Goal: Task Accomplishment & Management: Use online tool/utility

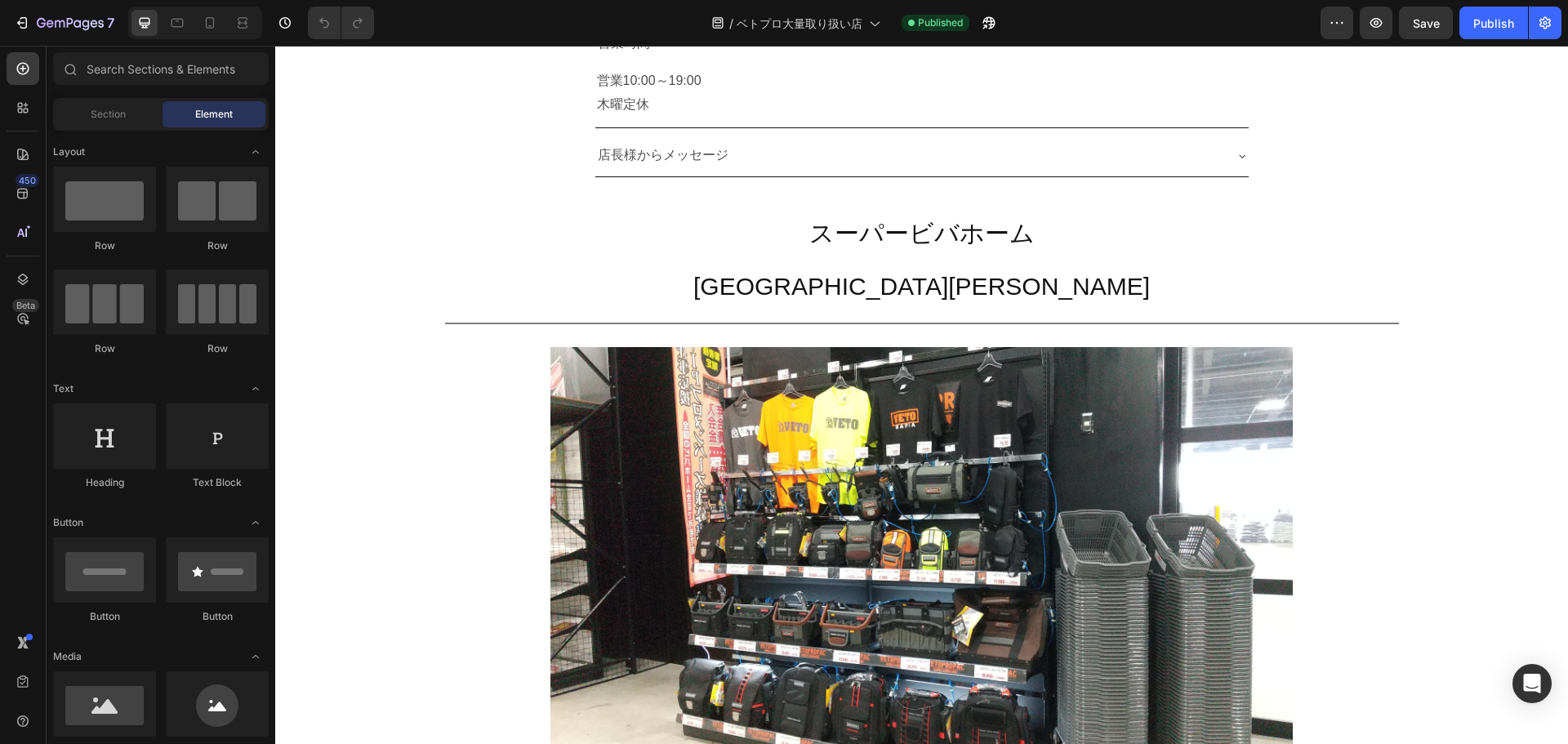
scroll to position [3626, 0]
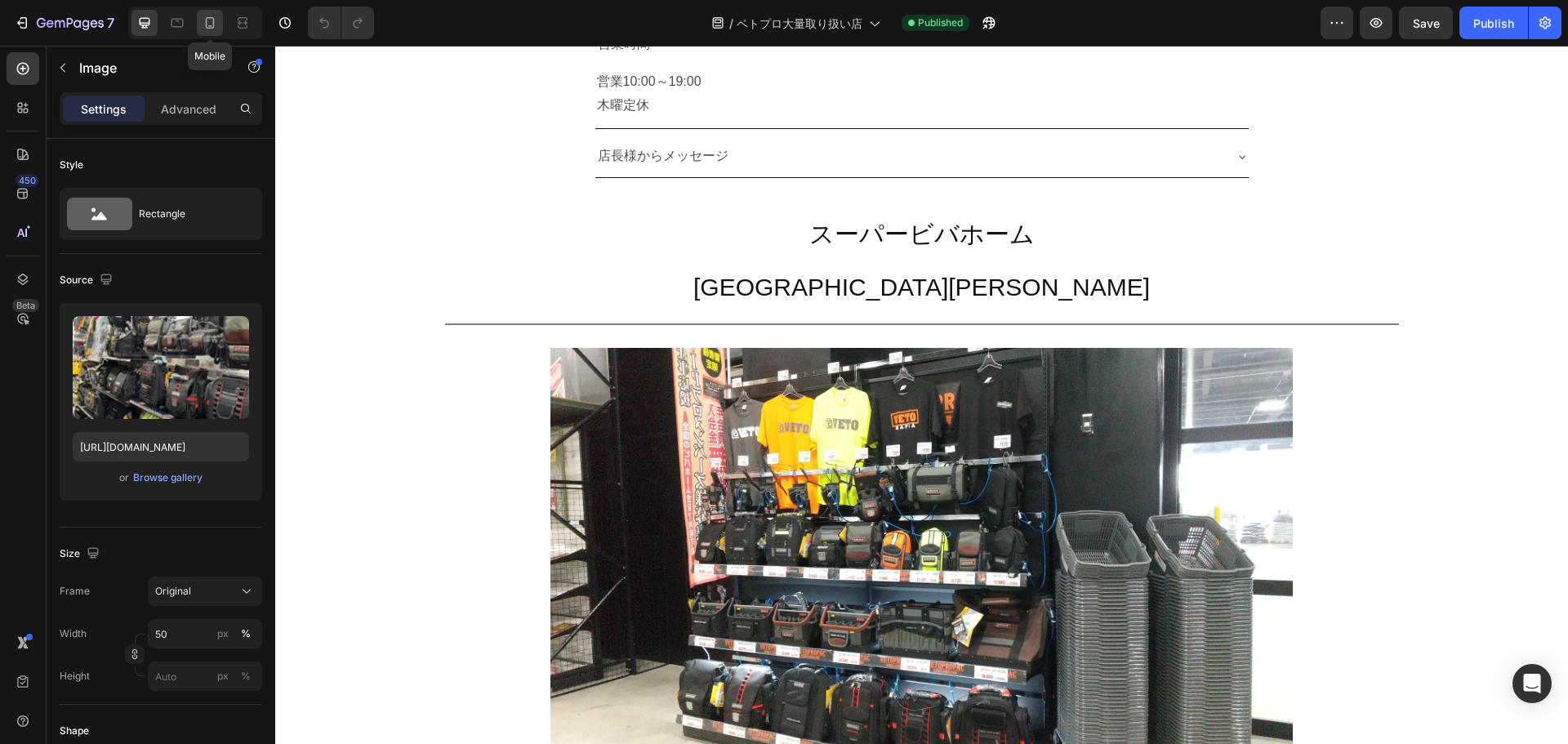
click at [210, 21] on icon at bounding box center [209, 22] width 16 height 16
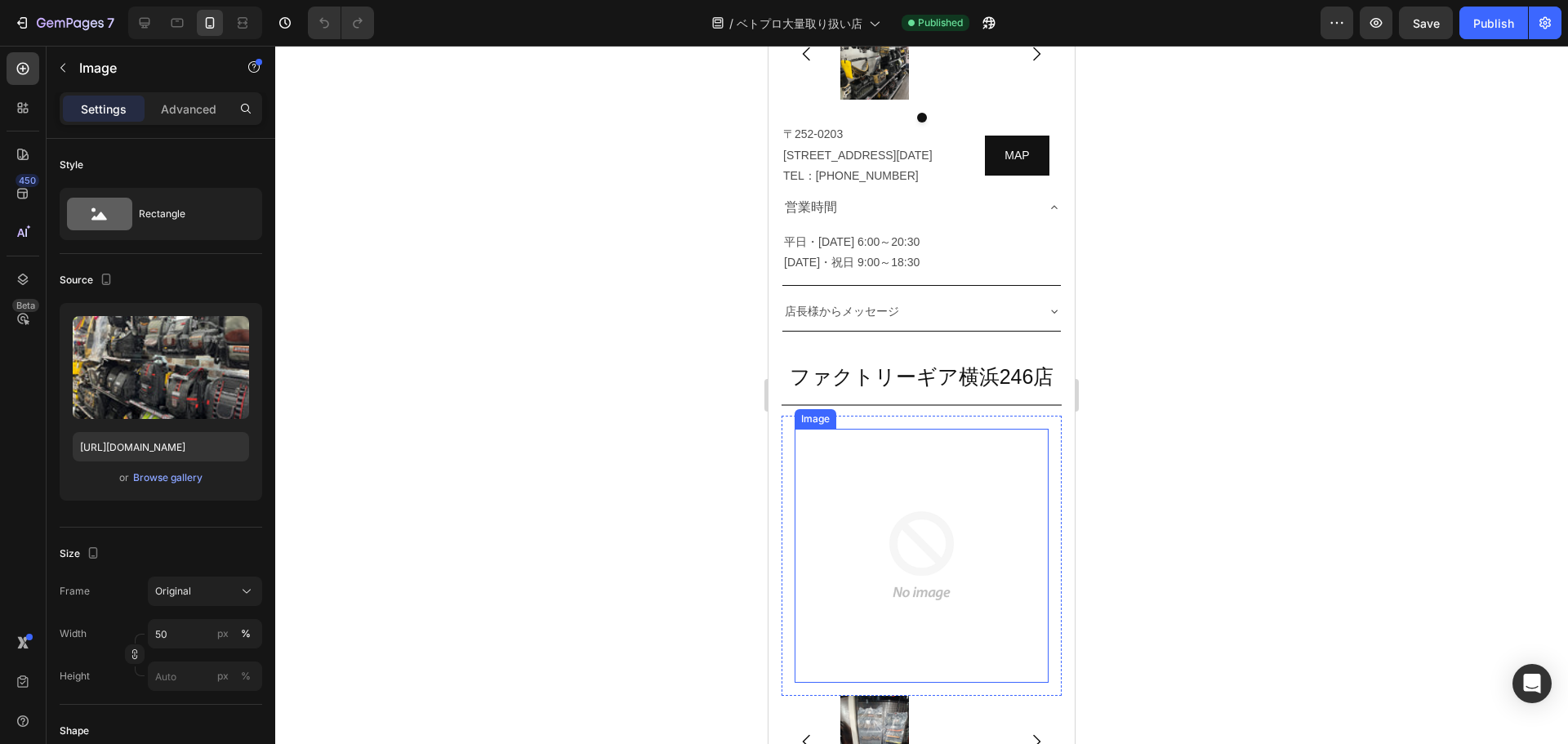
scroll to position [2677, 0]
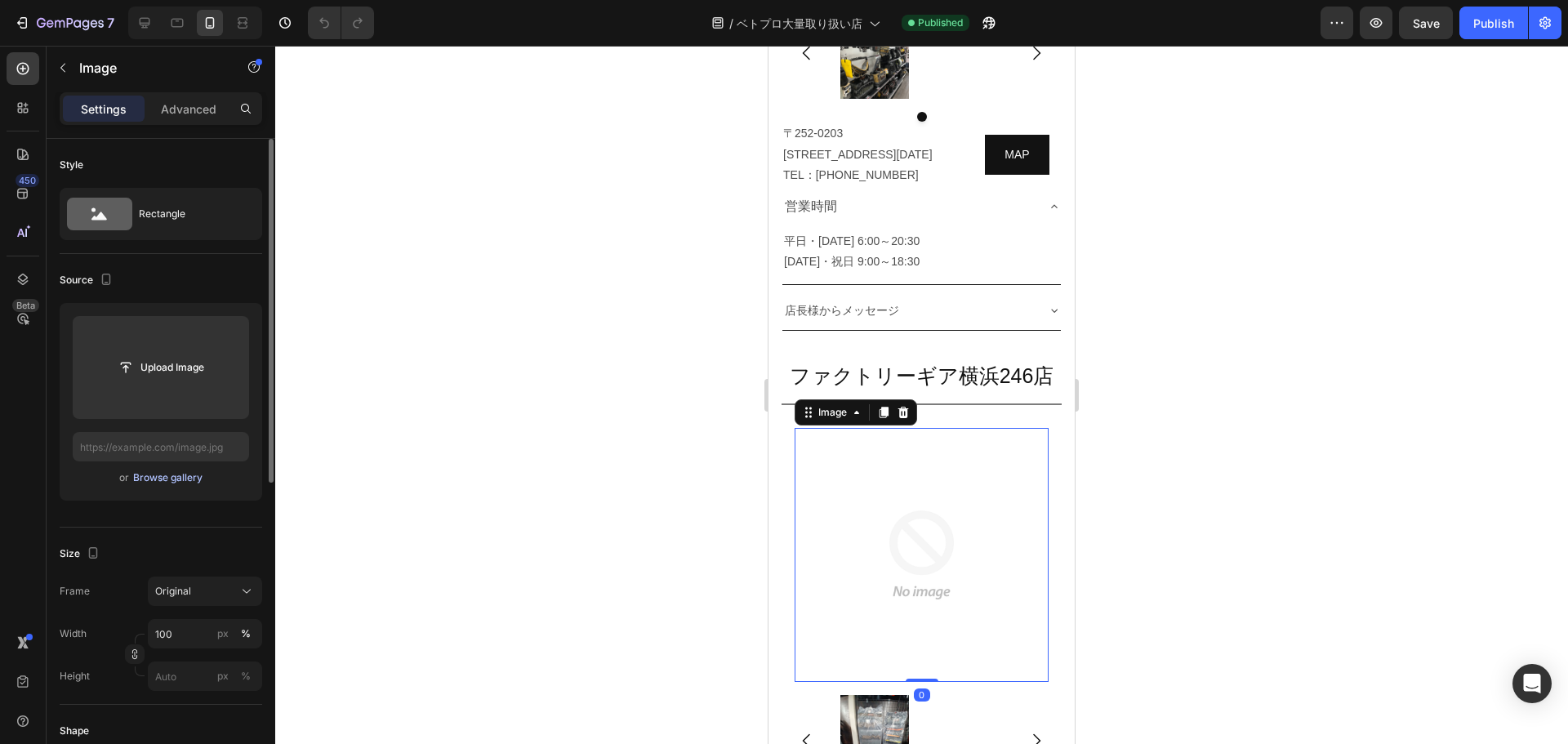
click at [181, 474] on div "Browse gallery" at bounding box center [168, 478] width 70 height 15
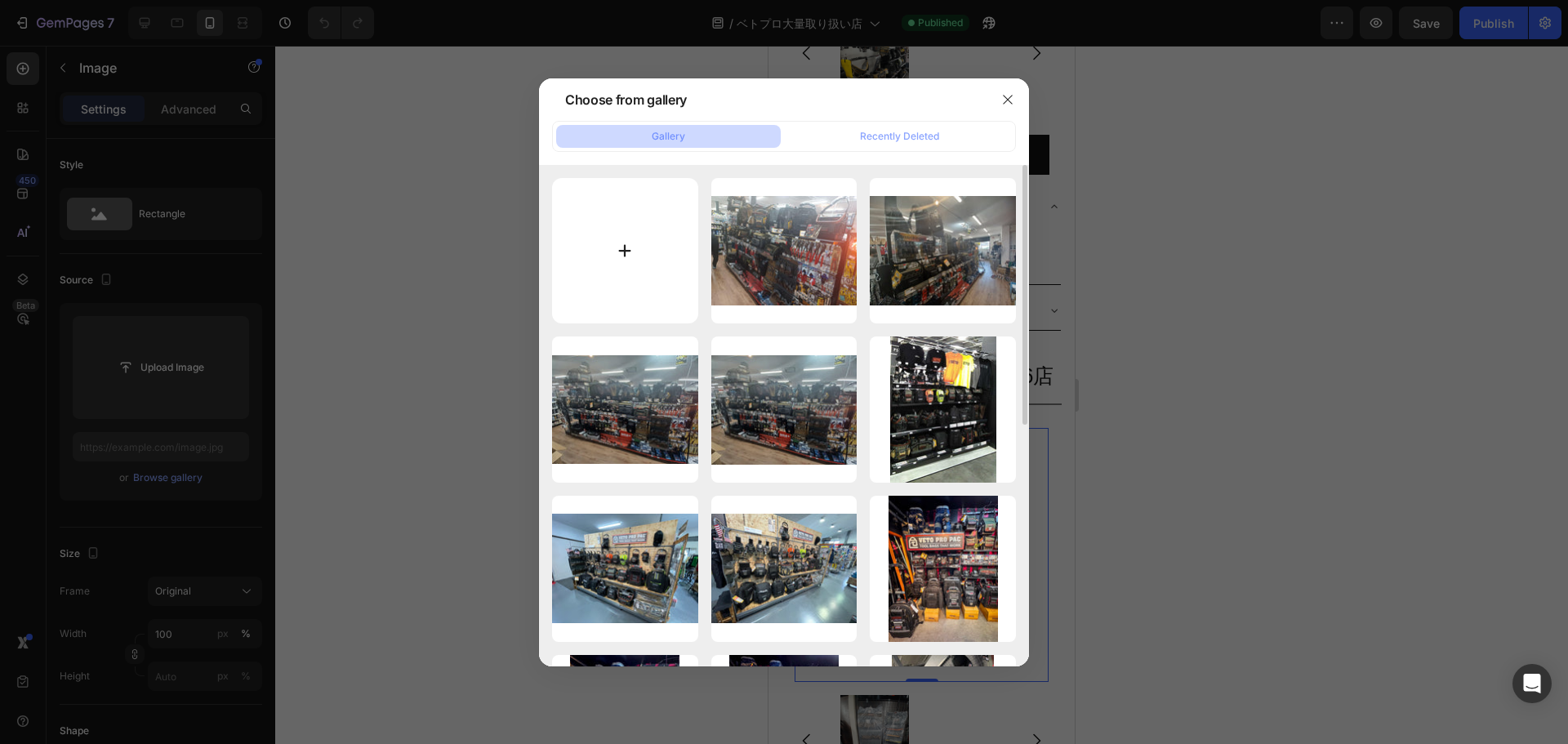
click at [636, 237] on input "file" at bounding box center [625, 251] width 146 height 146
type input "C:\fakepath\売り場画像 (1).jpg"
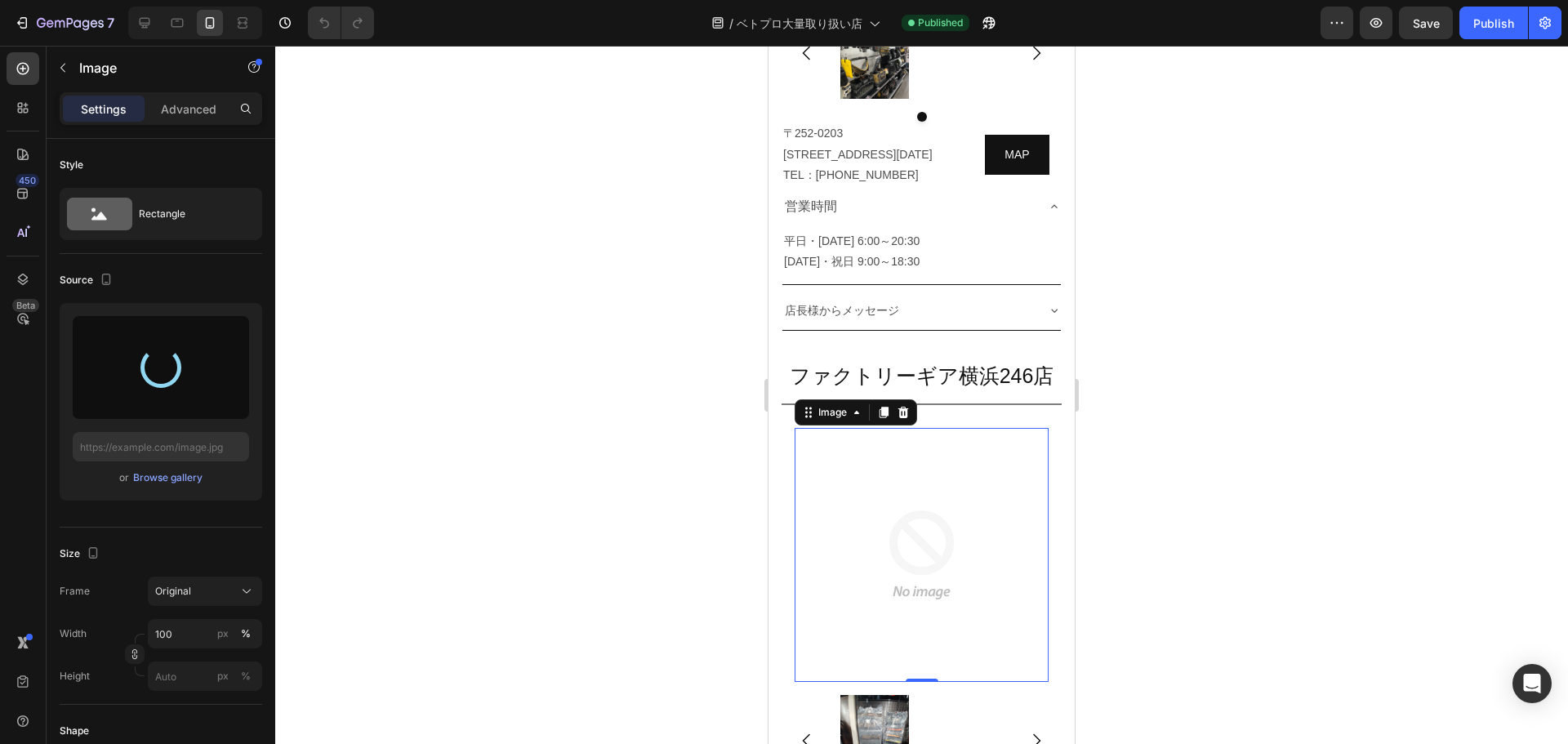
type input "[URL][DOMAIN_NAME]"
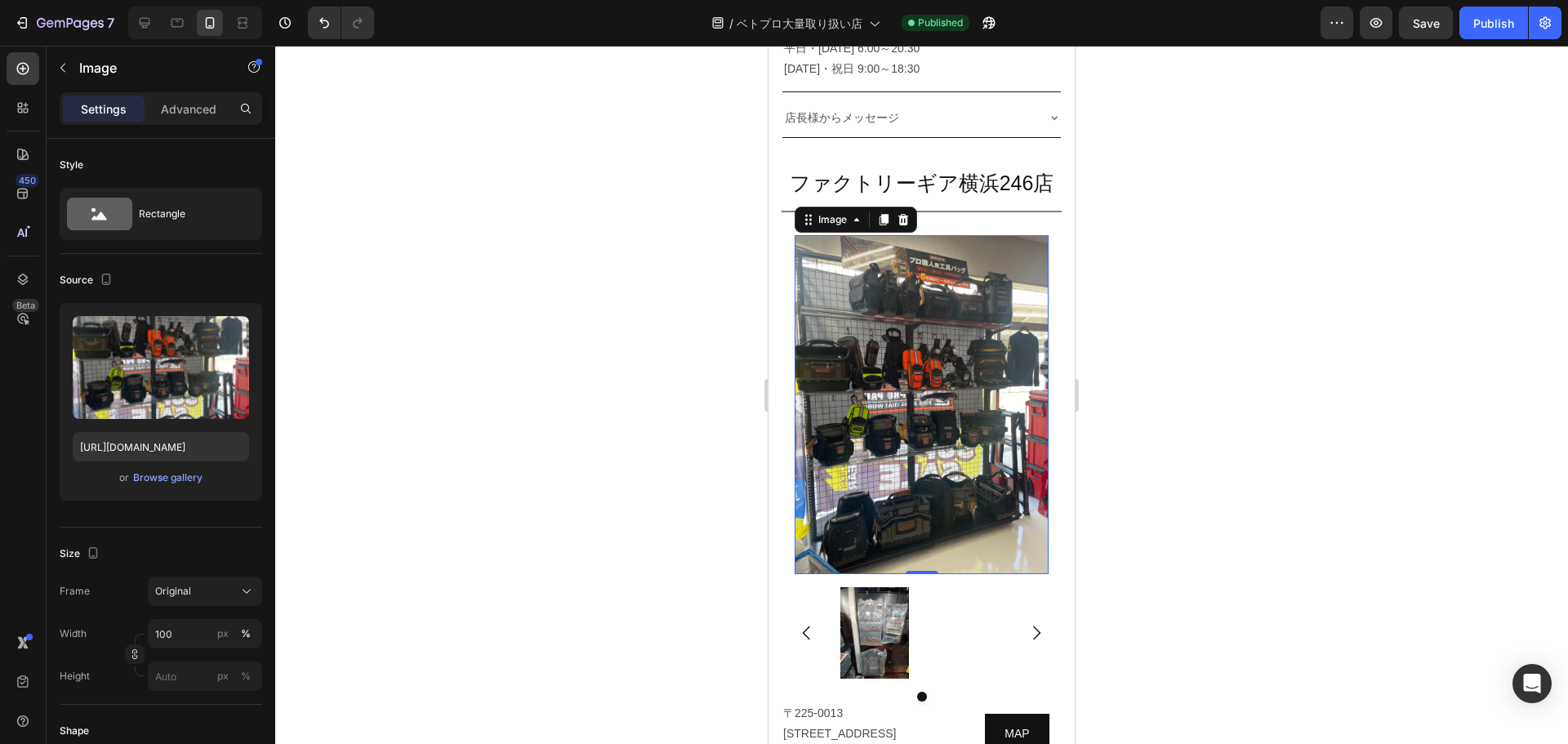
scroll to position [2870, 0]
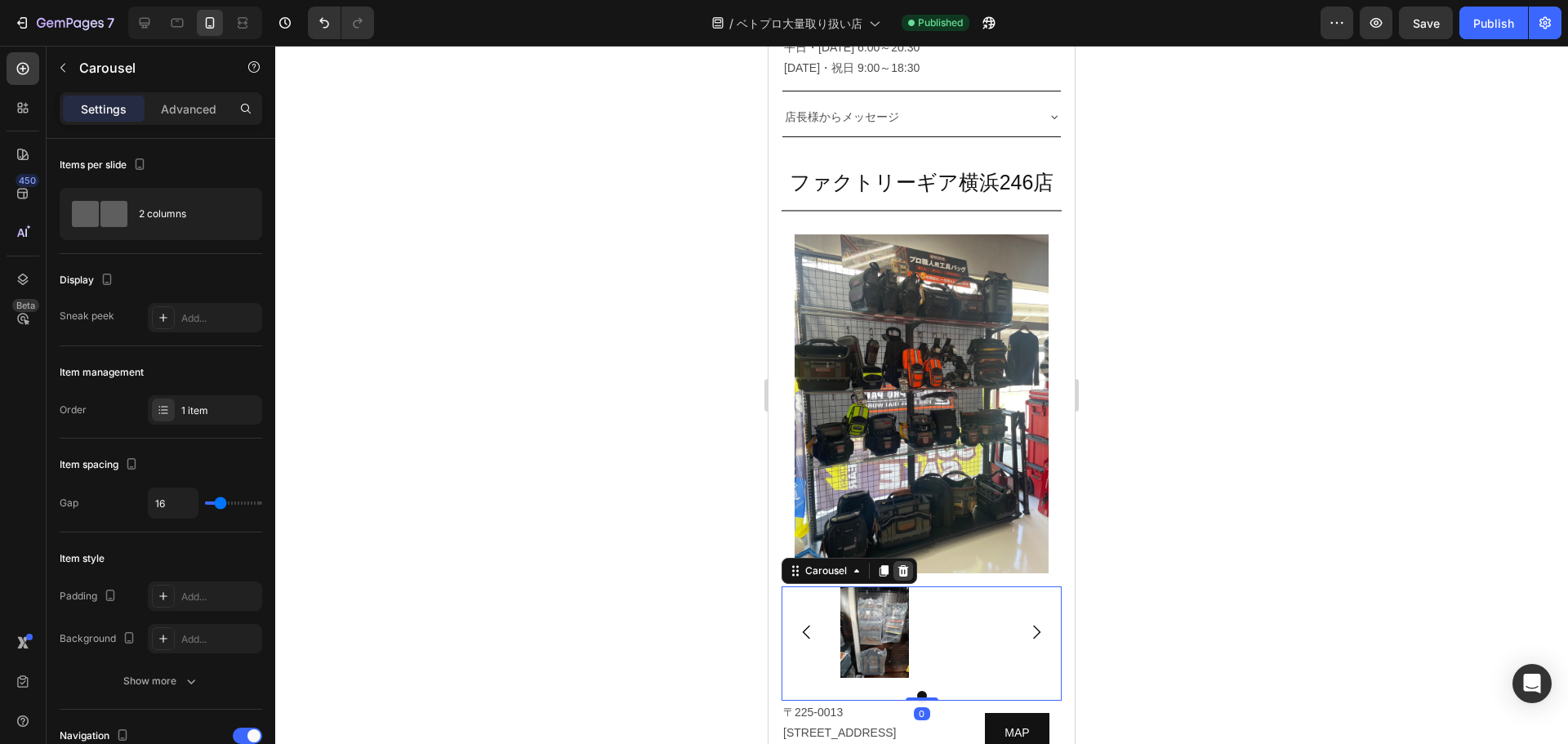
click at [782, 565] on icon at bounding box center [904, 571] width 11 height 12
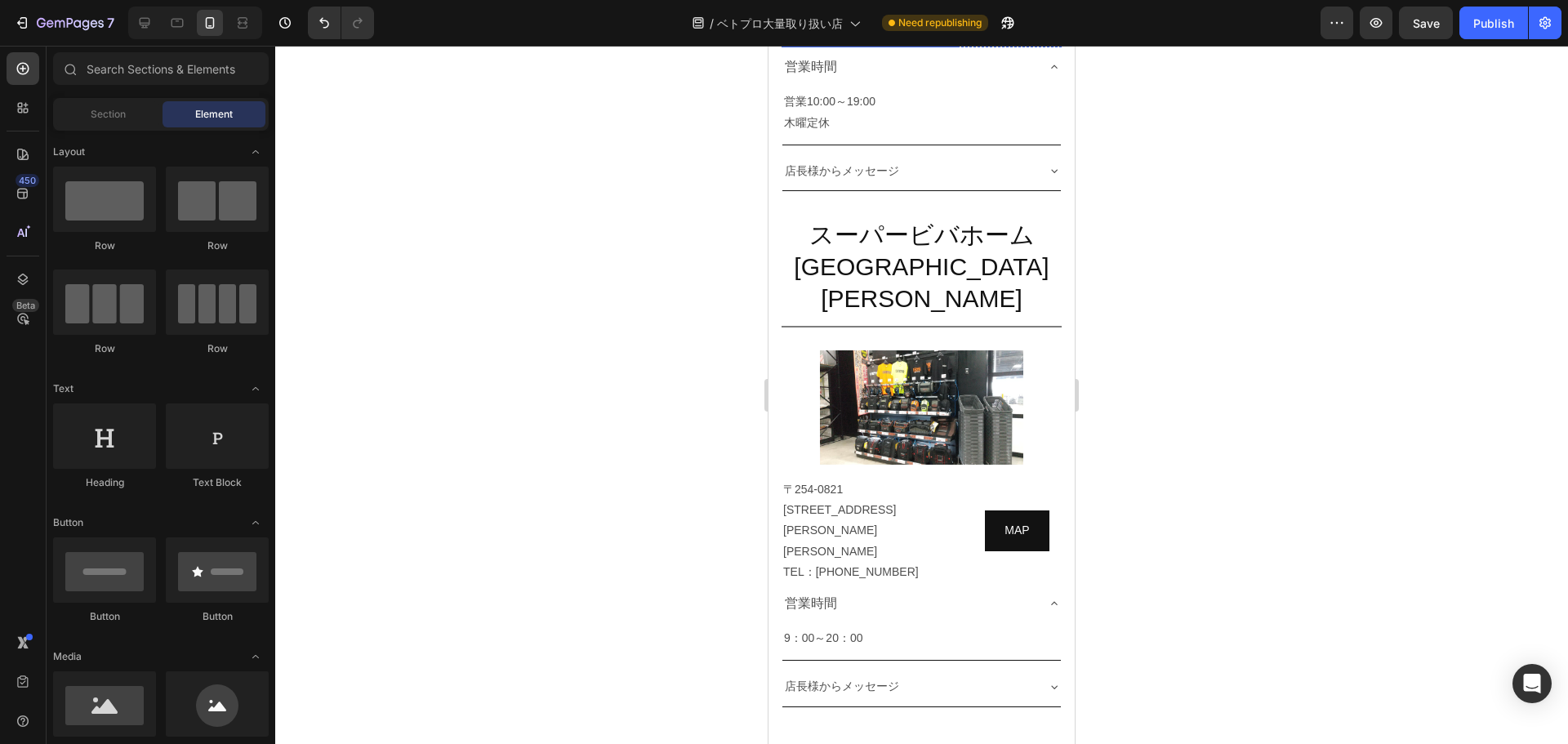
scroll to position [3475, 0]
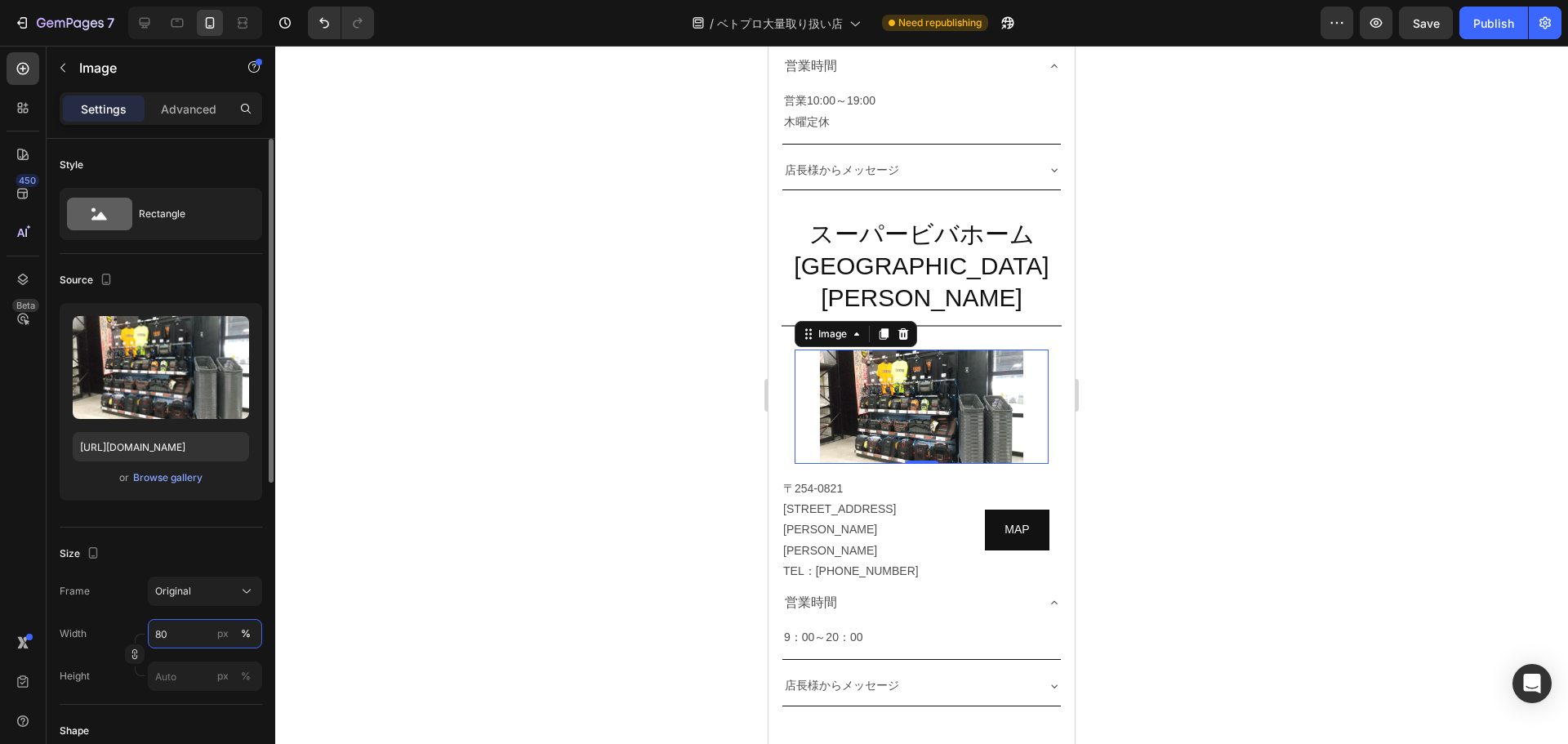
click at [181, 632] on input "80" at bounding box center [205, 634] width 114 height 29
type input "１"
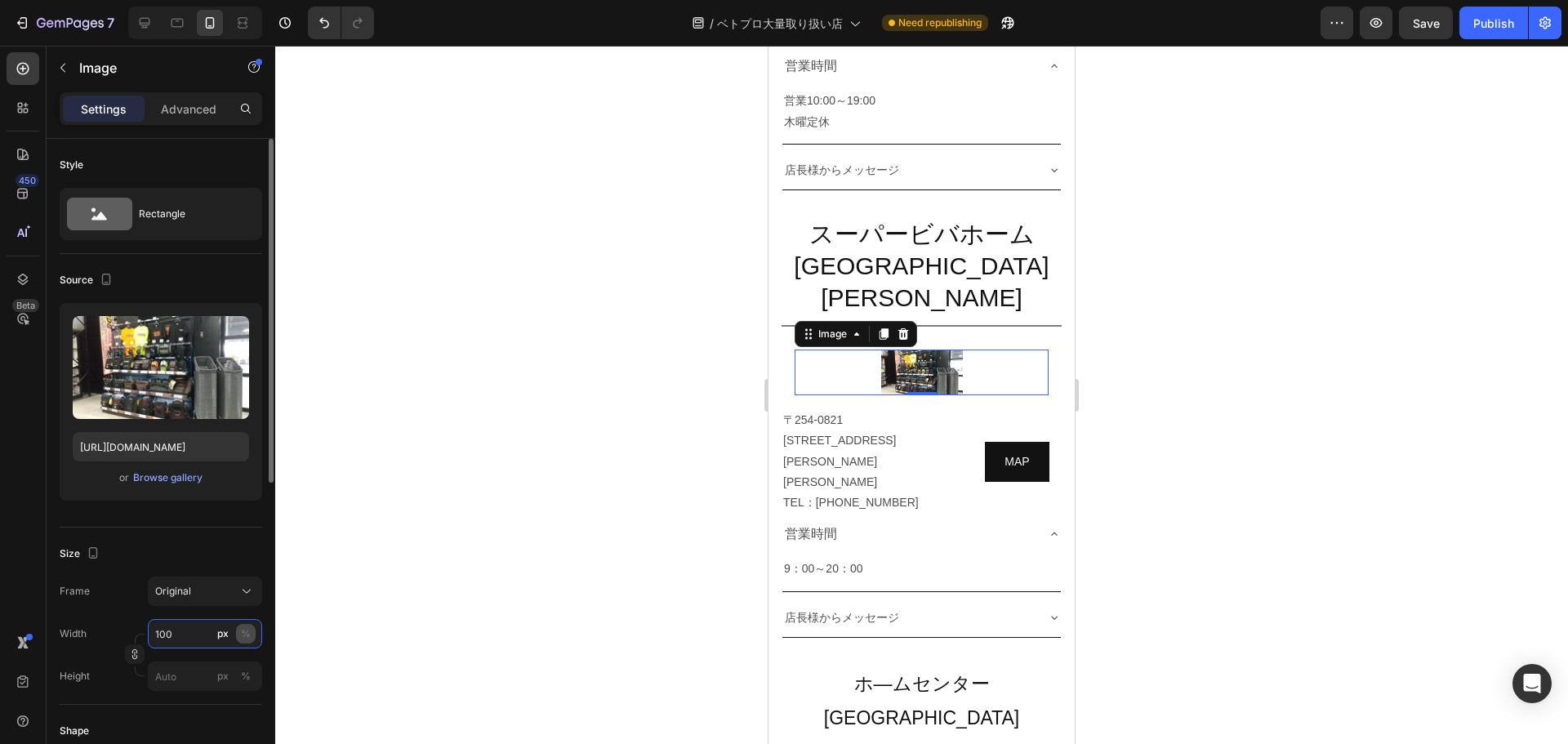
type input "100"
click at [247, 628] on div "%" at bounding box center [246, 634] width 10 height 15
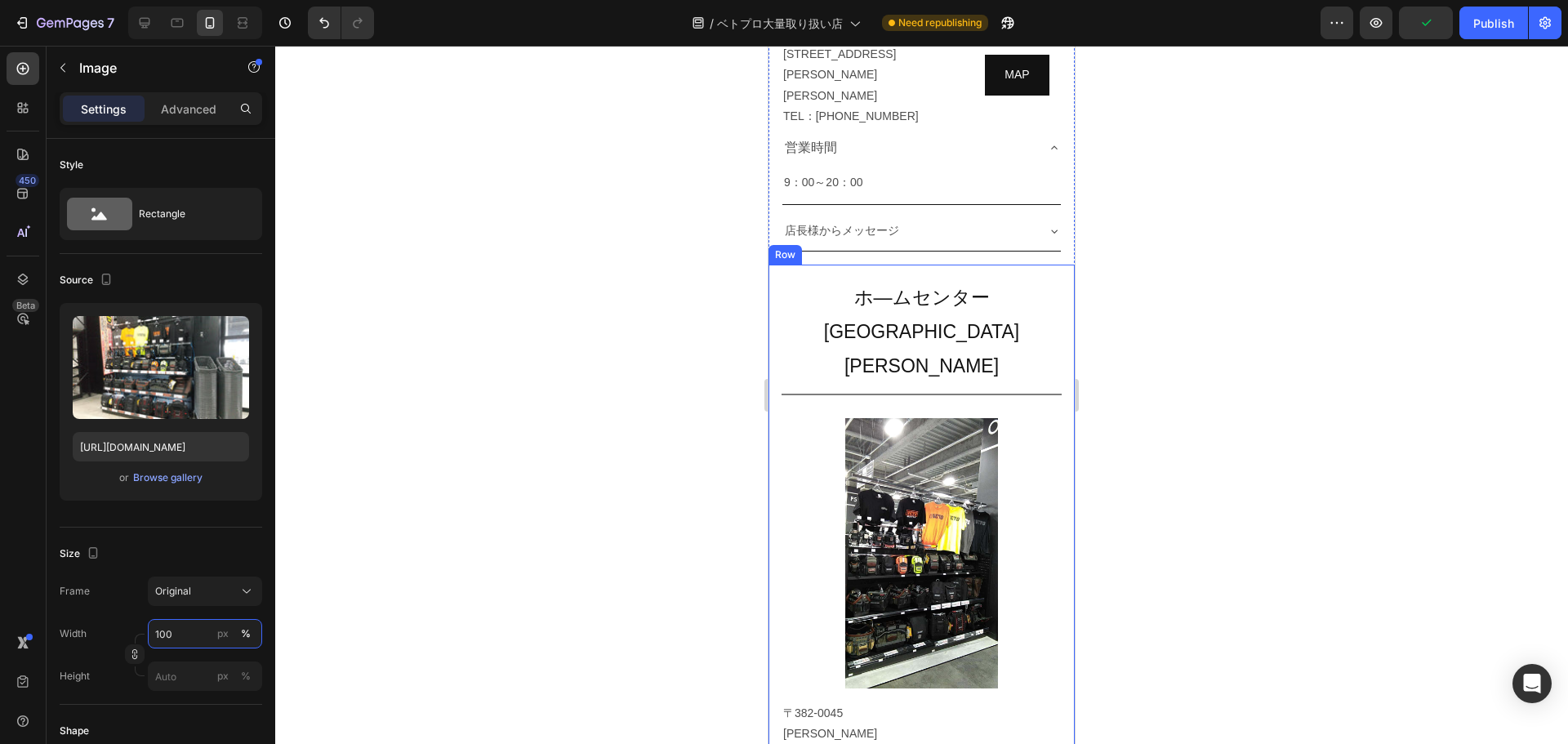
scroll to position [3959, 0]
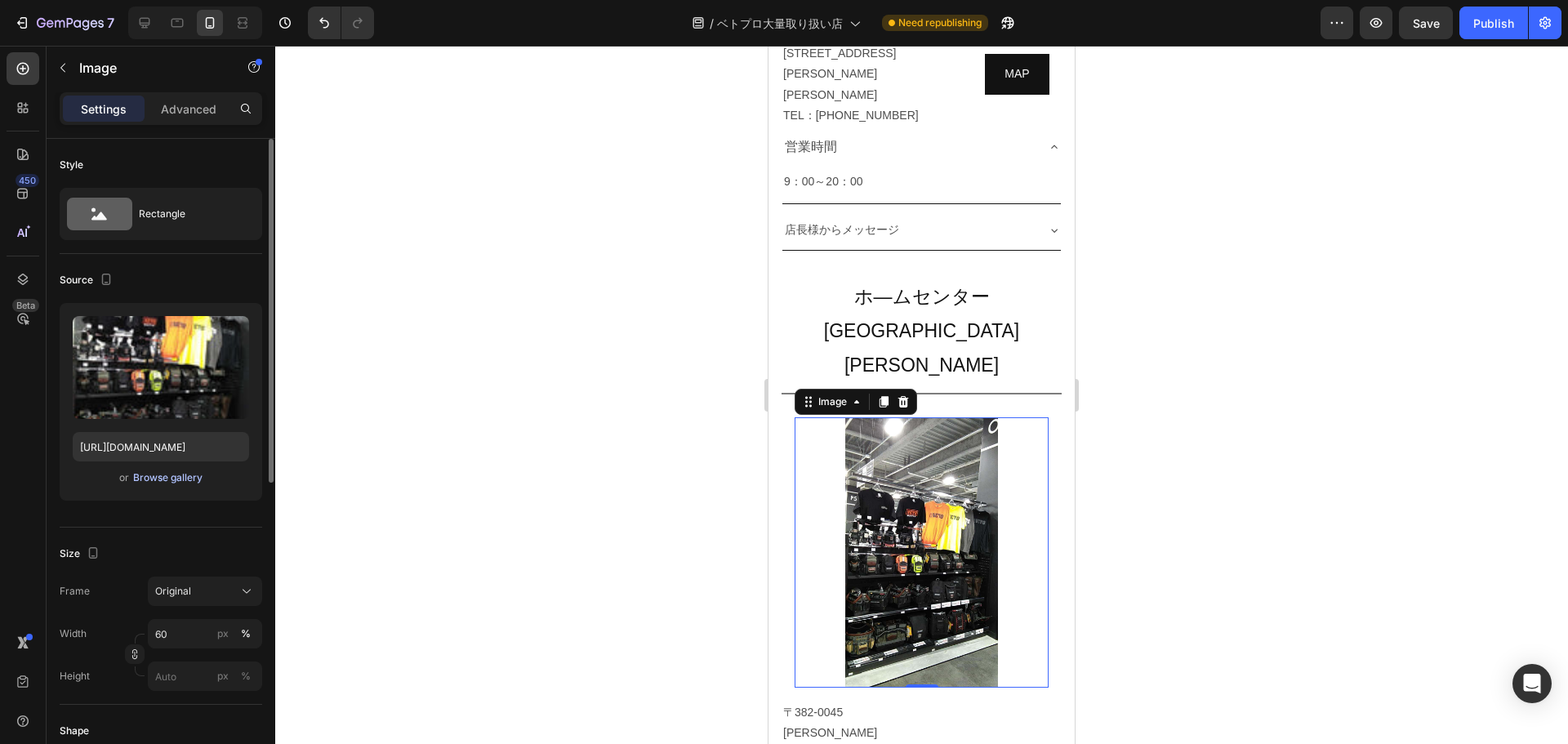
click at [170, 480] on div "Browse gallery" at bounding box center [168, 478] width 70 height 15
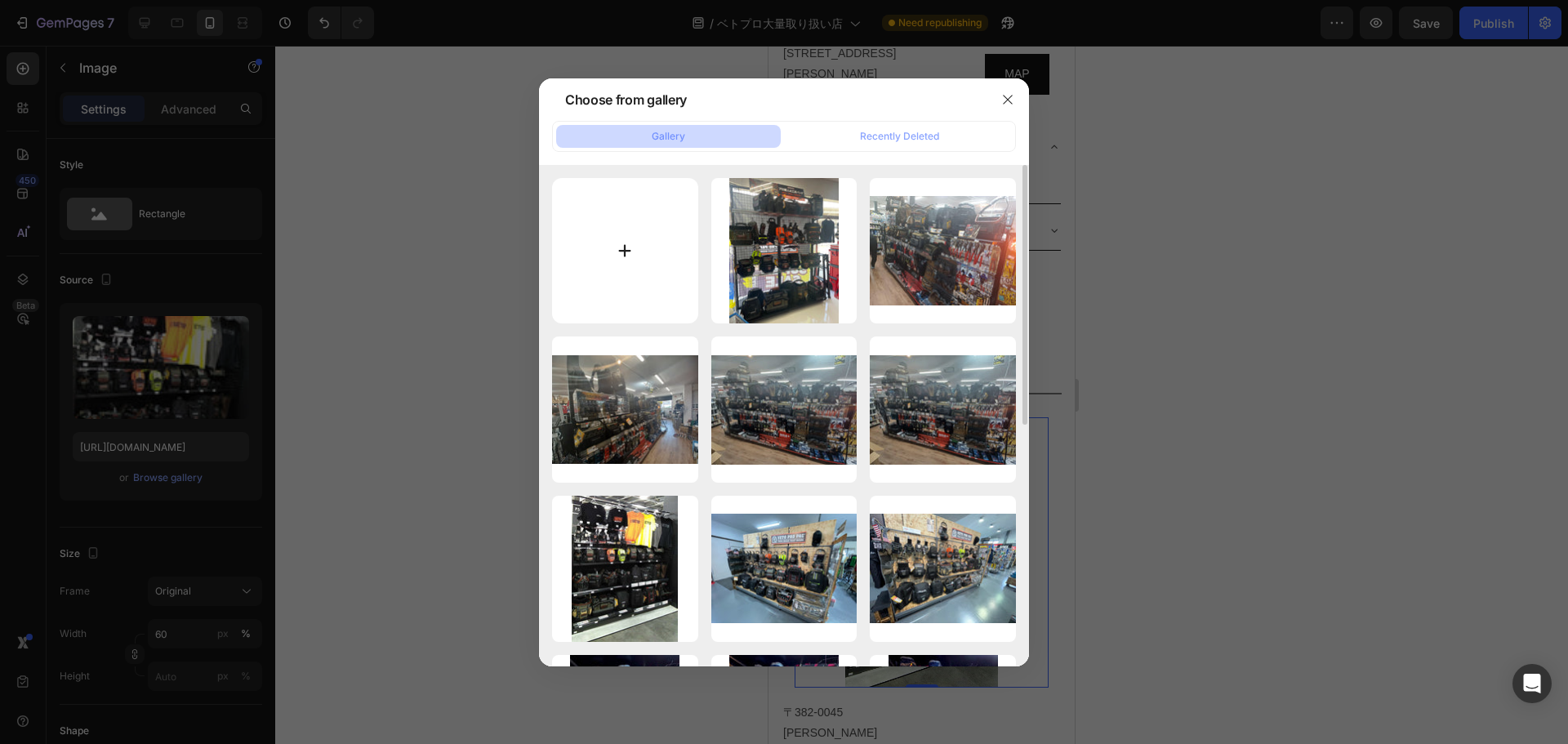
click at [627, 248] on input "file" at bounding box center [625, 251] width 146 height 146
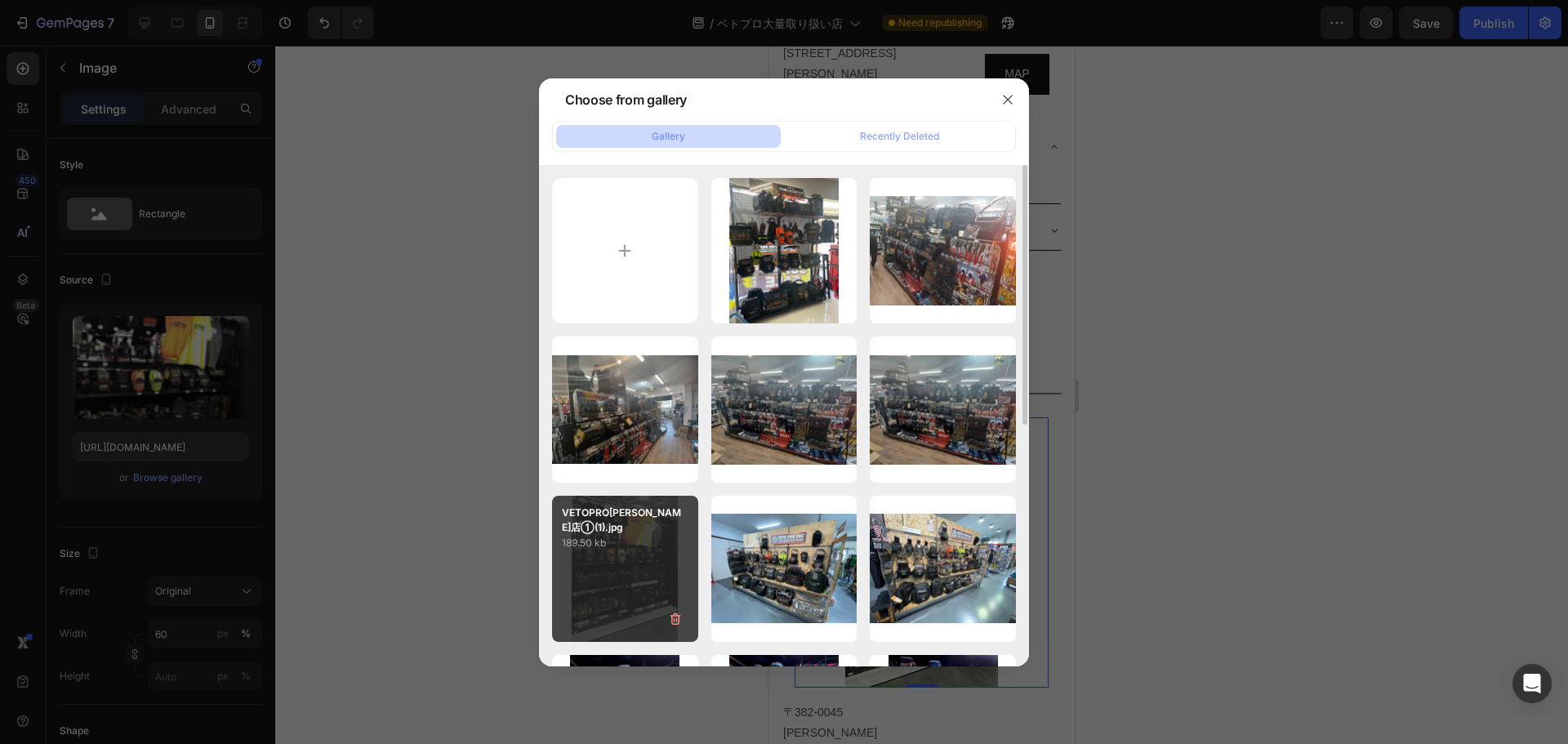
click at [651, 579] on div "VETOPRO[PERSON_NAME]店①(1).jpg 189.50 kb" at bounding box center [625, 569] width 146 height 146
type input "[URL][DOMAIN_NAME]"
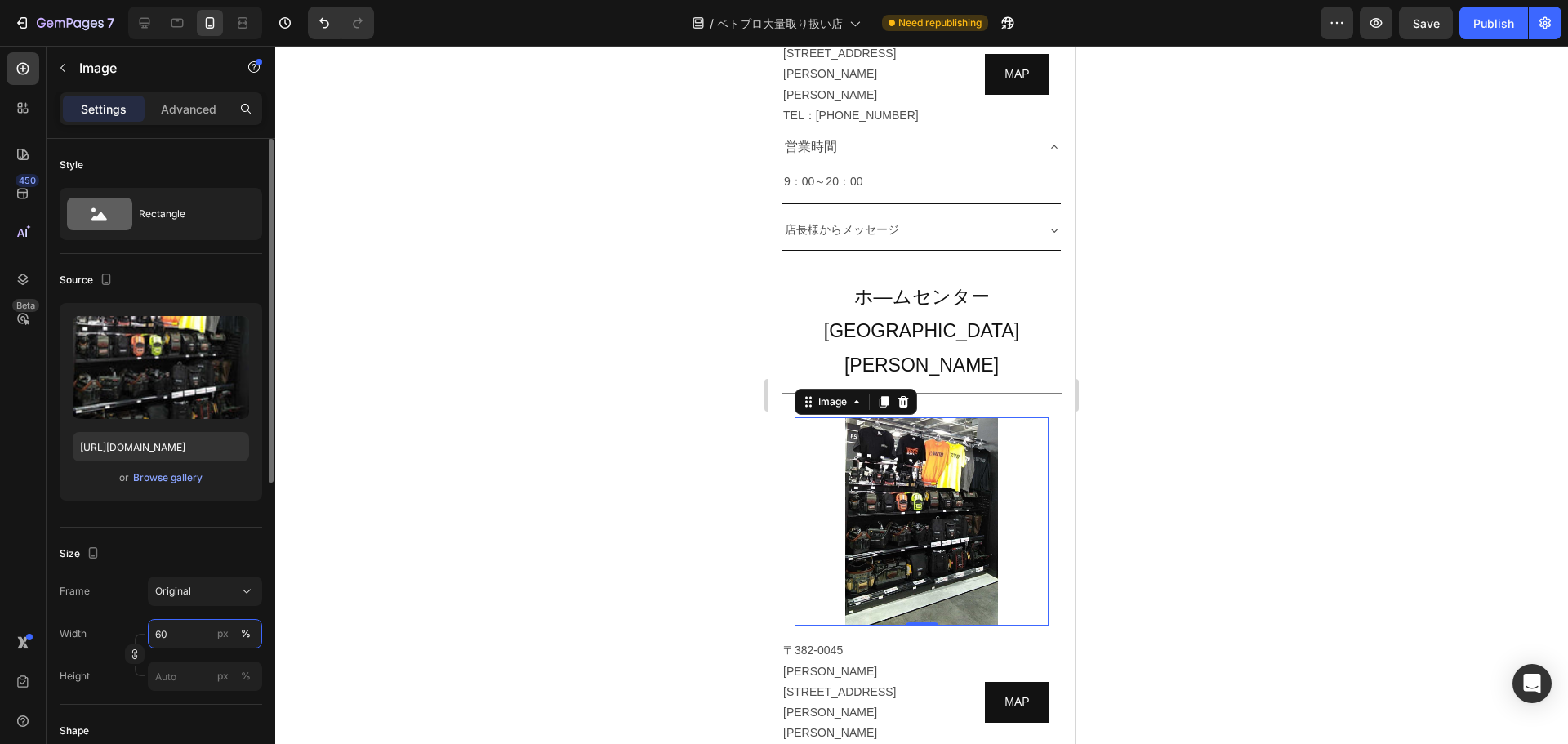
click at [181, 630] on input "60" at bounding box center [205, 634] width 114 height 29
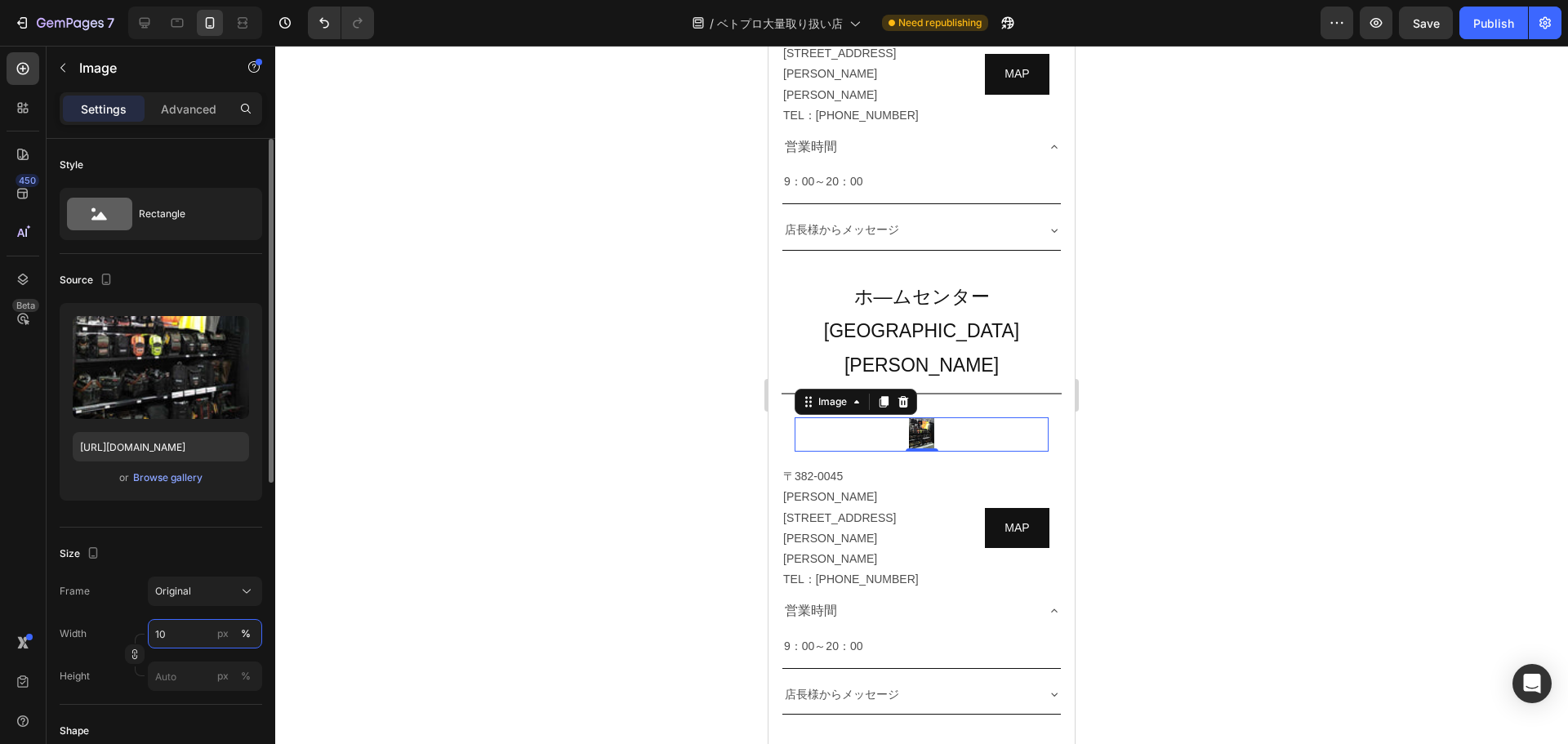
type input "100"
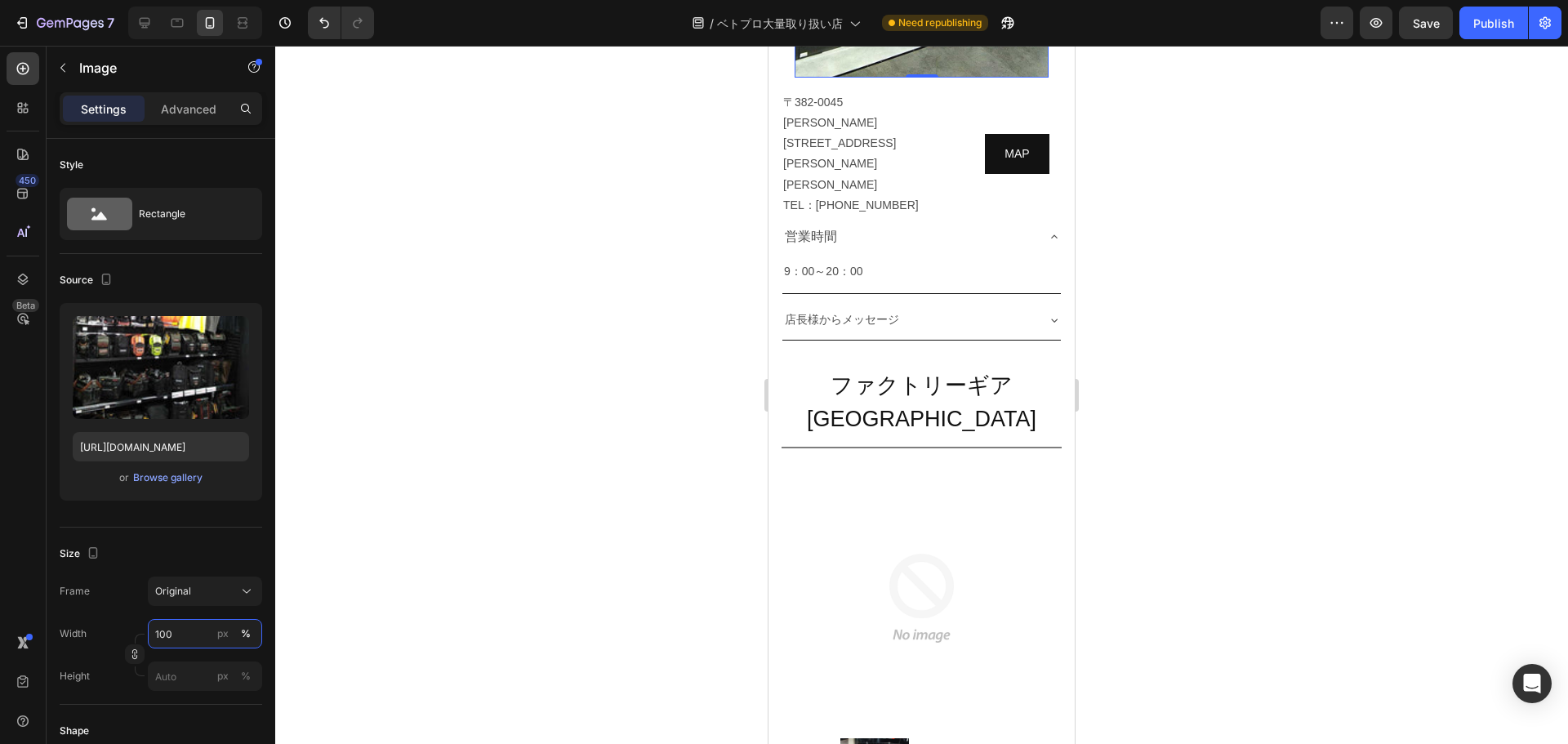
scroll to position [4650, 0]
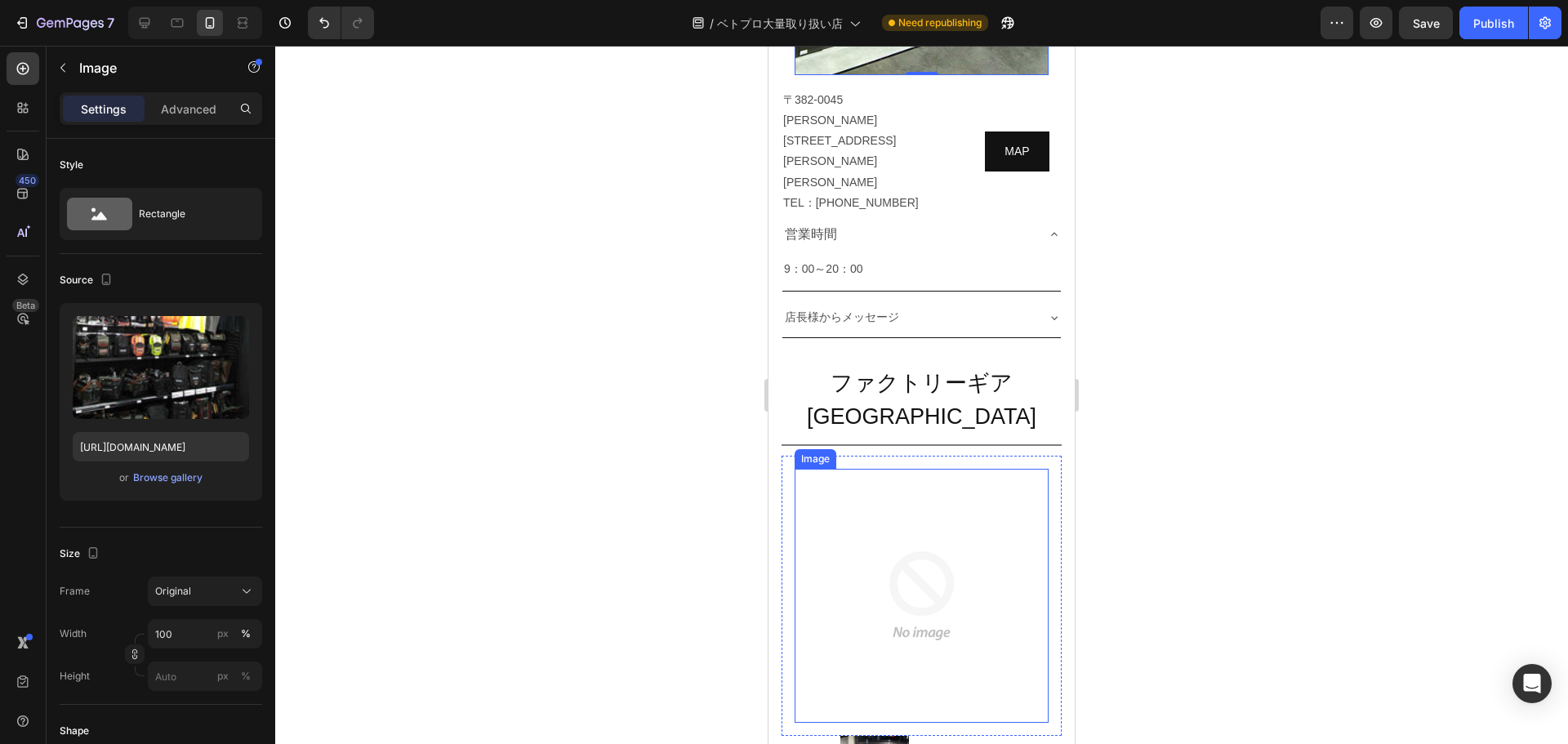
click at [782, 469] on img at bounding box center [921, 596] width 254 height 254
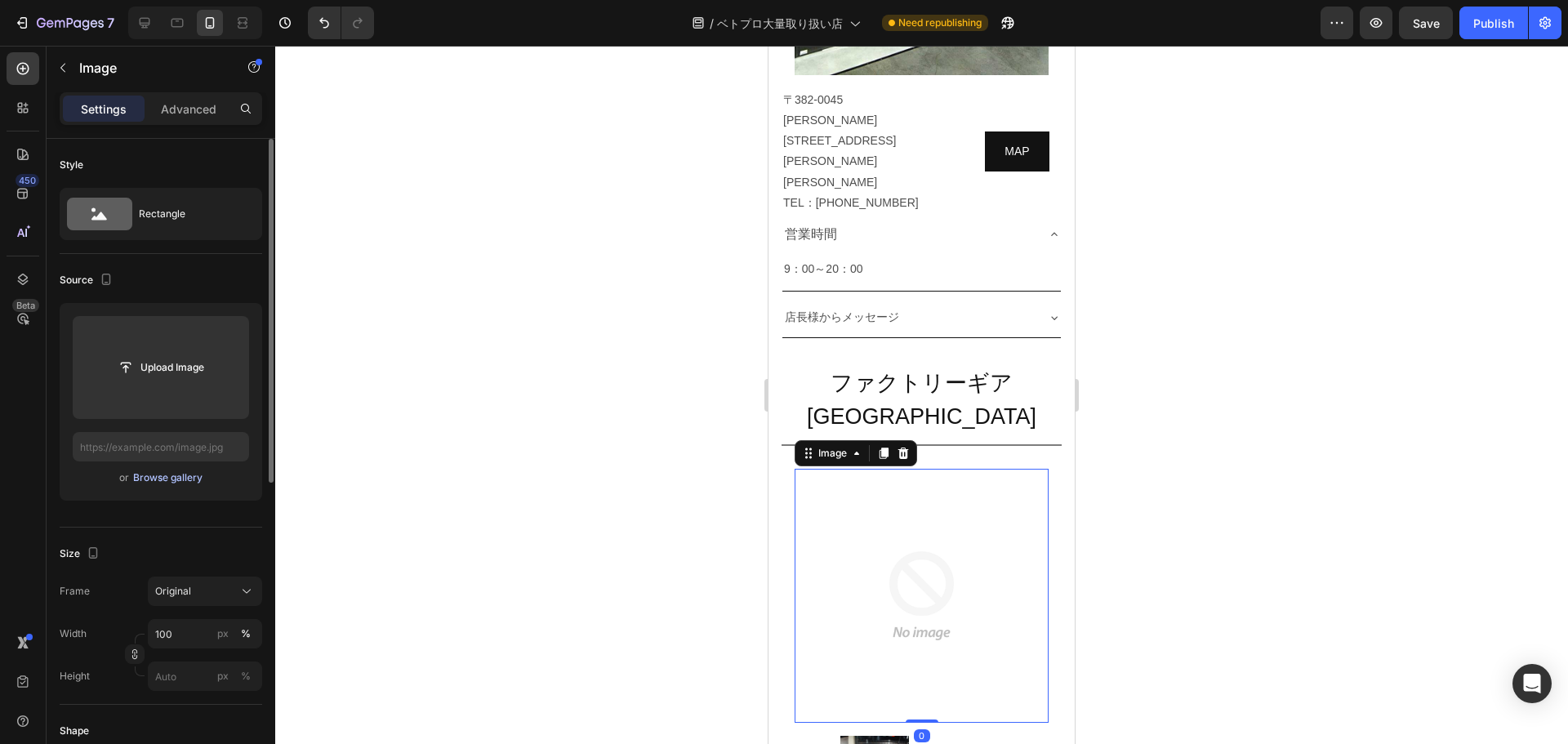
click at [154, 480] on div "Browse gallery" at bounding box center [168, 478] width 70 height 15
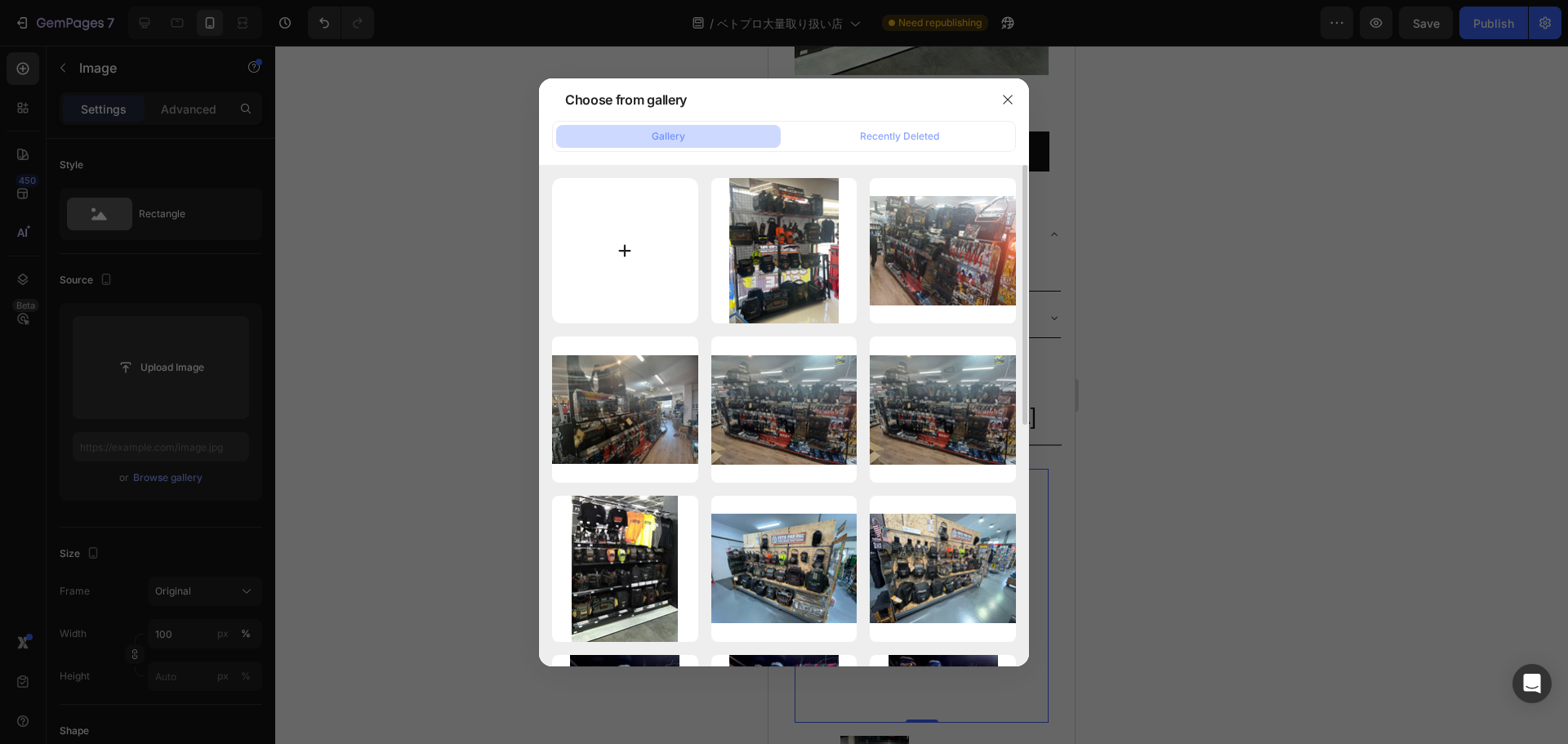
click at [630, 227] on input "file" at bounding box center [625, 251] width 146 height 146
type input "C:\fakepath\IMG_6764-min.jpg"
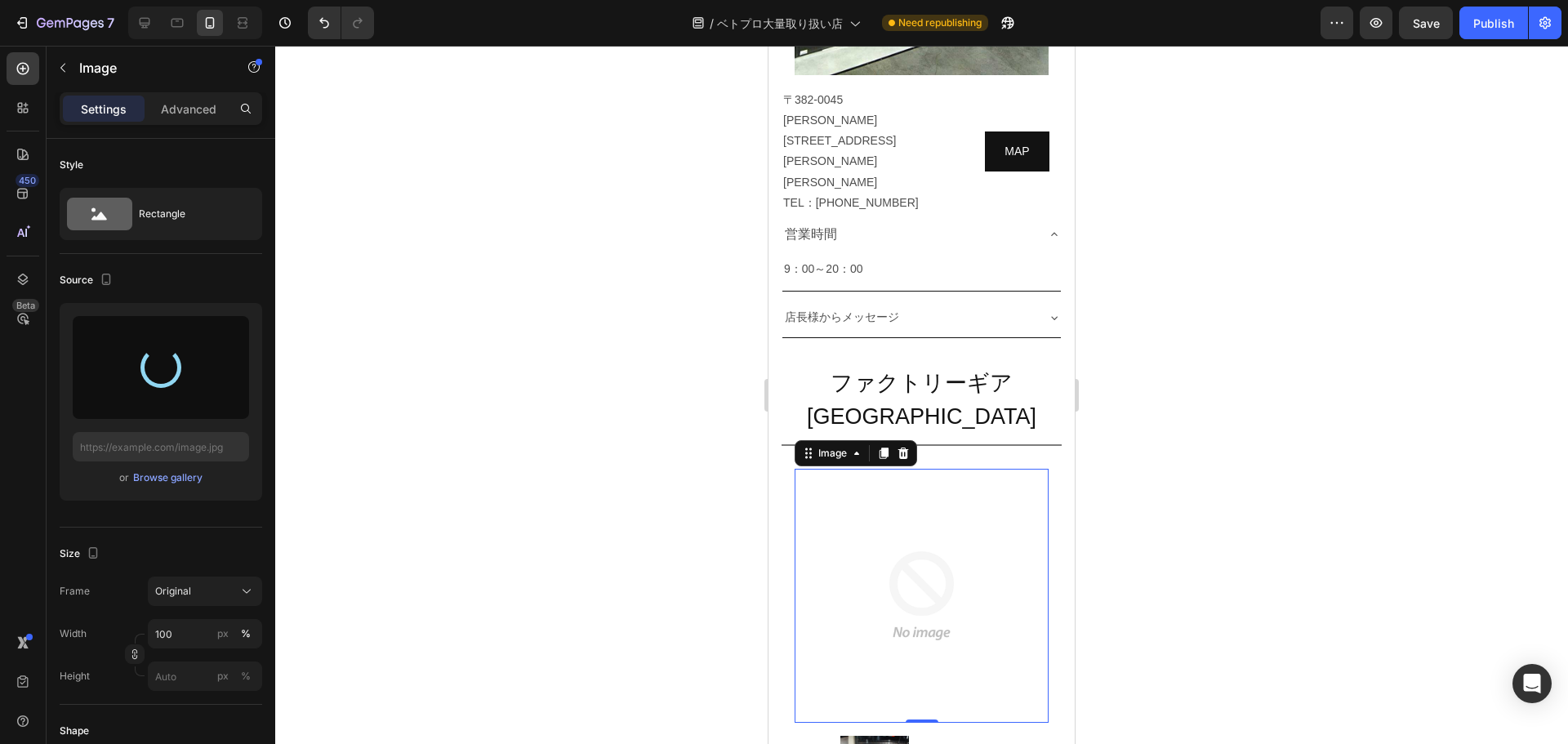
type input "[URL][DOMAIN_NAME]"
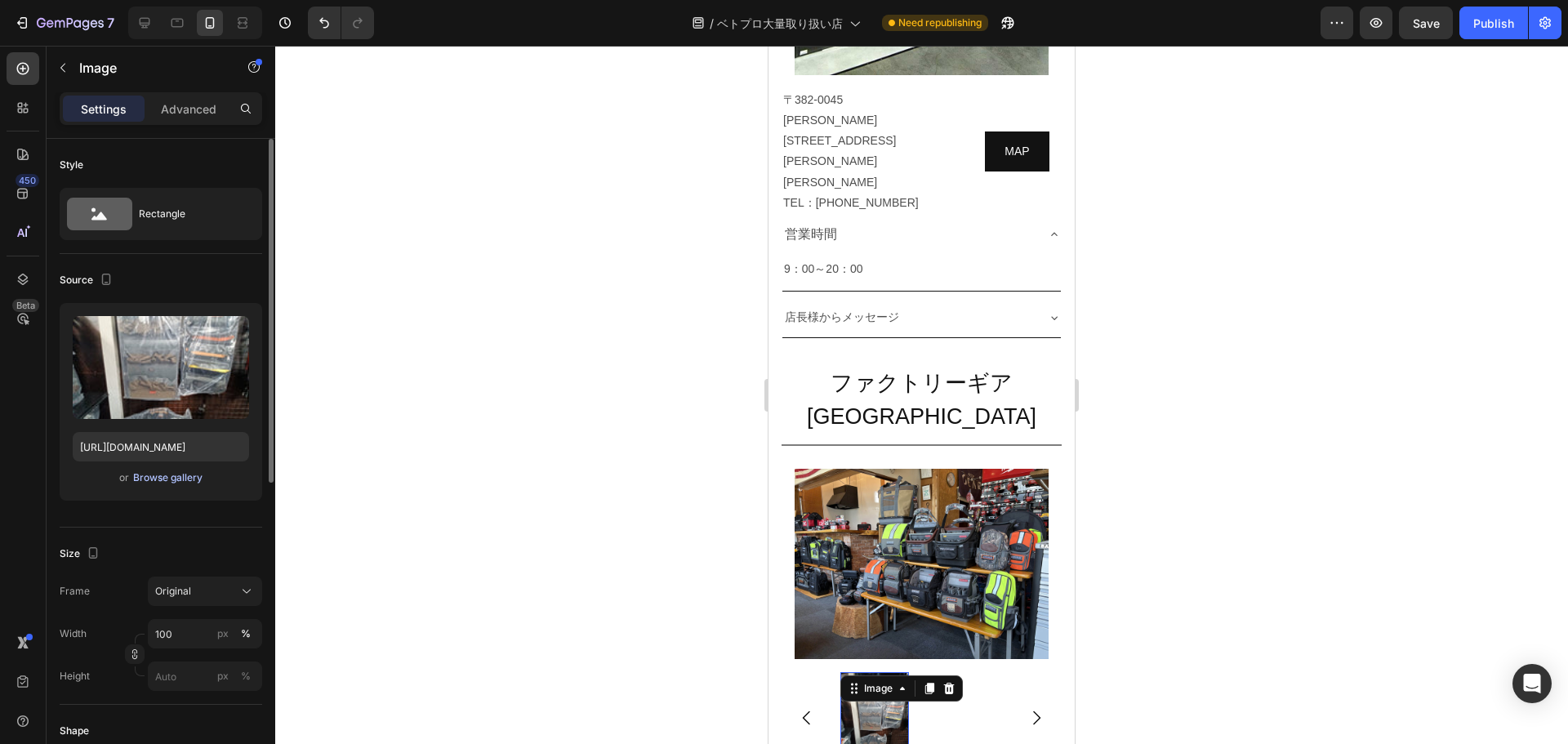
click at [143, 475] on div "Browse gallery" at bounding box center [168, 478] width 70 height 15
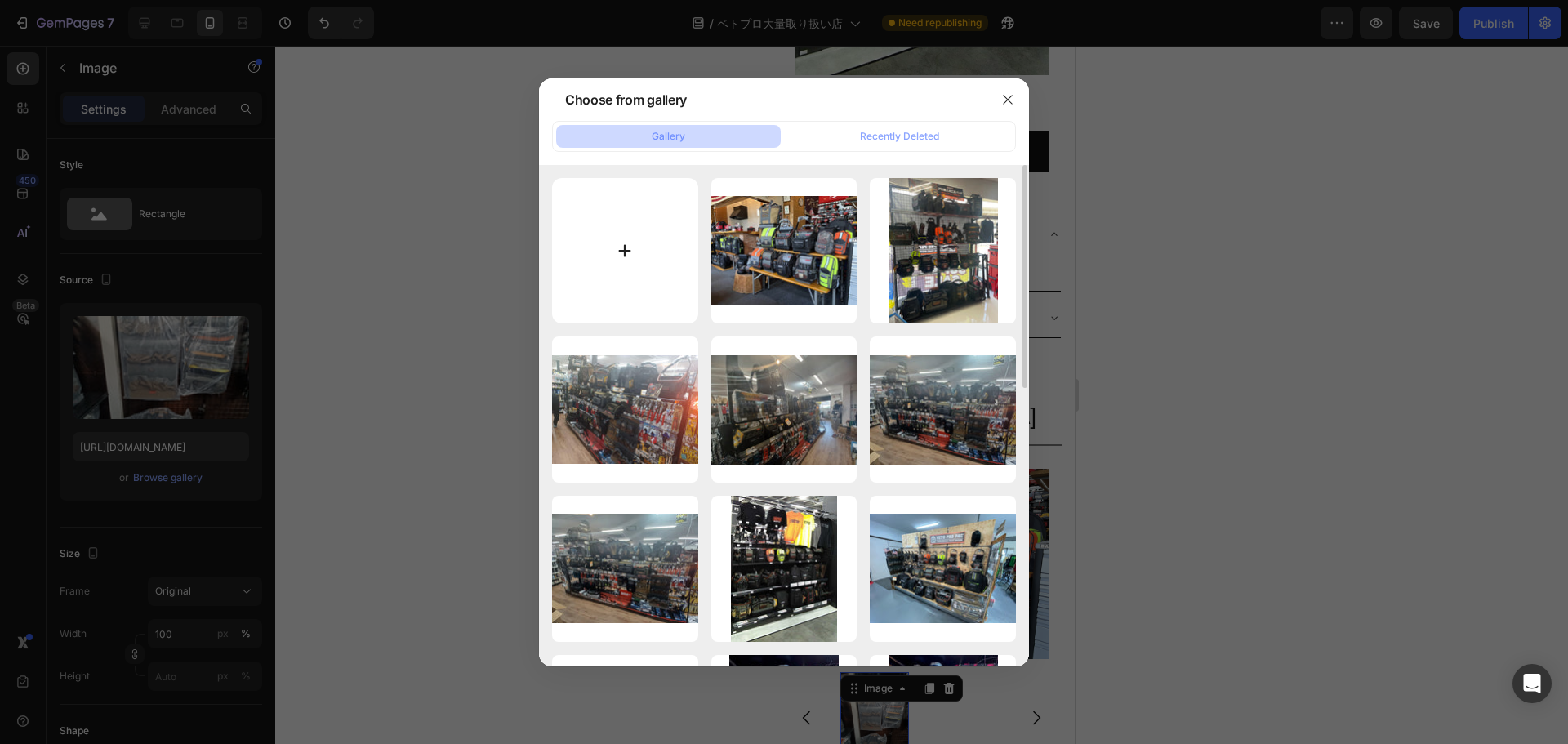
click at [623, 268] on input "file" at bounding box center [625, 251] width 146 height 146
type input "C:\fakepath\IMG_6755-min.jpg"
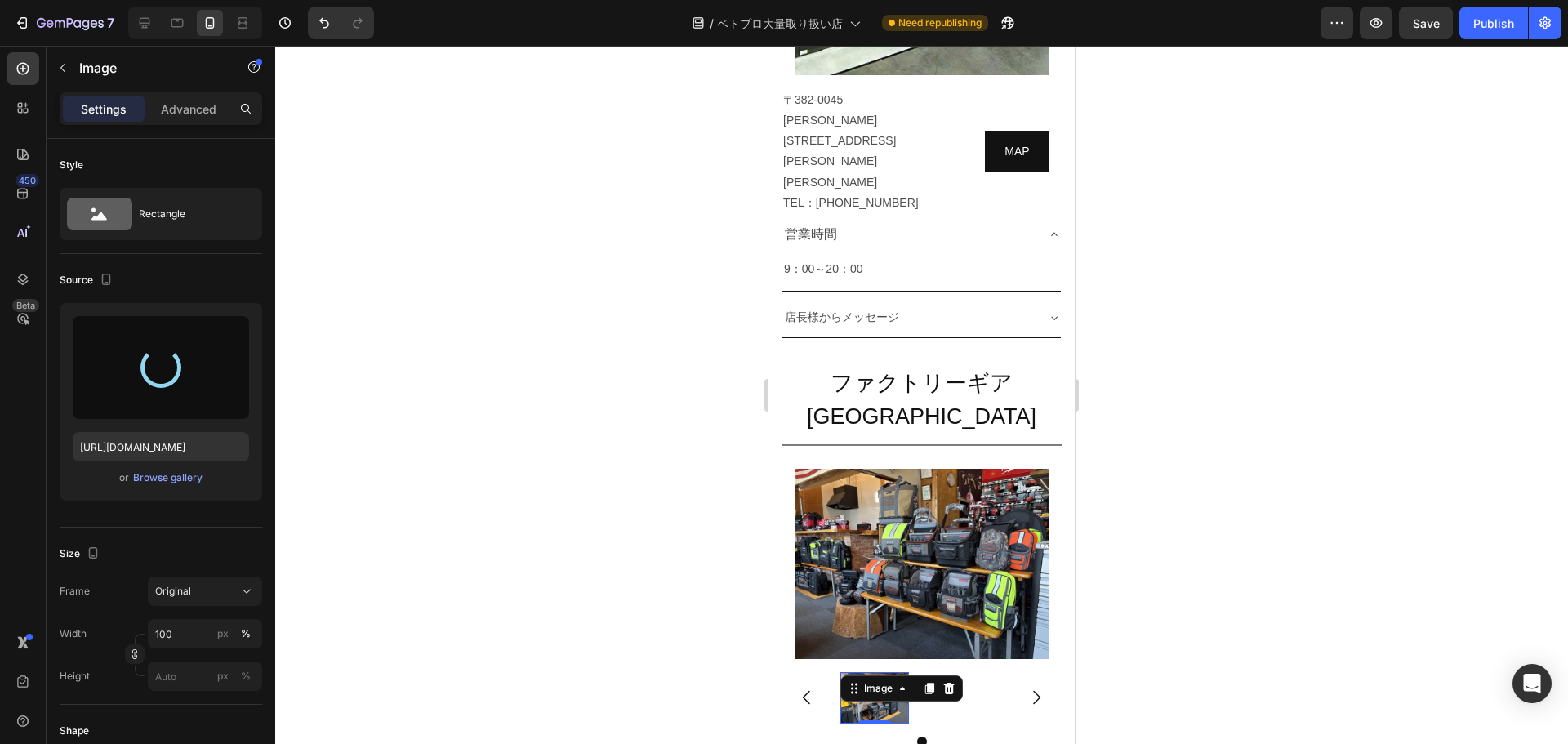
type input "[URL][DOMAIN_NAME]"
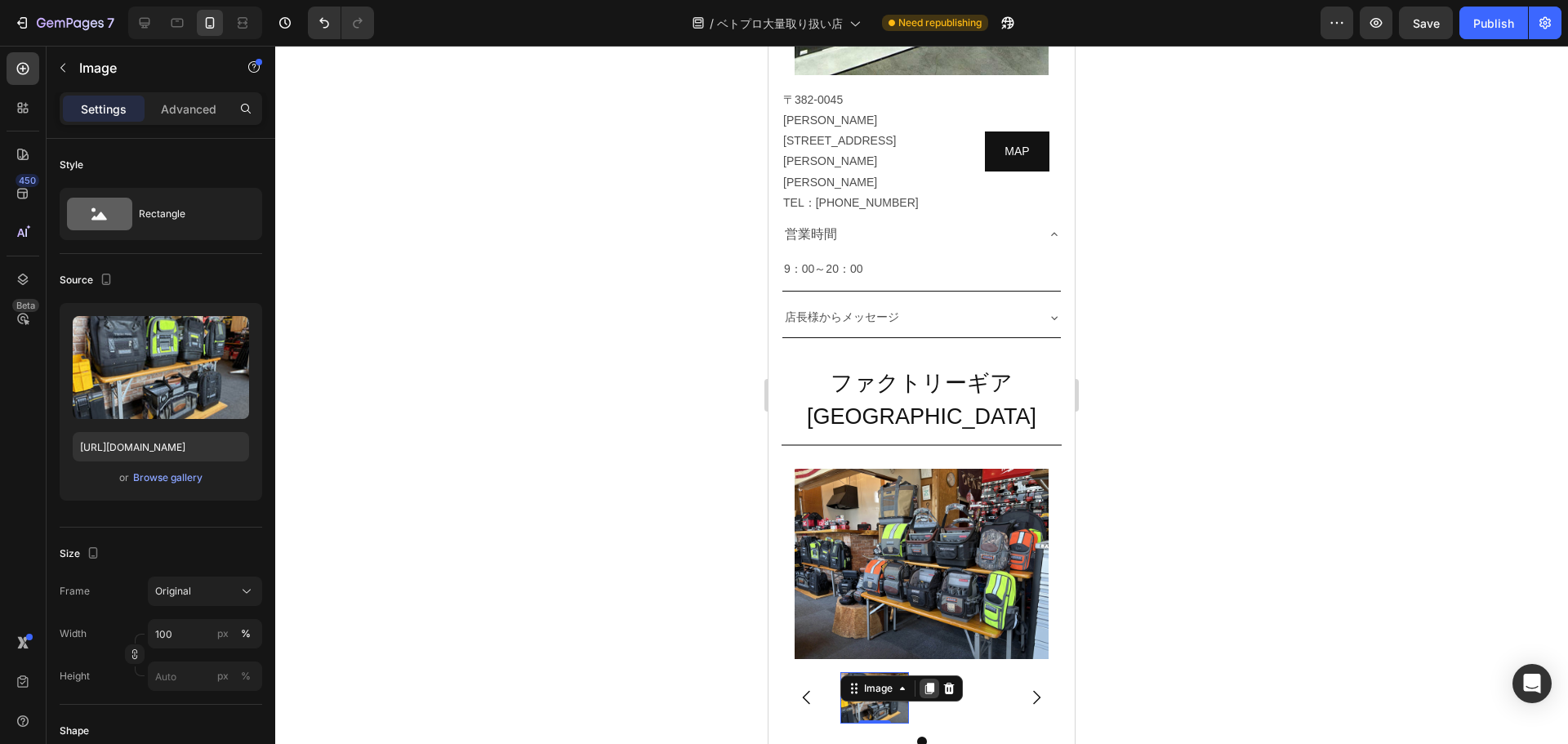
click at [782, 679] on div at bounding box center [930, 689] width 19 height 19
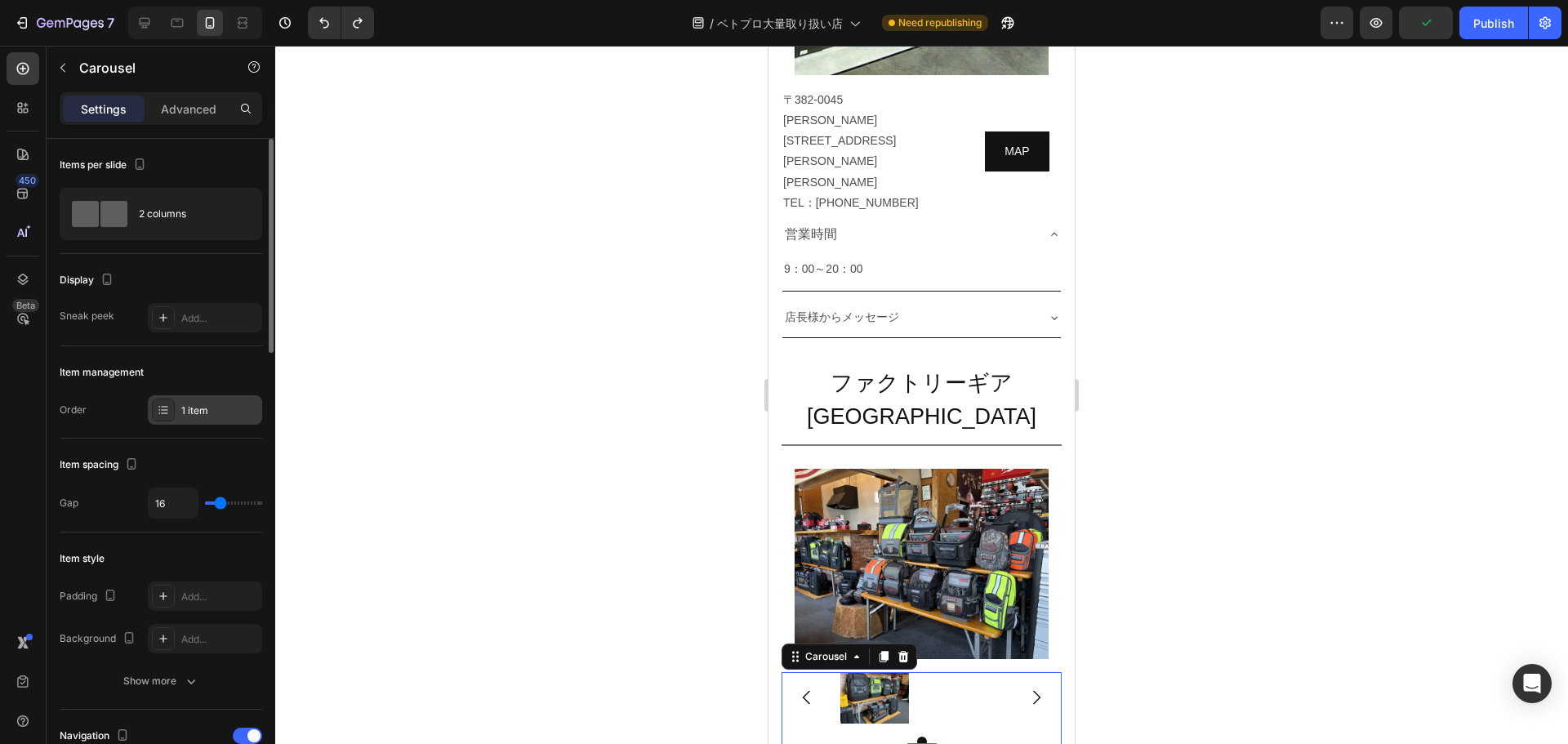
click at [196, 419] on div "1 item" at bounding box center [205, 410] width 114 height 29
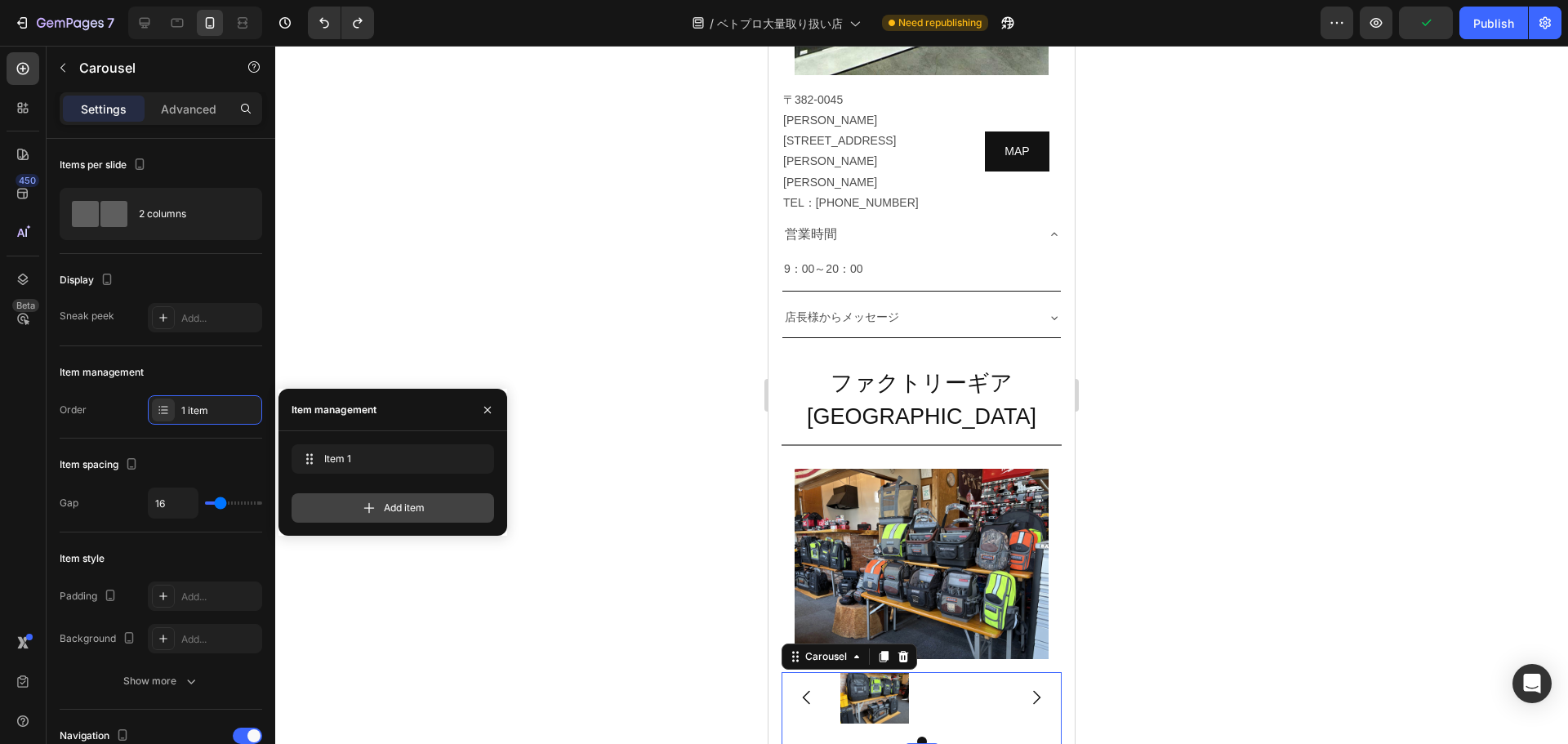
click at [356, 498] on div "Add item" at bounding box center [392, 508] width 202 height 29
click at [459, 459] on icon "button" at bounding box center [452, 458] width 13 height 13
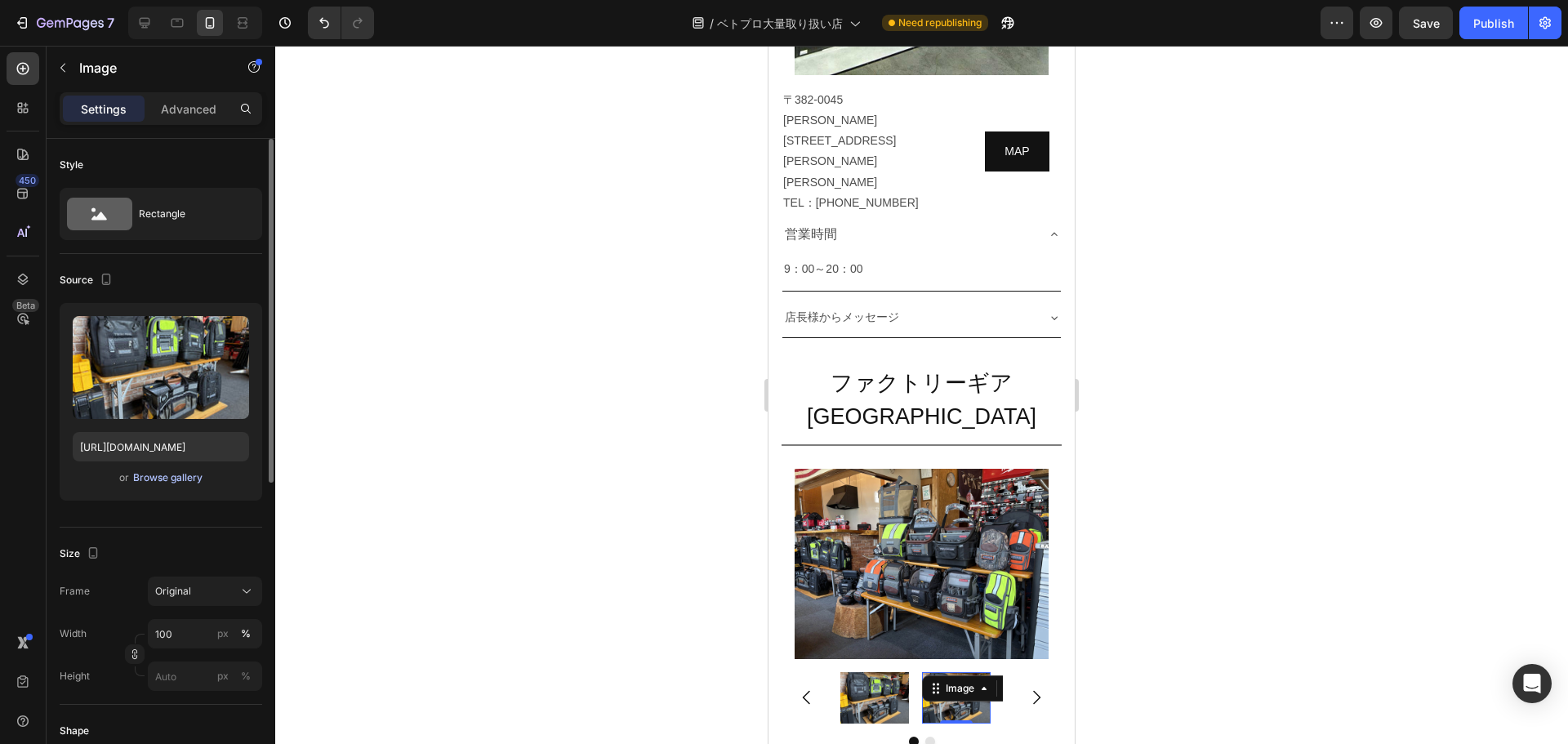
click at [150, 478] on div "Browse gallery" at bounding box center [168, 478] width 70 height 15
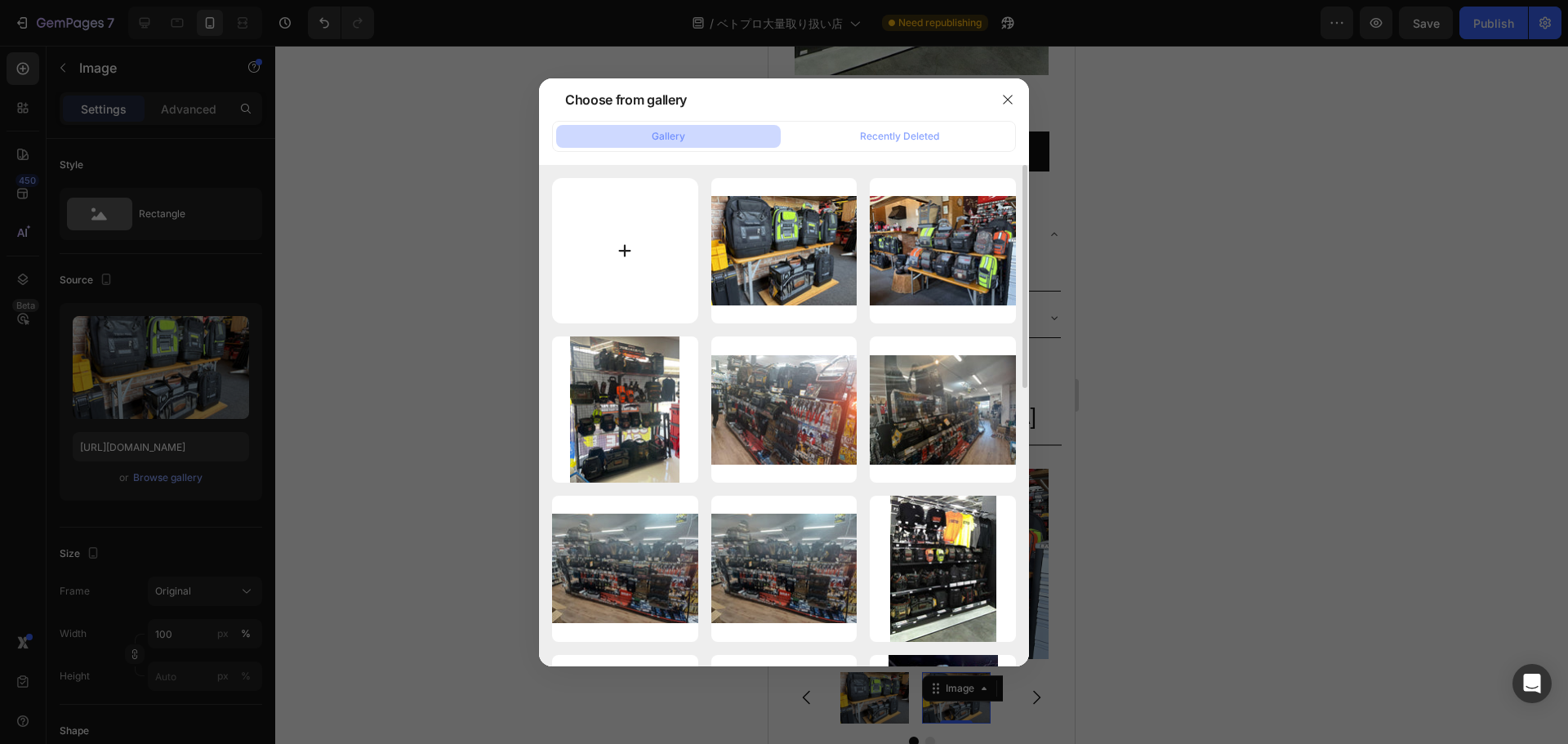
click at [644, 247] on input "file" at bounding box center [625, 251] width 146 height 146
type input "C:\fakepath\IMG_6766-min.jpg"
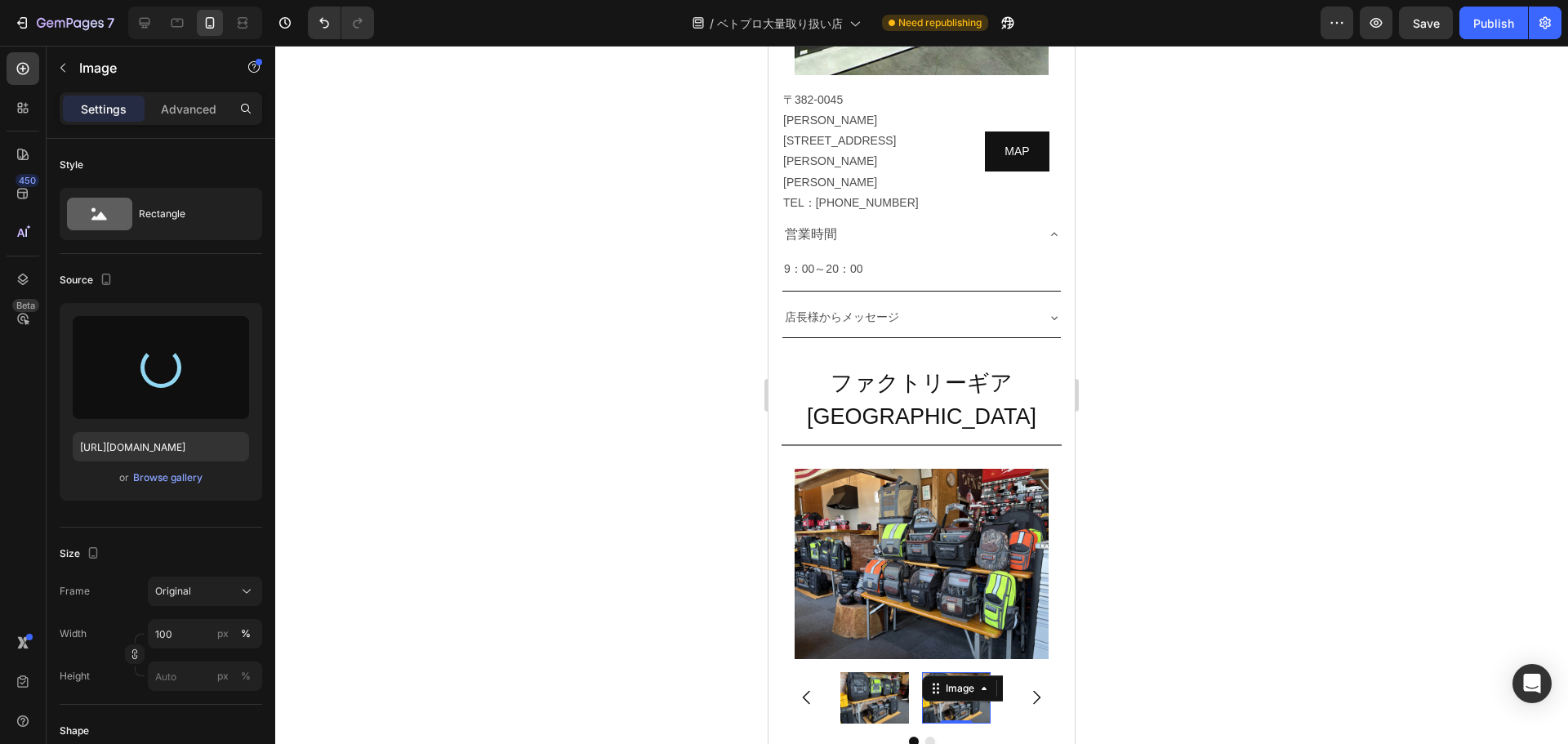
type input "[URL][DOMAIN_NAME]"
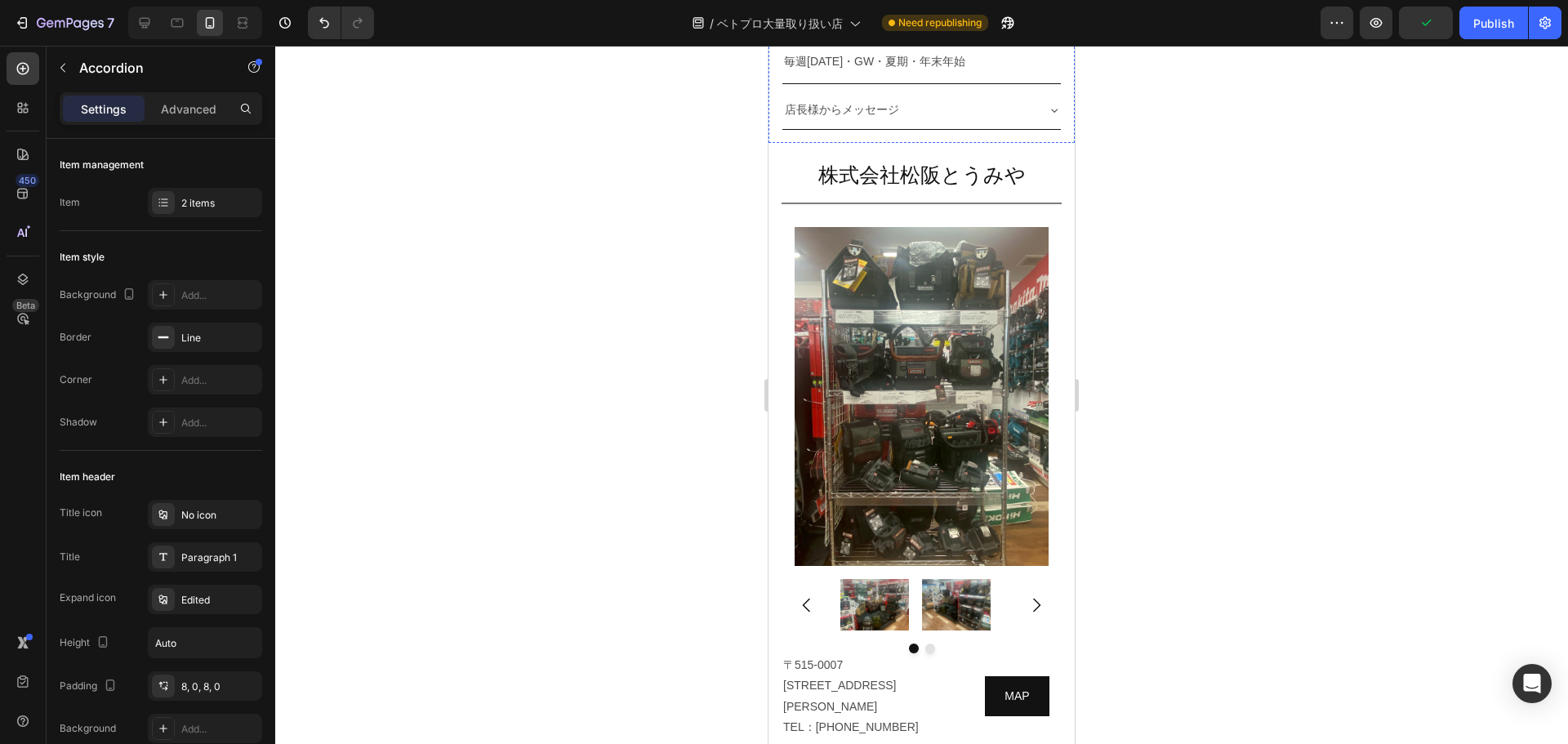
scroll to position [6136, 0]
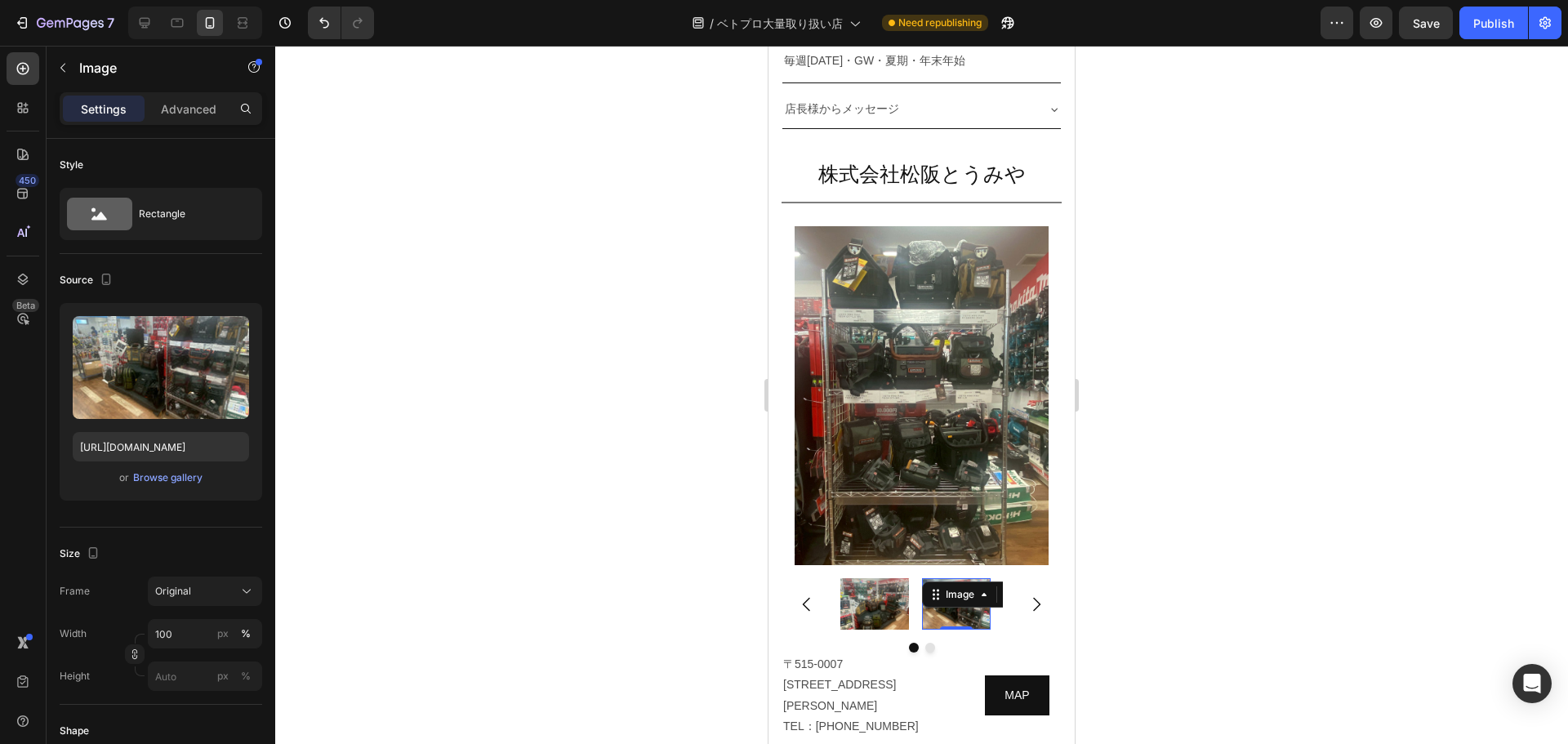
click at [782, 578] on img at bounding box center [956, 604] width 69 height 51
click at [782, 643] on button "Dot" at bounding box center [930, 648] width 10 height 10
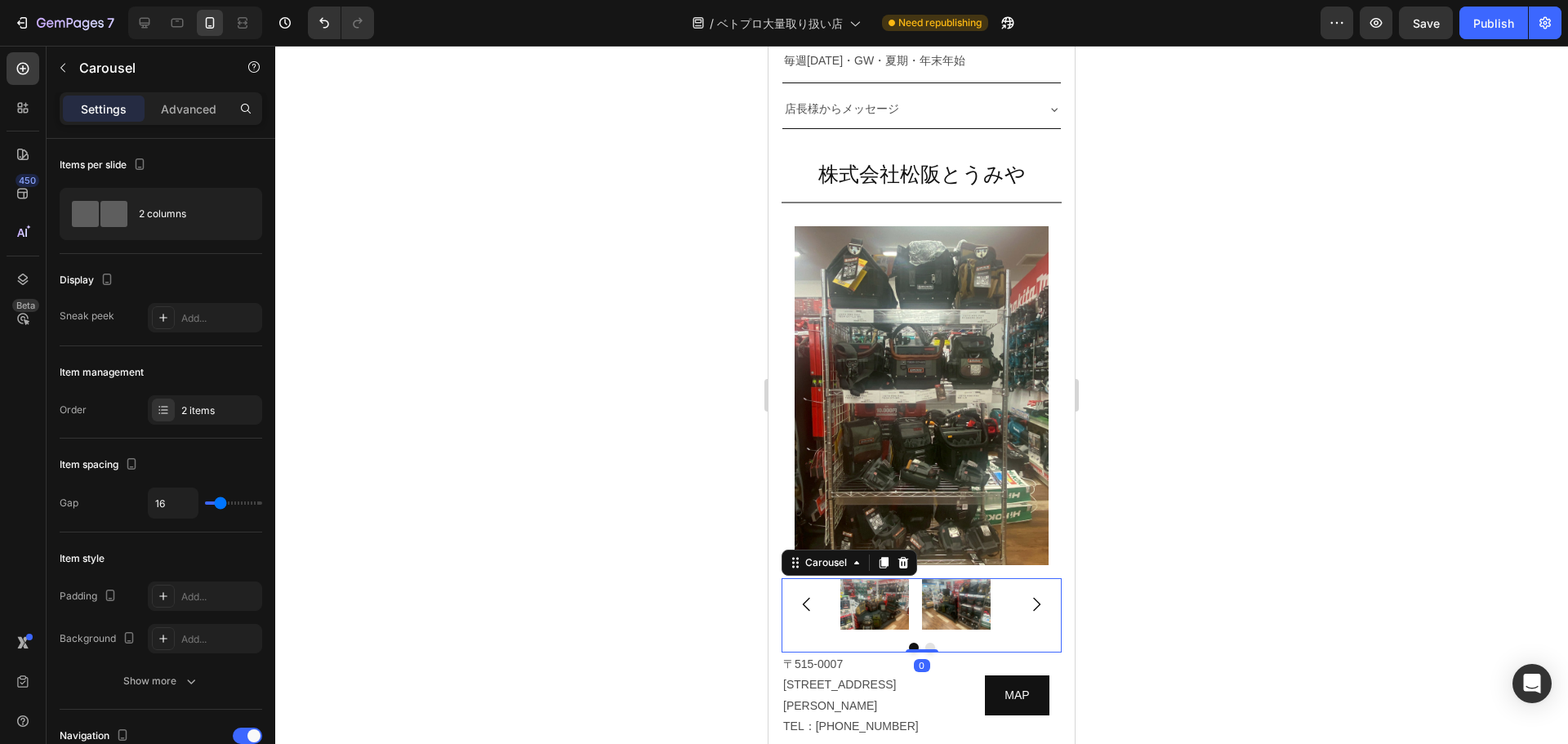
click at [782, 643] on button "Dot" at bounding box center [930, 648] width 10 height 10
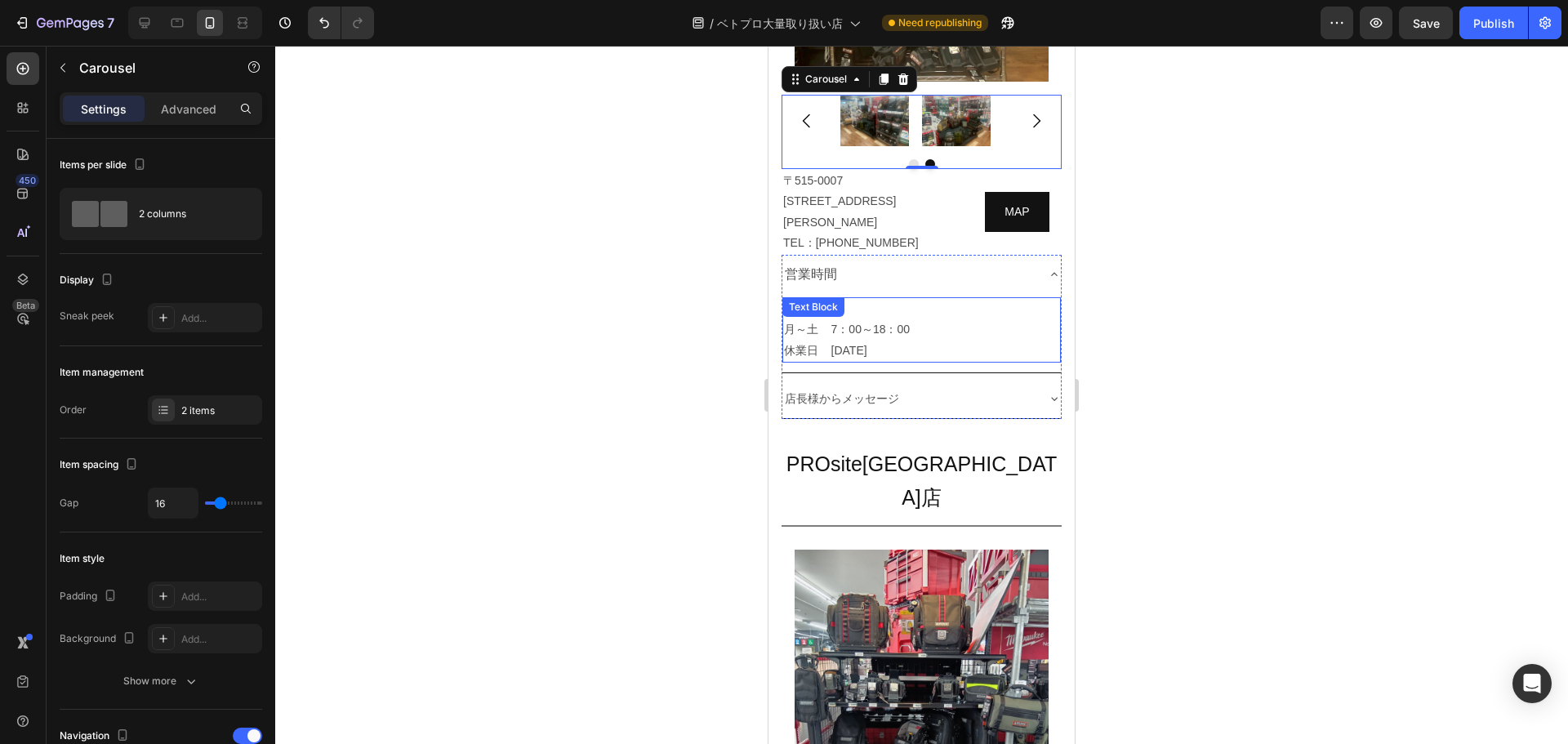
scroll to position [6615, 0]
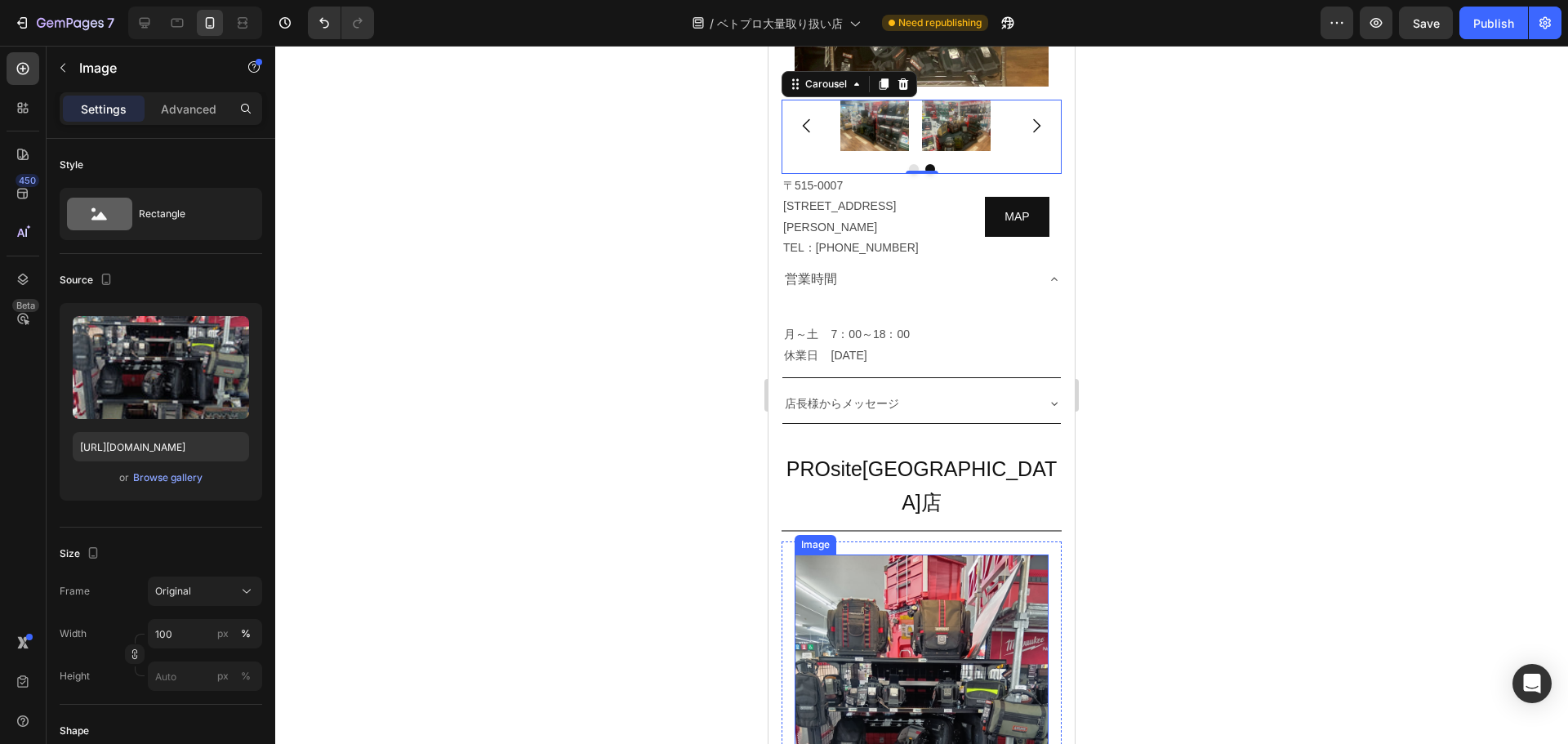
click at [782, 555] on img at bounding box center [921, 724] width 254 height 337
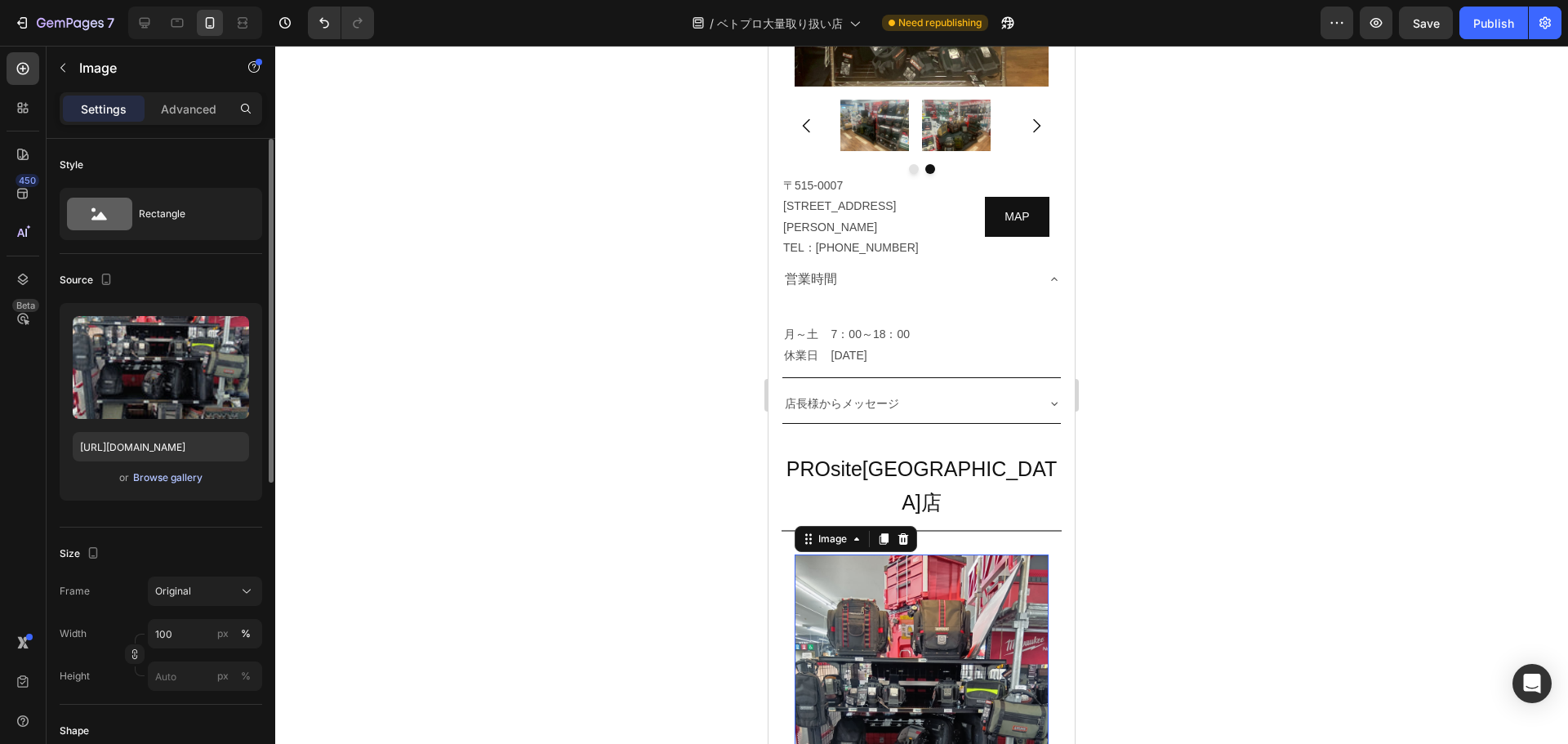
click at [169, 480] on div "Browse gallery" at bounding box center [168, 478] width 70 height 15
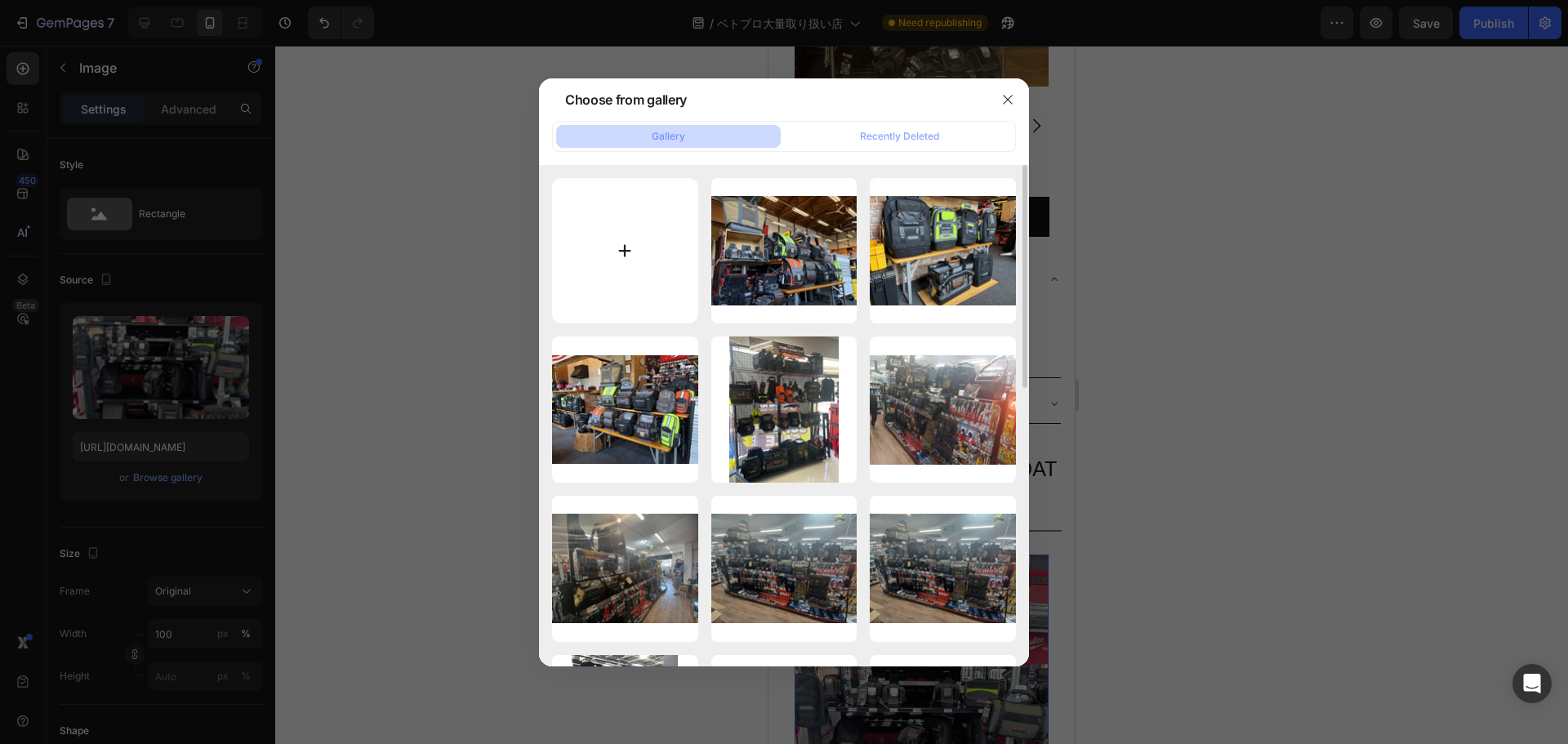
click at [614, 271] on input "file" at bounding box center [625, 251] width 146 height 146
type input "C:\fakepath\3 (1)-min.JPG"
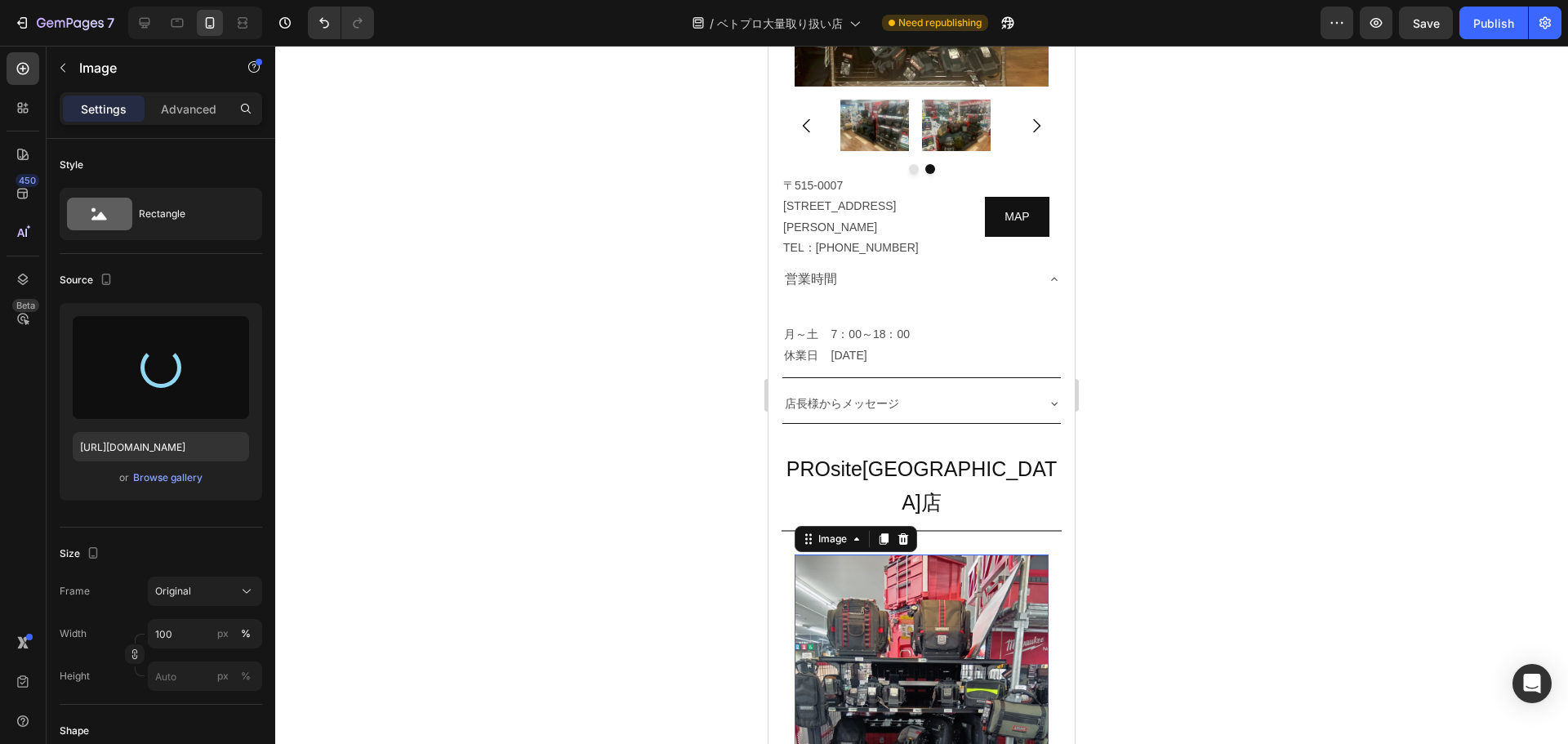
type input "[URL][DOMAIN_NAME]"
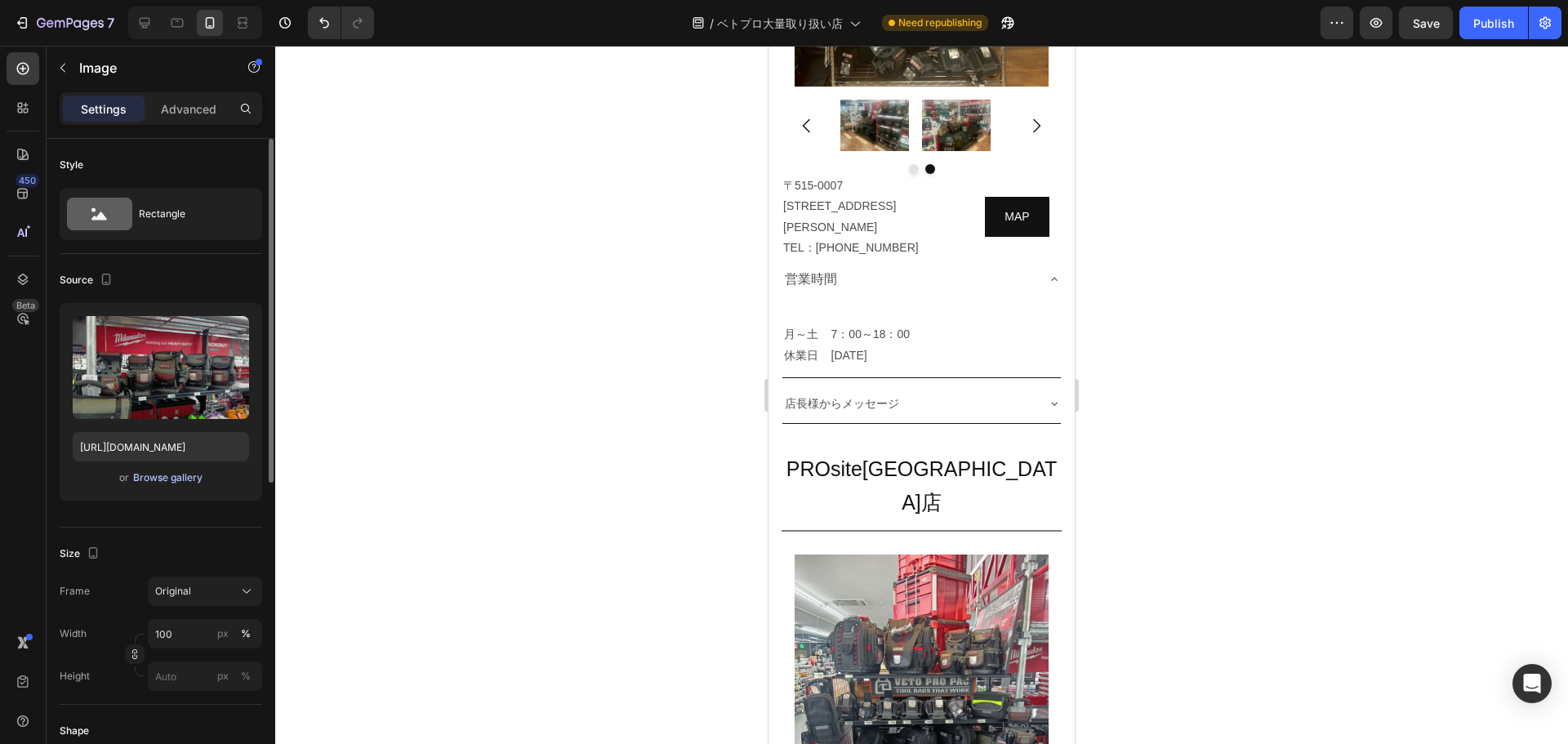
click at [166, 477] on div "Browse gallery" at bounding box center [168, 478] width 70 height 15
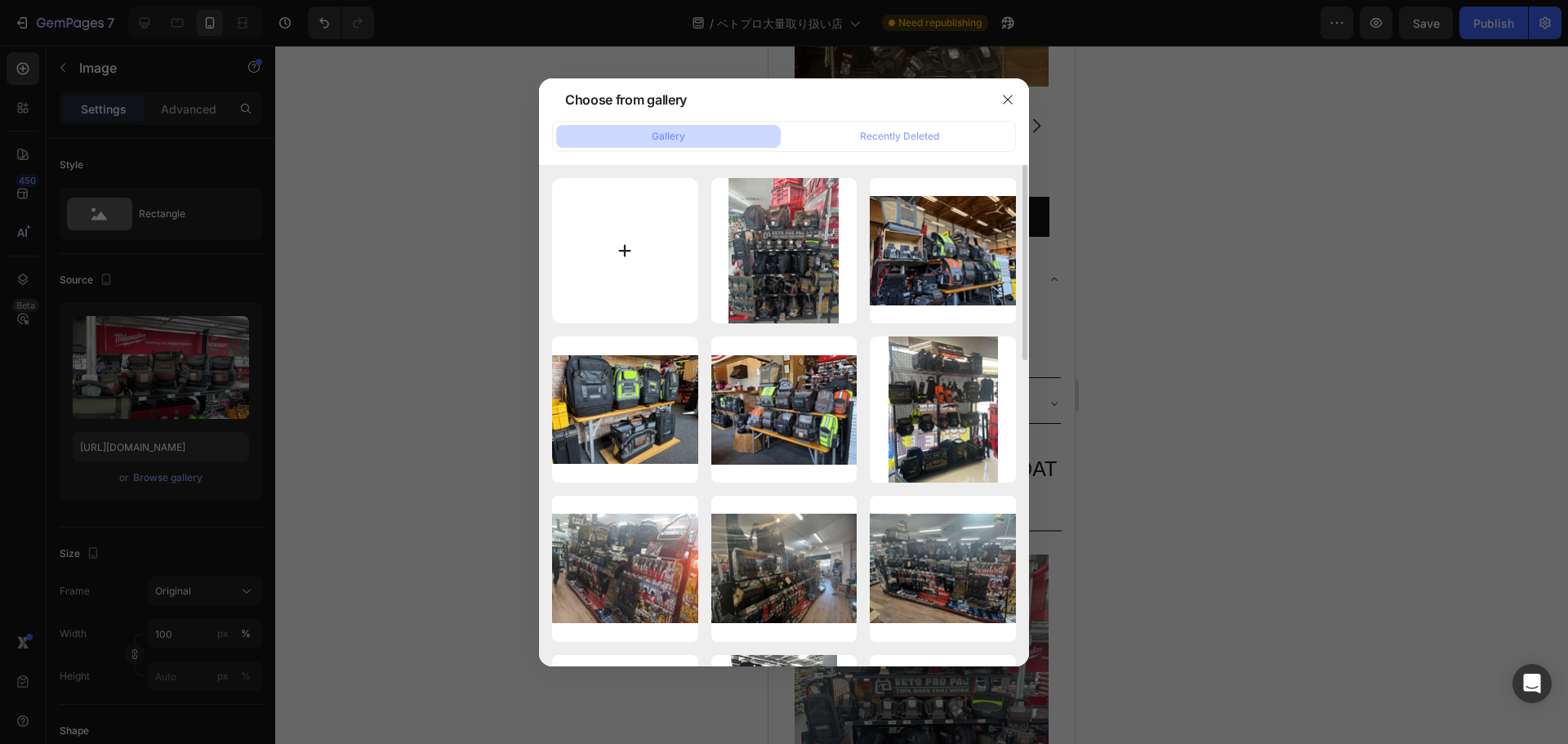
click at [628, 248] on input "file" at bounding box center [625, 251] width 146 height 146
type input "C:\fakepath\2 (1)-min.JPG"
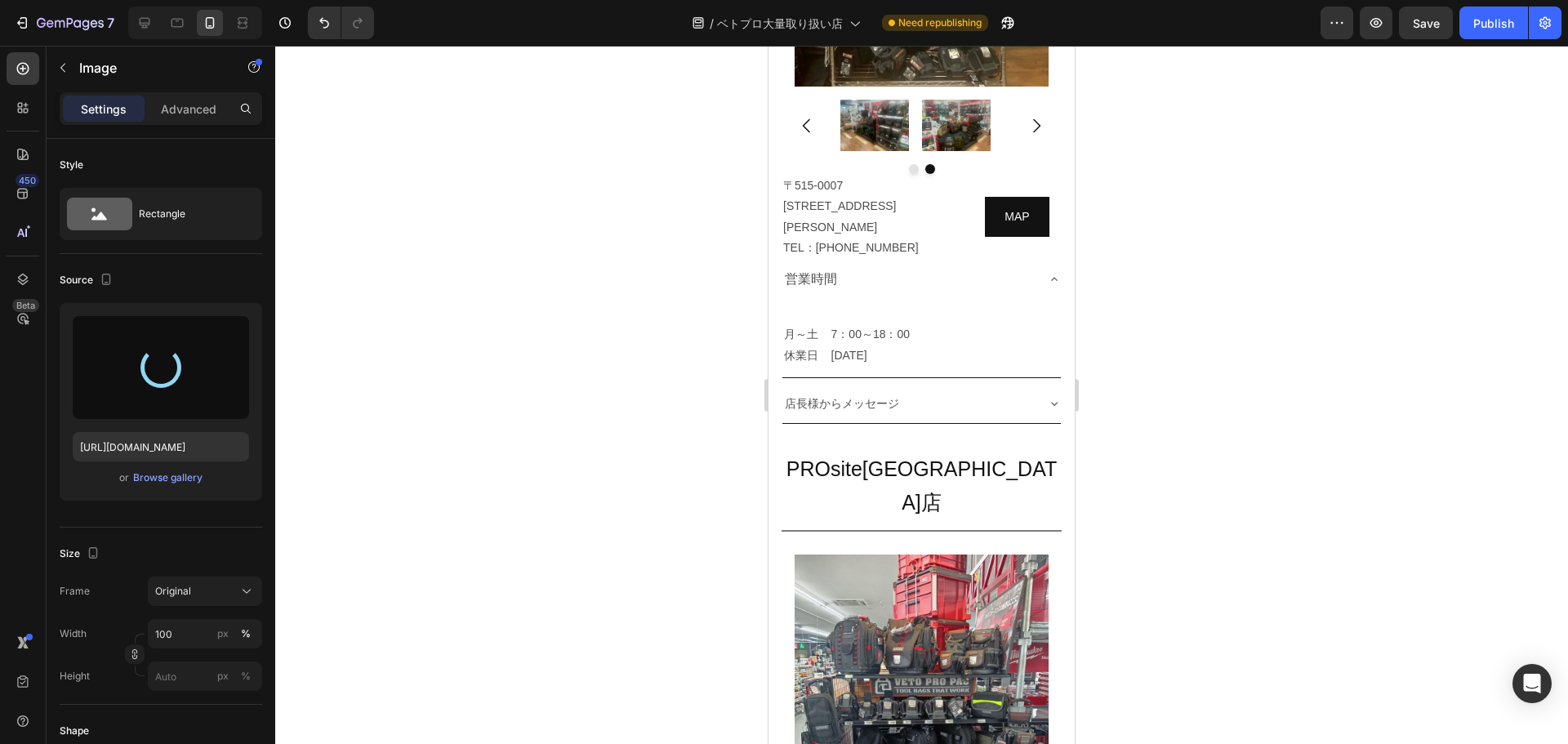
type input "[URL][DOMAIN_NAME]"
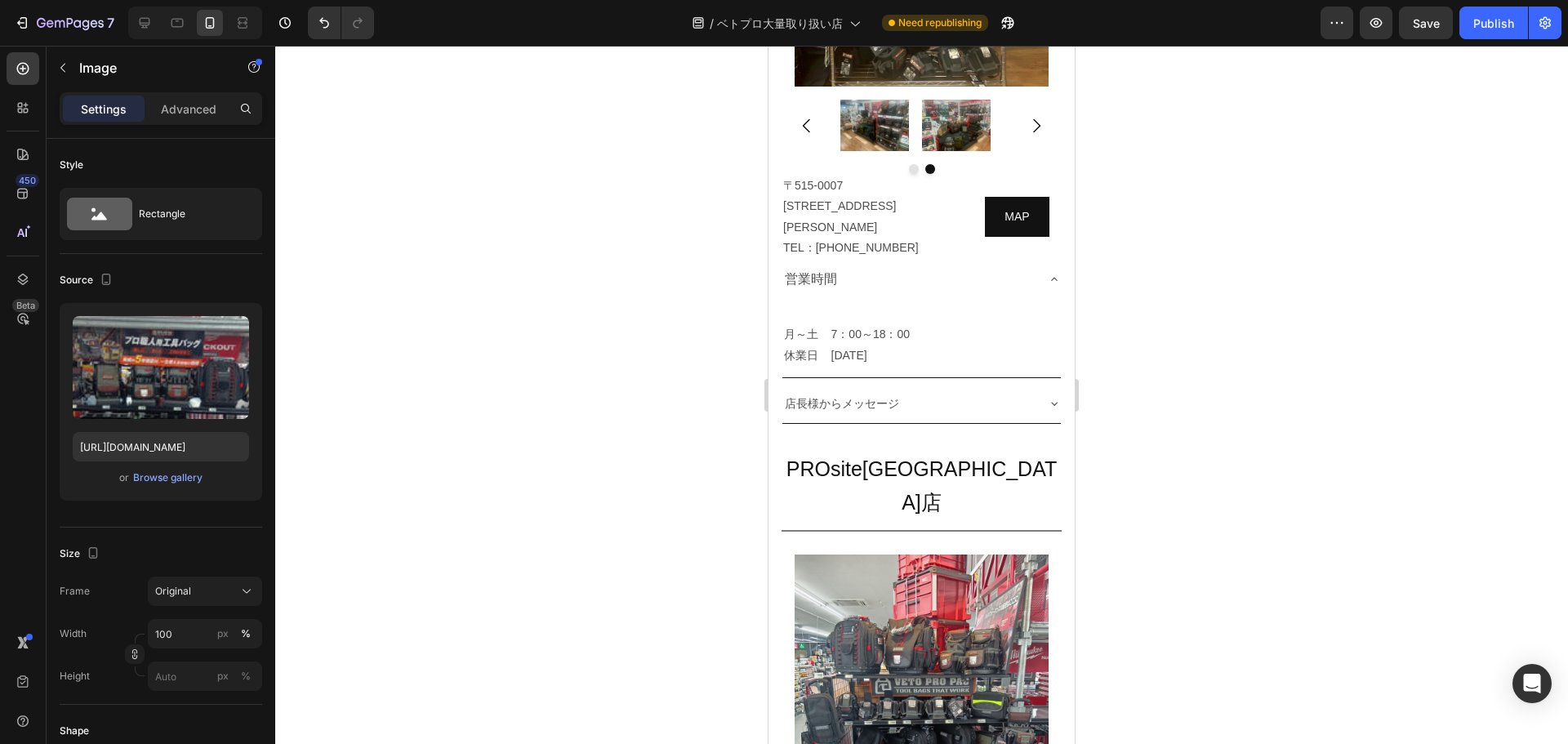
click at [169, 480] on div "Browse gallery" at bounding box center [168, 478] width 70 height 15
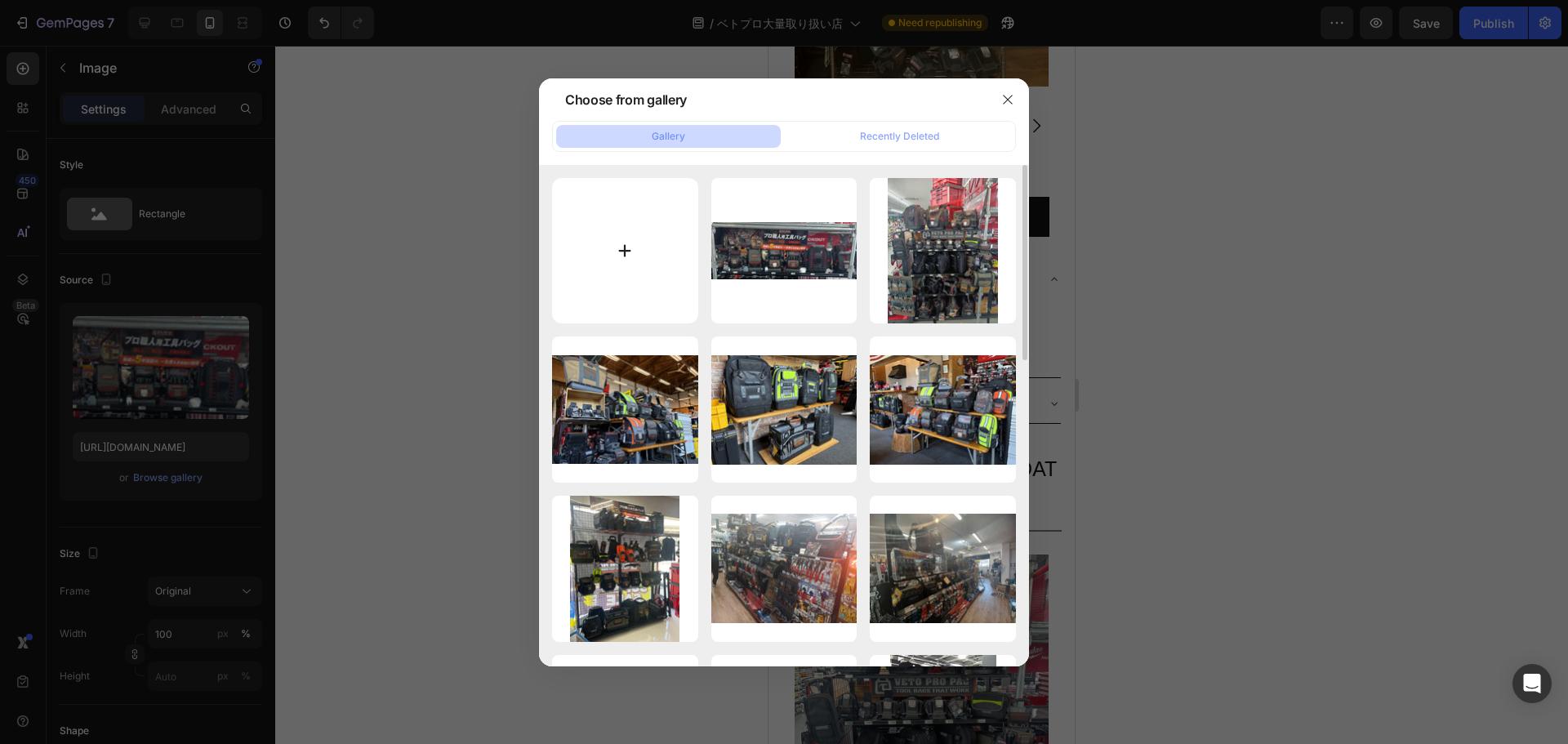
click at [630, 247] on input "file" at bounding box center [625, 251] width 146 height 146
type input "C:\fakepath\1 (2)-min.JPG"
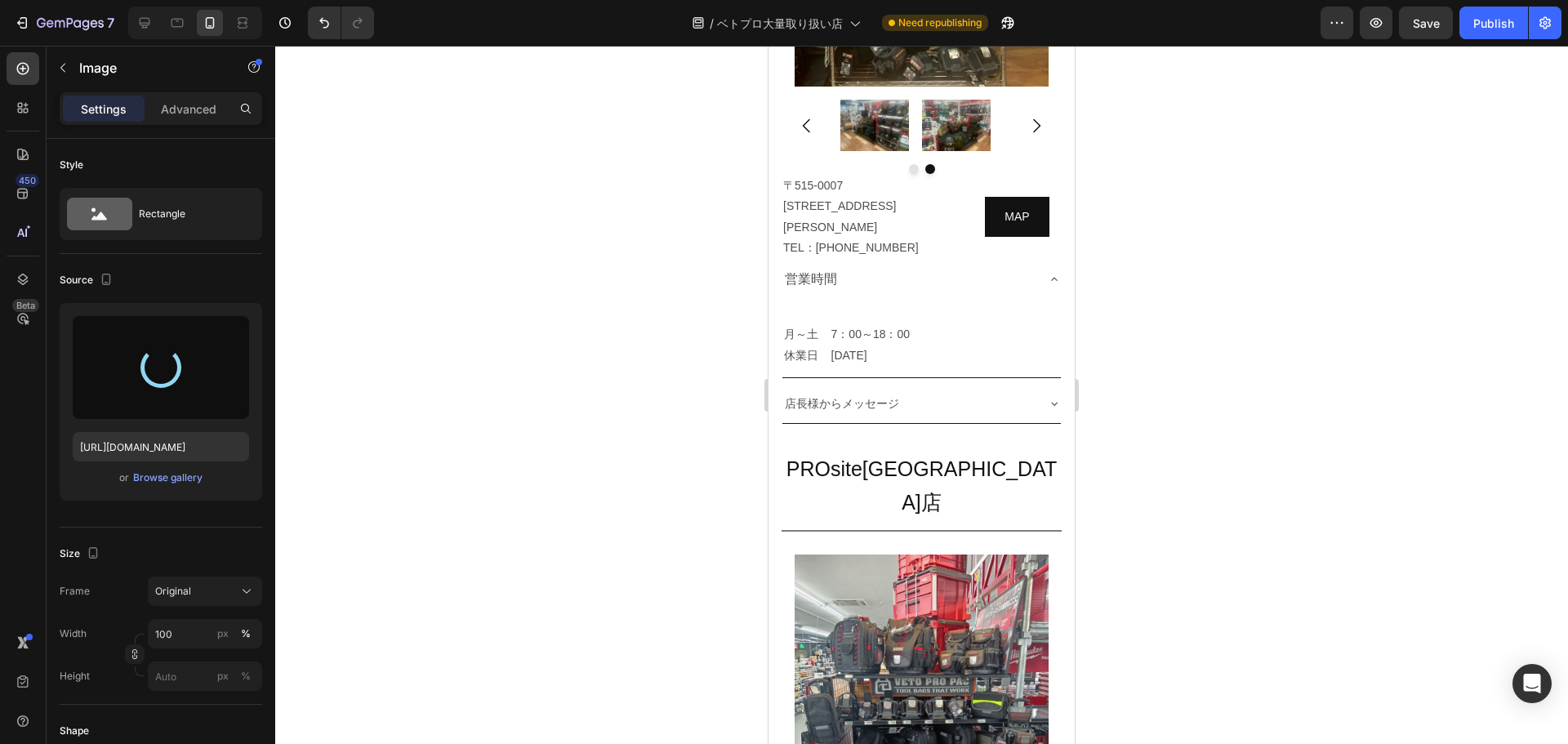
type input "[URL][DOMAIN_NAME]"
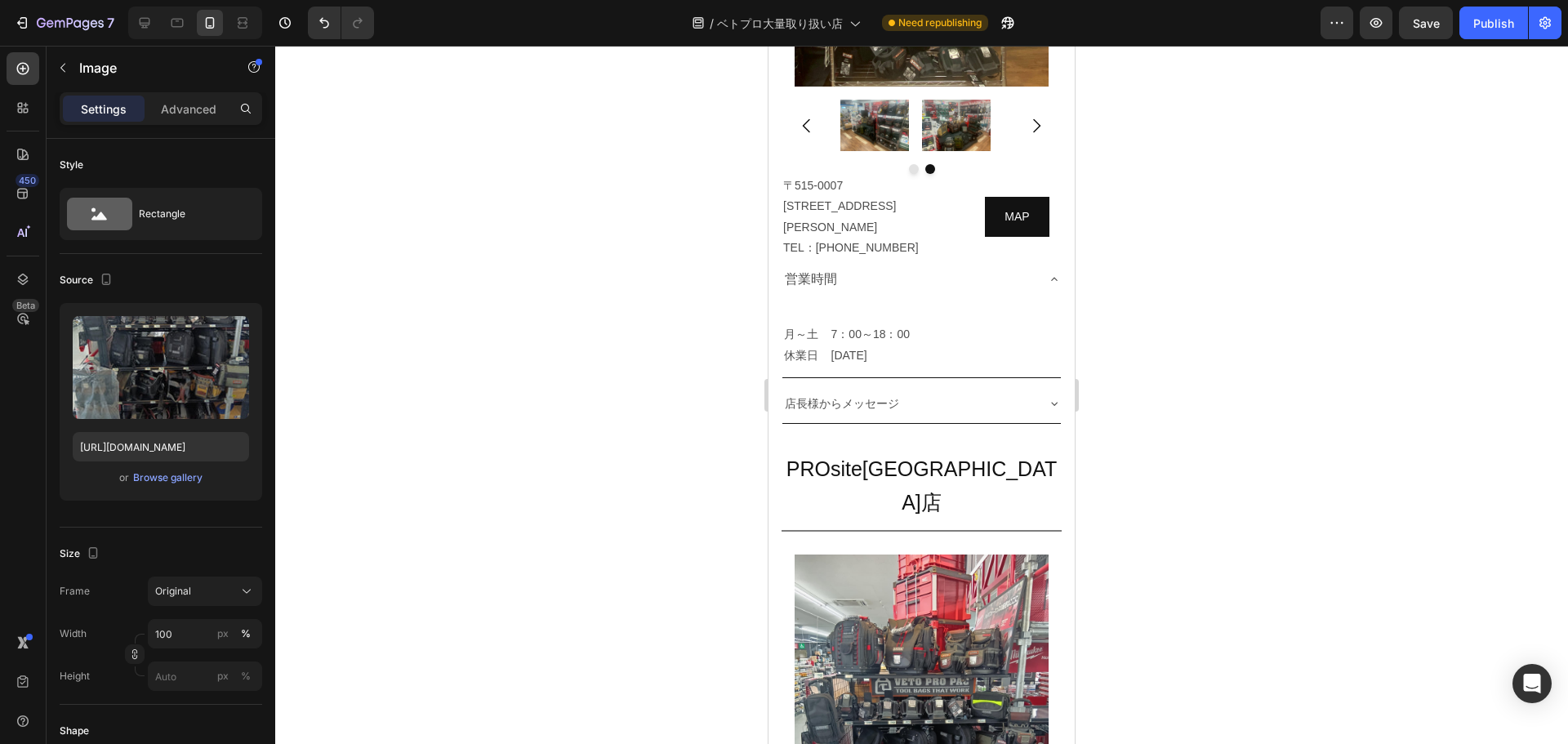
click at [174, 482] on div "Browse gallery" at bounding box center [168, 478] width 70 height 15
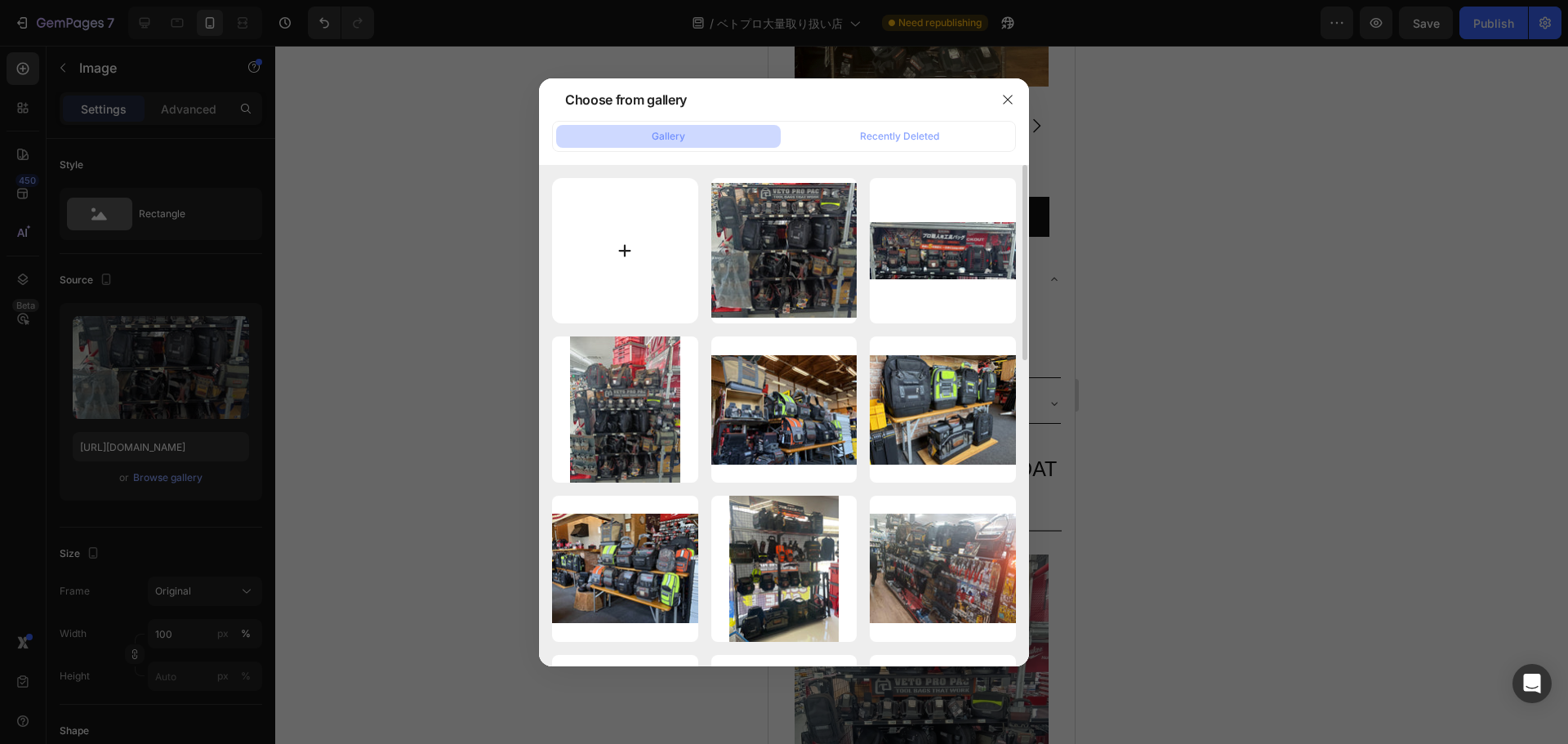
click at [626, 259] on input "file" at bounding box center [625, 251] width 146 height 146
click at [782, 109] on button "button" at bounding box center [1007, 99] width 26 height 26
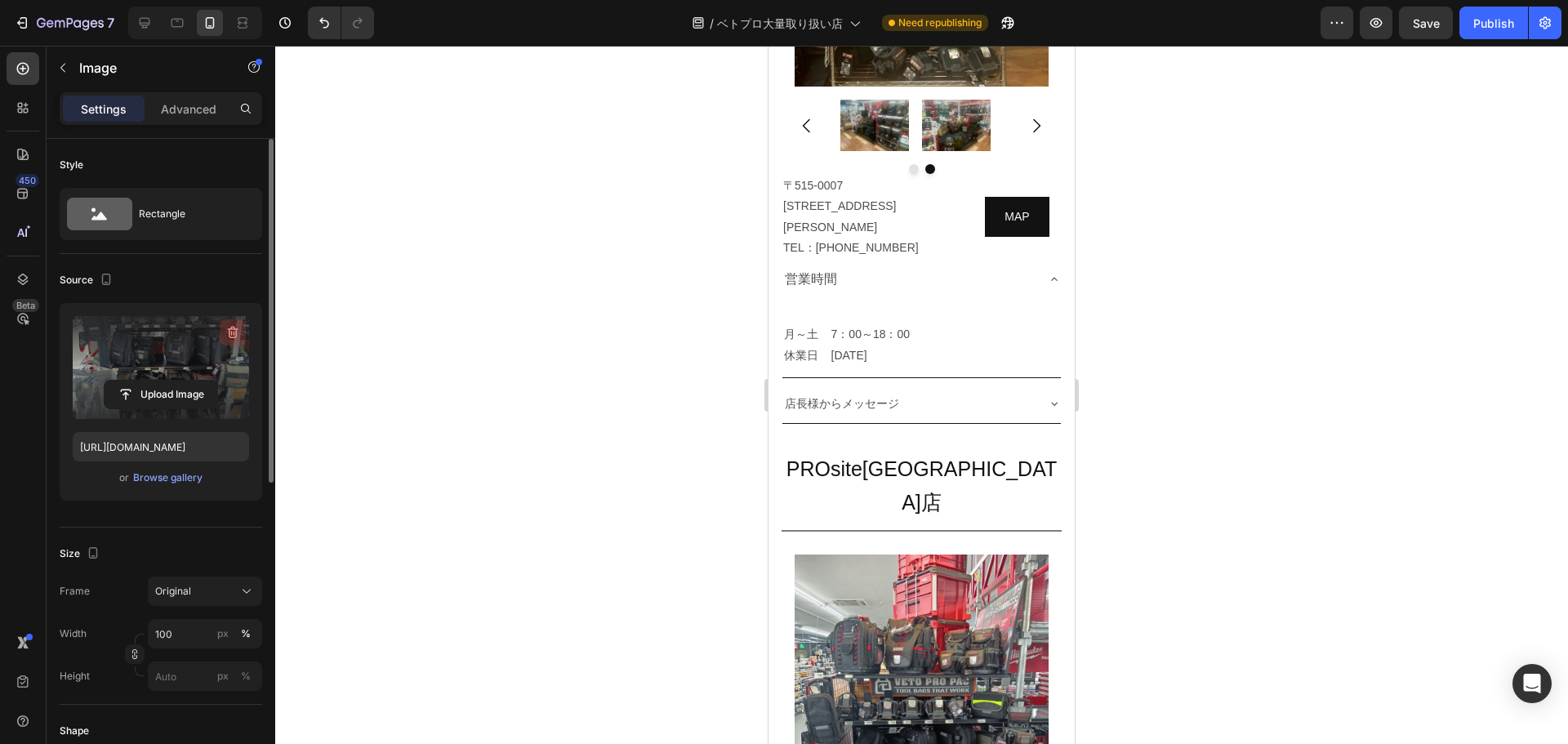
click at [231, 327] on icon "button" at bounding box center [232, 332] width 11 height 13
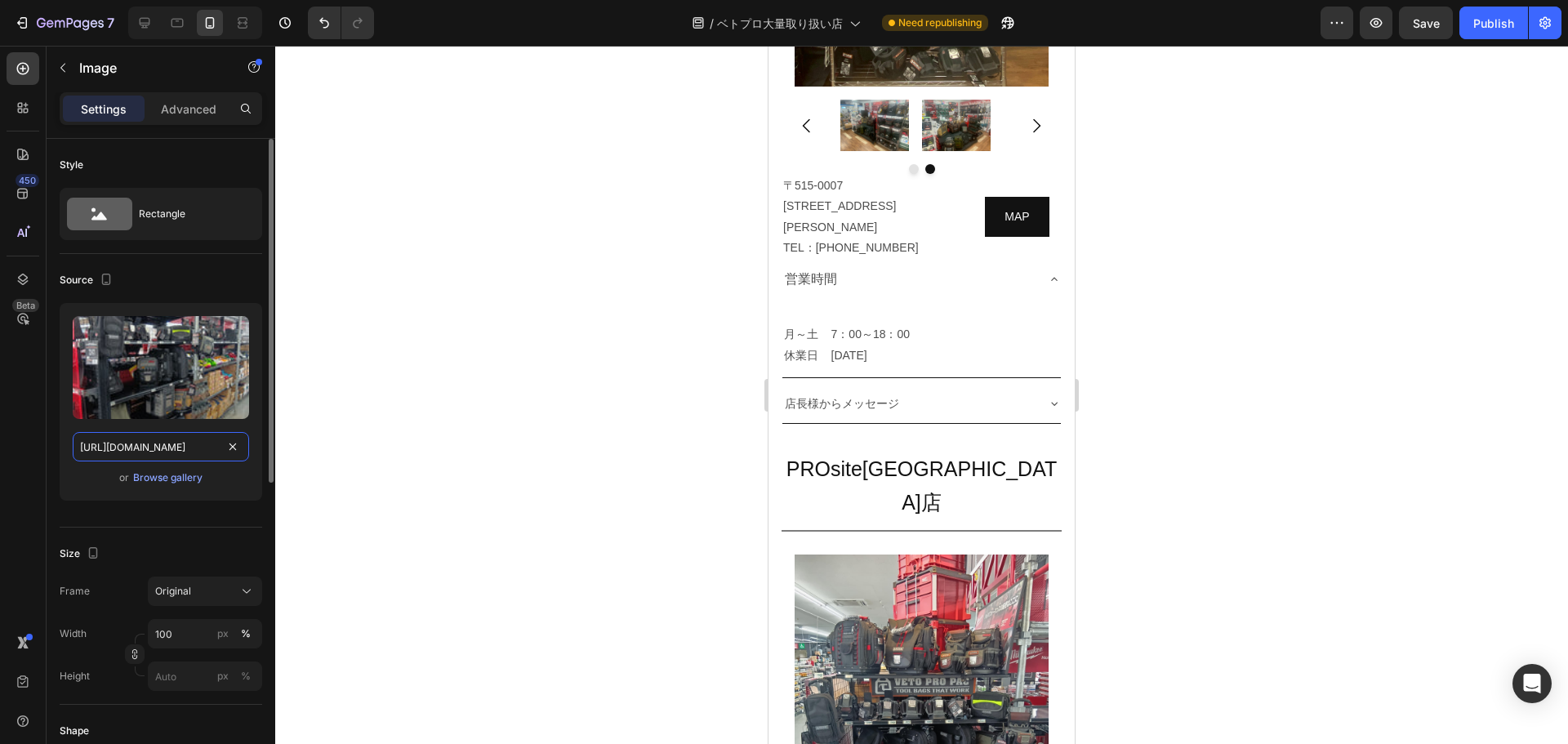
click at [161, 450] on input "[URL][DOMAIN_NAME]" at bounding box center [161, 447] width 176 height 29
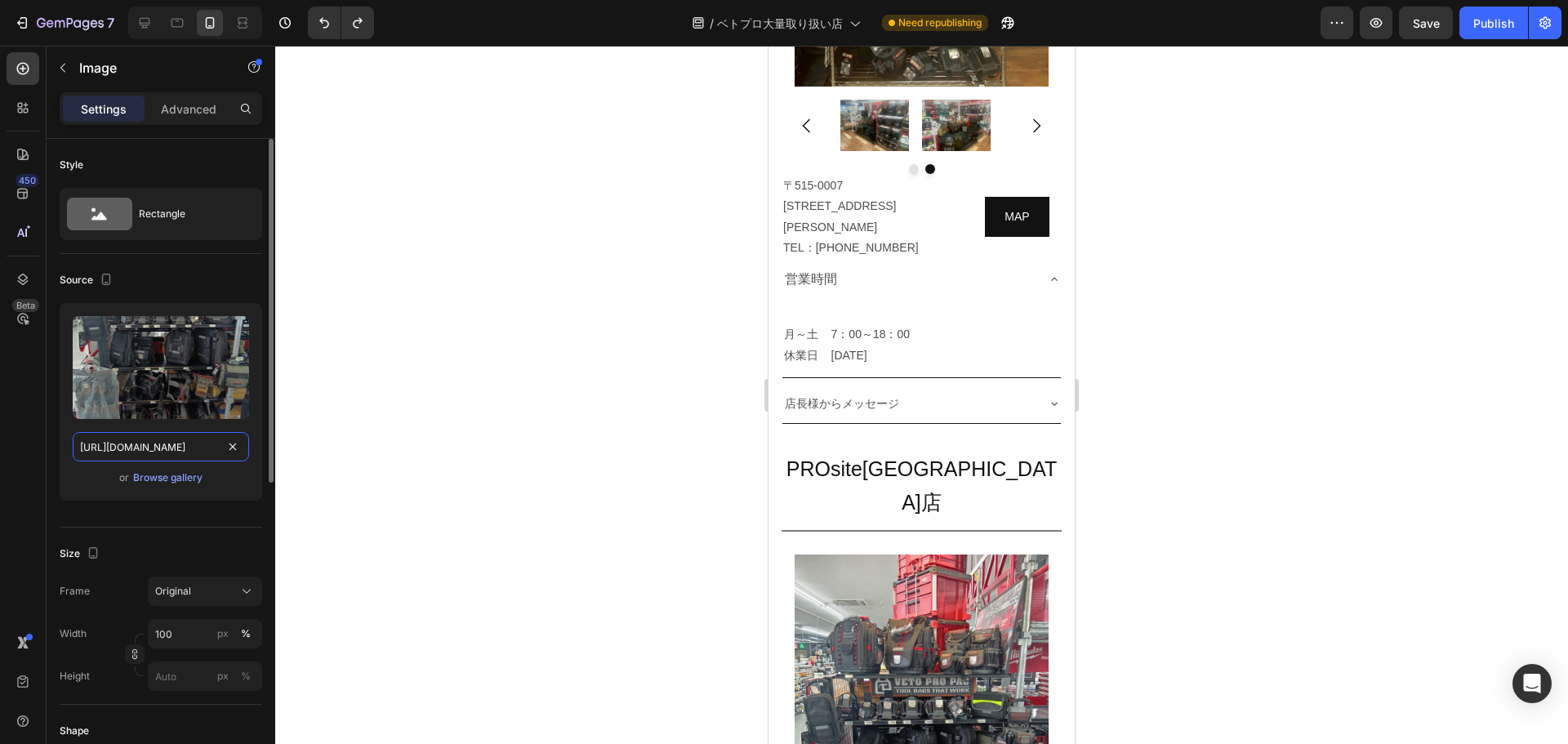
click at [176, 461] on input "[URL][DOMAIN_NAME]" at bounding box center [161, 447] width 176 height 29
paste input "5c8db2a5-1ecc-48fe-bffd-237dad712d9f"
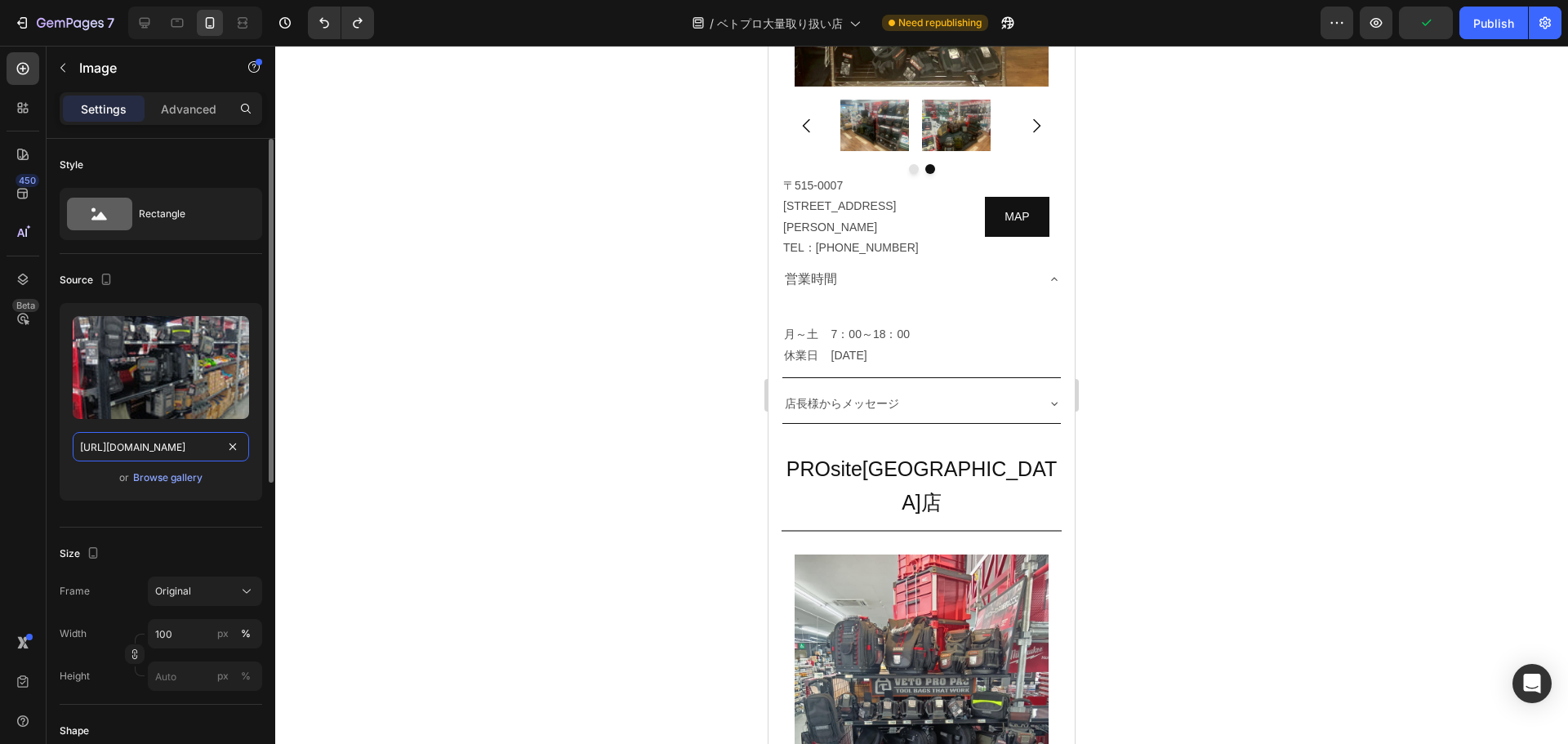
scroll to position [0, 487]
type input "[URL][DOMAIN_NAME]"
click at [782, 452] on div at bounding box center [921, 394] width 1293 height 698
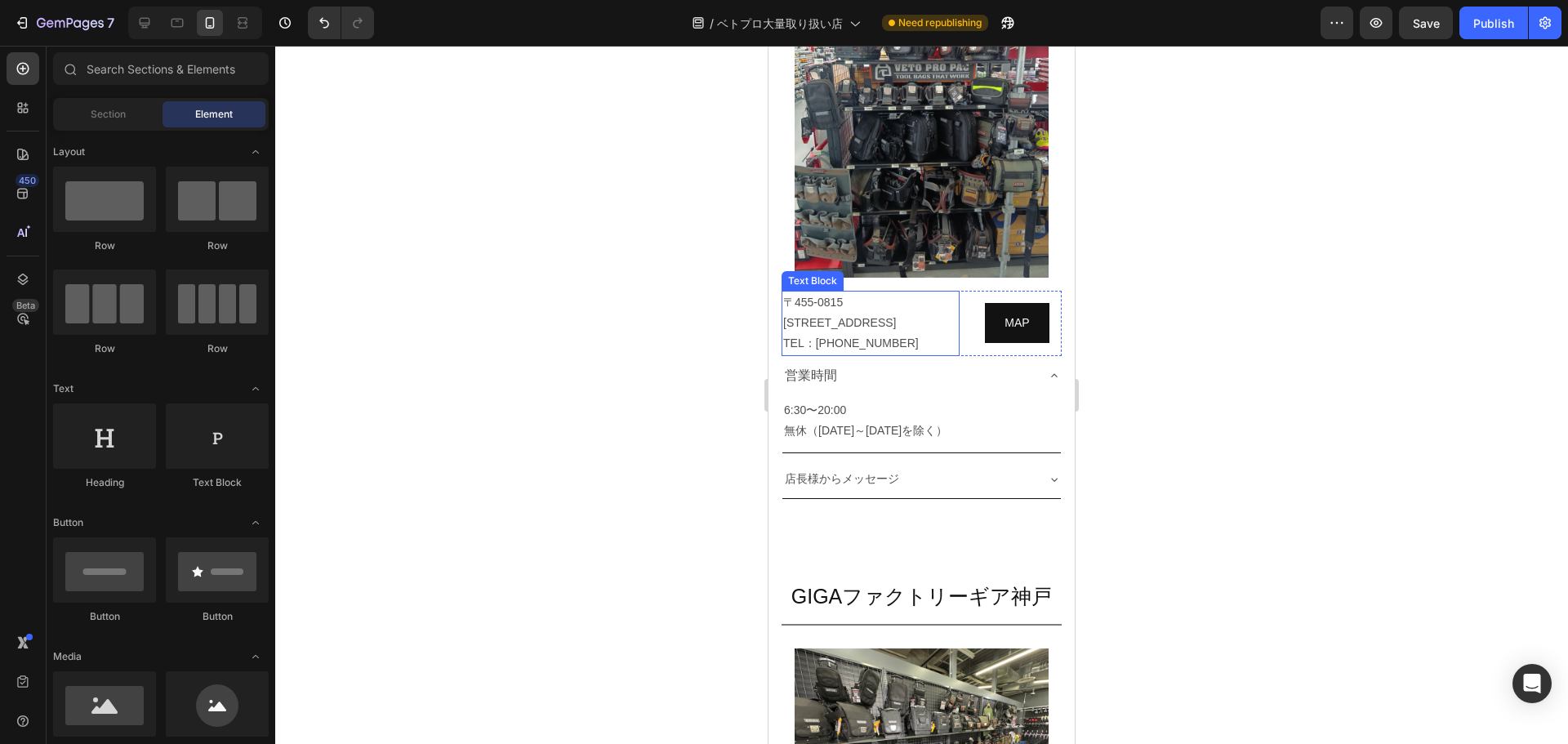
scroll to position [7230, 0]
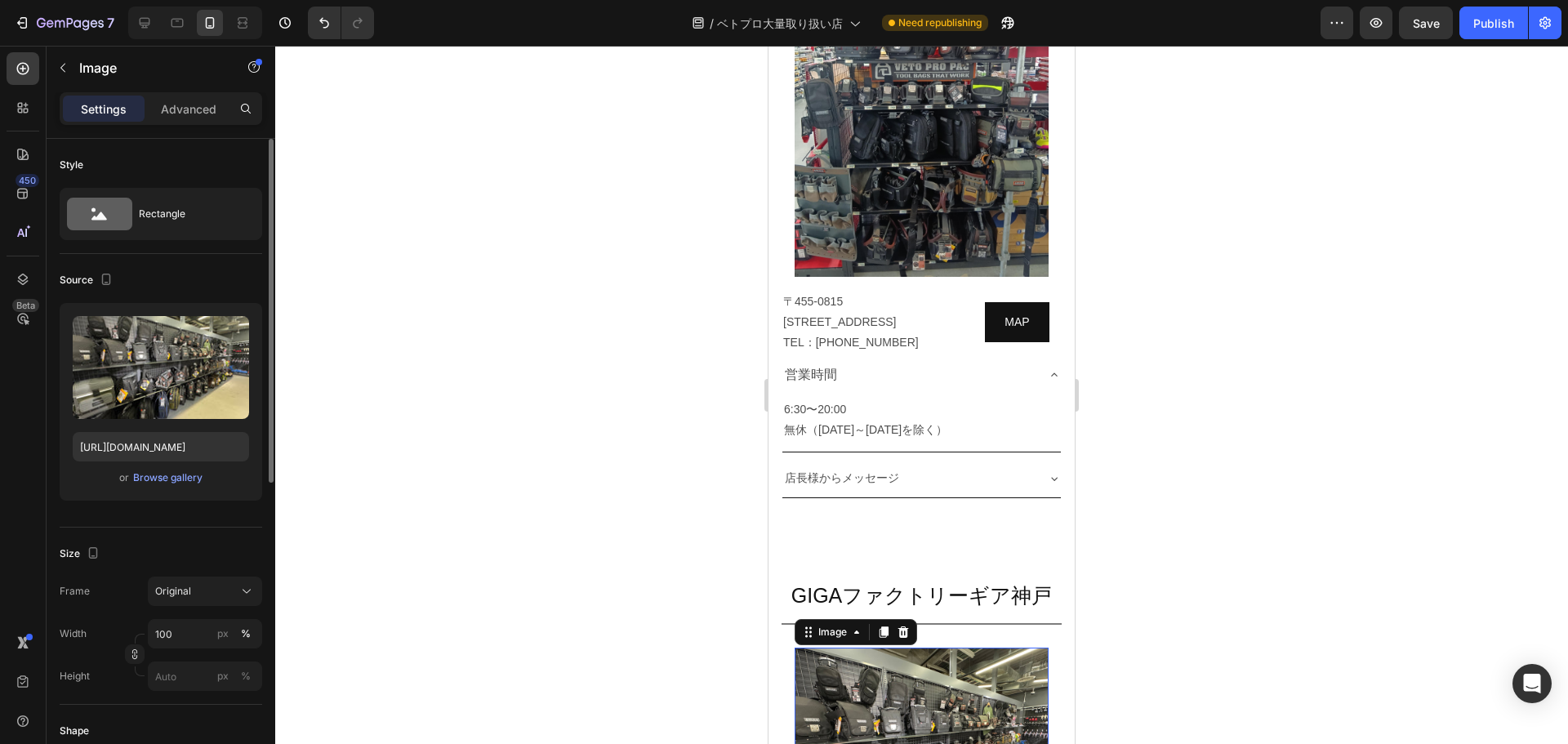
click at [155, 468] on div "or Browse gallery" at bounding box center [161, 478] width 176 height 19
click at [160, 475] on div "Browse gallery" at bounding box center [168, 478] width 70 height 15
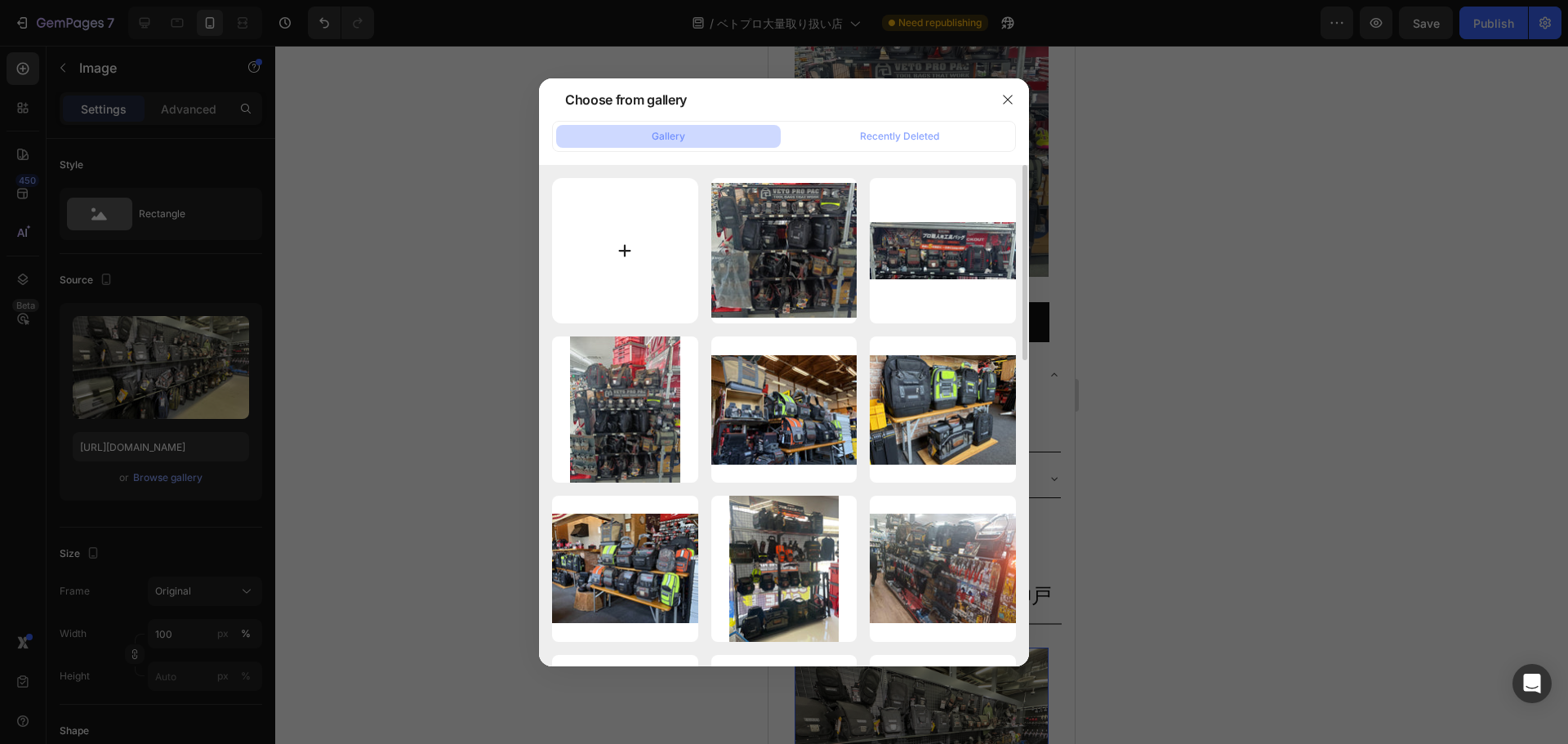
click at [609, 260] on input "file" at bounding box center [625, 251] width 146 height 146
type input "C:\fakepath\line_oa_chat_250827_114954.jpg"
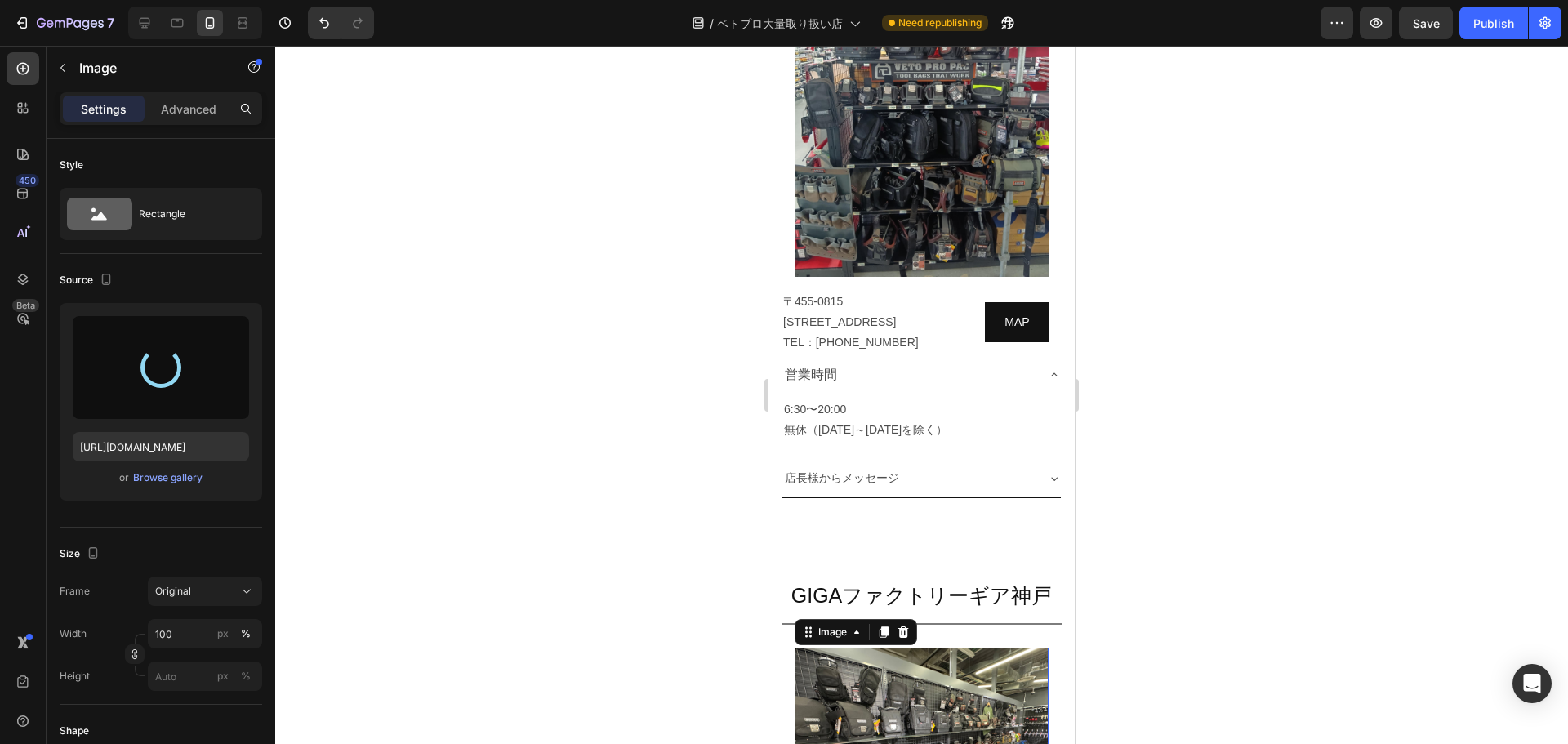
type input "[URL][DOMAIN_NAME]"
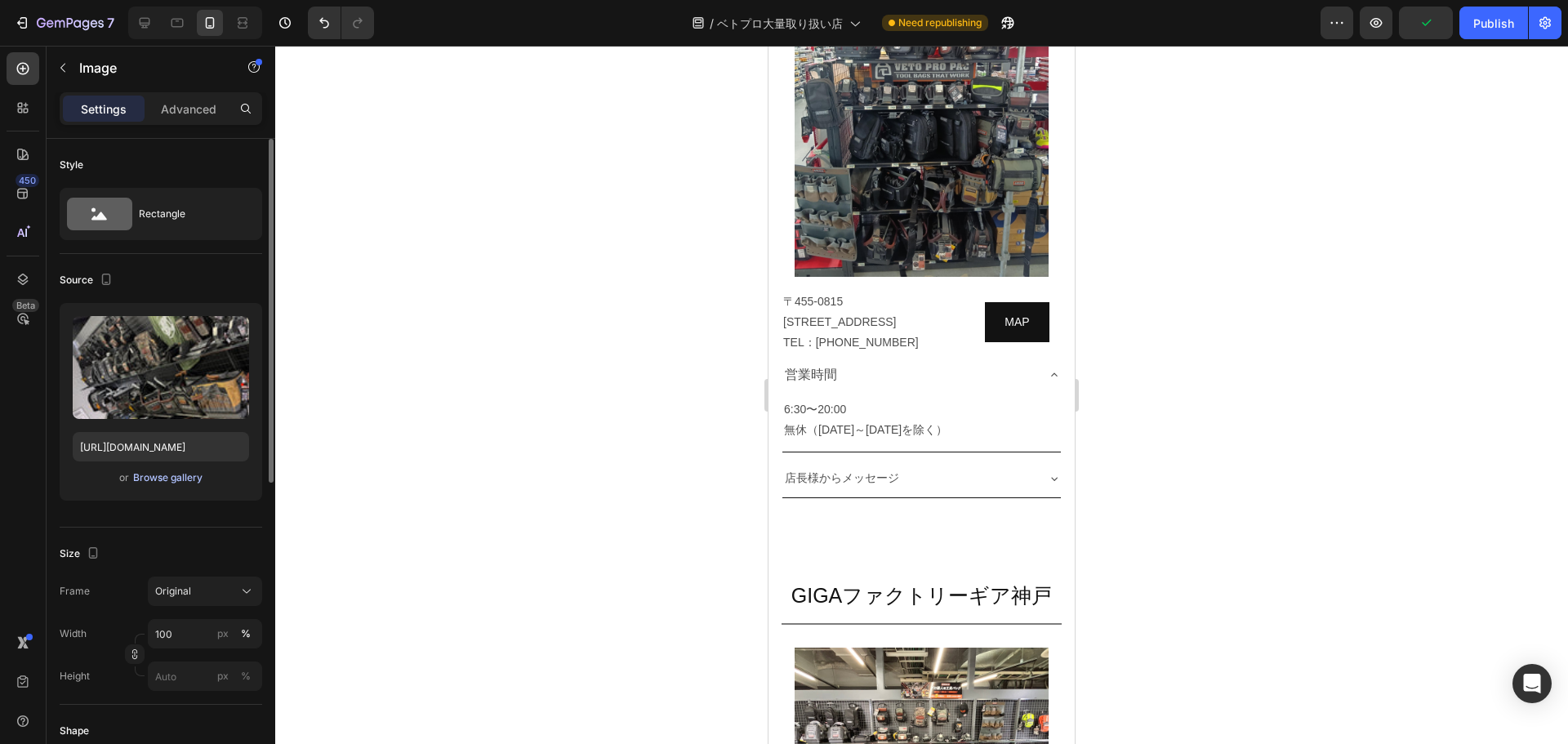
click at [162, 482] on div "Browse gallery" at bounding box center [168, 478] width 70 height 15
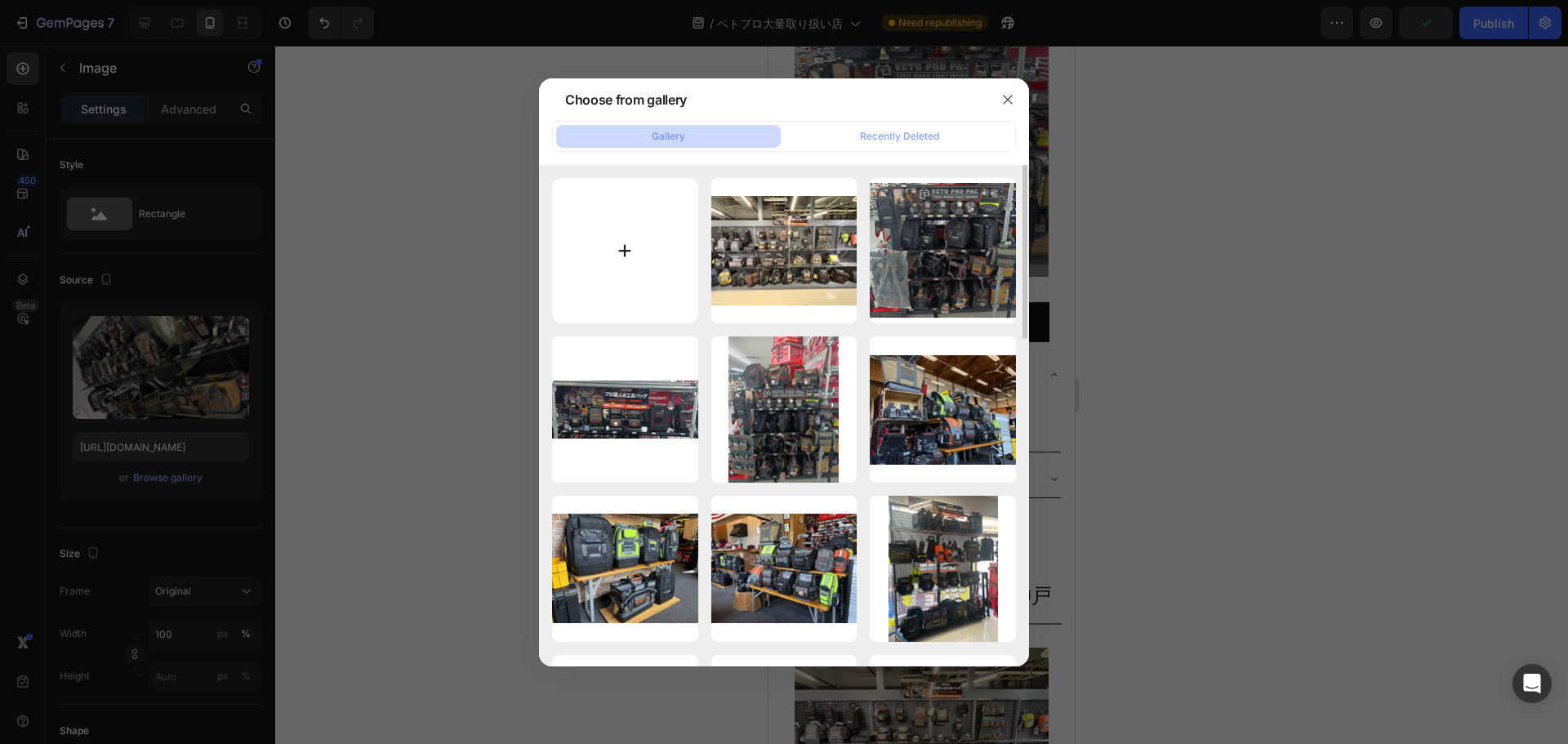
click at [632, 245] on input "file" at bounding box center [625, 251] width 146 height 146
type input "C:\fakepath\line_oa_chat_250827_115012.jpg"
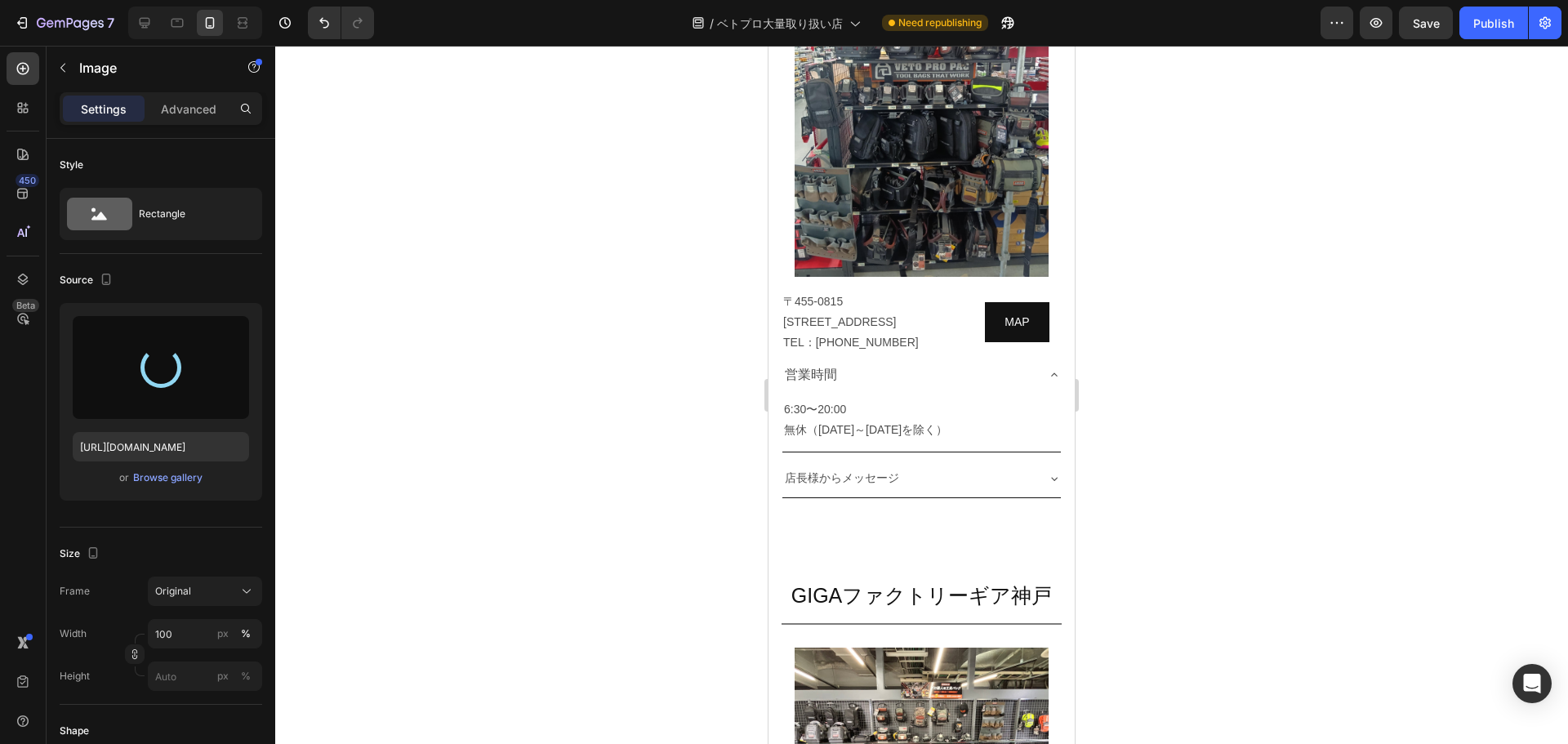
type input "[URL][DOMAIN_NAME]"
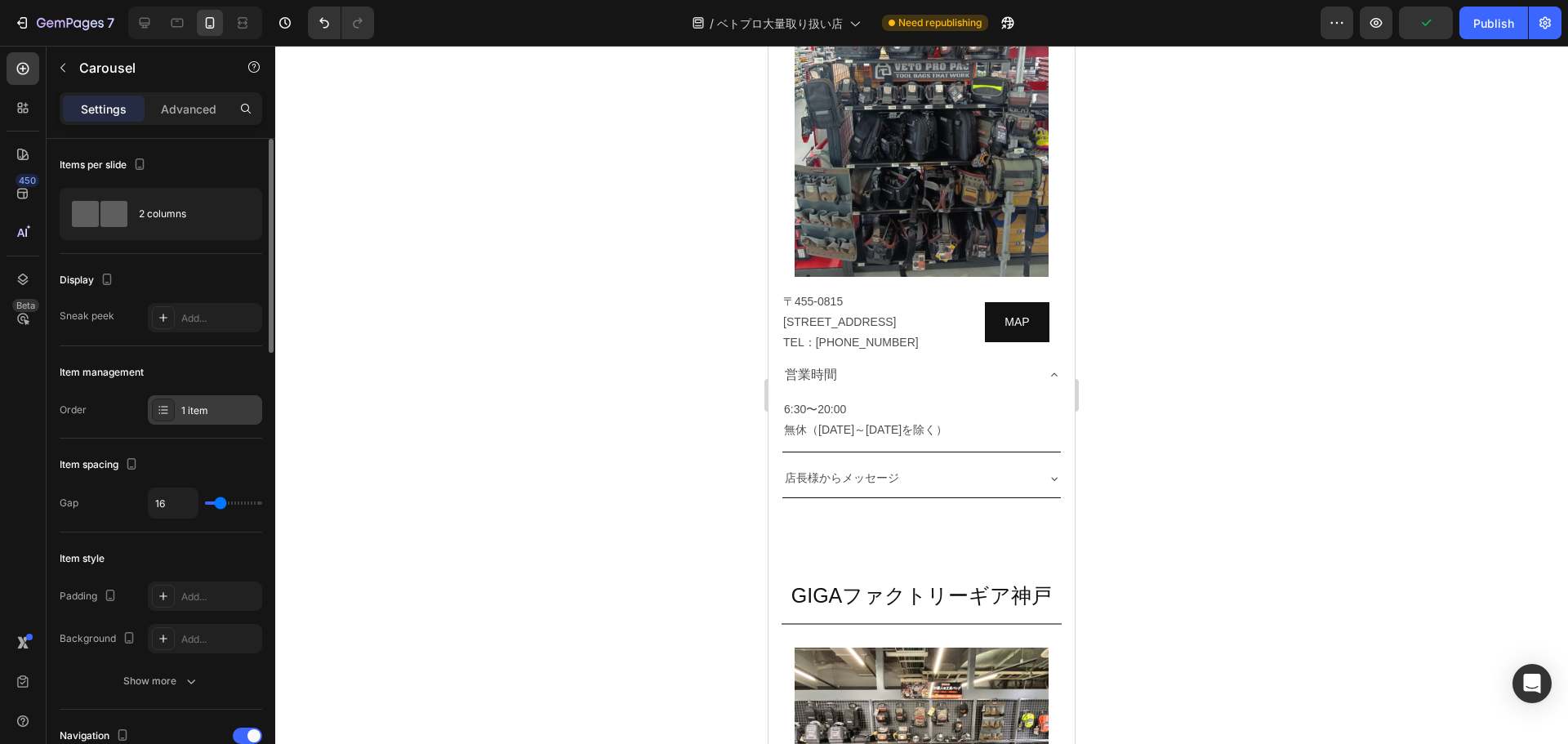
click at [190, 415] on div "1 item" at bounding box center [219, 411] width 77 height 15
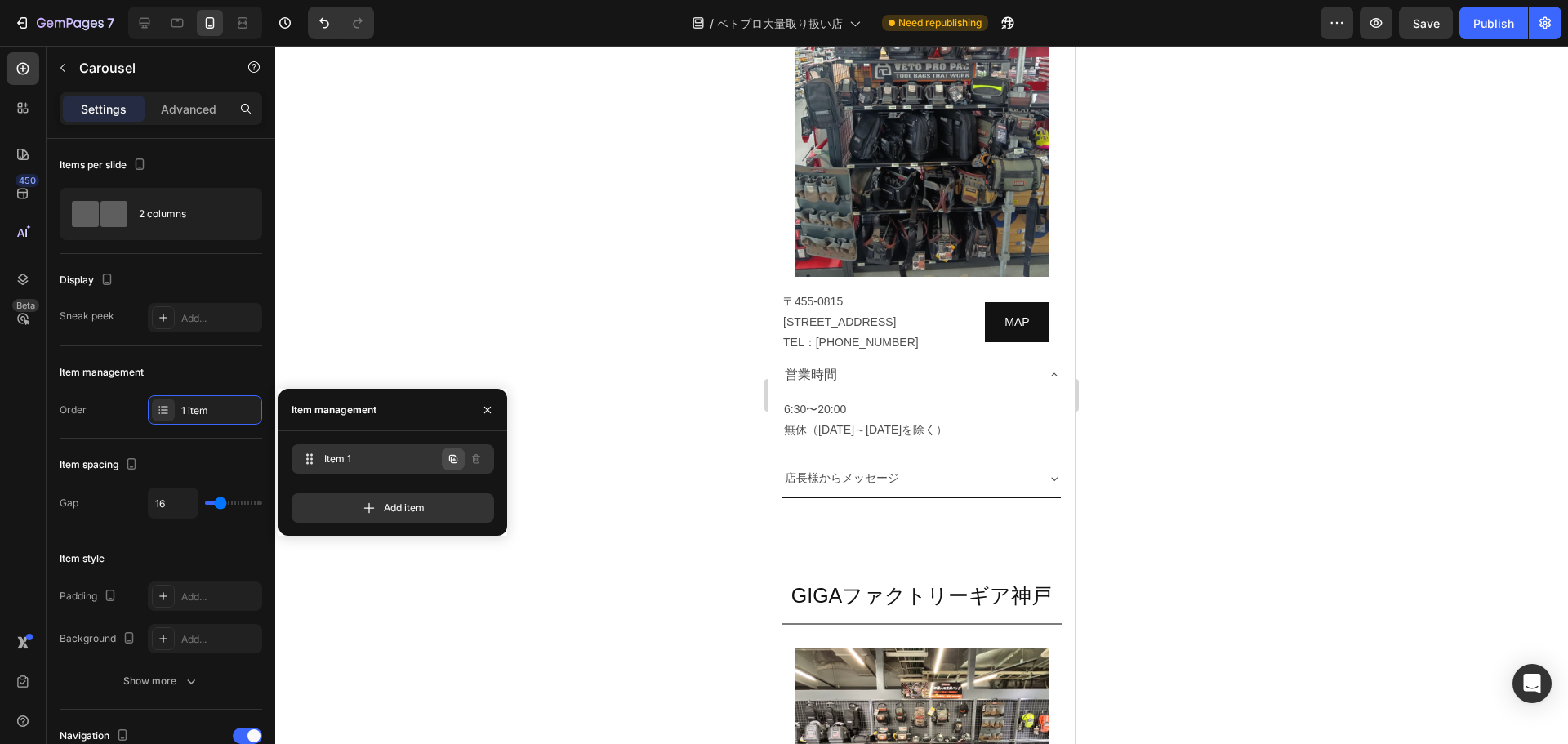
click at [456, 463] on icon "button" at bounding box center [452, 458] width 13 height 13
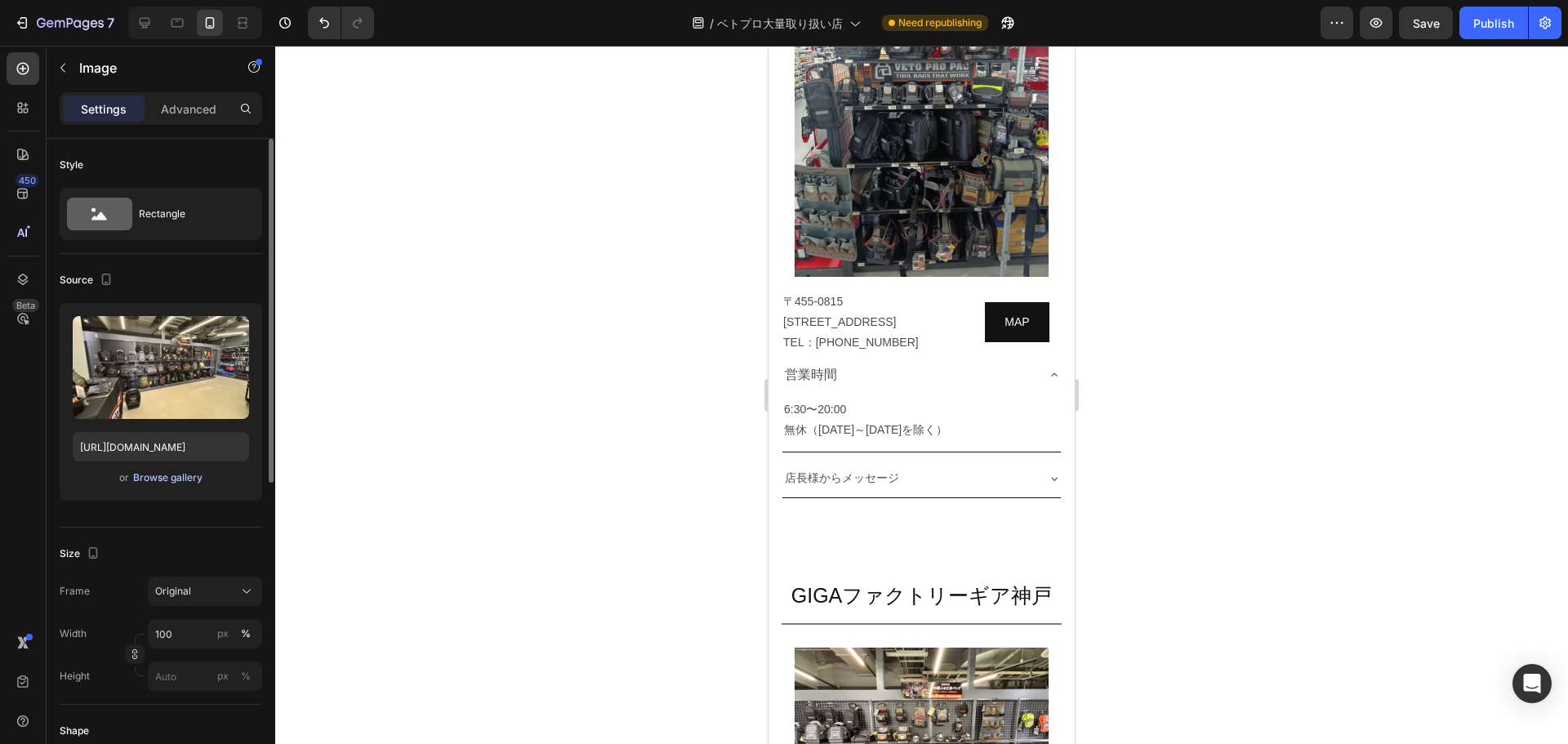
click at [182, 479] on div "Browse gallery" at bounding box center [168, 478] width 70 height 15
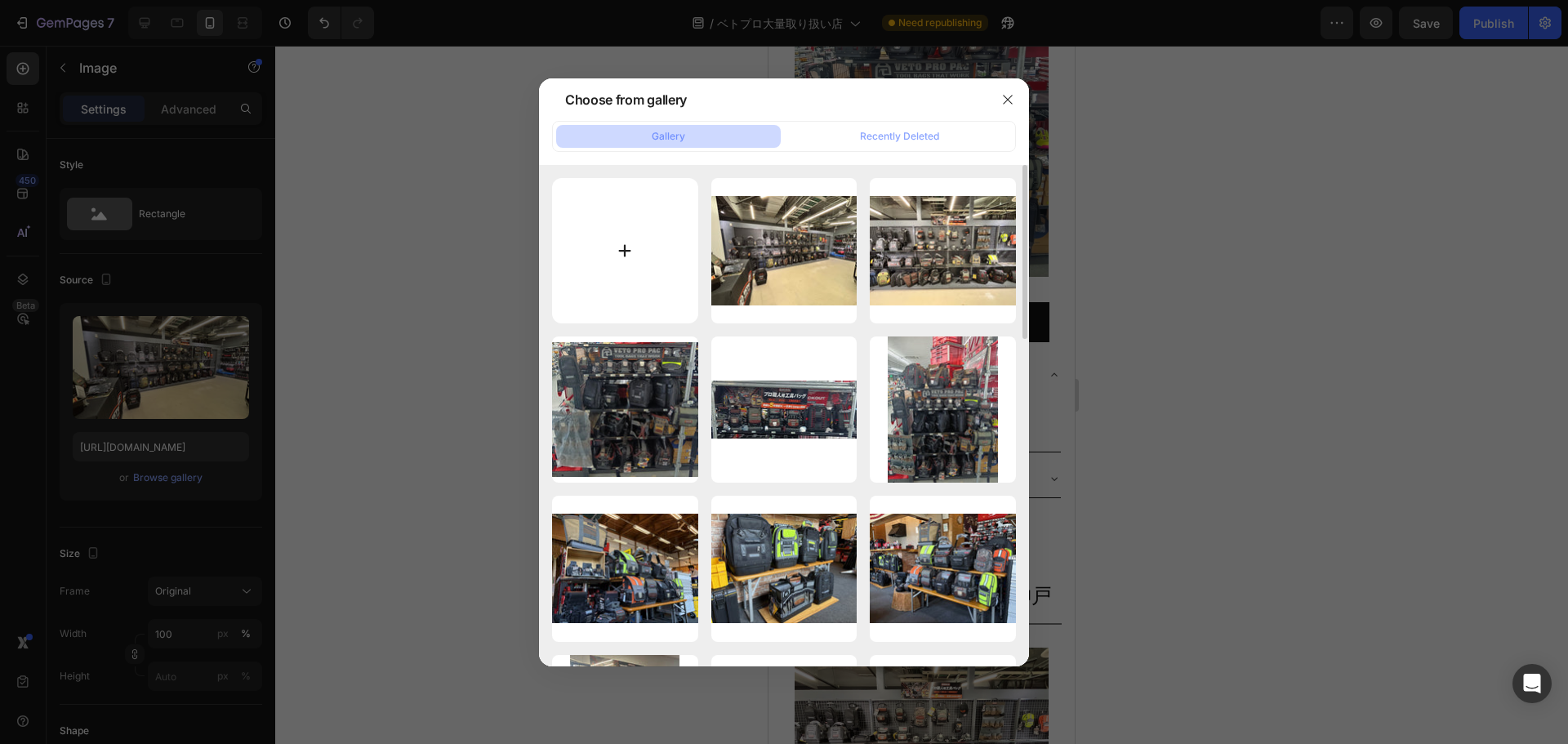
click at [642, 249] on input "file" at bounding box center [625, 251] width 146 height 146
type input "C:\fakepath\line_oa_chat_250827_115004.jpg"
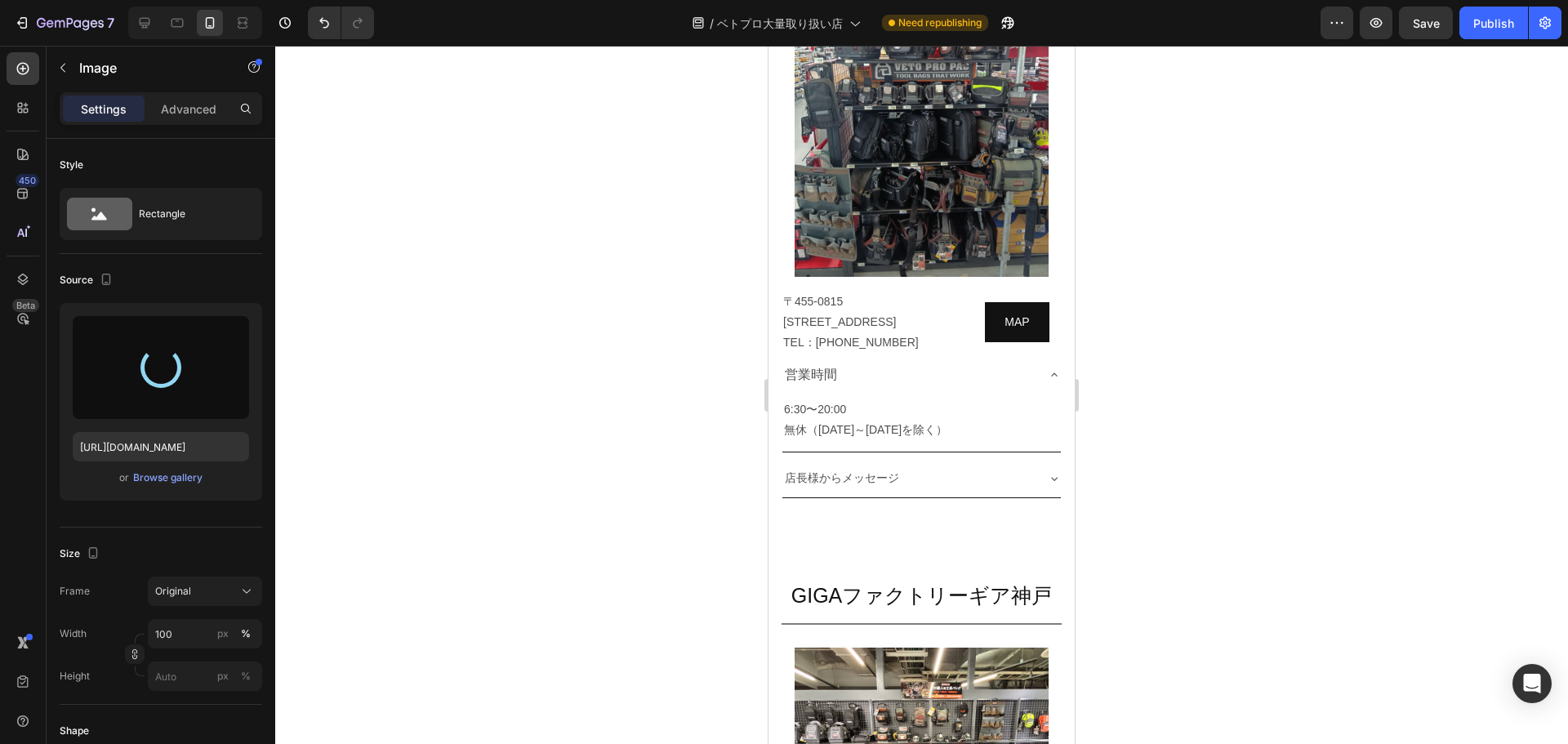
type input "[URL][DOMAIN_NAME]"
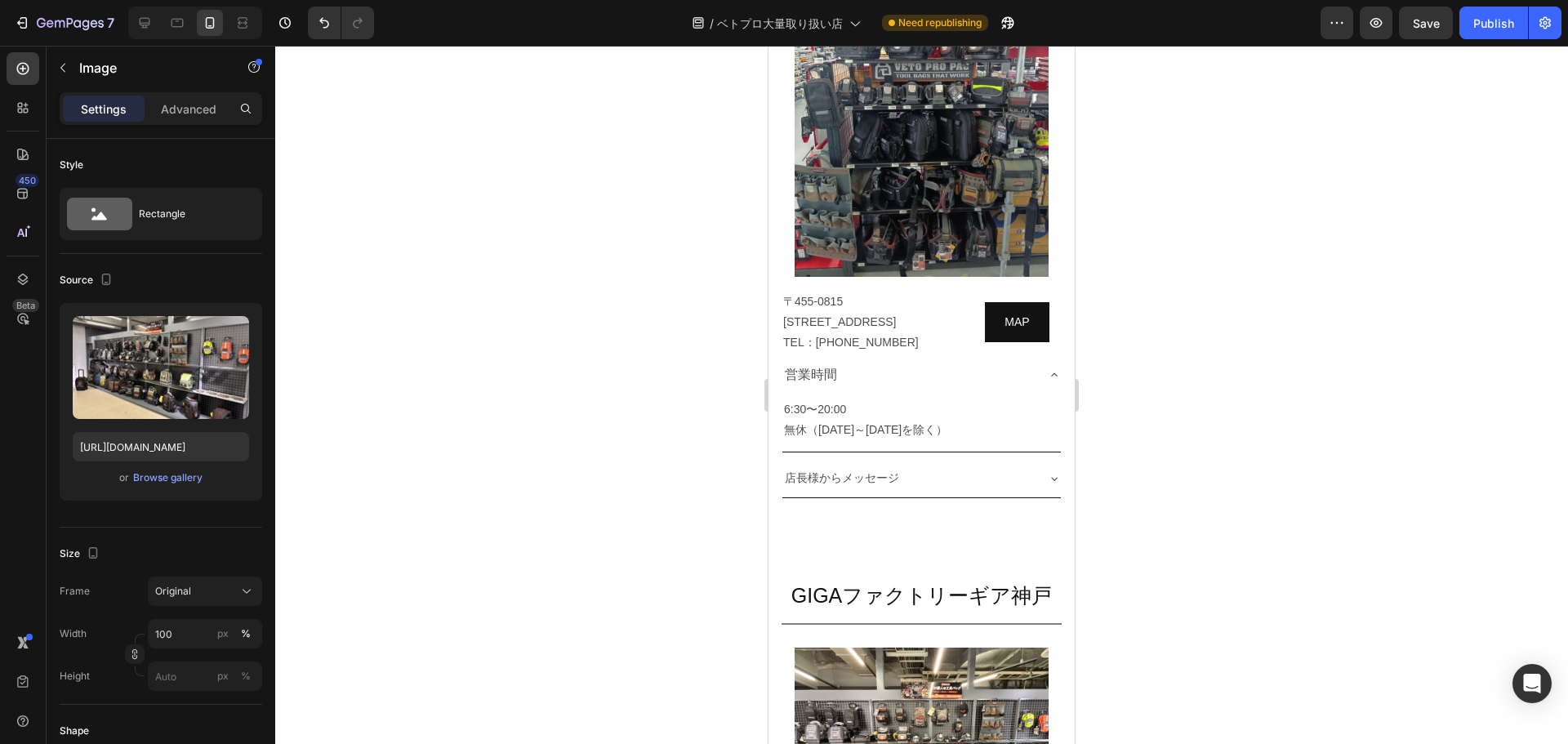
click at [782, 373] on div at bounding box center [921, 394] width 1293 height 698
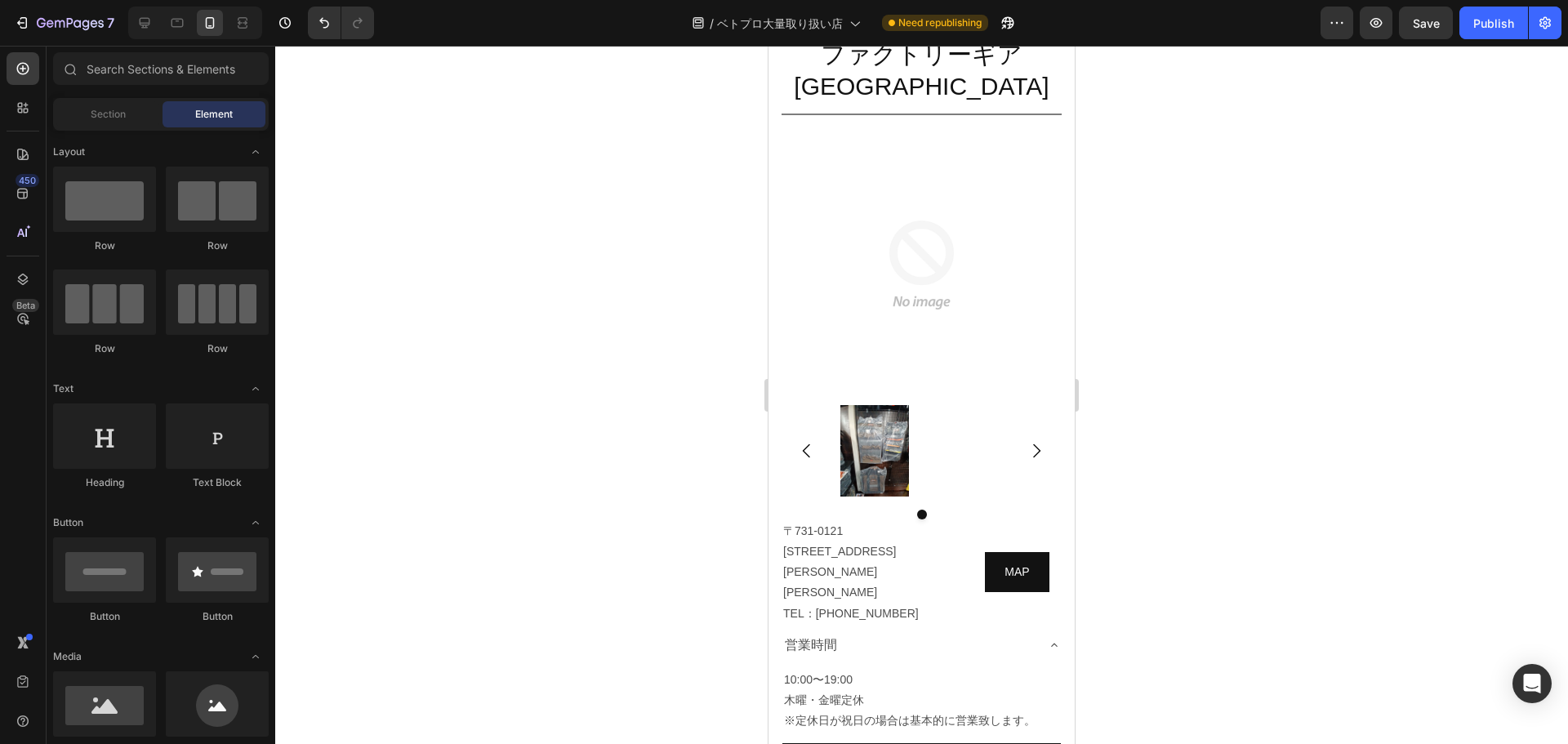
scroll to position [8592, 0]
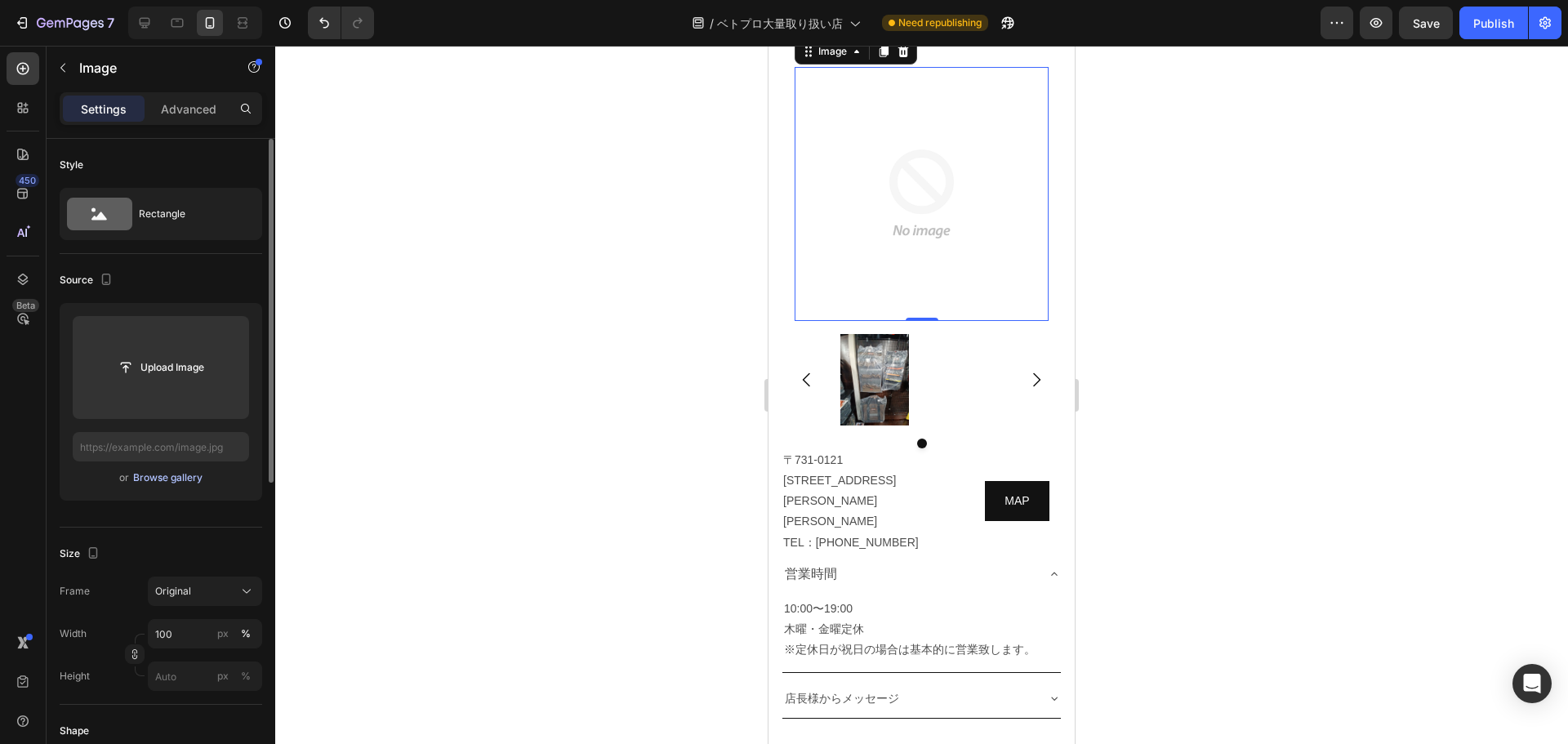
click at [163, 481] on div "Browse gallery" at bounding box center [168, 478] width 70 height 15
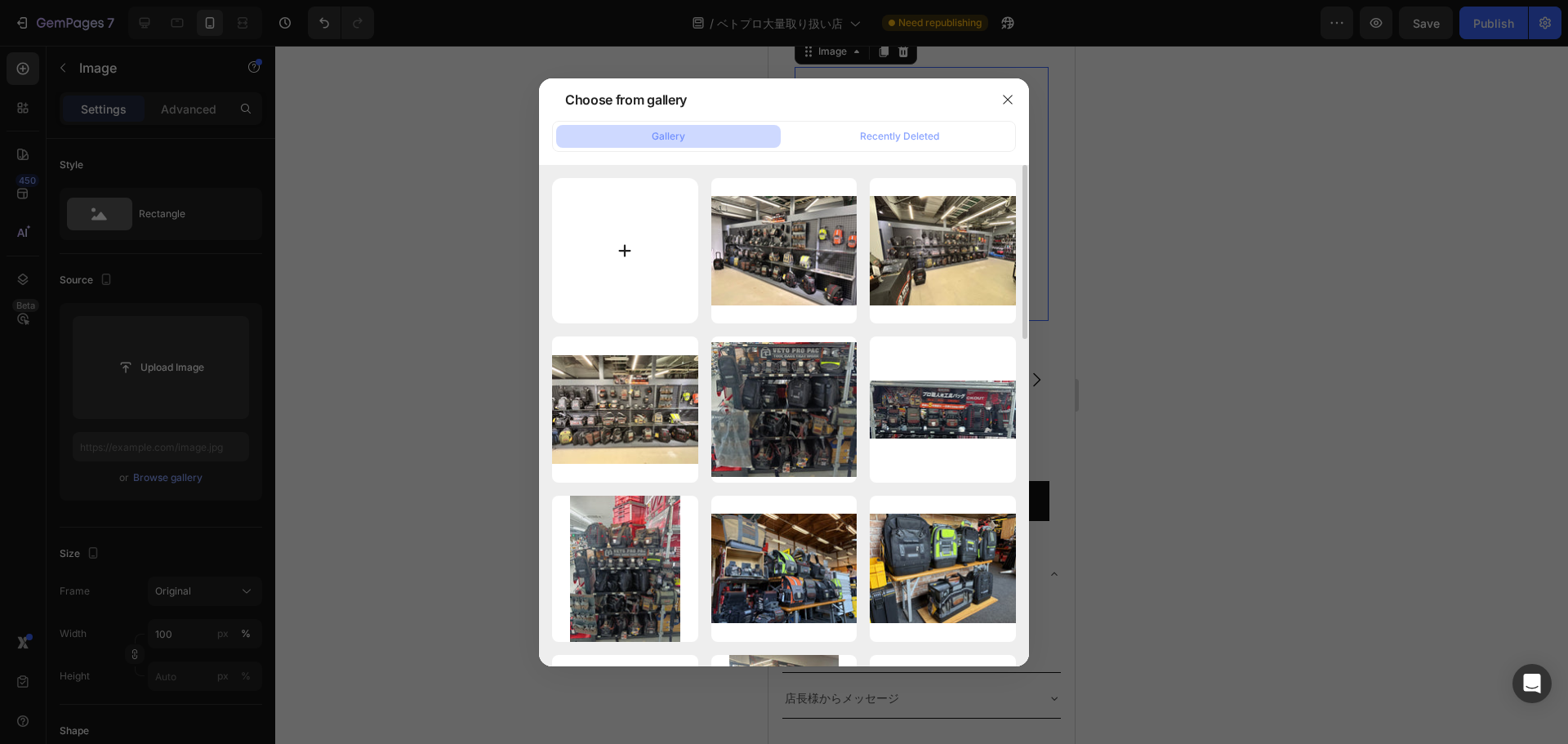
click at [635, 258] on input "file" at bounding box center [625, 251] width 146 height 146
type input "C:\fakepath\hiroshima_1.JPG"
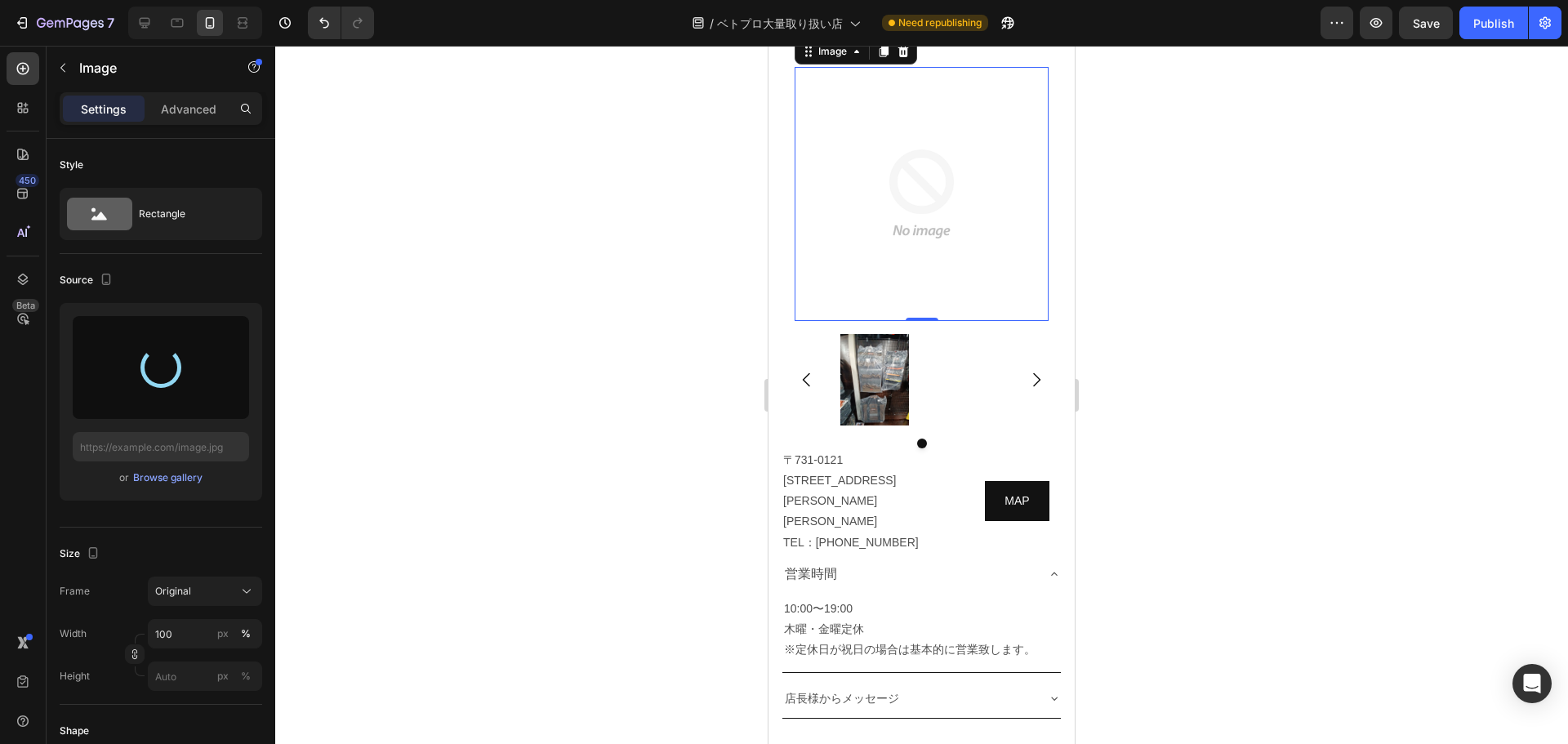
type input "[URL][DOMAIN_NAME]"
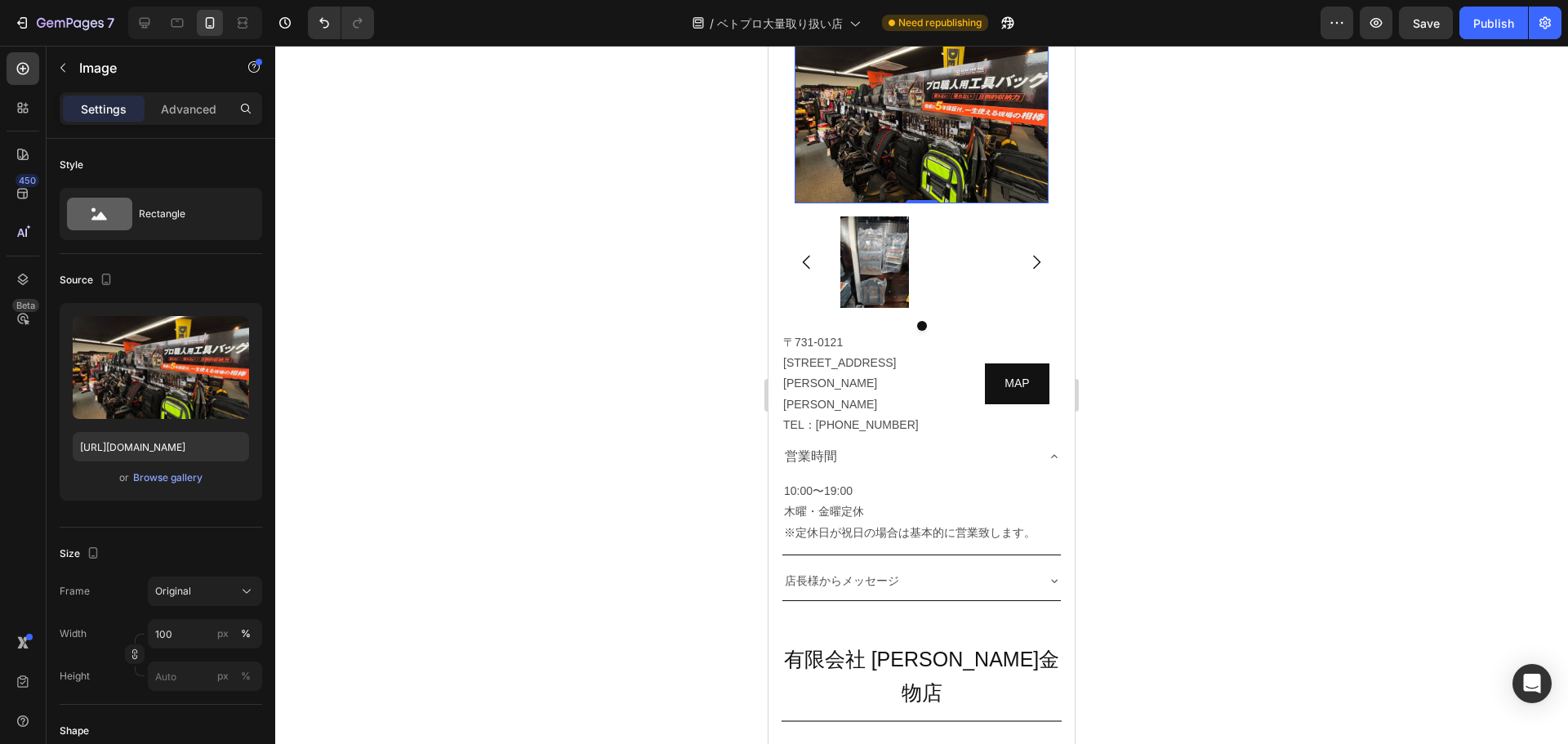
scroll to position [8647, 0]
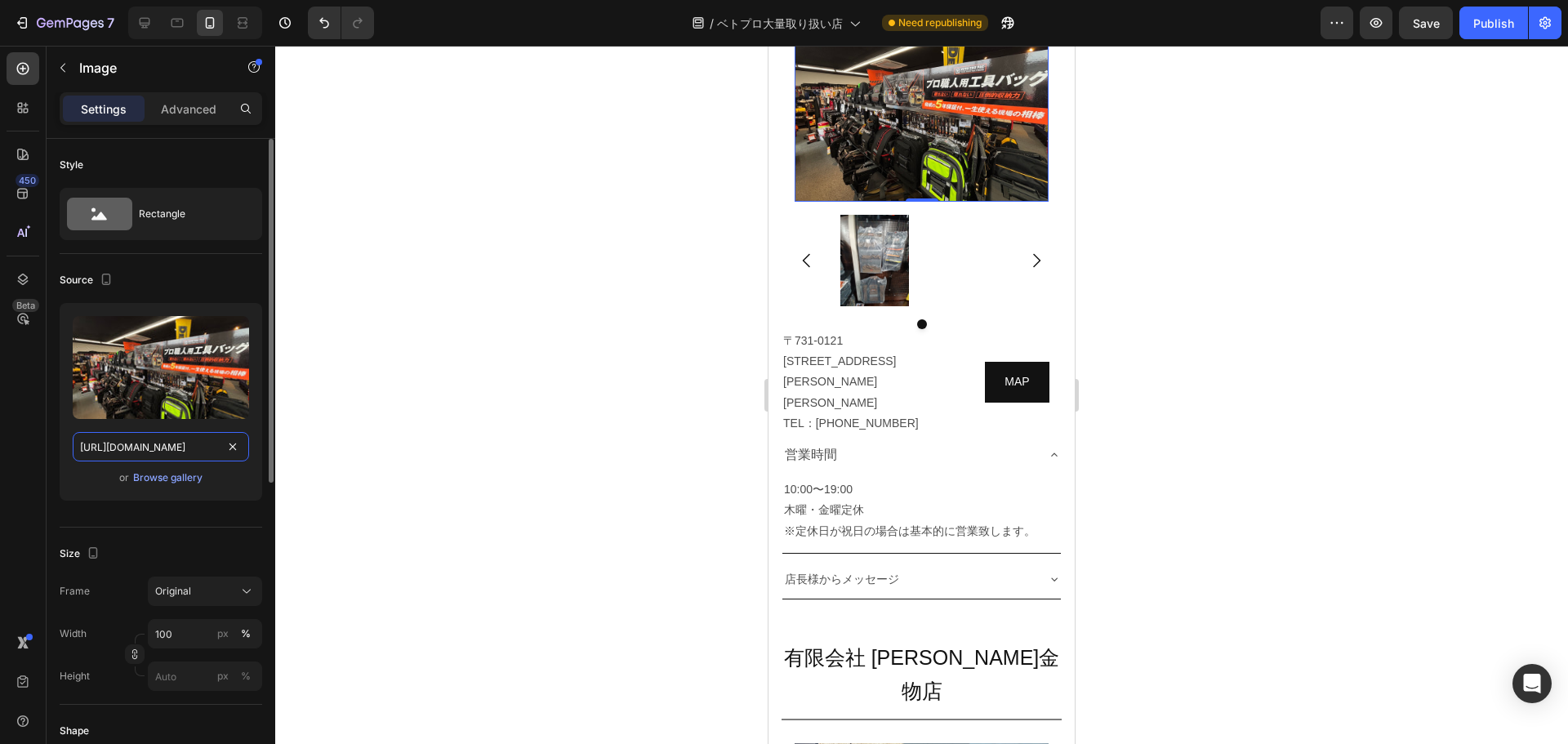
click at [163, 456] on input "[URL][DOMAIN_NAME]" at bounding box center [161, 447] width 176 height 29
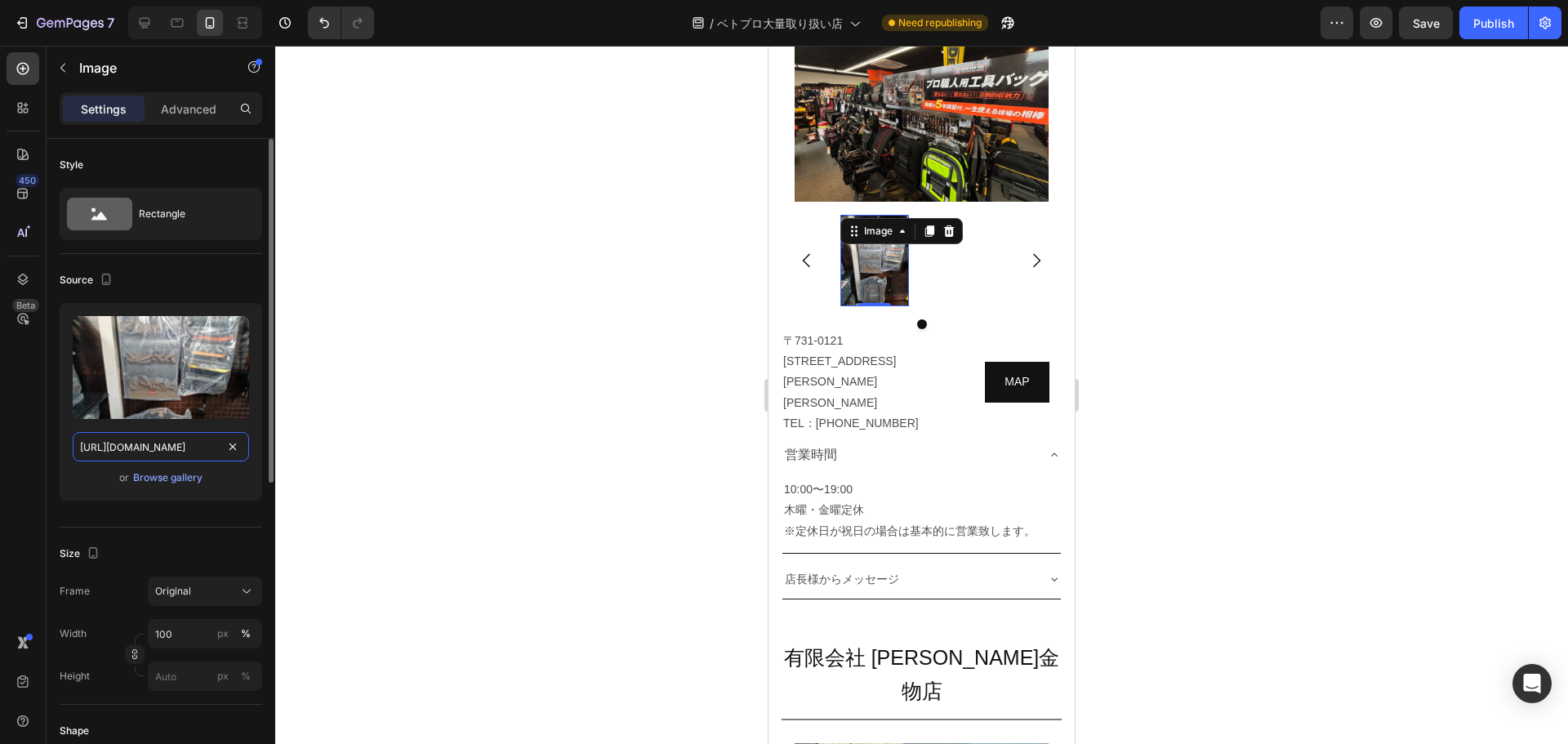
click at [139, 446] on input "[URL][DOMAIN_NAME]" at bounding box center [161, 447] width 176 height 29
paste input "9ddc4d2a-5a22-4035-ad22-62976d20ab76"
type input "[URL][DOMAIN_NAME]"
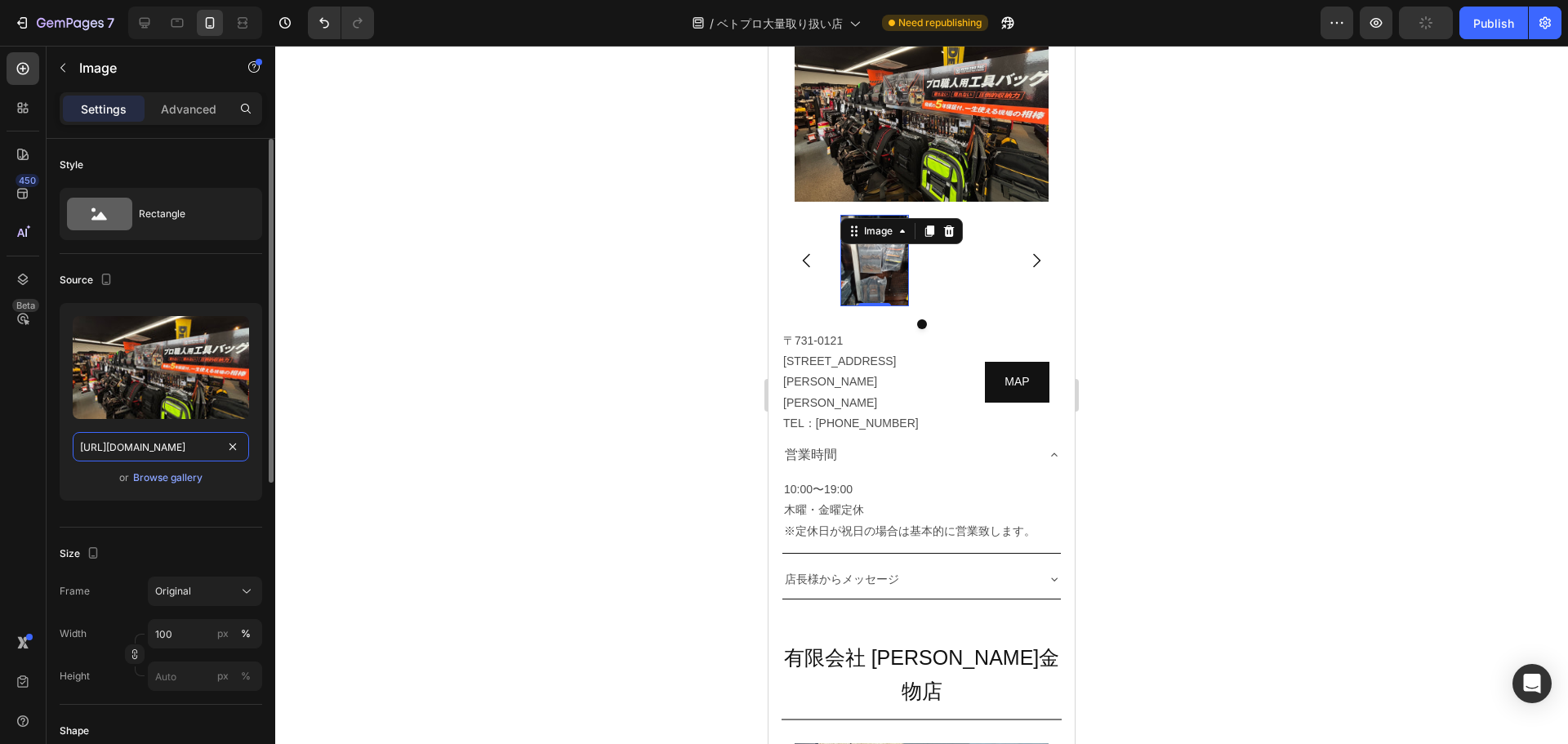
scroll to position [0, 504]
click at [166, 480] on div "Browse gallery" at bounding box center [168, 478] width 70 height 15
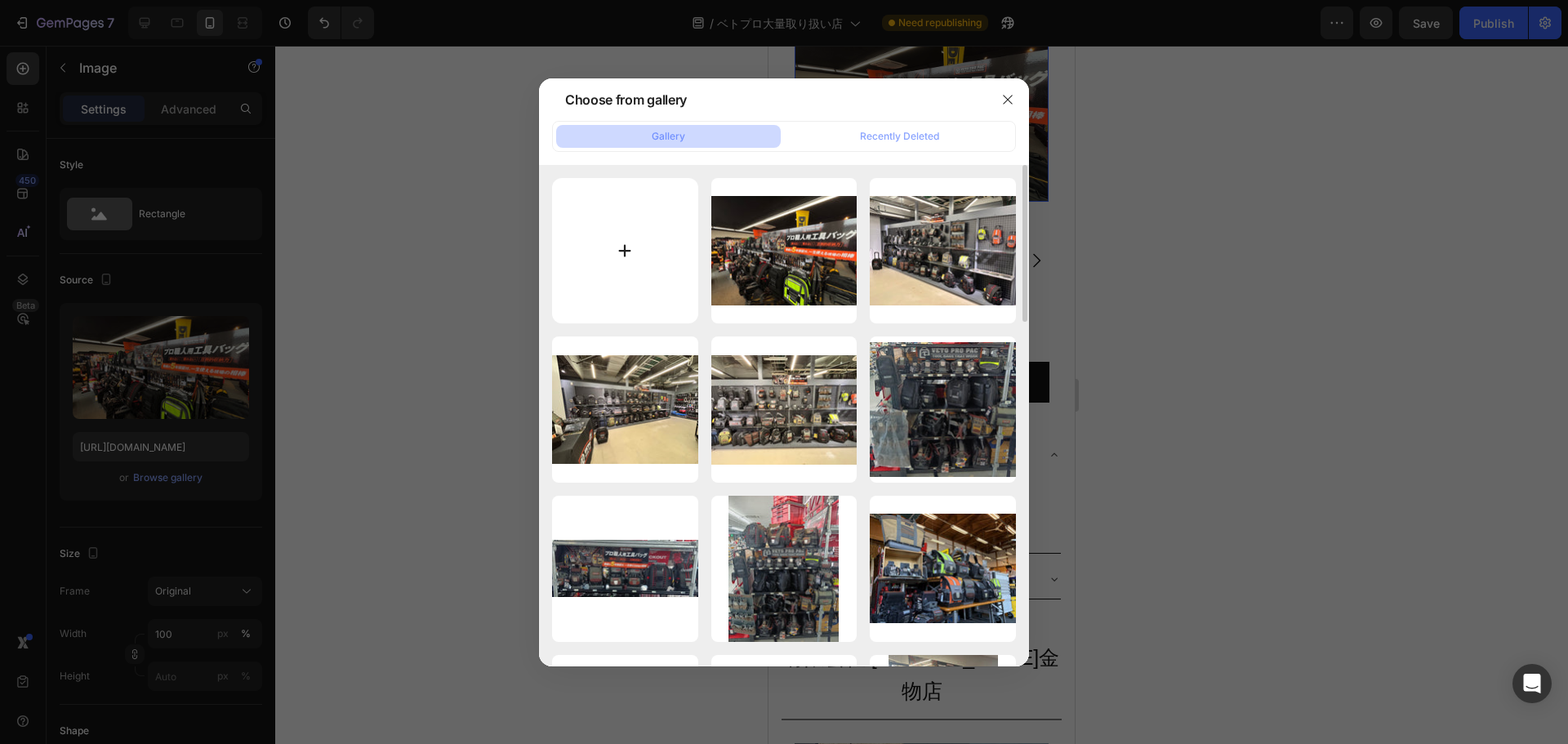
click at [610, 264] on input "file" at bounding box center [625, 251] width 146 height 146
type input "C:\fakepath\hiroshima_2.JPG"
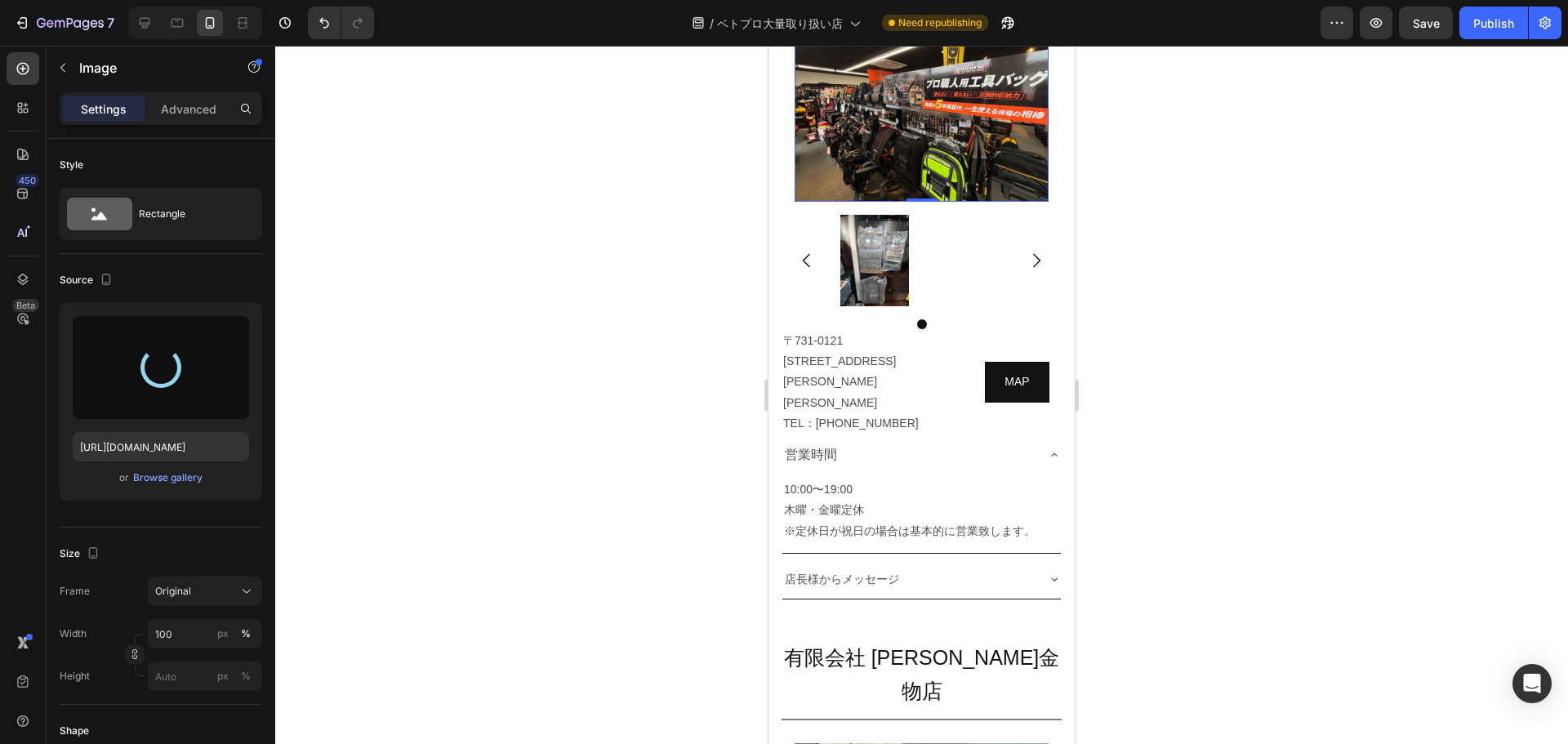
type input "[URL][DOMAIN_NAME]"
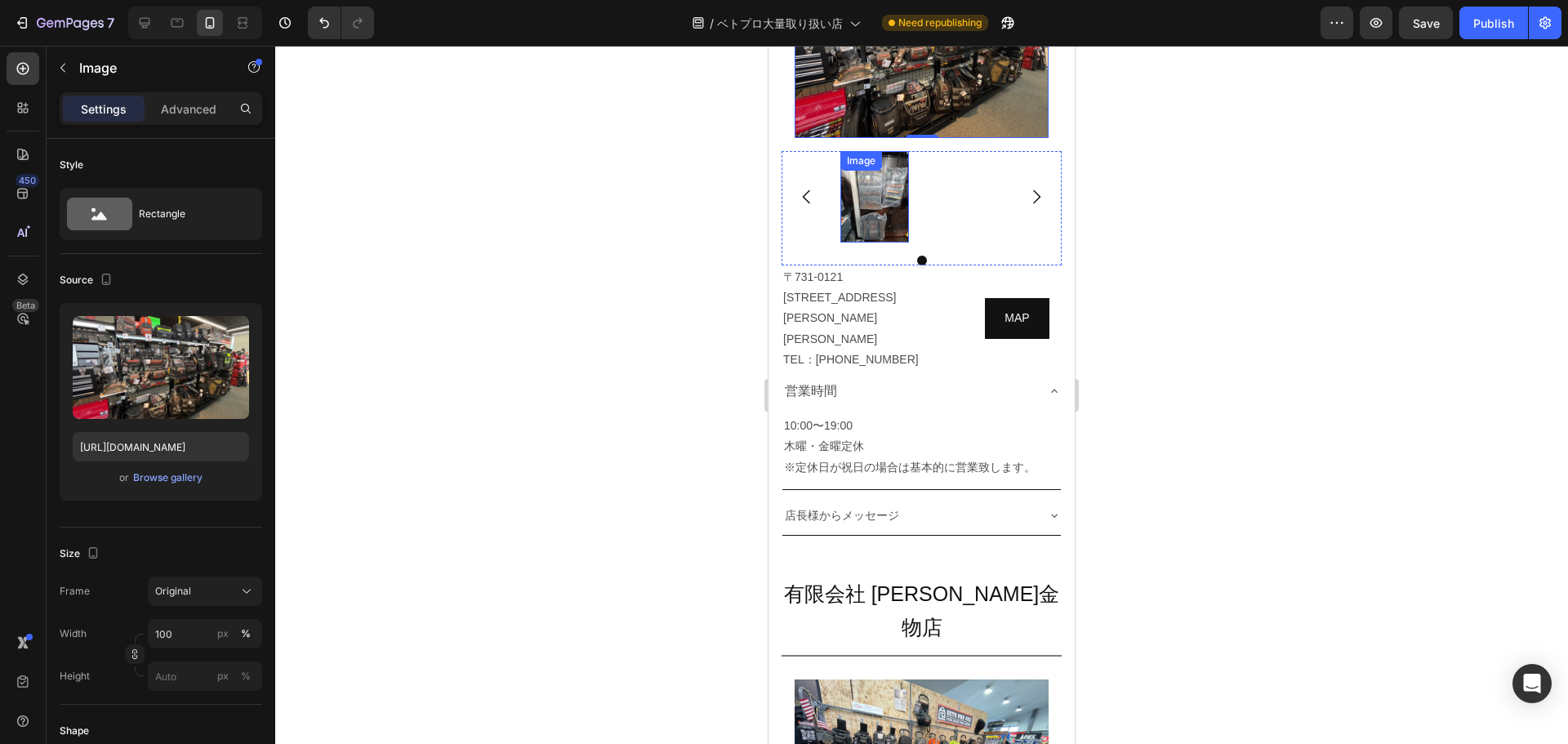
scroll to position [8712, 0]
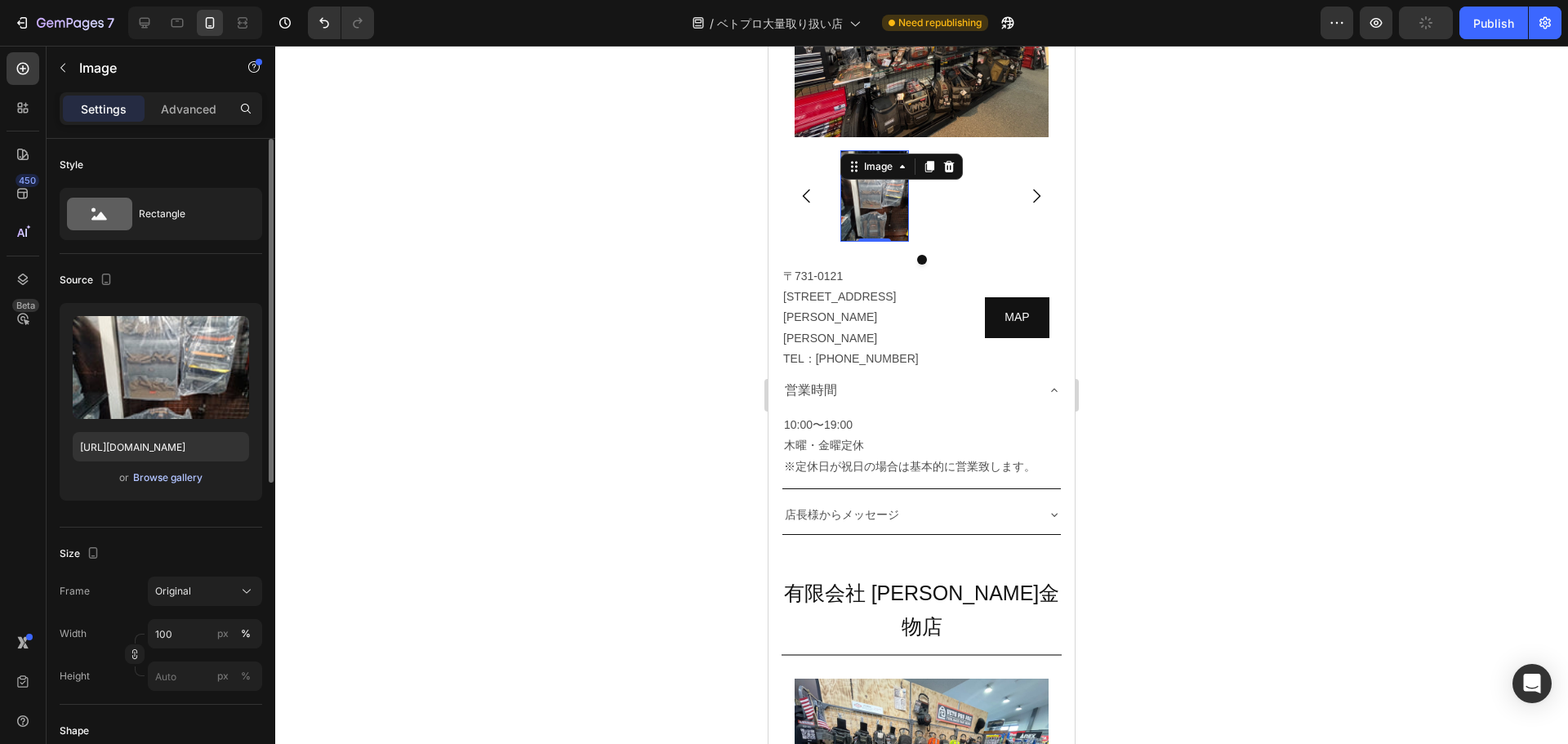
click at [159, 483] on div "Browse gallery" at bounding box center [168, 478] width 70 height 15
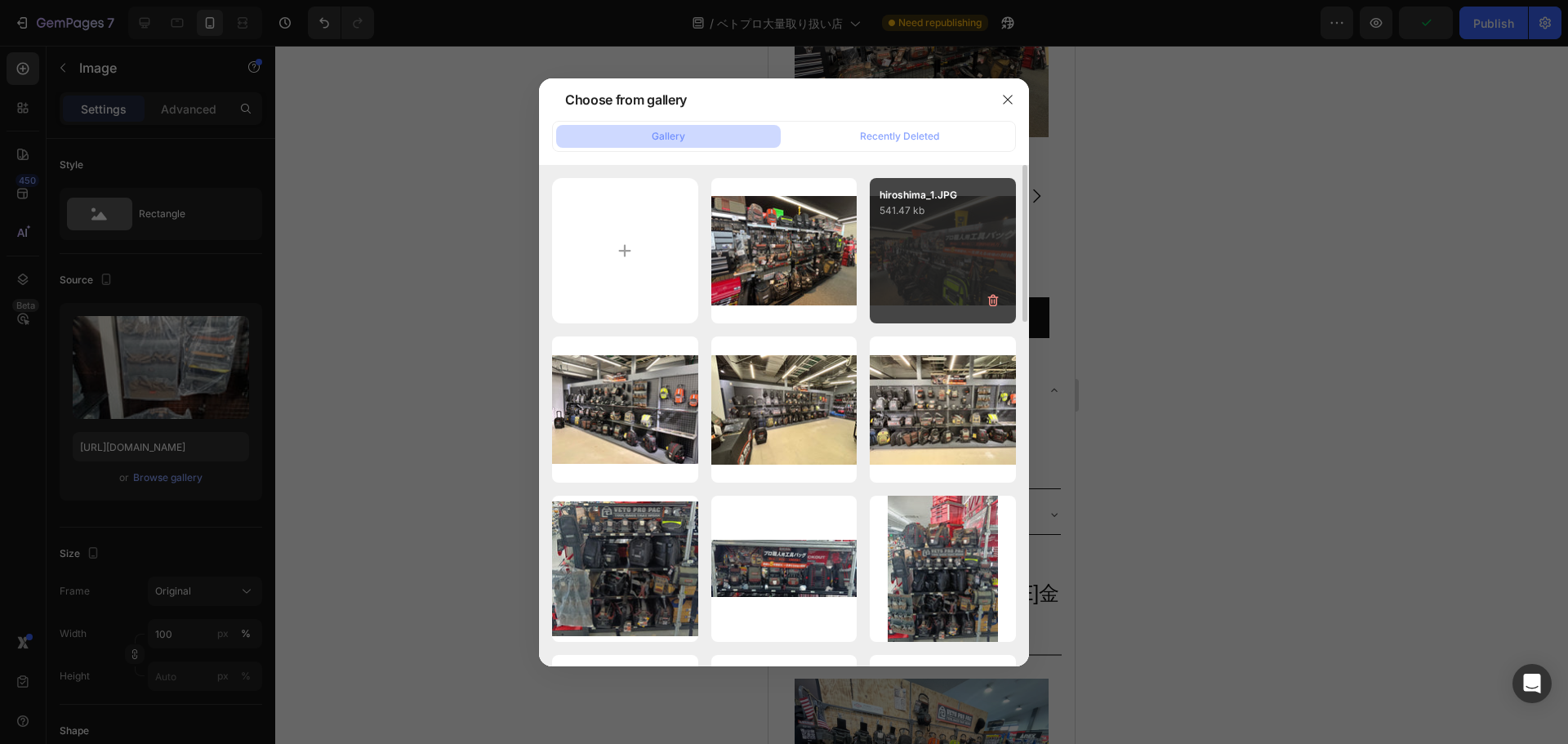
click at [782, 269] on div "hiroshima_1.JPG 541.47 kb" at bounding box center [942, 251] width 146 height 146
type input "[URL][DOMAIN_NAME]"
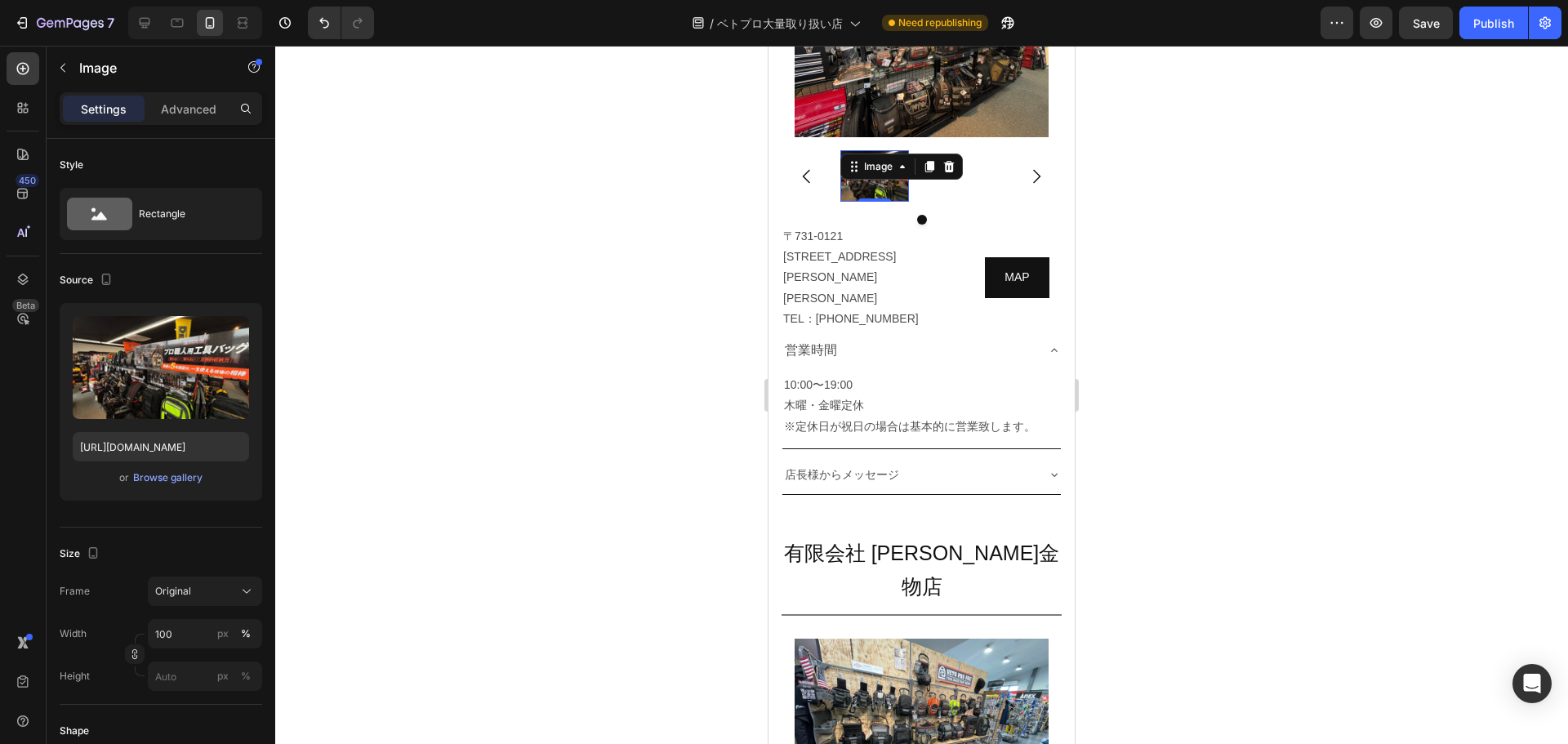
click at [629, 465] on div at bounding box center [921, 394] width 1293 height 698
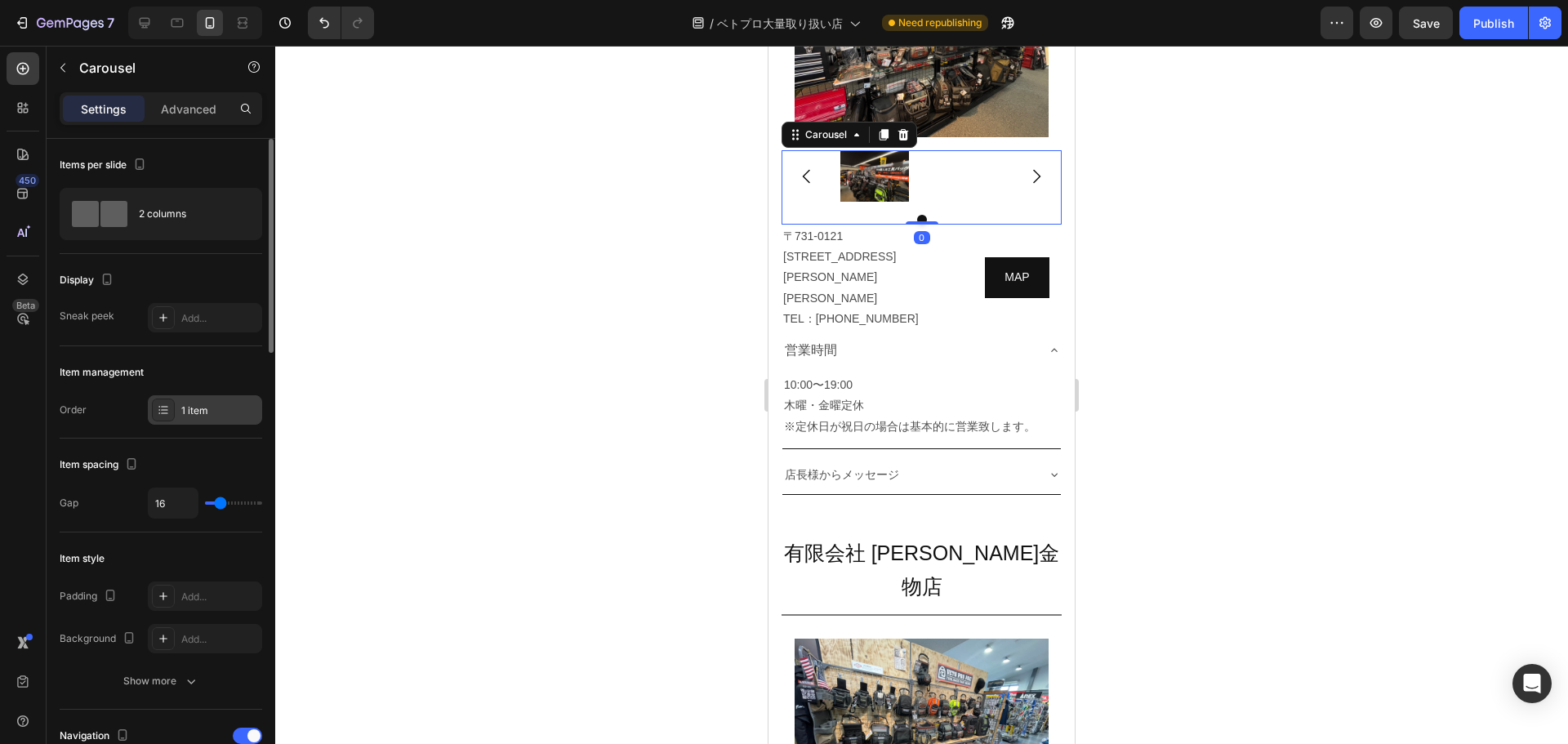
click at [193, 421] on div "1 item" at bounding box center [205, 410] width 114 height 29
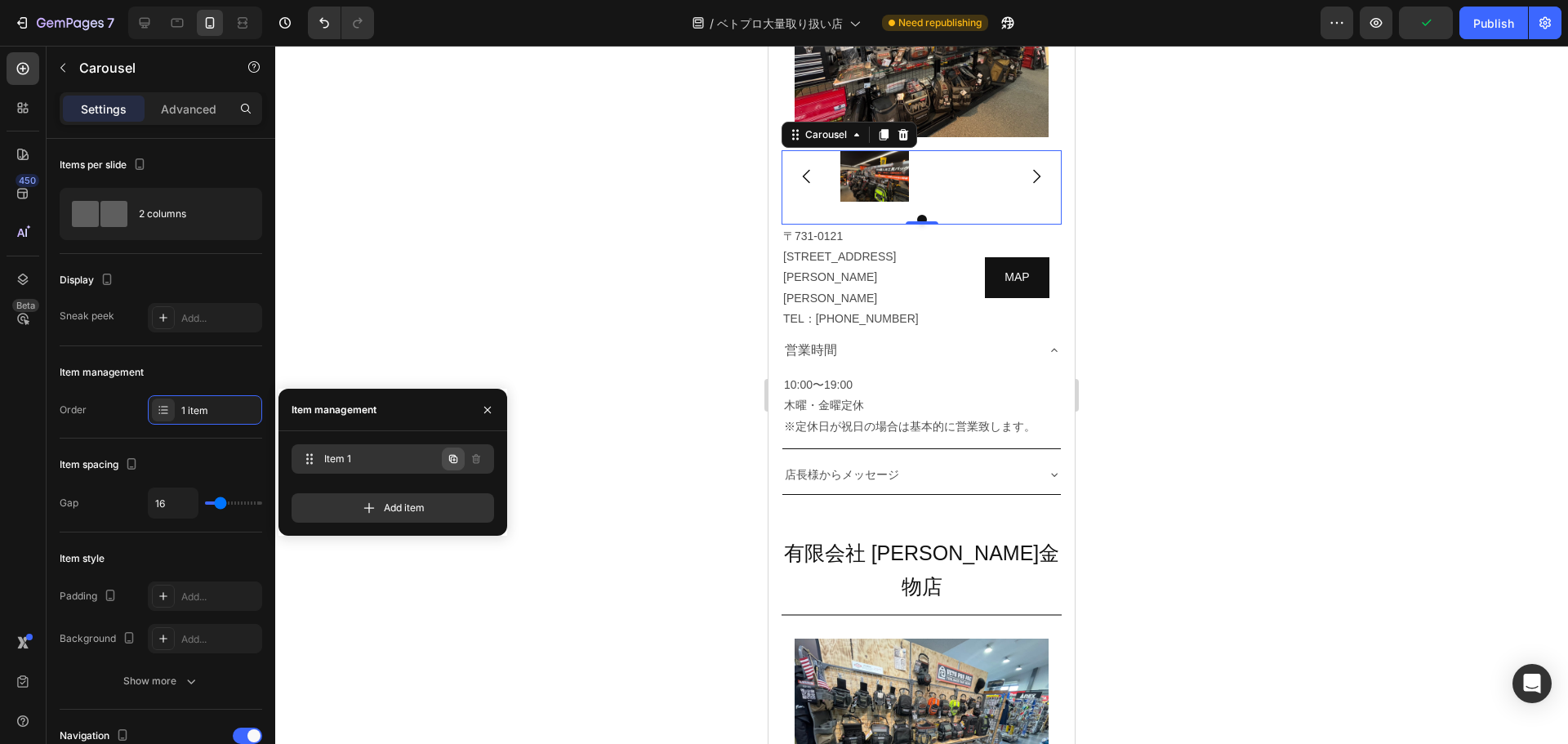
click at [450, 464] on icon "button" at bounding box center [452, 458] width 13 height 13
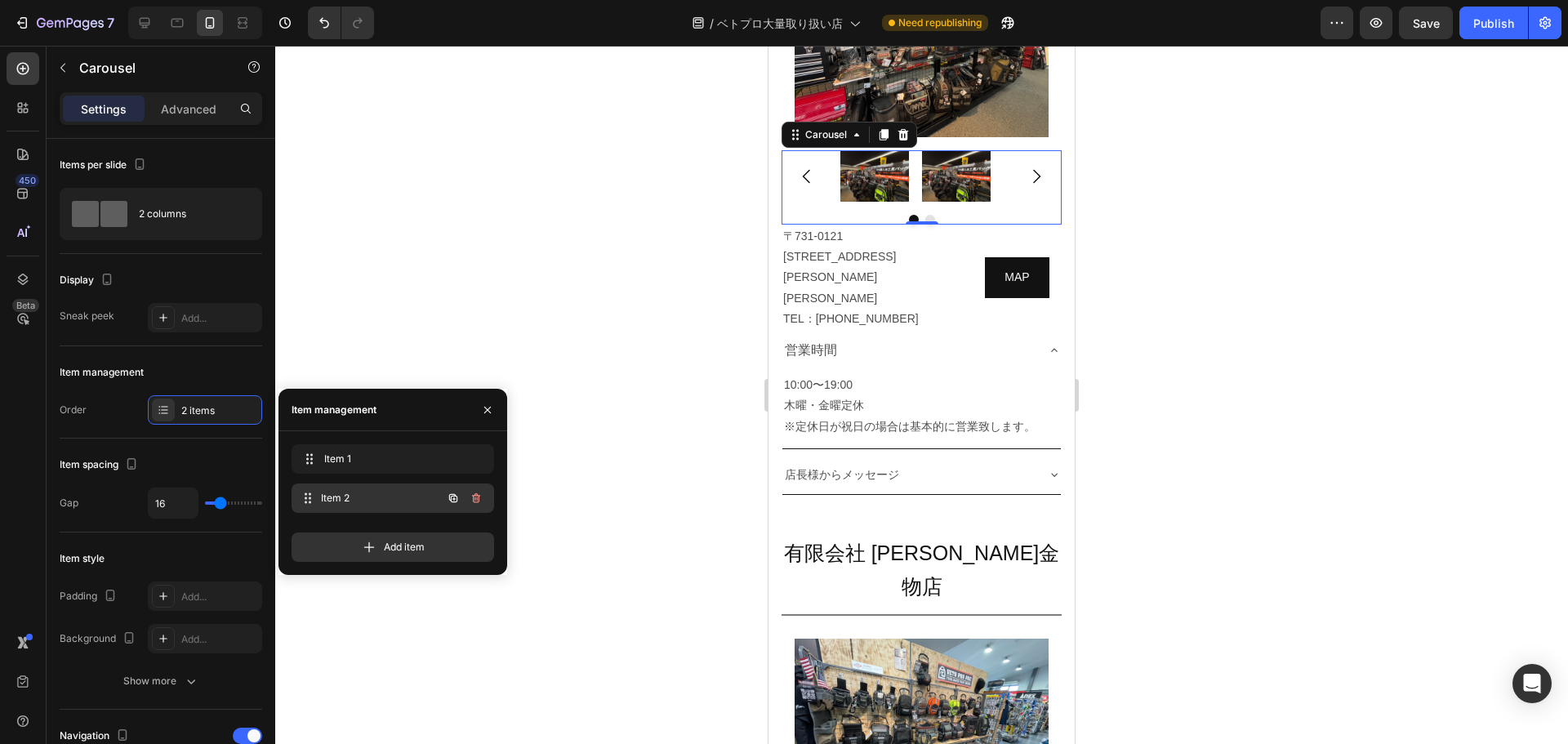
click at [379, 493] on span "Item 2" at bounding box center [381, 498] width 121 height 15
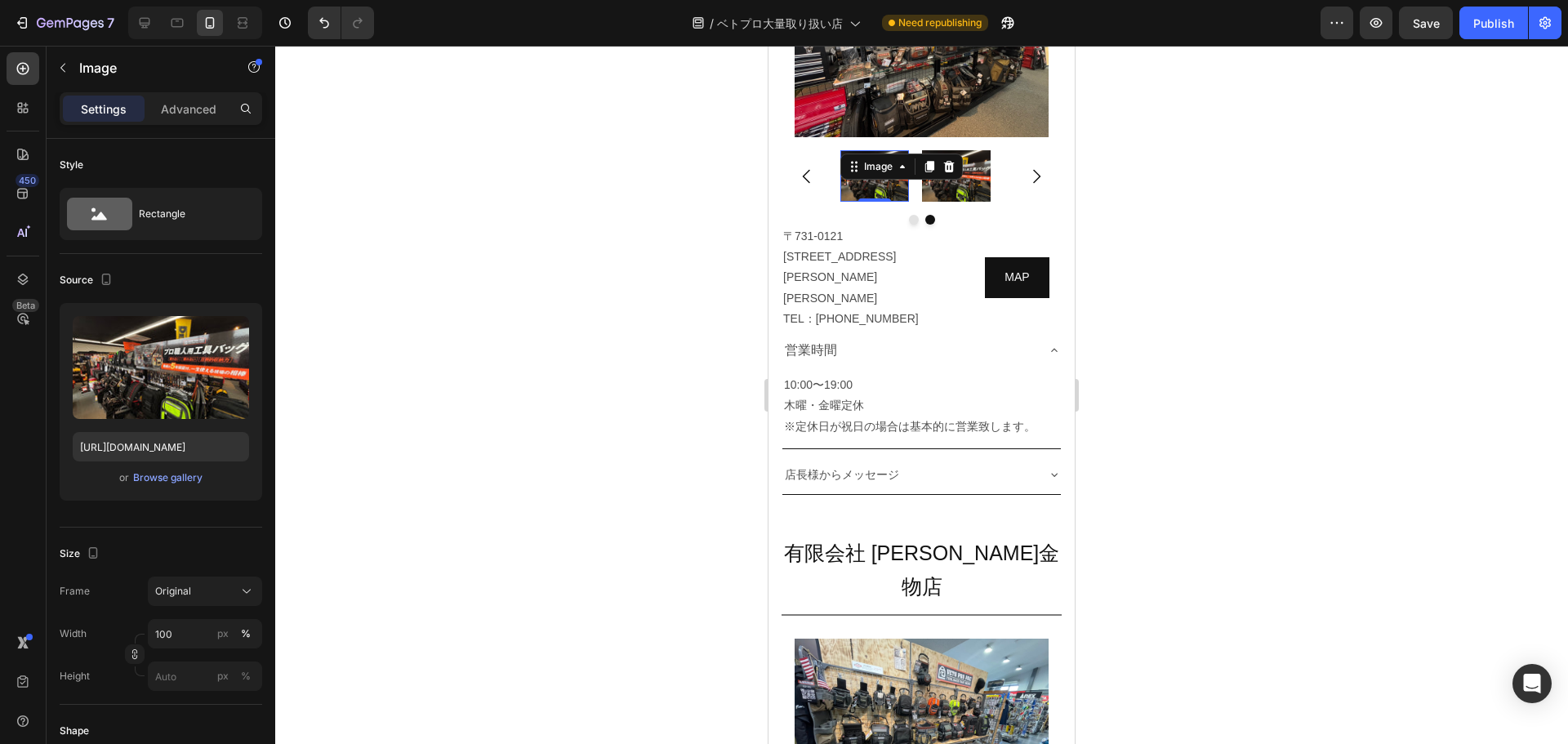
click at [782, 174] on div "Image" at bounding box center [878, 166] width 35 height 15
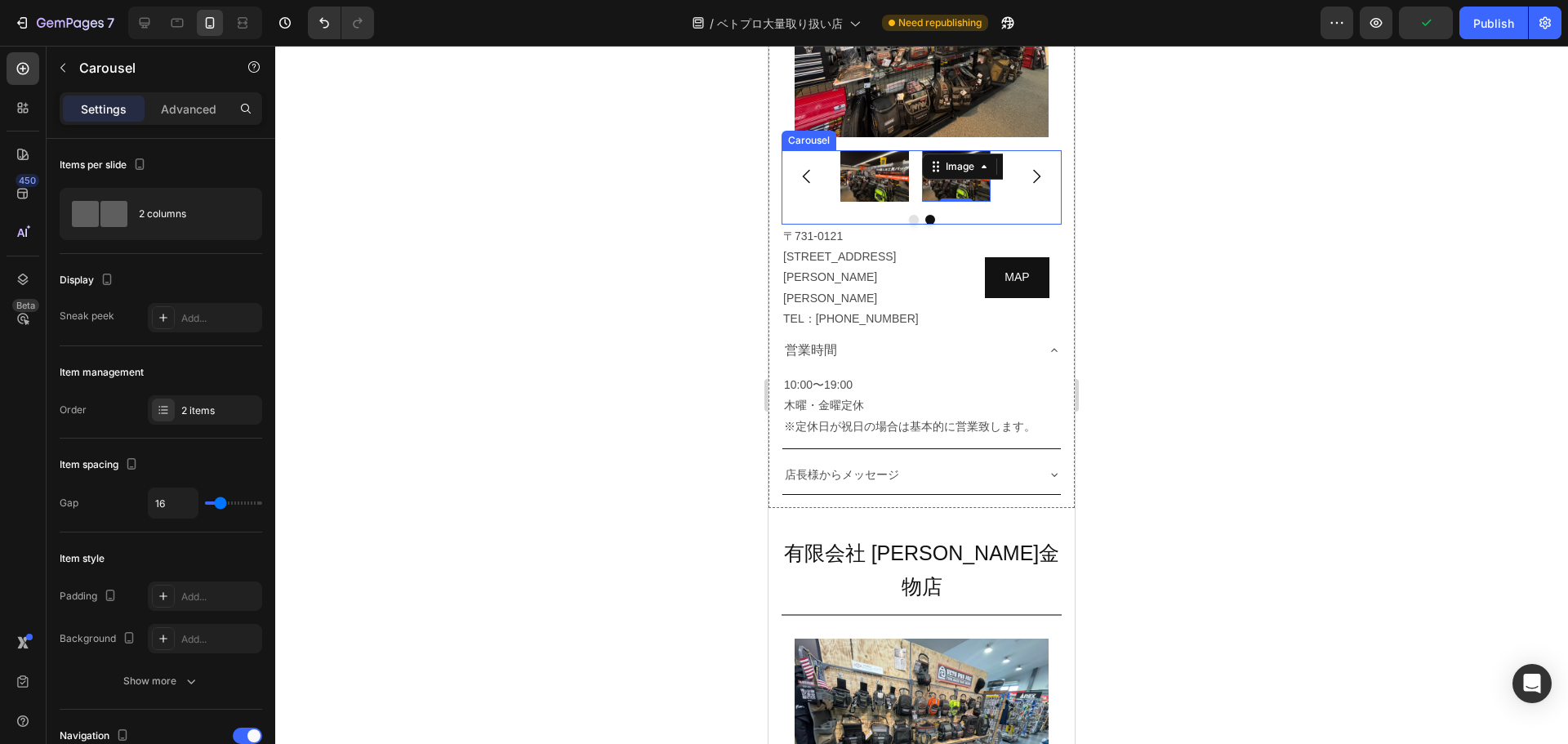
click at [782, 225] on button "Dot" at bounding box center [914, 220] width 10 height 10
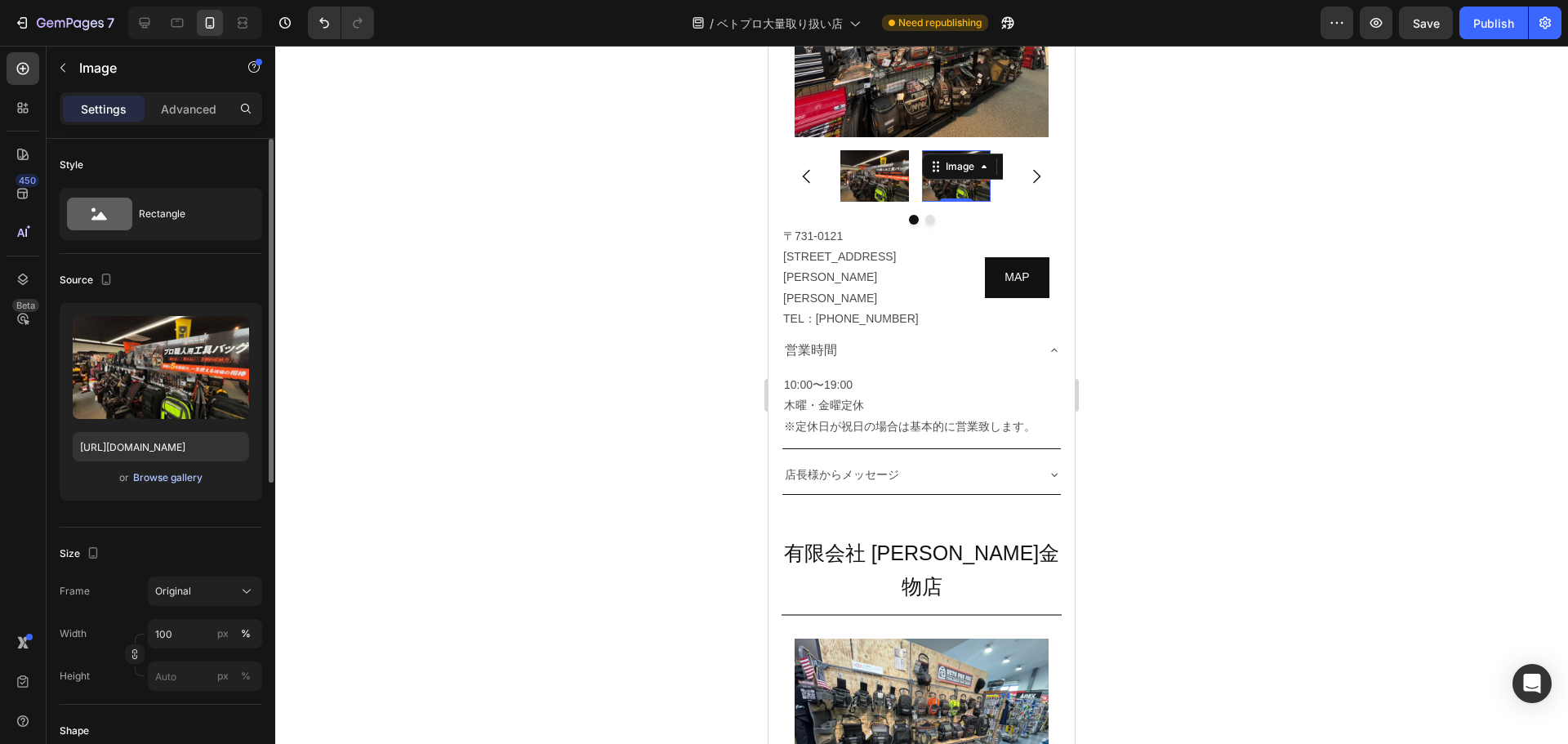
click at [164, 481] on div "Browse gallery" at bounding box center [168, 478] width 70 height 15
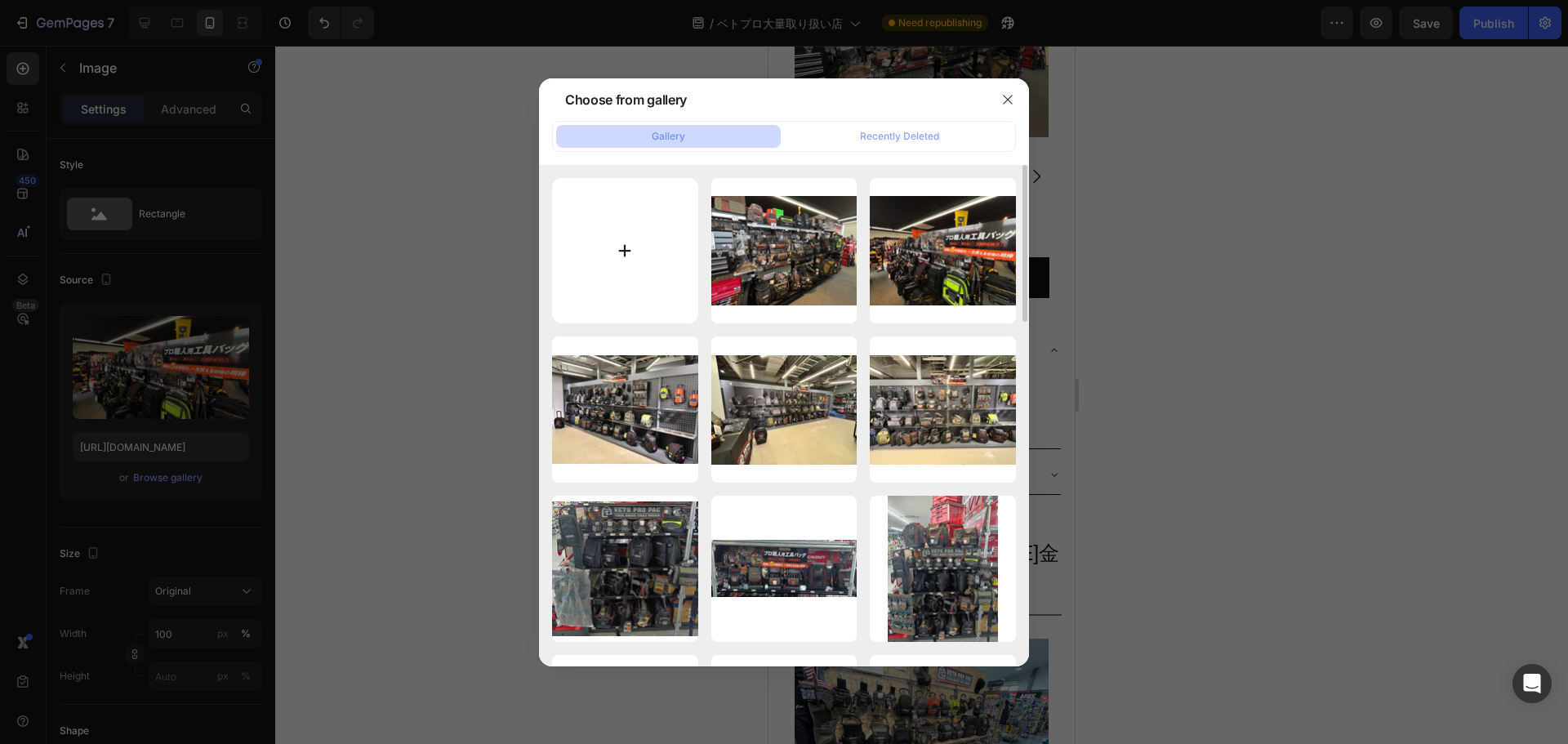
click at [630, 243] on input "file" at bounding box center [625, 251] width 146 height 146
type input "C:\fakepath\hiroshima_4.JPG"
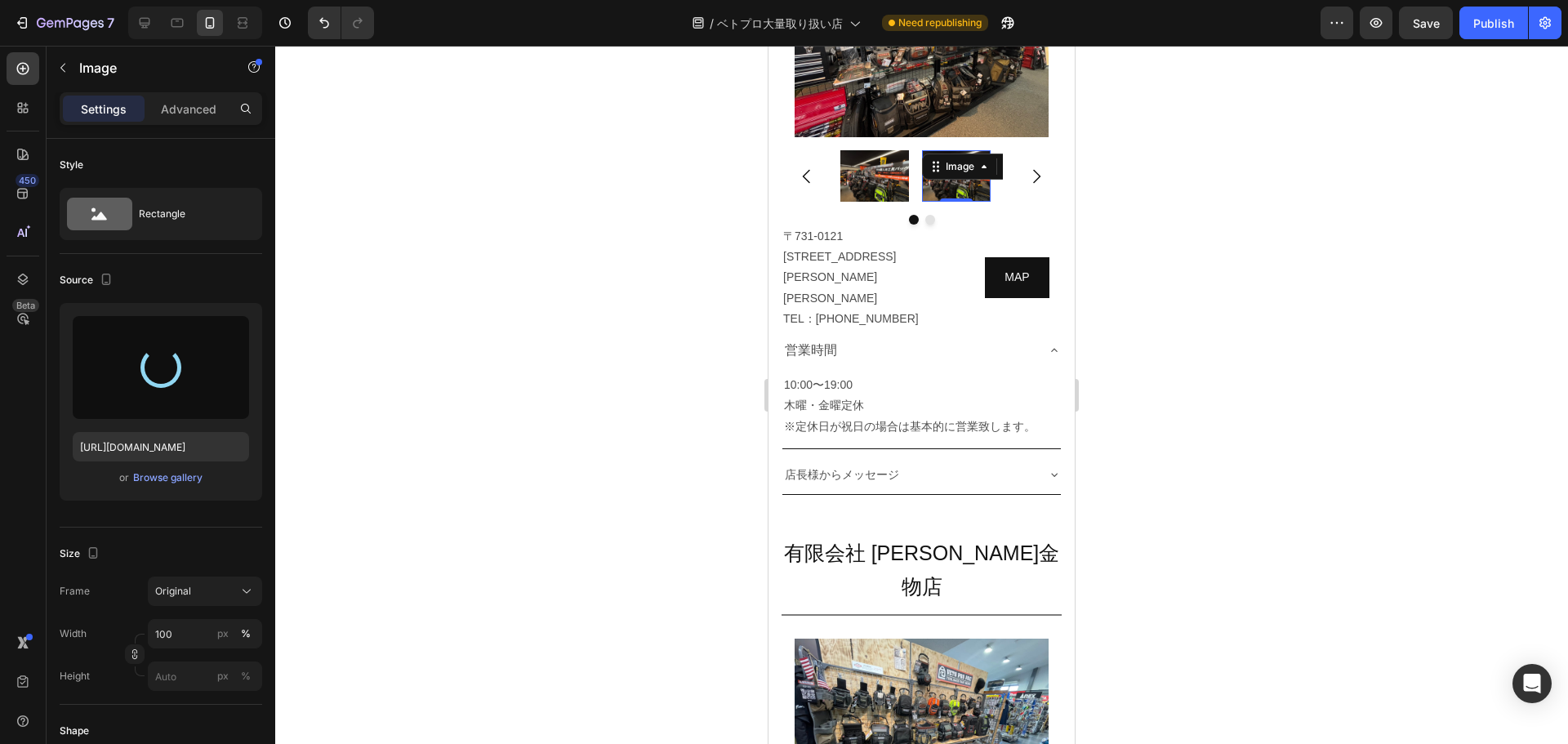
type input "[URL][DOMAIN_NAME]"
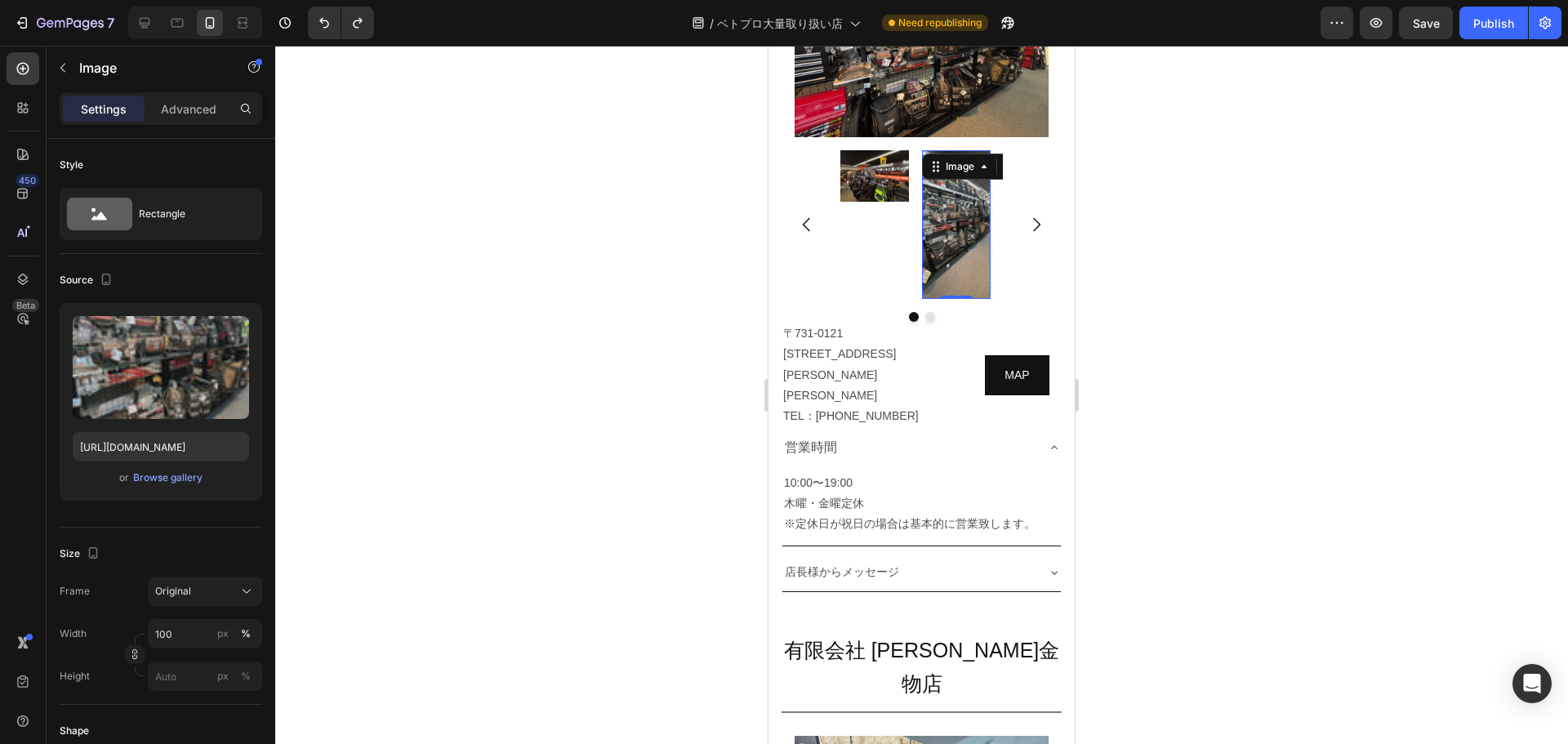
click at [782, 545] on div at bounding box center [921, 394] width 1293 height 698
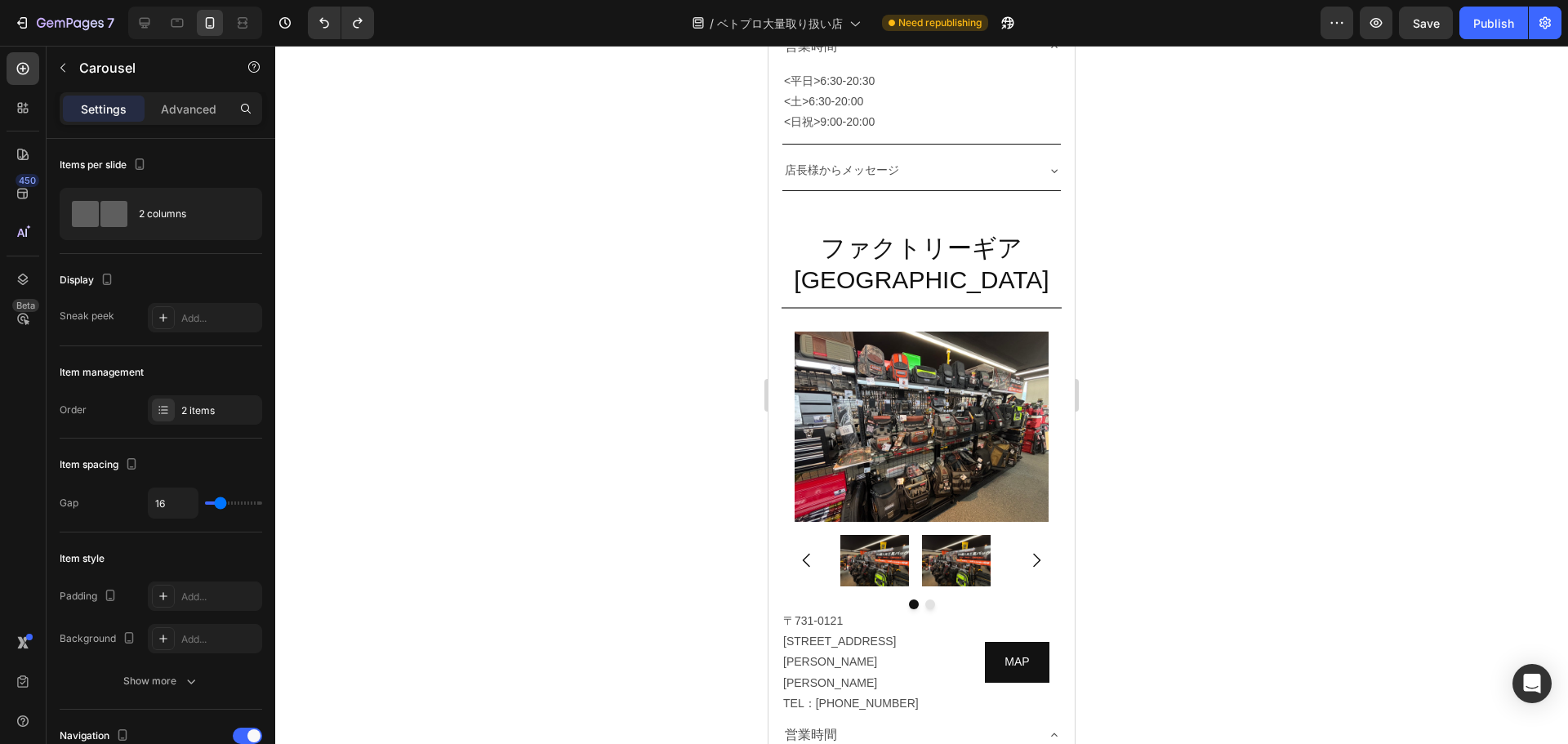
scroll to position [5936, 0]
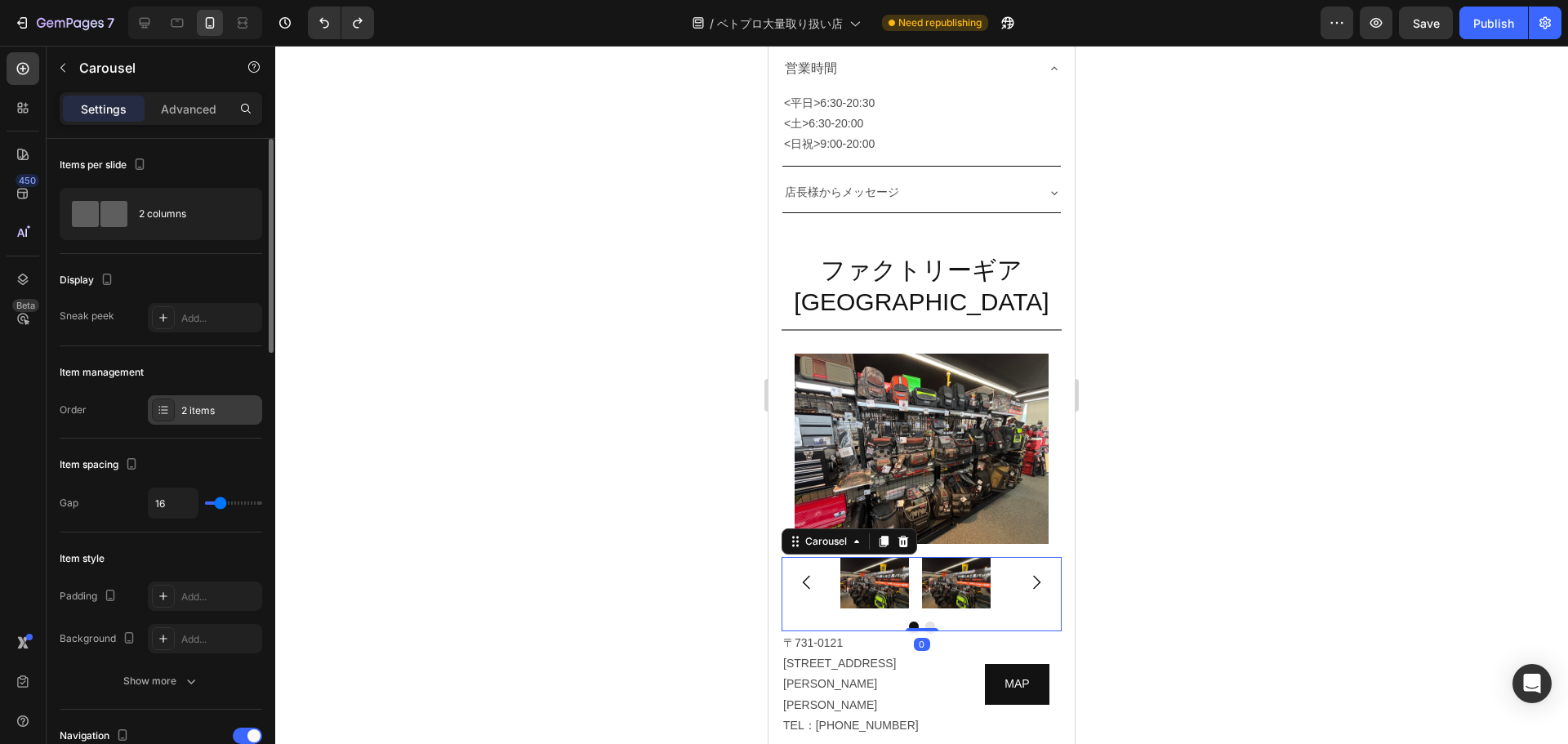
click at [212, 415] on div "2 items" at bounding box center [219, 411] width 77 height 15
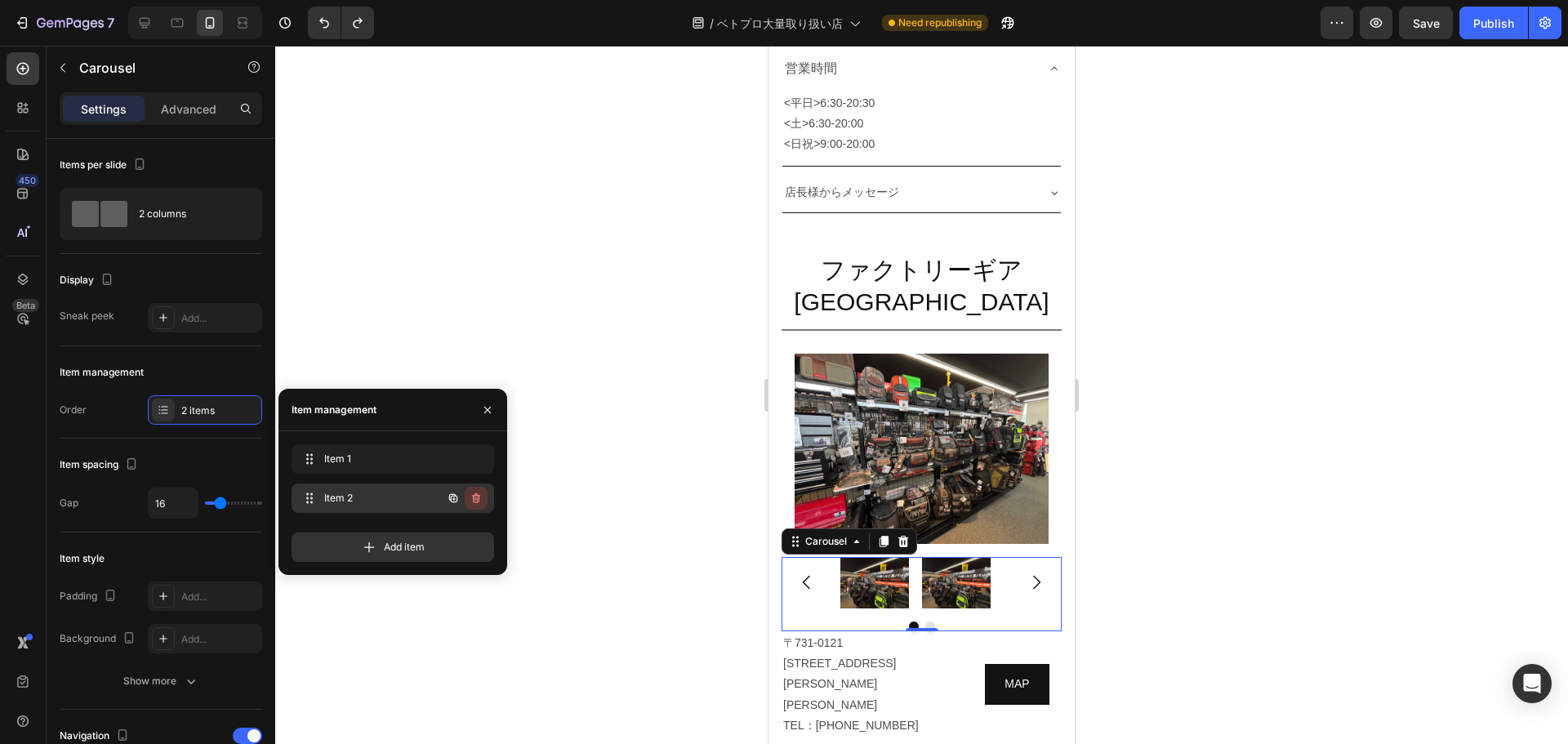
click at [478, 502] on icon "button" at bounding box center [476, 498] width 8 height 10
click at [469, 500] on div "Delete" at bounding box center [465, 498] width 30 height 15
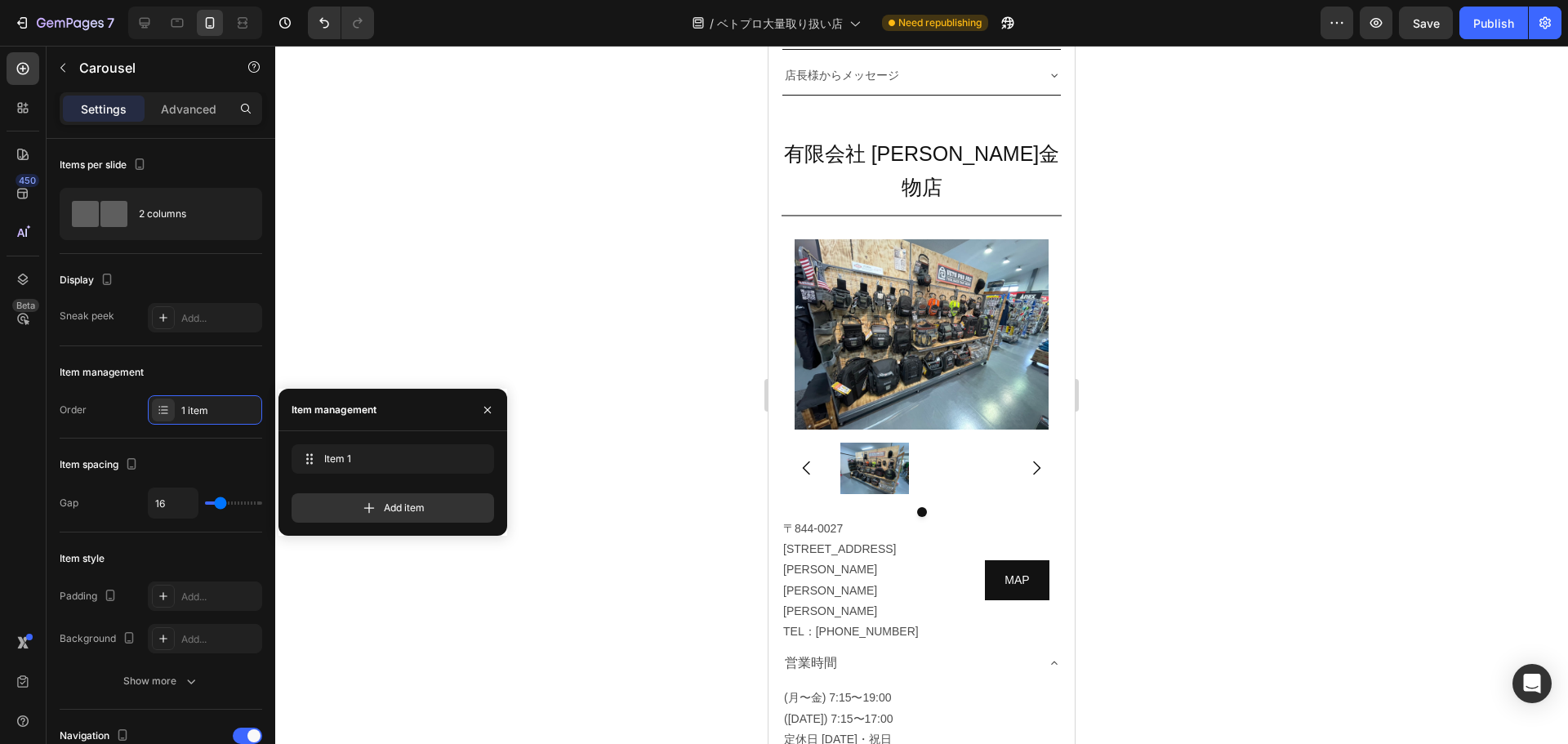
scroll to position [9859, 0]
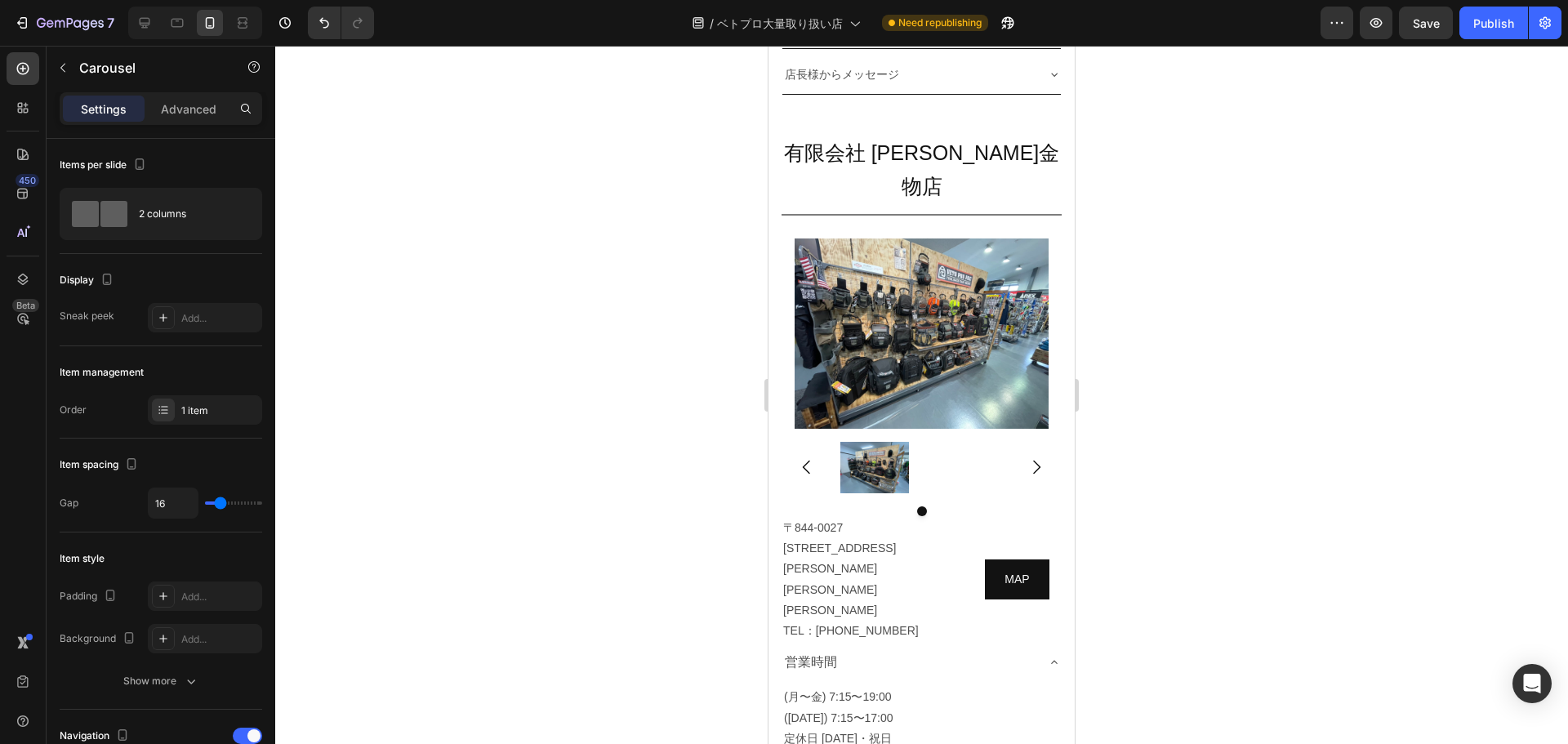
click at [782, 238] on div at bounding box center [921, 394] width 1293 height 698
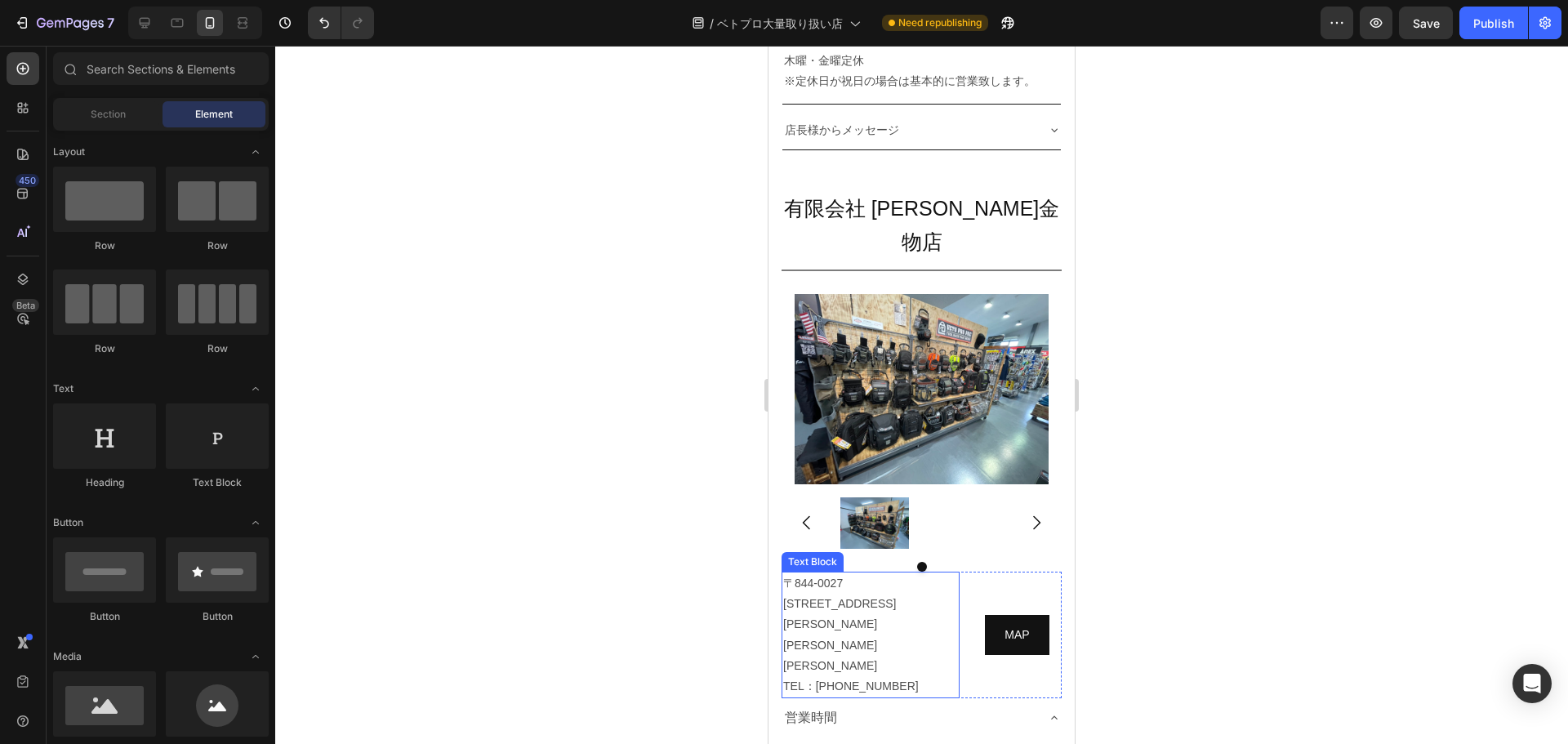
scroll to position [9803, 0]
click at [141, 15] on icon at bounding box center [144, 22] width 16 height 16
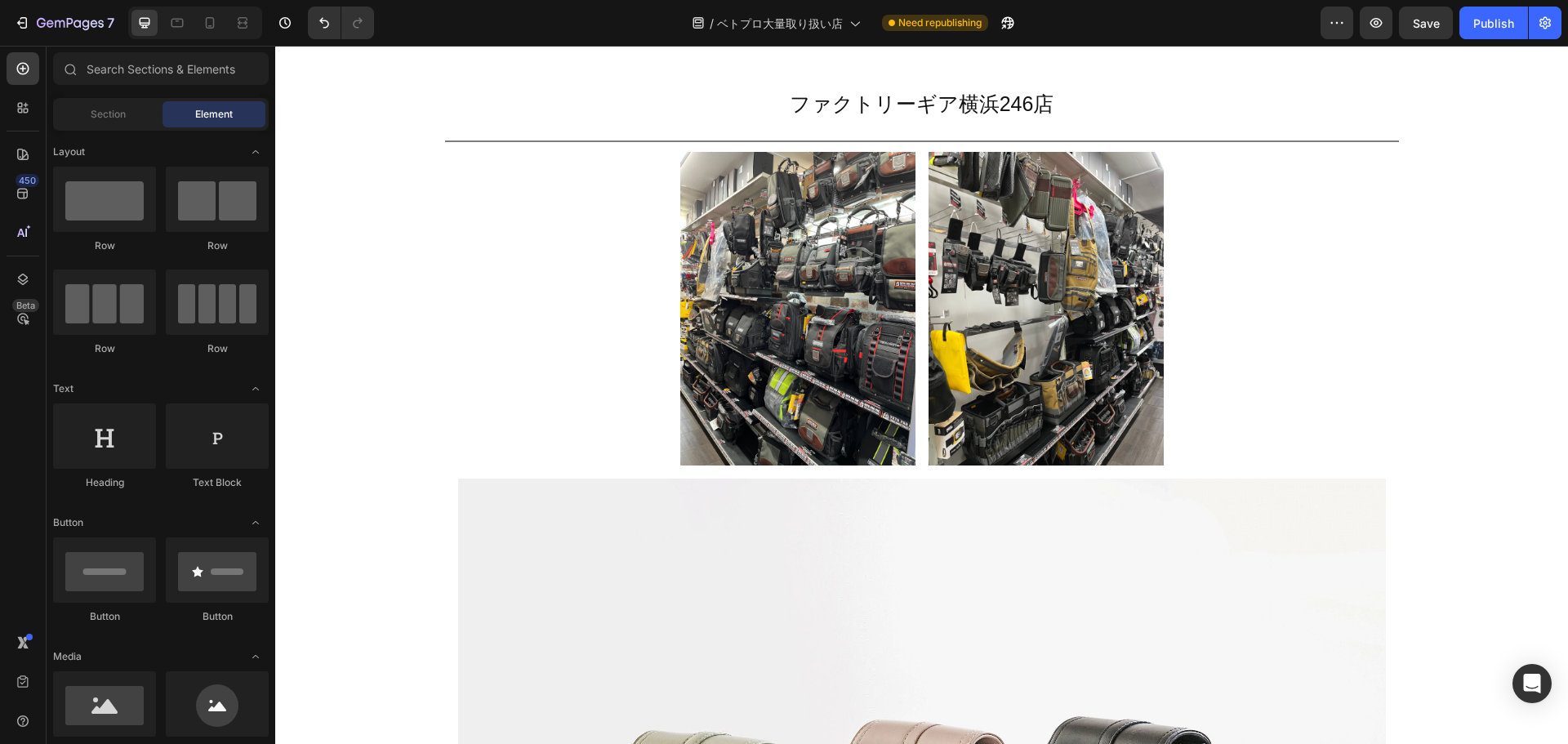
scroll to position [3636, 0]
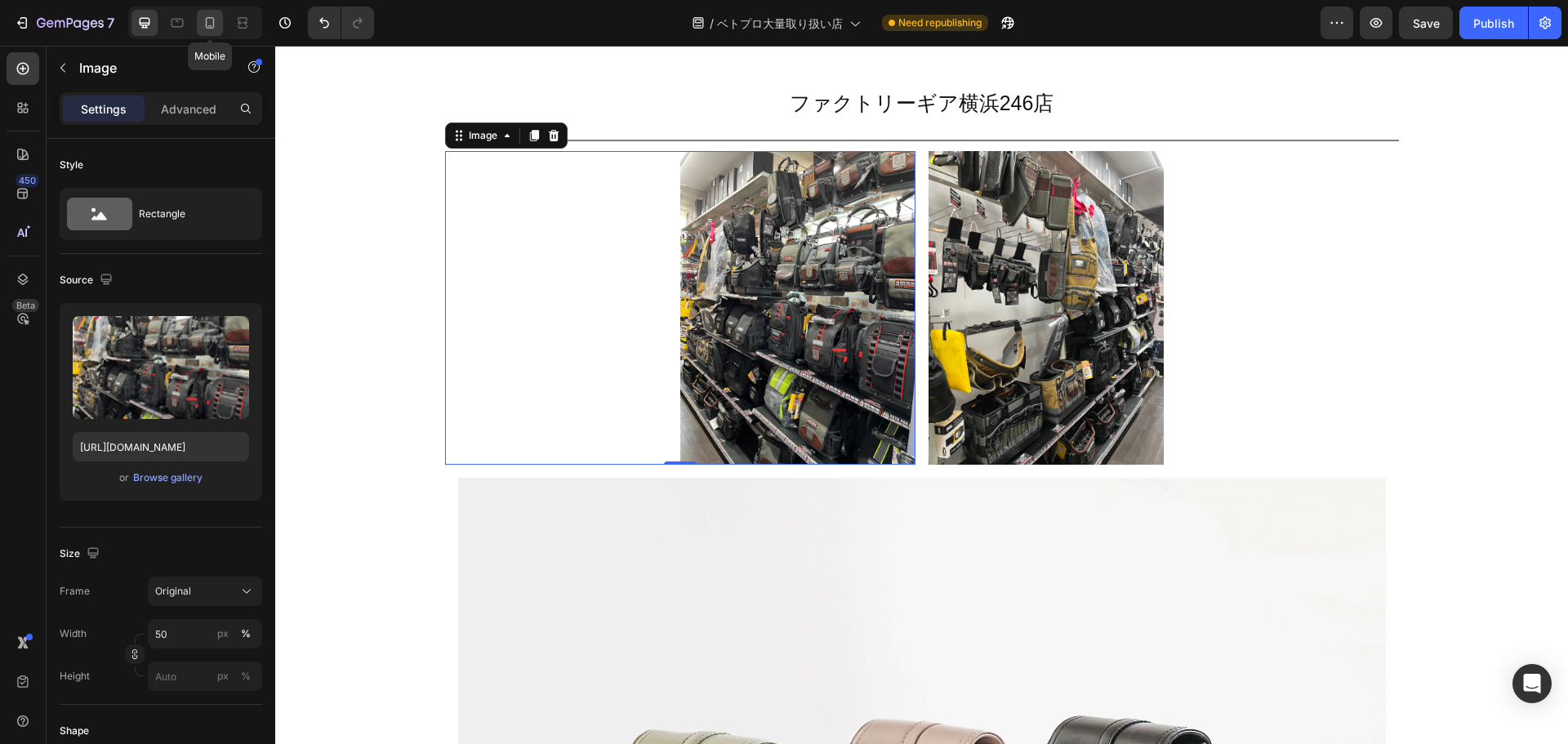
click at [200, 24] on div at bounding box center [209, 22] width 26 height 26
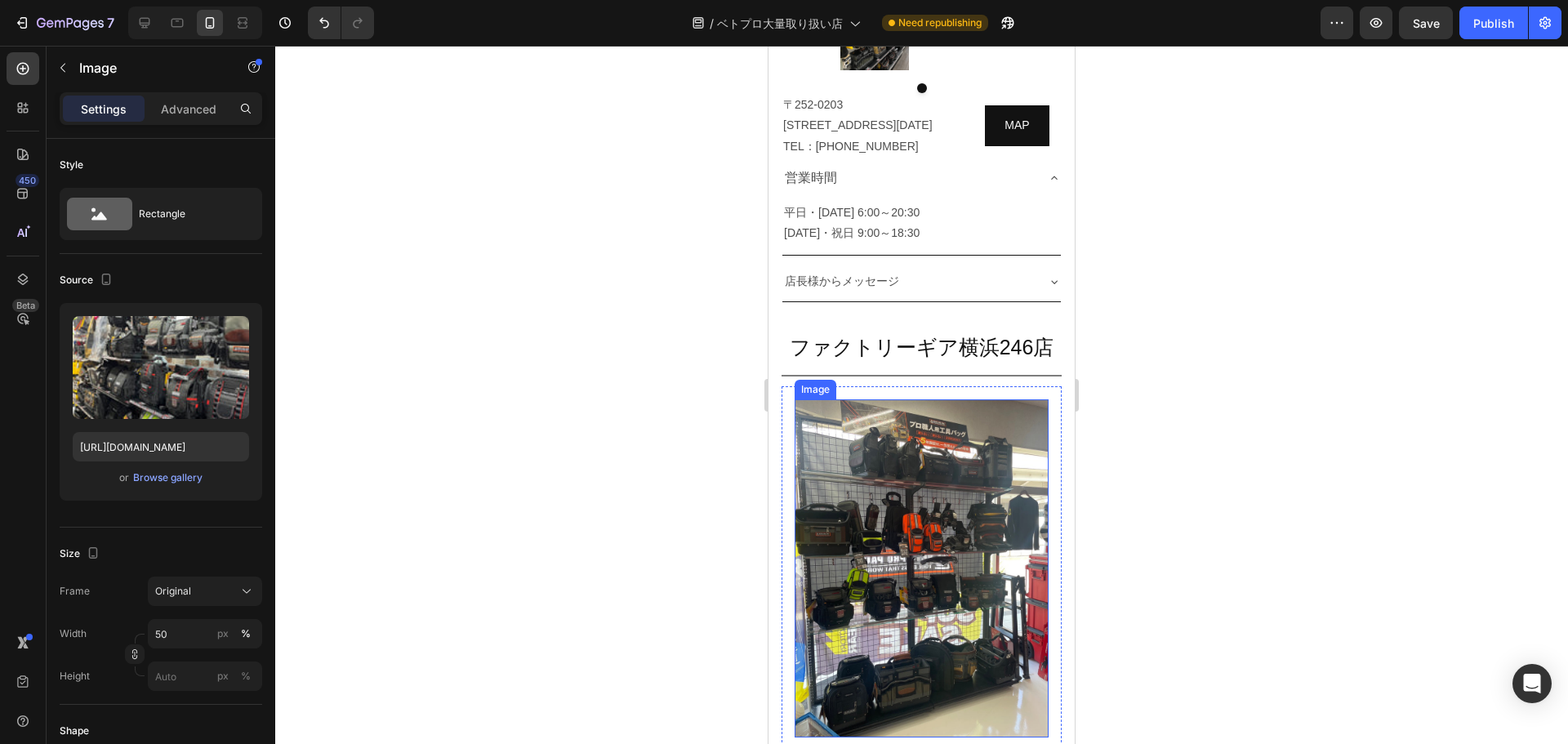
scroll to position [3491, 0]
click at [139, 16] on icon at bounding box center [144, 22] width 16 height 16
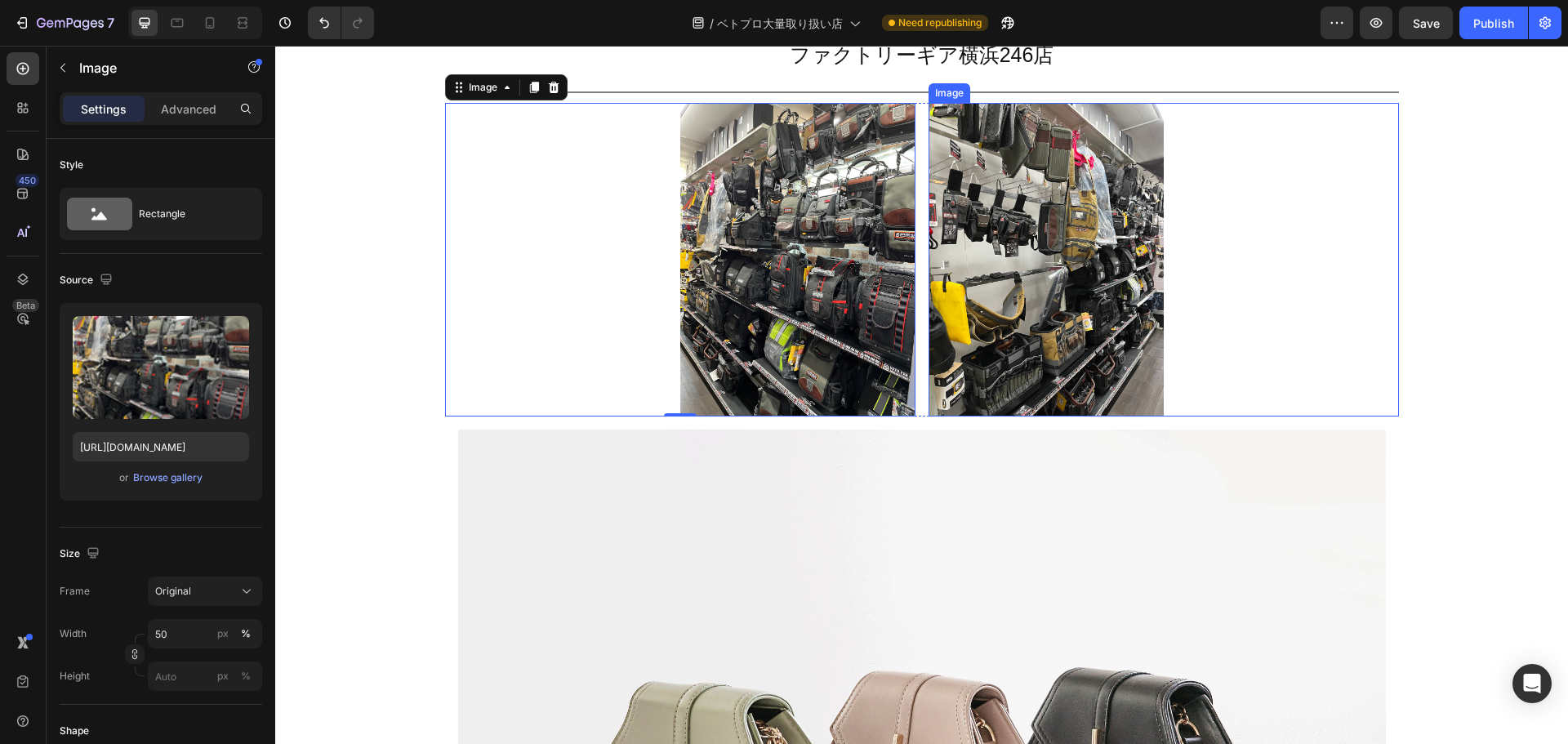
scroll to position [3685, 0]
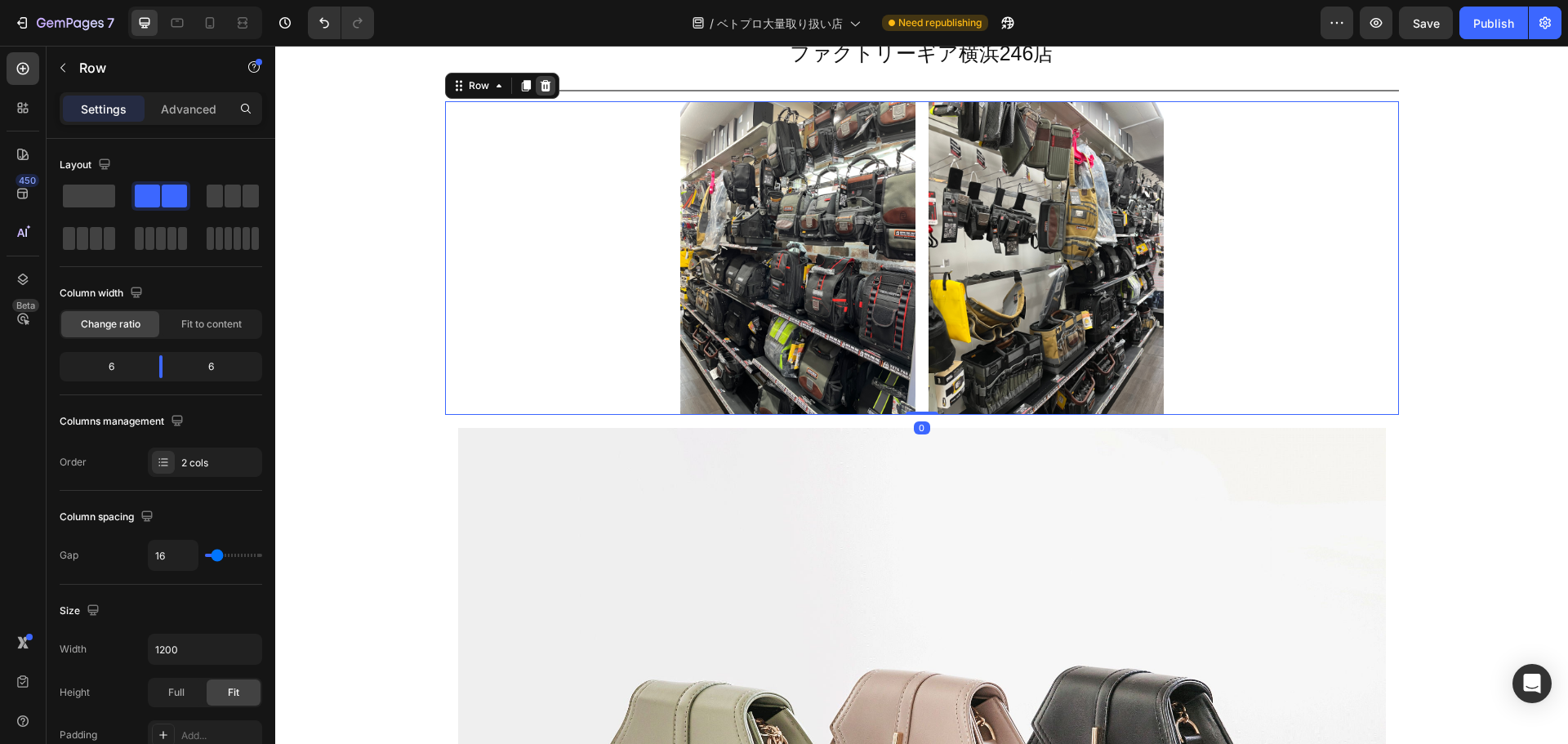
click at [539, 88] on icon at bounding box center [544, 86] width 11 height 12
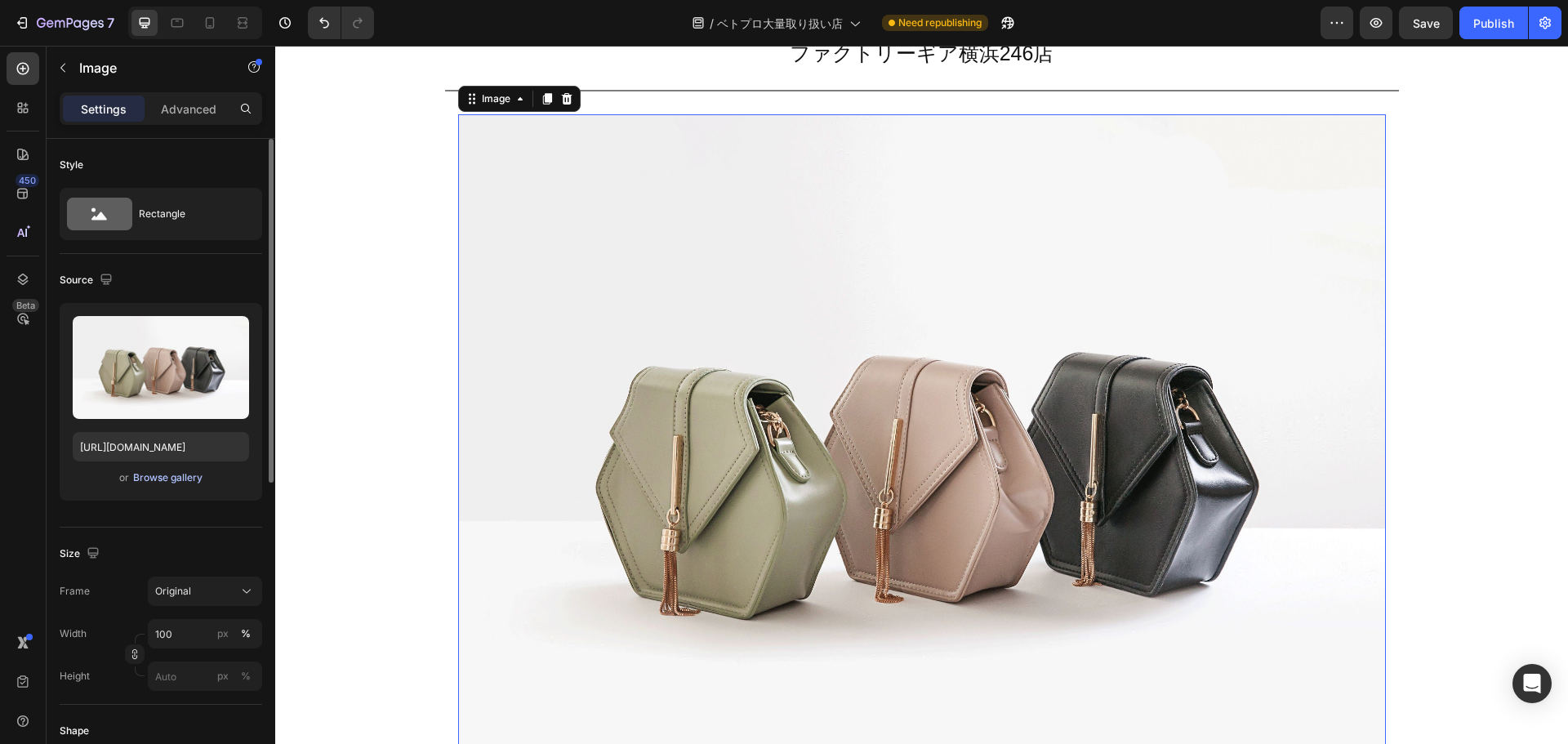
click at [173, 482] on div "Browse gallery" at bounding box center [168, 478] width 70 height 15
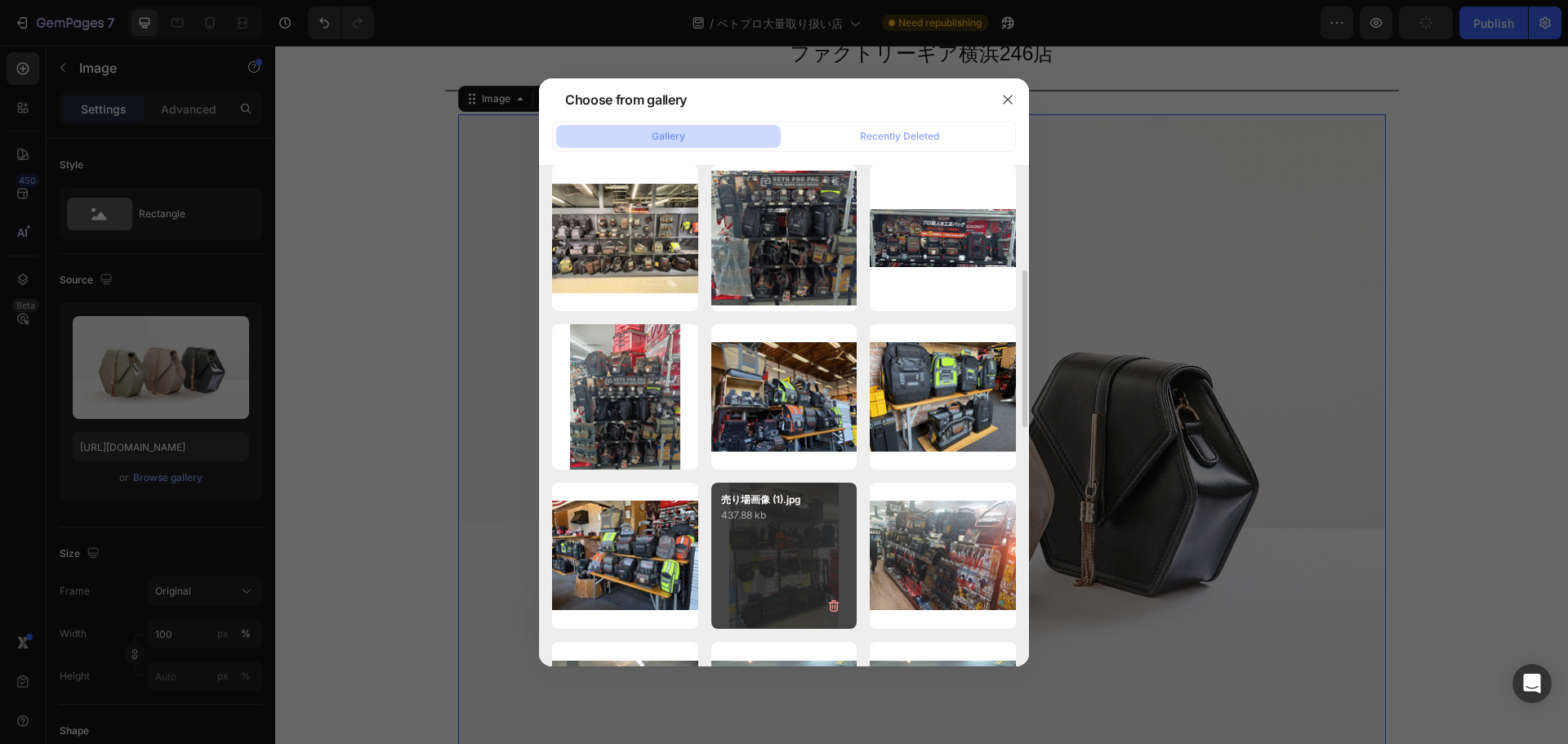
scroll to position [332, 0]
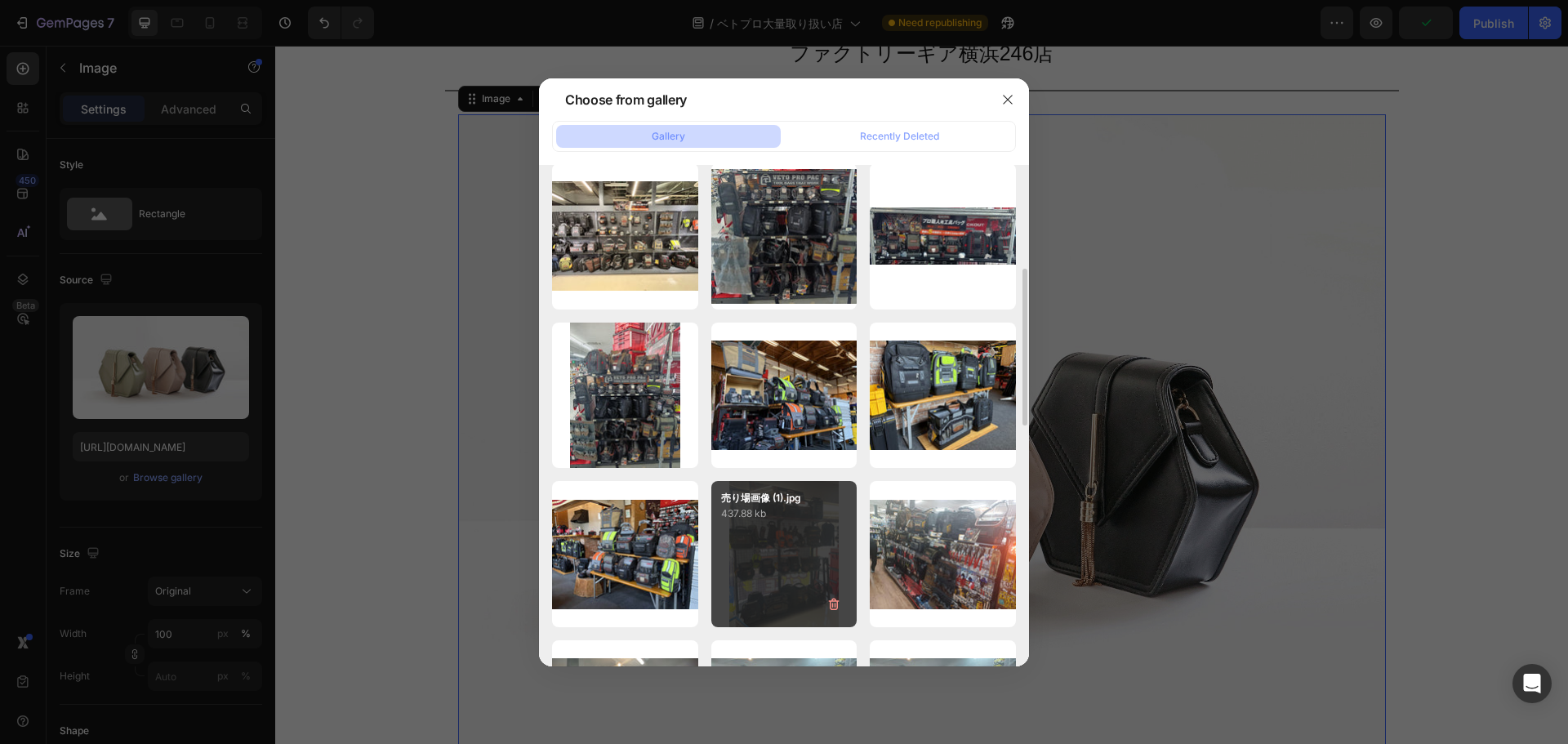
click at [782, 541] on div "売り場画像 (1).jpg 437.88 kb" at bounding box center [784, 554] width 146 height 146
type input "[URL][DOMAIN_NAME]"
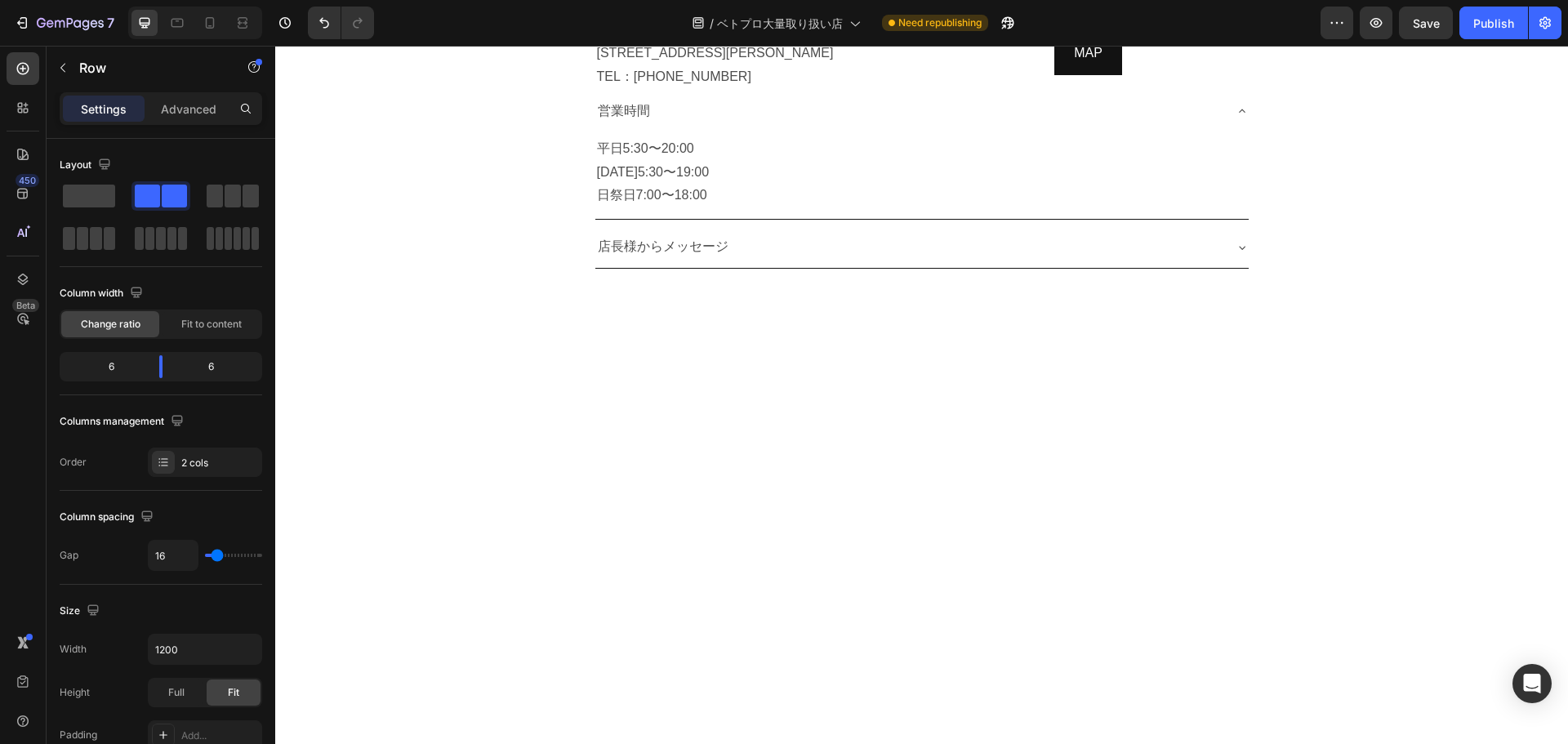
scroll to position [2050, 0]
click at [533, 15] on icon at bounding box center [538, 8] width 13 height 13
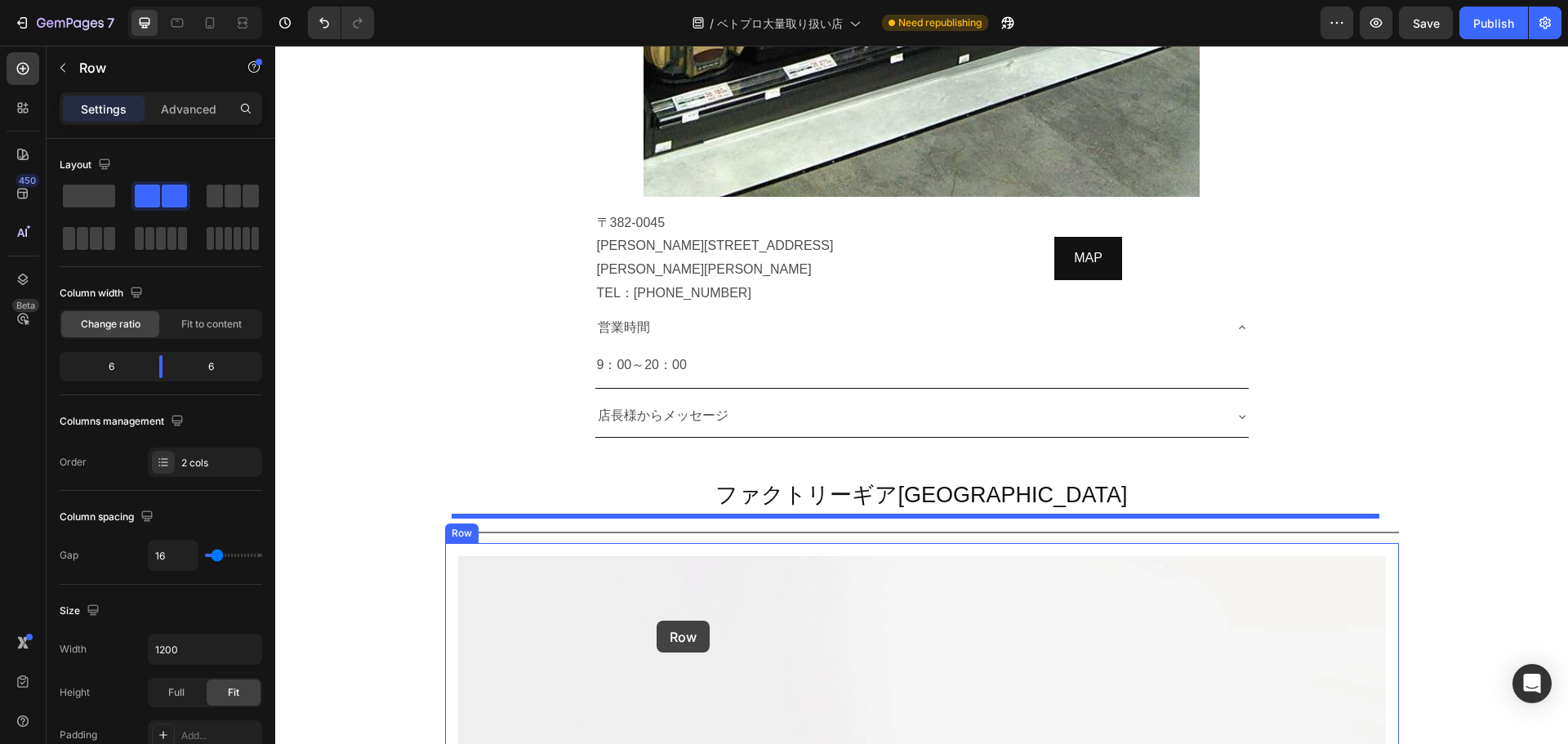
scroll to position [7232, 0]
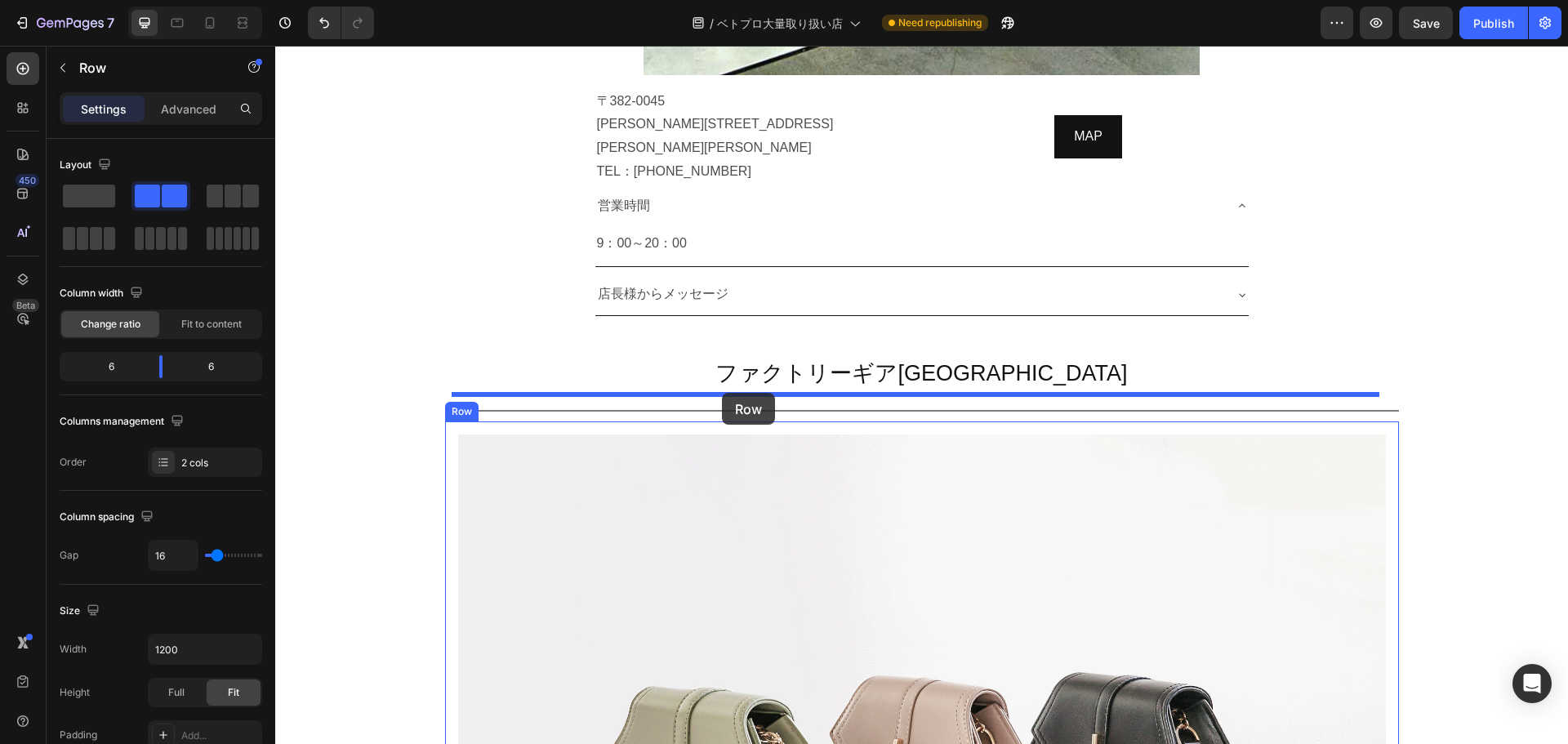
drag, startPoint x: 461, startPoint y: 92, endPoint x: 722, endPoint y: 393, distance: 398.4
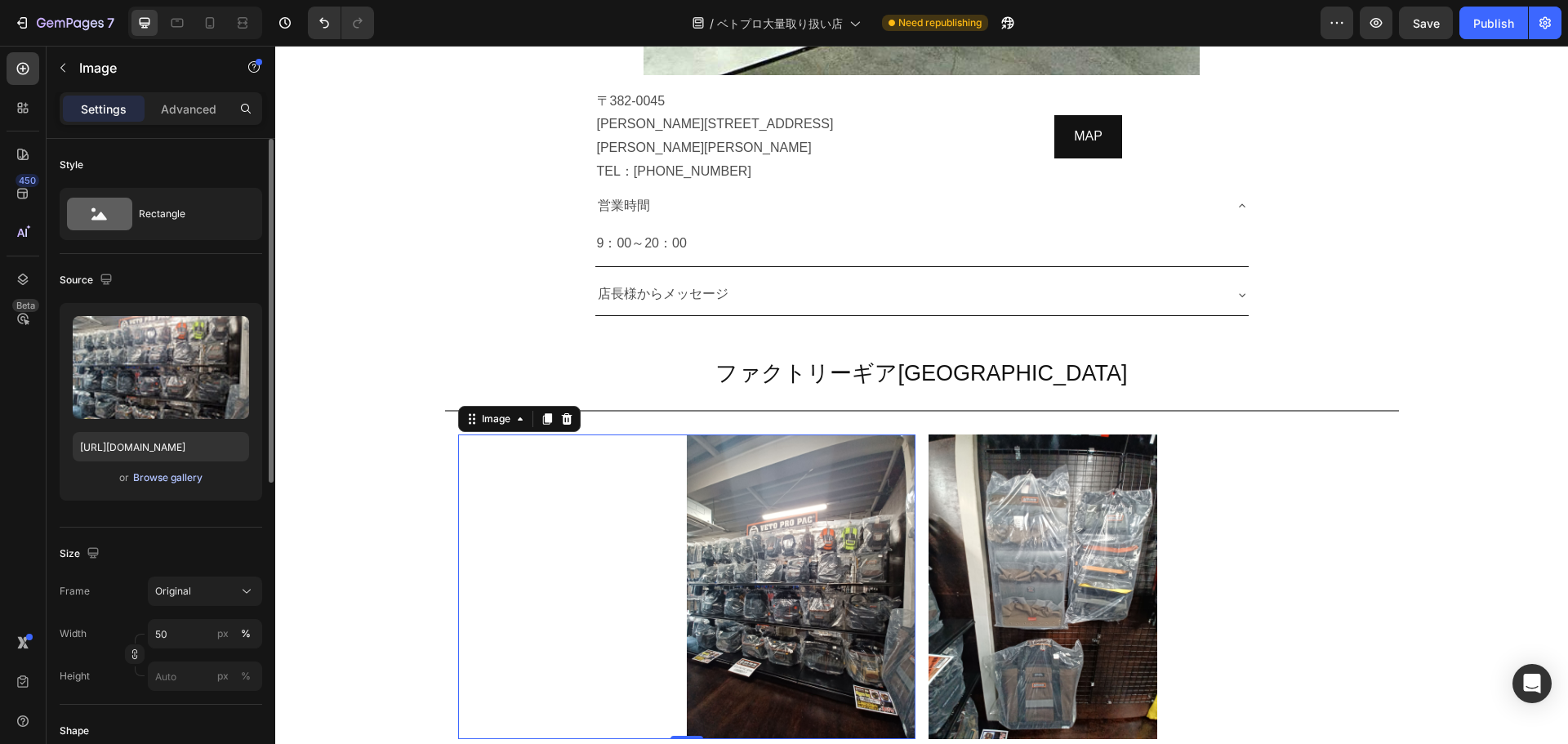
click at [182, 475] on div "Browse gallery" at bounding box center [168, 478] width 70 height 15
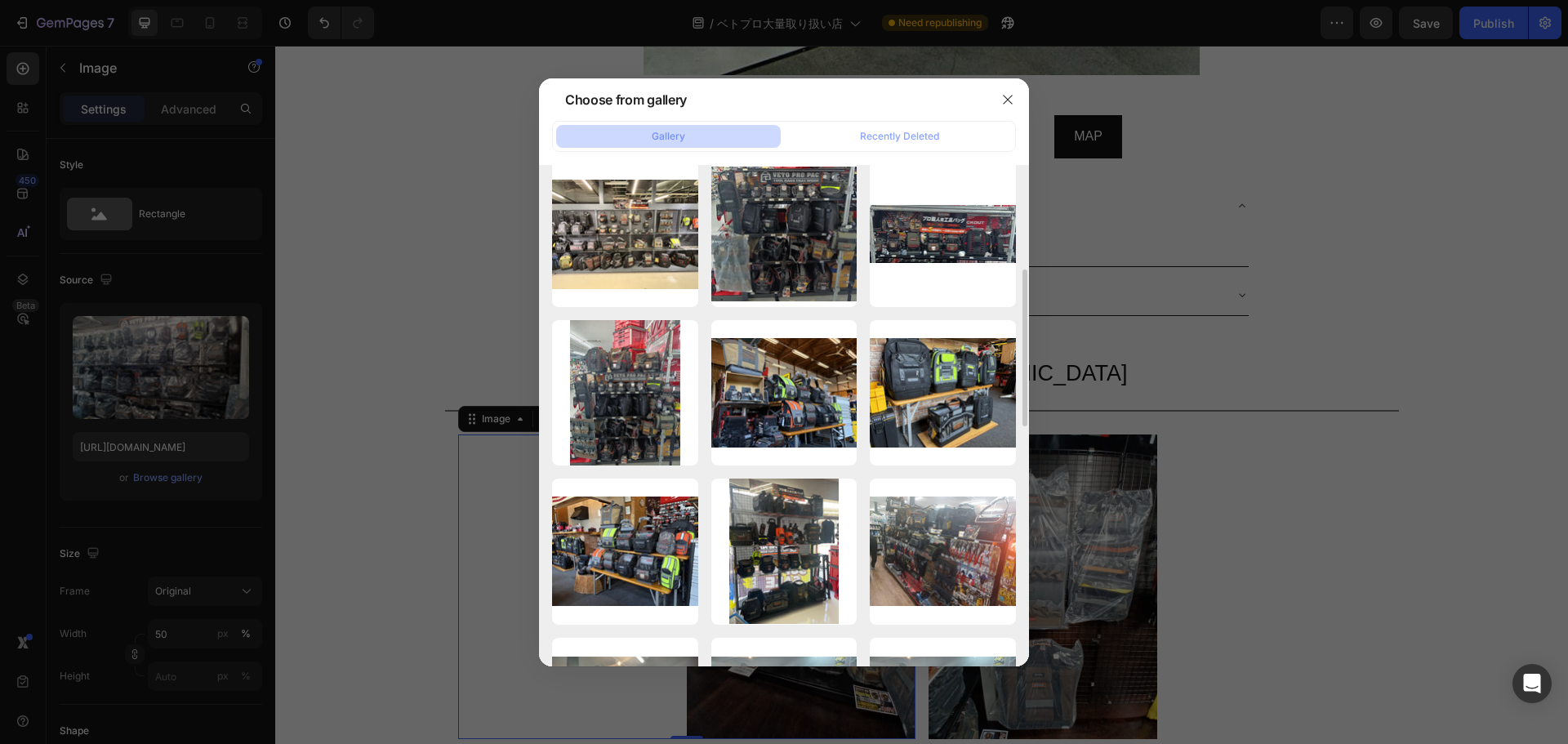
scroll to position [336, 0]
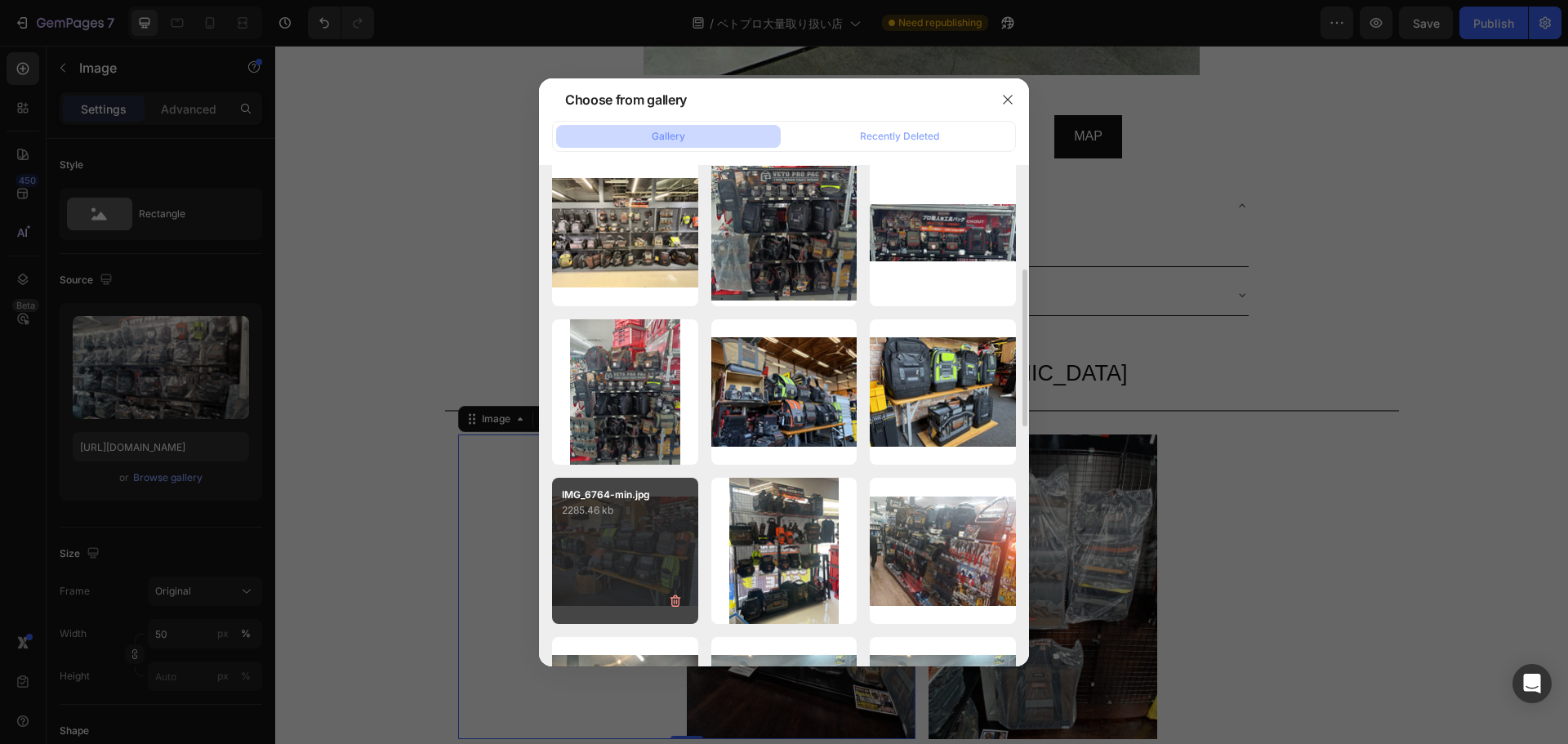
click at [659, 518] on p "2285.46 kb" at bounding box center [625, 511] width 127 height 16
type input "[URL][DOMAIN_NAME]"
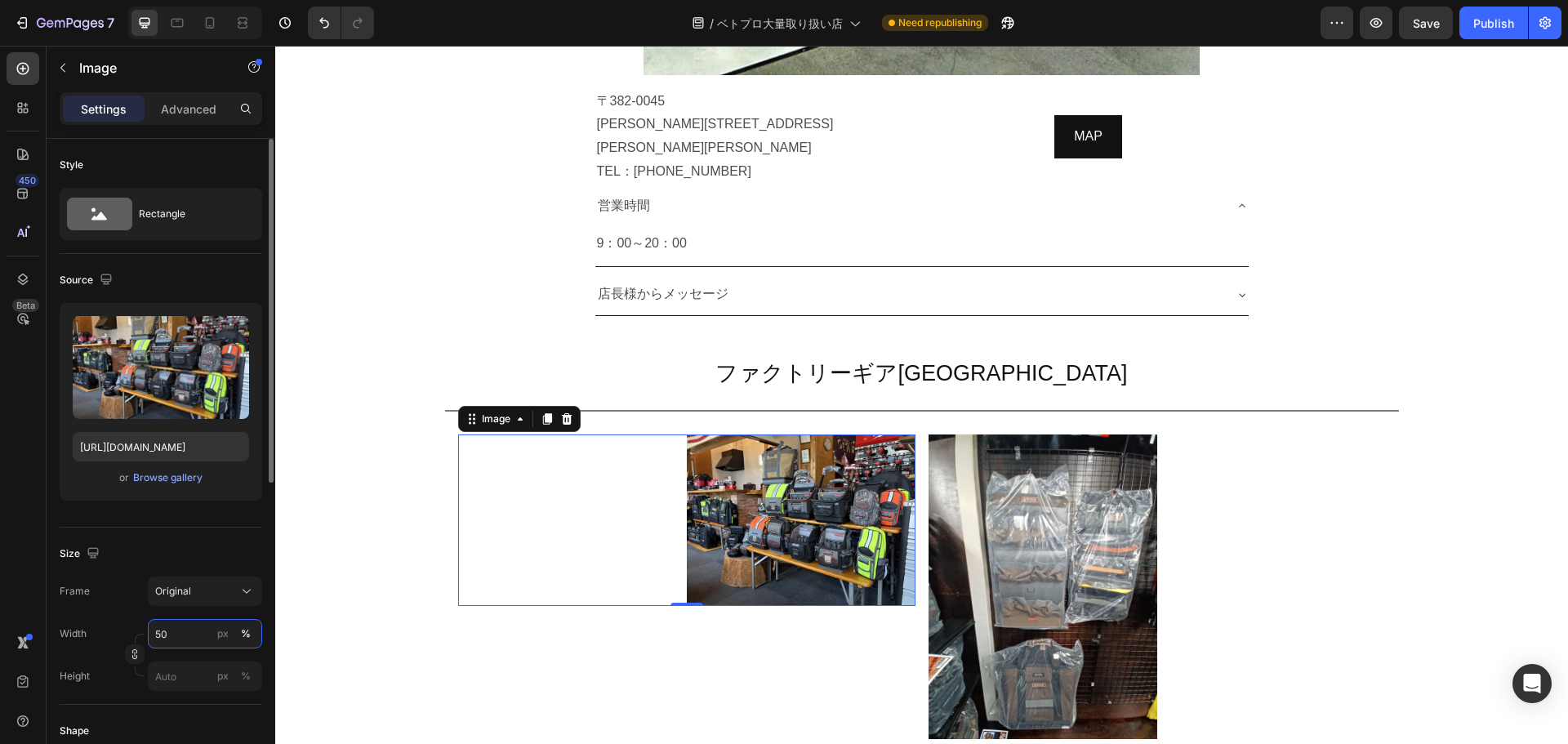
click at [175, 632] on input "50" at bounding box center [205, 634] width 114 height 29
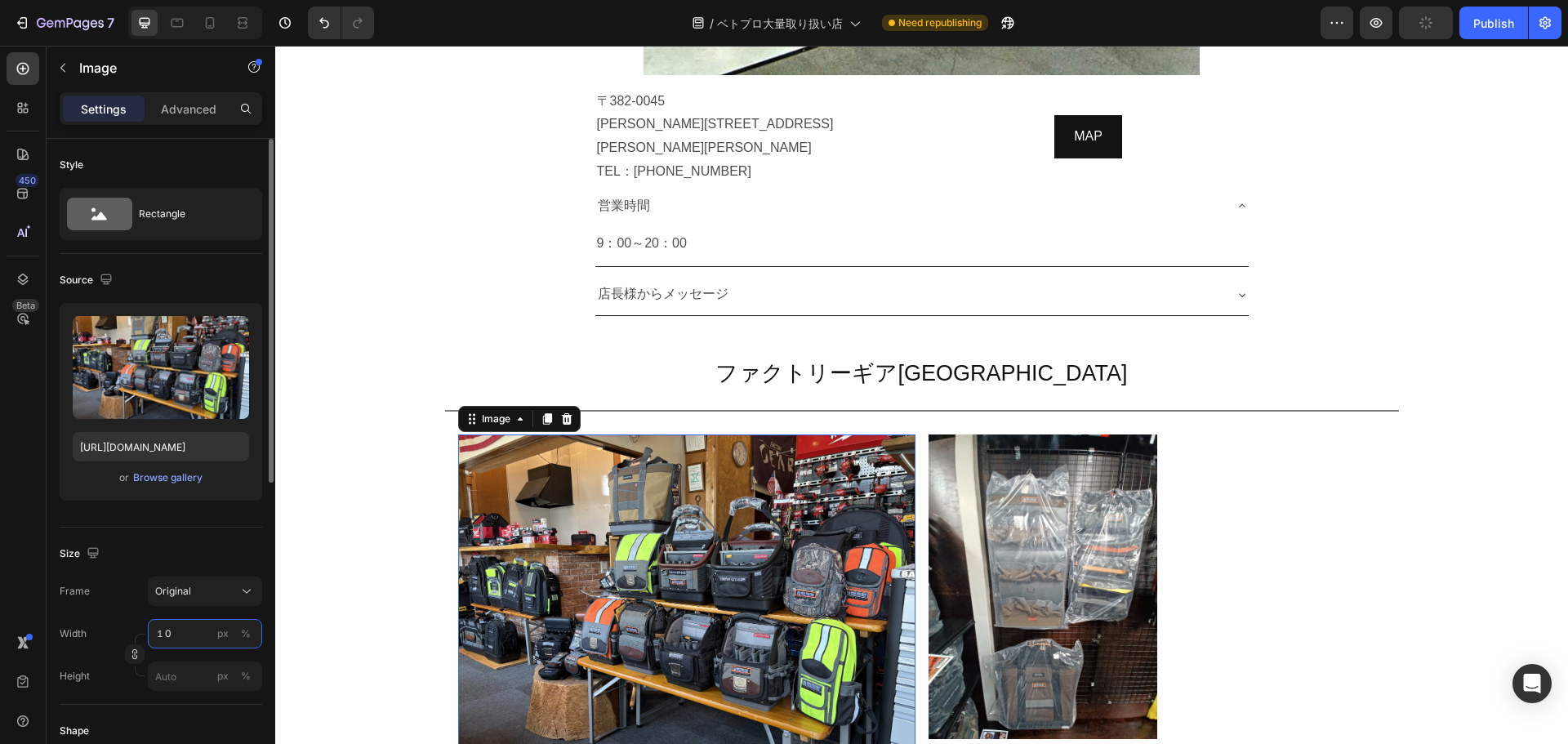
type input "１"
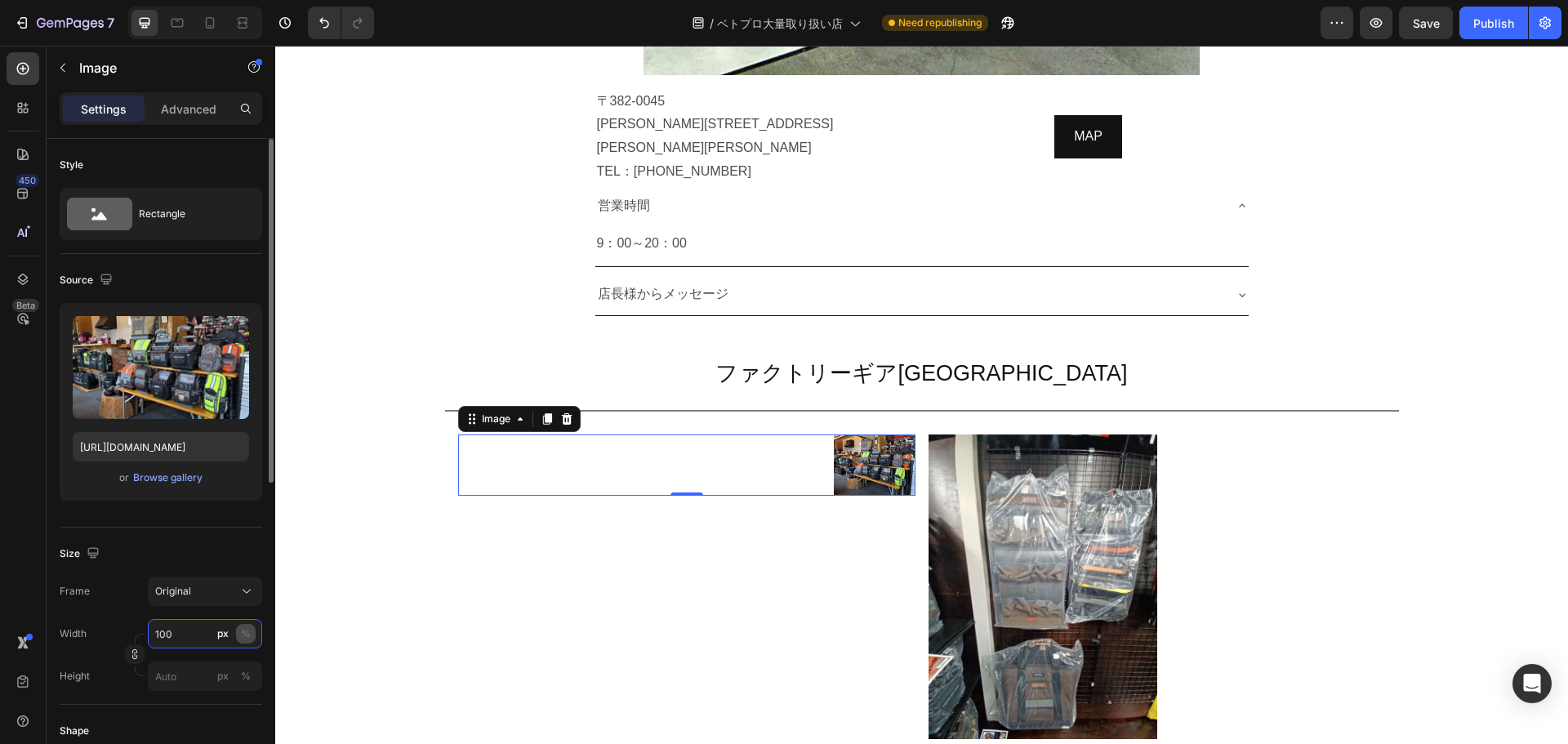
type input "100"
click at [242, 629] on div "%" at bounding box center [246, 634] width 10 height 15
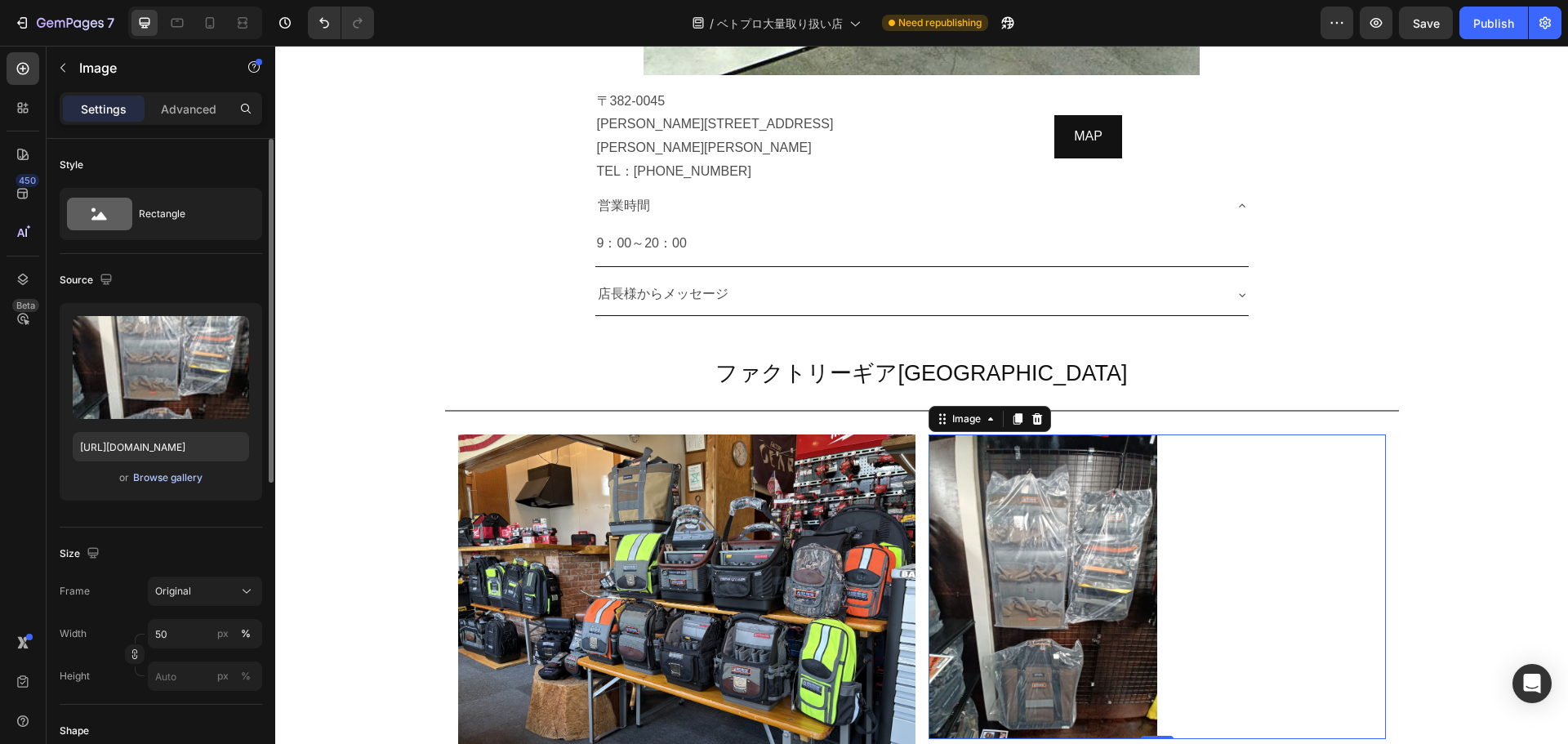
click at [178, 476] on div "Browse gallery" at bounding box center [168, 478] width 70 height 15
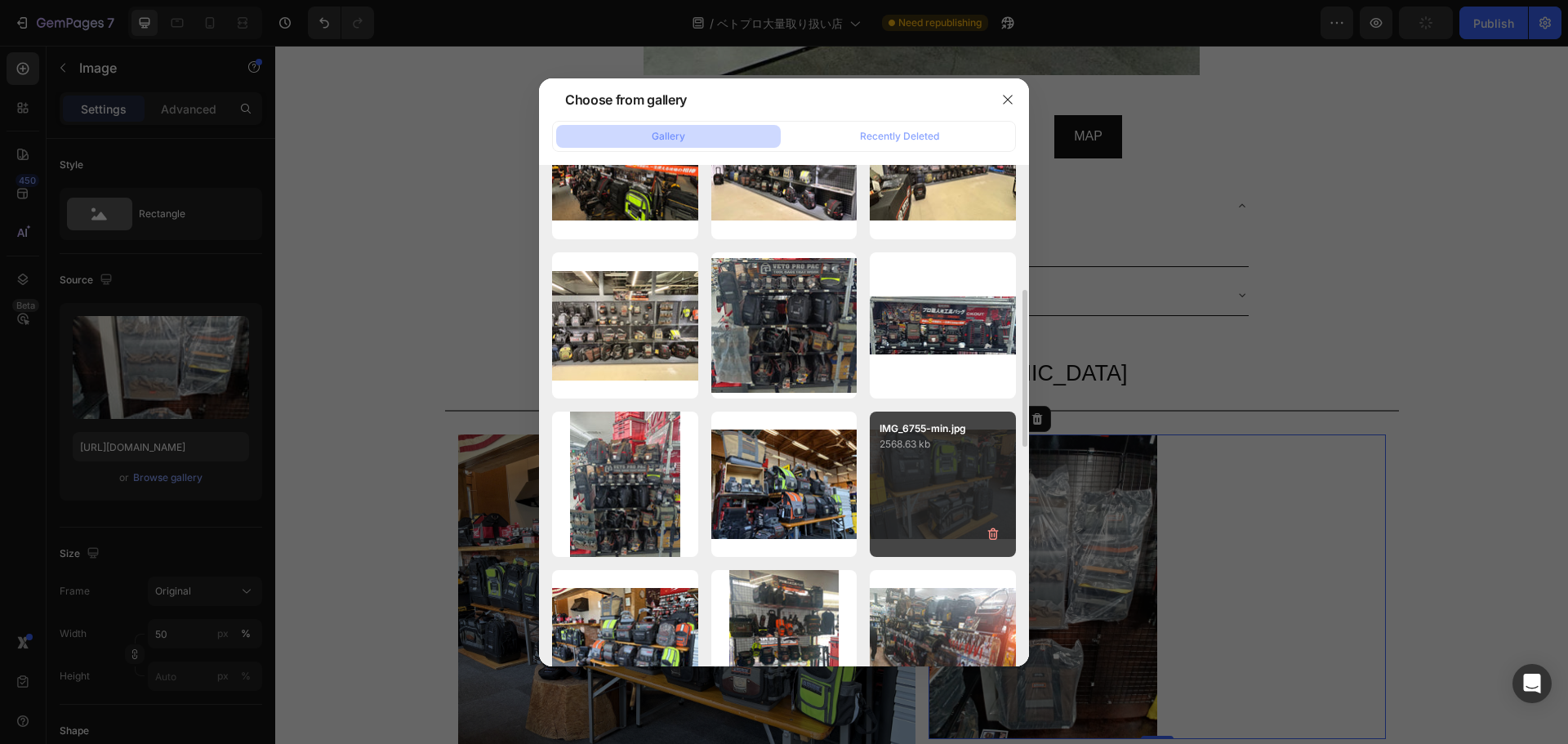
scroll to position [281, 0]
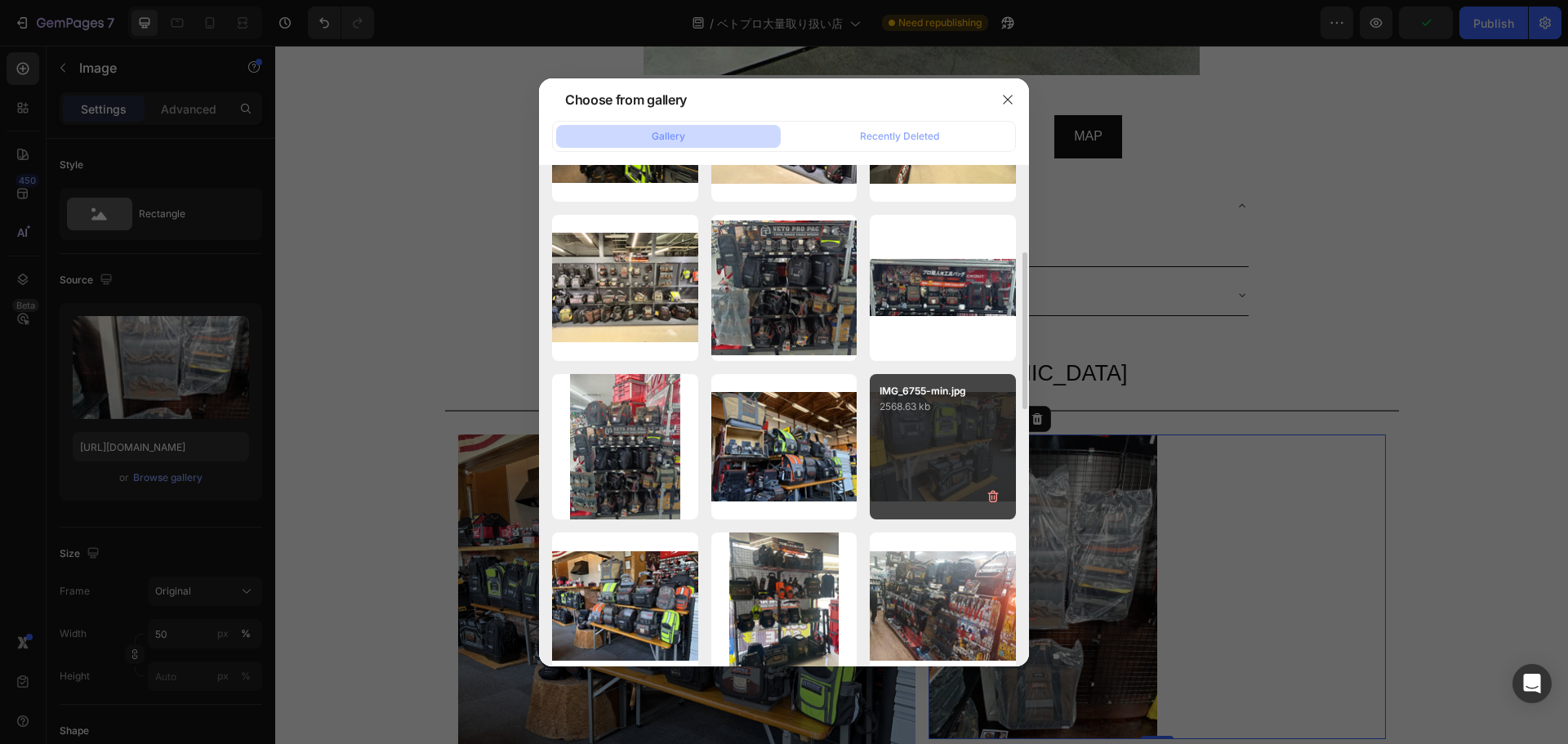
click at [782, 423] on div "IMG_6755-min.jpg 2568.63 kb" at bounding box center [942, 447] width 146 height 146
type input "[URL][DOMAIN_NAME]"
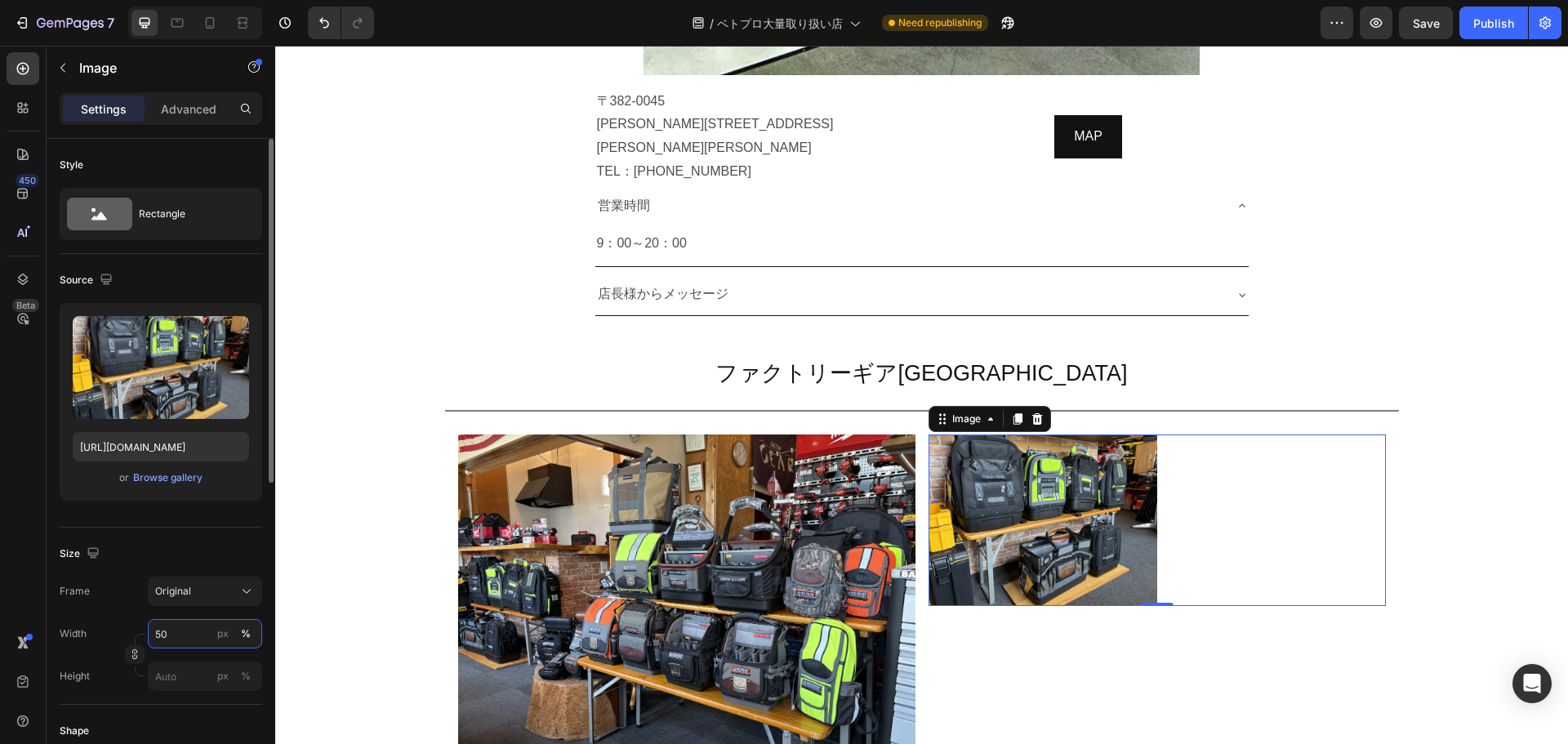
click at [195, 634] on input "50" at bounding box center [205, 634] width 114 height 29
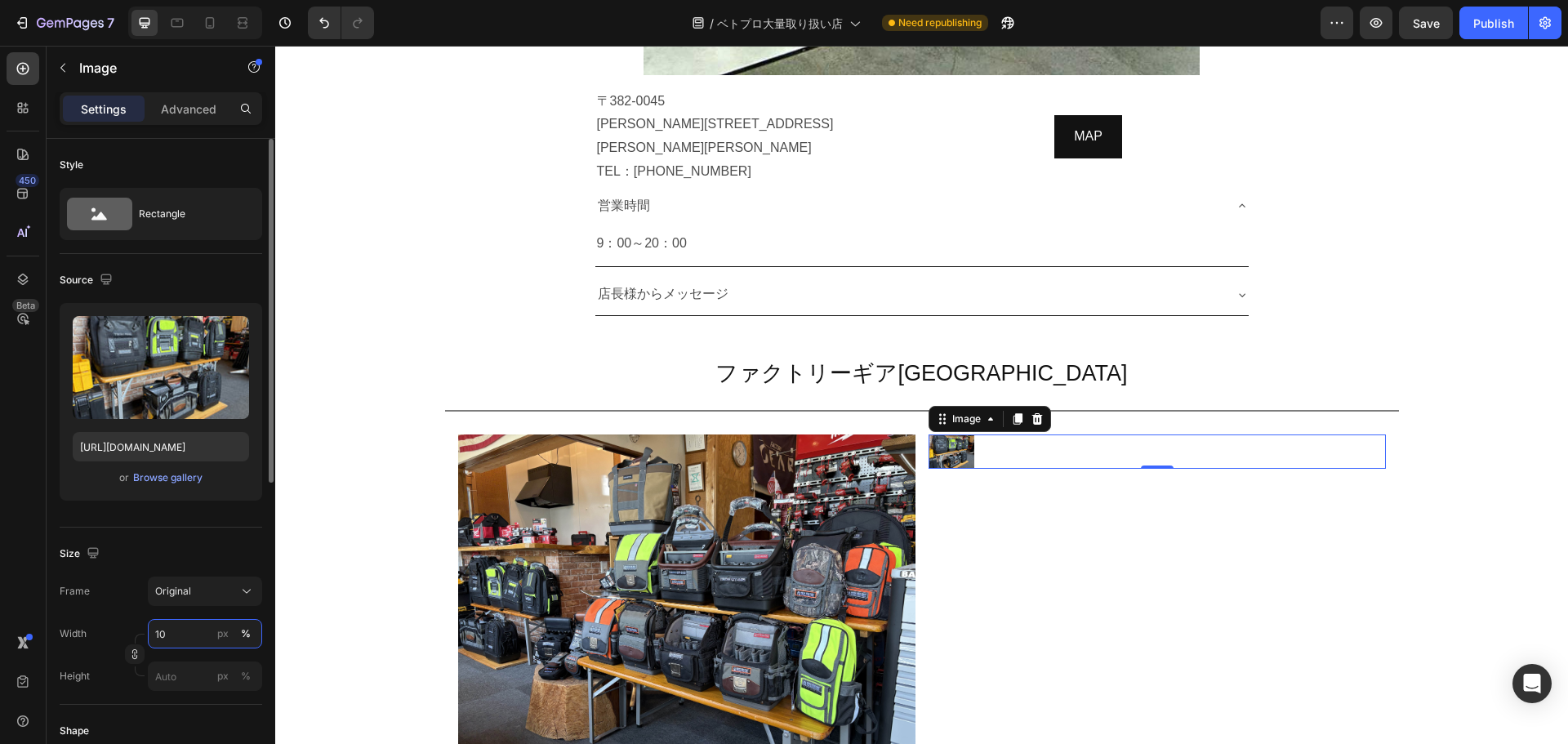
type input "100"
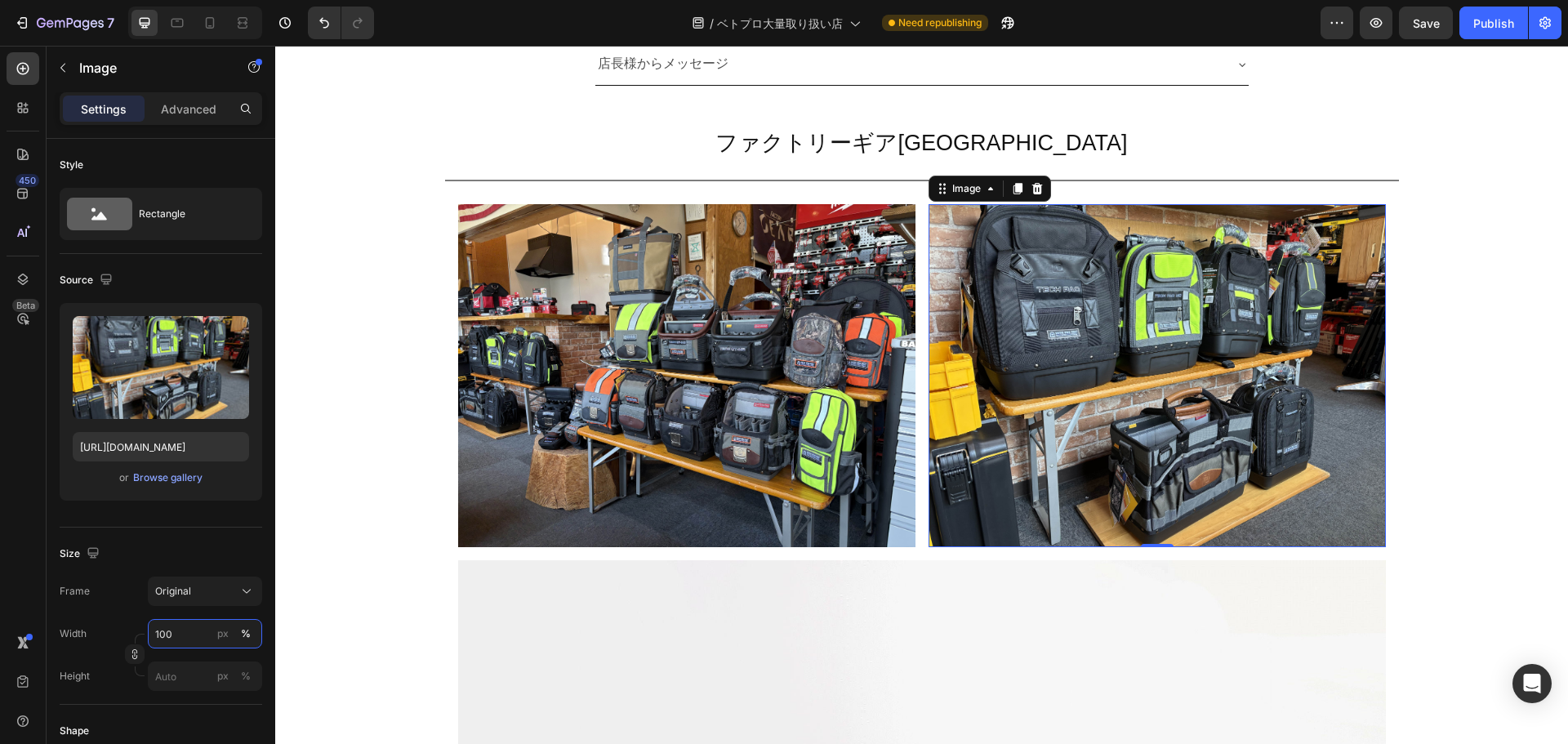
scroll to position [7450, 0]
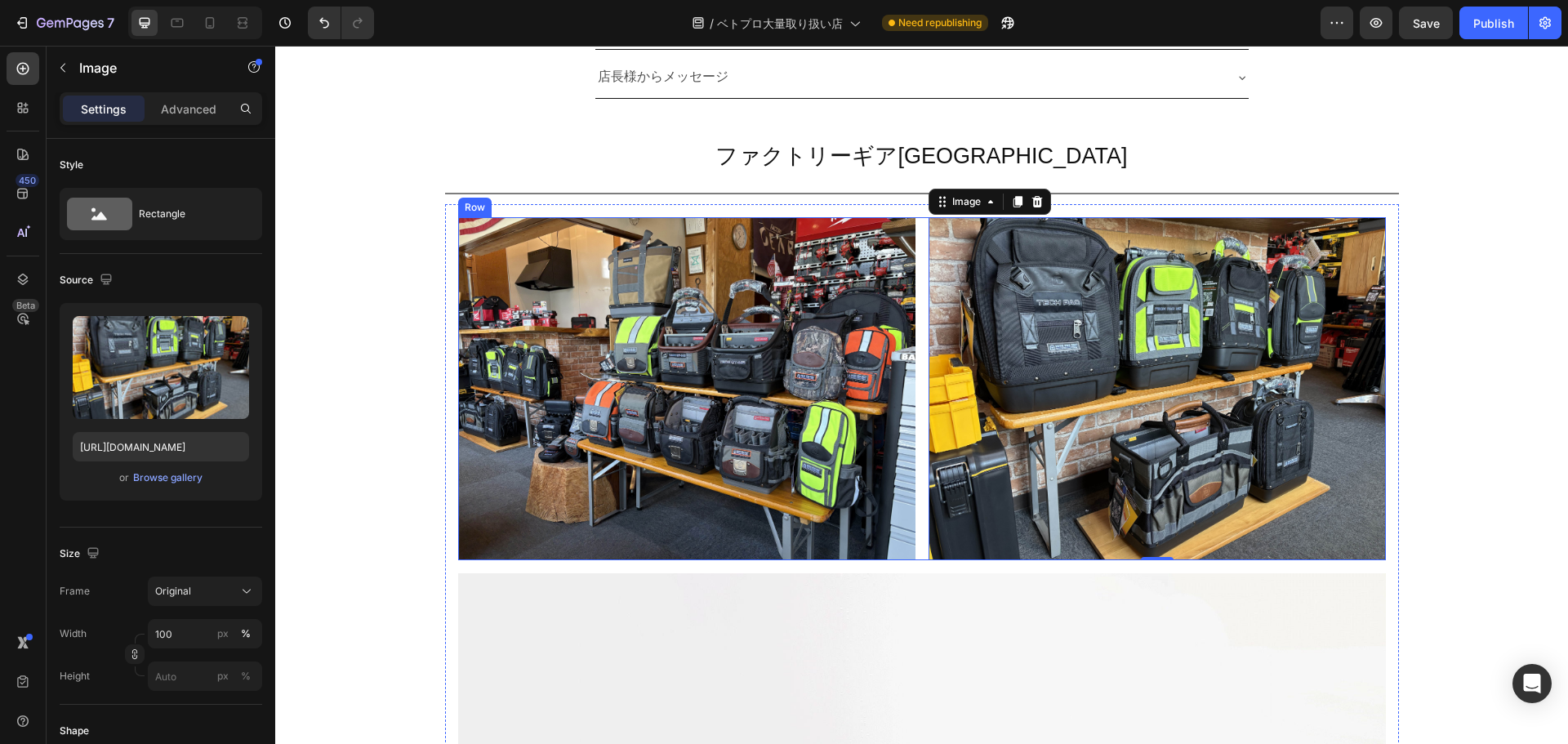
click at [782, 407] on div "Image Image 0 Row" at bounding box center [922, 388] width 928 height 343
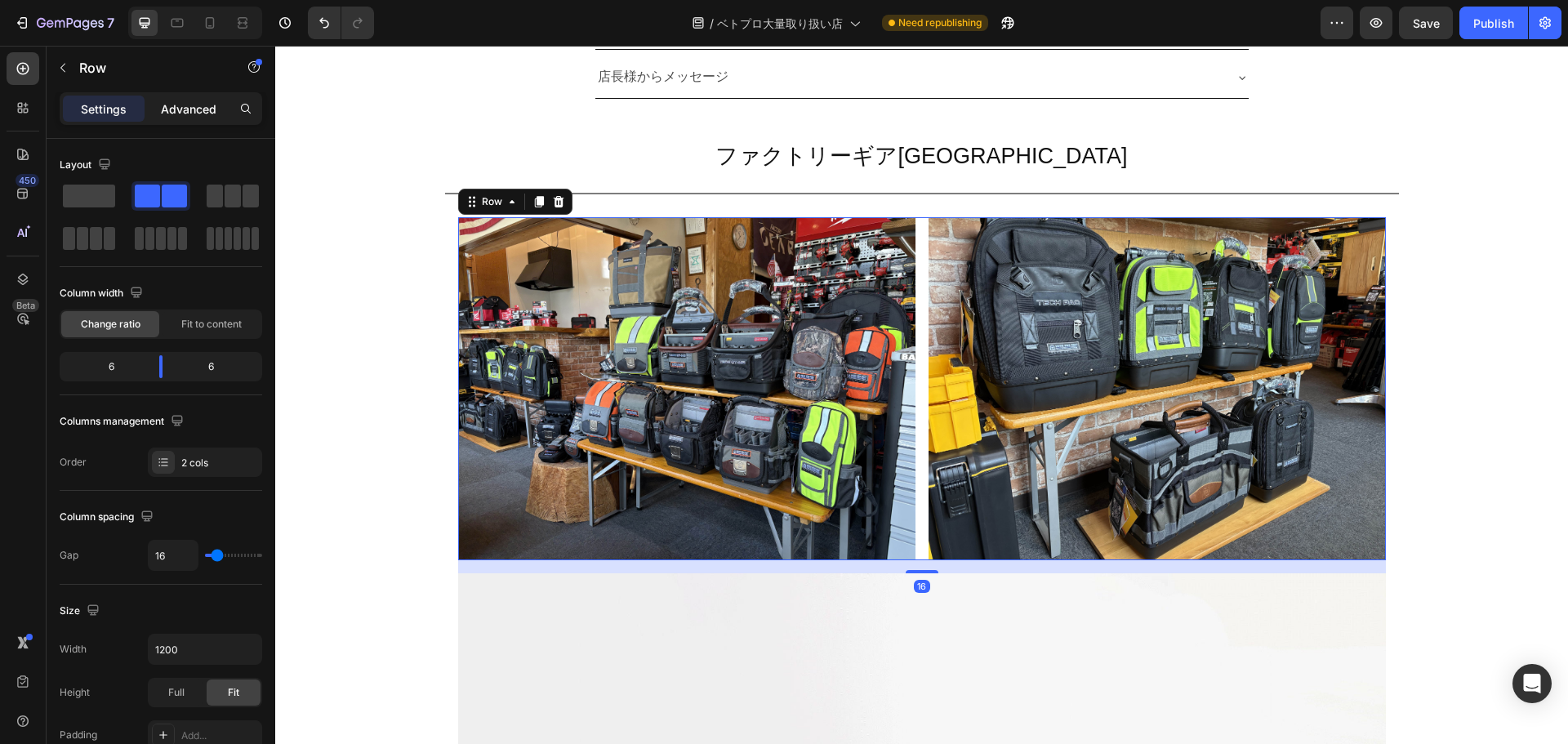
click at [186, 103] on p "Advanced" at bounding box center [188, 109] width 55 height 17
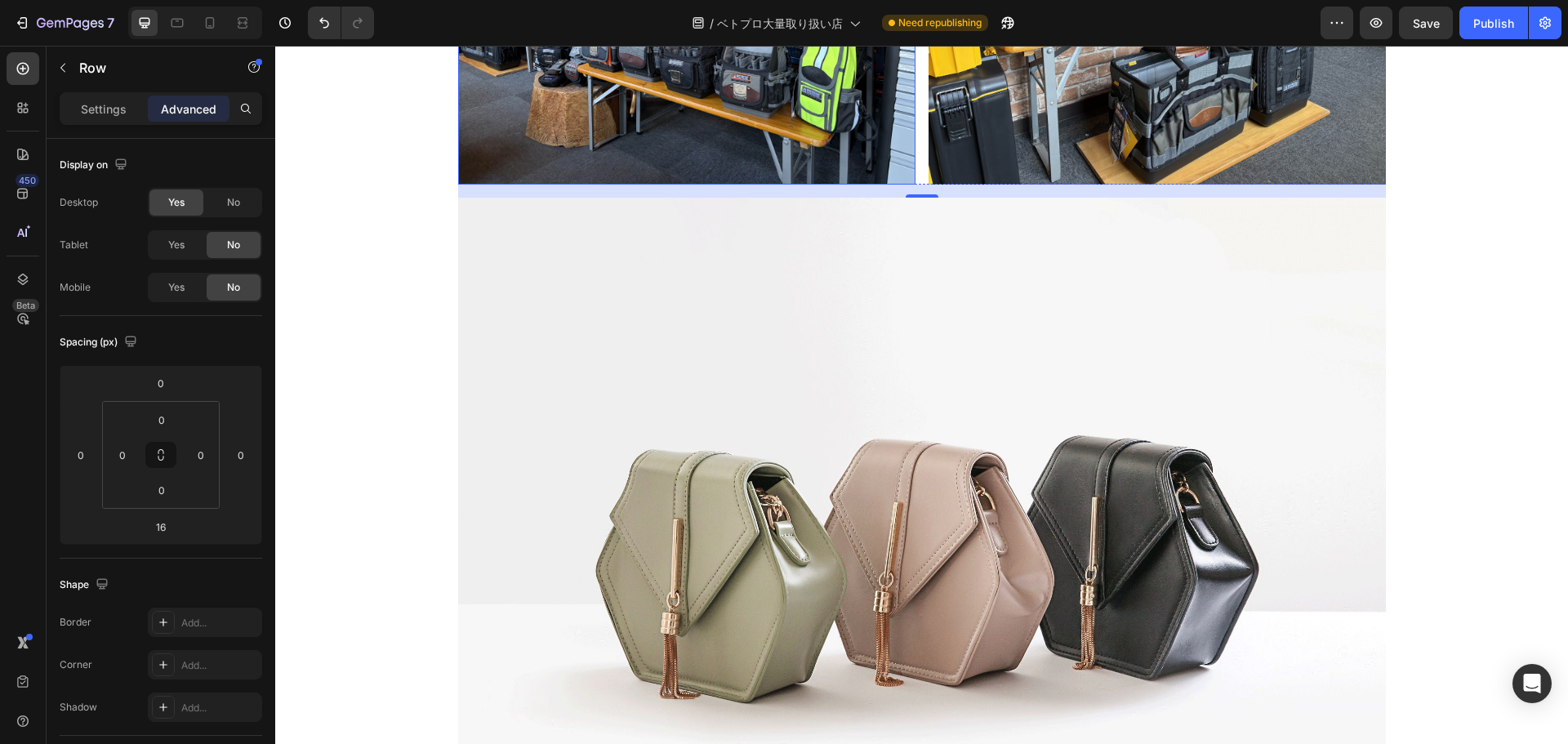
scroll to position [7826, 0]
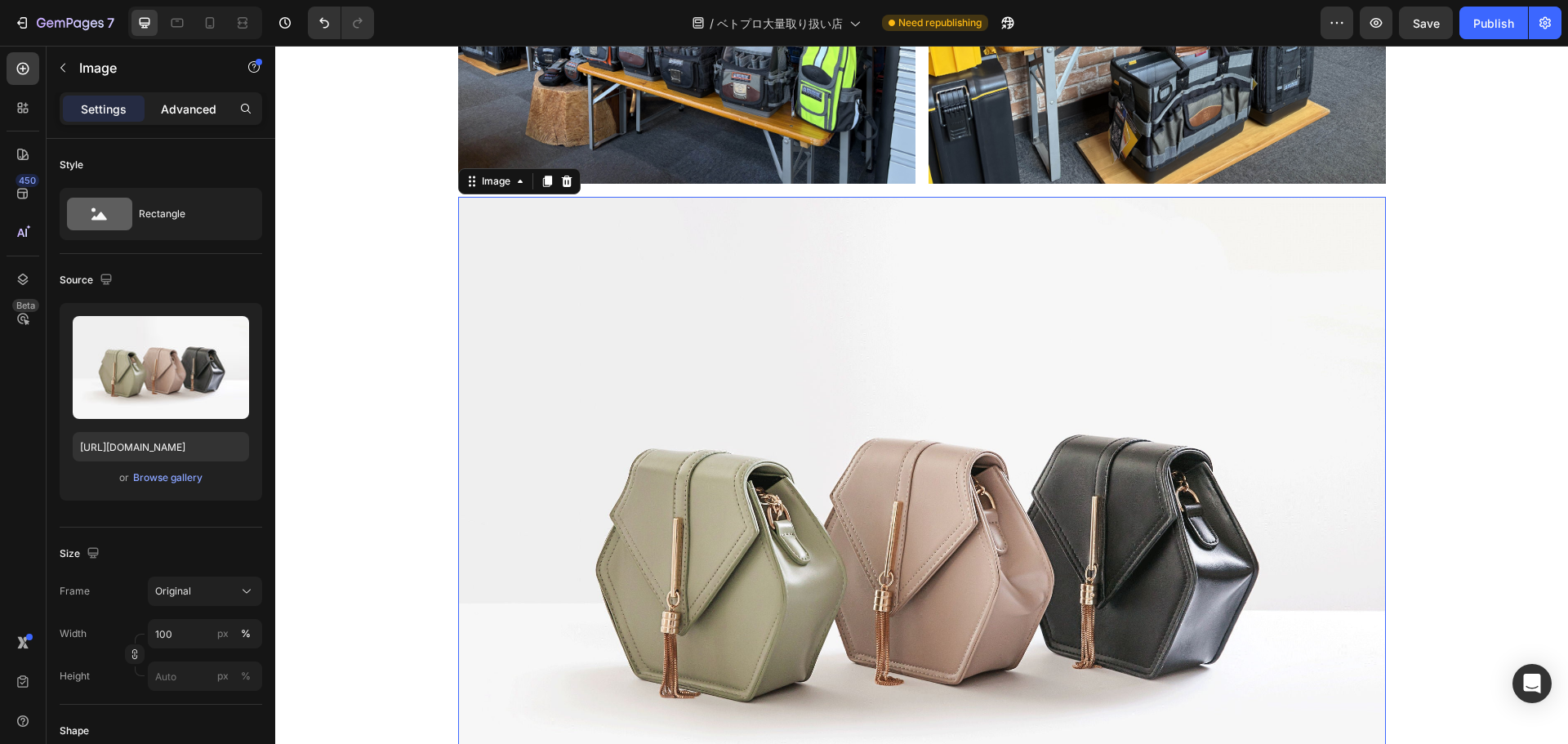
click at [213, 109] on p "Advanced" at bounding box center [188, 109] width 55 height 17
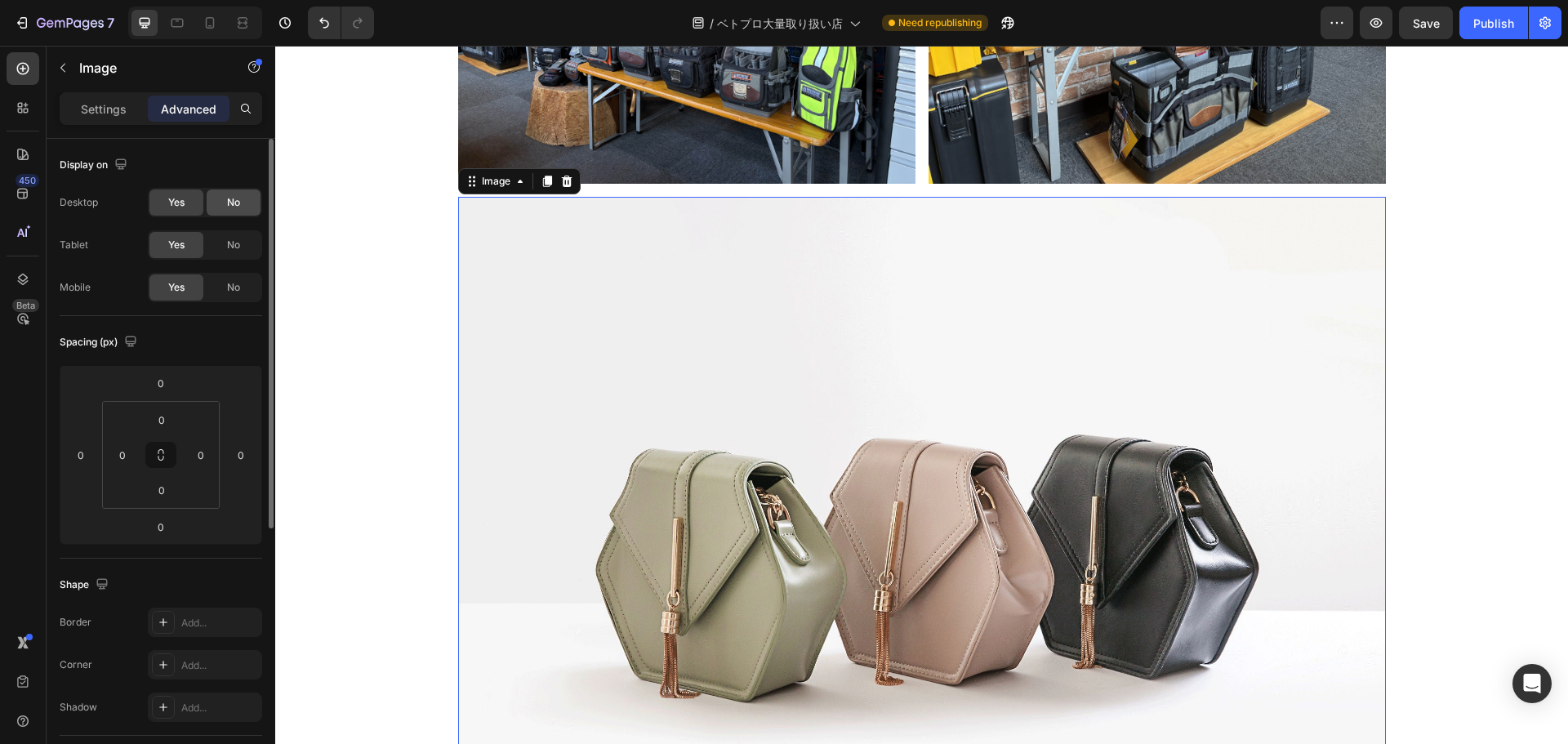
click at [229, 215] on div "No" at bounding box center [233, 202] width 54 height 26
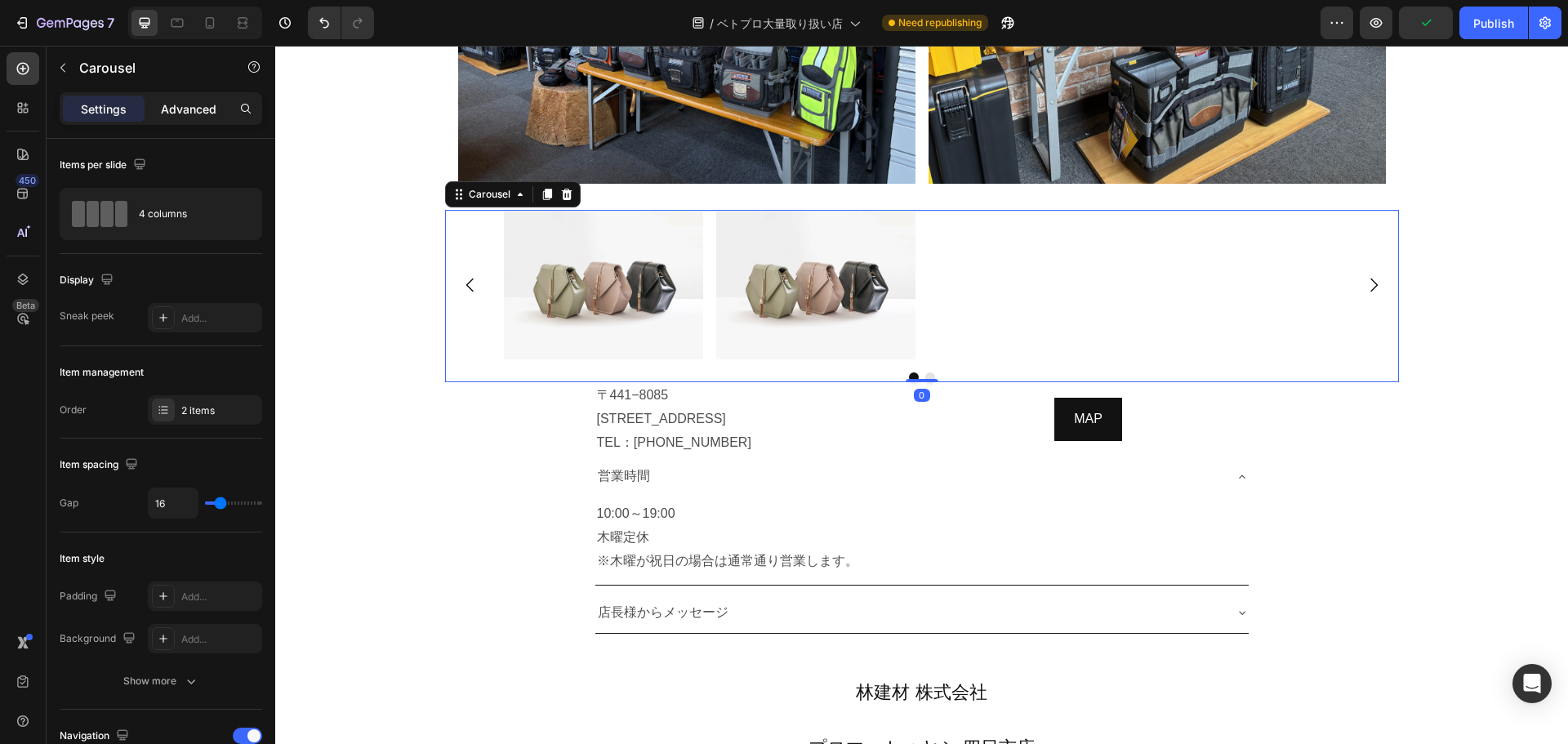
click at [199, 105] on p "Advanced" at bounding box center [188, 109] width 55 height 17
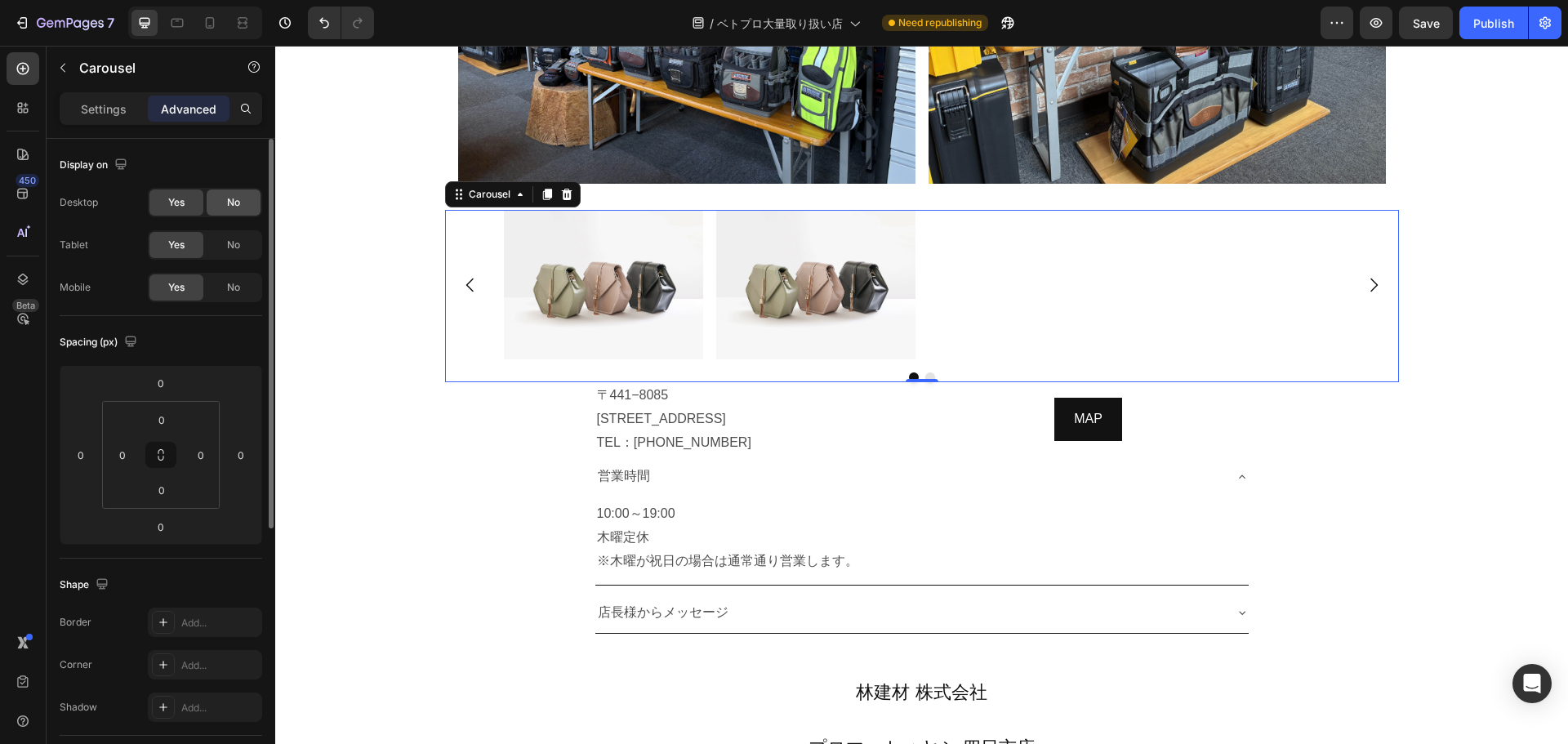
click at [226, 196] on div "No" at bounding box center [233, 202] width 54 height 26
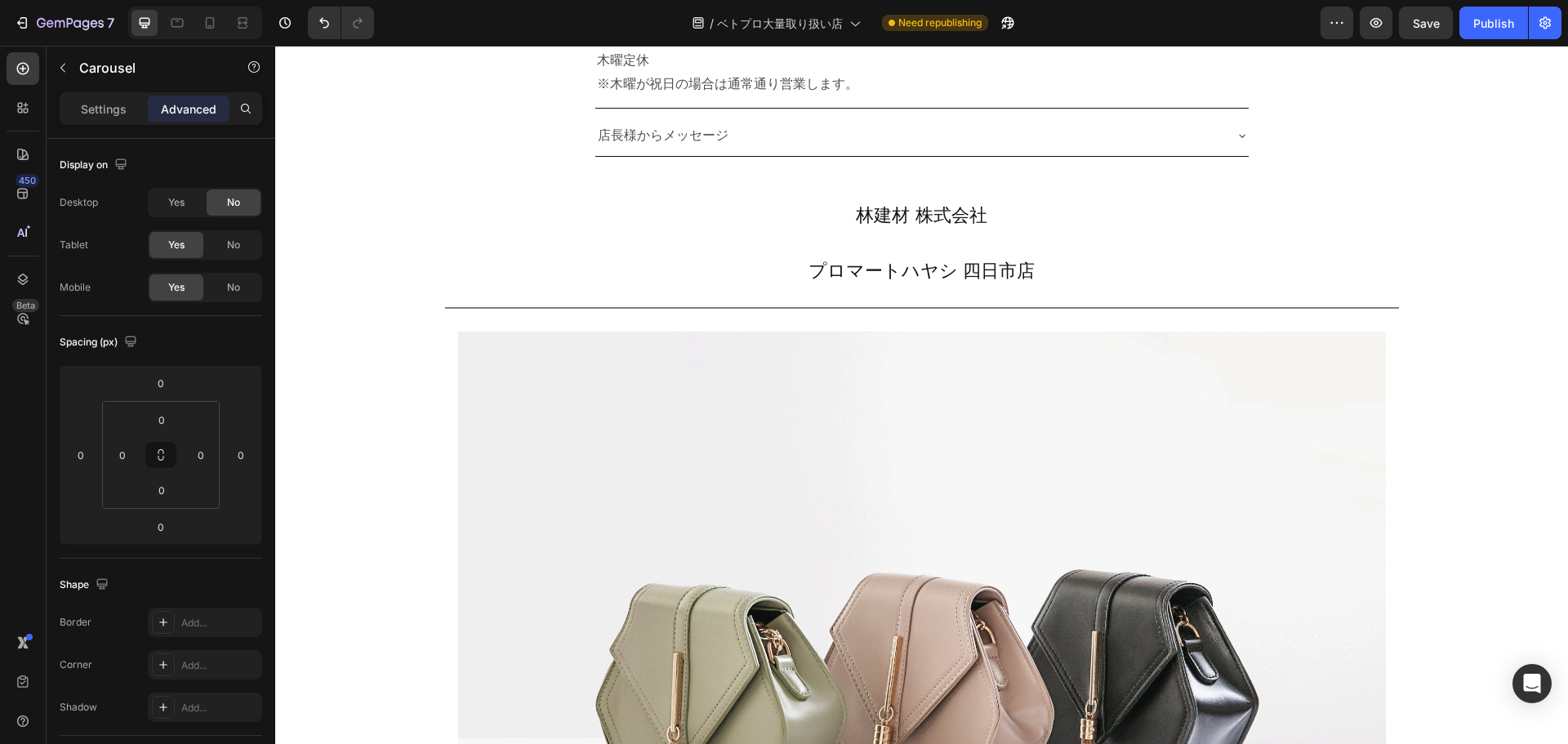
scroll to position [8136, 0]
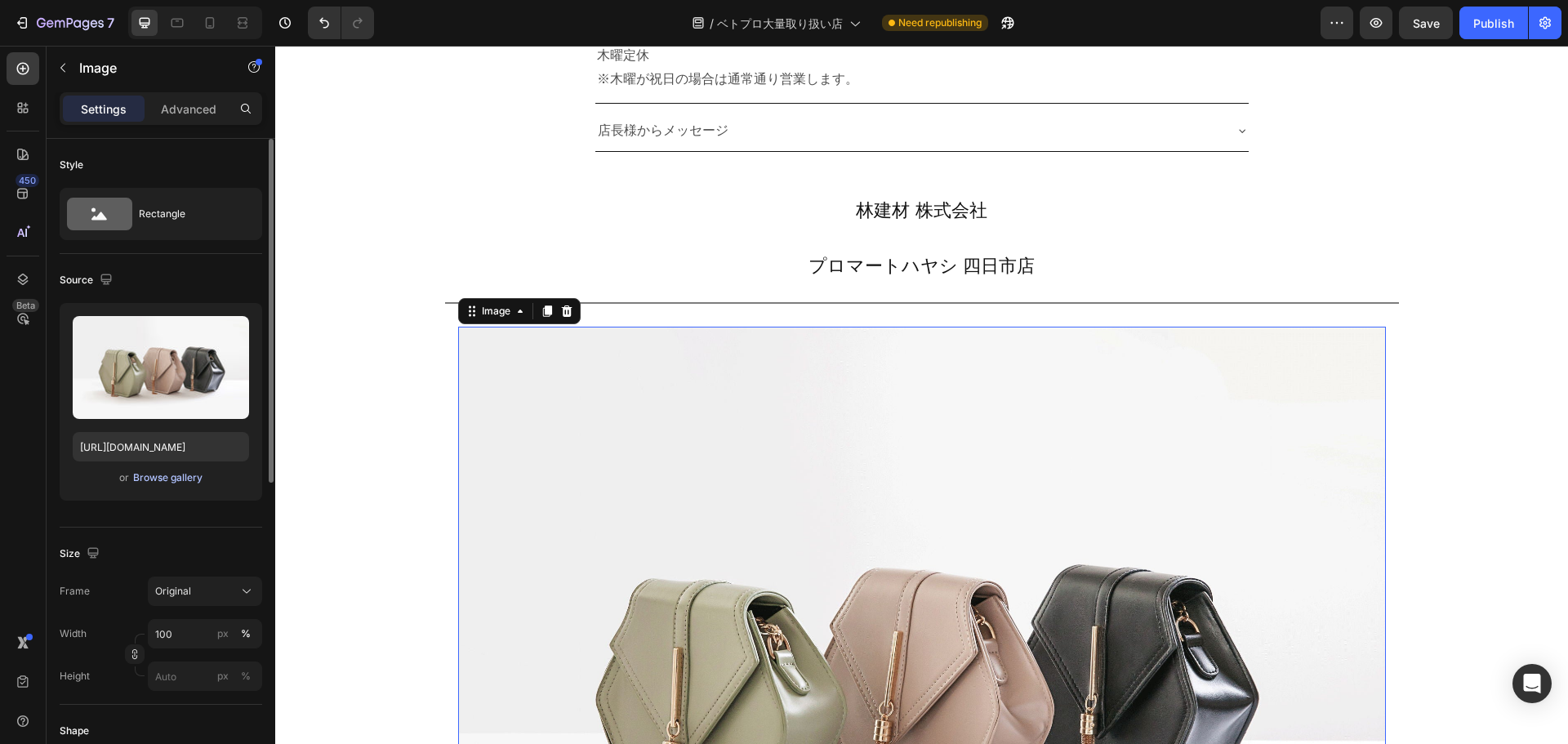
click at [157, 473] on div "Browse gallery" at bounding box center [168, 478] width 70 height 15
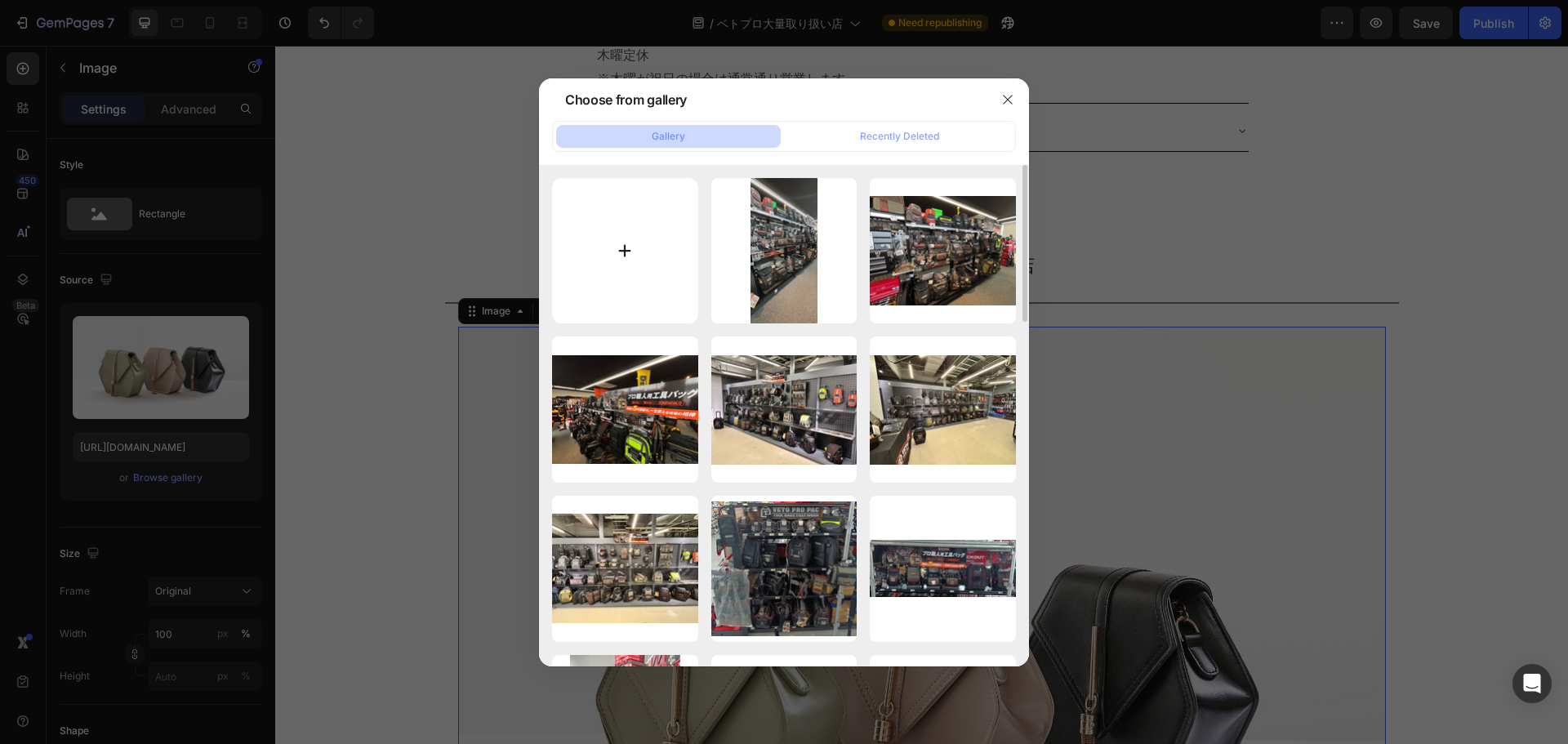
click at [625, 263] on input "file" at bounding box center [625, 251] width 146 height 146
click at [782, 187] on div at bounding box center [784, 372] width 1568 height 744
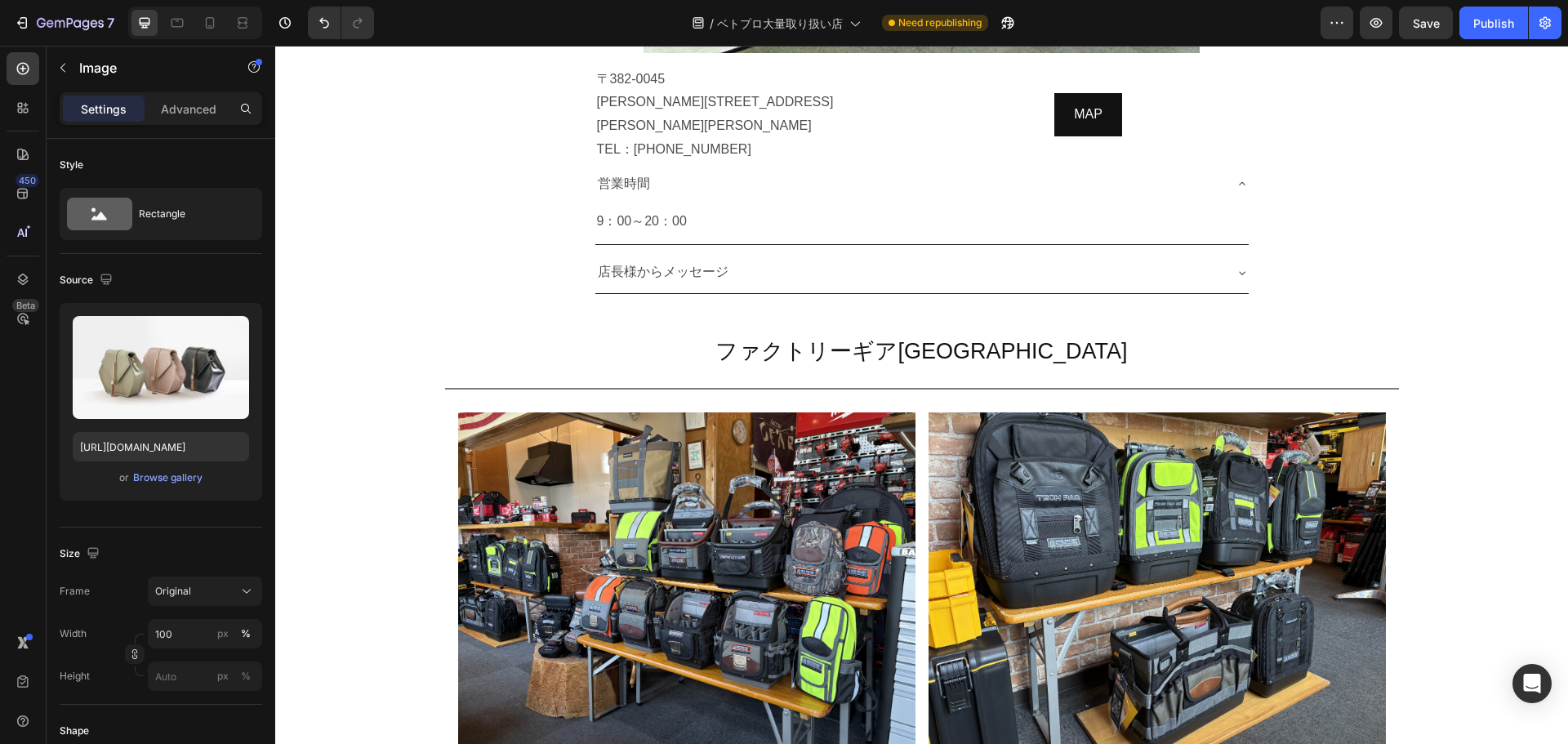
scroll to position [7383, 0]
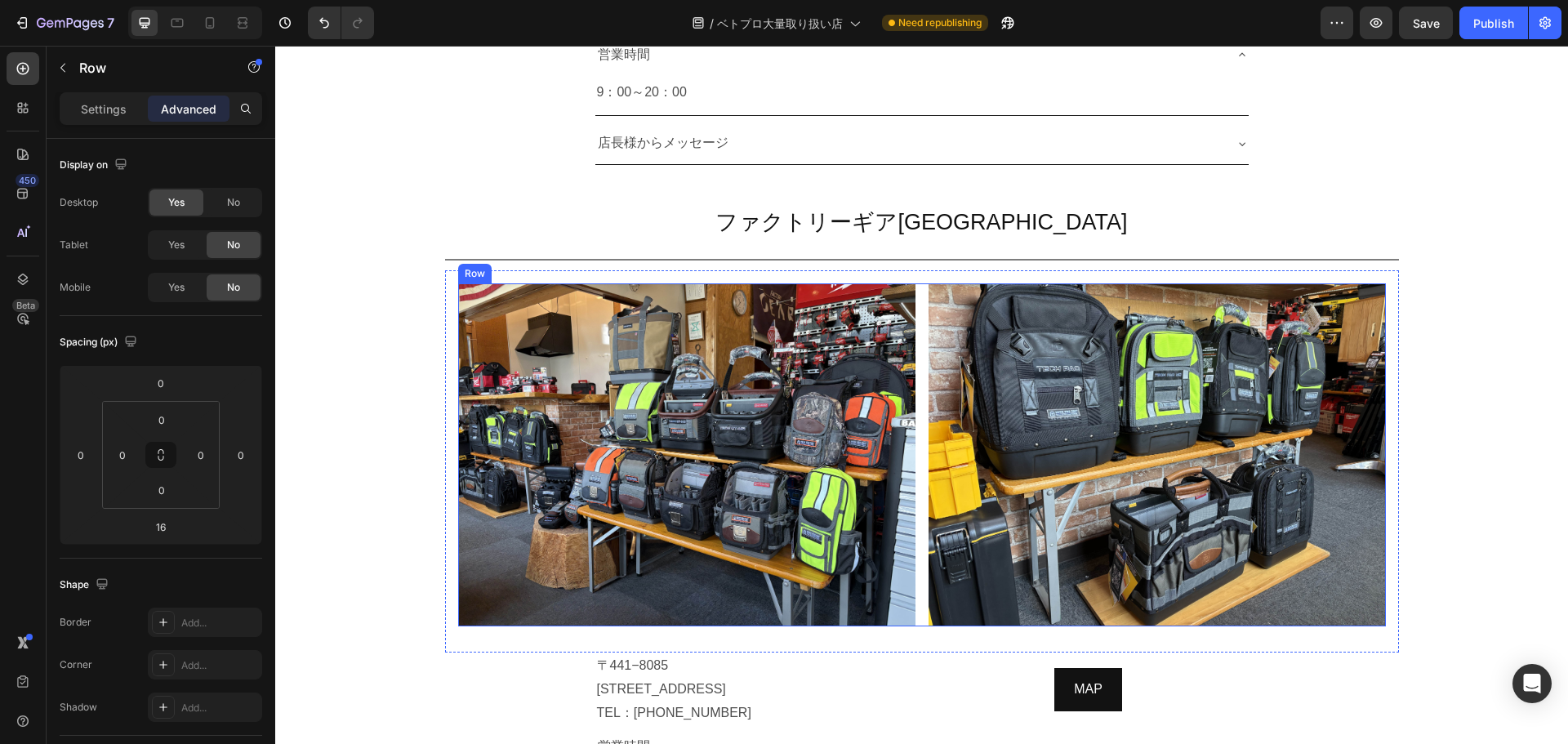
click at [782, 392] on div "Image Image Row" at bounding box center [922, 455] width 928 height 343
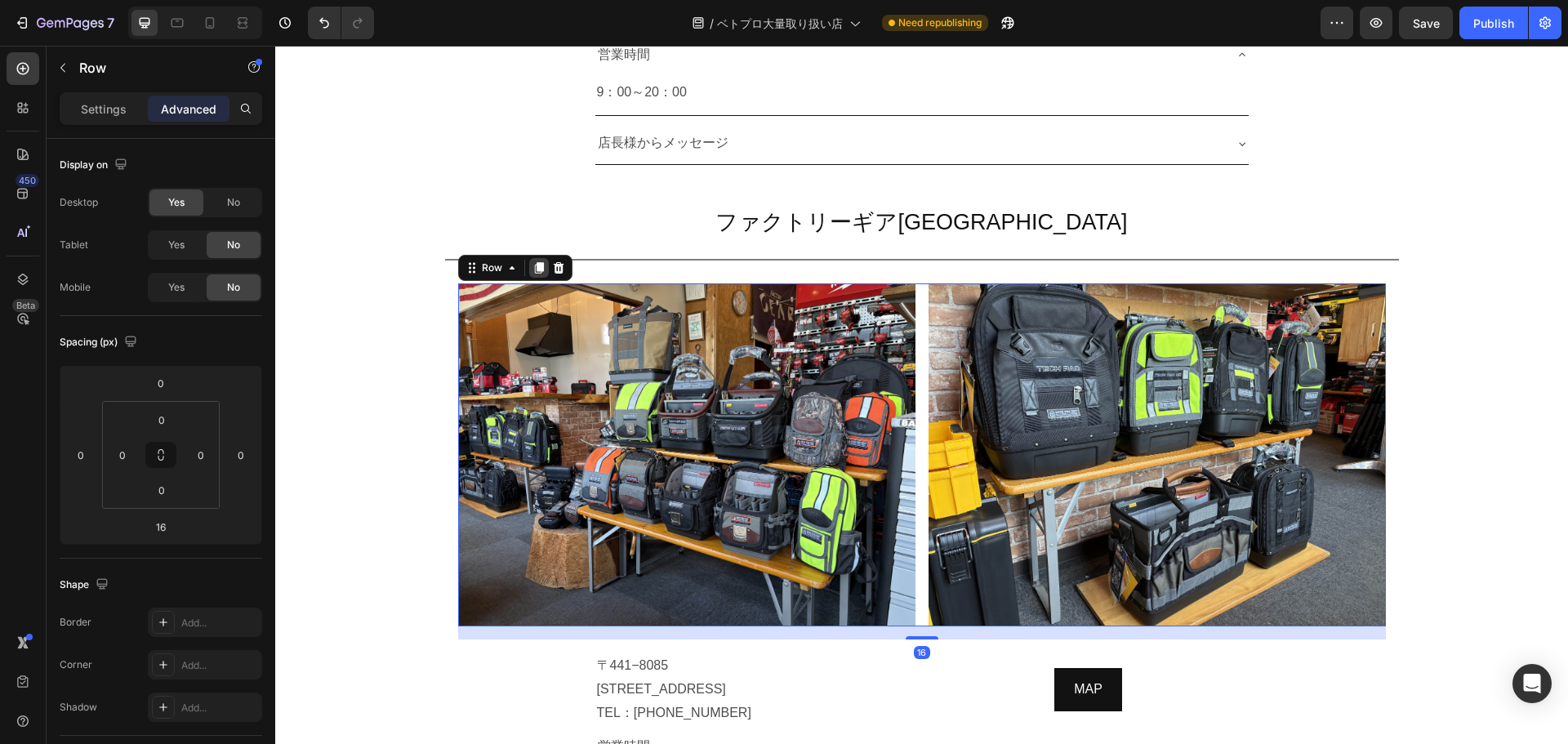
click at [533, 262] on icon at bounding box center [538, 267] width 13 height 13
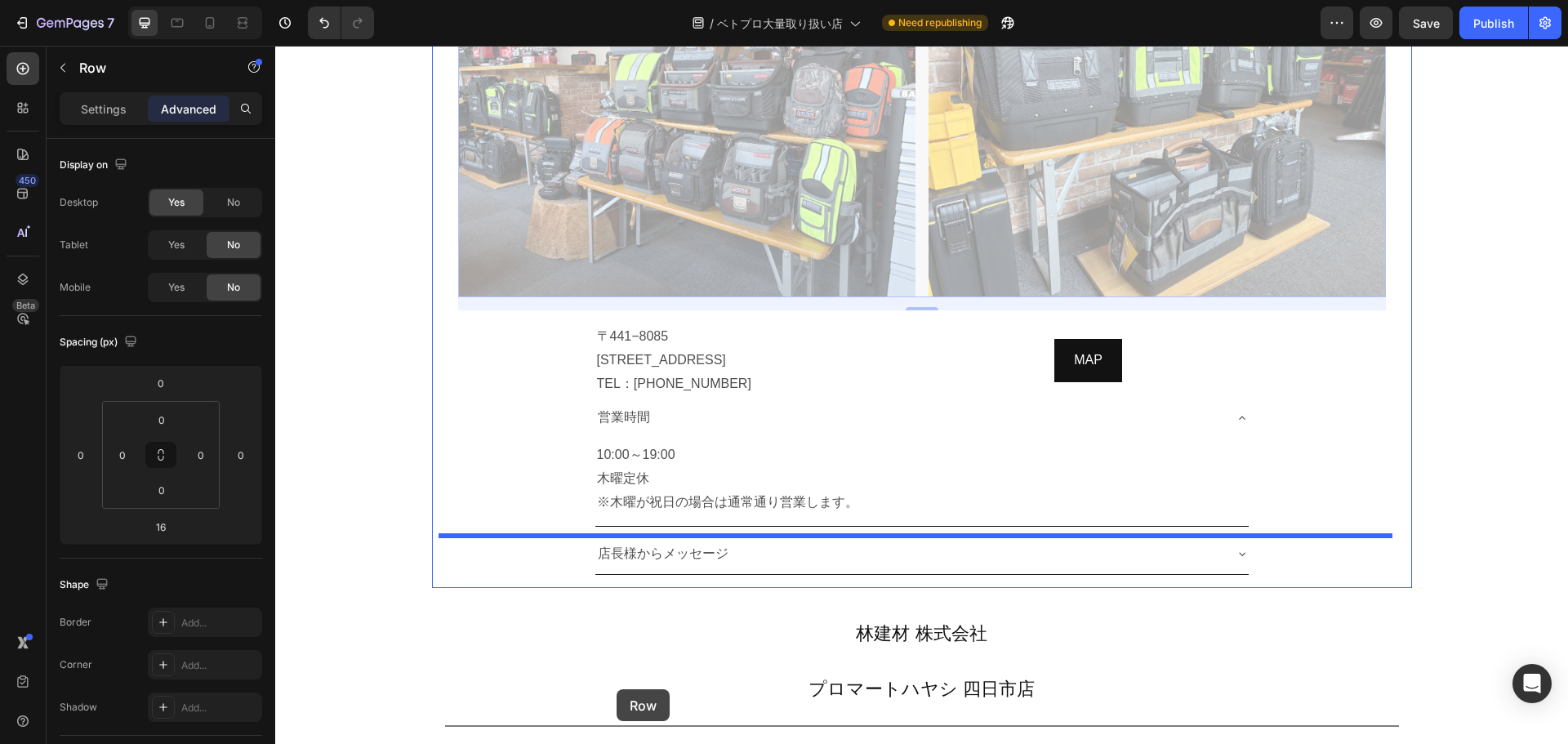
scroll to position [8109, 0]
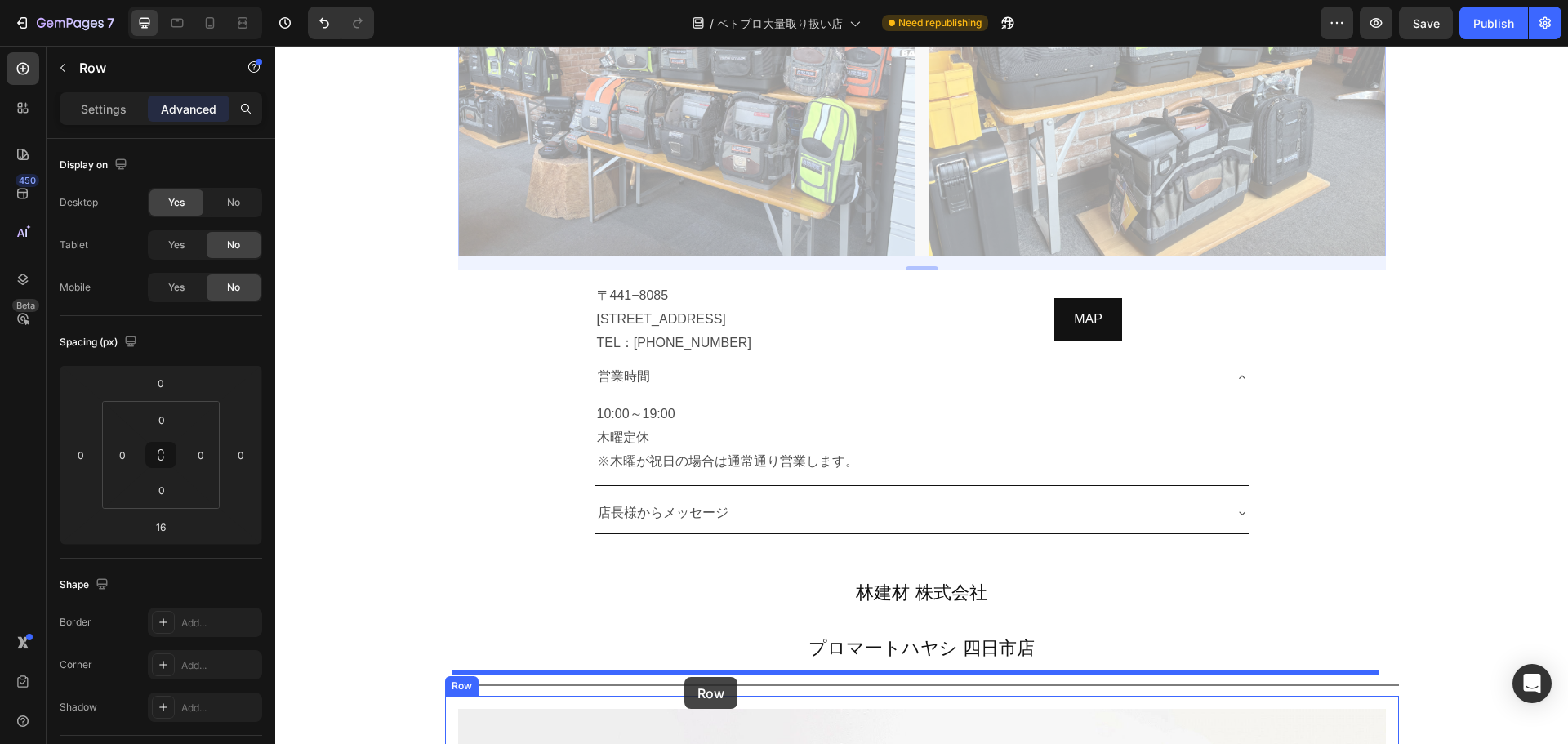
drag, startPoint x: 464, startPoint y: 116, endPoint x: 685, endPoint y: 677, distance: 603.0
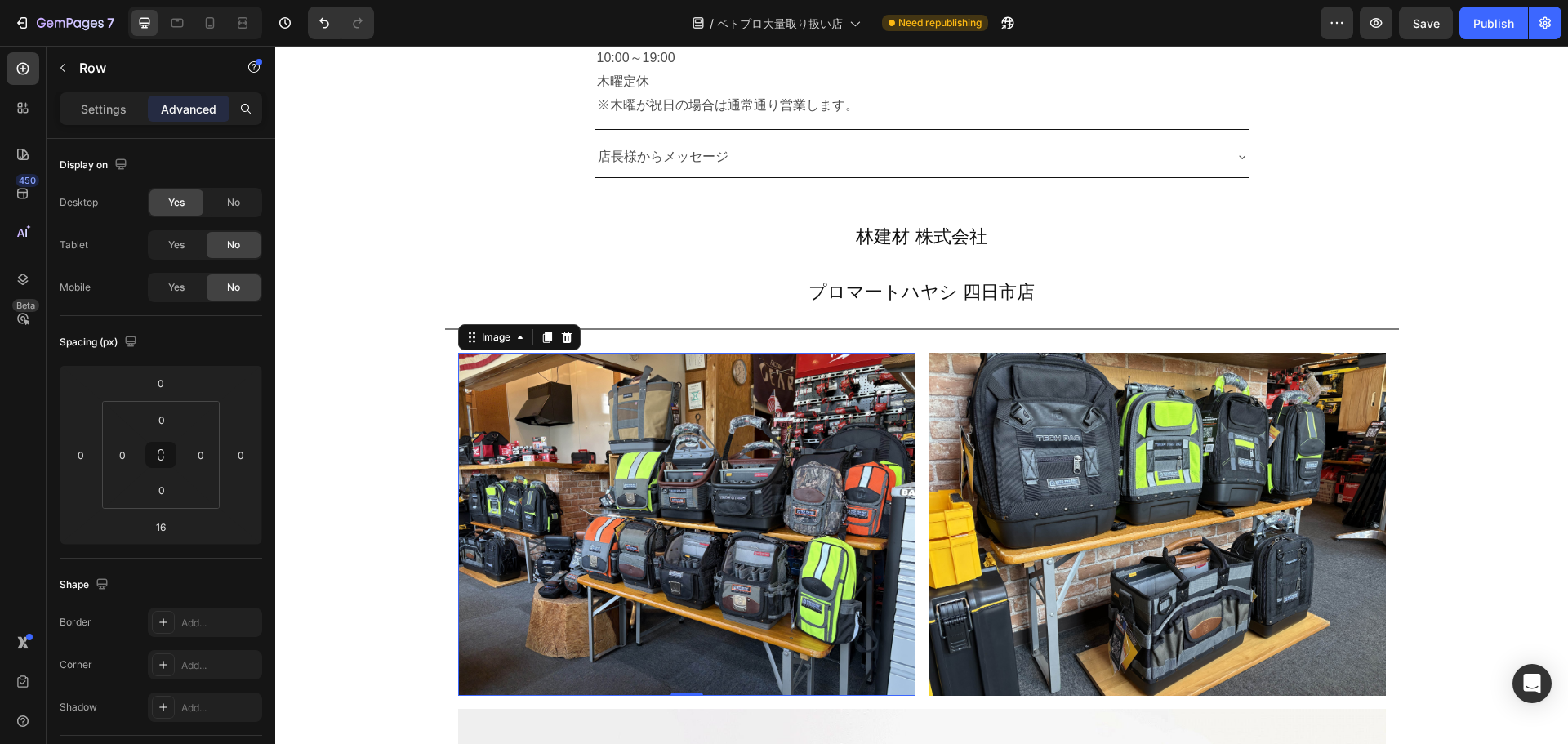
click at [600, 434] on img at bounding box center [687, 524] width 457 height 343
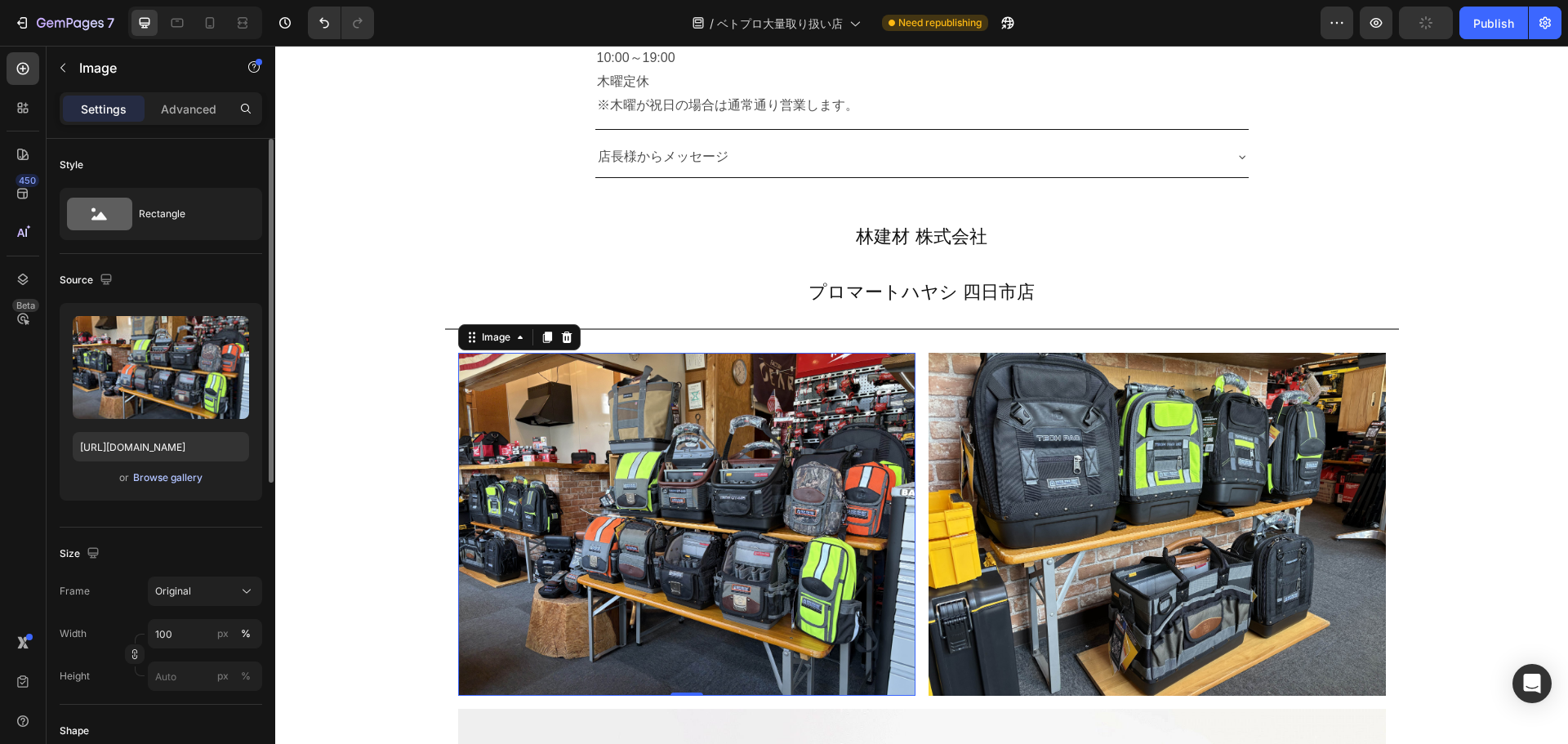
click at [146, 480] on div "Browse gallery" at bounding box center [168, 478] width 70 height 15
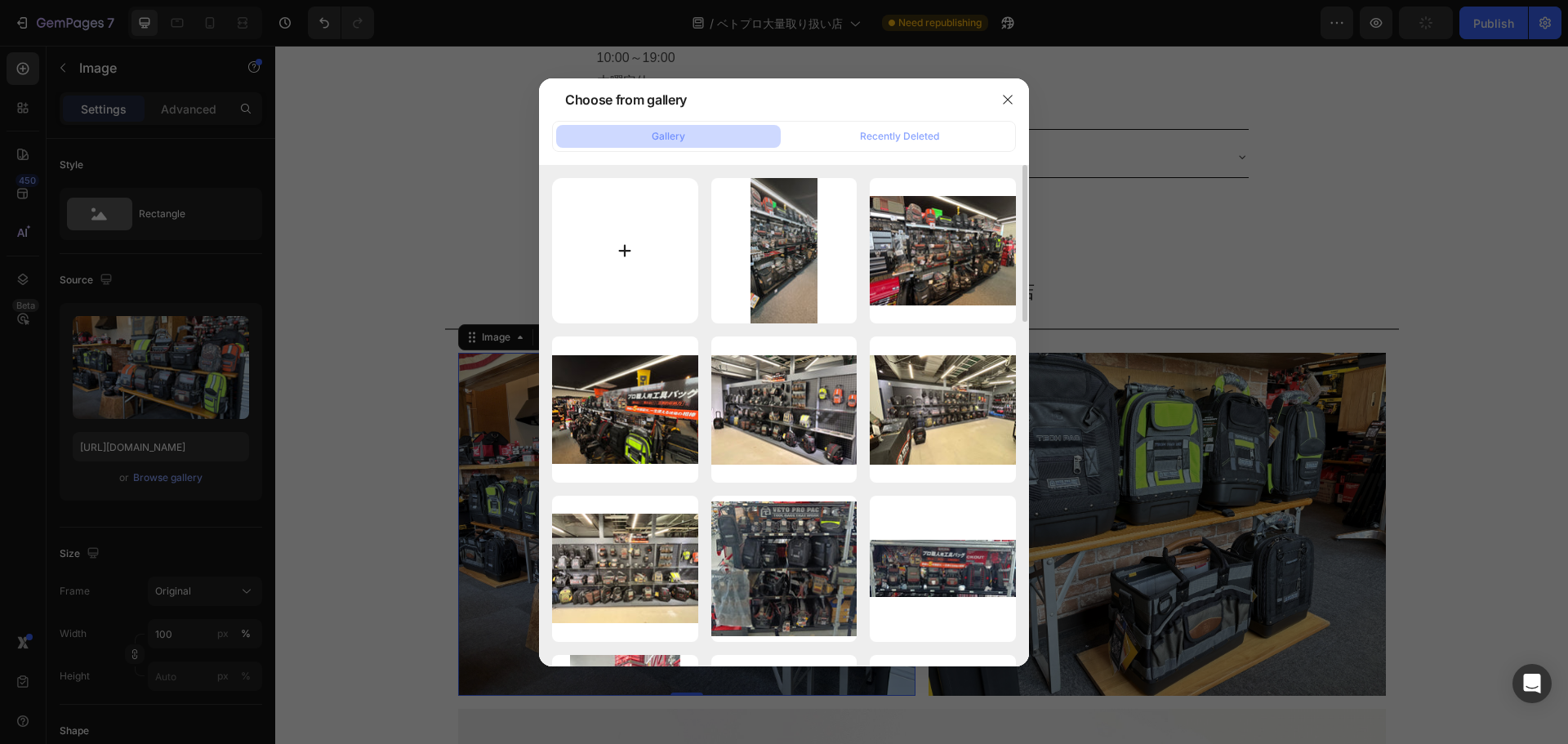
click at [620, 254] on input "file" at bounding box center [625, 251] width 146 height 146
type input "C:\fakepath\プロマートハヤシ四日市店ベトプロ２.jpg"
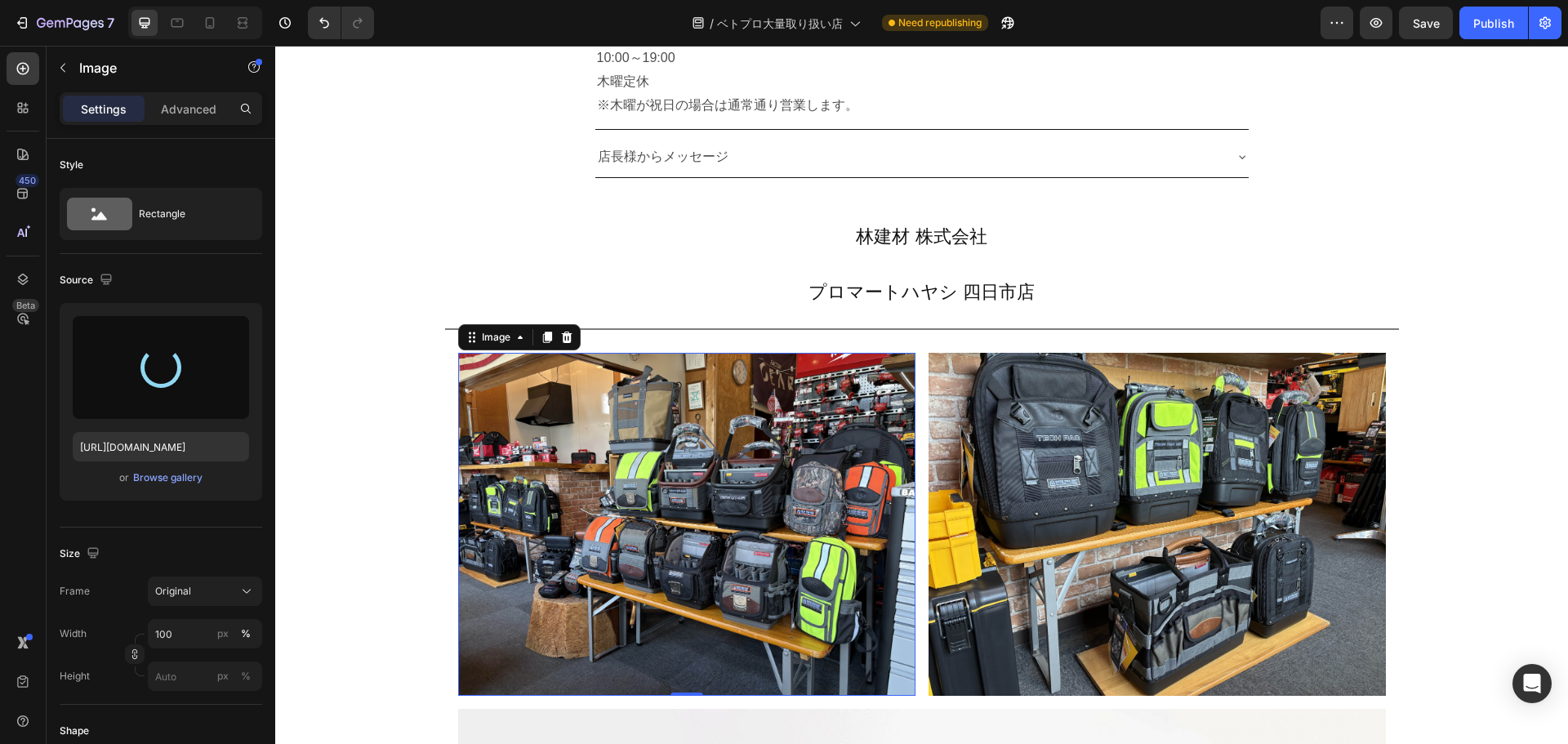
type input "[URL][DOMAIN_NAME]"
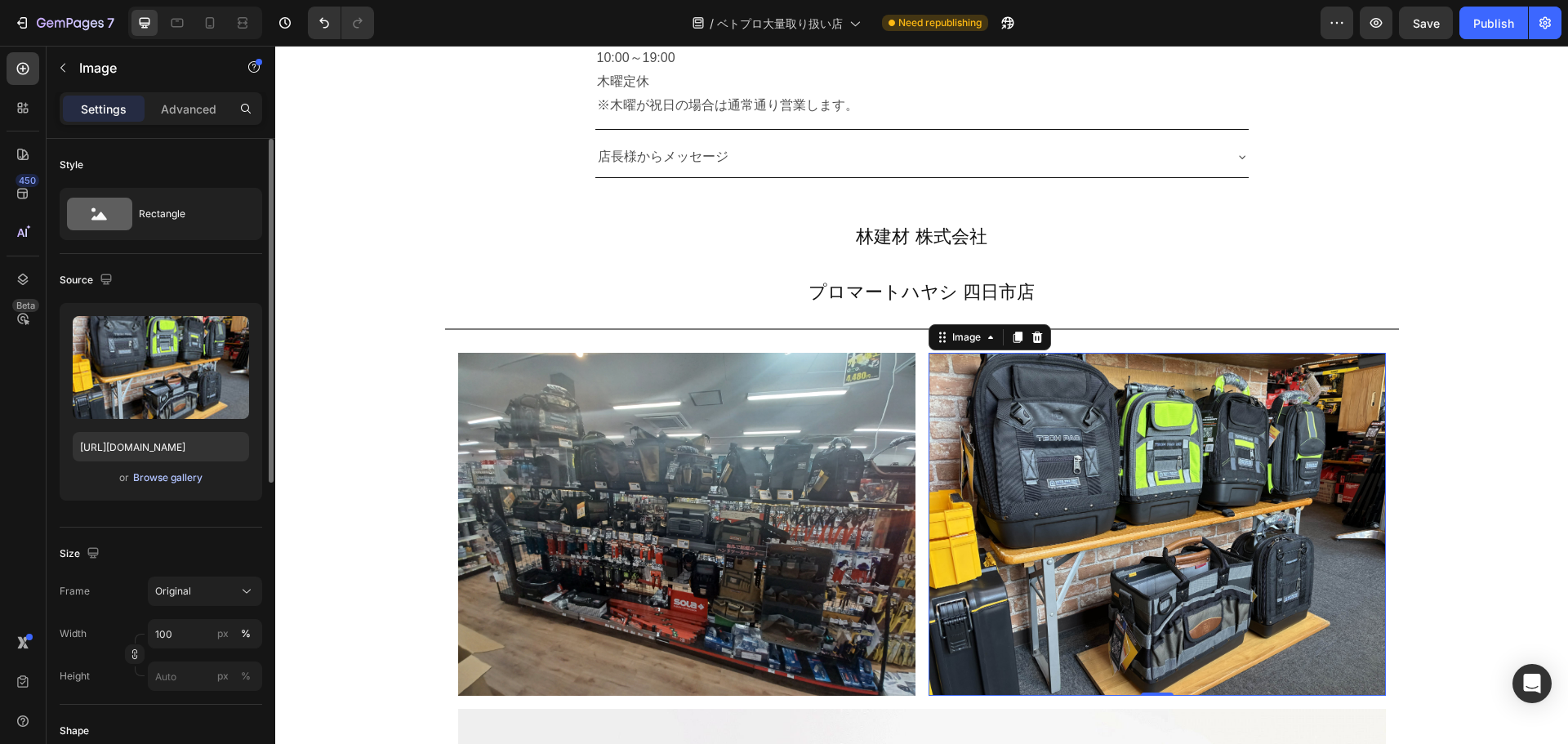
click at [169, 477] on div "Browse gallery" at bounding box center [168, 478] width 70 height 15
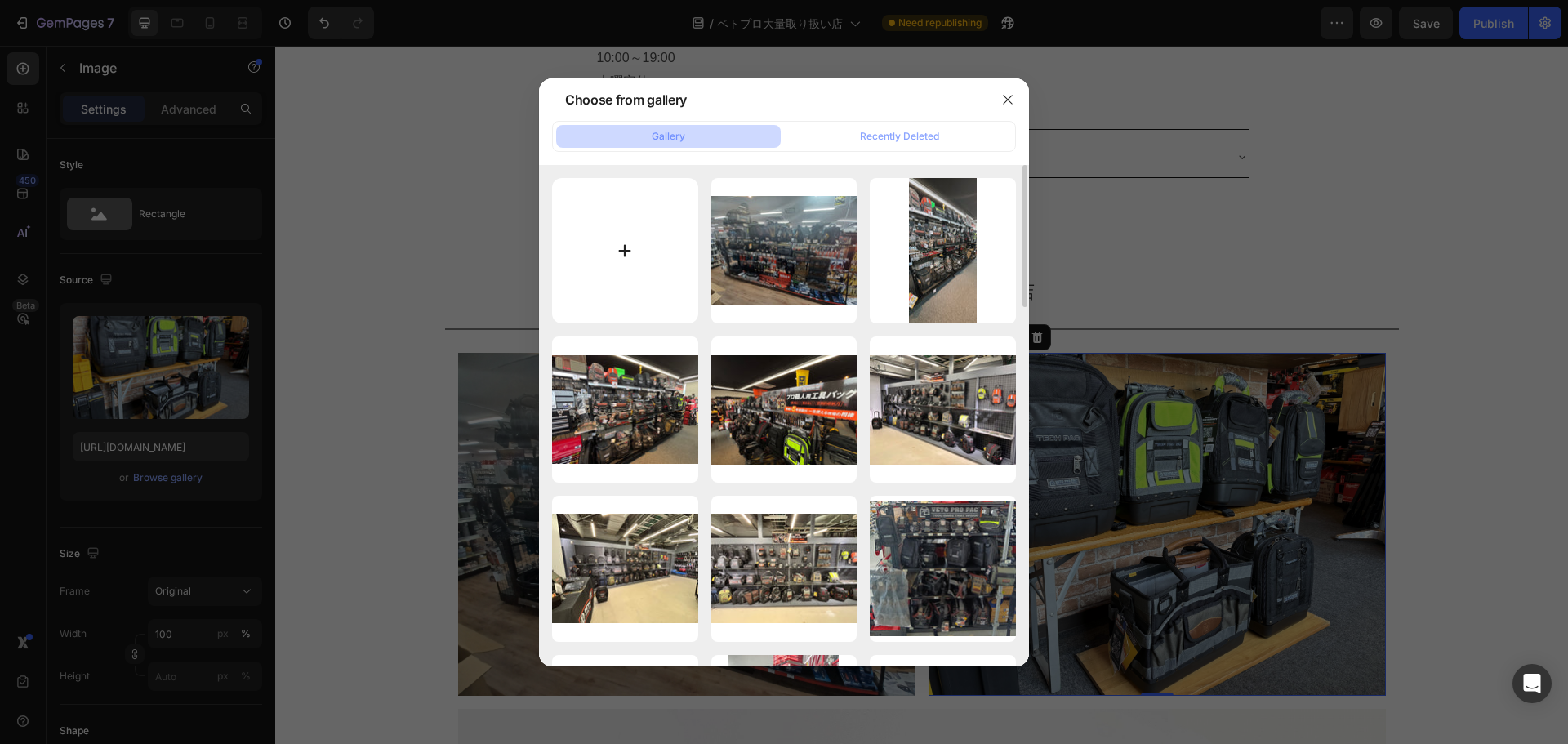
click at [622, 252] on input "file" at bounding box center [625, 251] width 146 height 146
type input "C:\fakepath\プロマートハヤシ四日市店ベトプロ３-min.jpg"
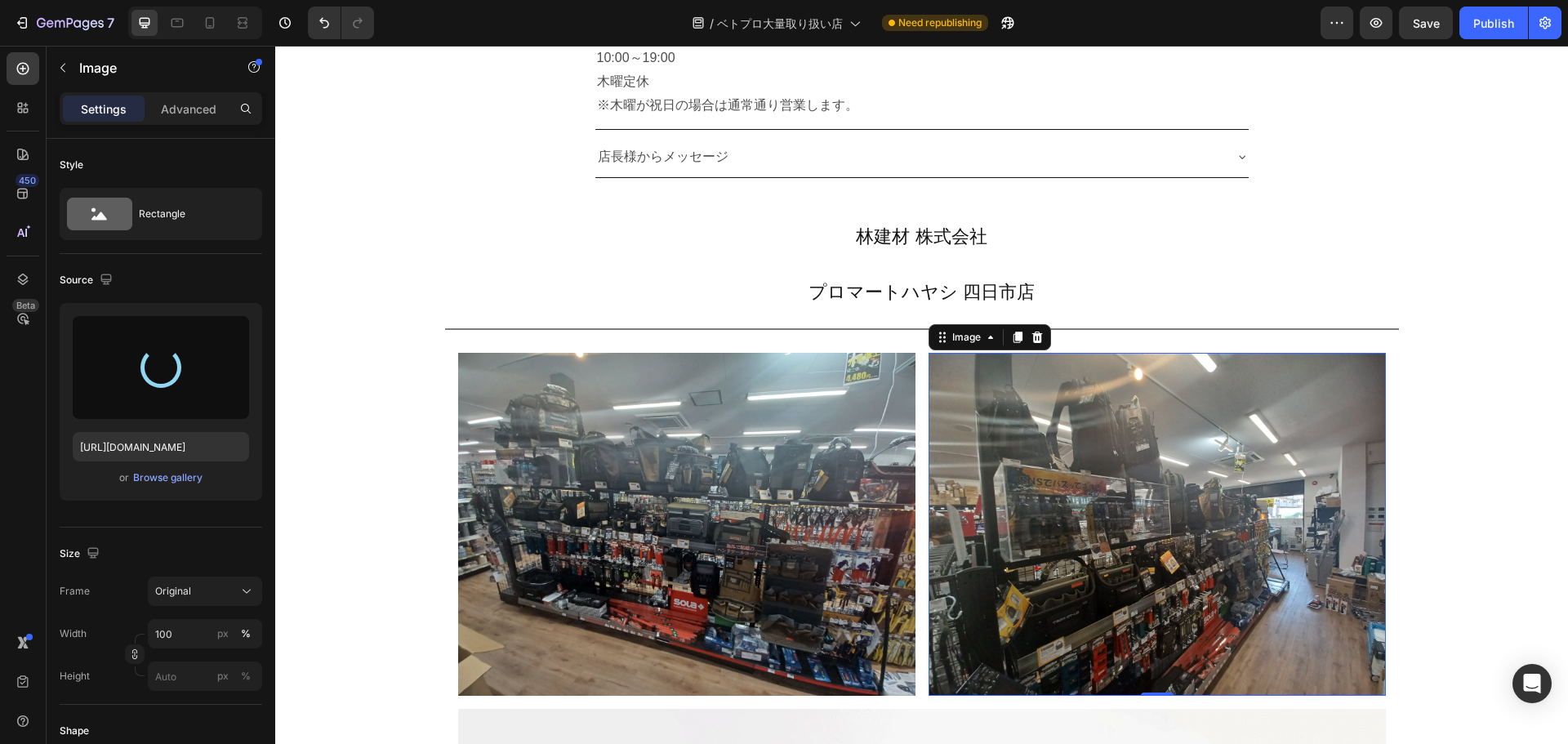
type input "[URL][DOMAIN_NAME]"
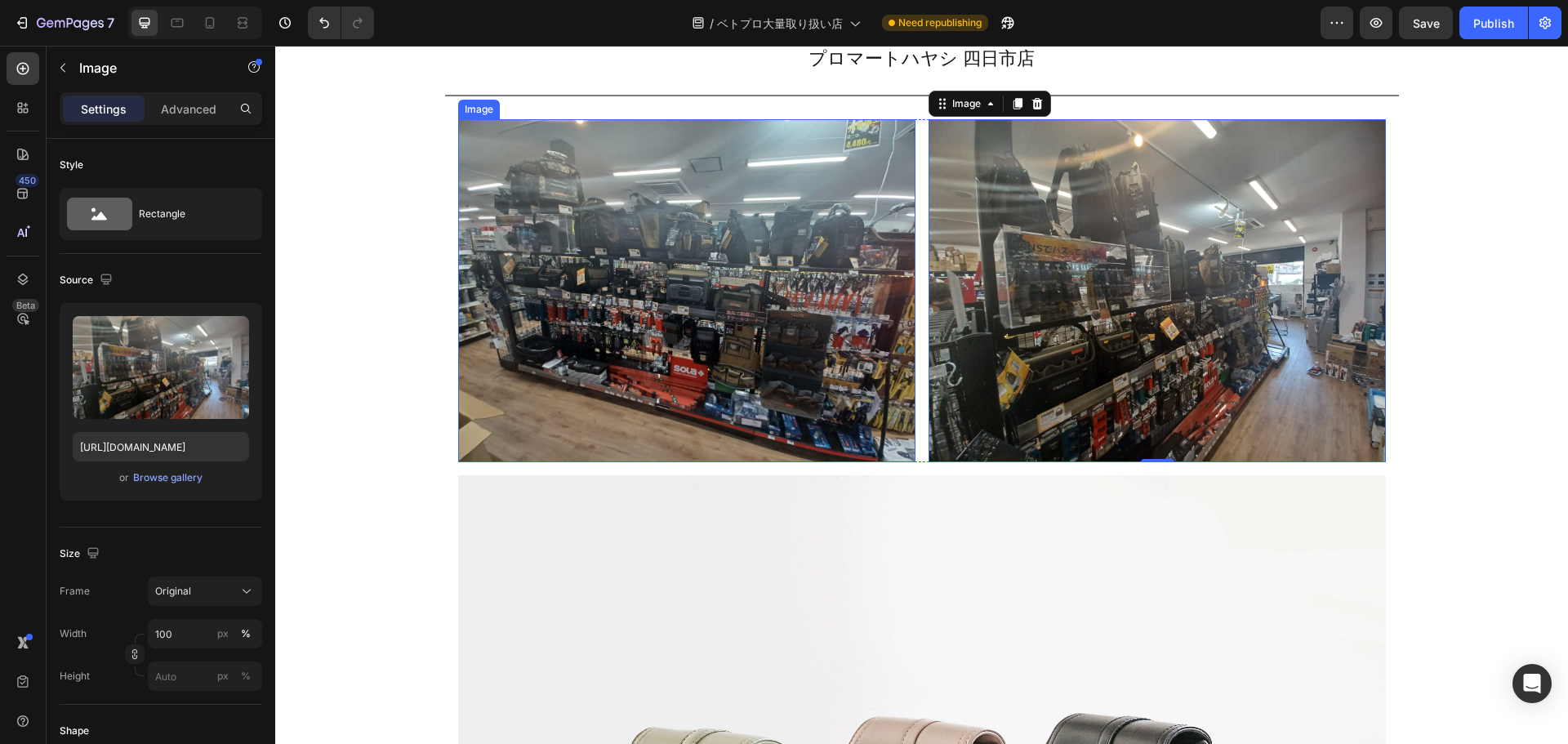
scroll to position [8344, 0]
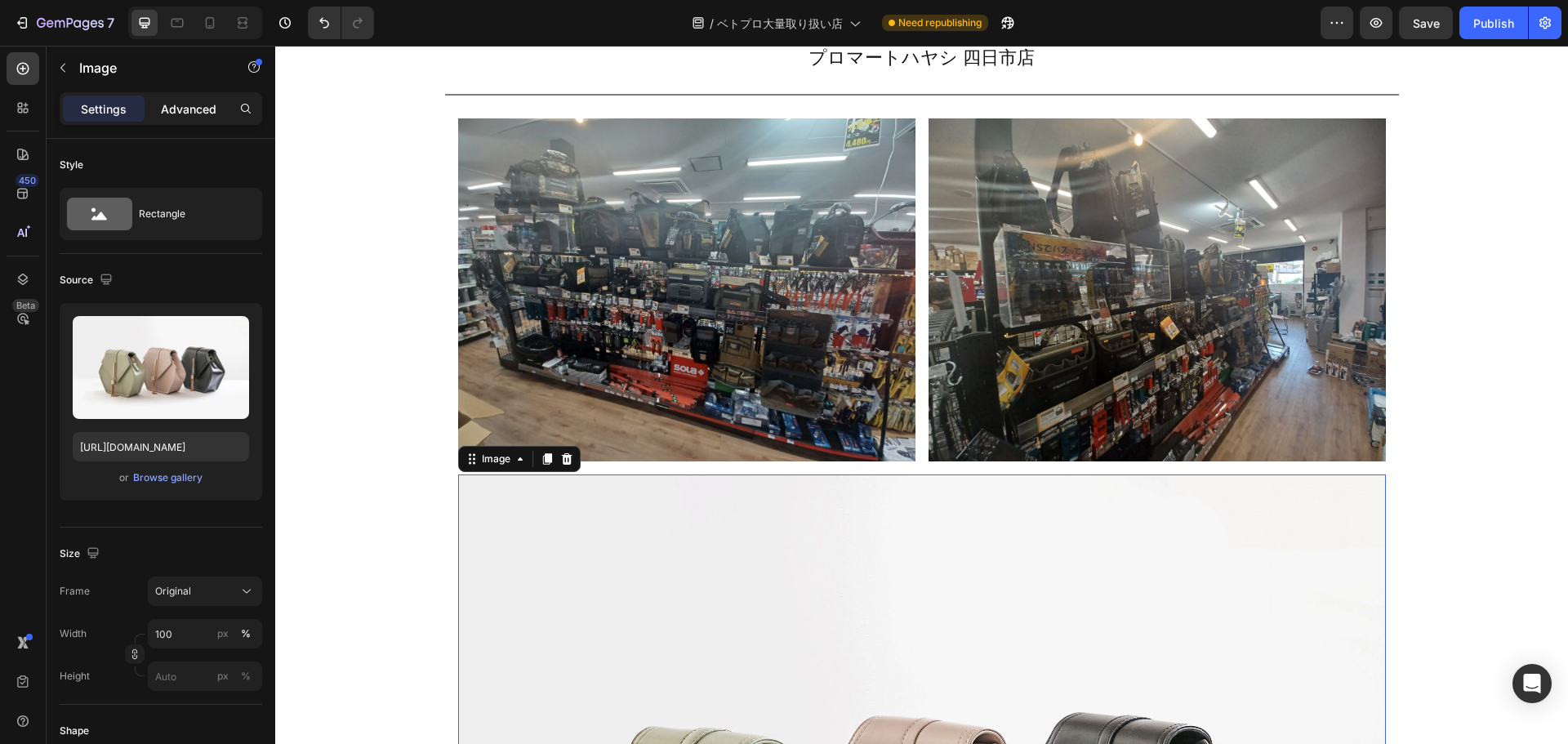
click at [192, 116] on p "Advanced" at bounding box center [188, 109] width 55 height 17
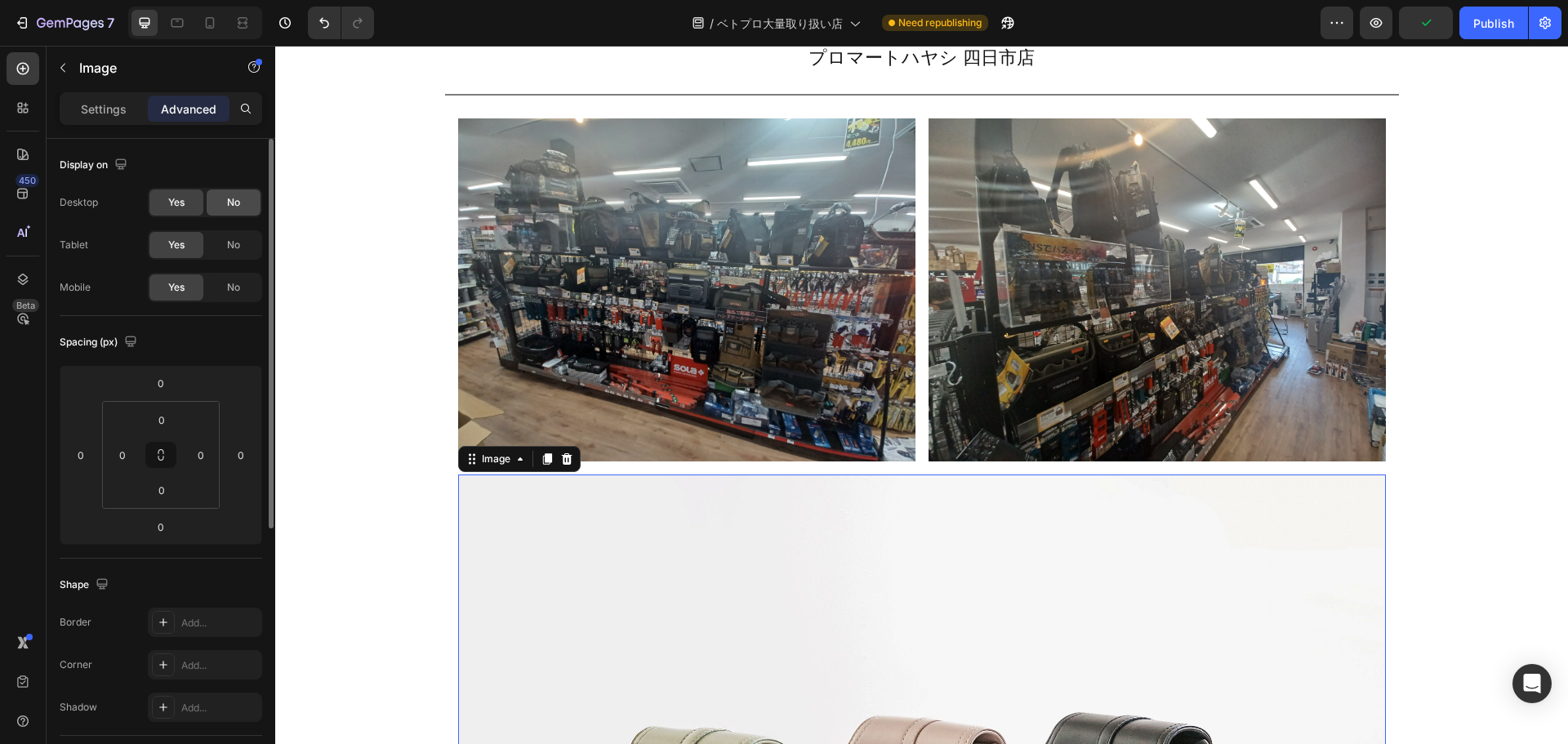
click at [231, 192] on div "No" at bounding box center [233, 202] width 54 height 26
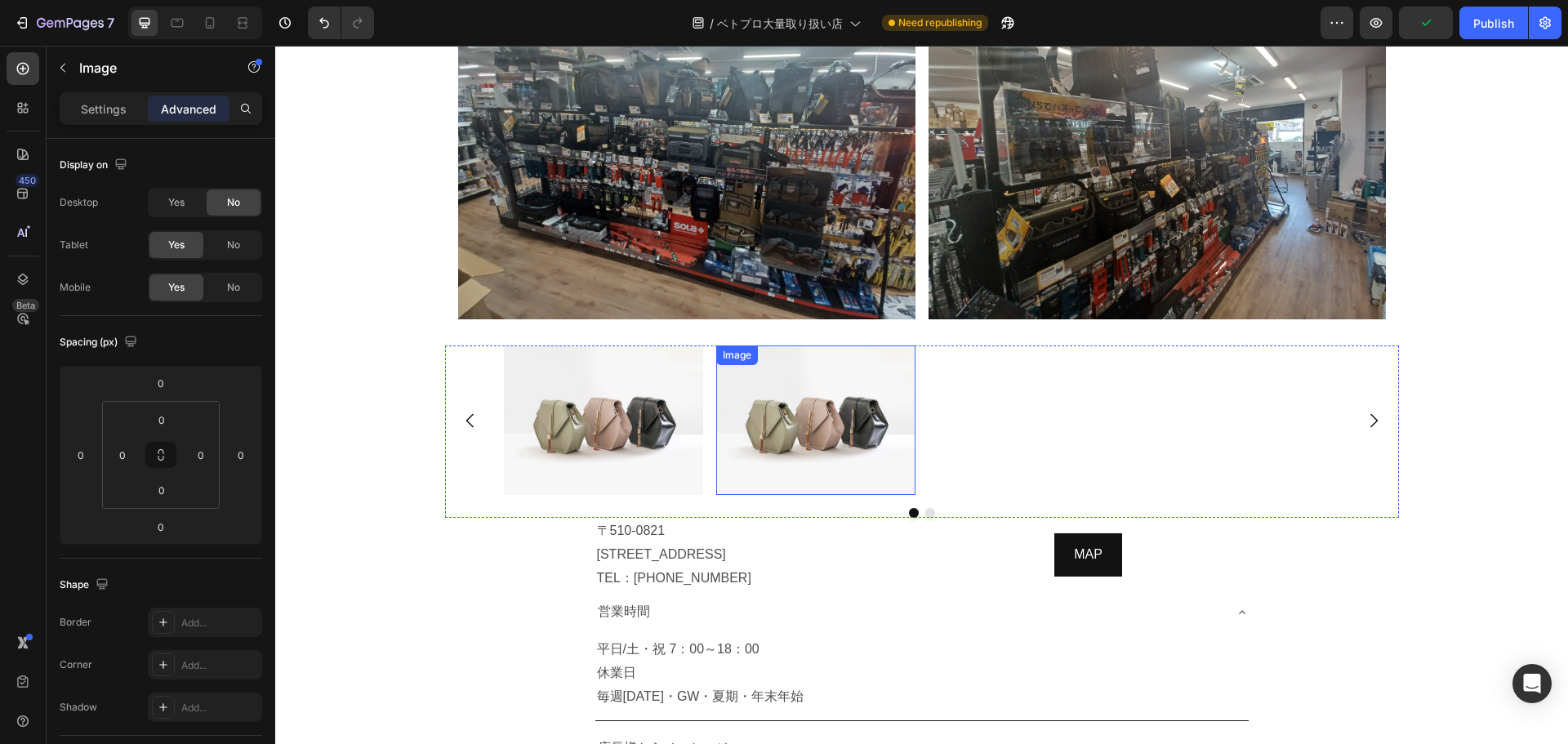
scroll to position [8487, 0]
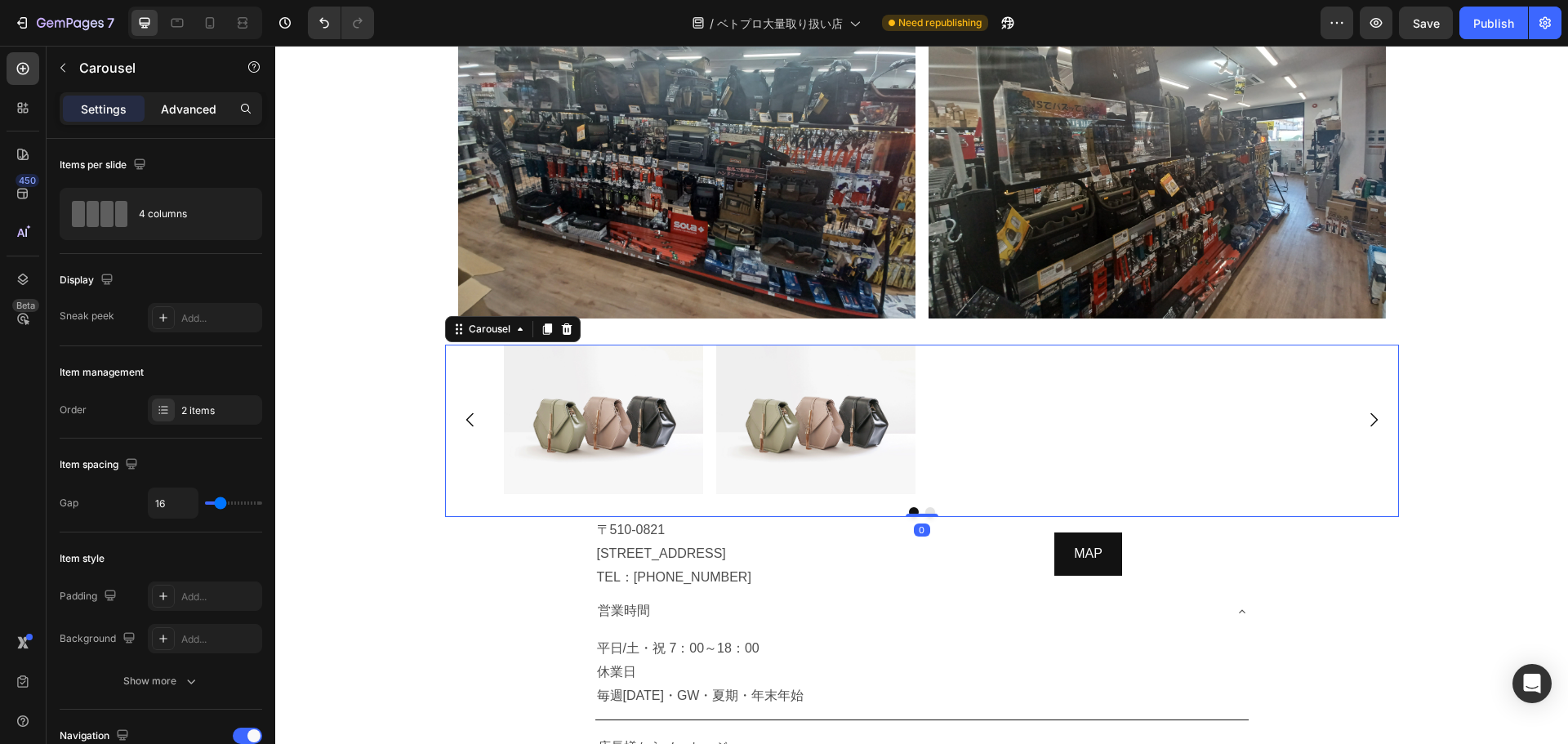
click at [194, 111] on p "Advanced" at bounding box center [188, 109] width 55 height 17
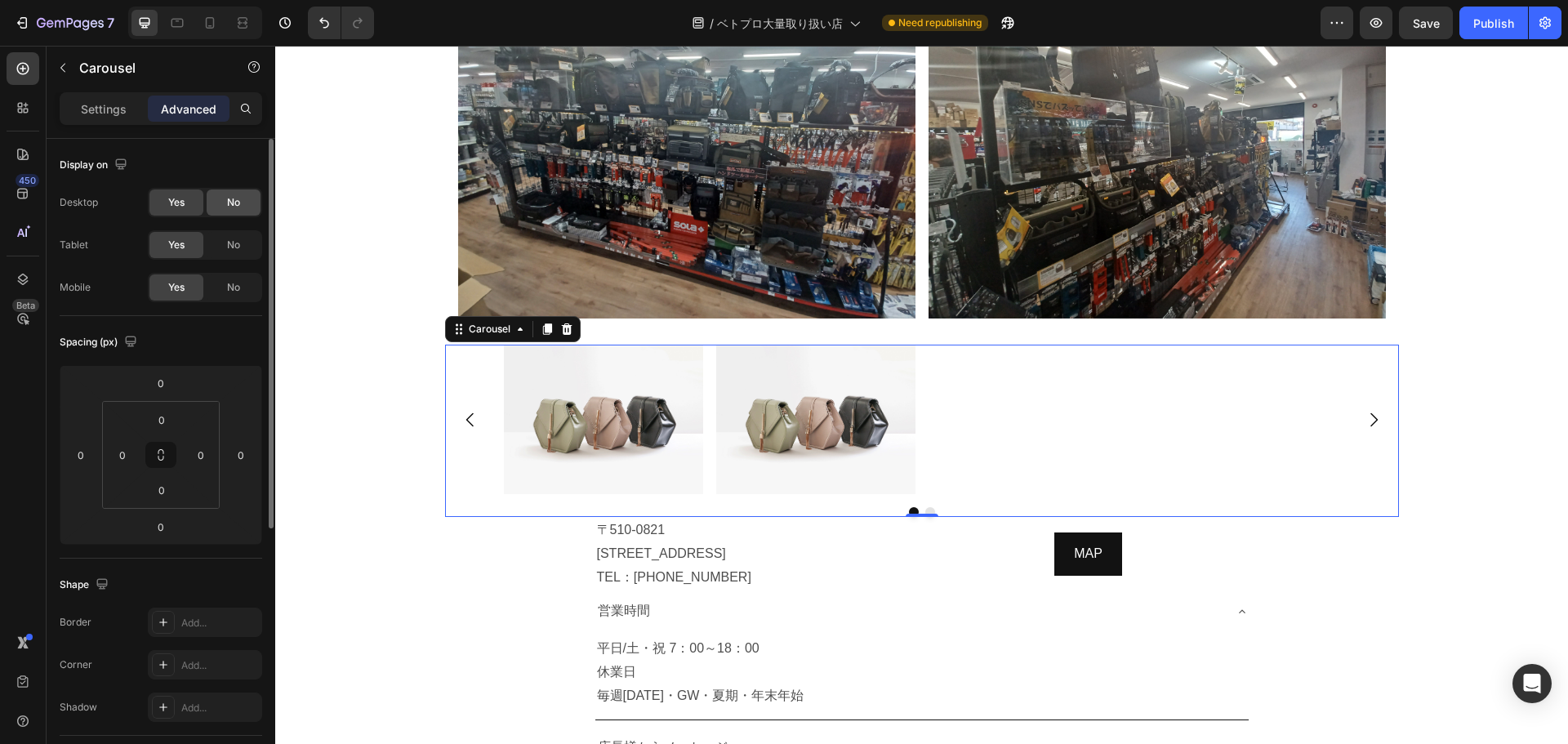
click at [232, 214] on div "No" at bounding box center [233, 202] width 54 height 26
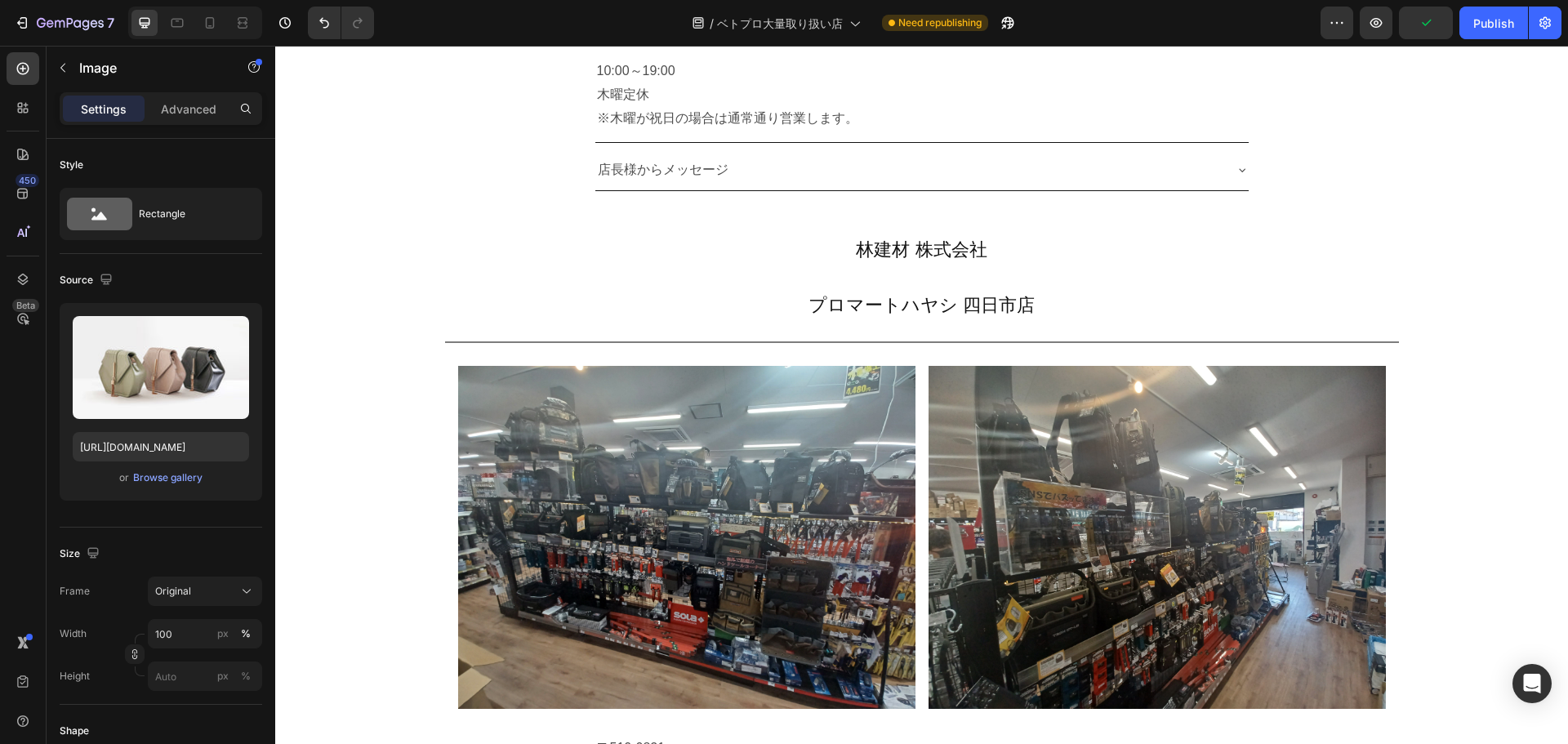
scroll to position [8083, 0]
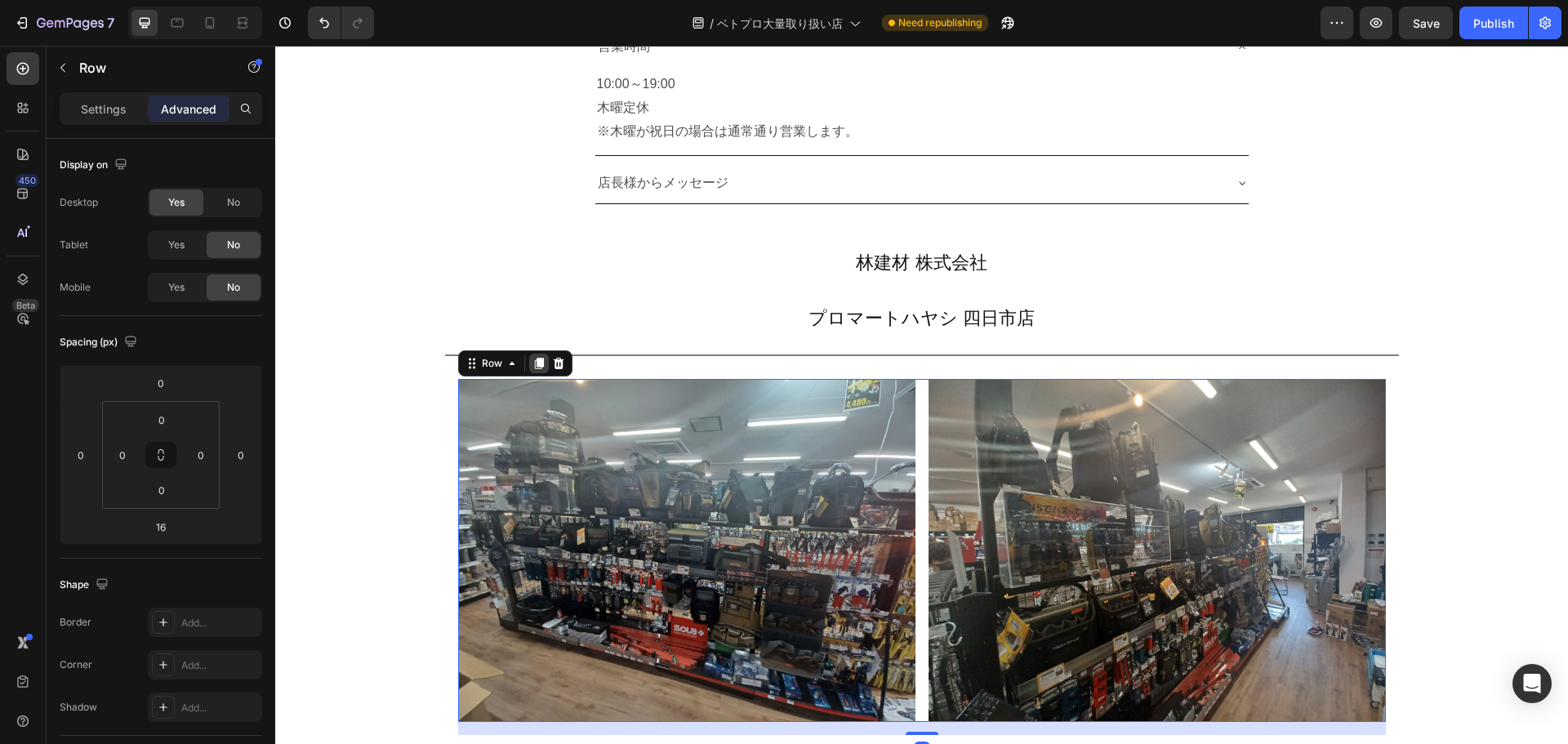
click at [537, 357] on icon at bounding box center [538, 363] width 13 height 13
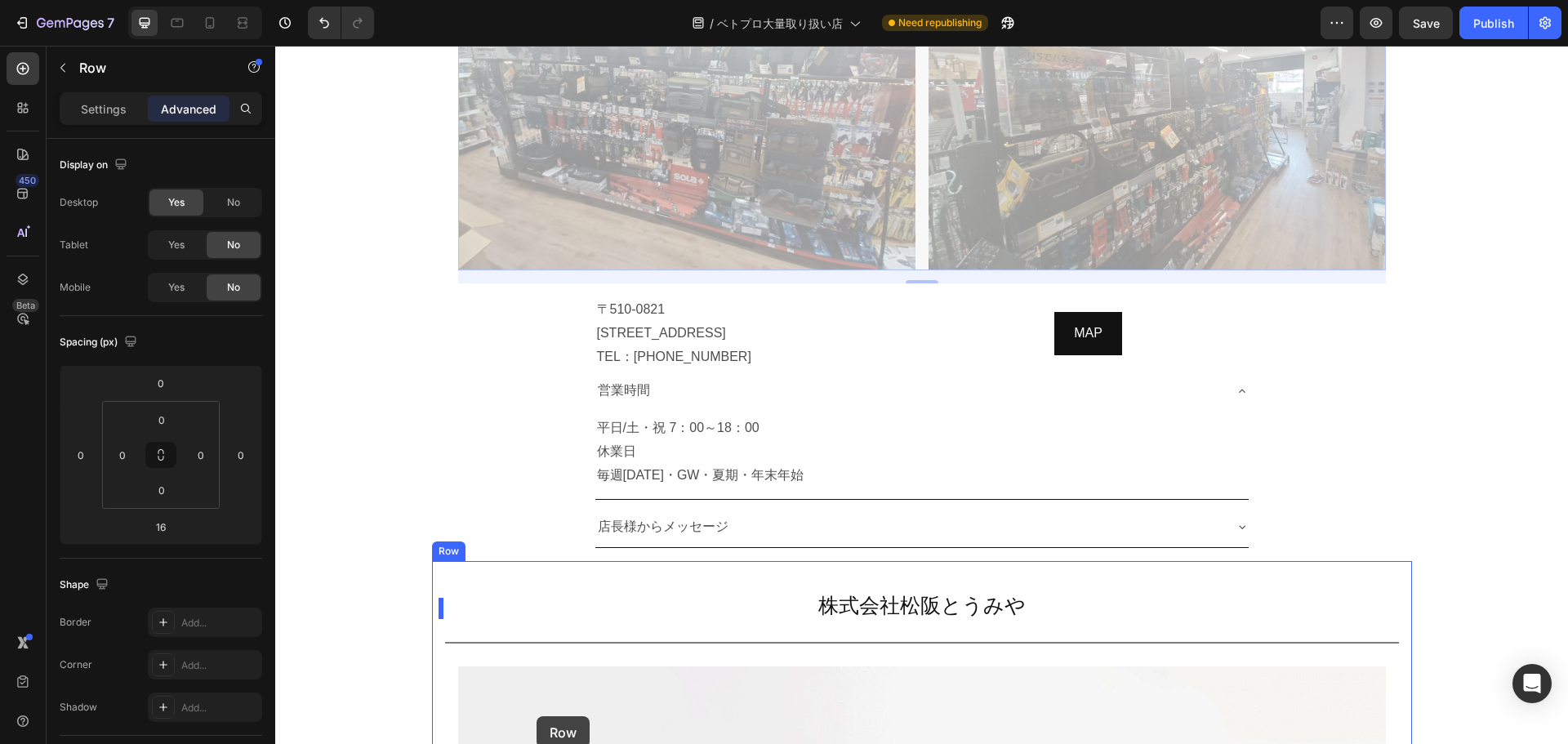
scroll to position [8991, 0]
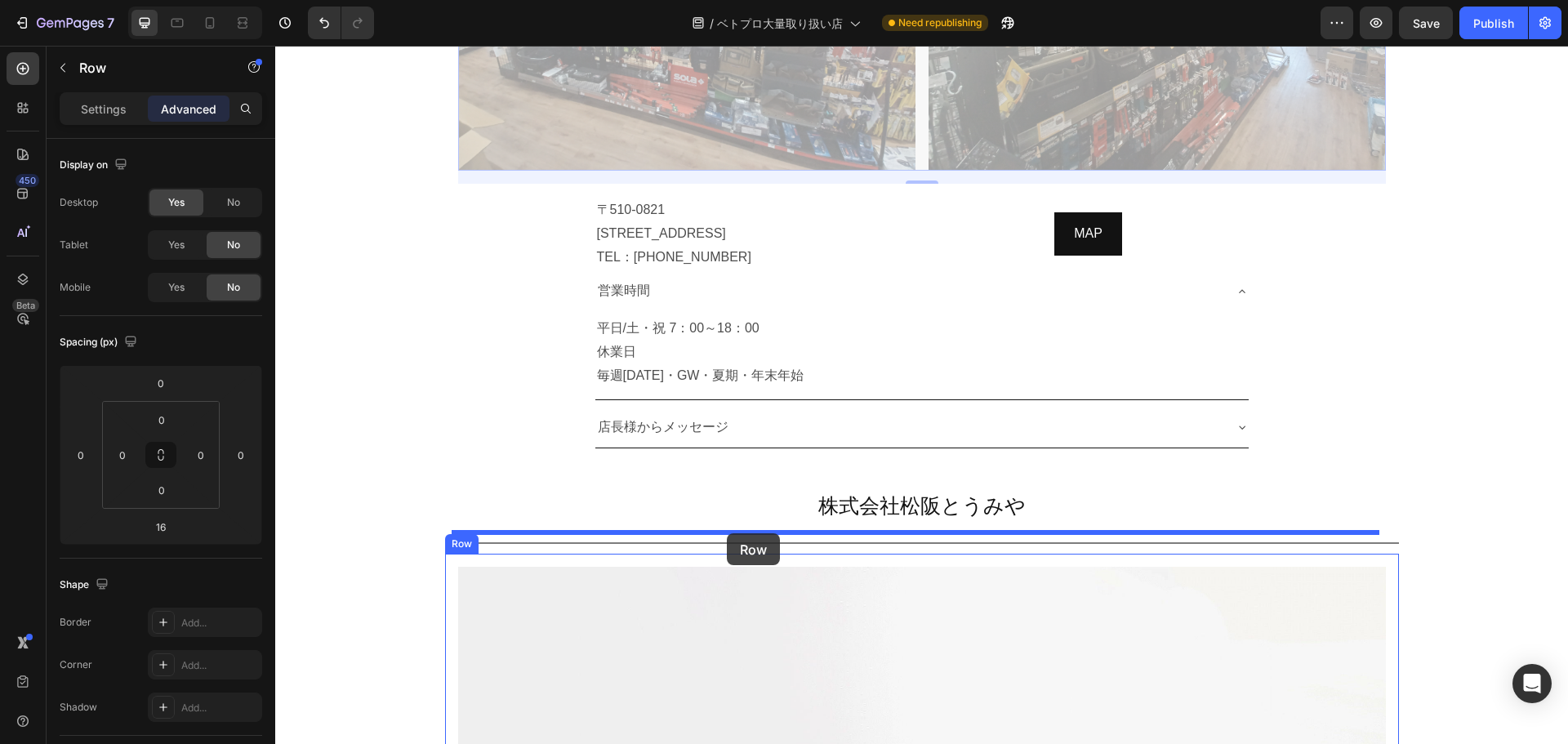
drag, startPoint x: 461, startPoint y: 83, endPoint x: 727, endPoint y: 534, distance: 523.6
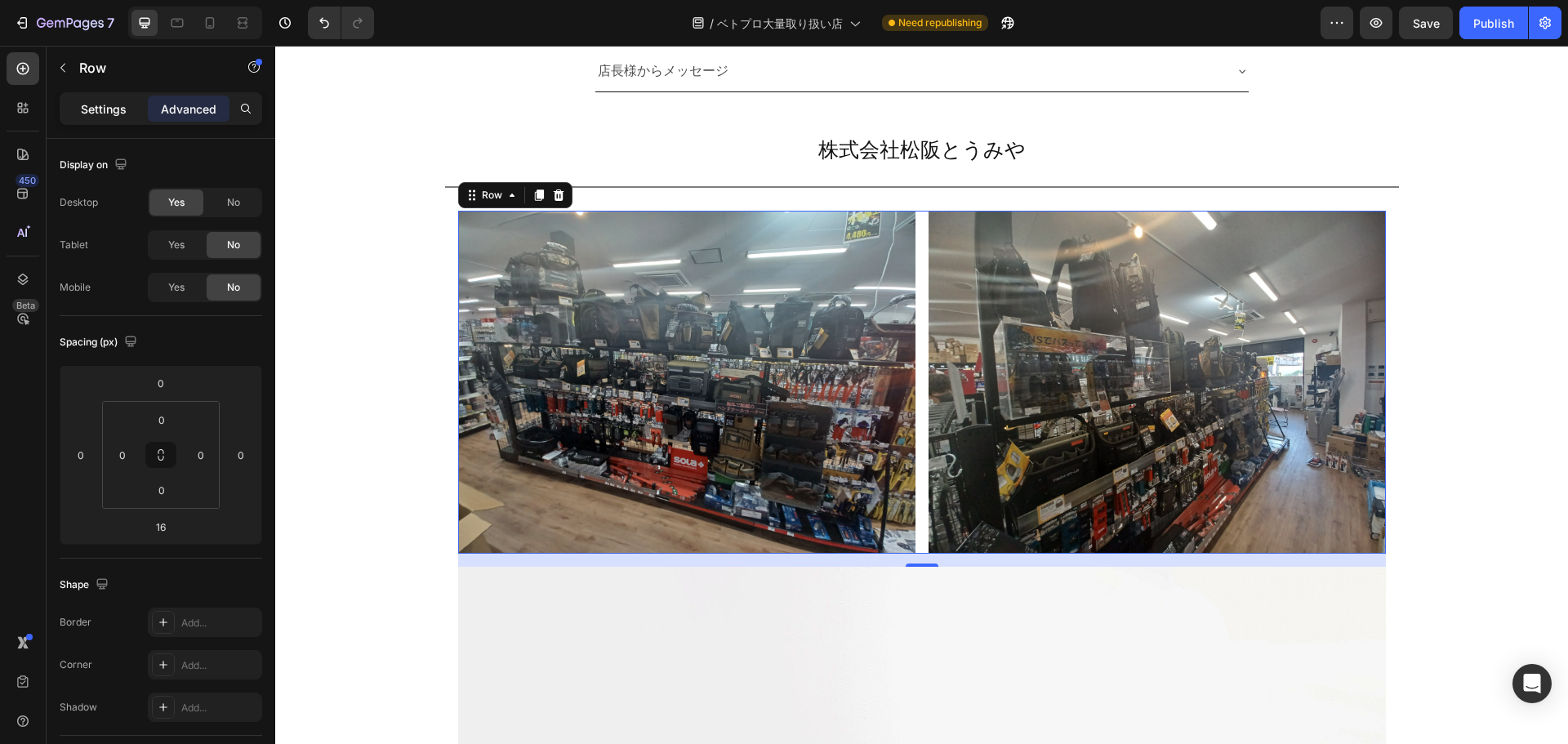
click at [102, 113] on p "Settings" at bounding box center [103, 109] width 46 height 17
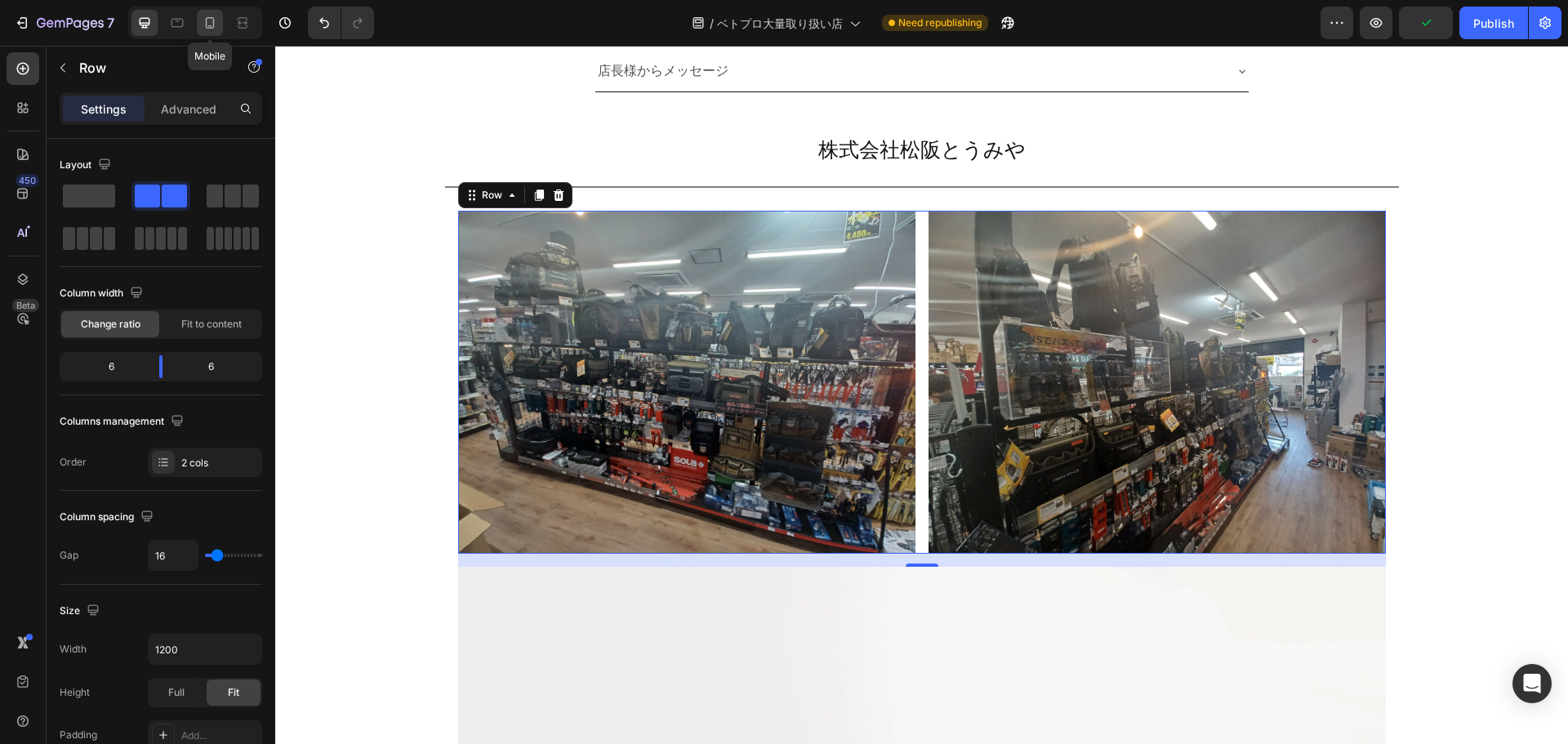
click at [210, 24] on icon at bounding box center [209, 22] width 16 height 16
type input "100%"
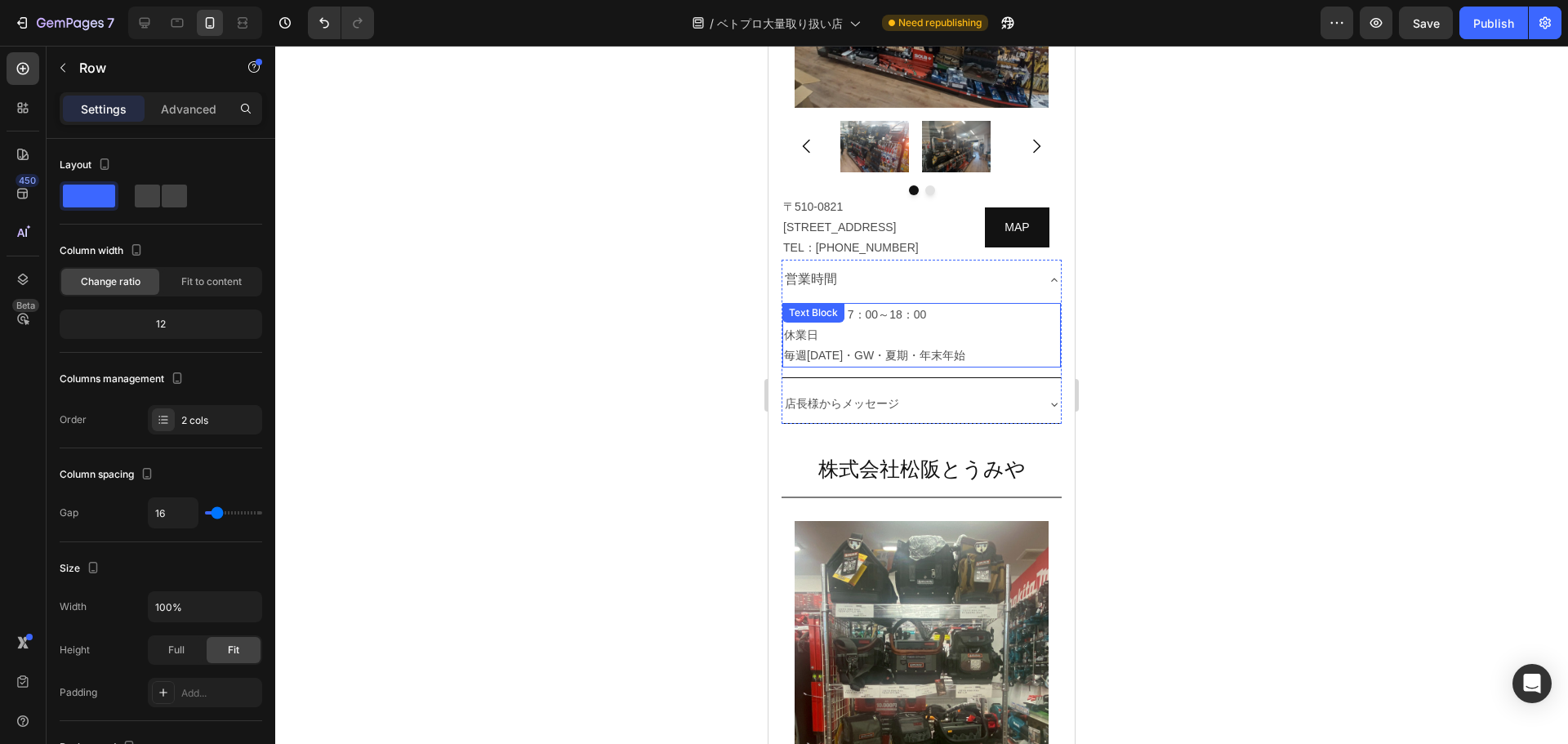
scroll to position [7060, 0]
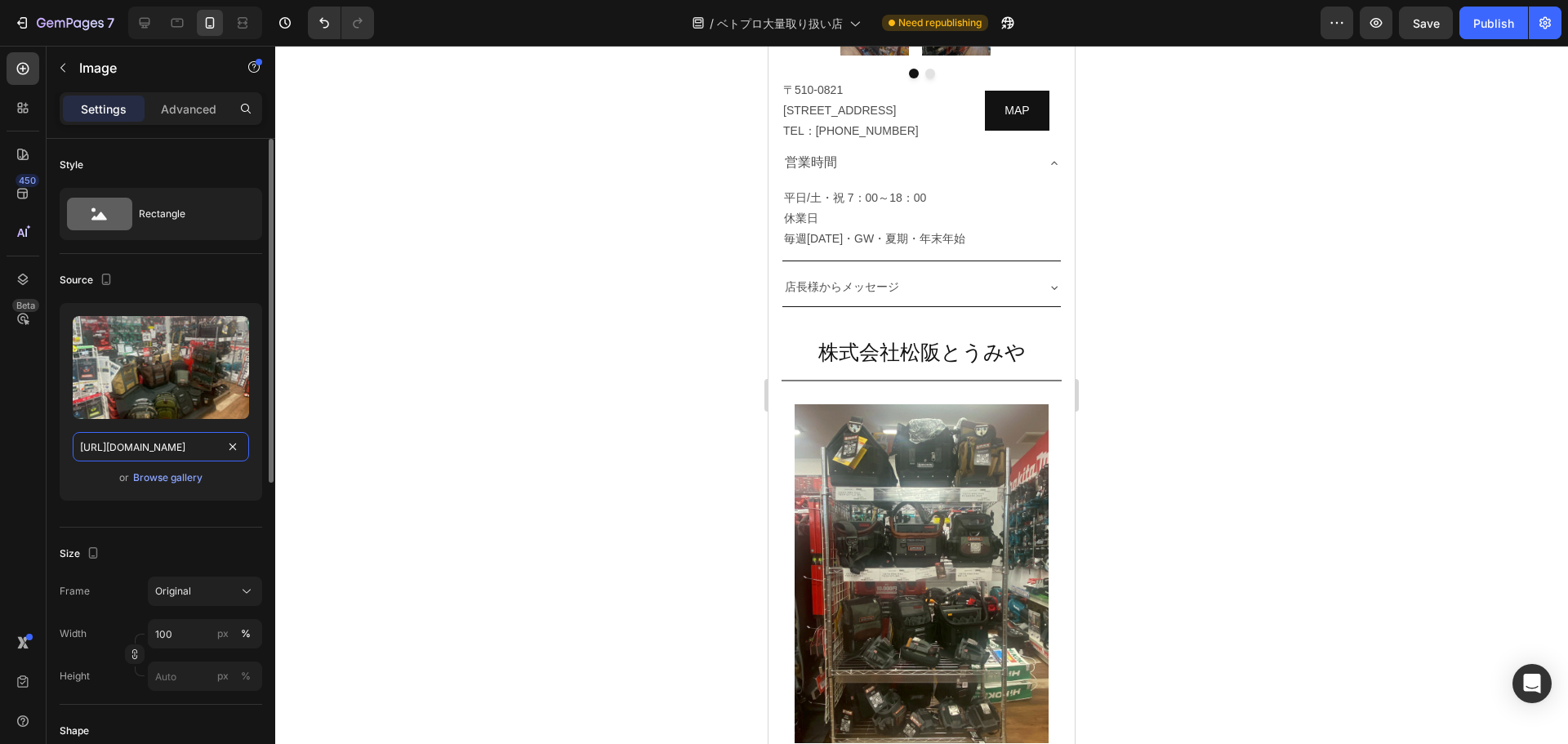
click at [154, 445] on input "[URL][DOMAIN_NAME]" at bounding box center [161, 447] width 176 height 29
click at [138, 29] on icon at bounding box center [144, 22] width 16 height 16
type input "[URL][DOMAIN_NAME]"
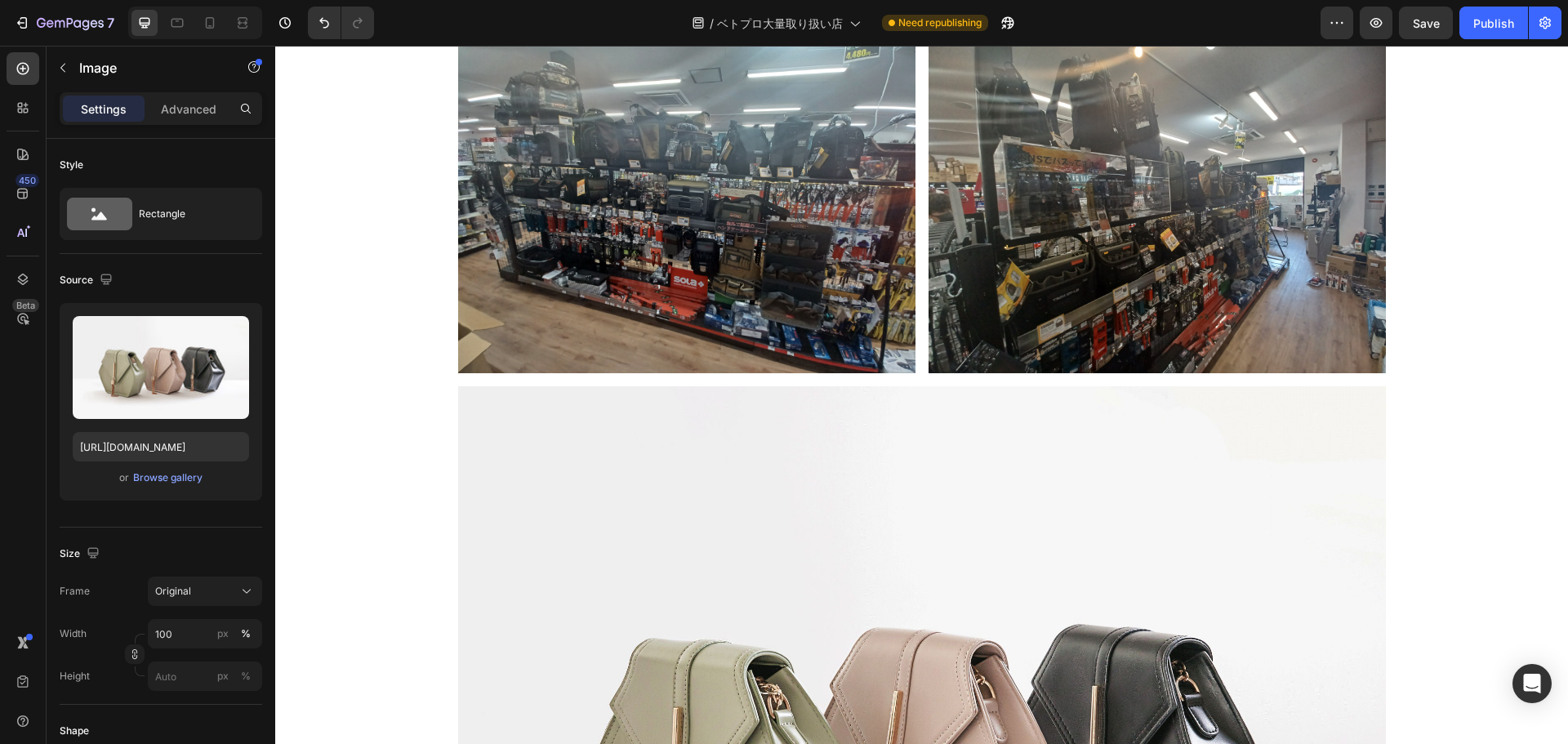
scroll to position [8906, 0]
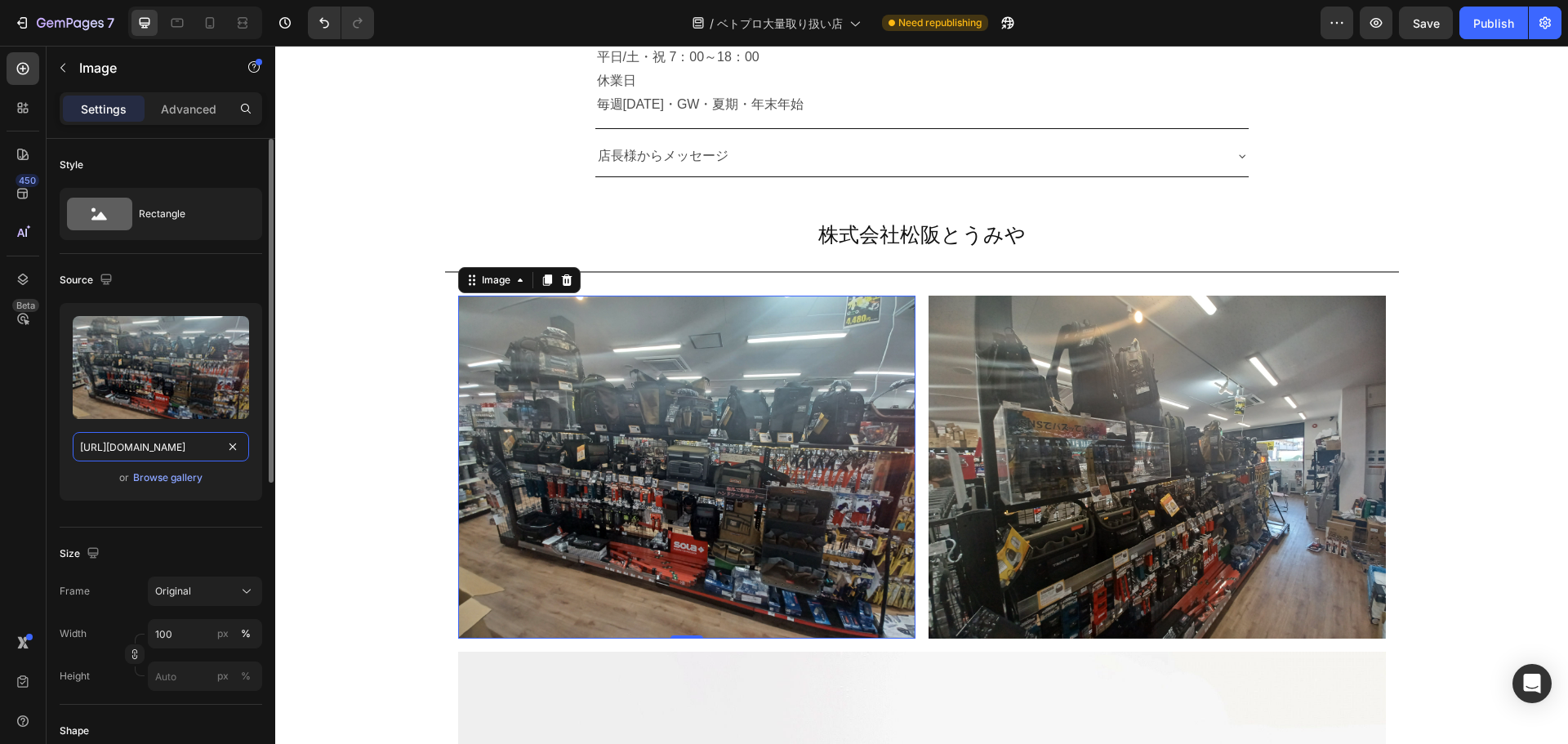
click at [173, 435] on input "[URL][DOMAIN_NAME]" at bounding box center [161, 447] width 176 height 29
paste input "b1778a66-a393-49f0-a6f8-83769fb42d52"
type input "[URL][DOMAIN_NAME]"
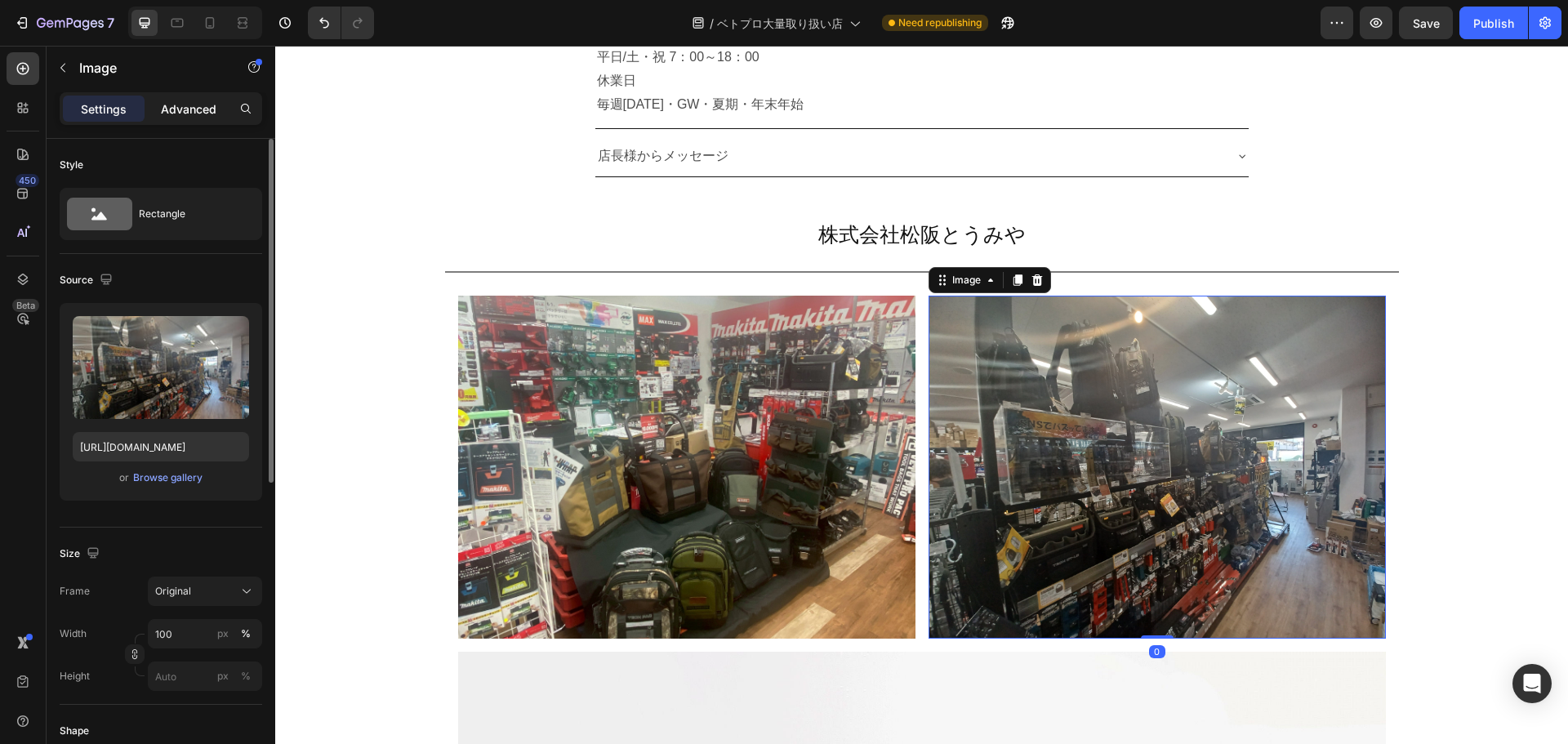
click at [197, 113] on p "Advanced" at bounding box center [188, 109] width 55 height 17
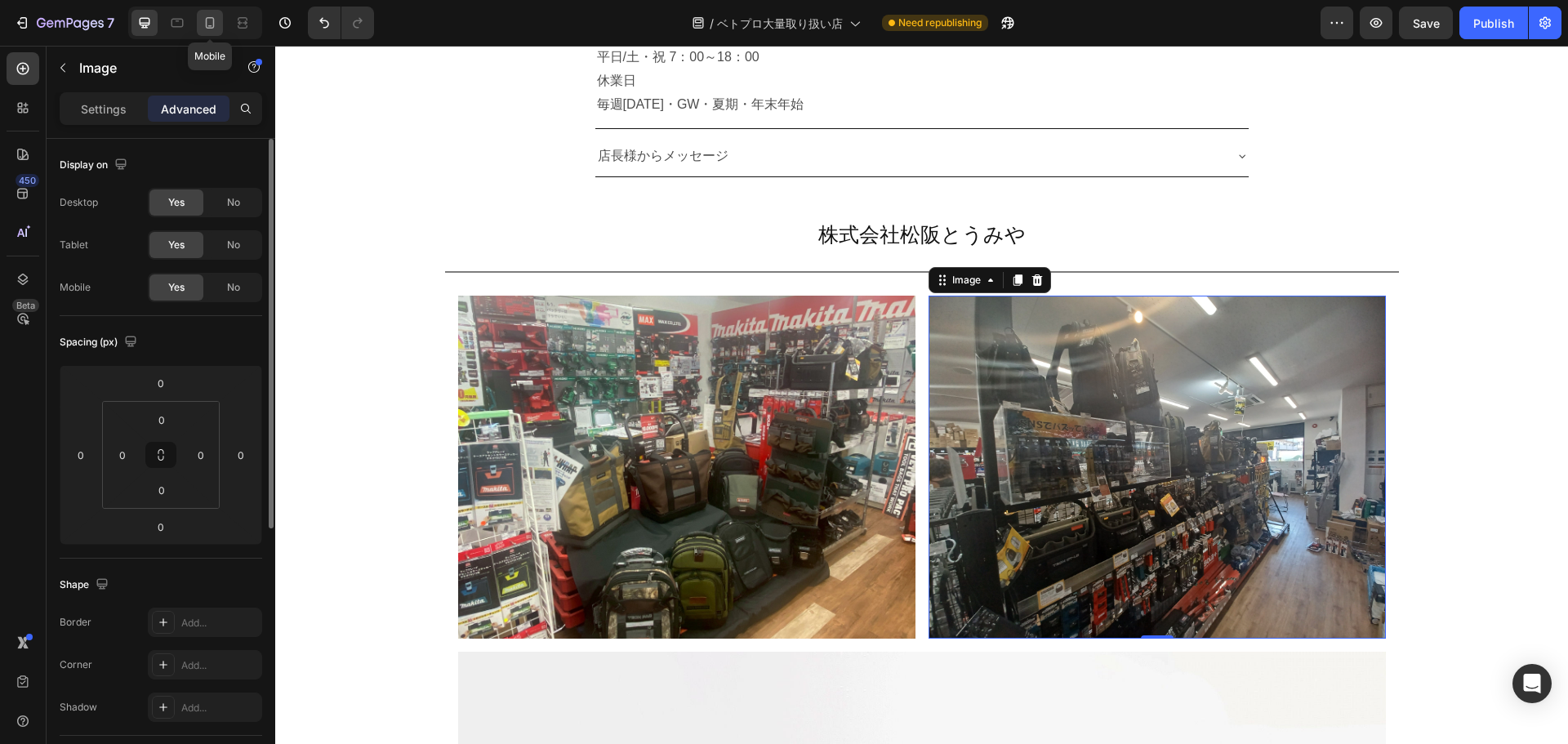
click at [206, 16] on icon at bounding box center [209, 22] width 16 height 16
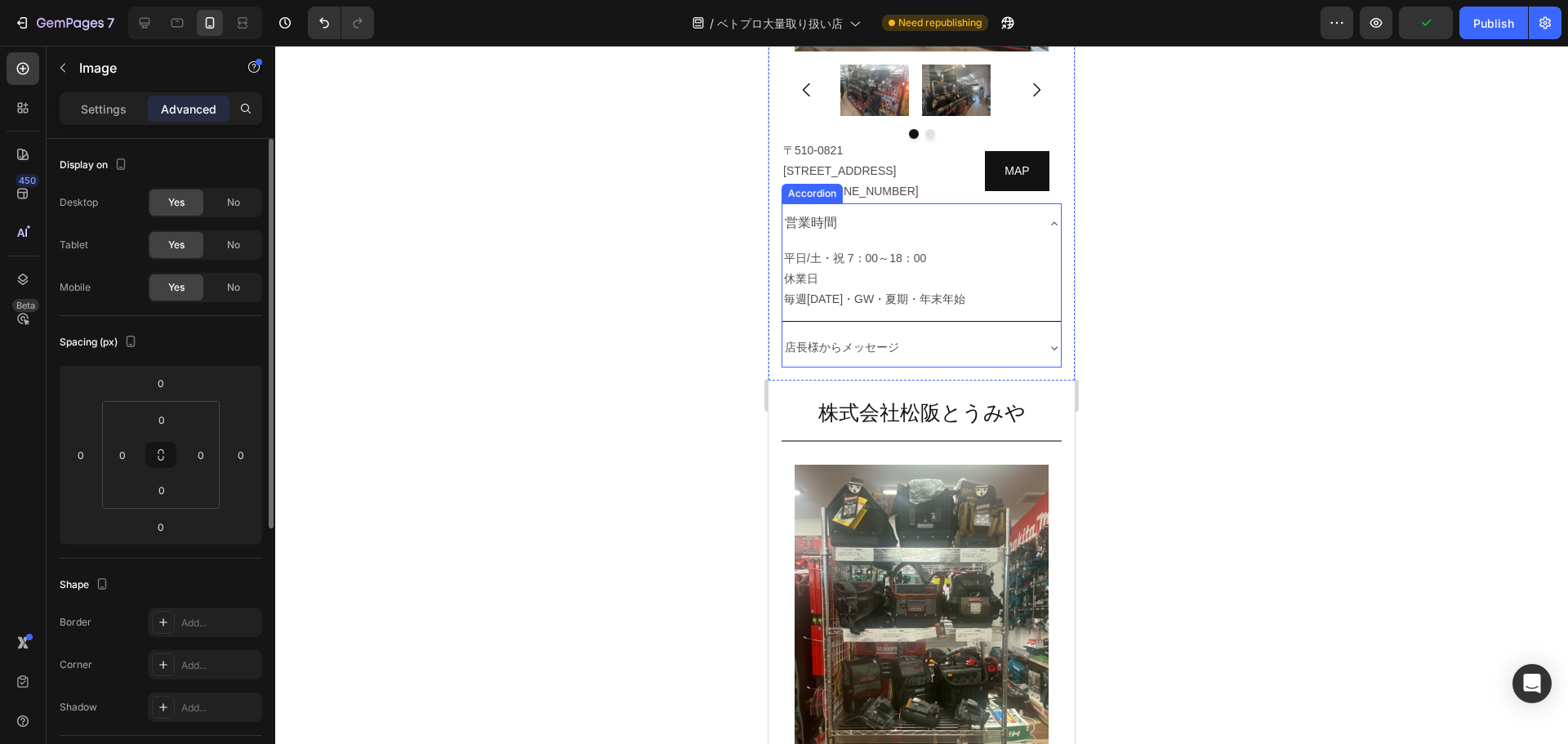
scroll to position [7001, 0]
click at [102, 118] on div "Settings" at bounding box center [104, 108] width 81 height 26
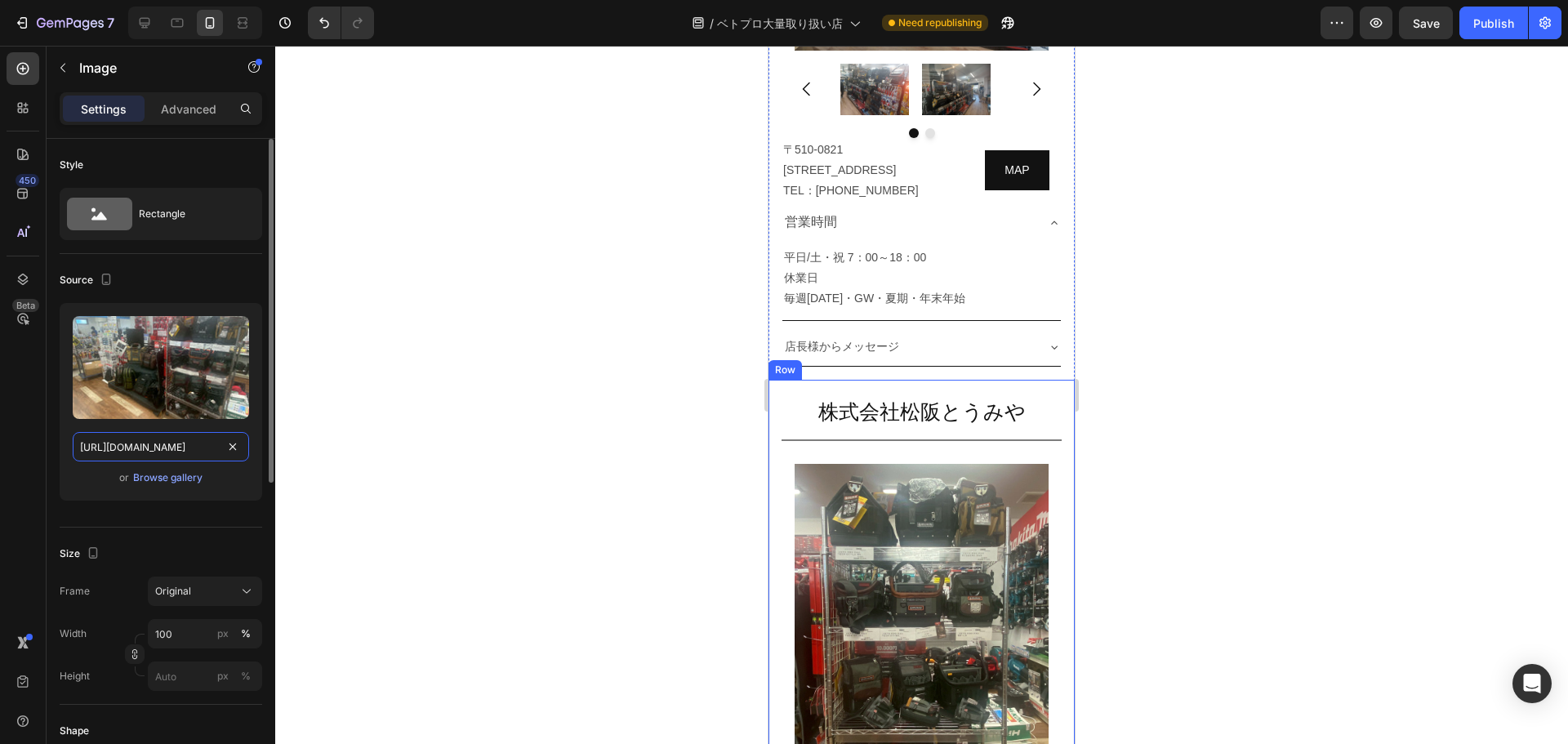
click at [174, 444] on input "[URL][DOMAIN_NAME]" at bounding box center [161, 447] width 176 height 29
click at [139, 14] on div at bounding box center [144, 22] width 26 height 26
type input "[URL][DOMAIN_NAME]"
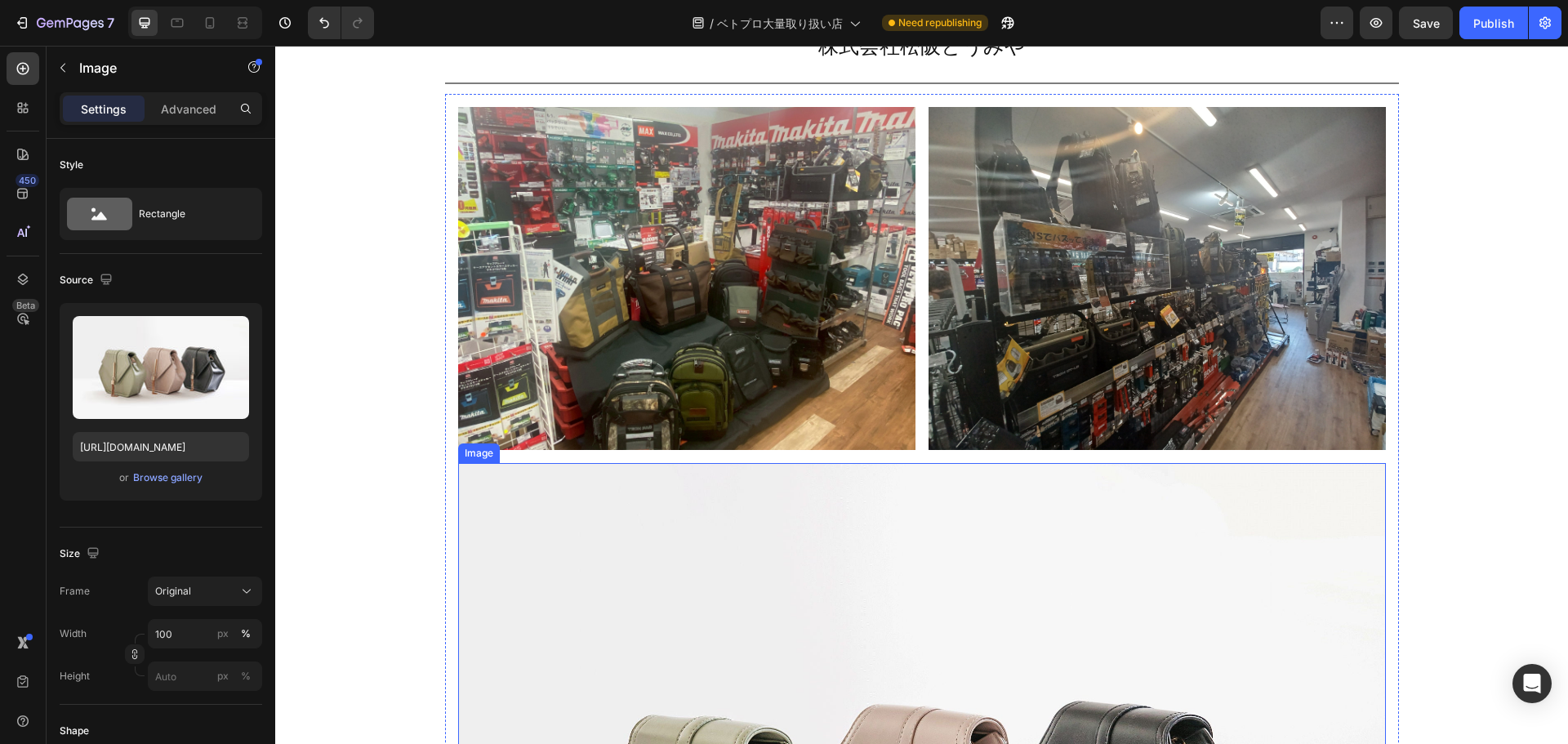
scroll to position [9019, 0]
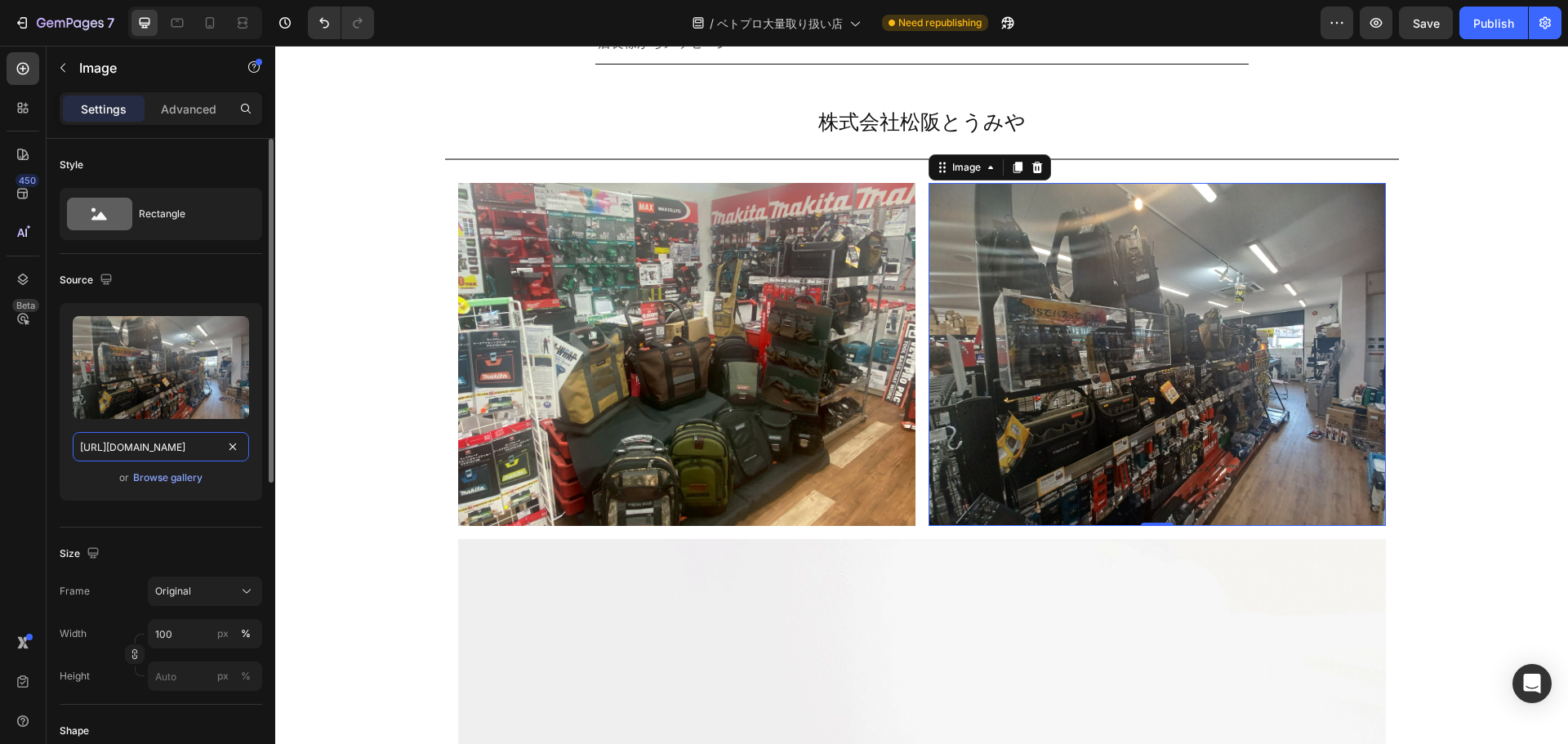
click at [166, 449] on input "[URL][DOMAIN_NAME]" at bounding box center [161, 447] width 176 height 29
paste input "cdc1be28-32bb-4c5d-bb4d-032d405e82a6"
type input "[URL][DOMAIN_NAME]"
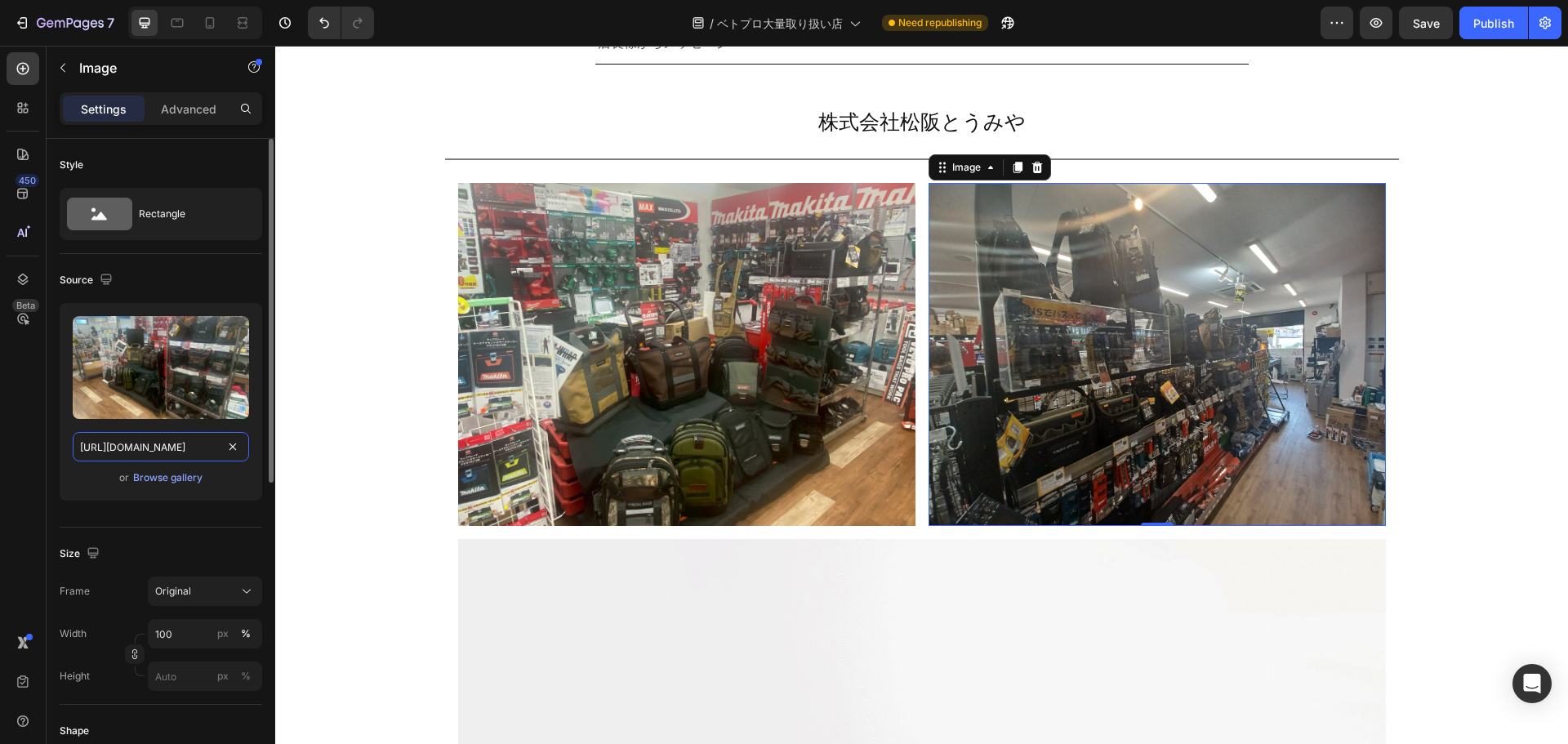
scroll to position [0, 504]
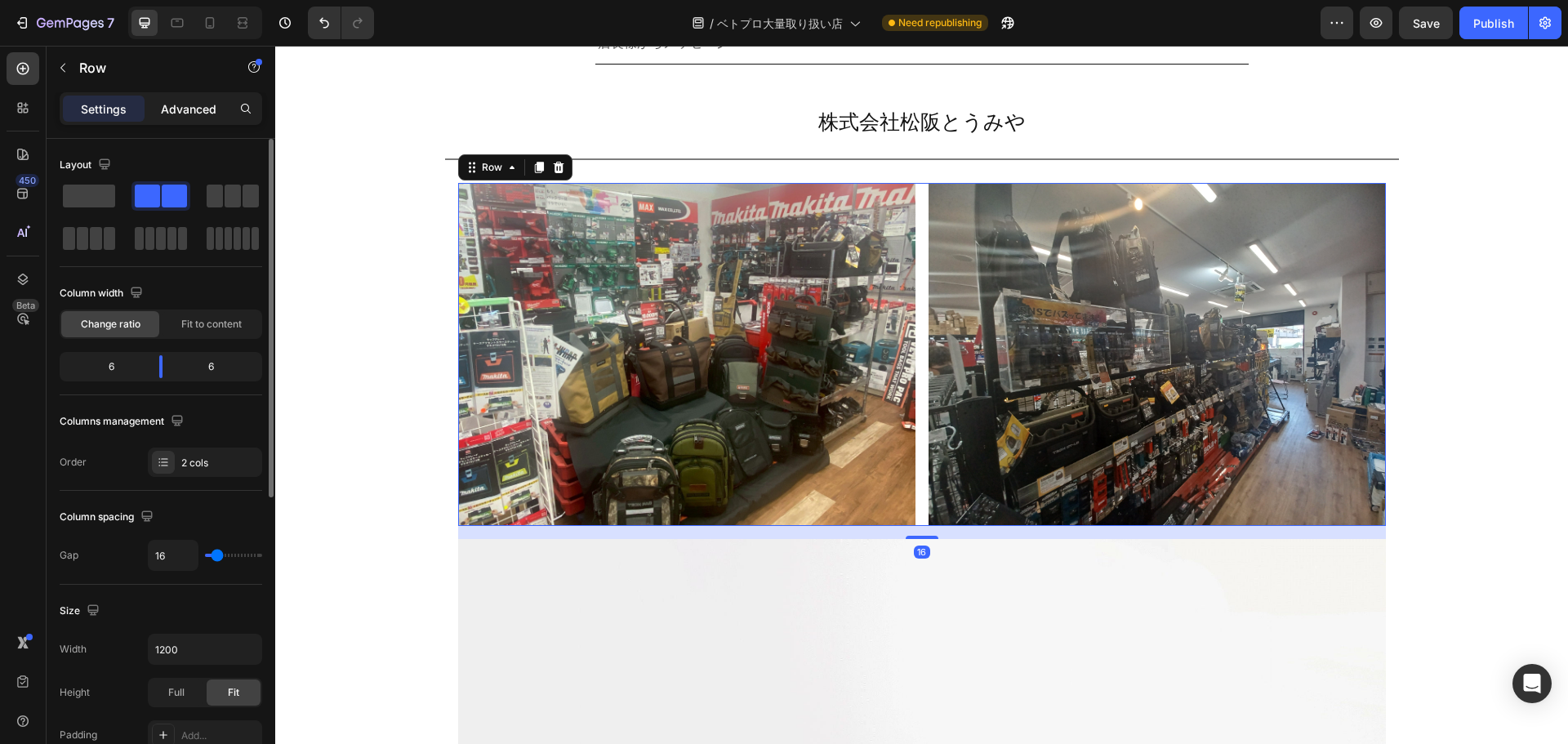
click at [191, 108] on p "Advanced" at bounding box center [188, 109] width 55 height 17
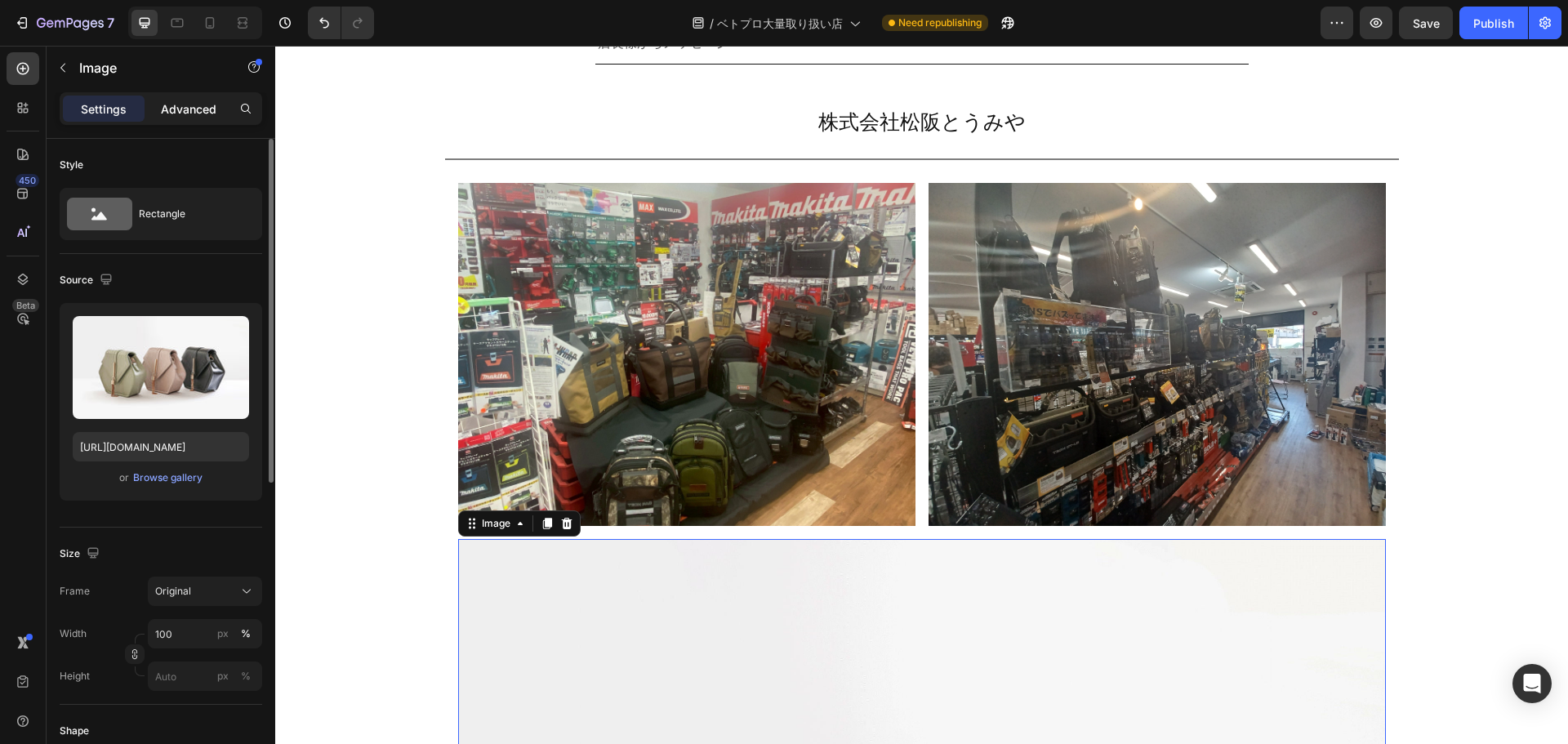
click at [198, 107] on p "Advanced" at bounding box center [188, 109] width 55 height 17
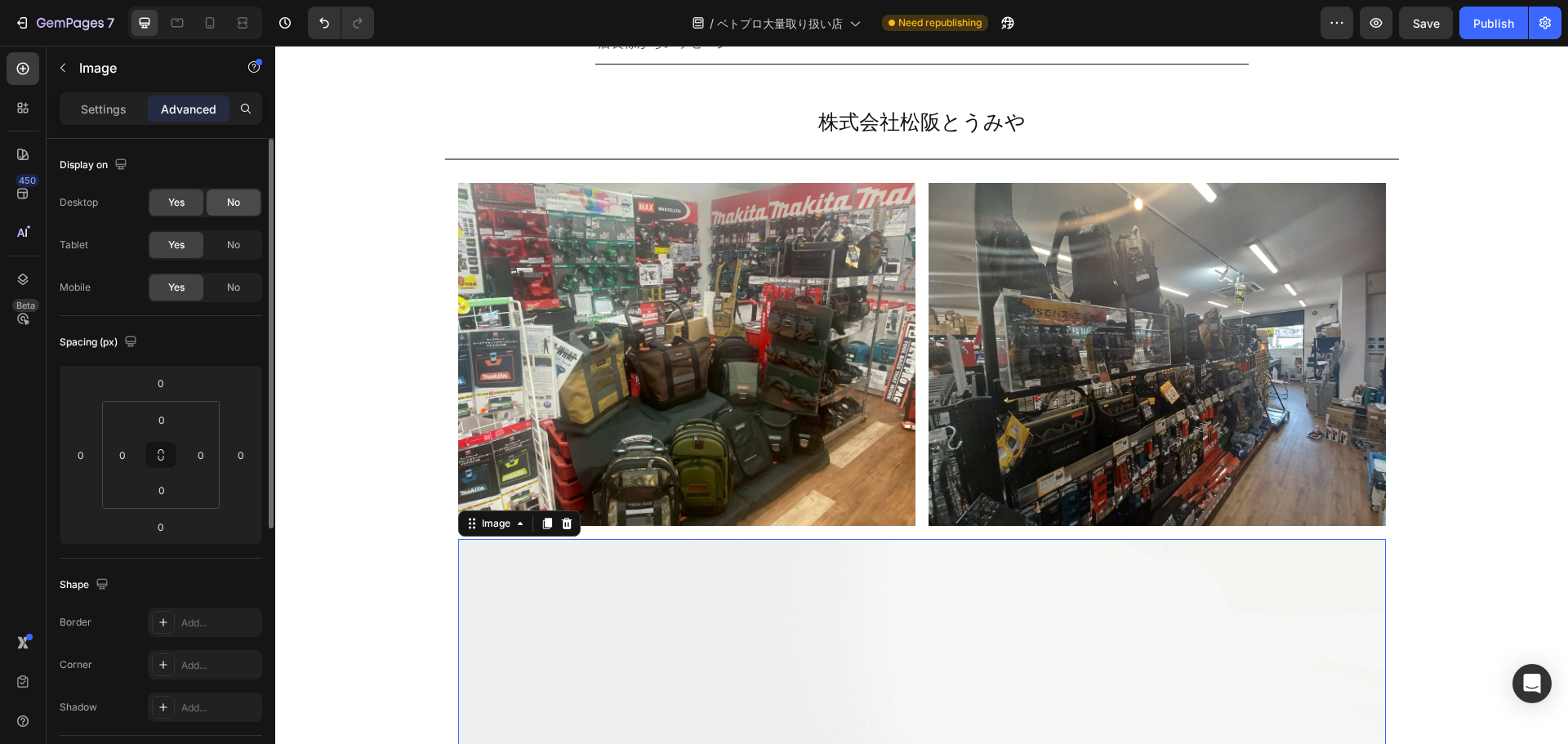
click at [229, 202] on span "No" at bounding box center [232, 202] width 13 height 15
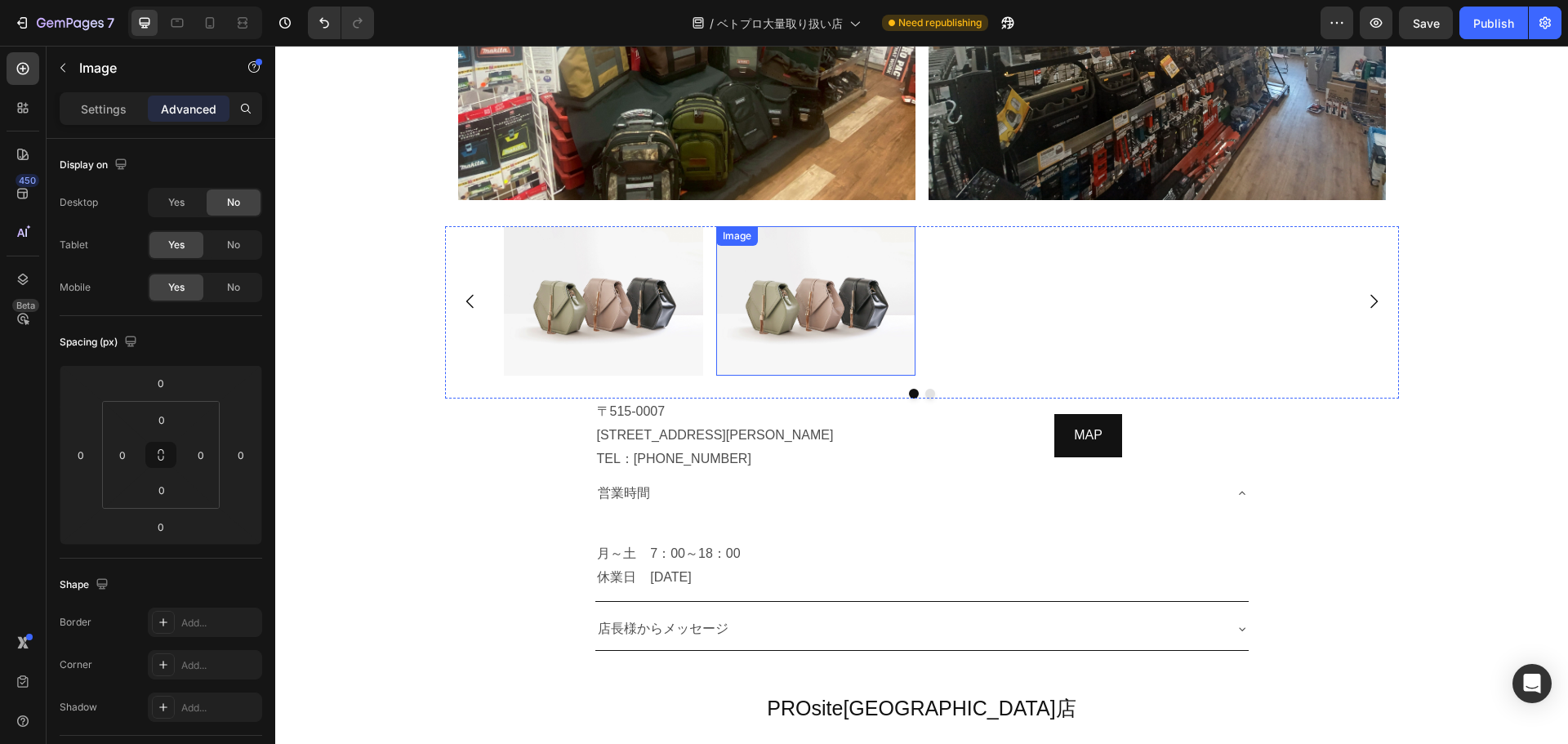
scroll to position [9344, 0]
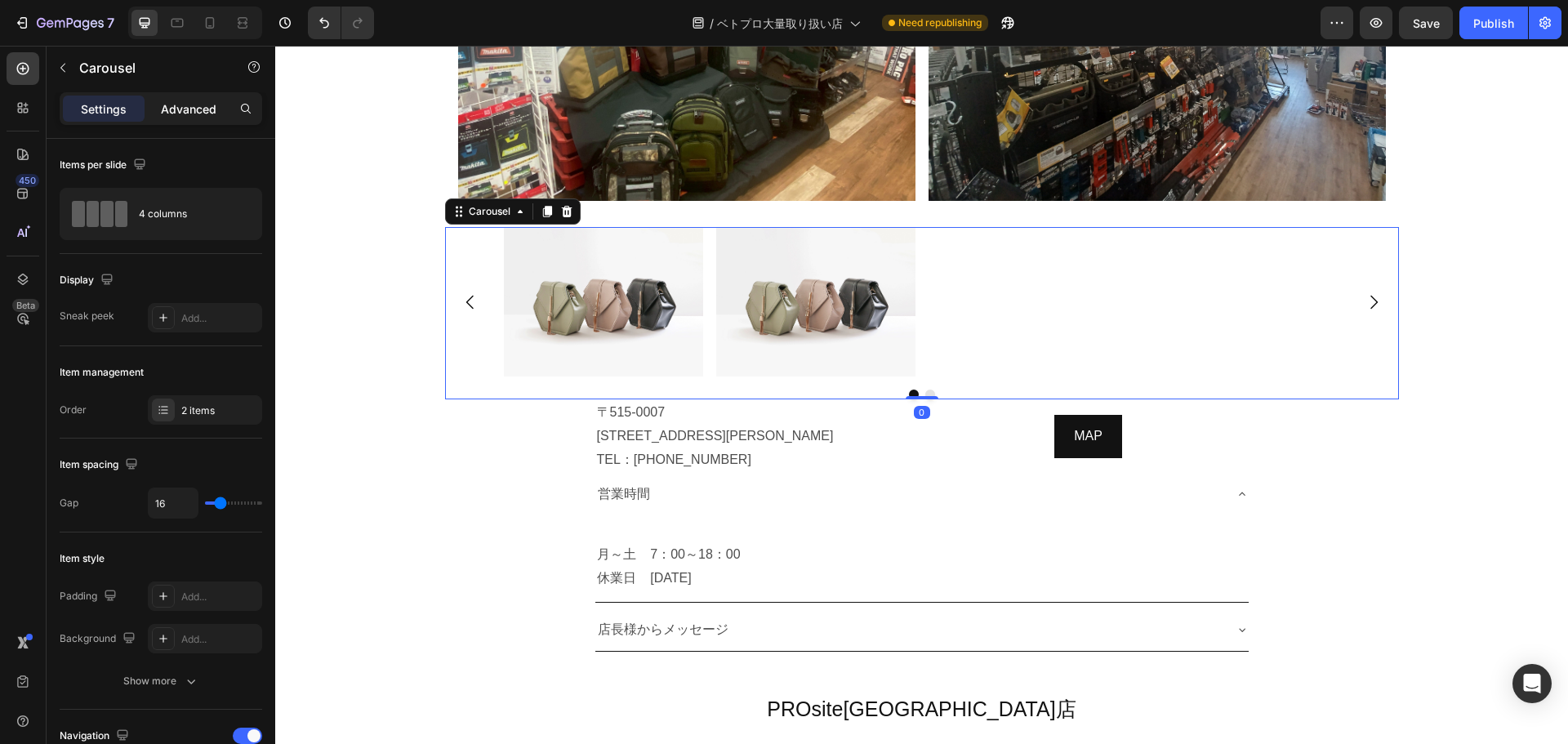
click at [196, 109] on p "Advanced" at bounding box center [188, 109] width 55 height 17
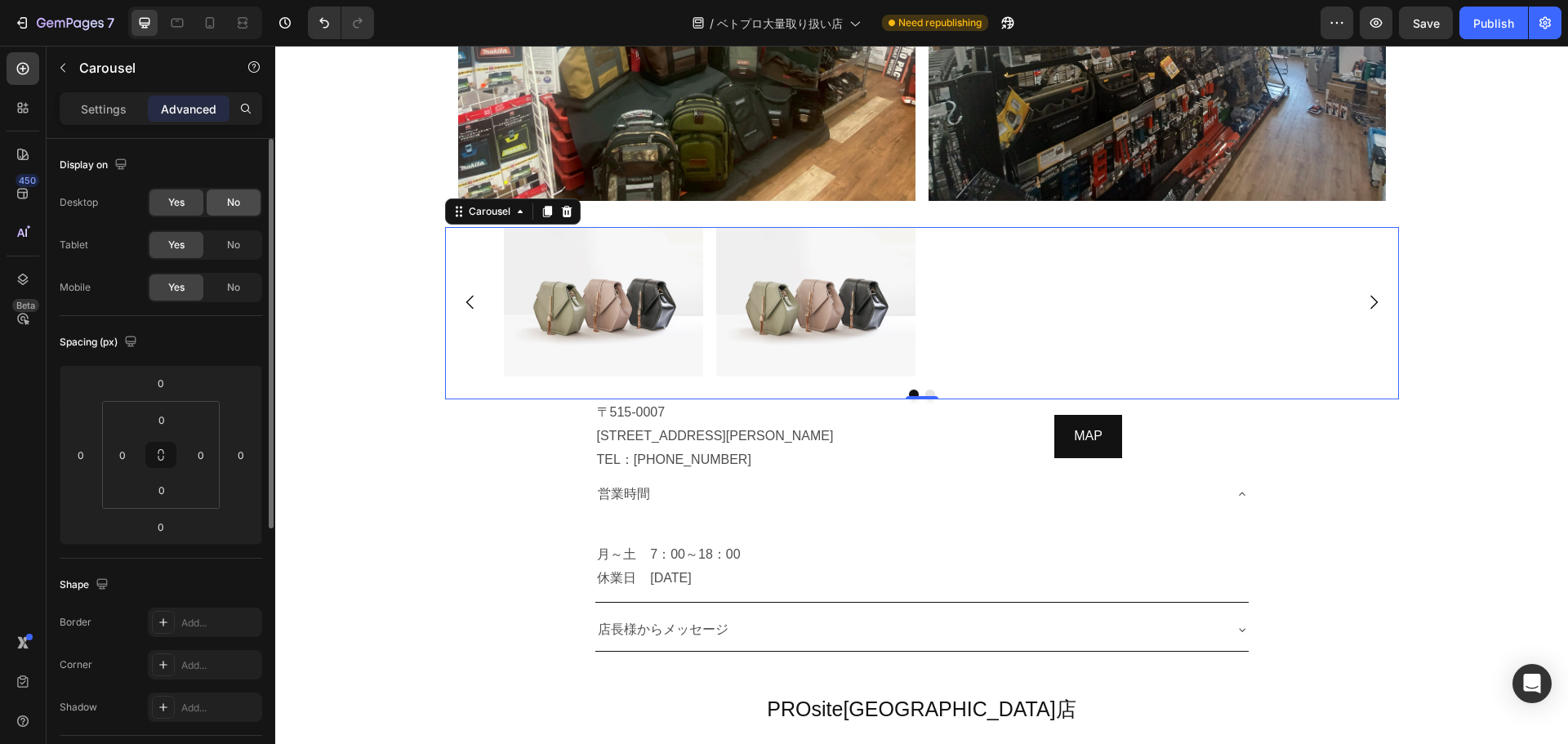
click at [244, 197] on div "No" at bounding box center [233, 202] width 54 height 26
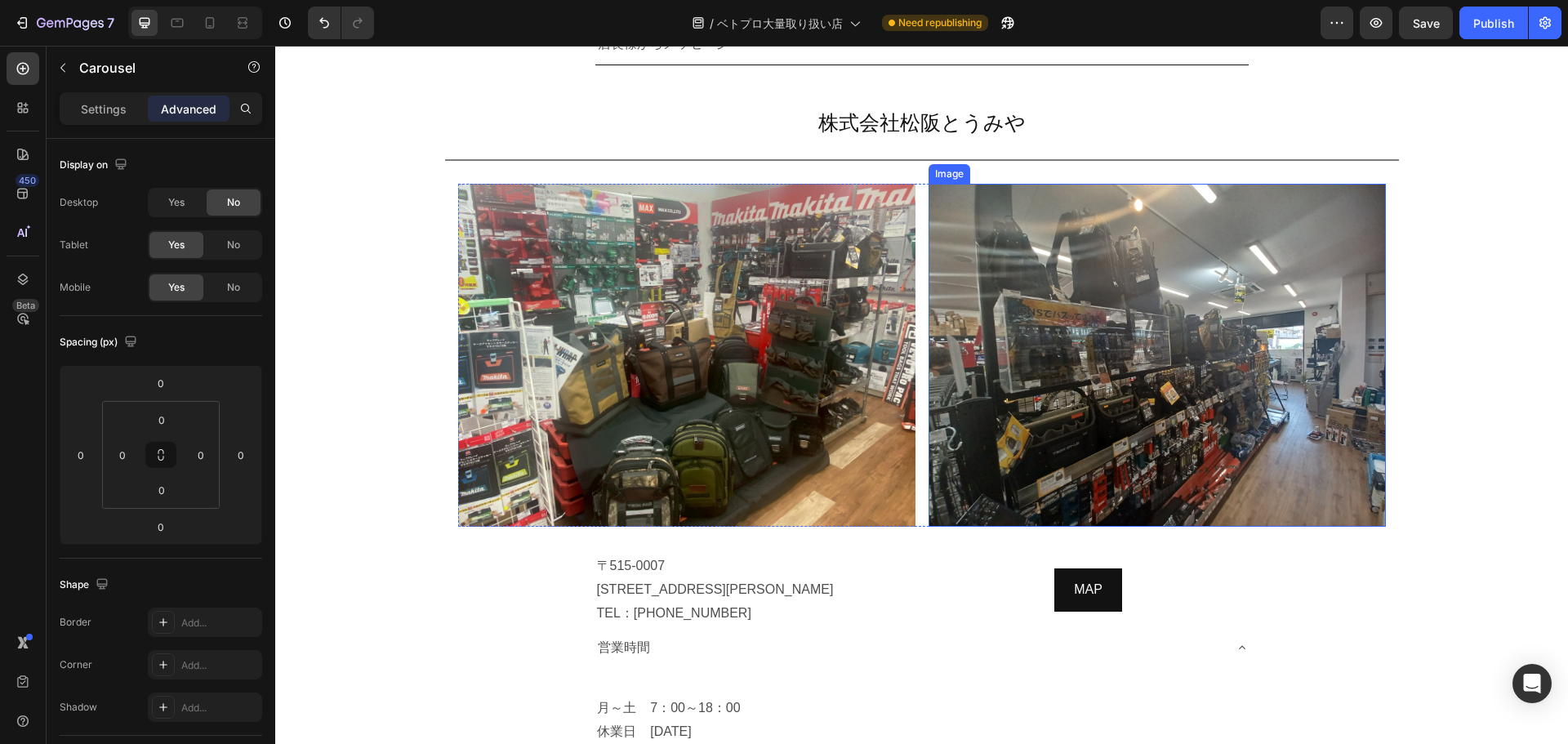
scroll to position [9019, 0]
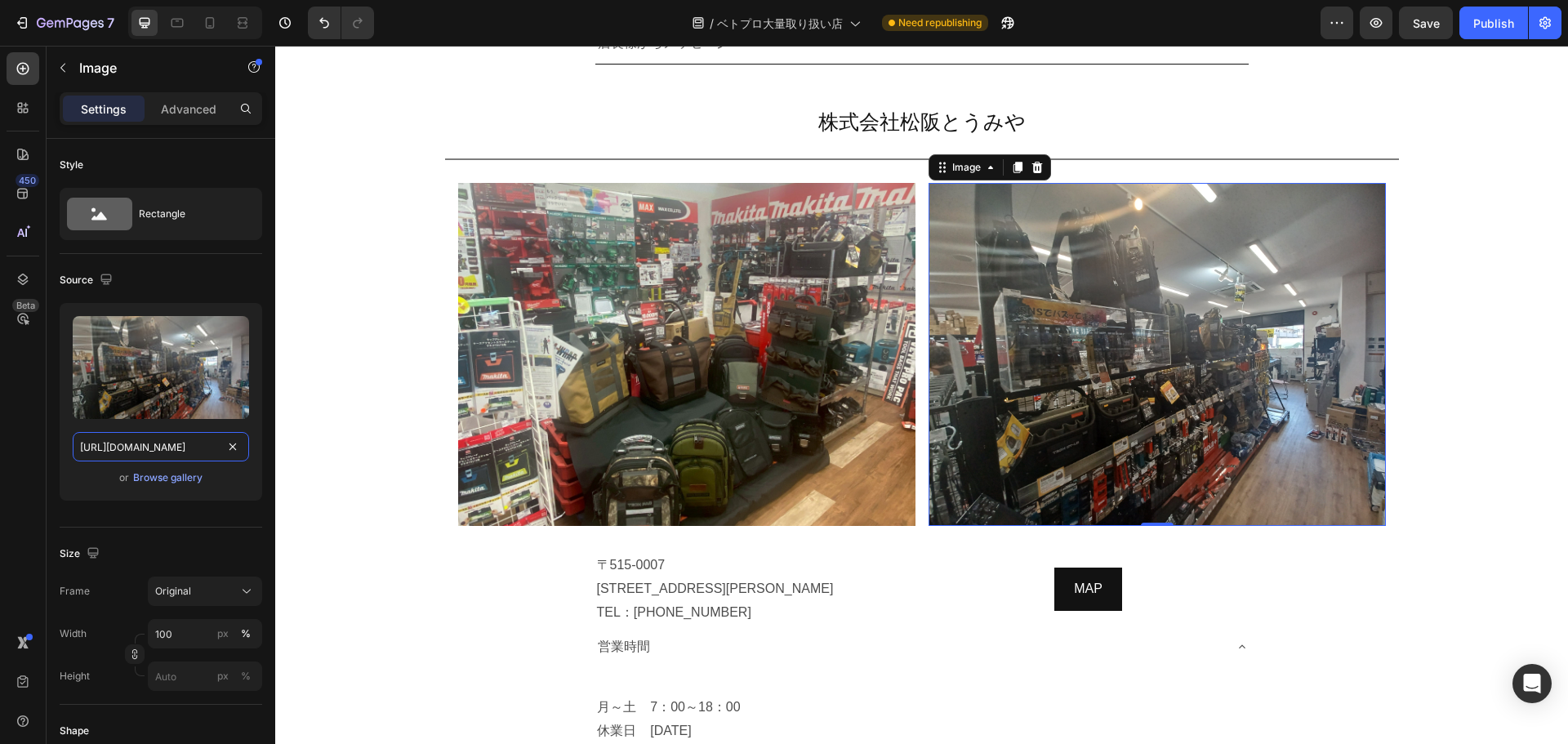
click at [166, 452] on input "[URL][DOMAIN_NAME]" at bounding box center [161, 447] width 176 height 29
paste input "cdc1be28-32bb-4c5d-bb4d-032d405e82a6"
type input "[URL][DOMAIN_NAME]"
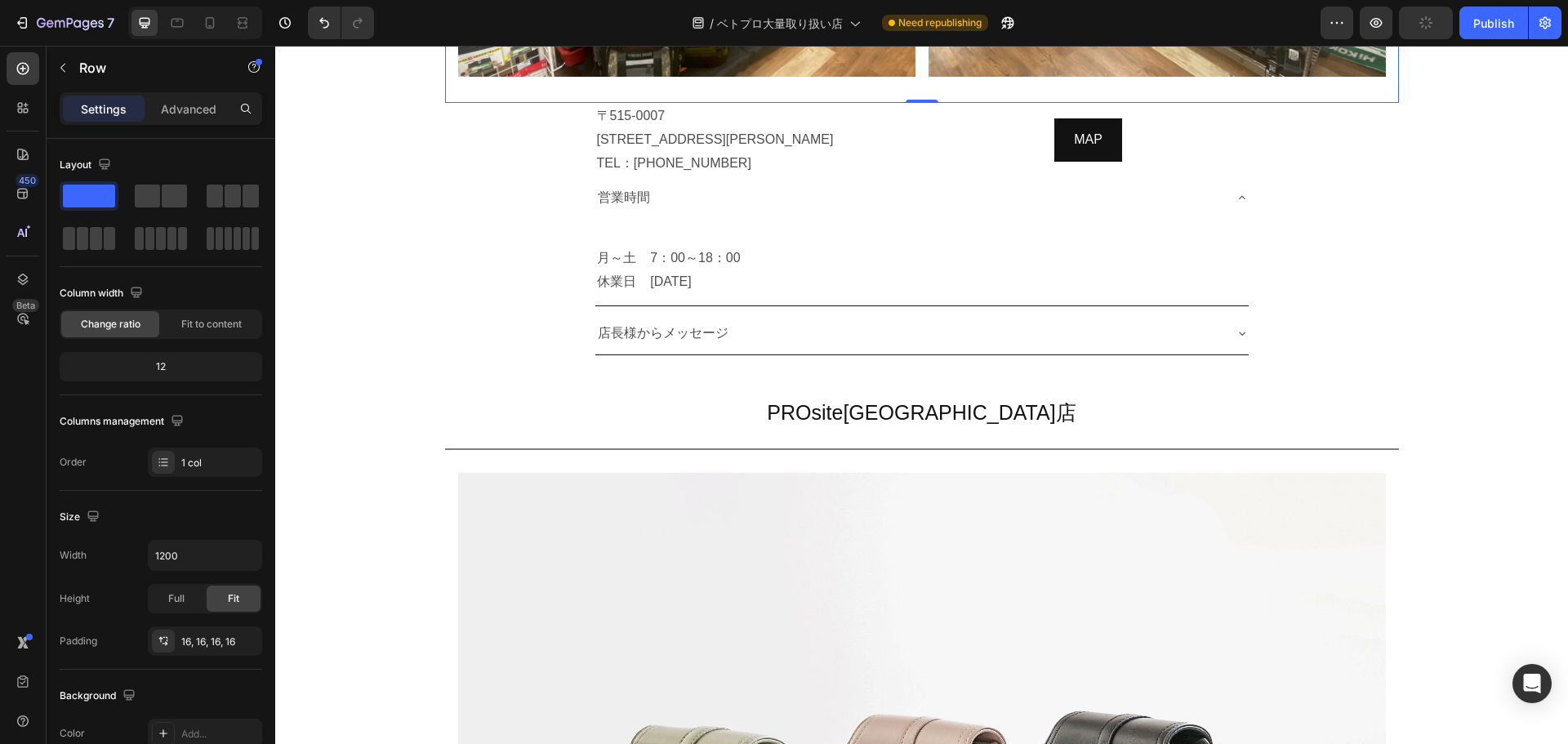
scroll to position [9472, 0]
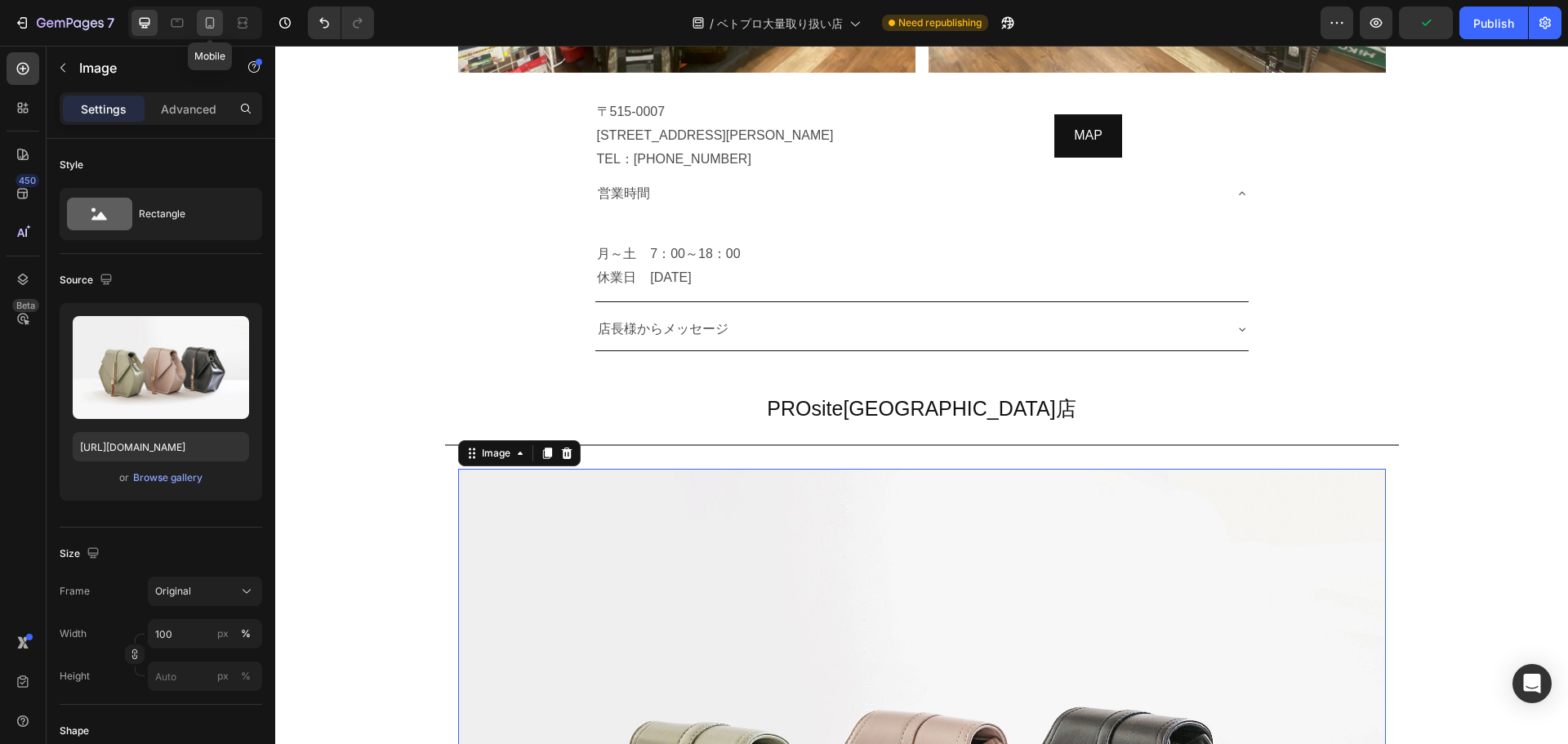
click at [212, 23] on icon at bounding box center [209, 22] width 16 height 16
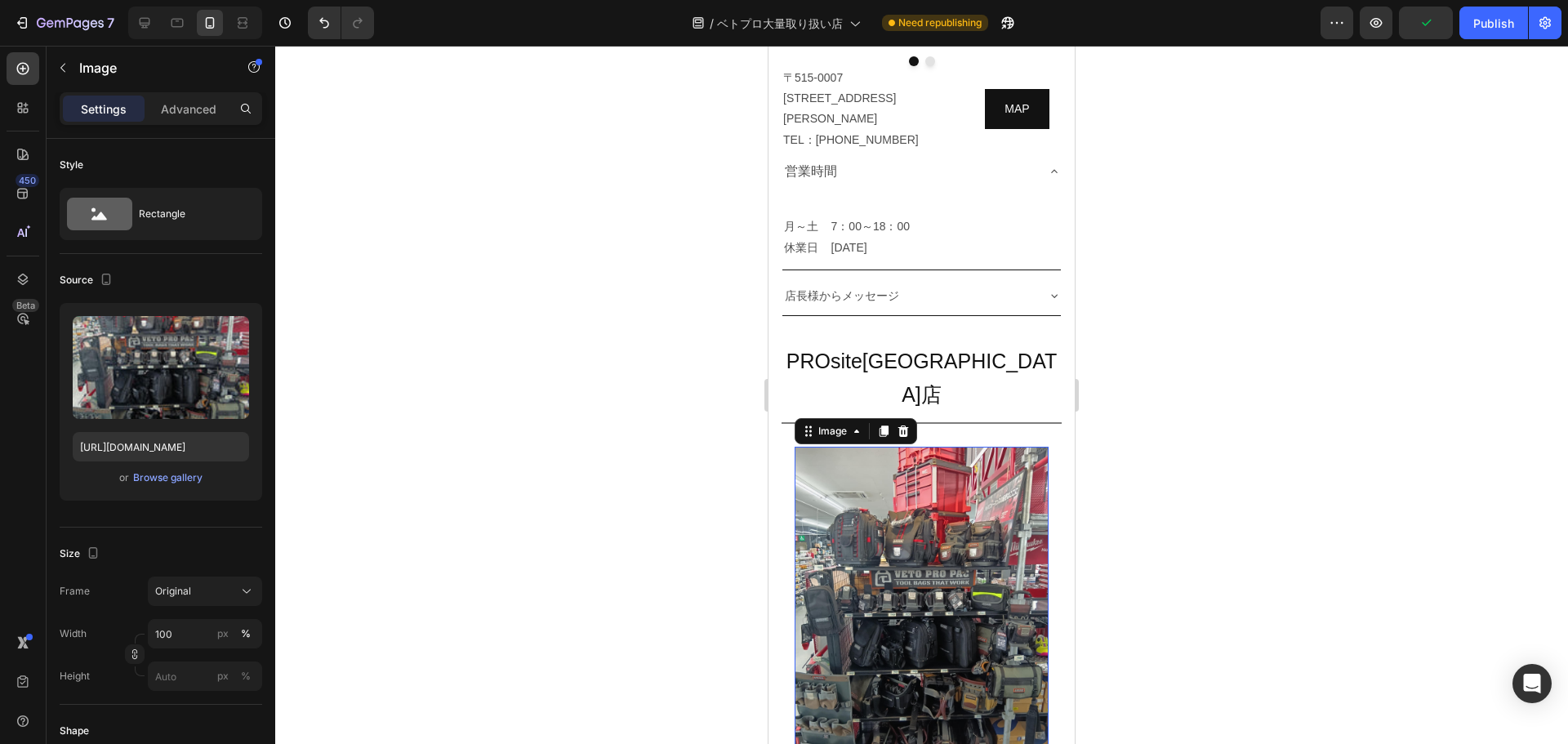
scroll to position [7828, 0]
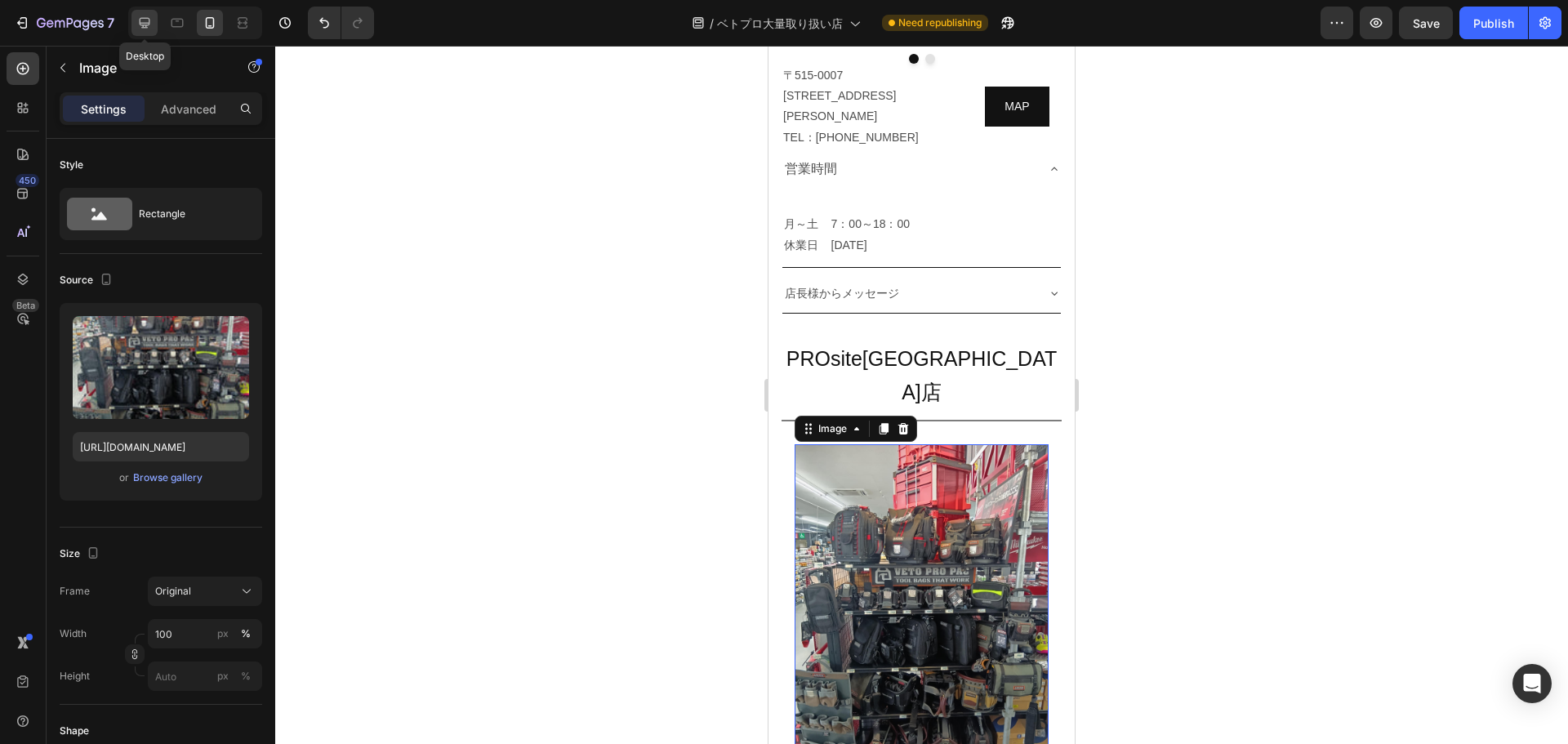
click at [135, 29] on div at bounding box center [144, 22] width 26 height 26
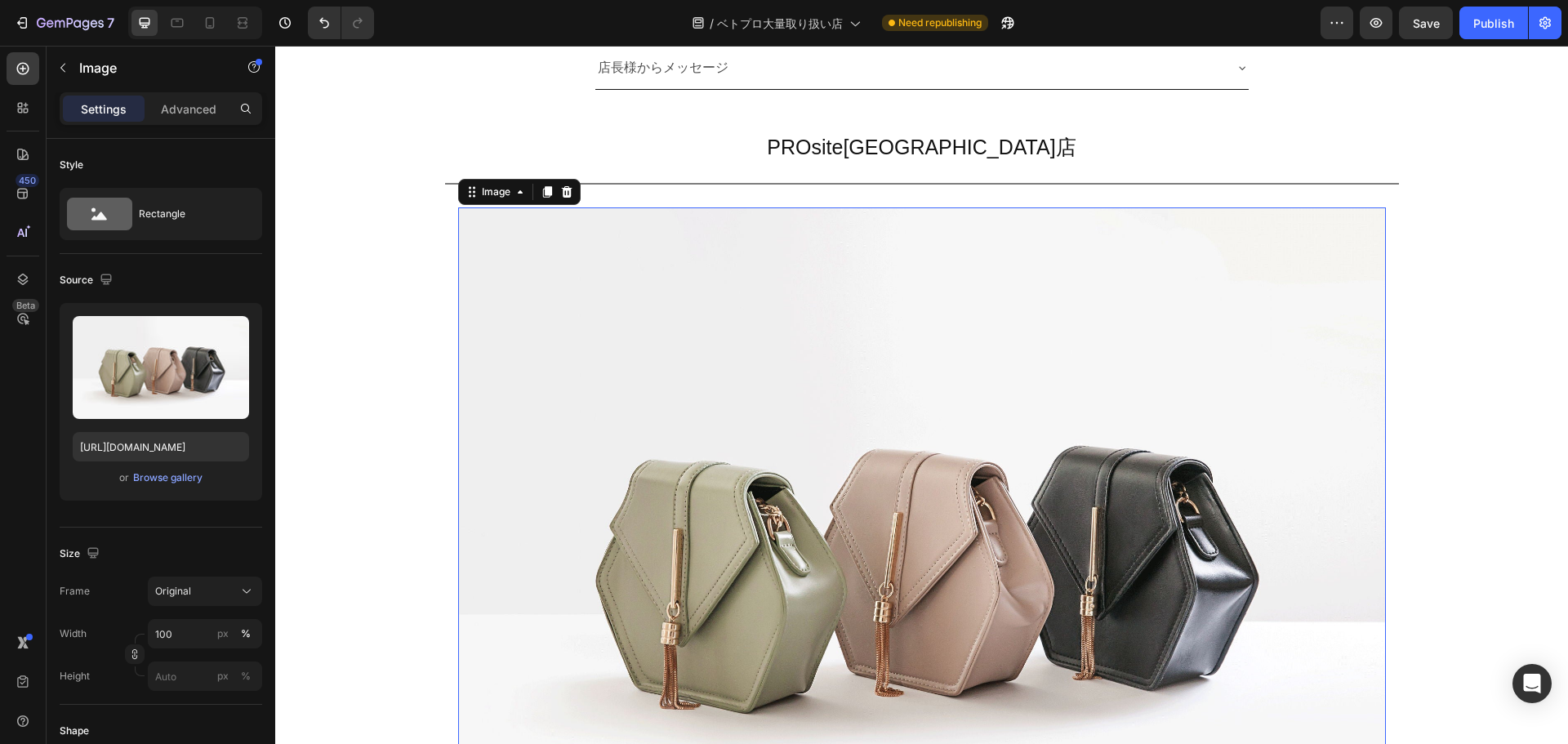
scroll to position [9806, 0]
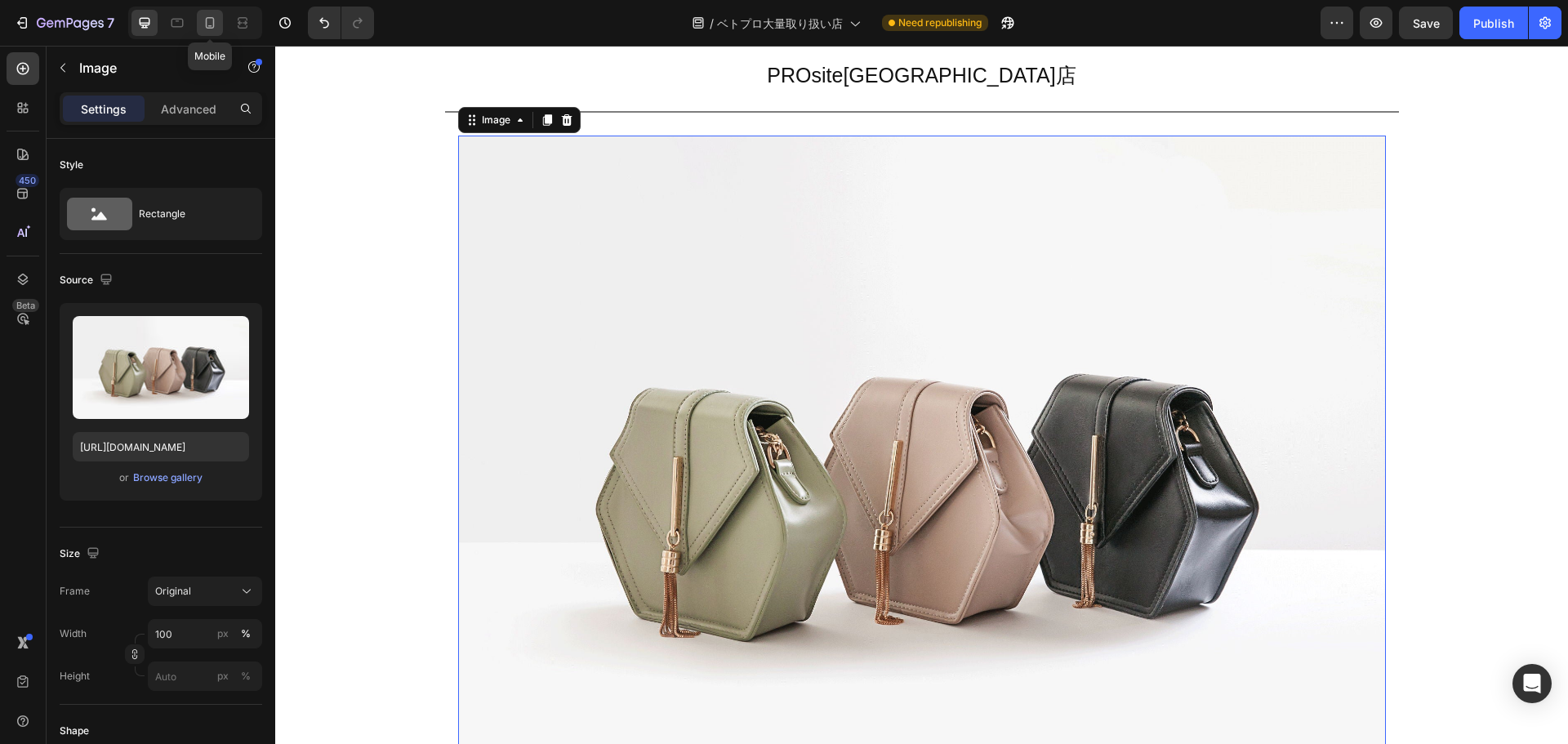
click at [217, 29] on icon at bounding box center [209, 22] width 16 height 16
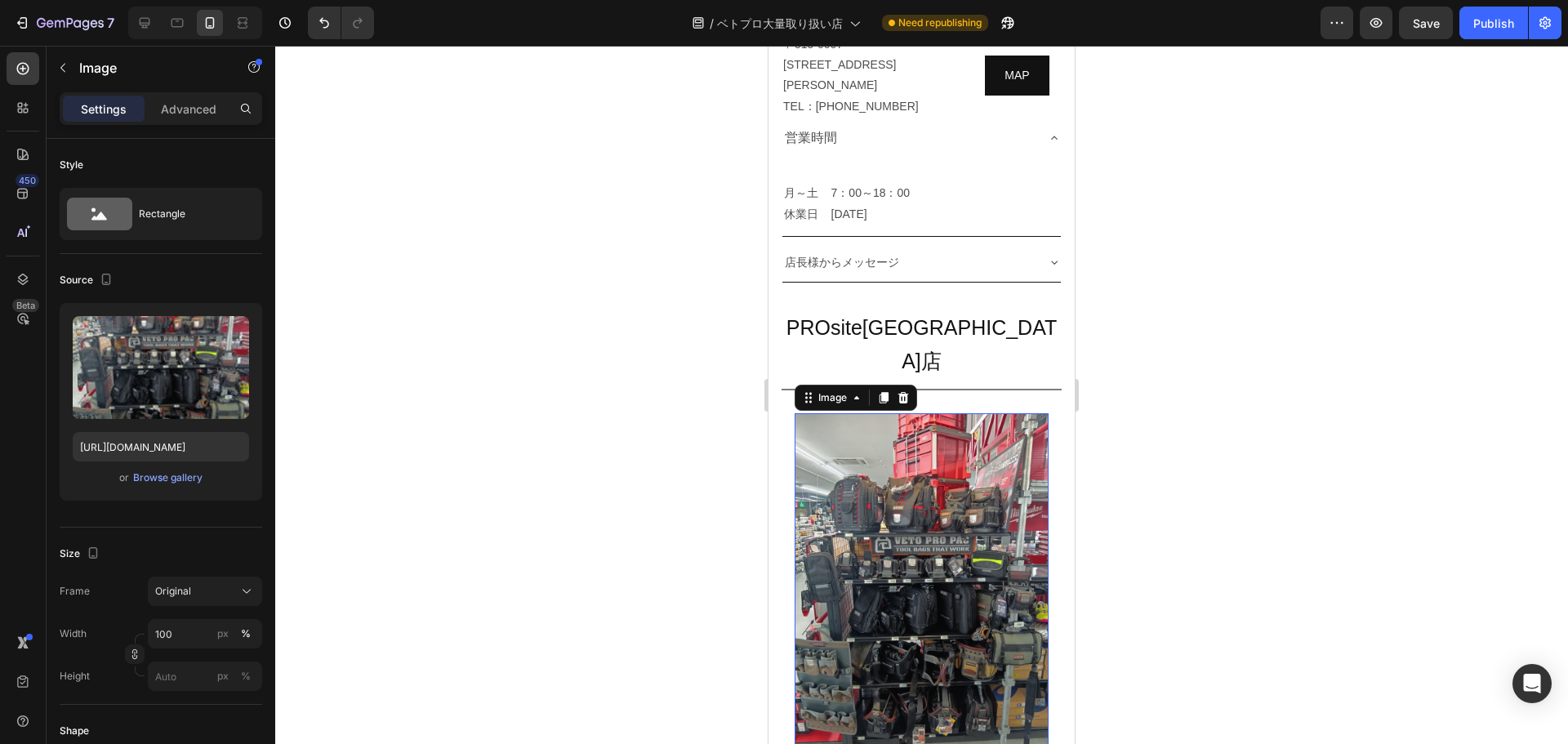
scroll to position [7828, 0]
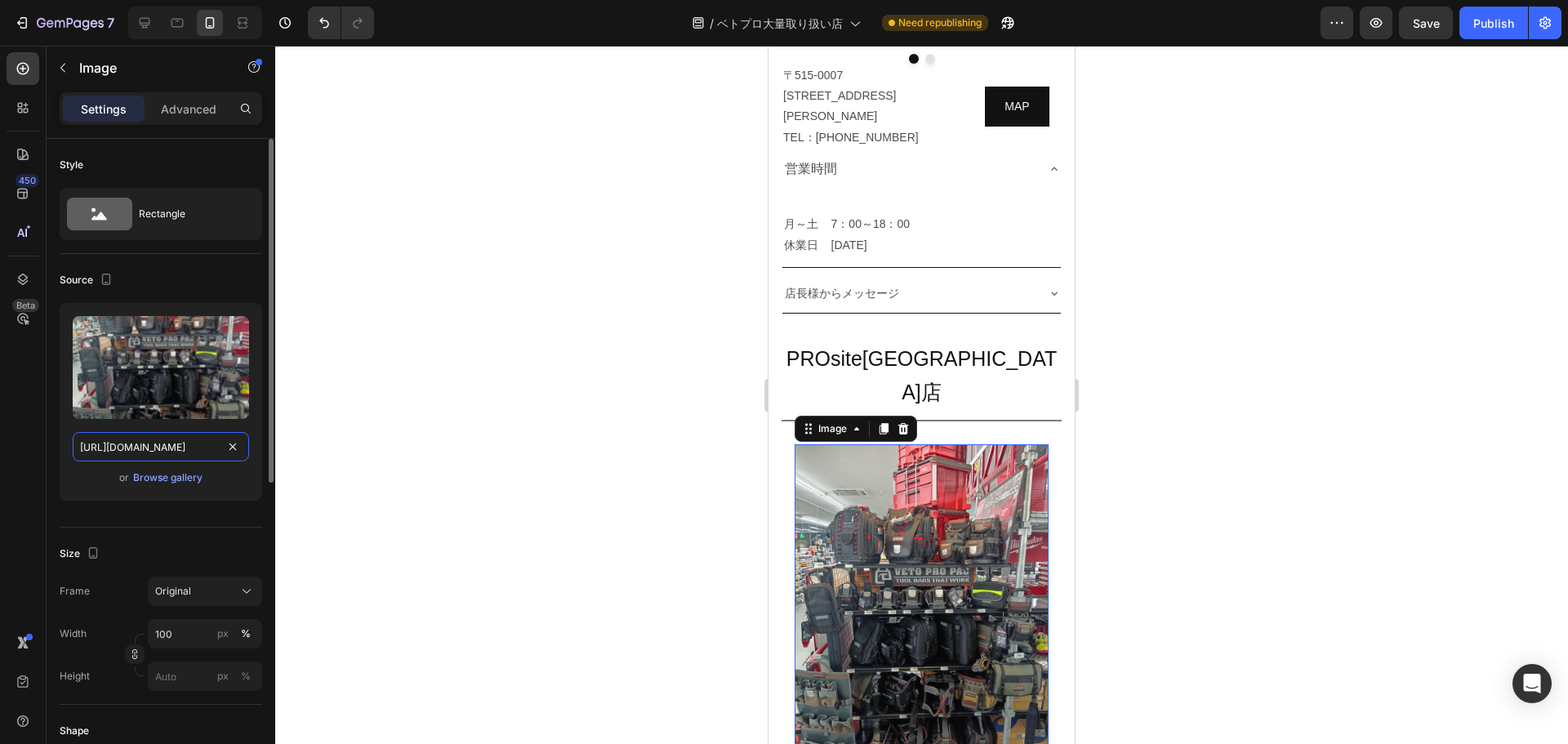
click at [194, 450] on input "[URL][DOMAIN_NAME]" at bounding box center [161, 447] width 176 height 29
click at [132, 23] on div at bounding box center [144, 22] width 26 height 26
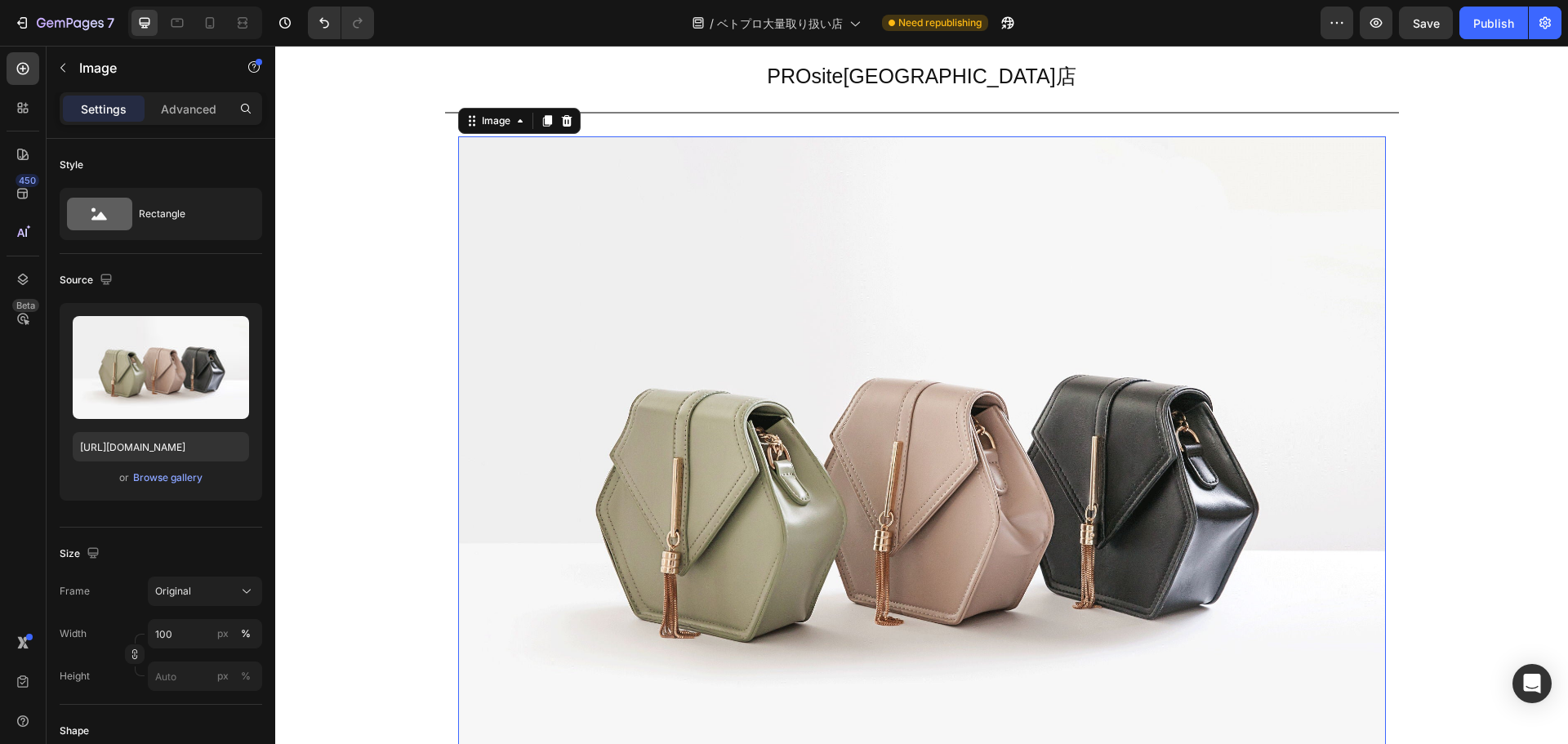
scroll to position [9806, 0]
click at [200, 439] on input "[URL][DOMAIN_NAME]" at bounding box center [161, 447] width 176 height 29
paste input "0561/6556/4555/files/gempages_525490314757014773-63c534df-1de5-4ec2-90c5-8680d1…"
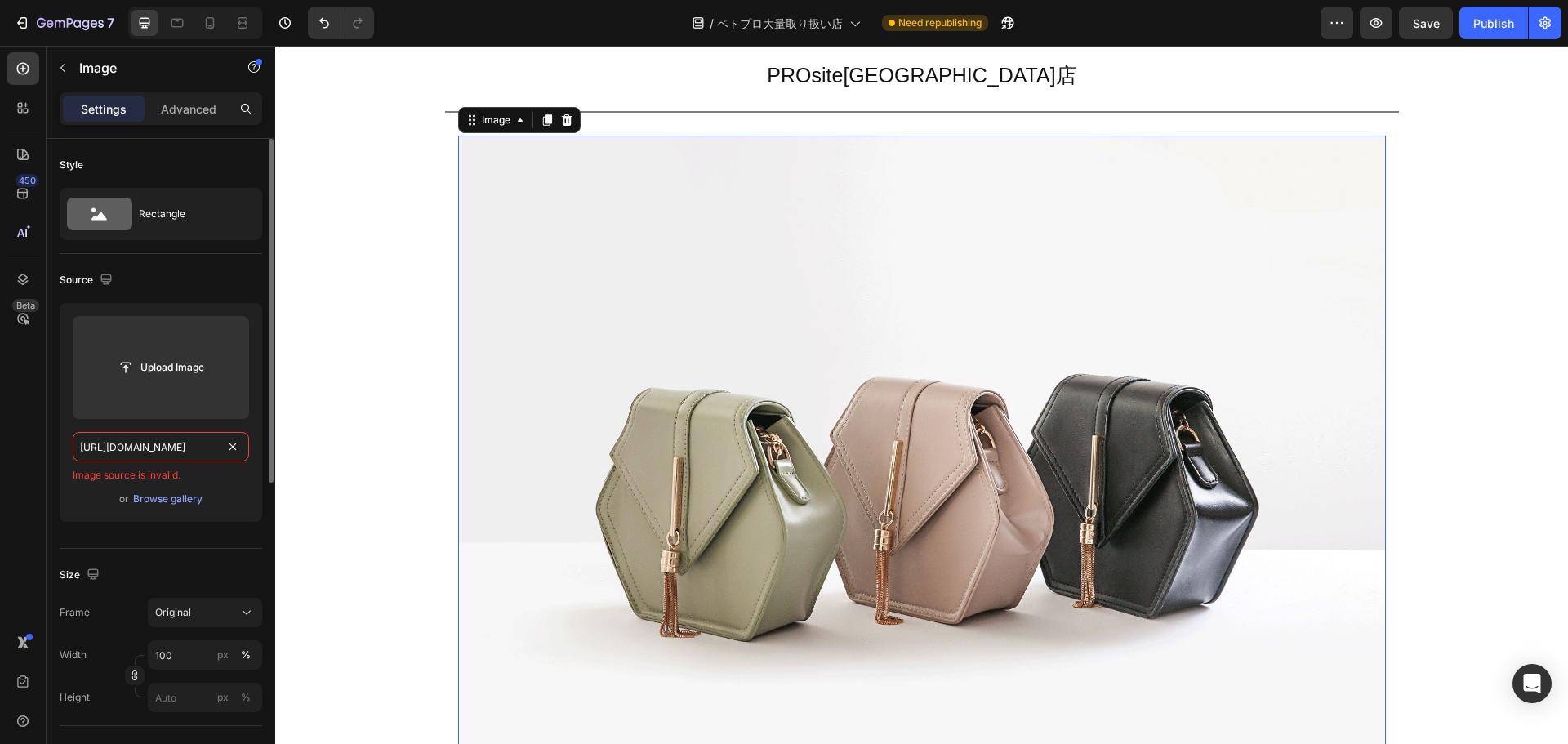
type input "[URL][DOMAIN_NAME]"
click at [211, 500] on div "or Browse gallery" at bounding box center [161, 499] width 176 height 19
click at [175, 449] on input "[URL][DOMAIN_NAME]" at bounding box center [161, 447] width 176 height 29
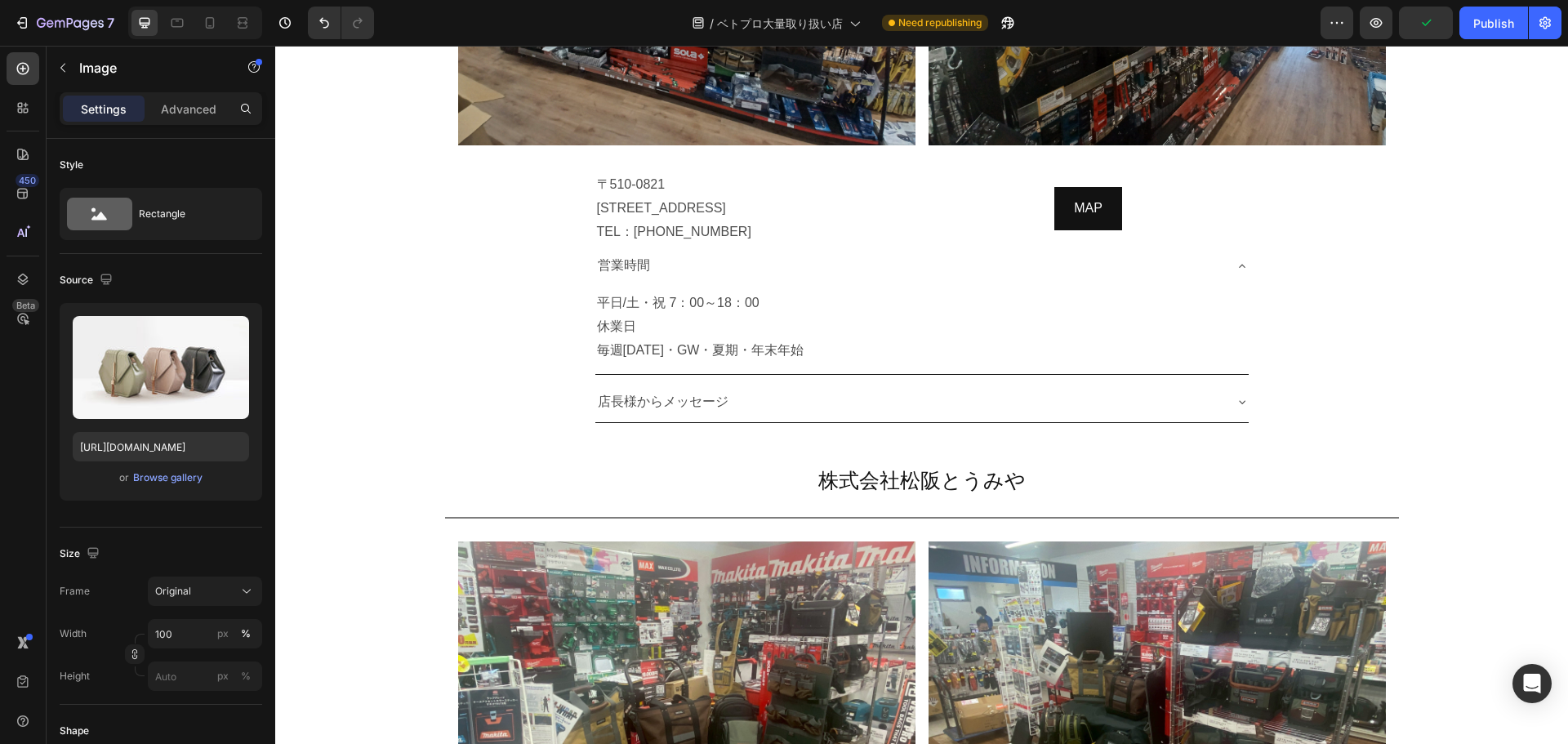
scroll to position [8660, 0]
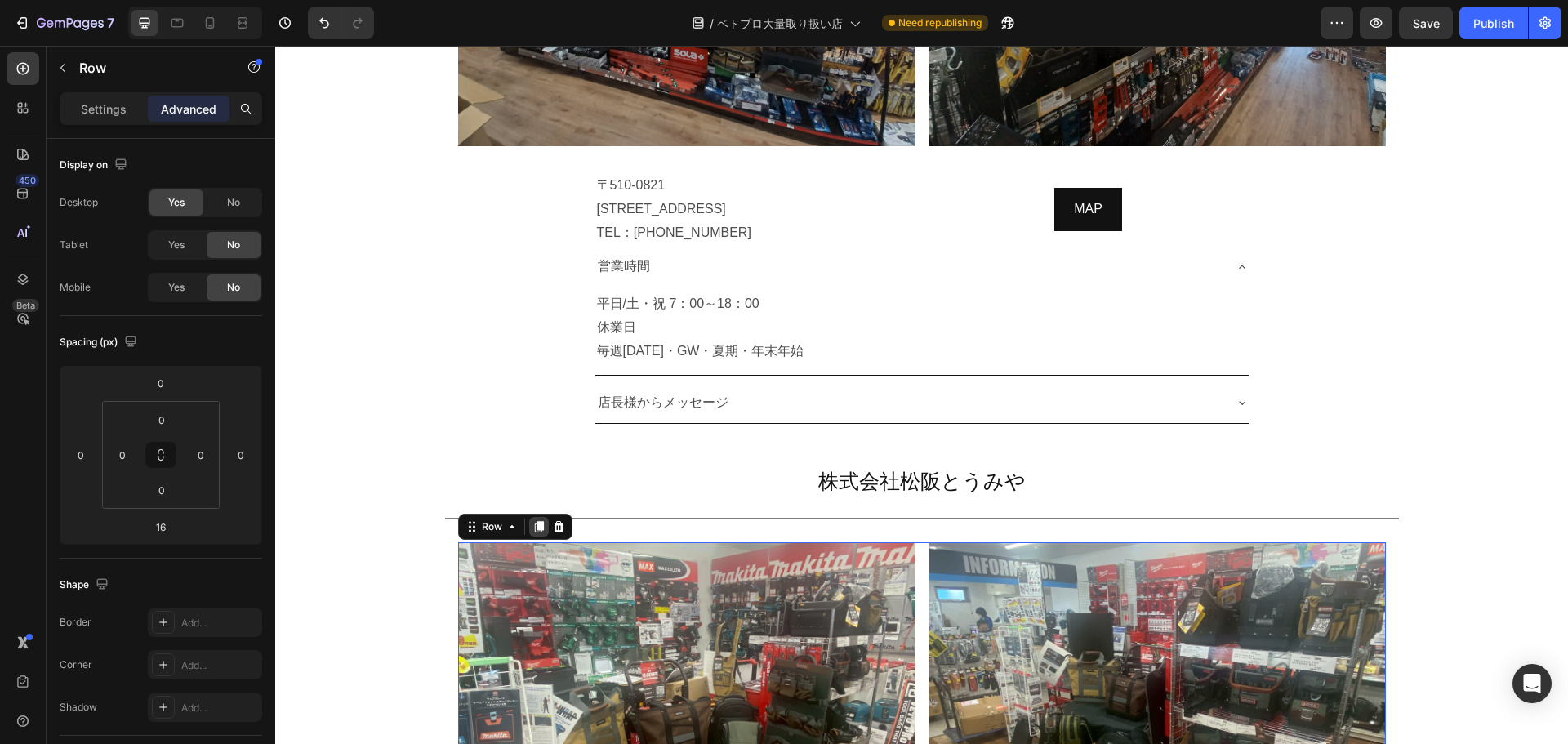
click at [534, 521] on icon at bounding box center [538, 527] width 9 height 12
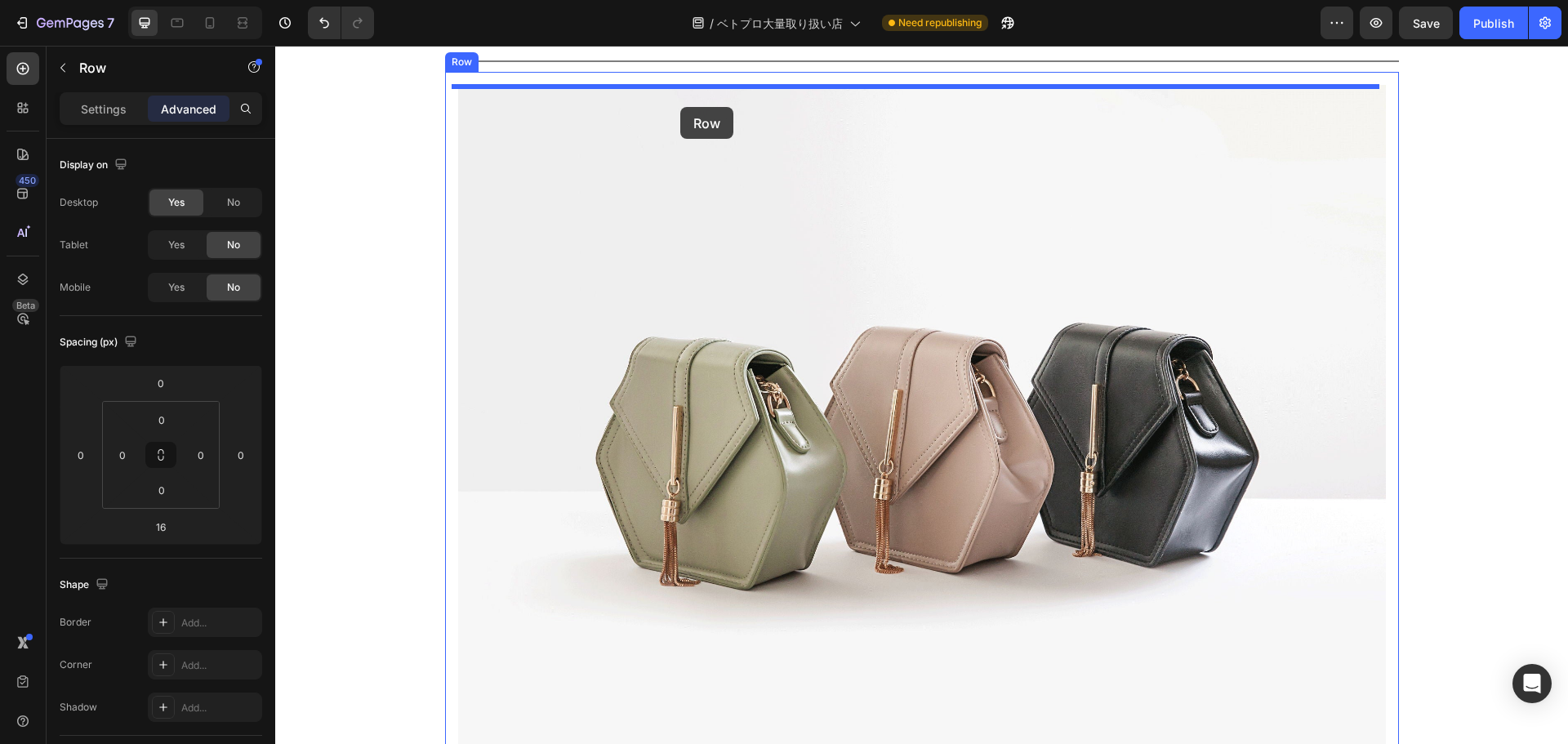
scroll to position [11809, 0]
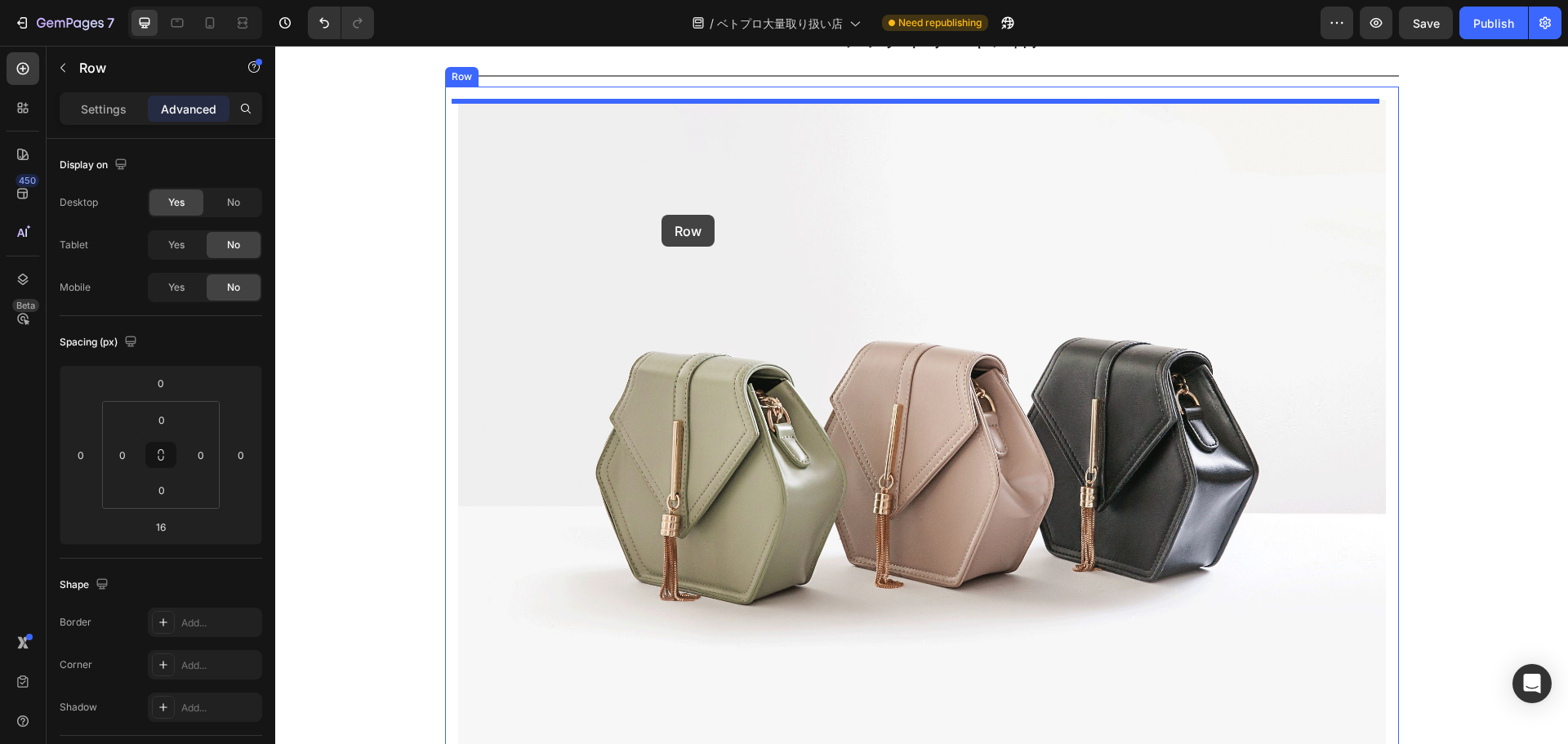
drag, startPoint x: 461, startPoint y: 85, endPoint x: 661, endPoint y: 215, distance: 238.5
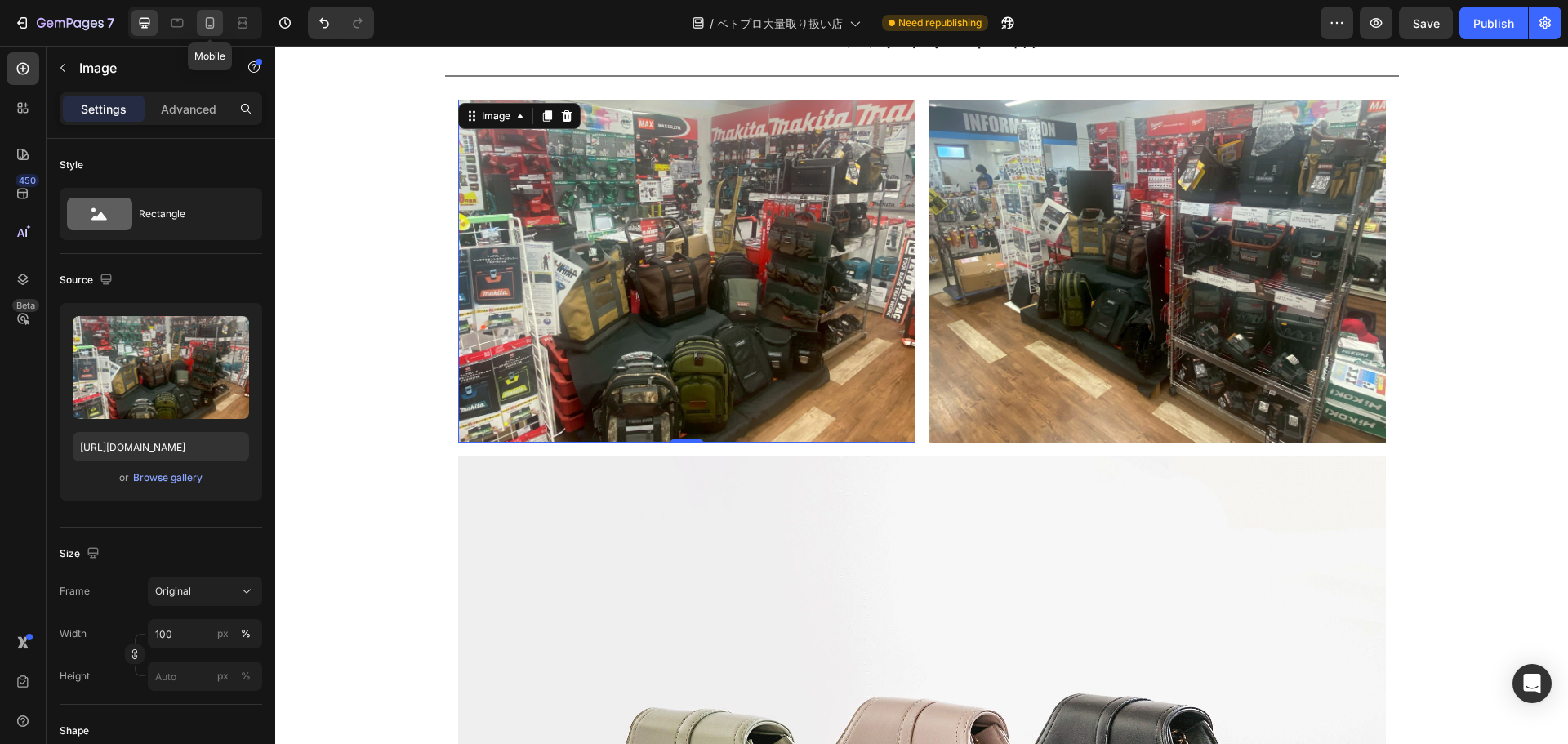
click at [215, 26] on icon at bounding box center [209, 22] width 16 height 16
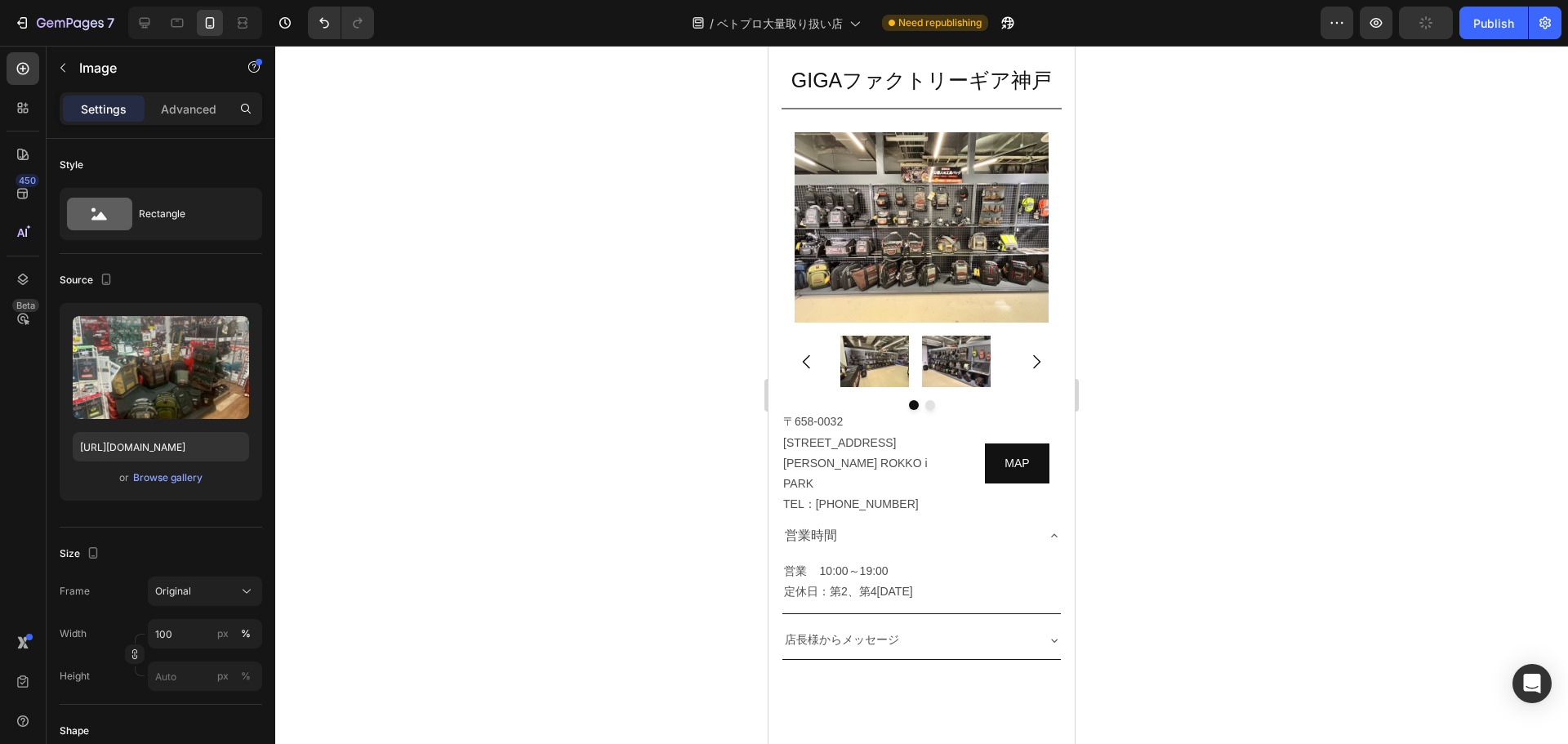
scroll to position [11738, 0]
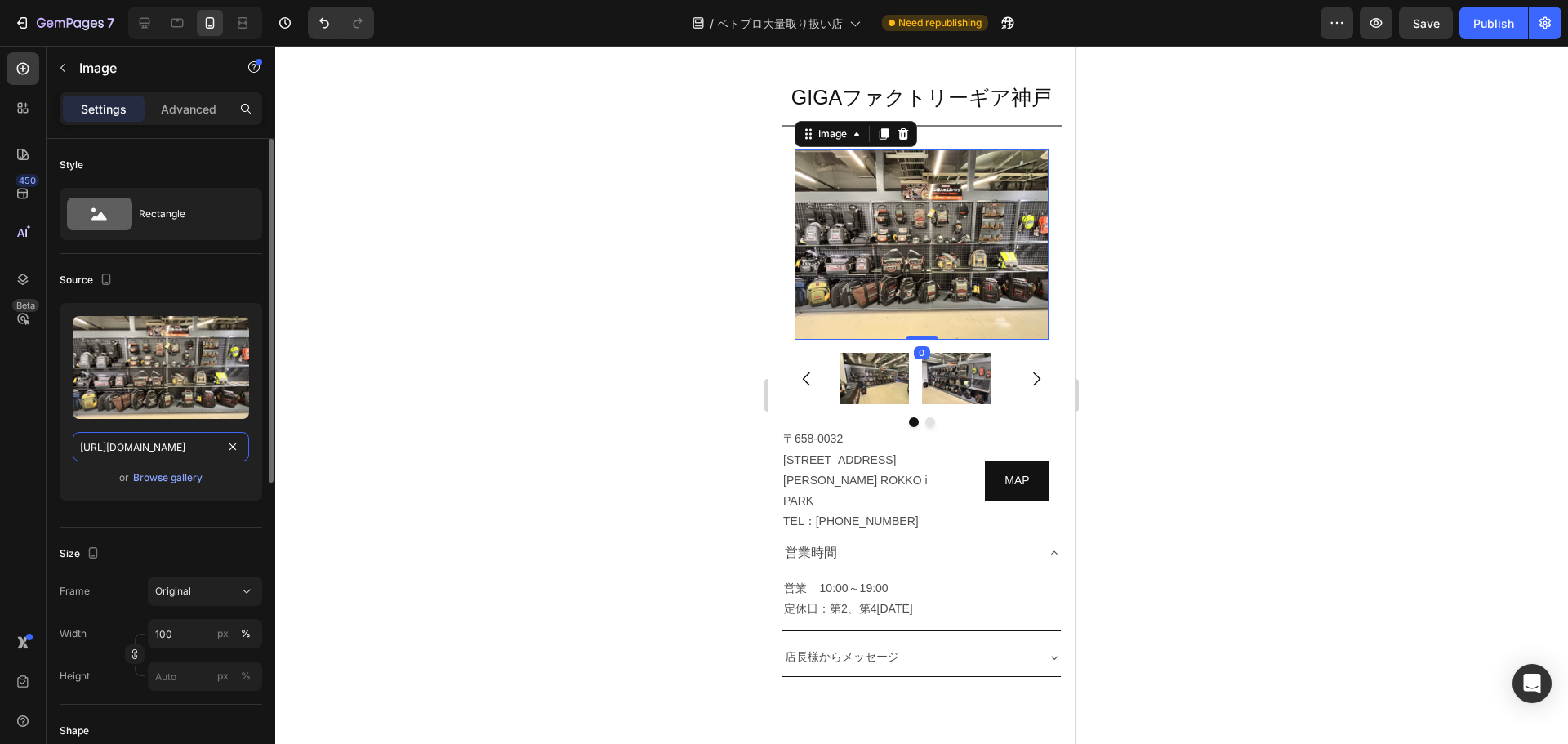
click at [177, 455] on input "[URL][DOMAIN_NAME]" at bounding box center [161, 447] width 176 height 29
click at [142, 20] on icon at bounding box center [144, 22] width 16 height 16
type input "[URL][DOMAIN_NAME]"
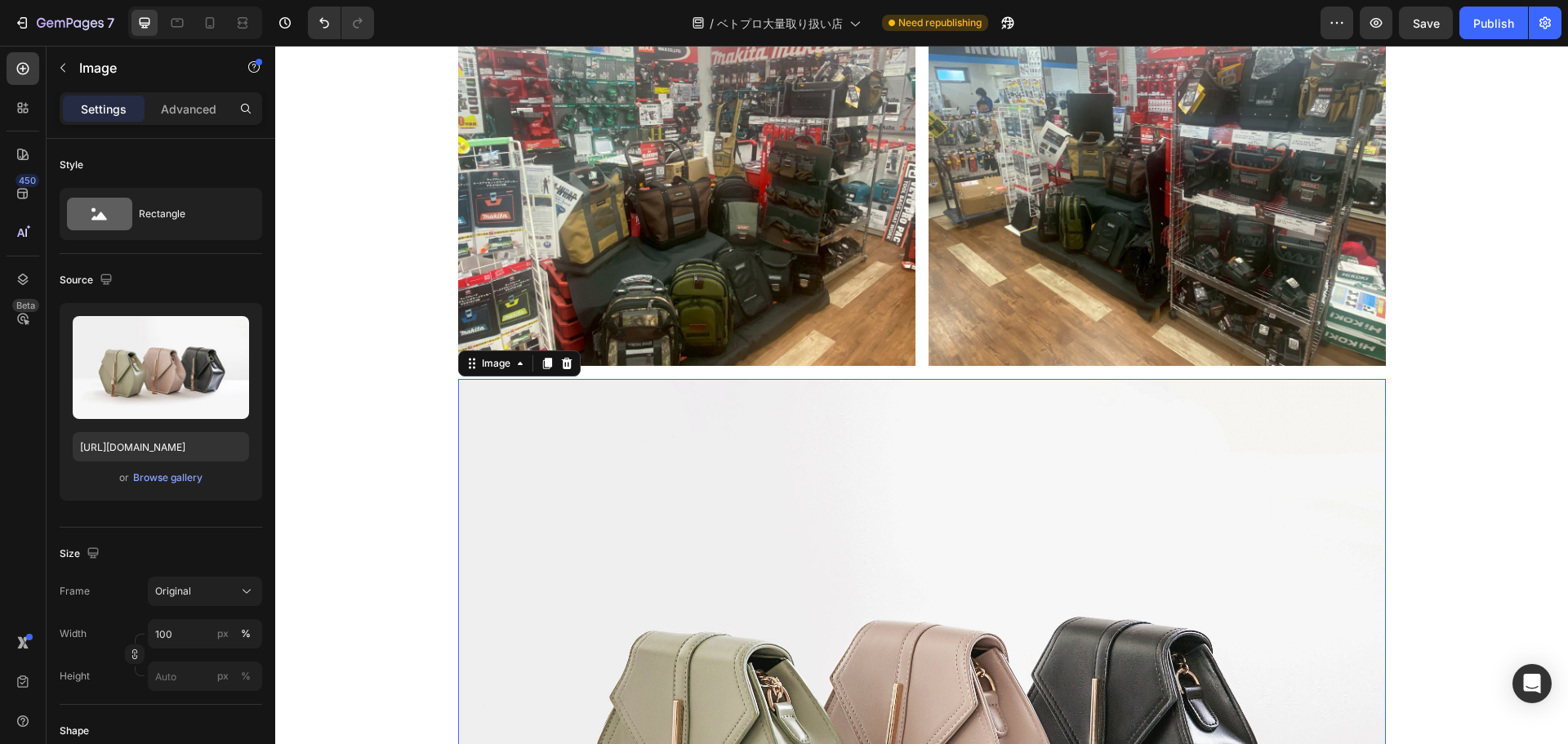
scroll to position [11886, 0]
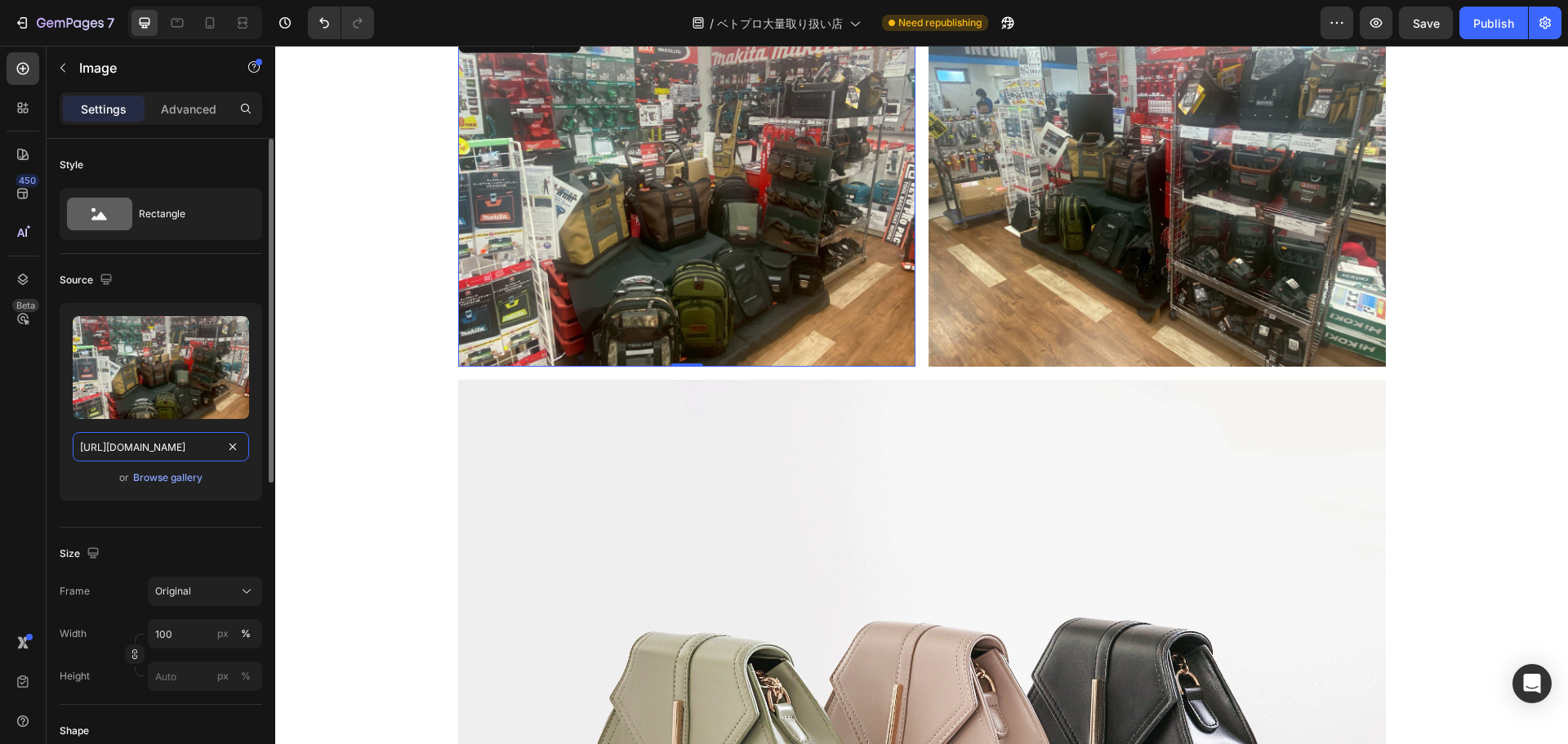
click at [164, 448] on input "[URL][DOMAIN_NAME]" at bounding box center [161, 447] width 176 height 29
paste input "3fe68ce7-8dec-4973-85c7-6d4ea15e64dd"
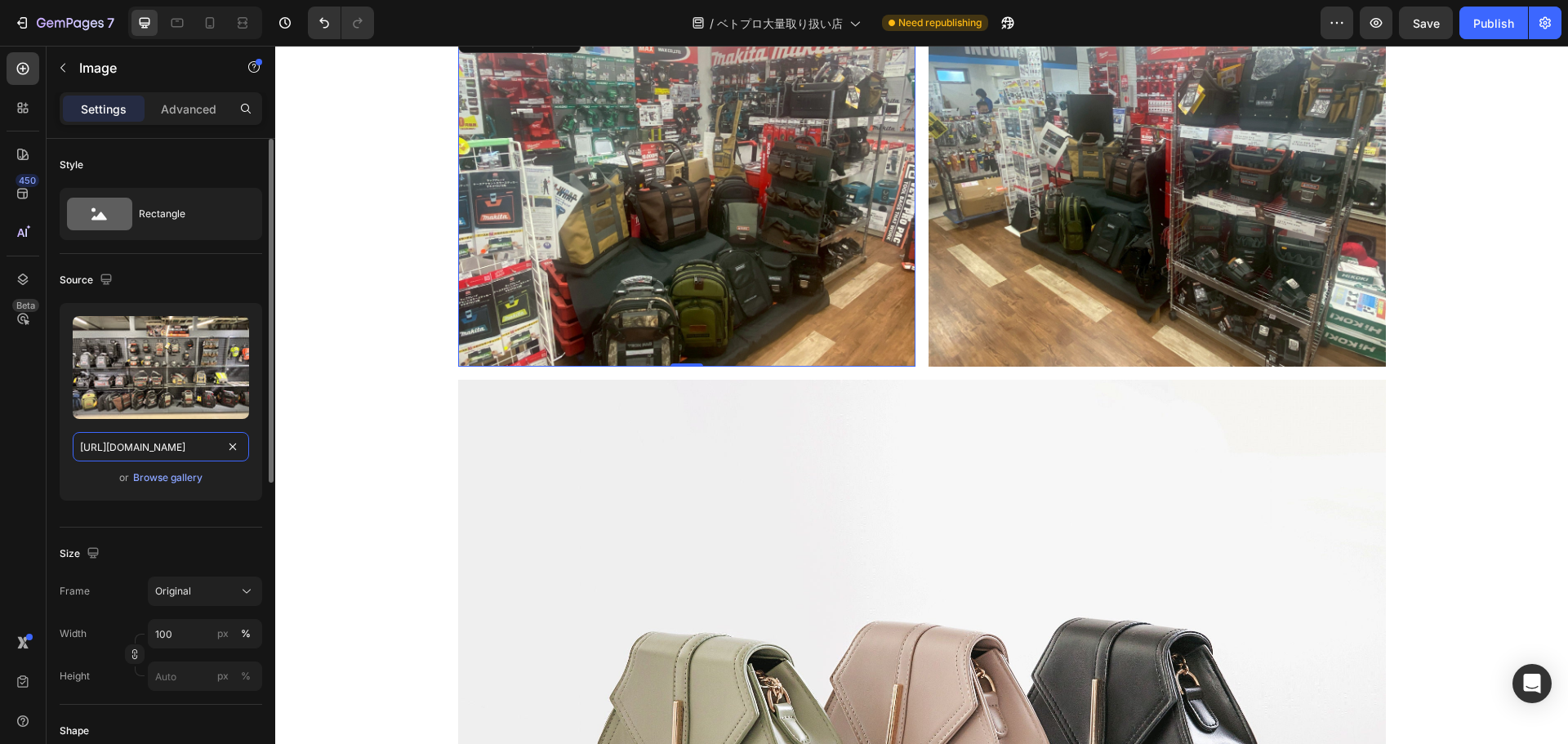
type input "[URL][DOMAIN_NAME]"
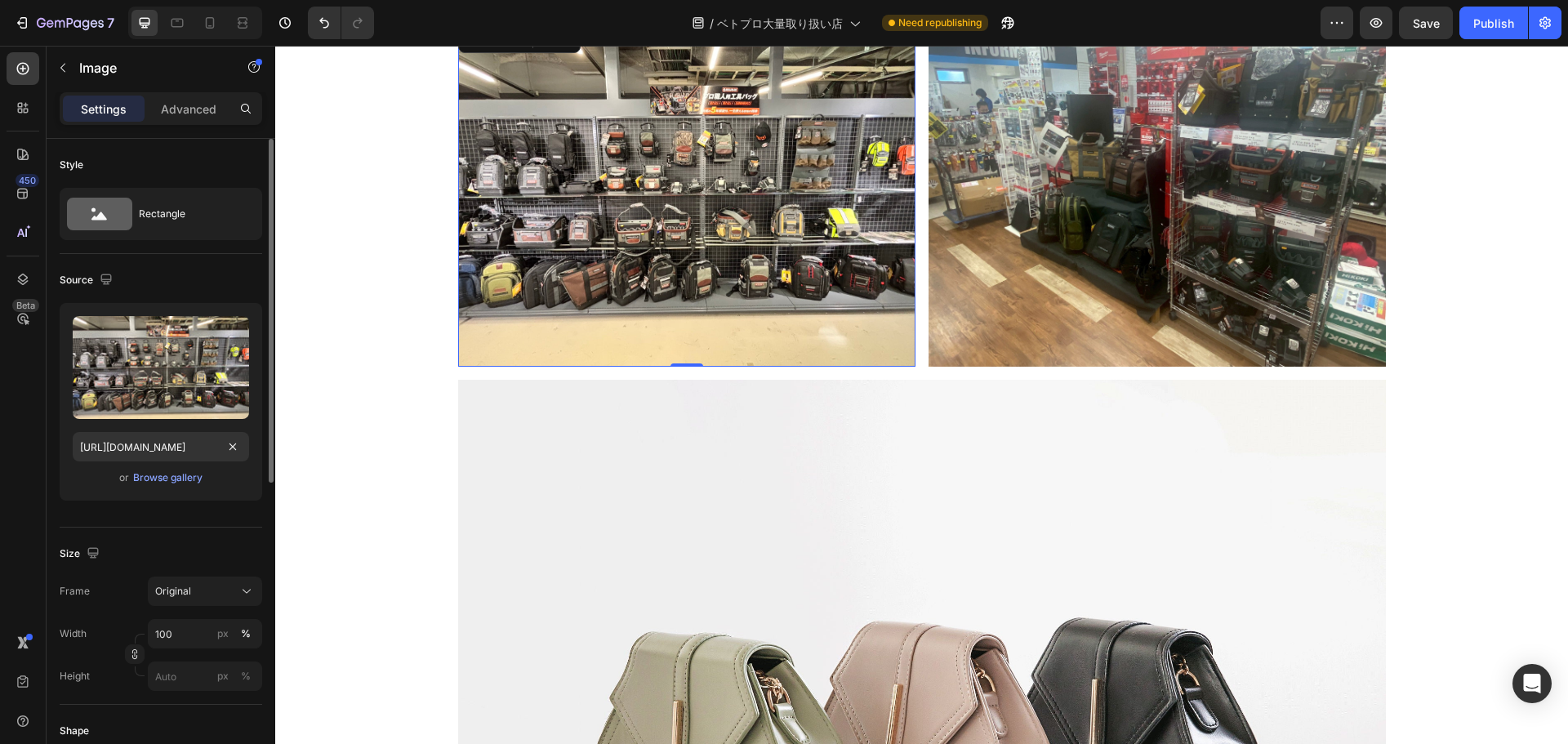
scroll to position [0, 0]
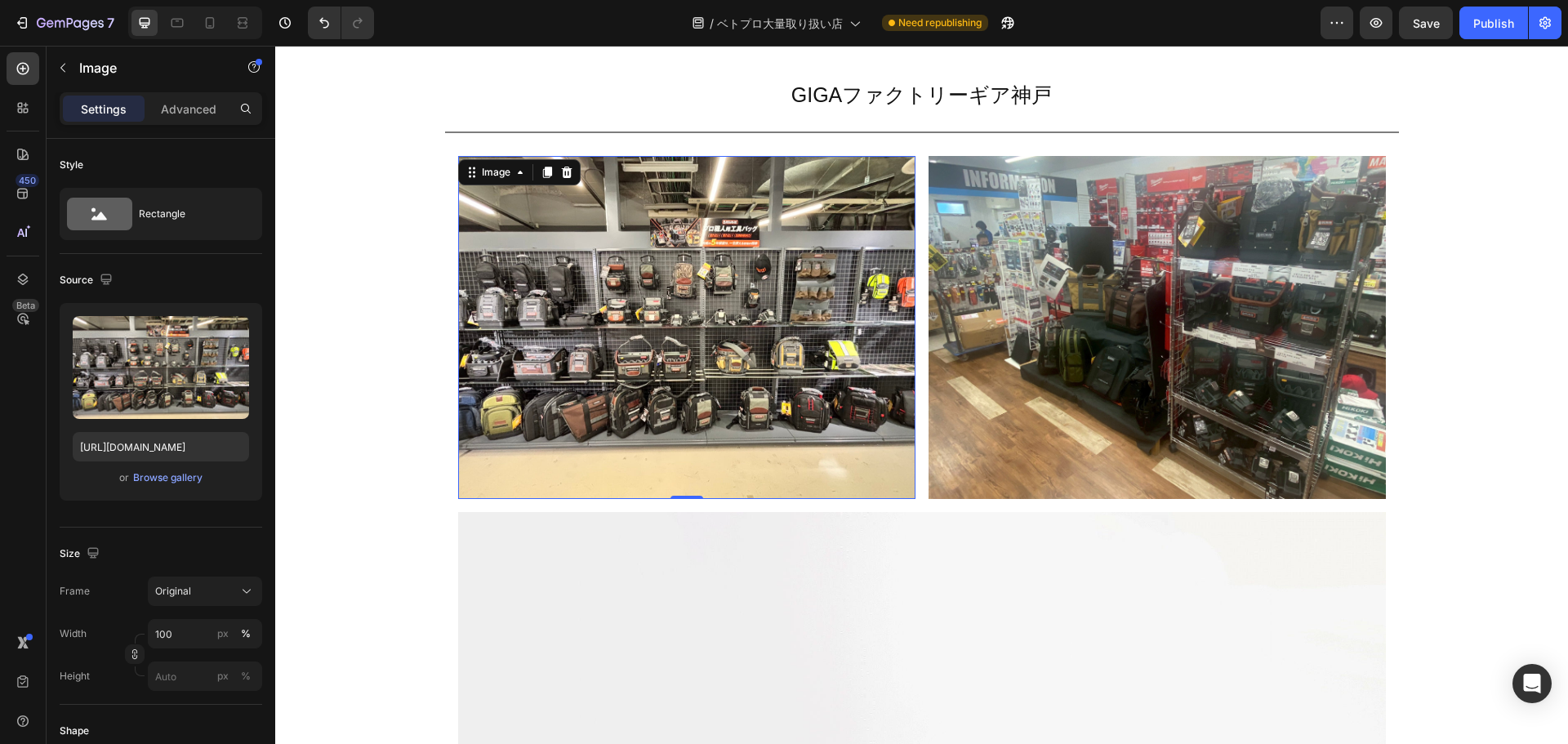
scroll to position [11751, 0]
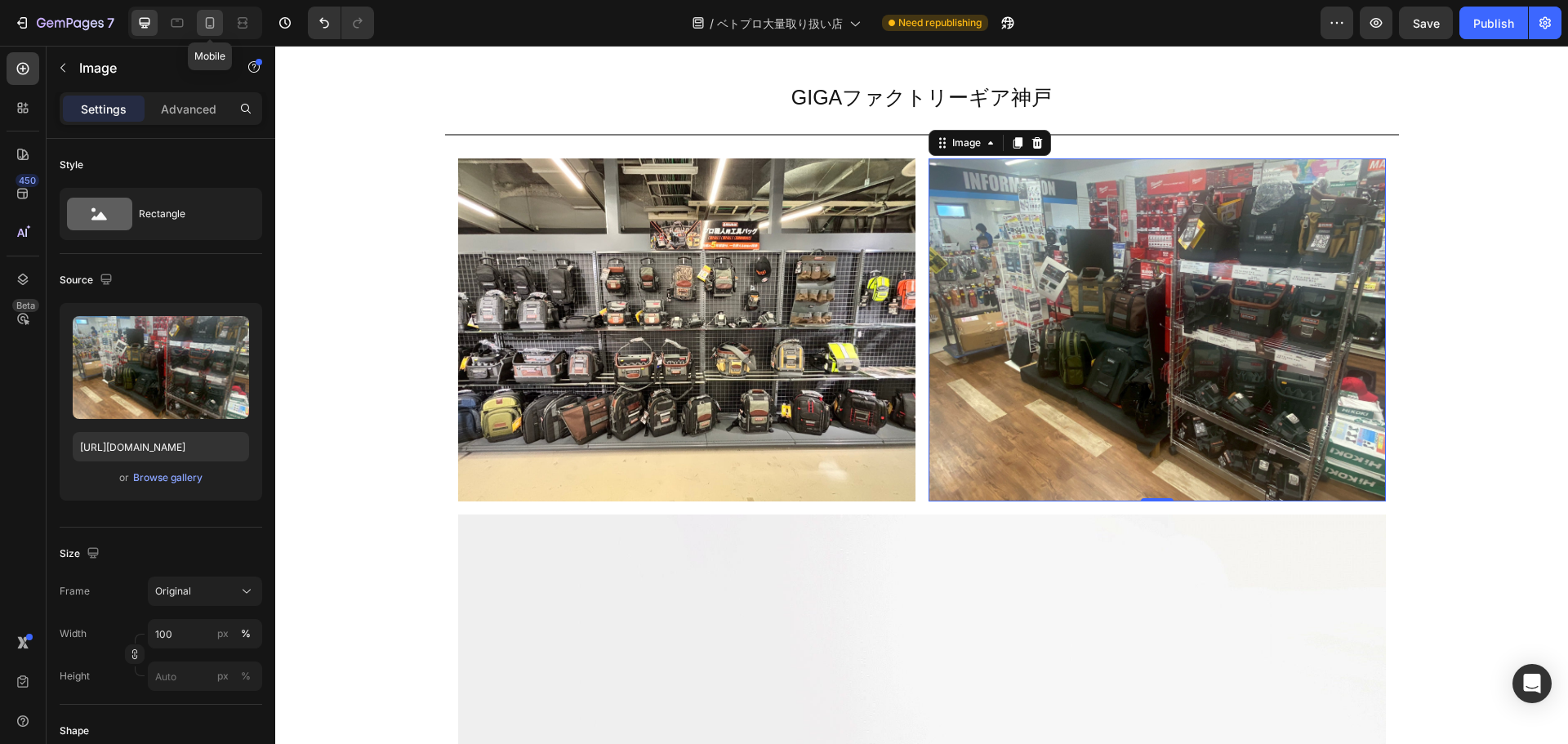
click at [217, 21] on icon at bounding box center [209, 22] width 16 height 16
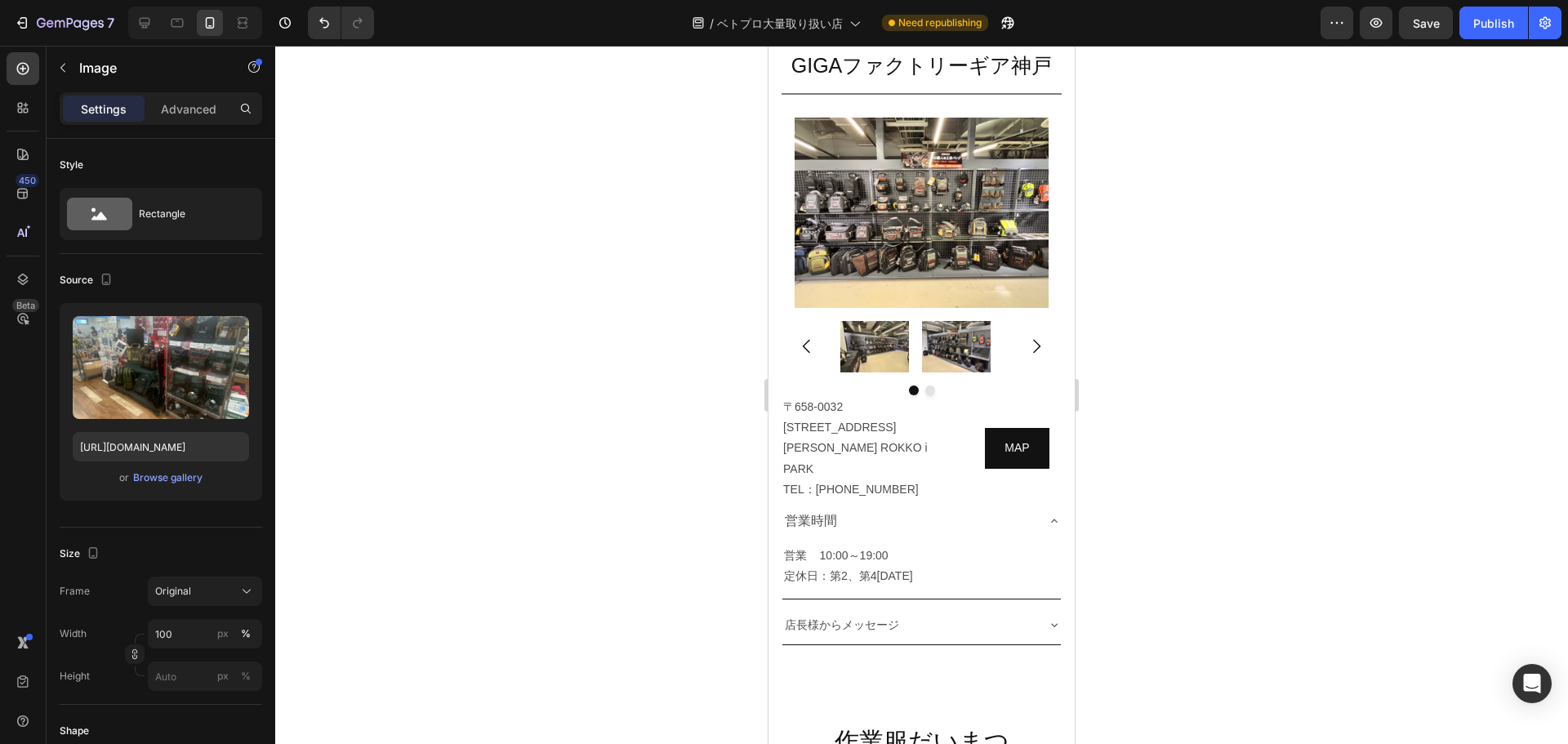
scroll to position [7807, 0]
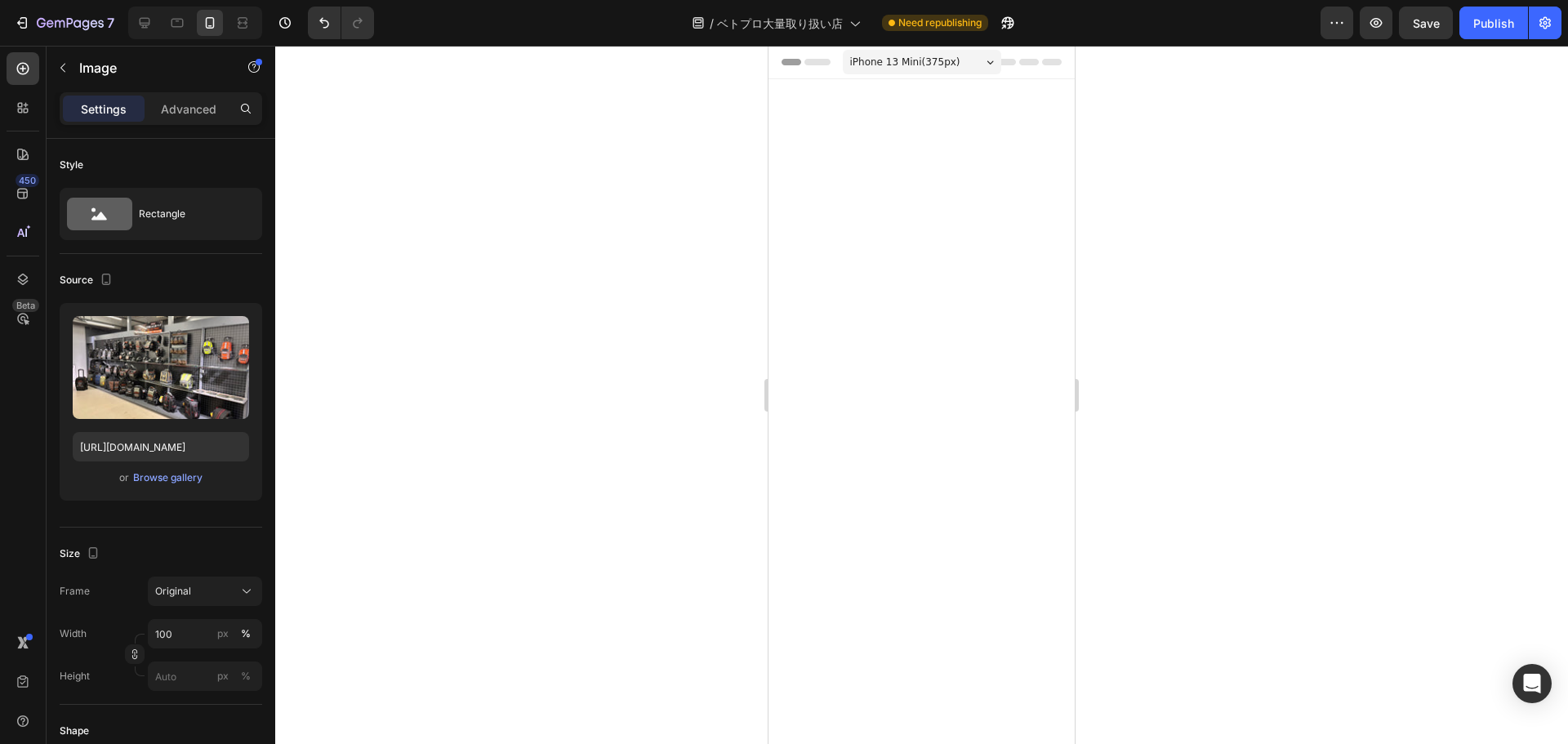
scroll to position [7807, 0]
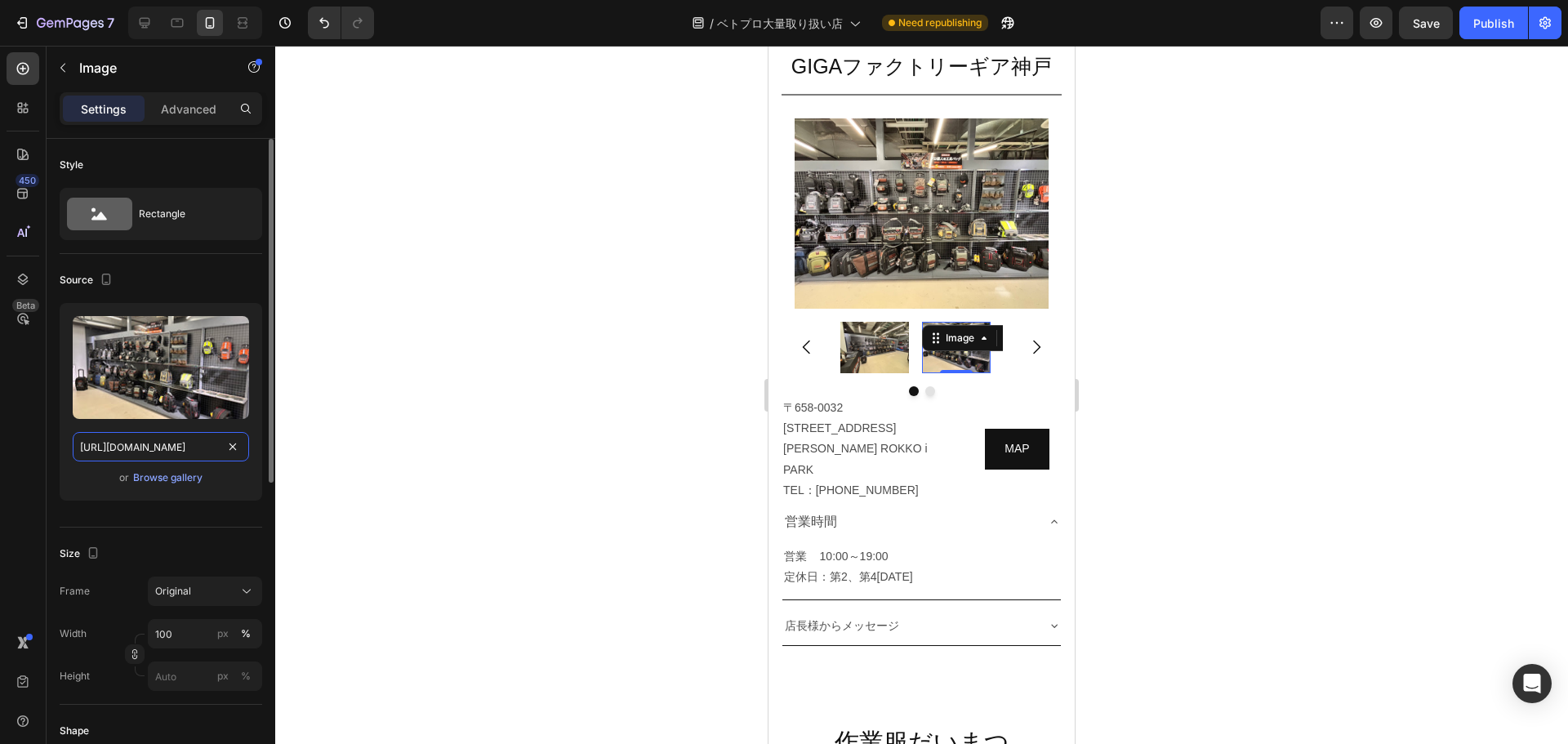
click at [182, 446] on input "[URL][DOMAIN_NAME]" at bounding box center [161, 447] width 176 height 29
click at [151, 25] on icon at bounding box center [144, 22] width 16 height 16
type input "[URL][DOMAIN_NAME]"
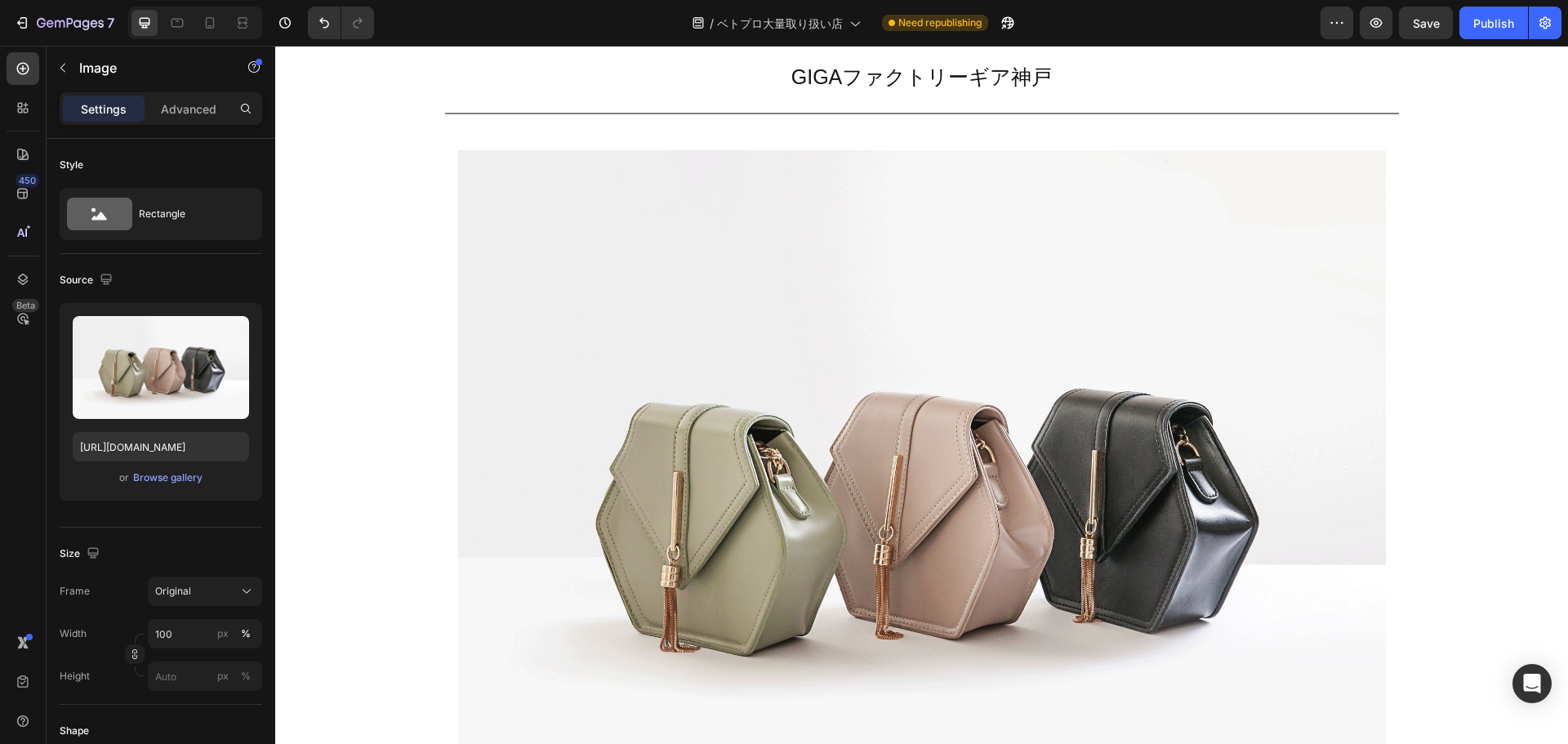
scroll to position [6242, 0]
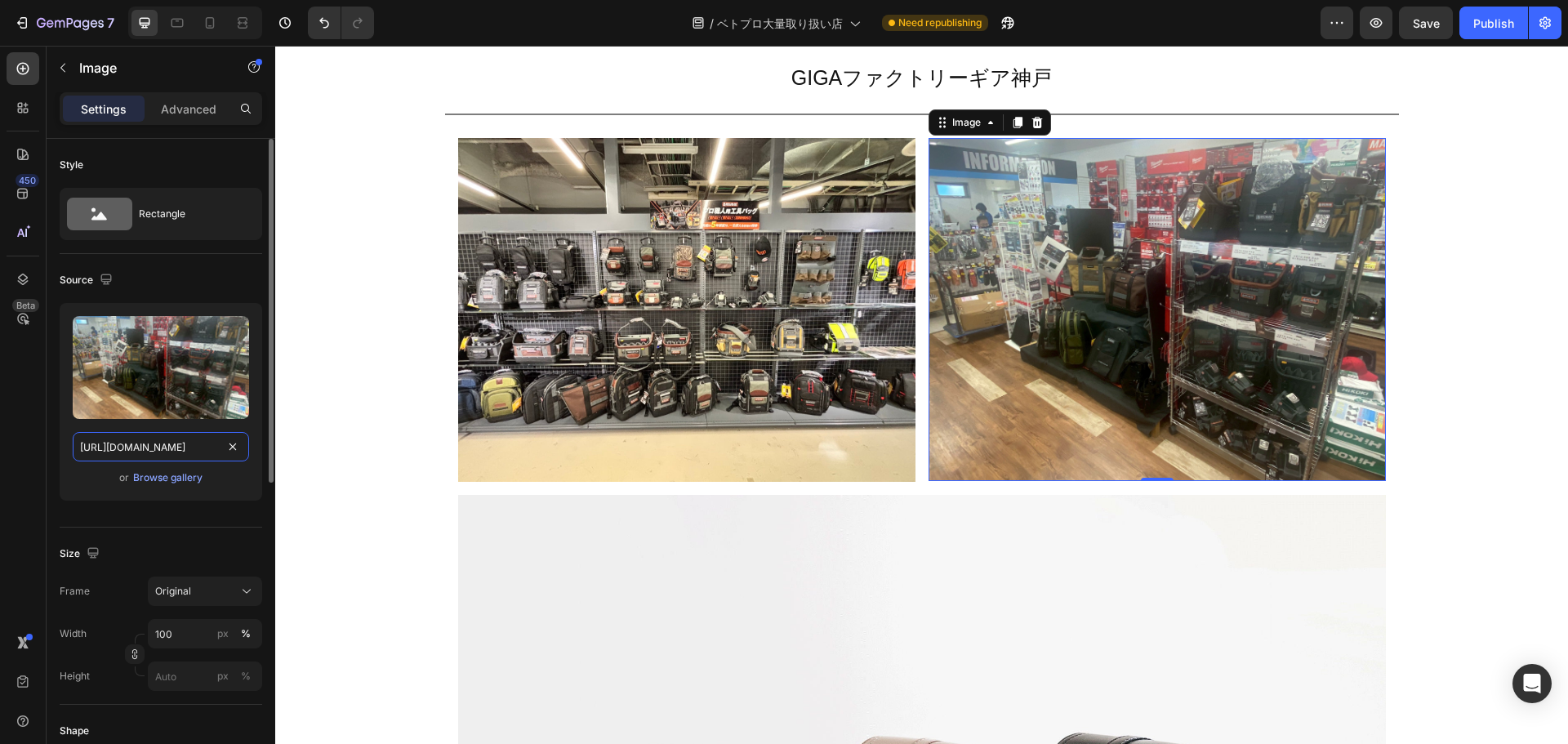
click at [190, 450] on input "[URL][DOMAIN_NAME]" at bounding box center [161, 447] width 176 height 29
paste input "1dcba75c-caa1-4747-8ba0-79ff77b38f35"
type input "[URL][DOMAIN_NAME]"
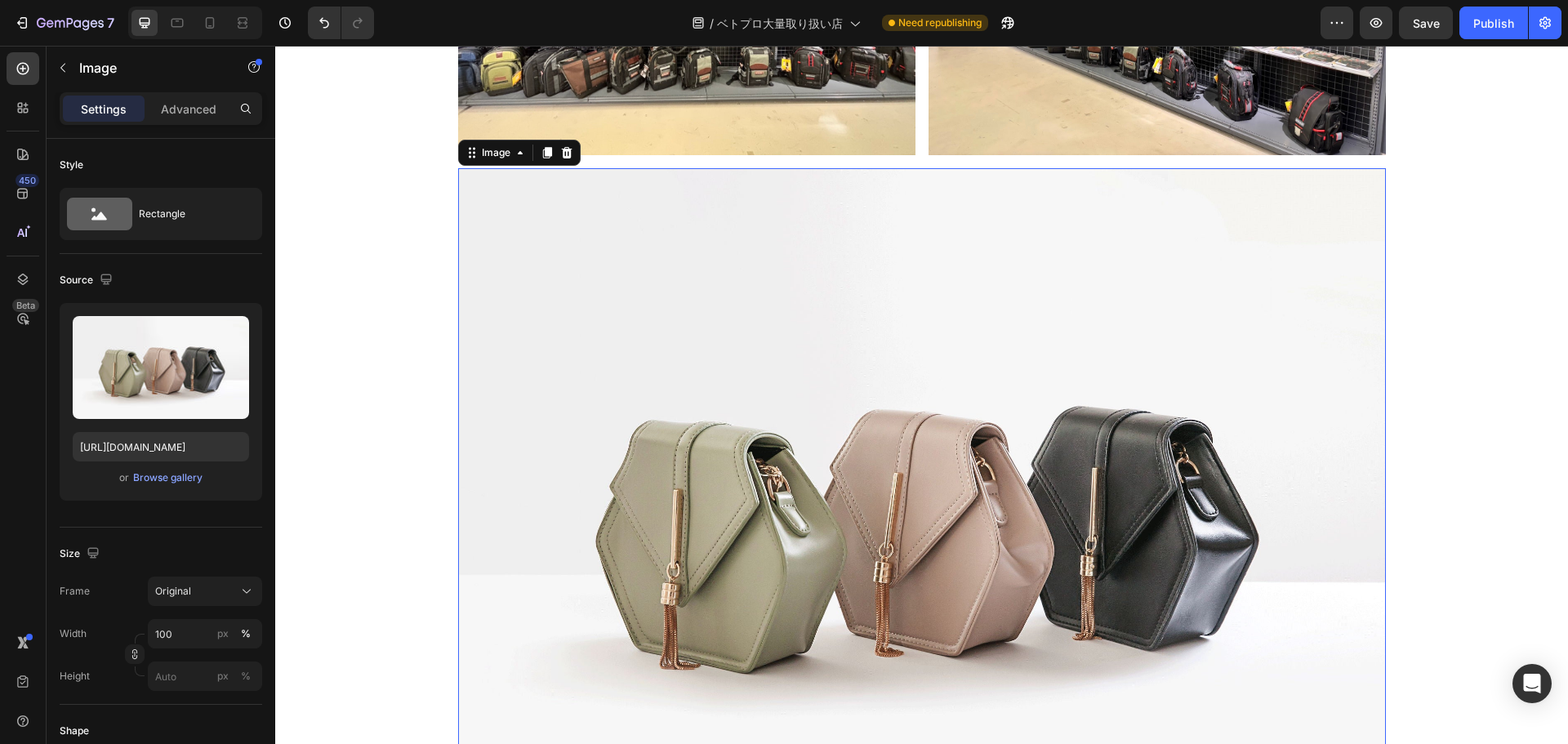
scroll to position [8673, 0]
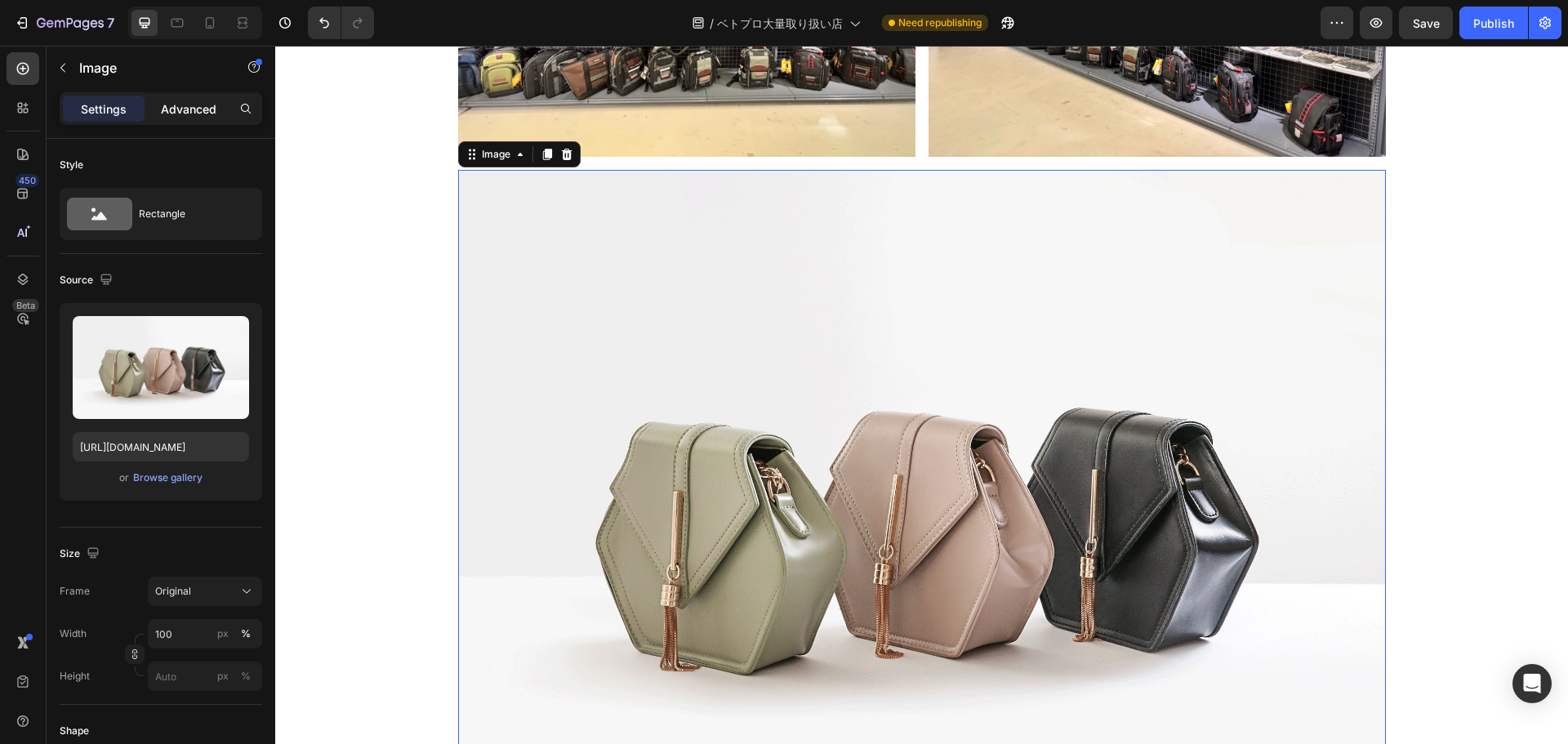
click at [188, 107] on p "Advanced" at bounding box center [188, 109] width 55 height 17
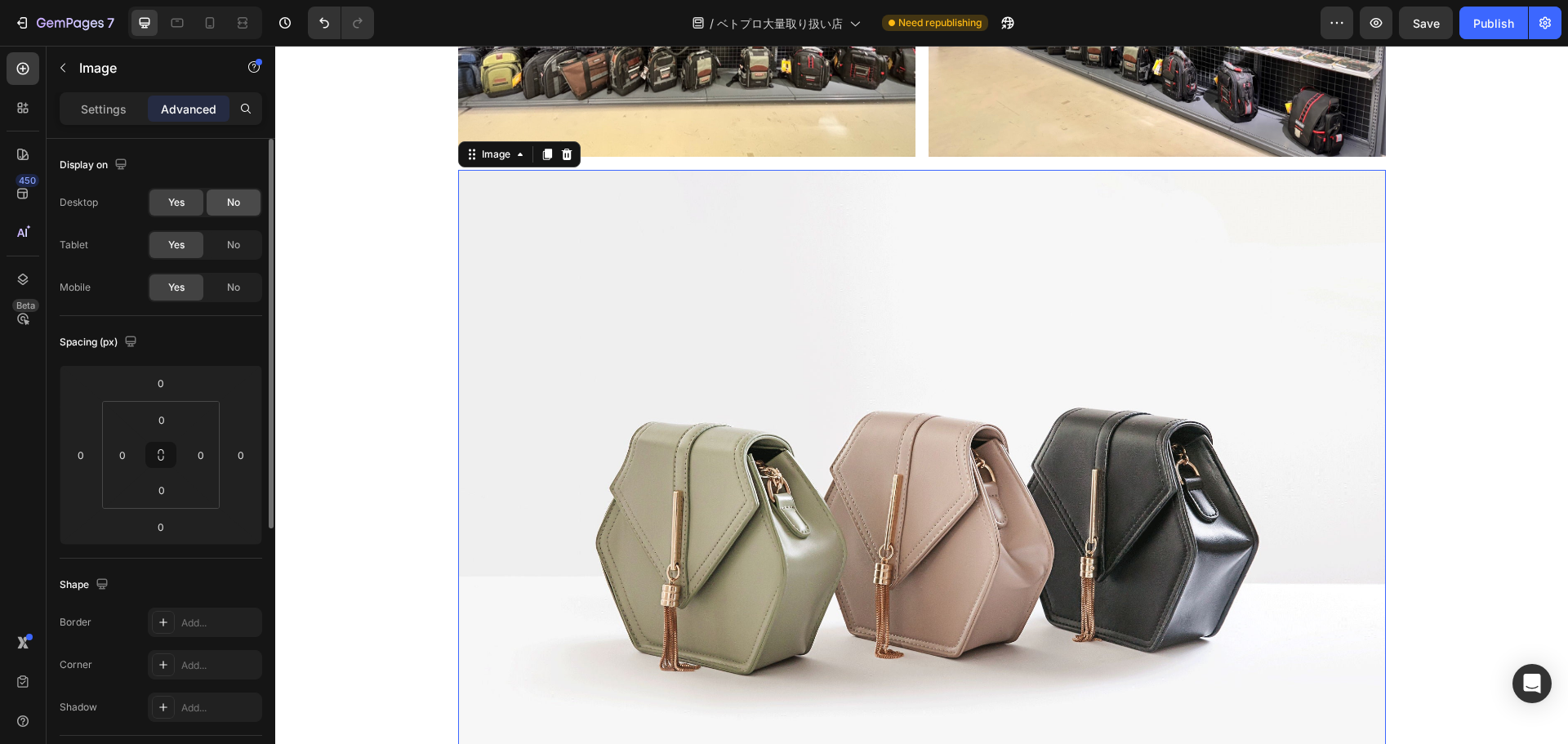
click at [253, 199] on div "No" at bounding box center [233, 202] width 54 height 26
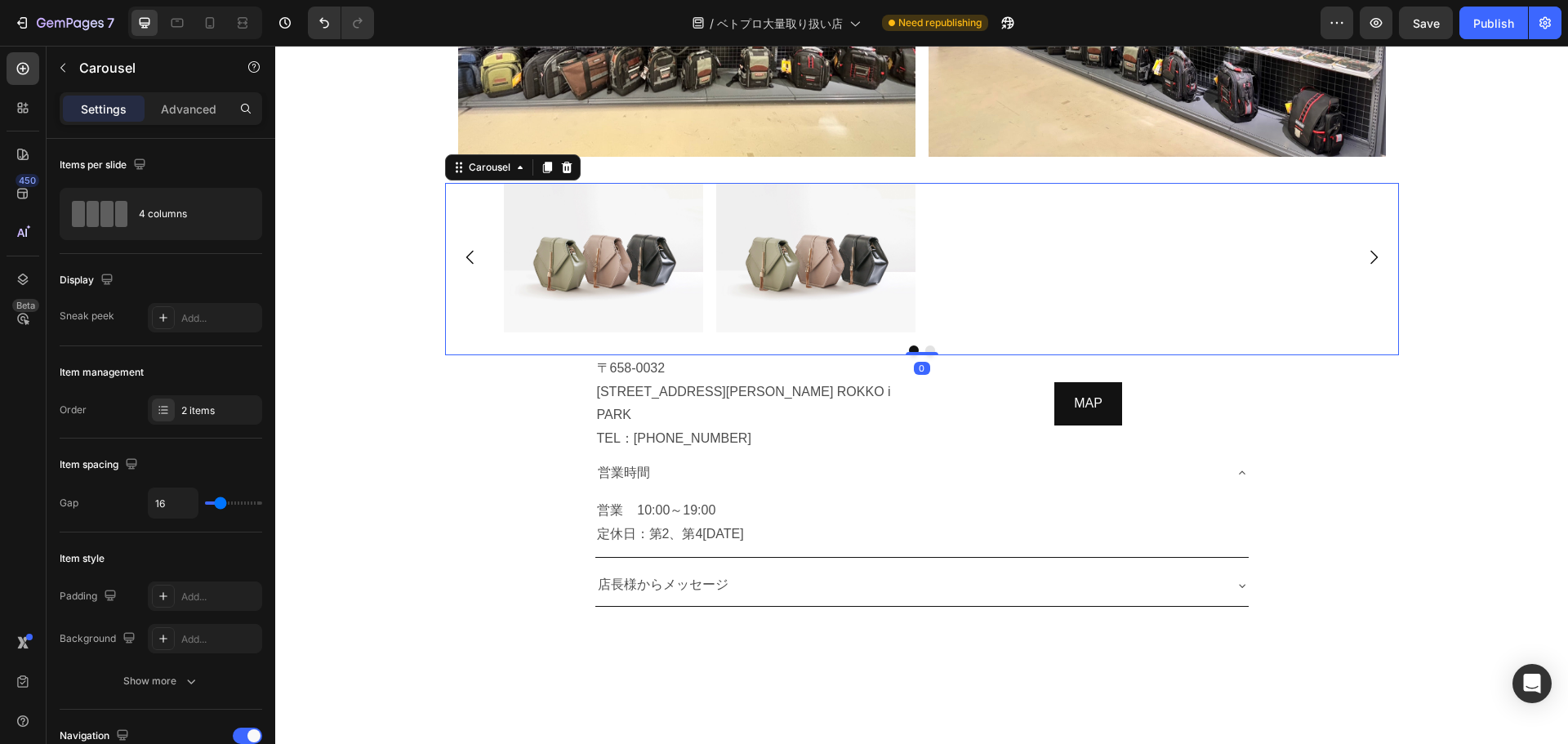
drag, startPoint x: 921, startPoint y: 293, endPoint x: 290, endPoint y: 246, distance: 632.7
click at [290, 246] on div "GIGAファクトリーギア神戸 Heading Title Line Image Image Row Image Row Image Image Carouse…" at bounding box center [921, 164] width 1293 height 912
click at [174, 107] on p "Advanced" at bounding box center [188, 109] width 55 height 17
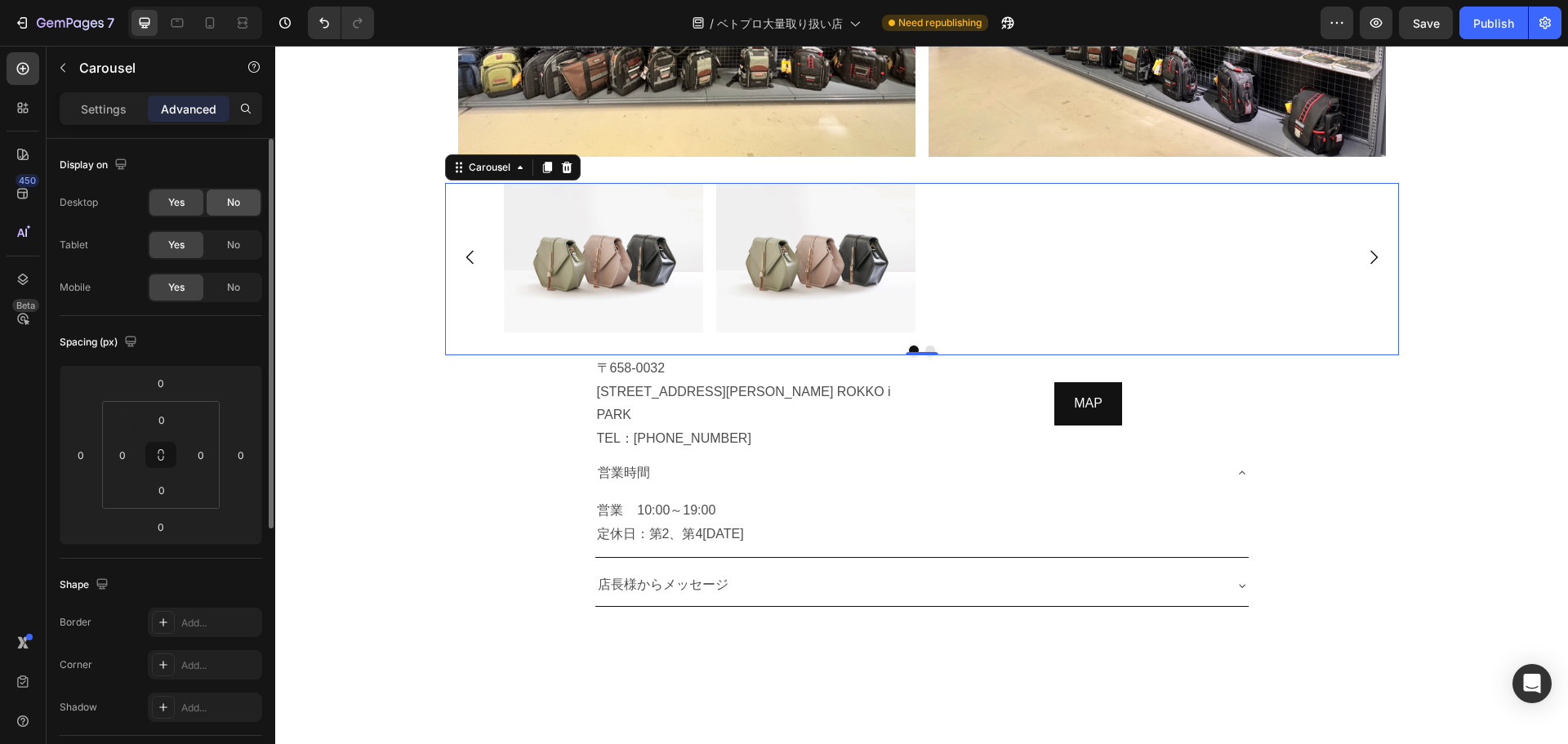
click at [240, 207] on span "No" at bounding box center [232, 202] width 13 height 15
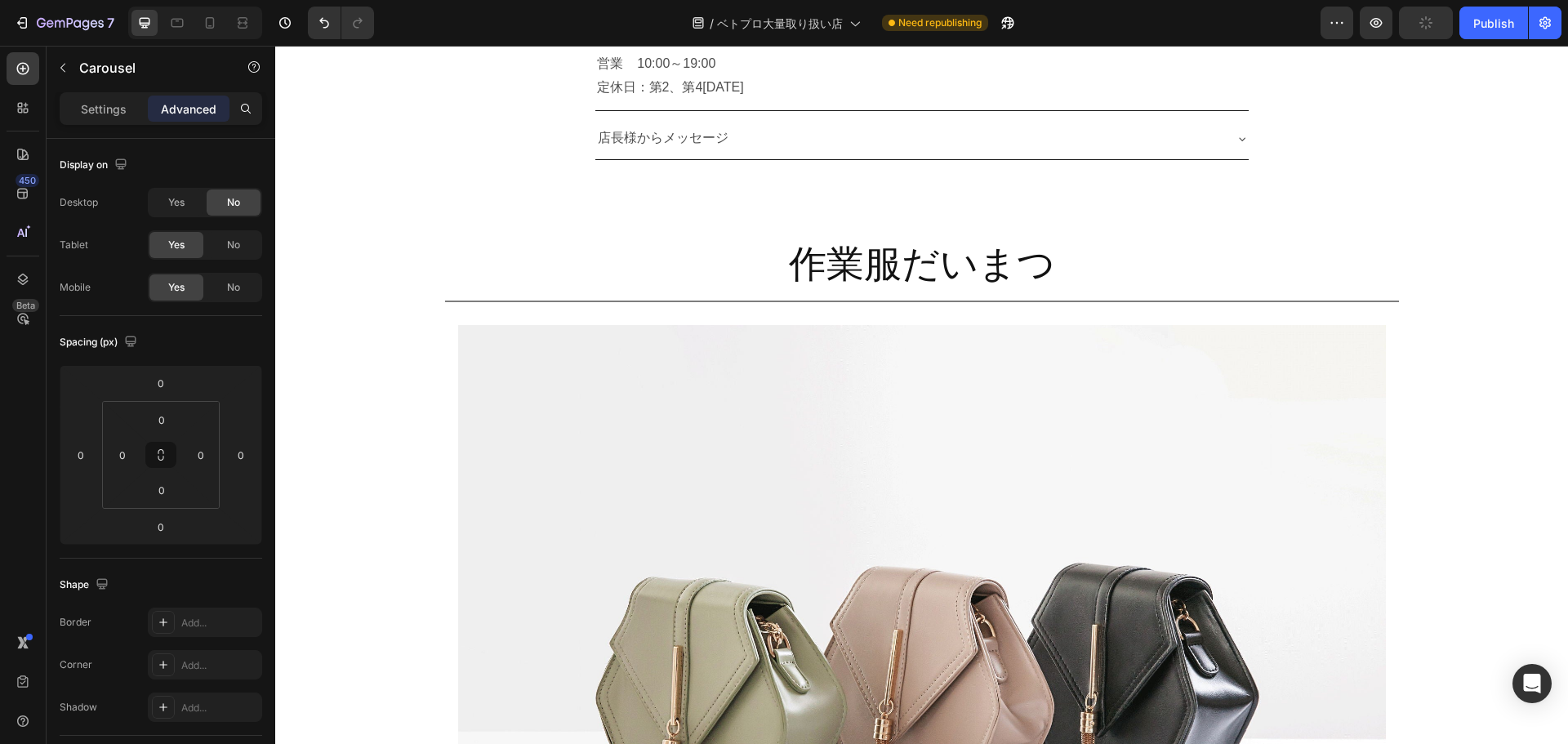
scroll to position [9045, 0]
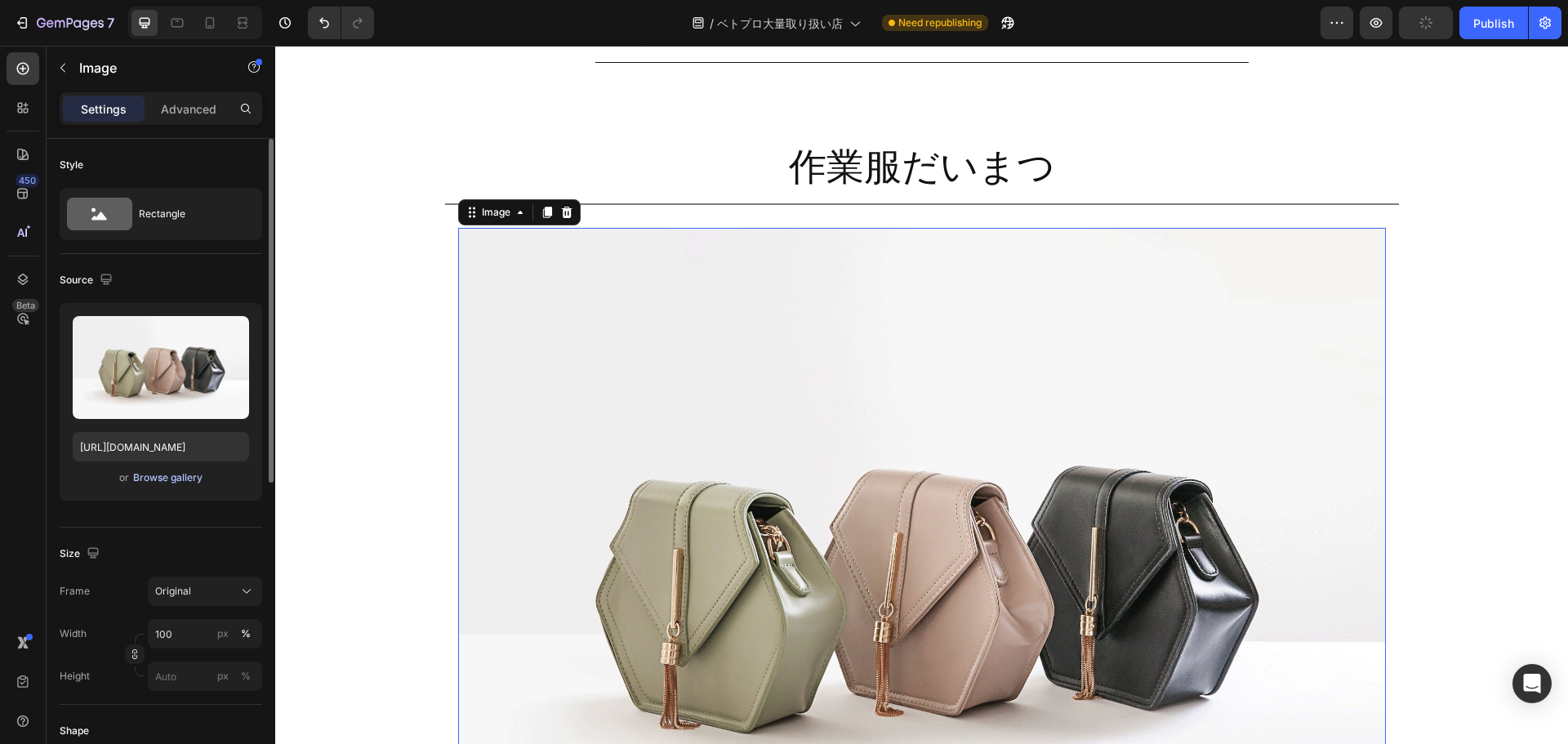
click at [182, 474] on div "Browse gallery" at bounding box center [168, 478] width 70 height 15
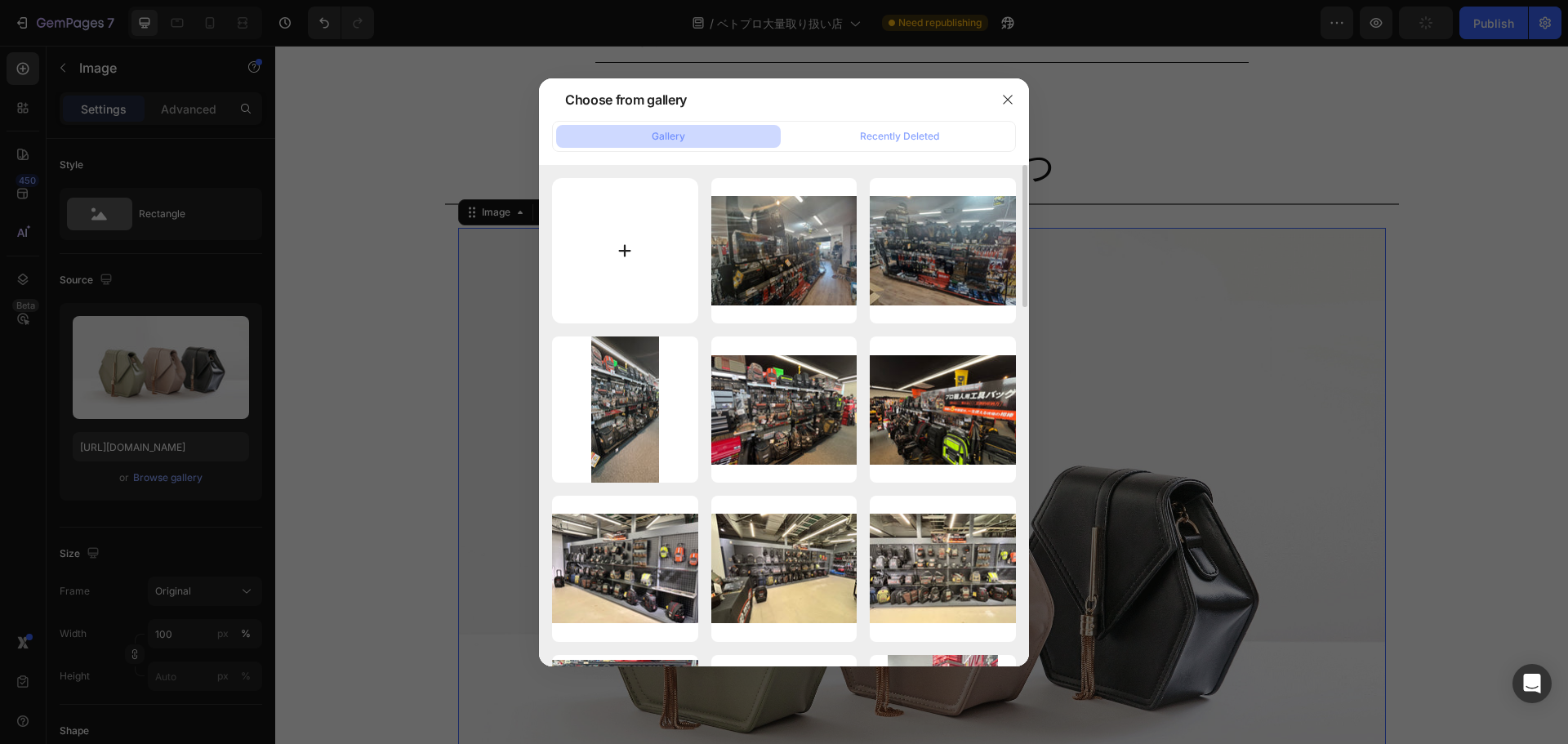
click at [614, 241] on input "file" at bounding box center [625, 251] width 146 height 146
click at [1004, 103] on icon "button" at bounding box center [1007, 99] width 9 height 9
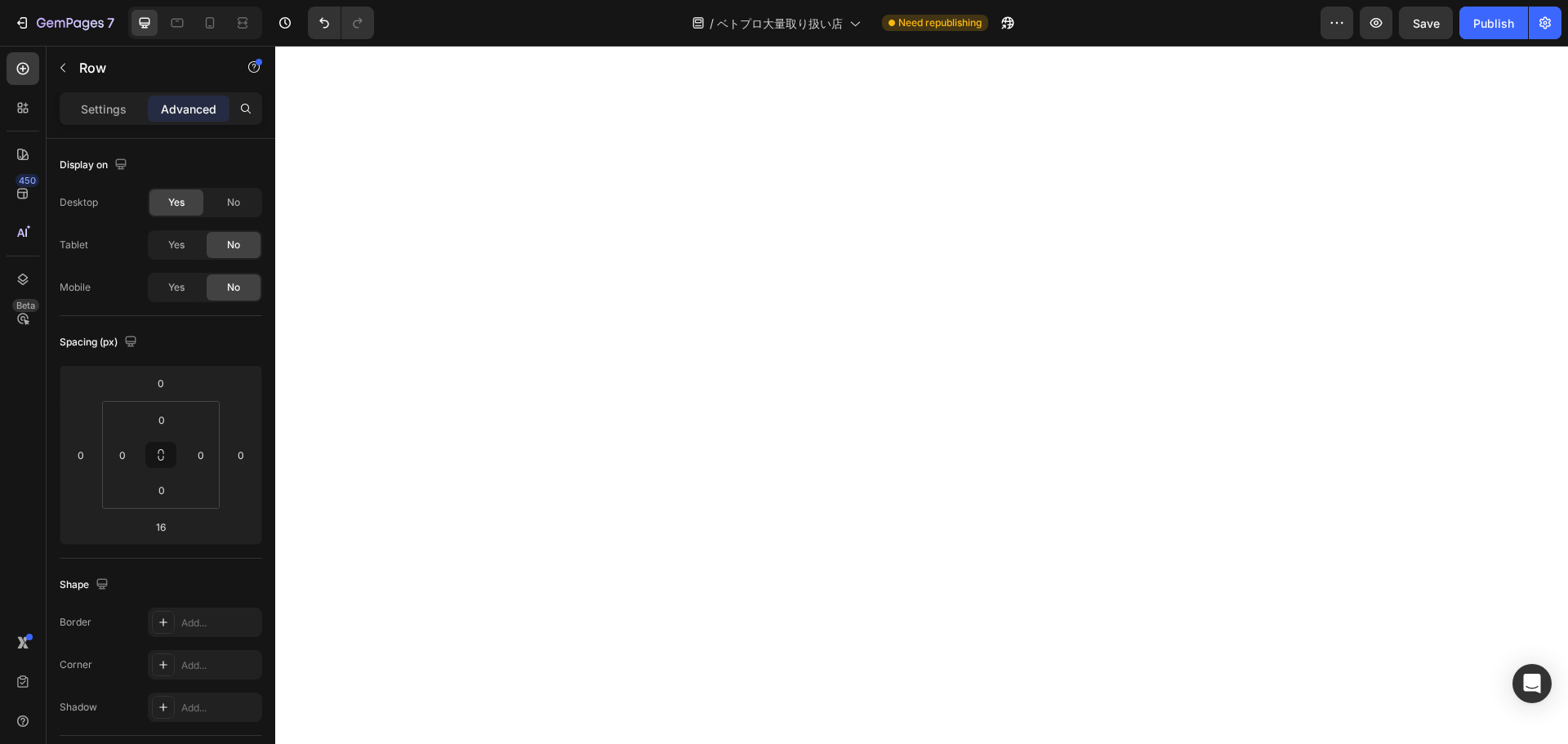
scroll to position [8118, 0]
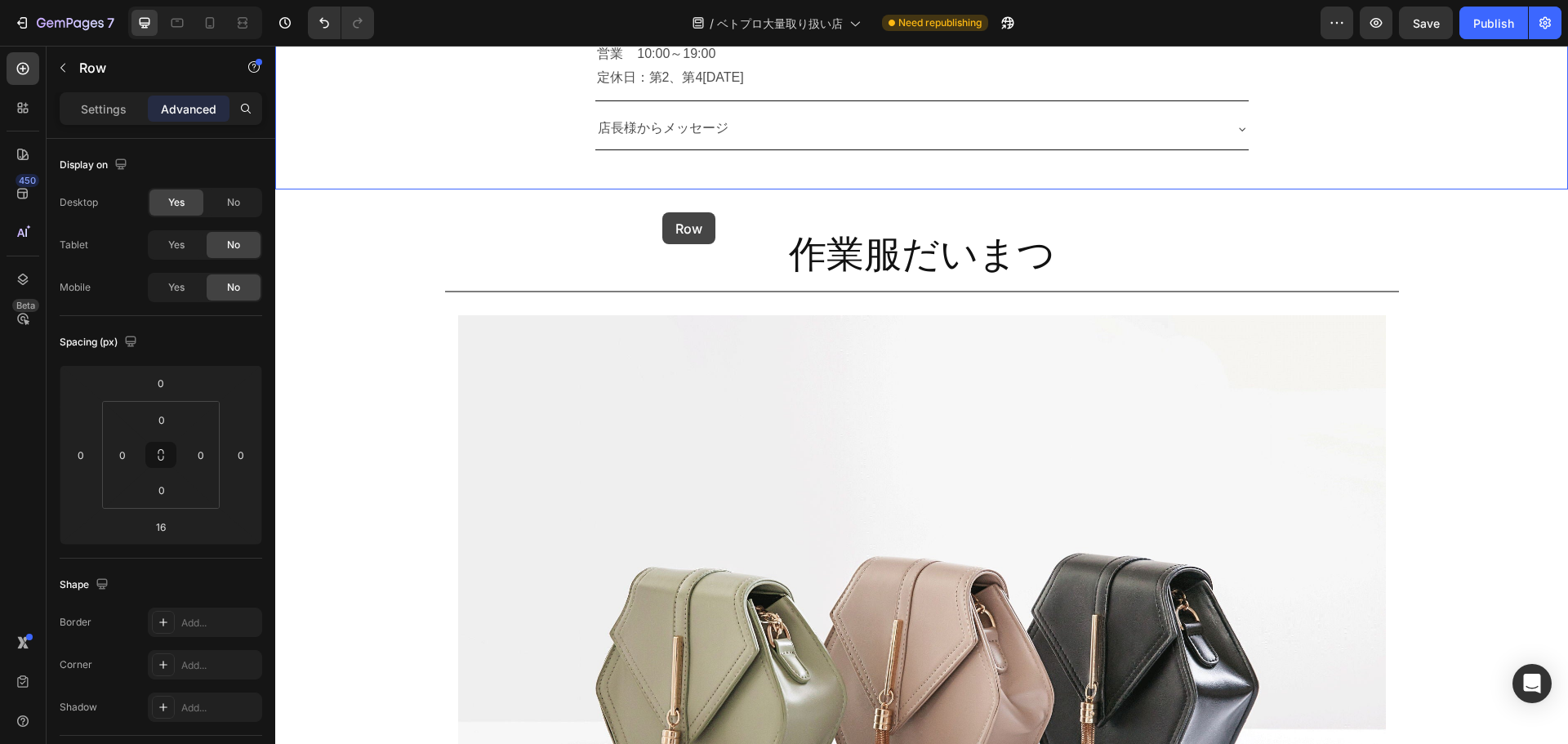
scroll to position [9327, 0]
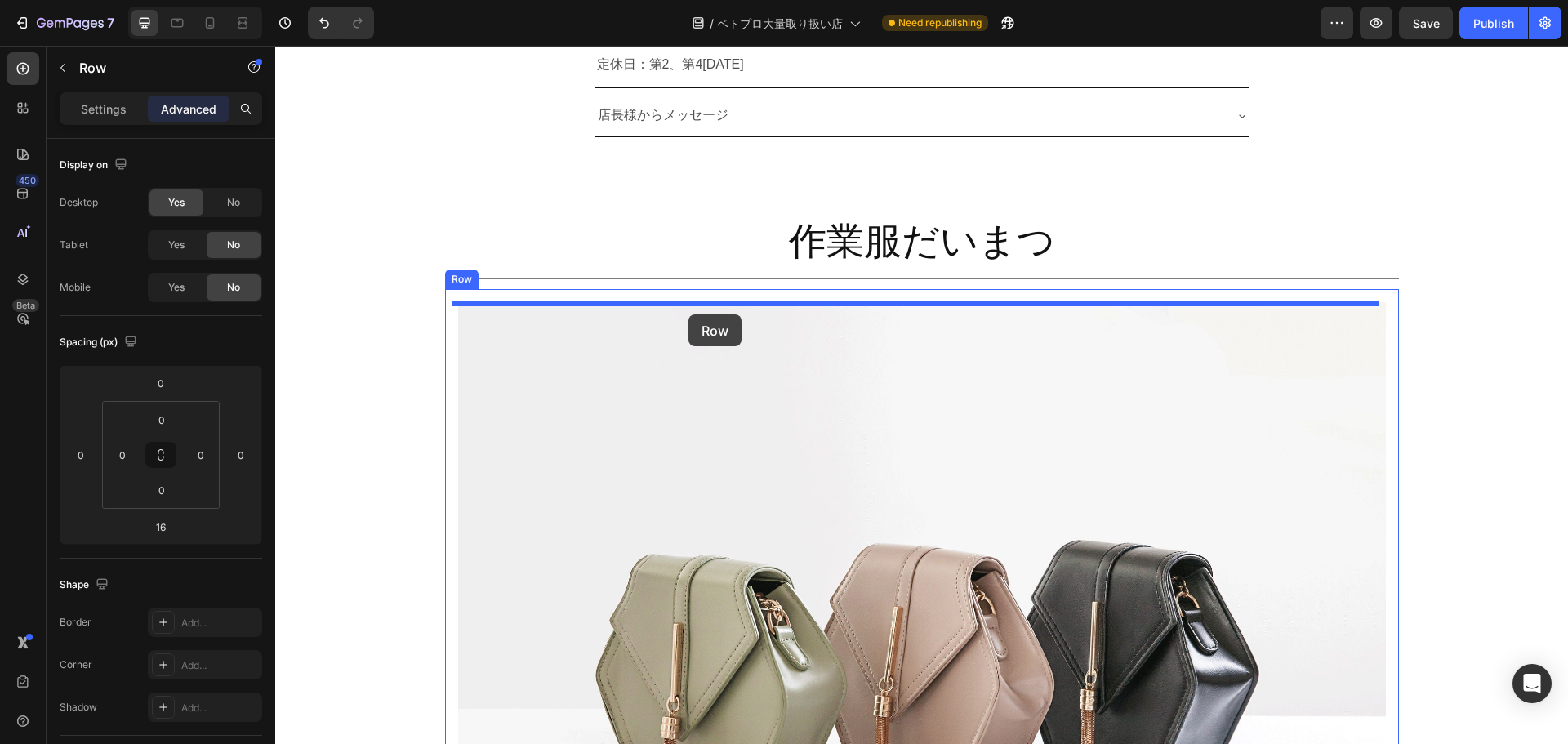
drag, startPoint x: 467, startPoint y: 108, endPoint x: 689, endPoint y: 315, distance: 303.5
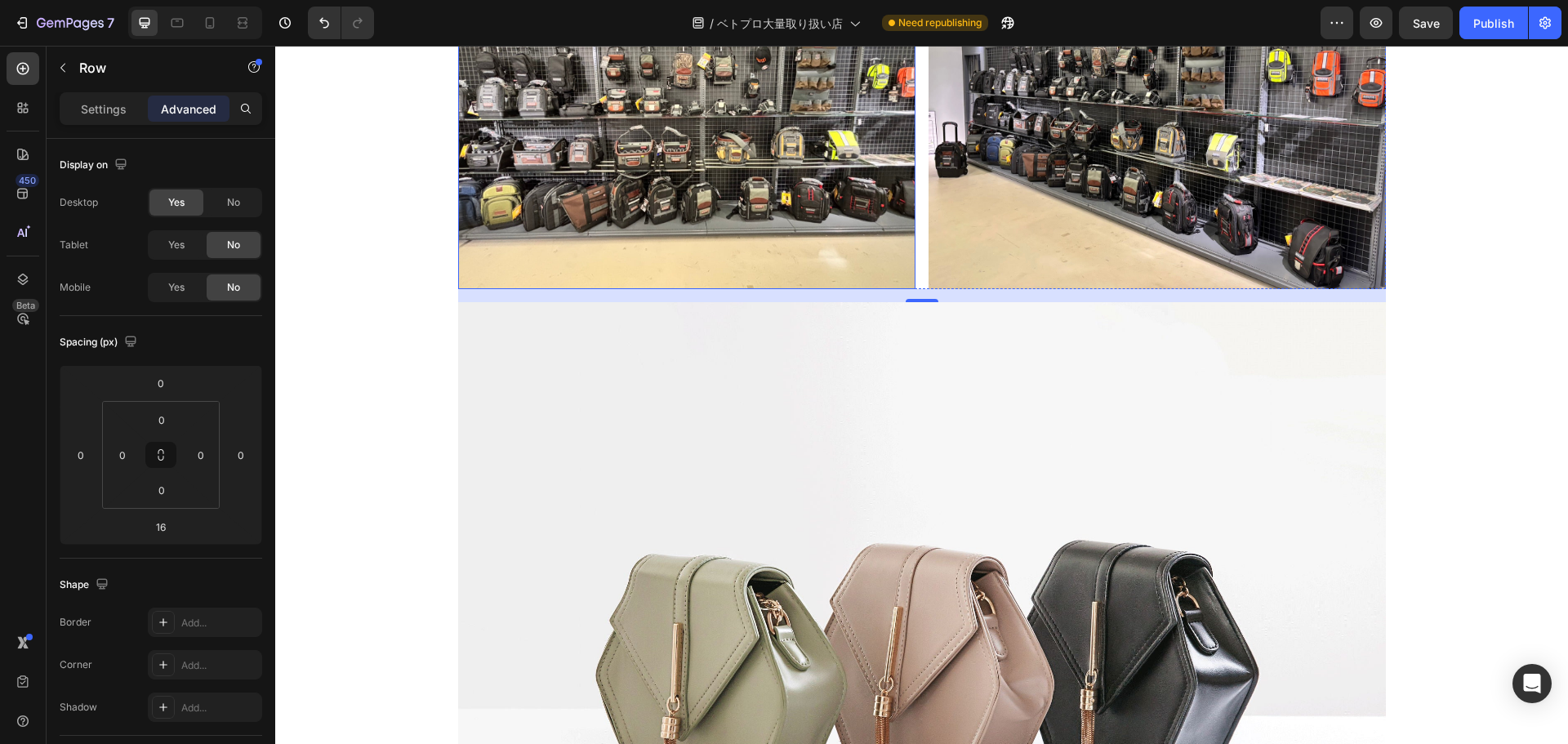
scroll to position [8971, 0]
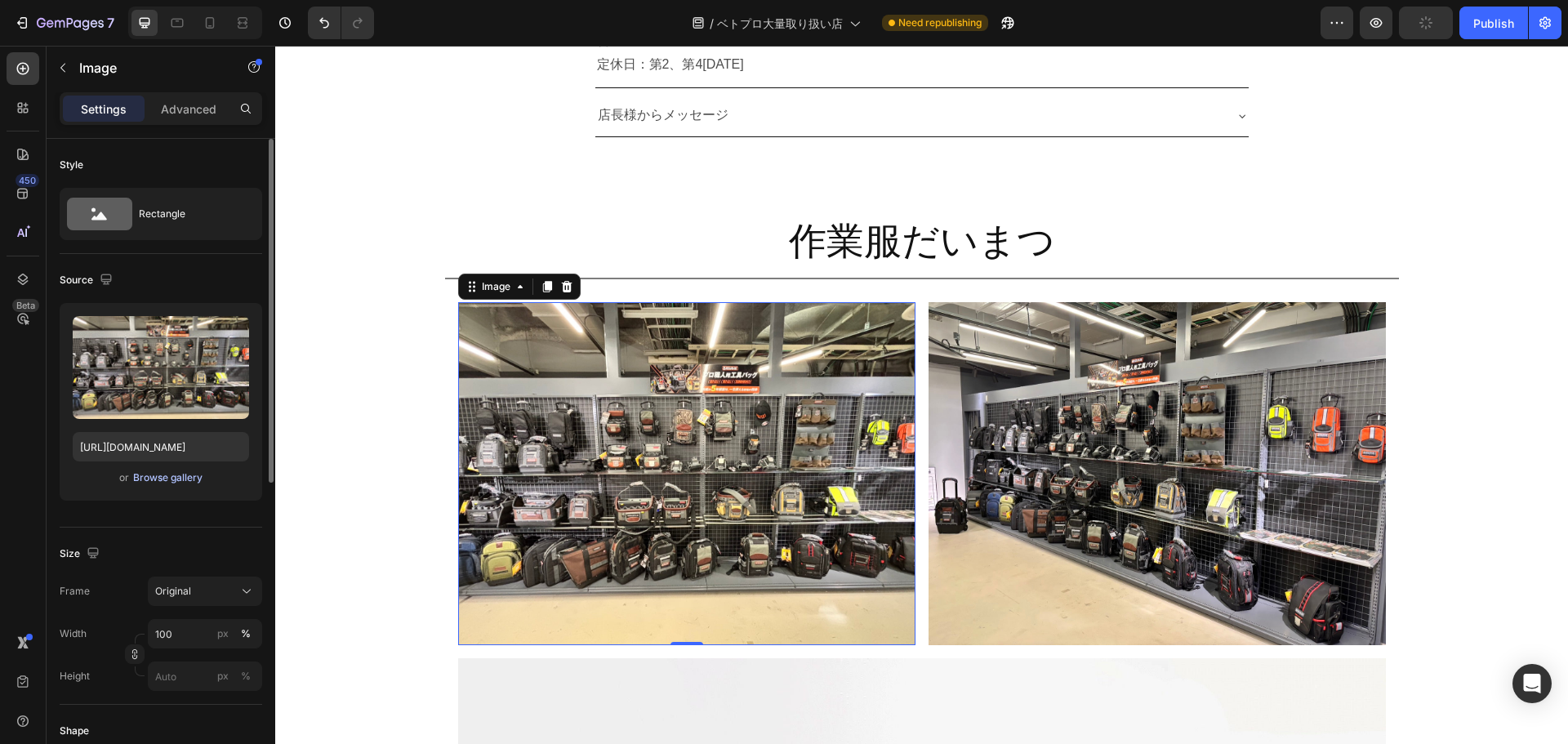
click at [167, 482] on div "Browse gallery" at bounding box center [168, 478] width 70 height 15
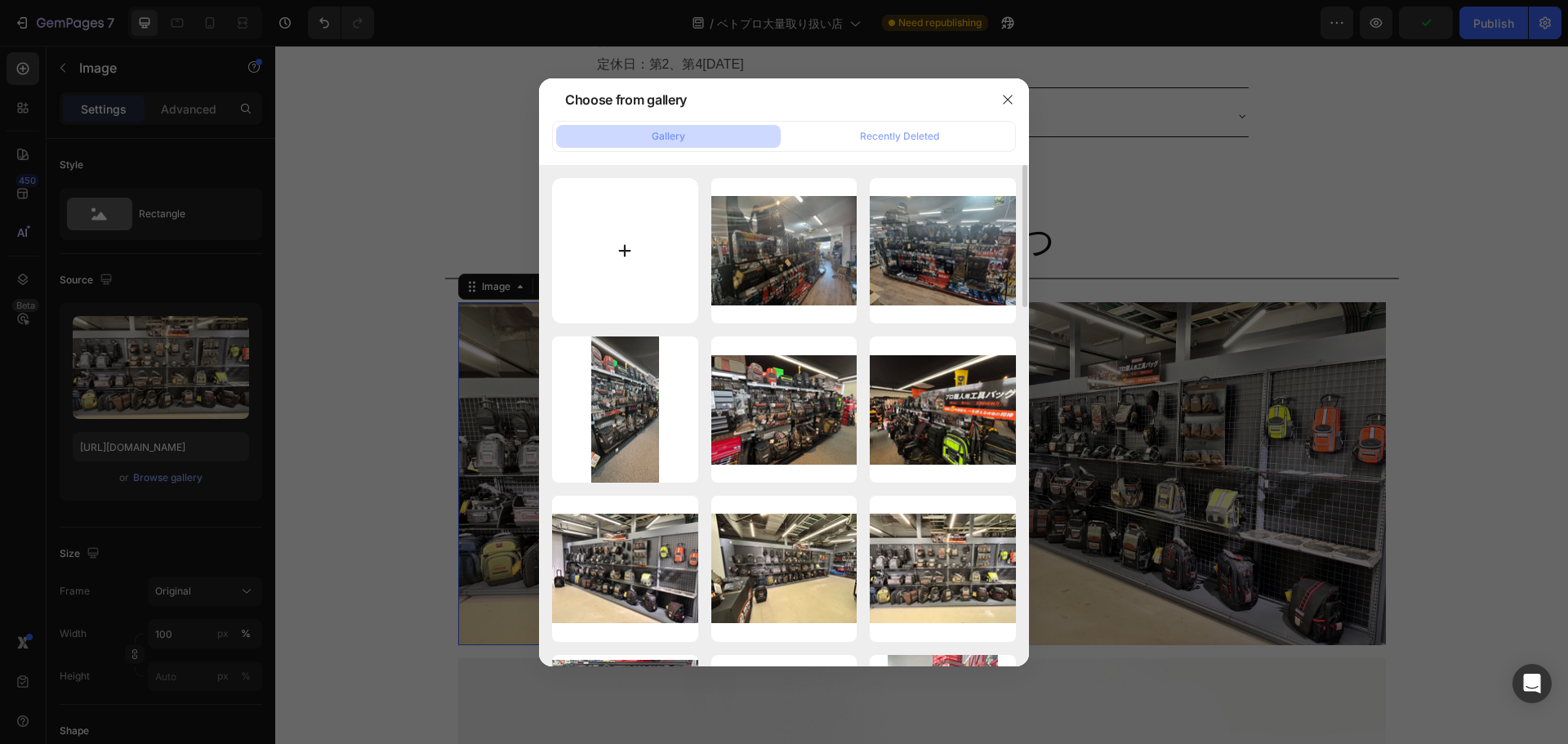
click at [618, 248] on input "file" at bounding box center [625, 251] width 146 height 146
type input "C:\fakepath\ダイマツ様ベトプロ新２.jpg"
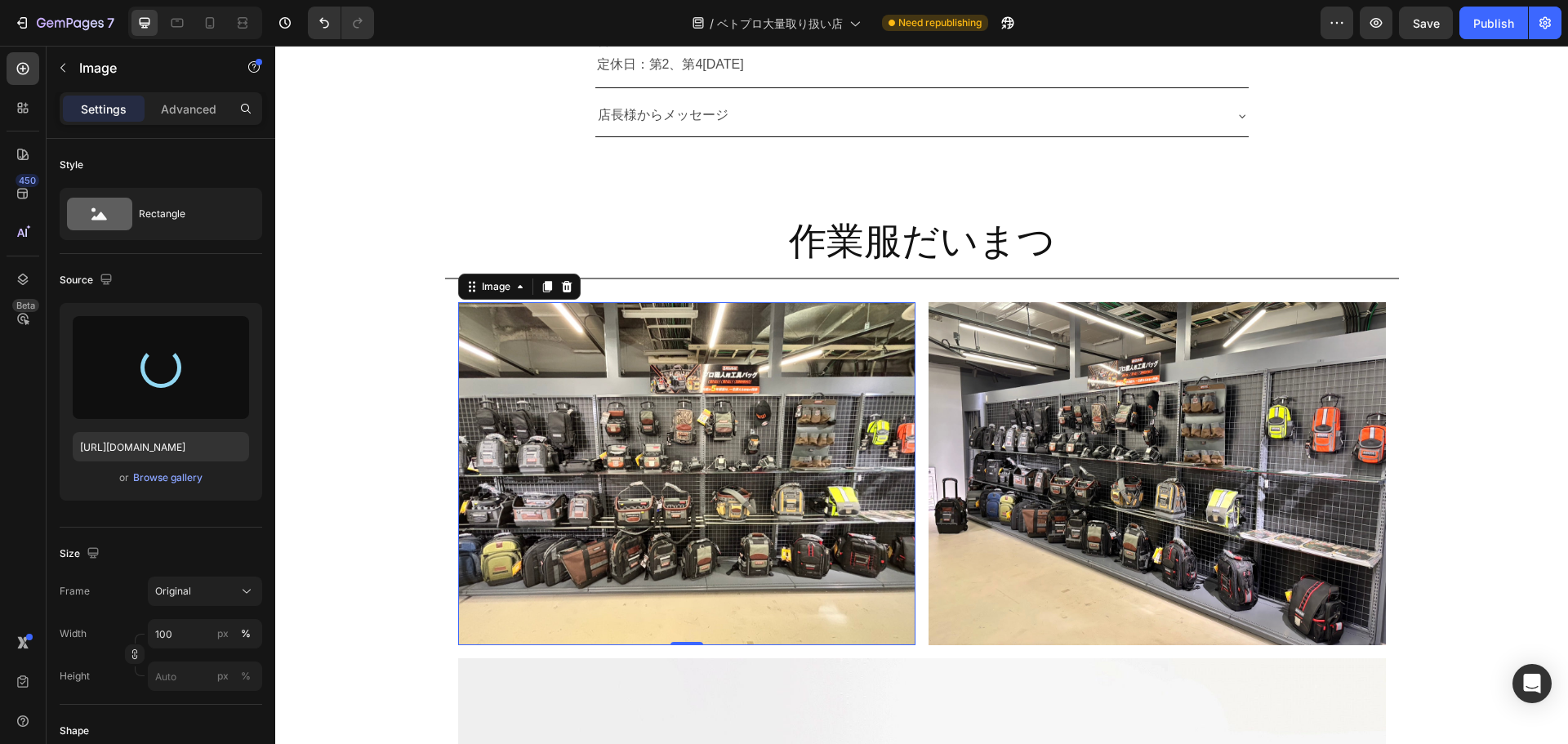
type input "https://cdn.shopify.com/s/files/1/0561/6556/4555/files/gempages_525490314757014…"
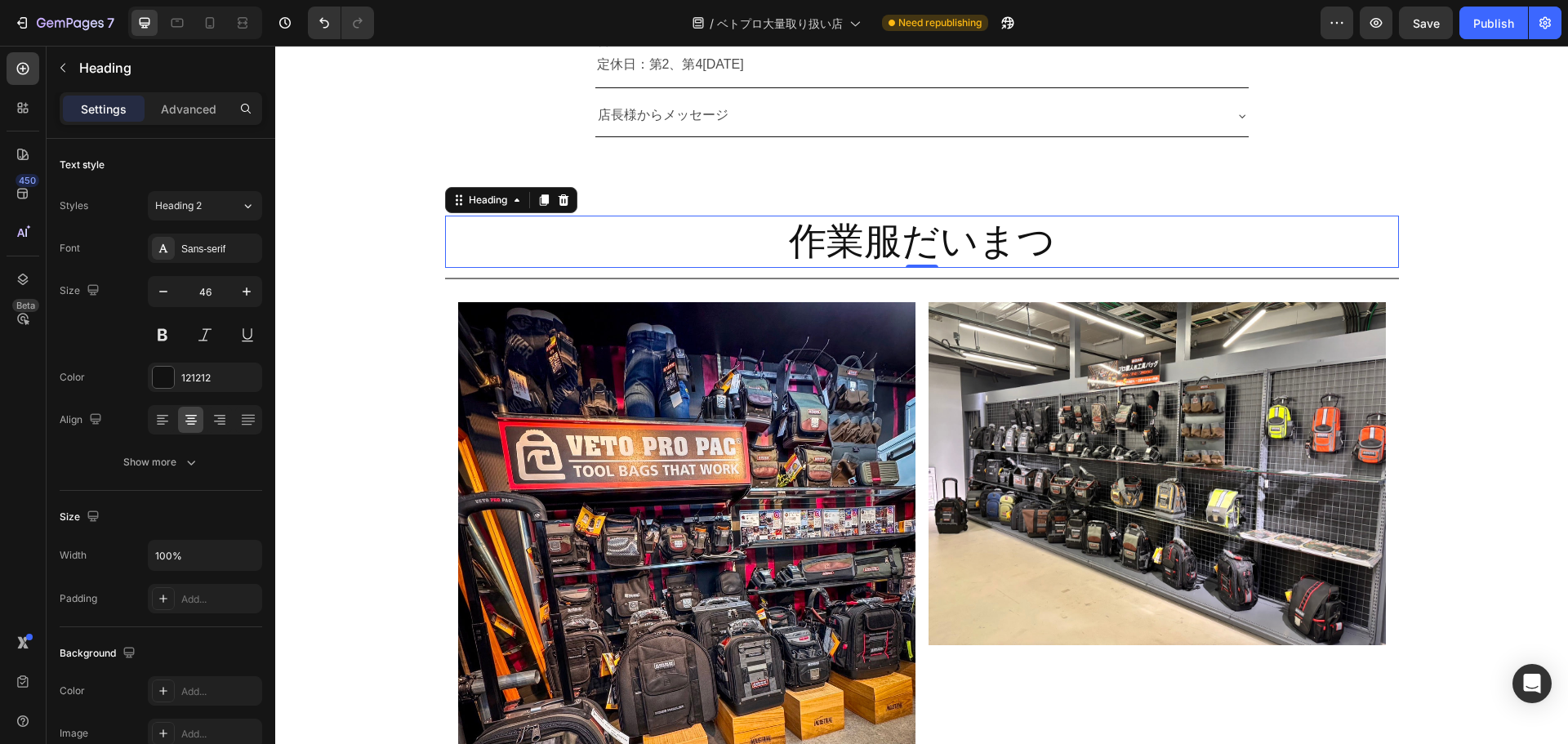
click at [888, 239] on h2 "作業服だいまつ" at bounding box center [922, 242] width 954 height 52
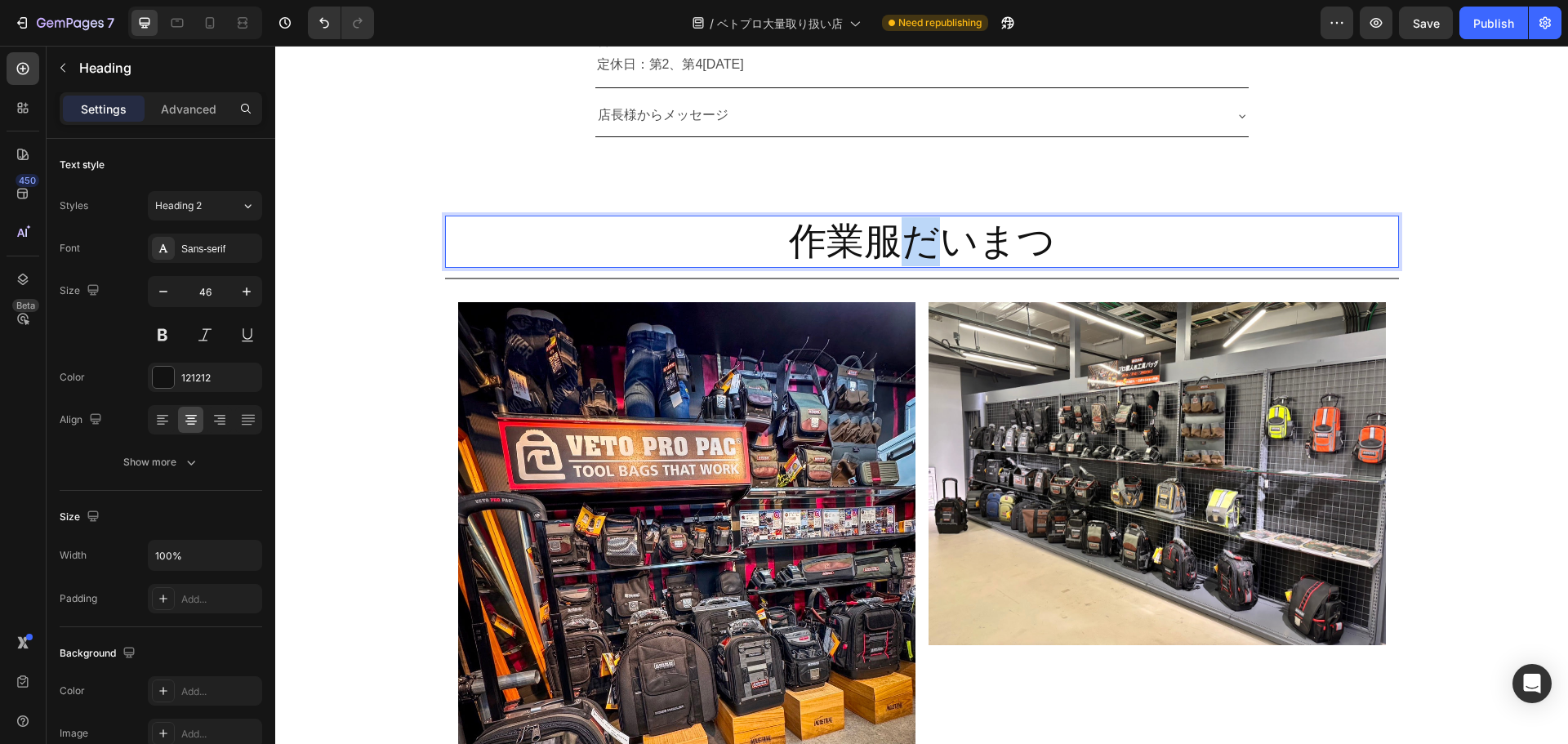
click at [888, 239] on p "作業服だいまつ" at bounding box center [922, 241] width 951 height 49
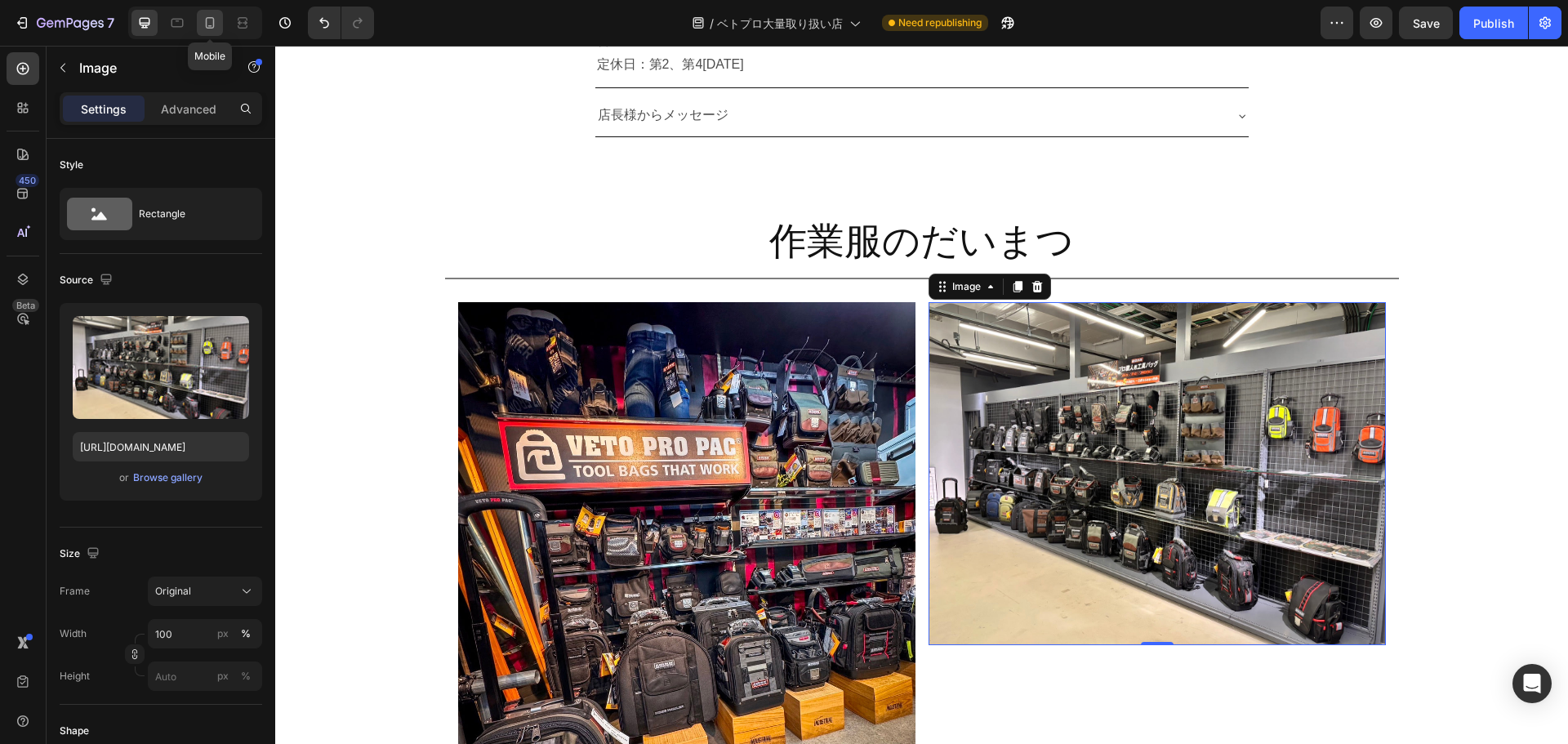
click at [210, 30] on icon at bounding box center [209, 22] width 16 height 16
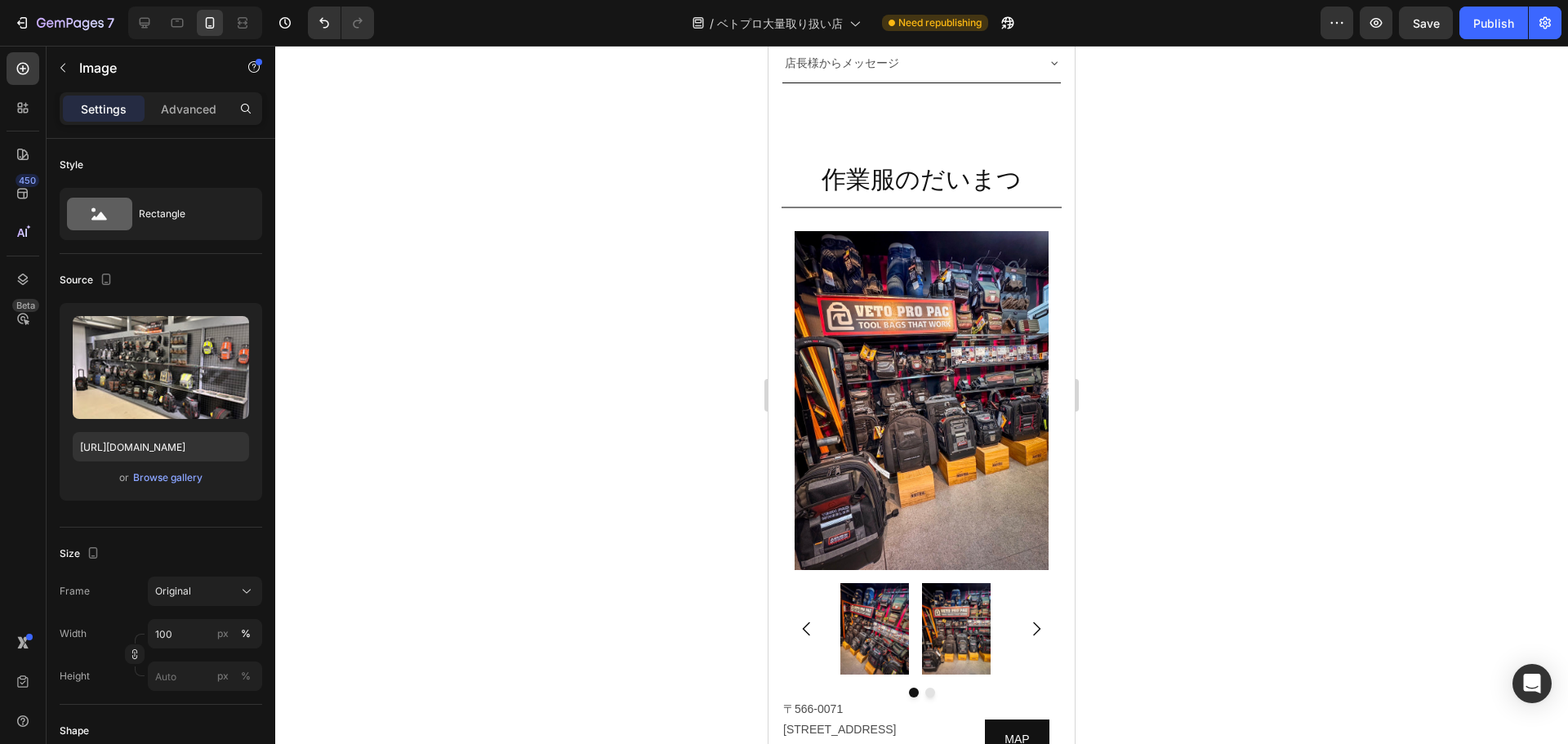
scroll to position [8852, 0]
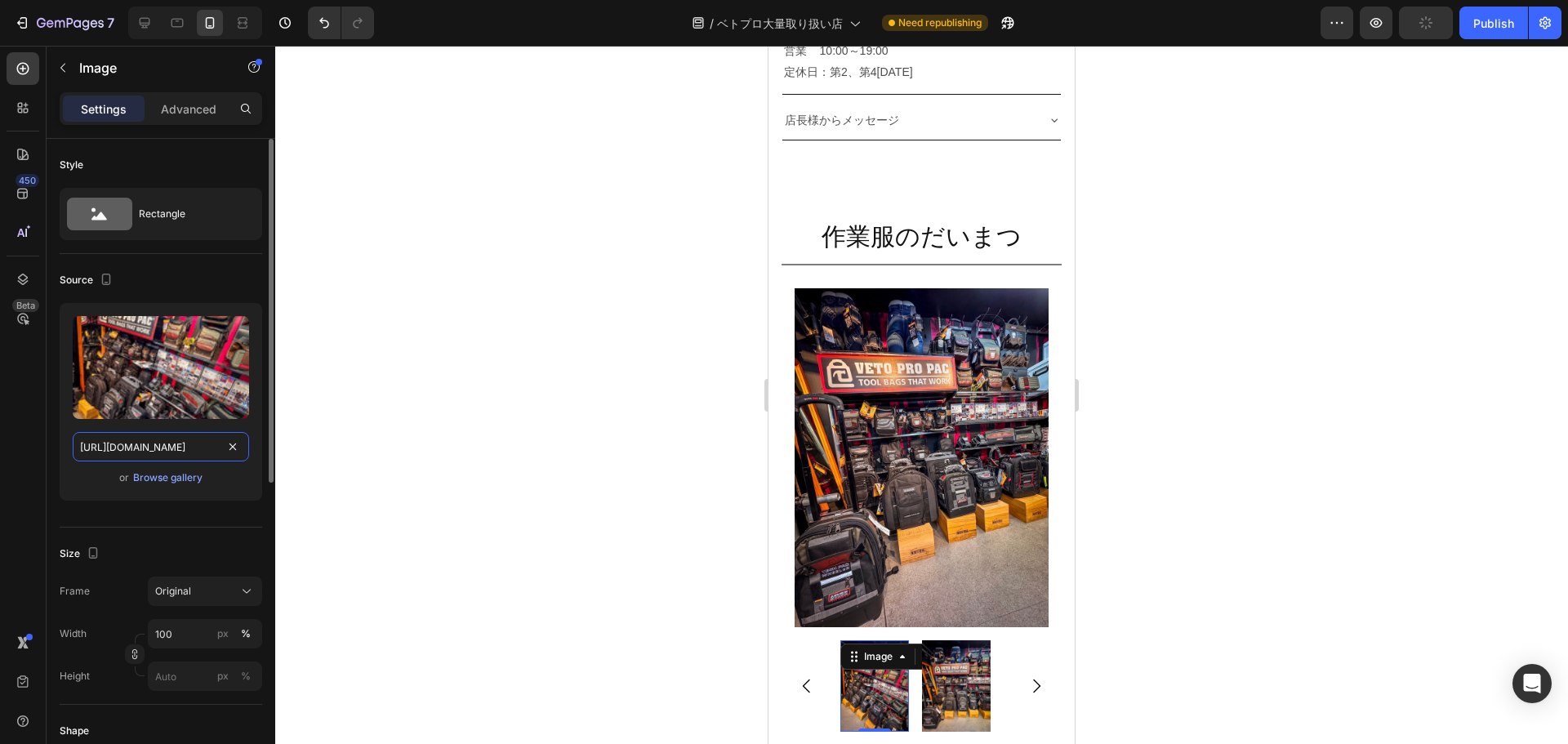
click at [190, 450] on input "https://cdn.shopify.com/s/files/1/0561/6556/4555/files/gempages_525490314757014…" at bounding box center [161, 447] width 176 height 29
click at [145, 22] on icon at bounding box center [144, 22] width 16 height 16
type input "[URL][DOMAIN_NAME]"
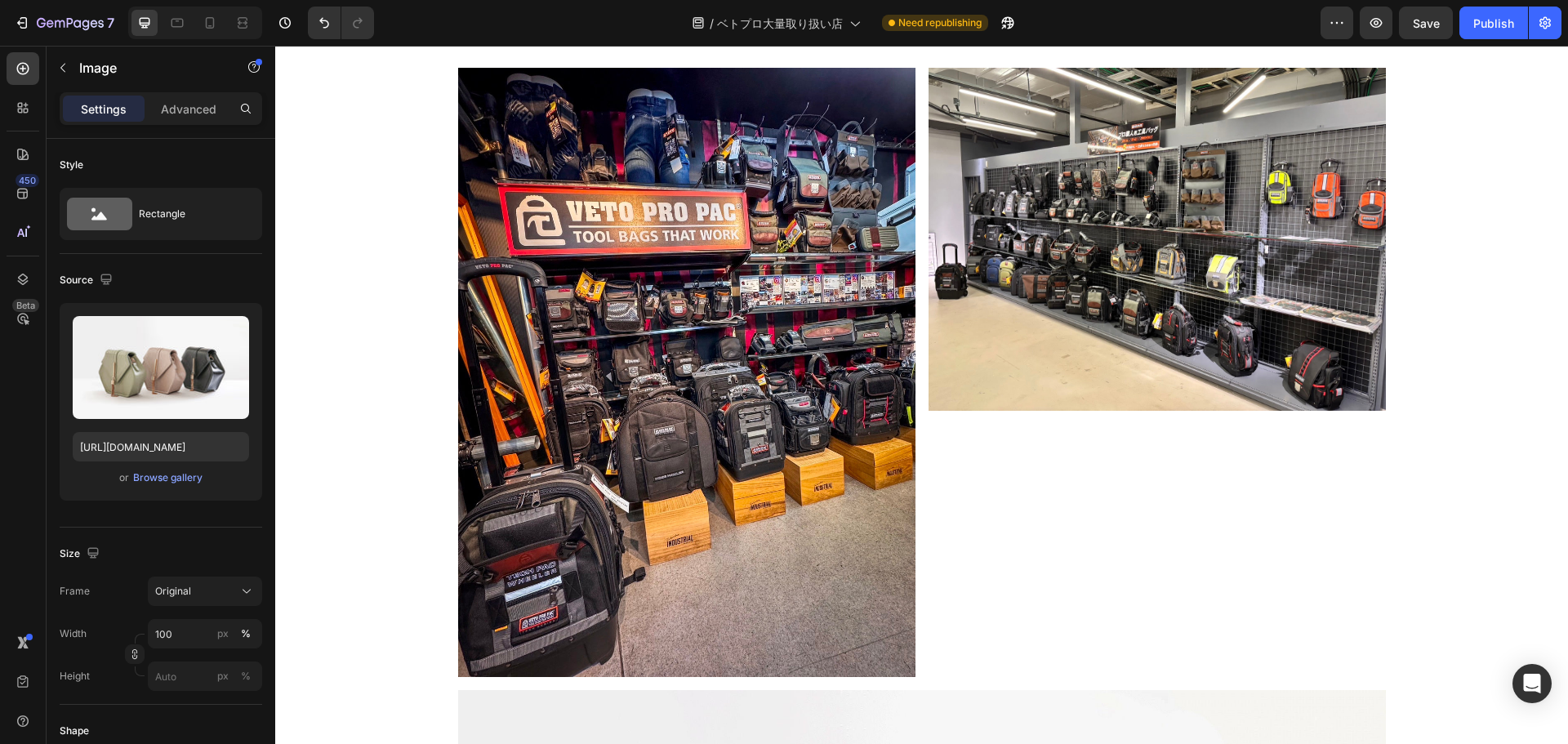
scroll to position [9205, 0]
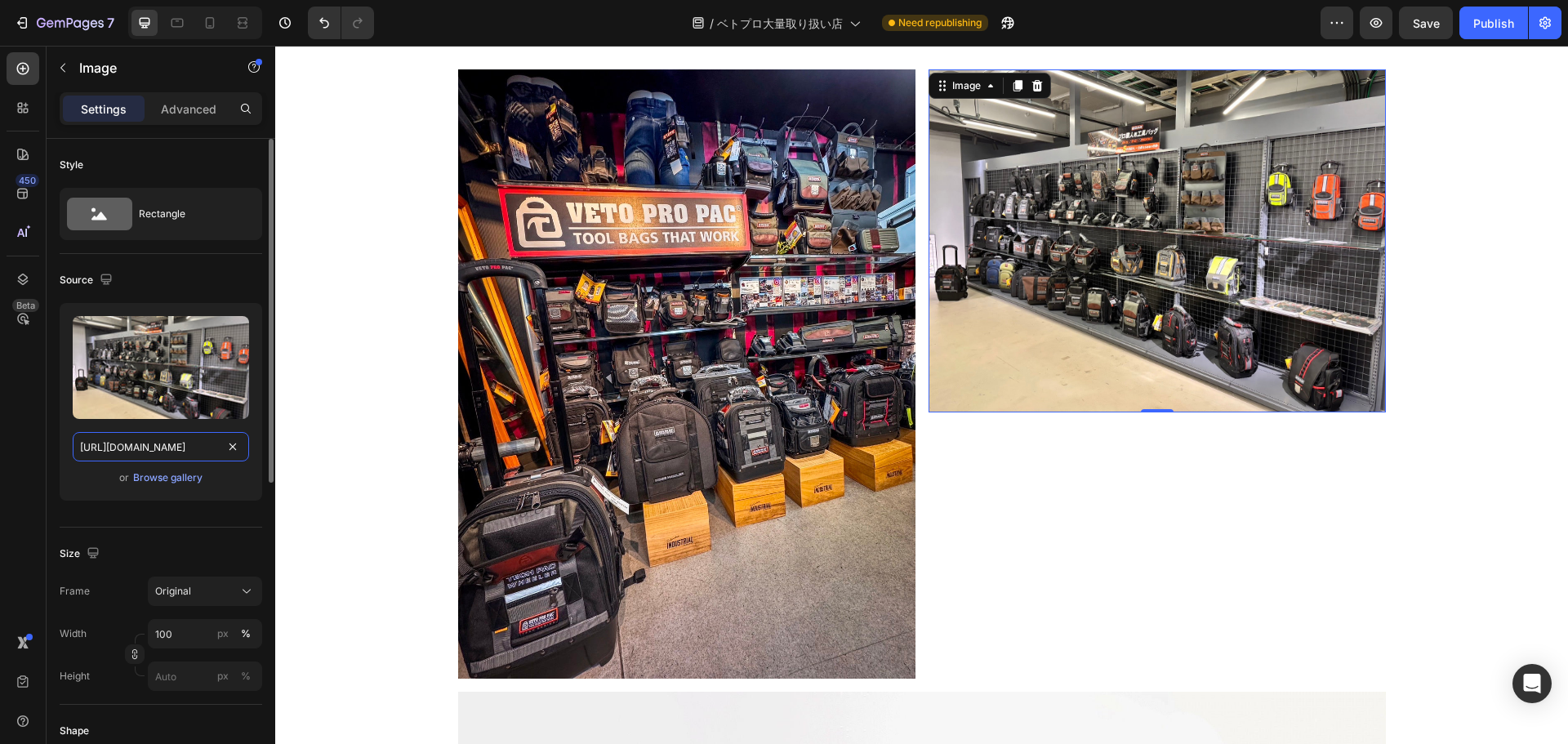
click at [176, 439] on input "[URL][DOMAIN_NAME]" at bounding box center [161, 447] width 176 height 29
paste input "94ec3d5a-9c3a-43dc-8594-5be61f5c9cef"
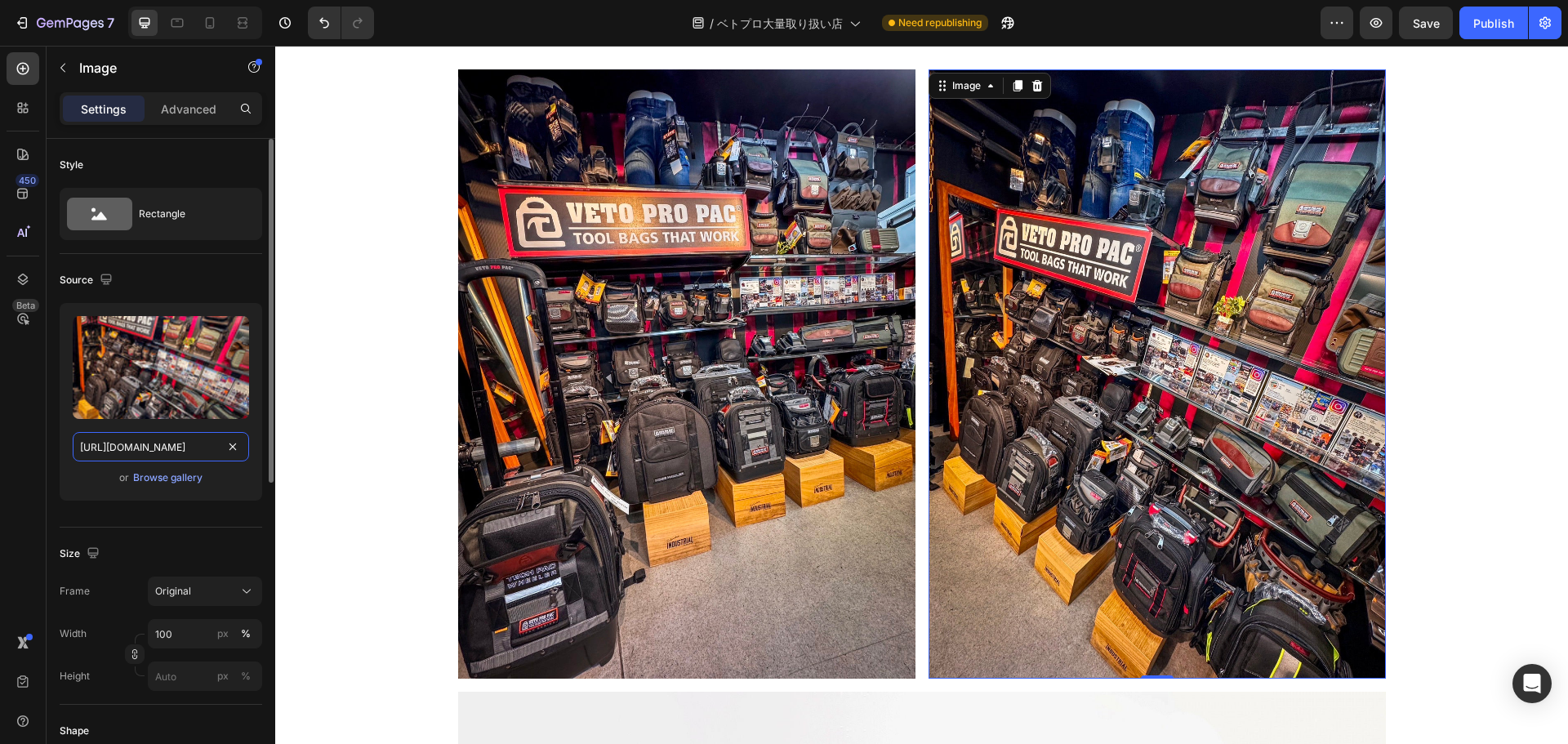
type input "https://cdn.shopify.com/s/files/1/0561/6556/4555/files/gempages_525490314757014…"
click at [220, 269] on div "Source" at bounding box center [161, 280] width 202 height 26
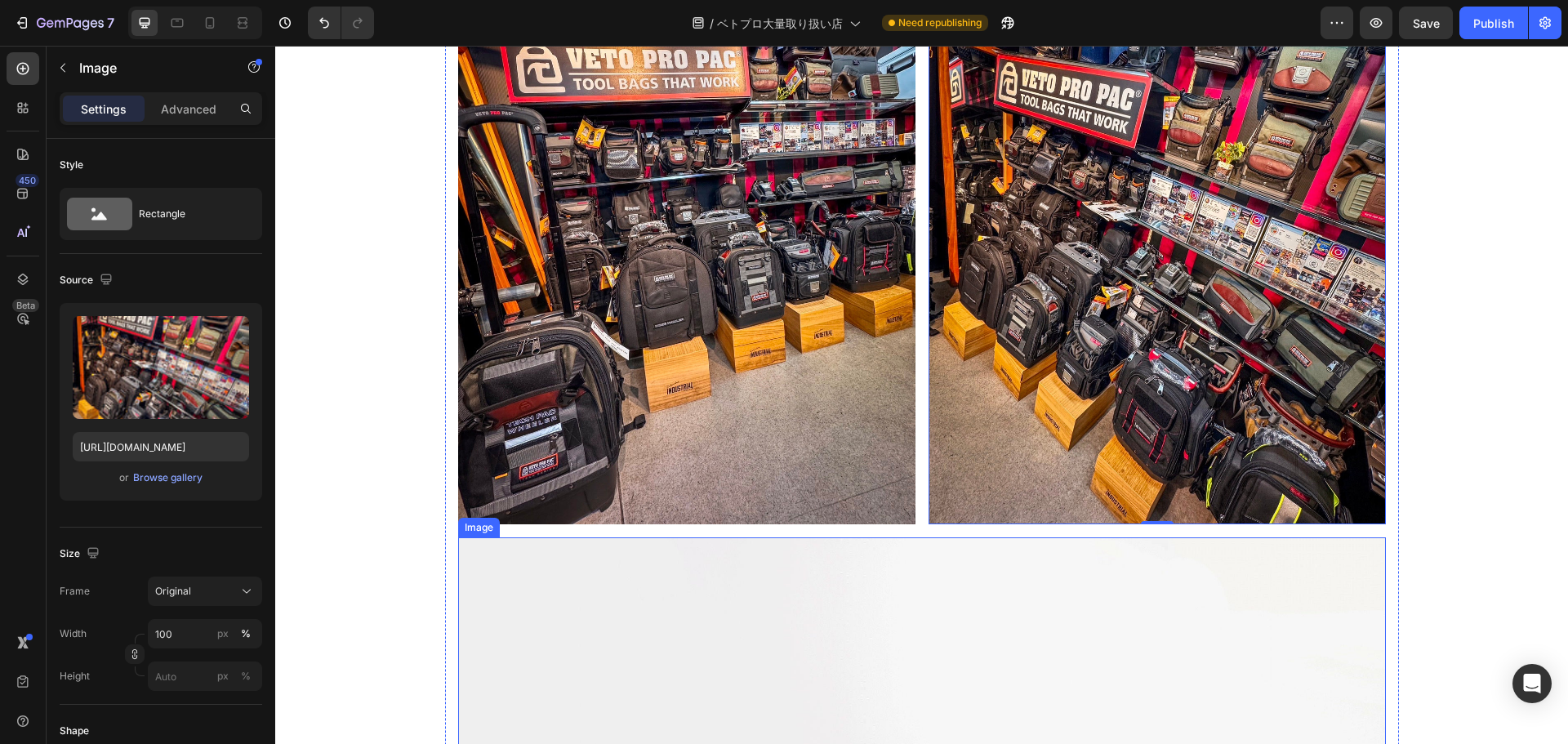
scroll to position [9358, 0]
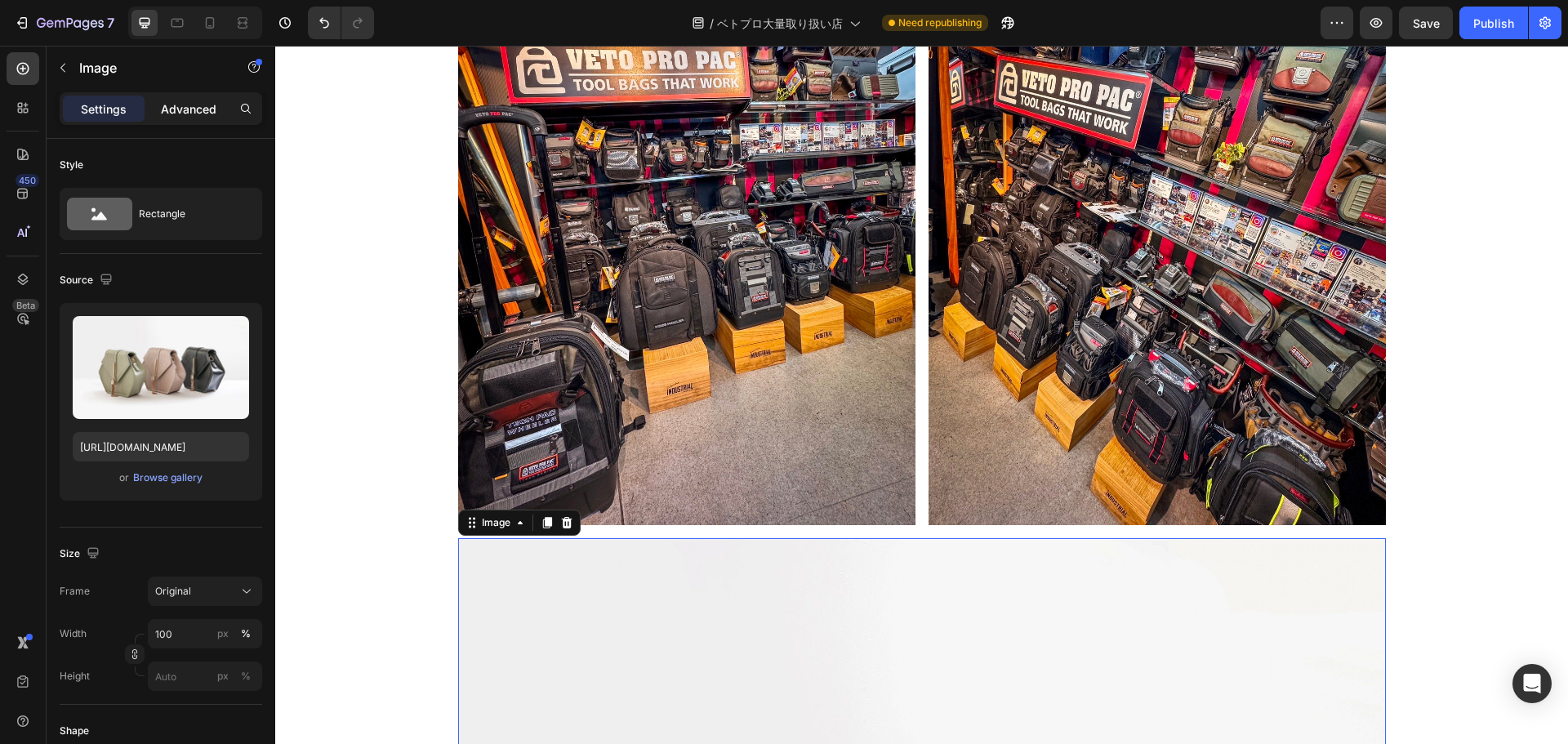
click at [194, 109] on p "Advanced" at bounding box center [188, 109] width 55 height 17
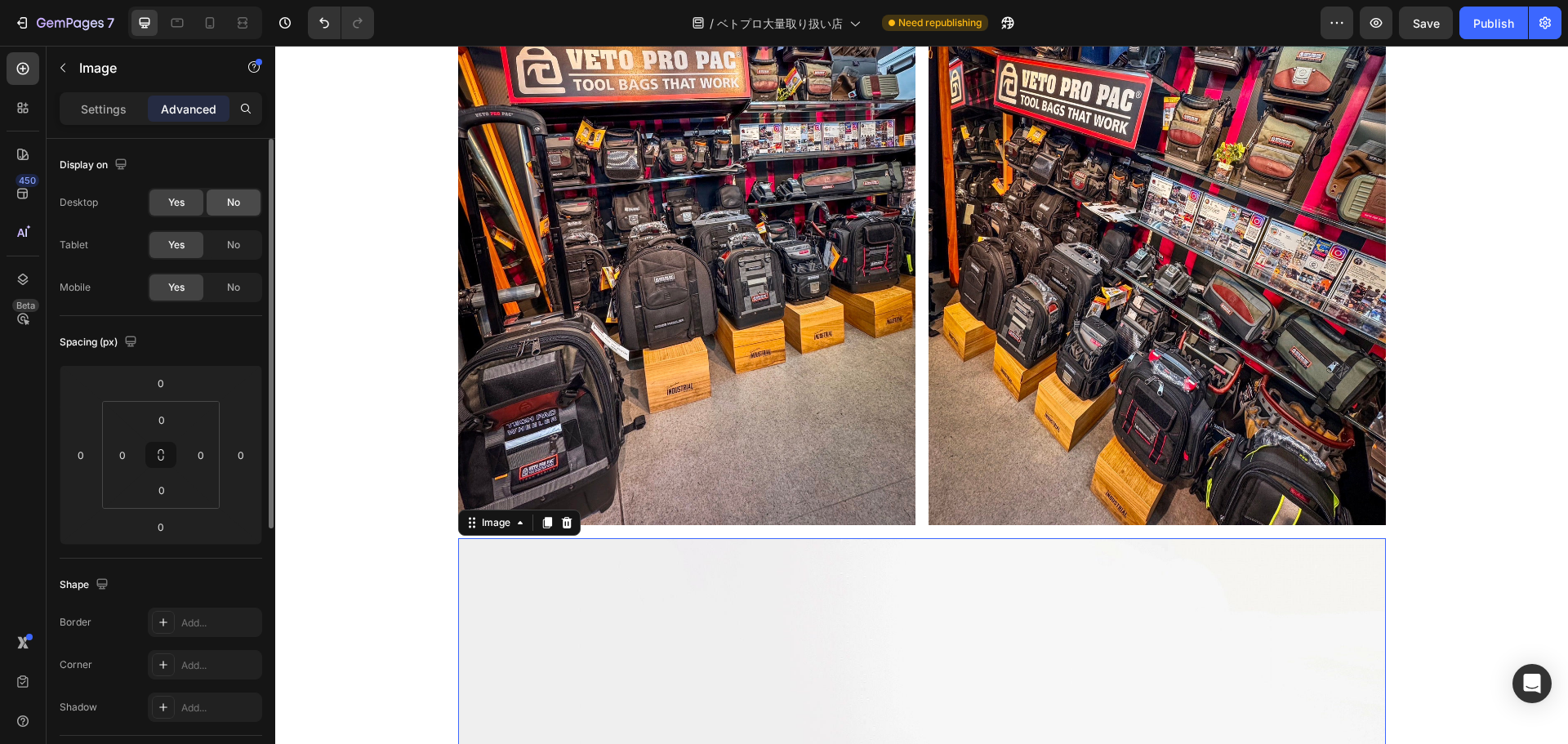
click at [223, 198] on div "No" at bounding box center [233, 202] width 54 height 26
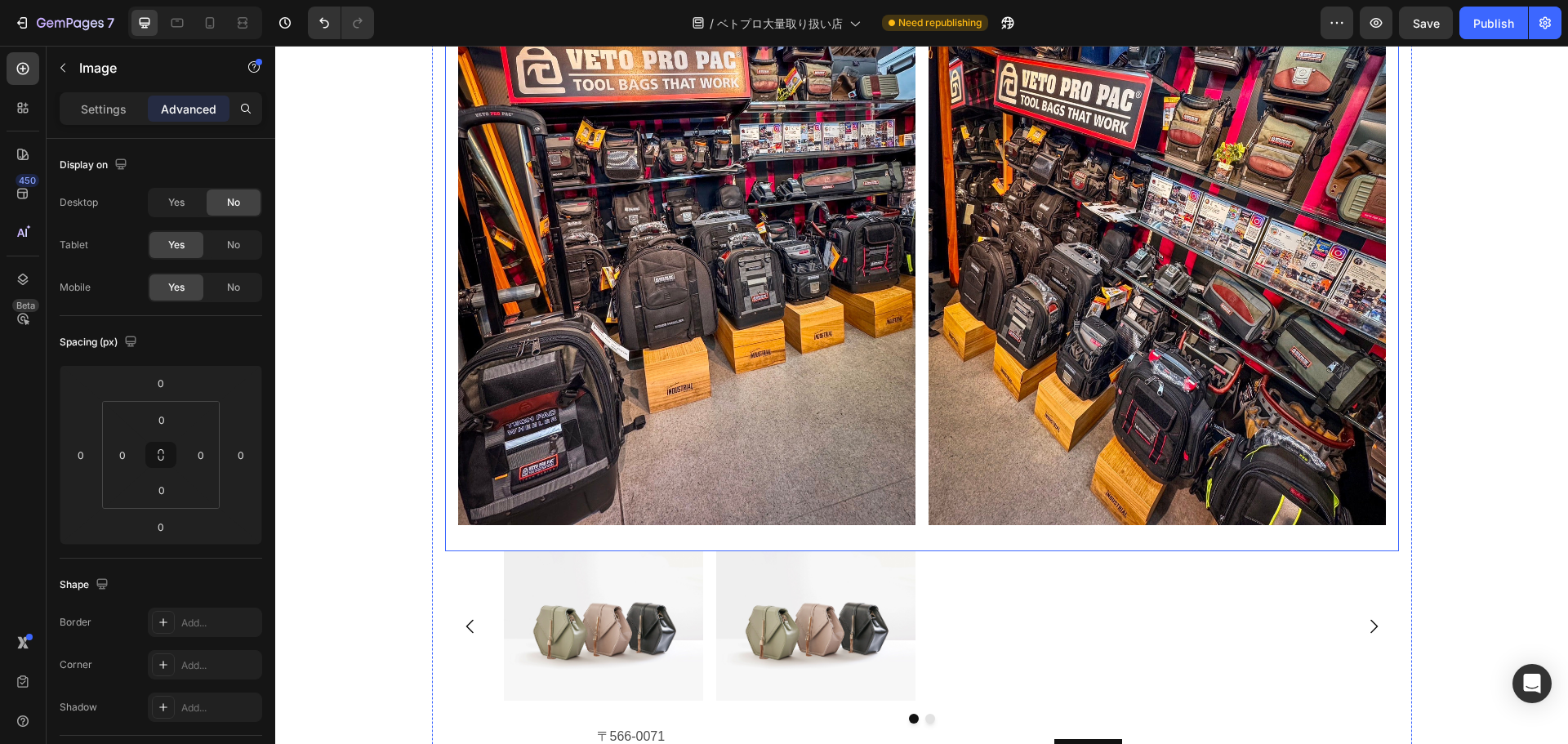
scroll to position [9468, 0]
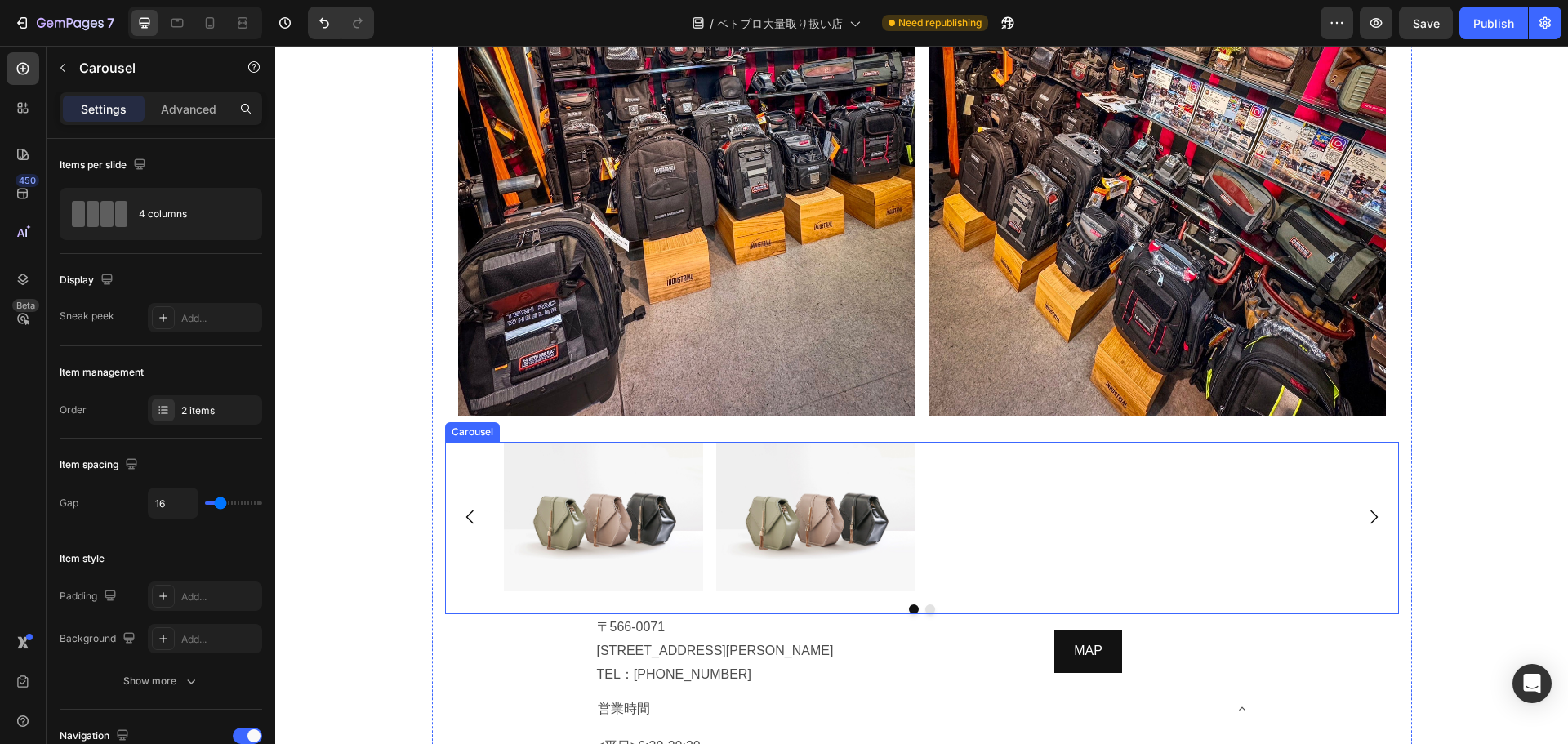
click at [922, 552] on div "Image Image" at bounding box center [922, 516] width 837 height 149
click at [200, 111] on p "Advanced" at bounding box center [188, 109] width 55 height 17
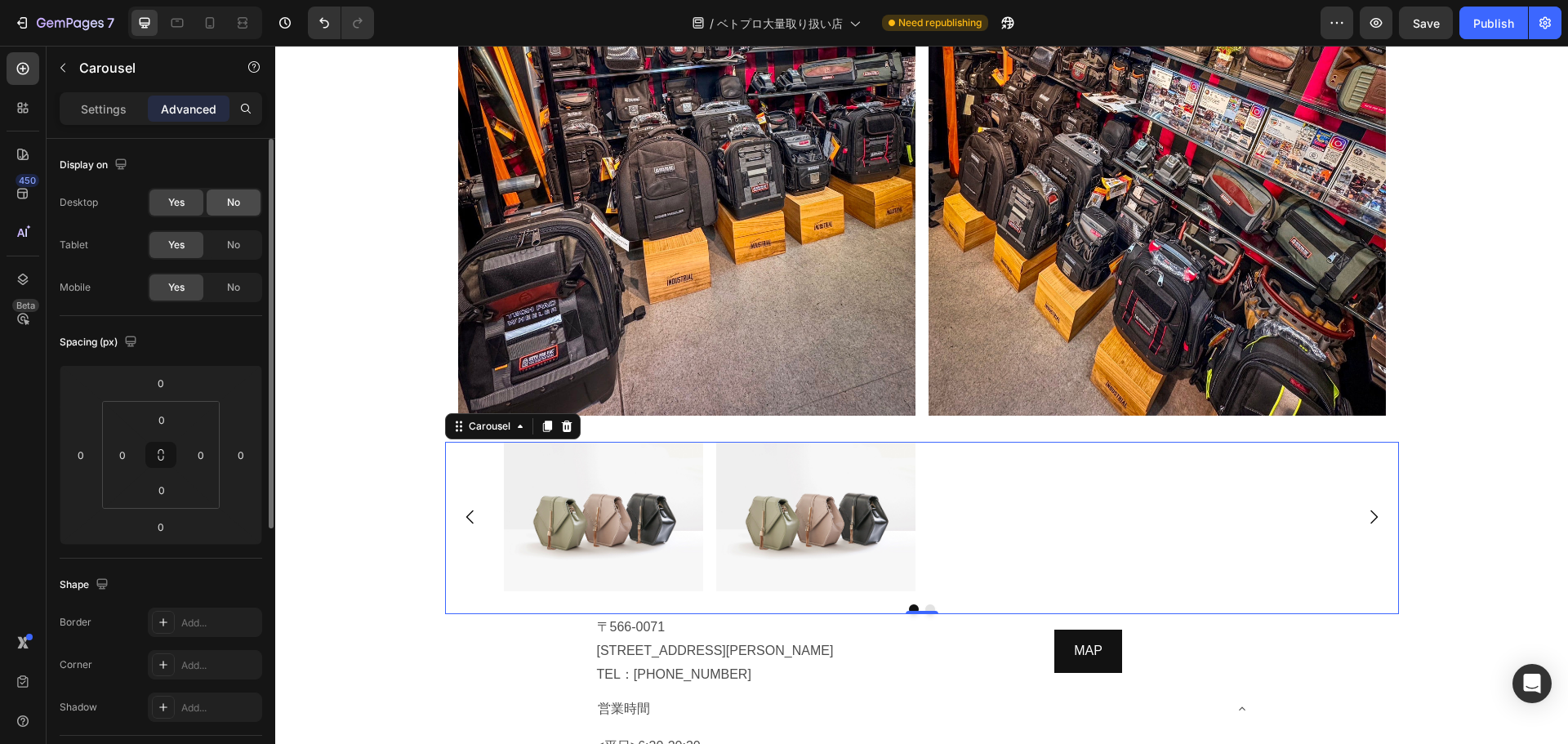
click at [225, 203] on div "No" at bounding box center [233, 202] width 54 height 26
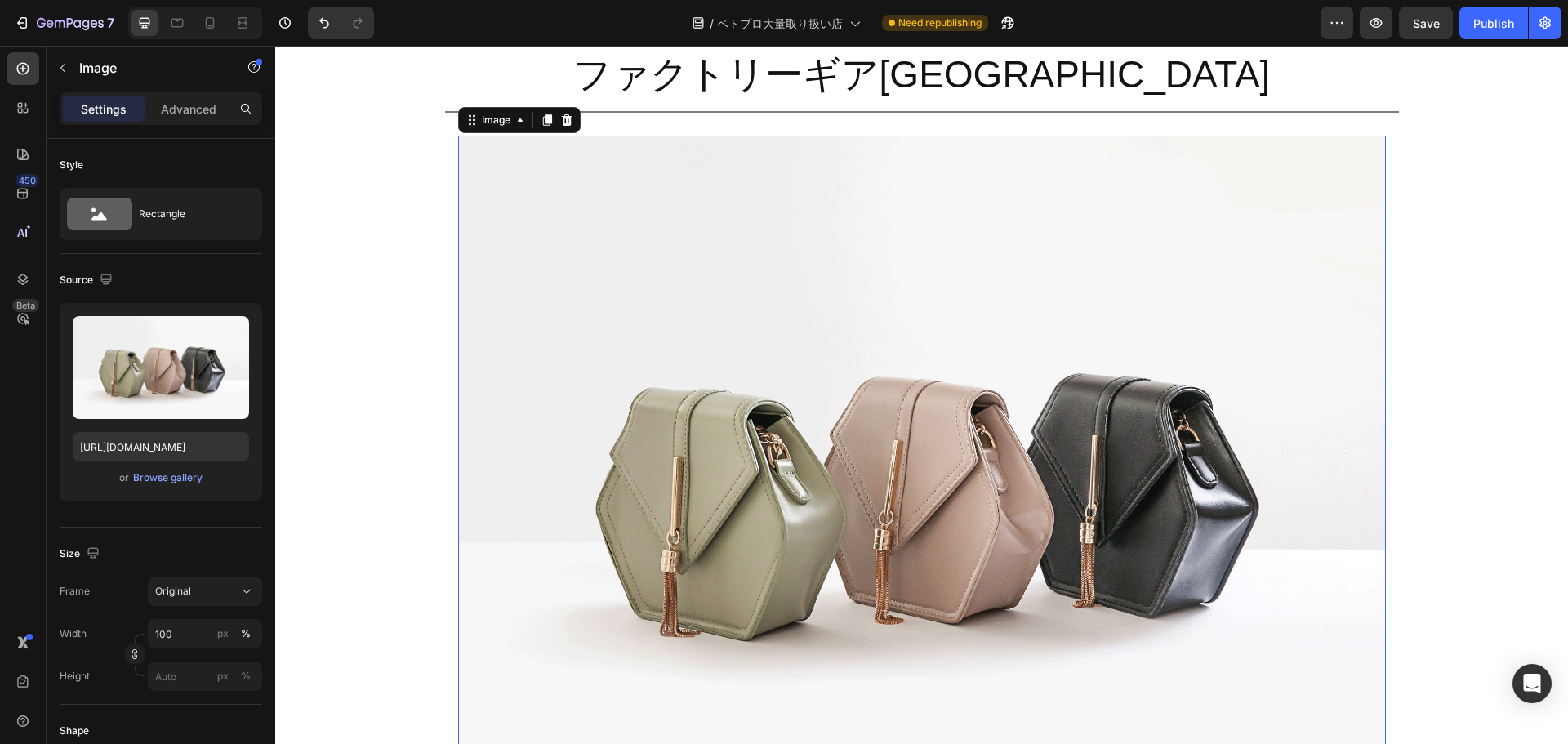
scroll to position [10153, 0]
click at [212, 26] on icon at bounding box center [209, 22] width 16 height 16
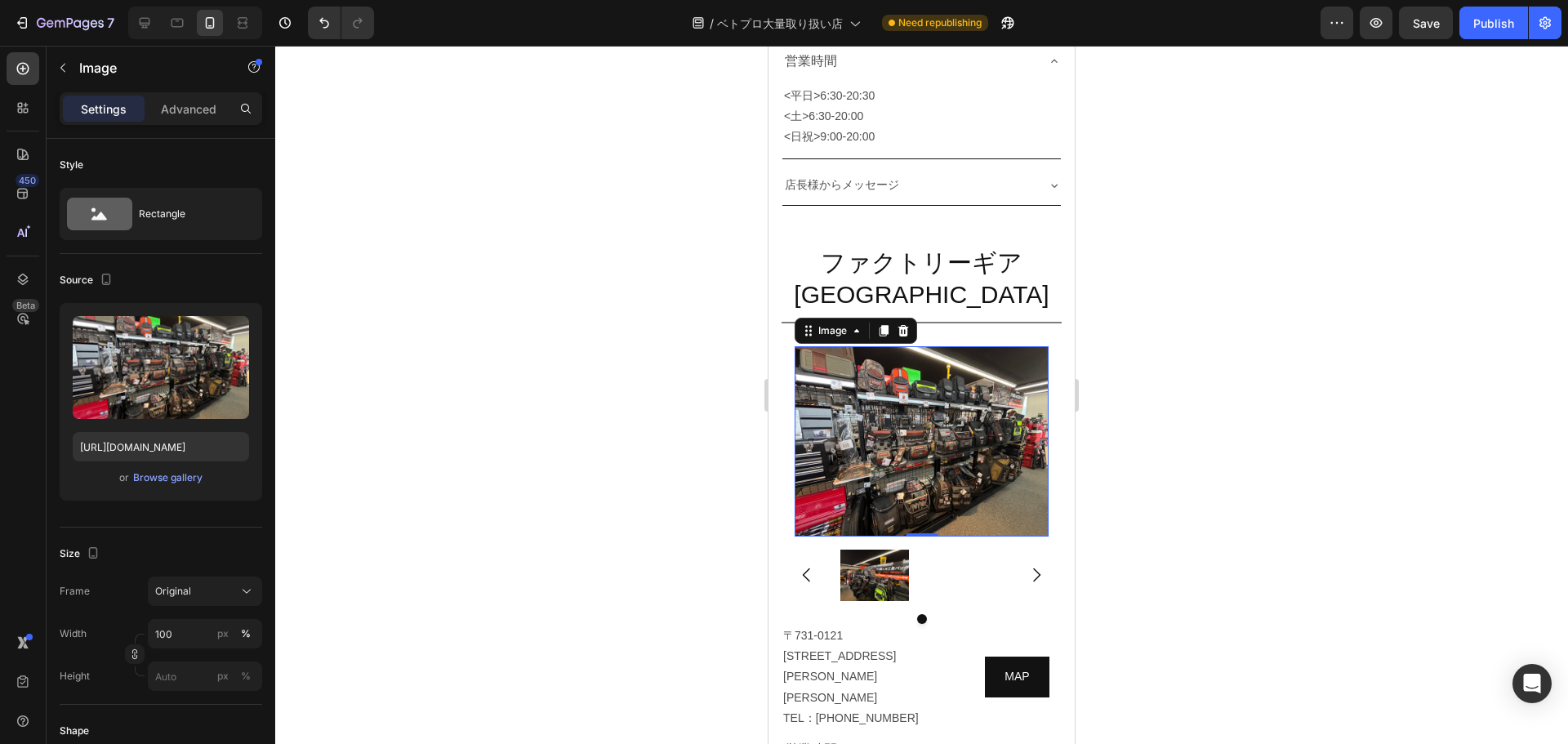
scroll to position [9973, 0]
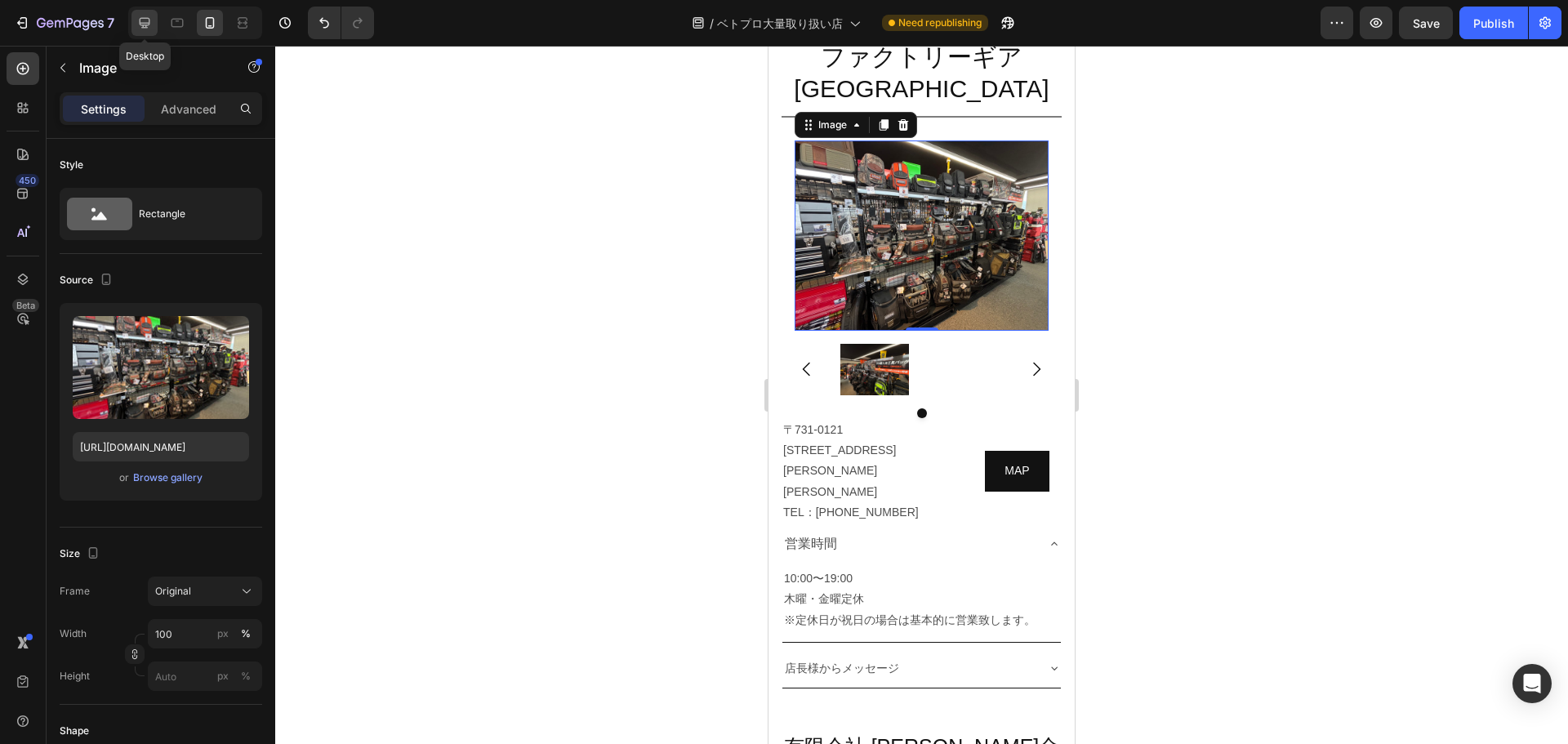
click at [142, 18] on icon at bounding box center [144, 23] width 11 height 11
type input "[URL][DOMAIN_NAME]"
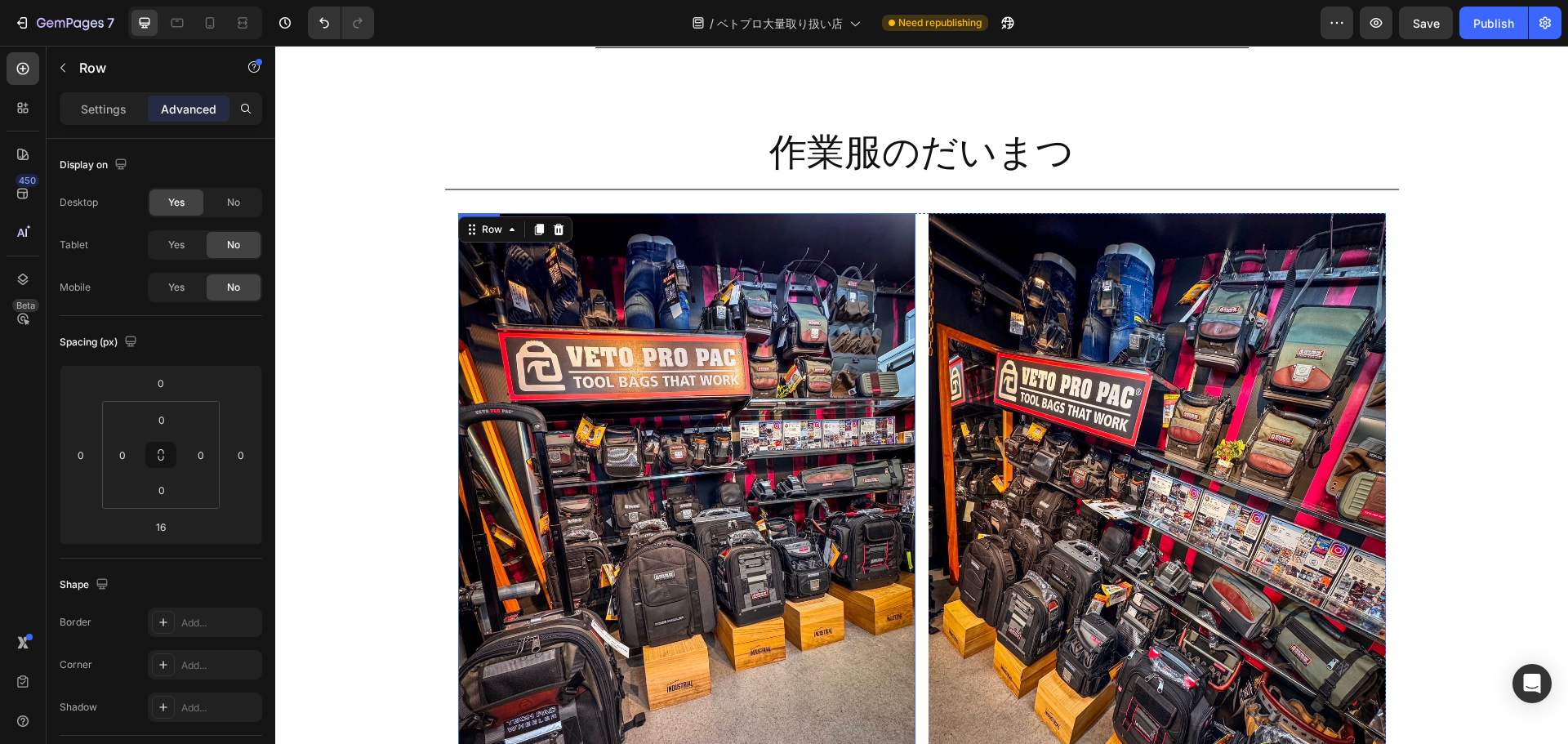
scroll to position [9066, 0]
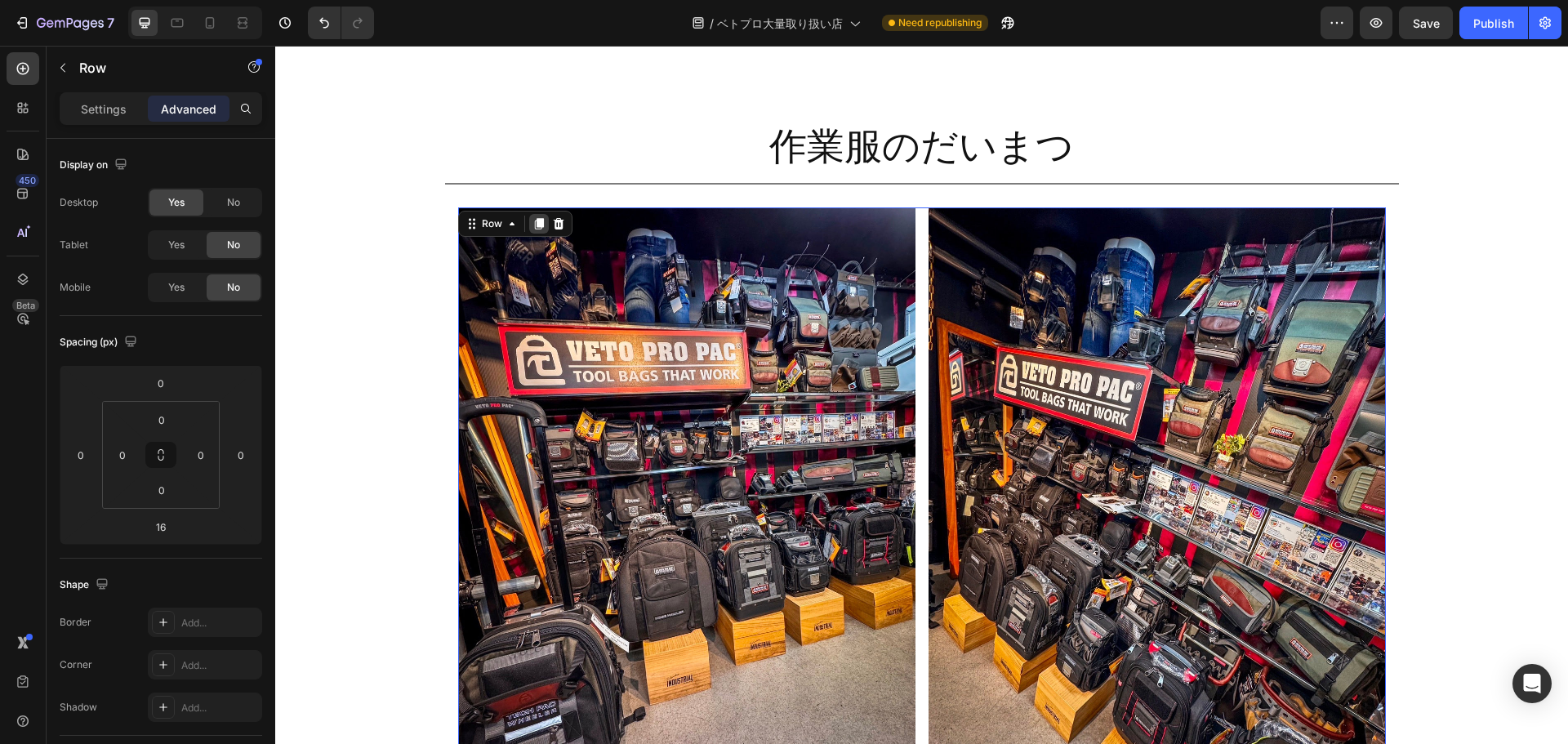
click at [534, 222] on icon at bounding box center [538, 224] width 9 height 12
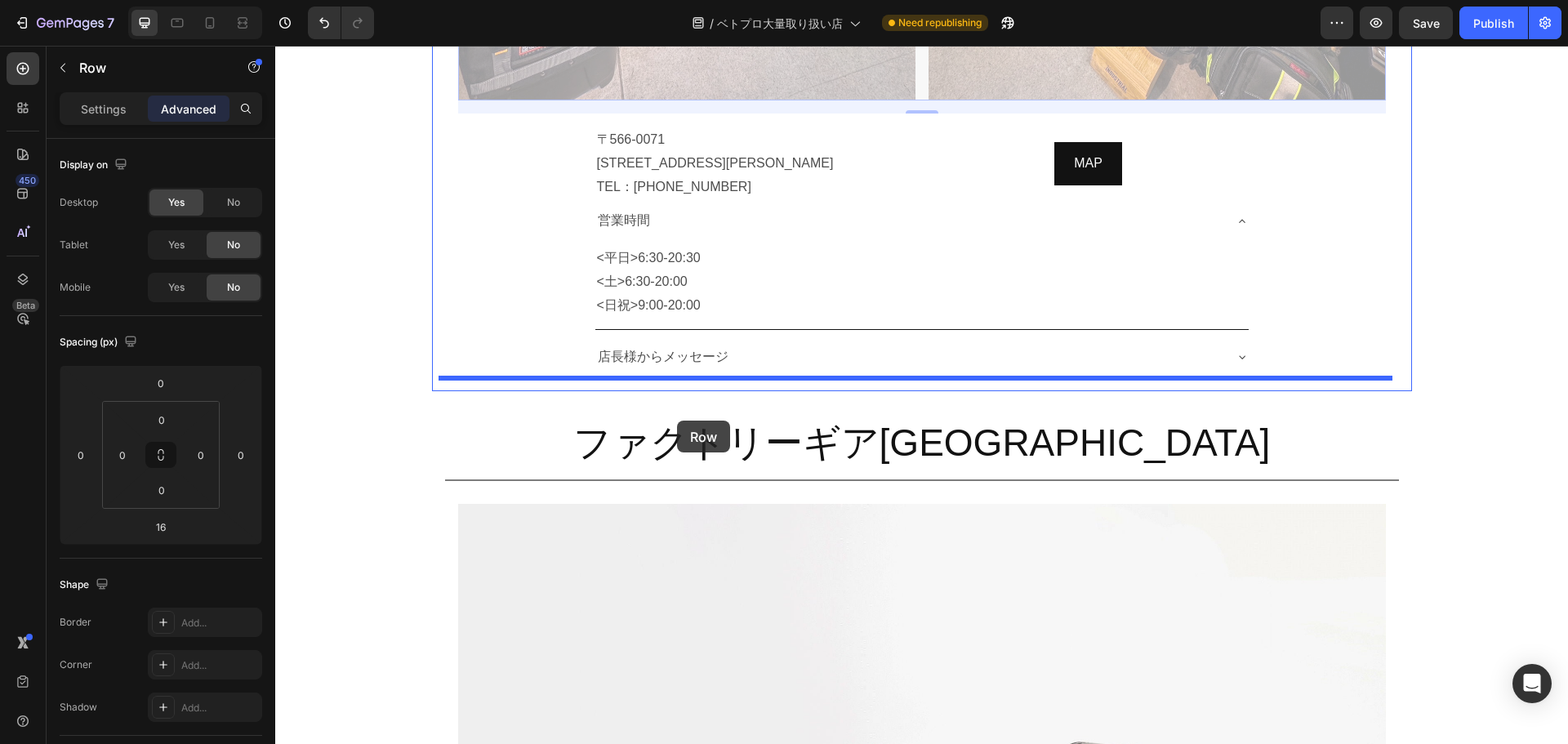
scroll to position [10414, 0]
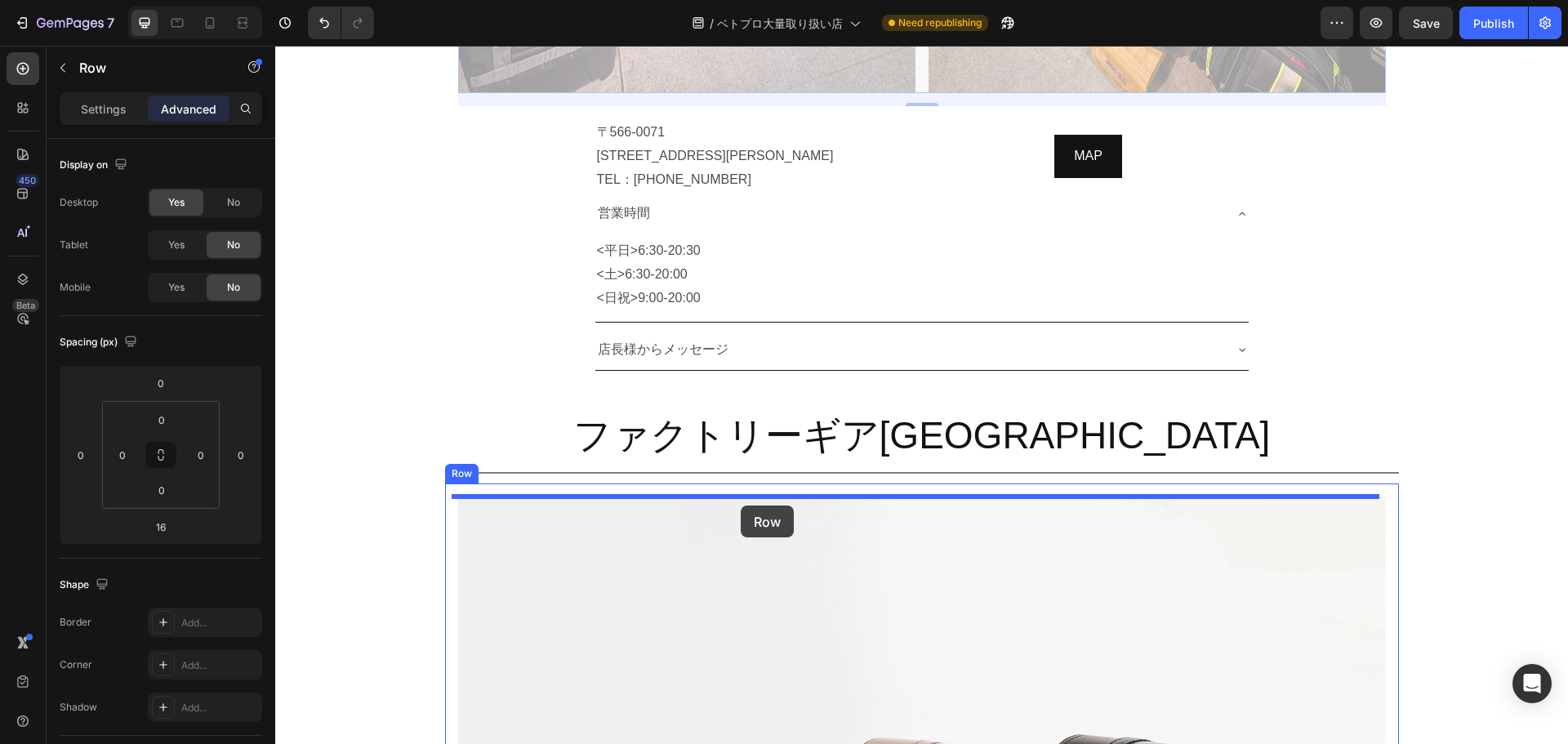
drag, startPoint x: 461, startPoint y: 57, endPoint x: 741, endPoint y: 506, distance: 529.2
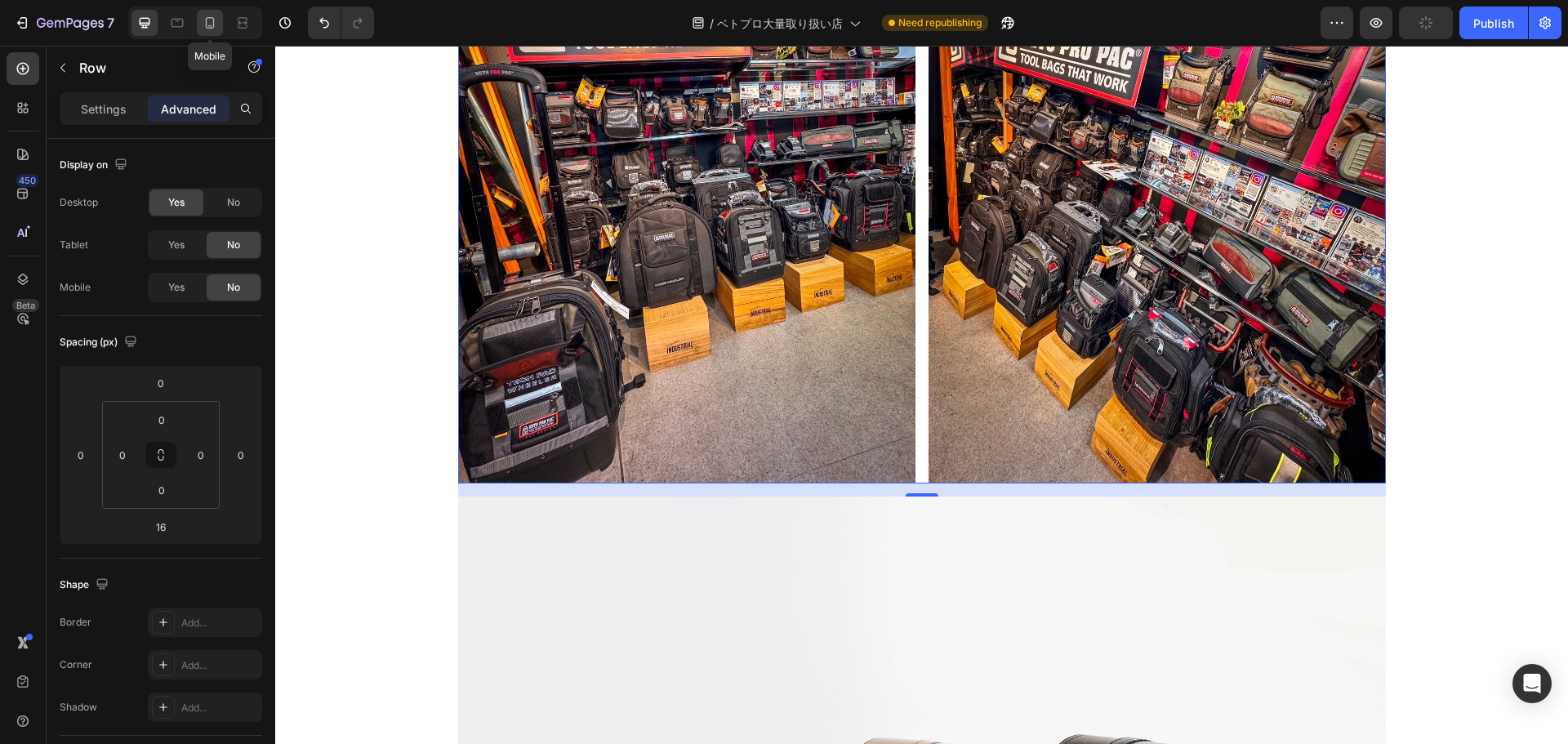
click at [208, 26] on icon at bounding box center [209, 22] width 16 height 16
type input "0"
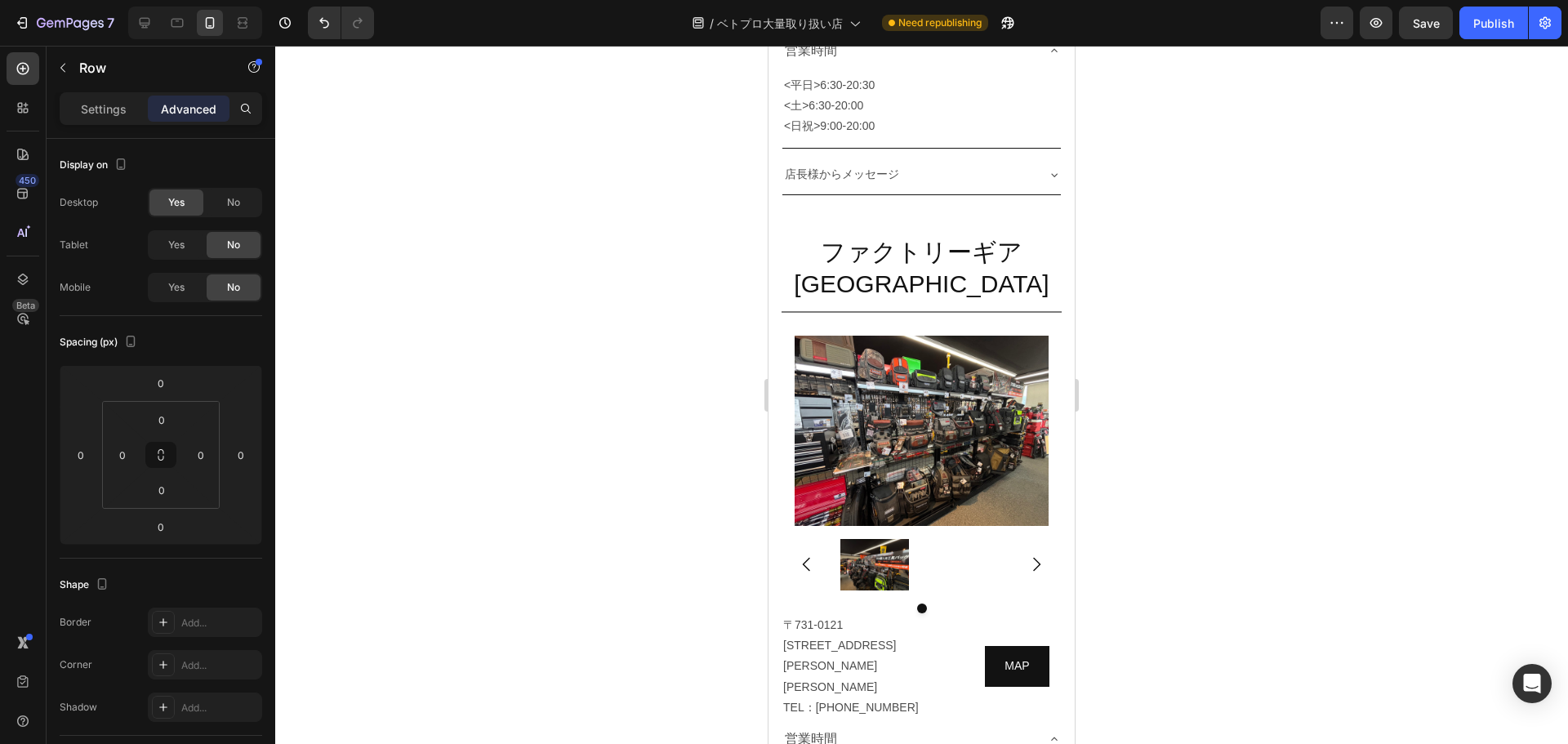
scroll to position [9776, 0]
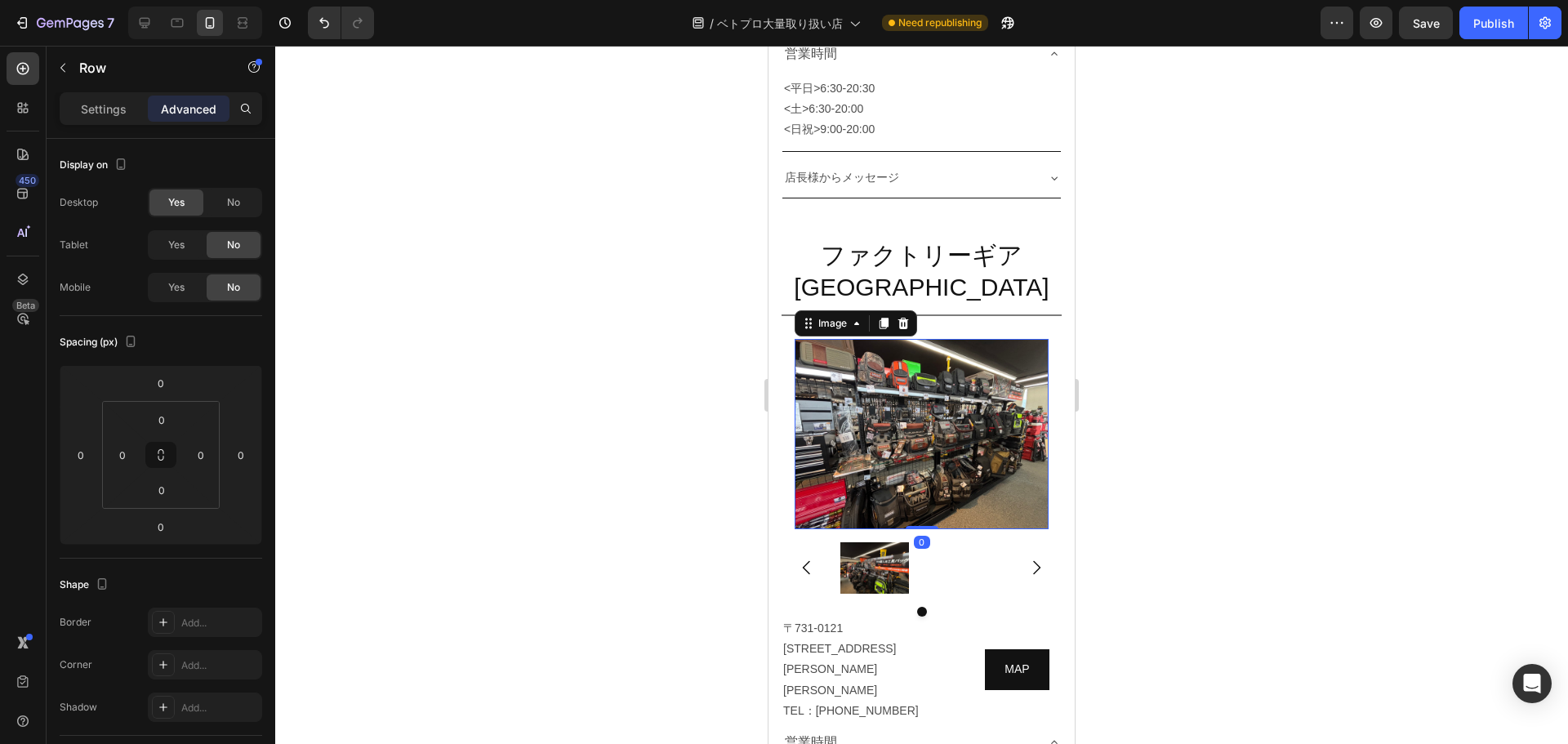
click at [907, 406] on img at bounding box center [921, 434] width 254 height 190
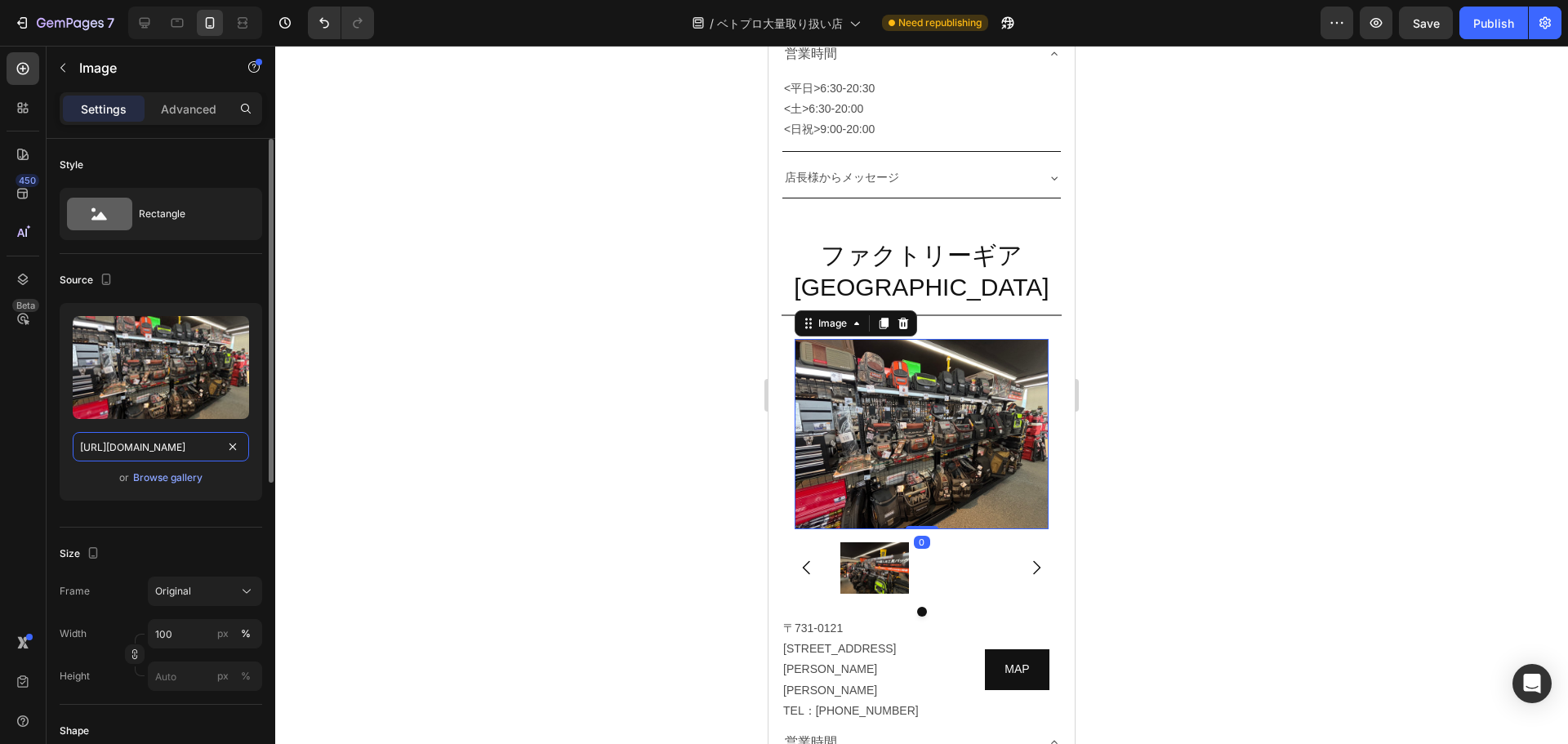
click at [169, 449] on input "[URL][DOMAIN_NAME]" at bounding box center [161, 447] width 176 height 29
click at [137, 21] on icon at bounding box center [144, 22] width 16 height 16
type input "[URL][DOMAIN_NAME]"
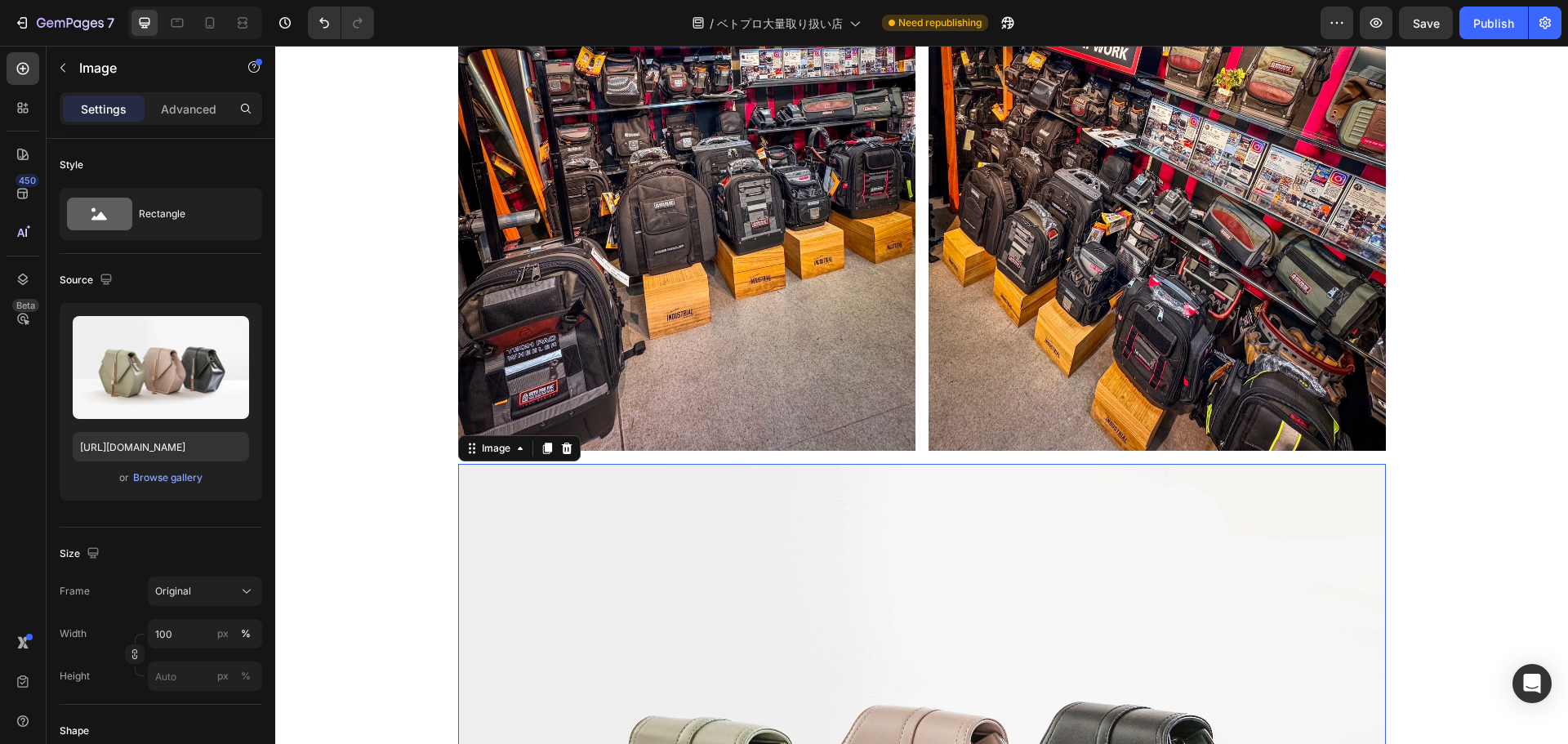
scroll to position [10446, 0]
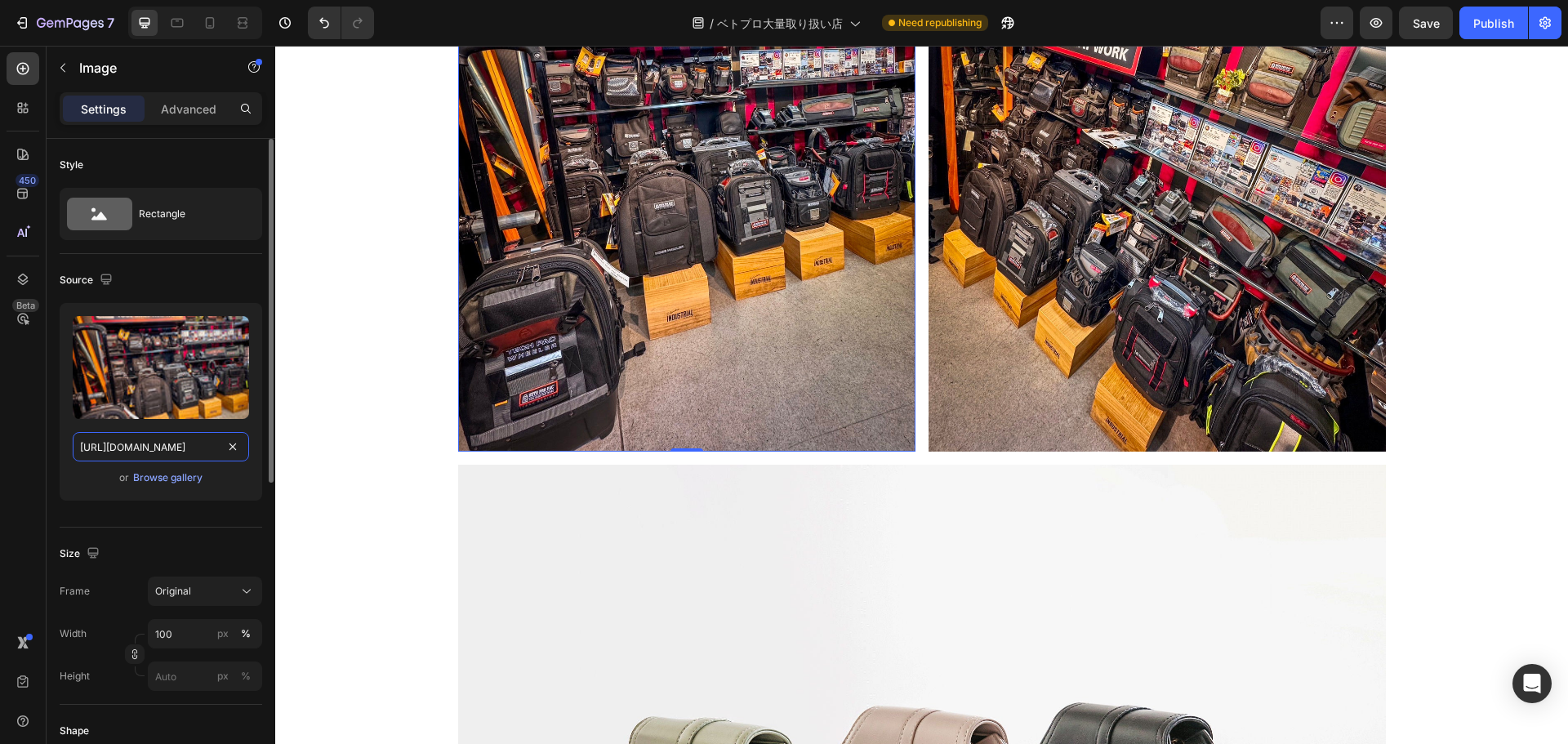
click at [169, 458] on input "https://cdn.shopify.com/s/files/1/0561/6556/4555/files/gempages_525490314757014…" at bounding box center [161, 447] width 176 height 29
paste input "d226d14-ffda-4ab4-8ac8-e989adb455ef"
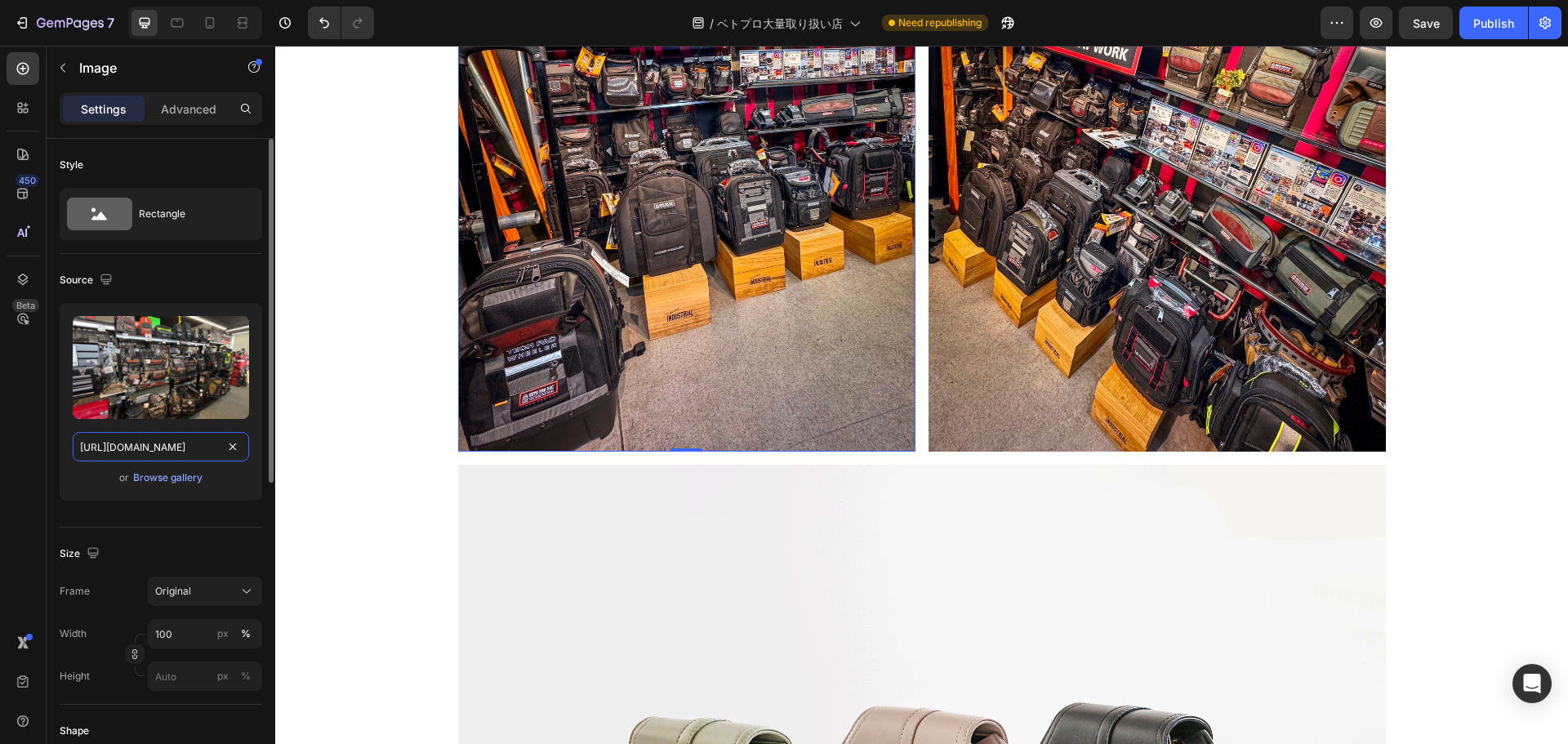
type input "[URL][DOMAIN_NAME]"
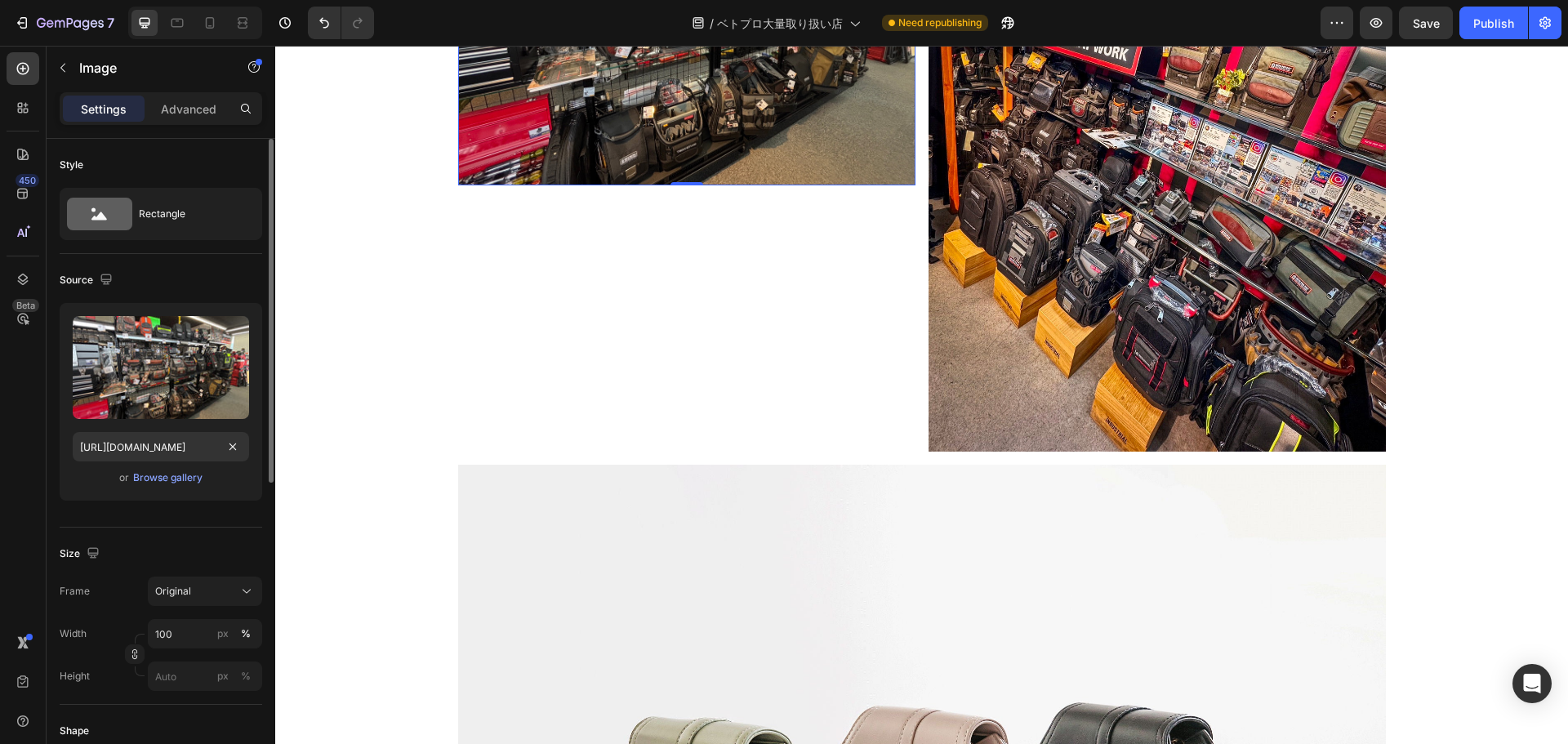
scroll to position [0, 0]
click at [197, 282] on div "Source" at bounding box center [161, 280] width 202 height 26
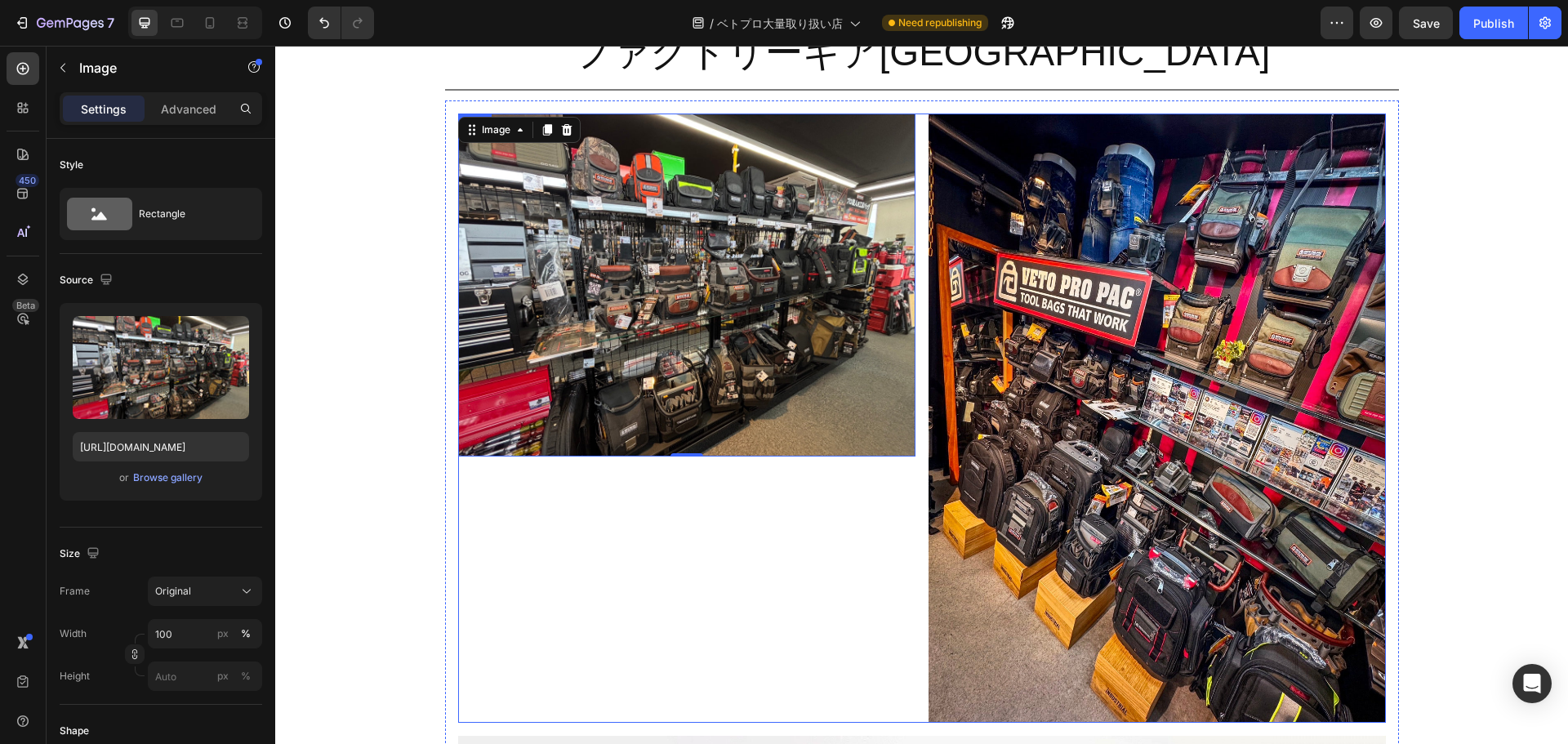
scroll to position [10152, 0]
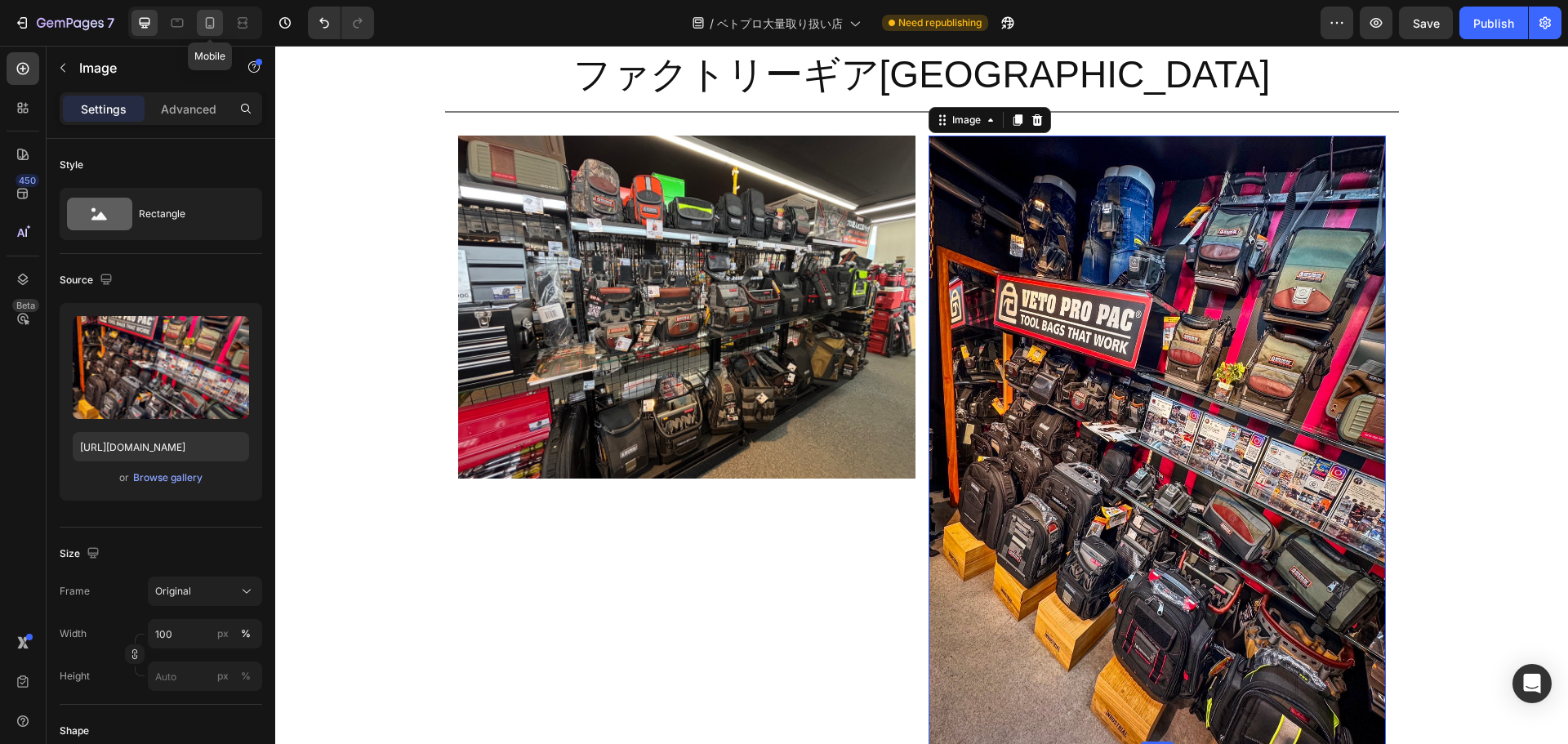
click at [206, 20] on icon at bounding box center [210, 23] width 9 height 12
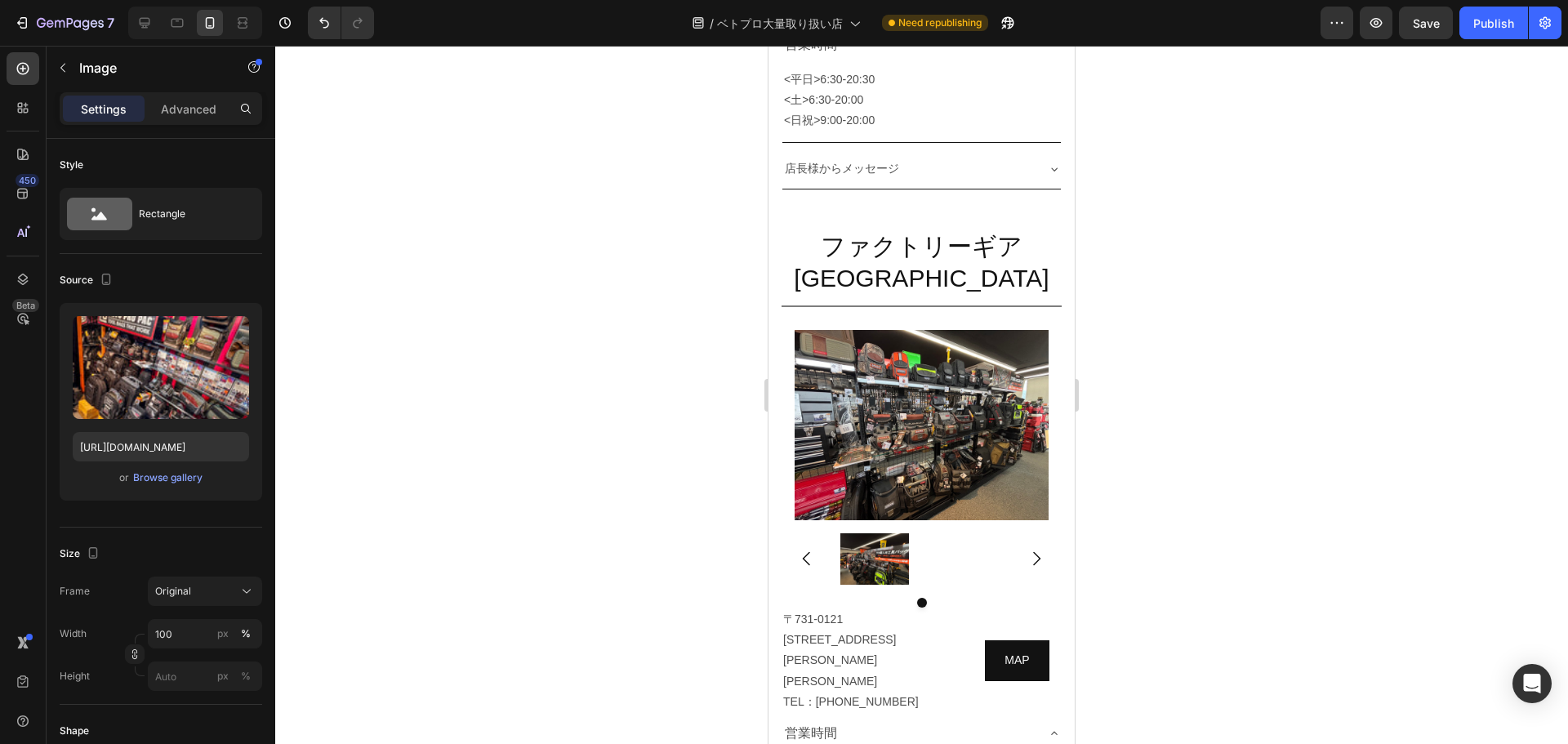
scroll to position [9727, 0]
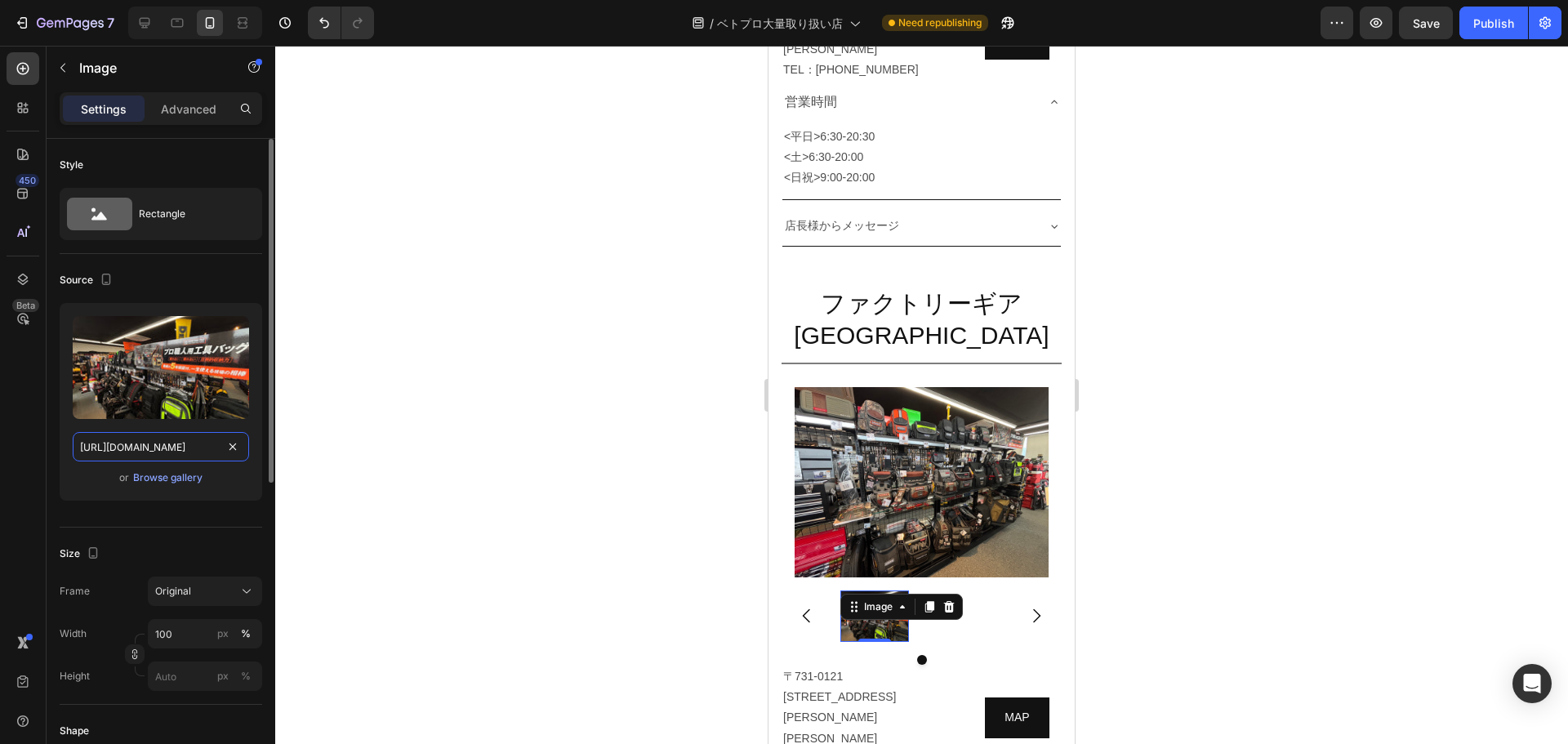
click at [151, 441] on input "[URL][DOMAIN_NAME]" at bounding box center [161, 447] width 176 height 29
click at [141, 15] on icon at bounding box center [144, 22] width 16 height 16
type input "[URL][DOMAIN_NAME]"
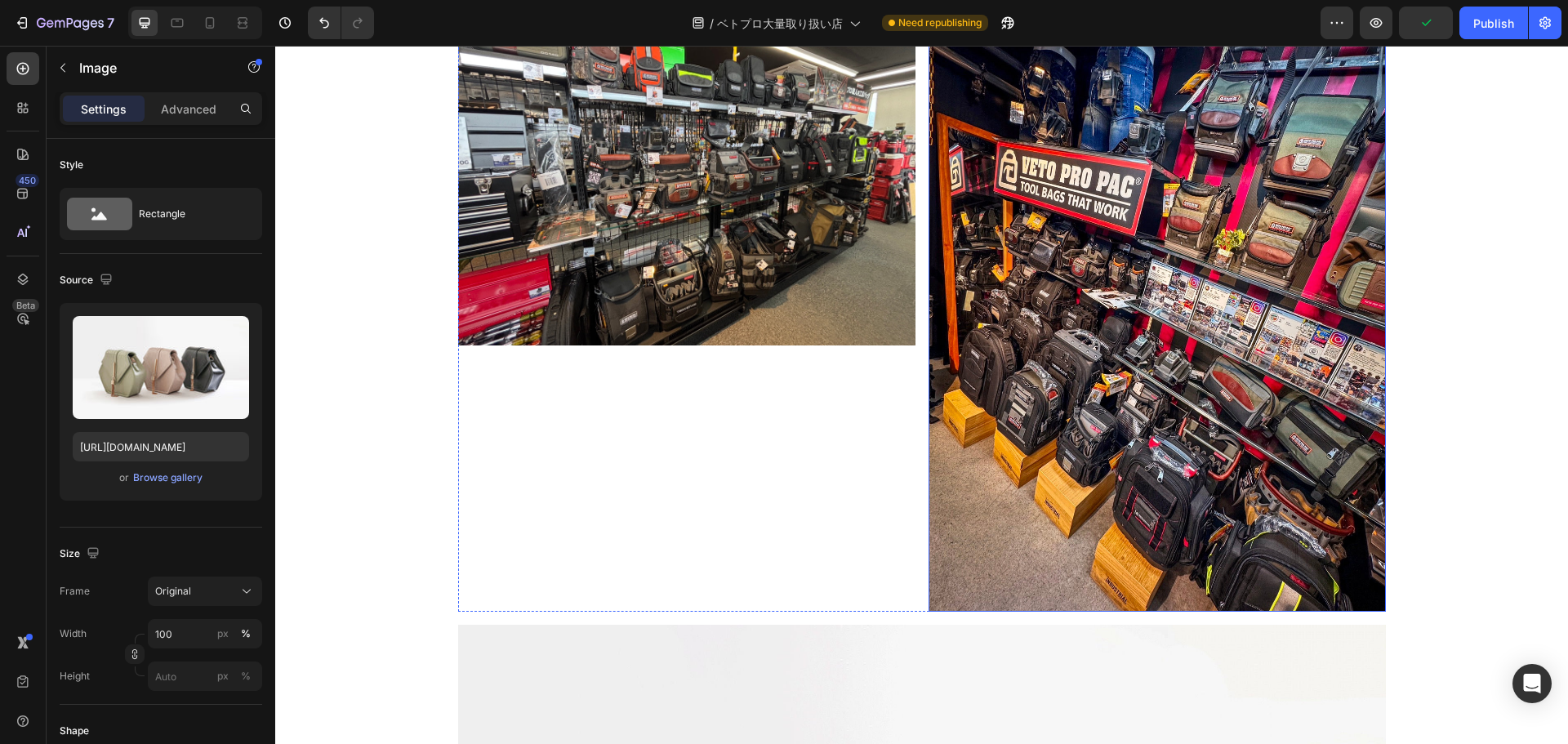
scroll to position [10285, 0]
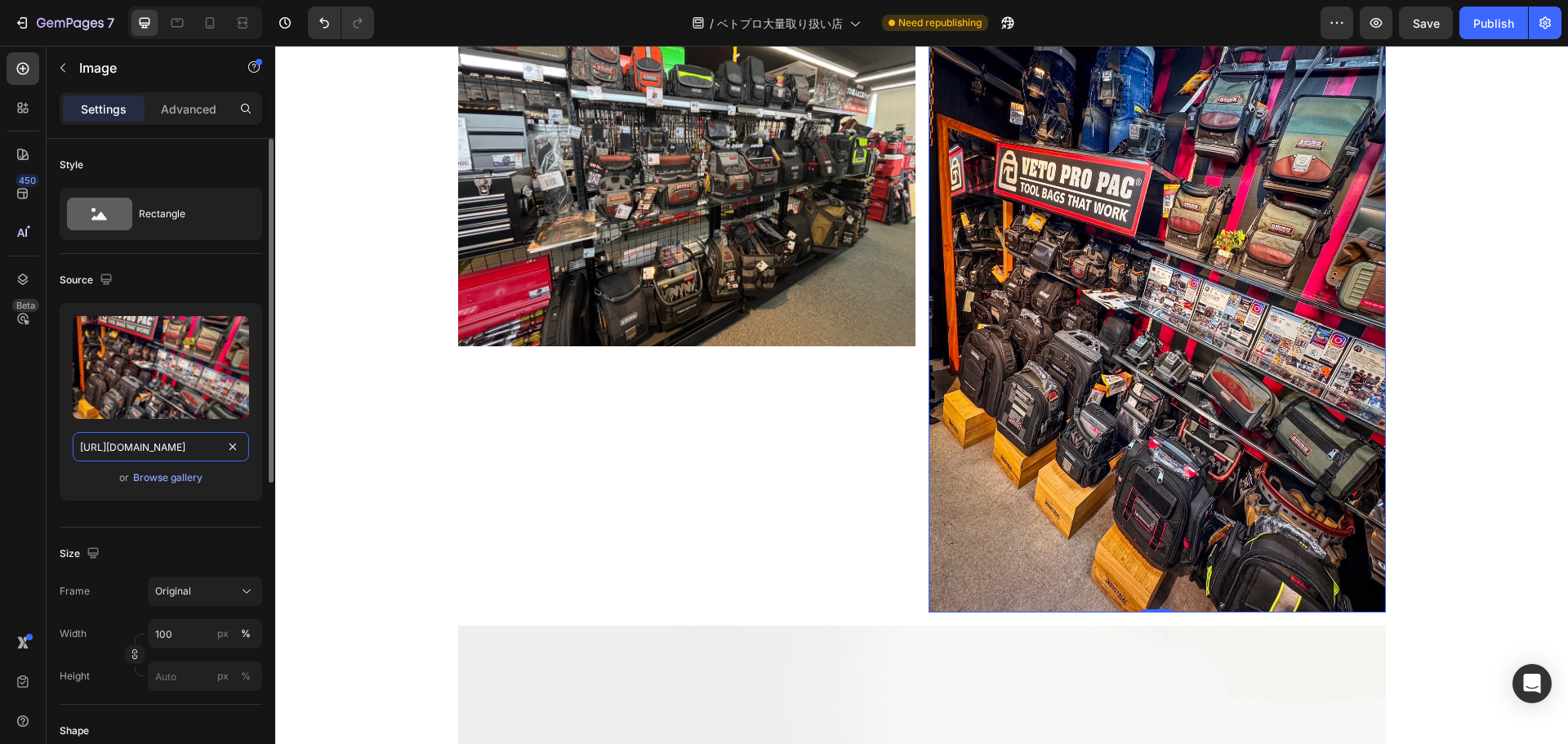
click at [174, 438] on input "https://cdn.shopify.com/s/files/1/0561/6556/4555/files/gempages_525490314757014…" at bounding box center [161, 447] width 176 height 29
paste input "ddc4d2a-5a22-4035-ad22-62976d20ab76"
type input "[URL][DOMAIN_NAME]"
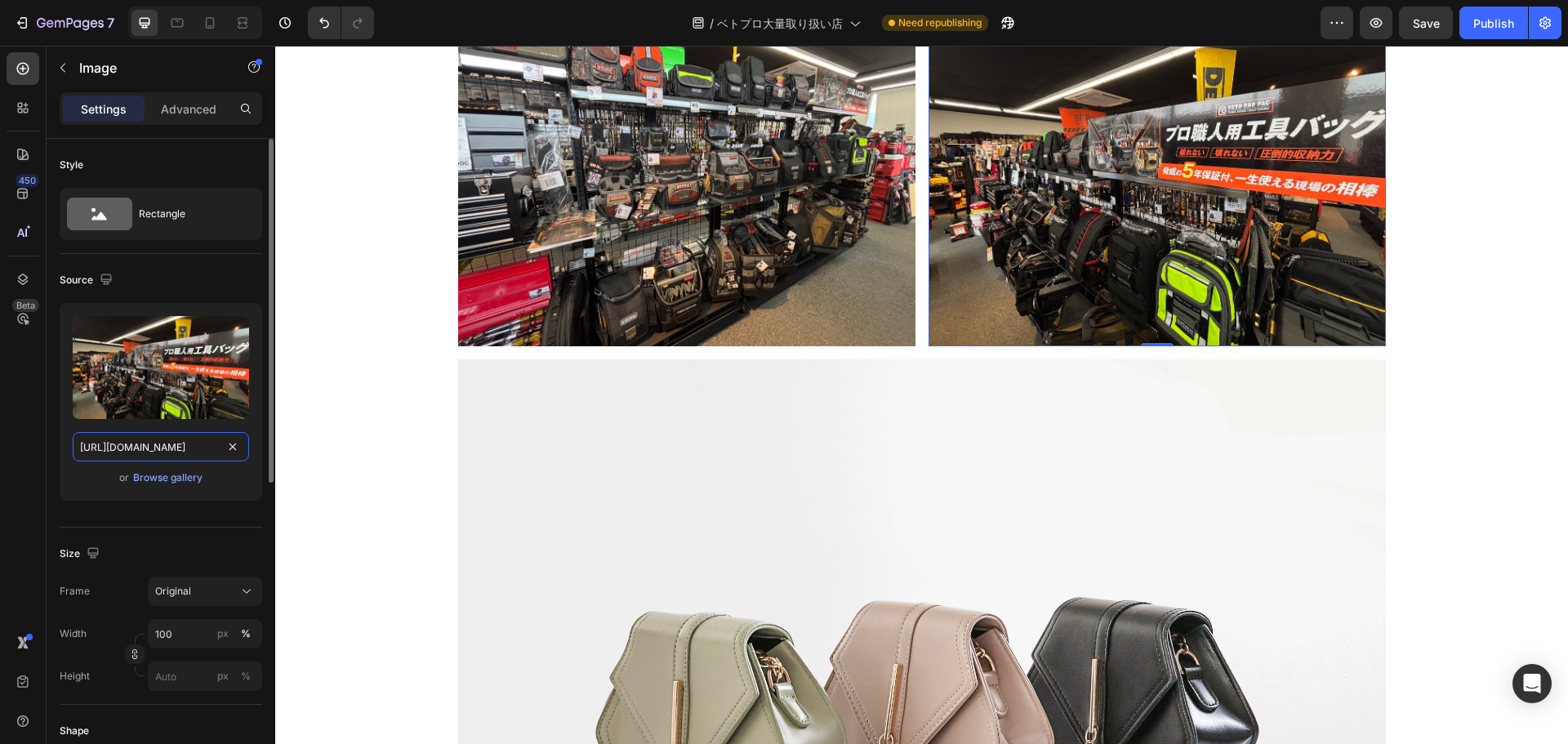
scroll to position [0, 504]
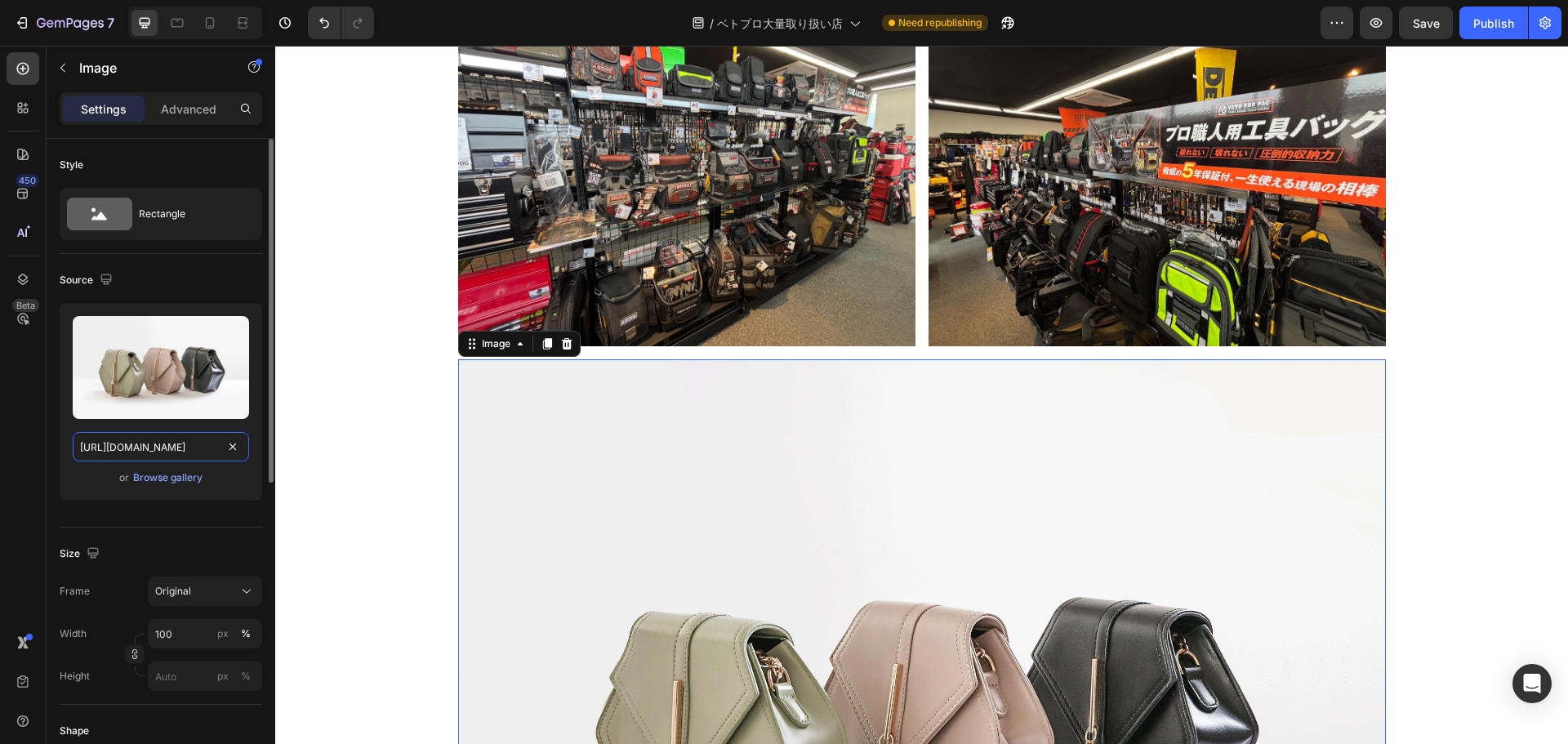
click at [182, 432] on input "[URL][DOMAIN_NAME]" at bounding box center [161, 447] width 176 height 29
click at [188, 108] on p "Advanced" at bounding box center [188, 109] width 55 height 17
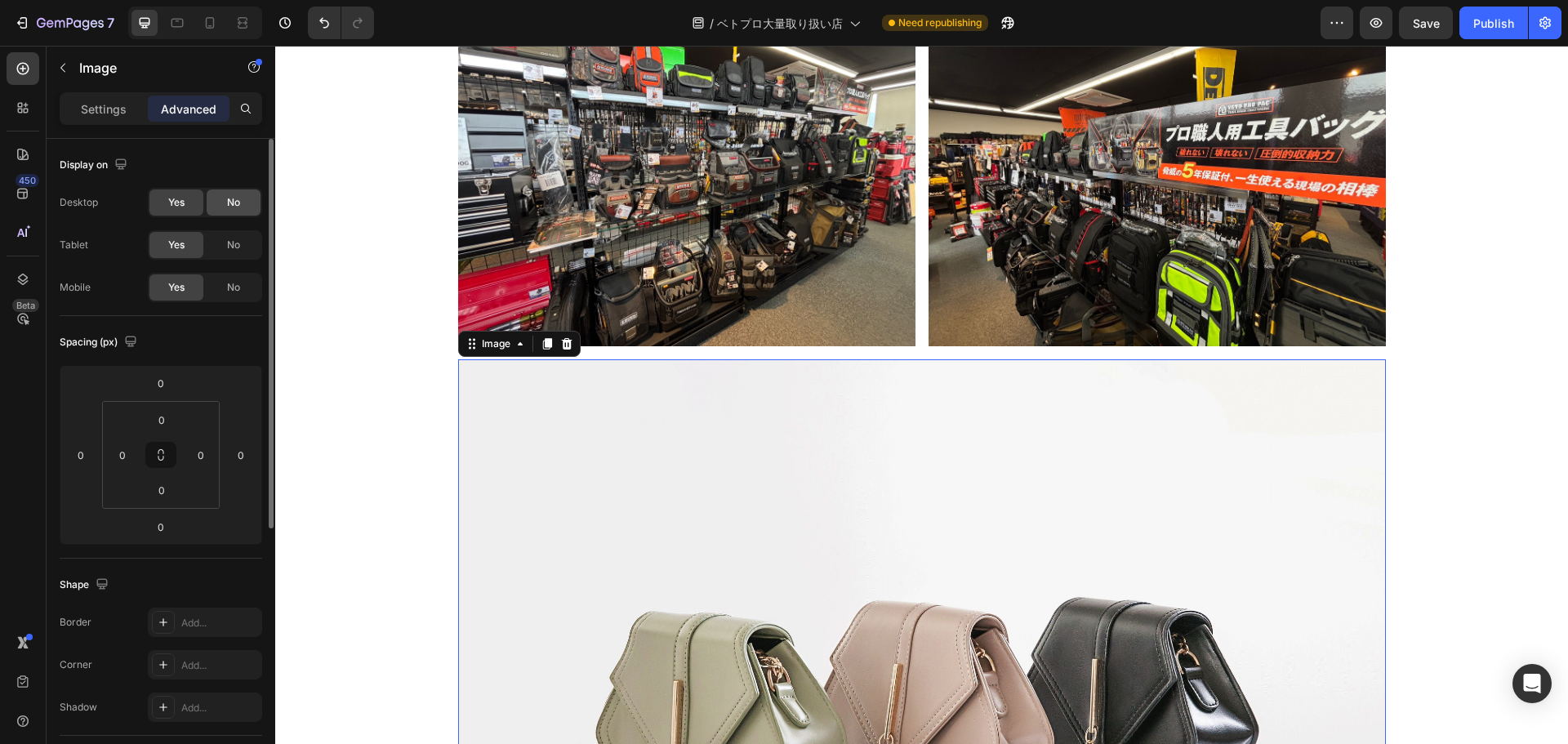
click at [231, 198] on span "No" at bounding box center [232, 202] width 13 height 15
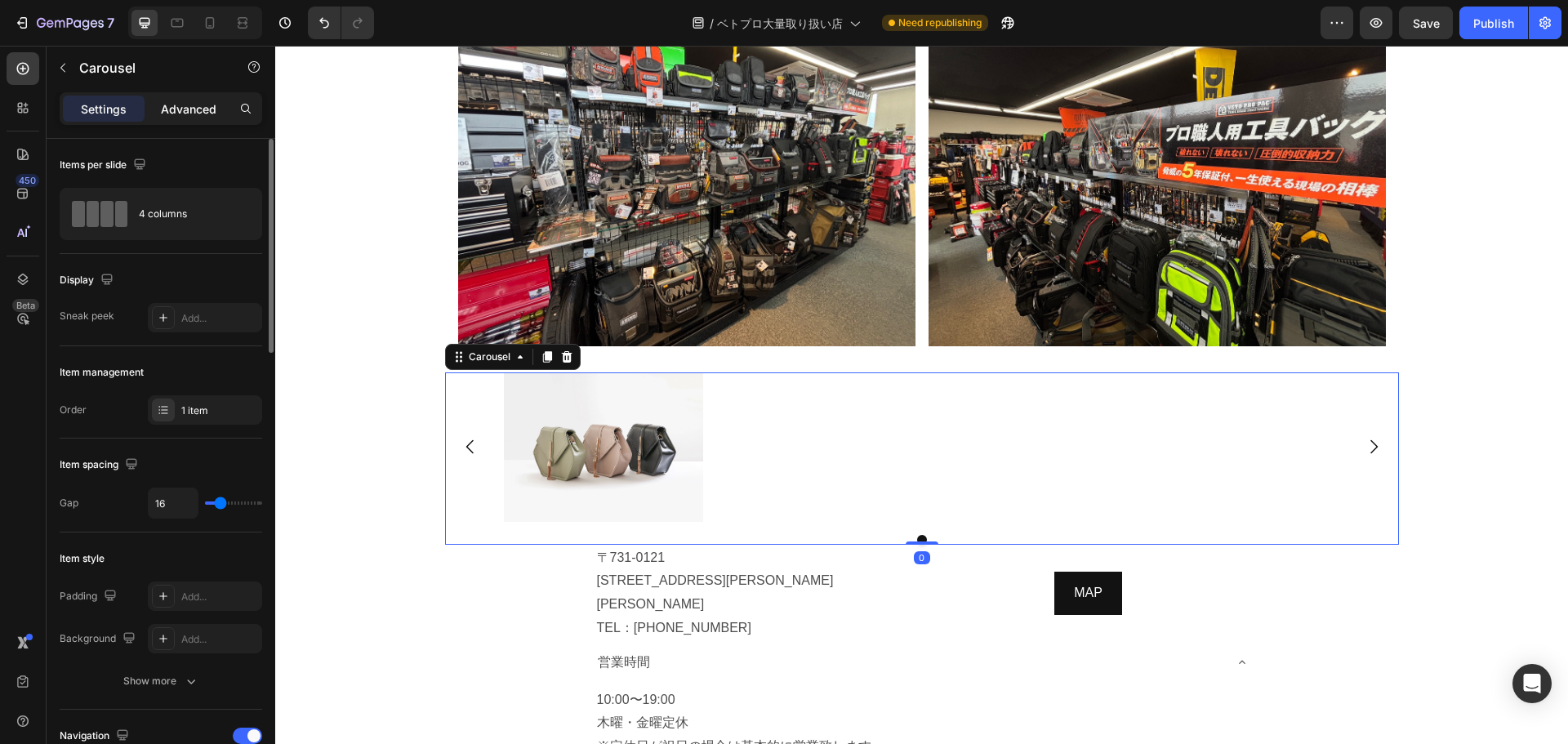
click at [189, 104] on p "Advanced" at bounding box center [188, 109] width 55 height 17
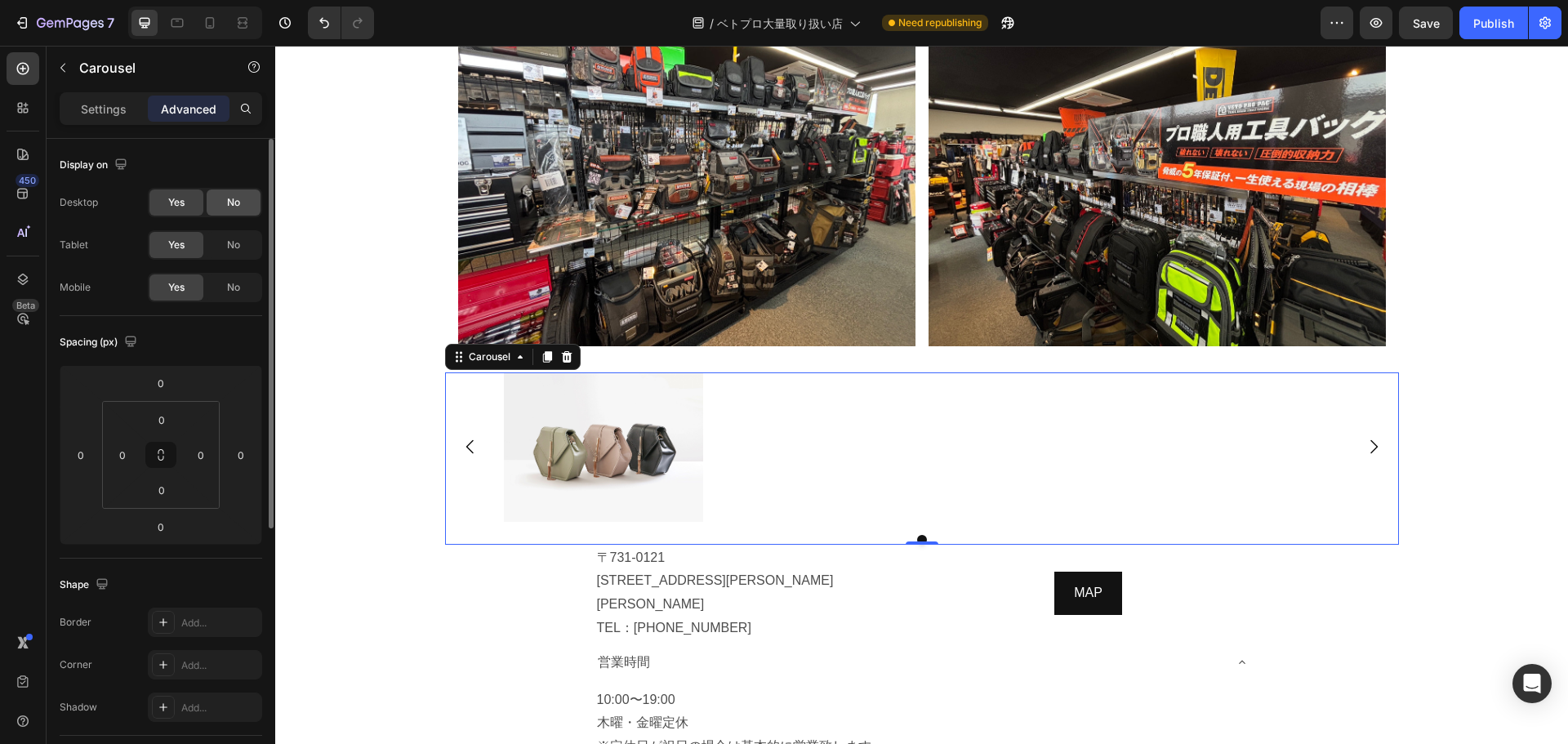
click at [238, 201] on span "No" at bounding box center [232, 202] width 13 height 15
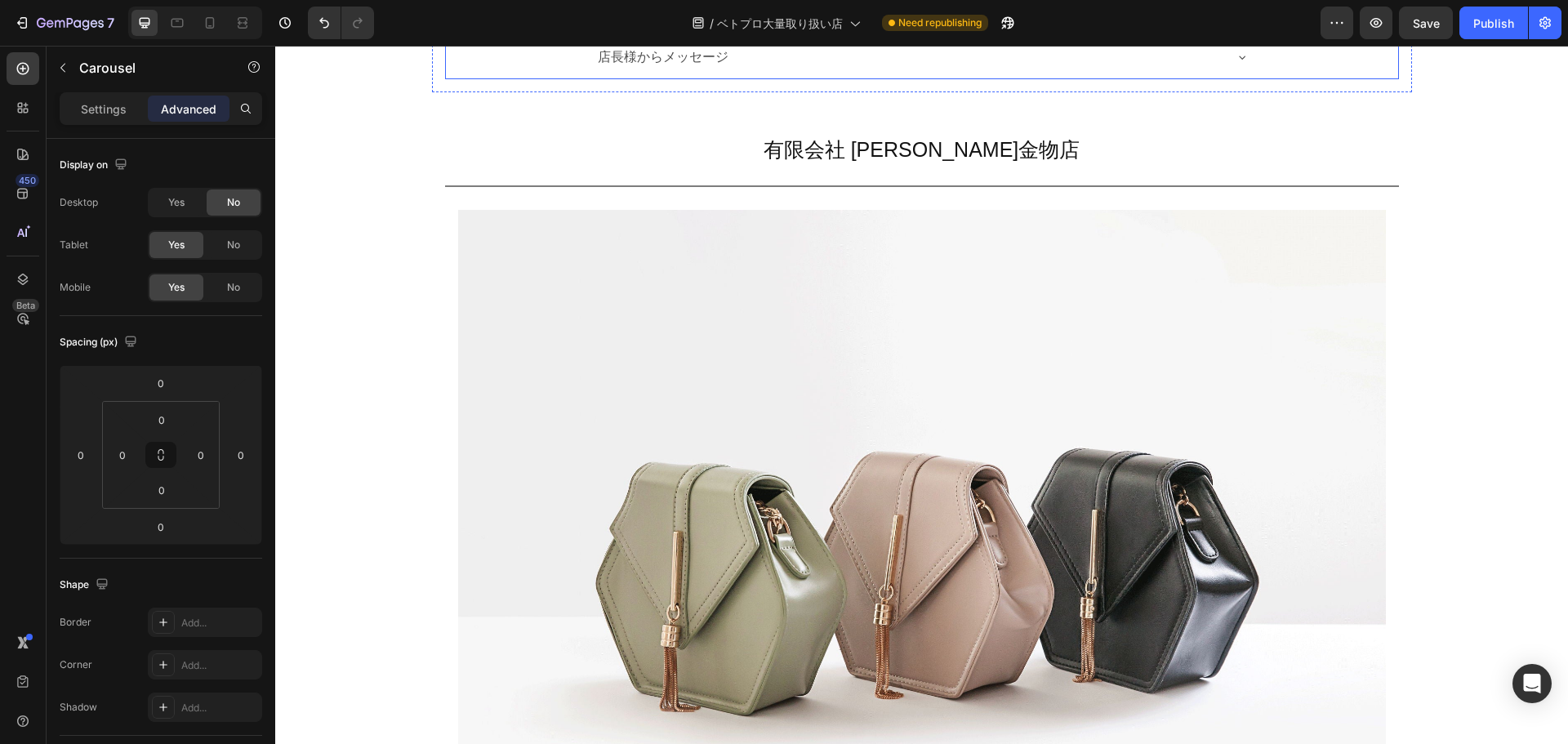
scroll to position [10891, 0]
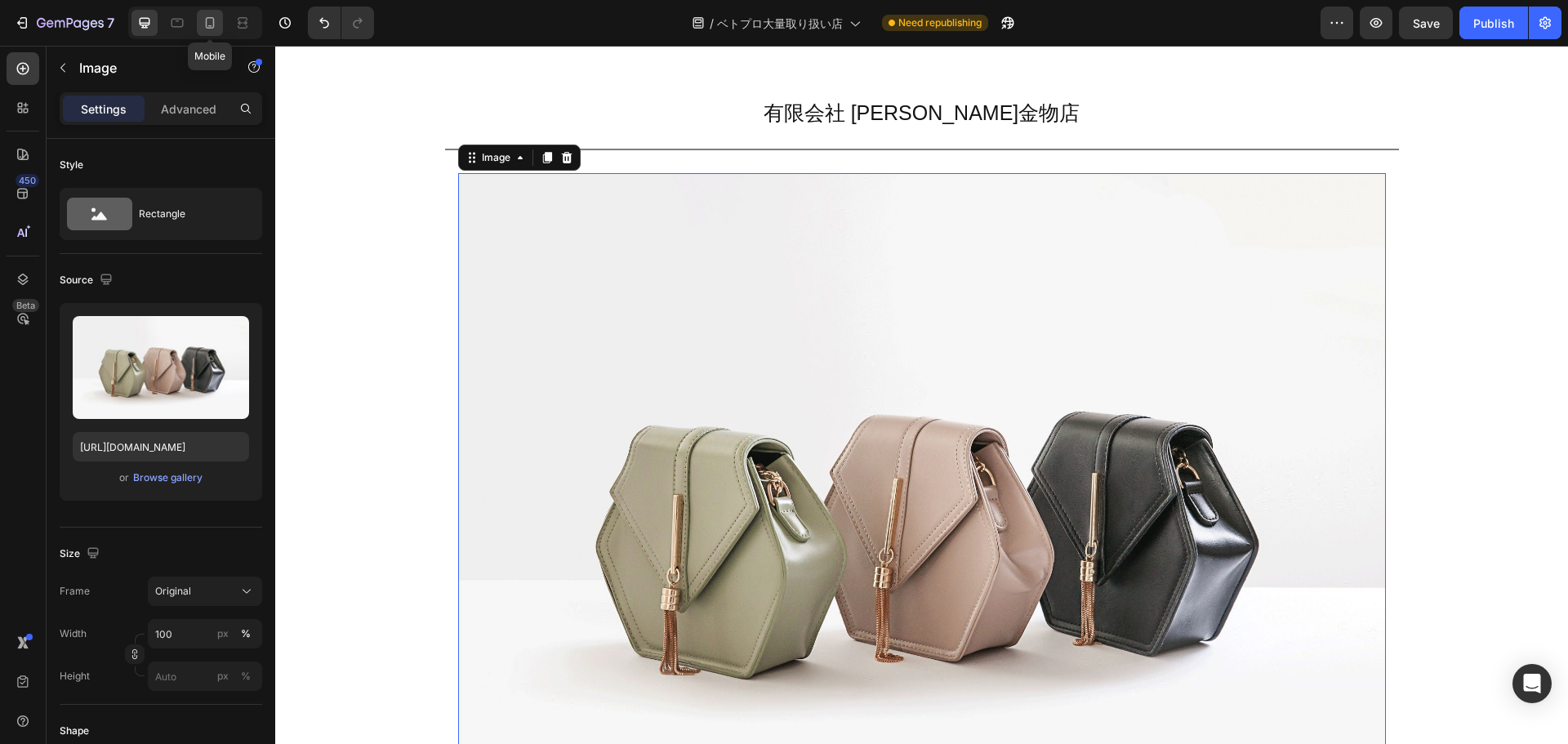
click at [210, 26] on icon at bounding box center [210, 23] width 9 height 12
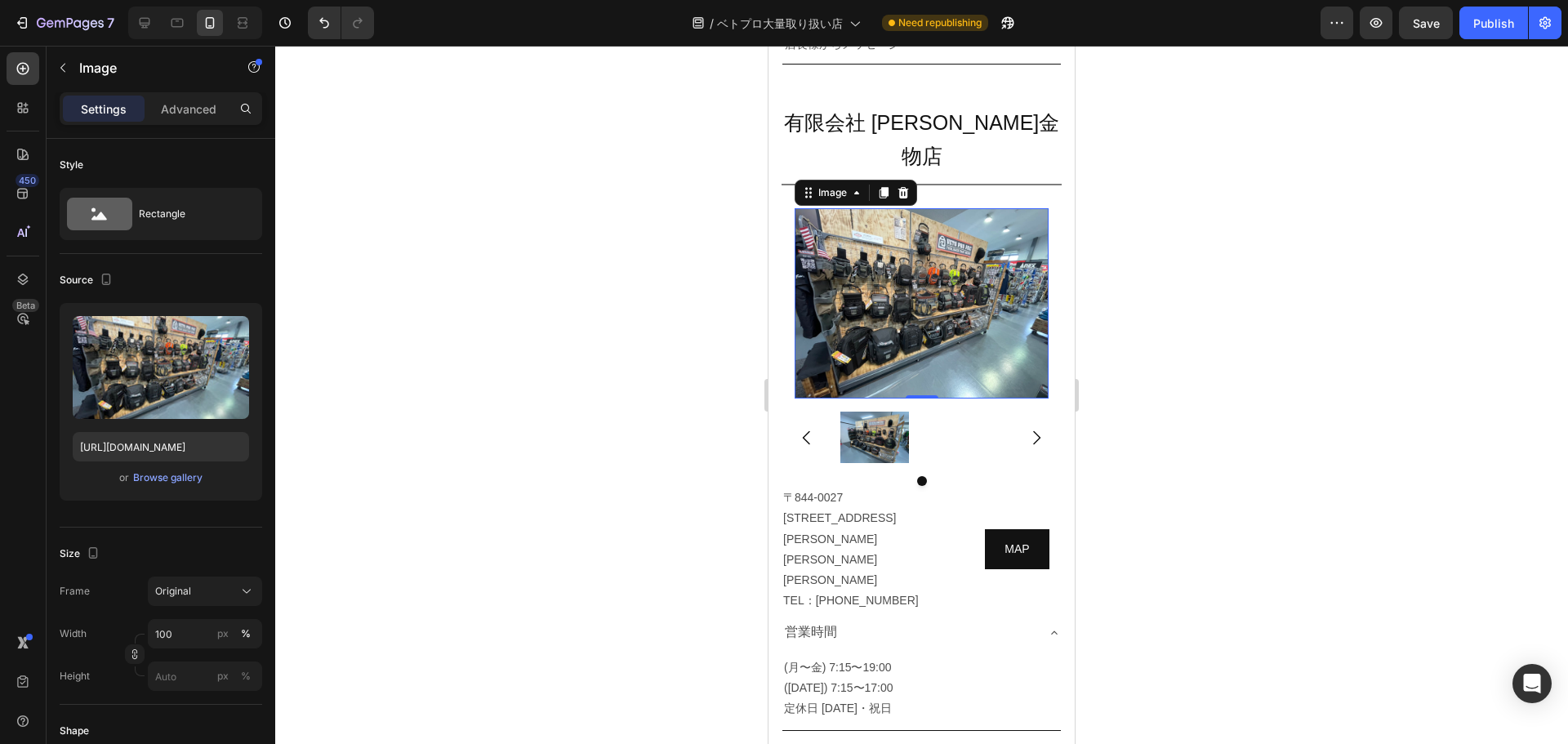
scroll to position [10603, 0]
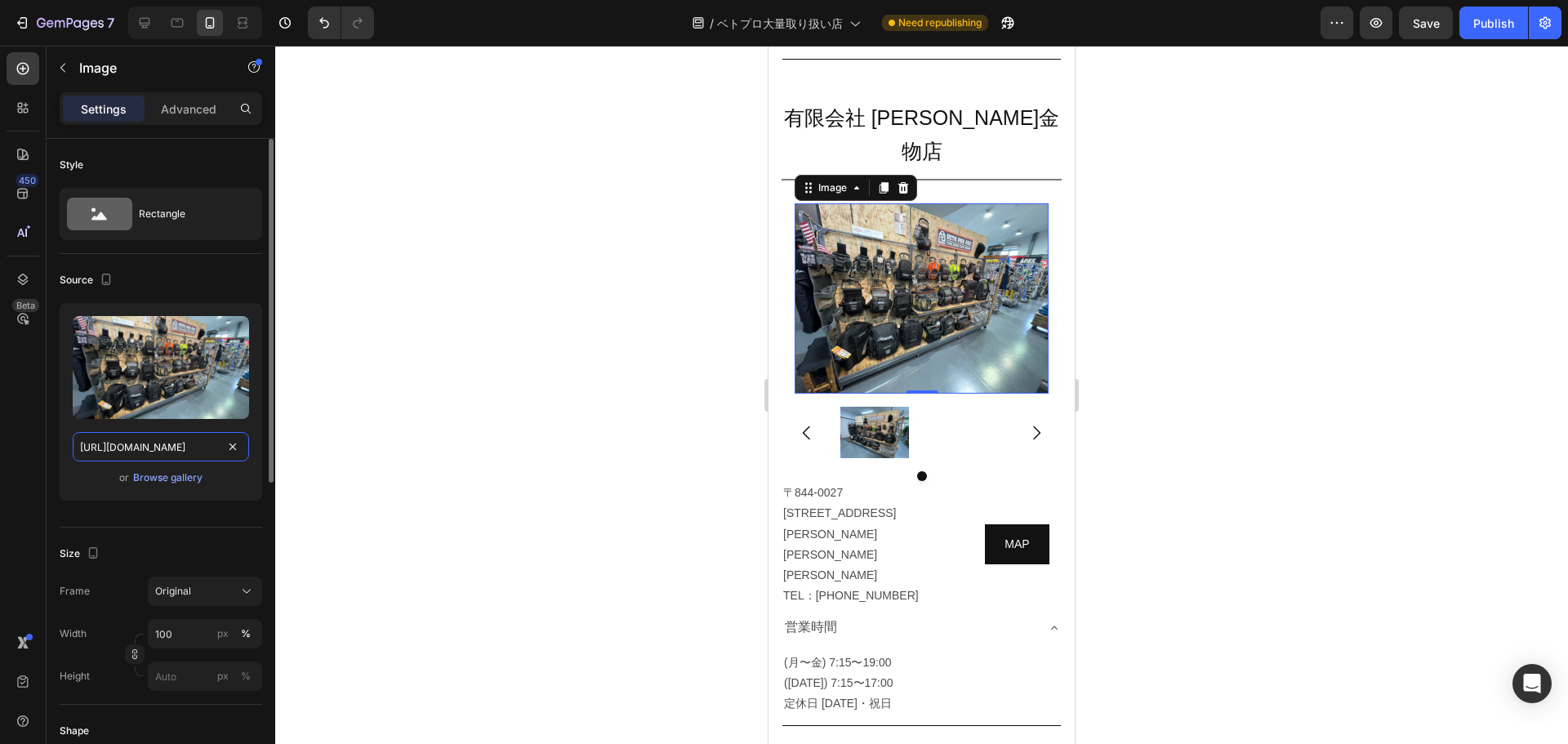
click at [173, 447] on input "https://cdn.shopify.com/s/files/1/0561/6556/4555/files/gempages_525490314757014…" at bounding box center [161, 447] width 176 height 29
click at [138, 21] on icon at bounding box center [144, 22] width 16 height 16
type input "[URL][DOMAIN_NAME]"
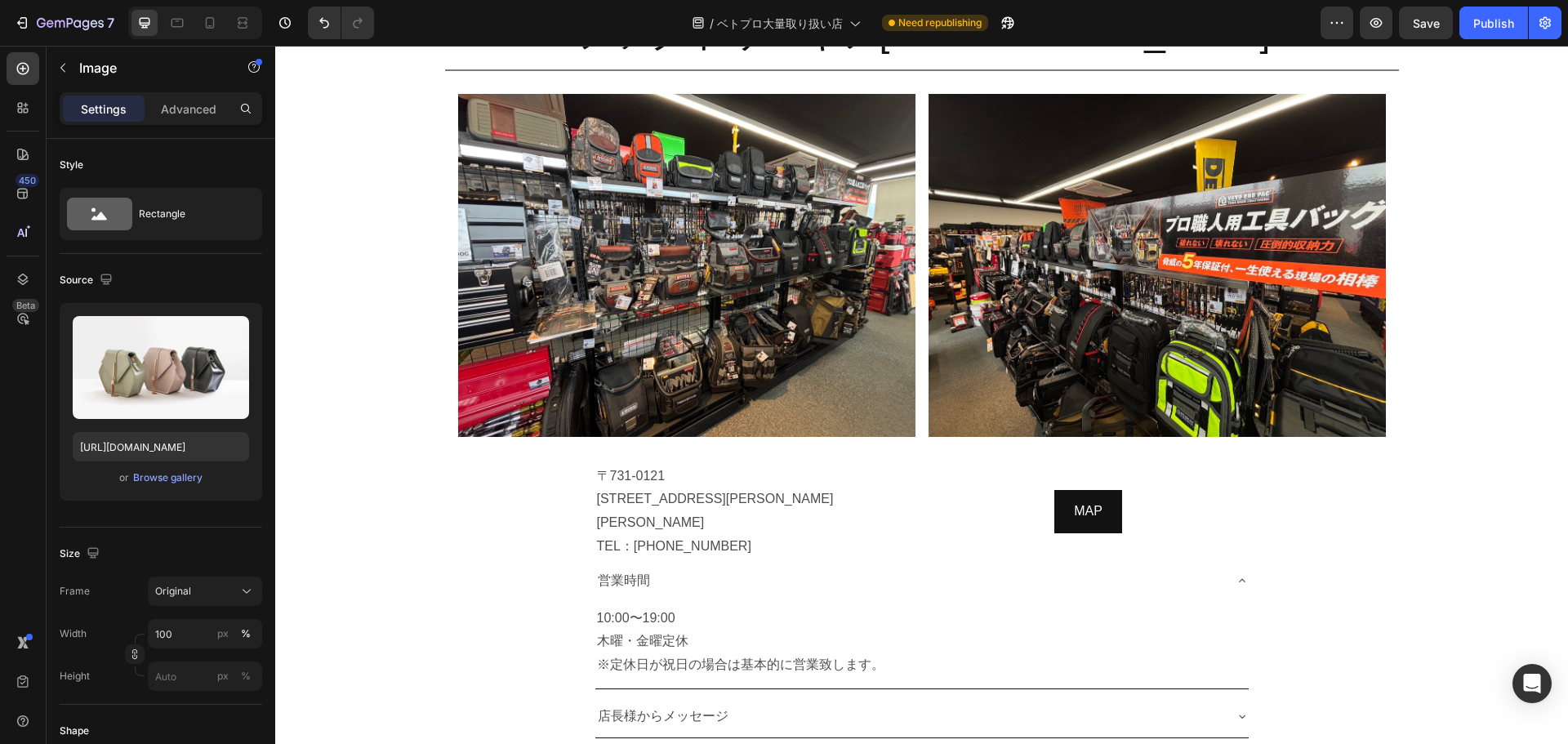
scroll to position [9962, 0]
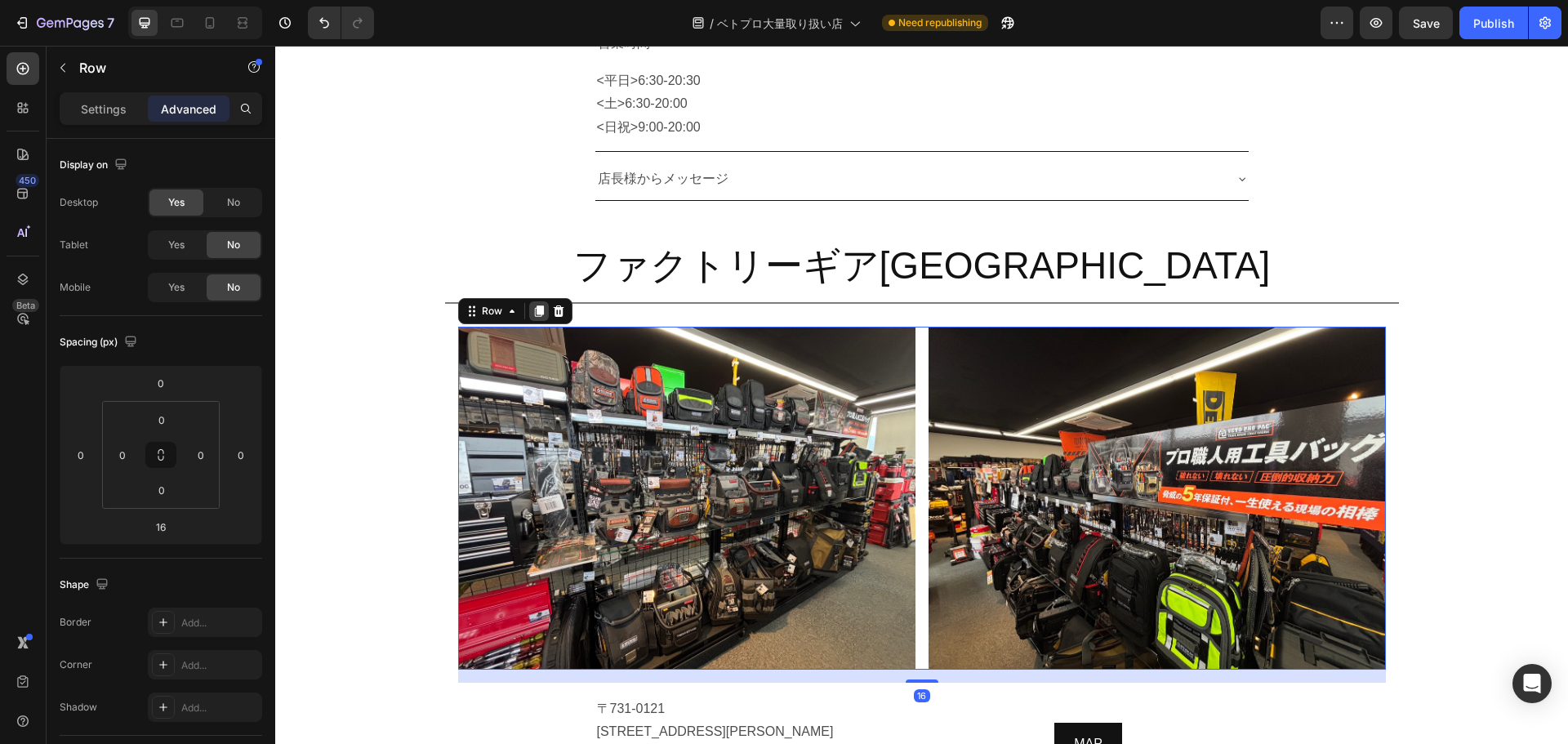
click at [534, 309] on icon at bounding box center [538, 311] width 9 height 12
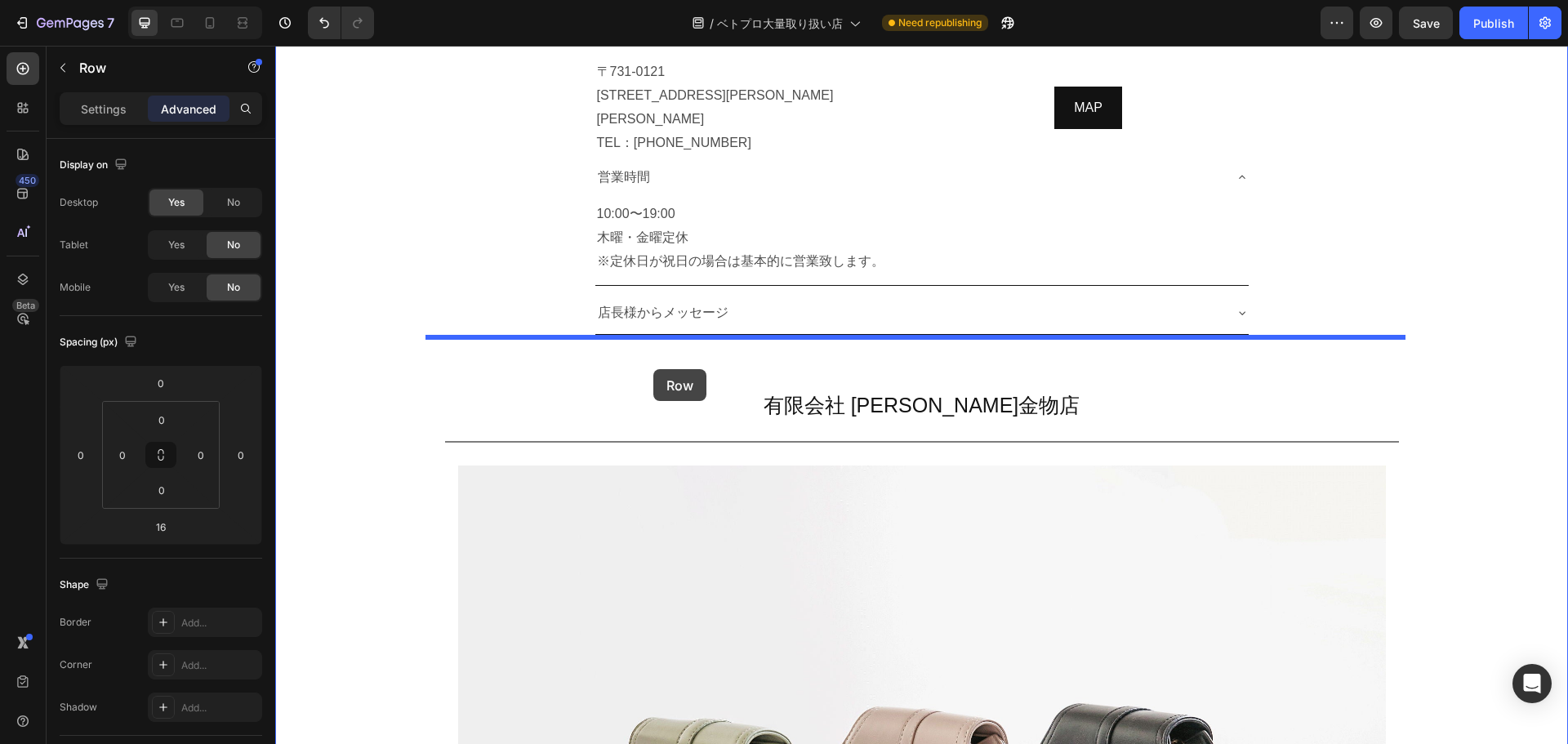
scroll to position [10973, 0]
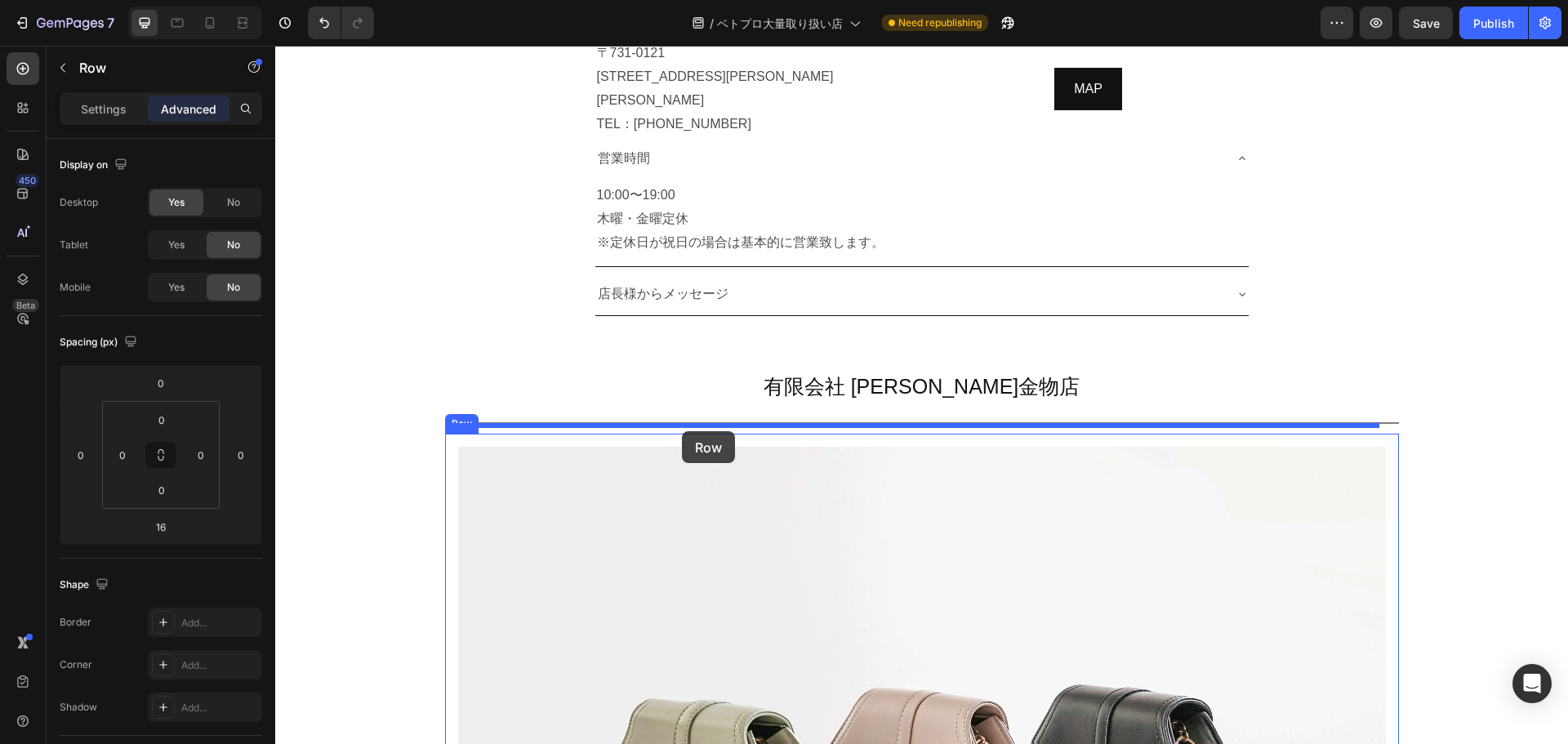
drag, startPoint x: 466, startPoint y: 174, endPoint x: 682, endPoint y: 431, distance: 335.7
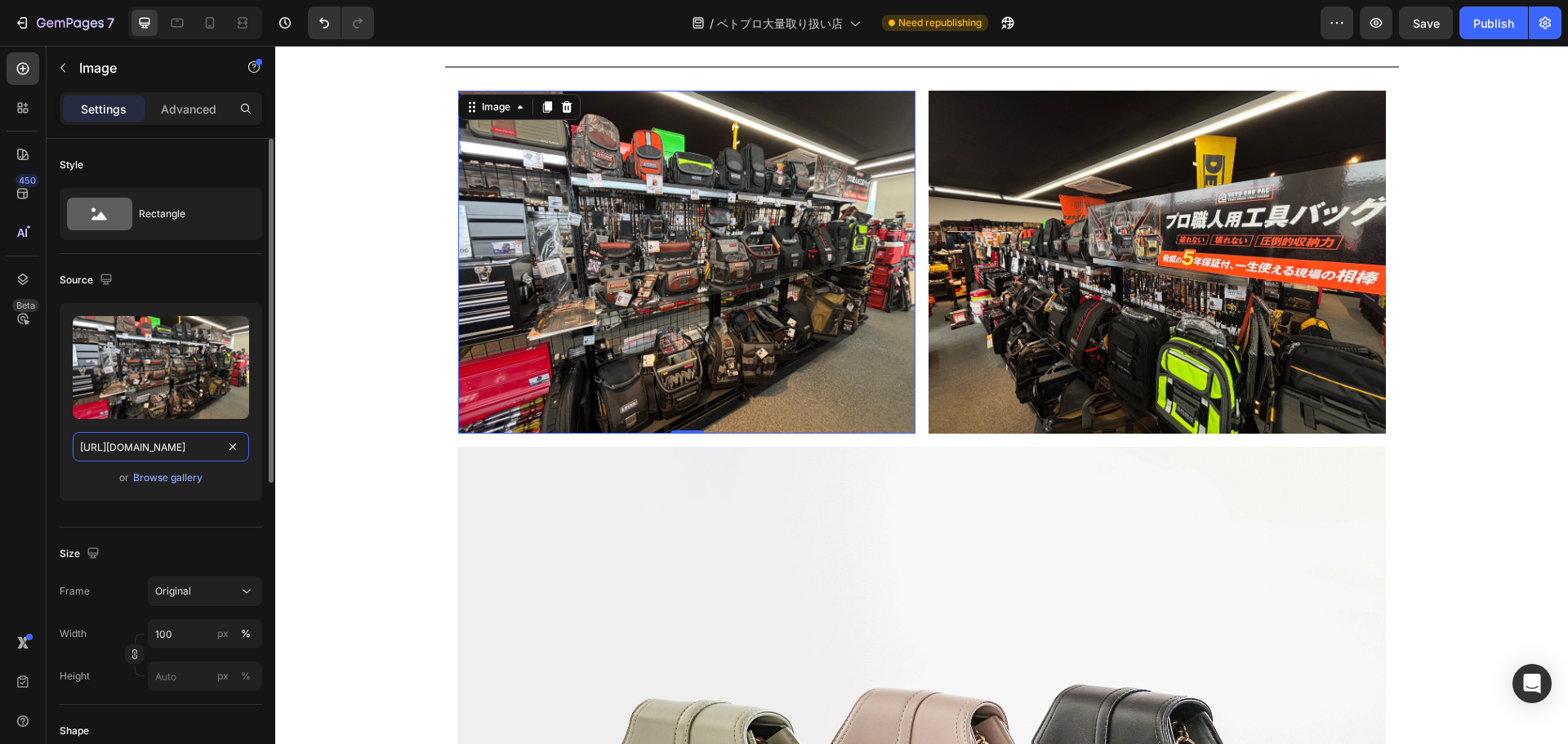
click at [158, 450] on input "[URL][DOMAIN_NAME]" at bounding box center [161, 447] width 176 height 29
paste input "866ebf04-8ad6-48dc-ae28-b7dc0541aee5"
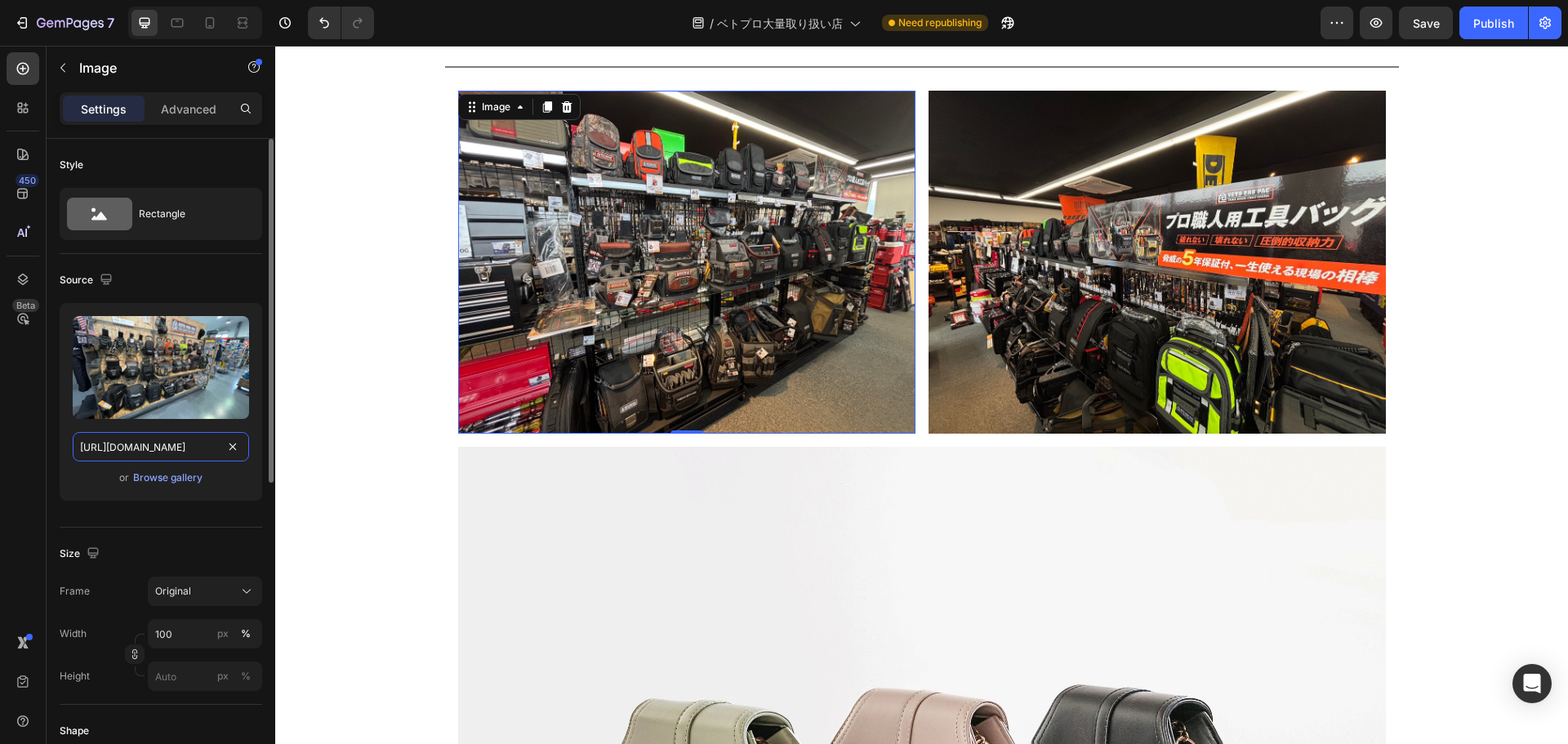
type input "https://cdn.shopify.com/s/files/1/0561/6556/4555/files/gempages_525490314757014…"
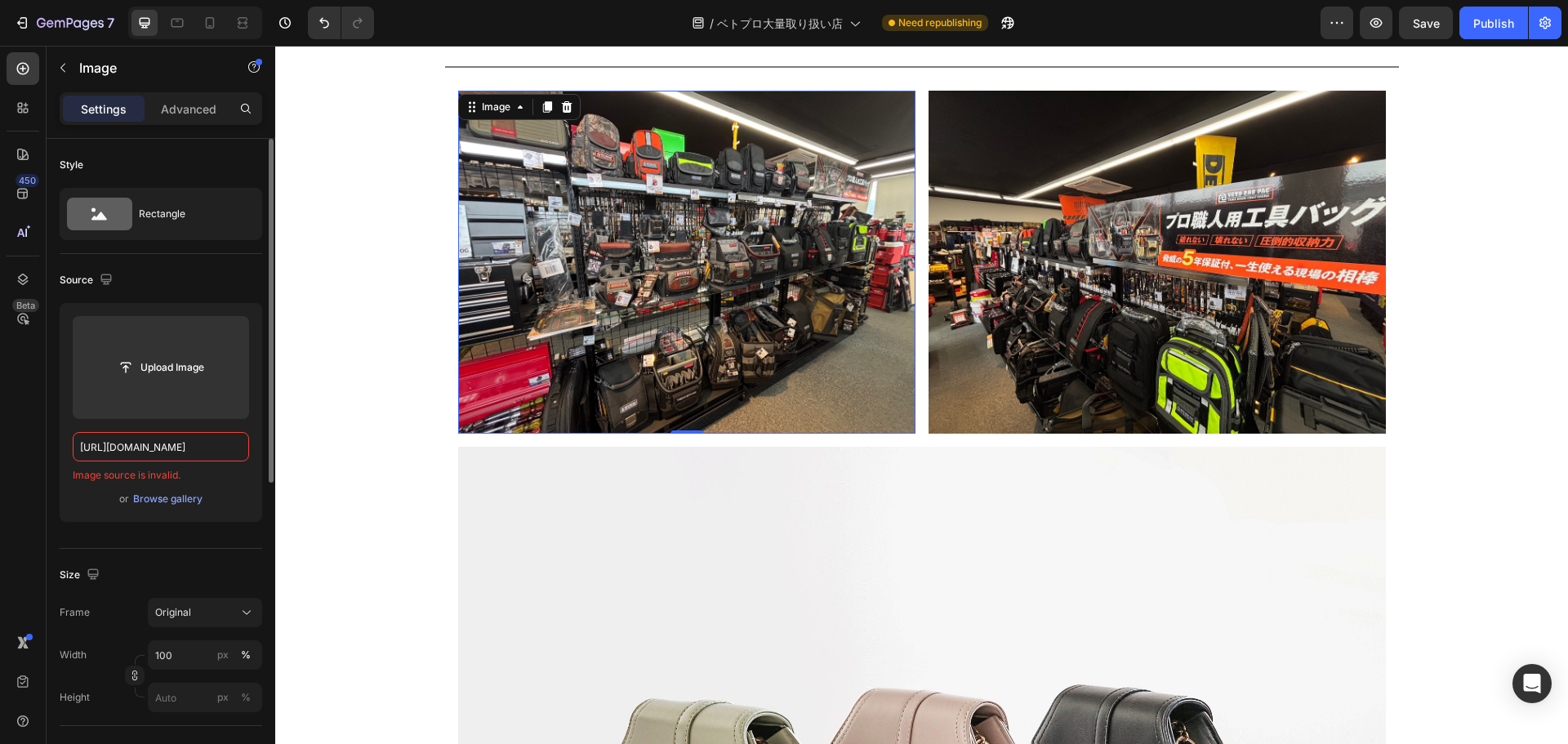
click at [202, 273] on div "Source" at bounding box center [161, 280] width 202 height 26
click at [159, 461] on div "https://cdn.shopify.com/s/files/1/0561/6556/4555/files/gempages_525490314757014…" at bounding box center [161, 457] width 176 height 50
click at [152, 450] on input "https://cdn.shopify.com/s/files/1/0561/6556/4555/files/gempages_525490314757014…" at bounding box center [161, 447] width 176 height 29
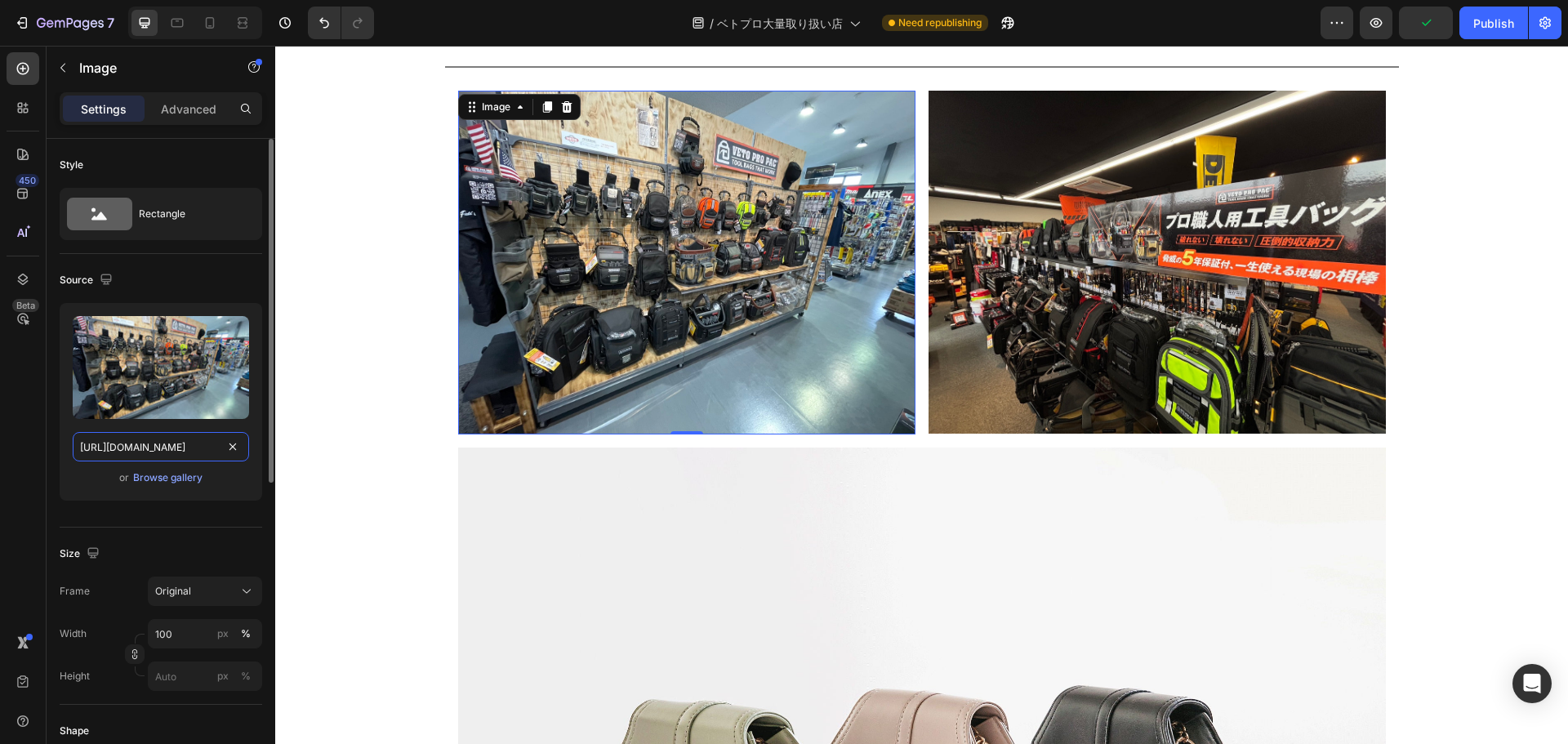
scroll to position [0, 500]
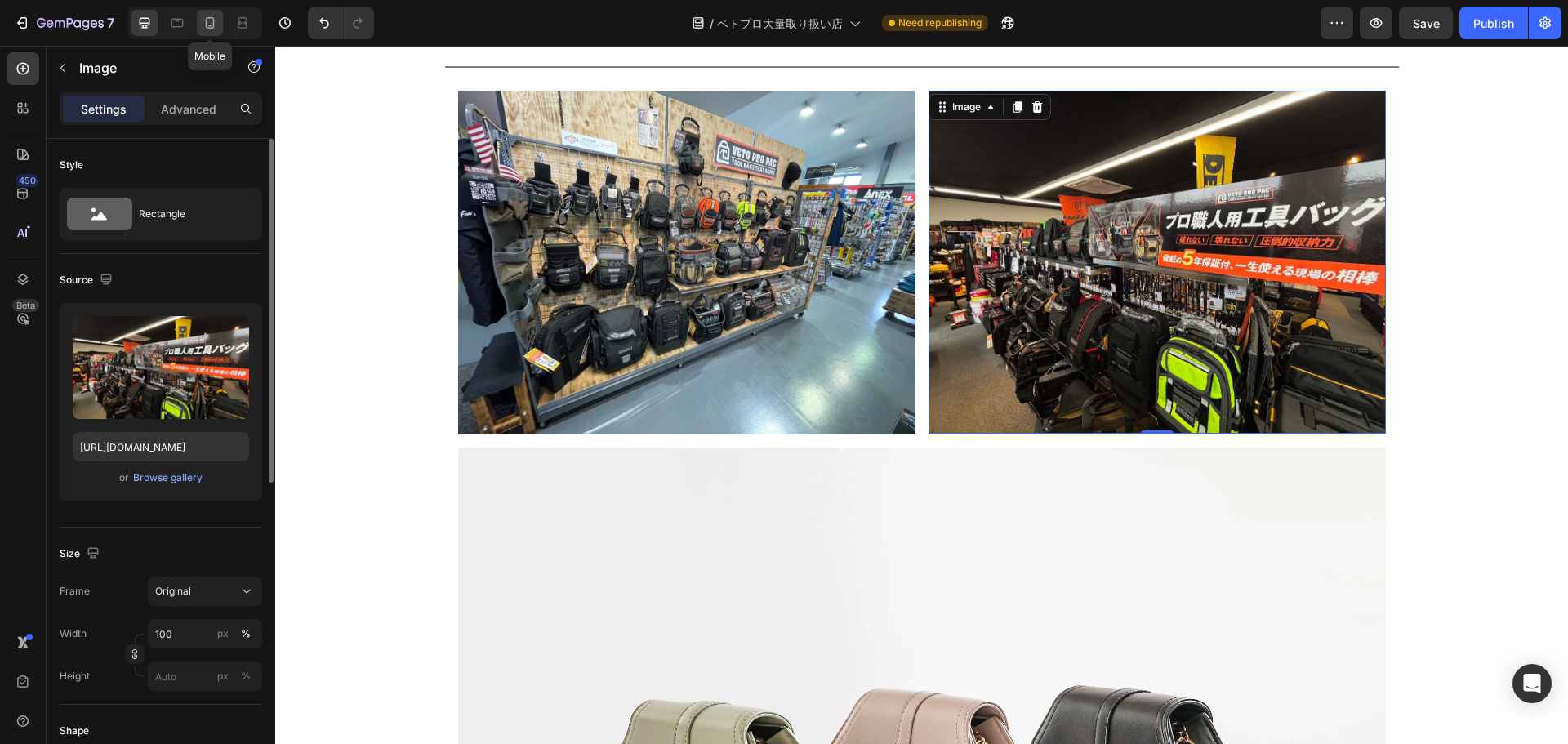
click at [216, 25] on icon at bounding box center [209, 22] width 16 height 16
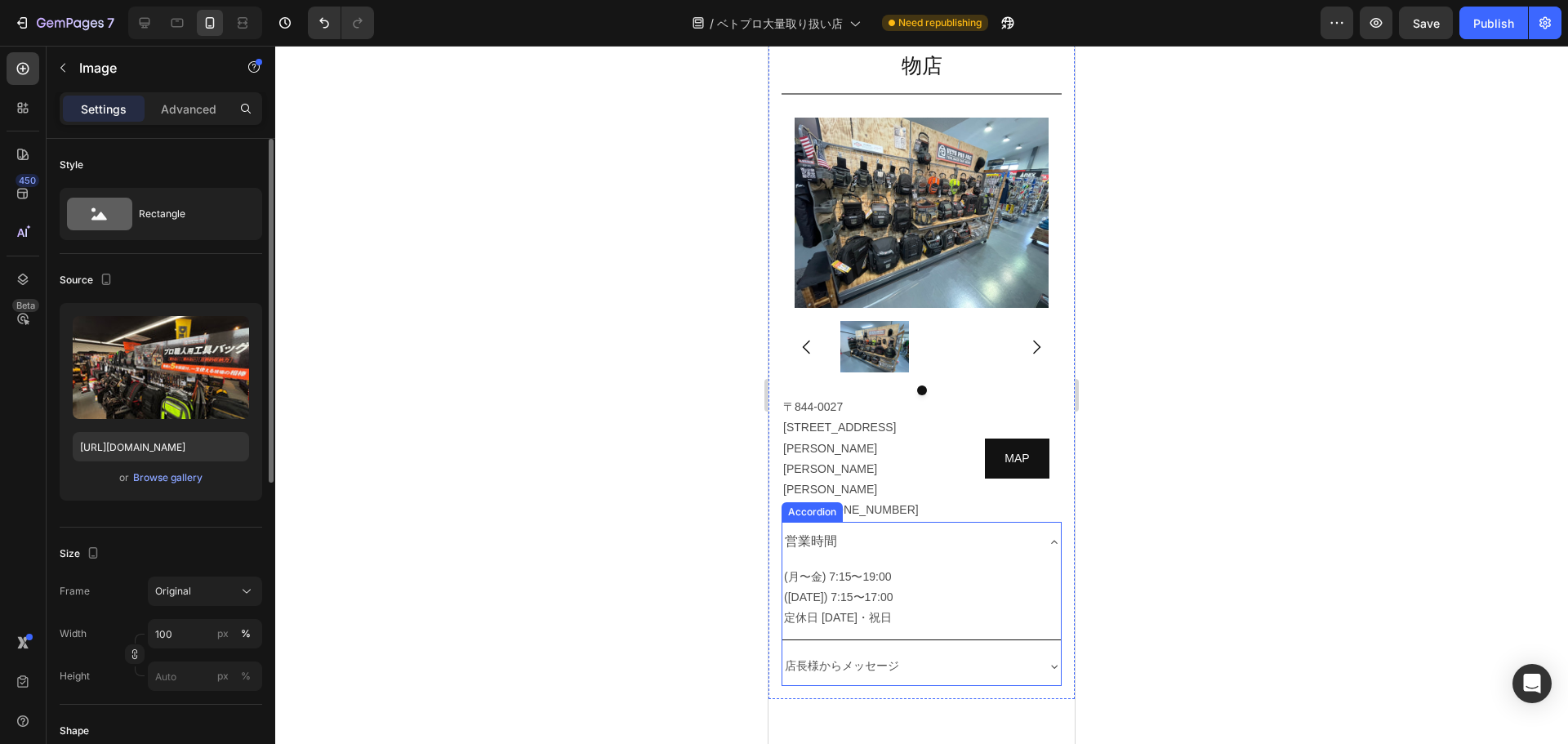
scroll to position [10686, 0]
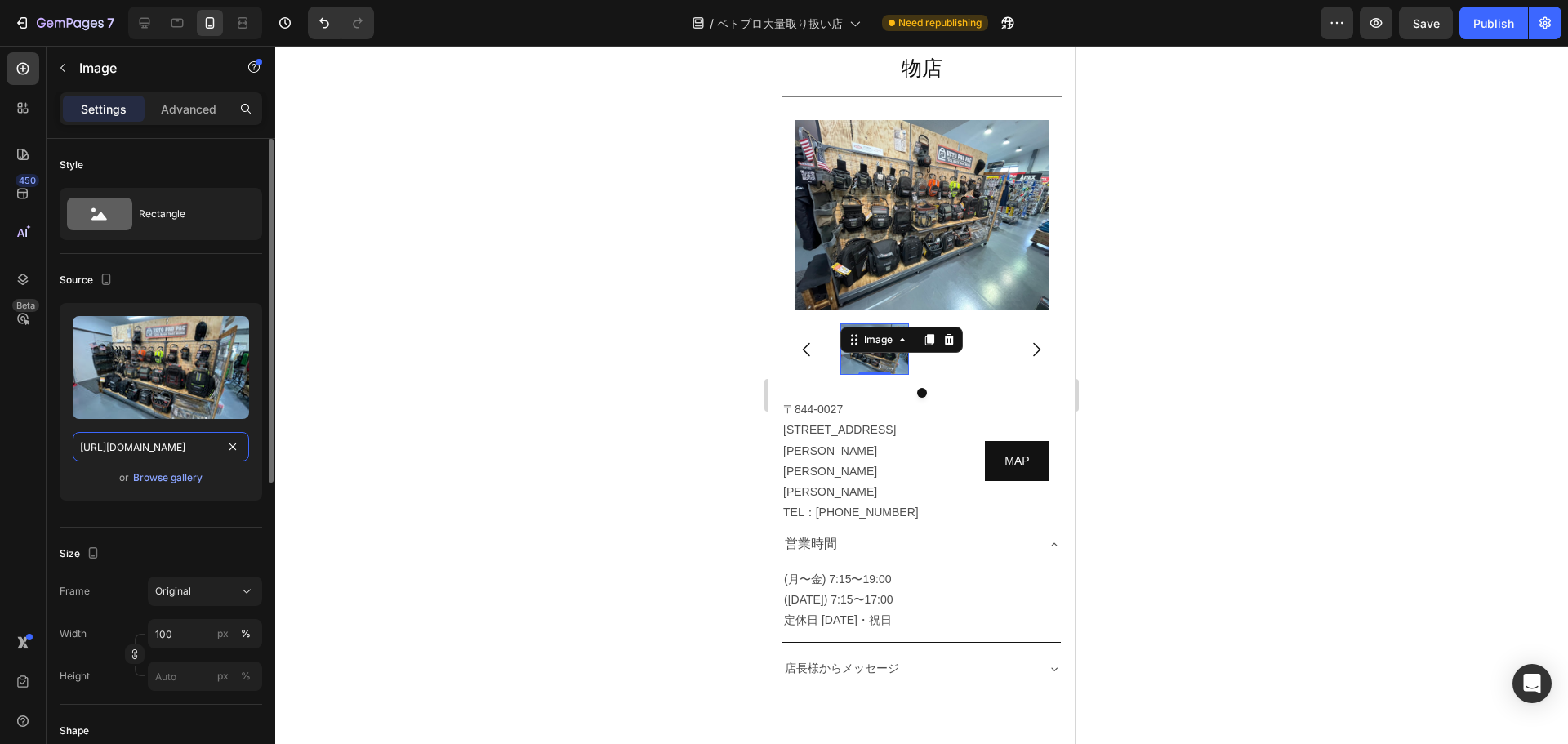
click at [175, 444] on input "https://cdn.shopify.com/s/files/1/0561/6556/4555/files/gempages_525490314757014…" at bounding box center [161, 447] width 176 height 29
click at [138, 9] on div at bounding box center [195, 23] width 134 height 33
click at [138, 21] on icon at bounding box center [144, 22] width 16 height 16
type input "[URL][DOMAIN_NAME]"
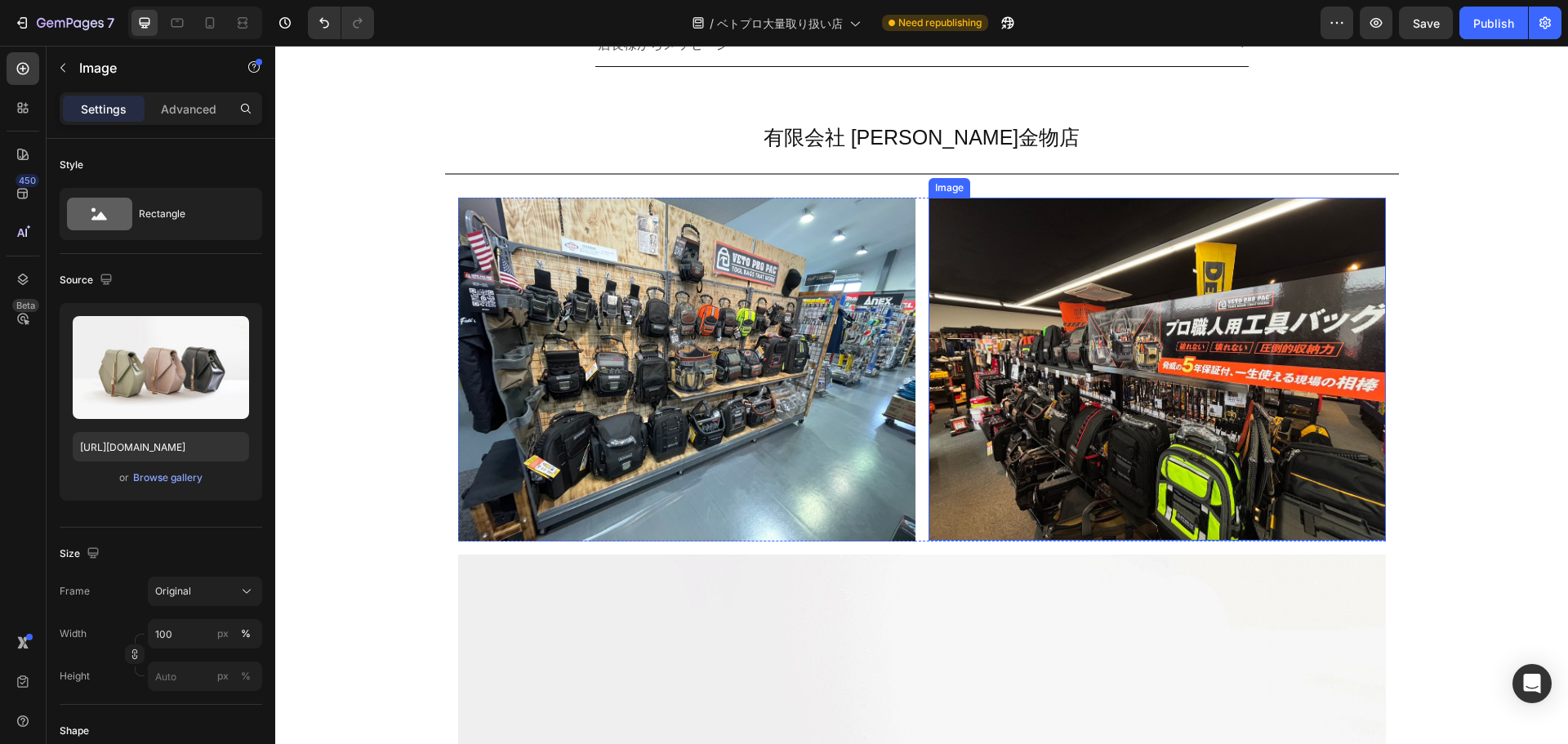
scroll to position [10863, 0]
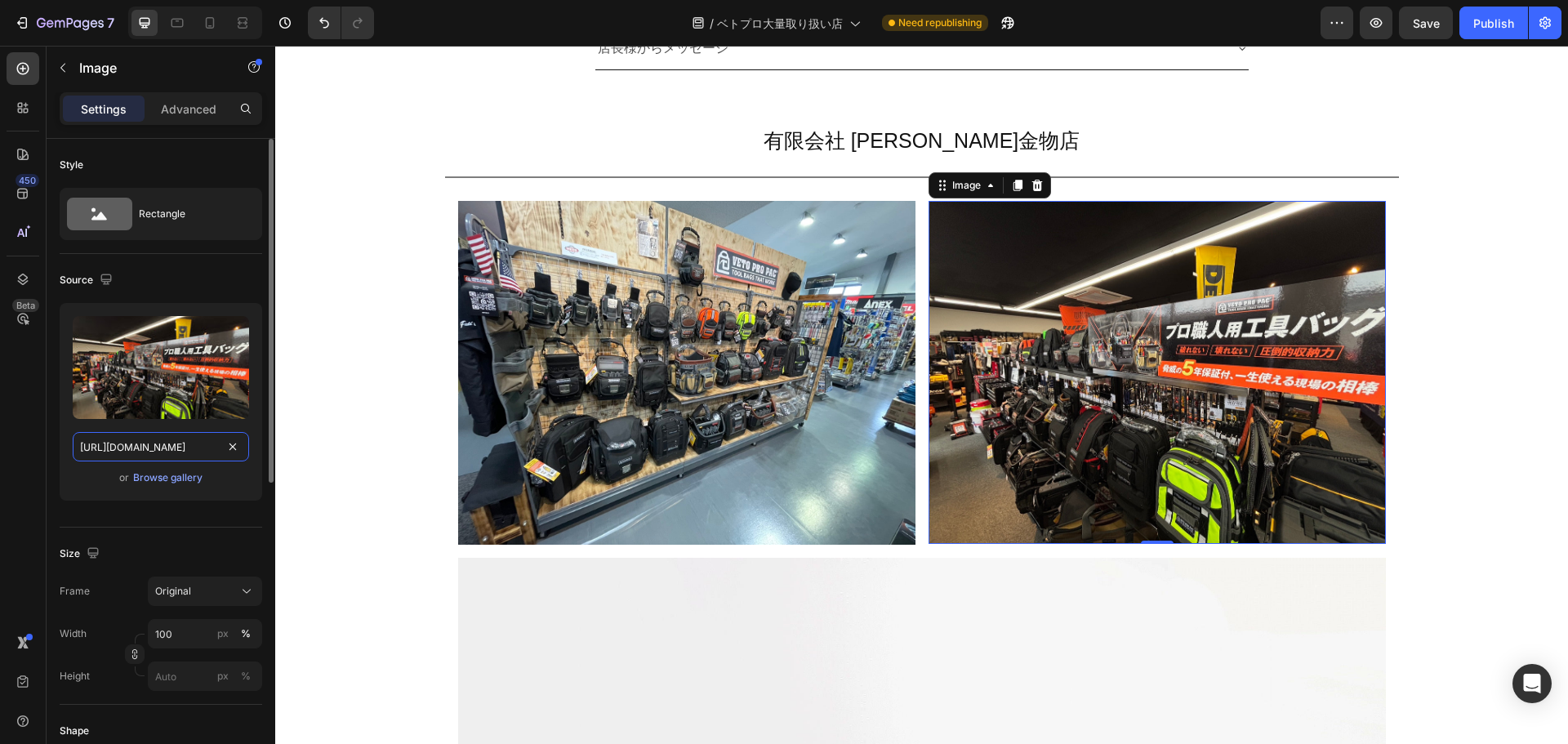
click at [183, 436] on input "[URL][DOMAIN_NAME]" at bounding box center [161, 447] width 176 height 29
paste input "b99240d4-926e-430e-974f-6f9f9577de23"
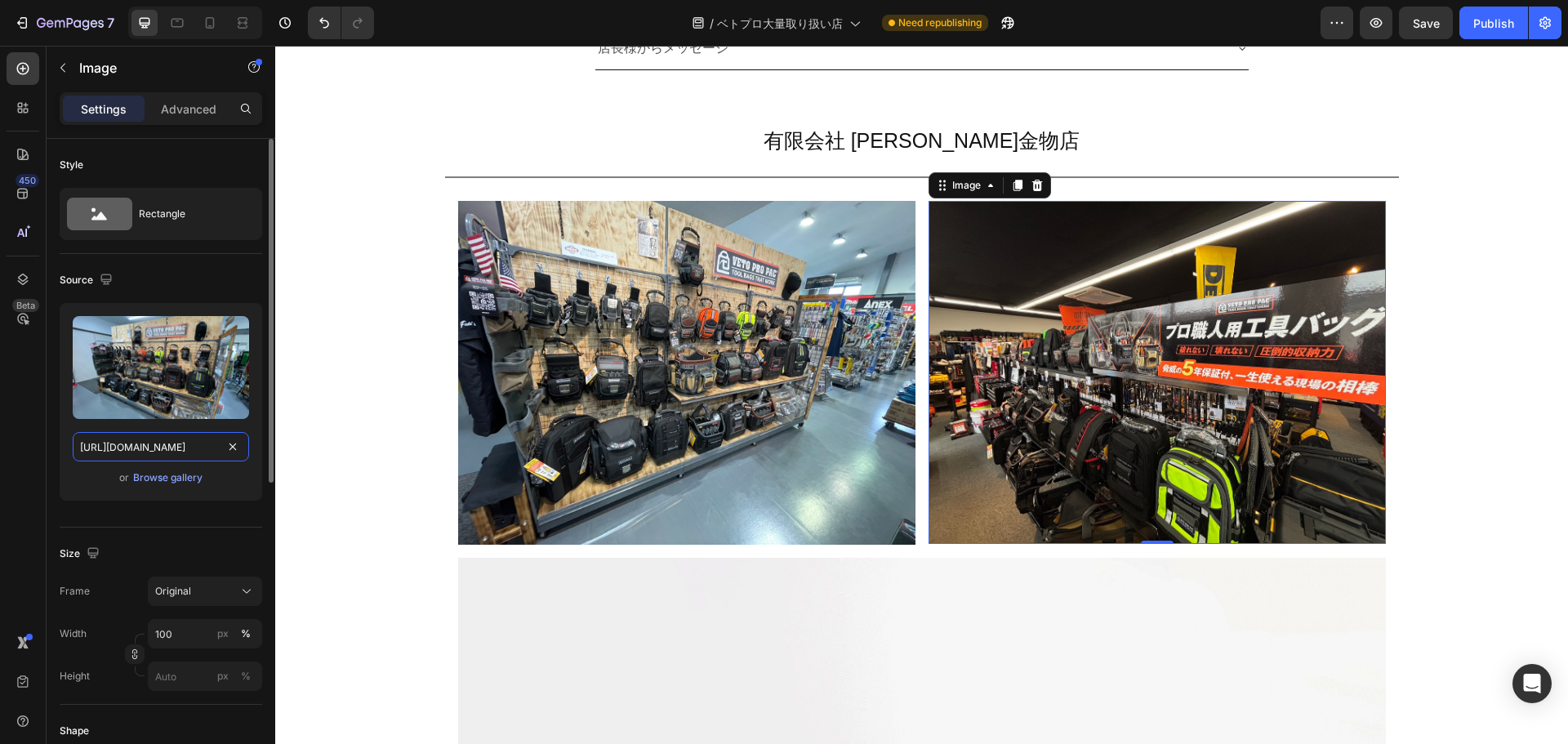
scroll to position [0, 498]
type input "https://cdn.shopify.com/s/files/1/0561/6556/4555/files/gempages_525490314757014…"
click at [209, 267] on div "Source" at bounding box center [161, 280] width 202 height 26
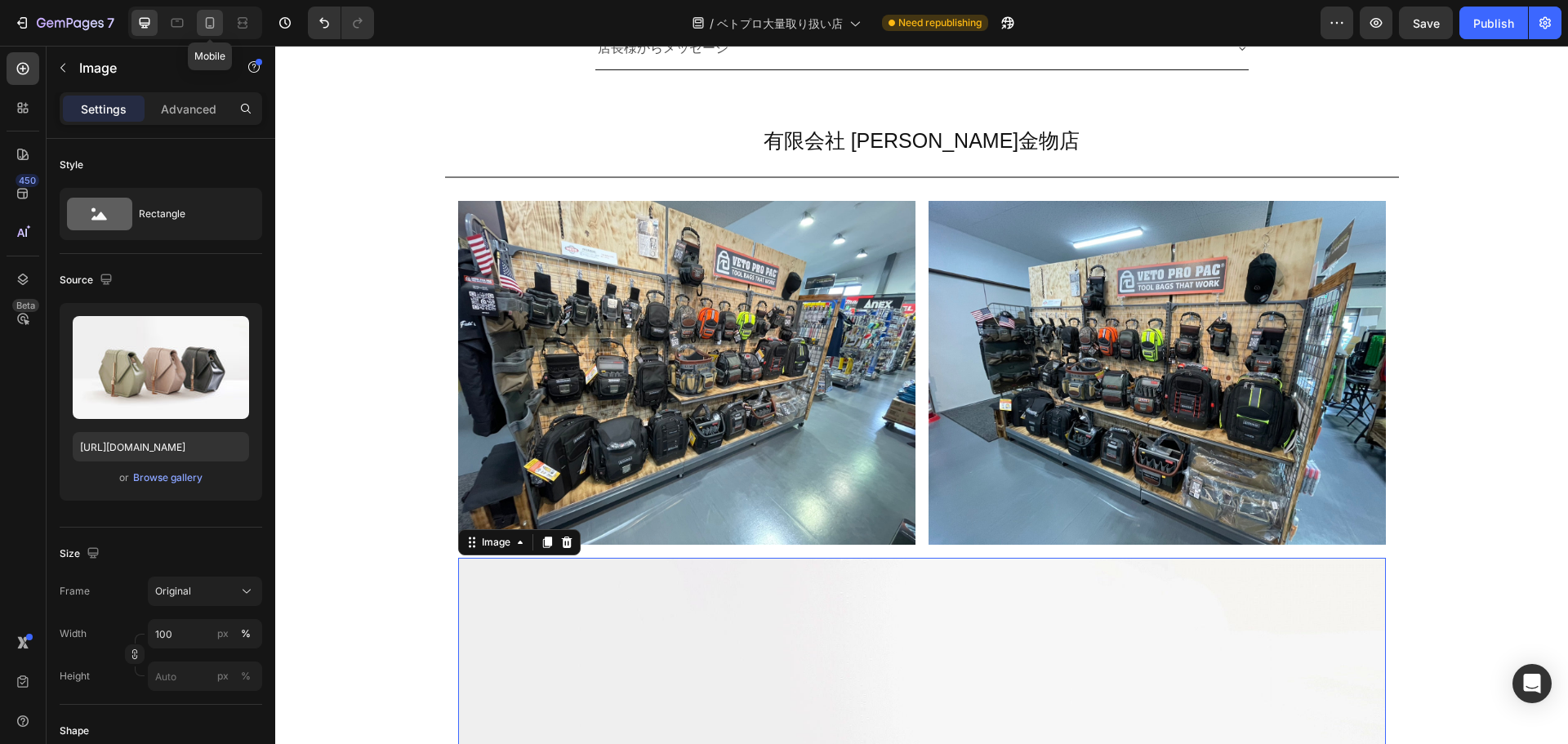
click at [211, 25] on icon at bounding box center [209, 22] width 16 height 16
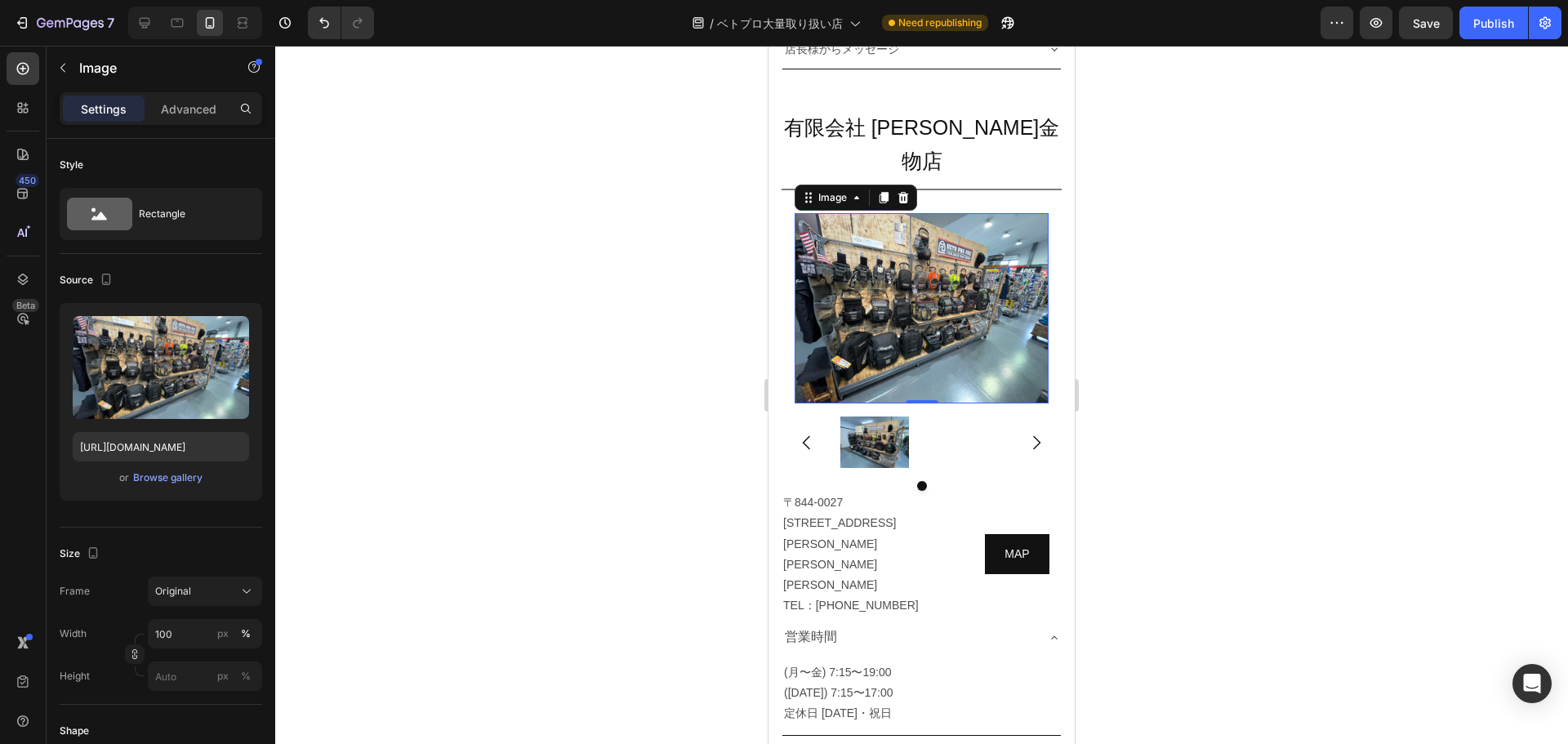
scroll to position [10603, 0]
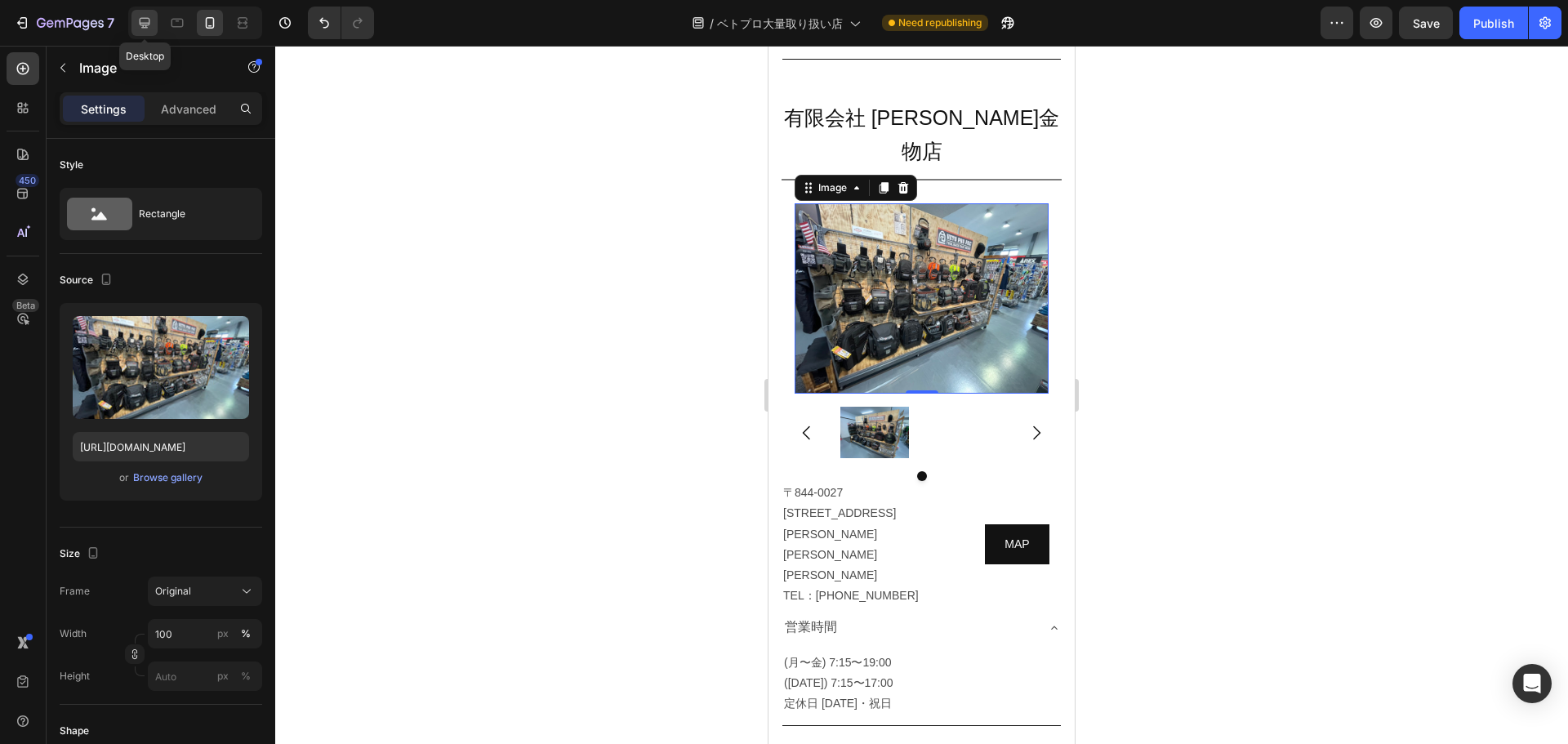
click at [142, 29] on icon at bounding box center [144, 22] width 16 height 16
type input "[URL][DOMAIN_NAME]"
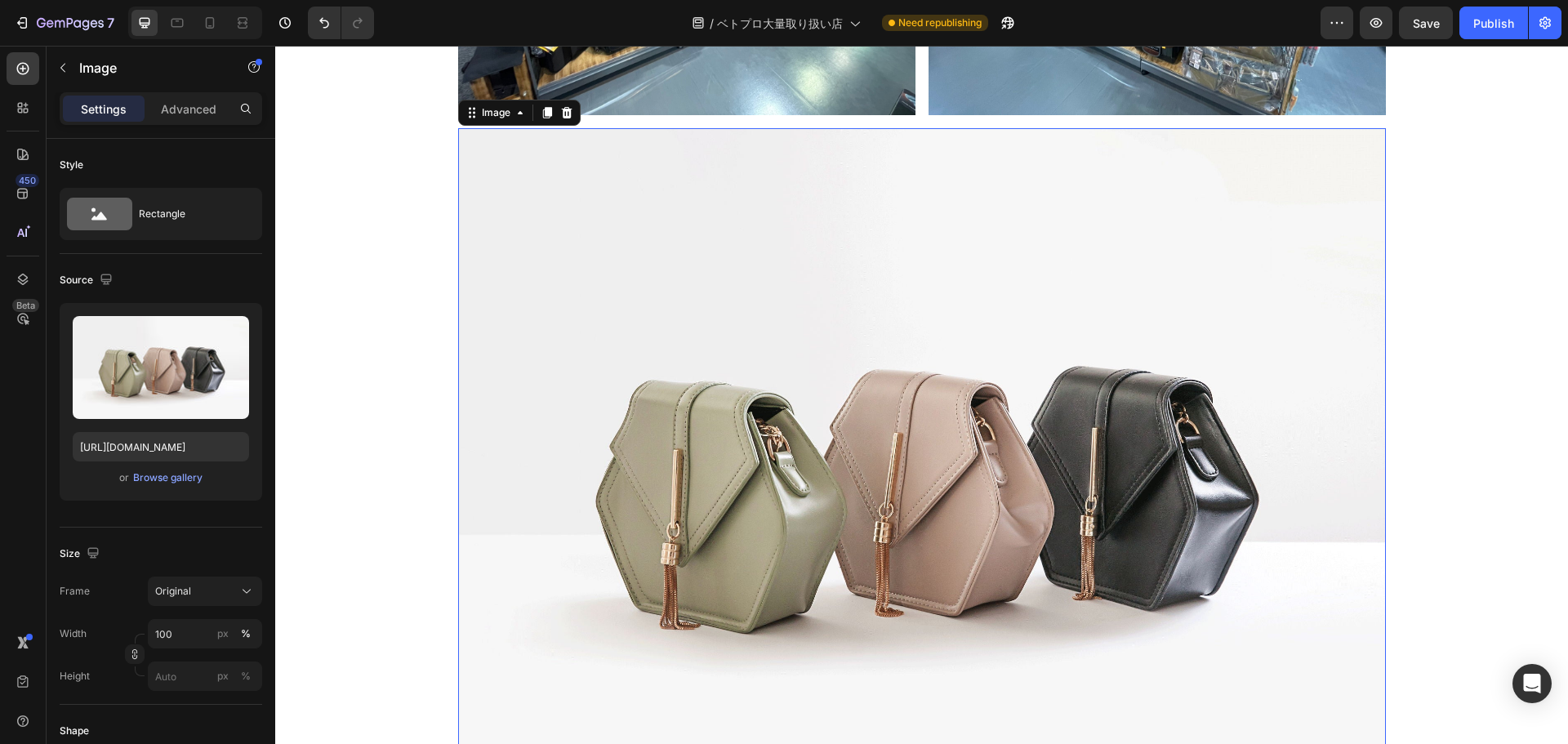
scroll to position [11296, 0]
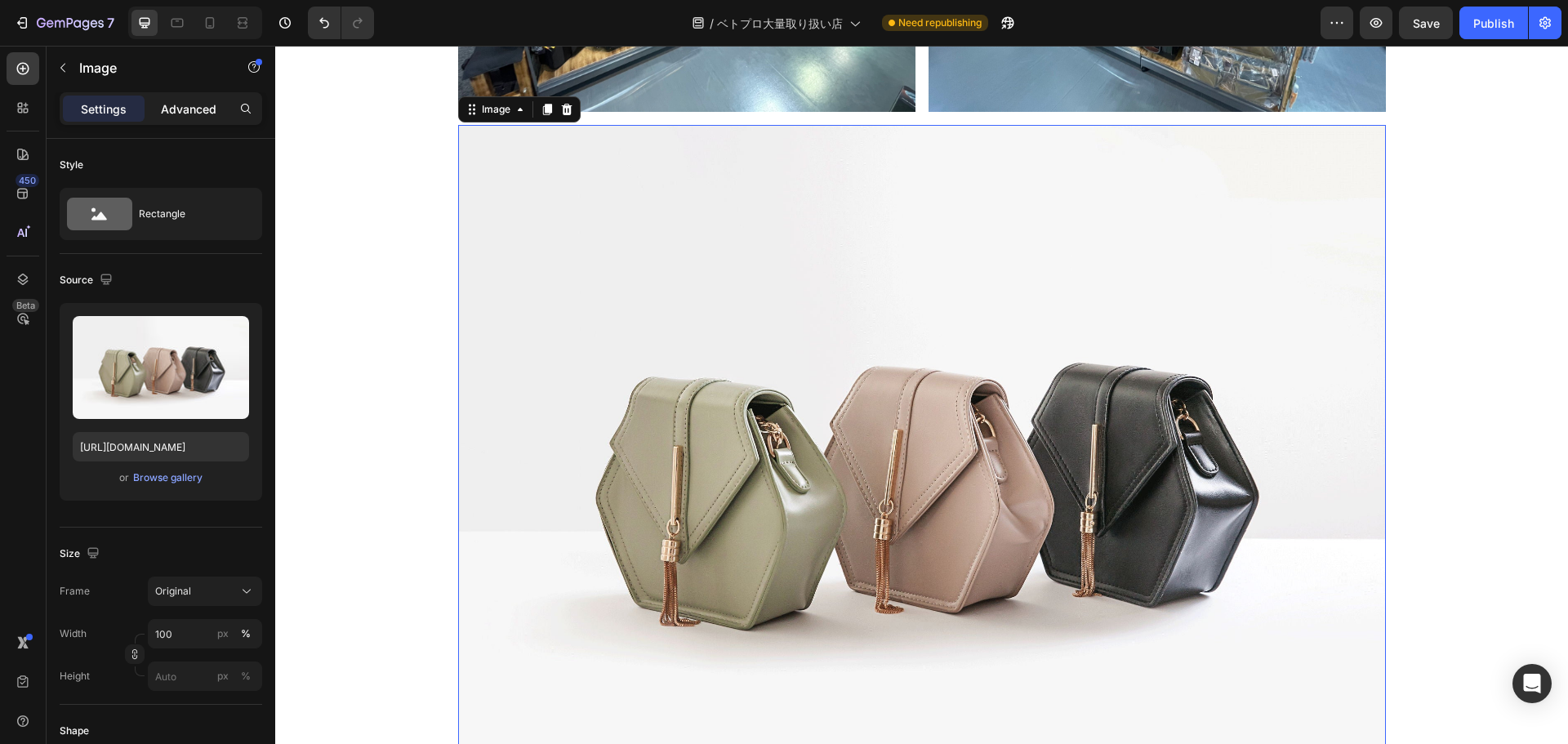
click at [190, 118] on div "Advanced" at bounding box center [189, 108] width 81 height 26
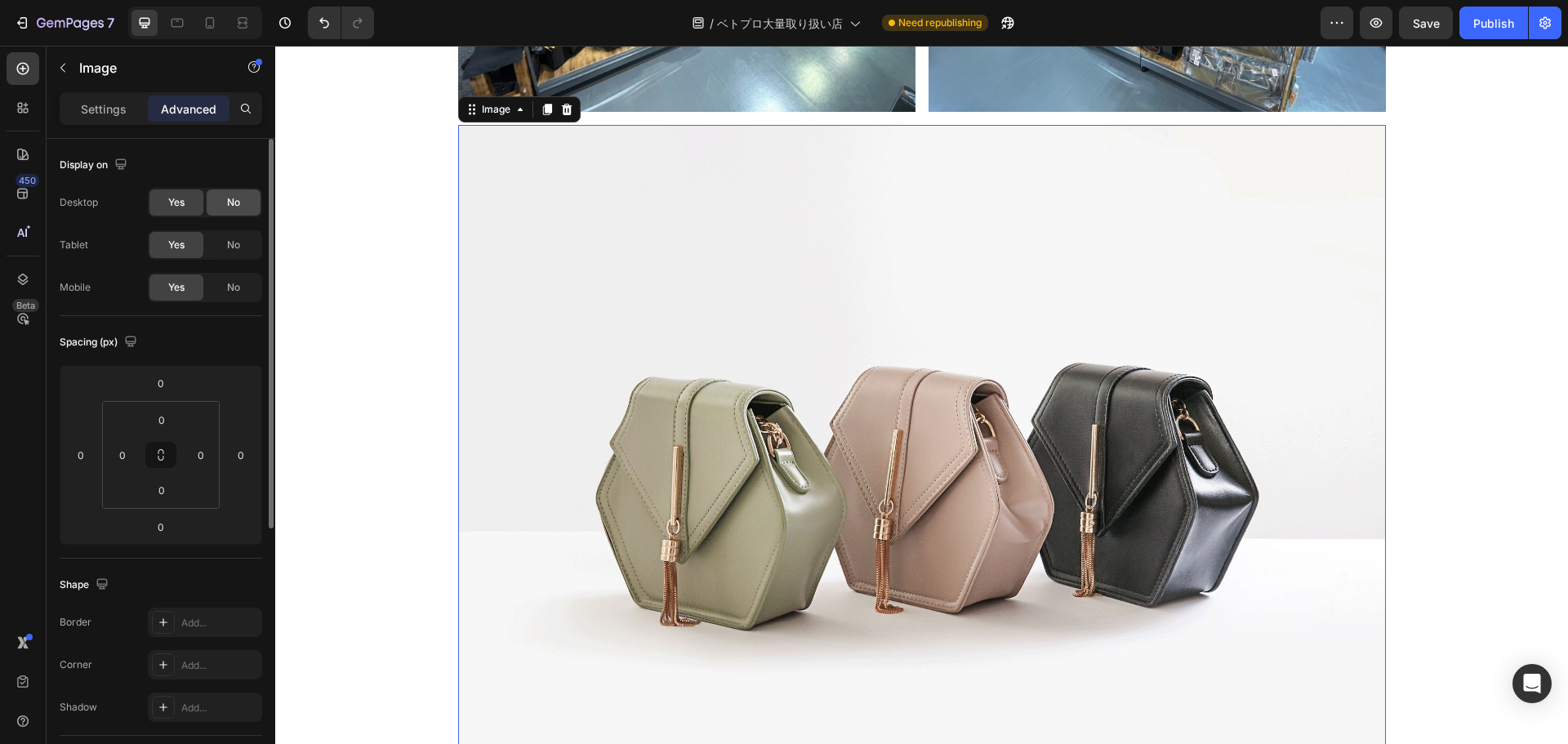
click at [237, 201] on span "No" at bounding box center [232, 202] width 13 height 15
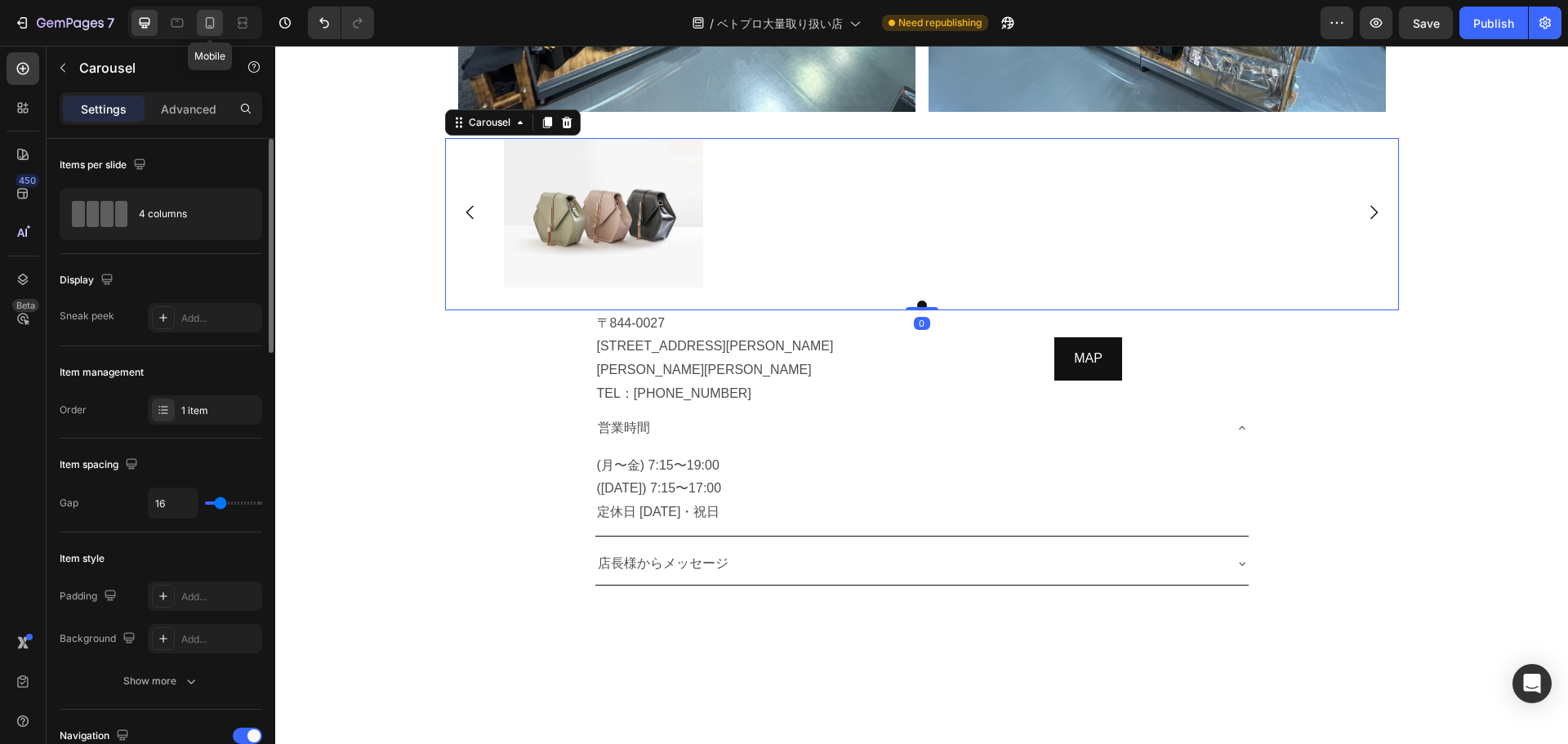
click at [209, 18] on icon at bounding box center [209, 22] width 16 height 16
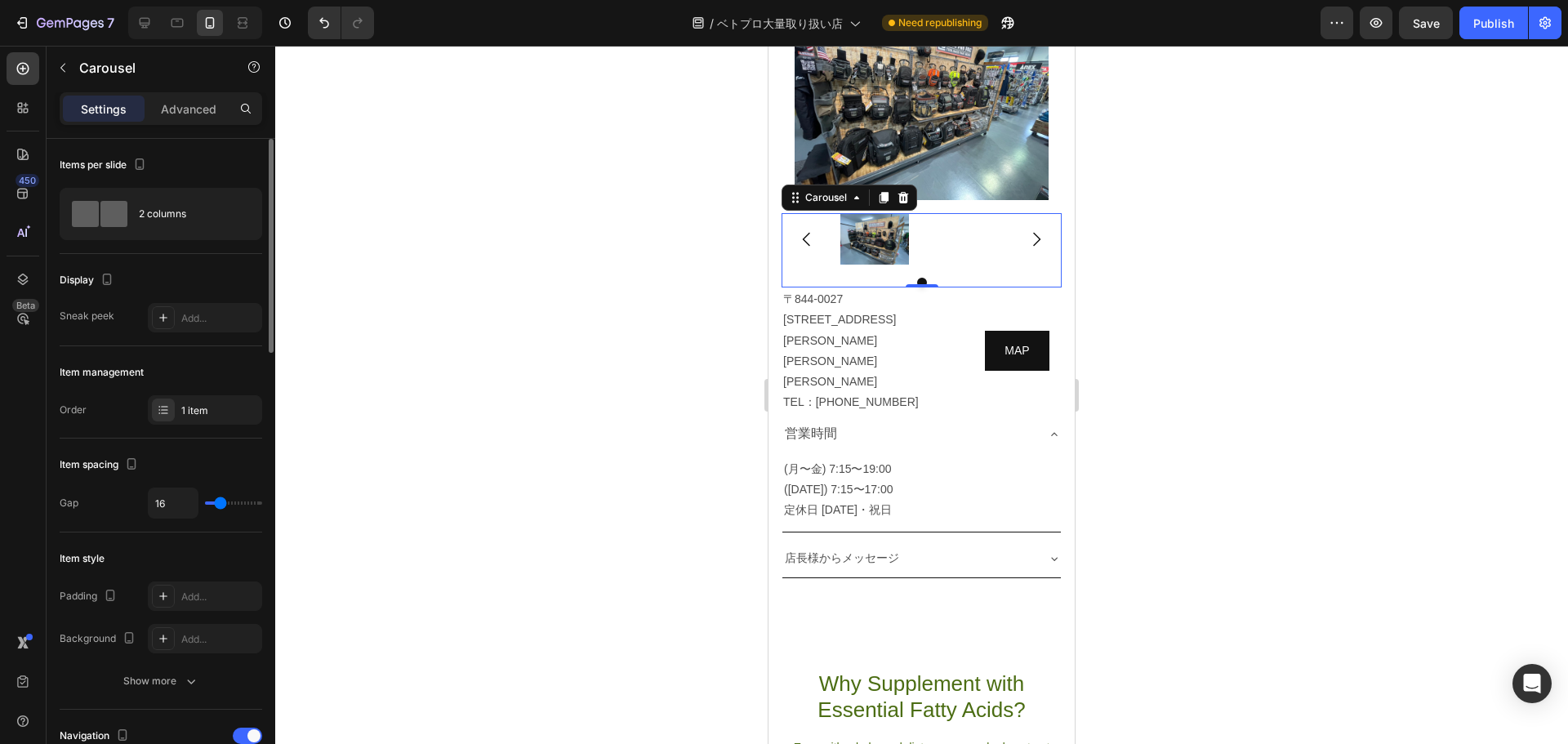
scroll to position [10797, 0]
click at [148, 20] on icon at bounding box center [144, 22] width 16 height 16
type input "1200"
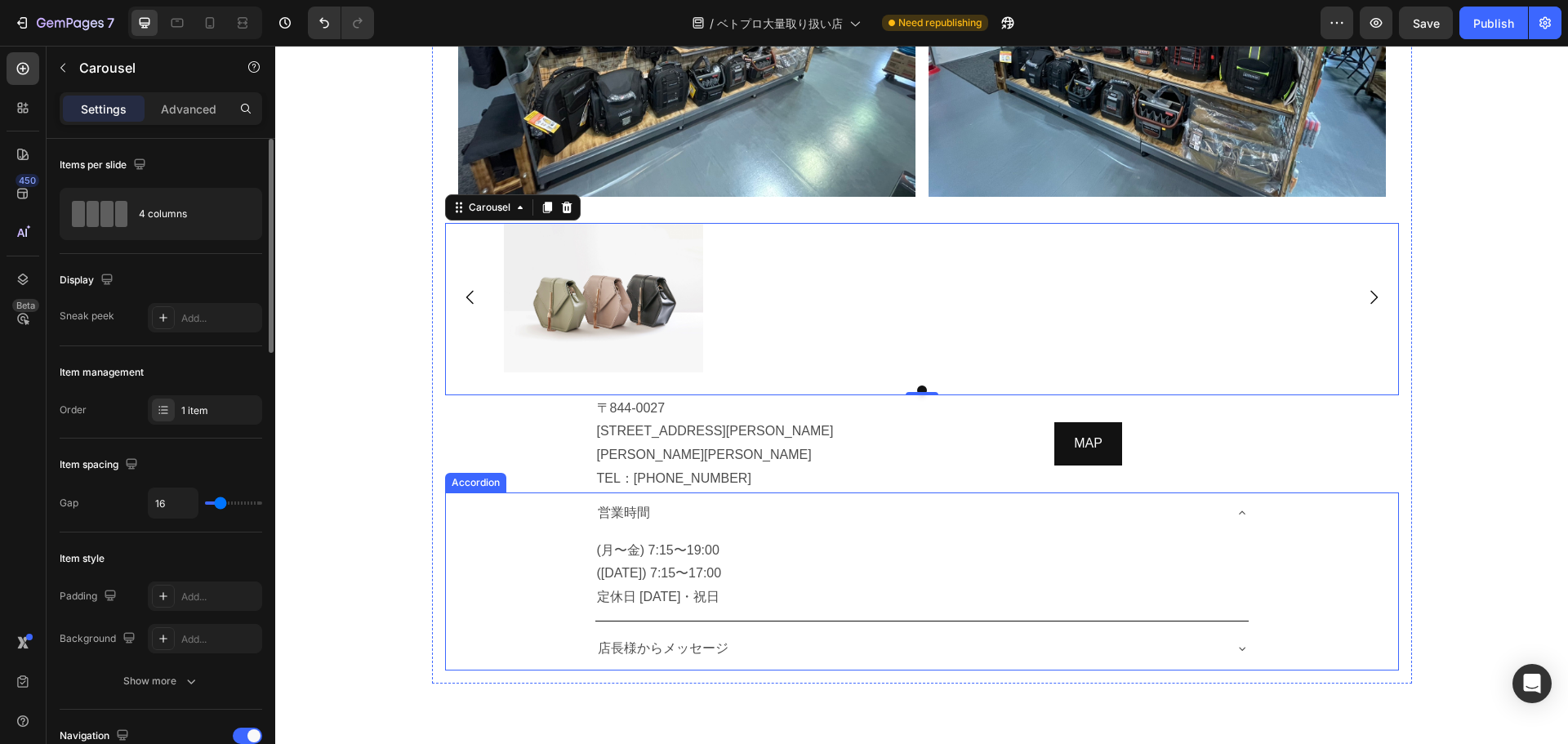
scroll to position [11209, 0]
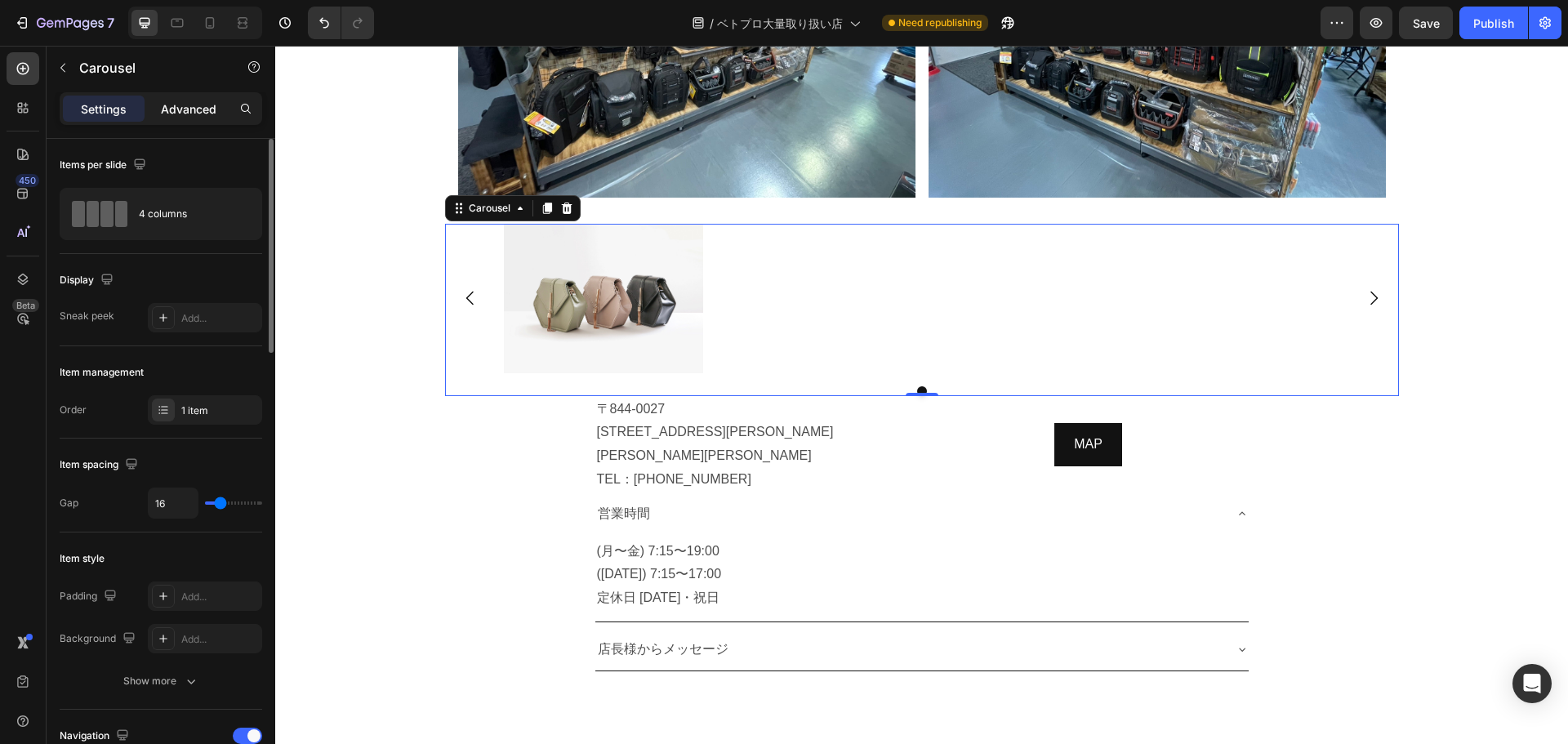
click at [205, 99] on div "Advanced" at bounding box center [189, 108] width 81 height 26
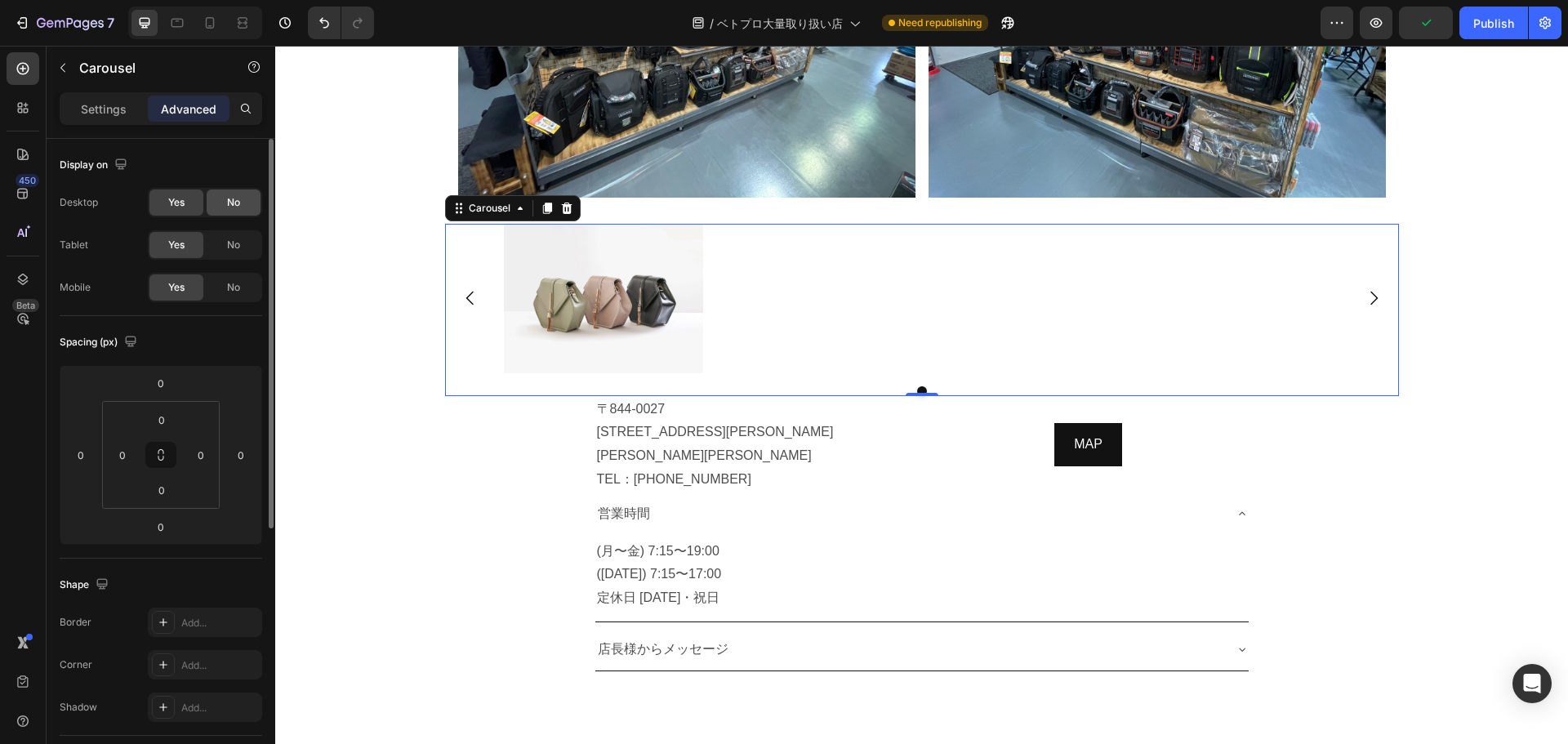
click at [250, 202] on div "No" at bounding box center [233, 202] width 54 height 26
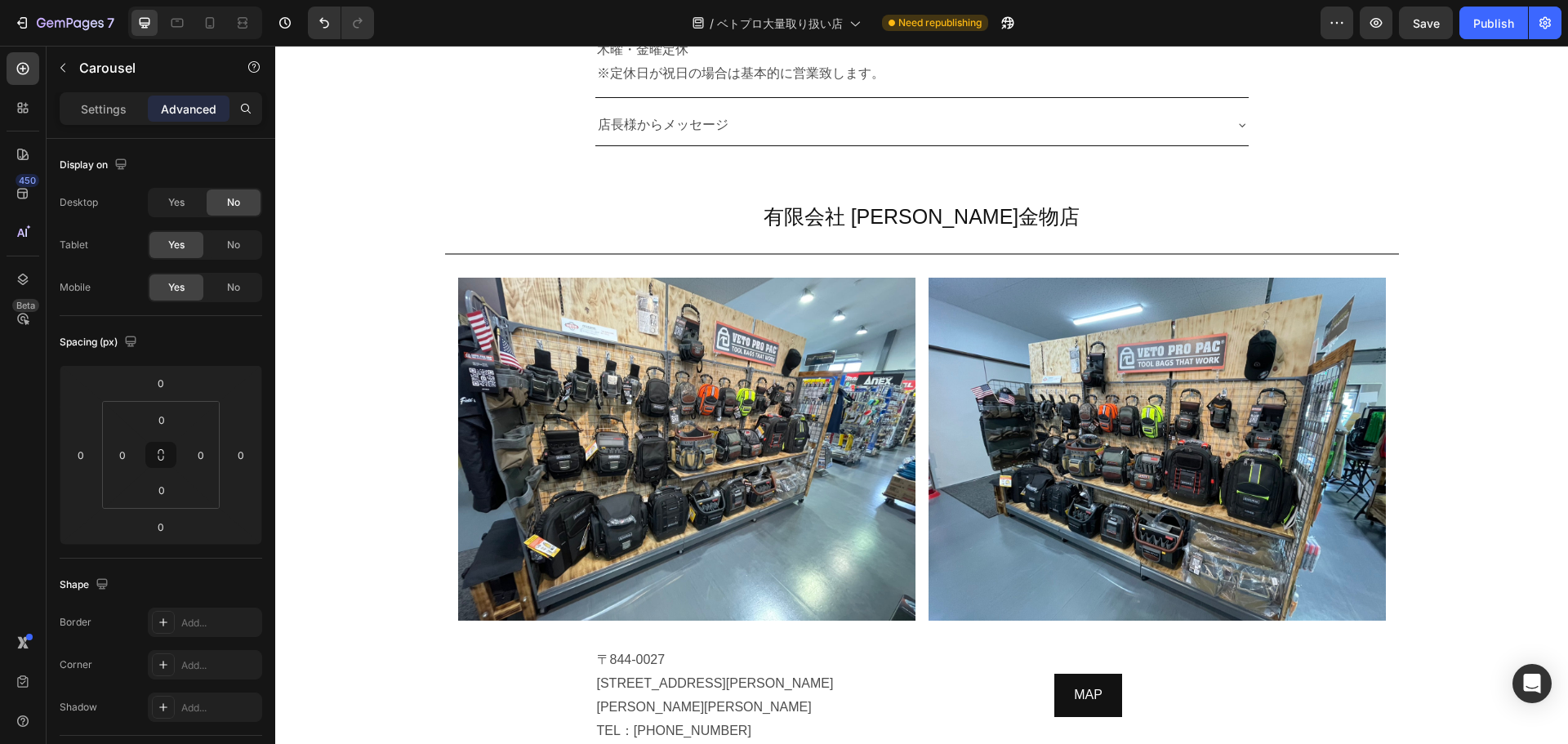
scroll to position [8392, 0]
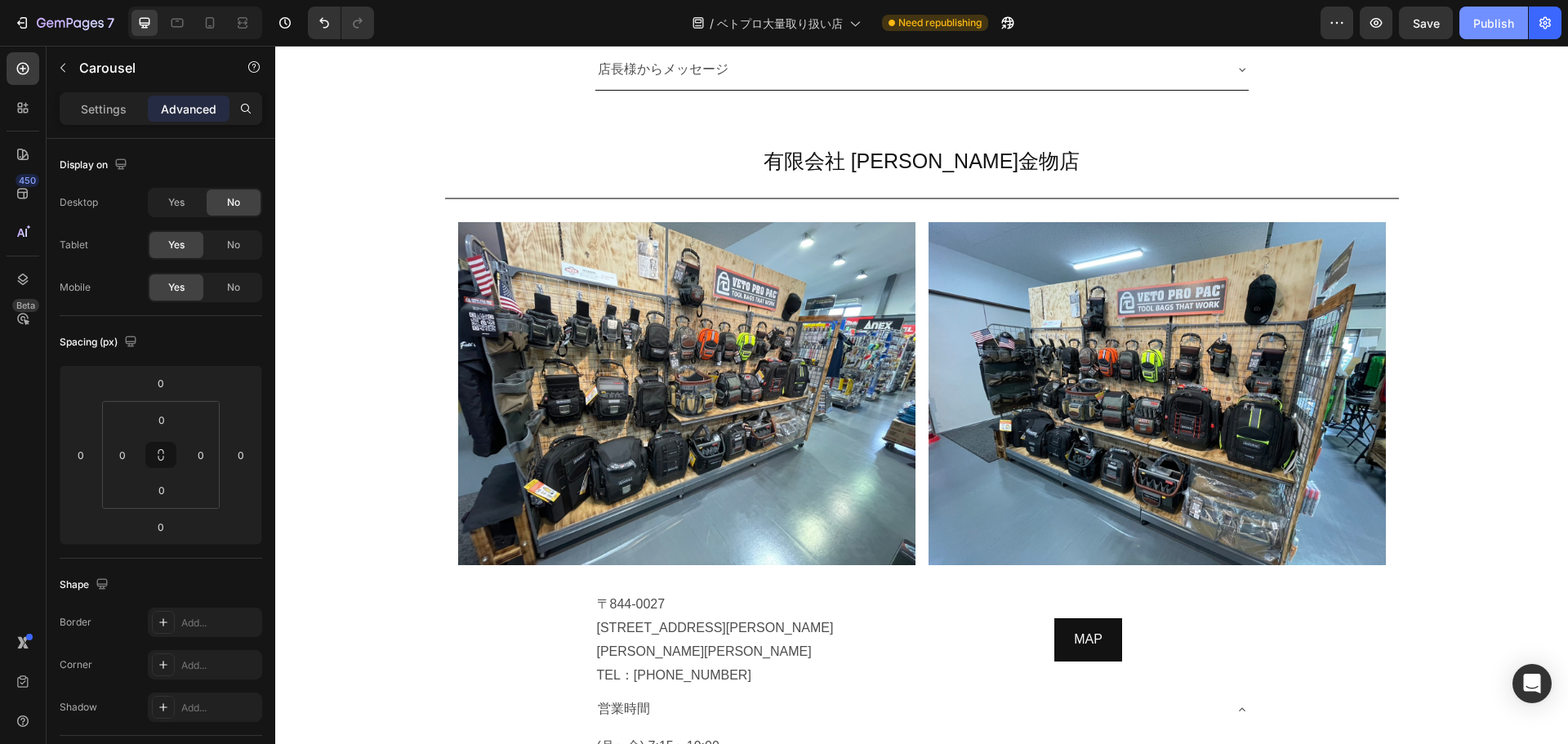
click at [1478, 28] on div "Publish" at bounding box center [1493, 23] width 41 height 17
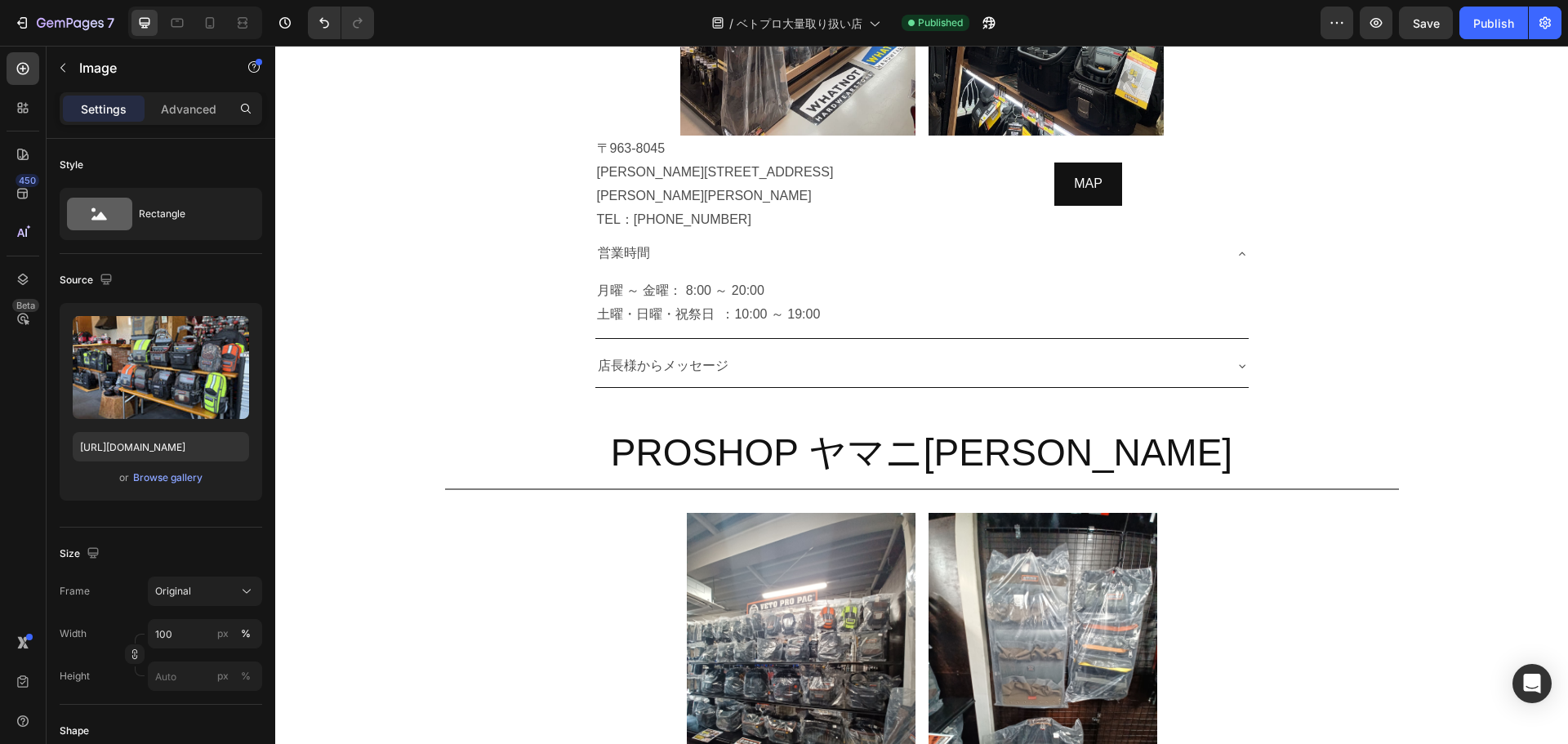
scroll to position [1658, 0]
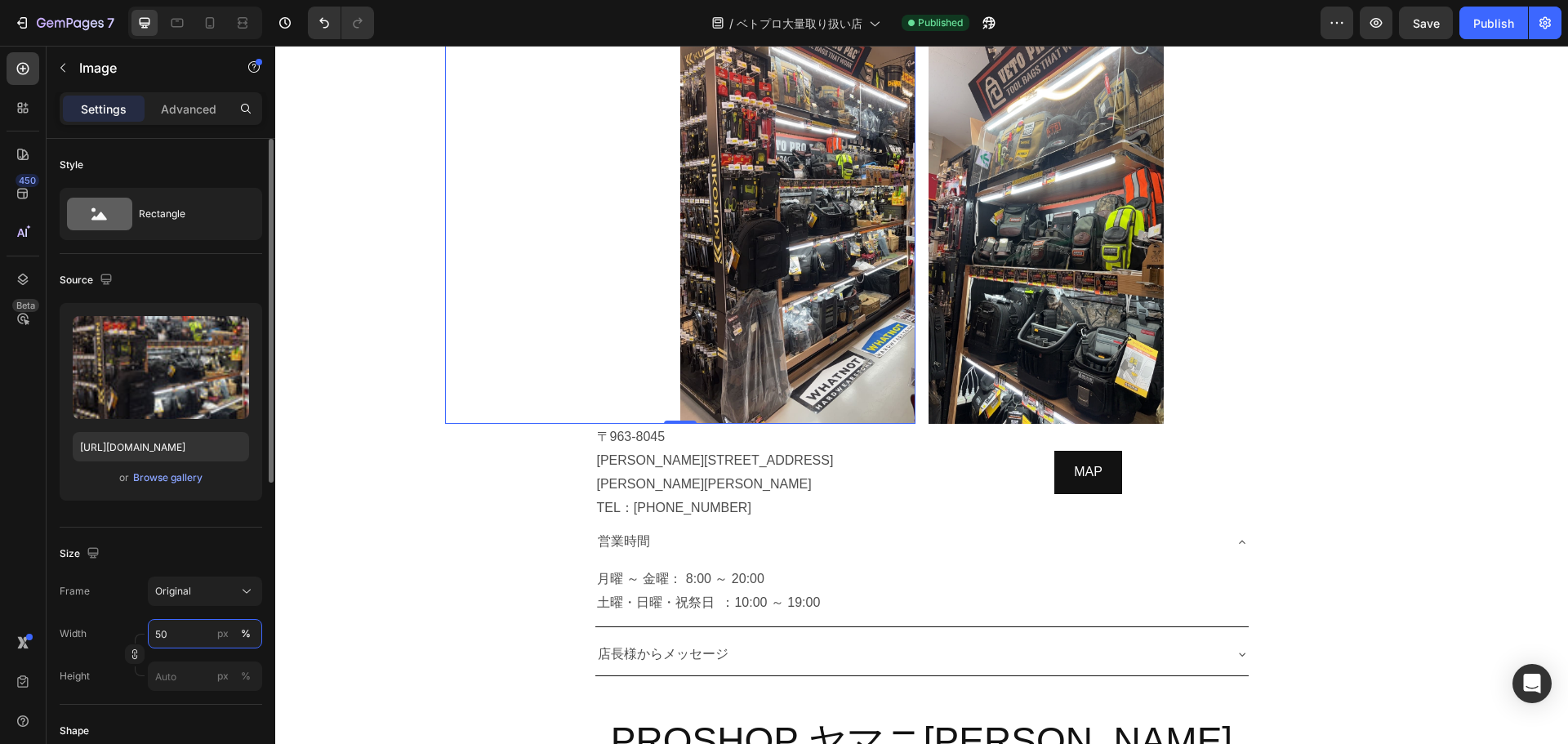
click at [187, 634] on input "50" at bounding box center [205, 634] width 114 height 29
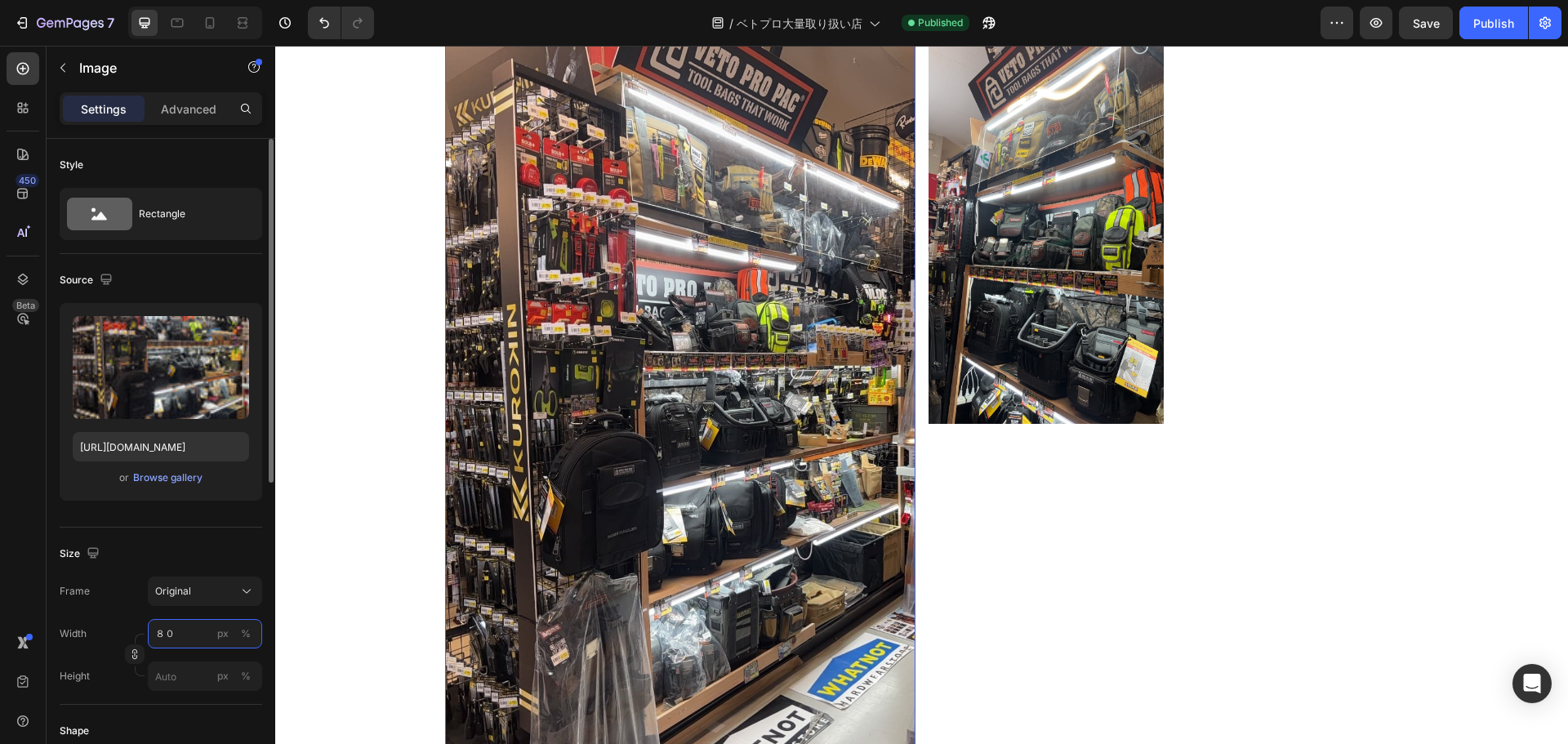
scroll to position [2076, 0]
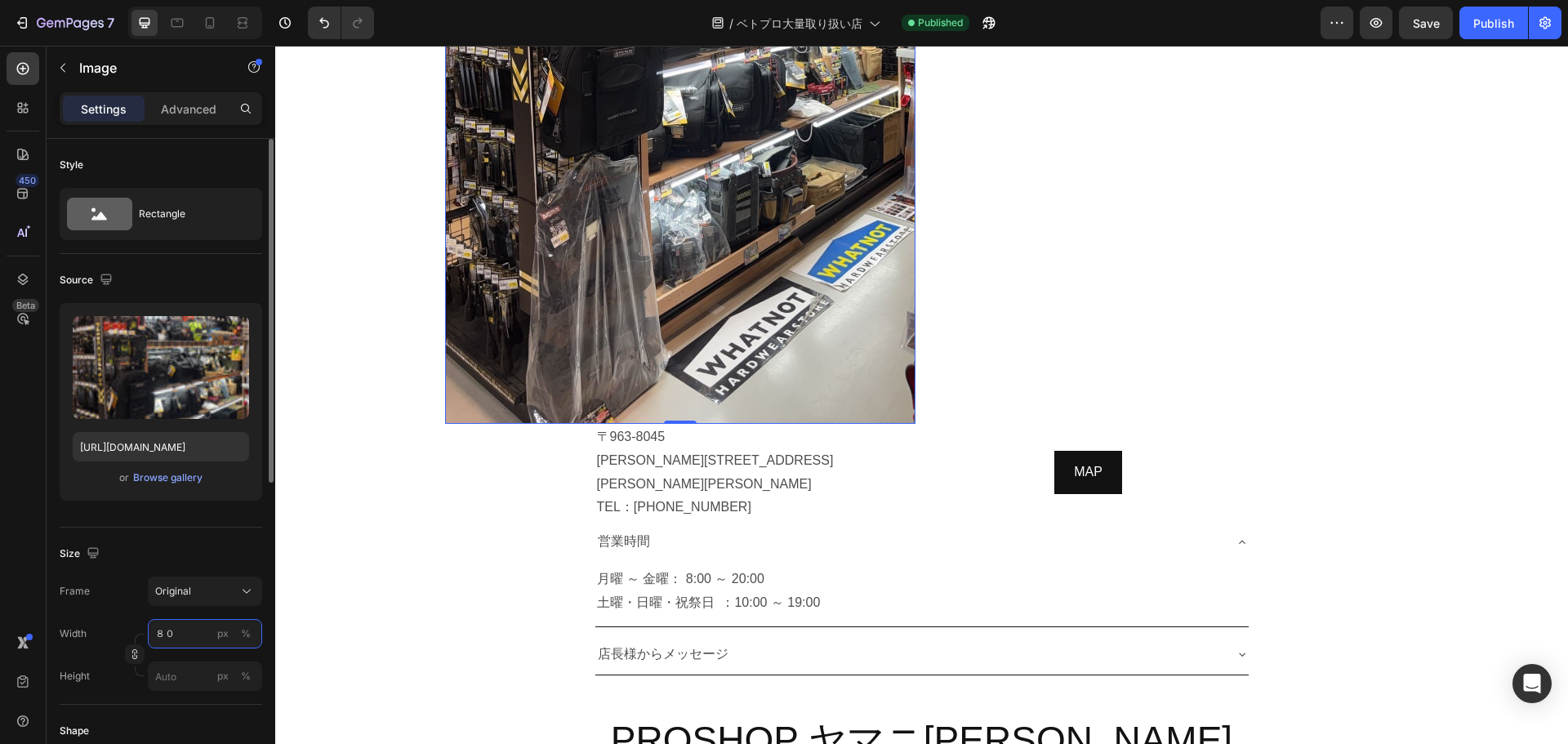
type input "８"
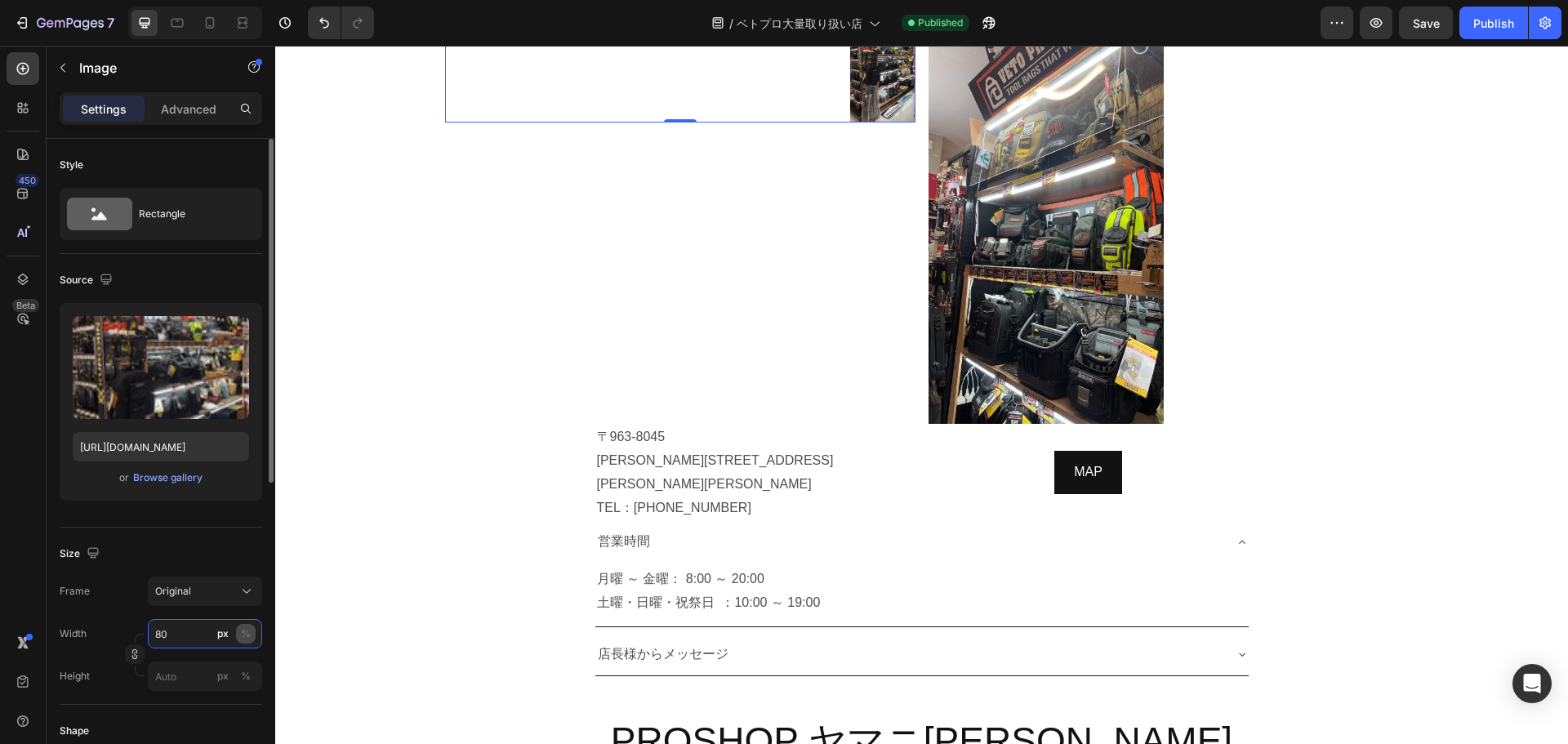
type input "80"
click at [247, 633] on div "%" at bounding box center [246, 634] width 10 height 15
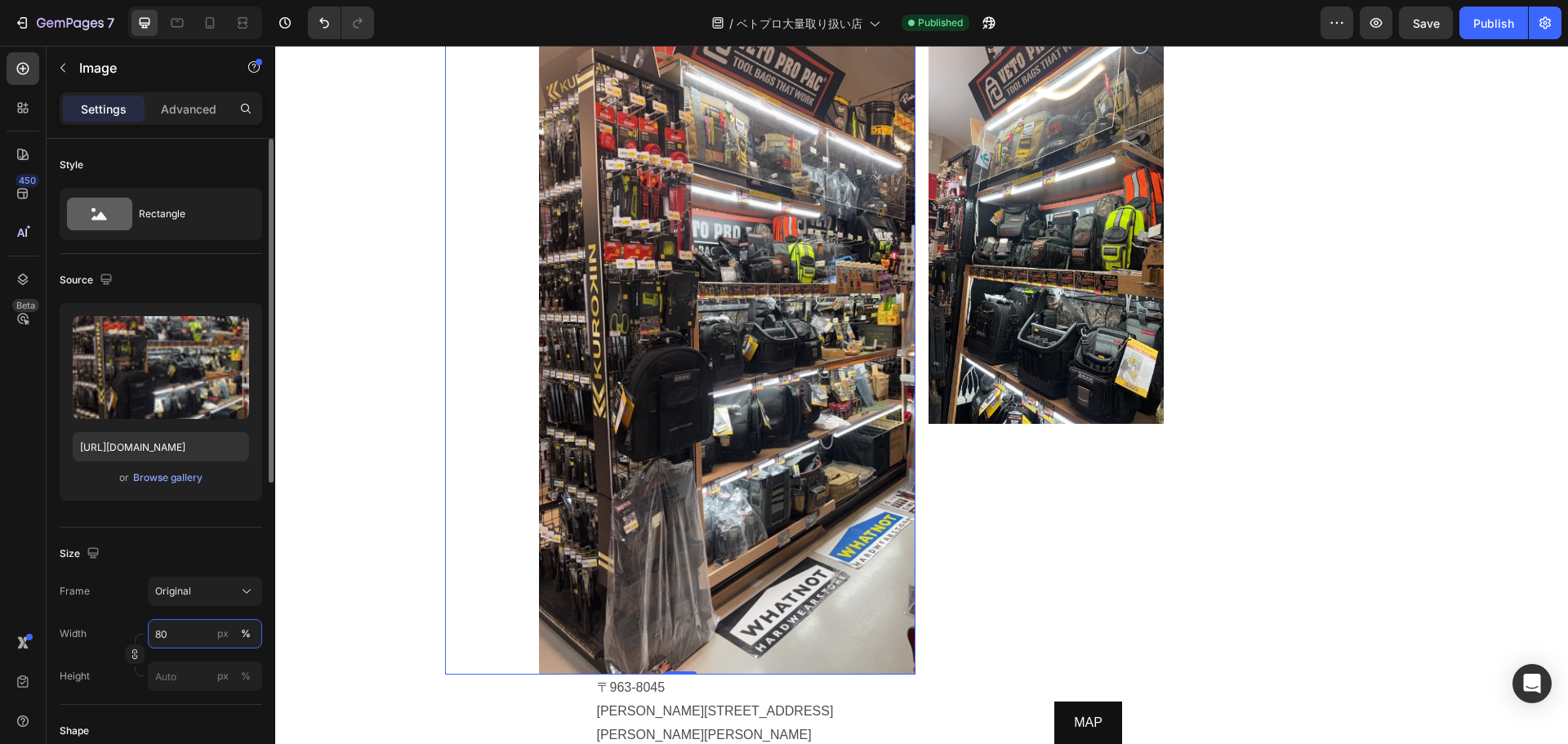
scroll to position [1908, 0]
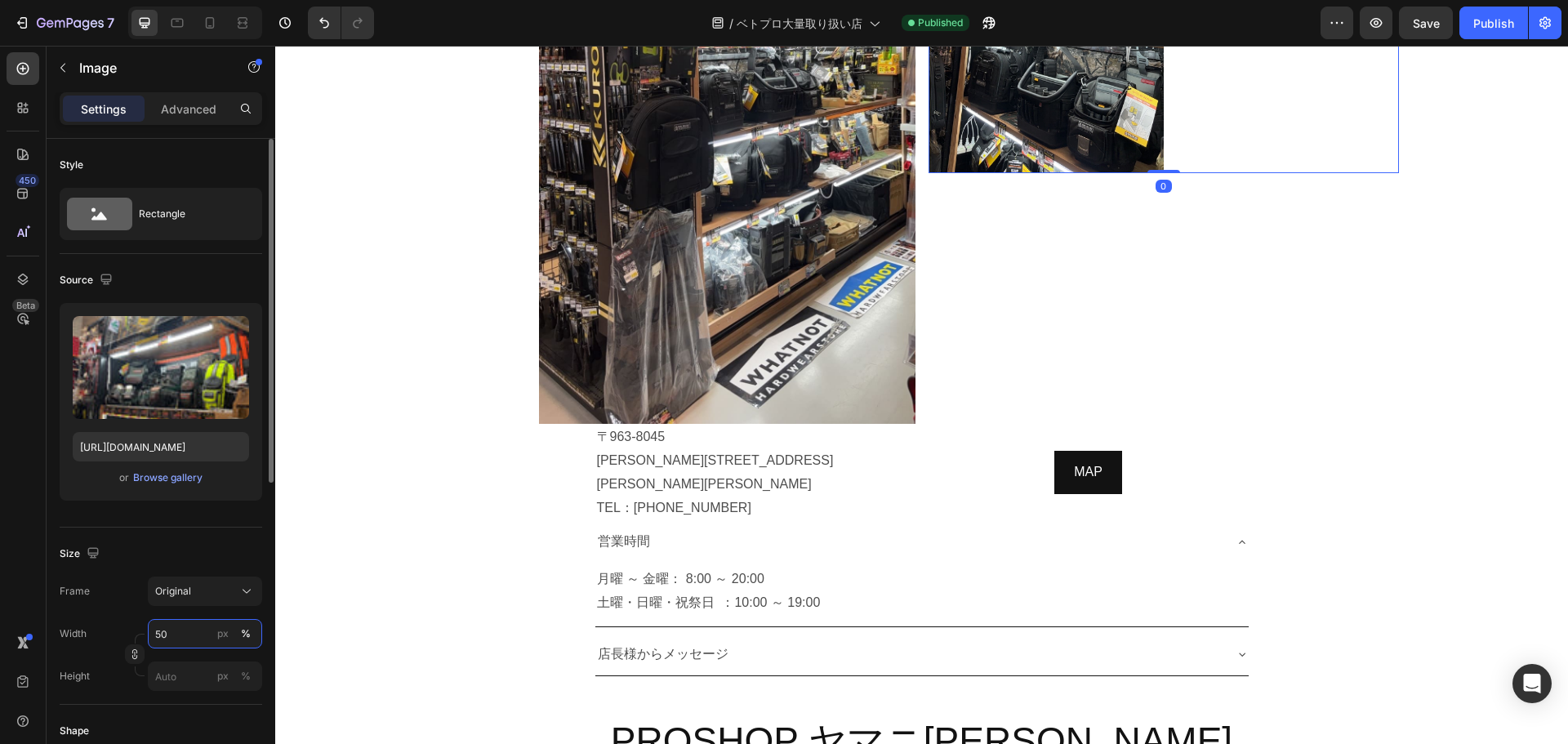
click at [186, 634] on input "50" at bounding box center [205, 634] width 114 height 29
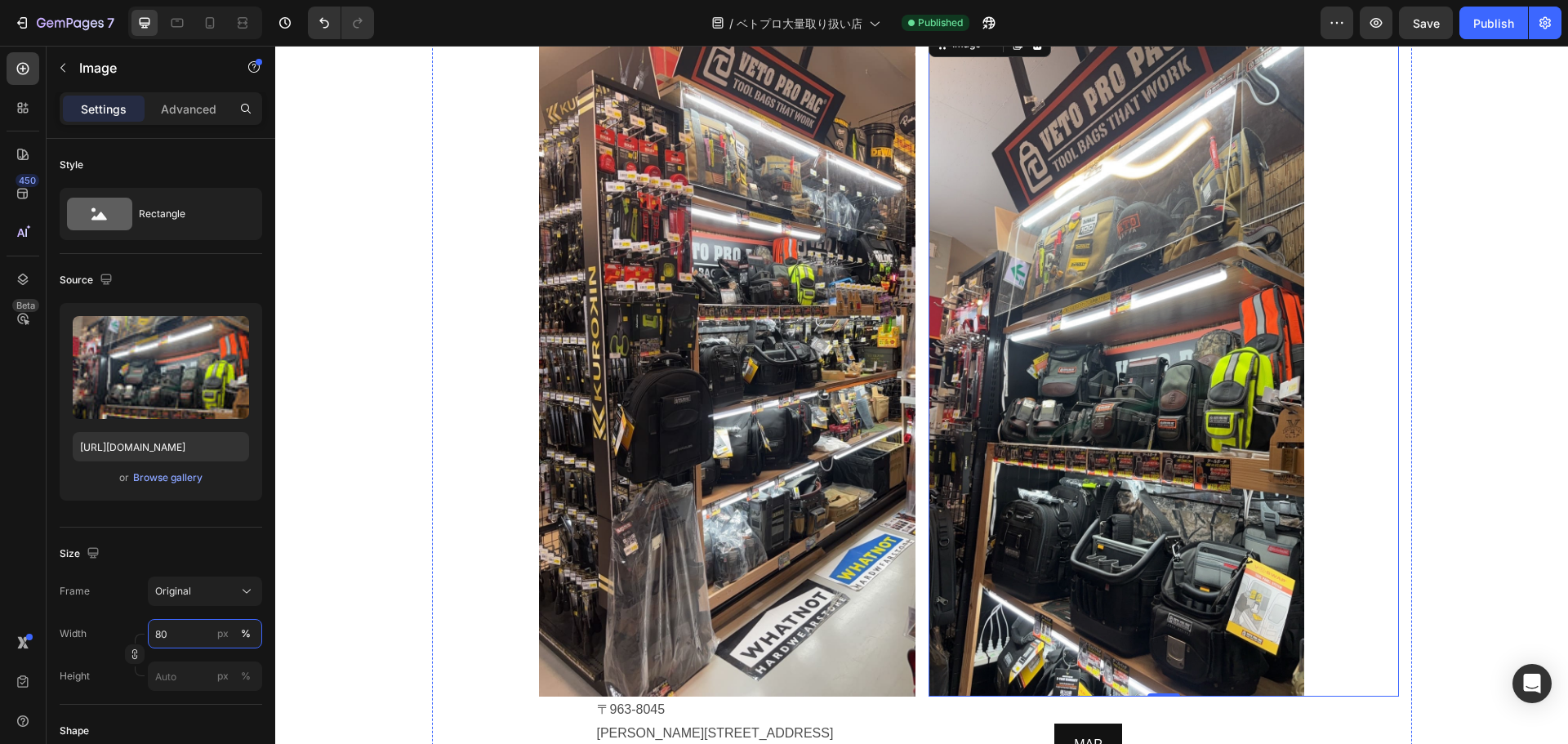
scroll to position [1634, 0]
click at [185, 633] on input "80" at bounding box center [205, 634] width 114 height 29
type input "70"
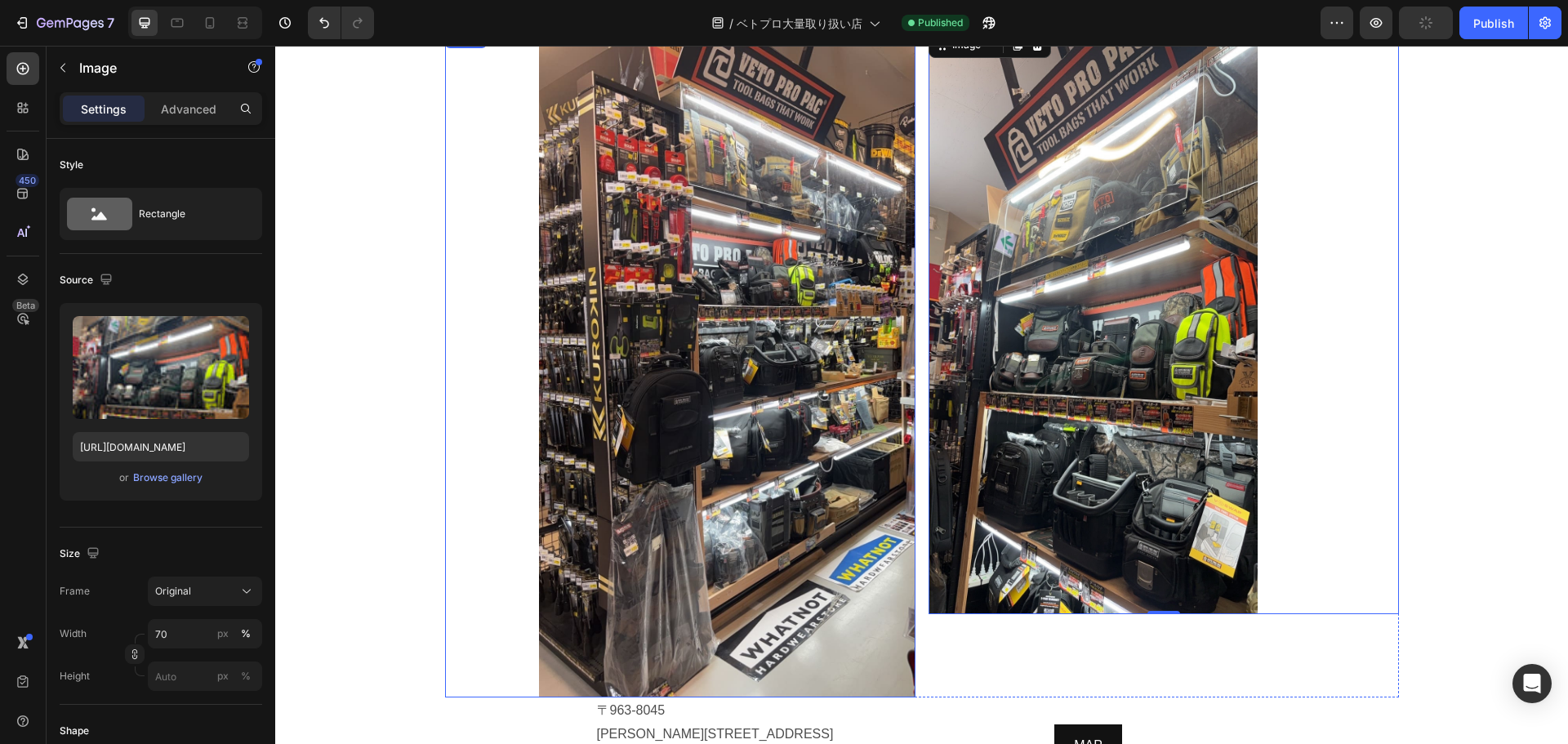
click at [794, 368] on img at bounding box center [727, 363] width 377 height 669
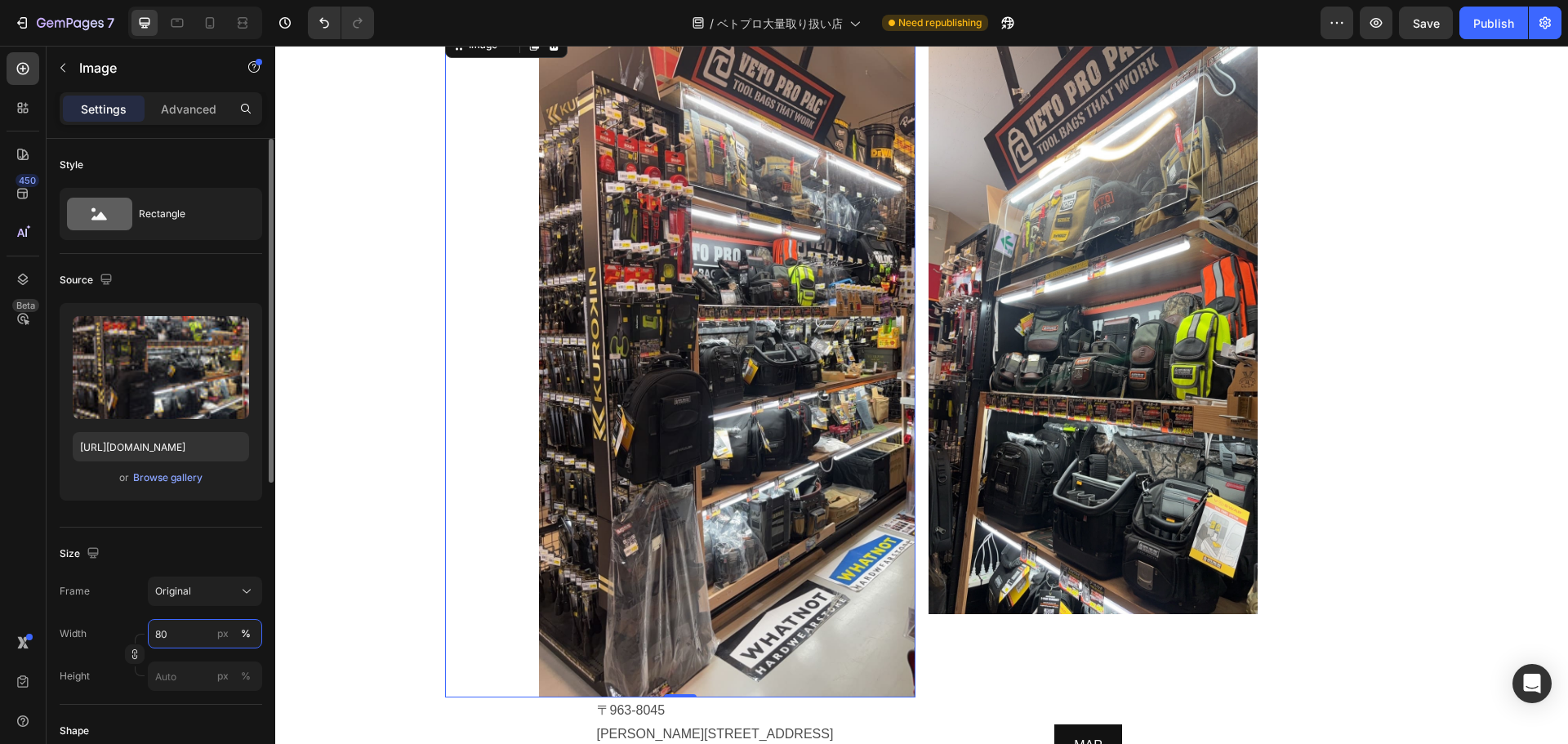
click at [174, 631] on input "80" at bounding box center [205, 634] width 114 height 29
type input "70"
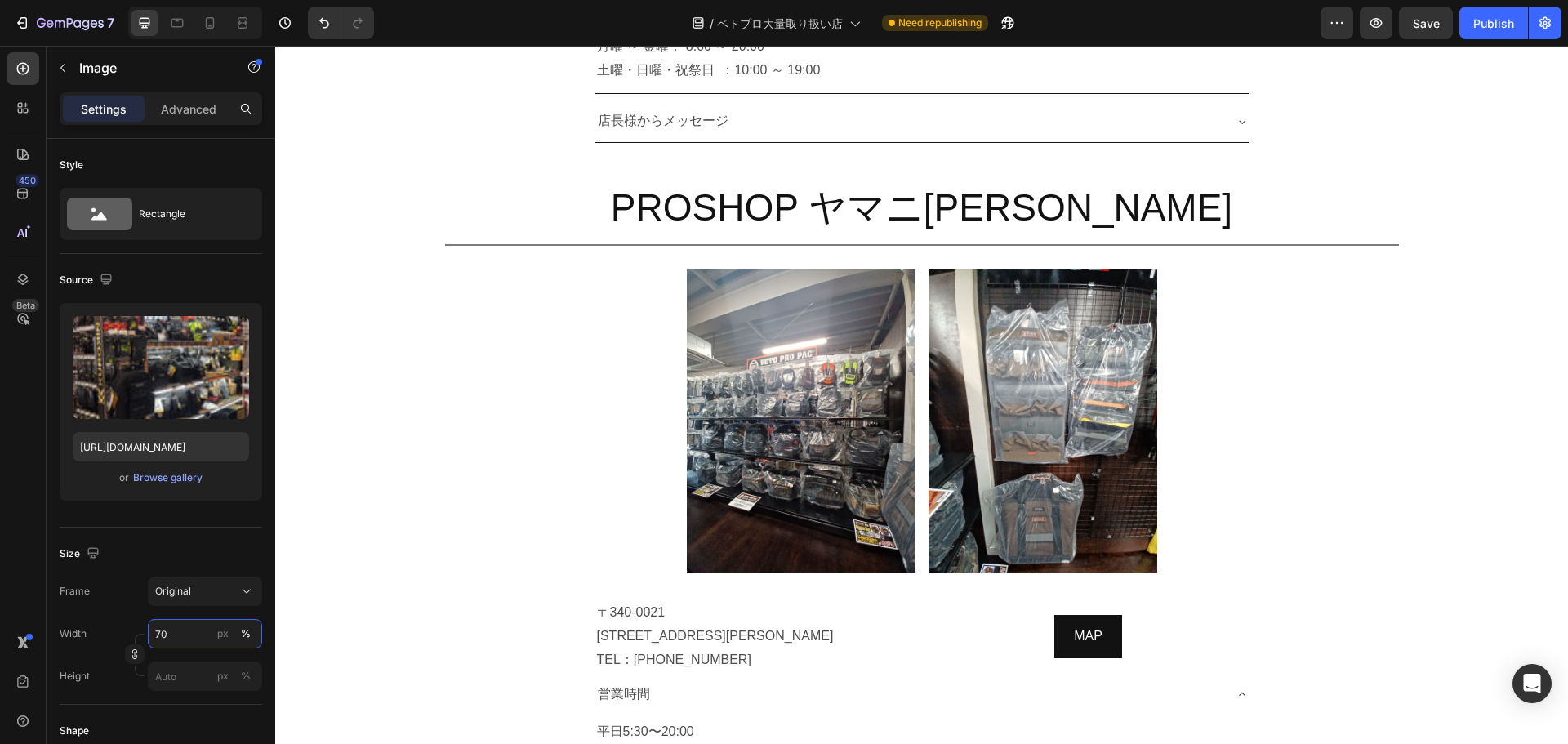
scroll to position [2359, 0]
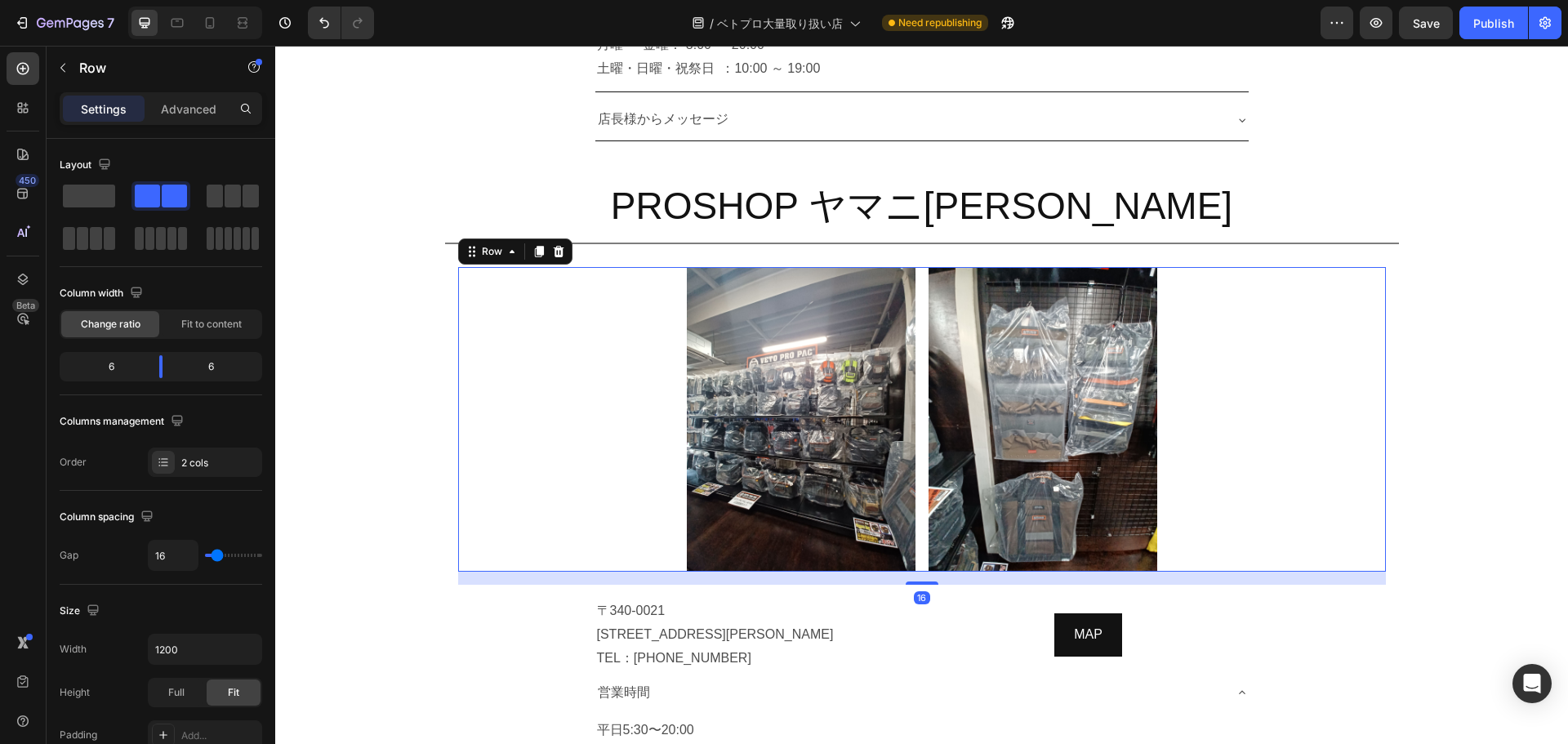
click at [916, 465] on div "Image Image Row 16" at bounding box center [922, 419] width 928 height 305
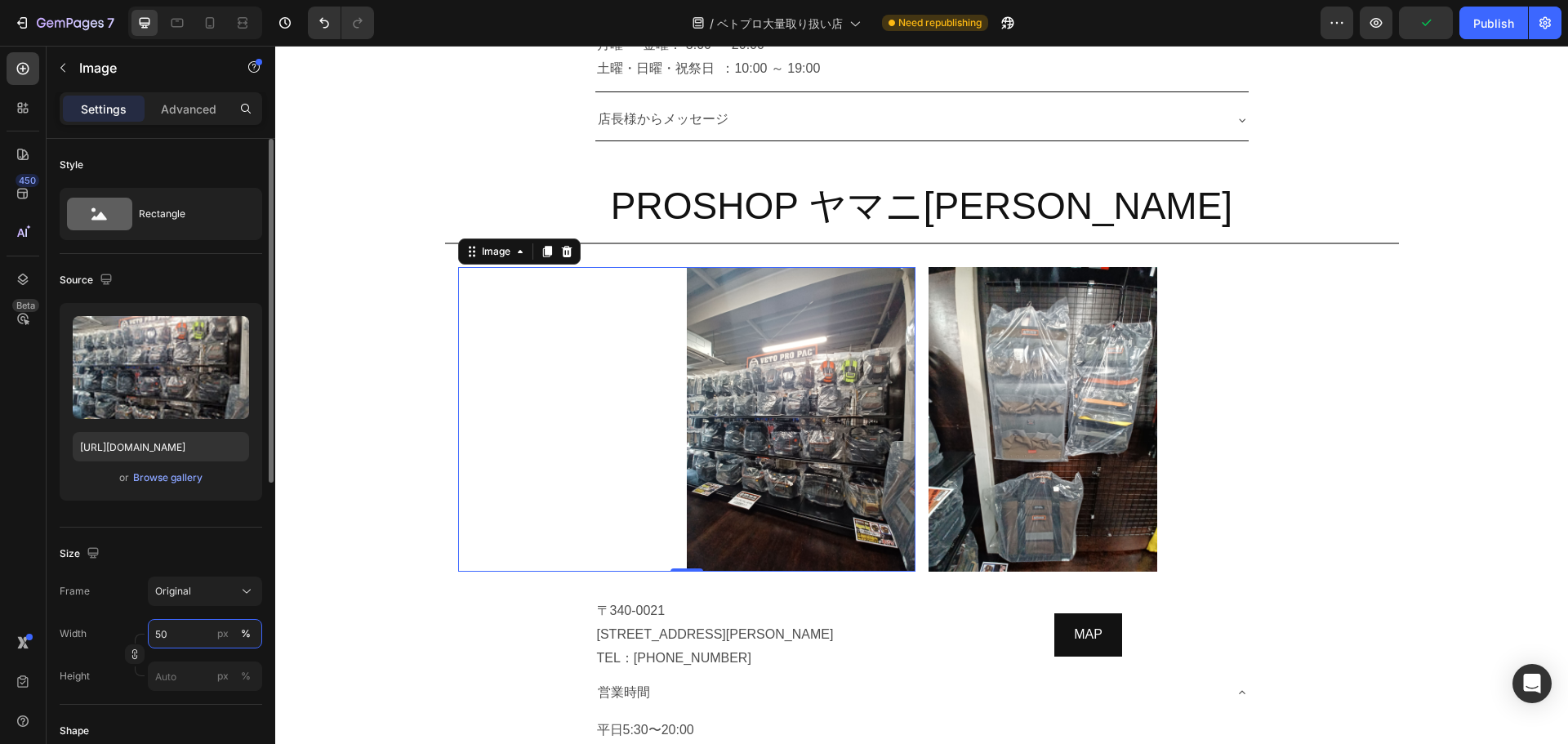
click at [184, 632] on input "50" at bounding box center [205, 634] width 114 height 29
type input "70"
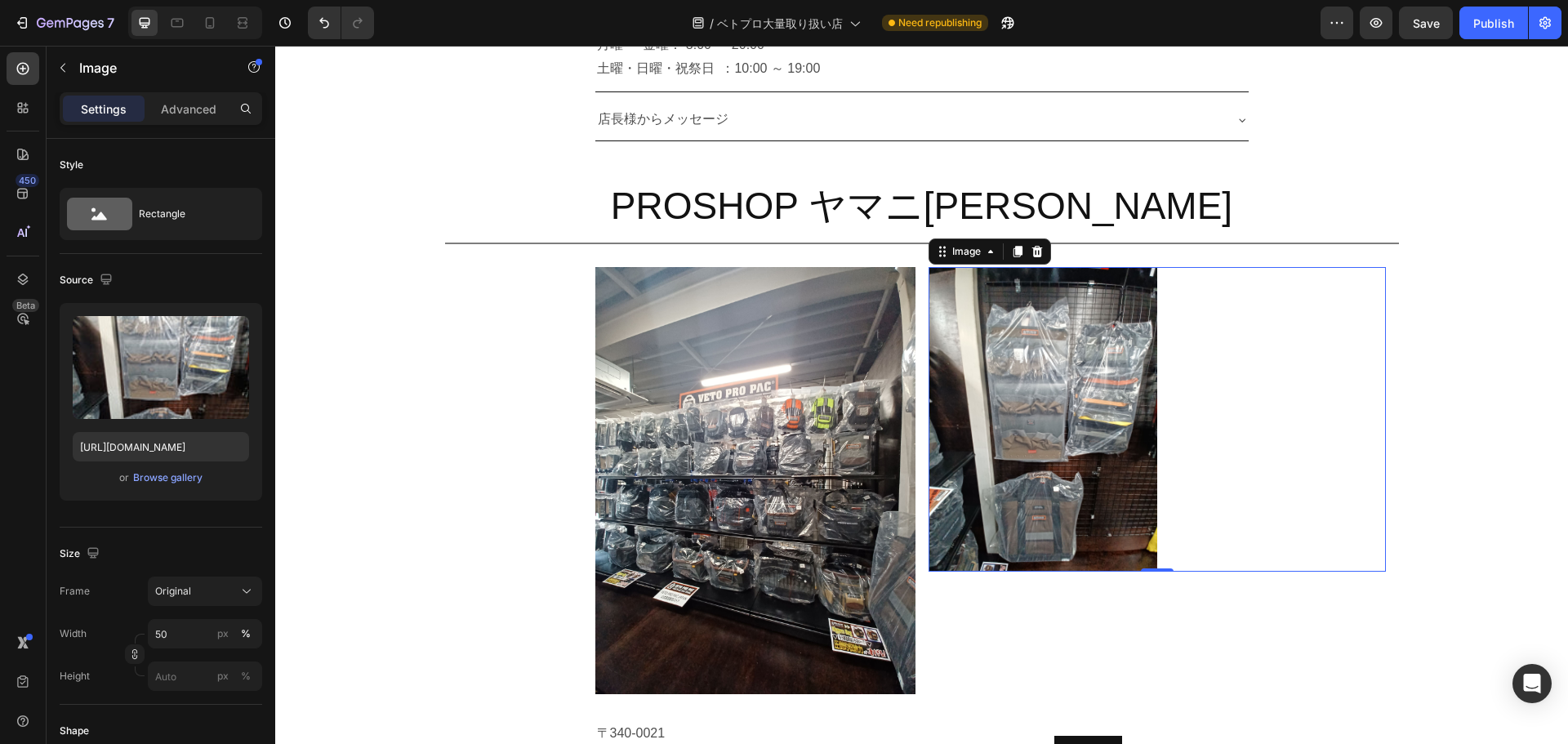
click at [1061, 301] on img at bounding box center [1043, 419] width 229 height 305
click at [168, 634] on input "50" at bounding box center [205, 634] width 114 height 29
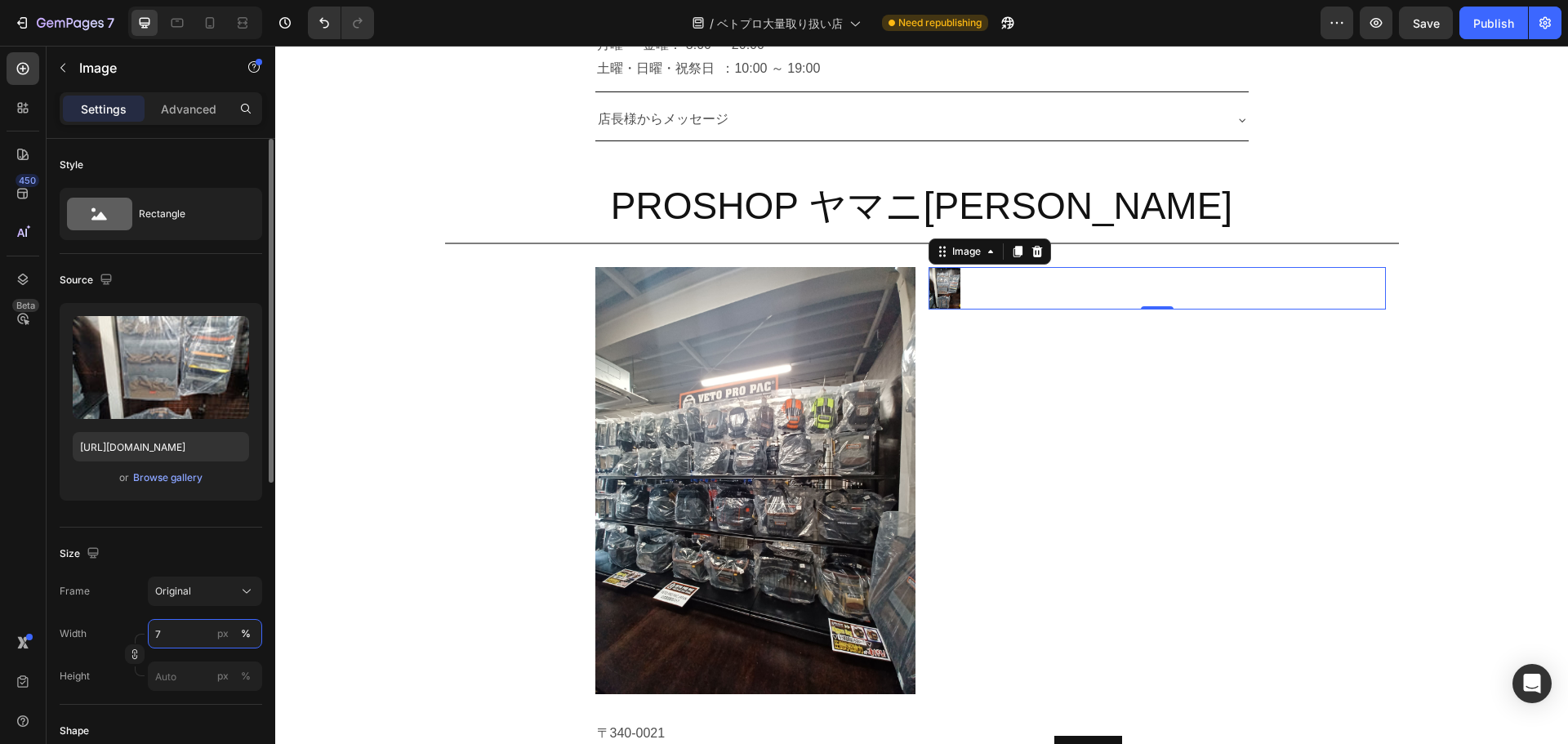
type input "70"
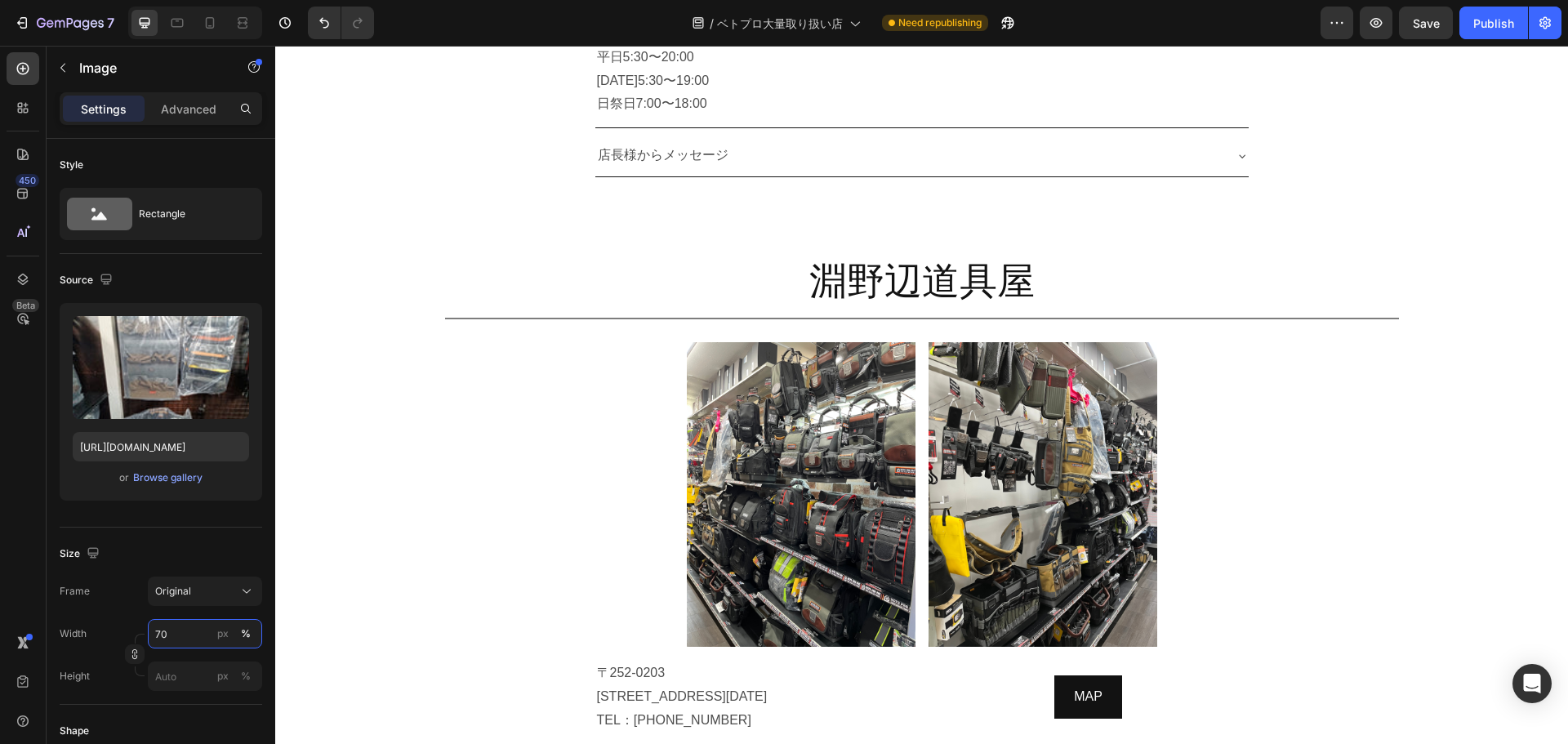
scroll to position [3155, 0]
click at [913, 505] on div "Image Image Row" at bounding box center [922, 493] width 928 height 305
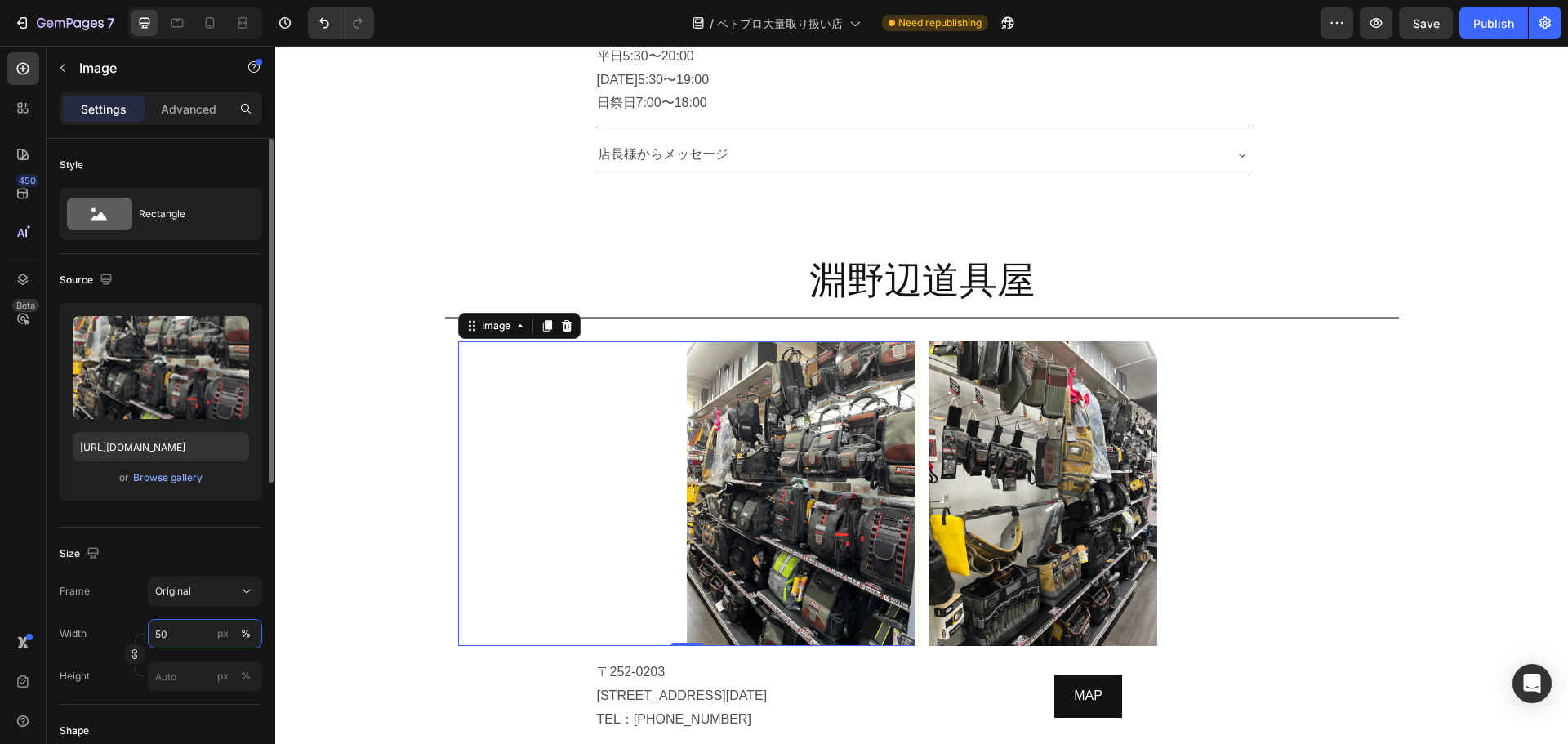
click at [185, 635] on input "50" at bounding box center [205, 634] width 114 height 29
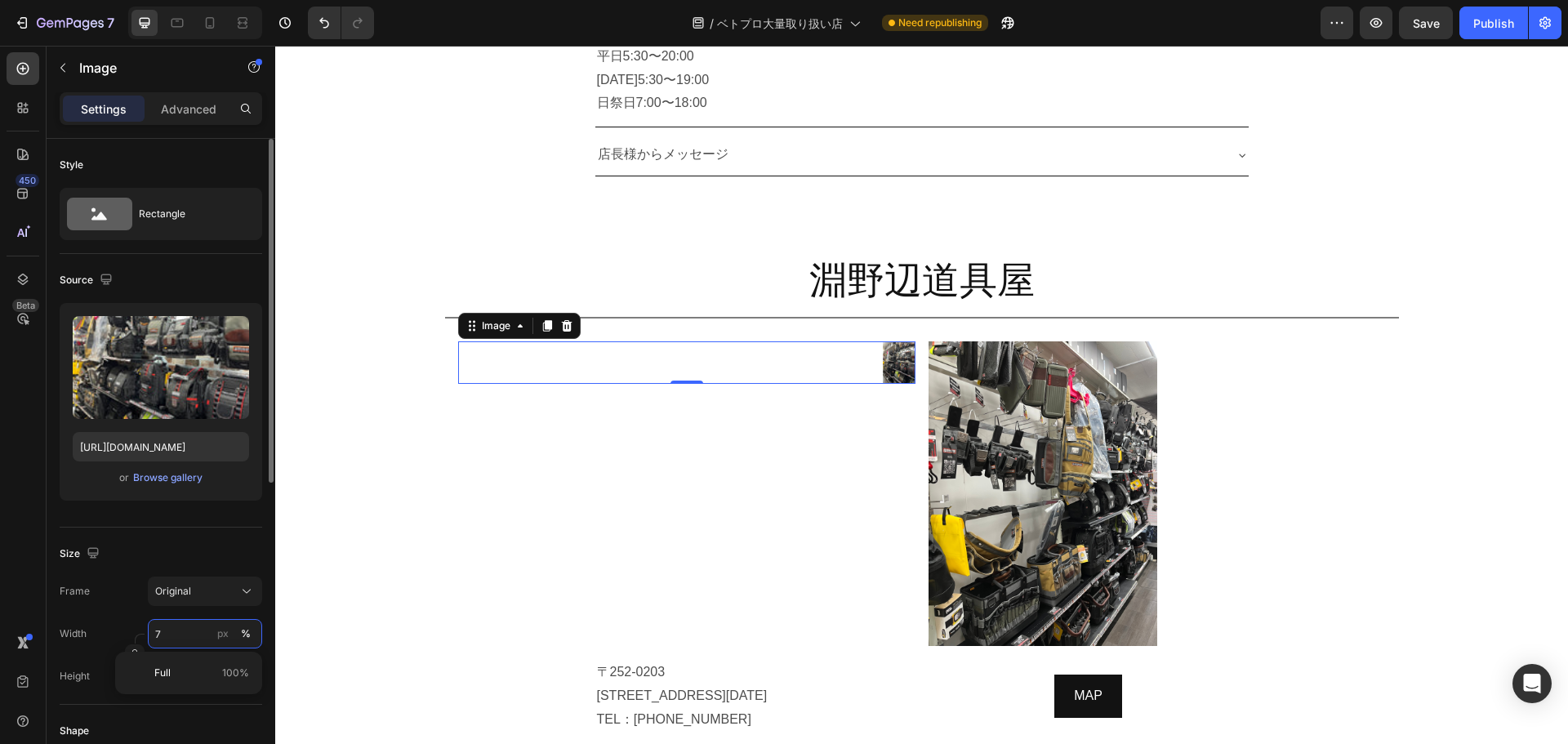
type input "70"
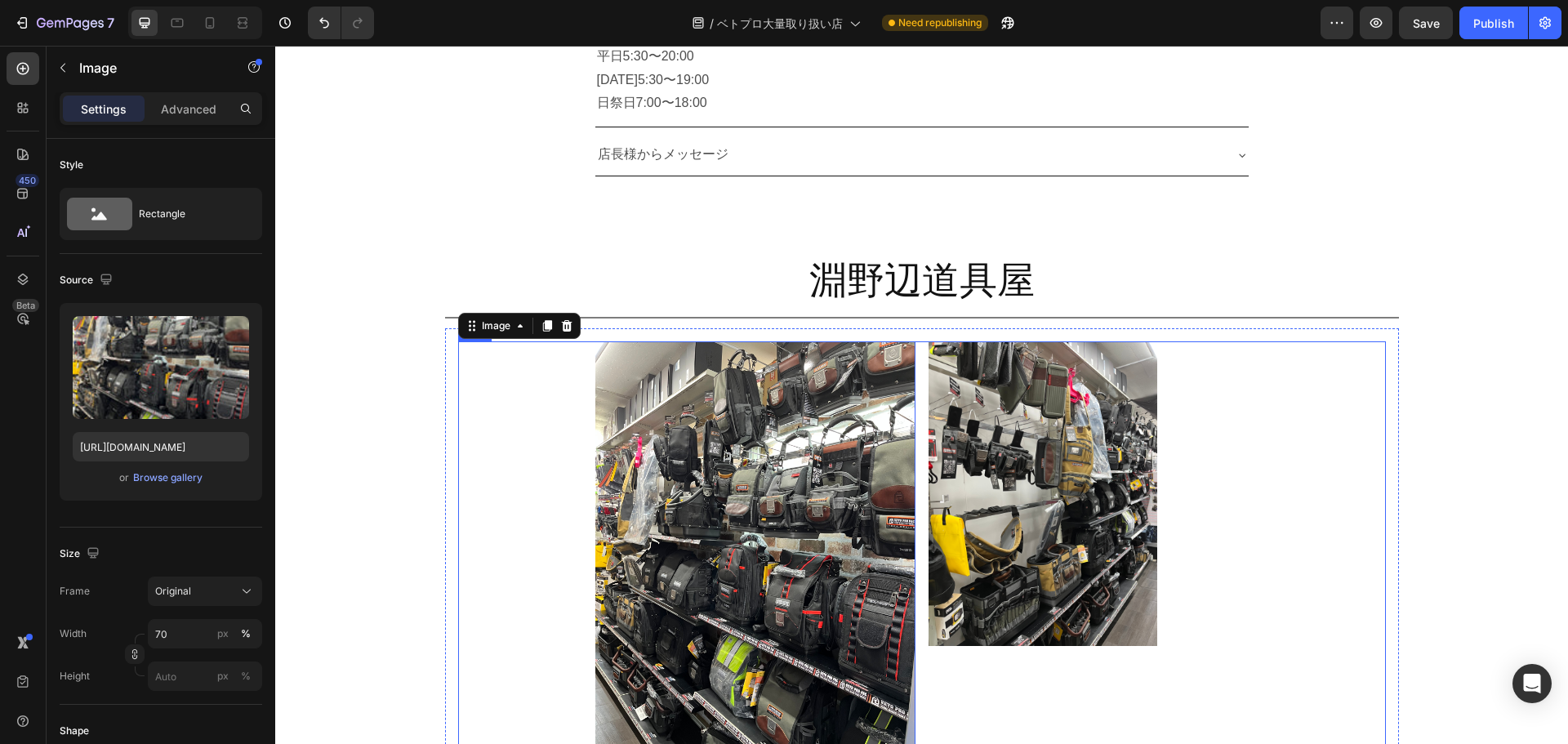
click at [1009, 489] on img at bounding box center [1043, 493] width 229 height 305
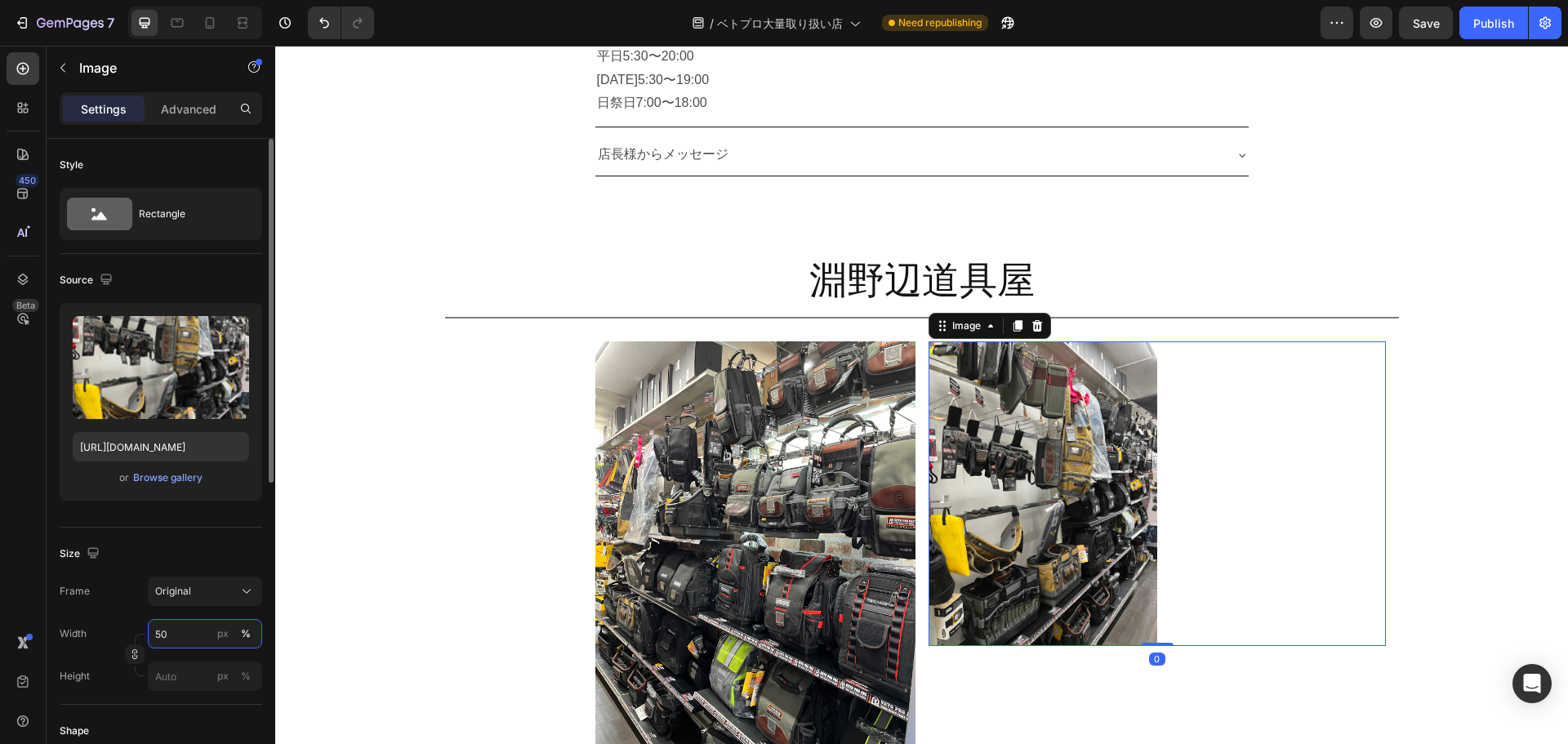
click at [189, 629] on input "50" at bounding box center [205, 634] width 114 height 29
type input "70"
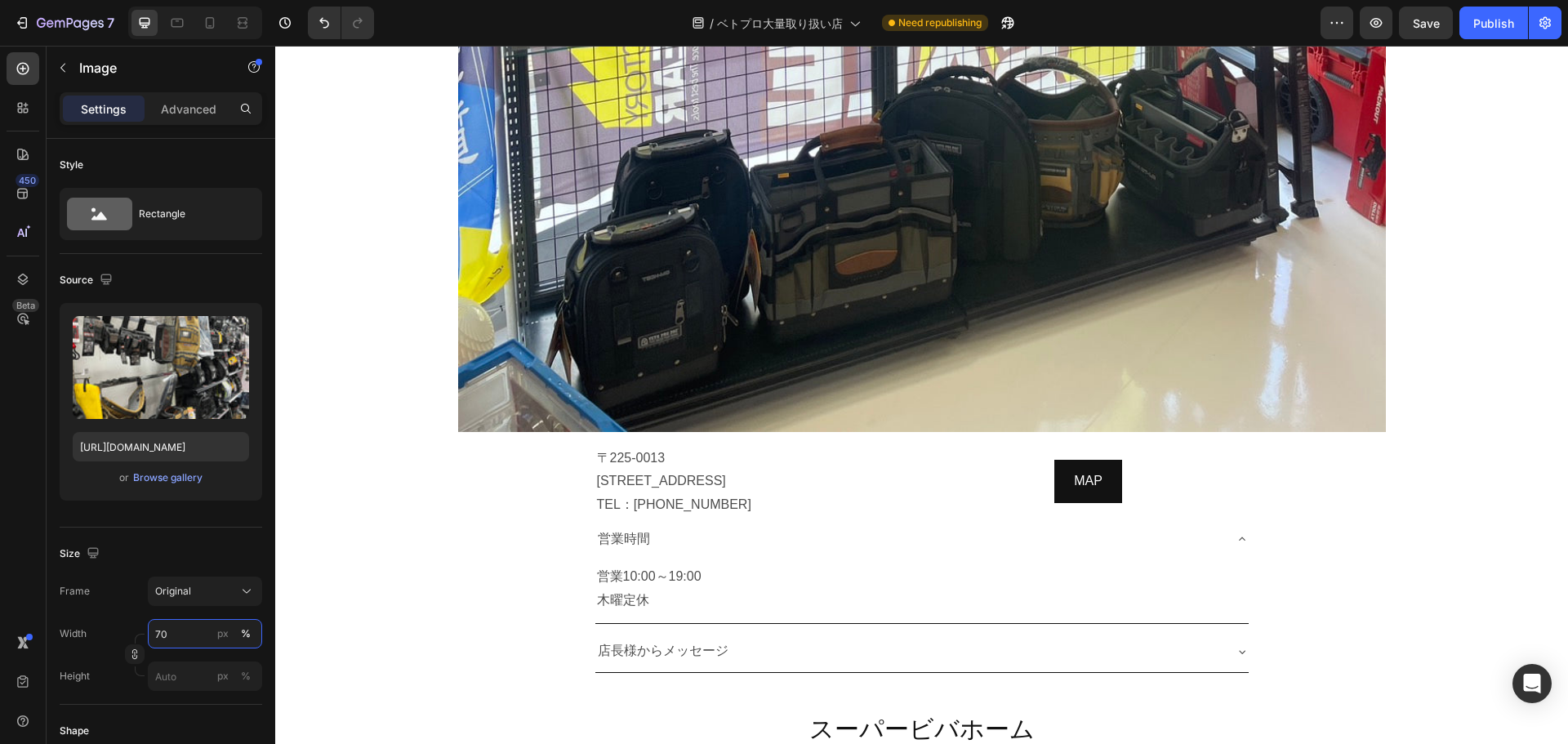
scroll to position [5016, 0]
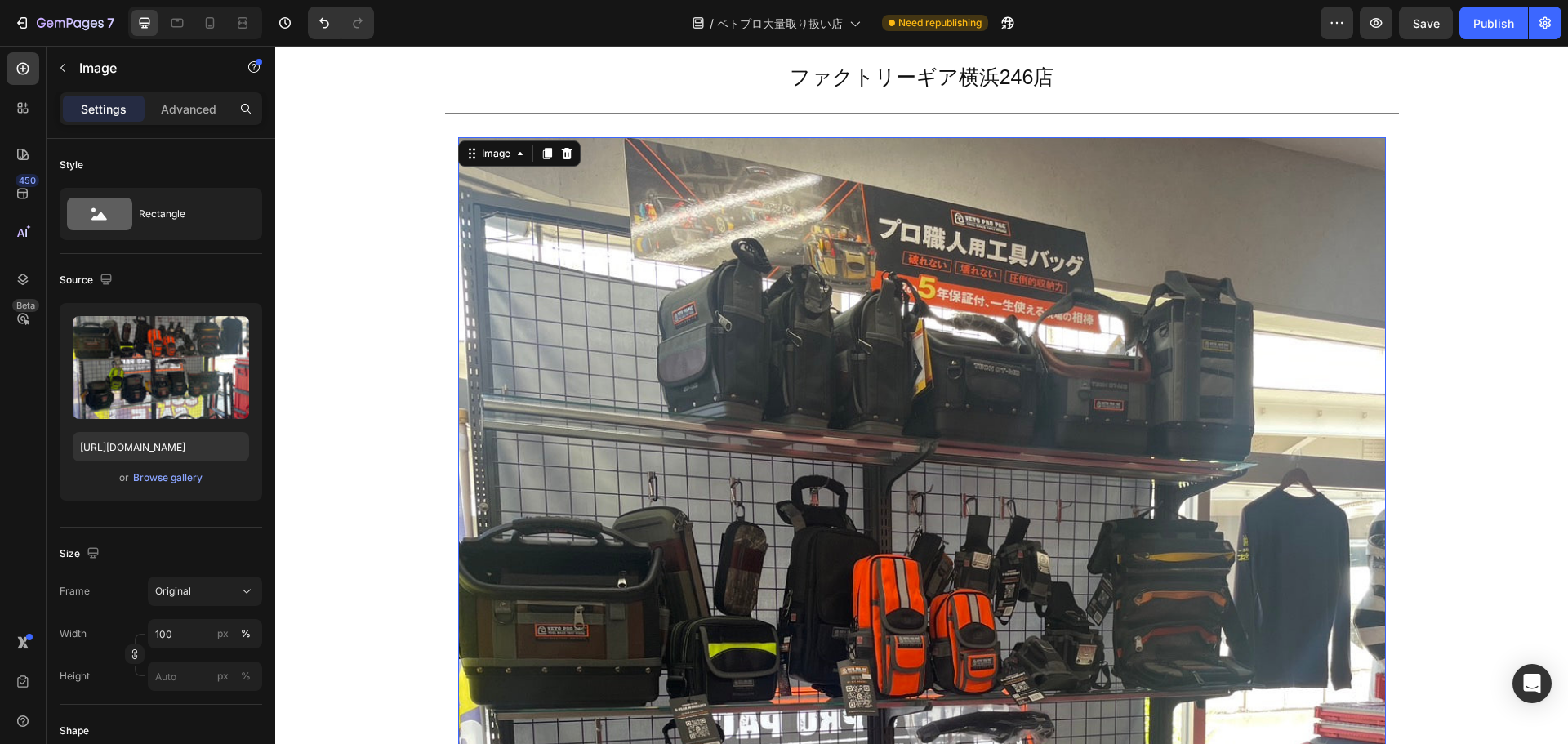
scroll to position [4067, 0]
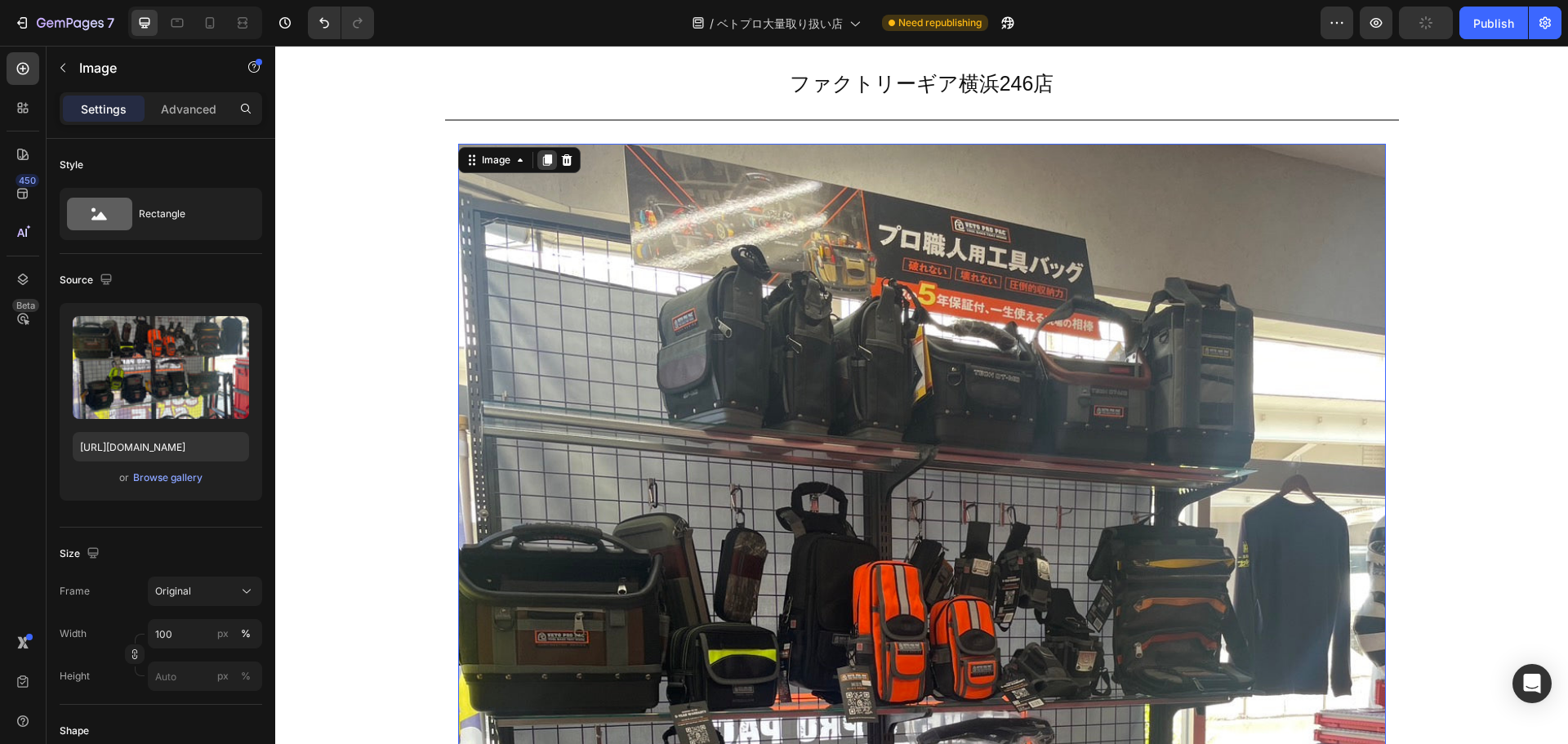
click at [540, 159] on icon at bounding box center [546, 160] width 13 height 13
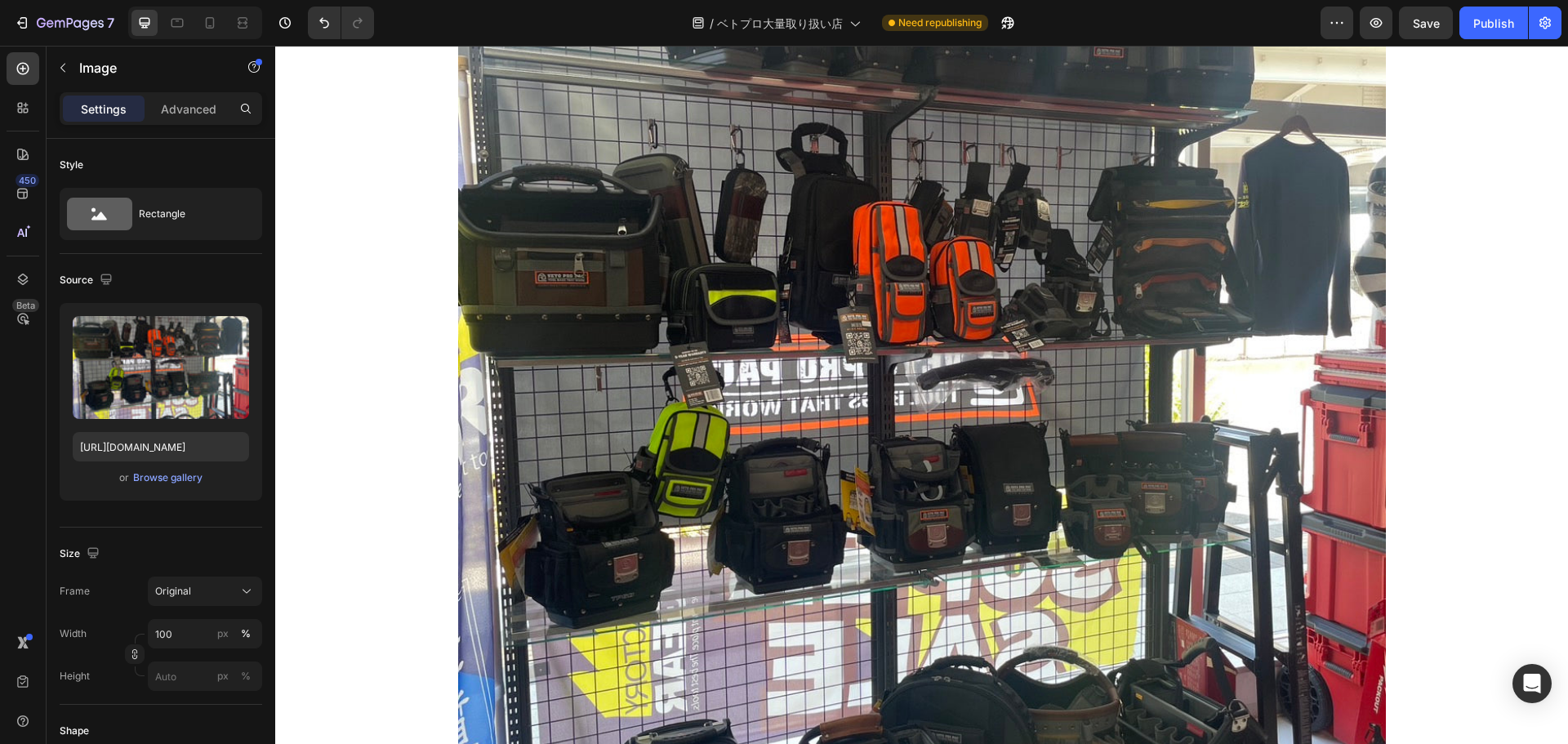
scroll to position [4425, 0]
click at [206, 114] on p "Advanced" at bounding box center [188, 109] width 55 height 17
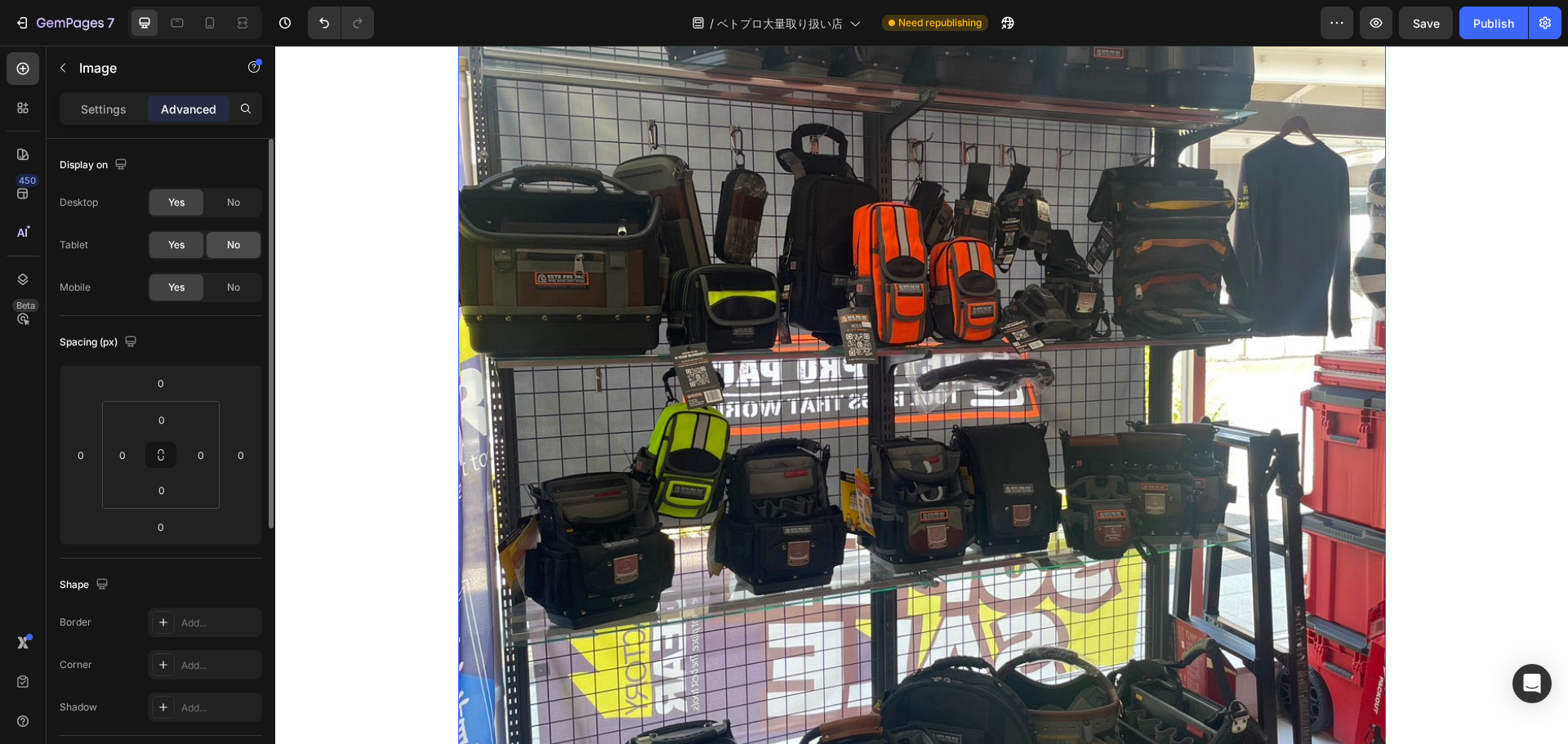
click at [241, 241] on div "No" at bounding box center [233, 244] width 54 height 26
click at [241, 275] on div "No" at bounding box center [233, 287] width 54 height 26
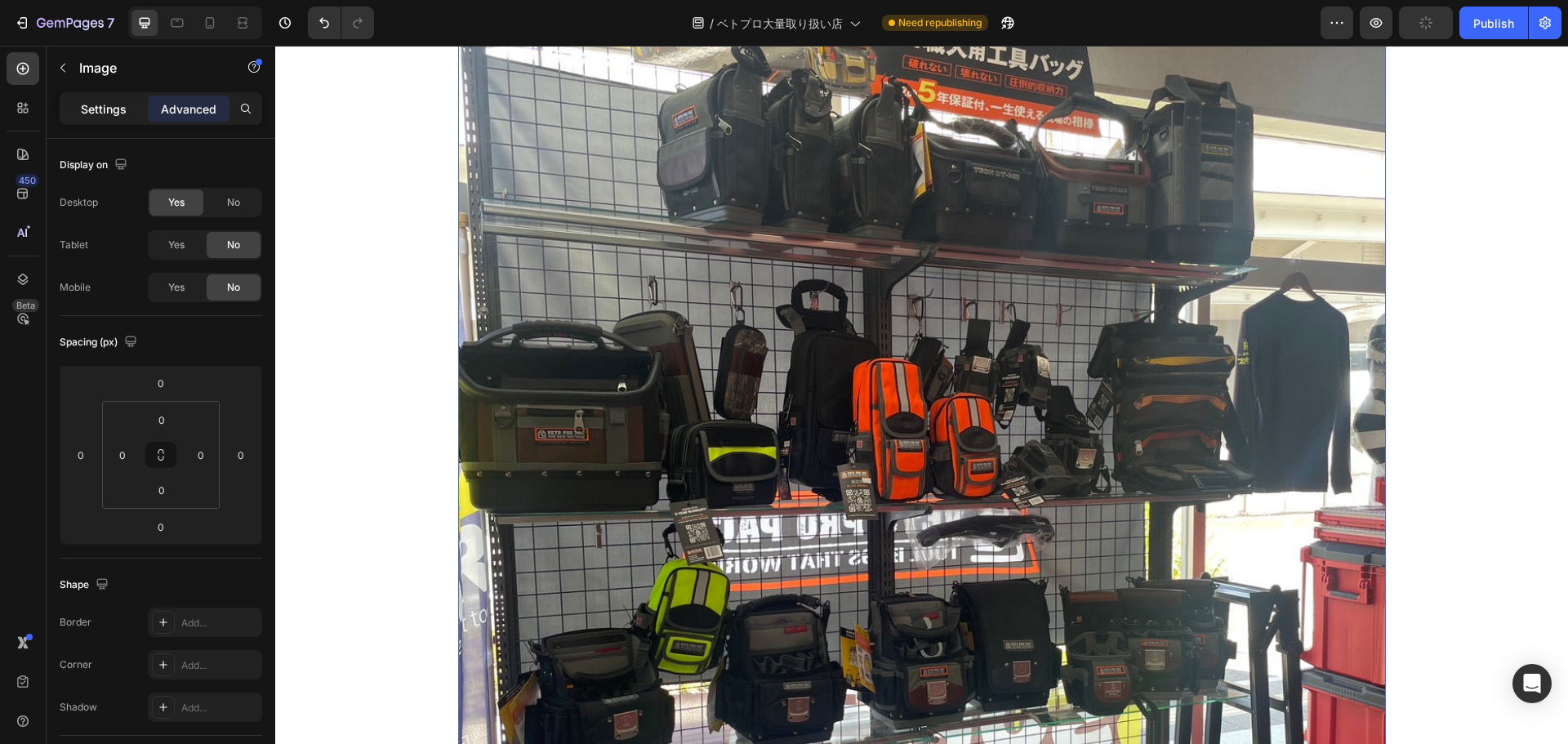
click at [117, 107] on p "Settings" at bounding box center [103, 109] width 46 height 17
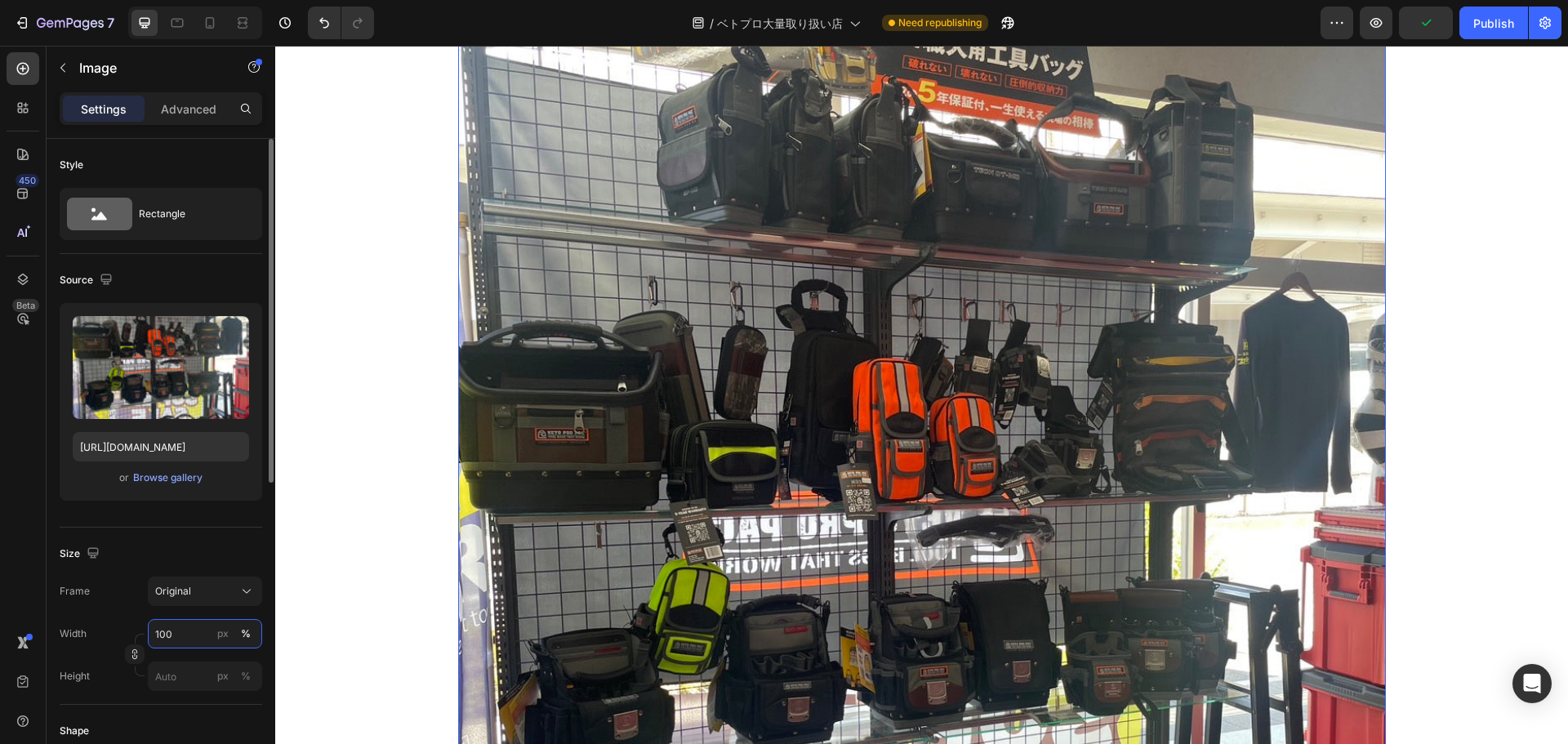
click at [174, 626] on input "100" at bounding box center [205, 634] width 114 height 29
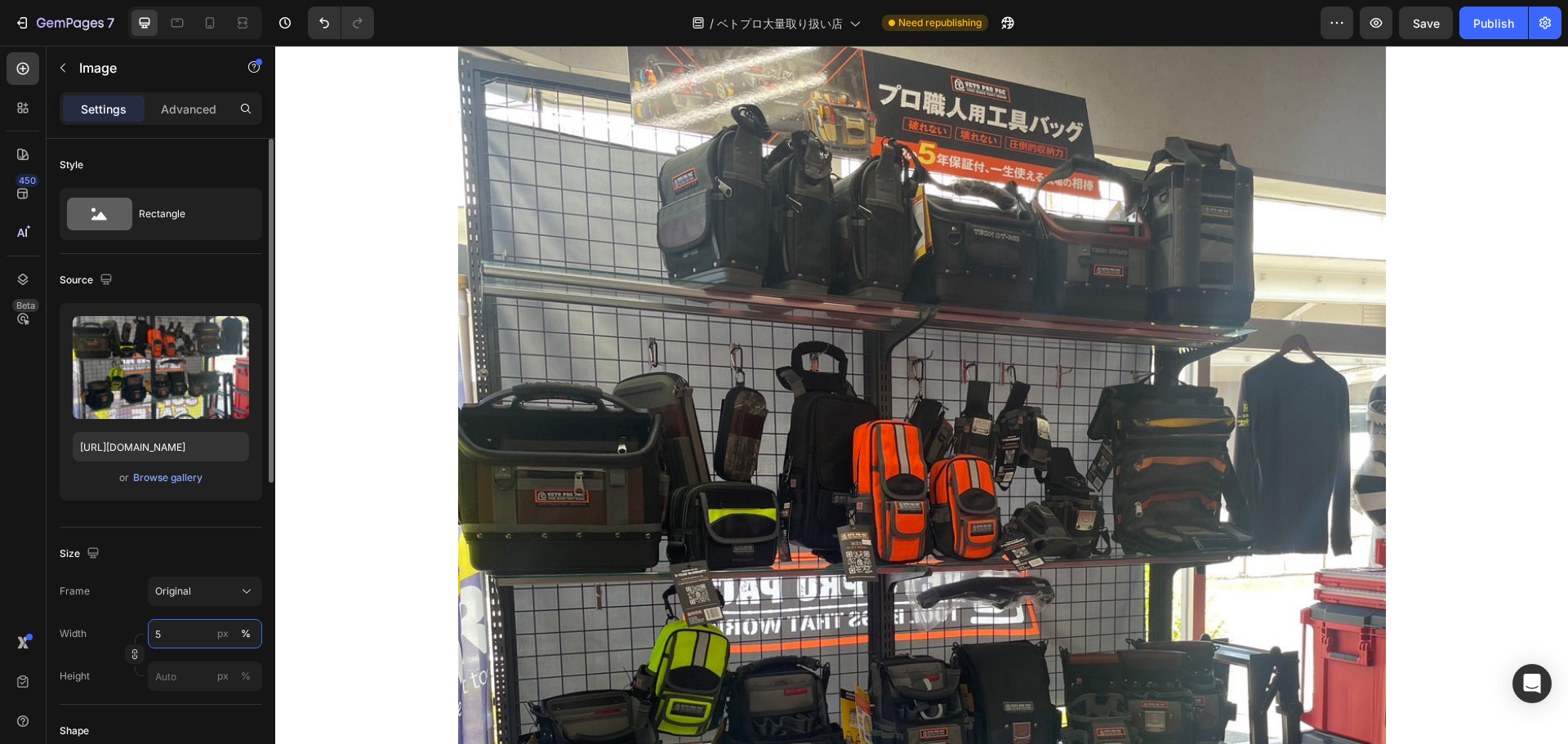
type input "50"
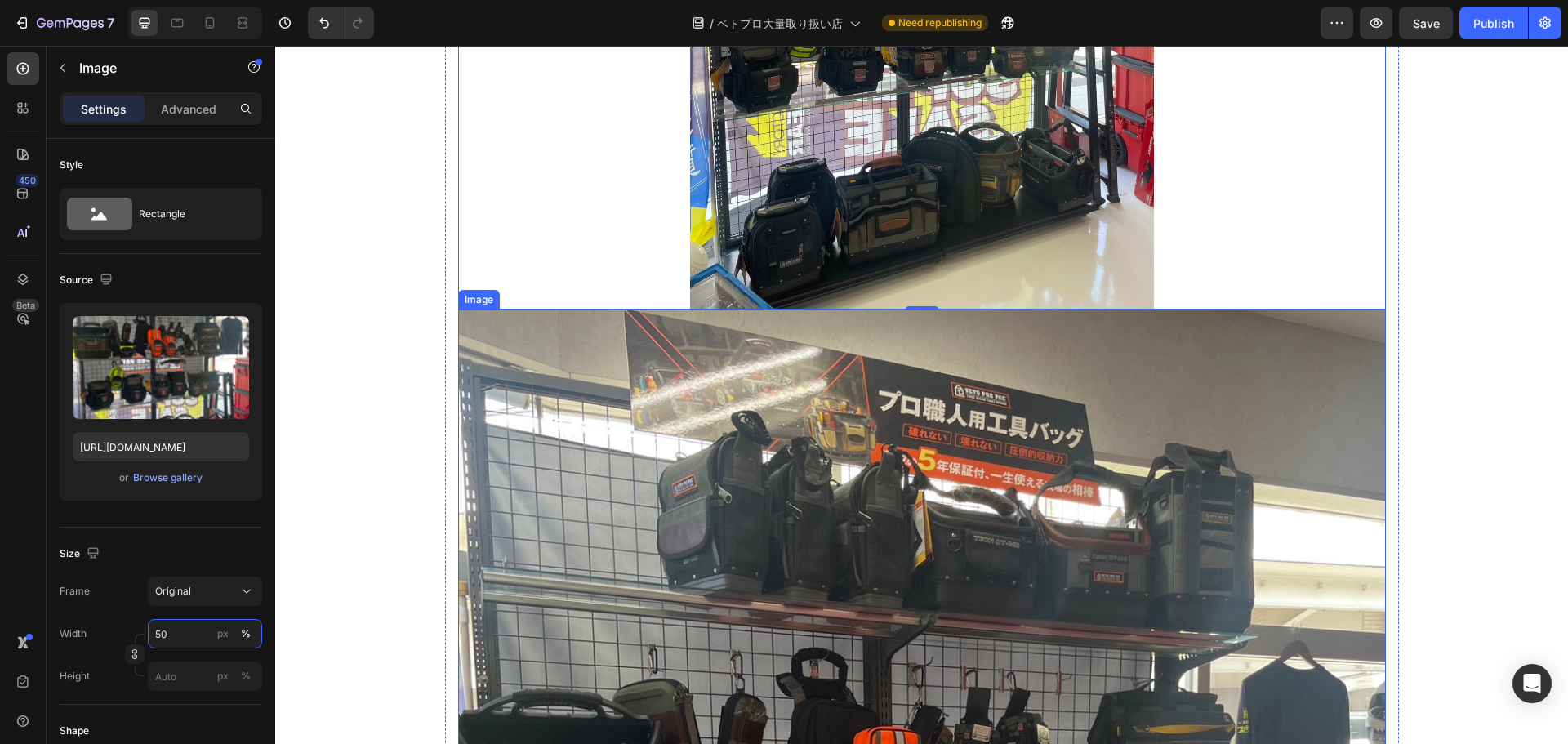
scroll to position [4535, 0]
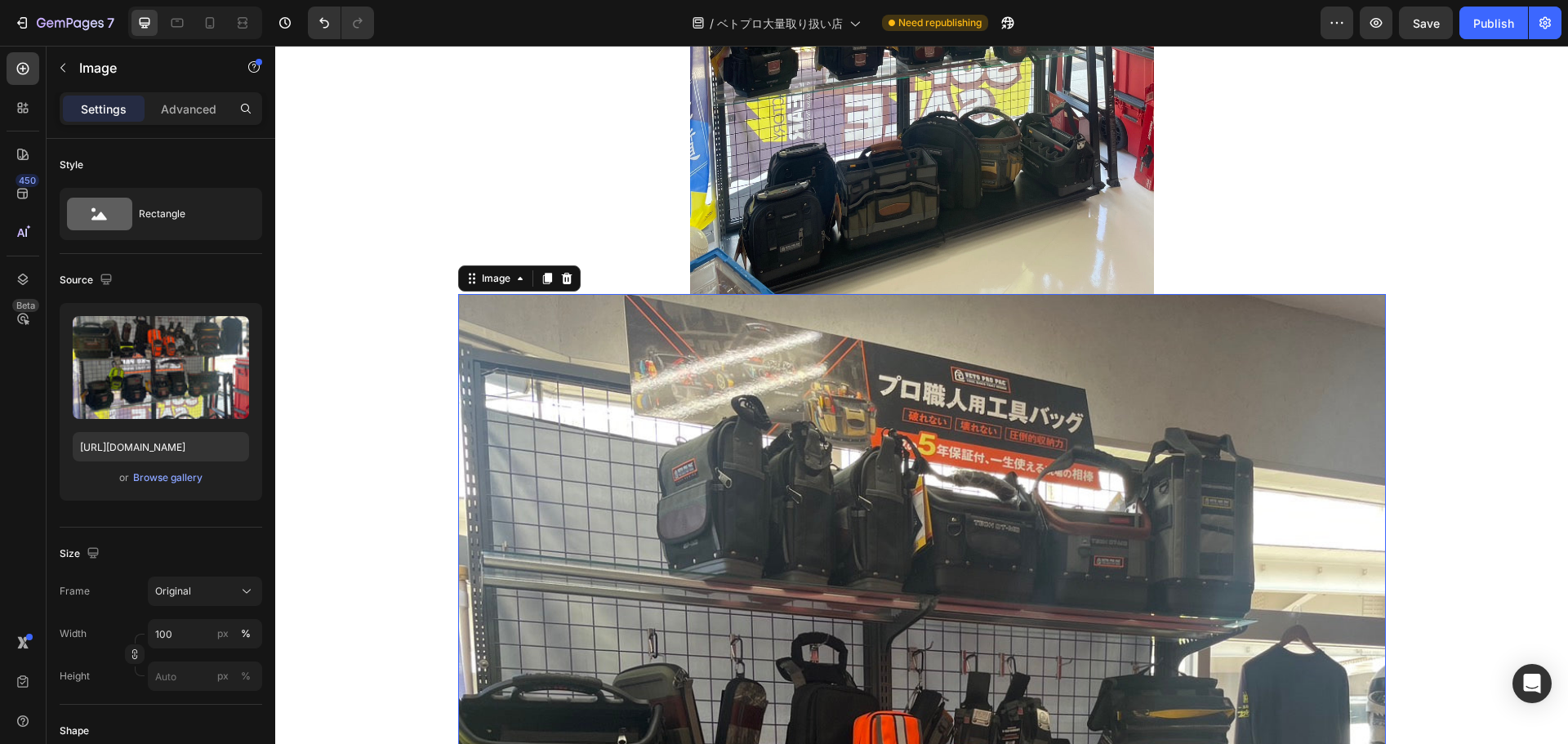
click at [214, 16] on icon at bounding box center [209, 22] width 16 height 16
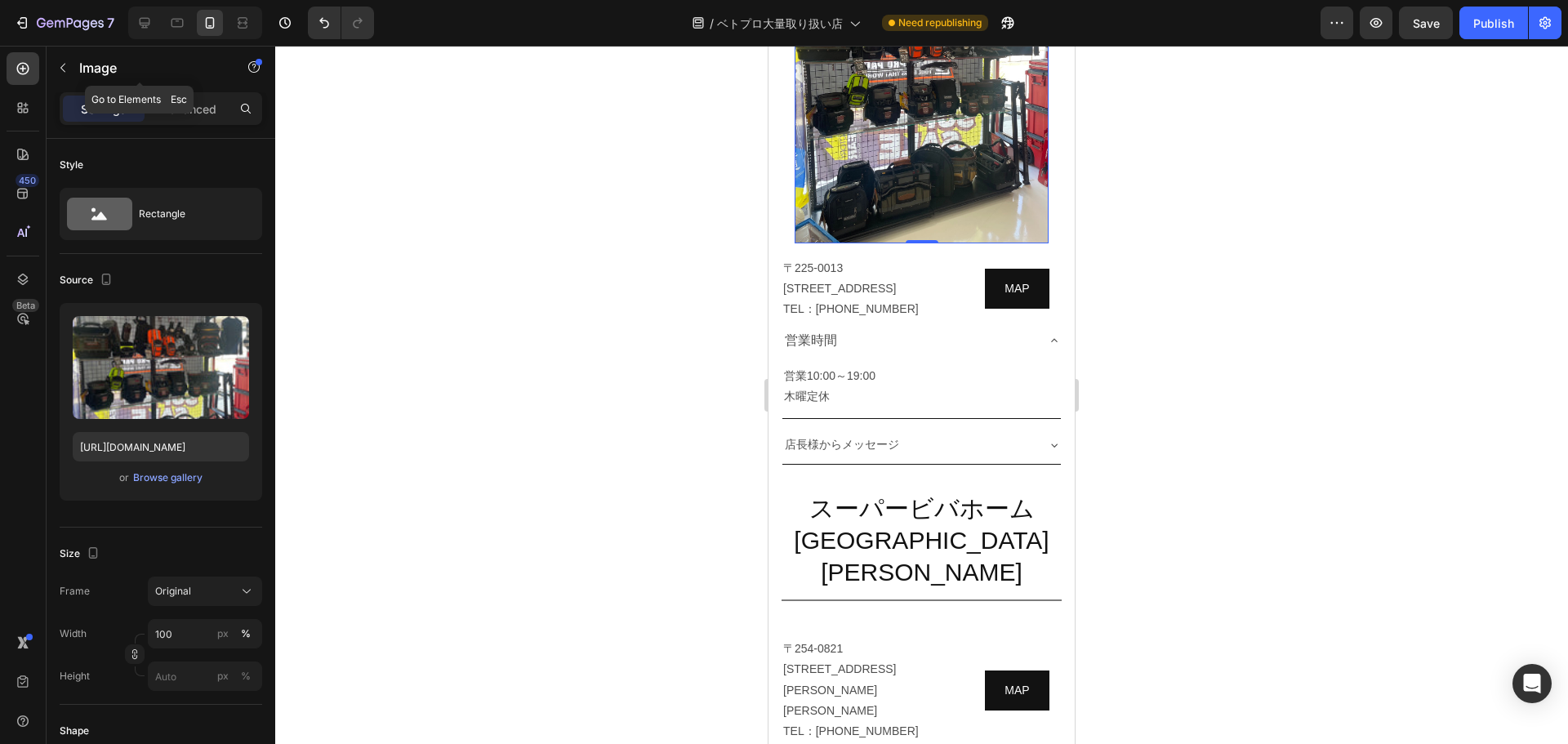
scroll to position [4080, 0]
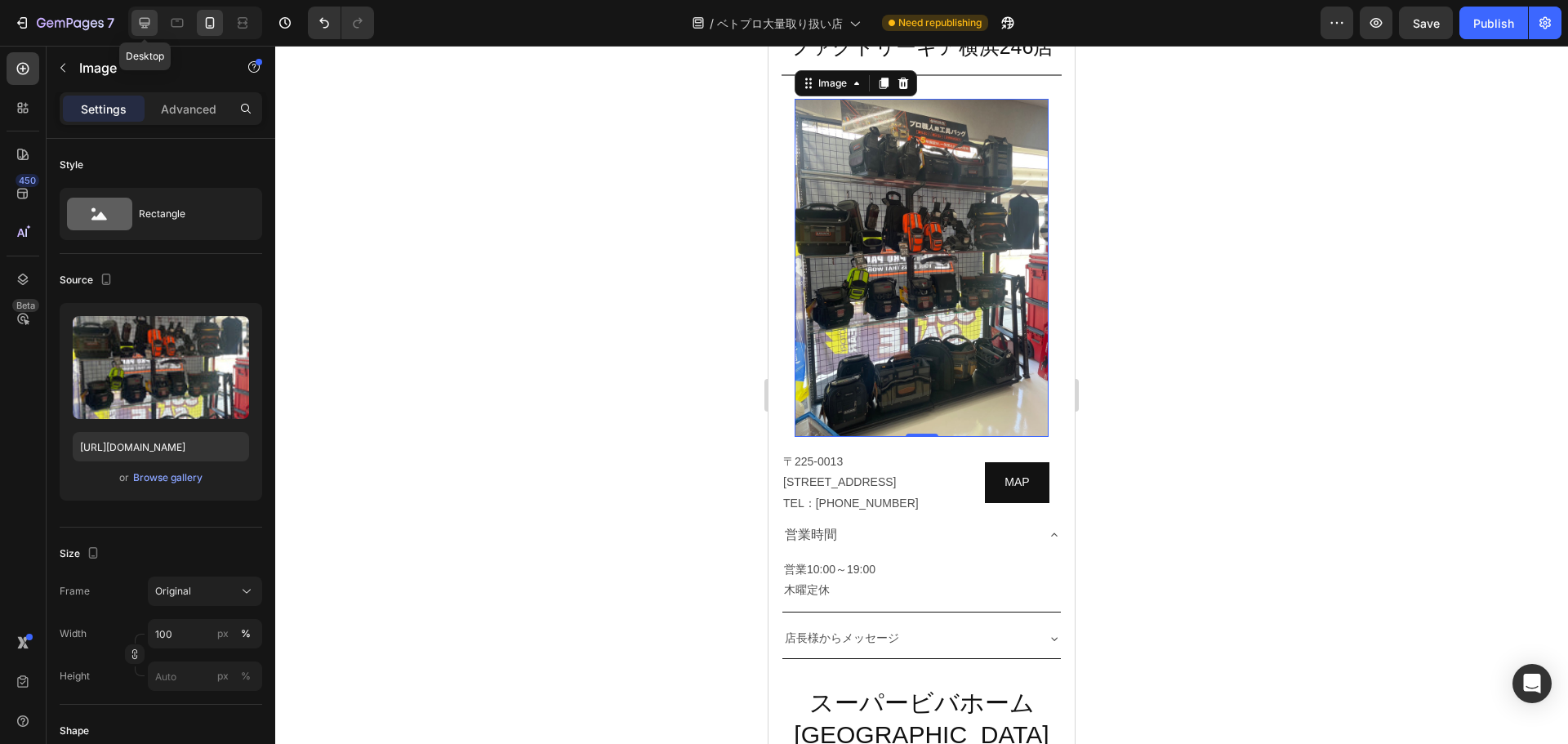
click at [138, 20] on icon at bounding box center [144, 22] width 16 height 16
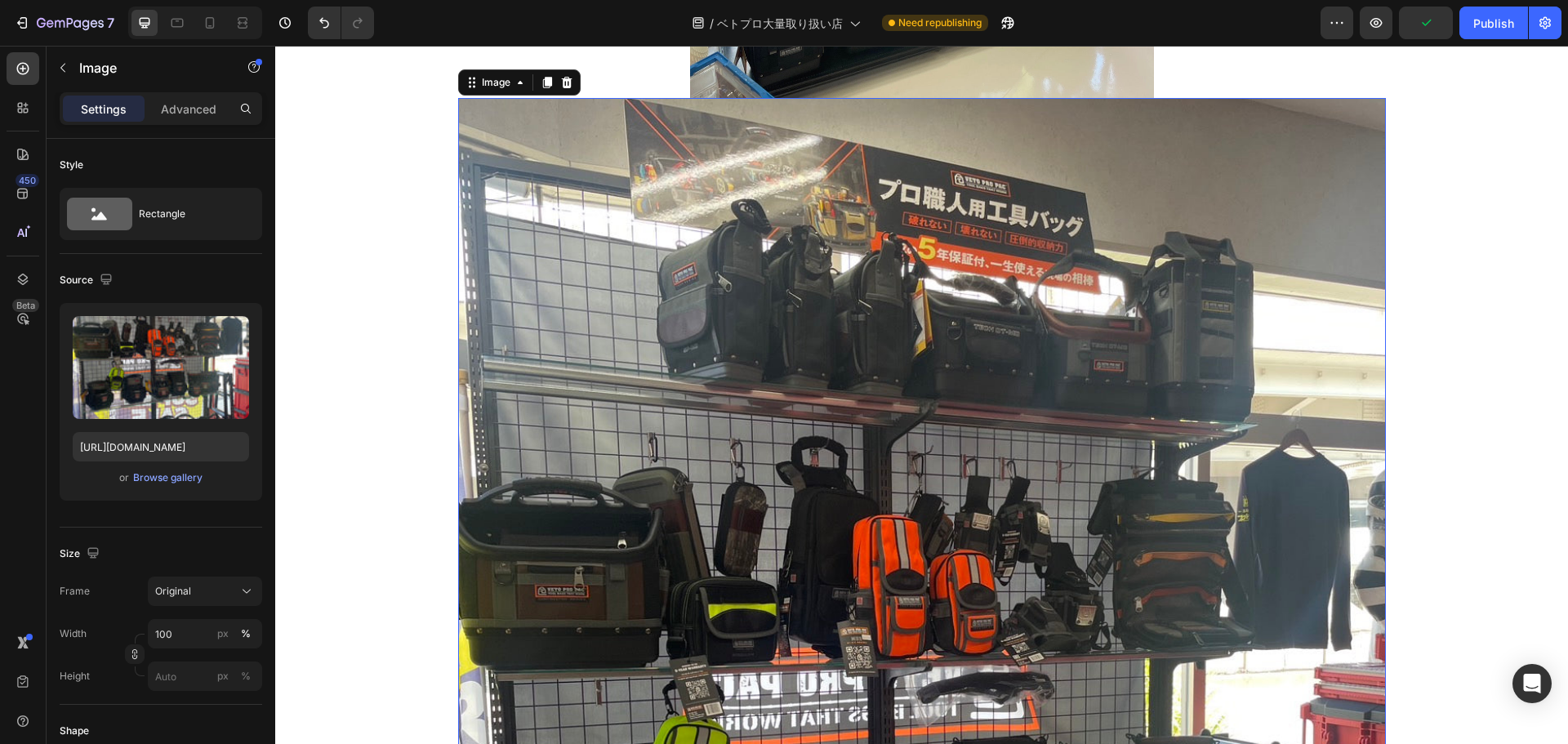
scroll to position [4728, 0]
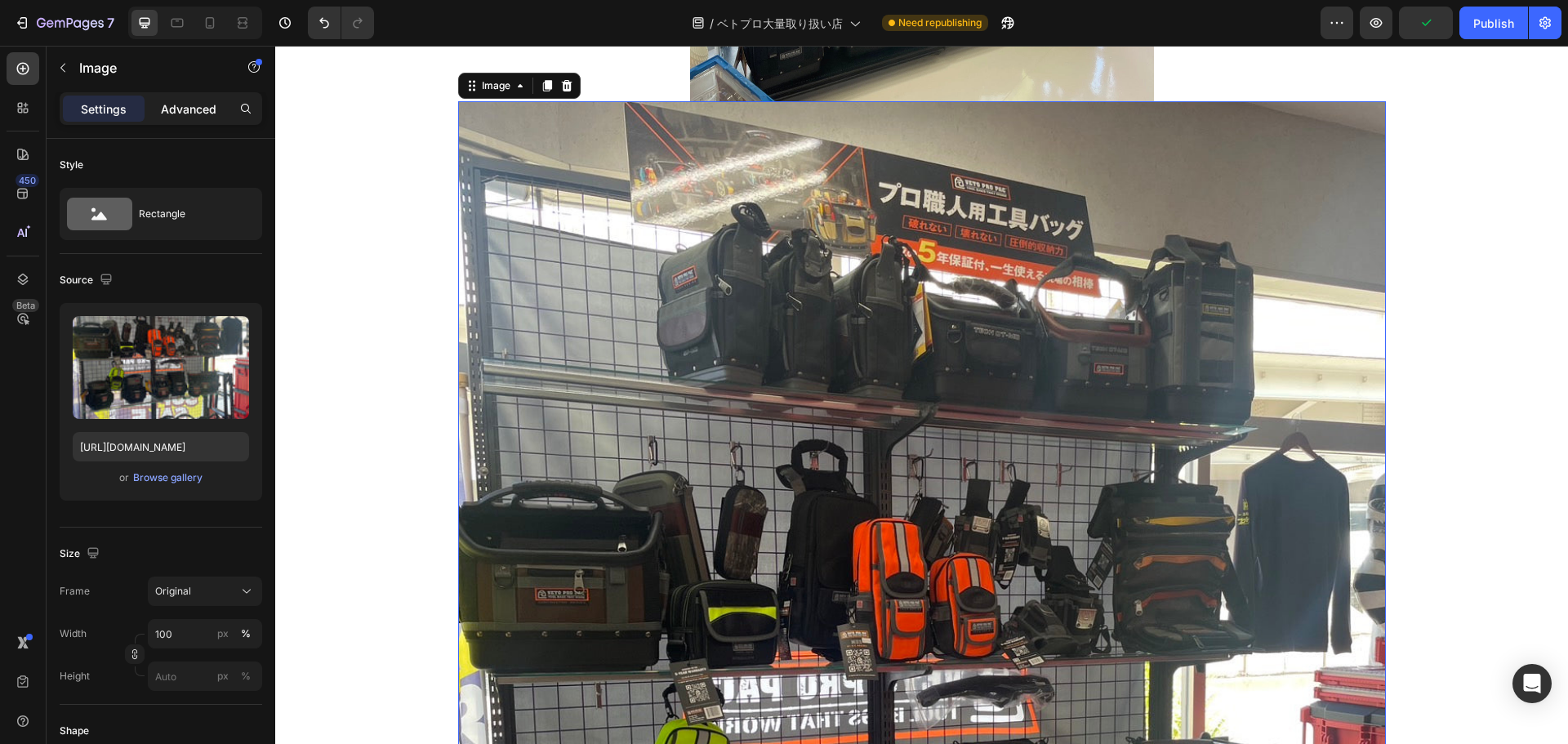
click at [162, 117] on p "Advanced" at bounding box center [188, 109] width 55 height 17
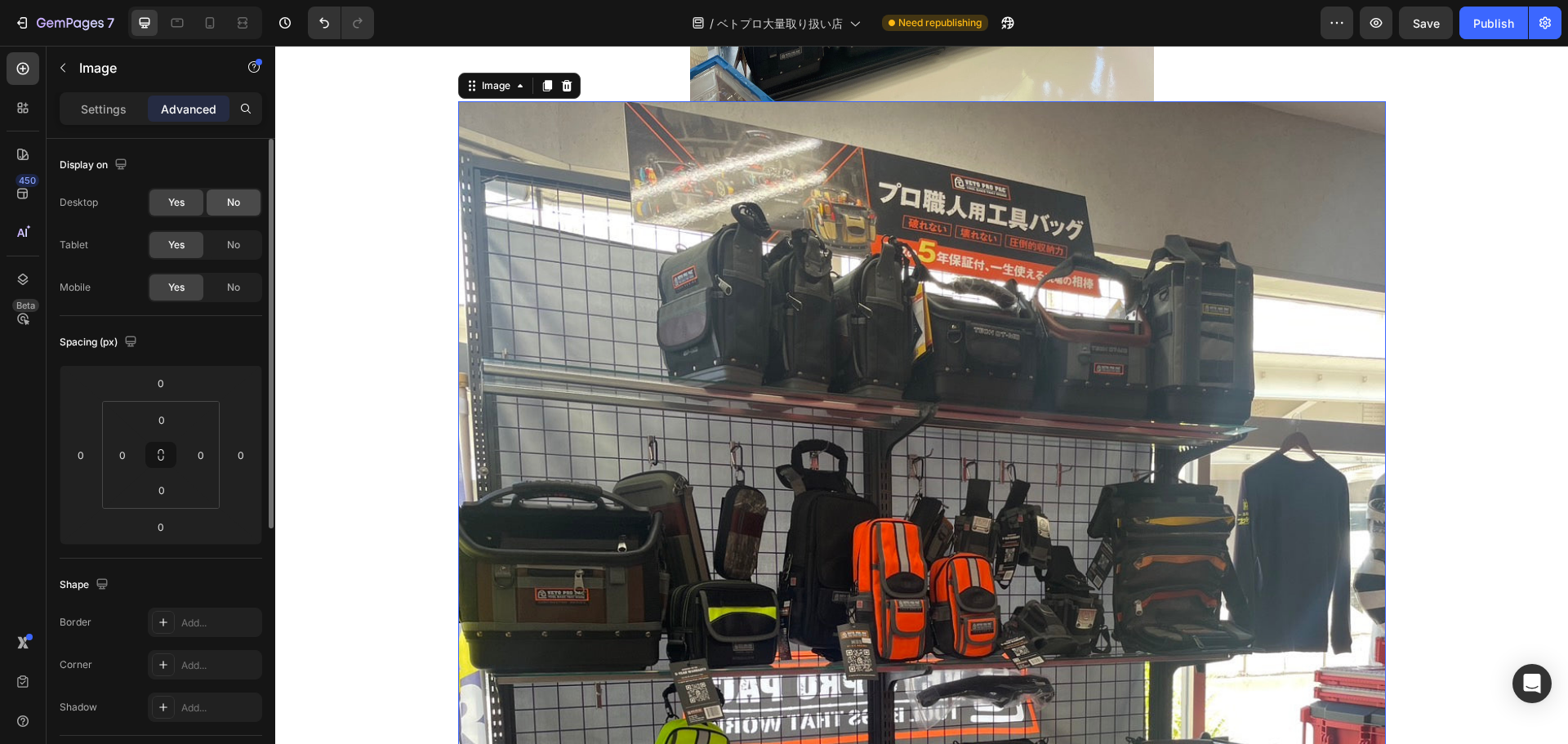
click at [244, 196] on div "No" at bounding box center [233, 202] width 54 height 26
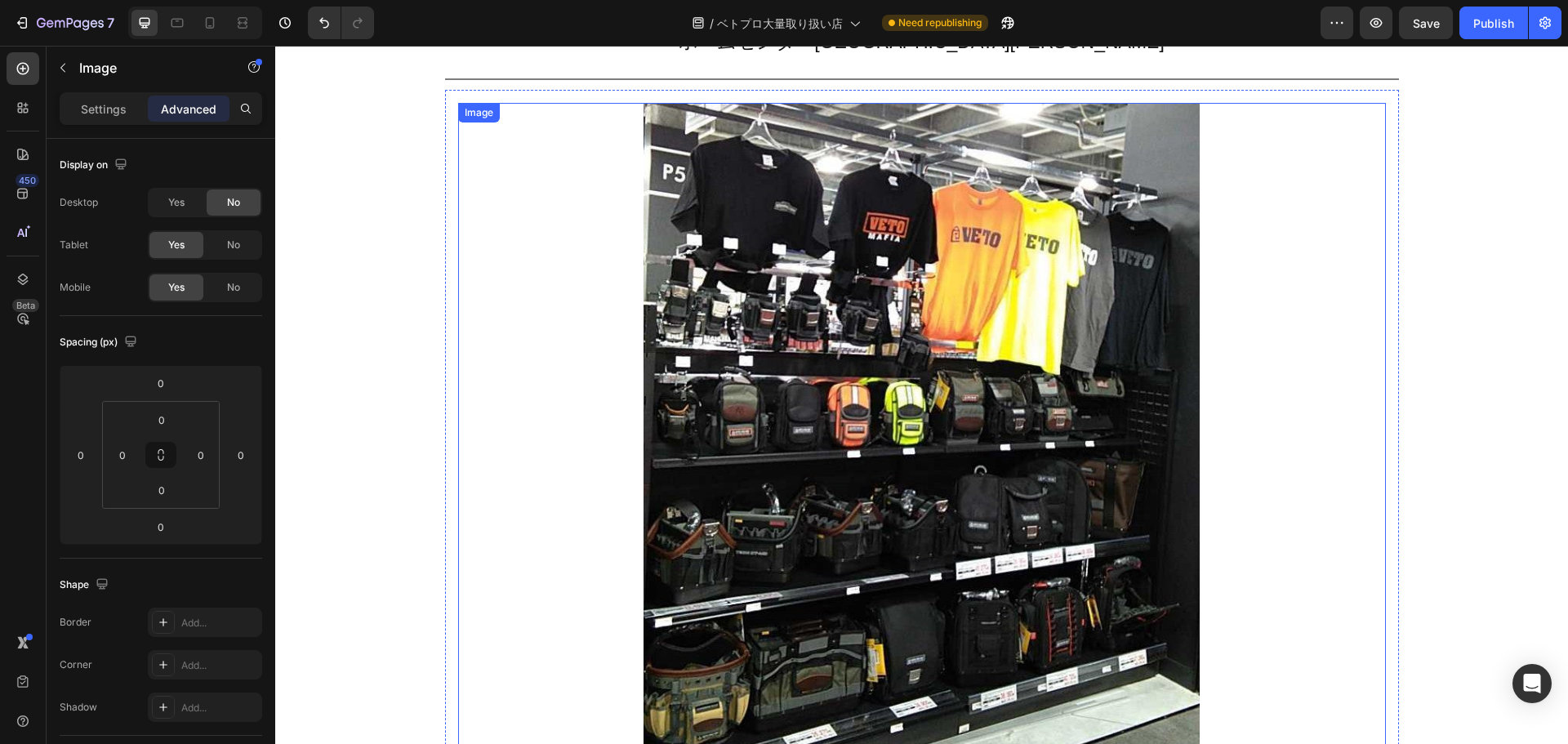
scroll to position [5914, 0]
click at [544, 114] on icon at bounding box center [546, 120] width 9 height 12
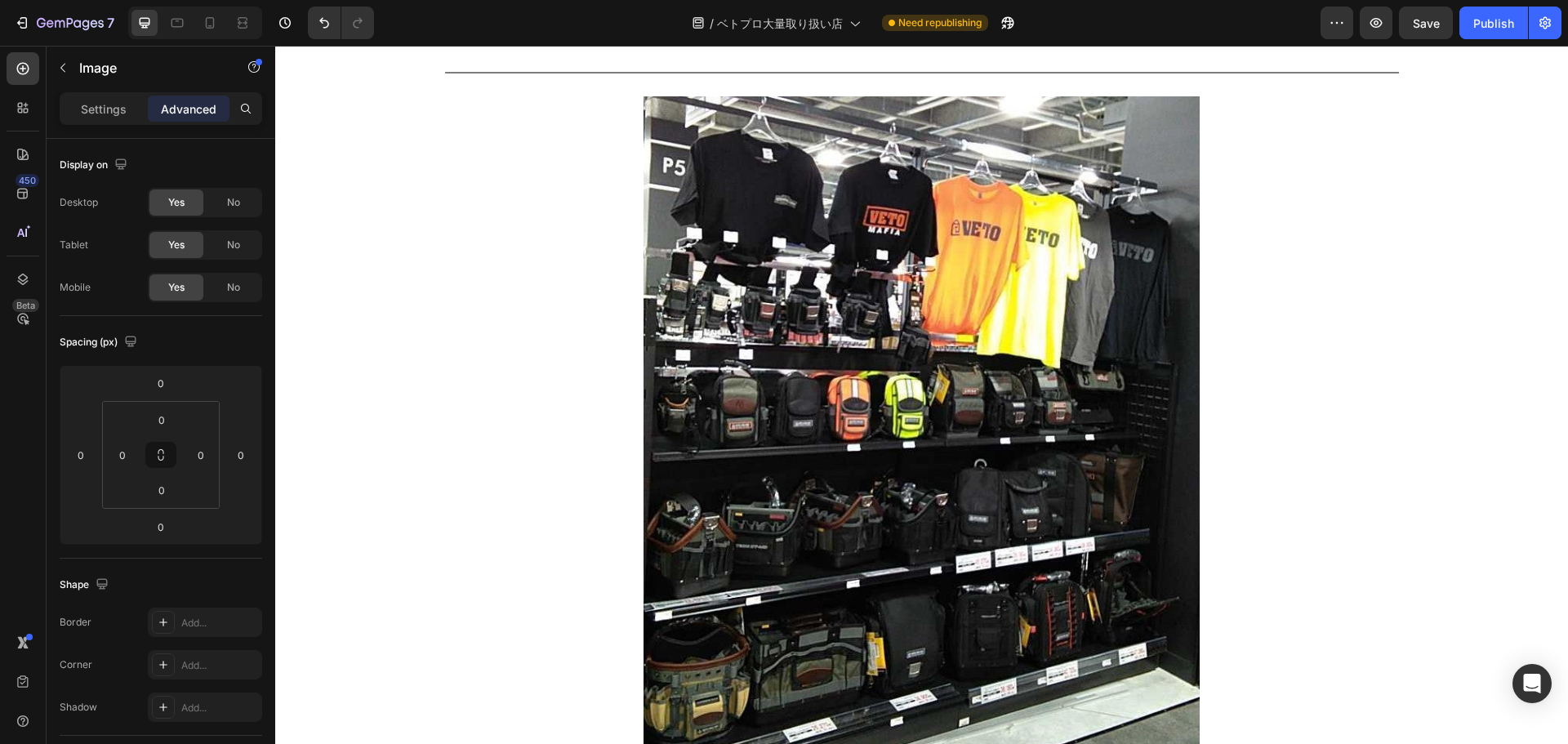
scroll to position [5835, 0]
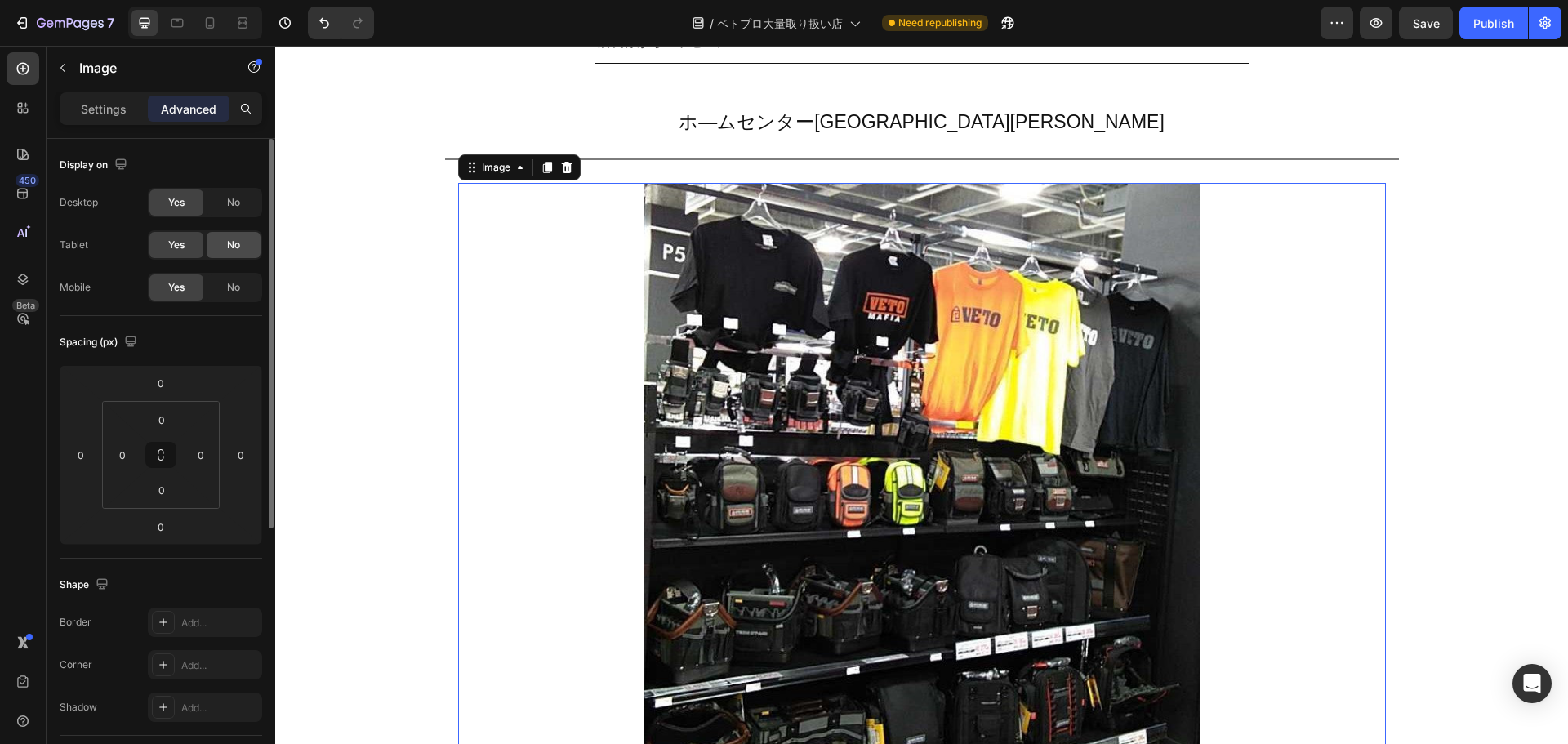
click at [238, 242] on span "No" at bounding box center [232, 244] width 13 height 15
click at [232, 284] on span "No" at bounding box center [232, 287] width 13 height 15
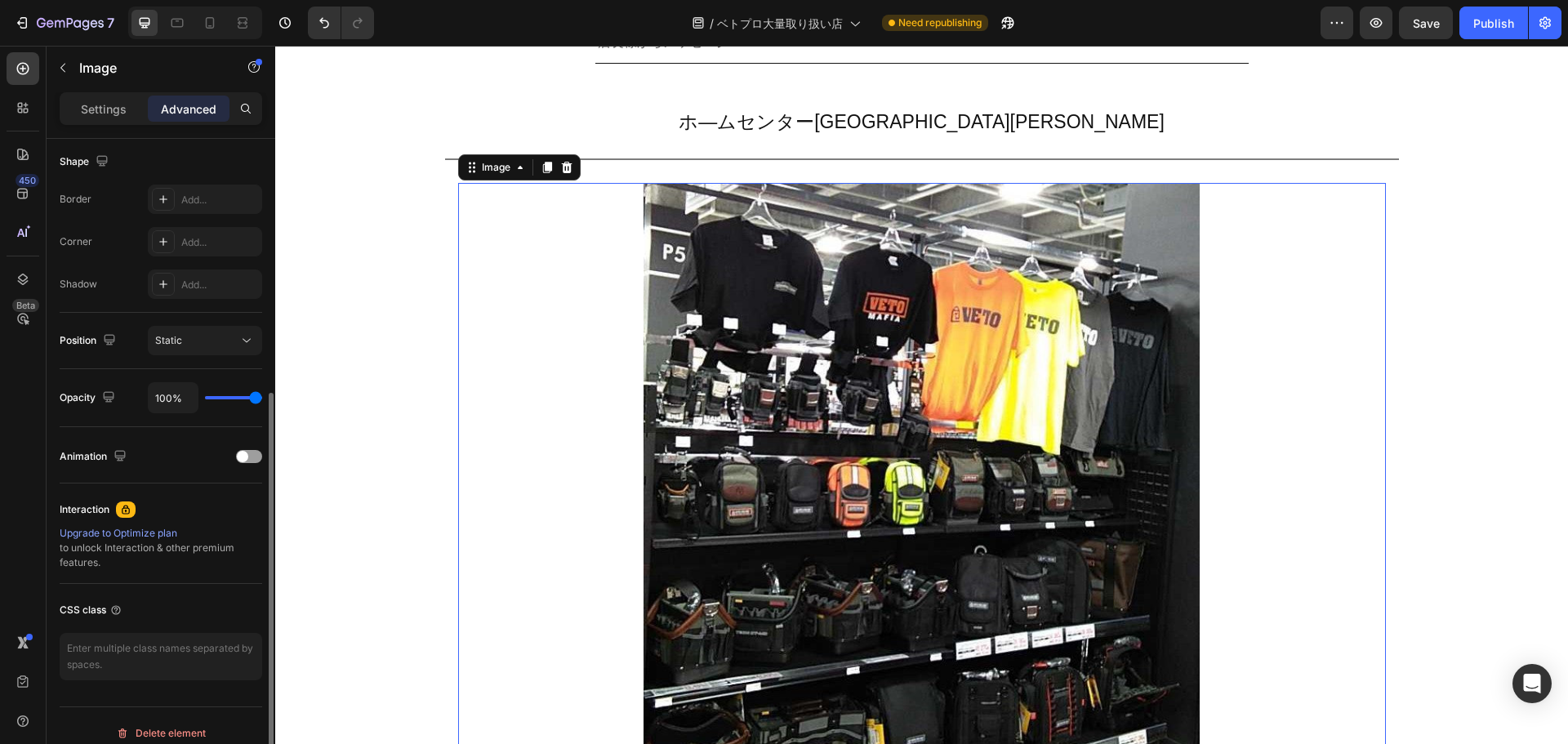
scroll to position [424, 0]
click at [112, 106] on p "Settings" at bounding box center [103, 109] width 46 height 17
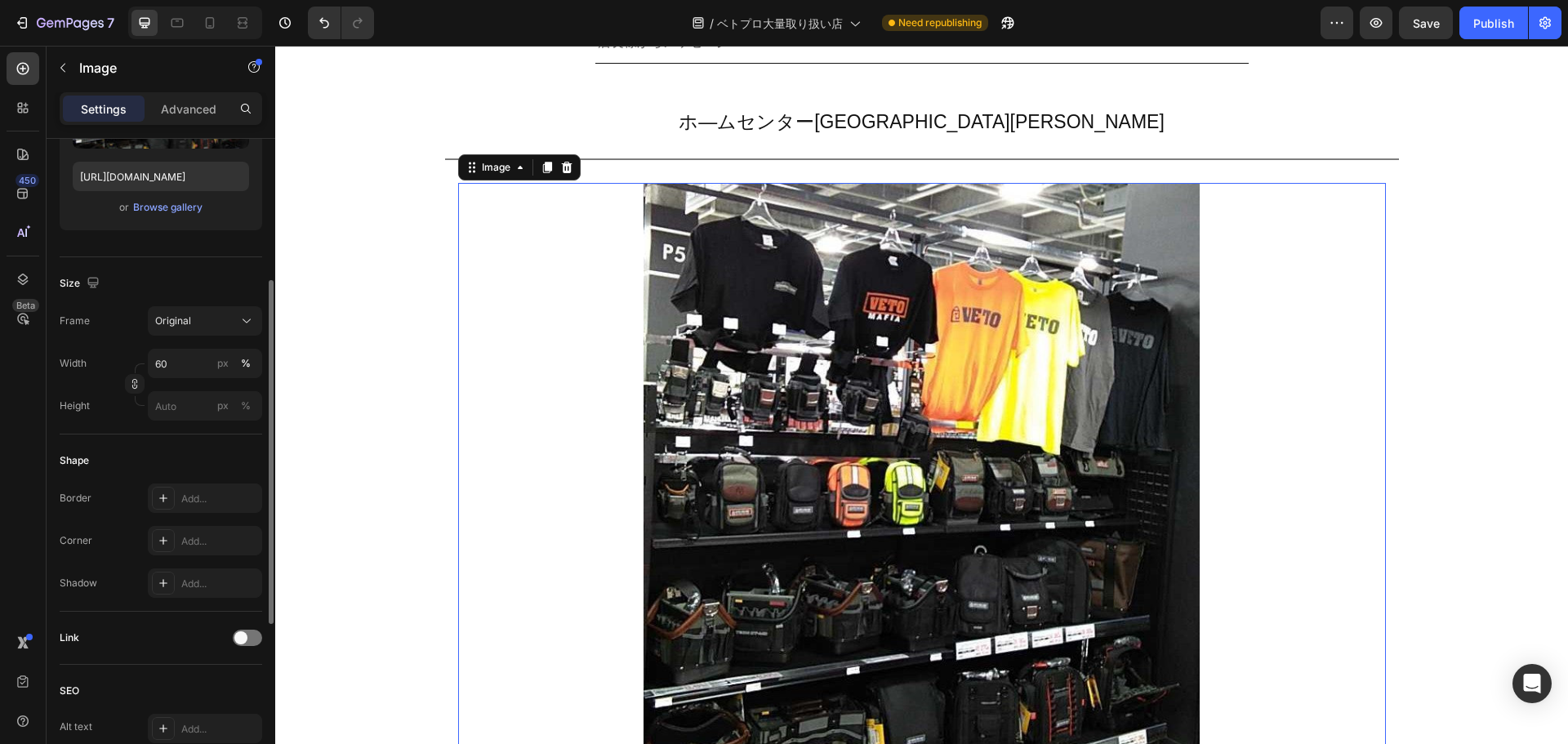
scroll to position [269, 0]
click at [171, 363] on input "60" at bounding box center [205, 364] width 114 height 29
type input "50"
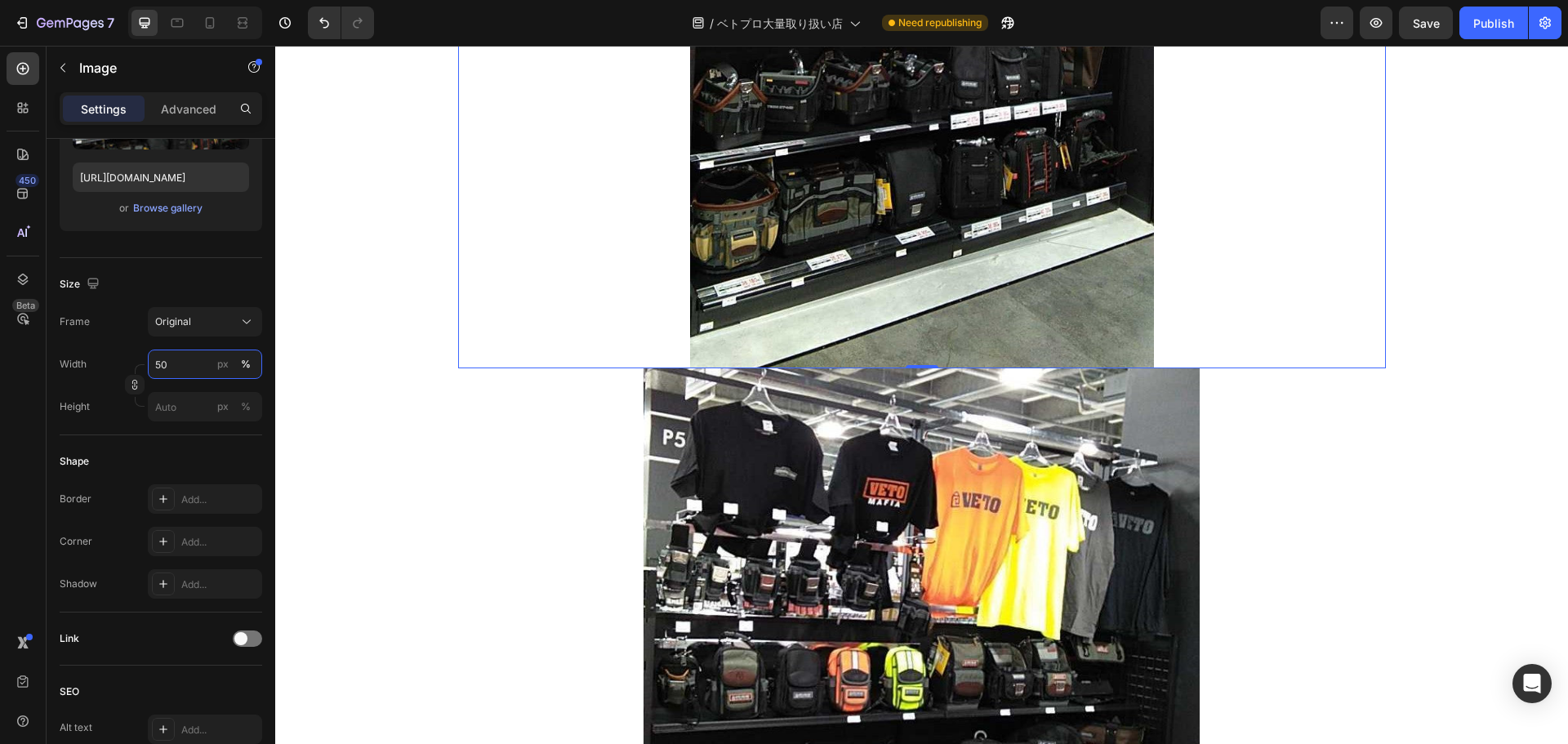
scroll to position [6290, 0]
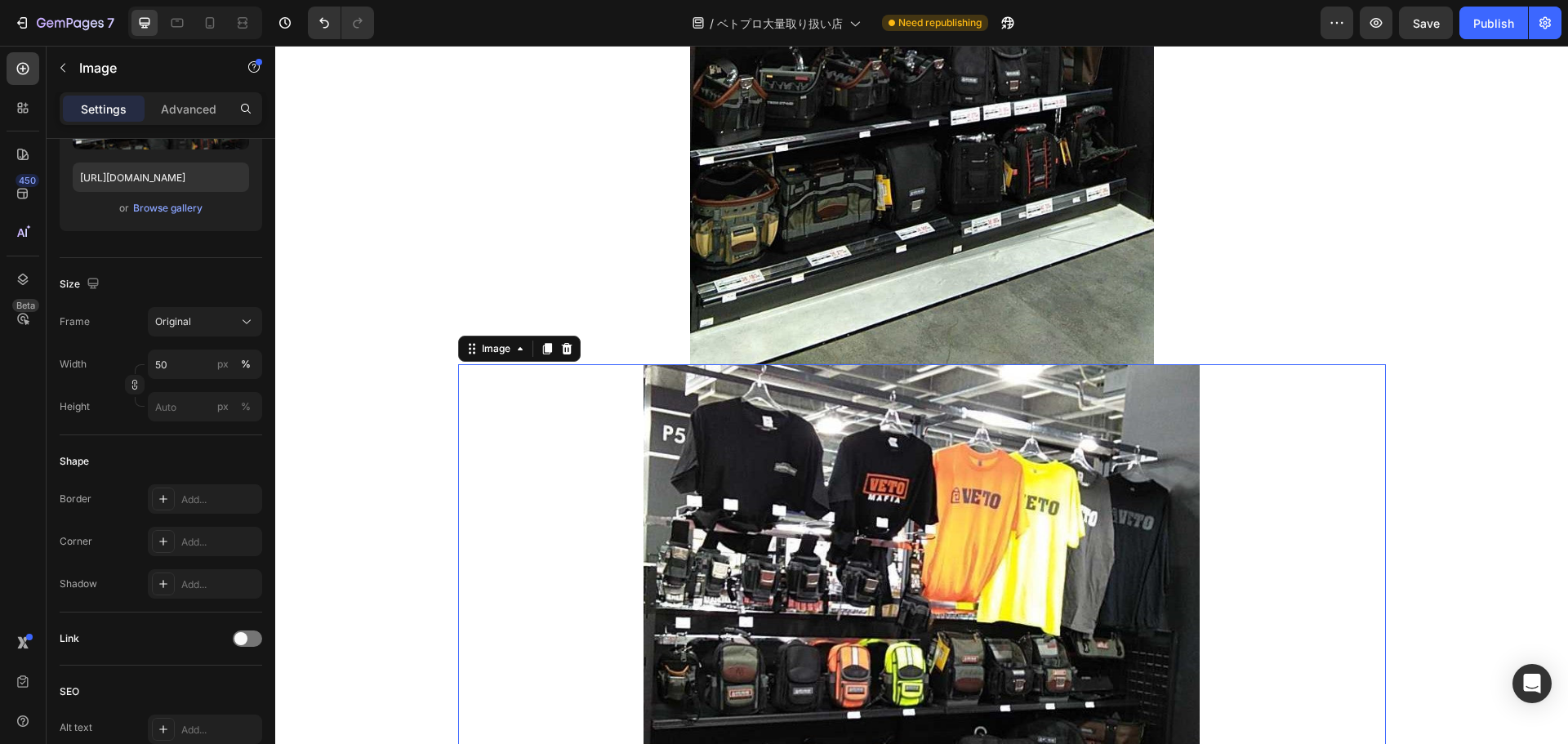
click at [962, 524] on img at bounding box center [921, 746] width 557 height 763
click at [195, 110] on p "Advanced" at bounding box center [188, 109] width 55 height 17
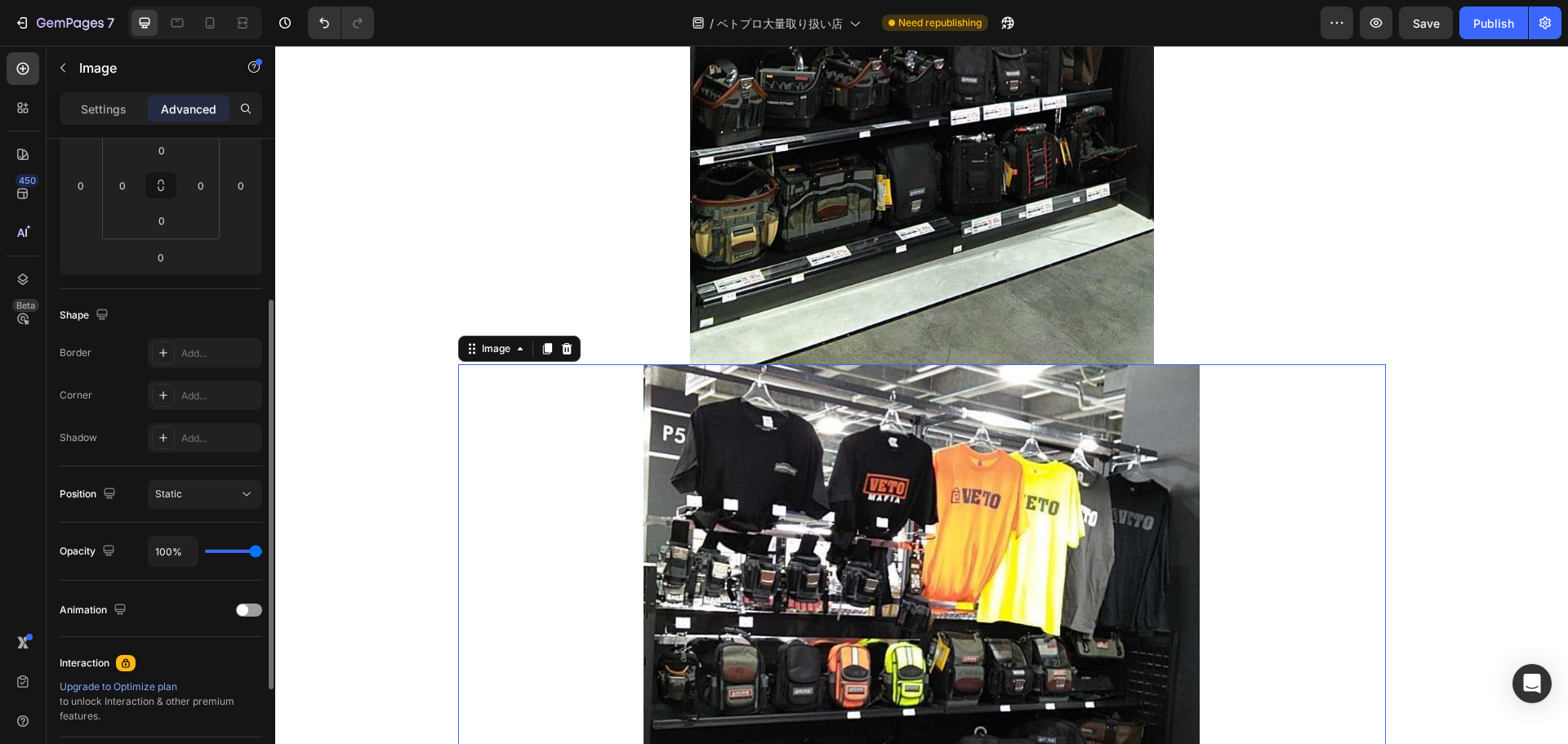
scroll to position [0, 0]
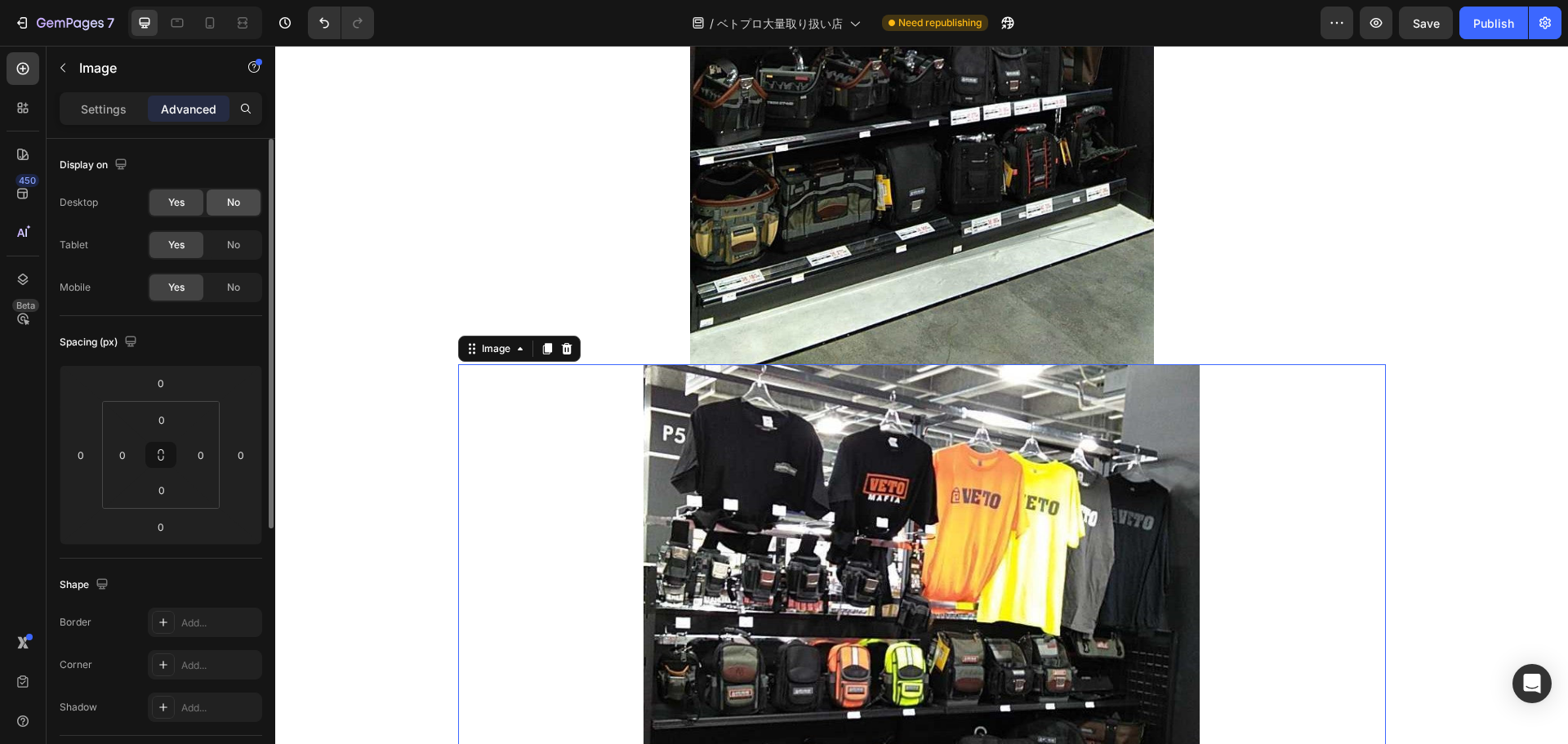
click at [243, 203] on div "No" at bounding box center [233, 202] width 54 height 26
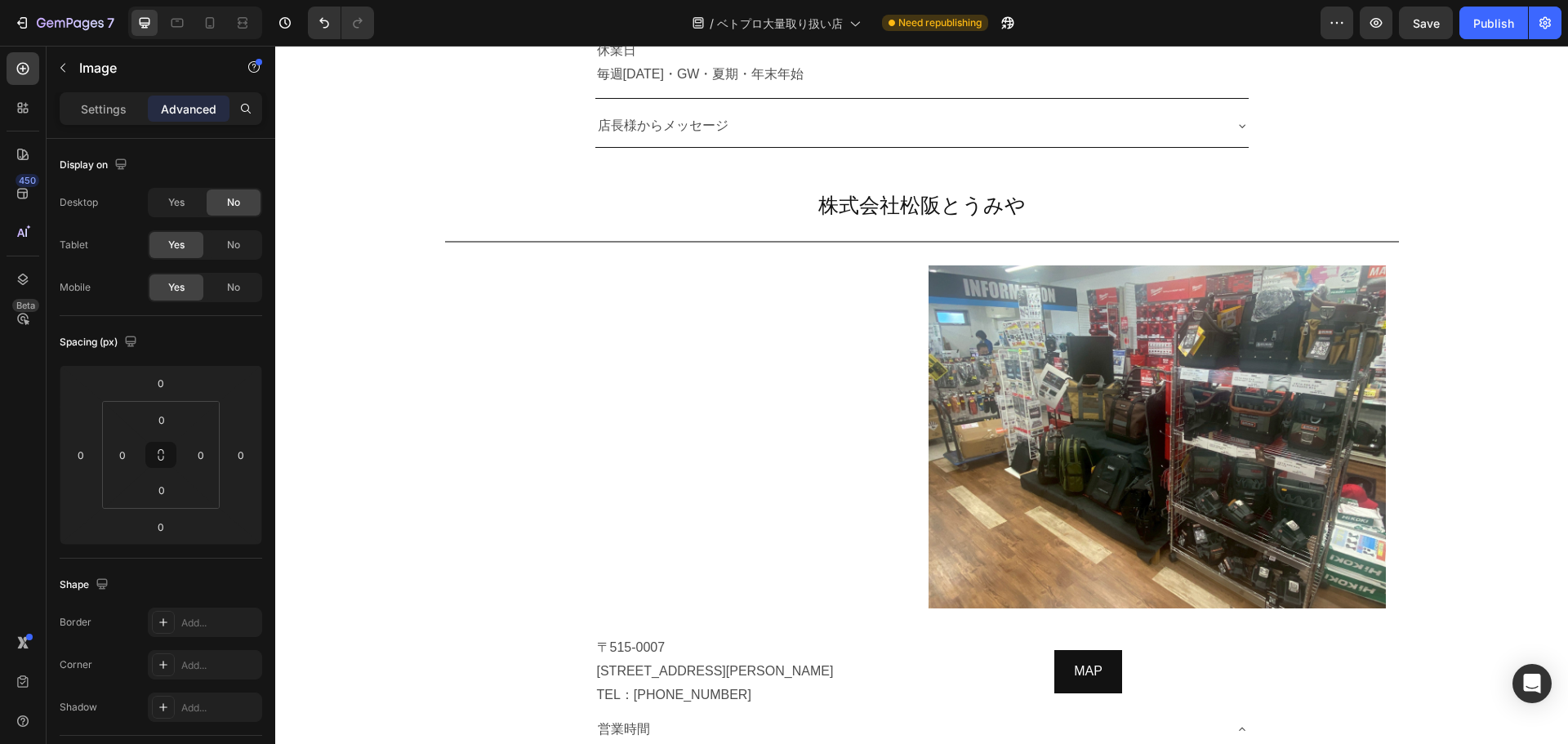
scroll to position [7598, 0]
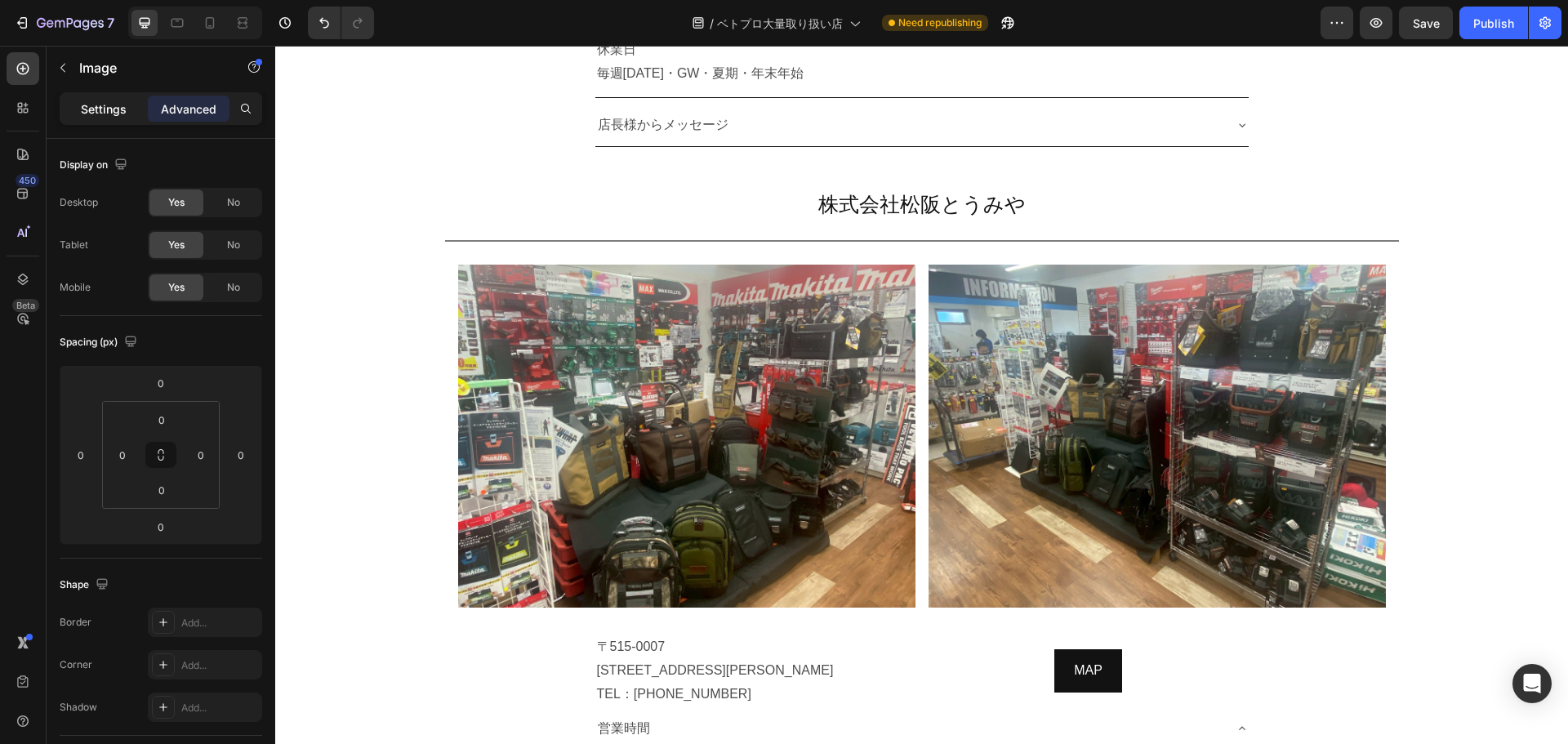
click at [104, 121] on div "Settings" at bounding box center [104, 108] width 81 height 26
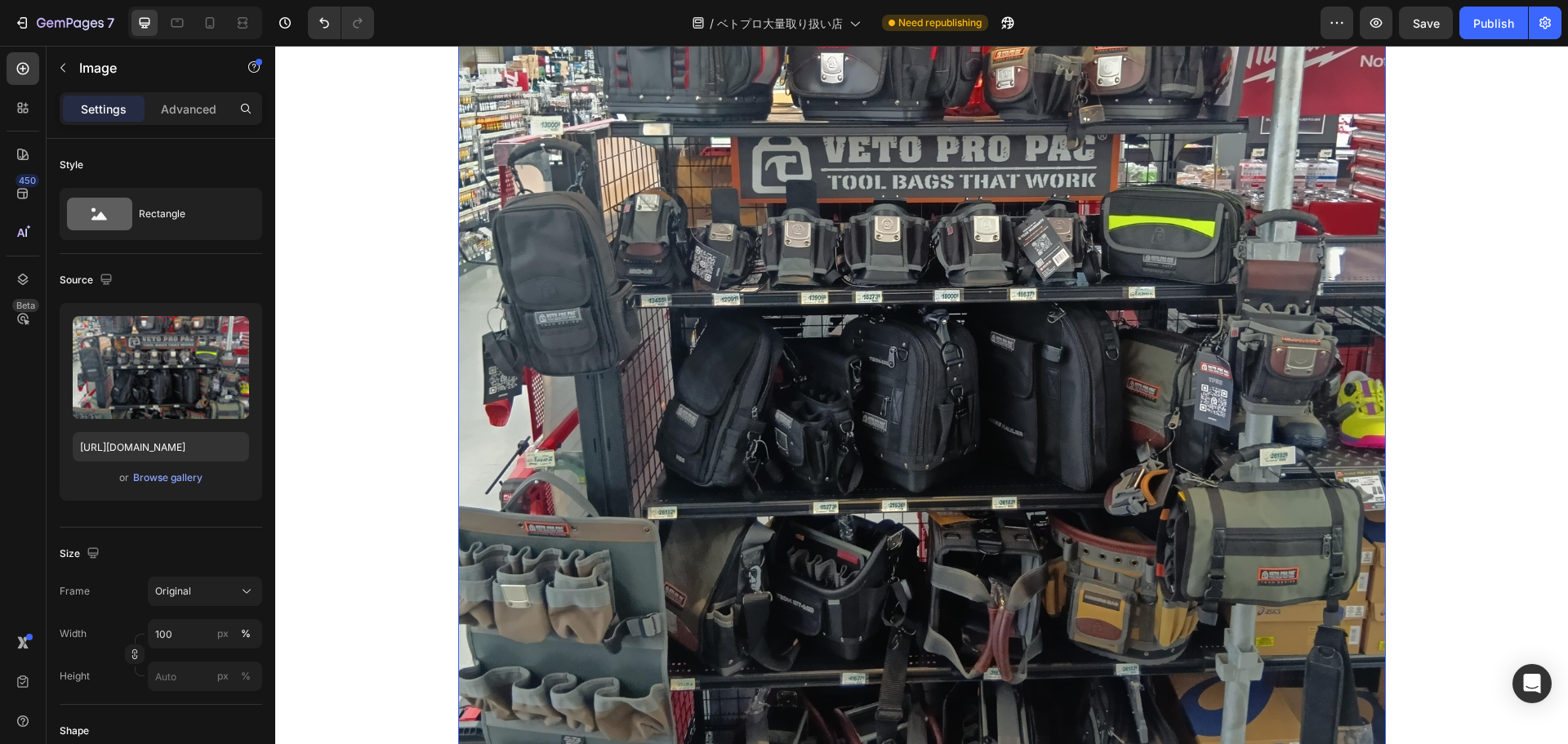
scroll to position [8916, 0]
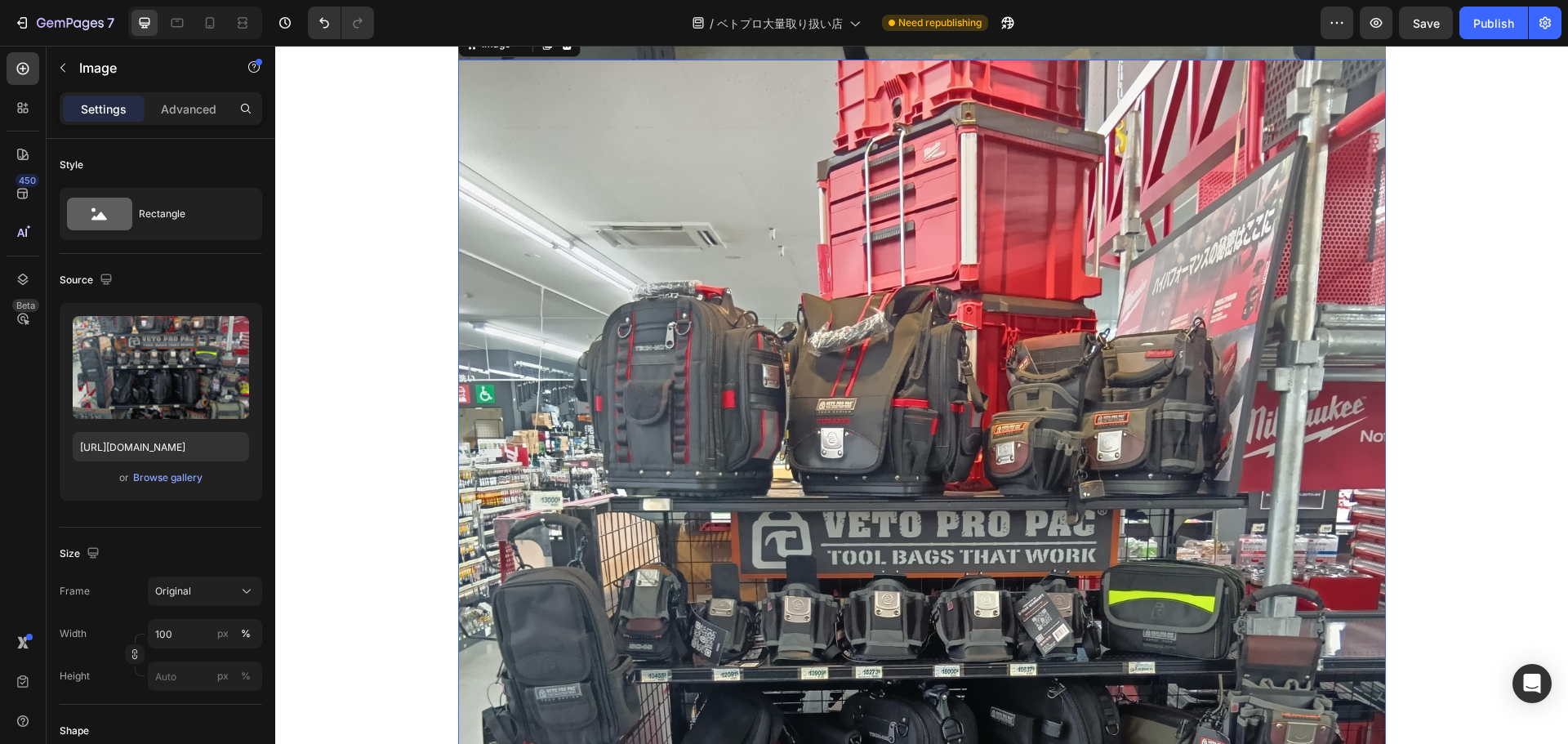
scroll to position [9756, 0]
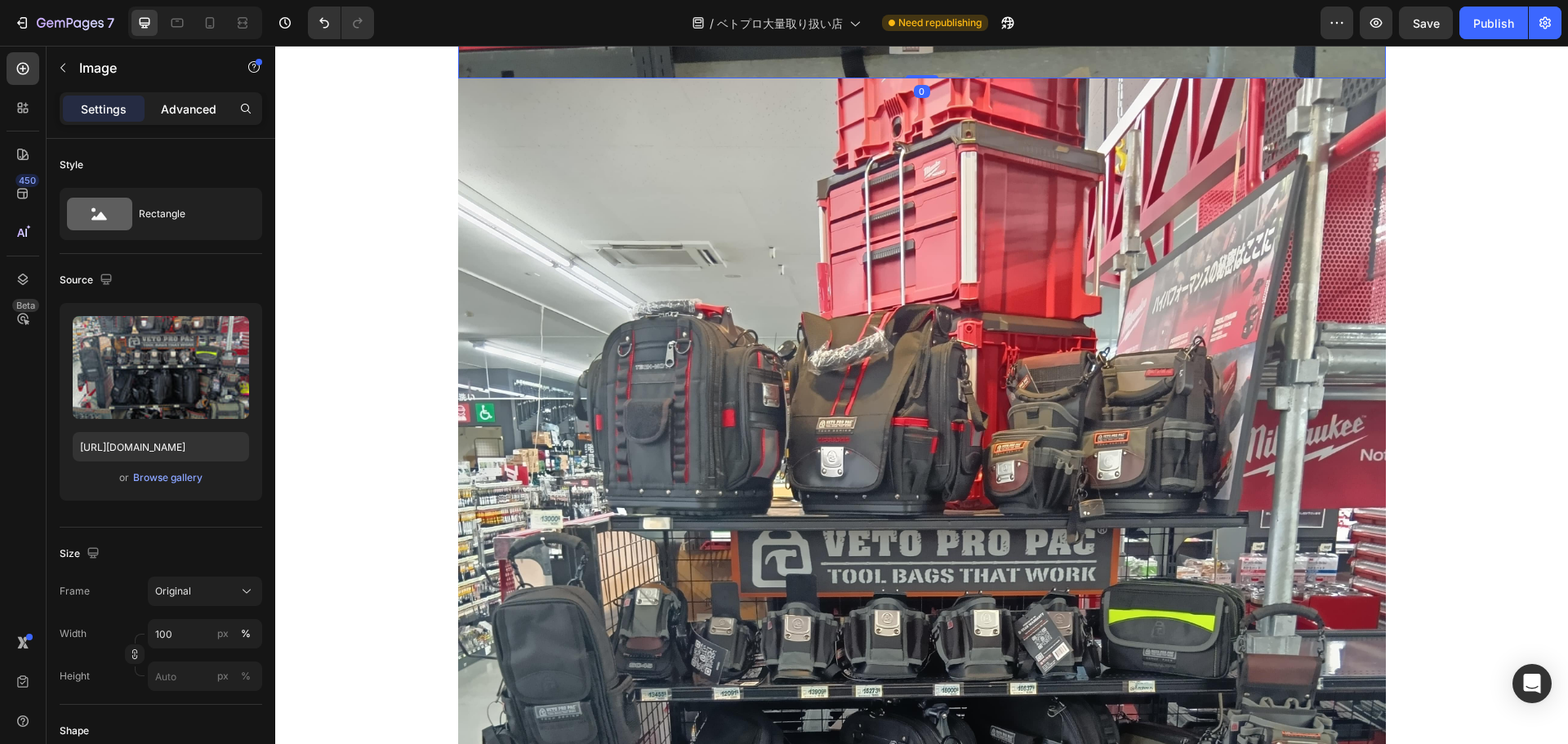
click at [197, 99] on div "Advanced" at bounding box center [189, 108] width 81 height 26
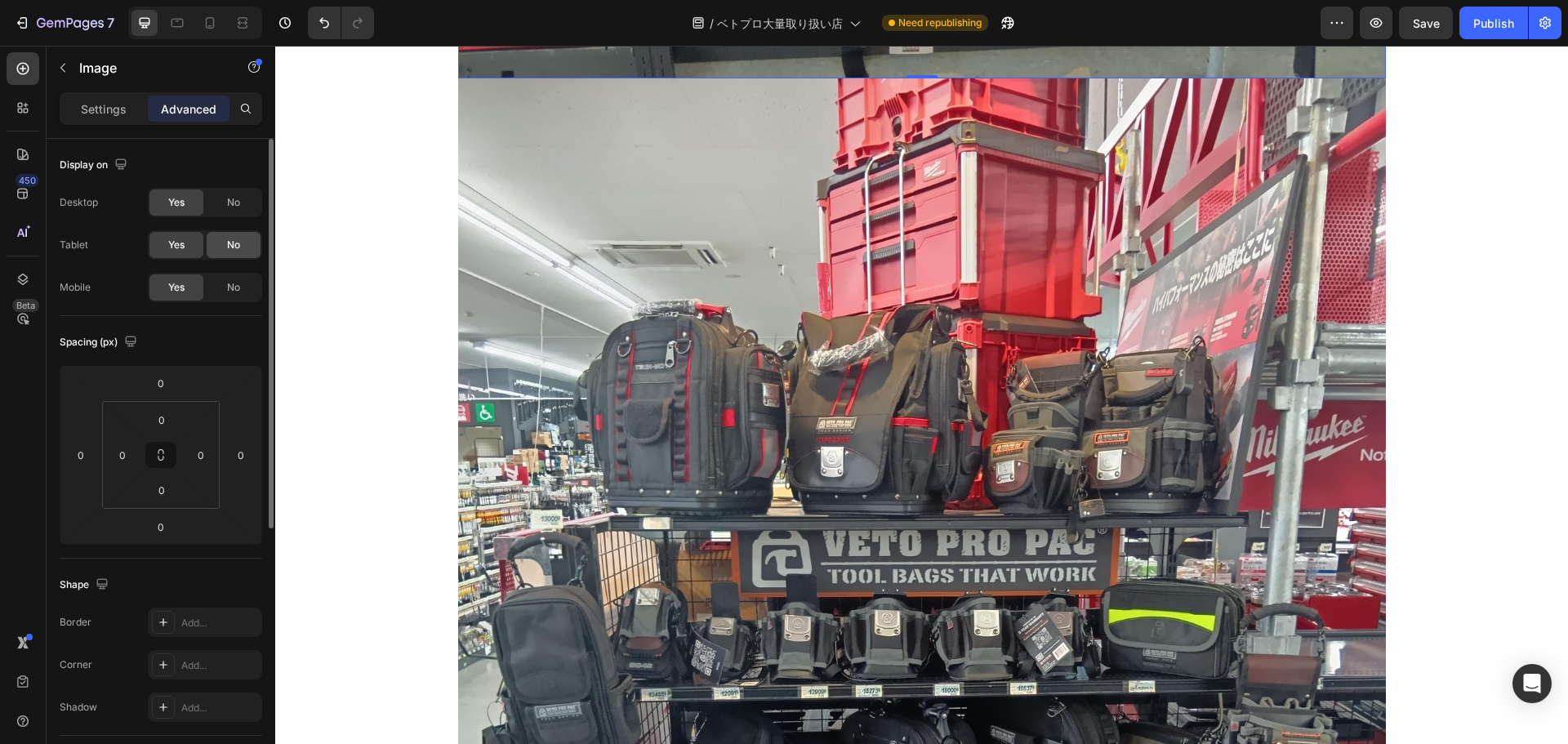
click at [231, 232] on div "No" at bounding box center [233, 244] width 54 height 26
click at [237, 294] on span "No" at bounding box center [232, 287] width 13 height 15
click at [84, 107] on p "Settings" at bounding box center [103, 109] width 46 height 17
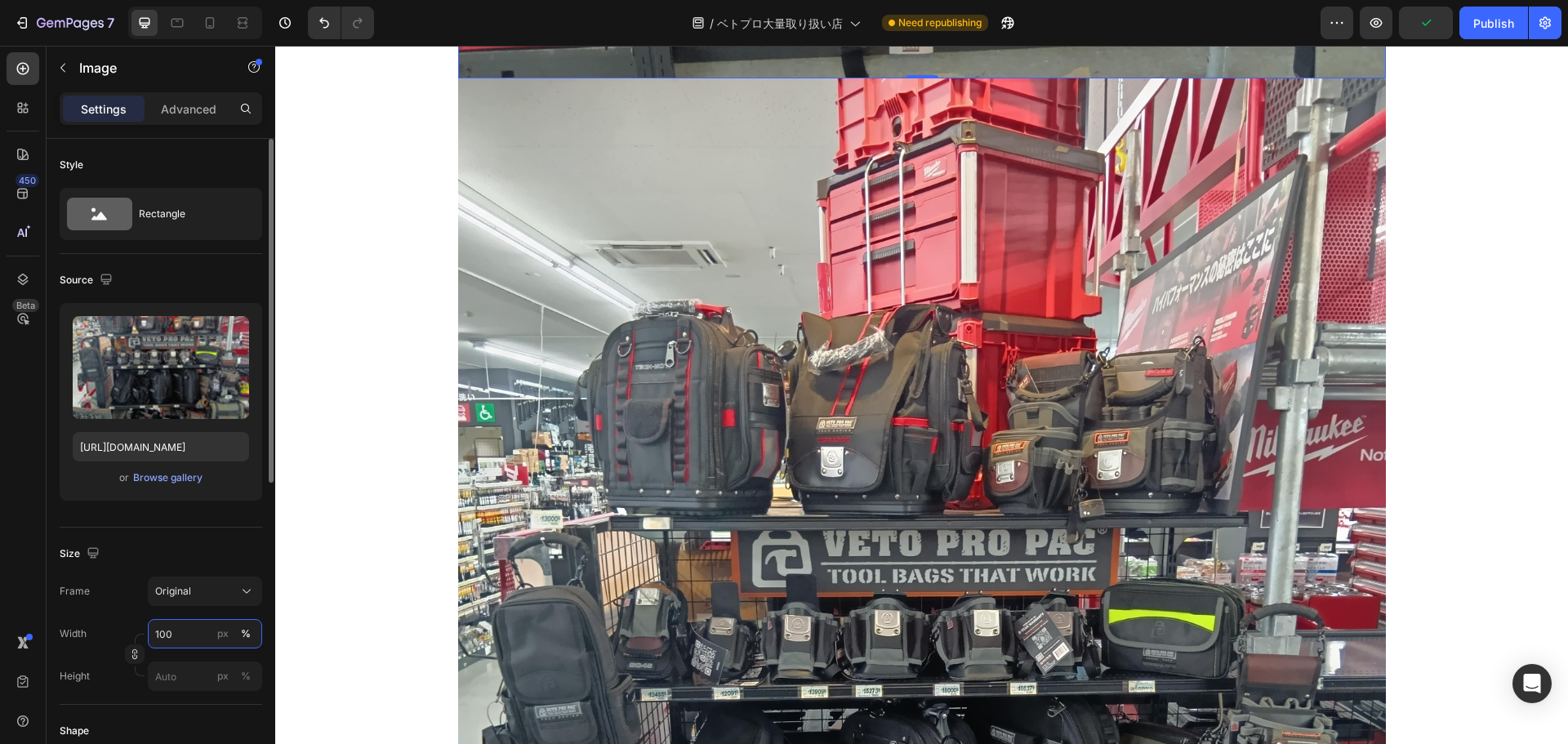
click at [173, 631] on input "100" at bounding box center [205, 634] width 114 height 29
type input "50"
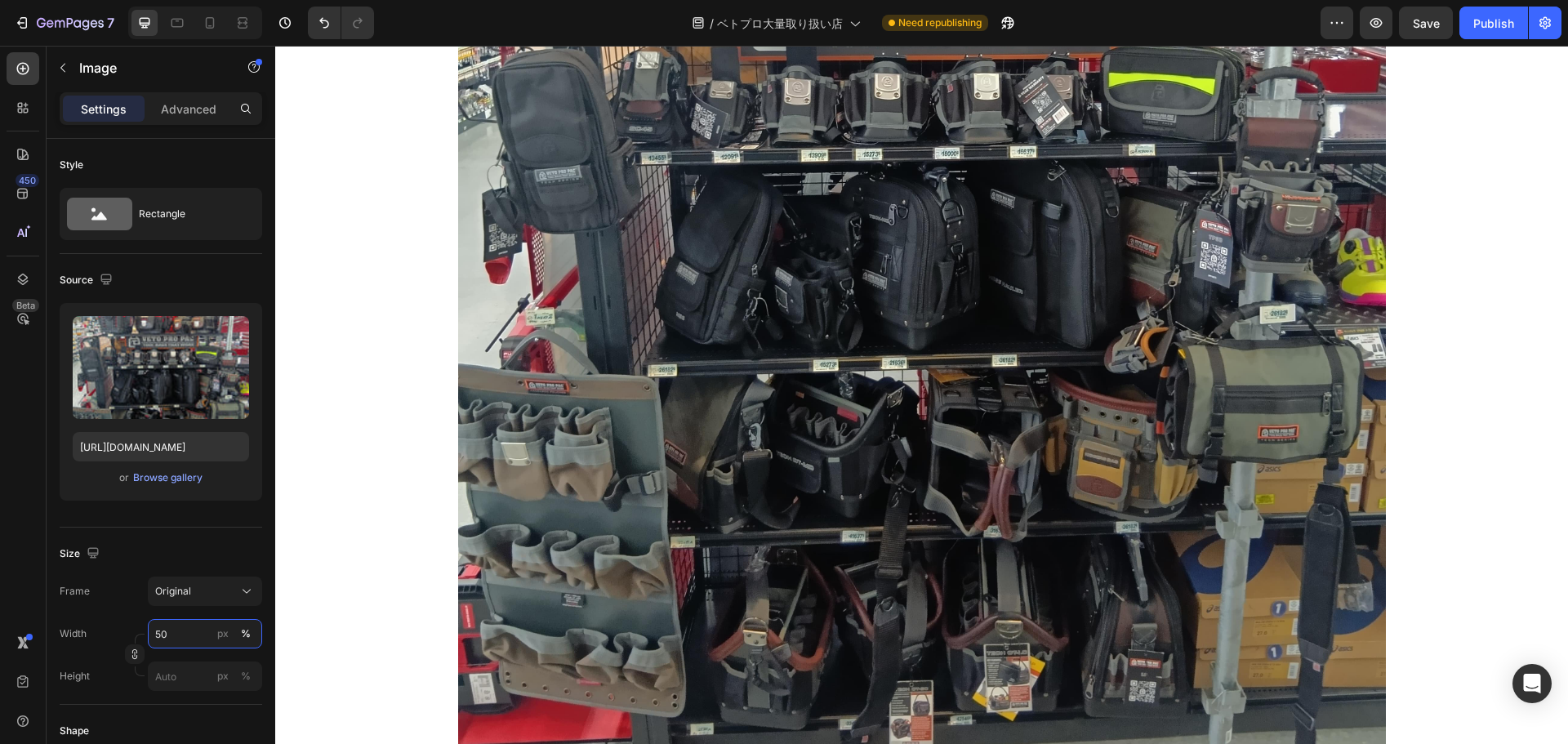
scroll to position [9678, 0]
click at [926, 454] on img at bounding box center [922, 157] width 928 height 1232
click at [200, 105] on p "Advanced" at bounding box center [188, 109] width 55 height 17
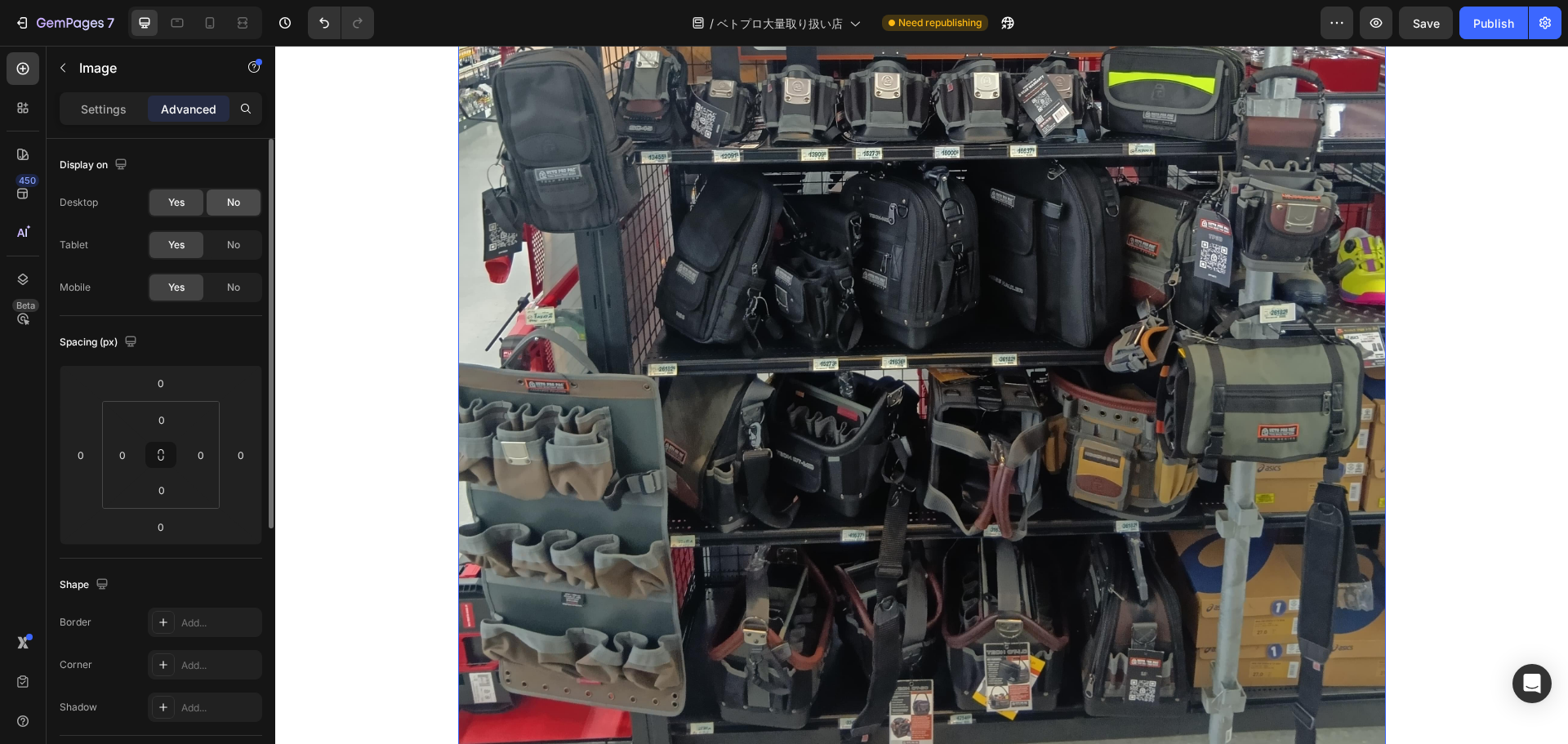
click at [236, 215] on div "No" at bounding box center [233, 202] width 54 height 26
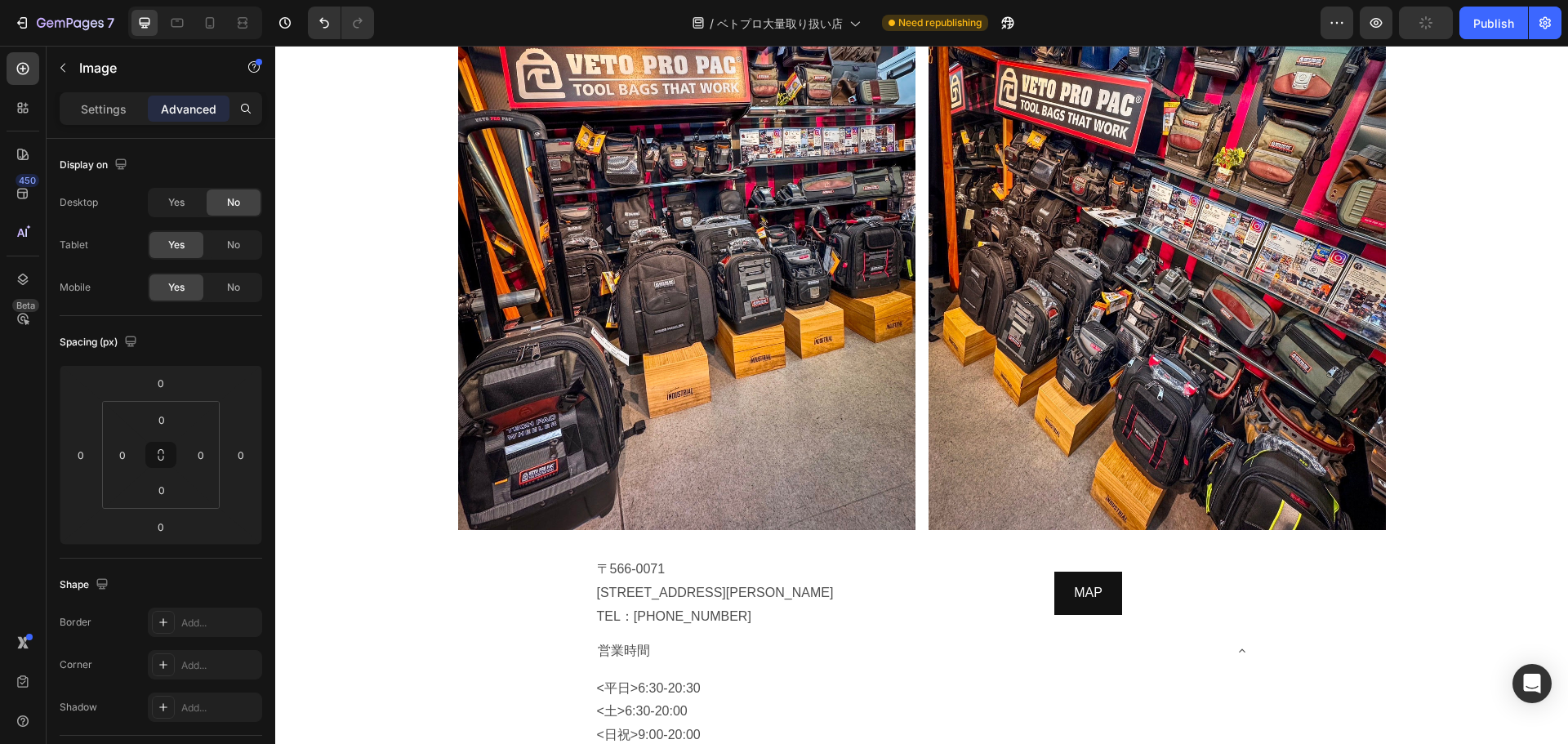
scroll to position [11146, 0]
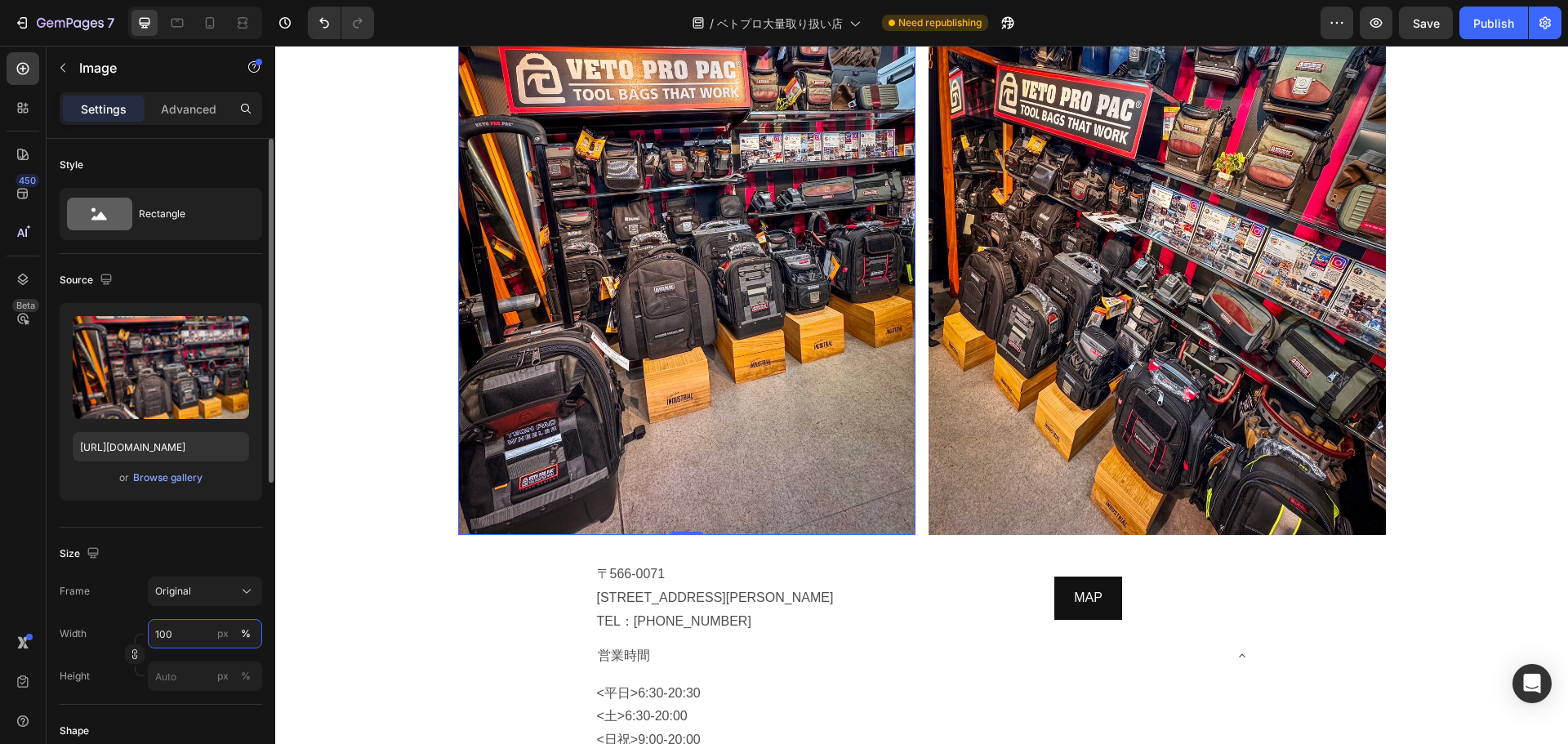
click at [171, 633] on input "100" at bounding box center [205, 634] width 114 height 29
type input "60"
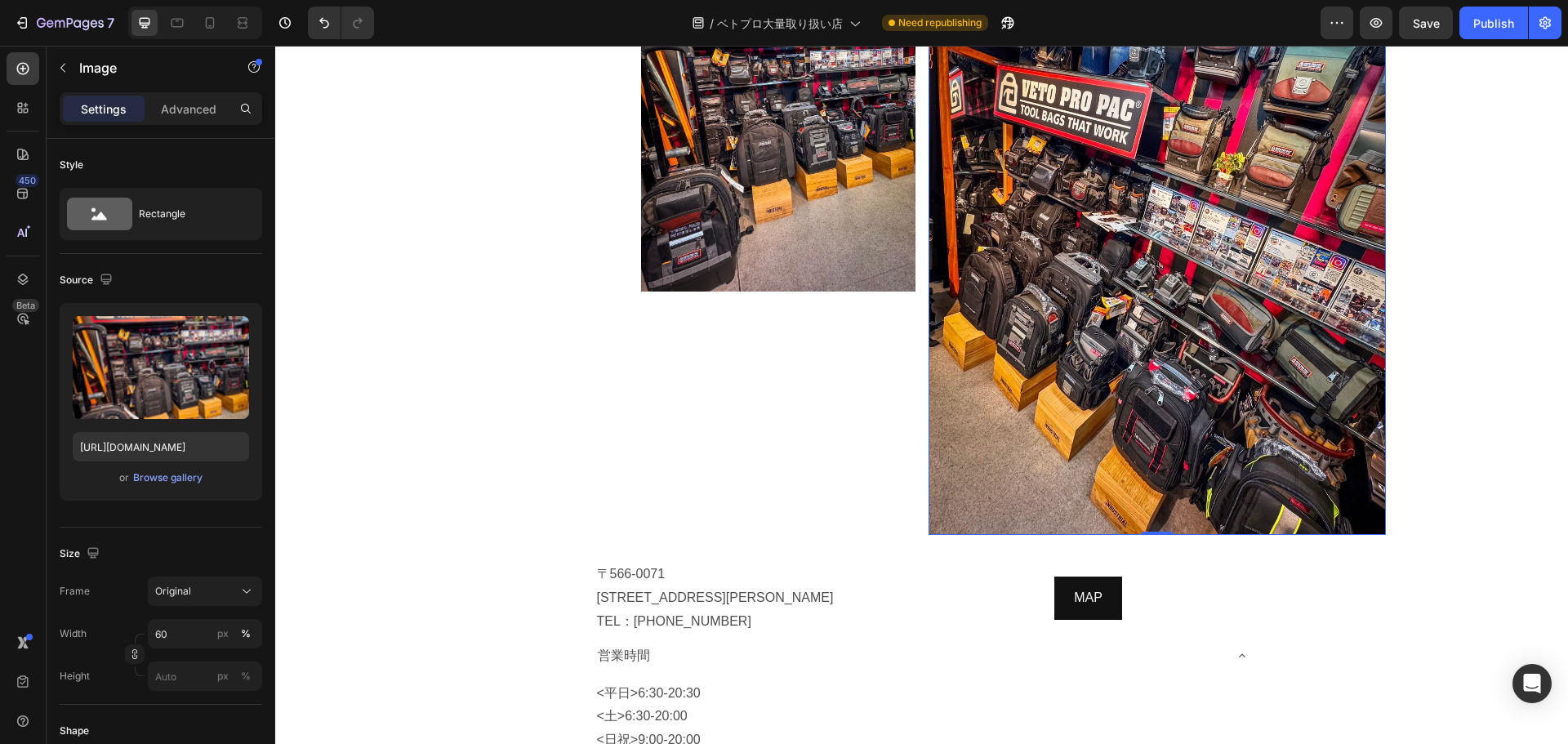
click at [967, 411] on img at bounding box center [1157, 230] width 457 height 609
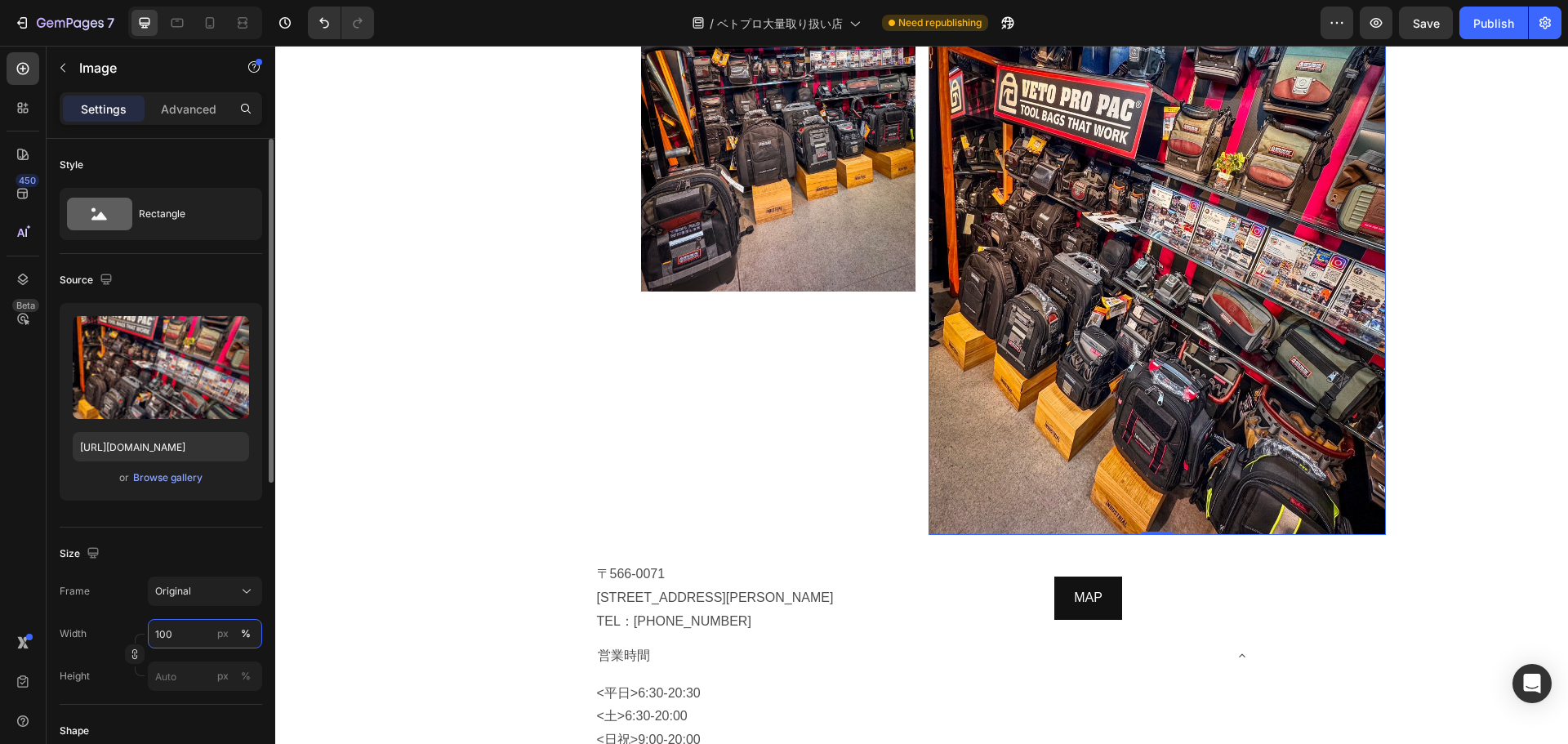
click at [180, 641] on input "100" at bounding box center [205, 634] width 114 height 29
type input "60"
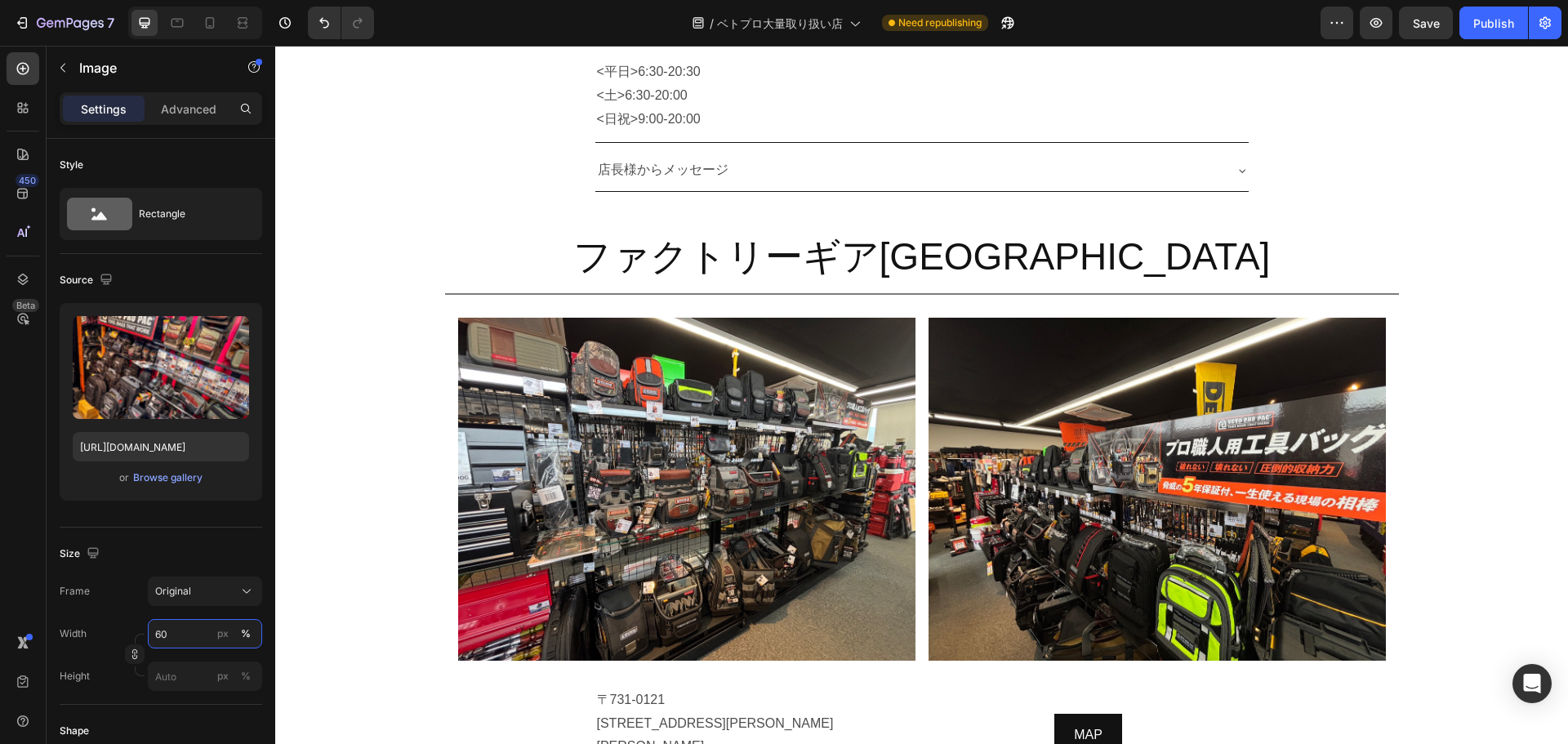
scroll to position [11525, 0]
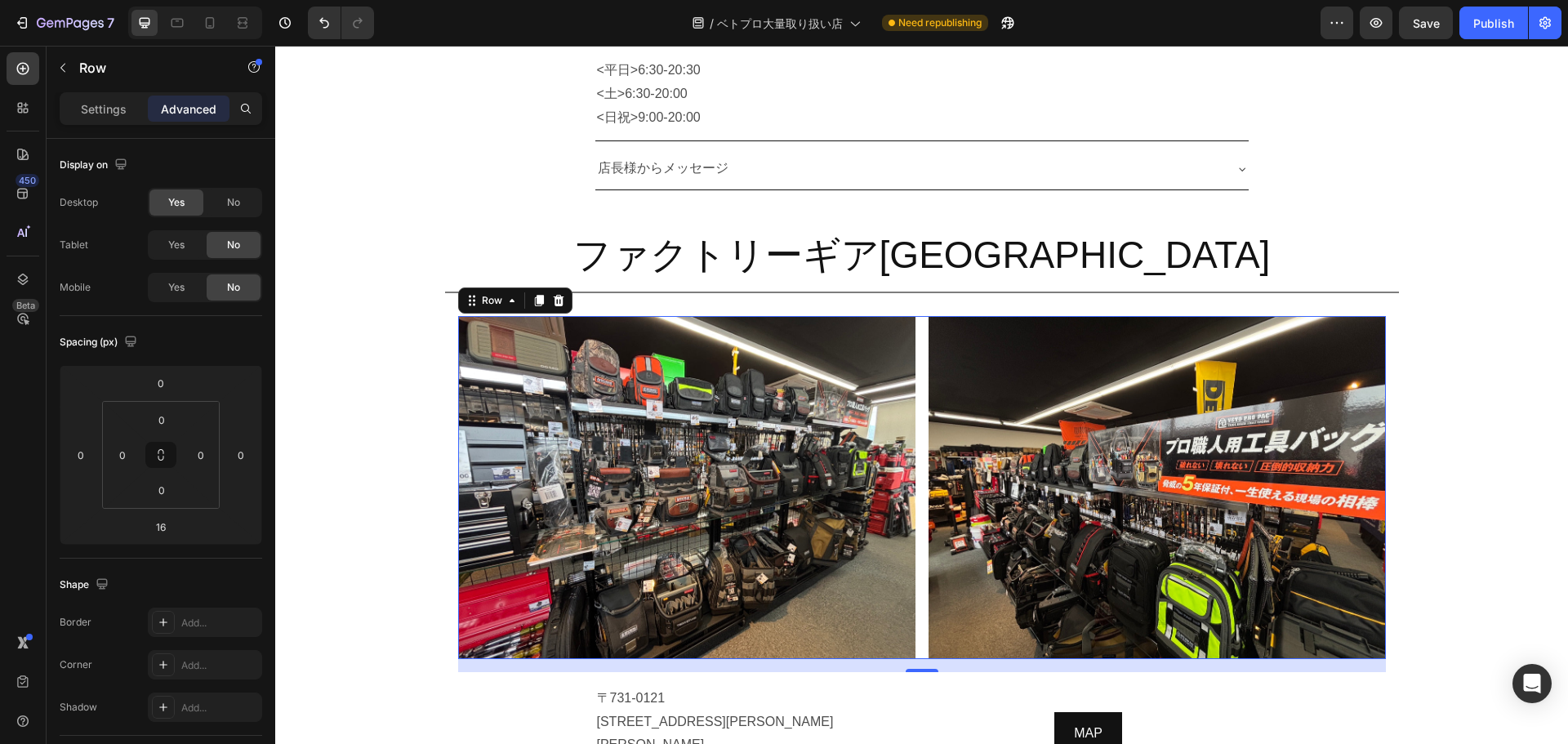
click at [914, 510] on div "Image Image Row 0" at bounding box center [922, 487] width 928 height 343
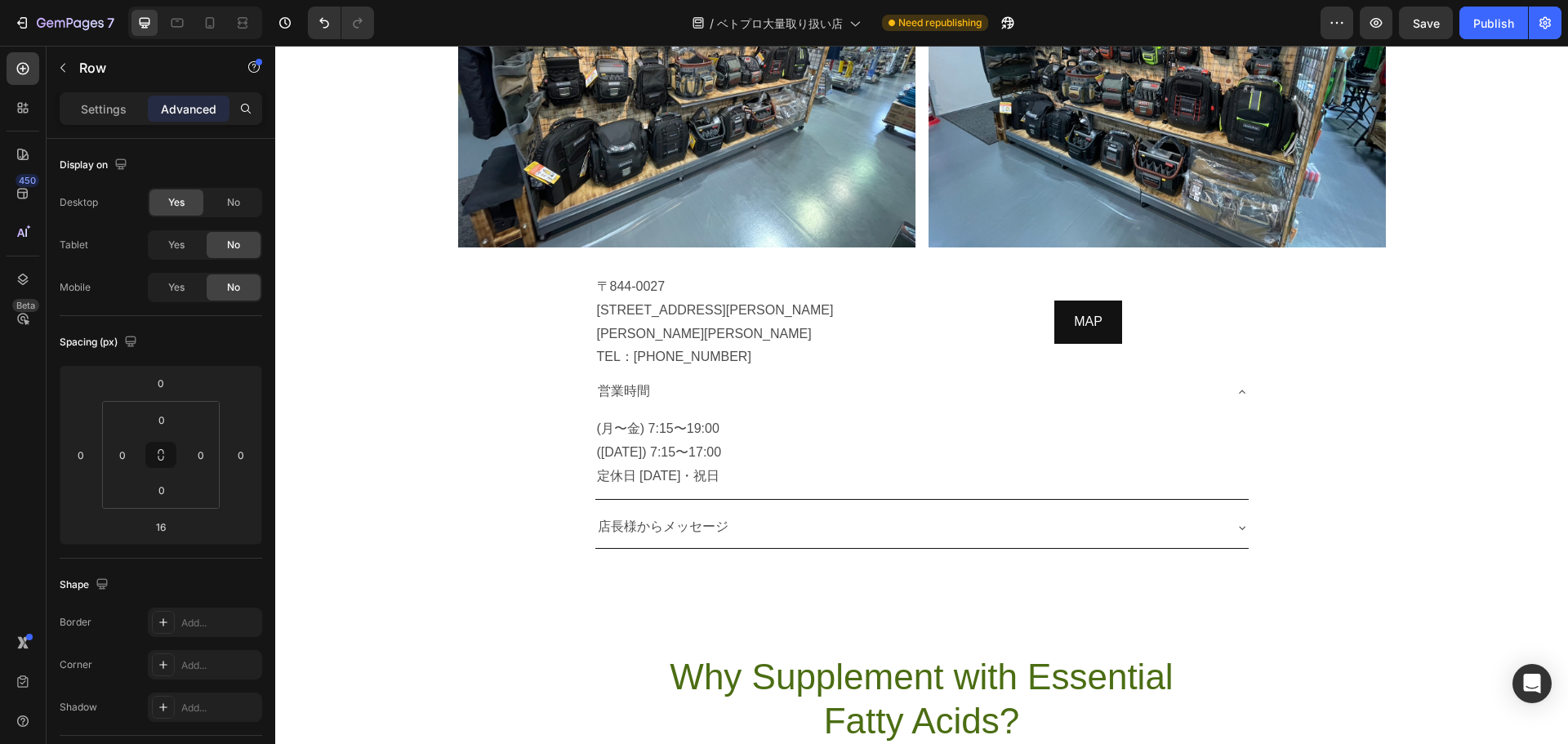
scroll to position [12715, 0]
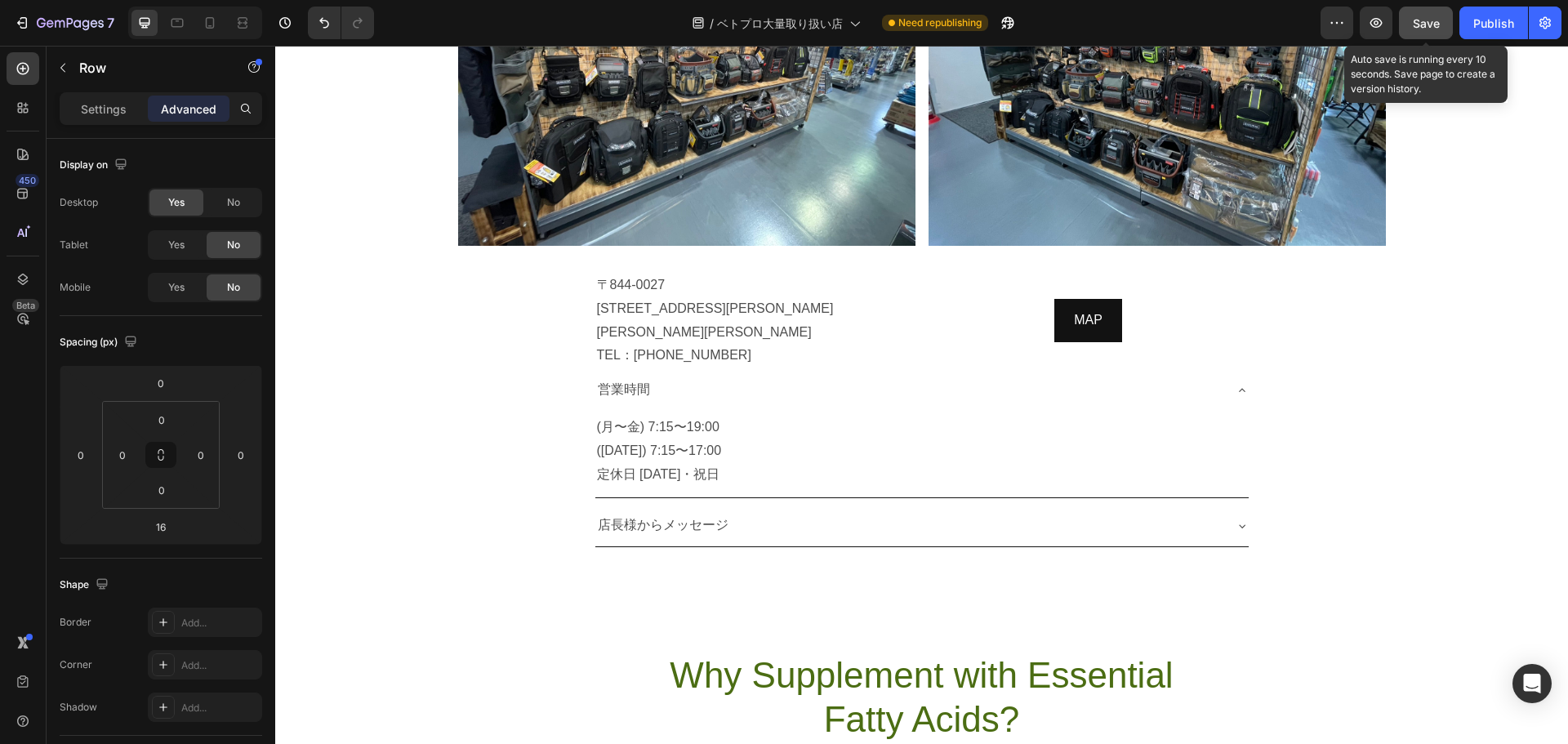
click at [1441, 28] on button "Save" at bounding box center [1427, 23] width 54 height 33
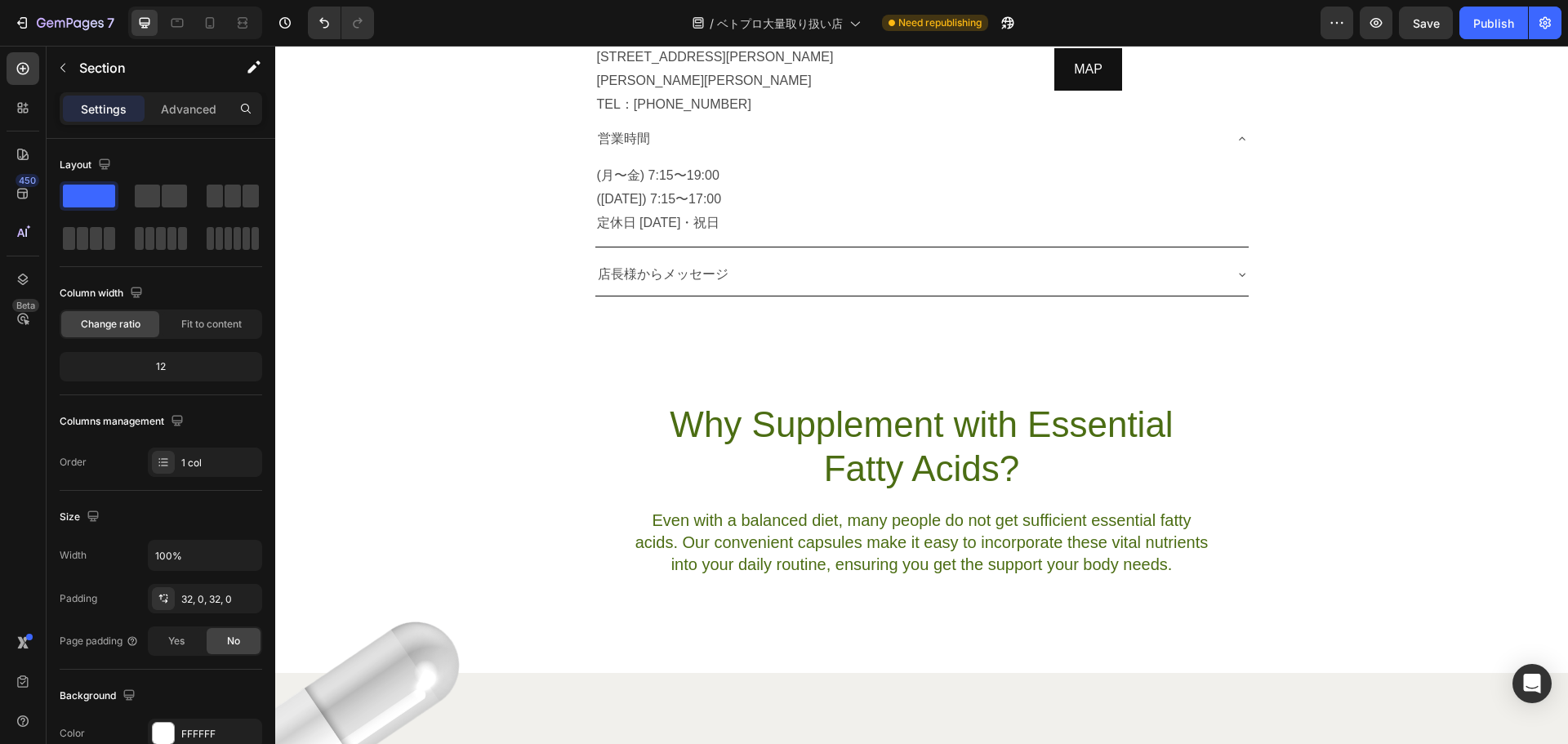
scroll to position [8661, 0]
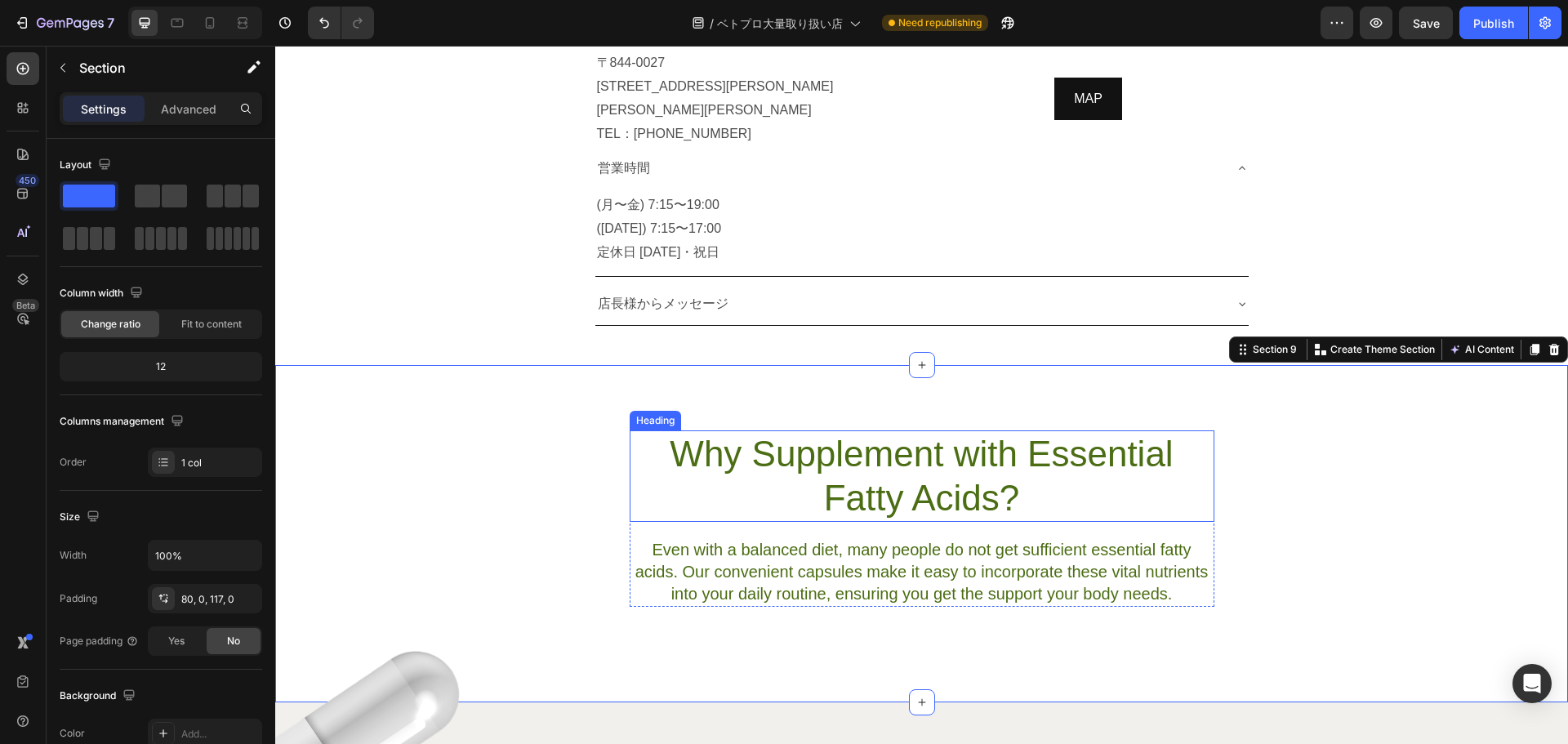
click at [917, 450] on h2 "Why Supplement with Essential Fatty Acids?" at bounding box center [922, 476] width 585 height 91
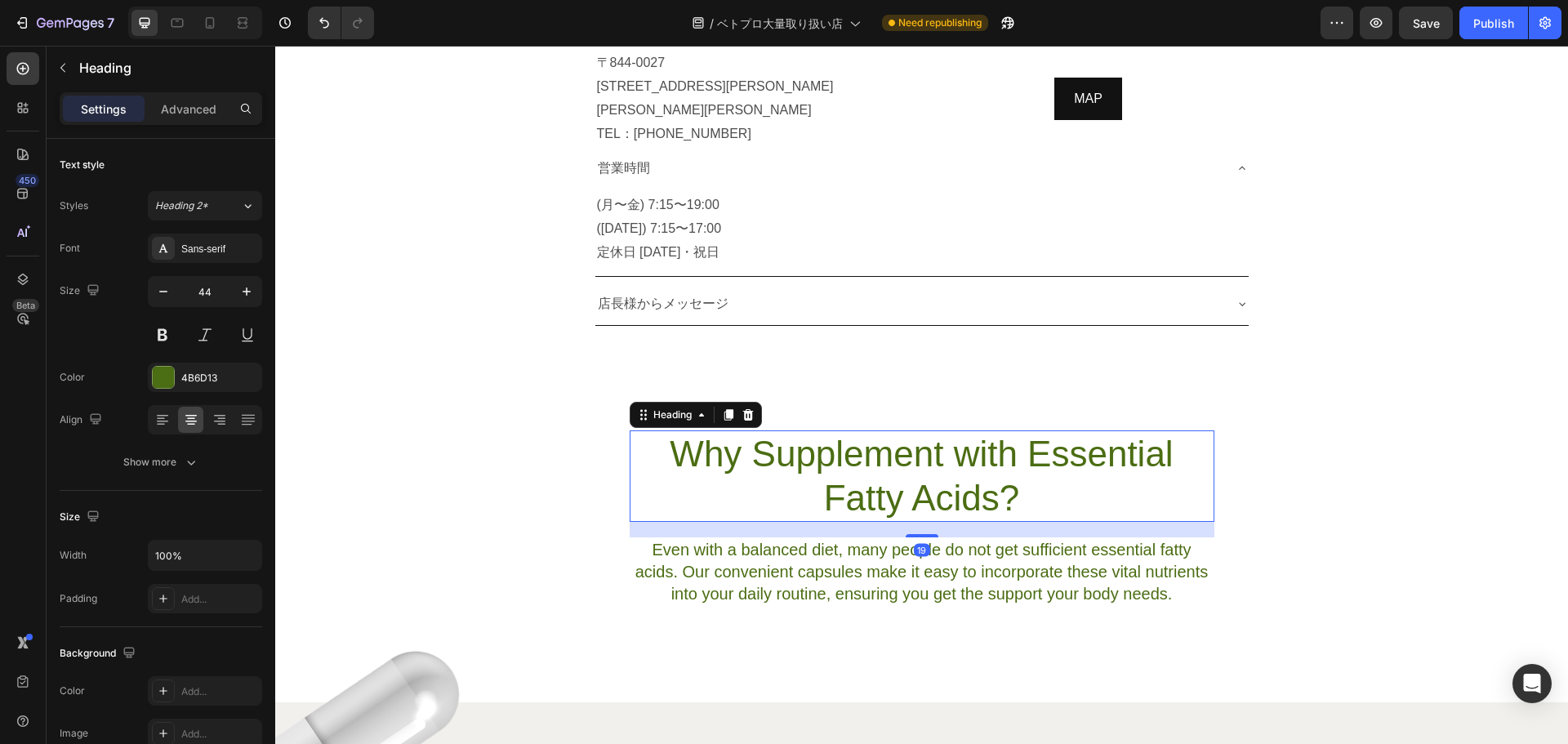
click at [917, 450] on h2 "Why Supplement with Essential Fatty Acids?" at bounding box center [922, 476] width 585 height 91
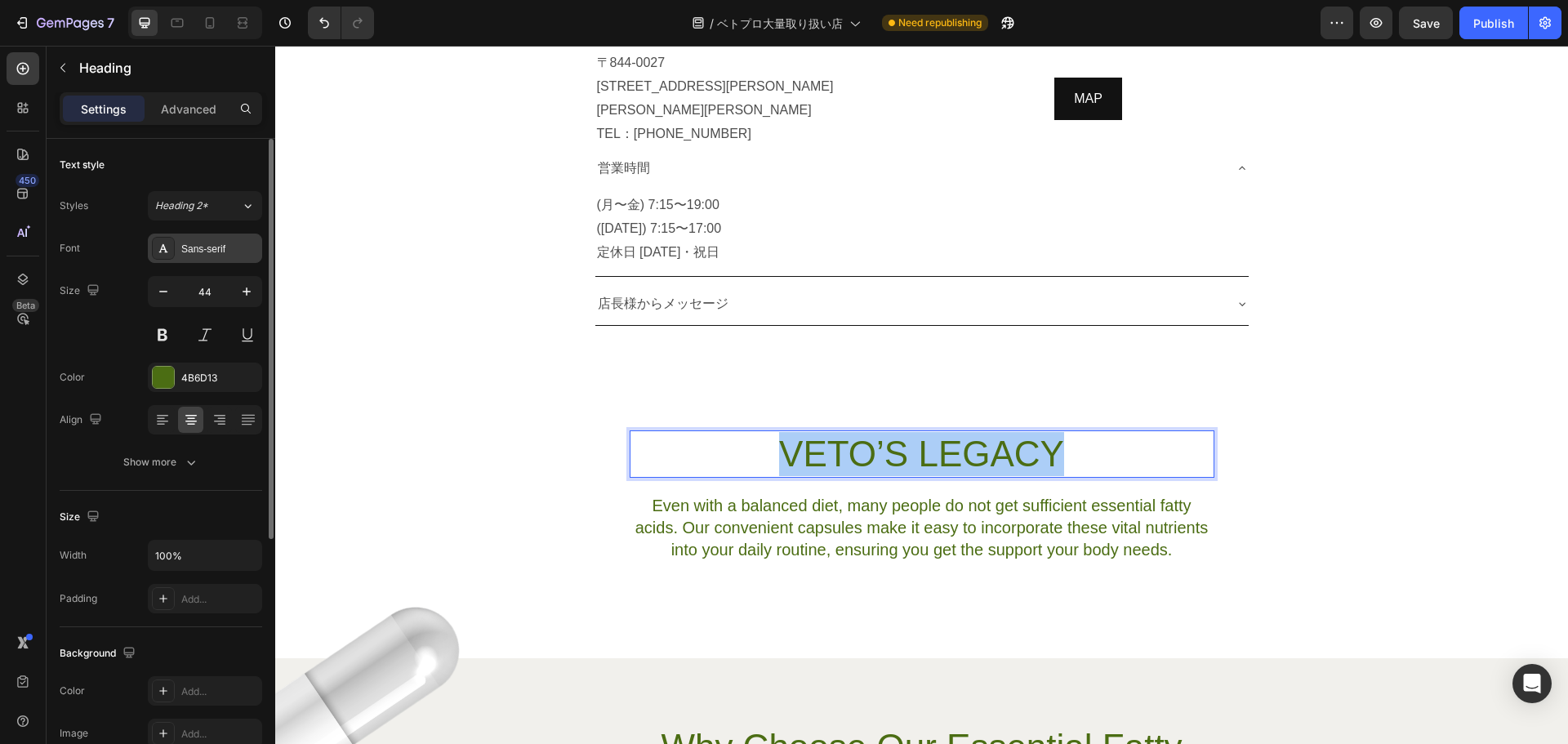
click at [211, 258] on div "Sans-serif" at bounding box center [205, 248] width 114 height 29
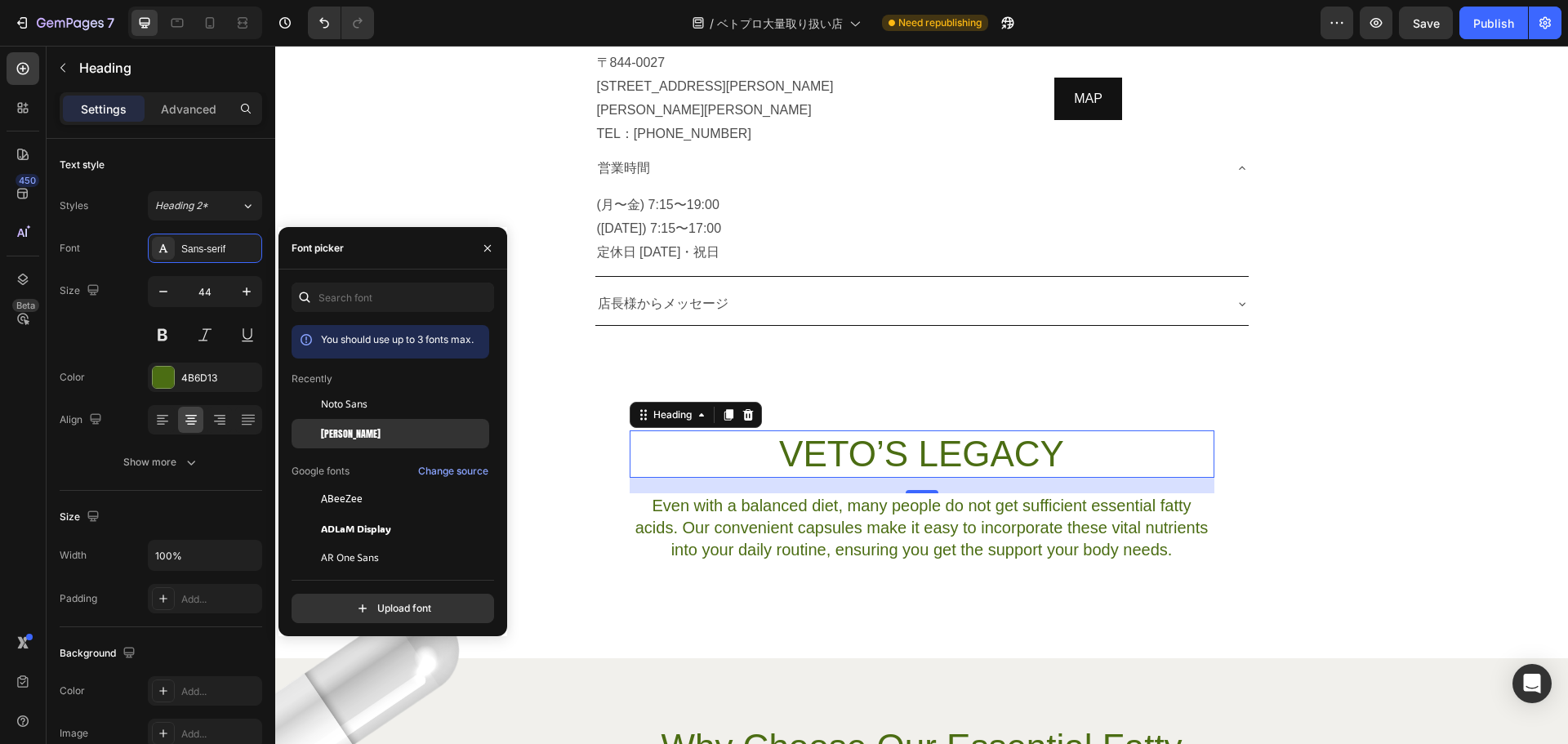
click at [365, 602] on div "Anton" at bounding box center [390, 616] width 198 height 29
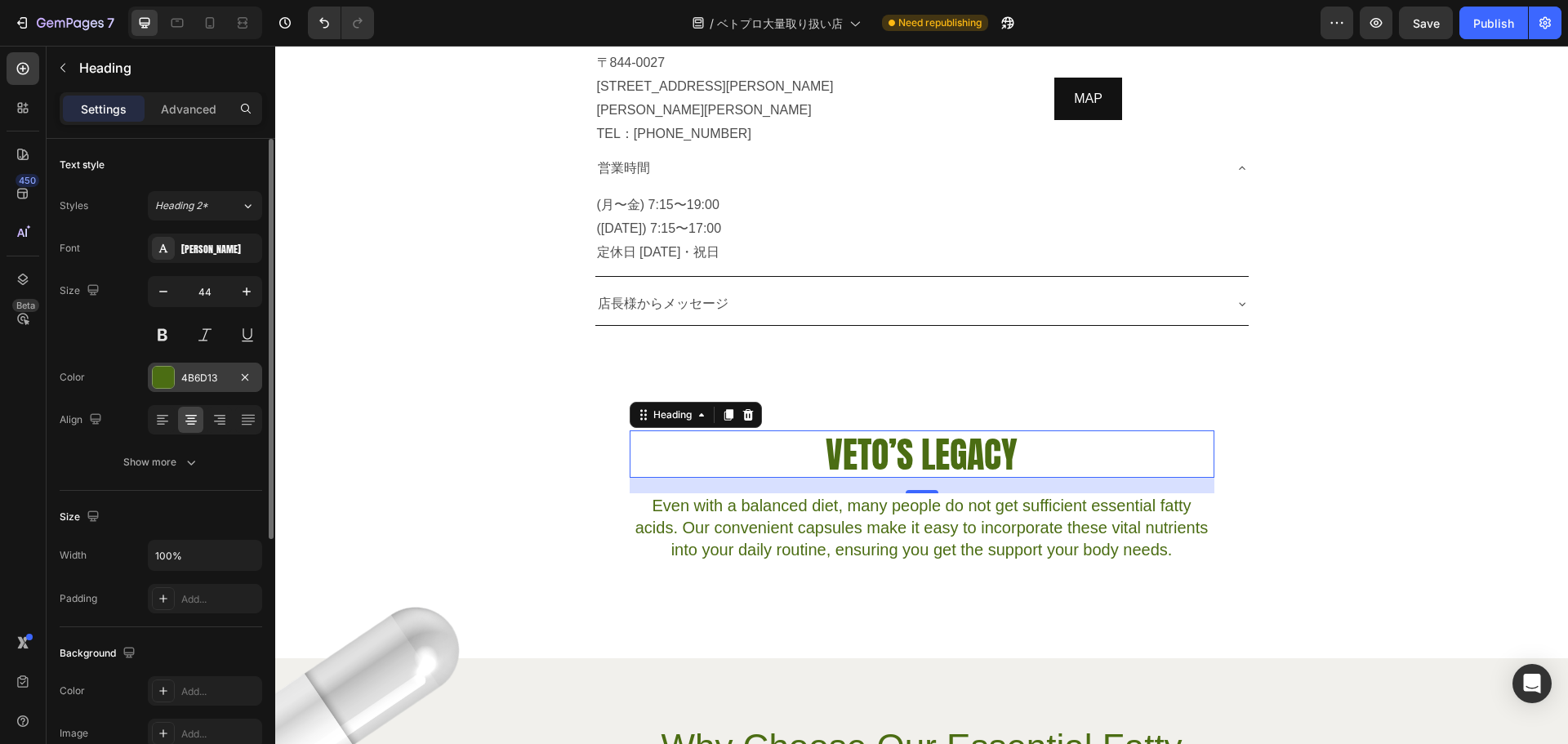
click at [154, 366] on div at bounding box center [164, 378] width 23 height 23
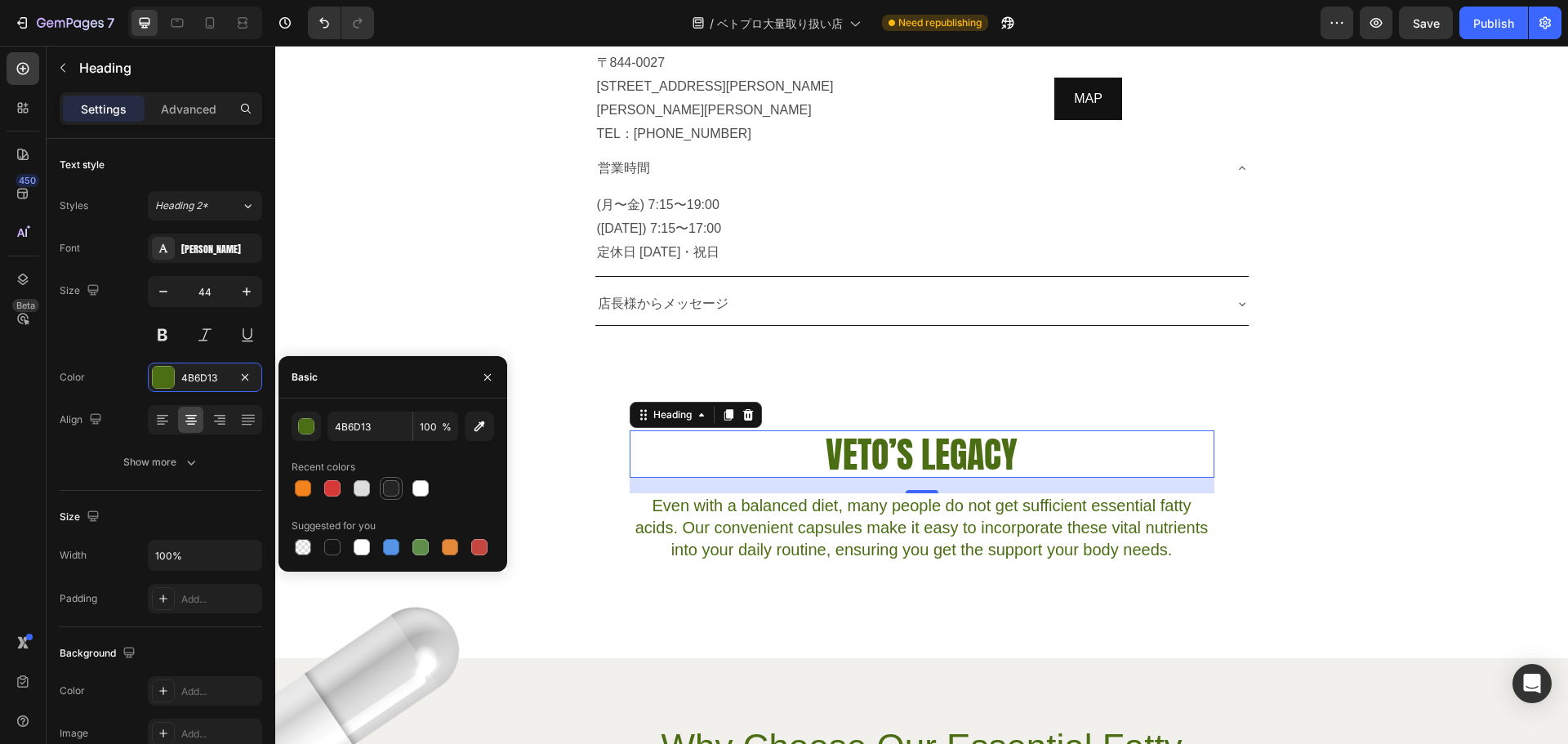
click at [384, 486] on div at bounding box center [390, 488] width 16 height 16
type input "242424"
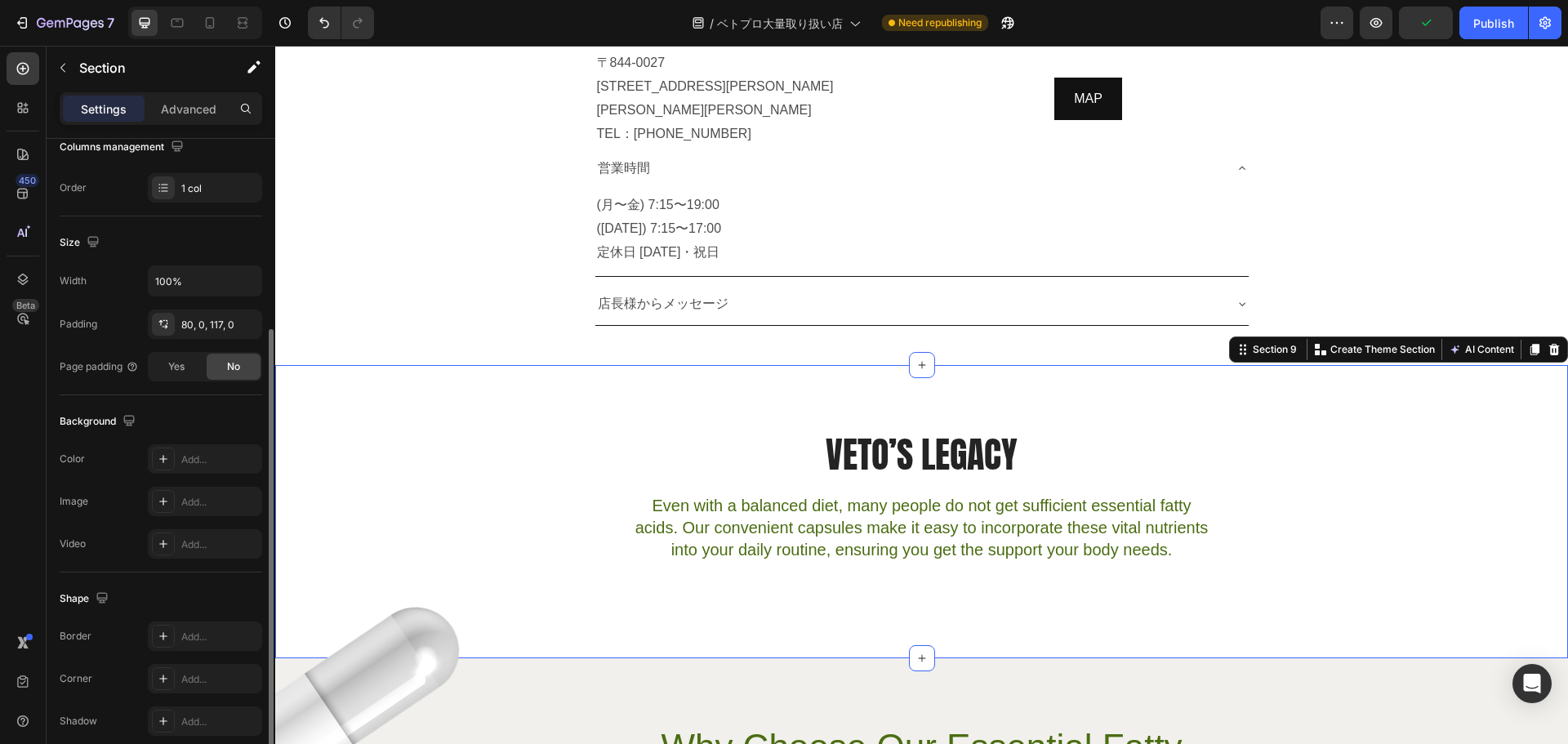
scroll to position [286, 0]
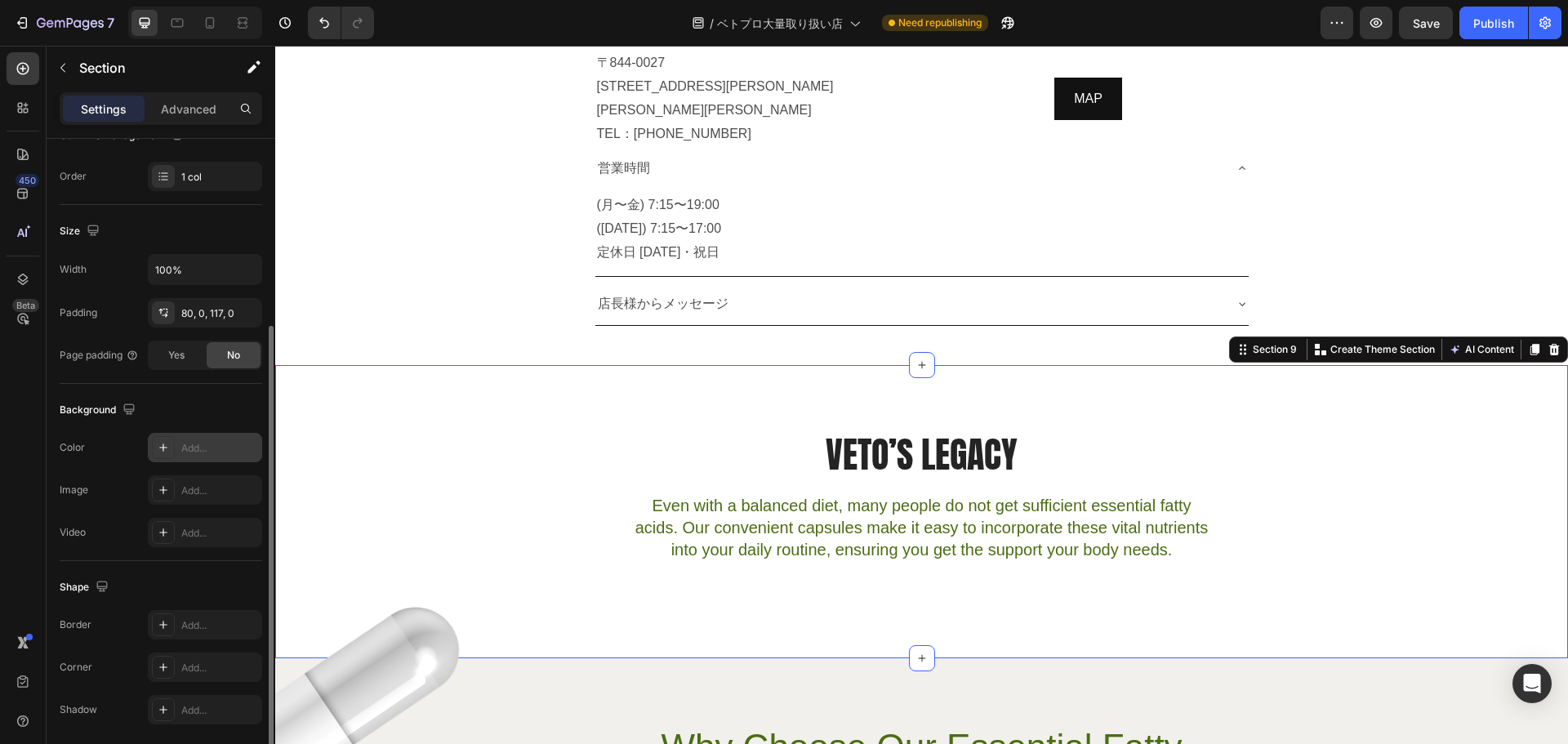
click at [203, 435] on div "Add..." at bounding box center [205, 448] width 114 height 29
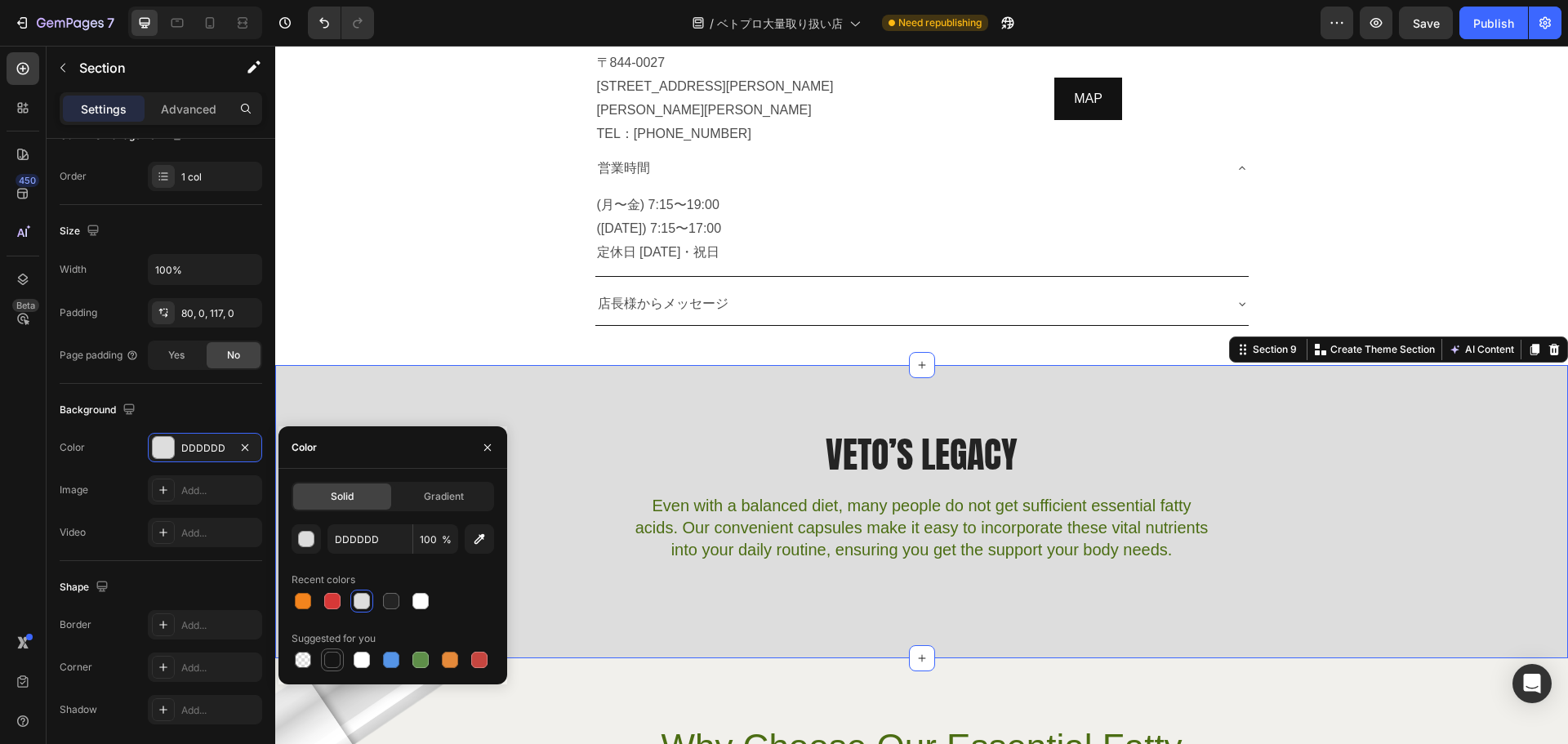
click at [337, 656] on div at bounding box center [332, 660] width 16 height 16
type input "151515"
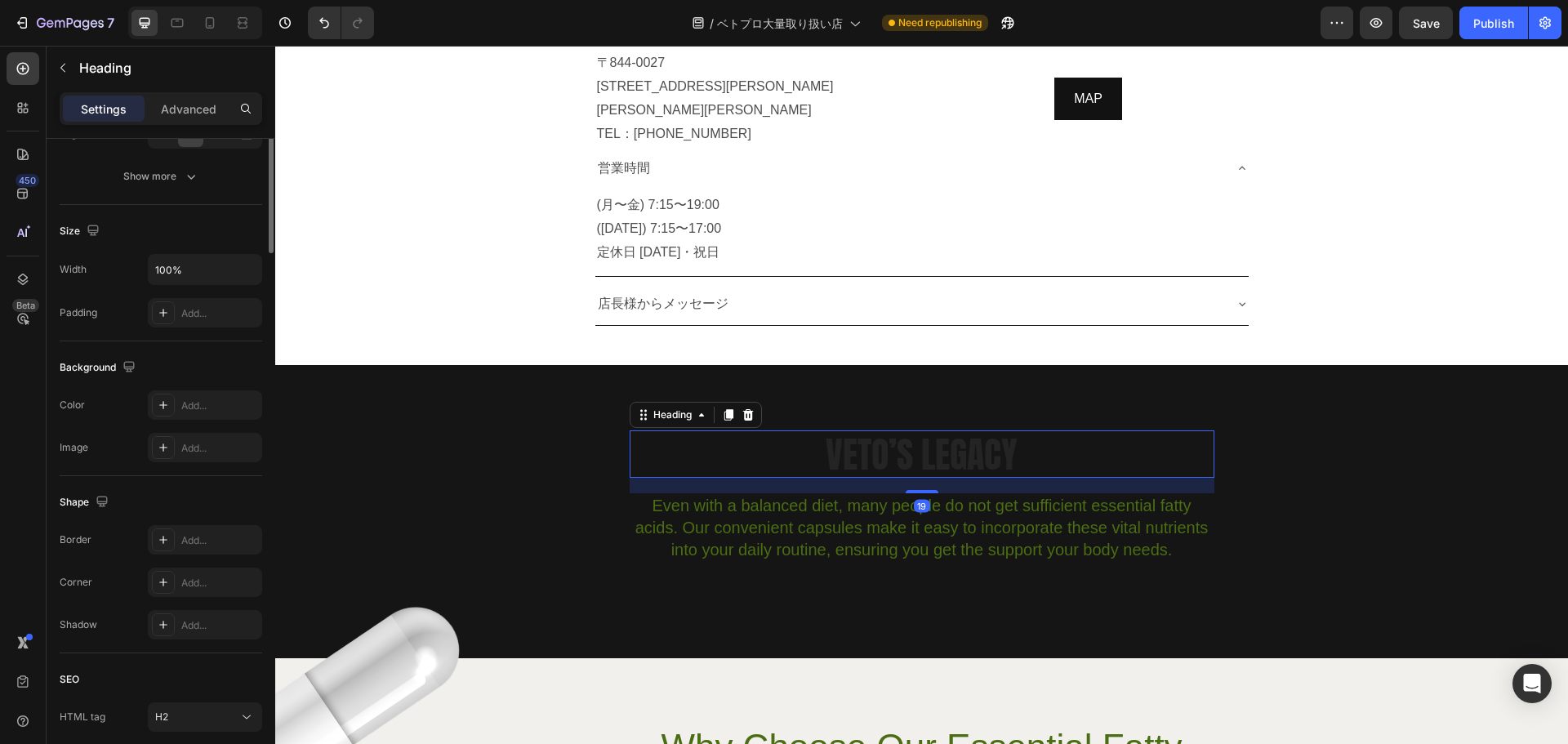
scroll to position [0, 0]
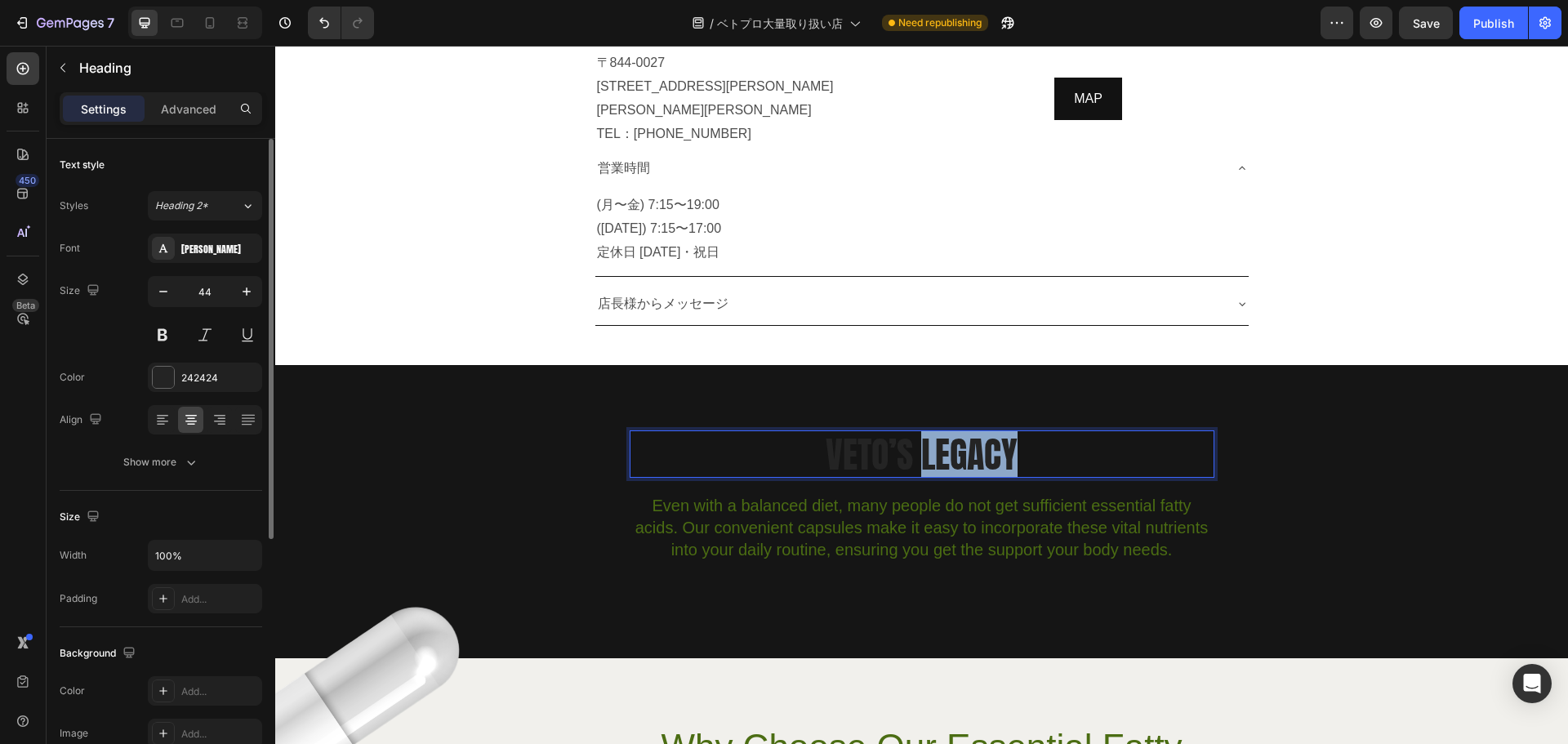
click at [935, 432] on p "VETO’S LEGACY" at bounding box center [922, 454] width 581 height 45
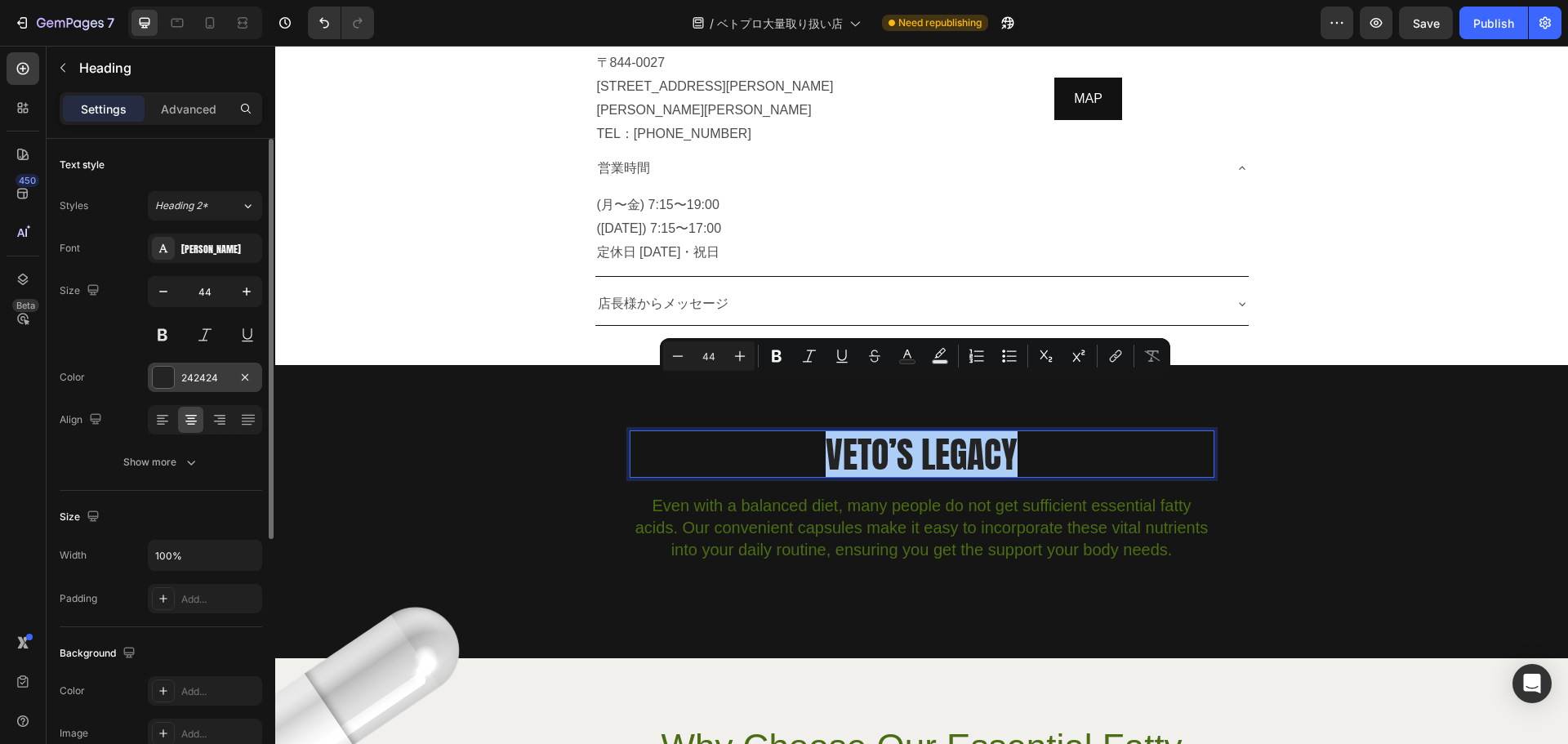
click at [170, 380] on div at bounding box center [164, 378] width 21 height 21
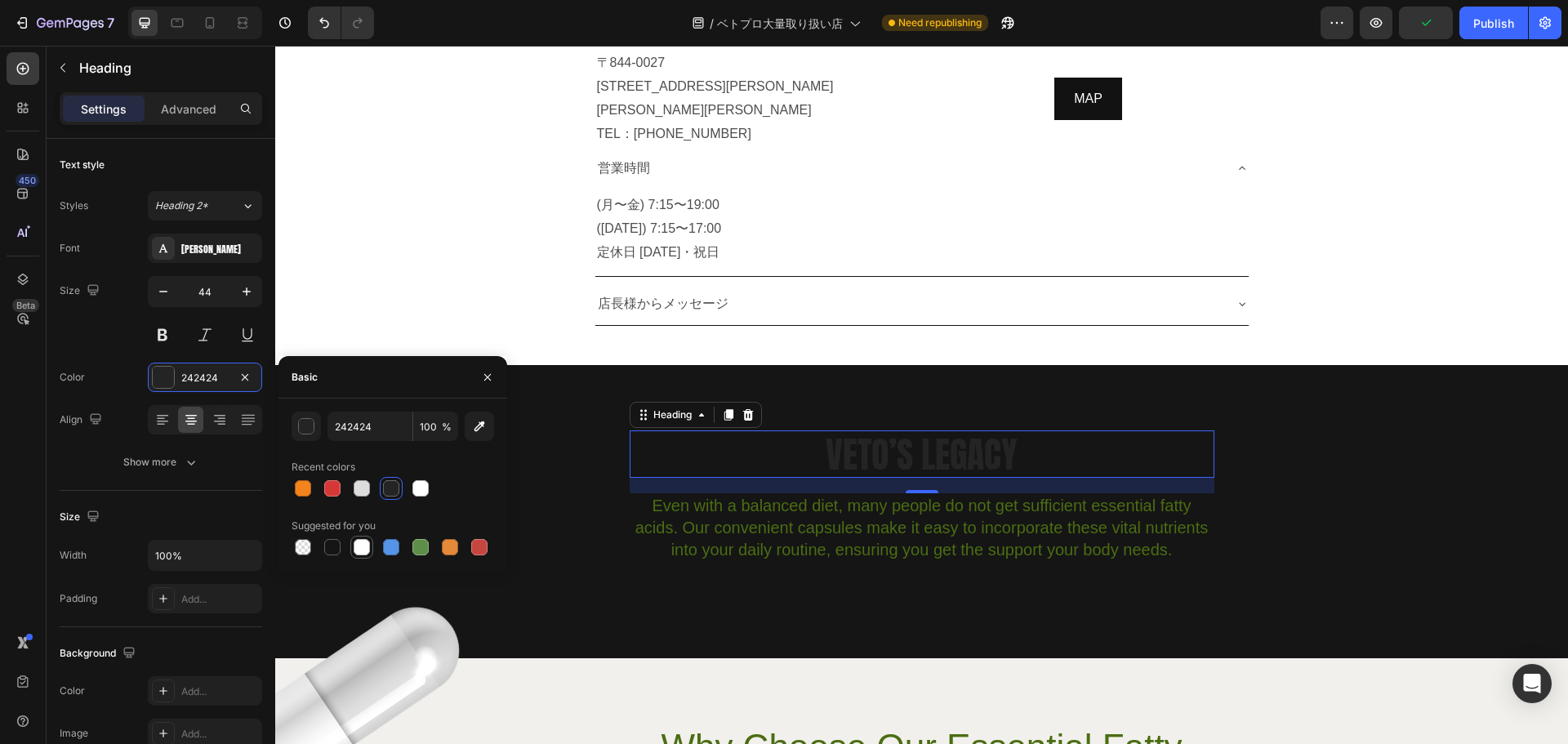
click at [360, 542] on div at bounding box center [361, 547] width 16 height 16
type input "FFFFFF"
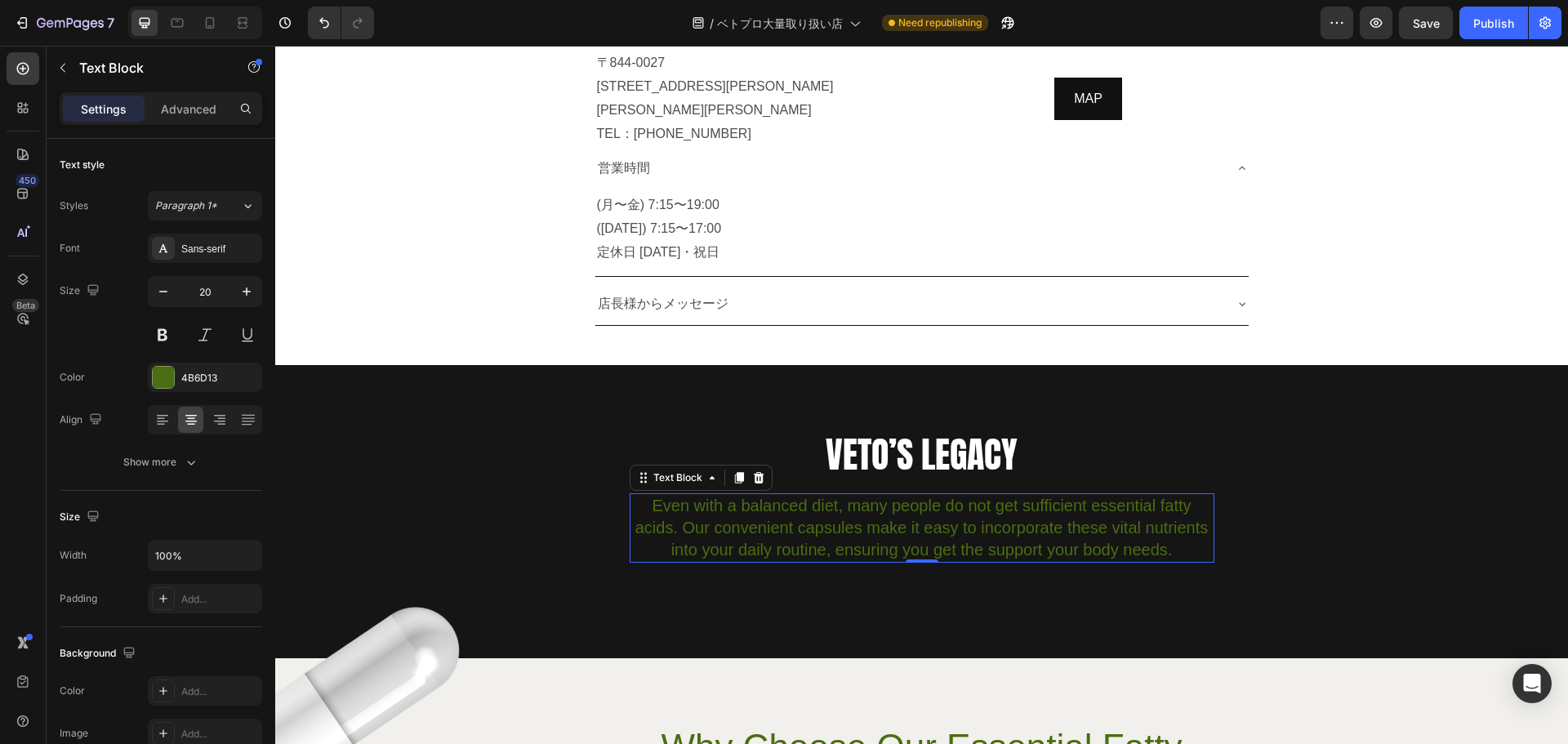
click at [1018, 495] on p "Even with a balanced diet, many people do not get sufficient essential fatty ac…" at bounding box center [922, 528] width 581 height 66
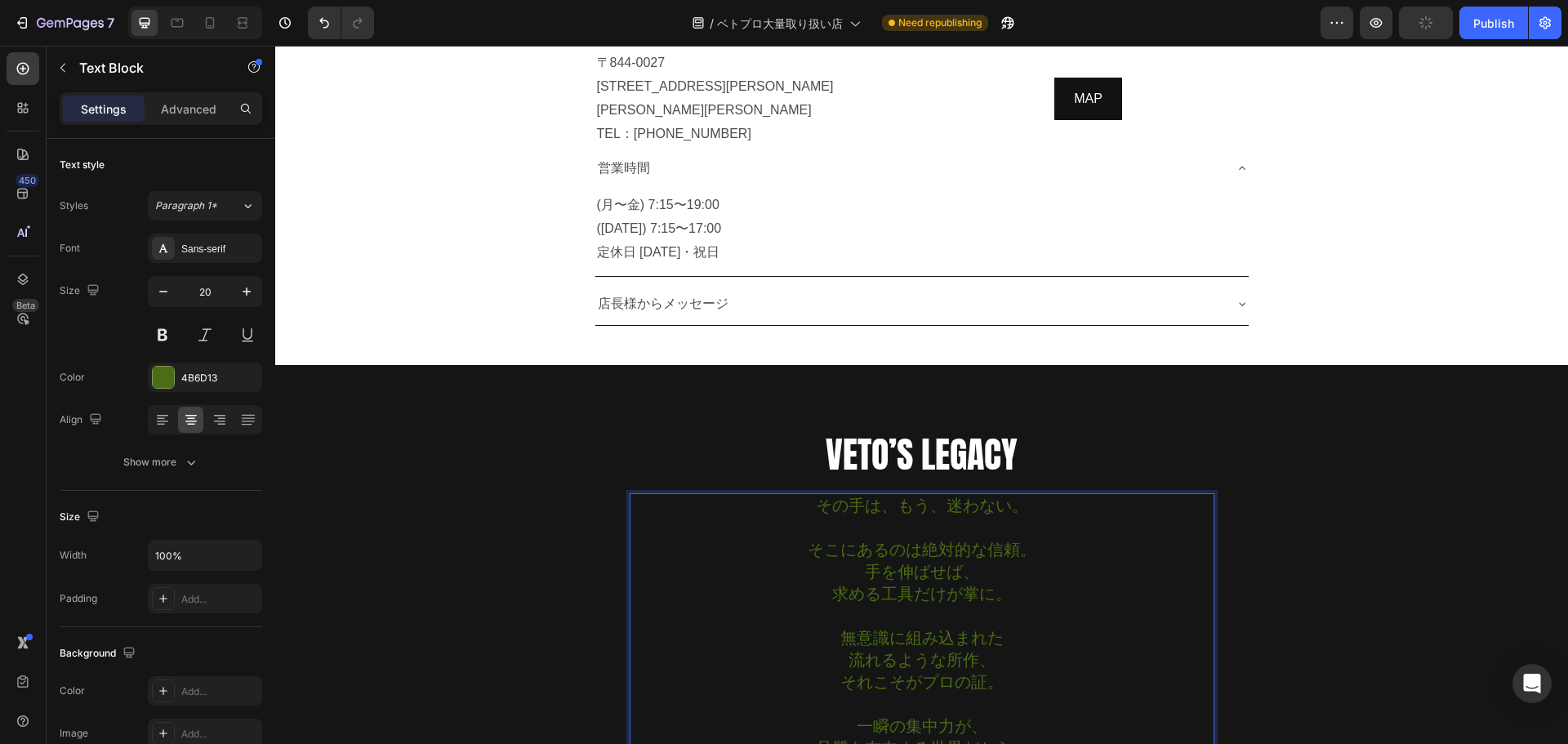
scroll to position [8780, 0]
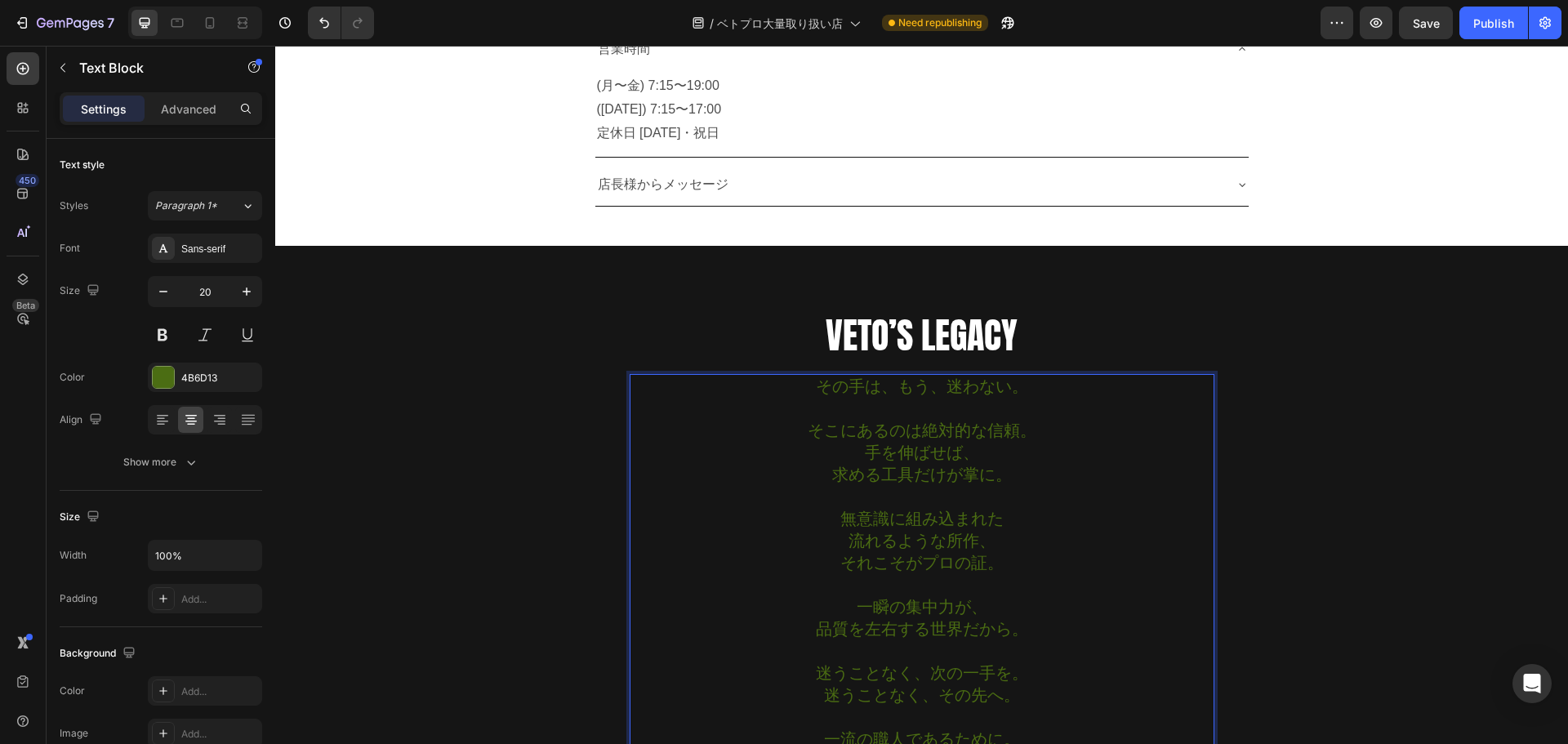
click at [1018, 472] on p "手を伸ばせば、 求める工具だけが掌に。 無意識に組み込まれた 流れるような所作、 それこそがプロの証。 一瞬の集中力が、 品質を左右する世界だから。 迷うこと…" at bounding box center [922, 607] width 581 height 331
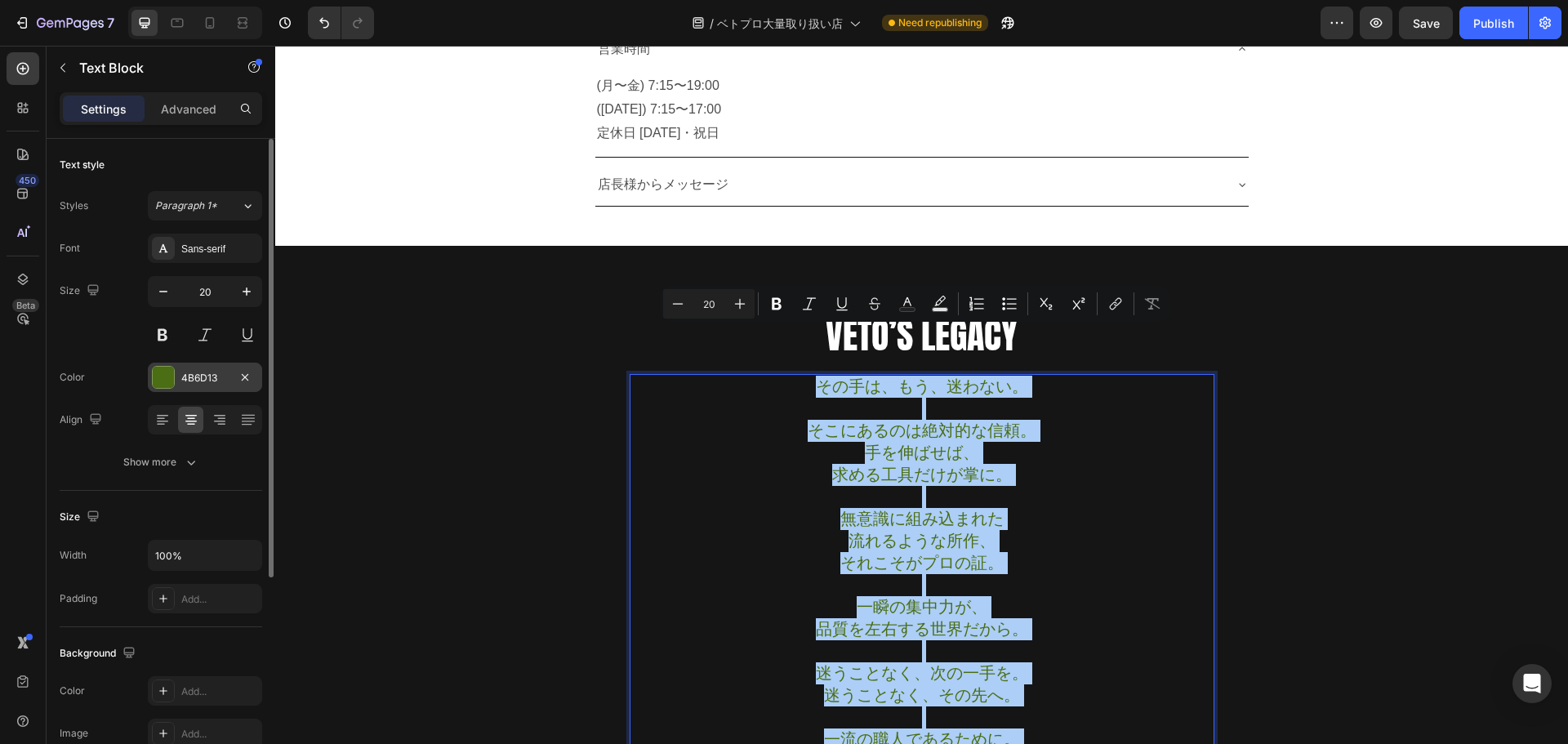
click at [225, 371] on div "4B6D13" at bounding box center [204, 378] width 47 height 15
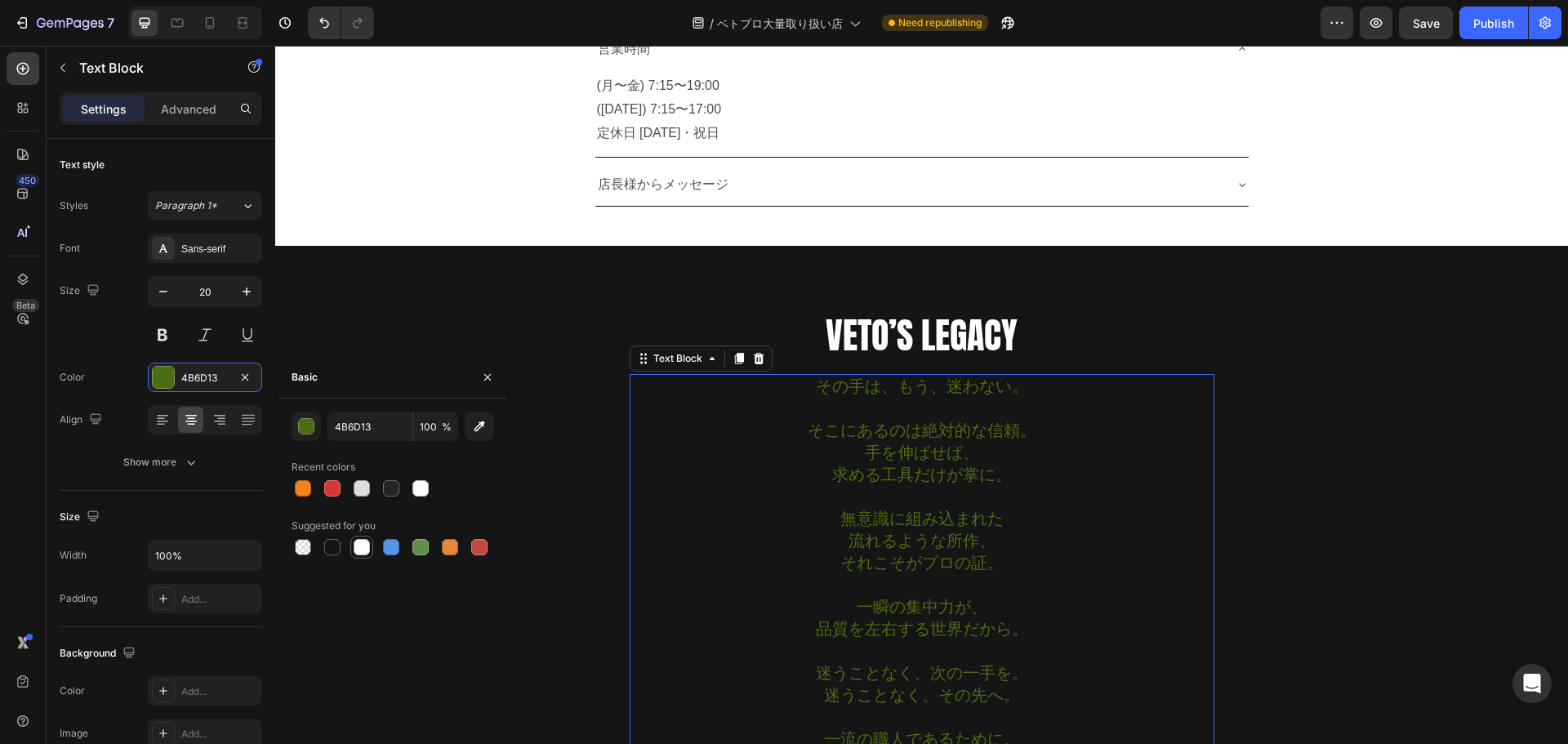
click at [363, 546] on div at bounding box center [361, 547] width 16 height 16
type input "FFFFFF"
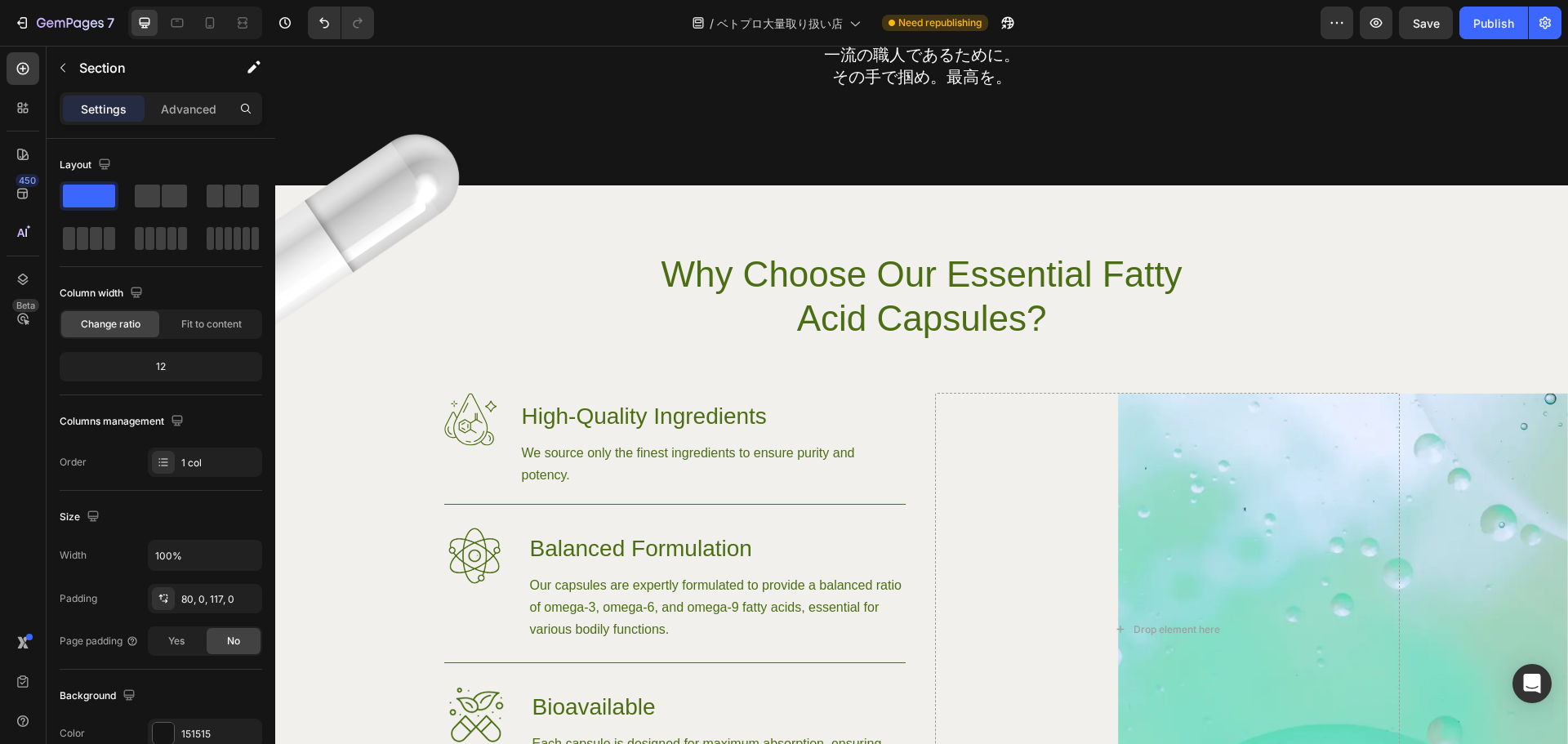
scroll to position [13642, 0]
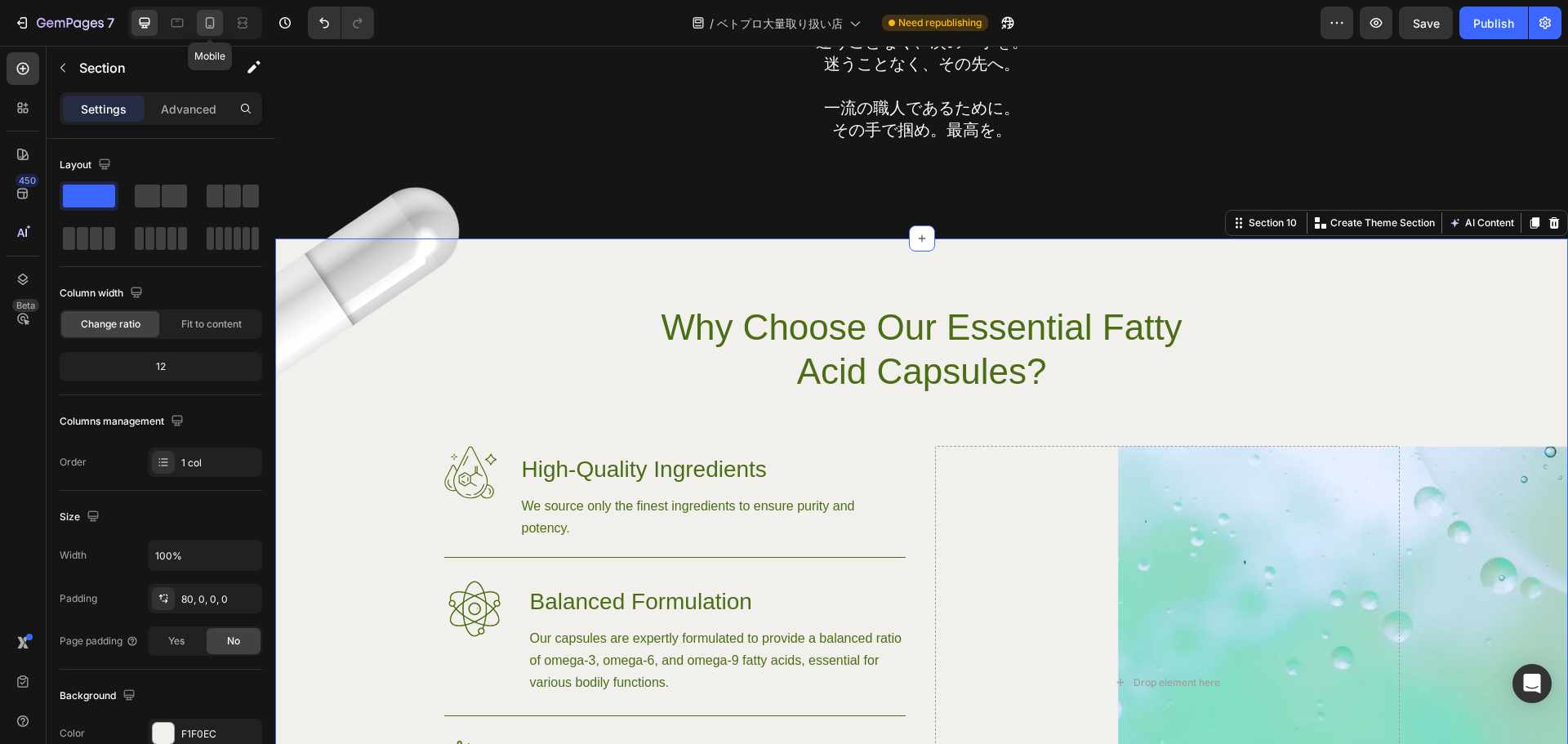
click at [216, 25] on icon at bounding box center [209, 22] width 16 height 16
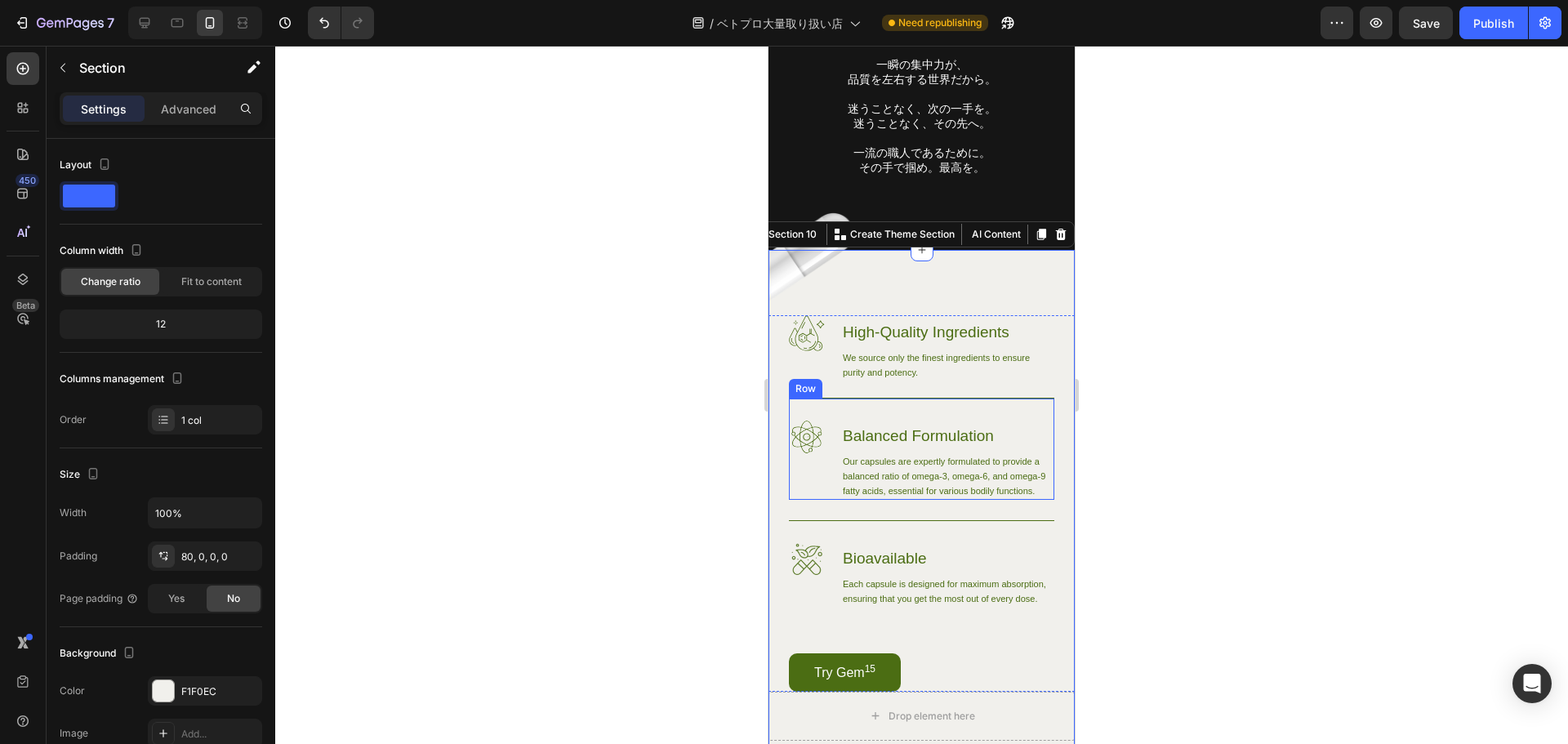
scroll to position [13417, 0]
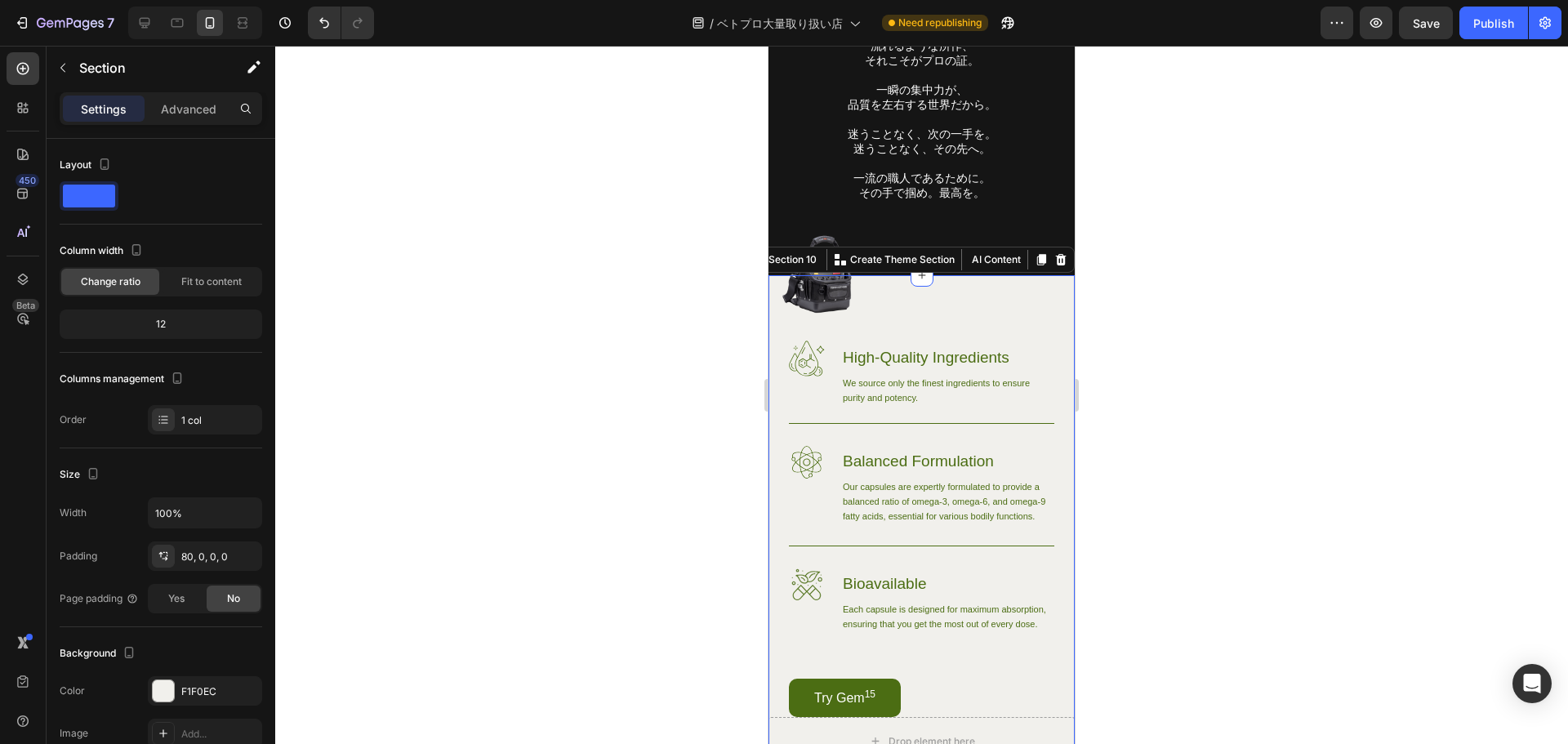
click at [1212, 337] on div at bounding box center [921, 394] width 1293 height 698
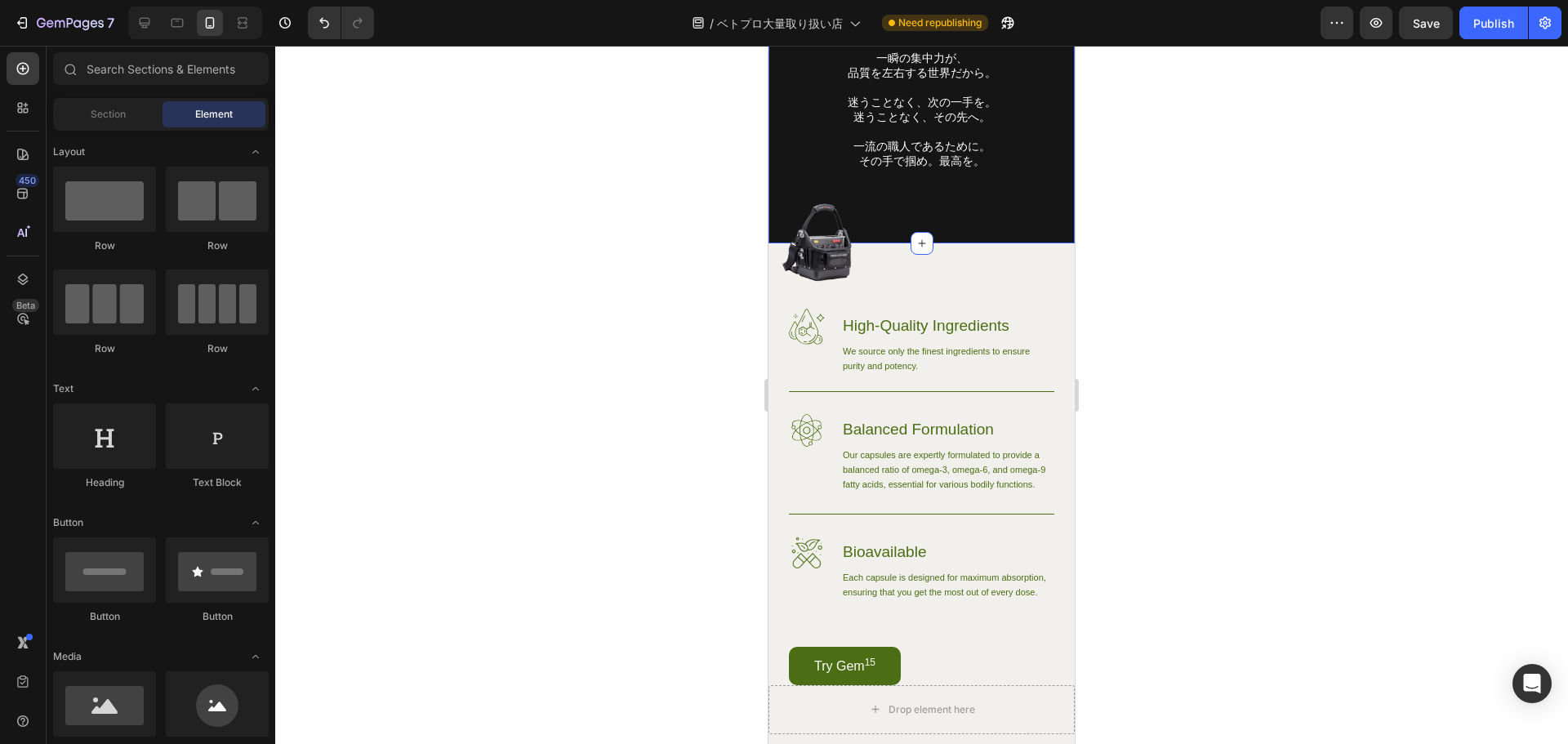
scroll to position [12769, 0]
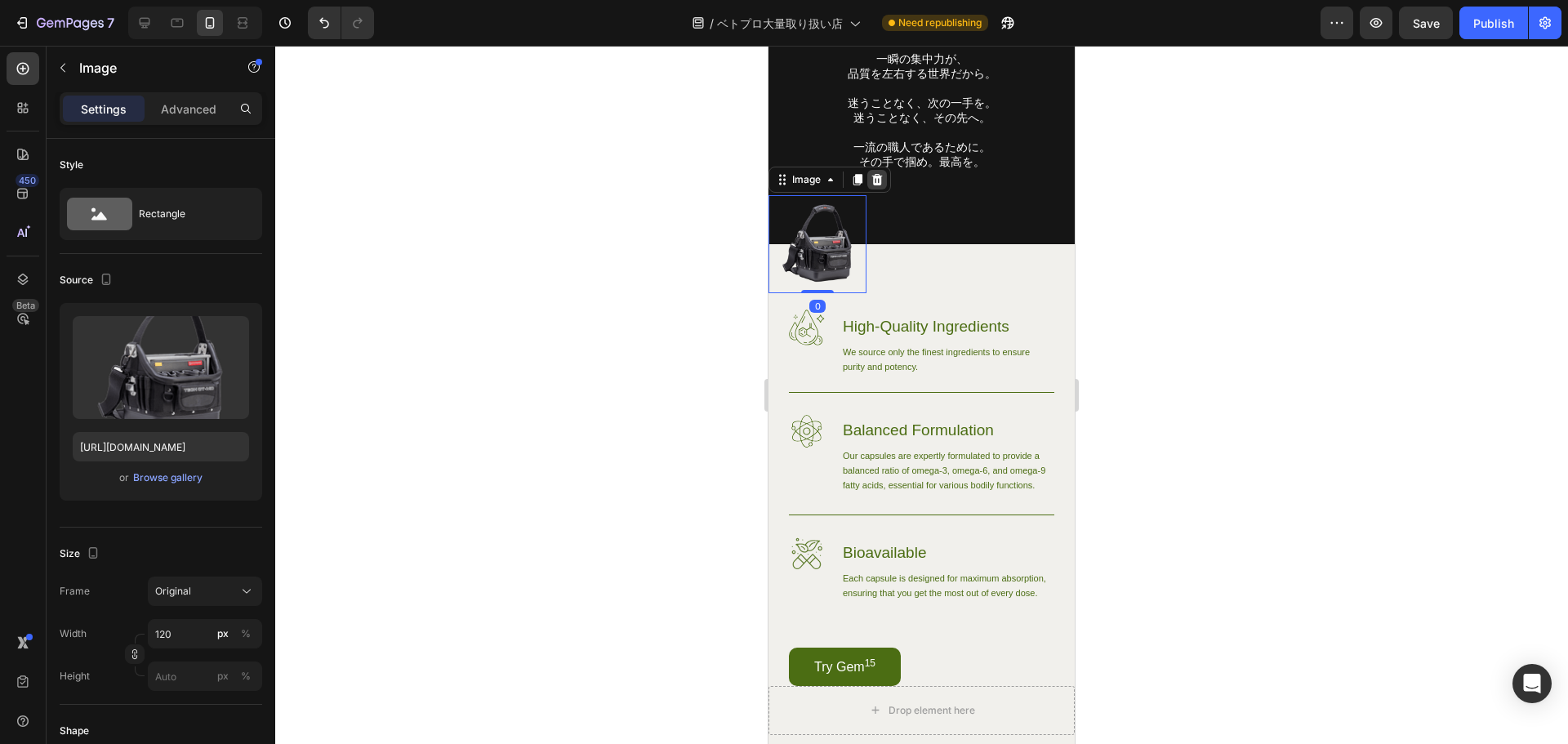
click at [881, 174] on icon at bounding box center [876, 179] width 13 height 13
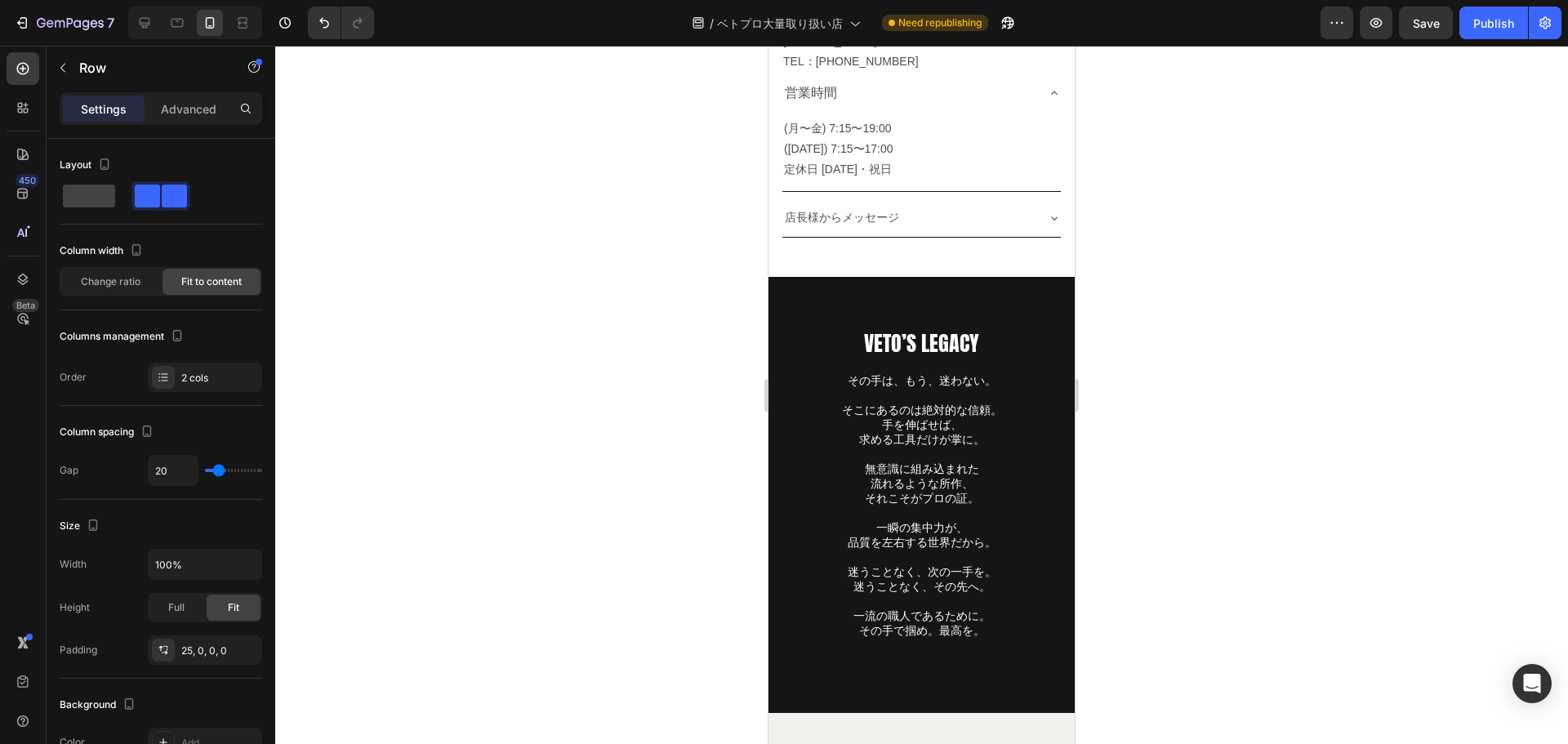
scroll to position [12944, 0]
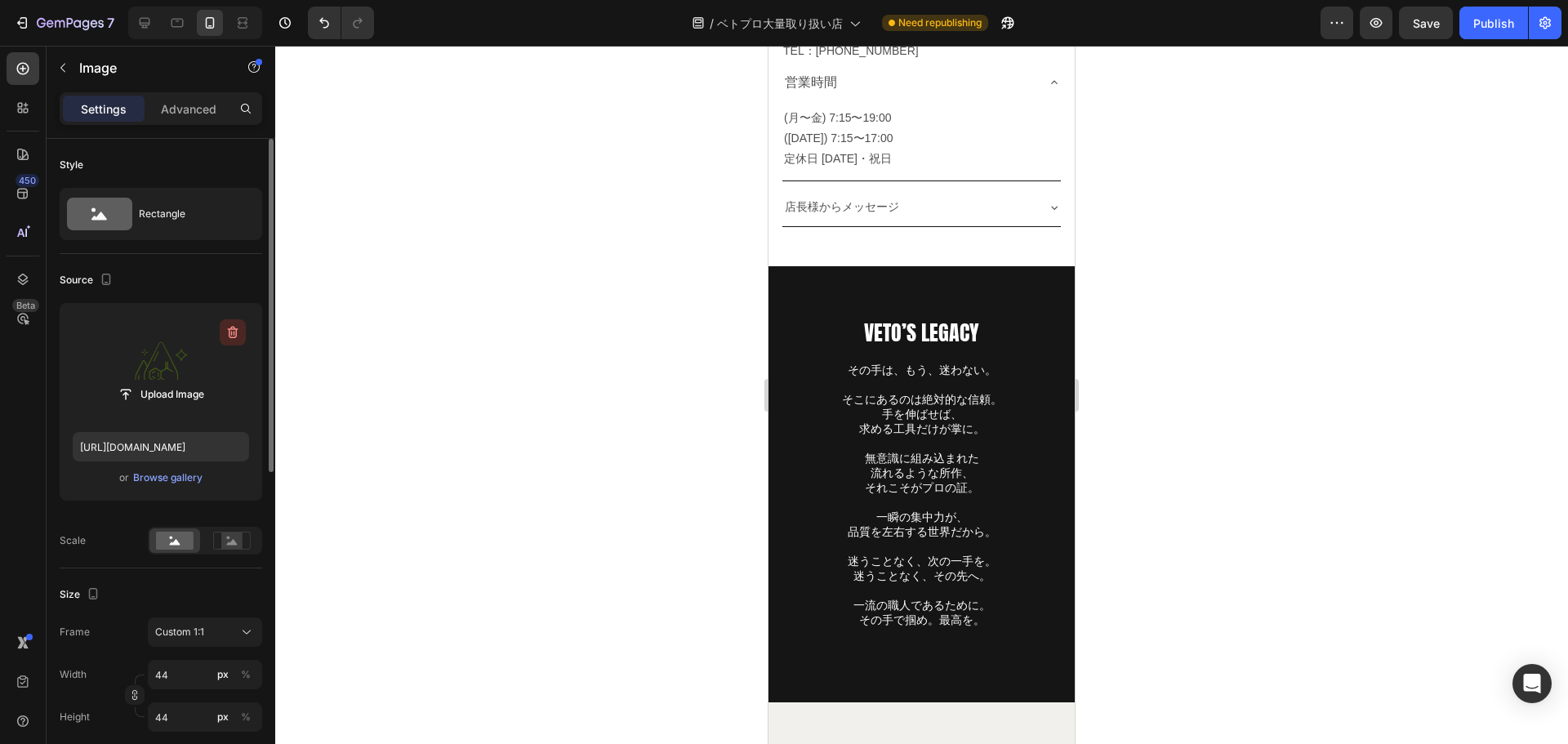
click at [234, 336] on icon "button" at bounding box center [232, 332] width 16 height 16
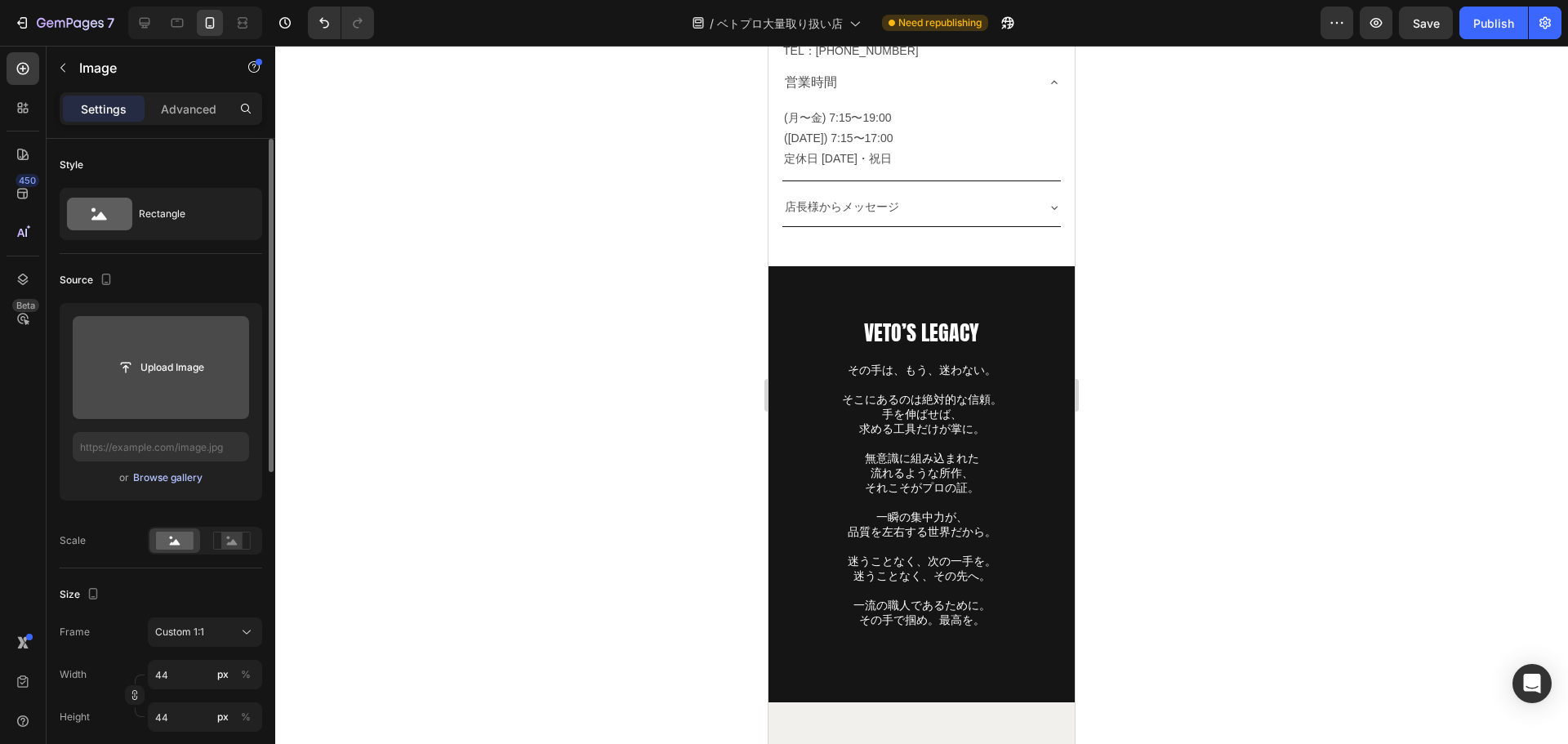
click at [143, 480] on div "Browse gallery" at bounding box center [168, 478] width 70 height 15
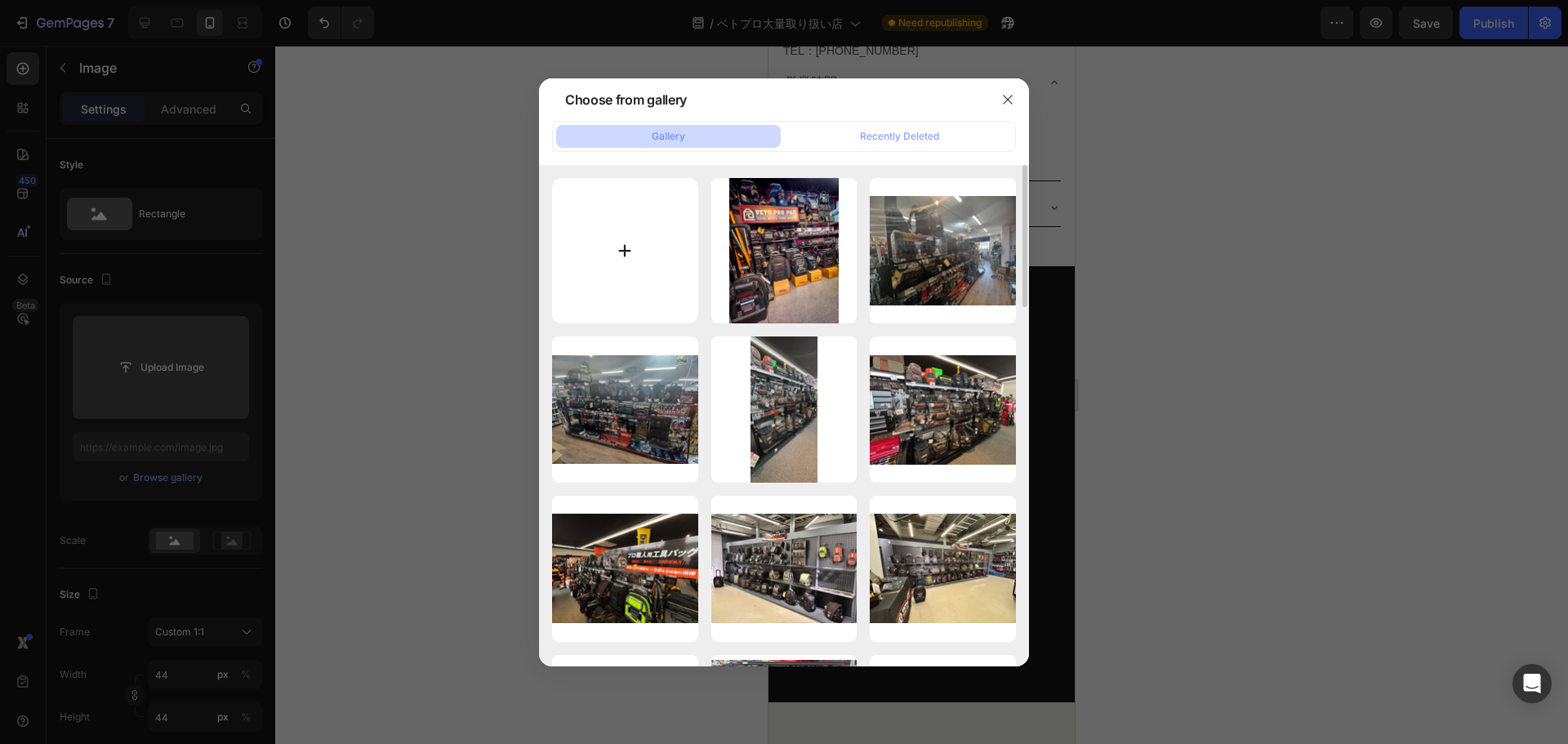
click at [644, 255] on input "file" at bounding box center [625, 251] width 146 height 146
click at [1000, 91] on button "button" at bounding box center [1007, 99] width 26 height 26
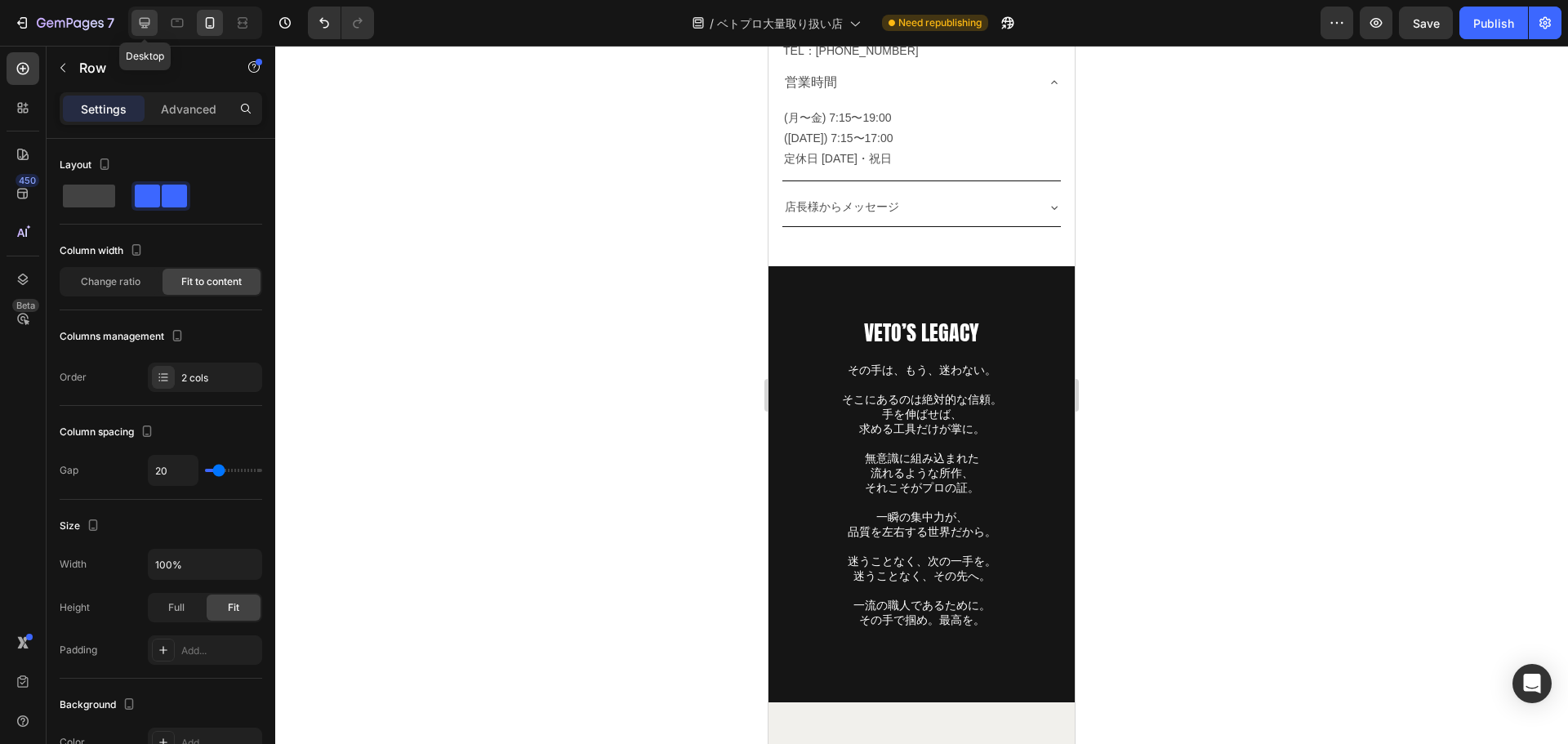
click at [146, 17] on icon at bounding box center [144, 22] width 16 height 16
type input "28"
type input "1200"
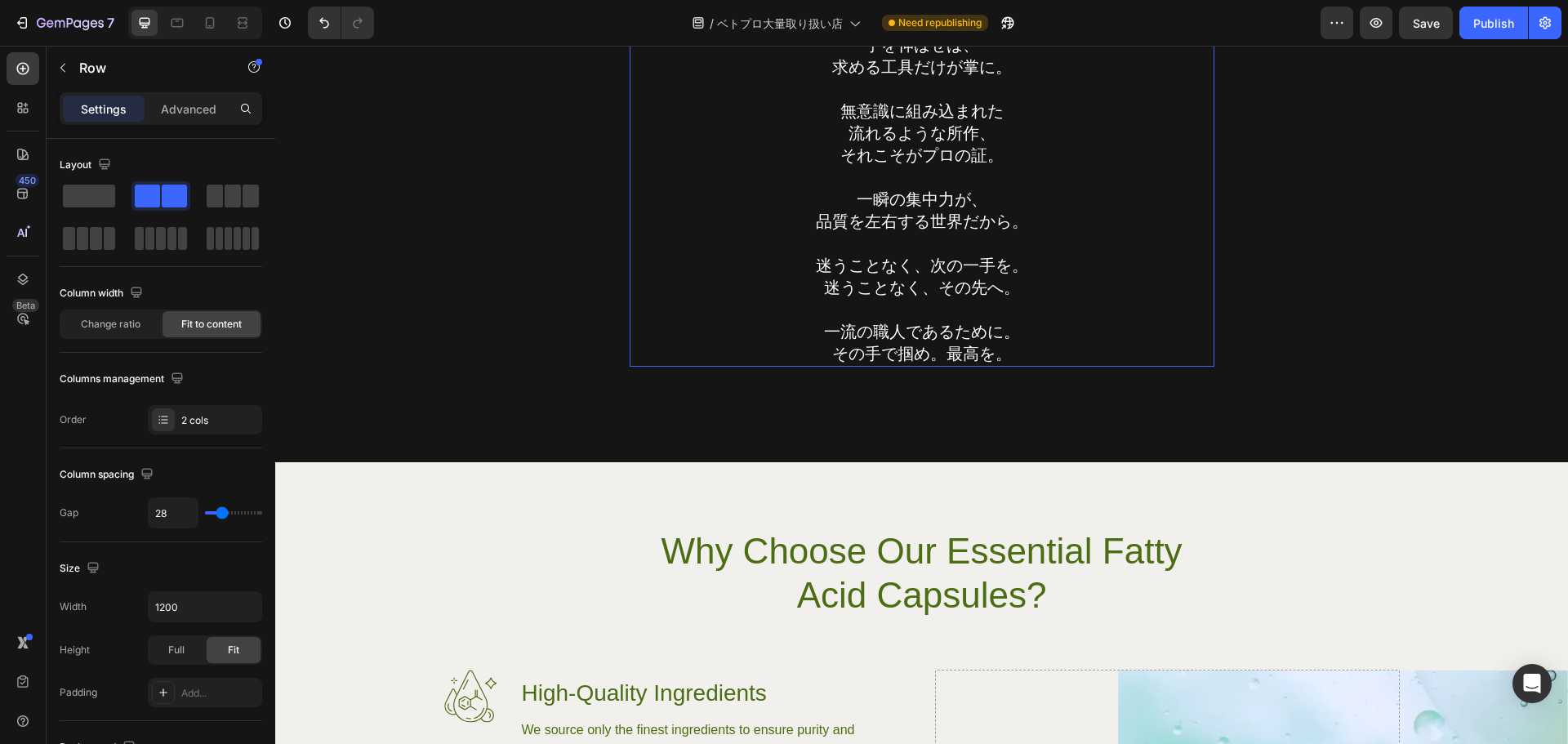
scroll to position [13656, 0]
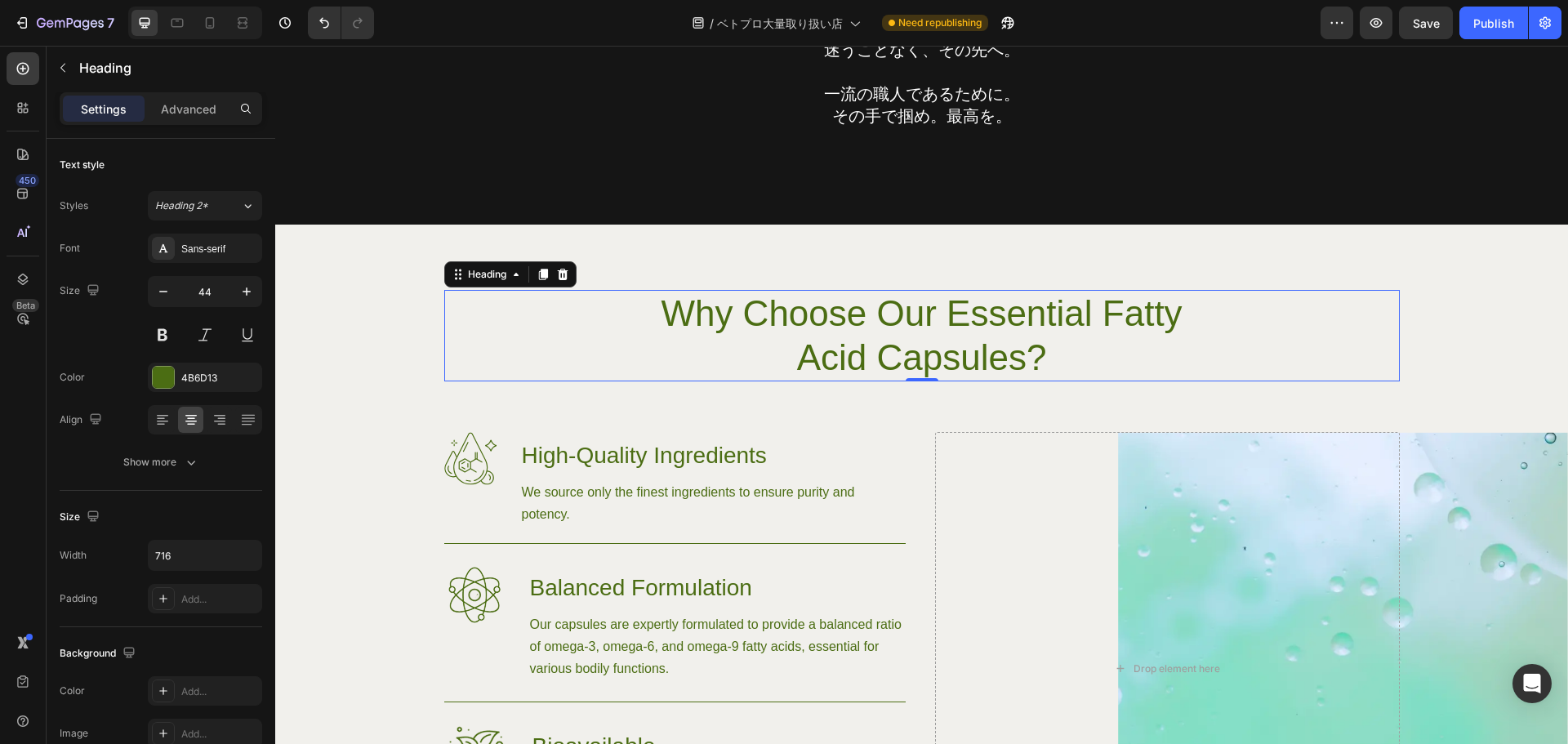
click at [877, 310] on h2 "Why Choose Our Essential Fatty Acid Capsules?" at bounding box center [922, 335] width 585 height 91
click at [877, 310] on p "Why Choose Our Essential Fatty Acid Capsules?" at bounding box center [922, 335] width 581 height 88
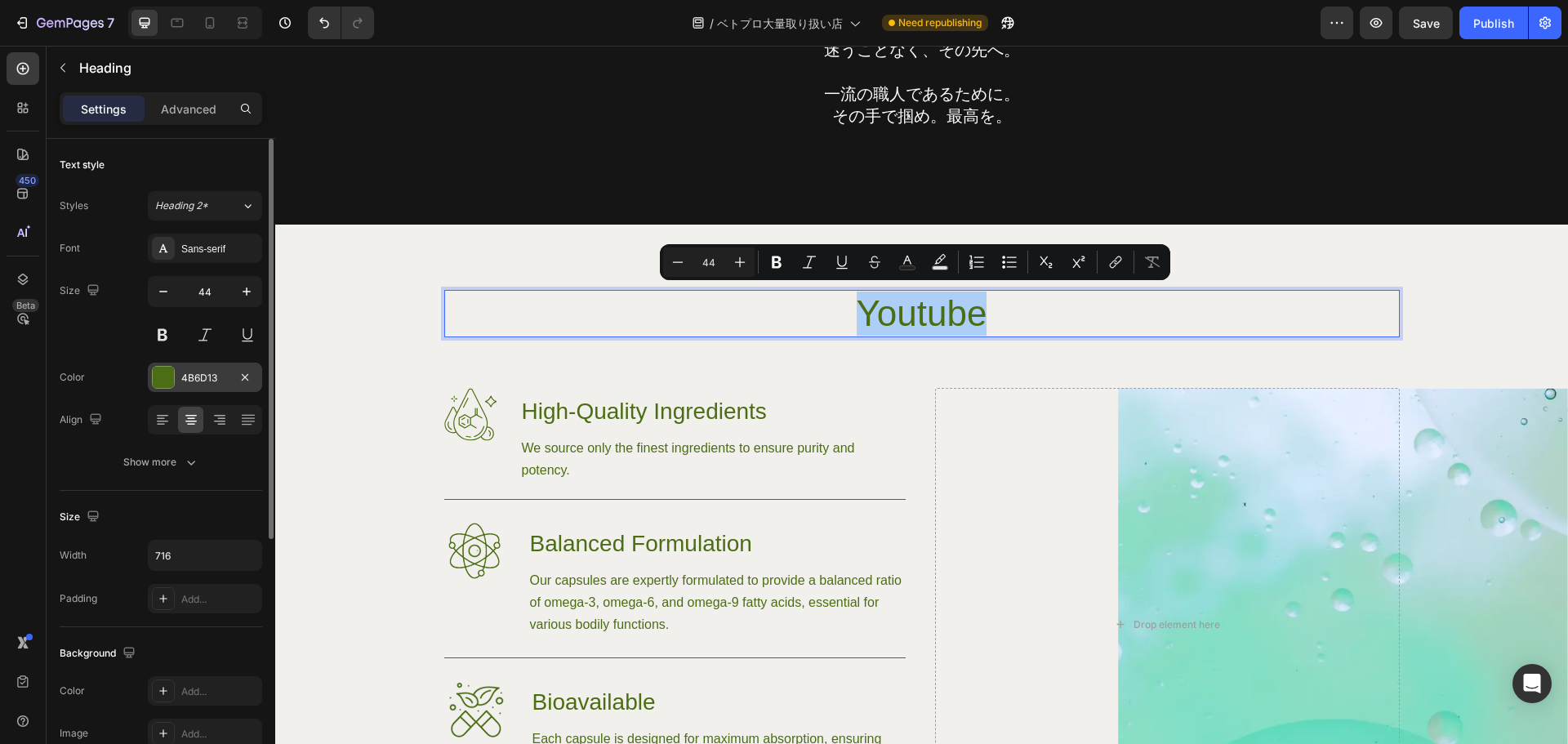
click at [159, 379] on div at bounding box center [164, 378] width 21 height 21
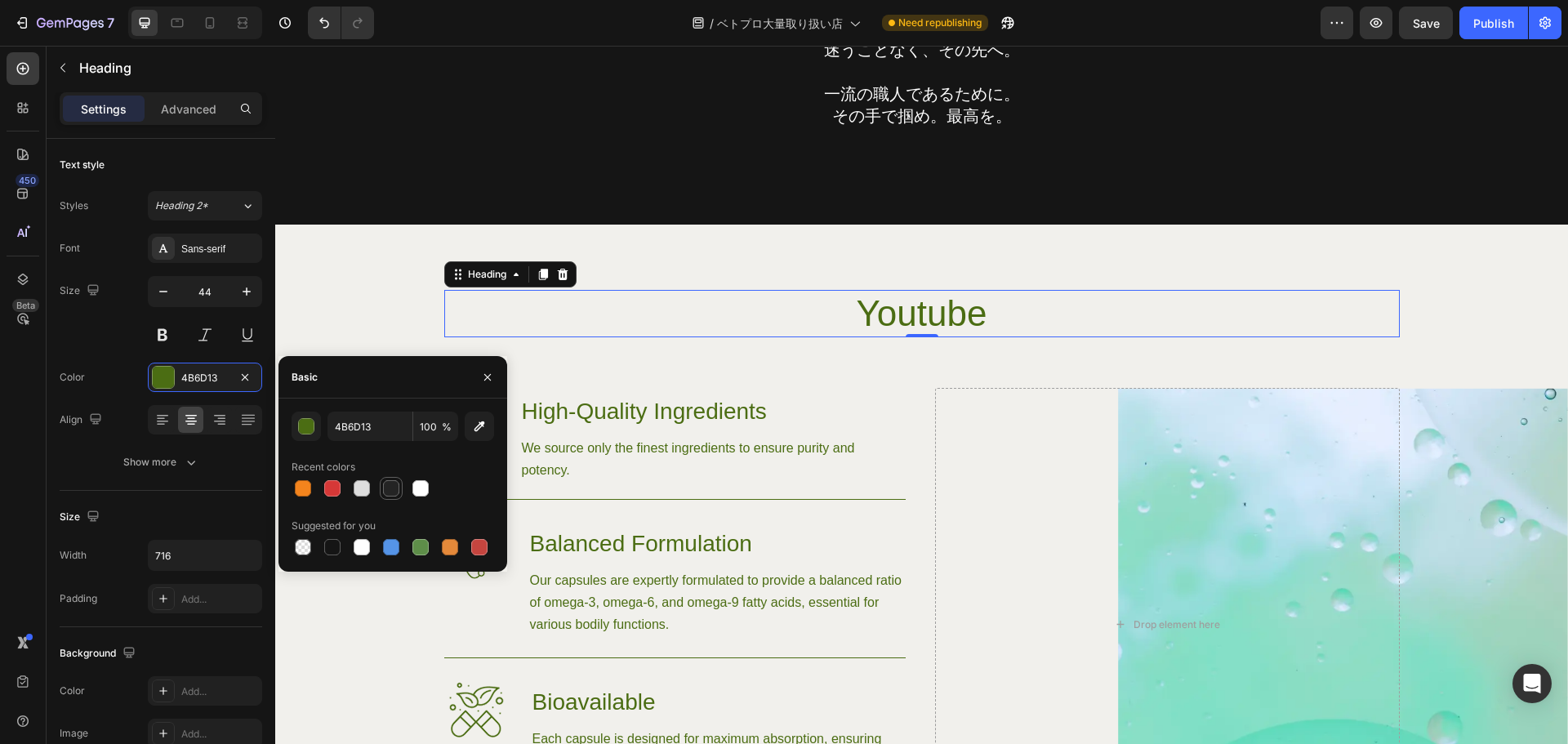
click at [385, 492] on div at bounding box center [390, 488] width 16 height 16
type input "242424"
click at [214, 248] on div "Sans-serif" at bounding box center [219, 249] width 77 height 15
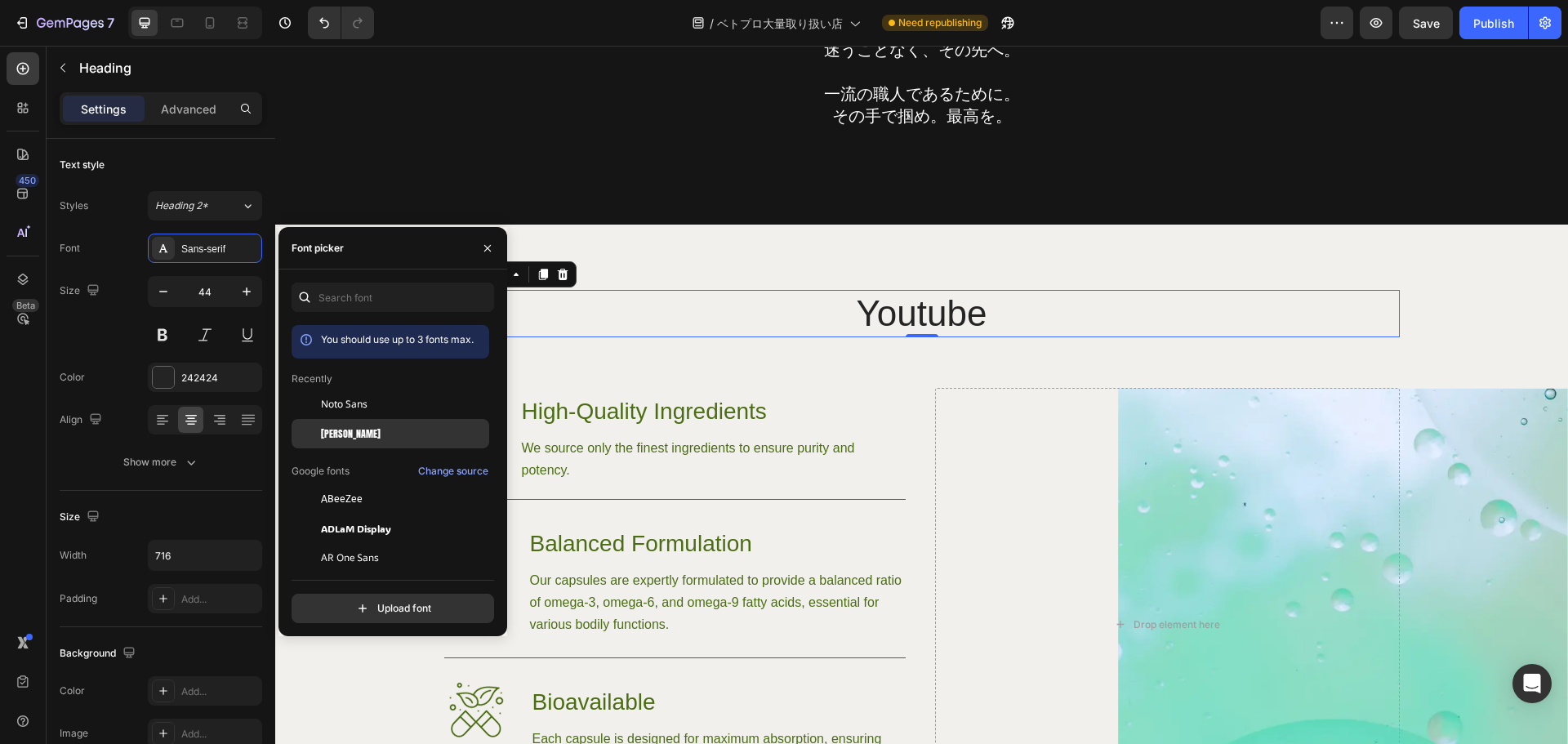
click at [337, 428] on span "Anton" at bounding box center [351, 433] width 60 height 15
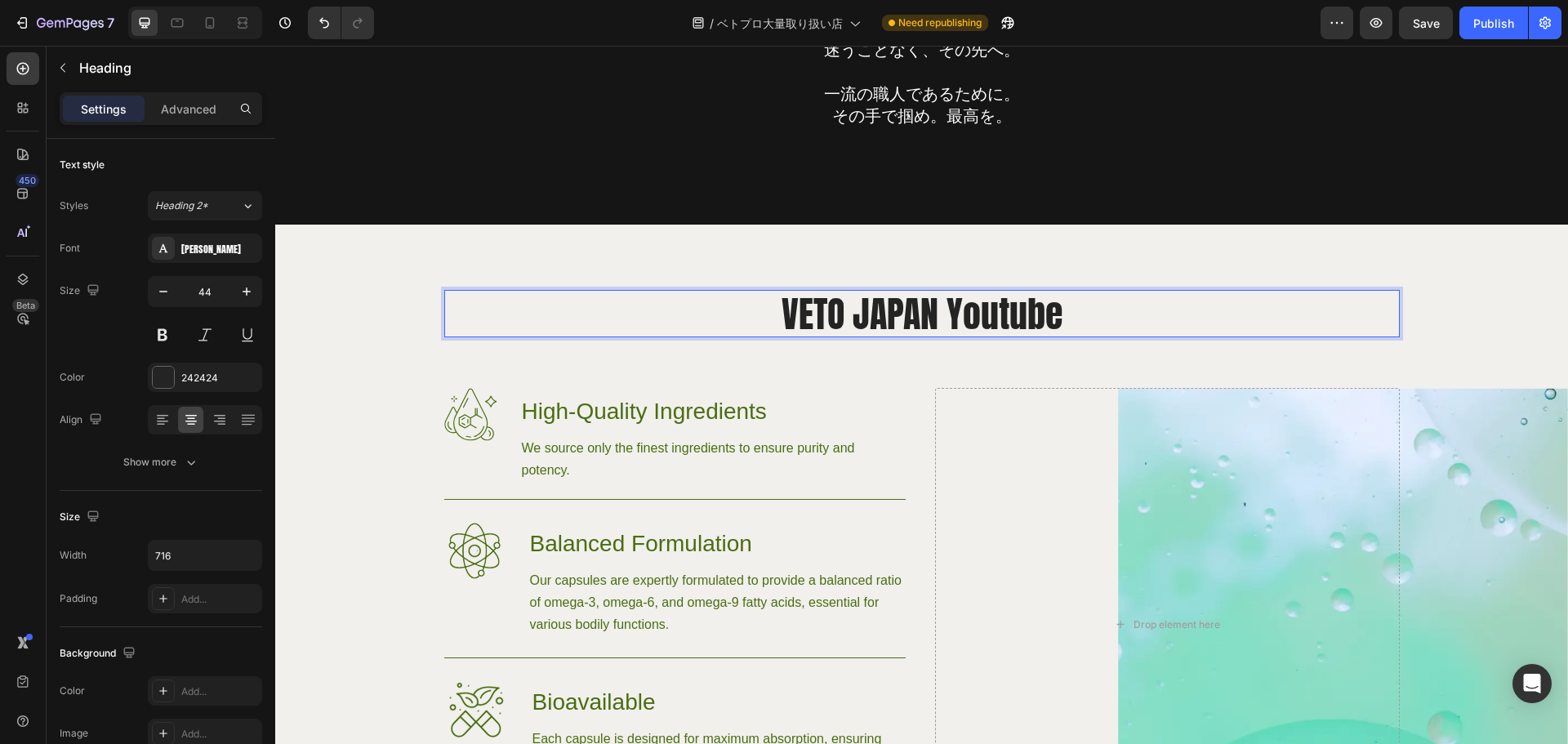
click at [852, 311] on p "VETO JAPAN Youtube" at bounding box center [922, 314] width 581 height 45
click at [991, 326] on p "VETO PRO PAC JAPAN Youtube" at bounding box center [922, 314] width 581 height 45
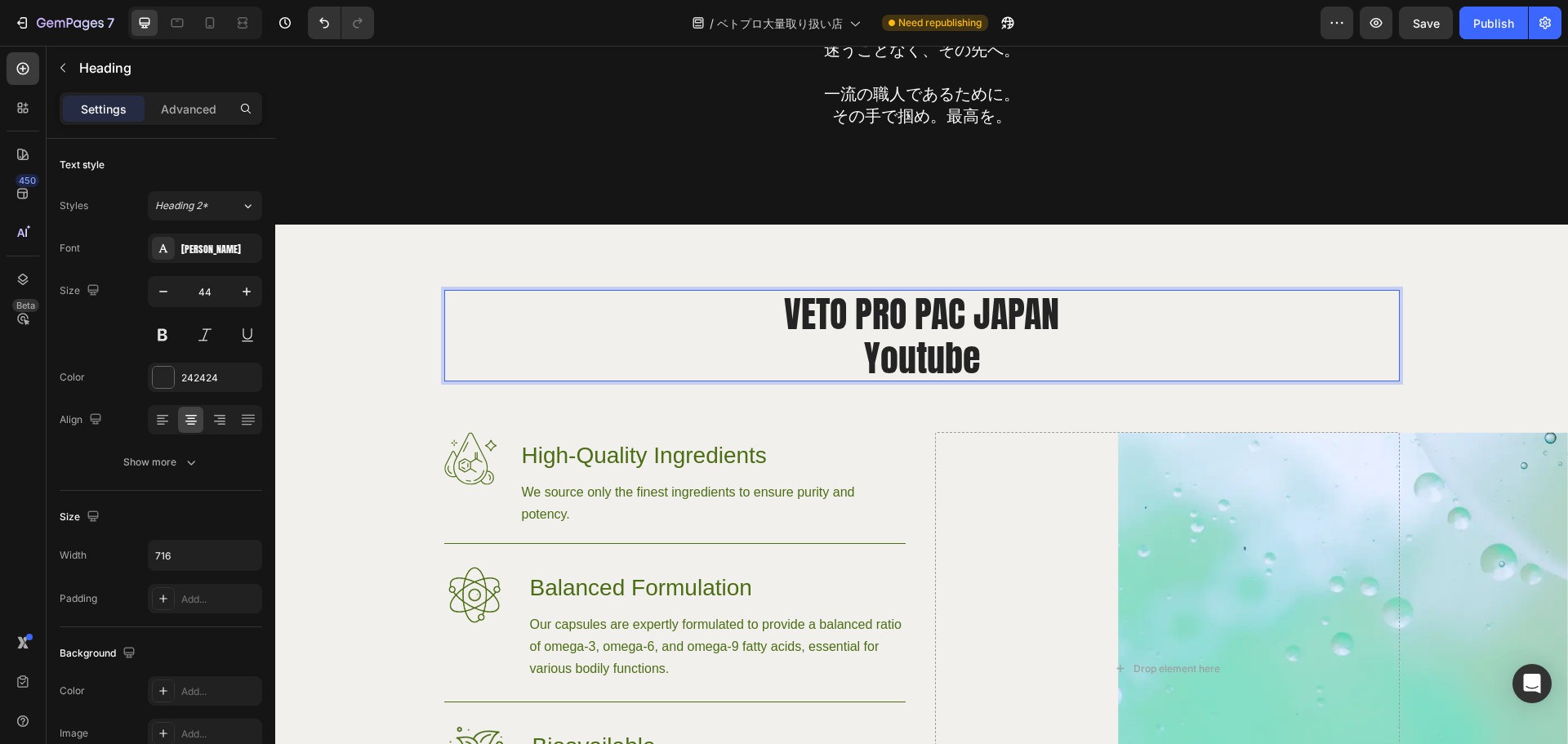
click at [1006, 359] on p "VETO PRO PAC JAPAN Youtube" at bounding box center [922, 335] width 581 height 88
click at [52, 78] on button "button" at bounding box center [62, 67] width 26 height 26
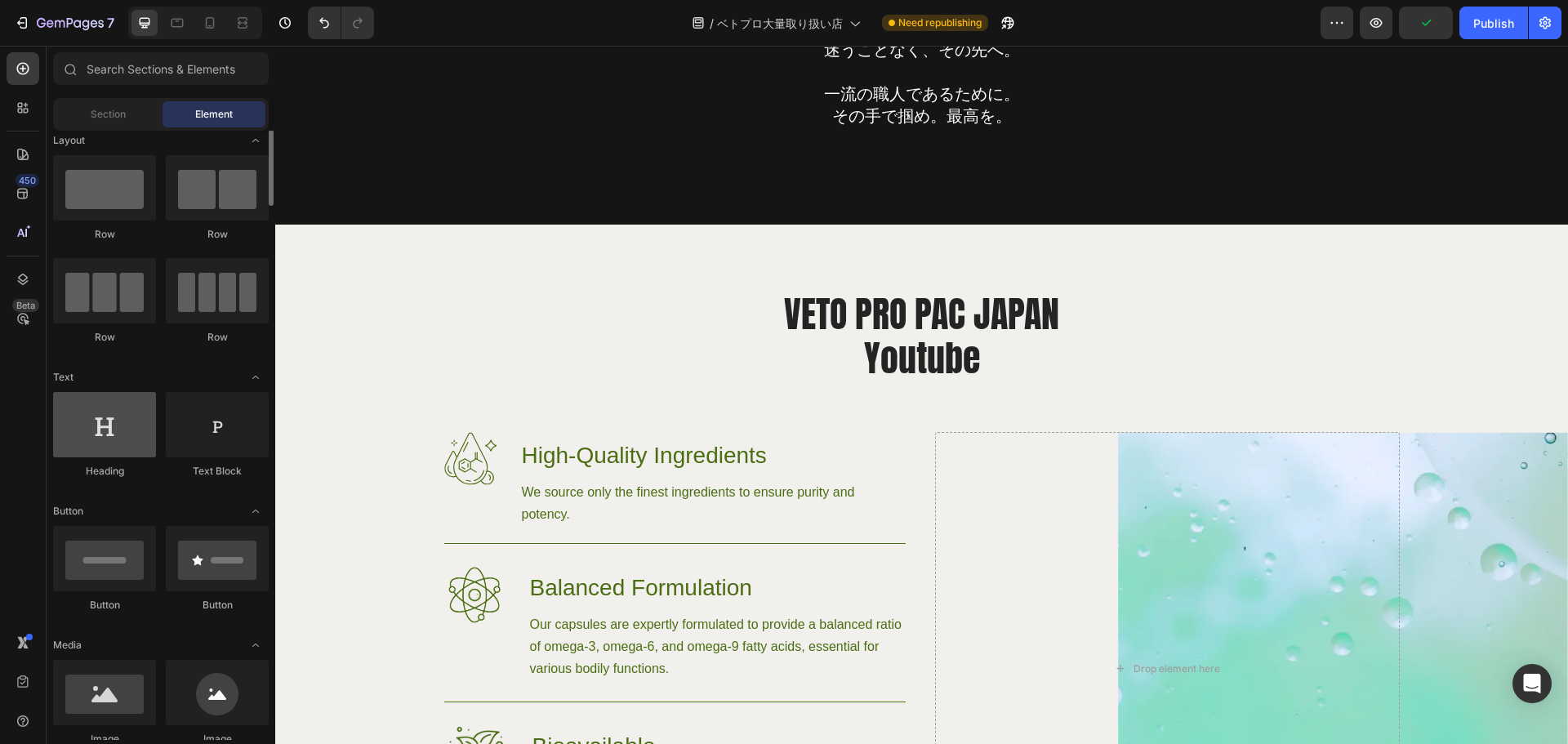
scroll to position [8, 0]
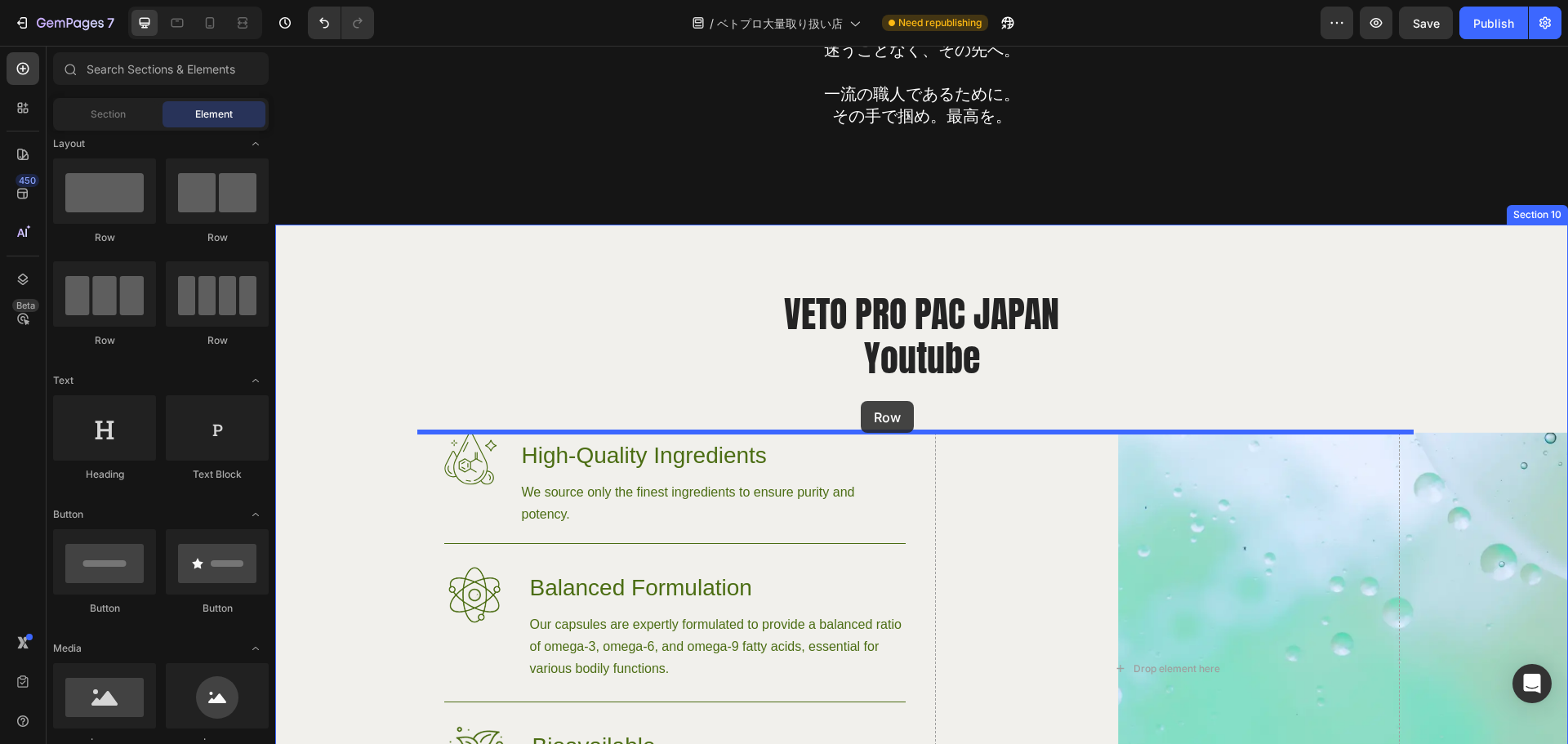
drag, startPoint x: 373, startPoint y: 246, endPoint x: 861, endPoint y: 402, distance: 512.3
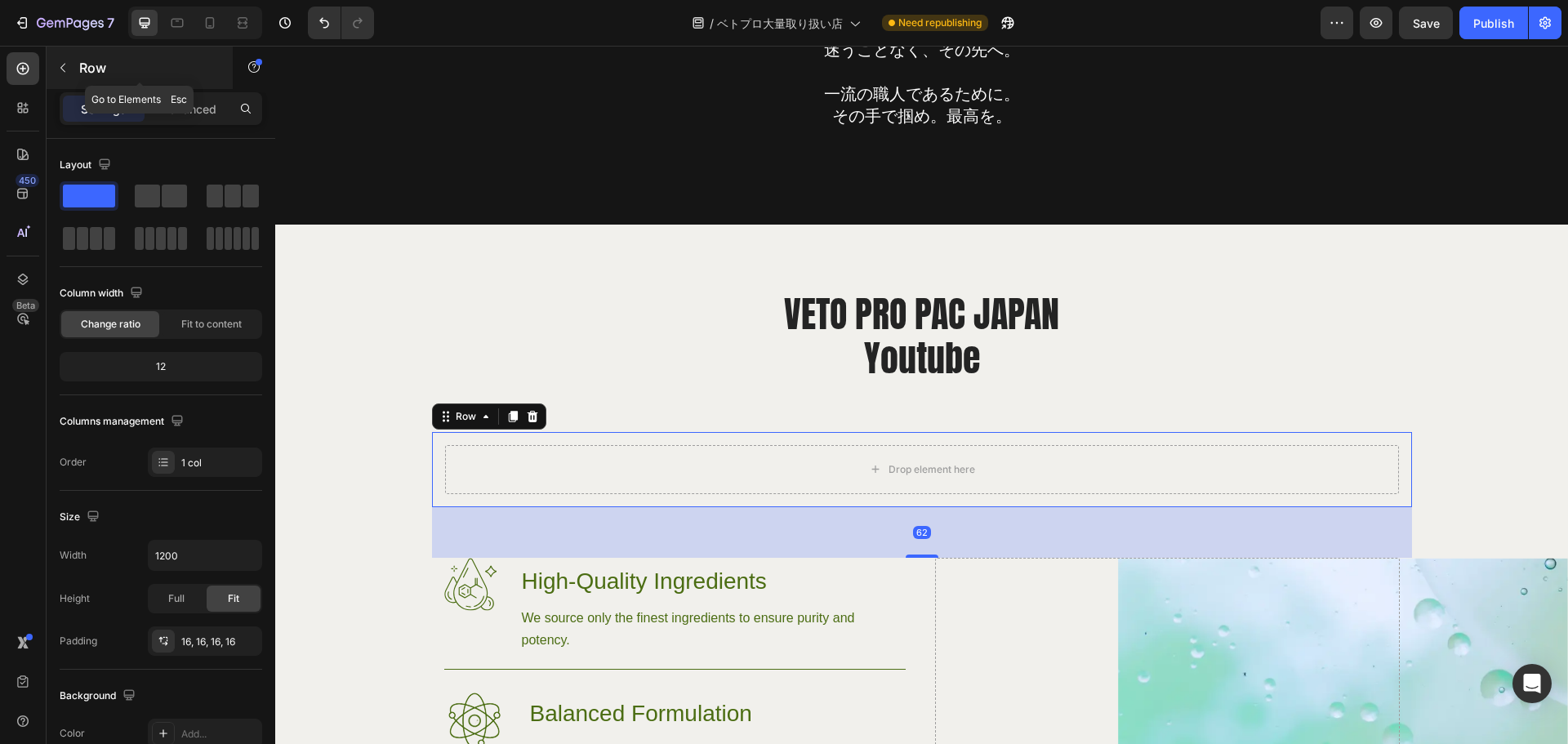
click at [61, 69] on icon "button" at bounding box center [62, 68] width 5 height 9
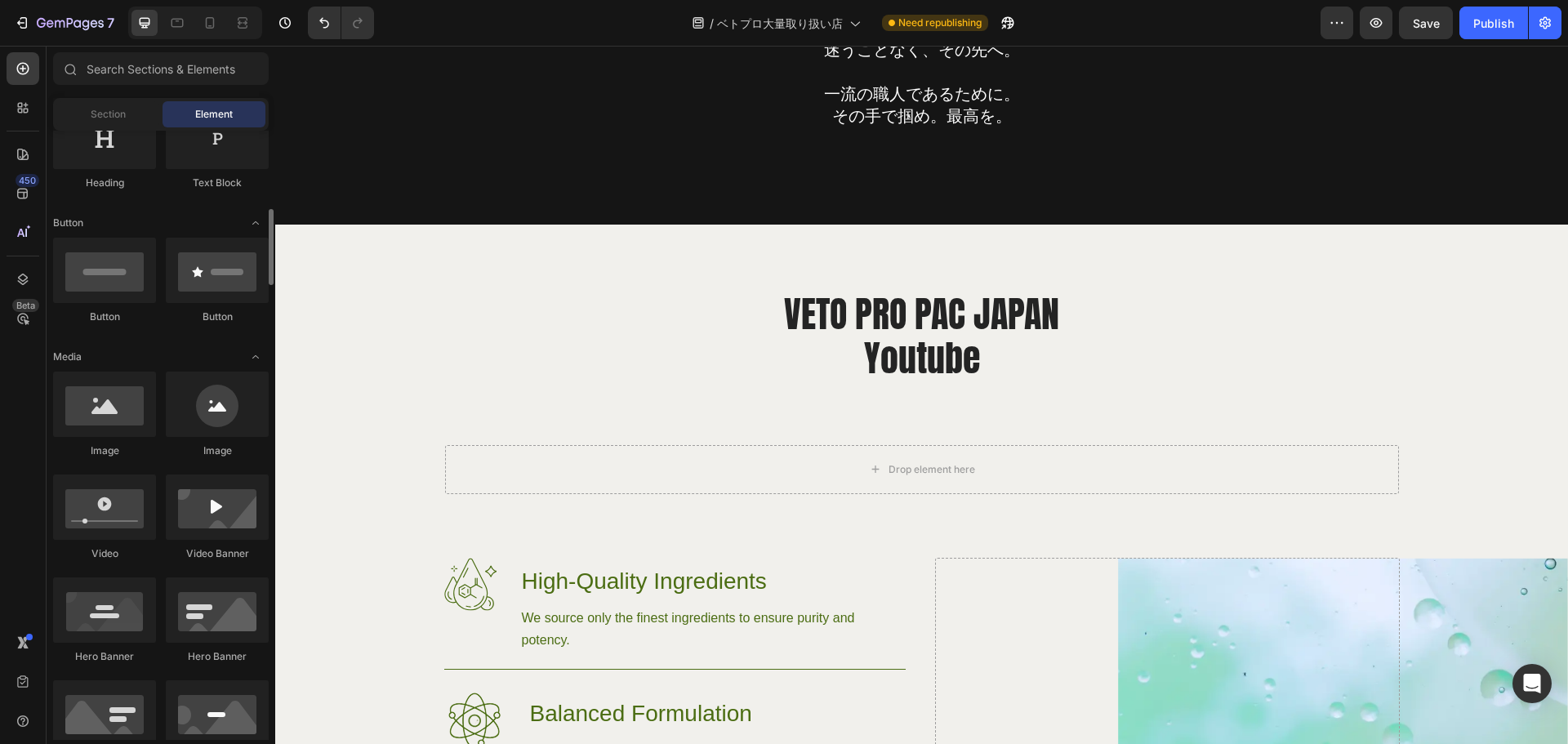
scroll to position [346, 0]
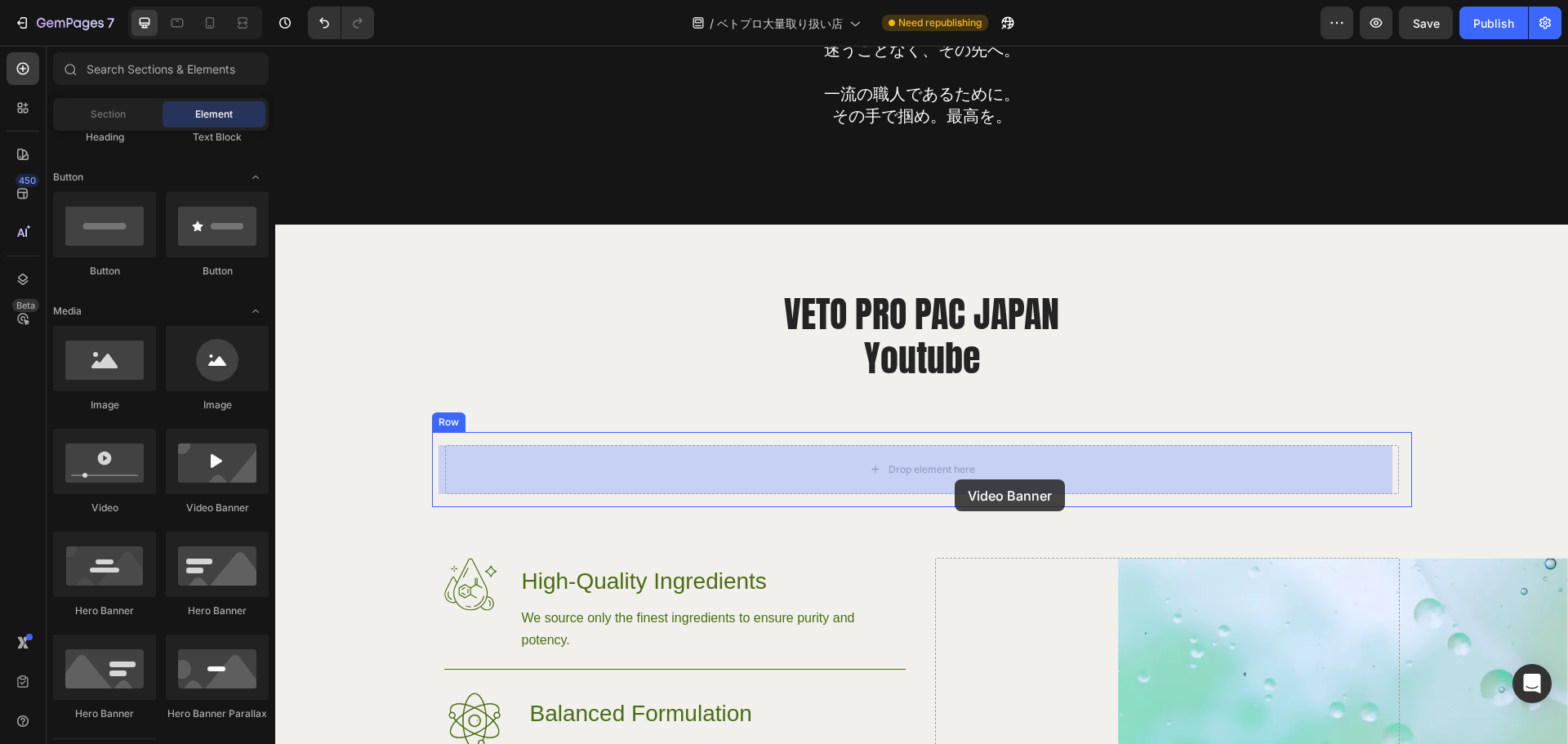
drag, startPoint x: 493, startPoint y: 515, endPoint x: 955, endPoint y: 480, distance: 463.3
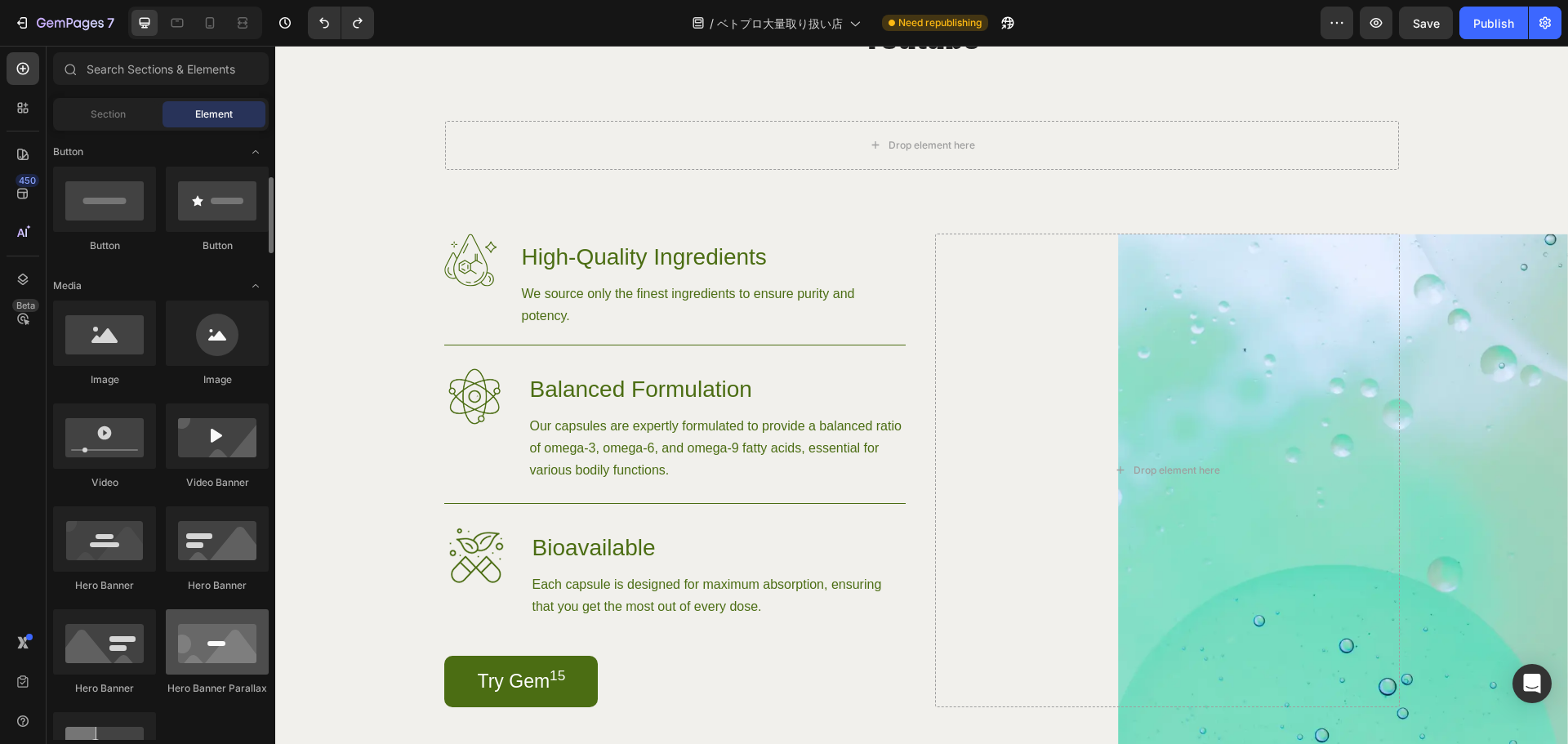
scroll to position [372, 0]
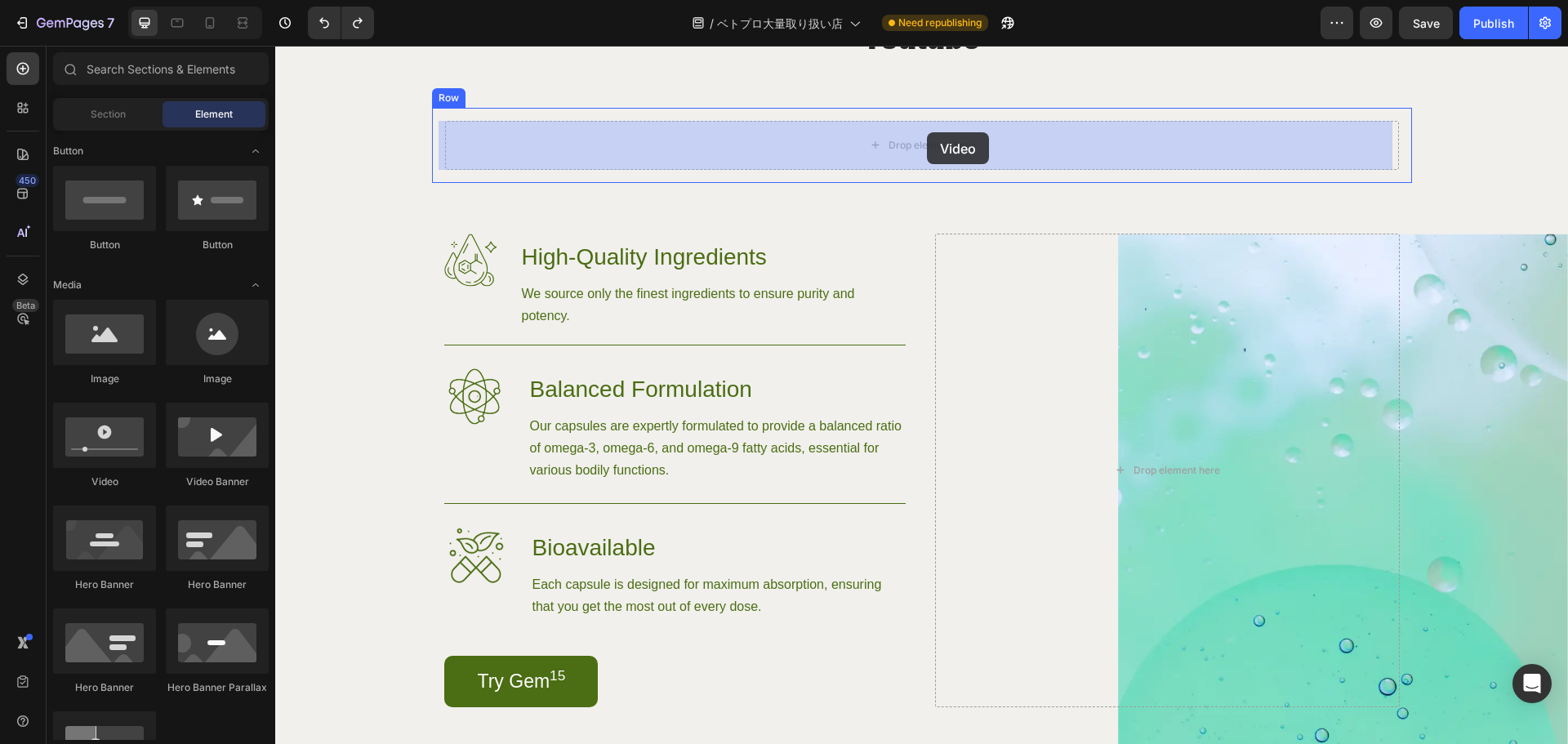
drag, startPoint x: 388, startPoint y: 495, endPoint x: 927, endPoint y: 133, distance: 649.3
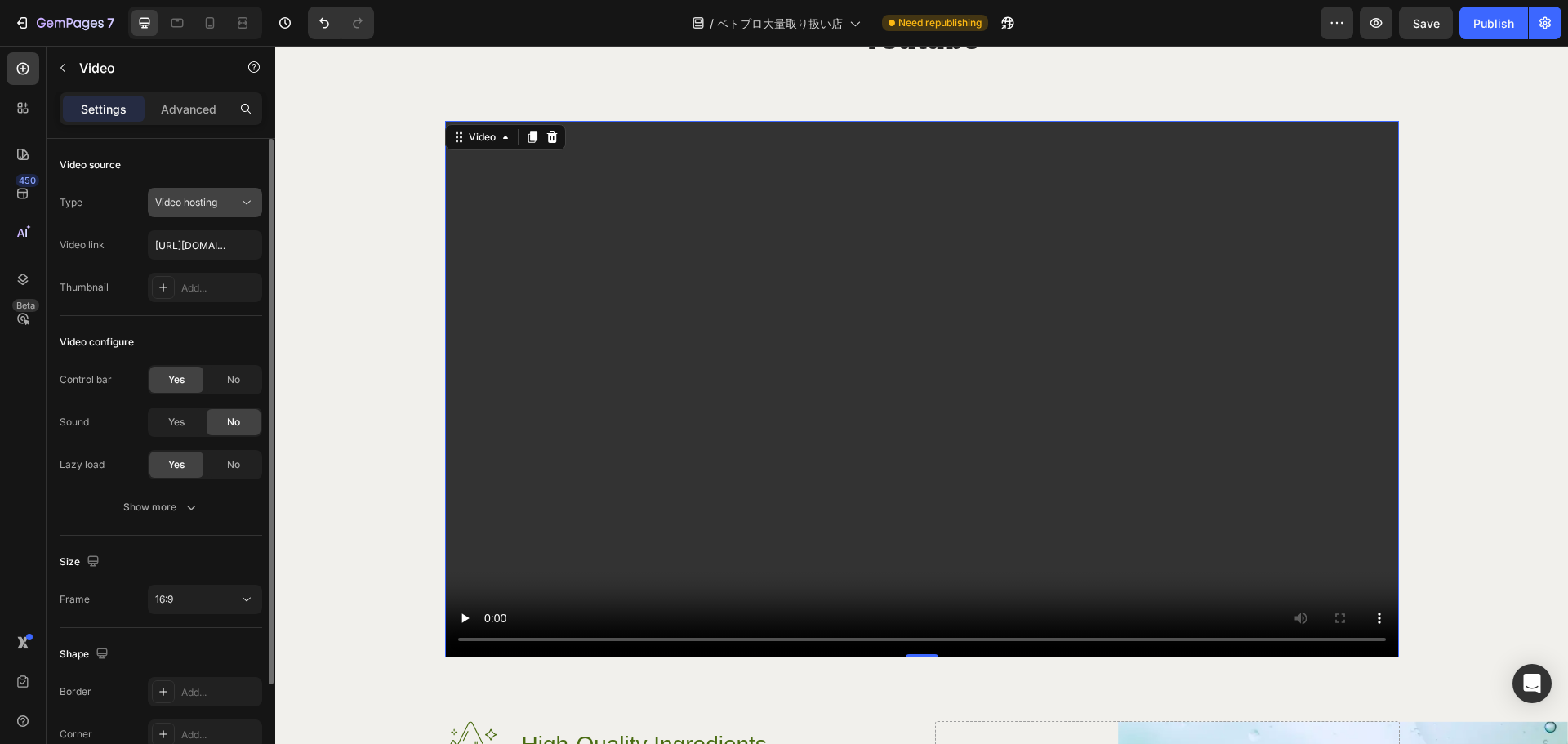
click at [217, 202] on span "Video hosting" at bounding box center [186, 202] width 62 height 13
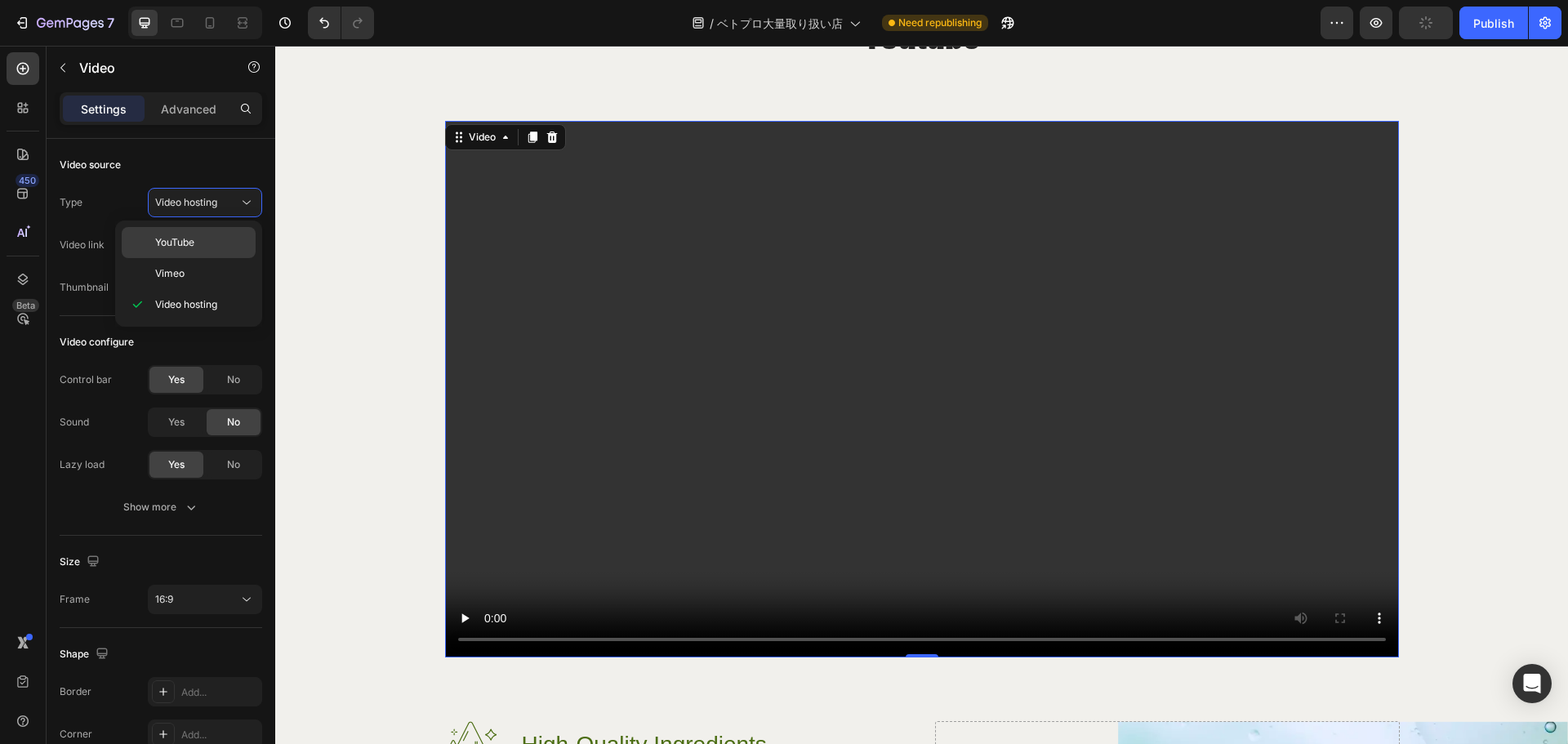
click at [205, 242] on p "YouTube" at bounding box center [201, 242] width 93 height 15
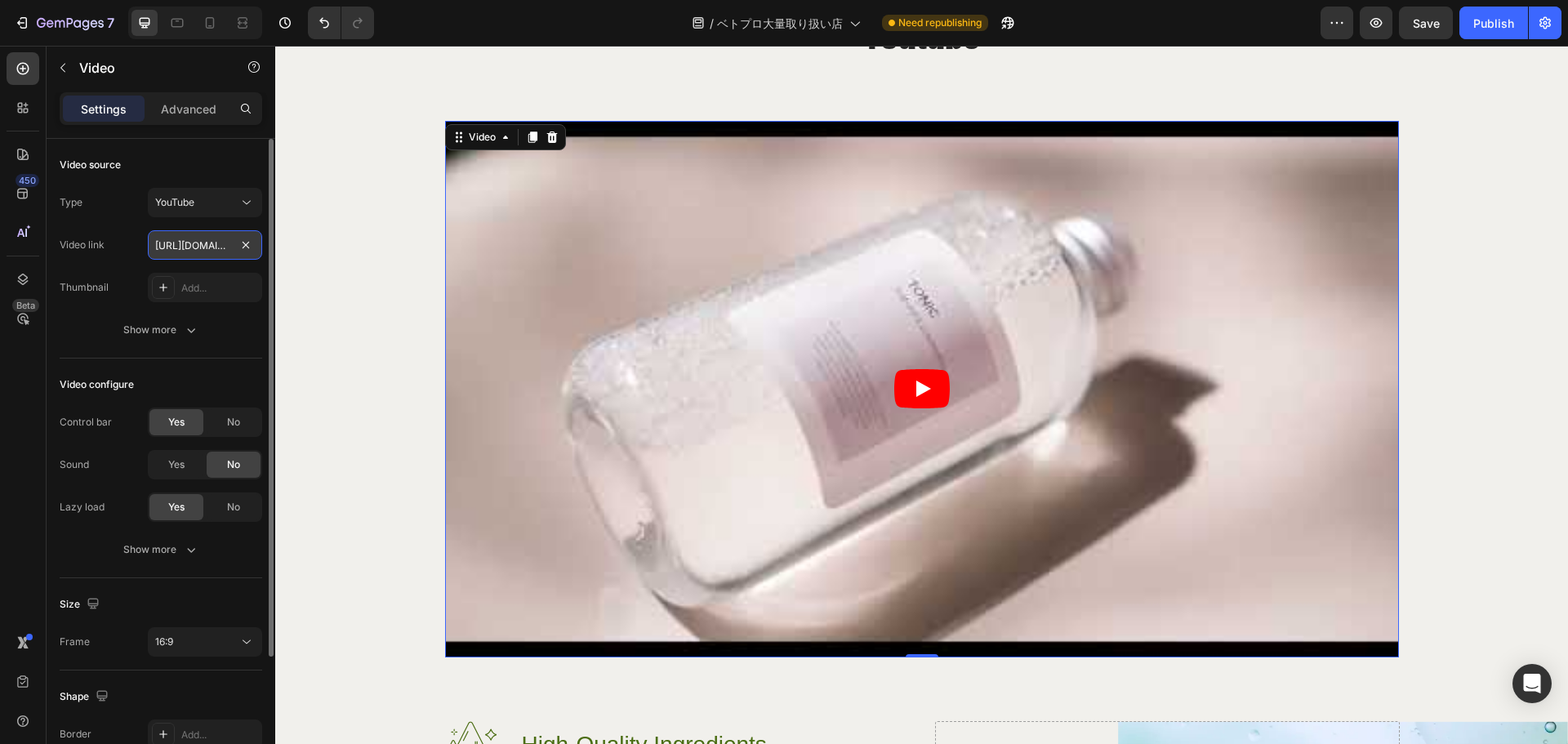
click at [184, 247] on input "https://www.youtube.com/watch?v=drIt4RH_kyQ" at bounding box center [205, 245] width 114 height 29
paste input "youtu.be/UJs2ujqX7sE?si=gr6k5MRfT8W2A628"
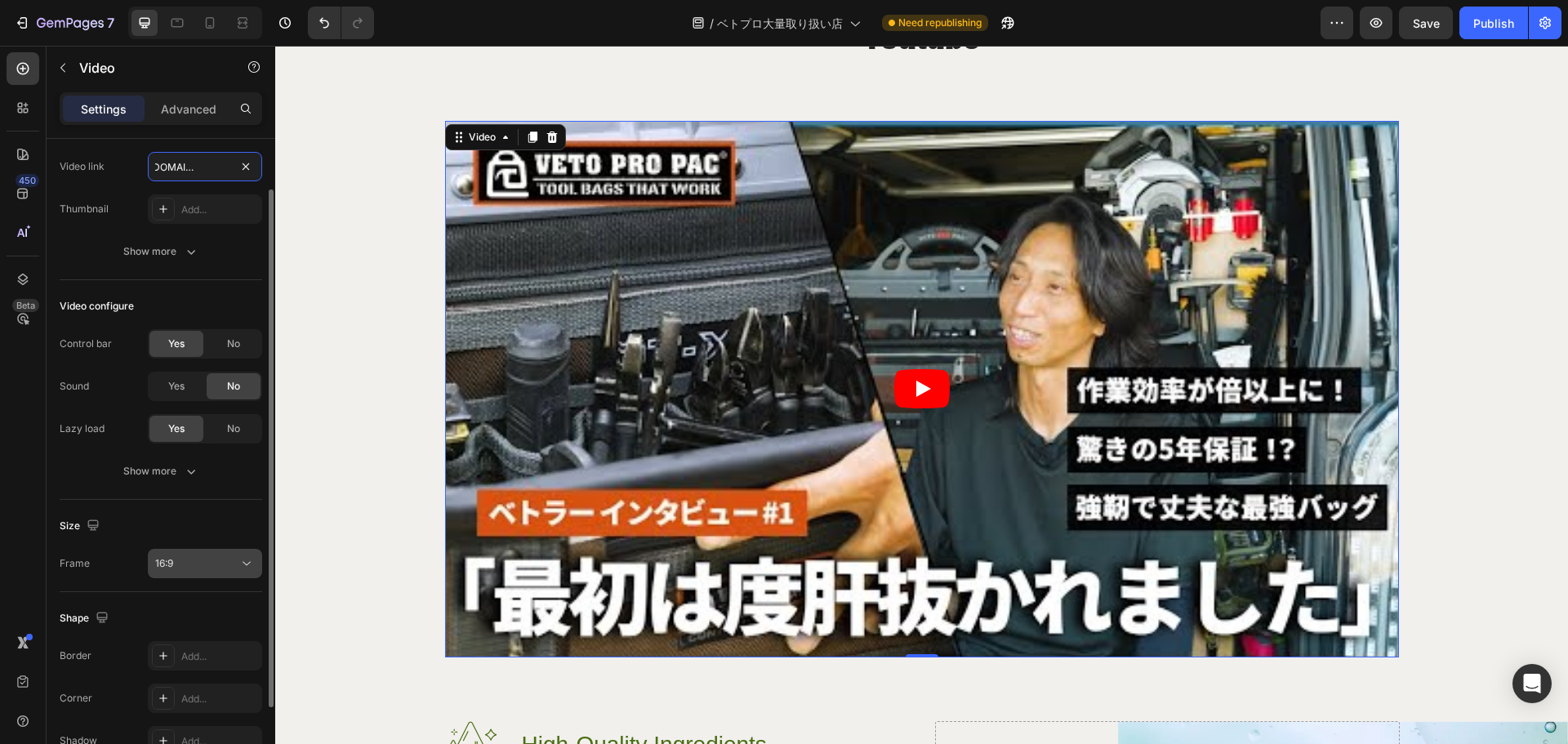
scroll to position [79, 0]
type input "https://youtu.be/UJs2ujqX7sE?si=gr6k5MRfT8W2A628"
click at [225, 558] on div "16:9" at bounding box center [197, 562] width 83 height 15
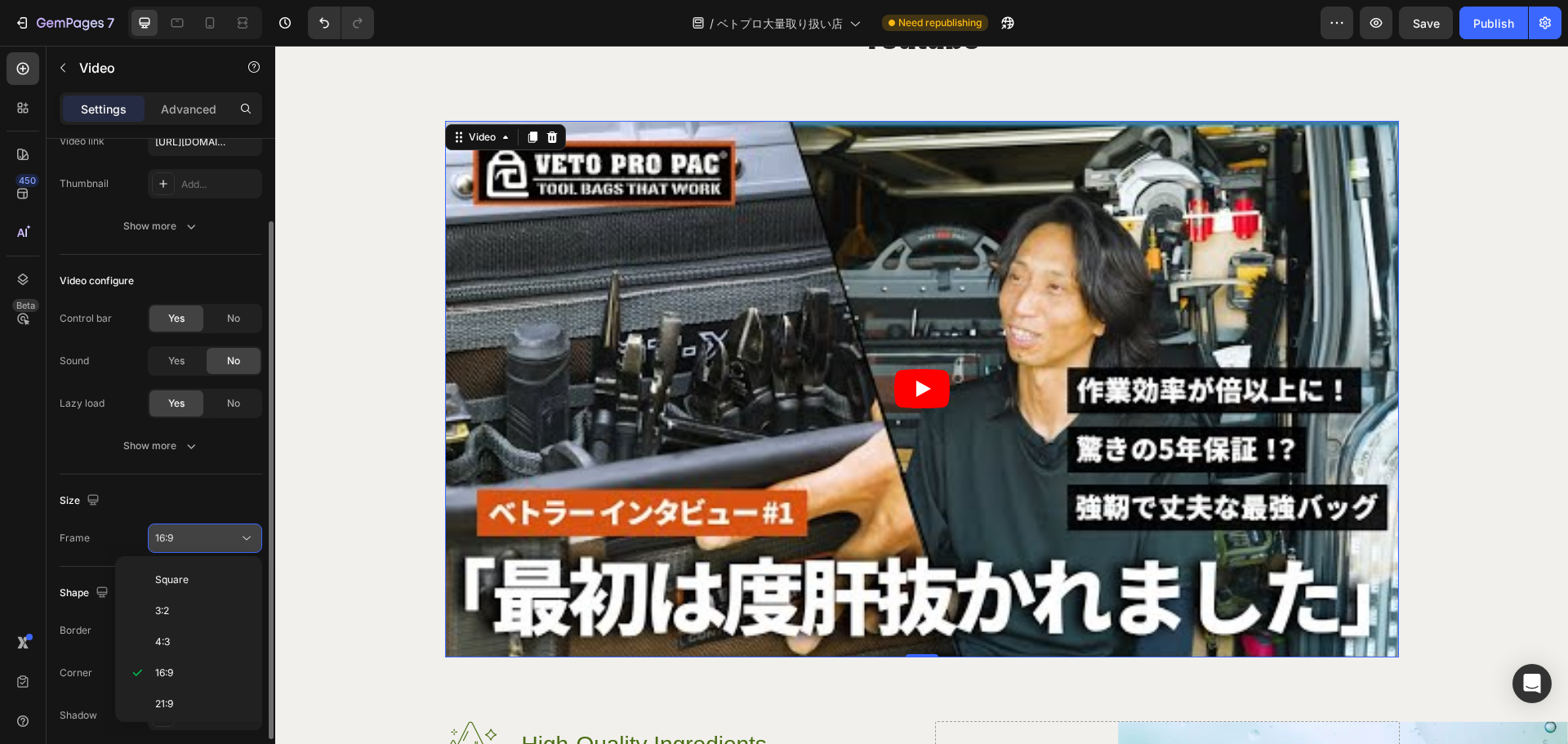
click at [225, 540] on div "16:9" at bounding box center [197, 538] width 83 height 15
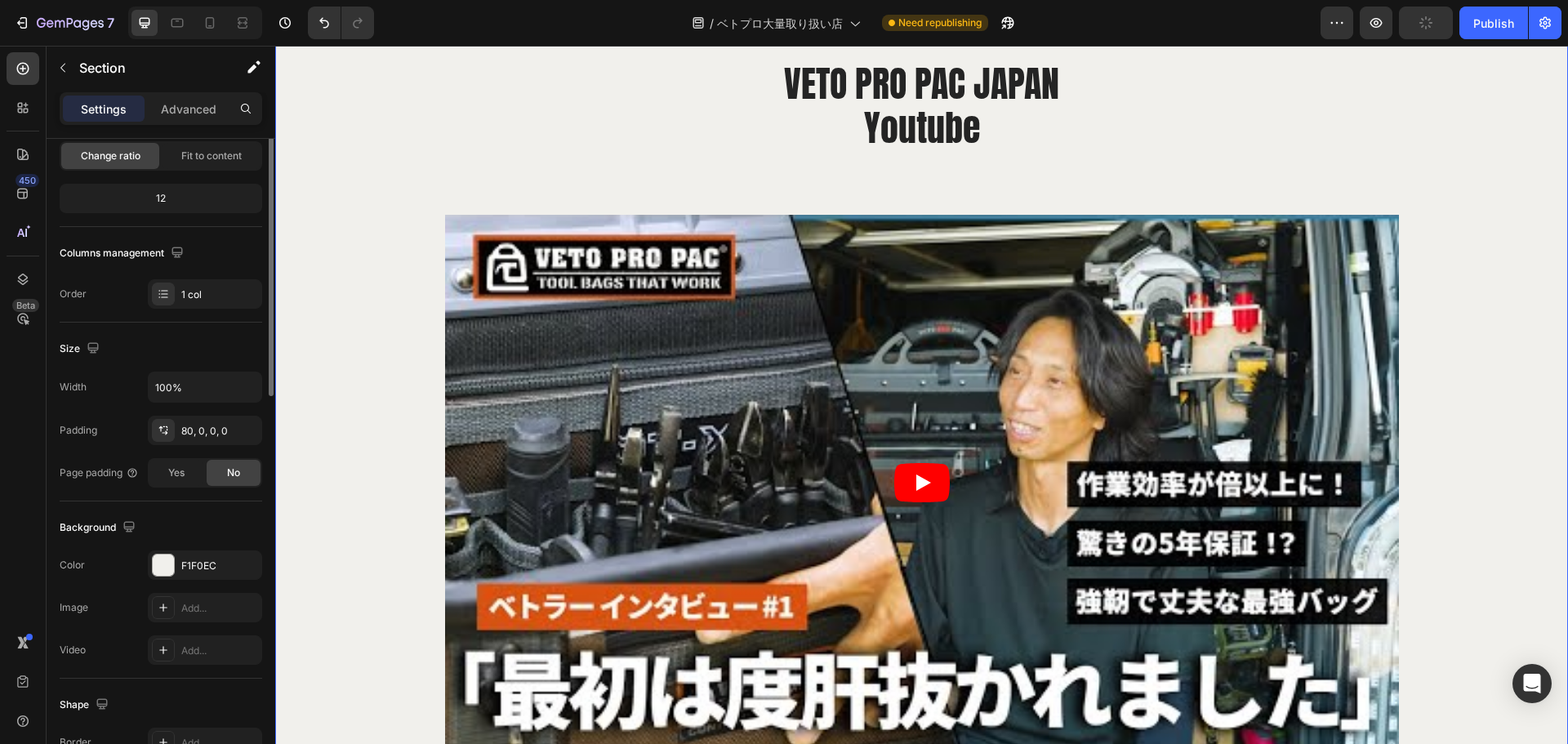
scroll to position [0, 0]
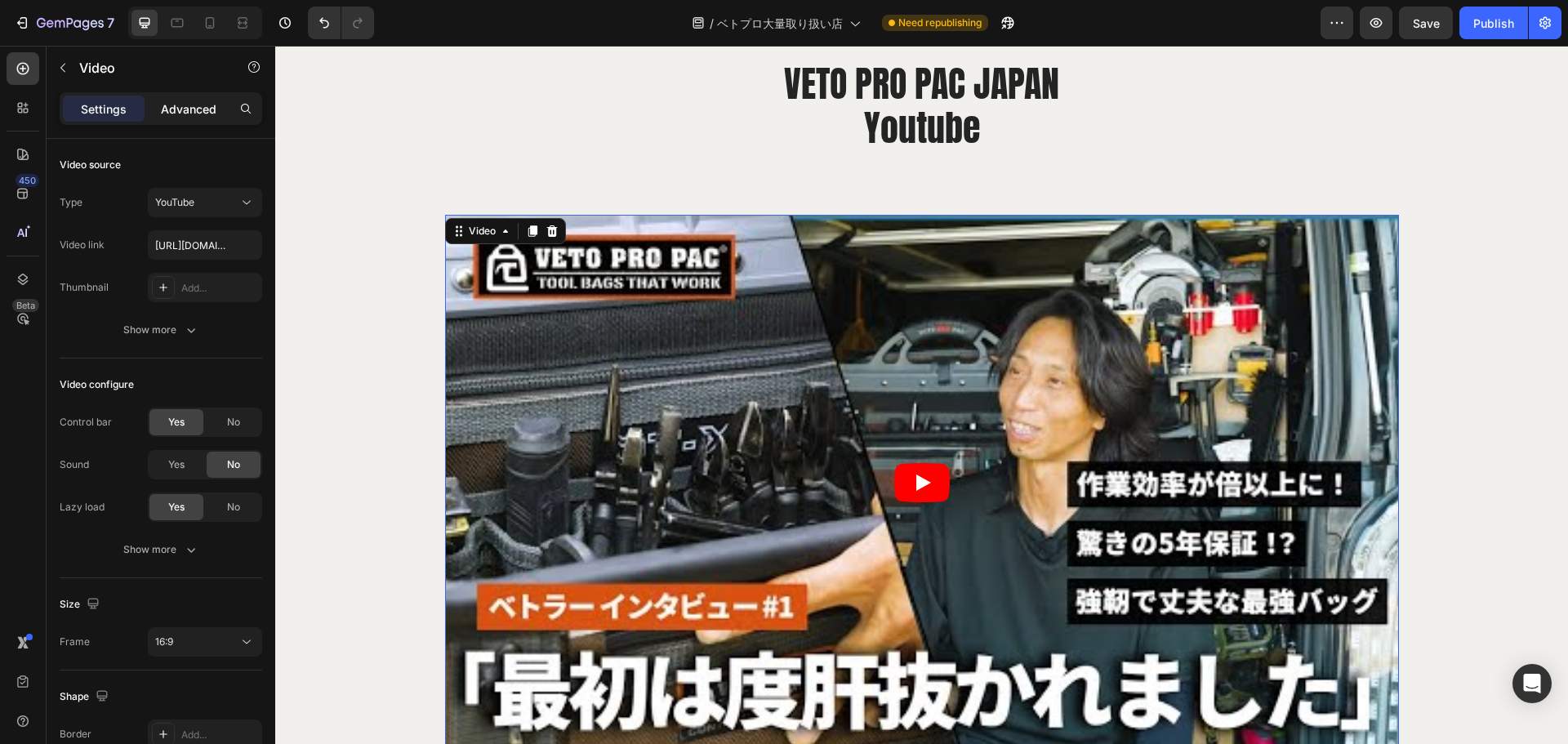
click at [196, 117] on p "Advanced" at bounding box center [188, 109] width 55 height 17
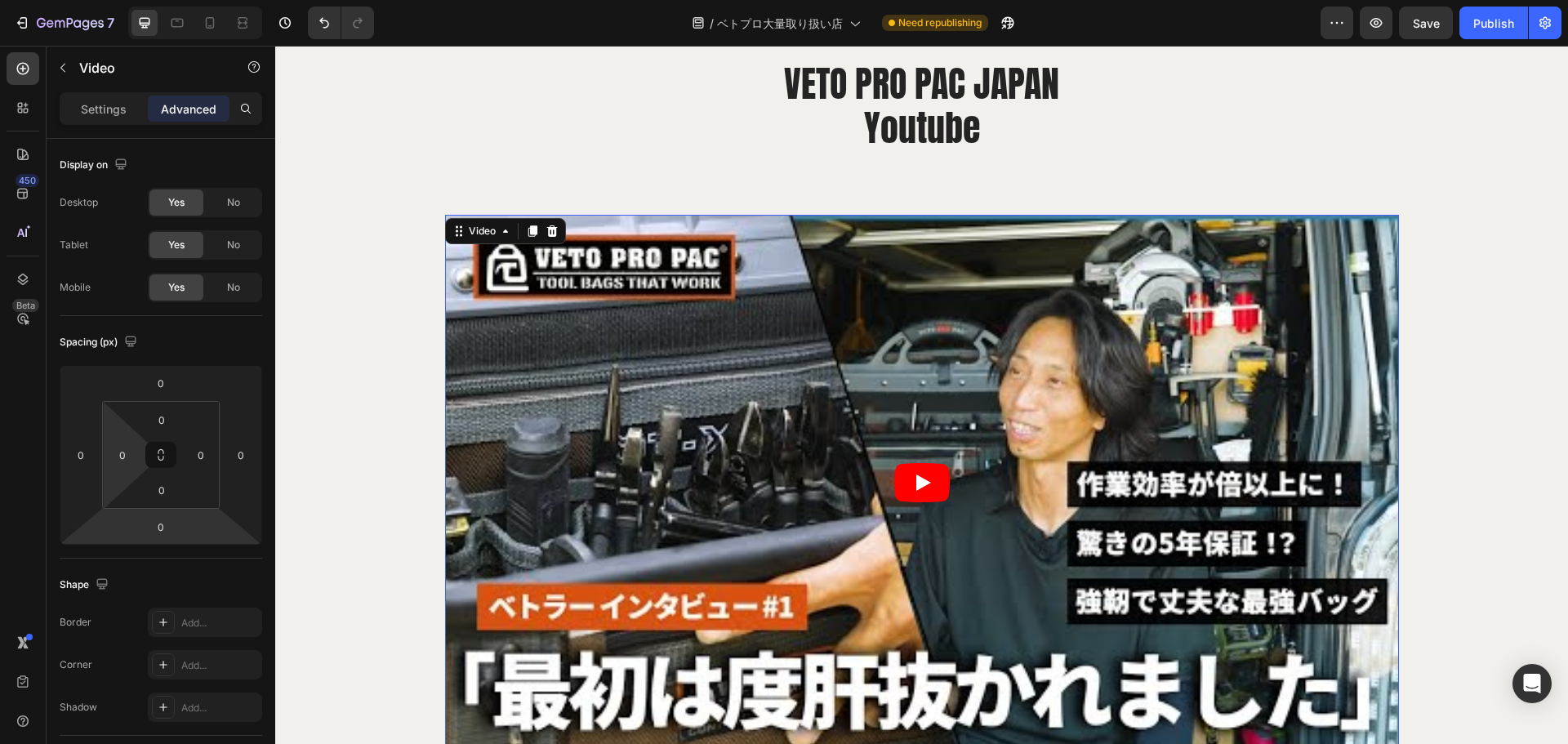
scroll to position [438, 0]
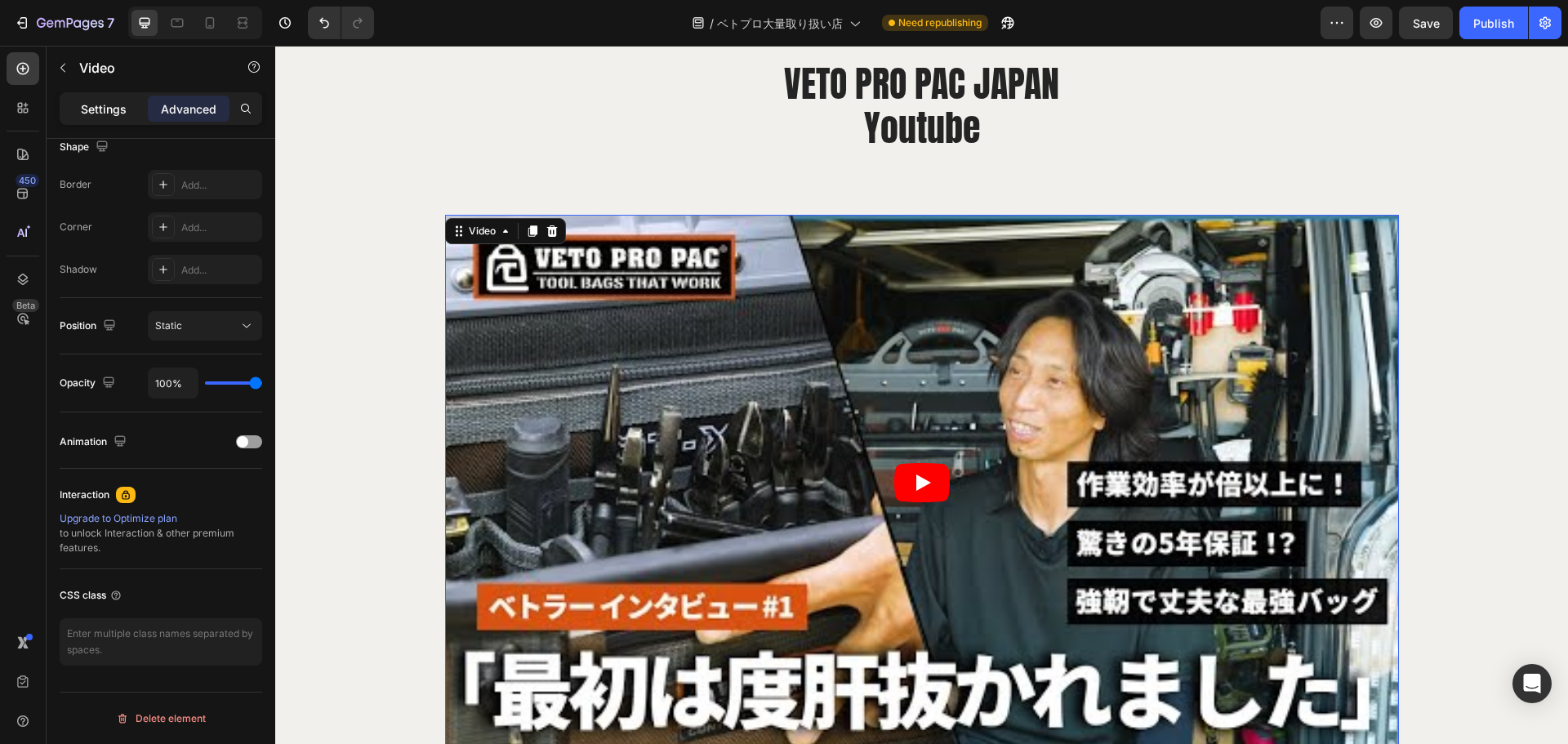
click at [104, 102] on p "Settings" at bounding box center [103, 109] width 46 height 17
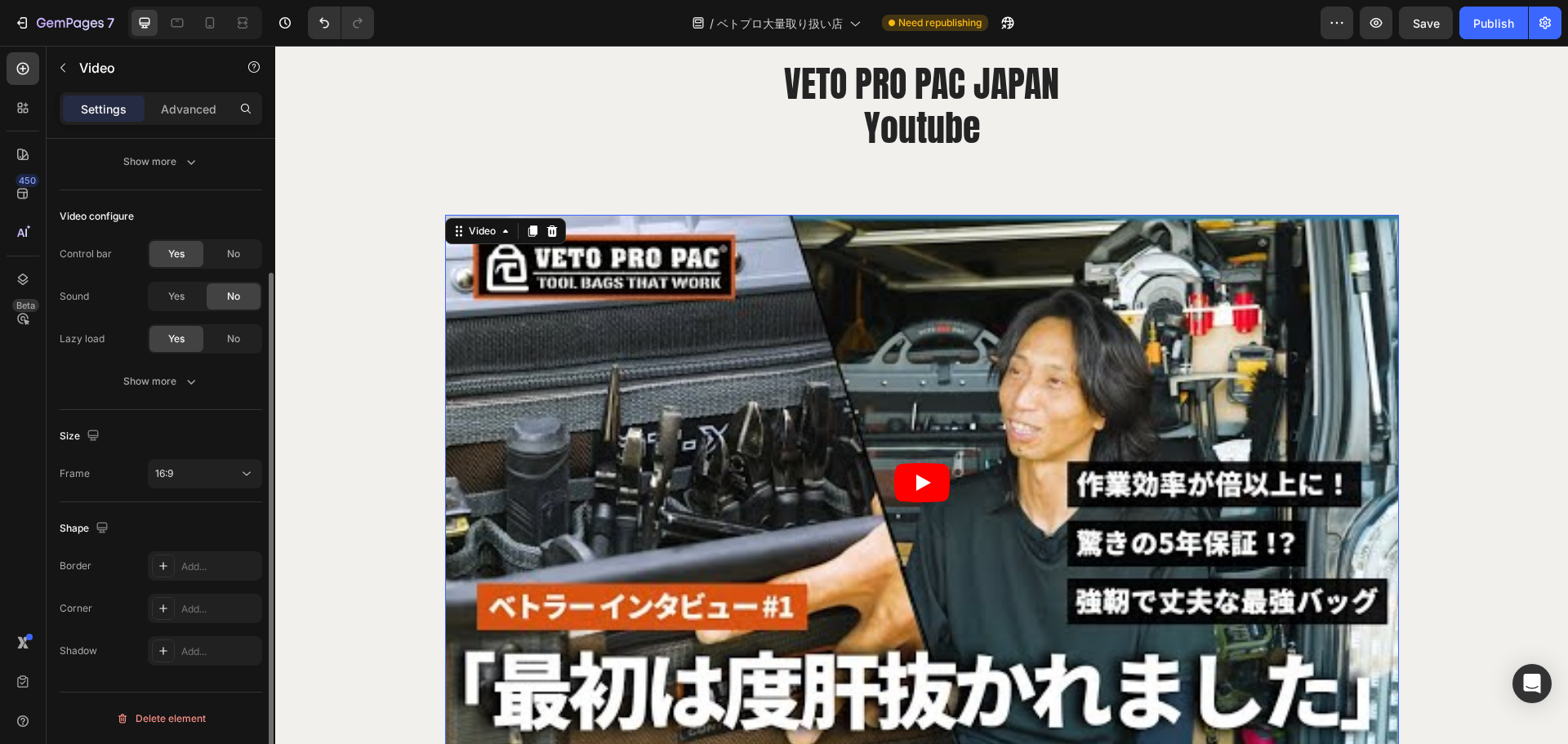
scroll to position [169, 0]
click at [226, 470] on div "16:9" at bounding box center [197, 474] width 83 height 15
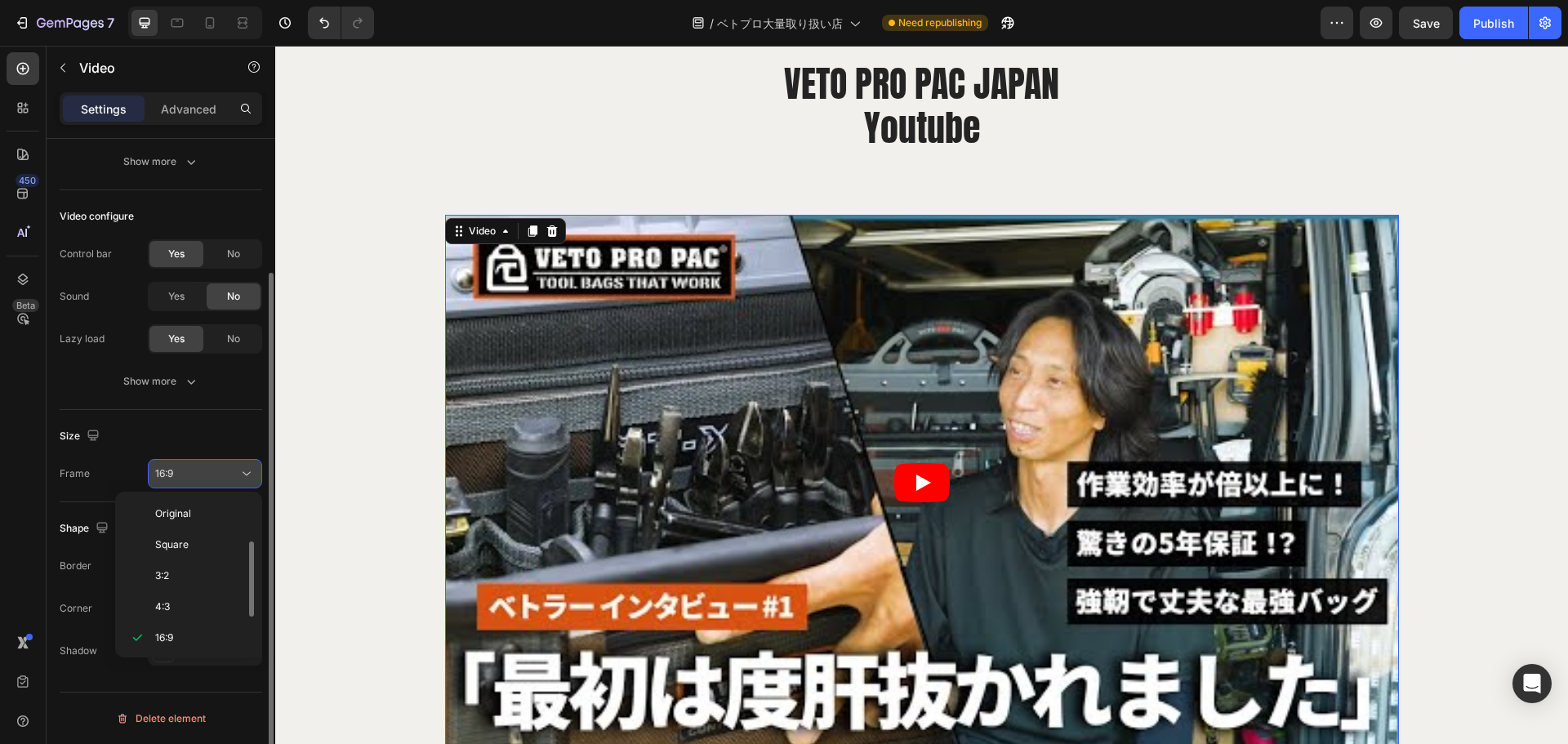
scroll to position [29, 0]
click at [242, 470] on icon at bounding box center [246, 474] width 16 height 16
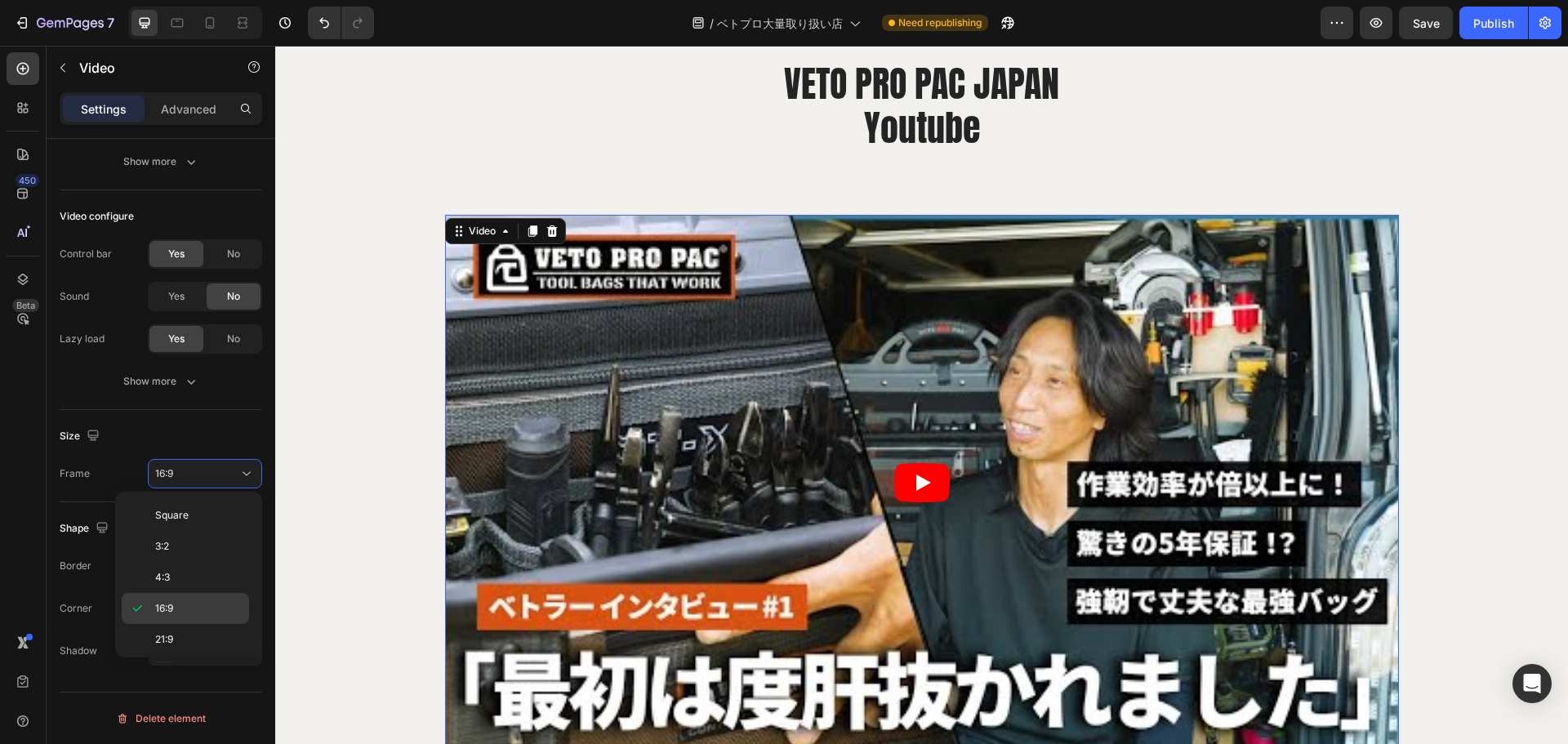
scroll to position [158, 0]
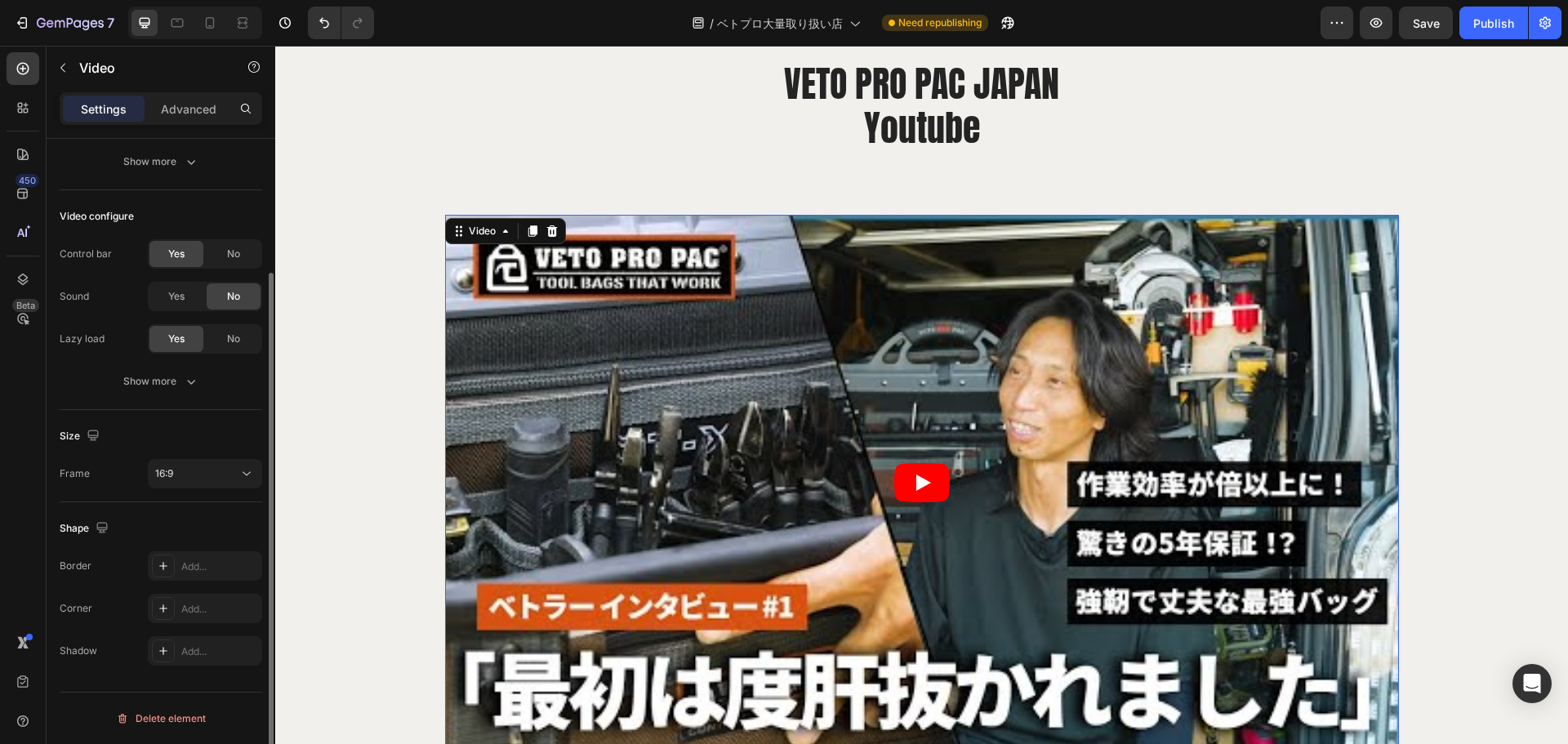
click at [225, 418] on div "Size Frame 16:9" at bounding box center [161, 455] width 202 height 92
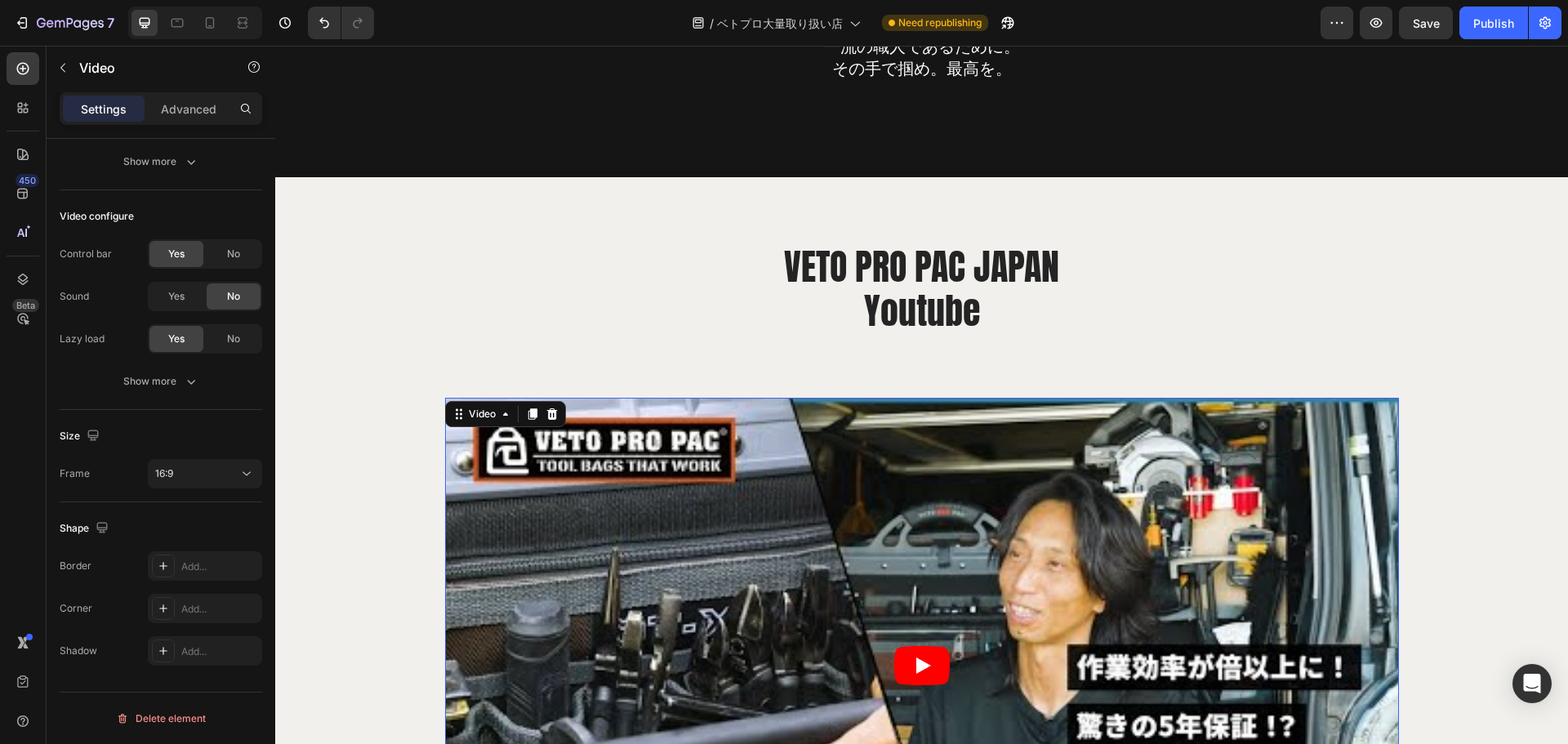
scroll to position [13700, 0]
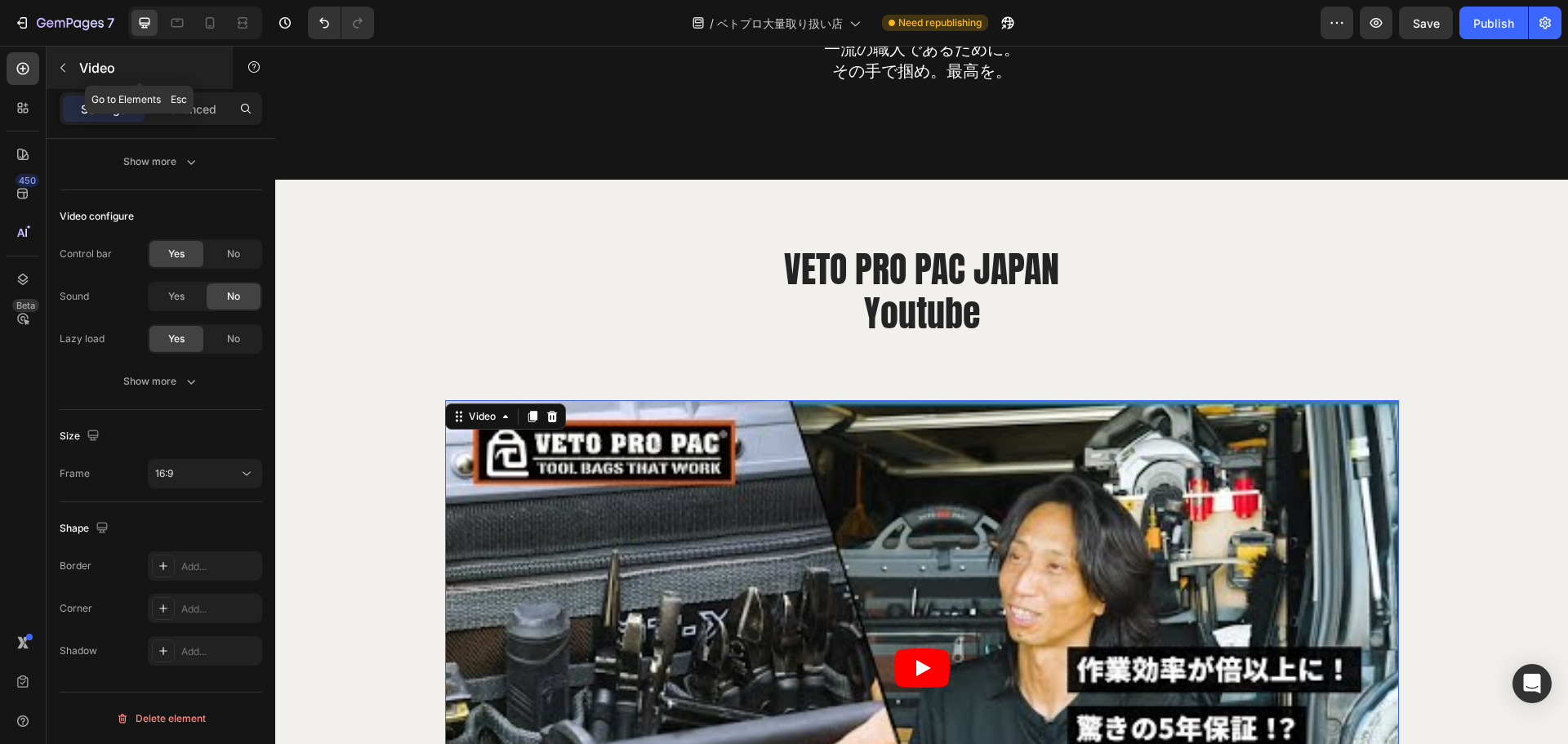
click at [63, 67] on icon "button" at bounding box center [62, 67] width 13 height 13
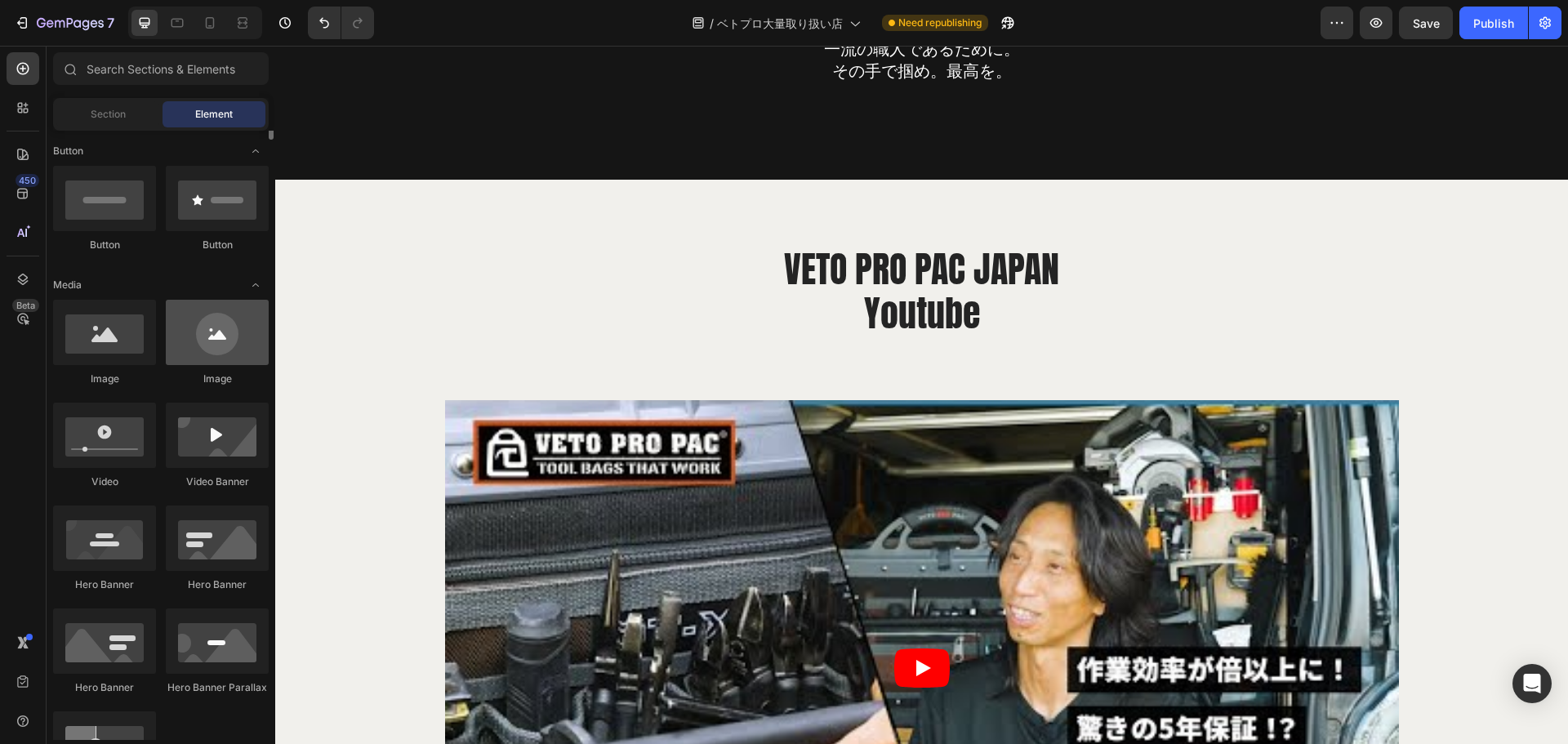
scroll to position [0, 0]
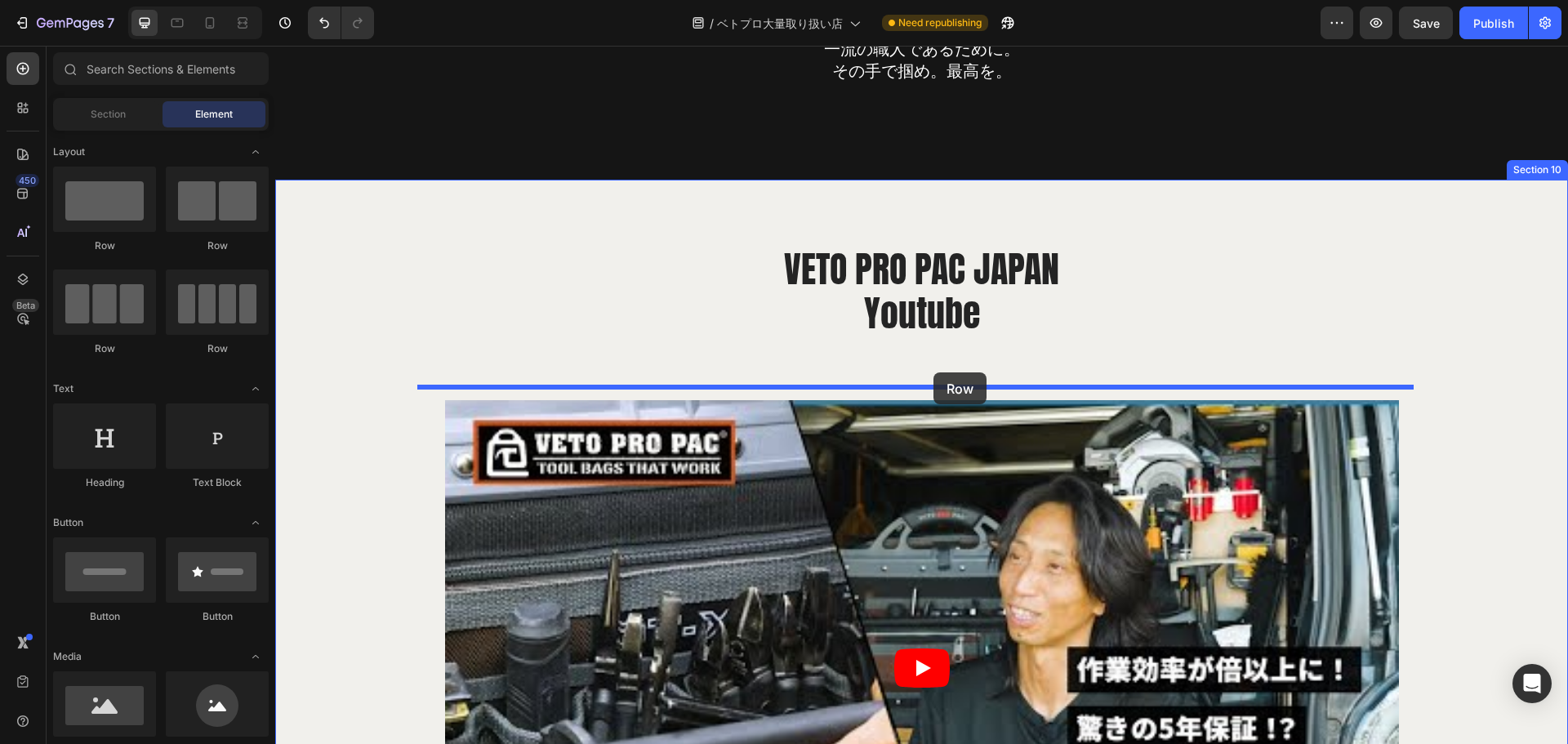
drag, startPoint x: 378, startPoint y: 264, endPoint x: 934, endPoint y: 373, distance: 566.6
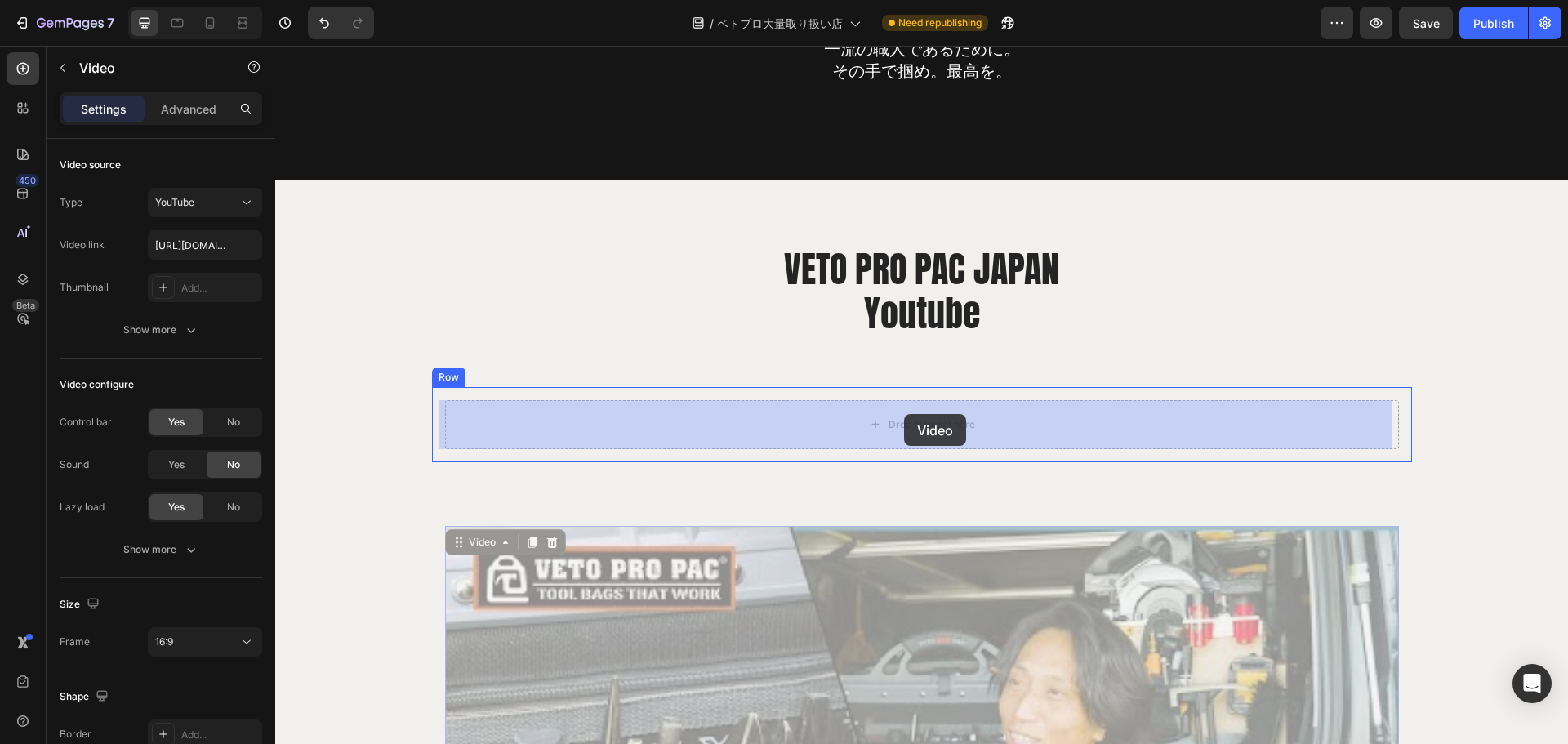
drag, startPoint x: 831, startPoint y: 617, endPoint x: 904, endPoint y: 415, distance: 214.8
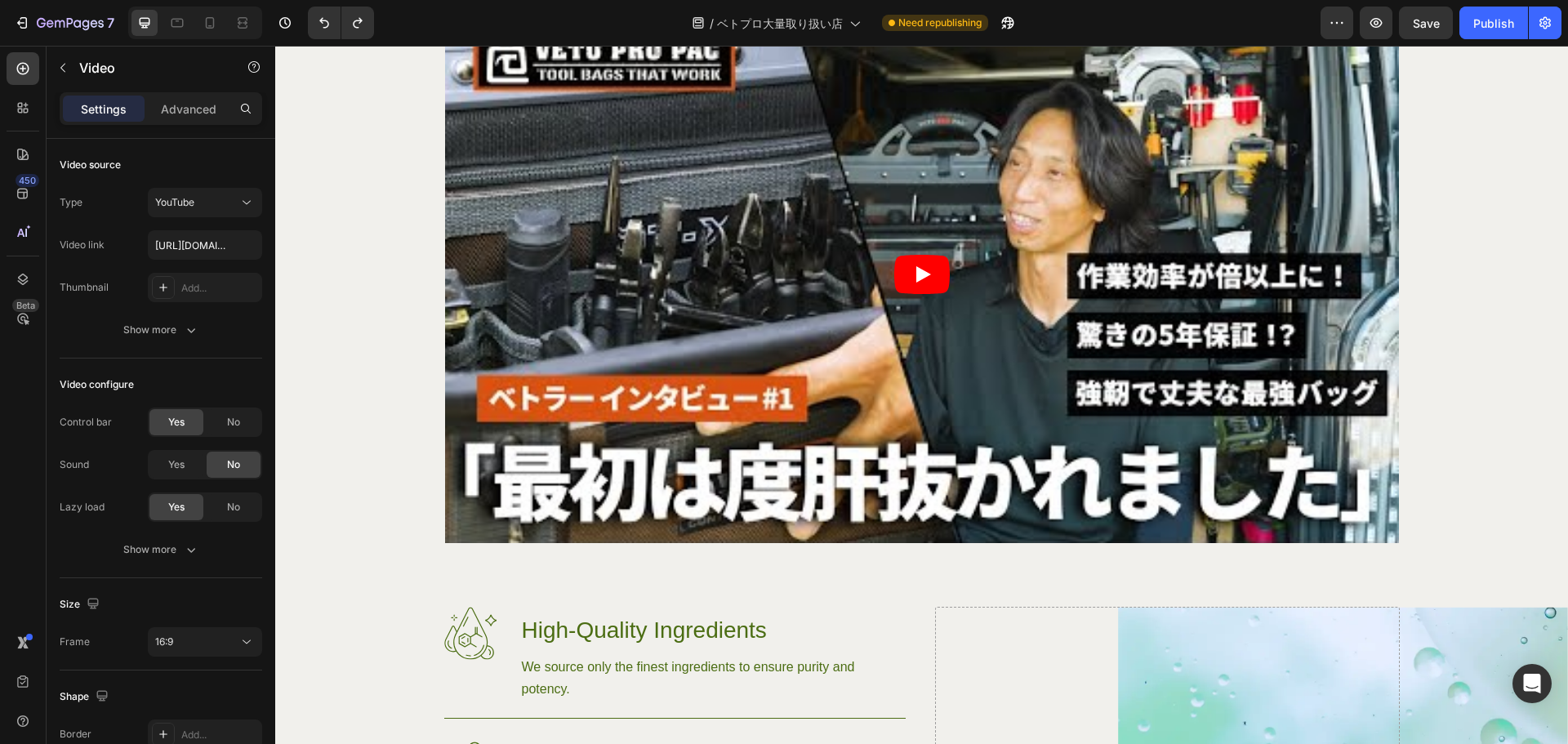
scroll to position [13950, 0]
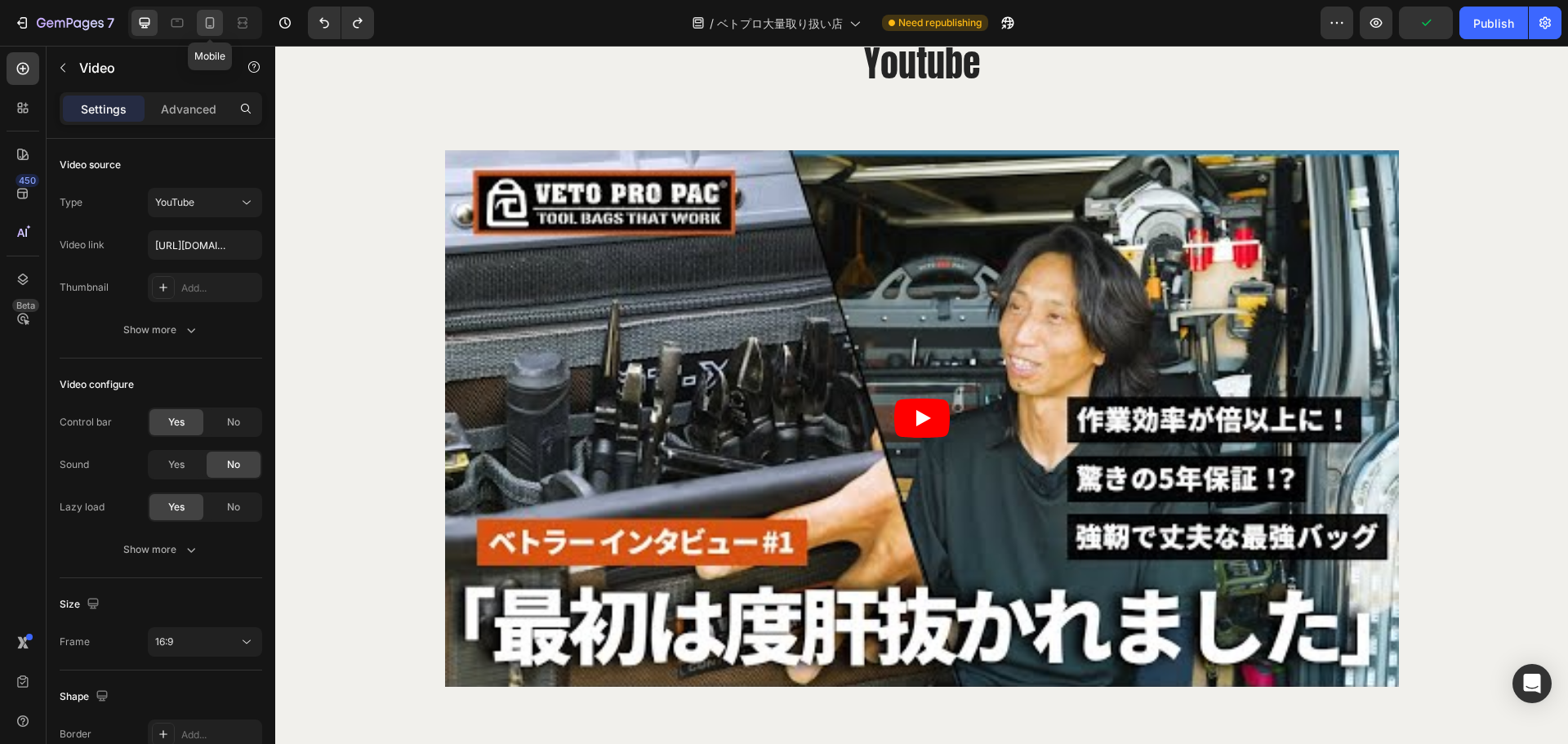
click at [206, 25] on icon at bounding box center [210, 23] width 9 height 12
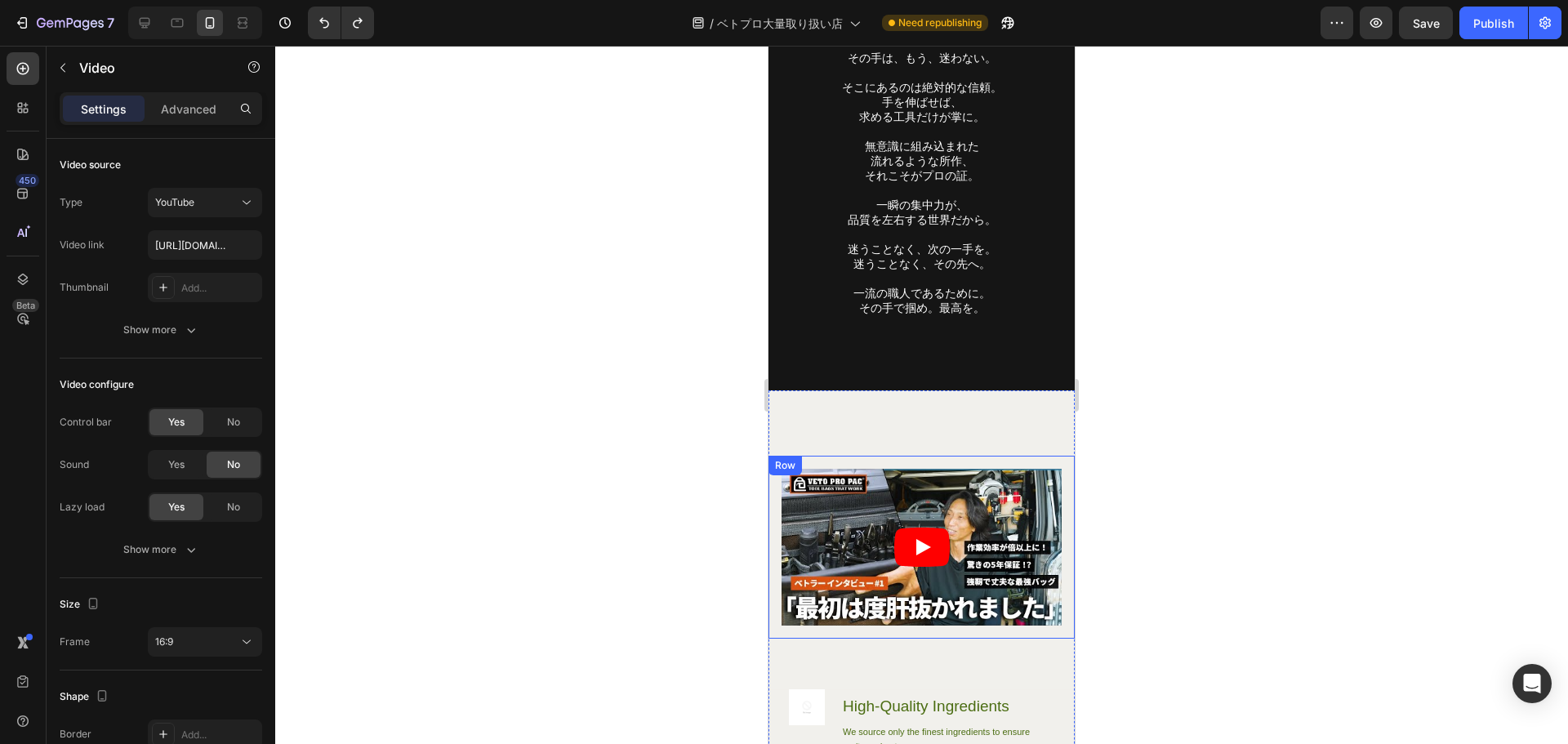
scroll to position [13301, 0]
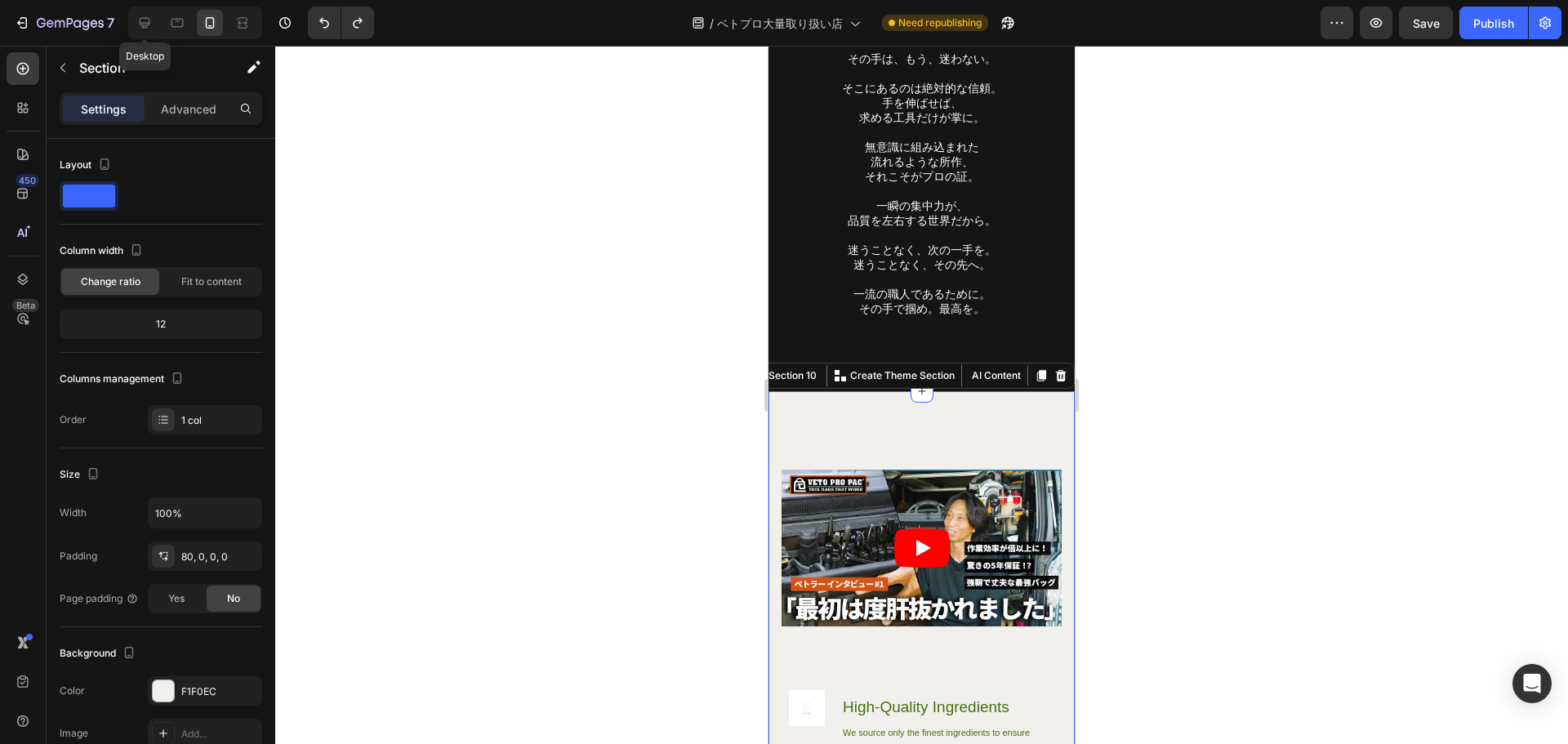
click at [138, 22] on icon at bounding box center [144, 22] width 16 height 16
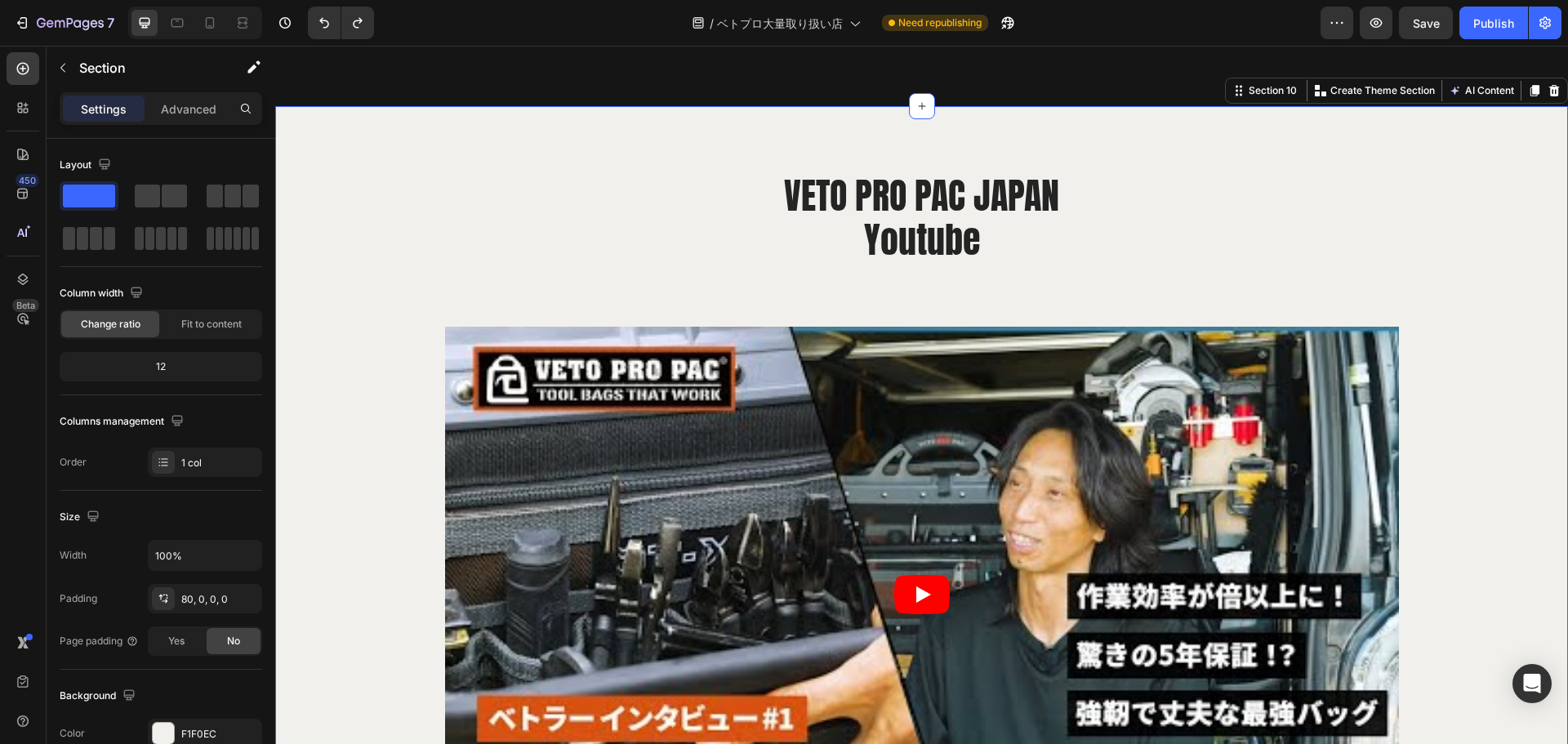
scroll to position [13778, 0]
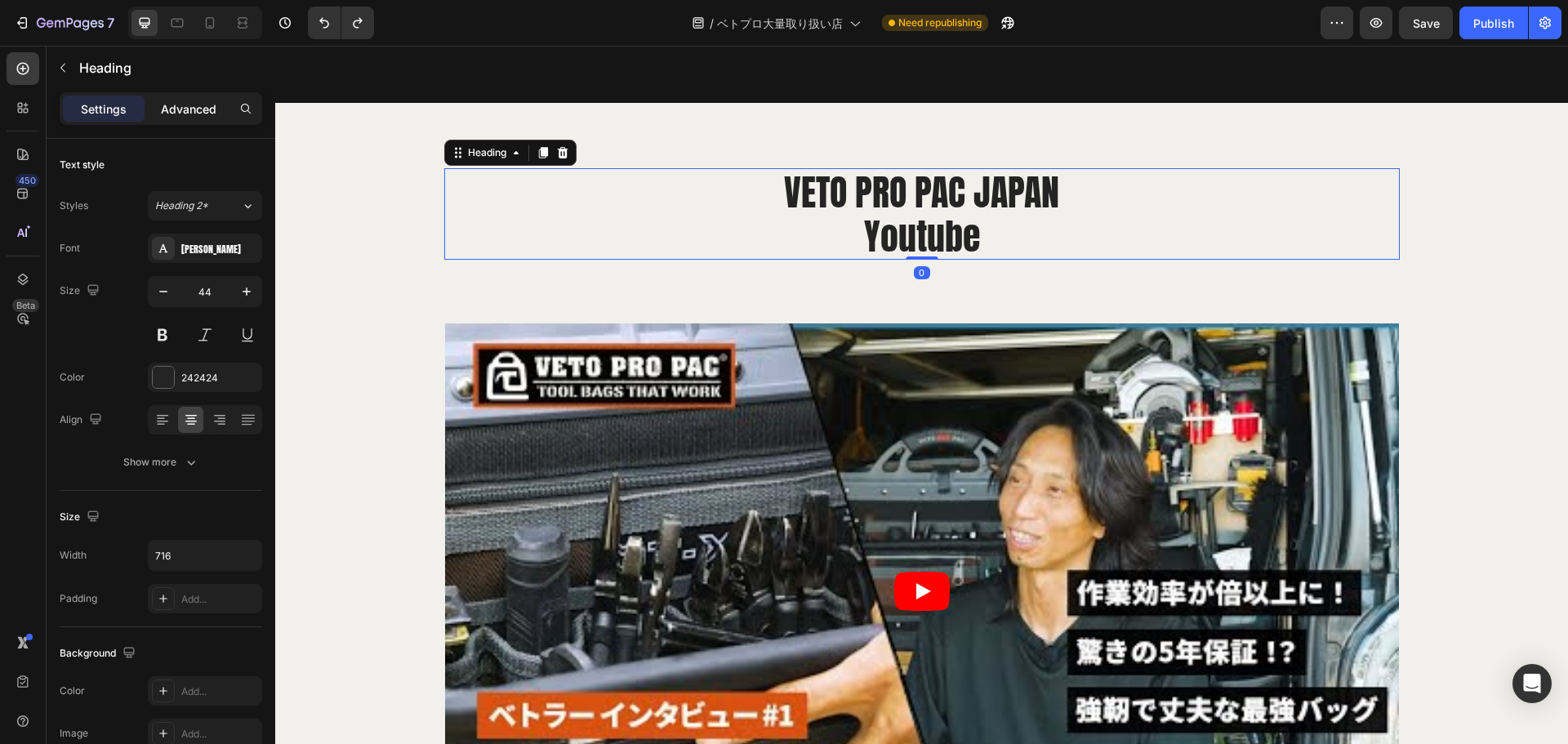
click at [195, 106] on p "Advanced" at bounding box center [188, 109] width 55 height 17
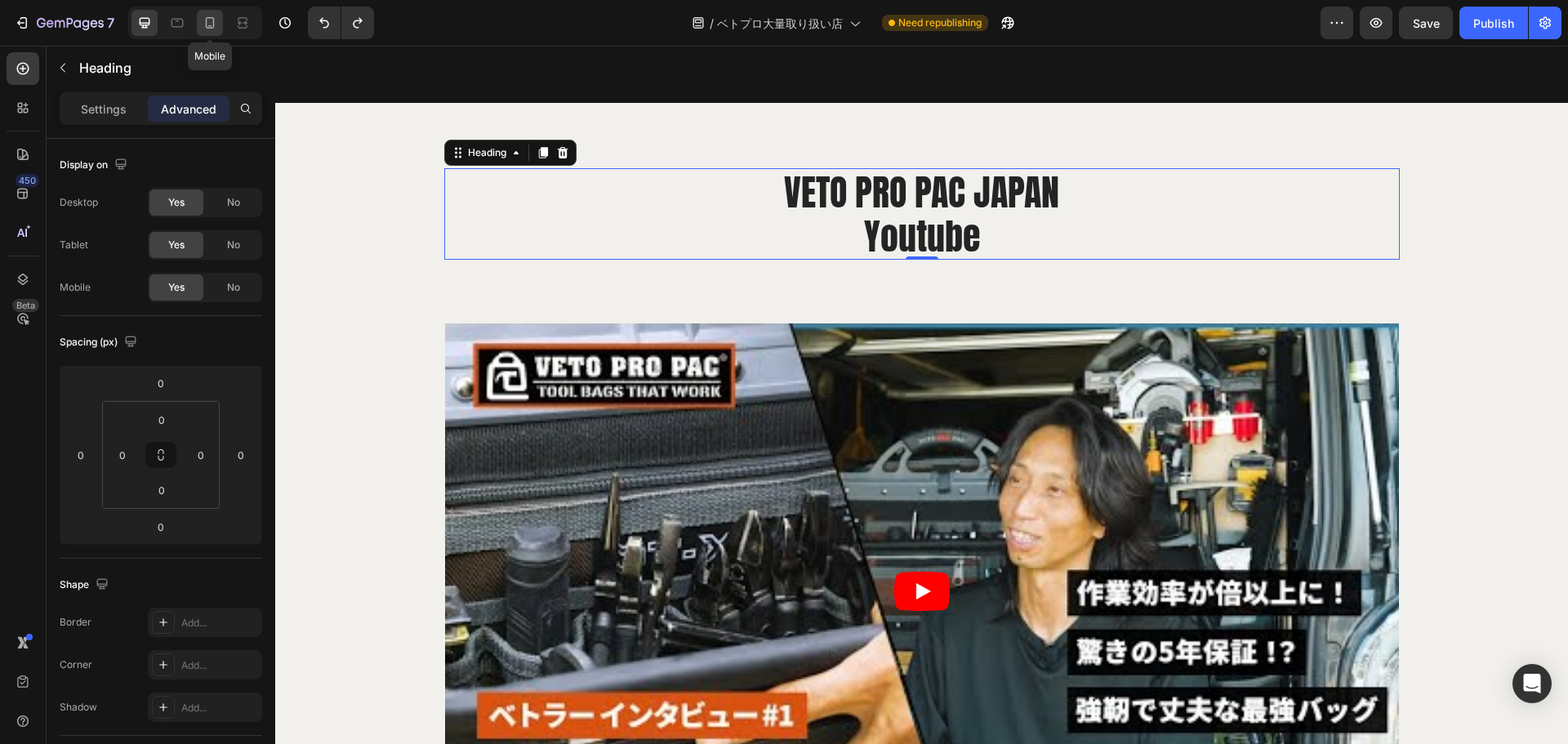
click at [206, 29] on icon at bounding box center [209, 22] width 16 height 16
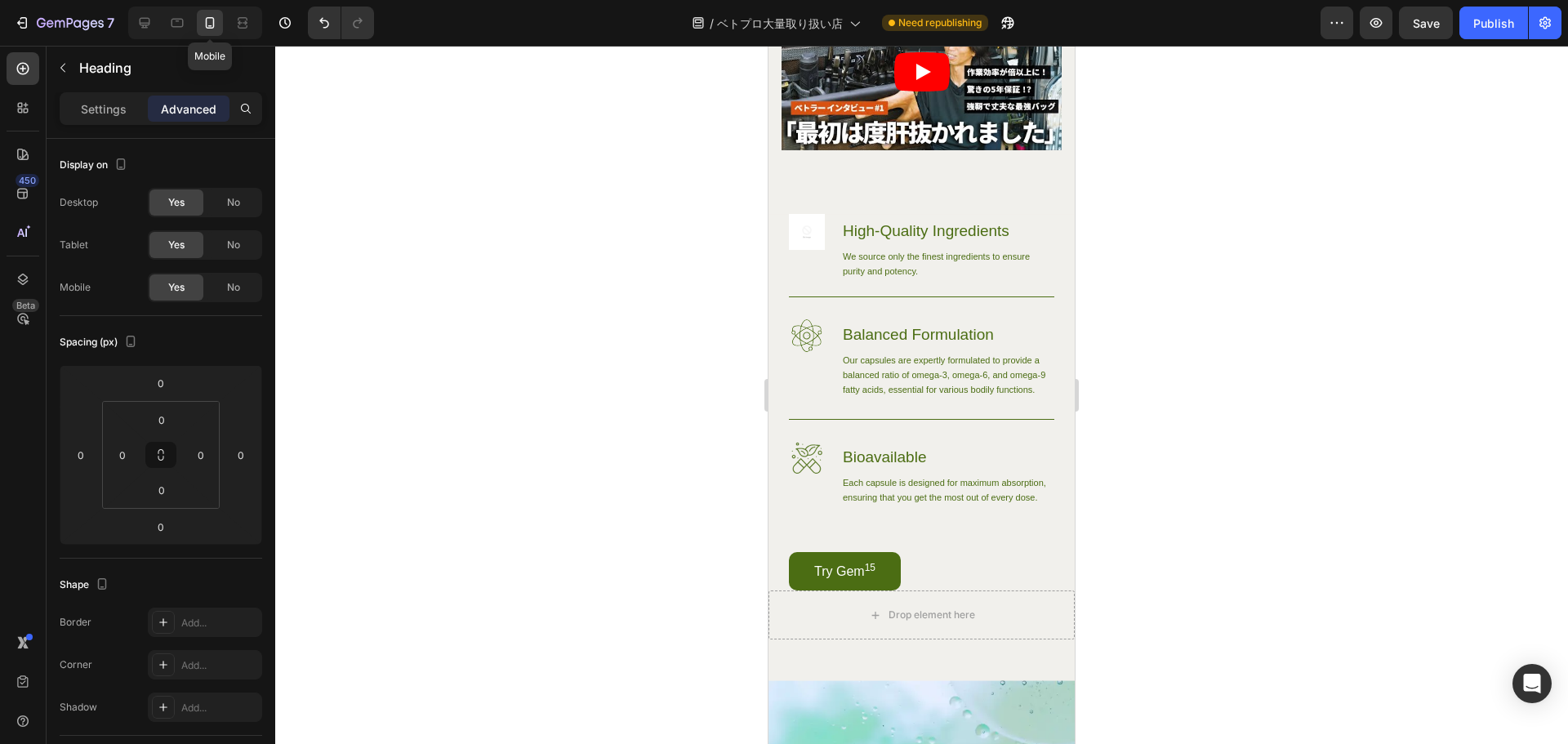
type input "18"
type input "25"
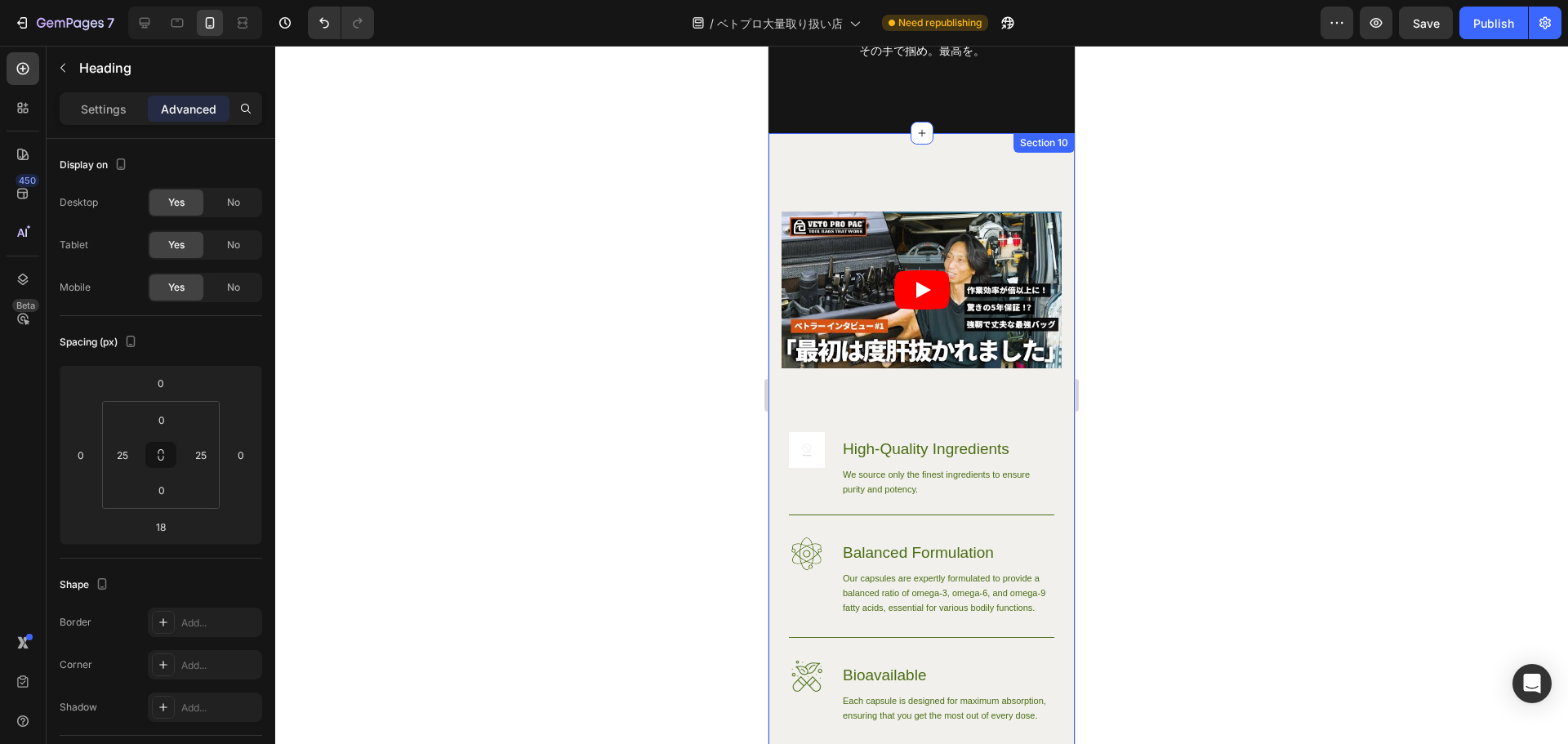
scroll to position [13557, 0]
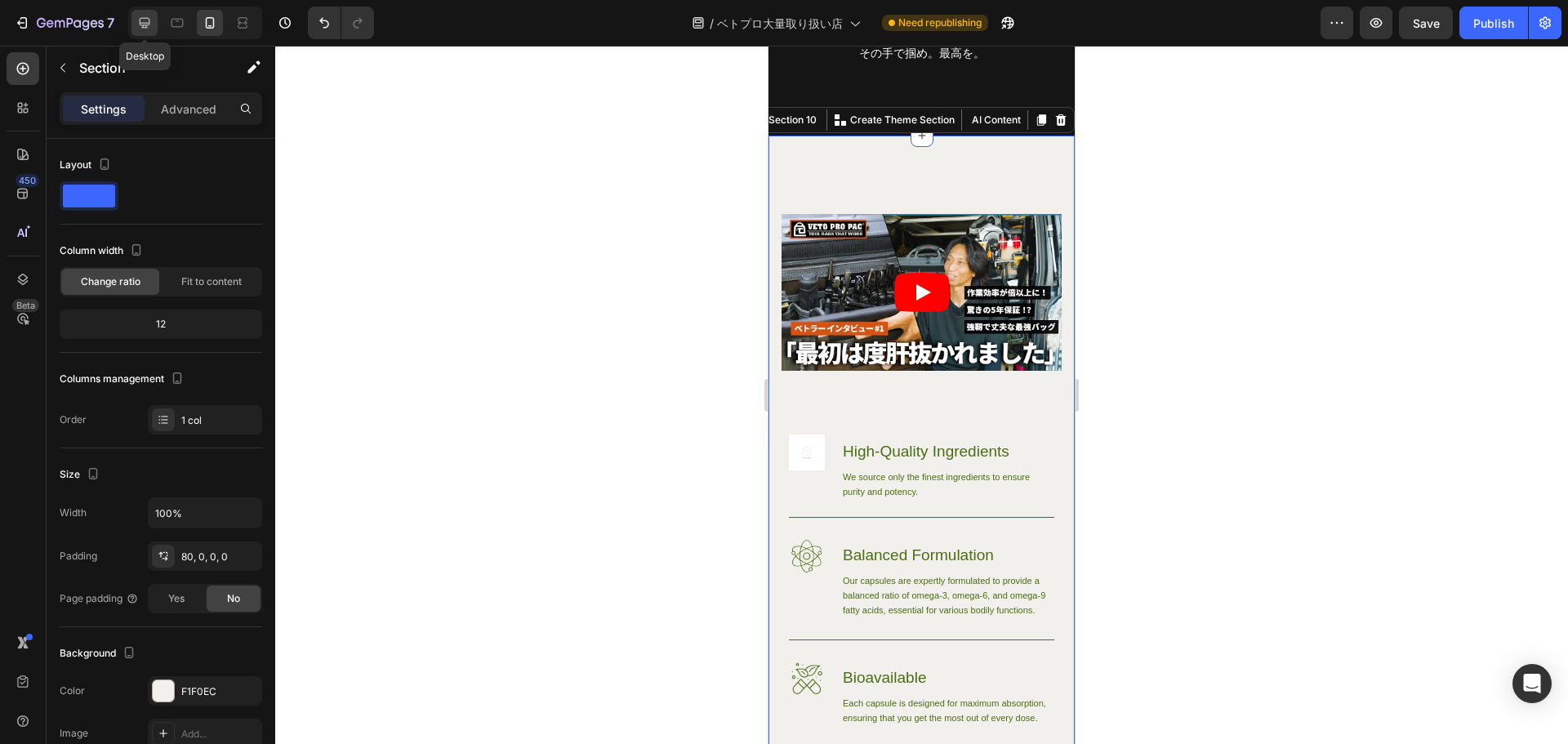
click at [138, 26] on icon at bounding box center [144, 22] width 16 height 16
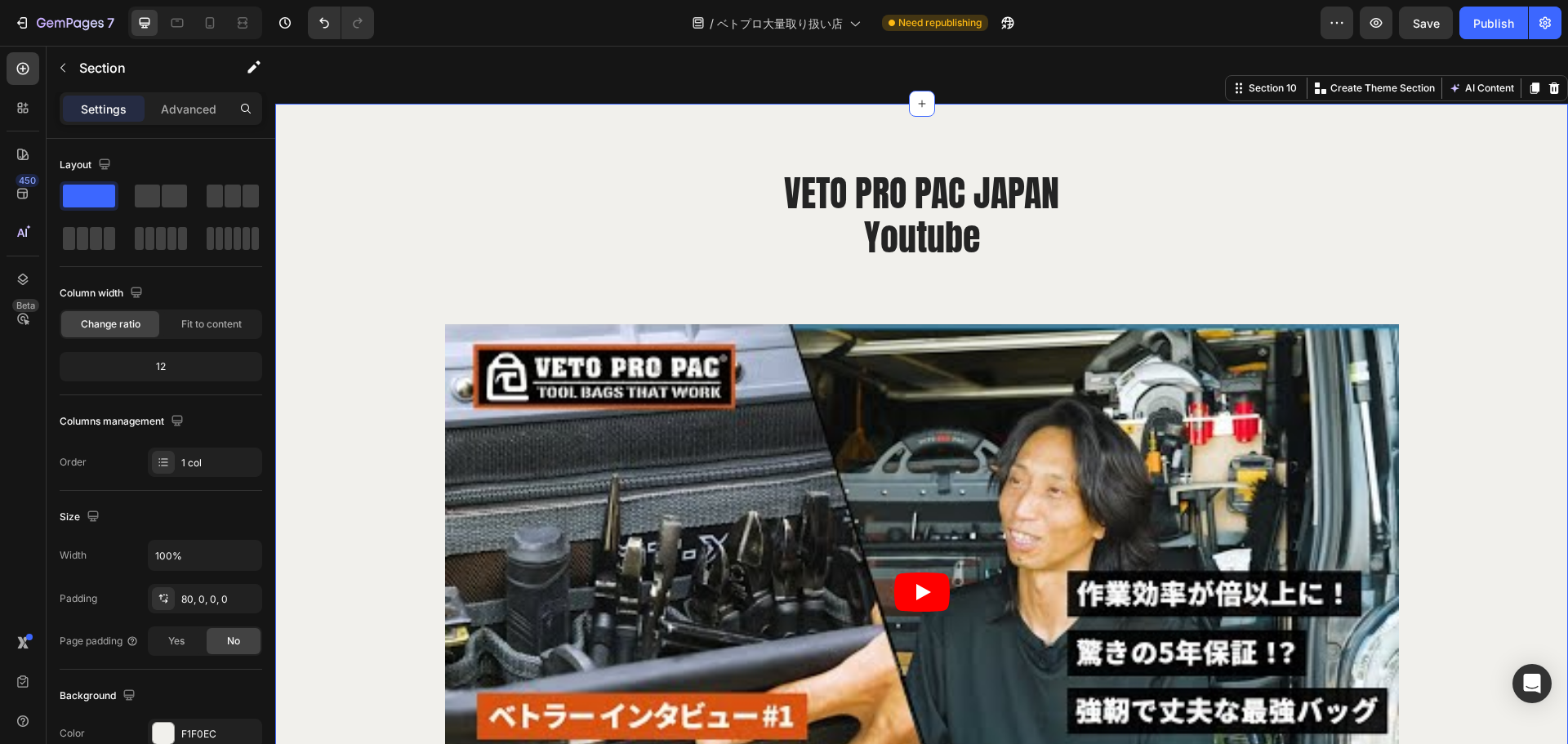
scroll to position [13778, 0]
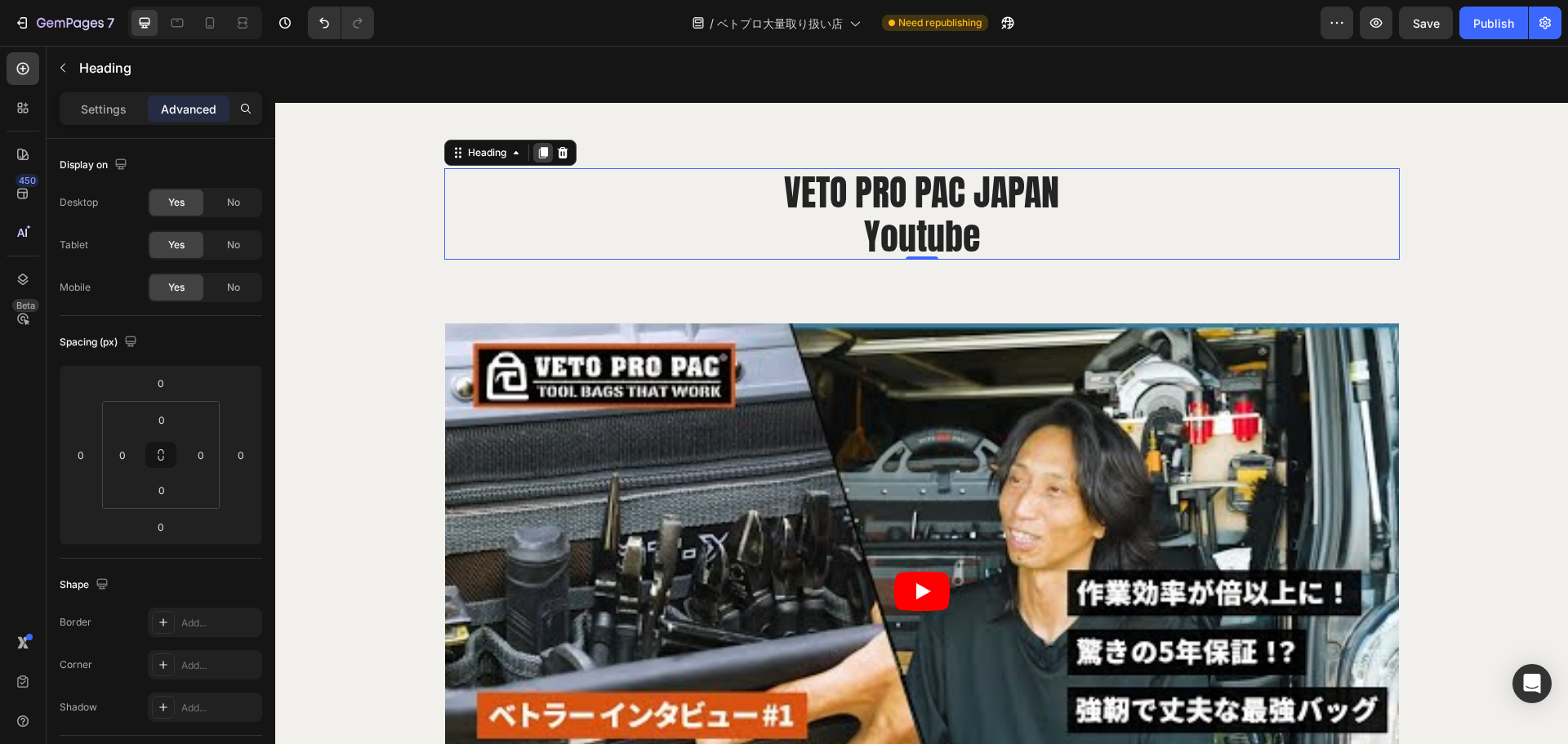
click at [538, 156] on icon at bounding box center [542, 152] width 13 height 13
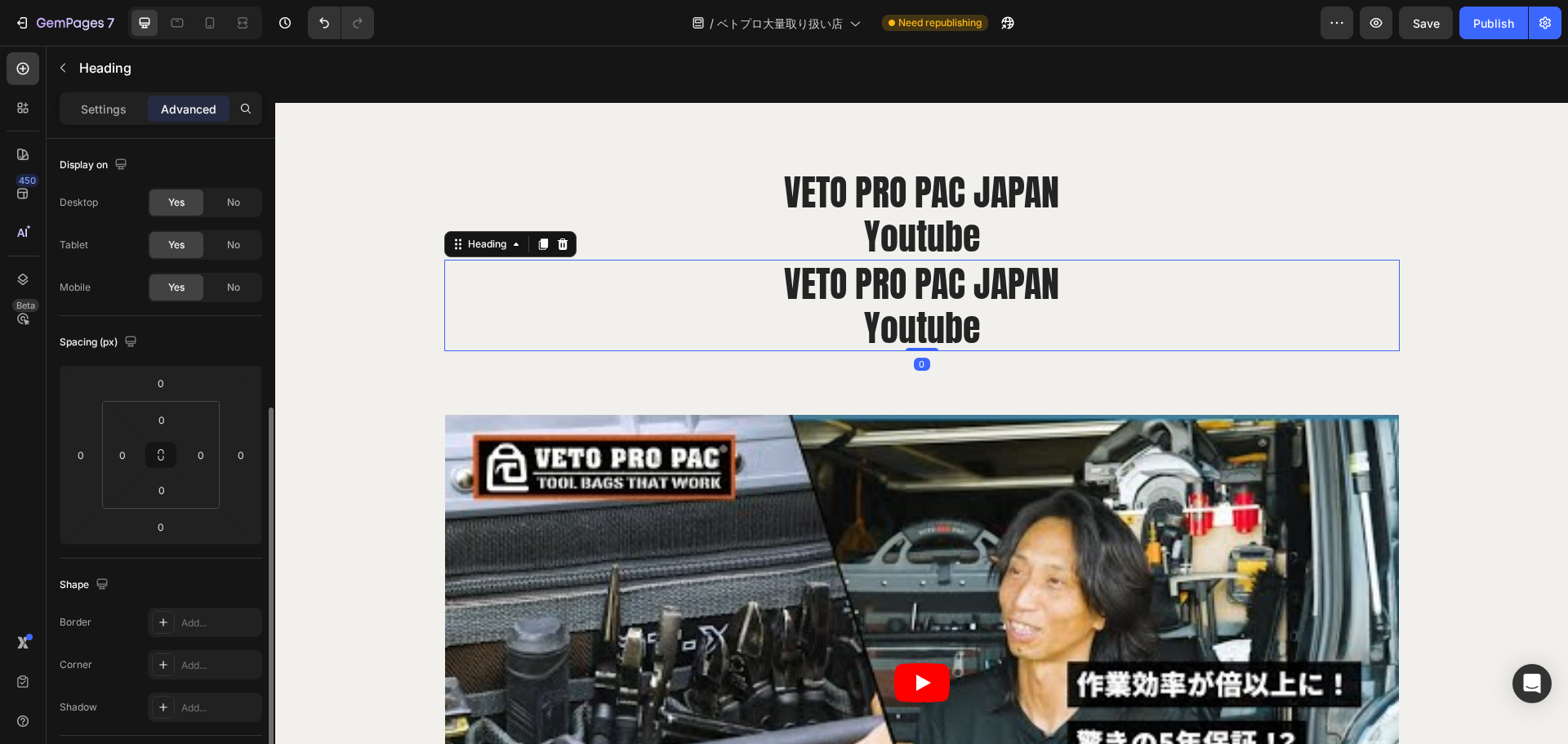
scroll to position [169, 0]
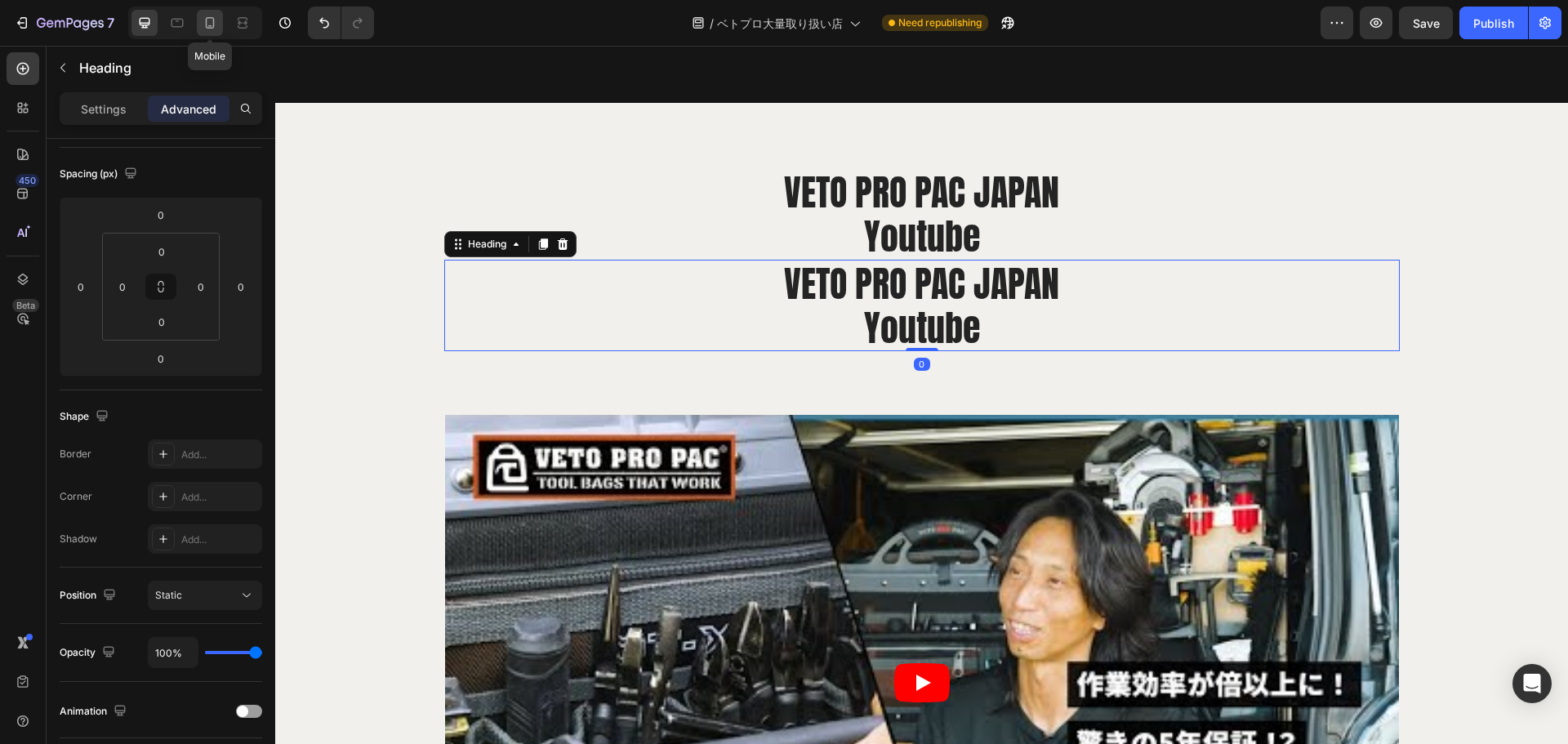
click at [211, 16] on icon at bounding box center [209, 22] width 16 height 16
type input "18"
type input "25"
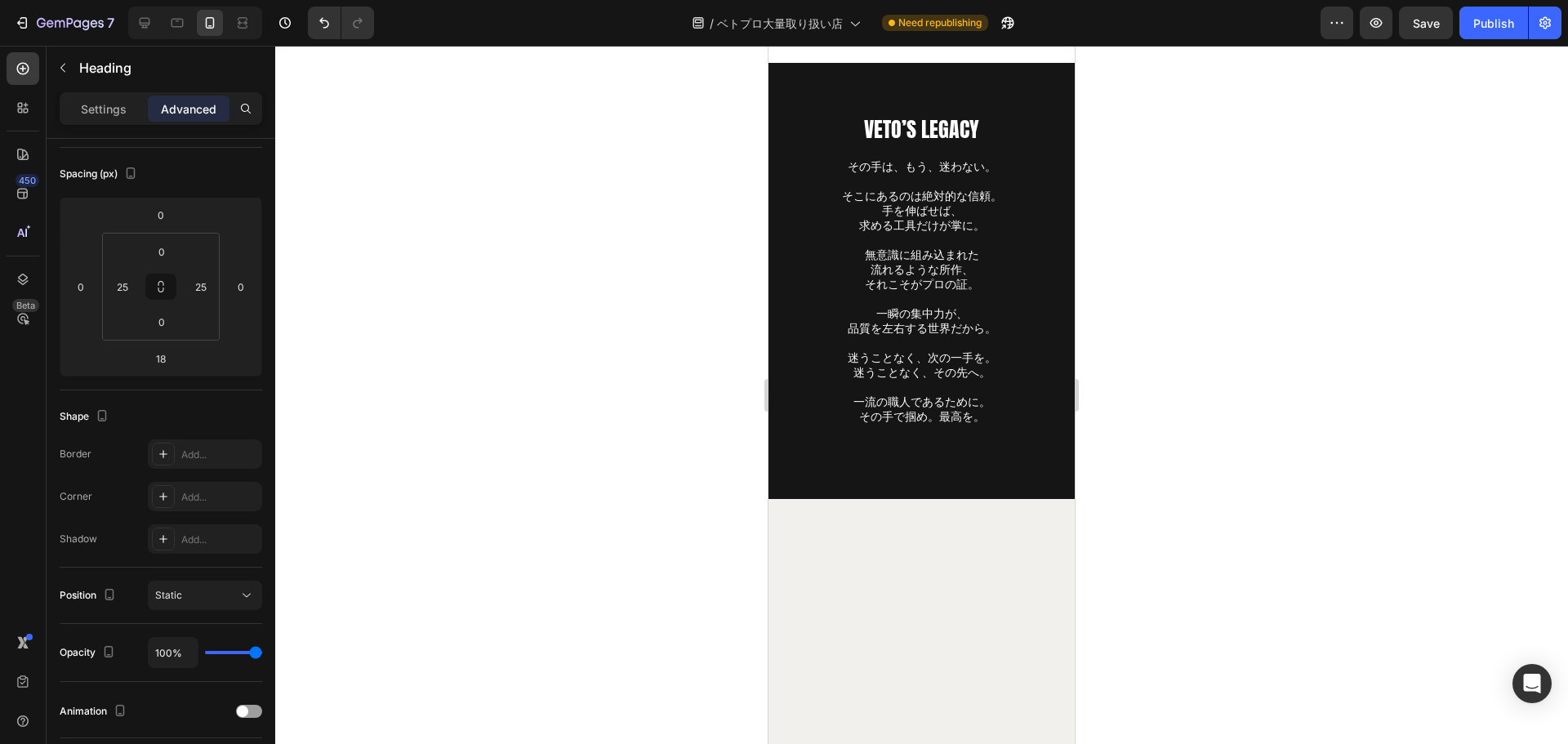
scroll to position [12375, 0]
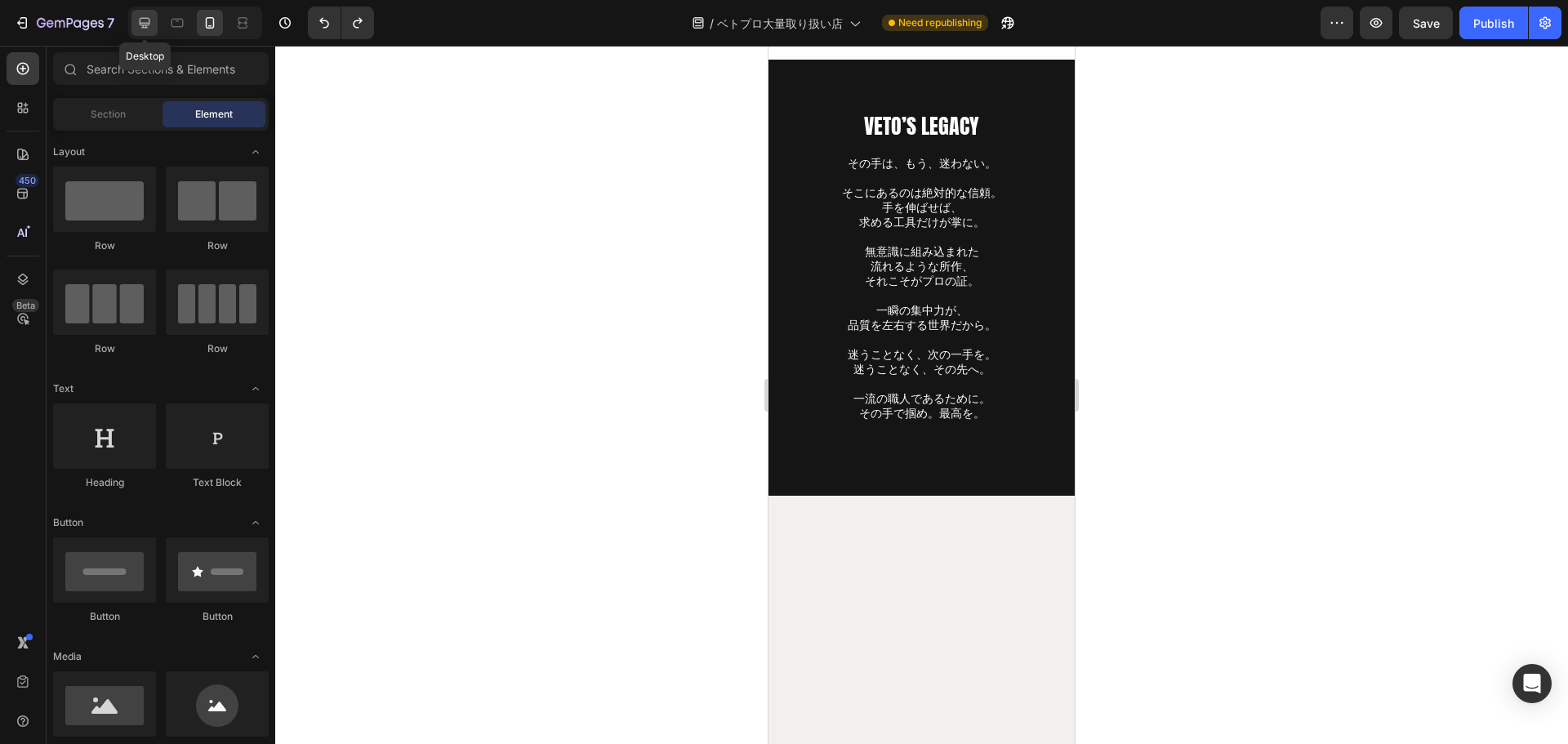
click at [142, 24] on icon at bounding box center [144, 23] width 11 height 11
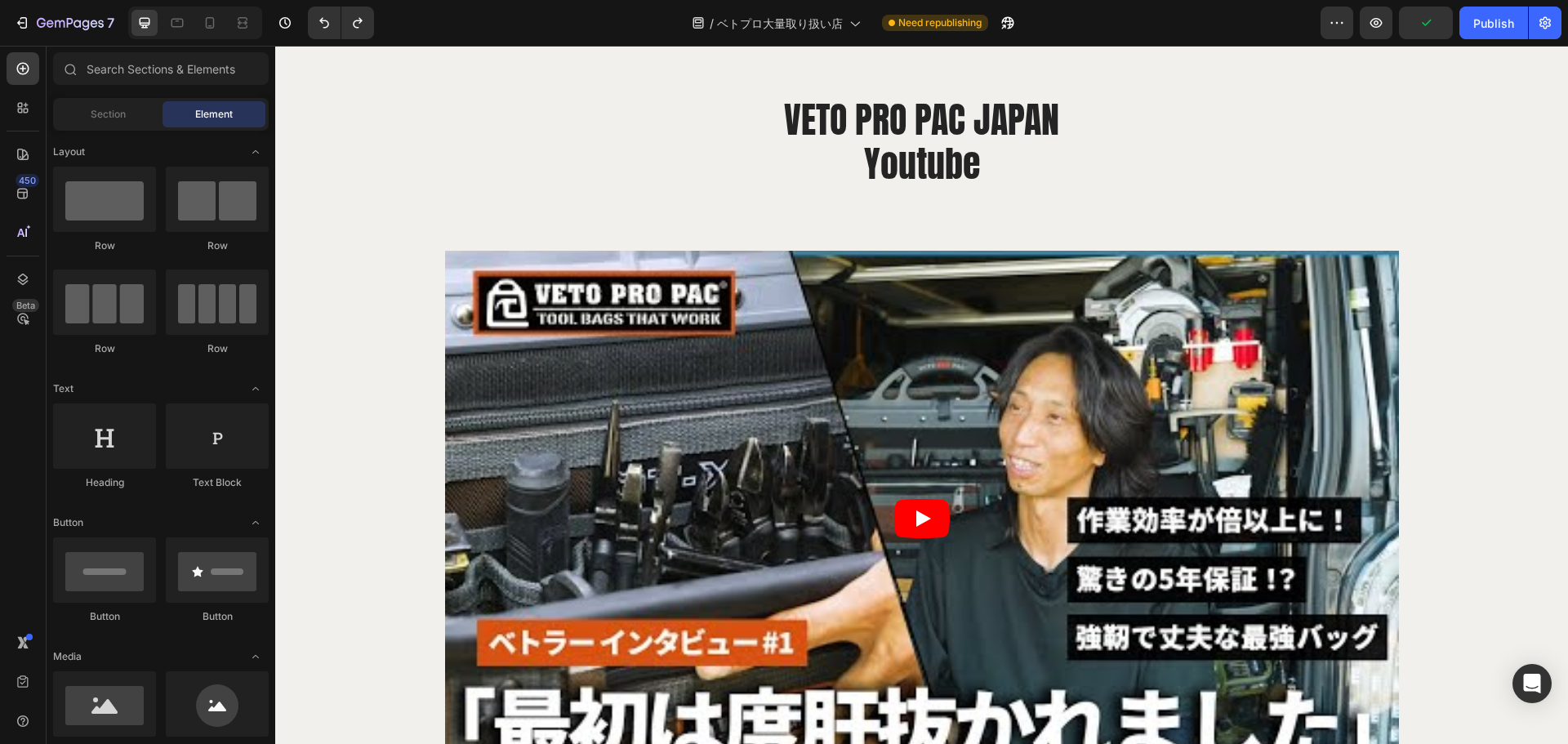
scroll to position [13851, 0]
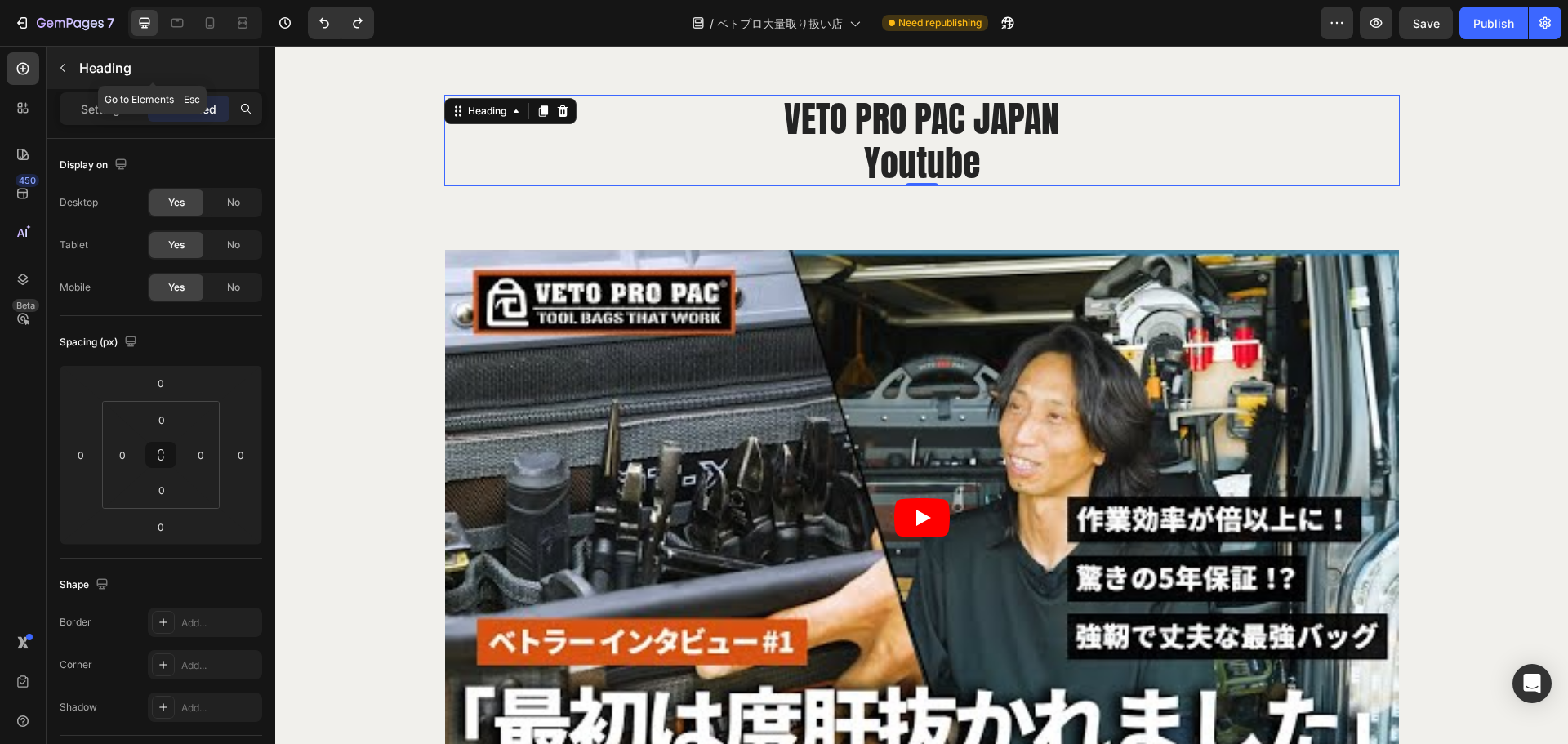
click at [63, 59] on button "button" at bounding box center [62, 67] width 26 height 26
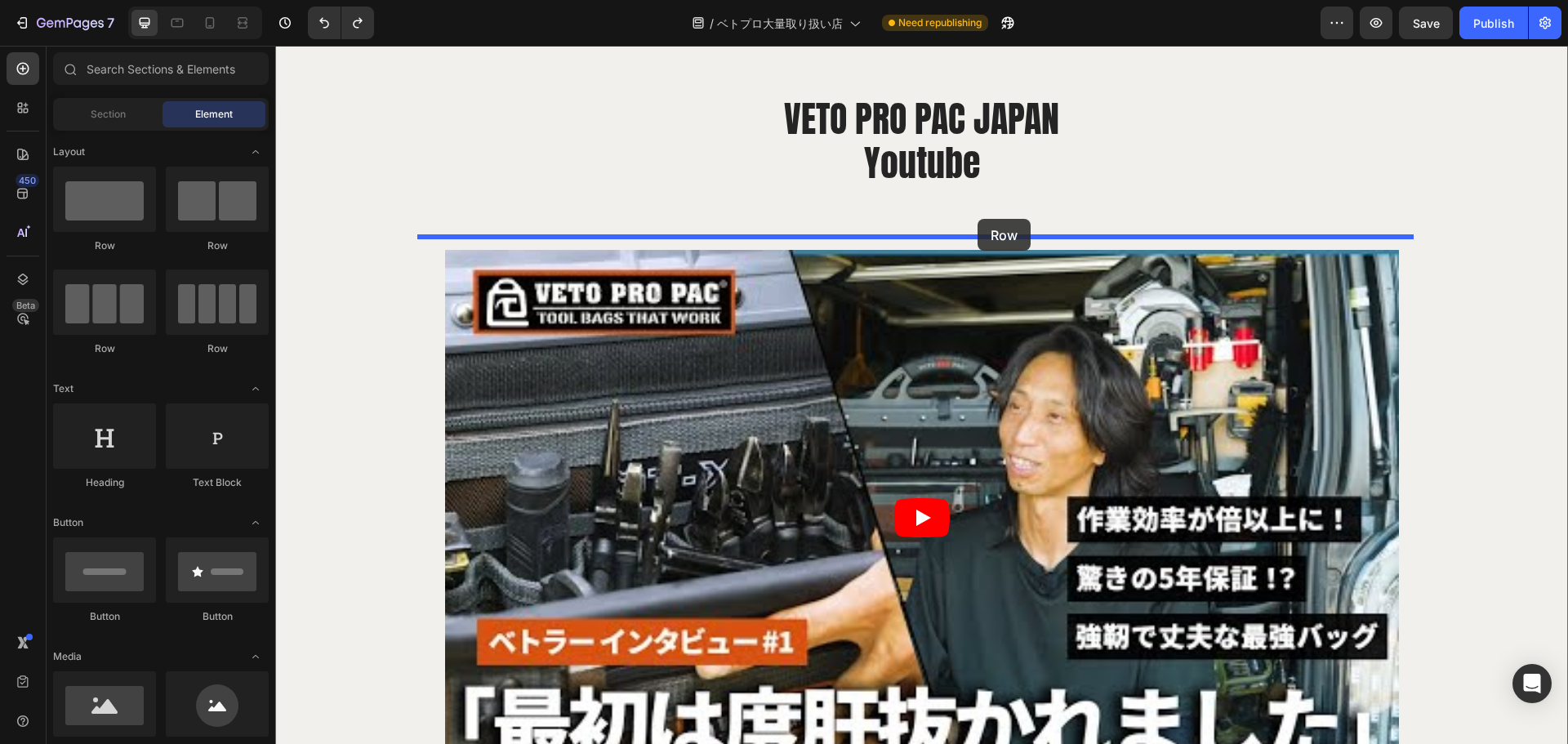
drag, startPoint x: 353, startPoint y: 232, endPoint x: 977, endPoint y: 219, distance: 624.1
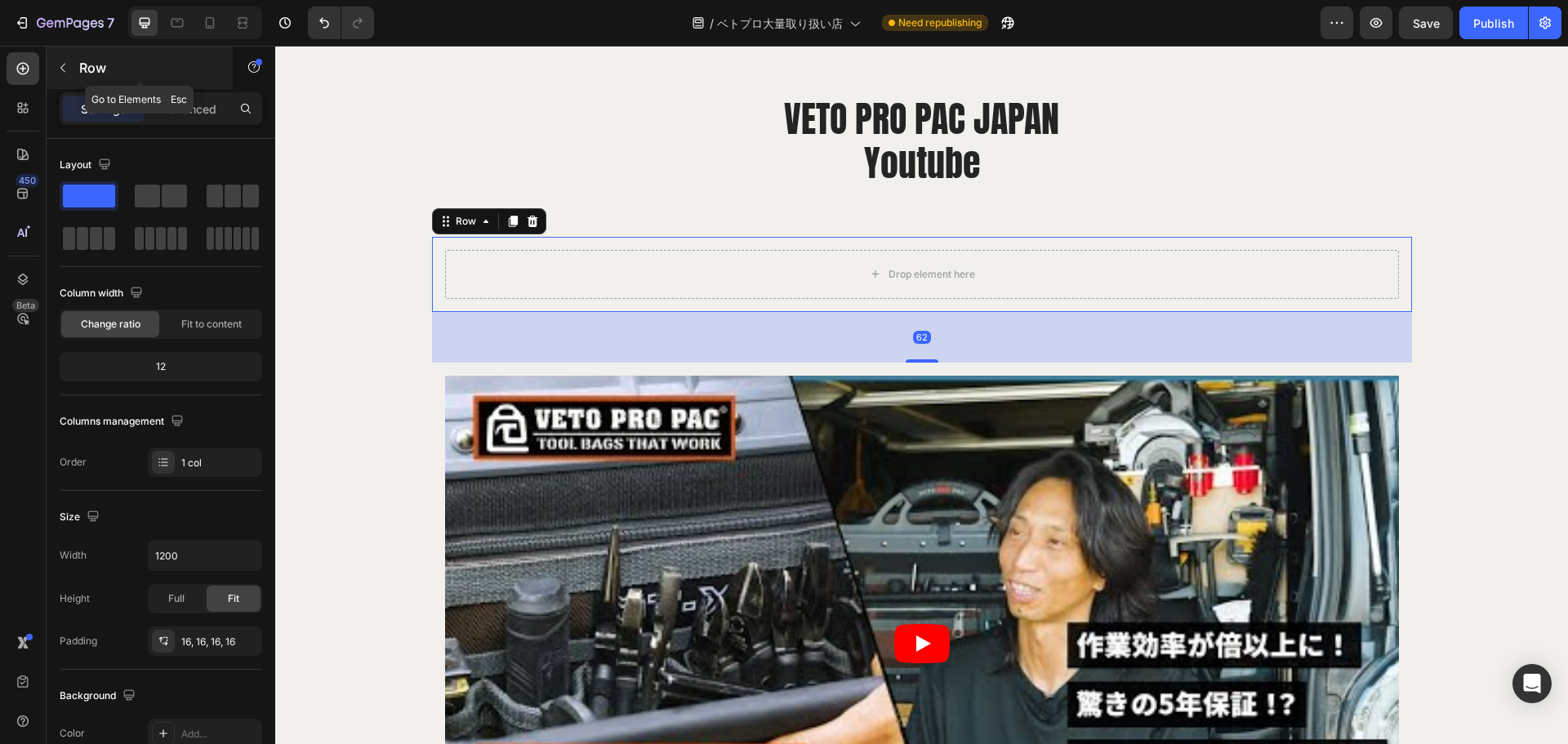
click at [60, 63] on icon "button" at bounding box center [62, 67] width 13 height 13
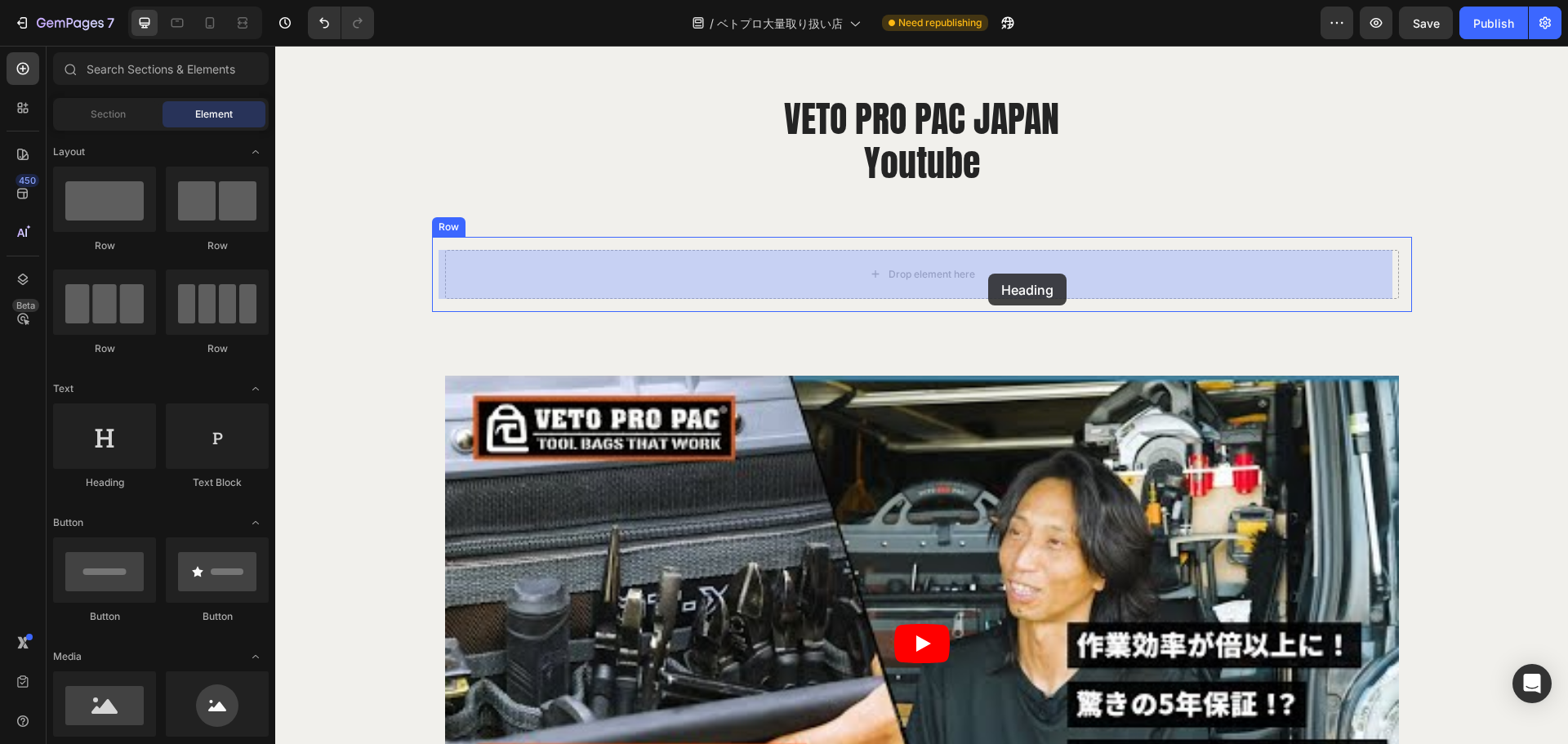
drag, startPoint x: 383, startPoint y: 486, endPoint x: 988, endPoint y: 273, distance: 641.4
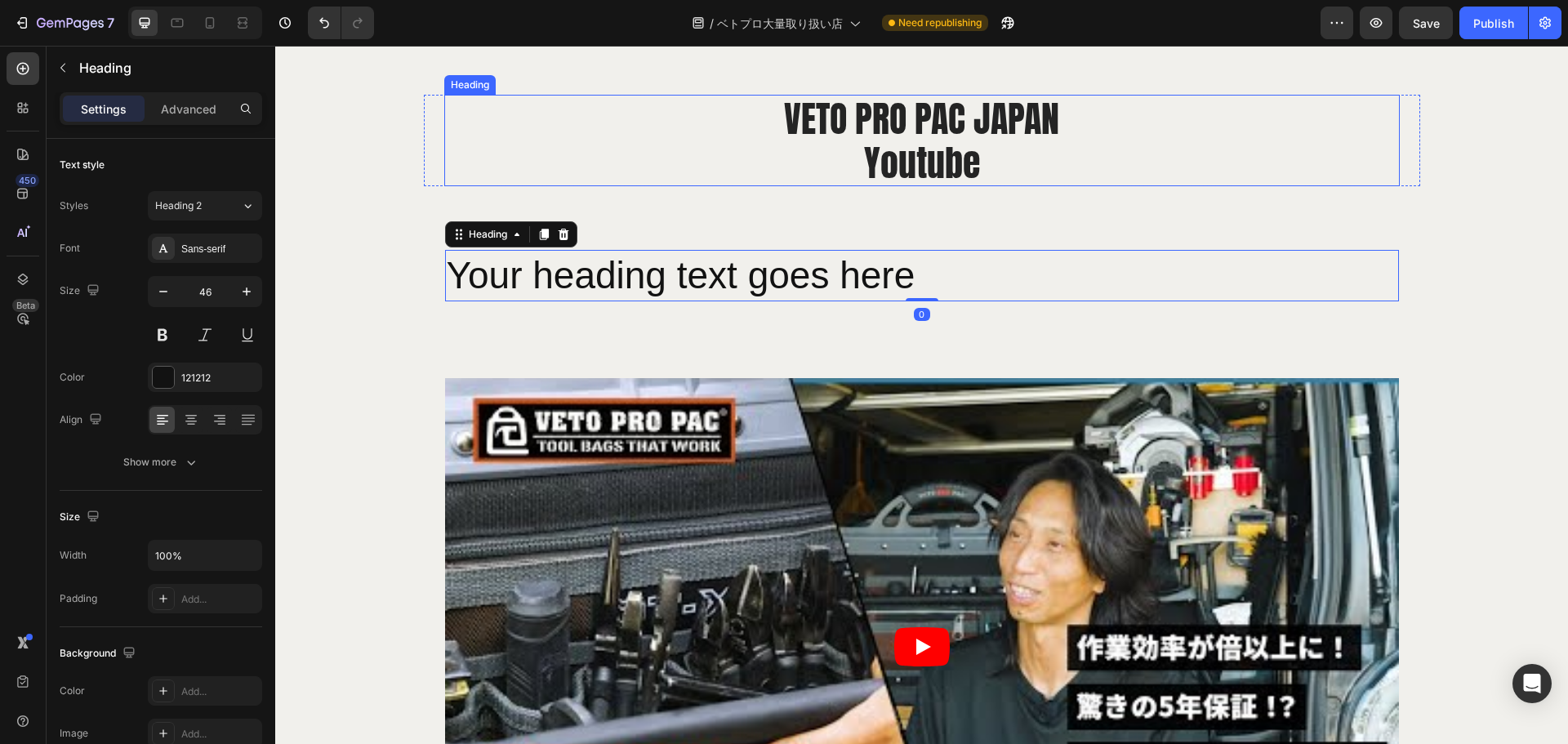
click at [936, 154] on h2 "VETO PRO PAC JAPAN Youtube" at bounding box center [922, 140] width 585 height 91
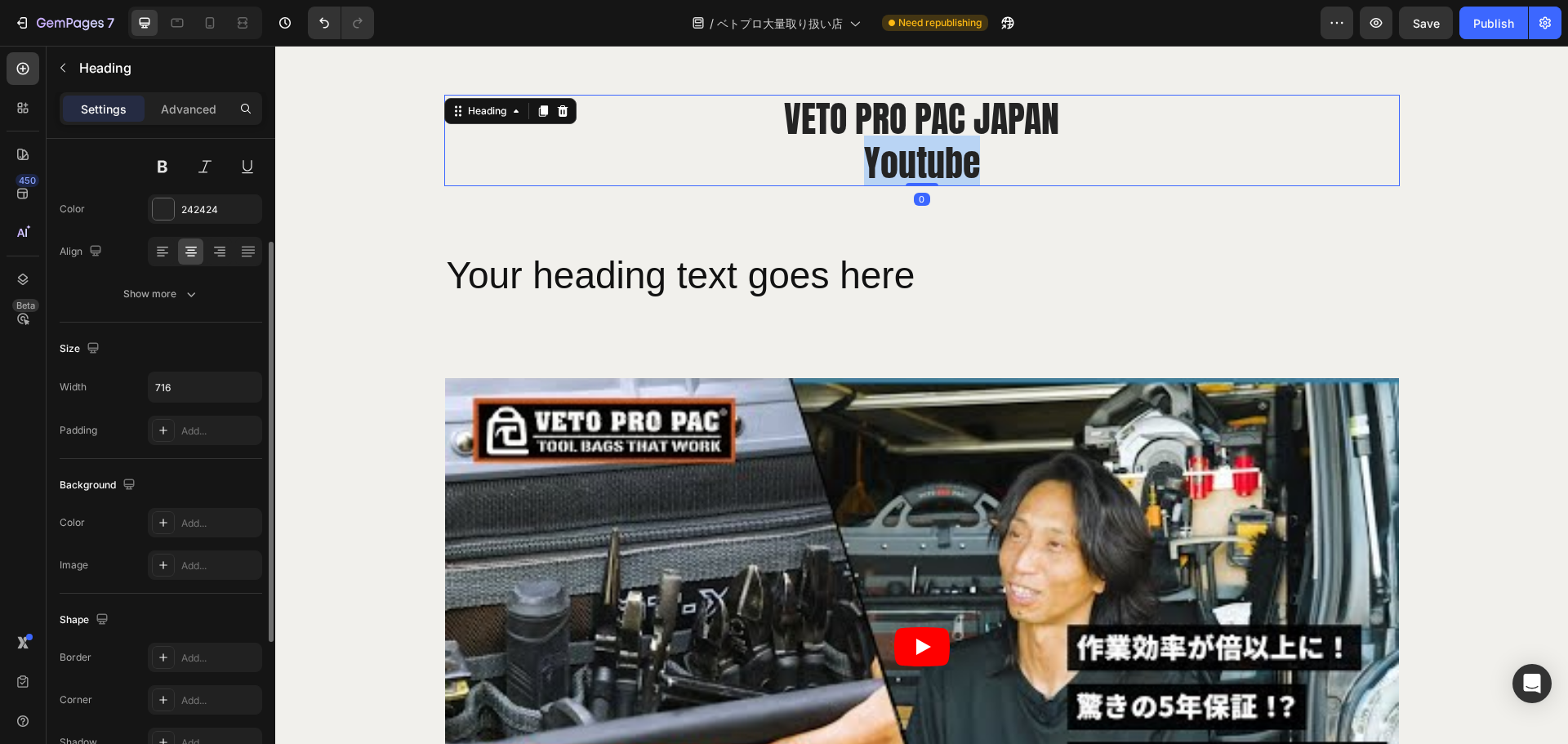
click at [936, 154] on h2 "VETO PRO PAC JAPAN Youtube" at bounding box center [922, 140] width 585 height 91
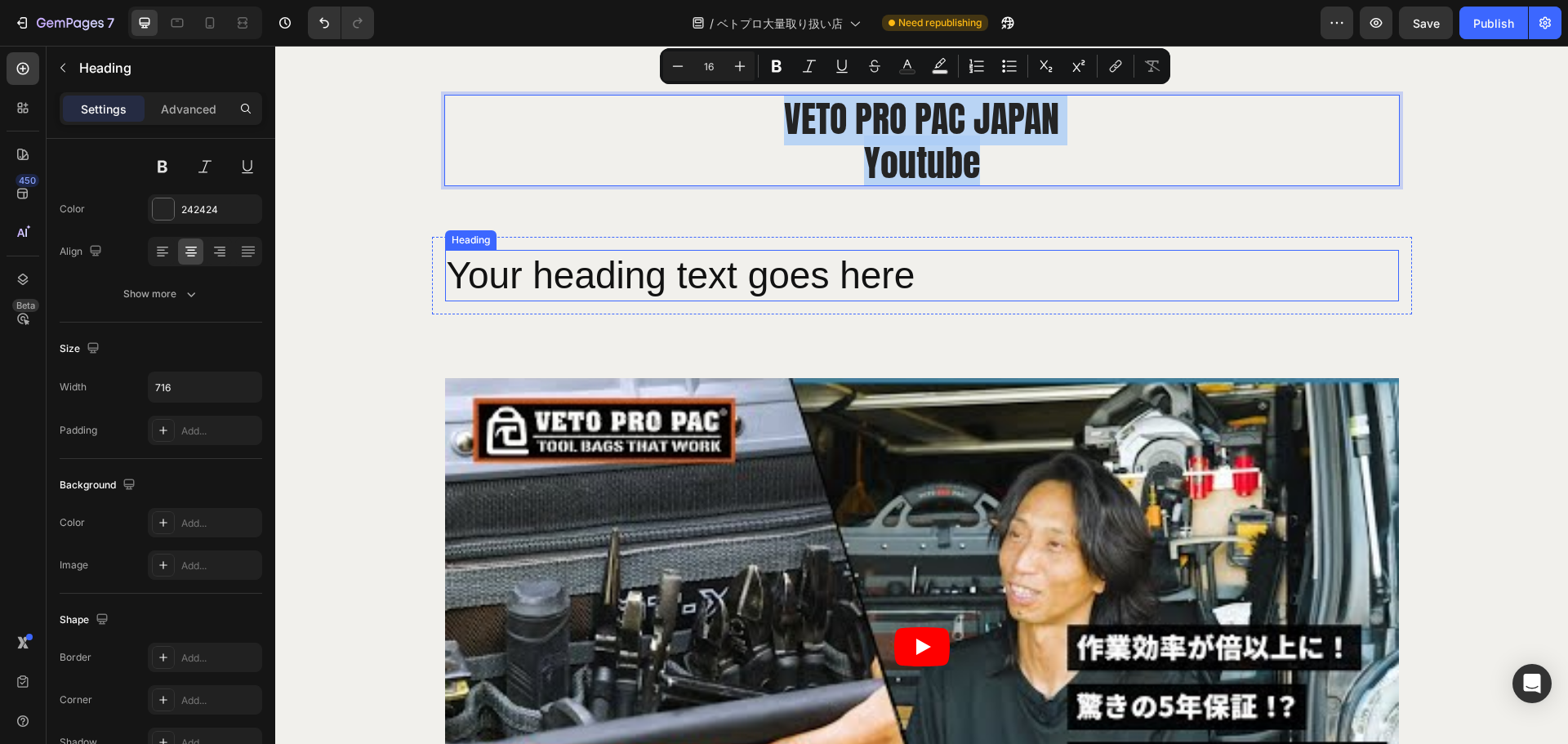
click at [751, 290] on h2 "Your heading text goes here" at bounding box center [922, 276] width 954 height 52
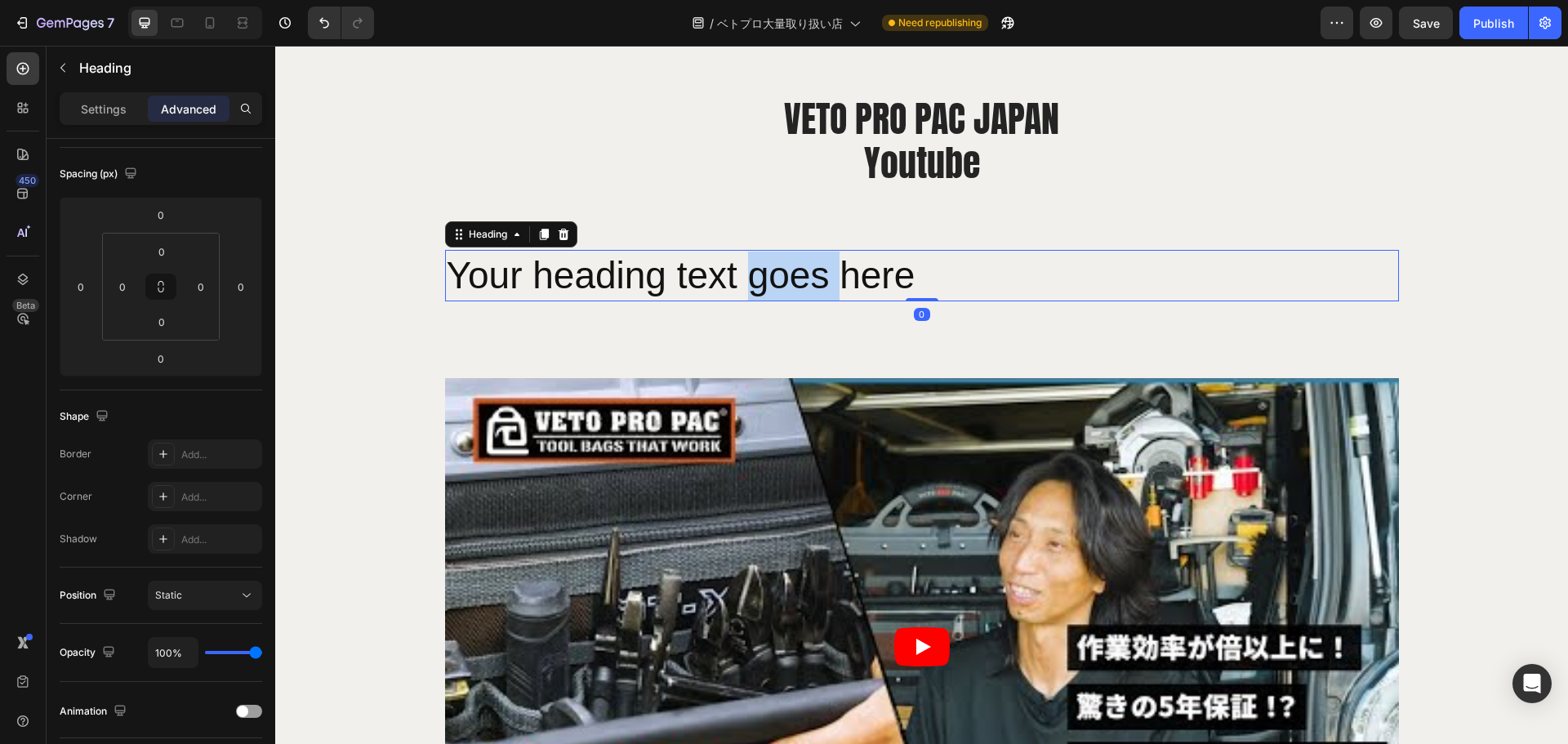
click at [751, 290] on h2 "Your heading text goes here" at bounding box center [922, 276] width 954 height 52
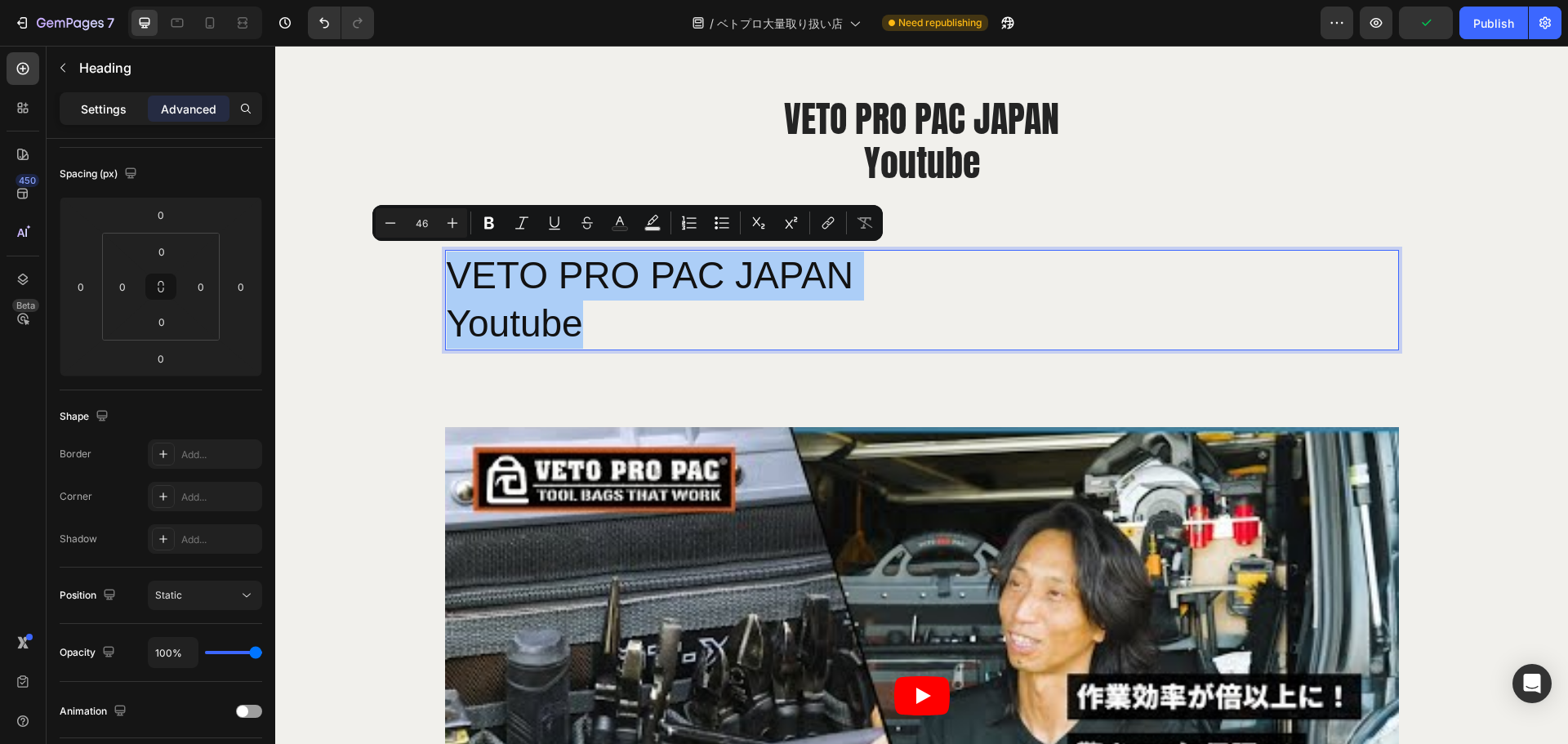
click at [75, 117] on div "Settings" at bounding box center [104, 108] width 81 height 26
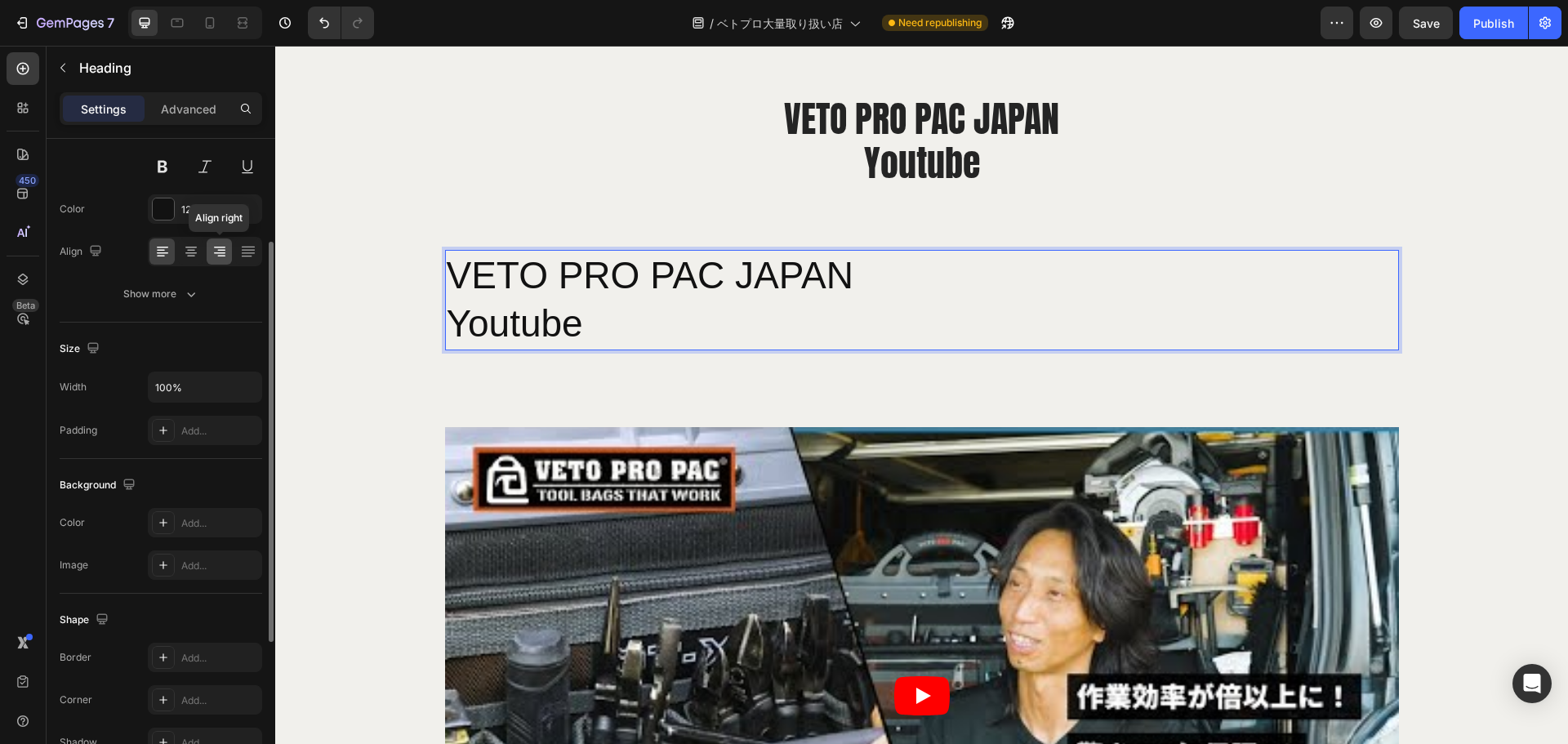
scroll to position [0, 0]
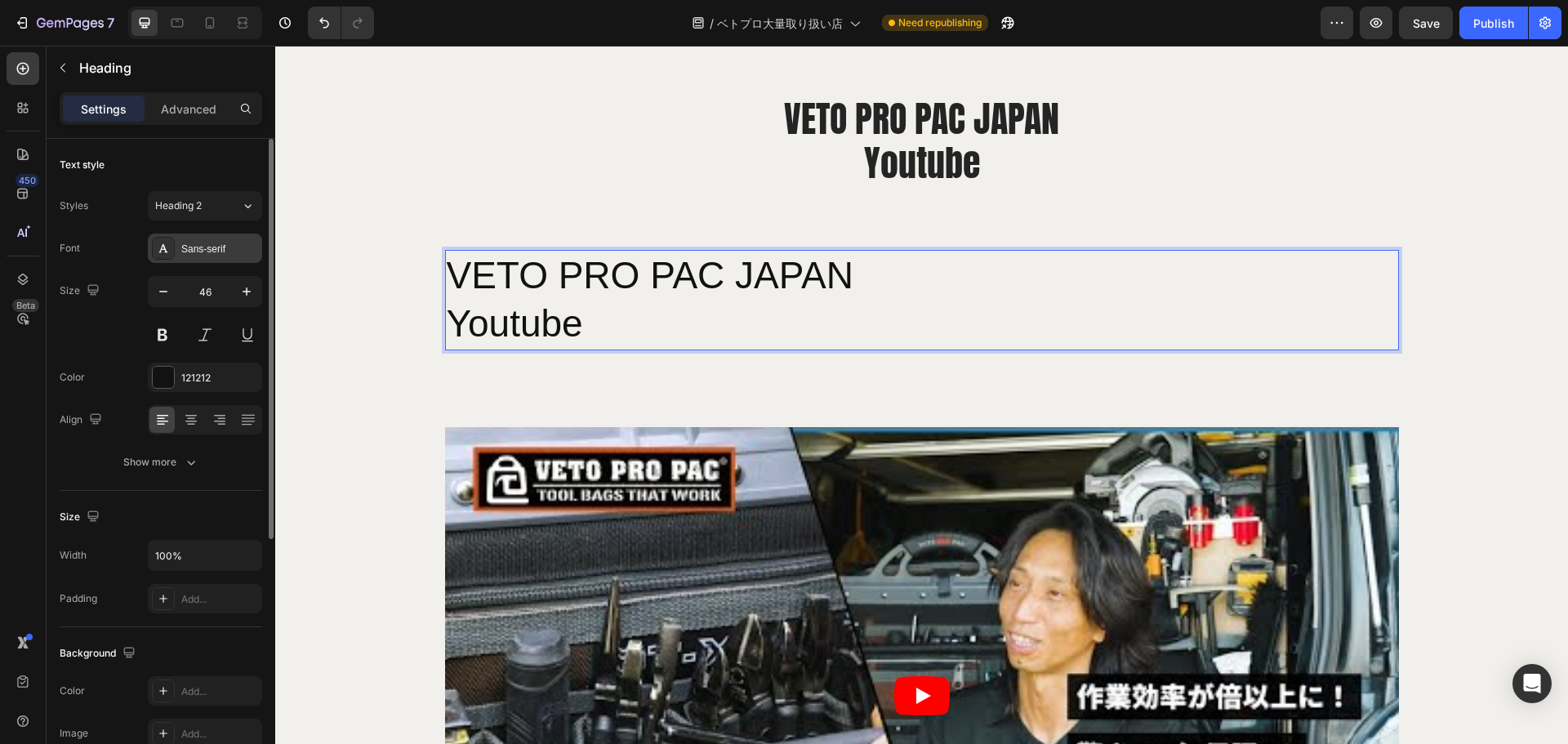
click at [231, 254] on div "Sans-serif" at bounding box center [219, 249] width 77 height 15
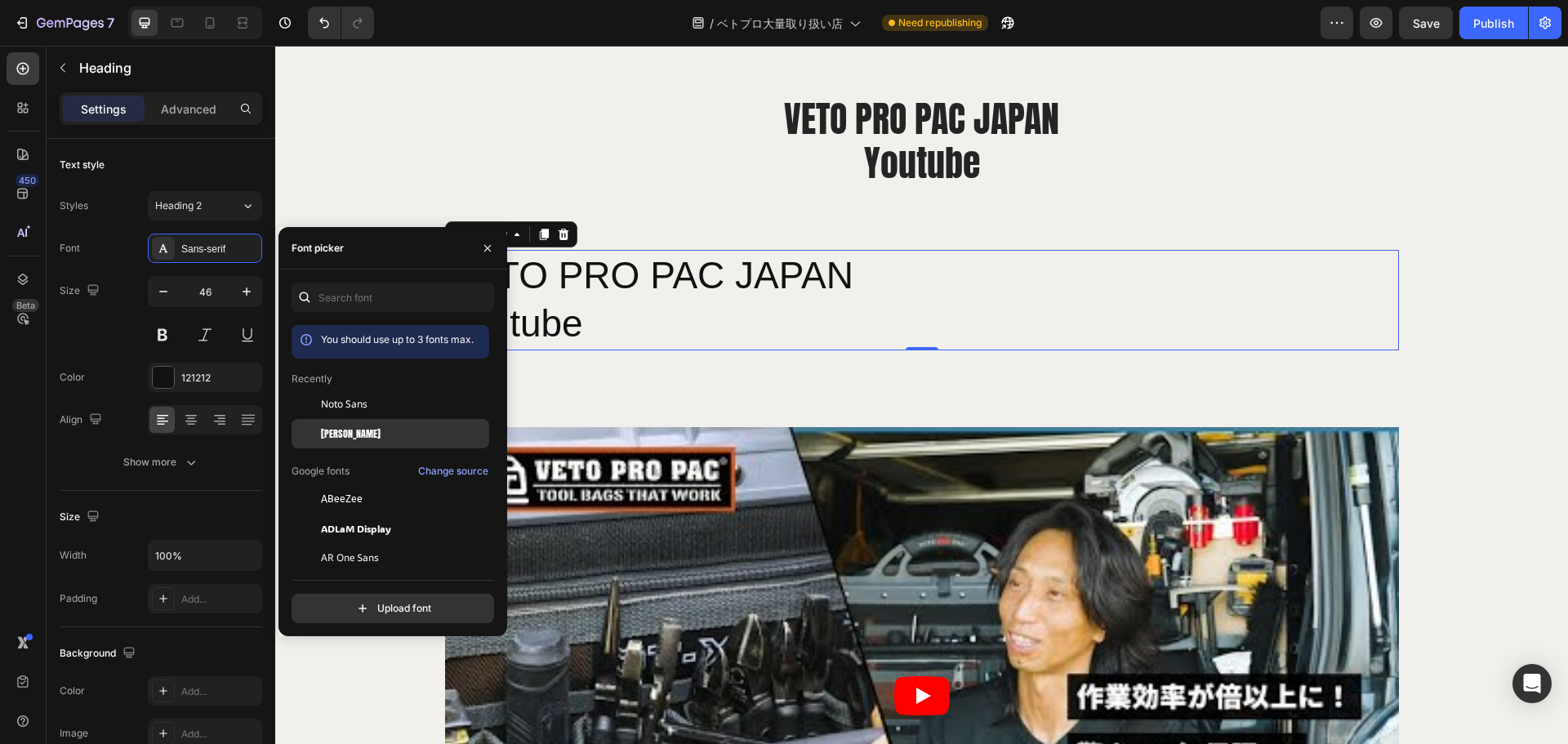
click at [347, 602] on div "Anton" at bounding box center [390, 616] width 198 height 29
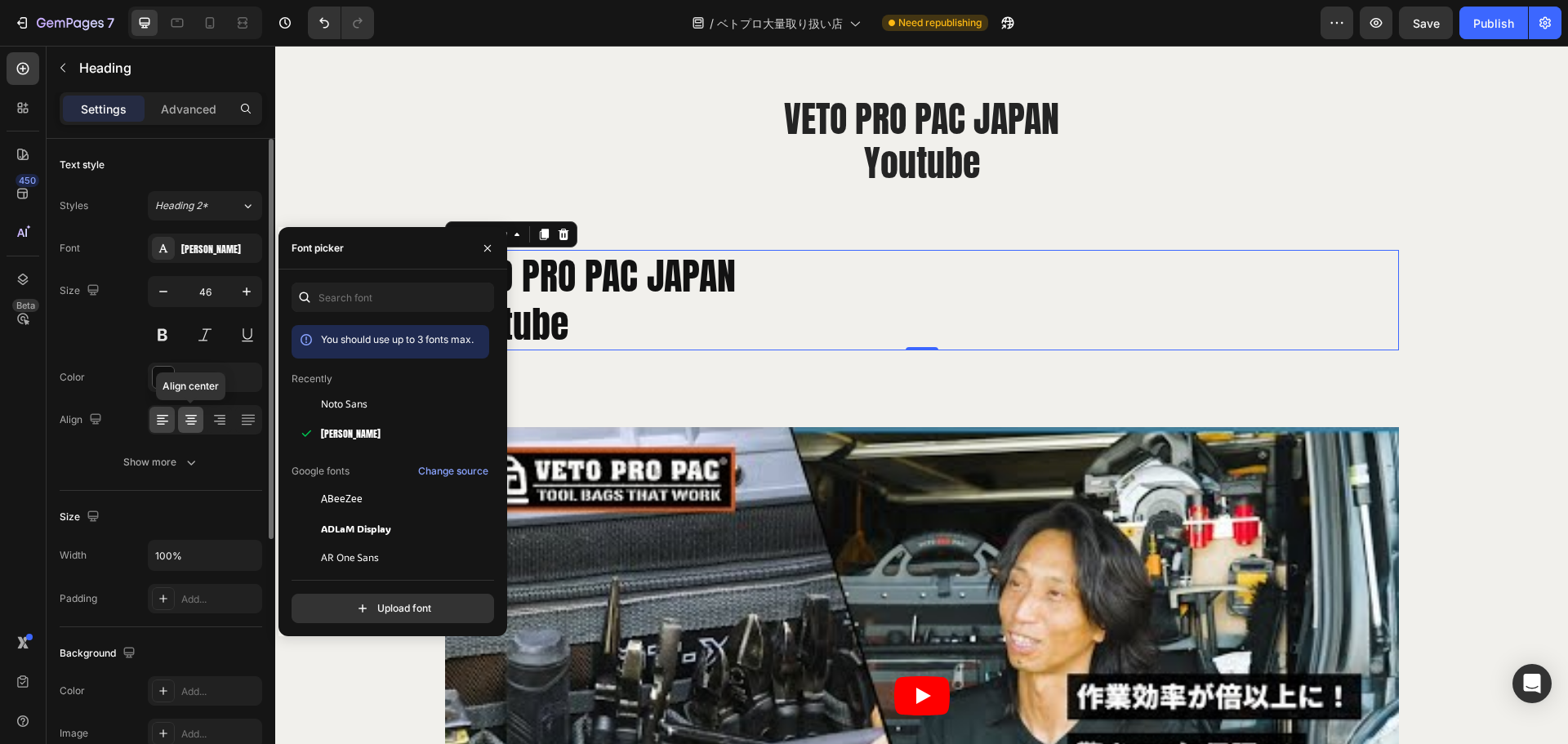
click at [200, 417] on div at bounding box center [191, 419] width 25 height 26
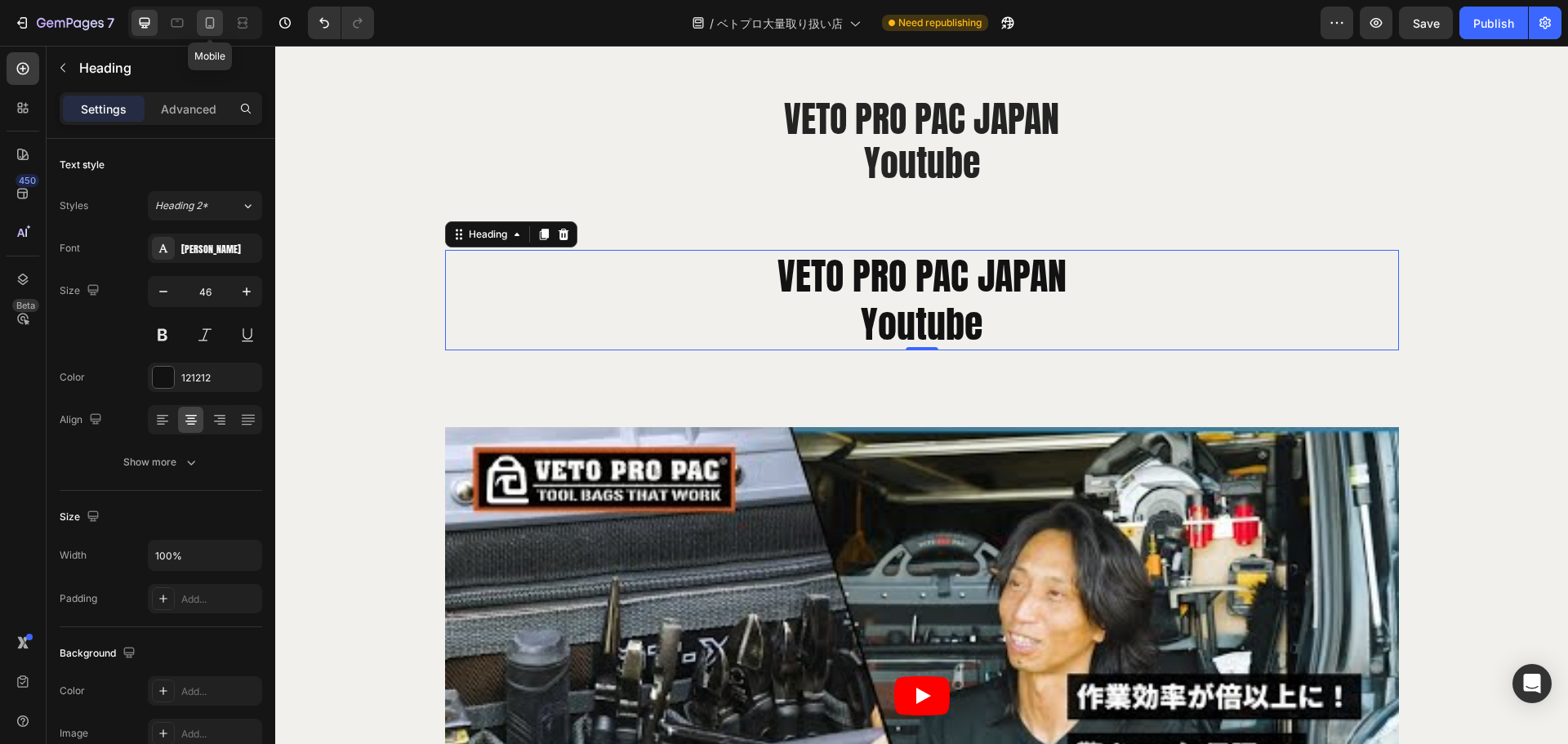
click at [211, 22] on icon at bounding box center [209, 22] width 16 height 16
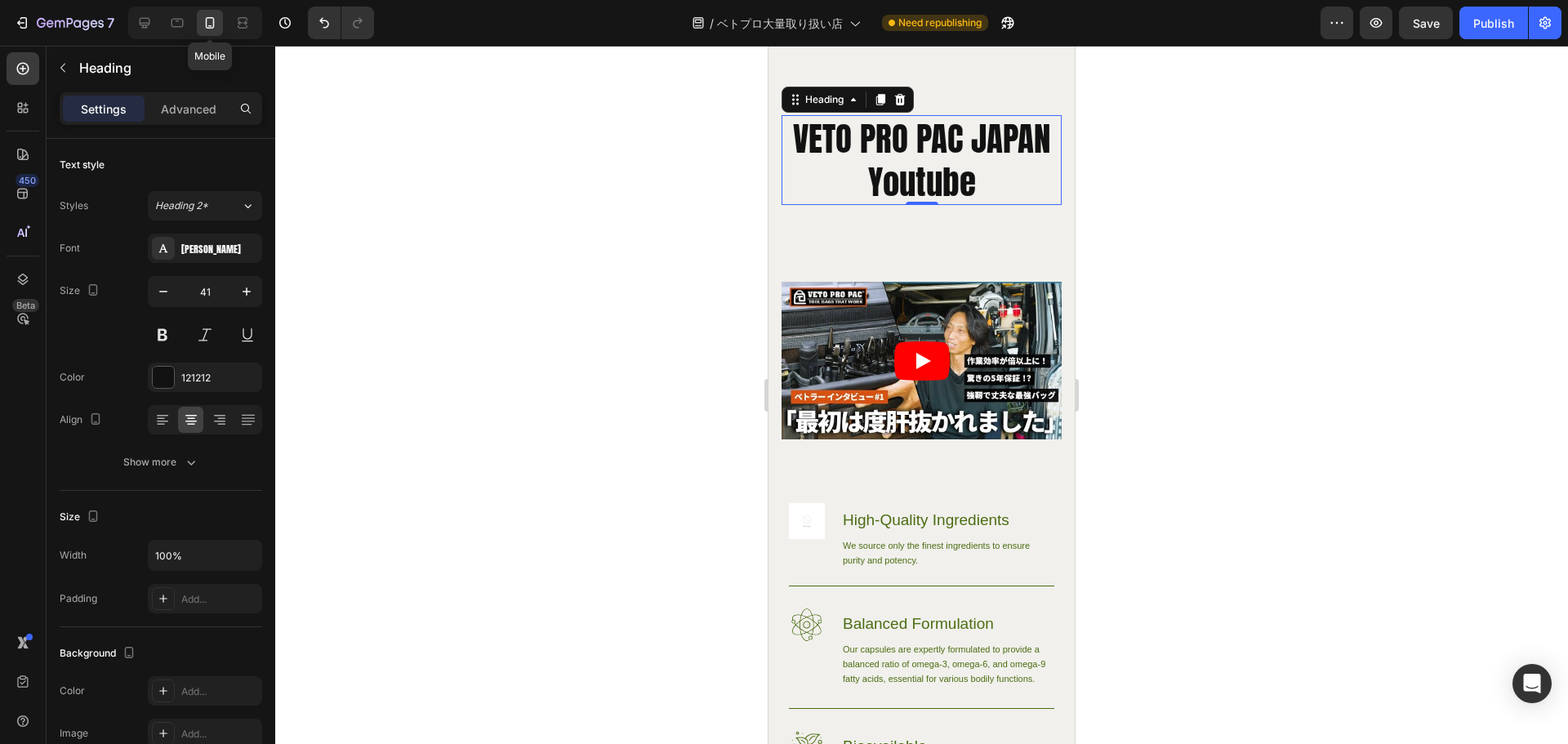
scroll to position [13668, 0]
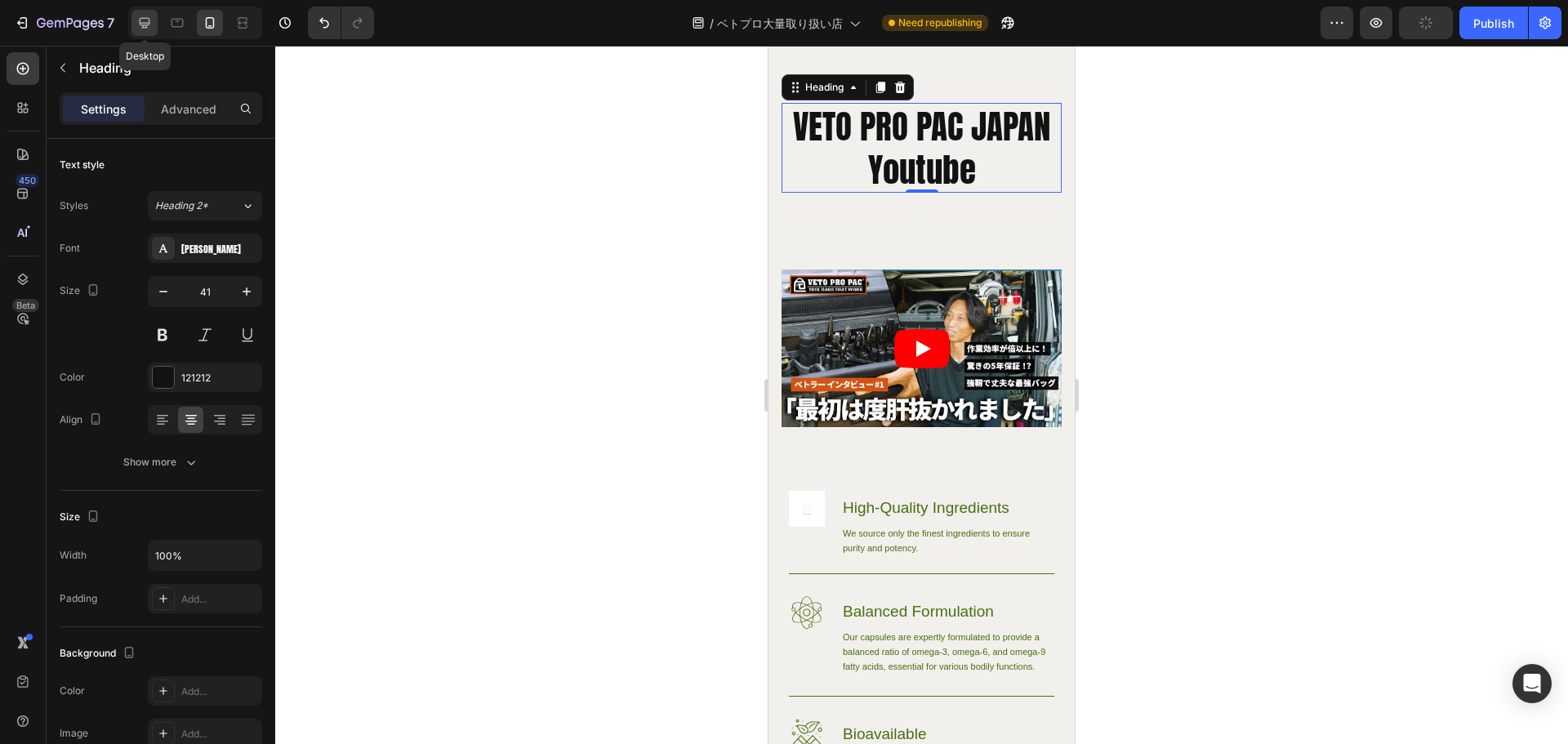
click at [132, 21] on div at bounding box center [144, 22] width 26 height 26
type input "46"
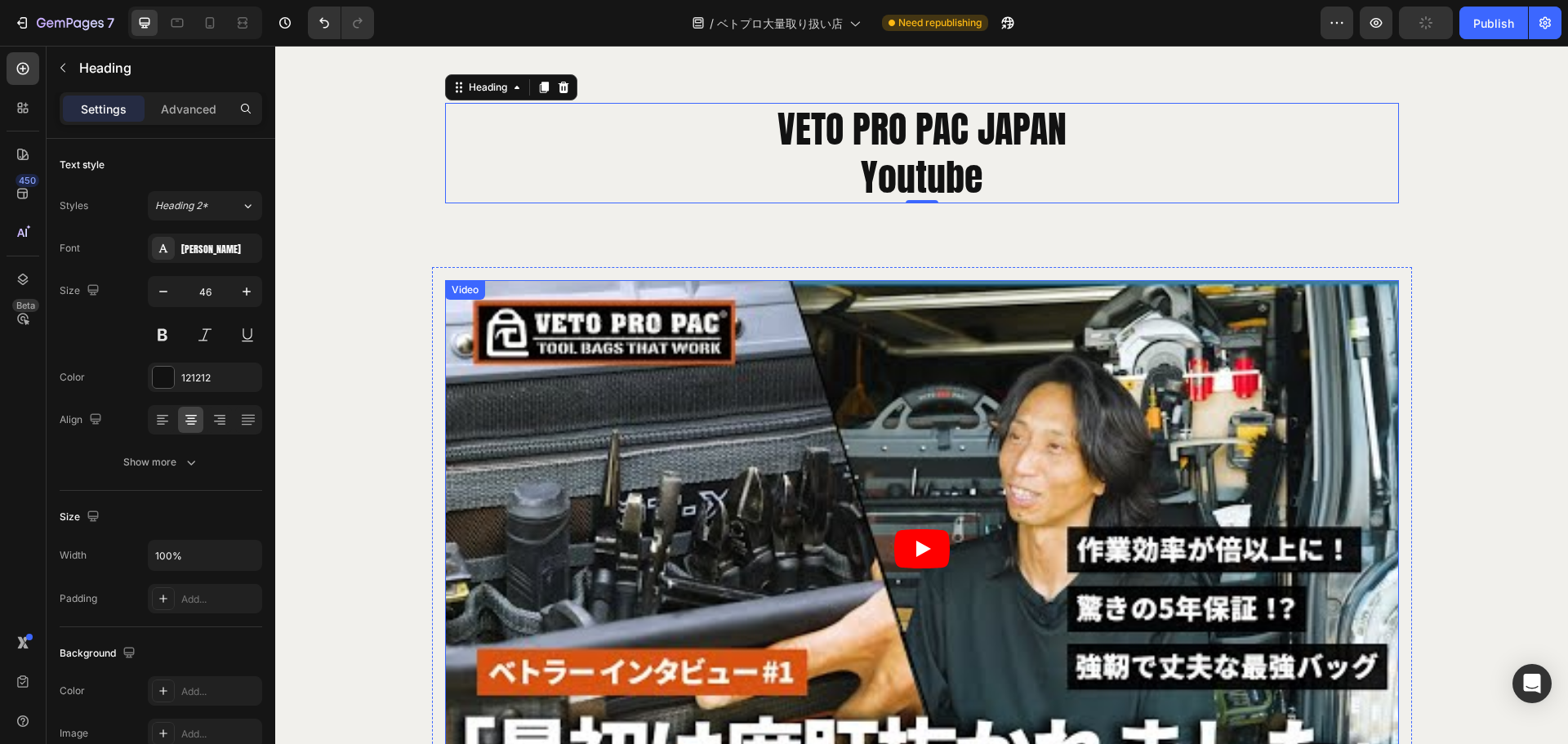
scroll to position [13648, 0]
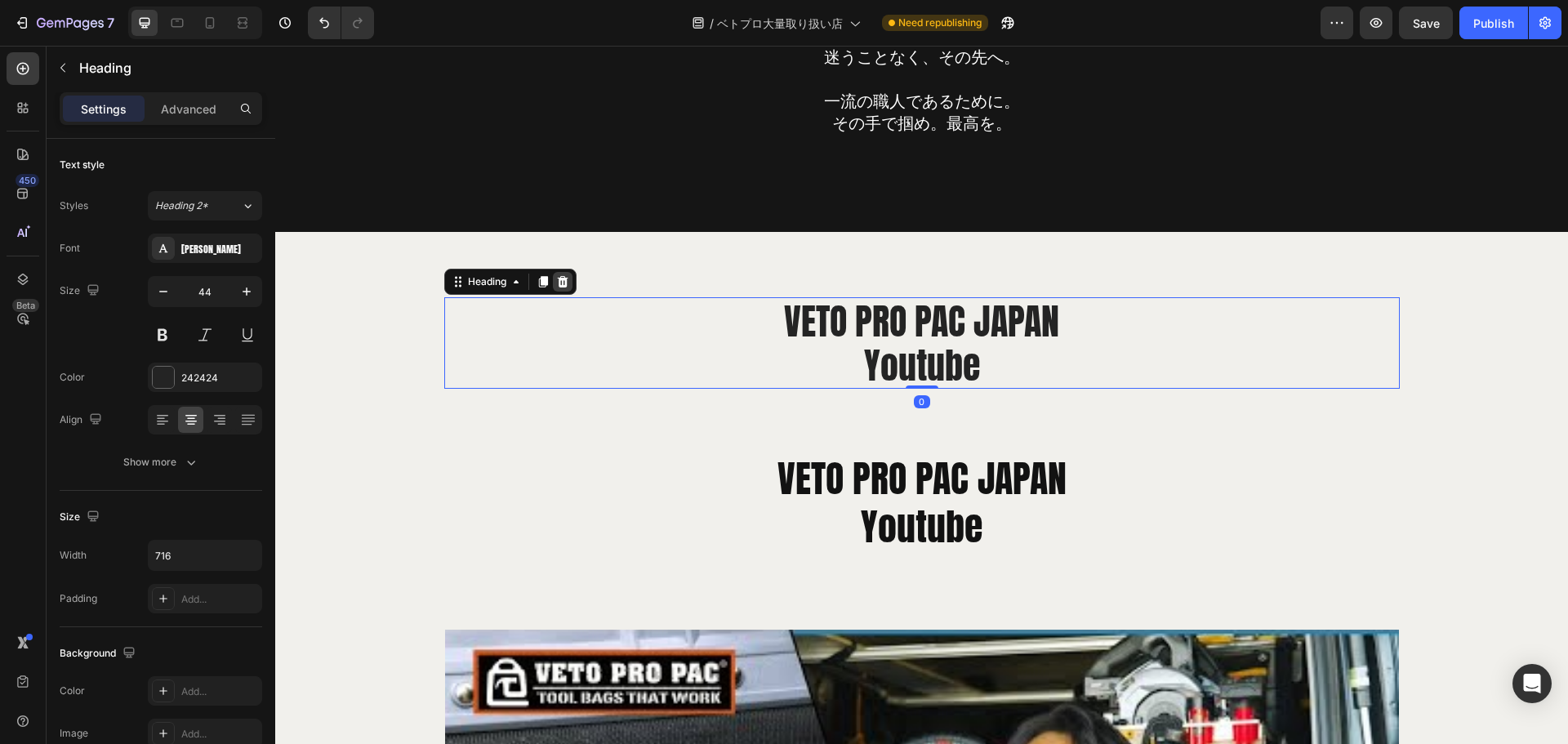
click at [558, 284] on icon at bounding box center [562, 281] width 11 height 12
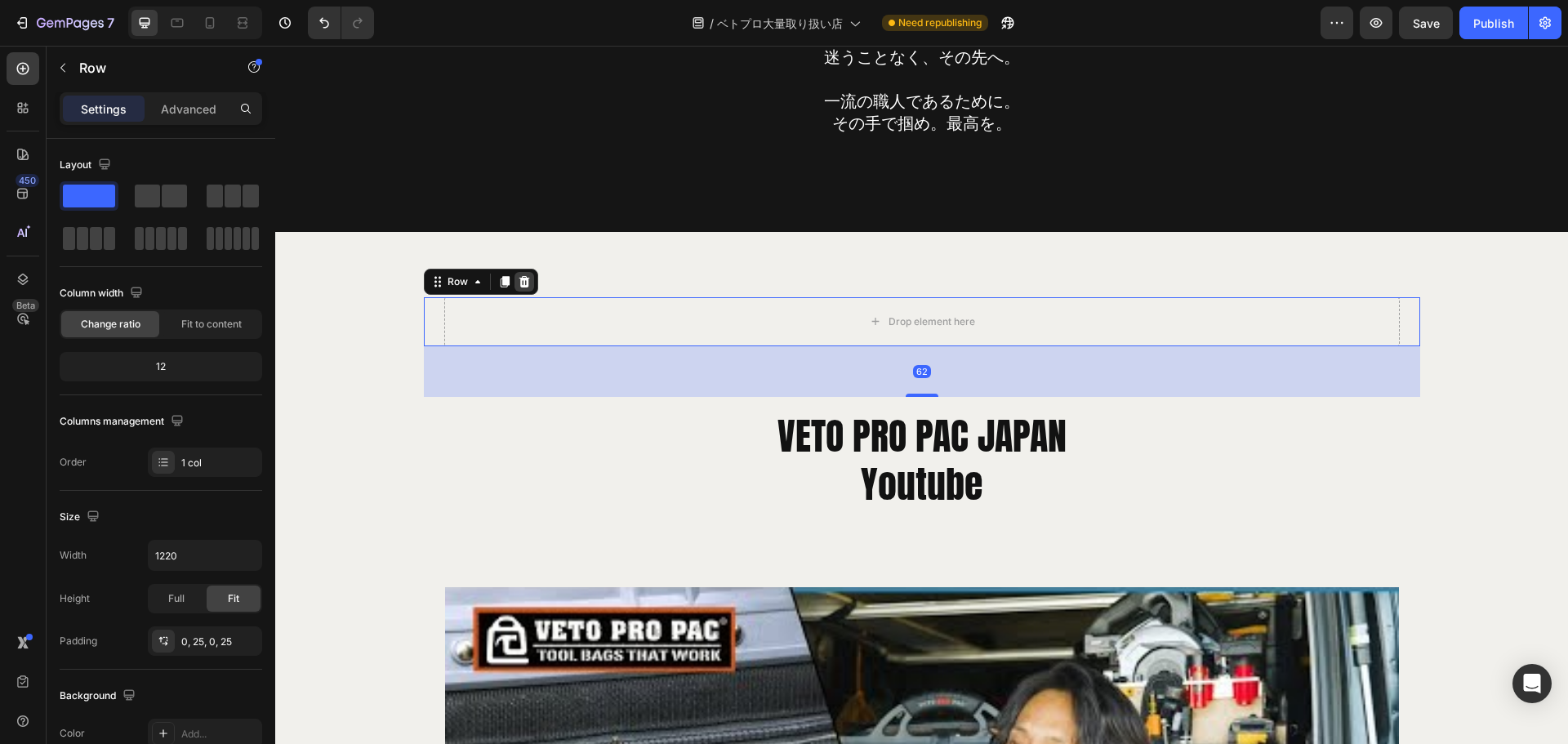
click at [524, 288] on icon at bounding box center [524, 281] width 13 height 13
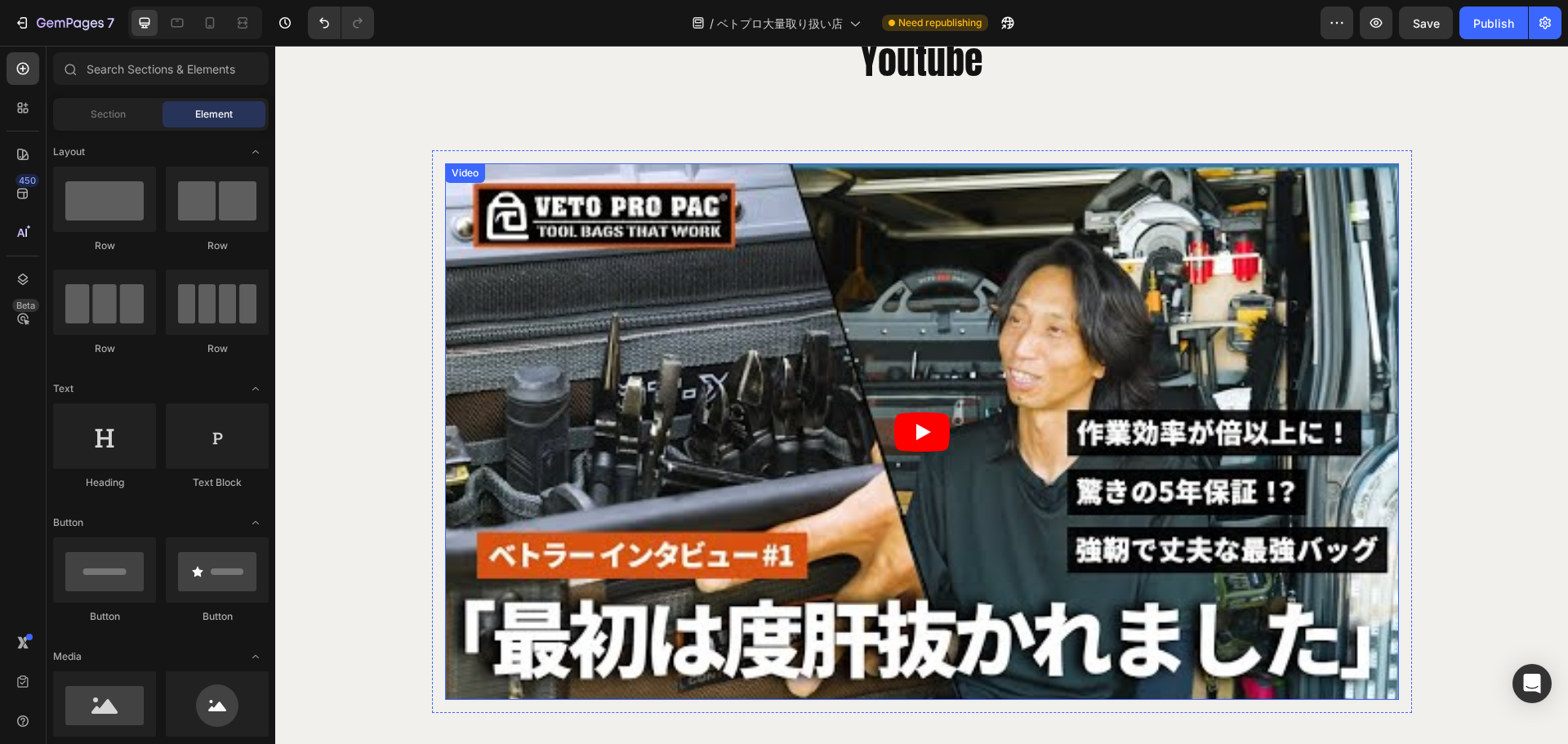
scroll to position [13974, 0]
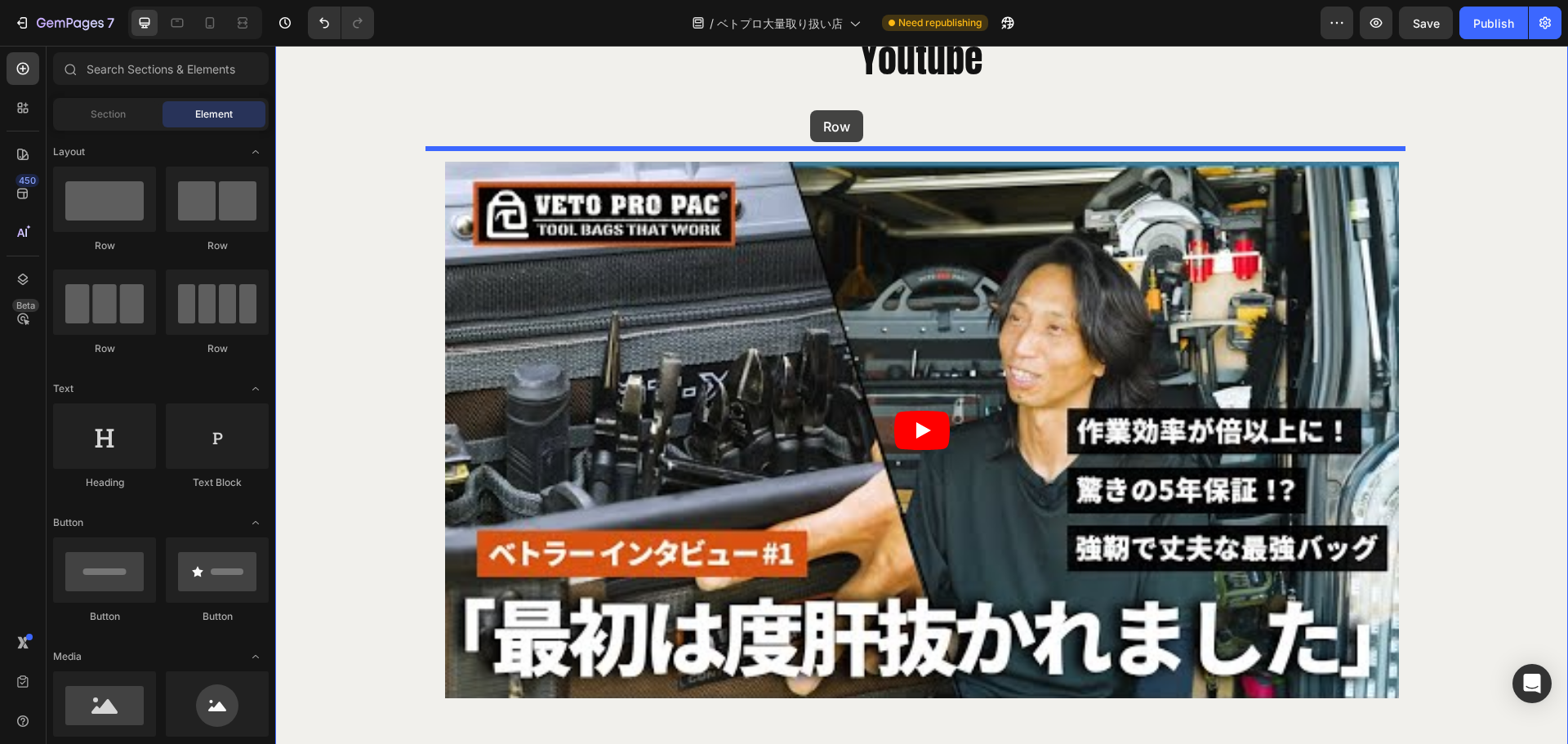
drag, startPoint x: 465, startPoint y: 242, endPoint x: 811, endPoint y: 110, distance: 370.3
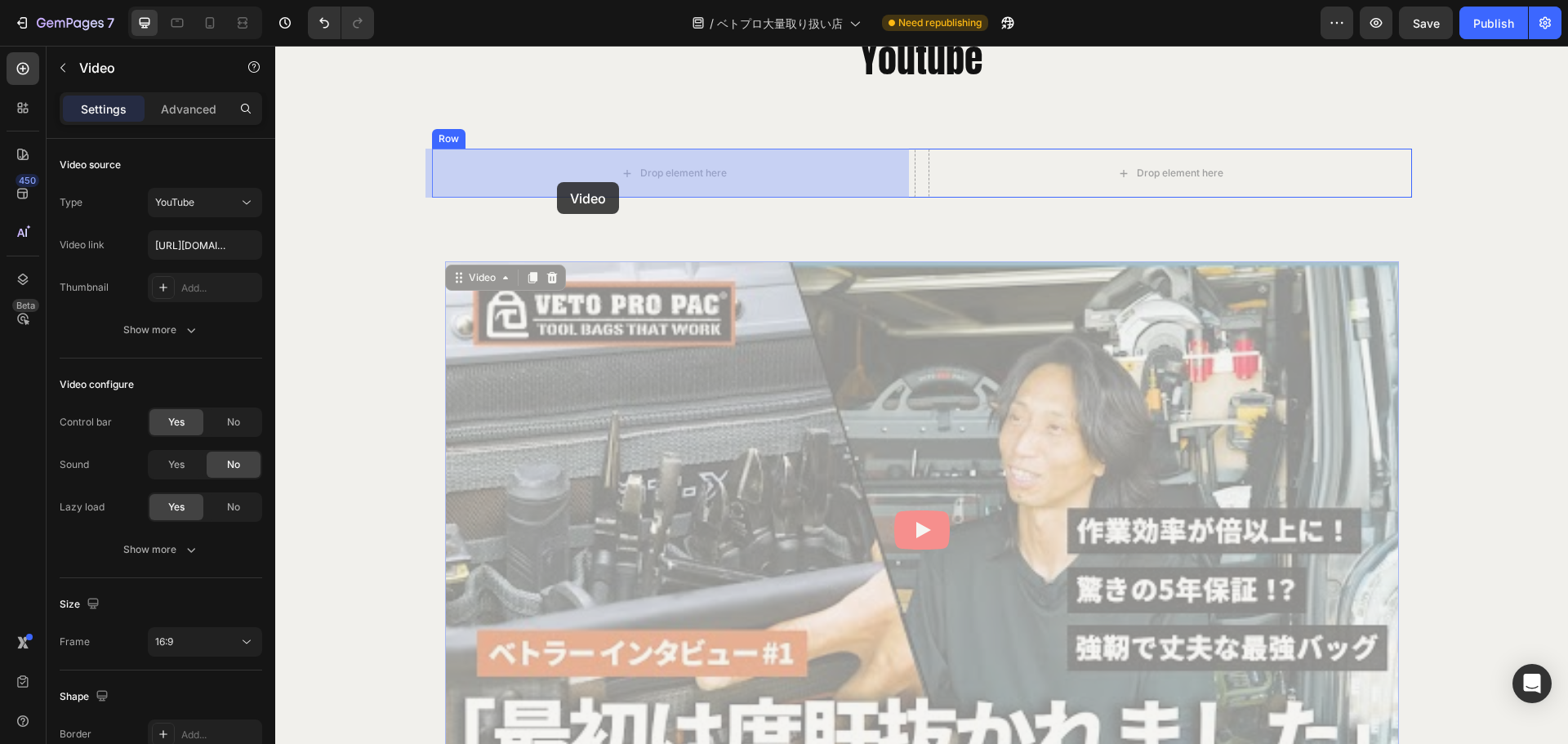
drag, startPoint x: 454, startPoint y: 277, endPoint x: 557, endPoint y: 182, distance: 140.1
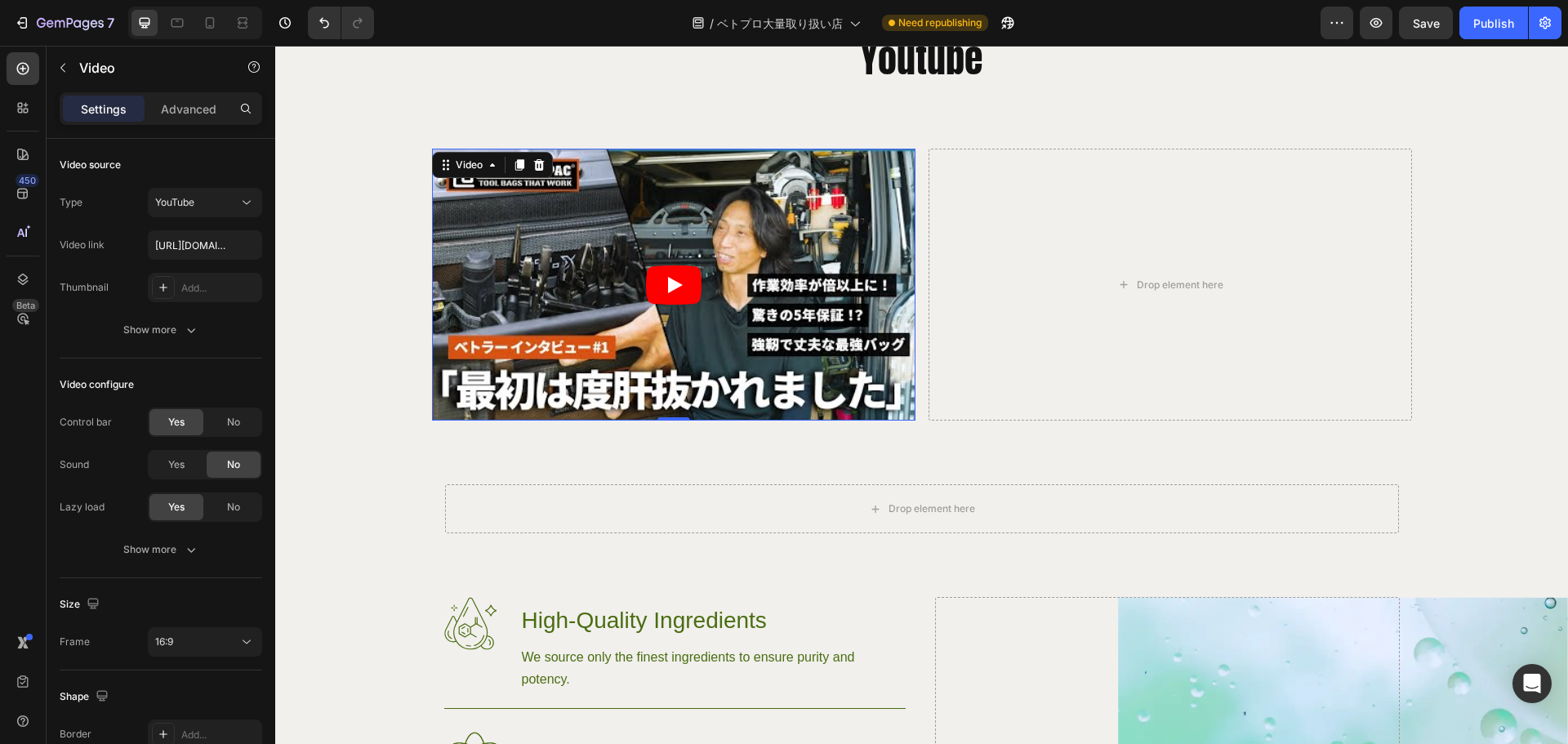
scroll to position [13823, 0]
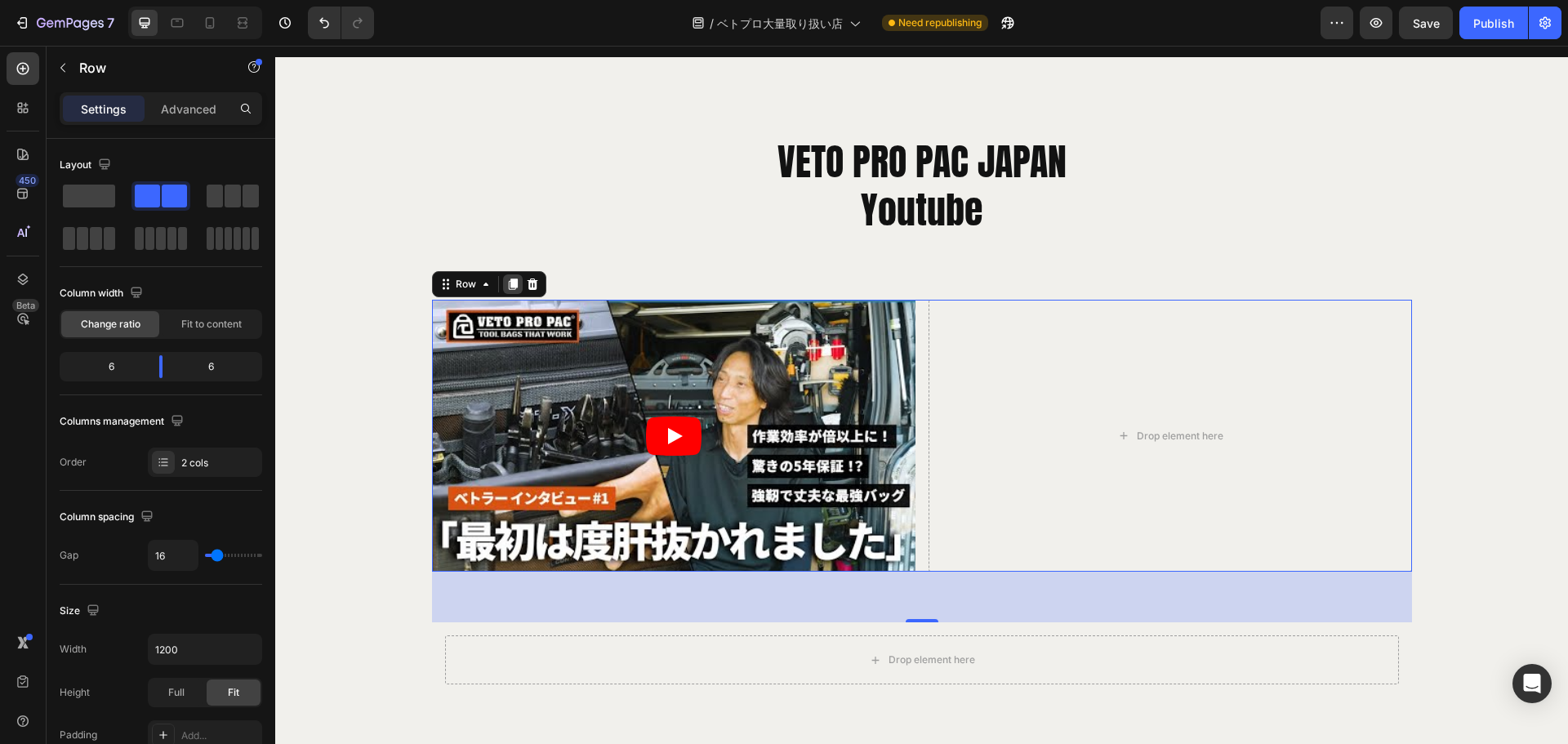
click at [507, 275] on div at bounding box center [512, 284] width 19 height 19
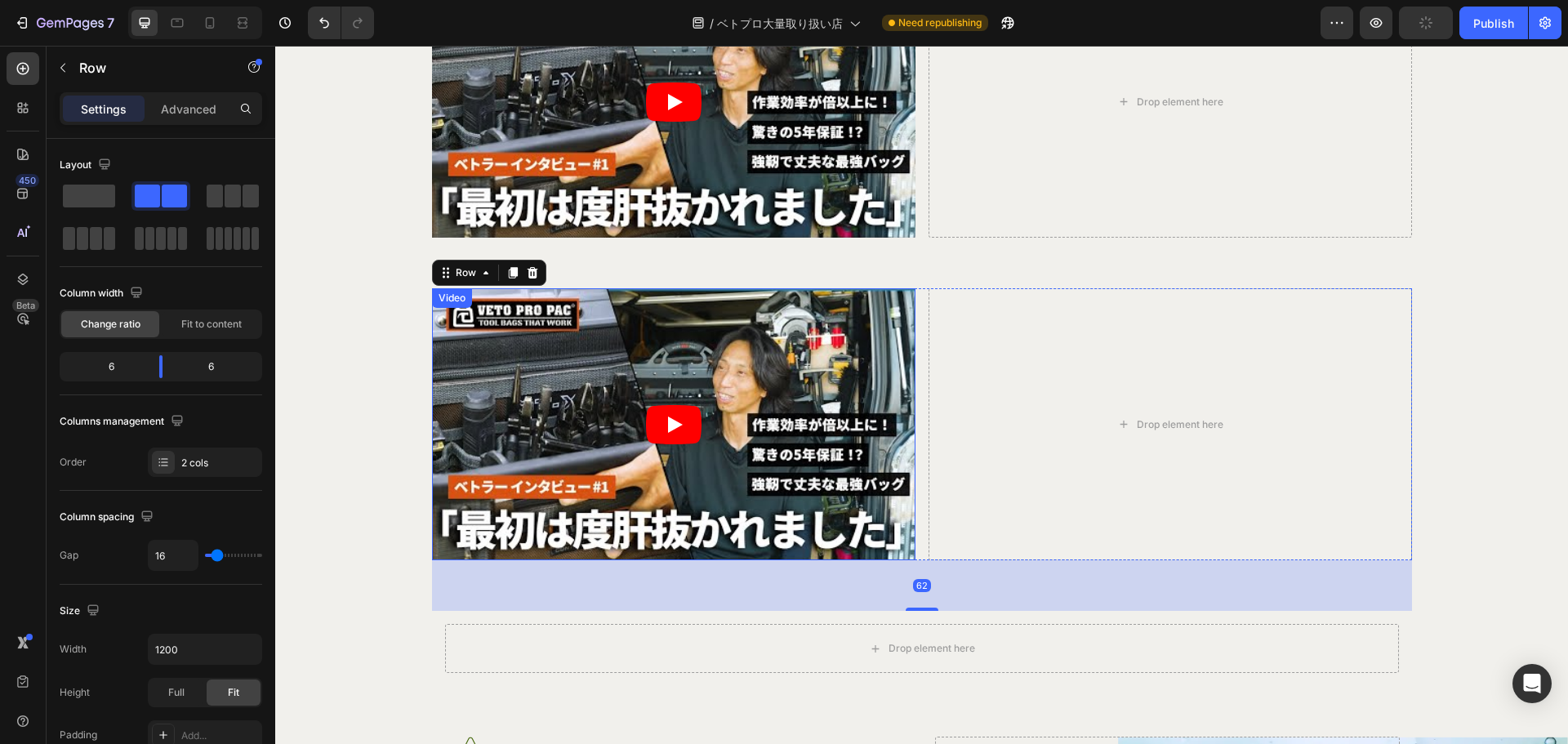
scroll to position [14156, 0]
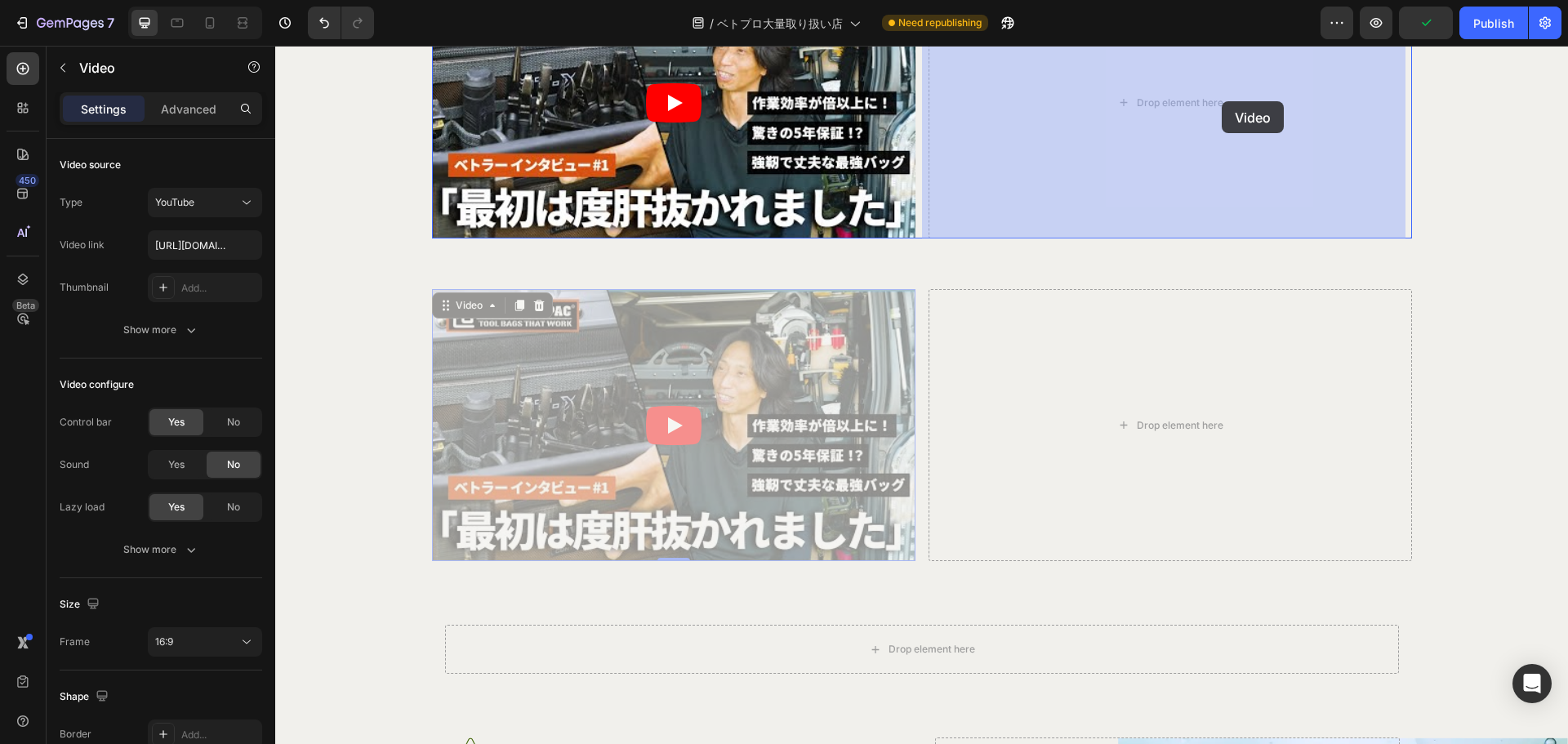
drag, startPoint x: 562, startPoint y: 433, endPoint x: 1221, endPoint y: 102, distance: 737.5
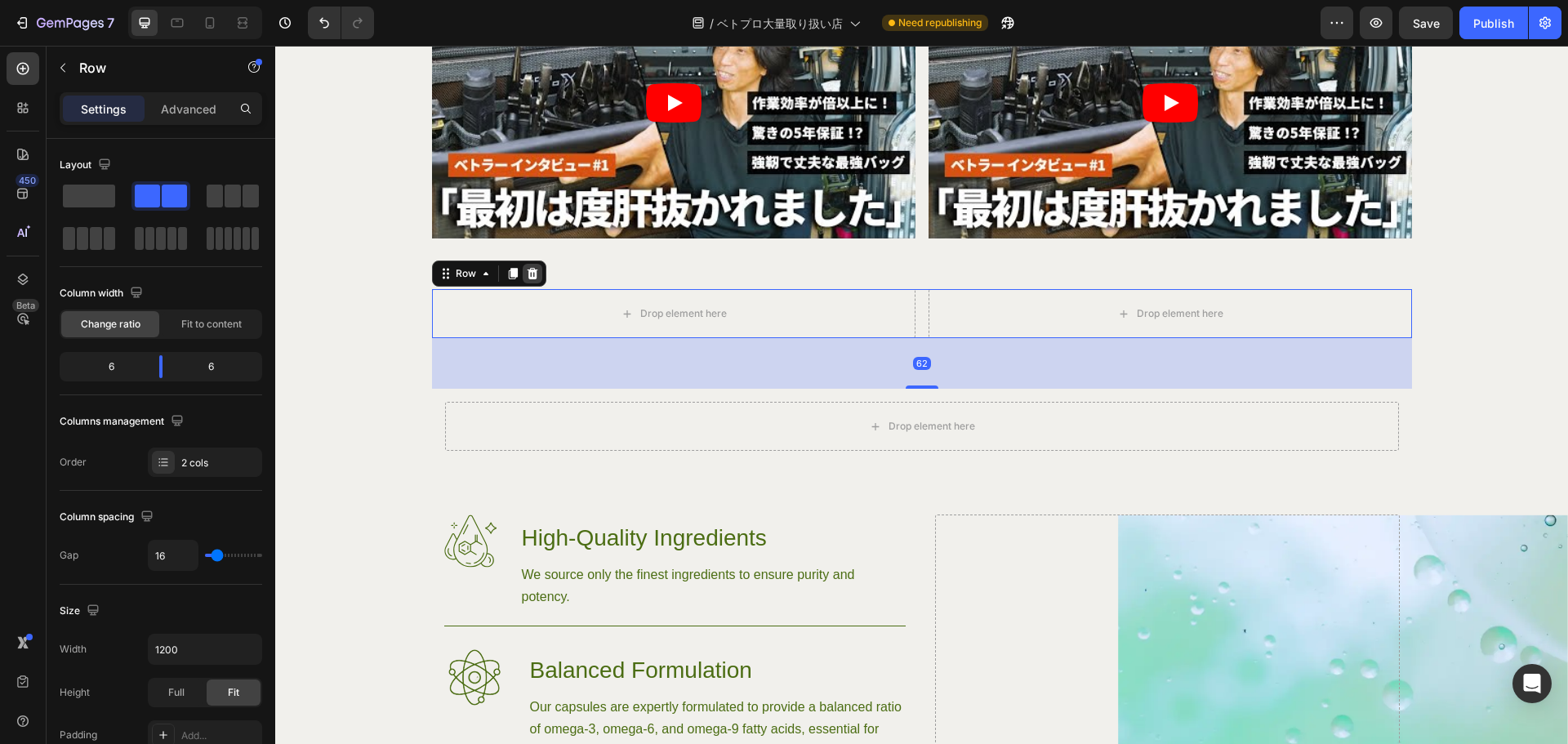
click at [529, 268] on icon at bounding box center [532, 273] width 13 height 13
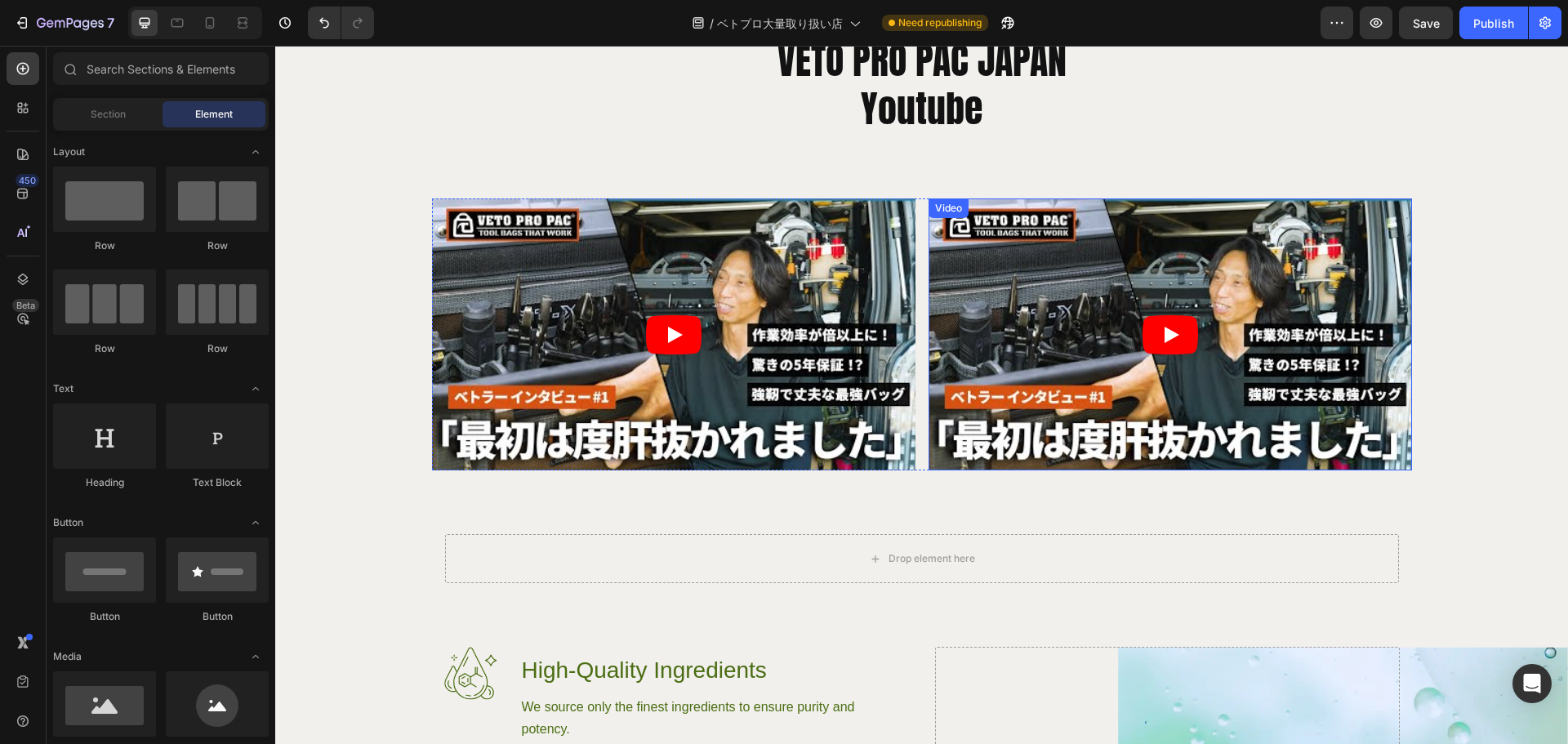
scroll to position [13924, 0]
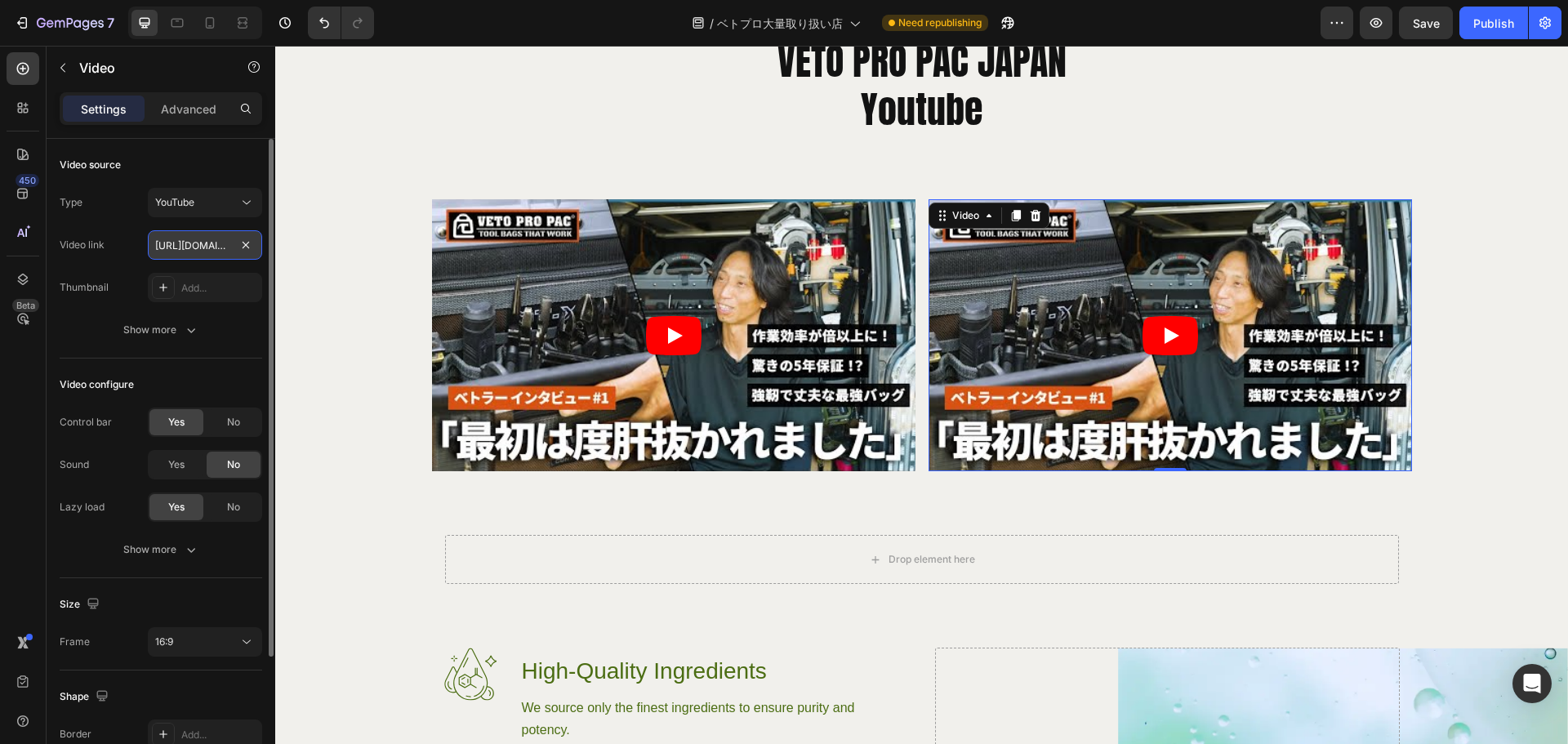
click at [200, 248] on input "https://youtu.be/UJs2ujqX7sE?si=gr6k5MRfT8W2A628" at bounding box center [205, 245] width 114 height 29
paste input "BBWBrItWqEA?si=0zrWTPCDkmbCCAR3"
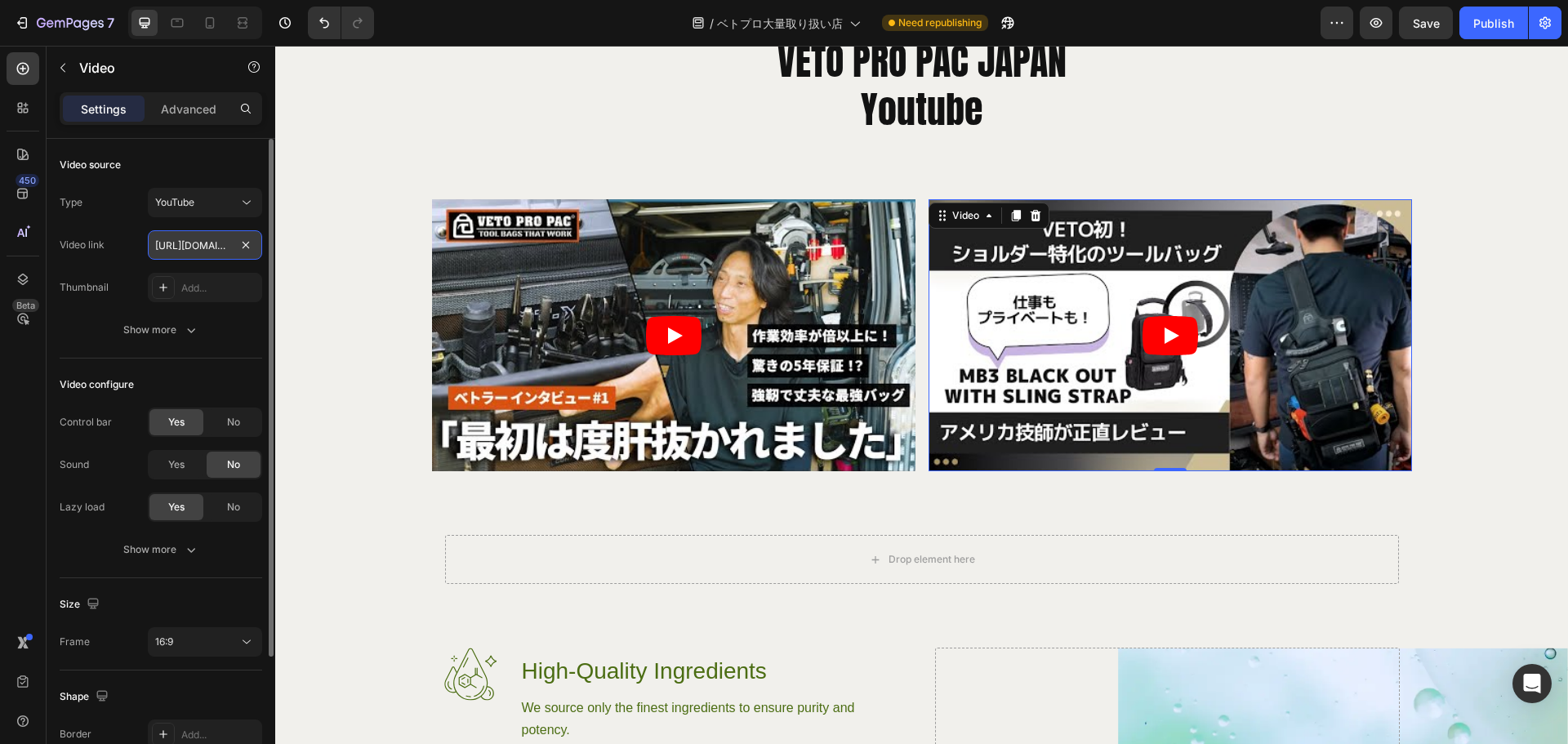
scroll to position [0, 194]
type input "https://youtu.be/BBWBrItWqEA?si=0zrWTPCDkmbCCAR3"
click at [216, 24] on icon at bounding box center [209, 22] width 16 height 16
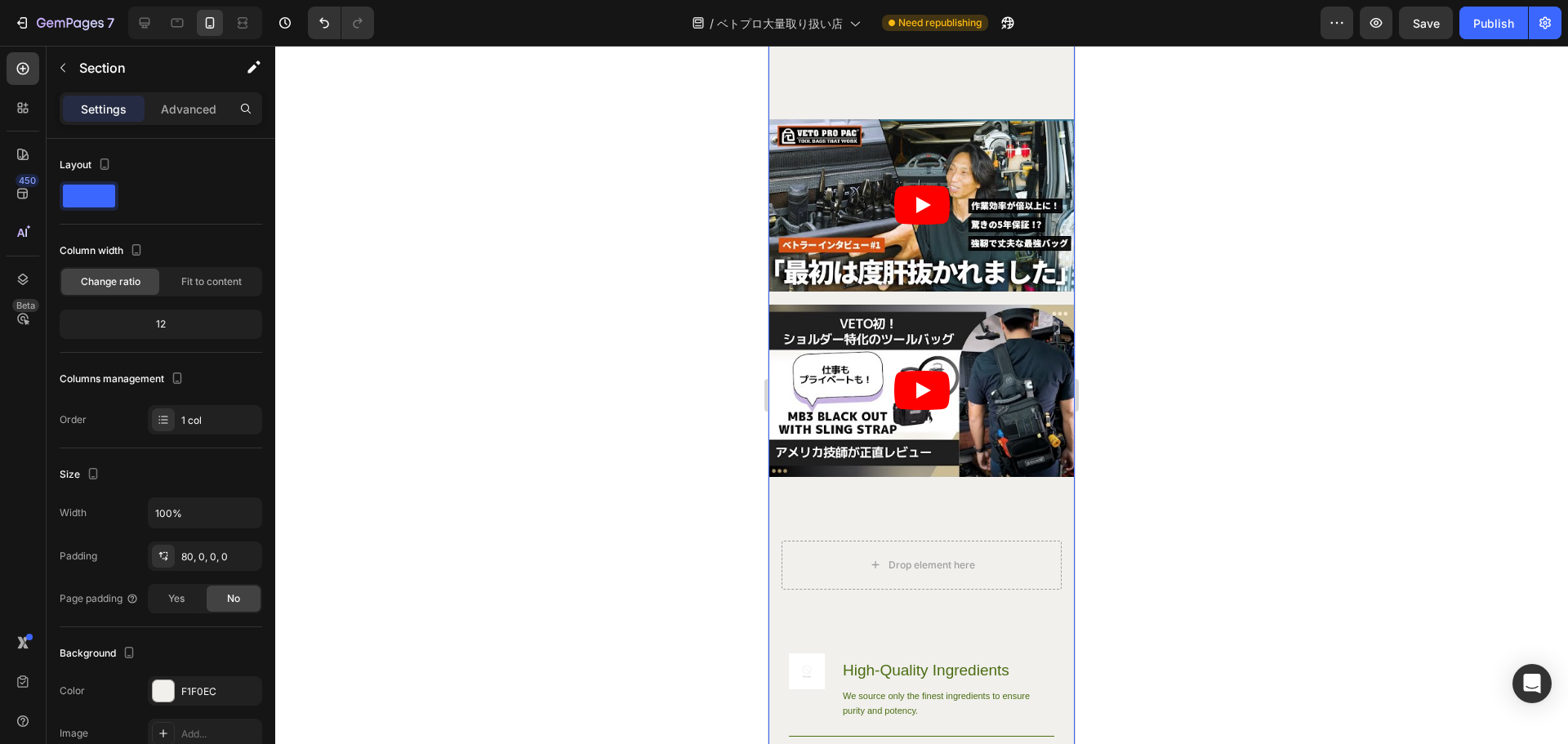
scroll to position [13752, 0]
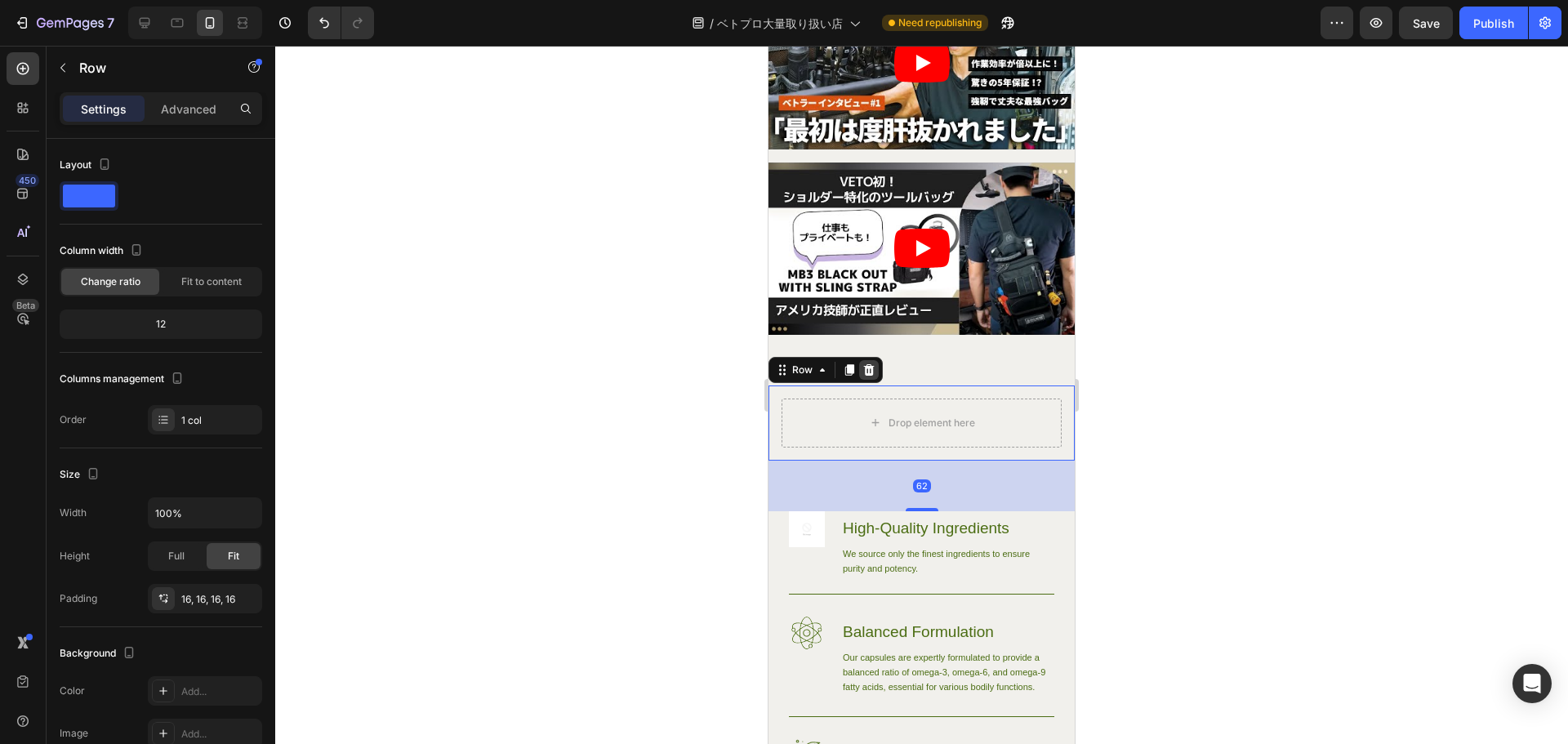
click at [872, 363] on icon at bounding box center [869, 369] width 11 height 12
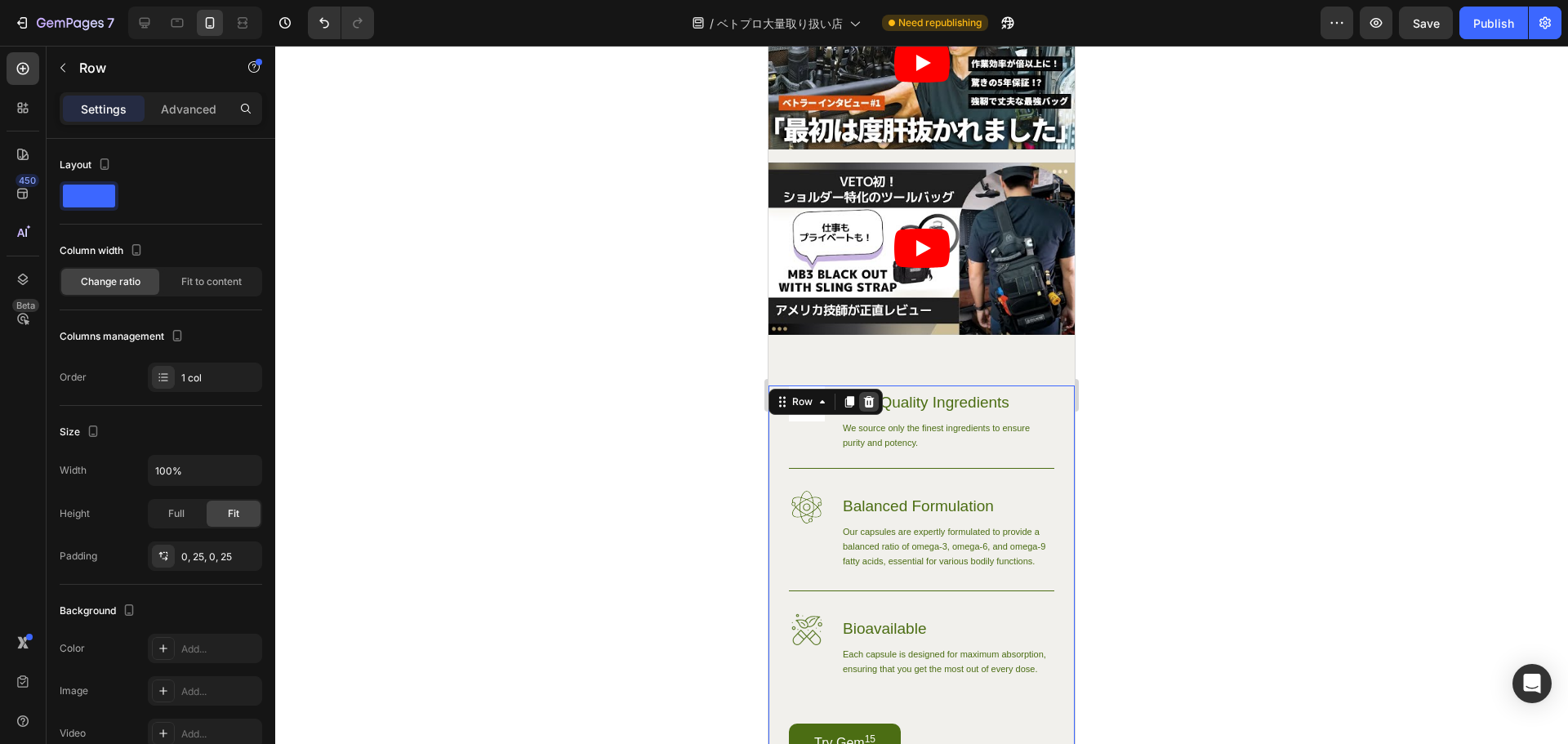
click at [874, 395] on icon at bounding box center [868, 401] width 13 height 13
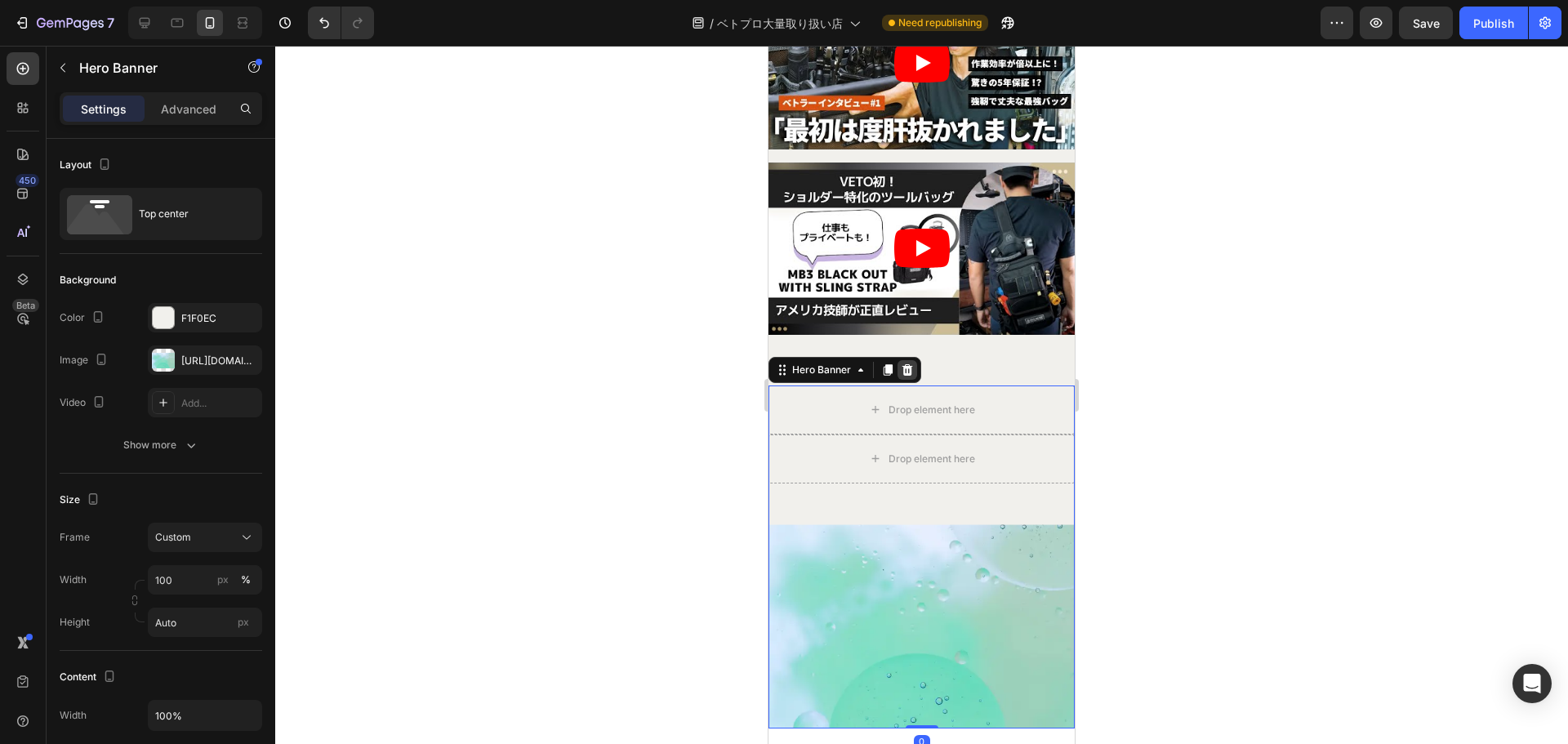
click at [910, 363] on icon at bounding box center [907, 369] width 11 height 12
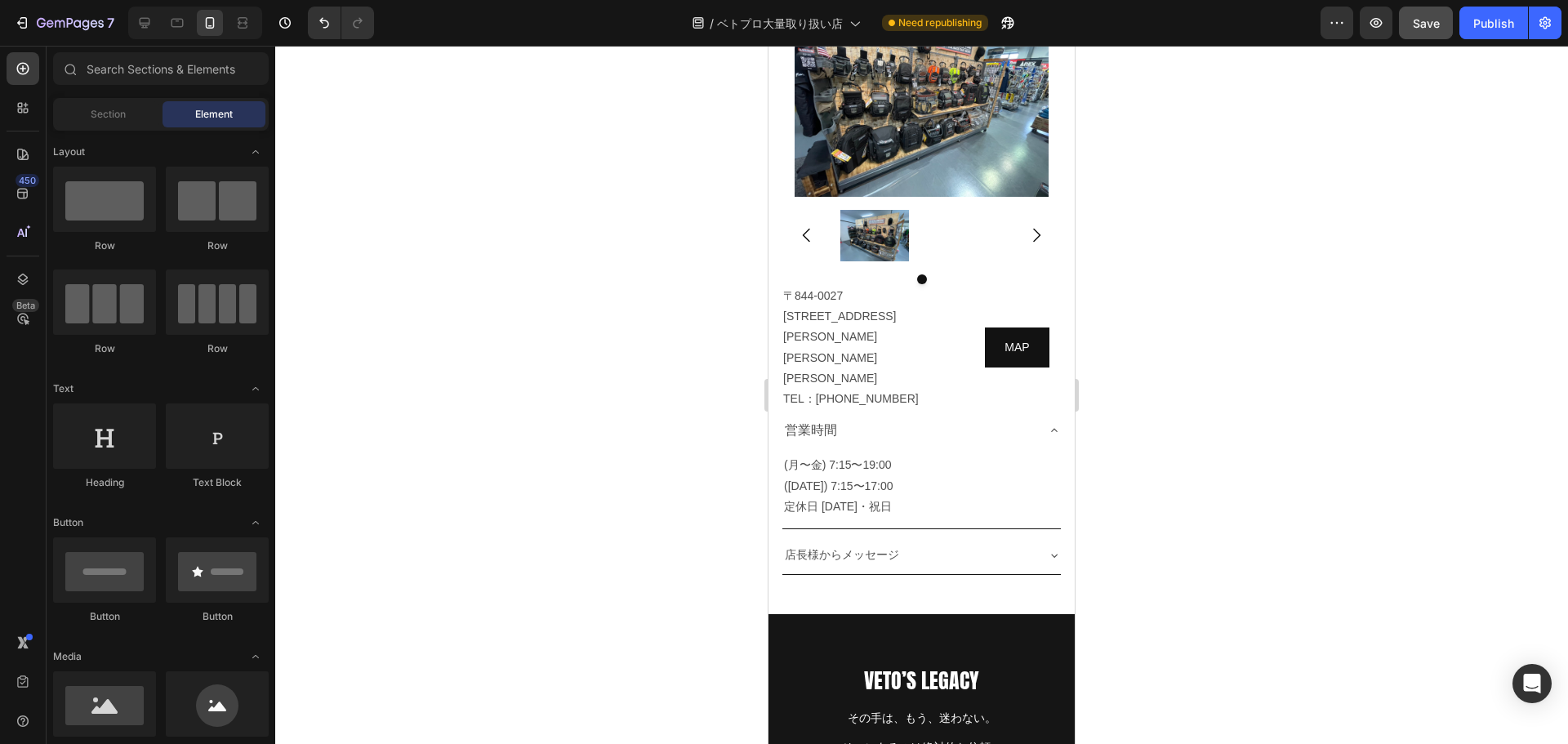
scroll to position [8803, 0]
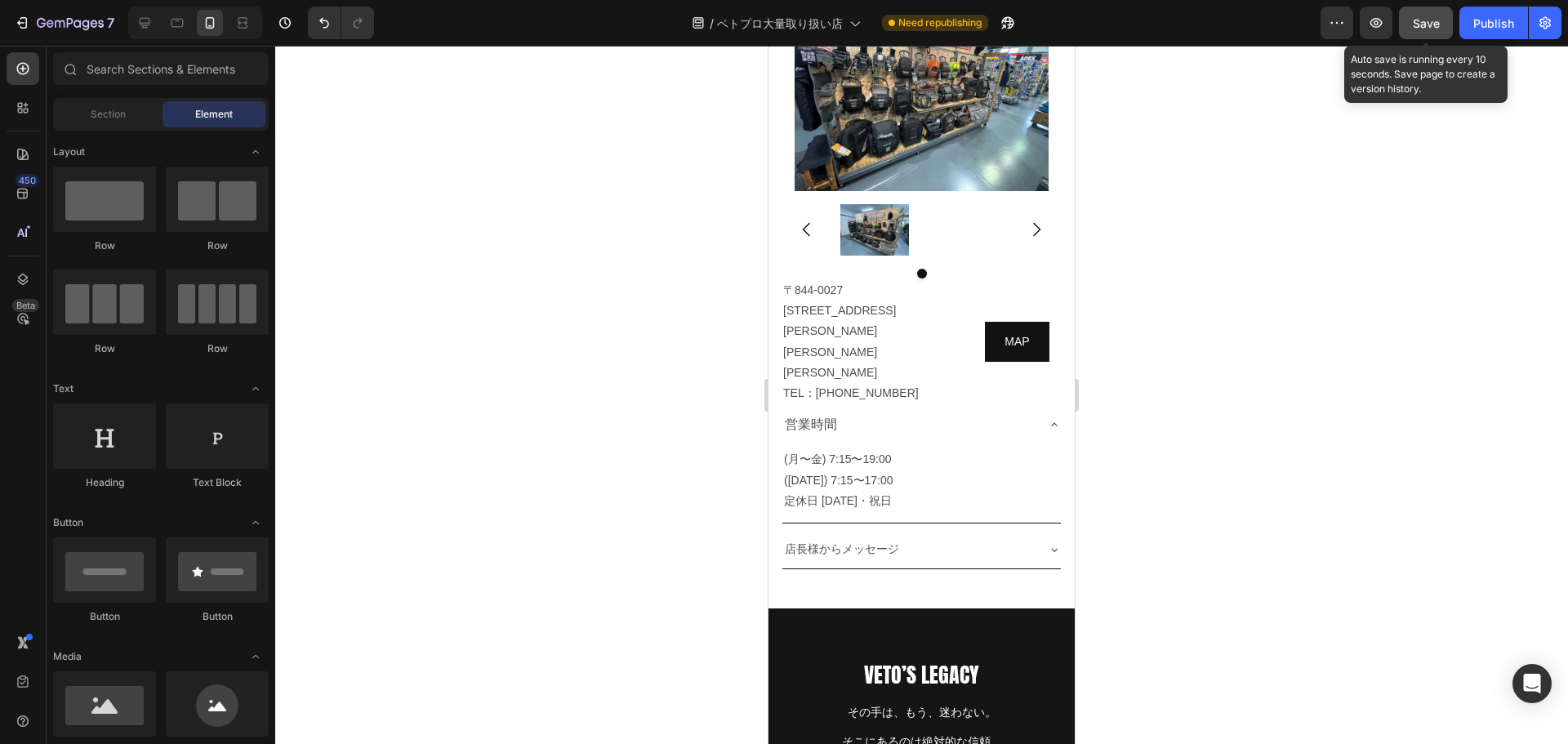
click at [1434, 23] on span "Save" at bounding box center [1427, 23] width 27 height 14
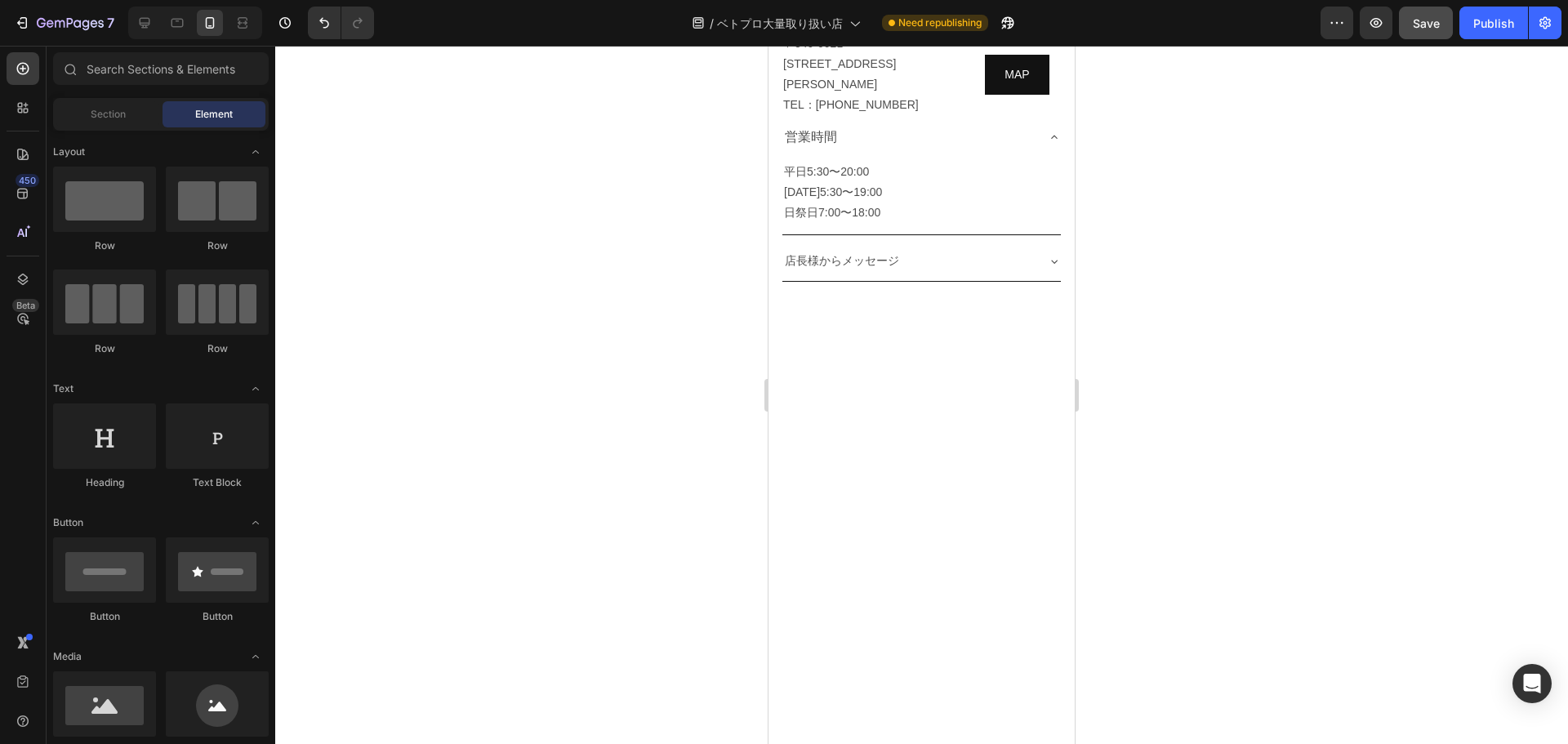
scroll to position [0, 0]
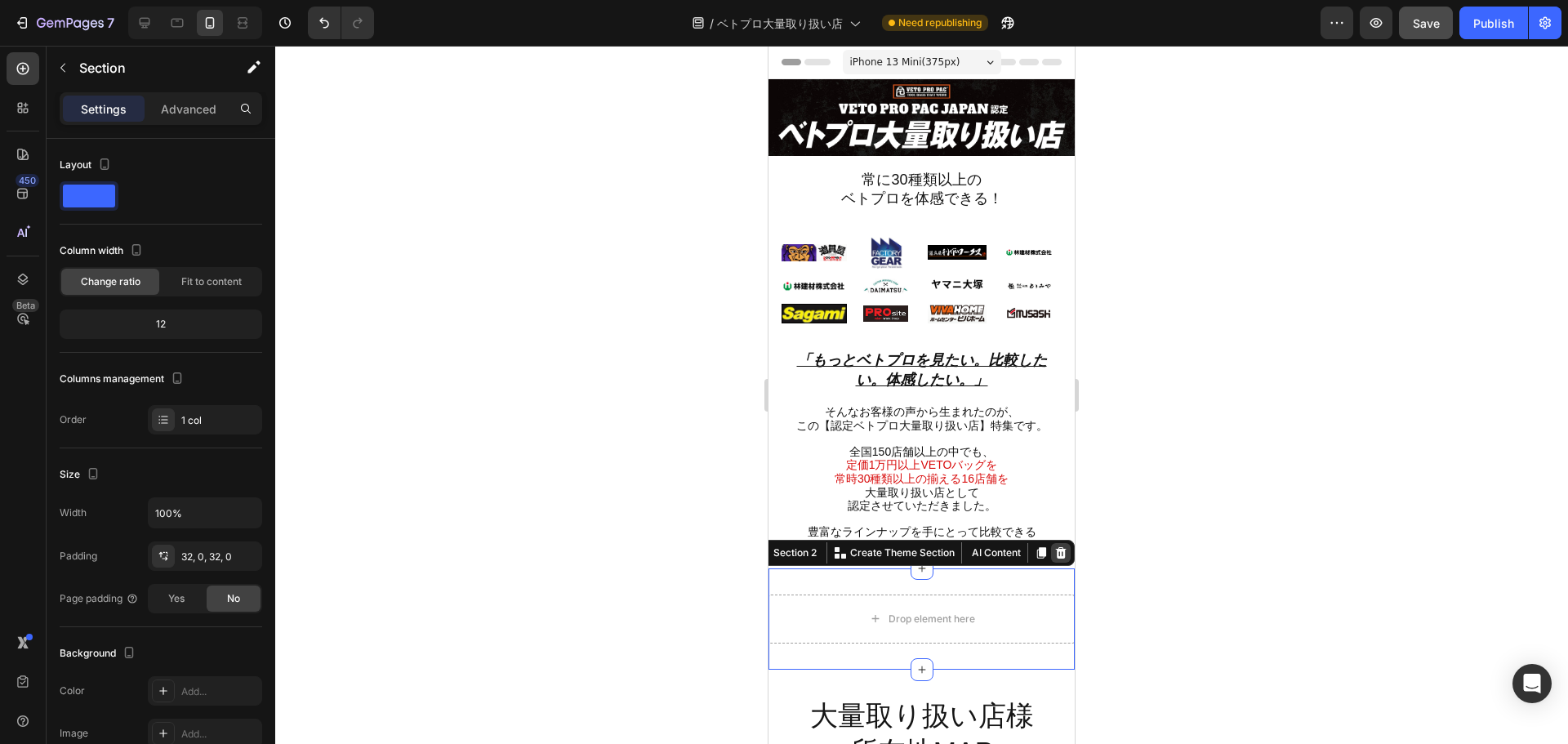
click at [1056, 546] on icon at bounding box center [1061, 552] width 11 height 12
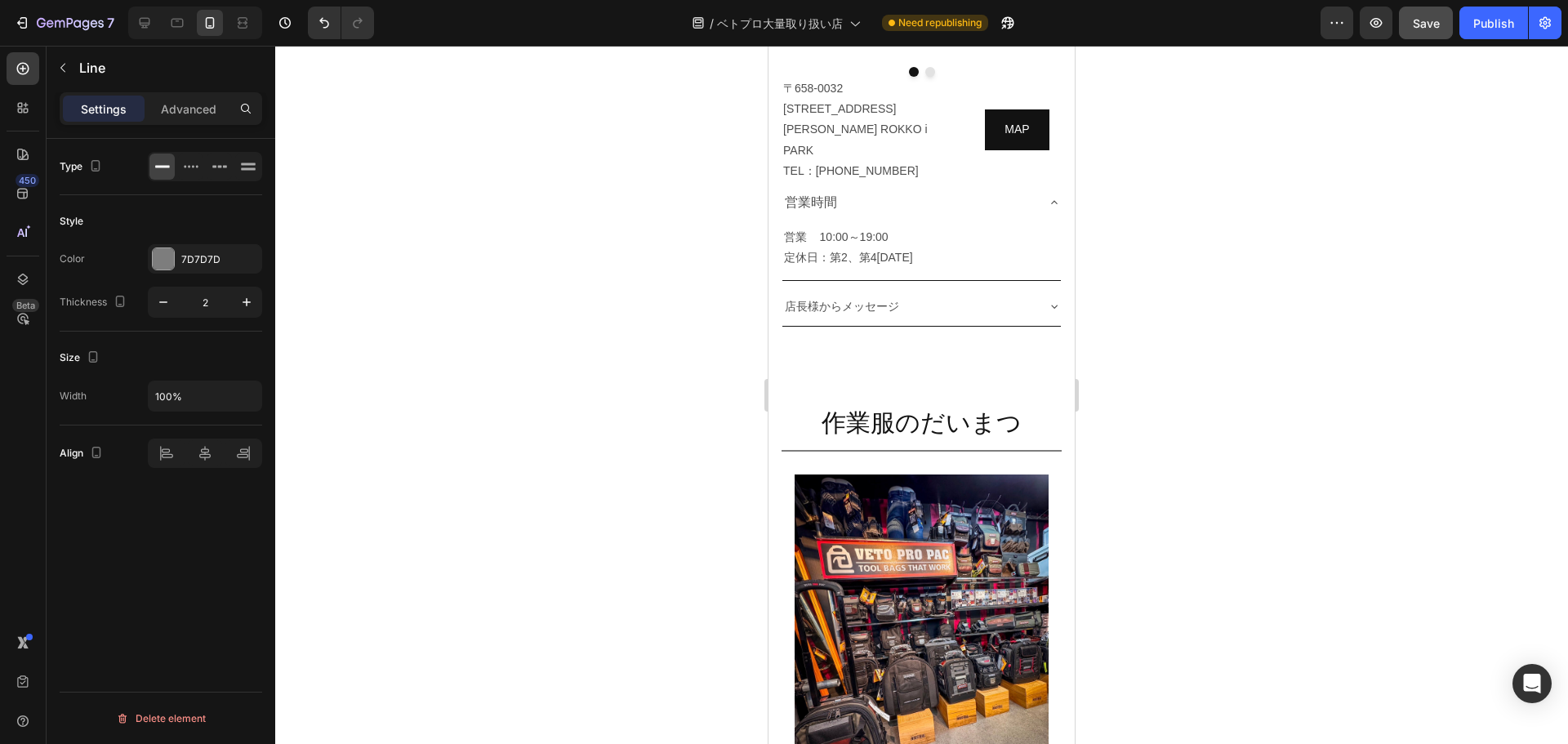
scroll to position [7989, 0]
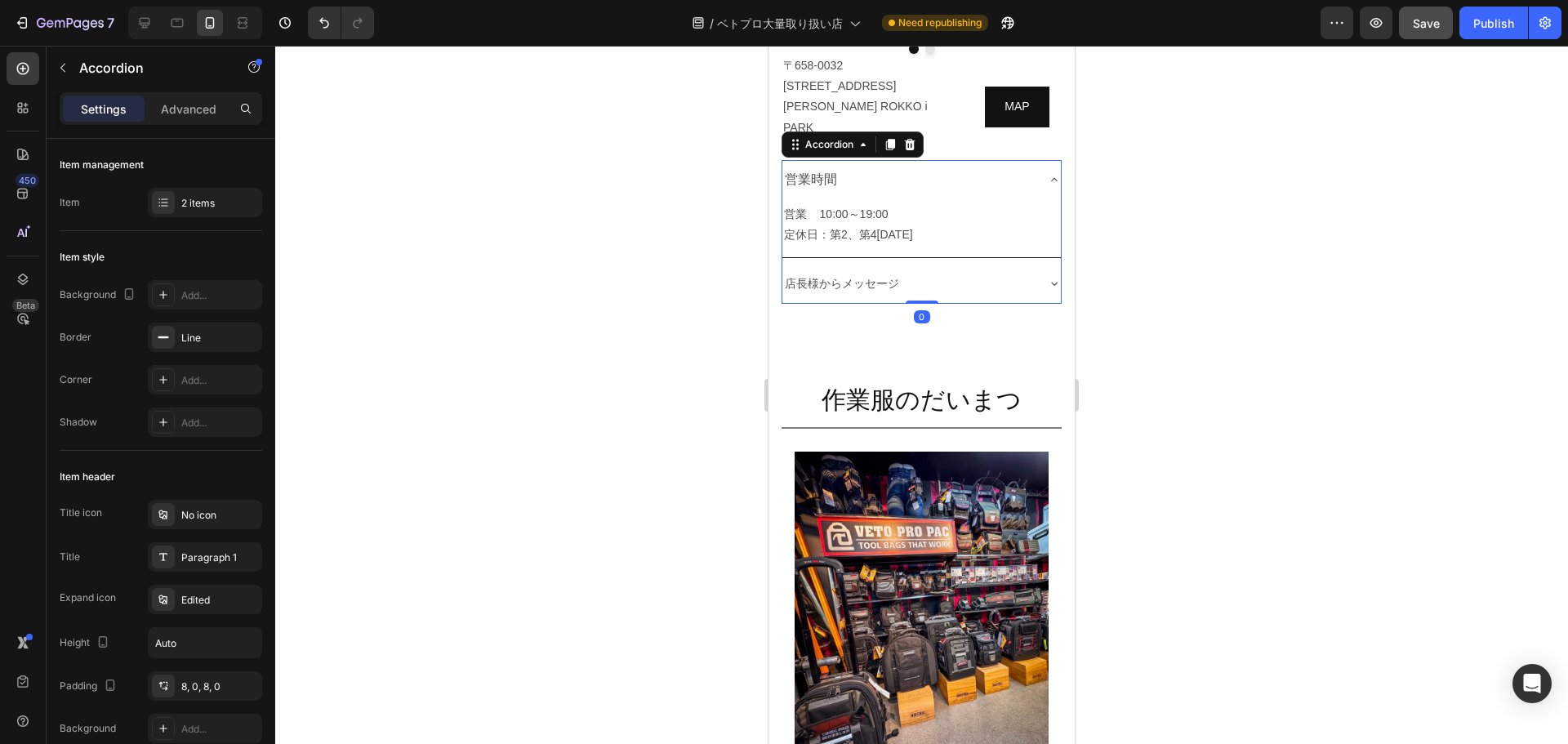
click at [1048, 186] on icon at bounding box center [1054, 179] width 13 height 13
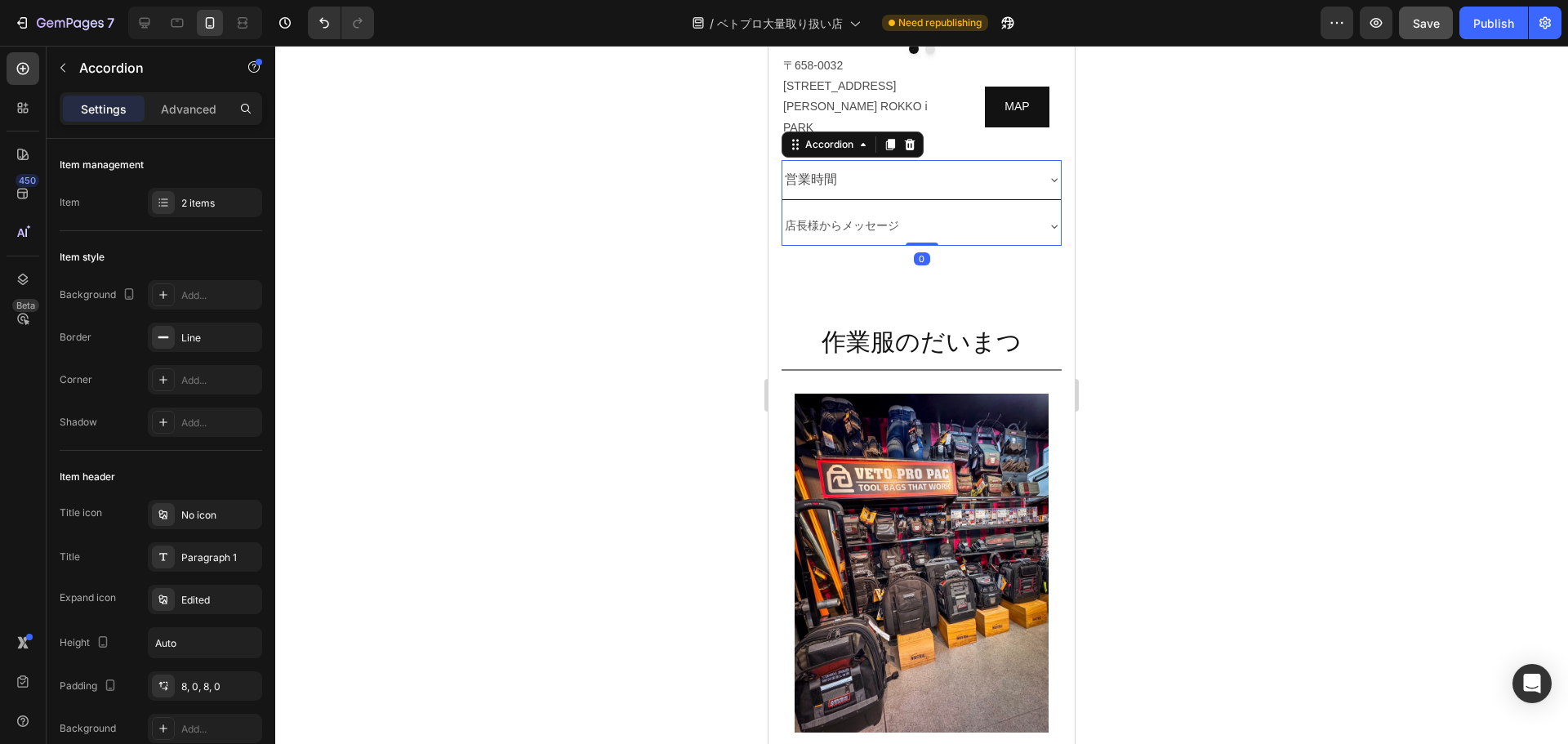
click at [1051, 182] on icon at bounding box center [1054, 180] width 7 height 3
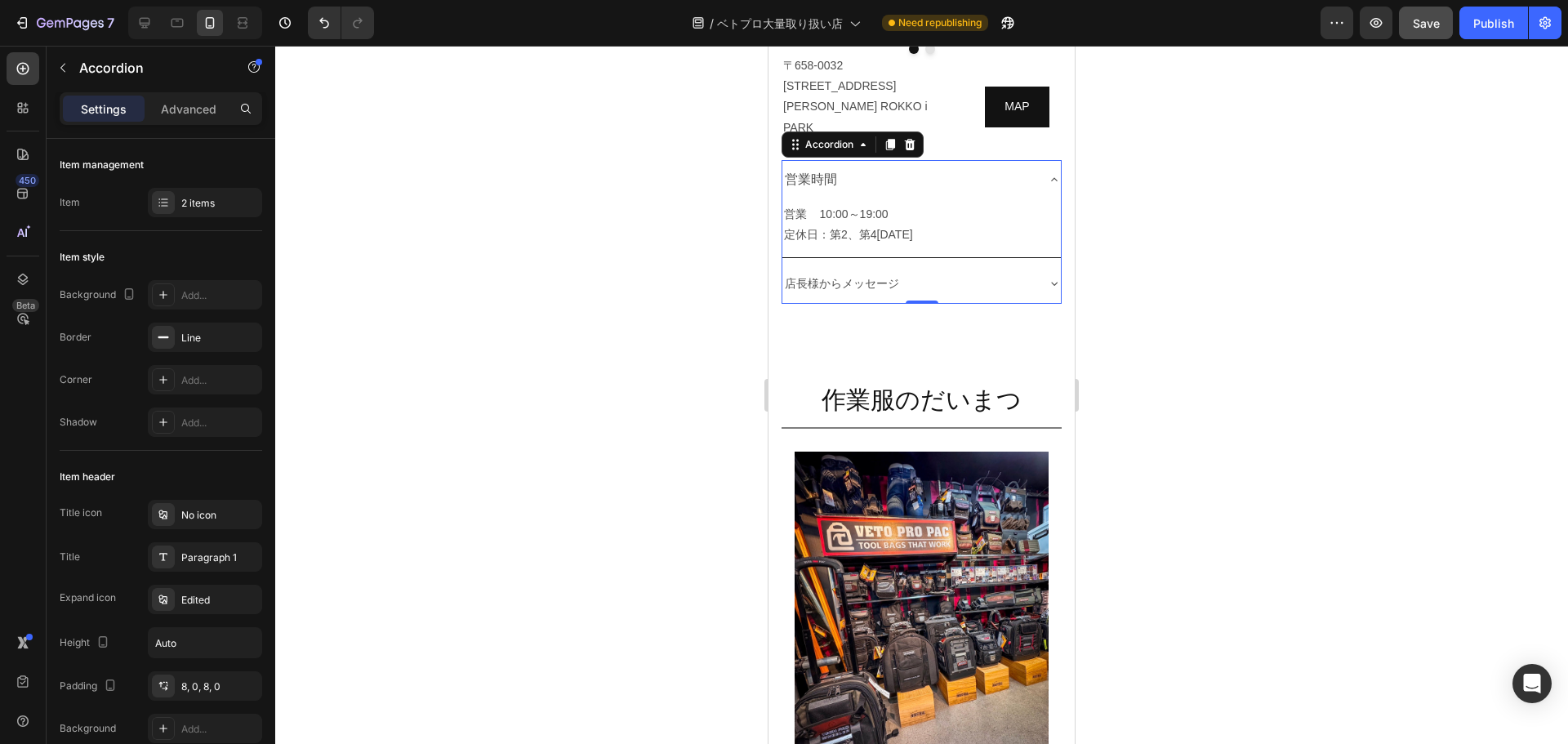
click at [1048, 186] on icon at bounding box center [1054, 179] width 13 height 13
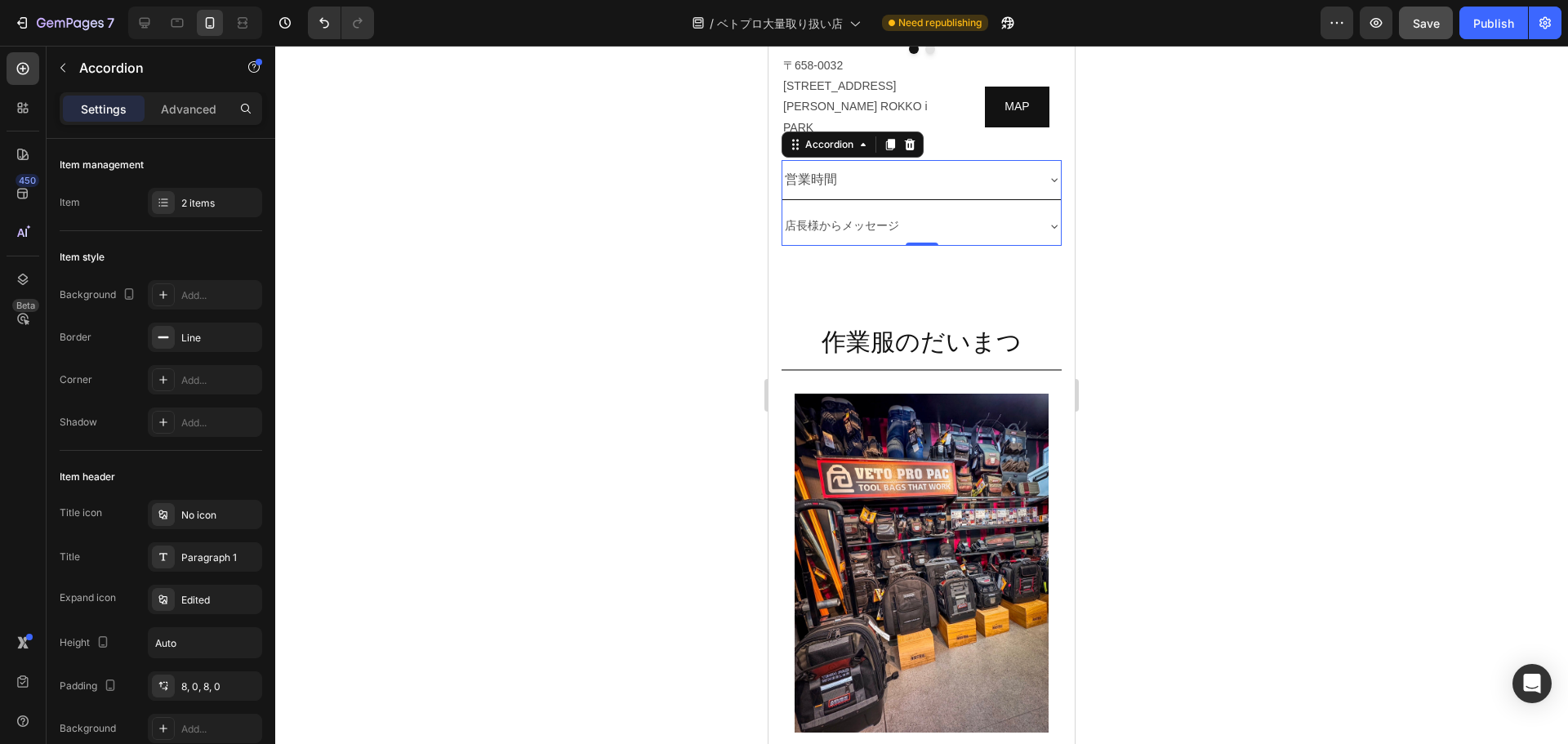
click at [1051, 182] on icon at bounding box center [1054, 180] width 7 height 3
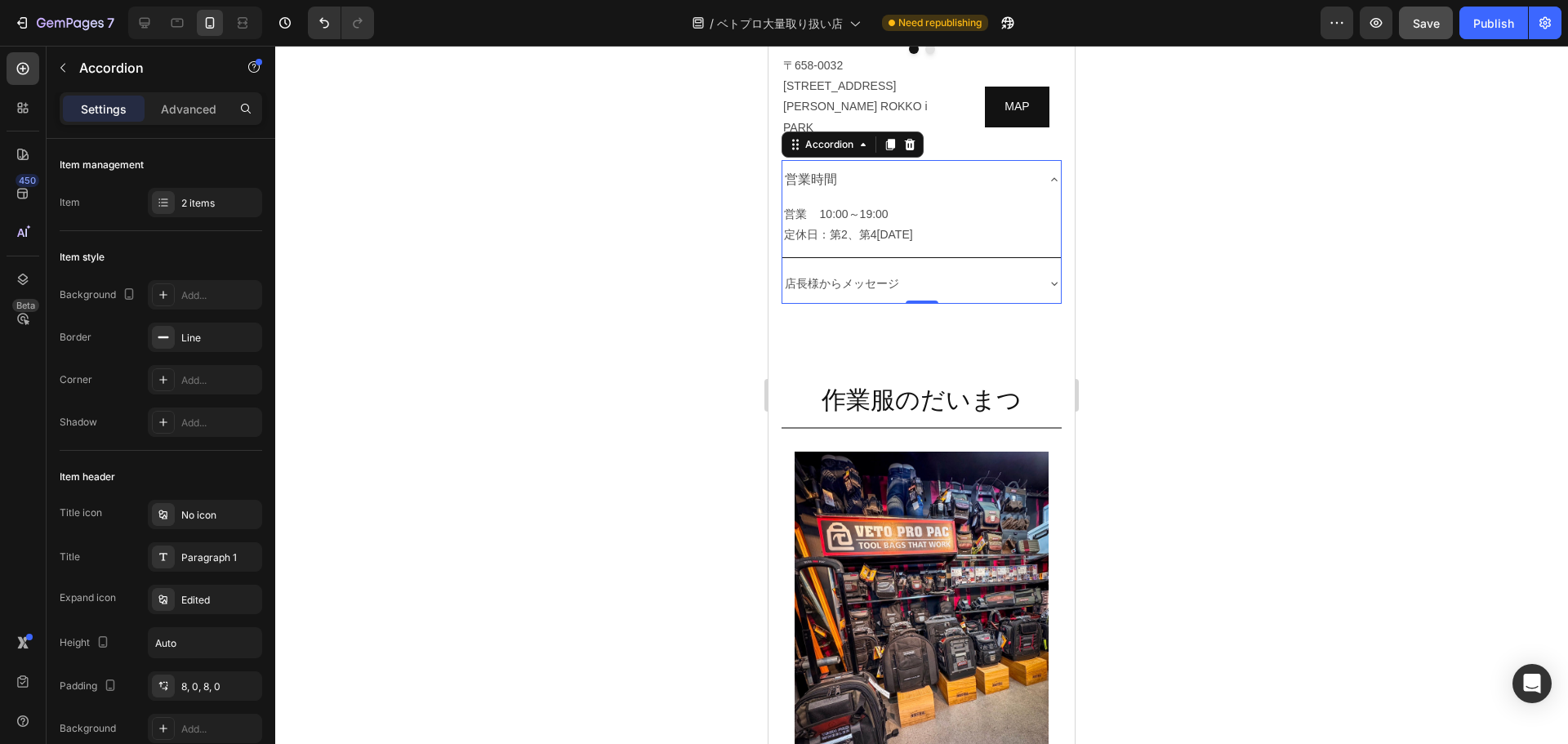
click at [1039, 200] on div "営業時間" at bounding box center [922, 179] width 279 height 39
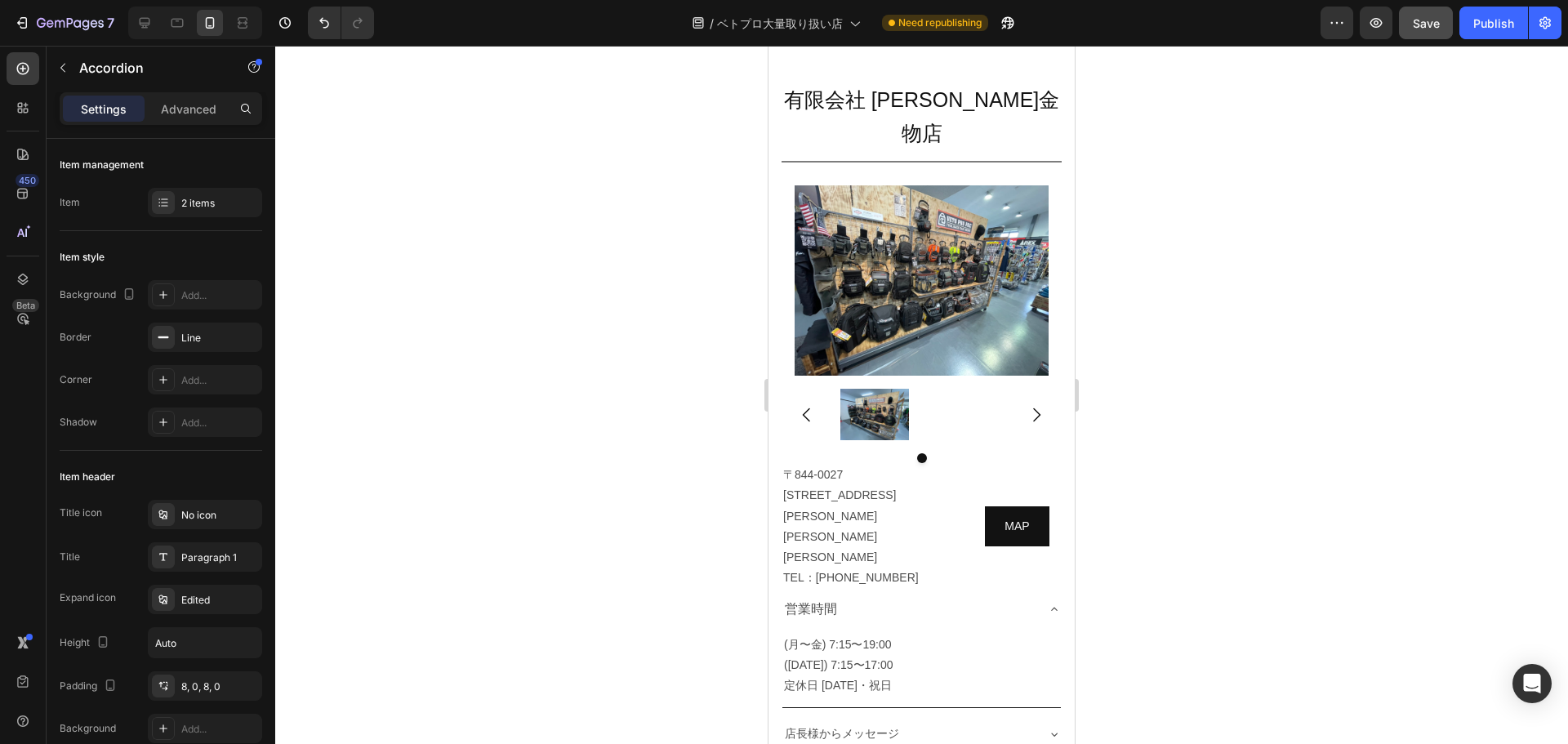
scroll to position [9912, 0]
click at [1051, 608] on icon at bounding box center [1054, 609] width 7 height 3
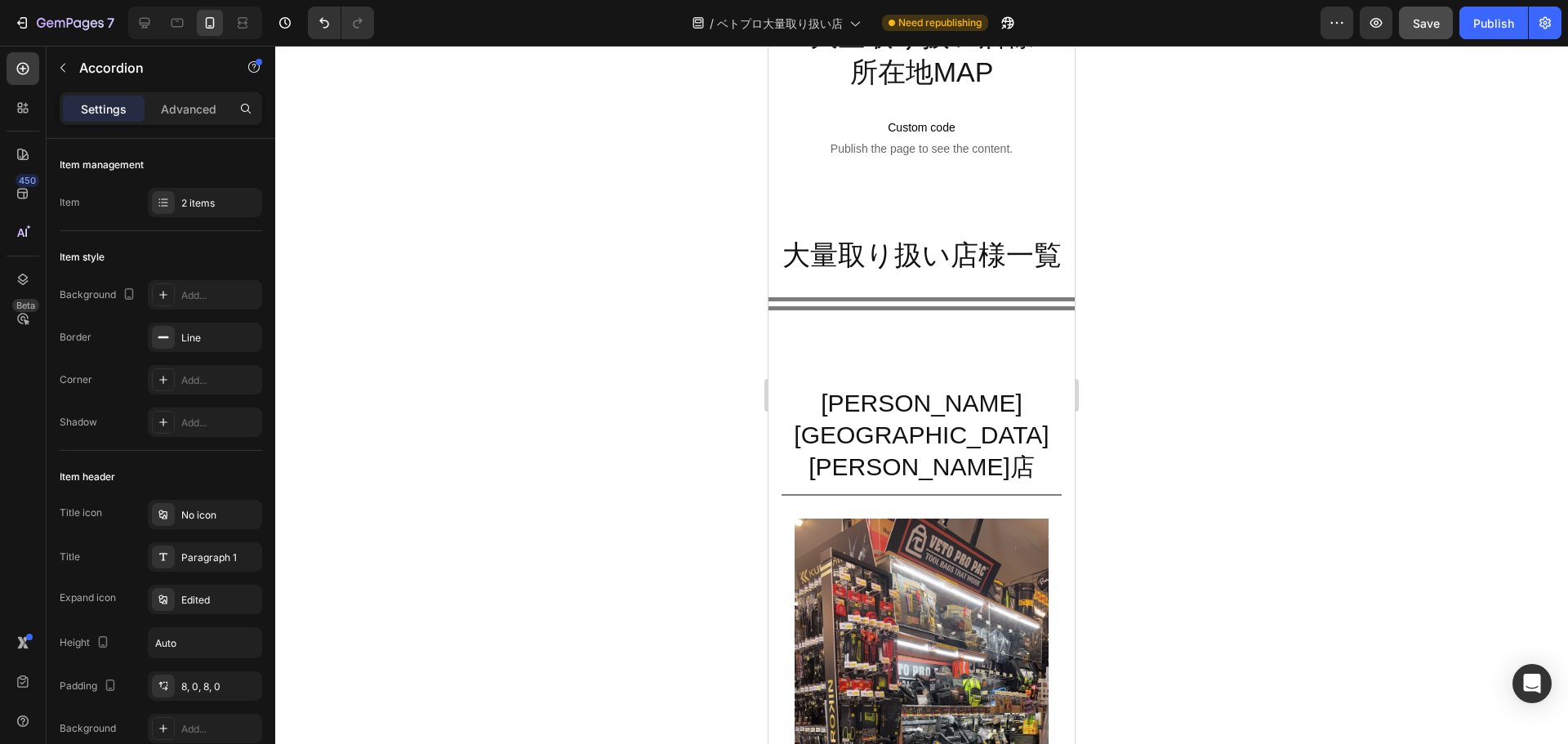
scroll to position [0, 0]
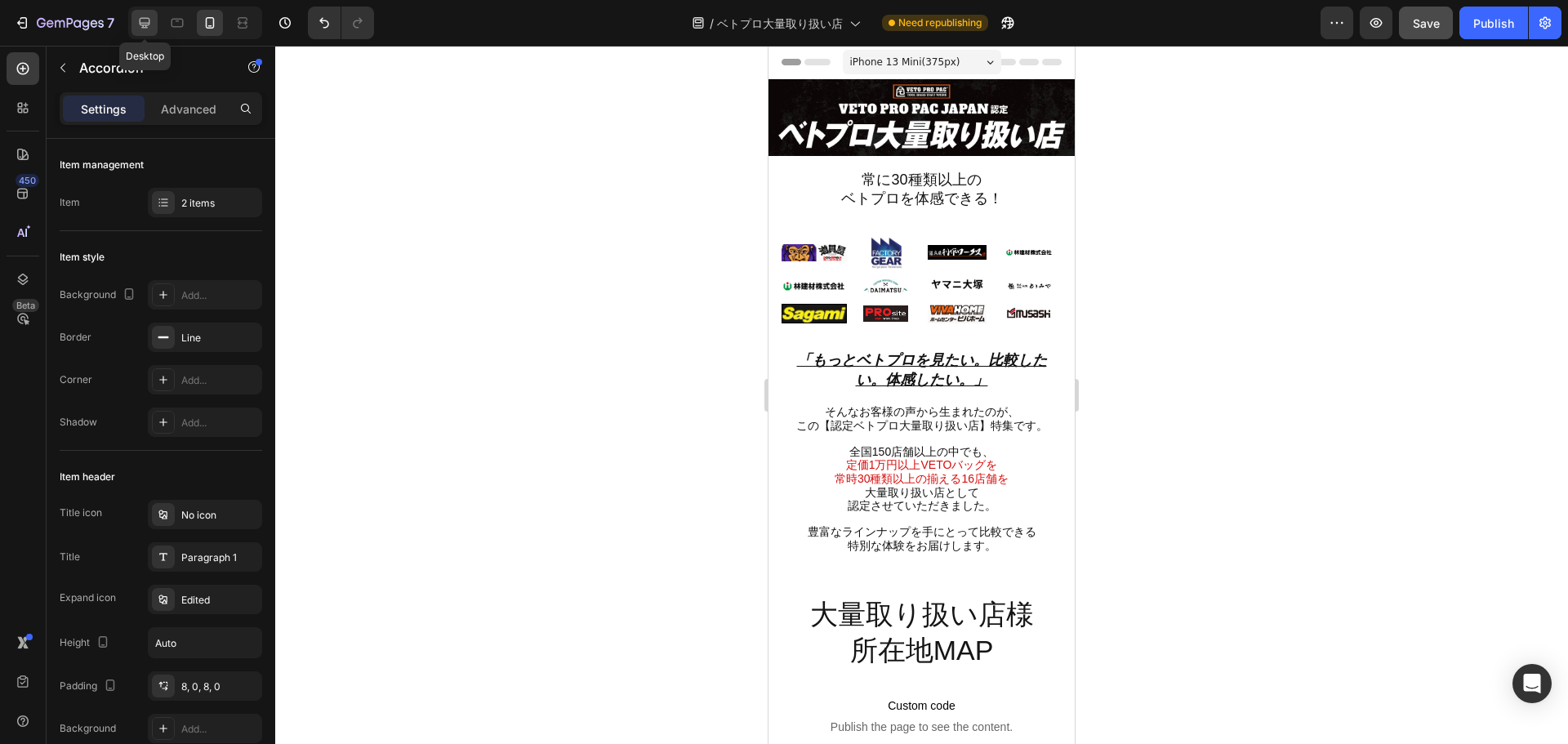
click at [153, 22] on icon at bounding box center [144, 22] width 16 height 16
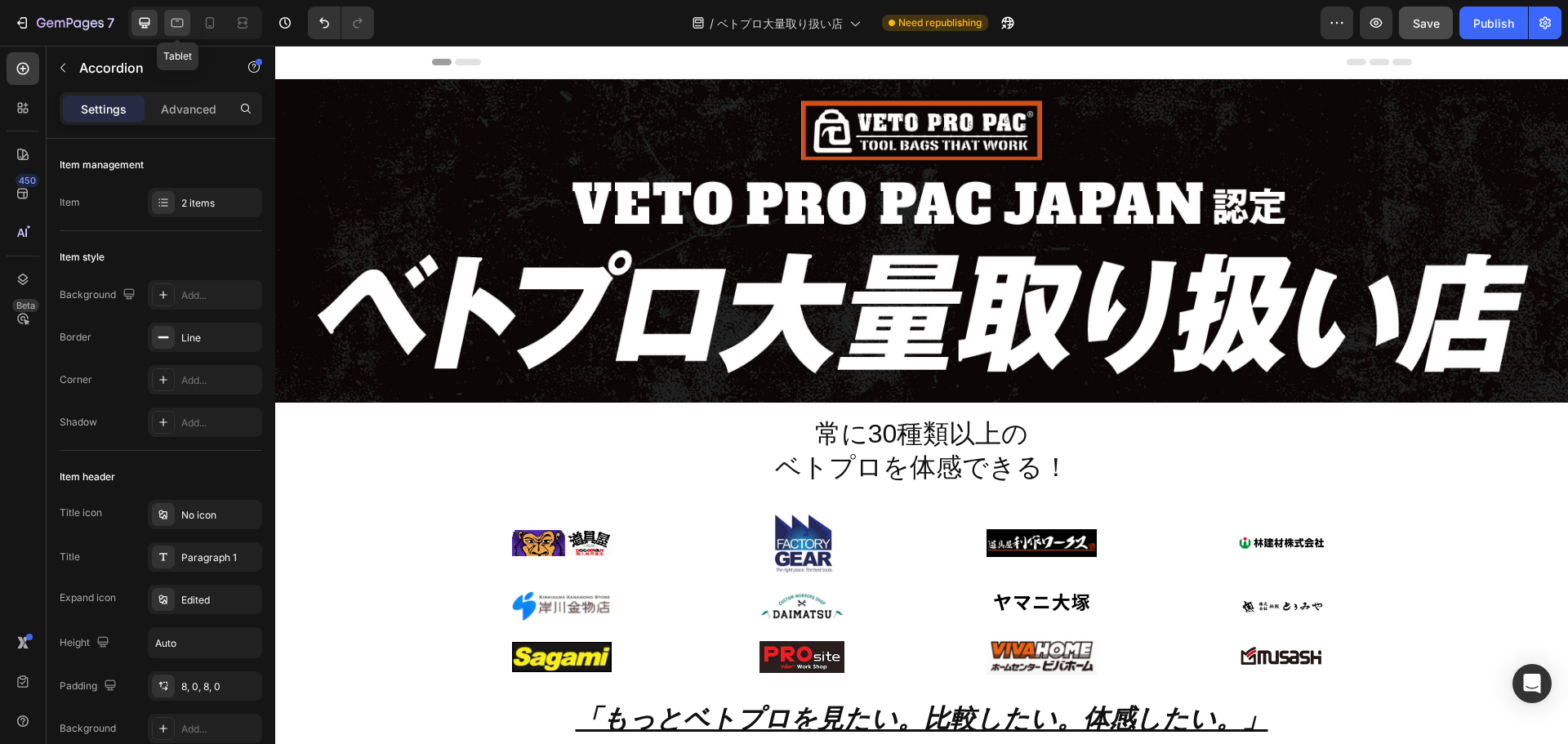
click at [176, 29] on icon at bounding box center [177, 22] width 16 height 16
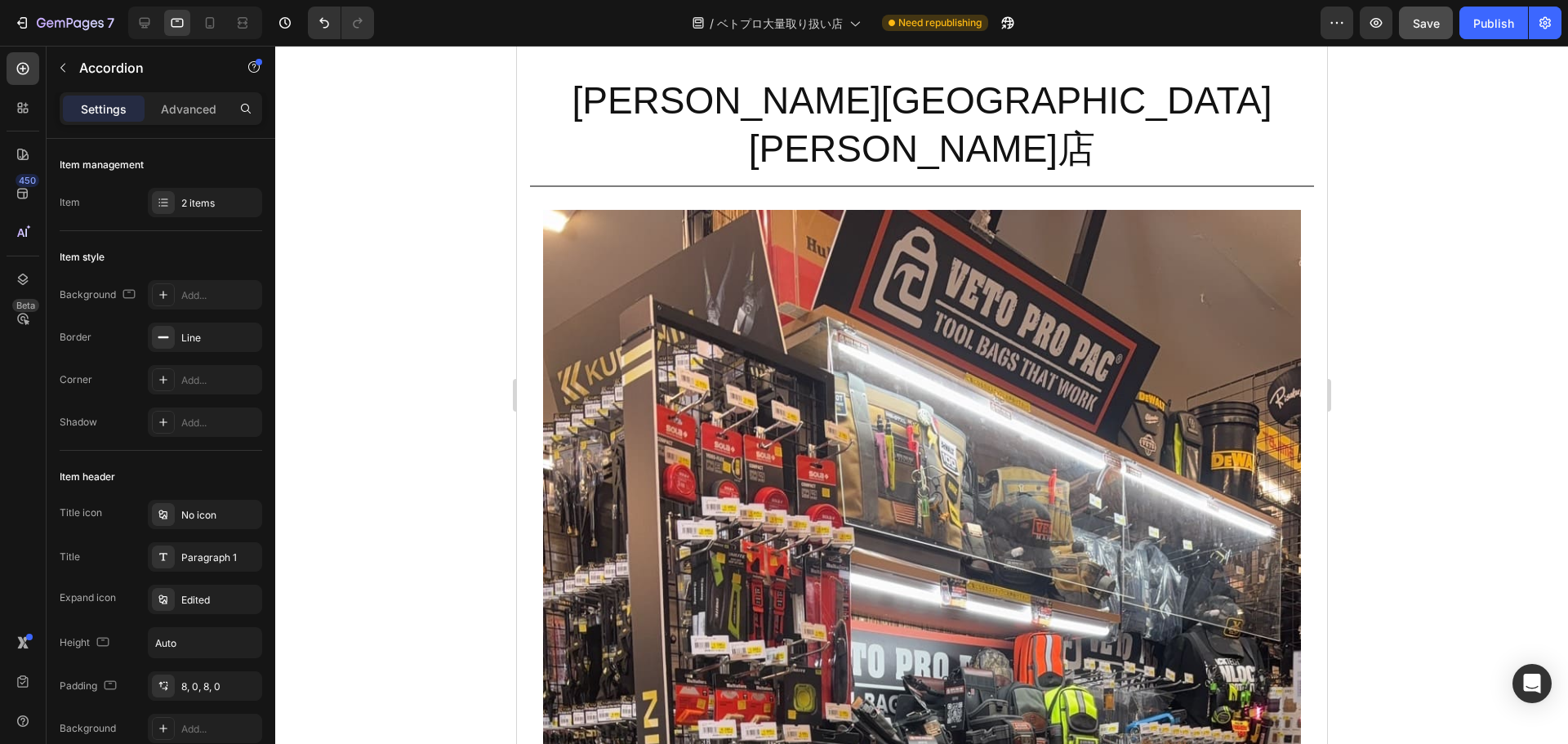
scroll to position [1425, 0]
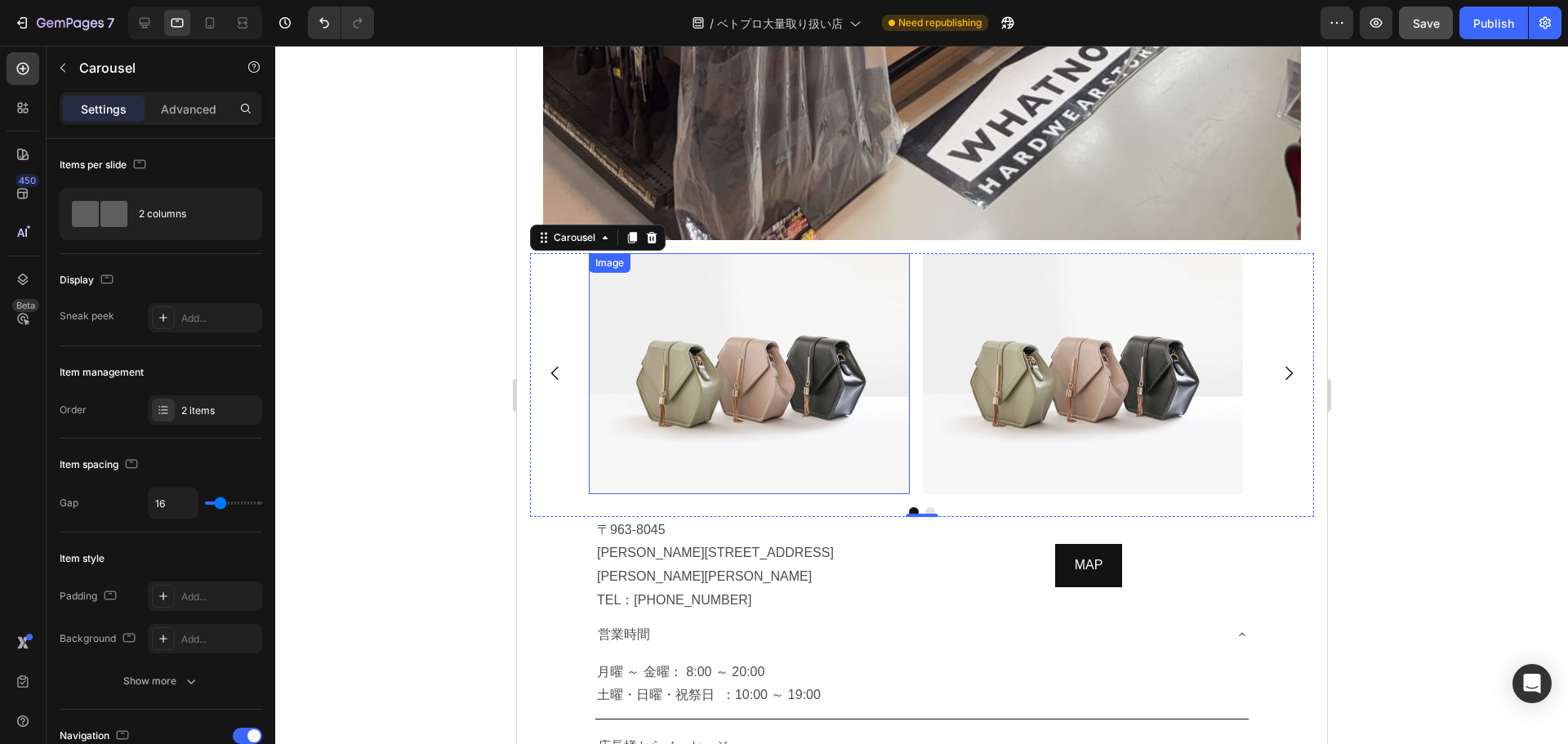
scroll to position [2710, 0]
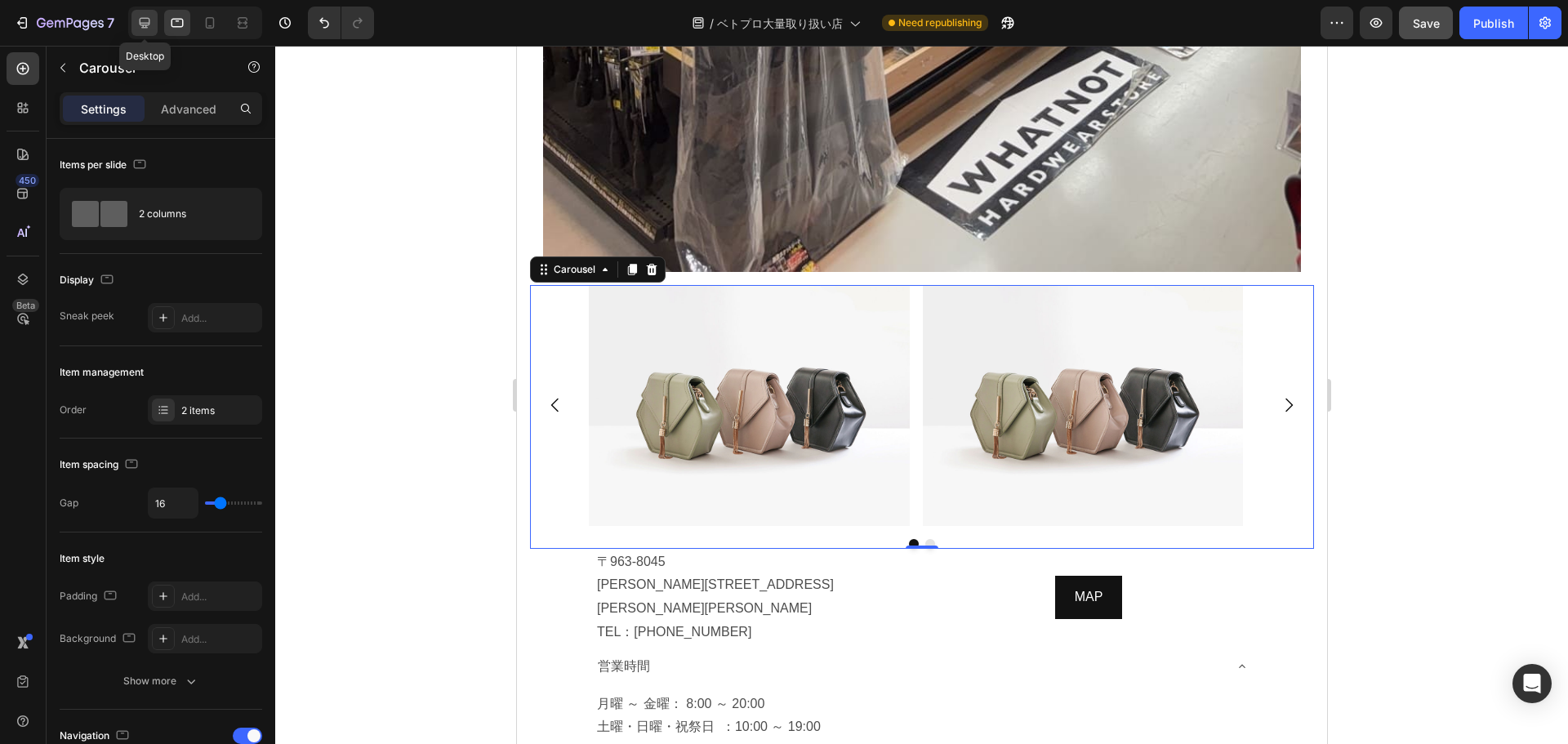
click at [142, 23] on icon at bounding box center [144, 23] width 11 height 11
type input "1200"
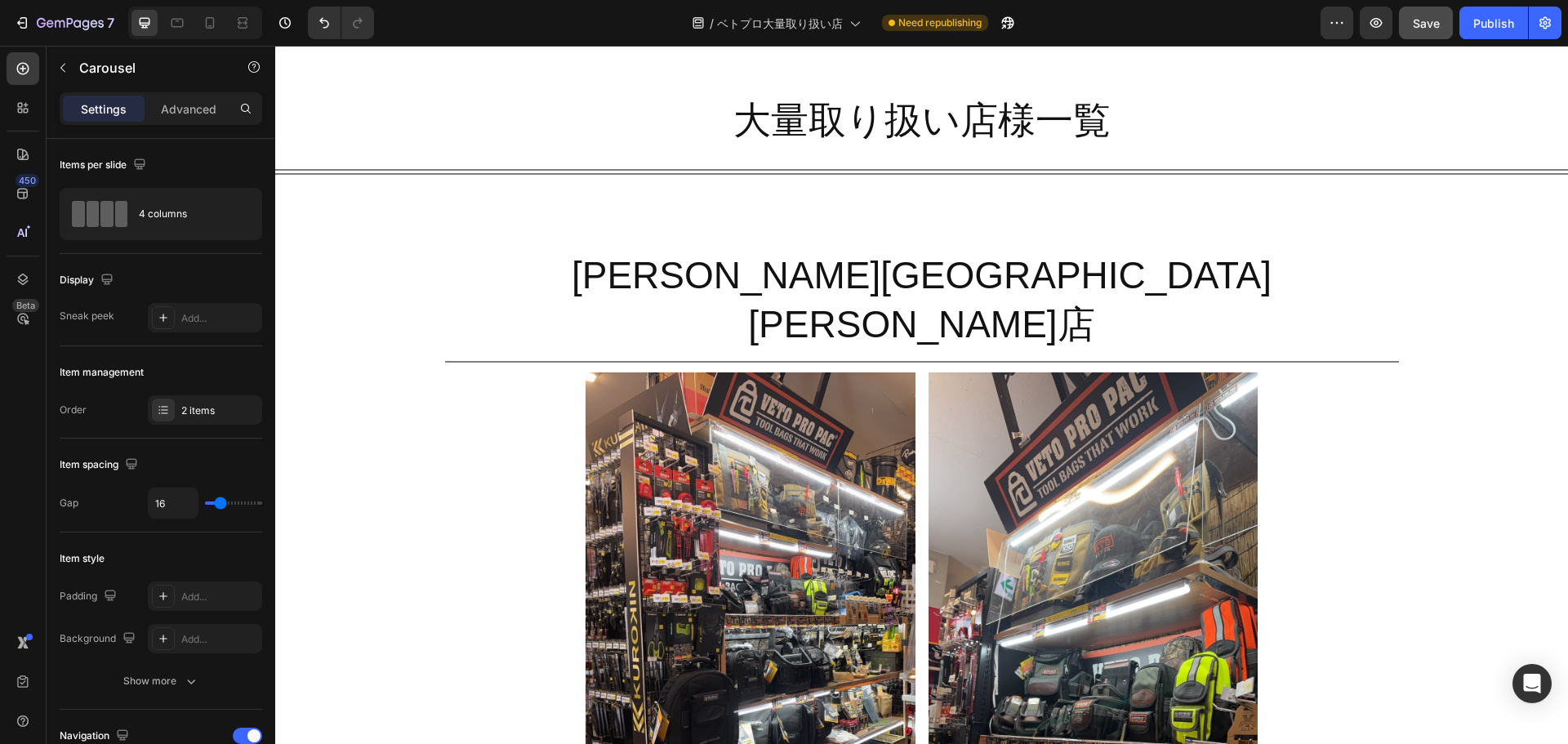
scroll to position [708, 0]
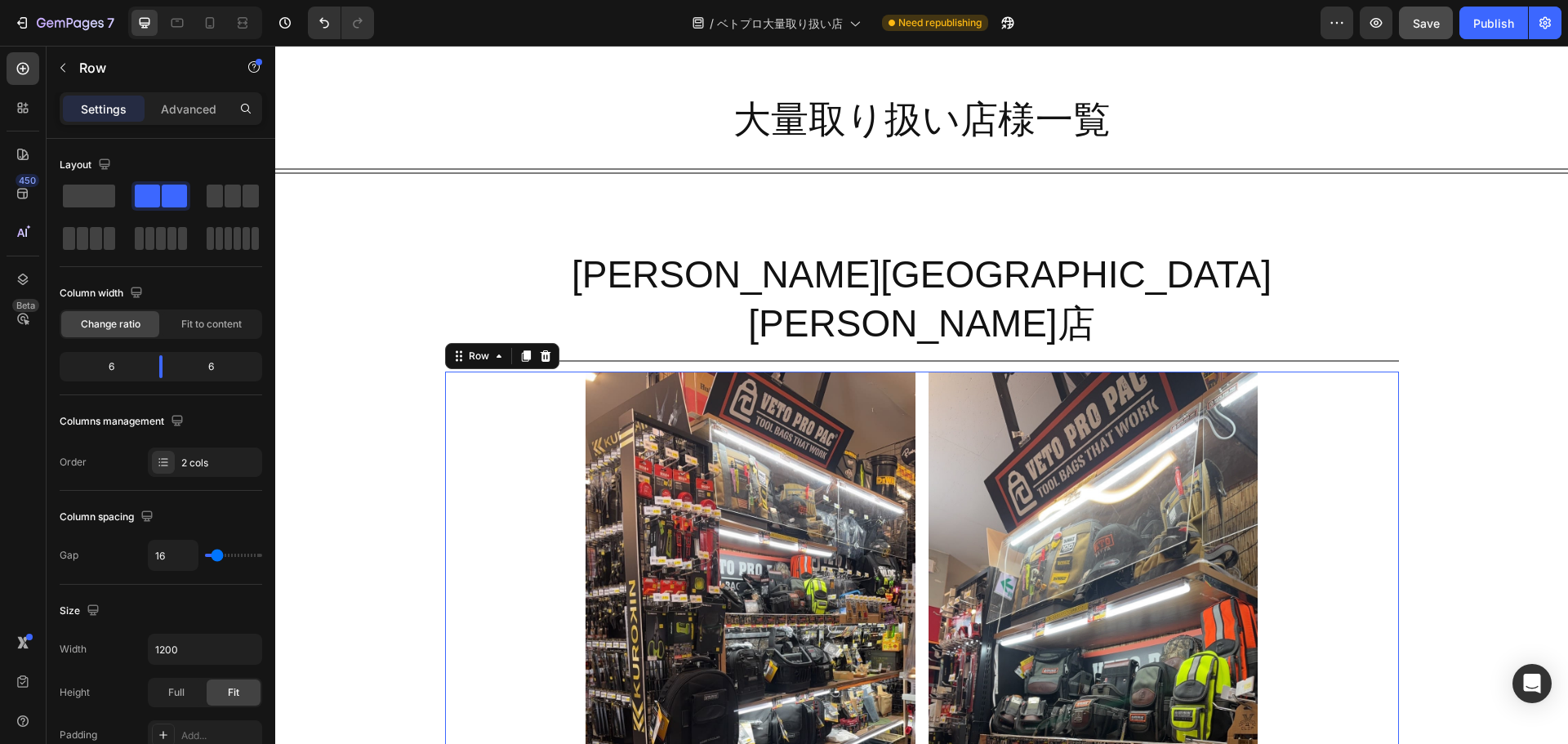
click at [913, 395] on div "Image Image Row 0" at bounding box center [922, 665] width 954 height 585
click at [196, 107] on p "Advanced" at bounding box center [188, 109] width 55 height 17
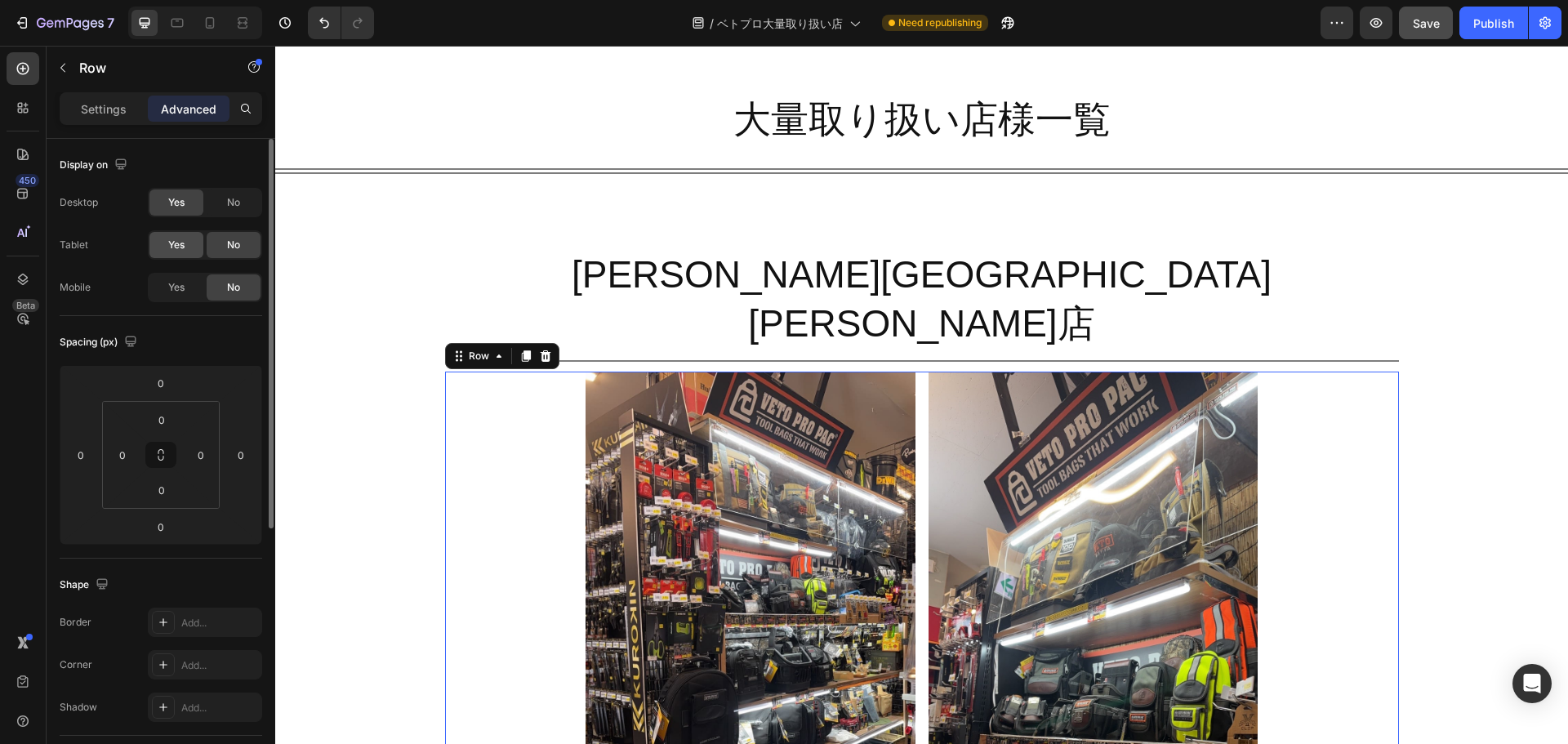
click at [176, 243] on span "Yes" at bounding box center [176, 244] width 16 height 15
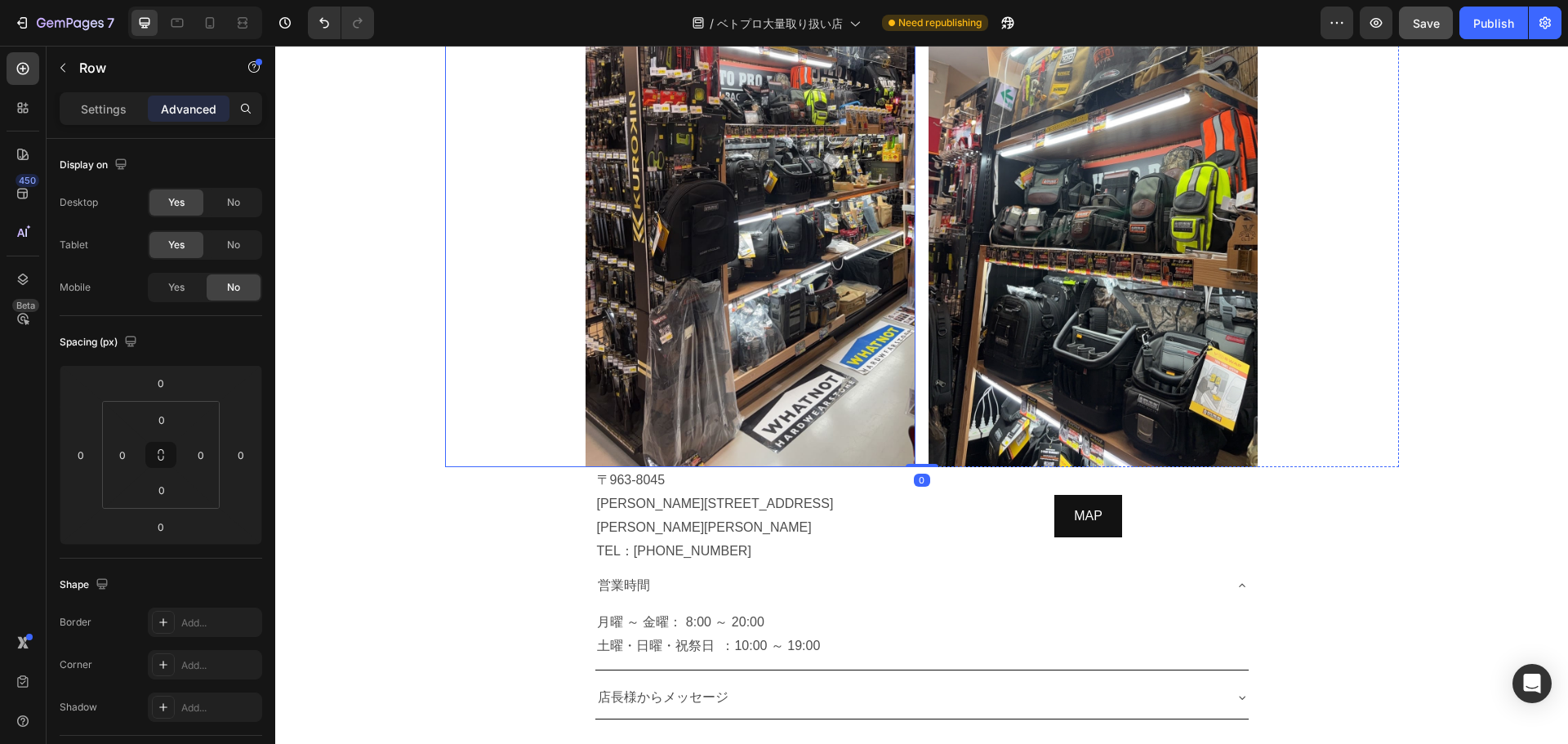
scroll to position [1198, 0]
click at [174, 27] on icon at bounding box center [177, 22] width 13 height 9
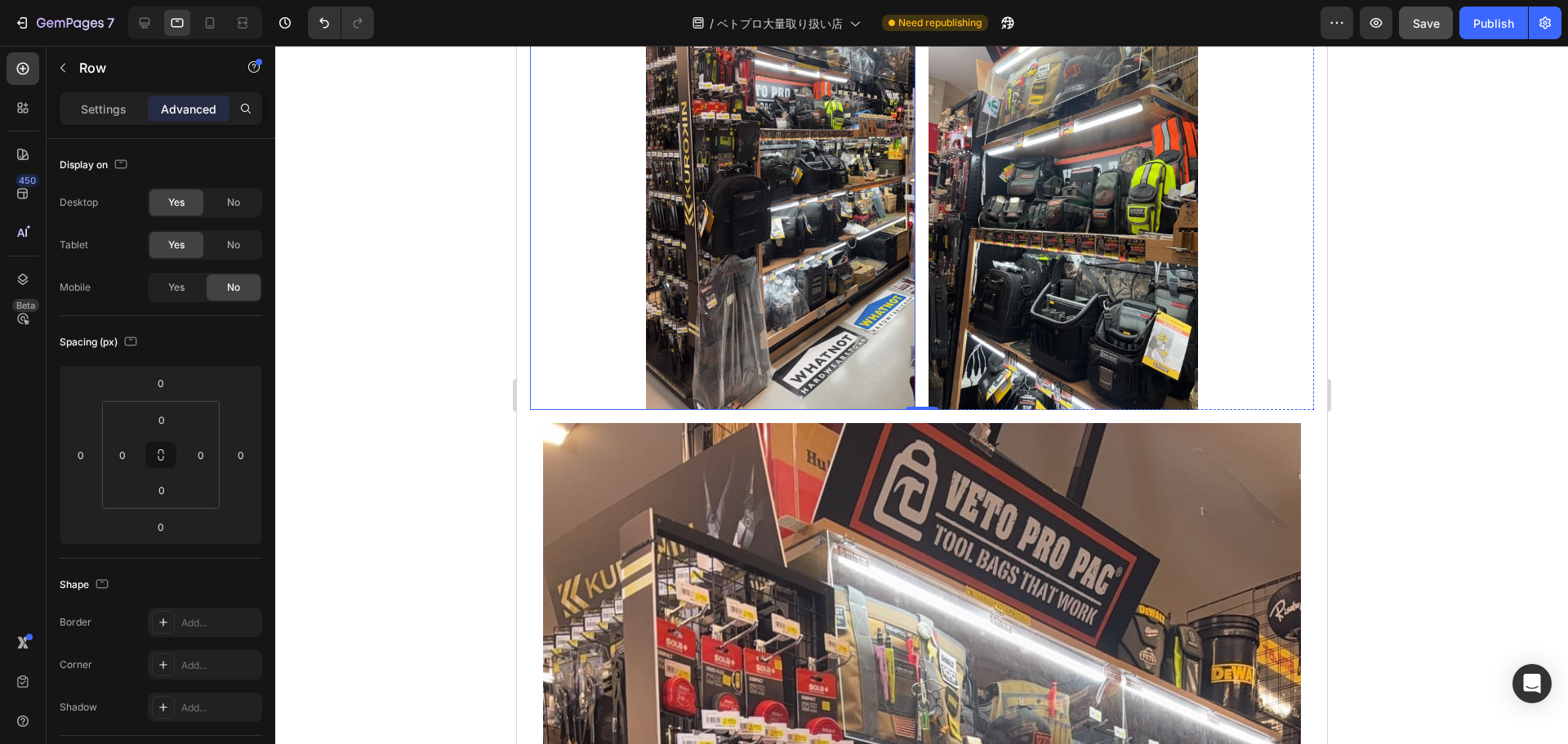
scroll to position [1156, 0]
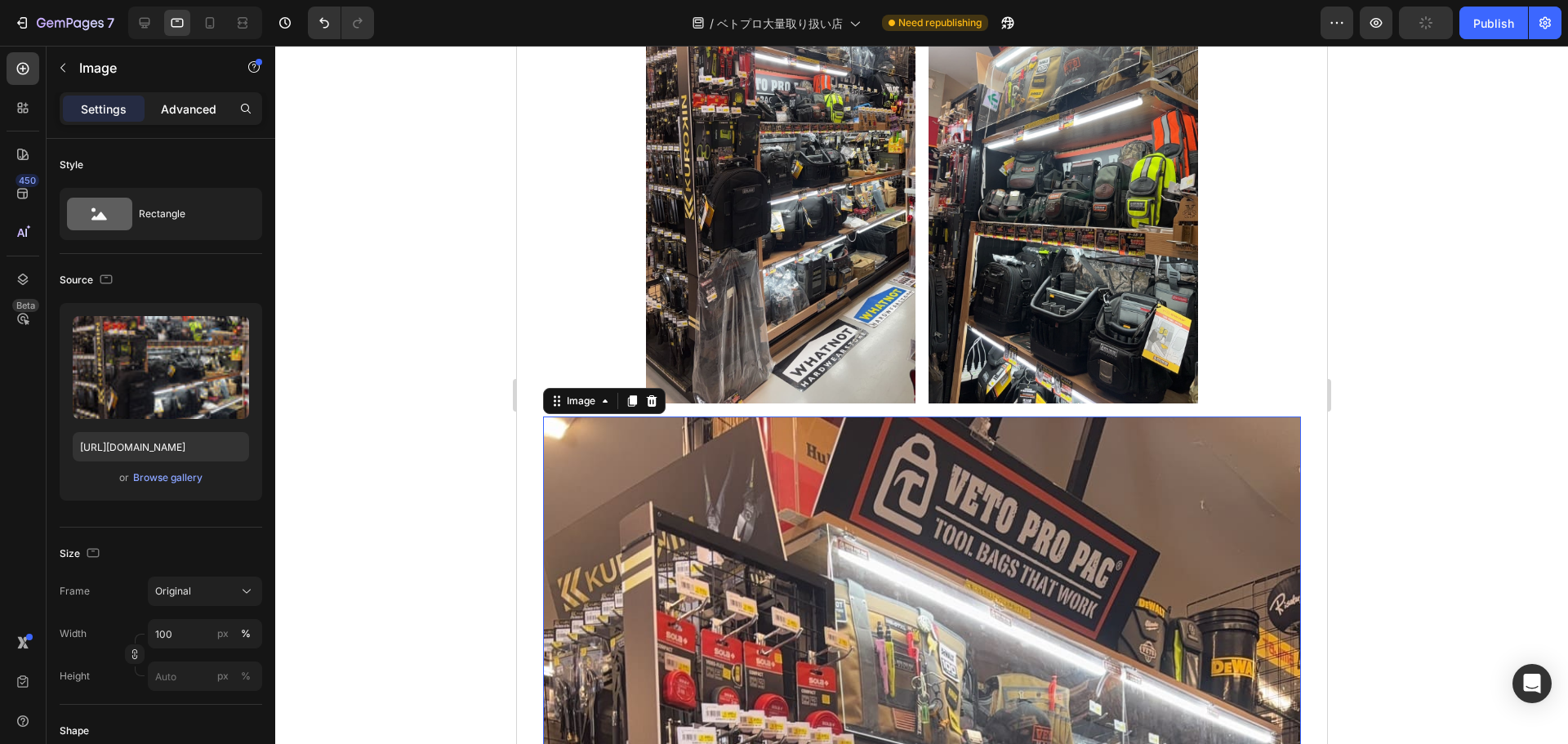
click at [198, 112] on p "Advanced" at bounding box center [188, 109] width 55 height 17
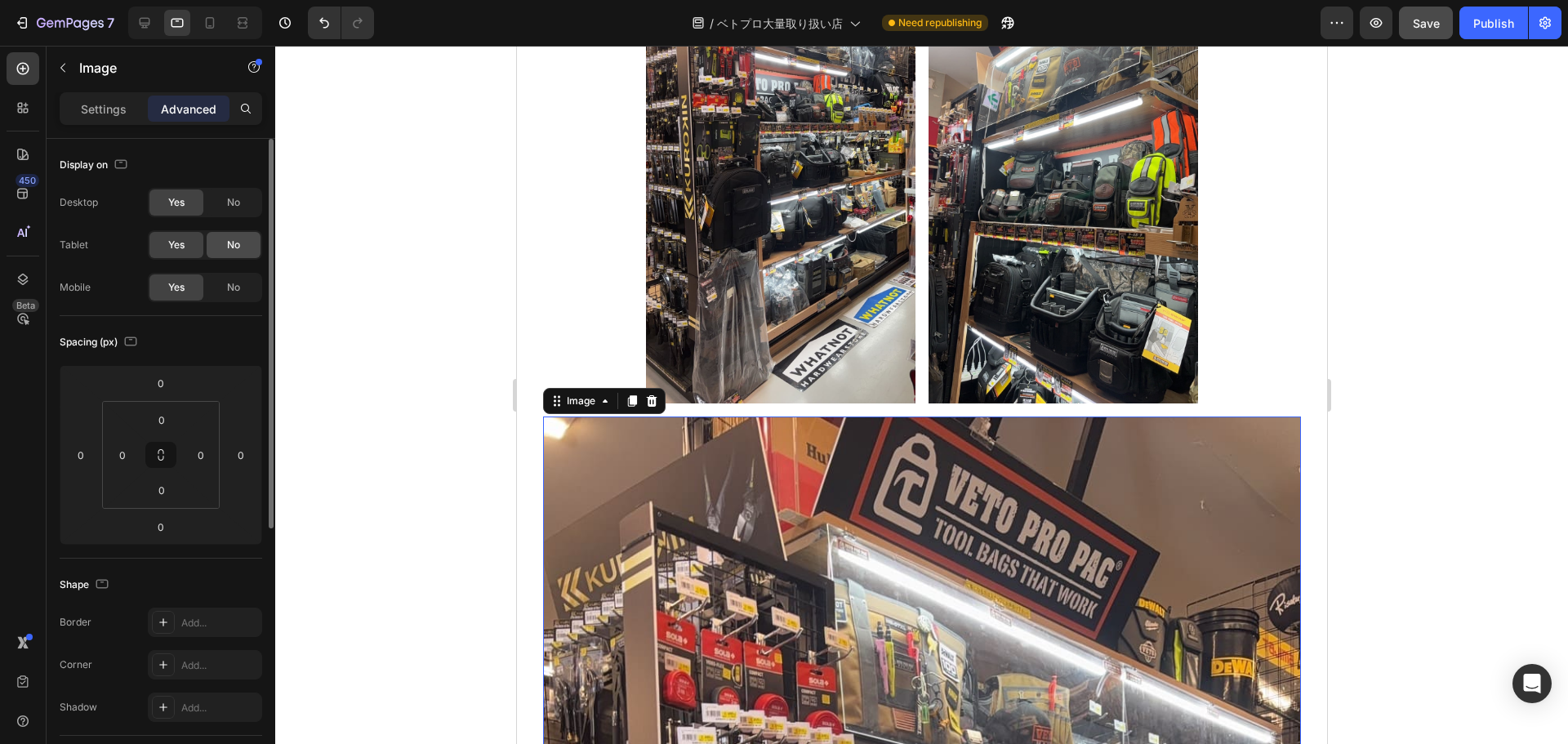
click at [239, 248] on span "No" at bounding box center [232, 244] width 13 height 15
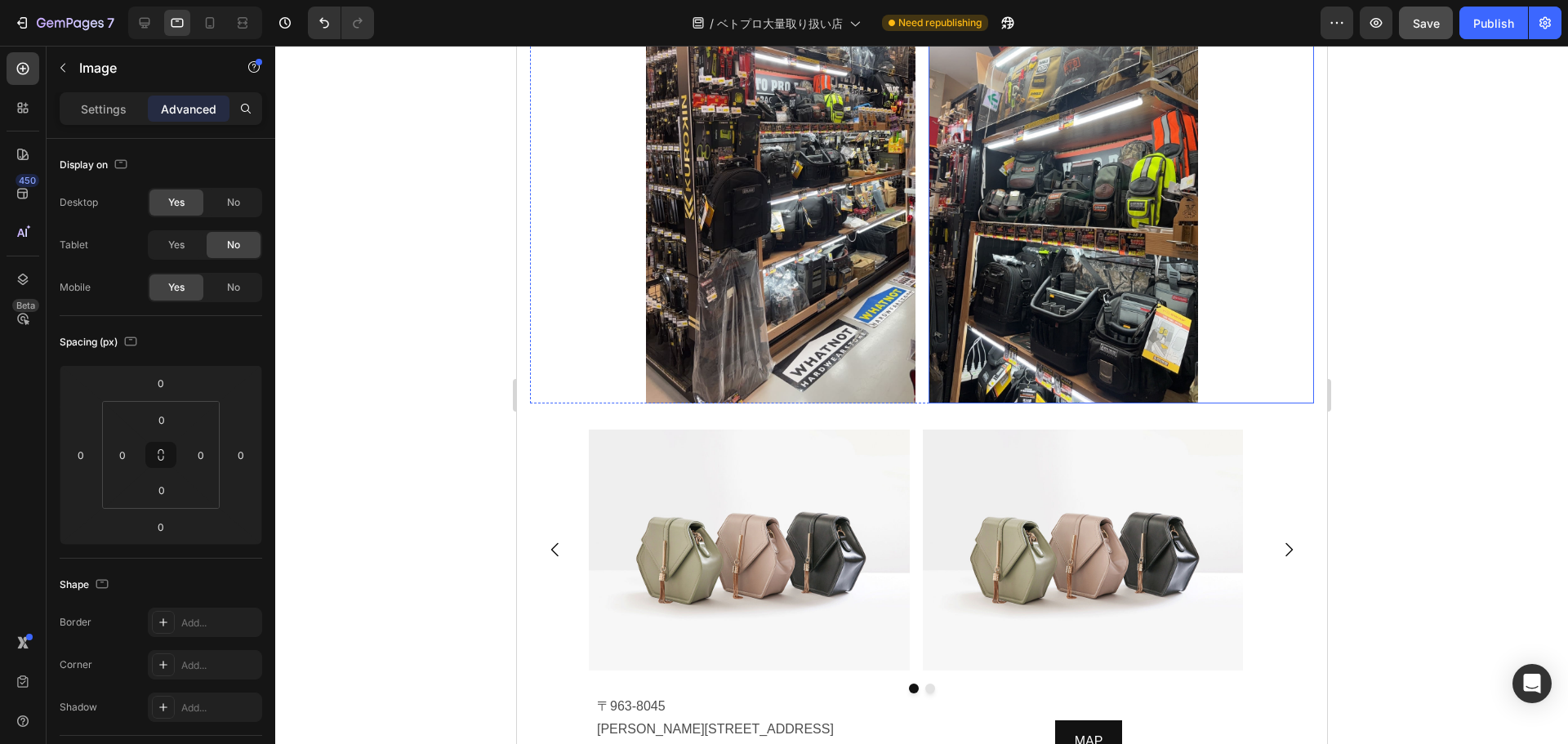
scroll to position [970, 0]
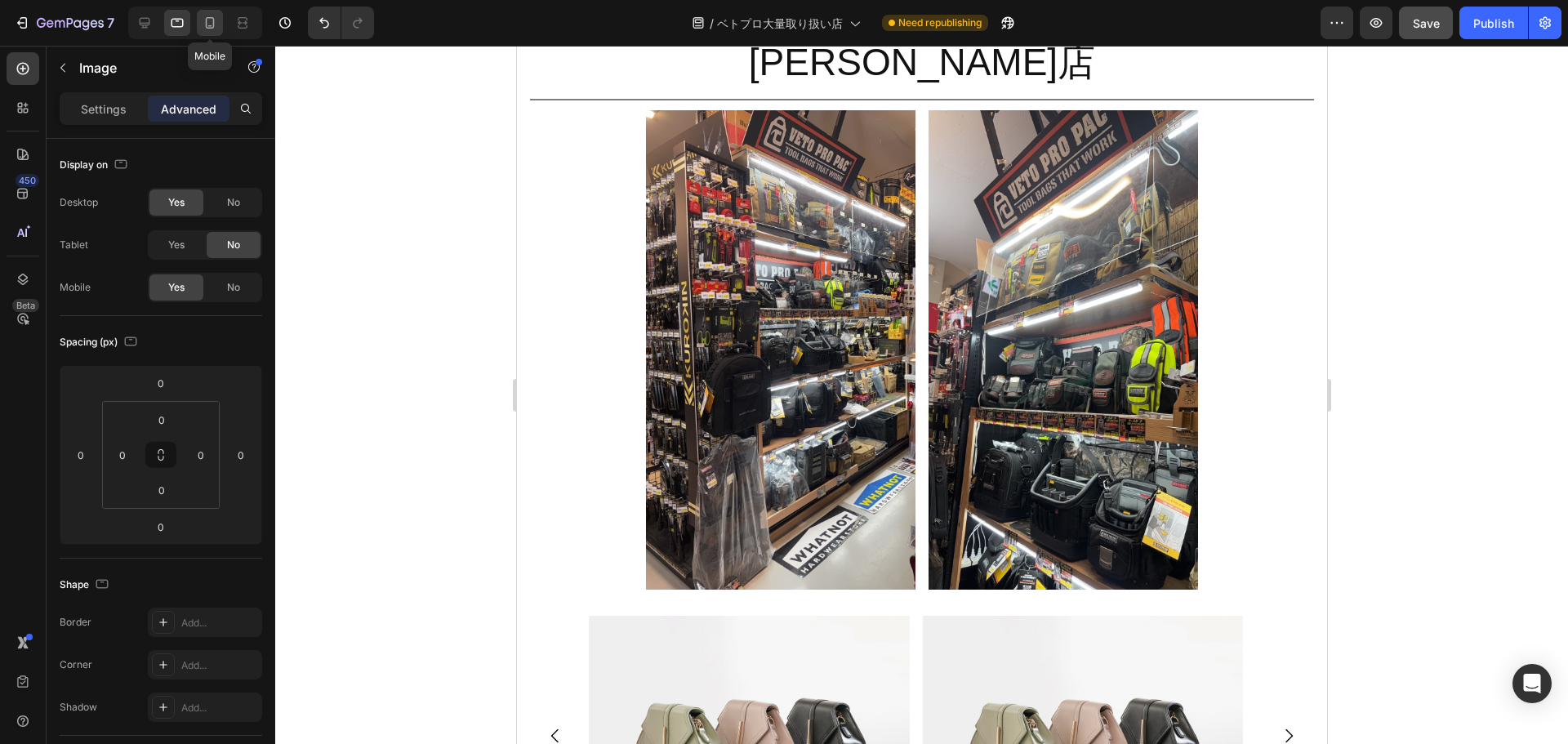
click at [200, 31] on div at bounding box center [209, 22] width 26 height 26
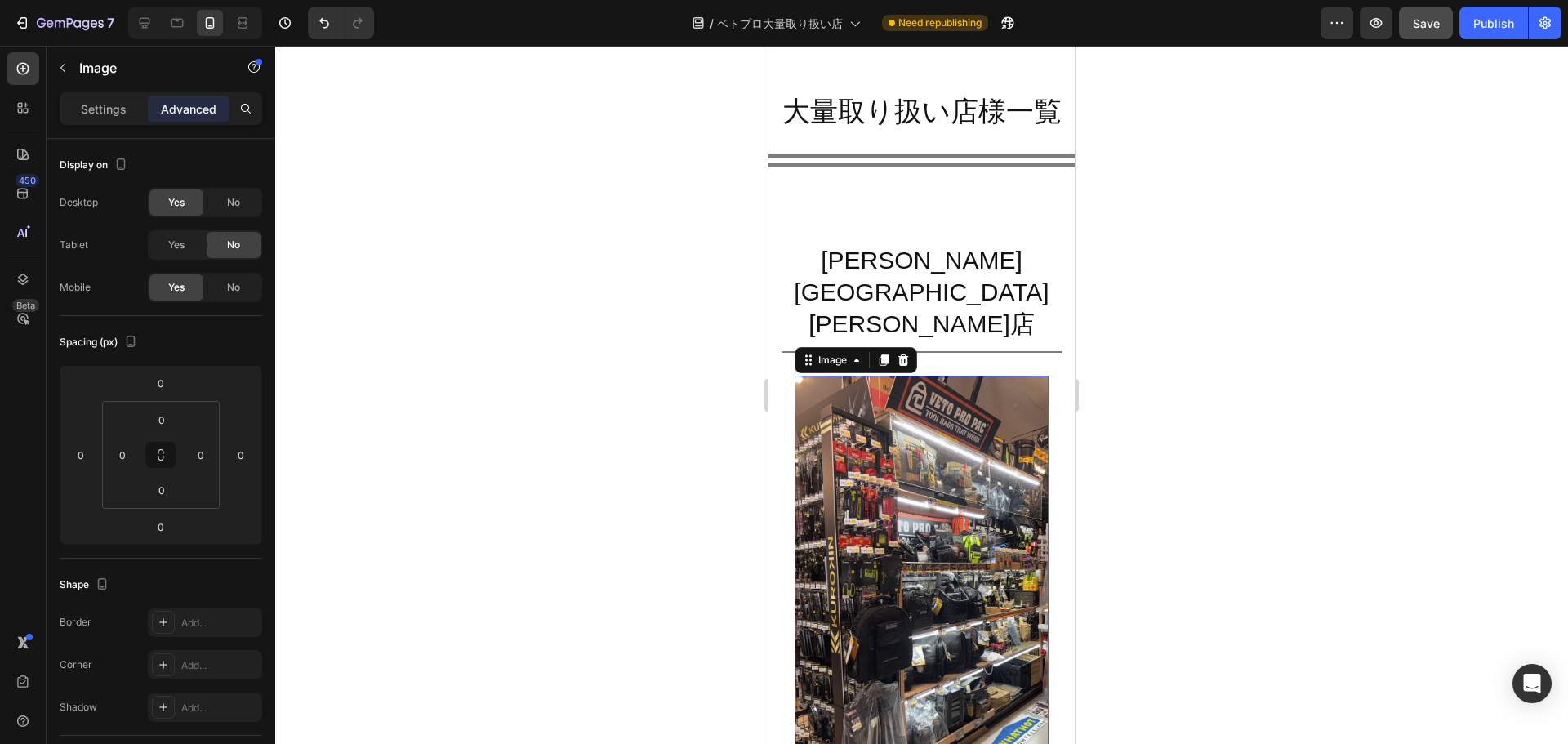
scroll to position [845, 0]
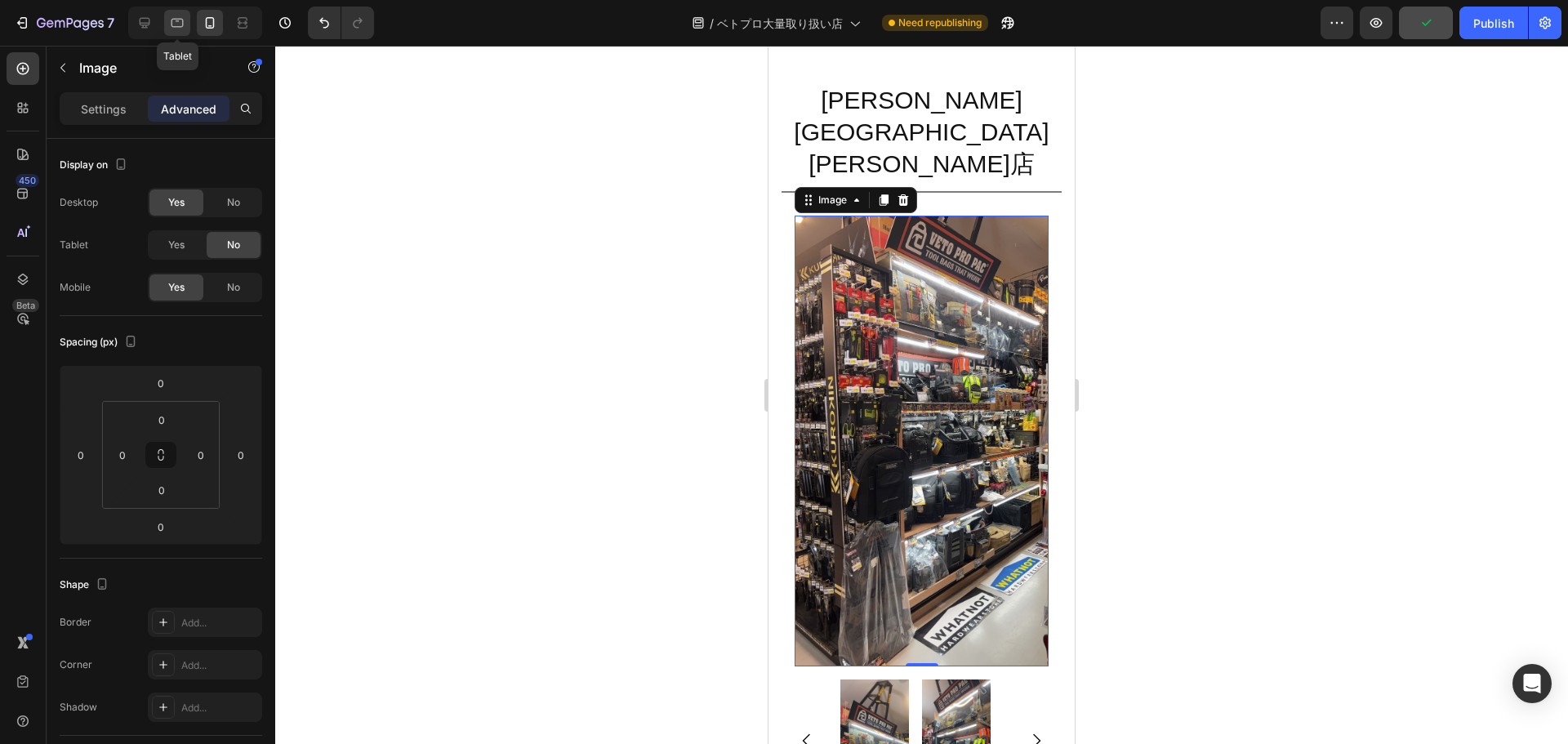
click at [188, 25] on div at bounding box center [176, 22] width 26 height 26
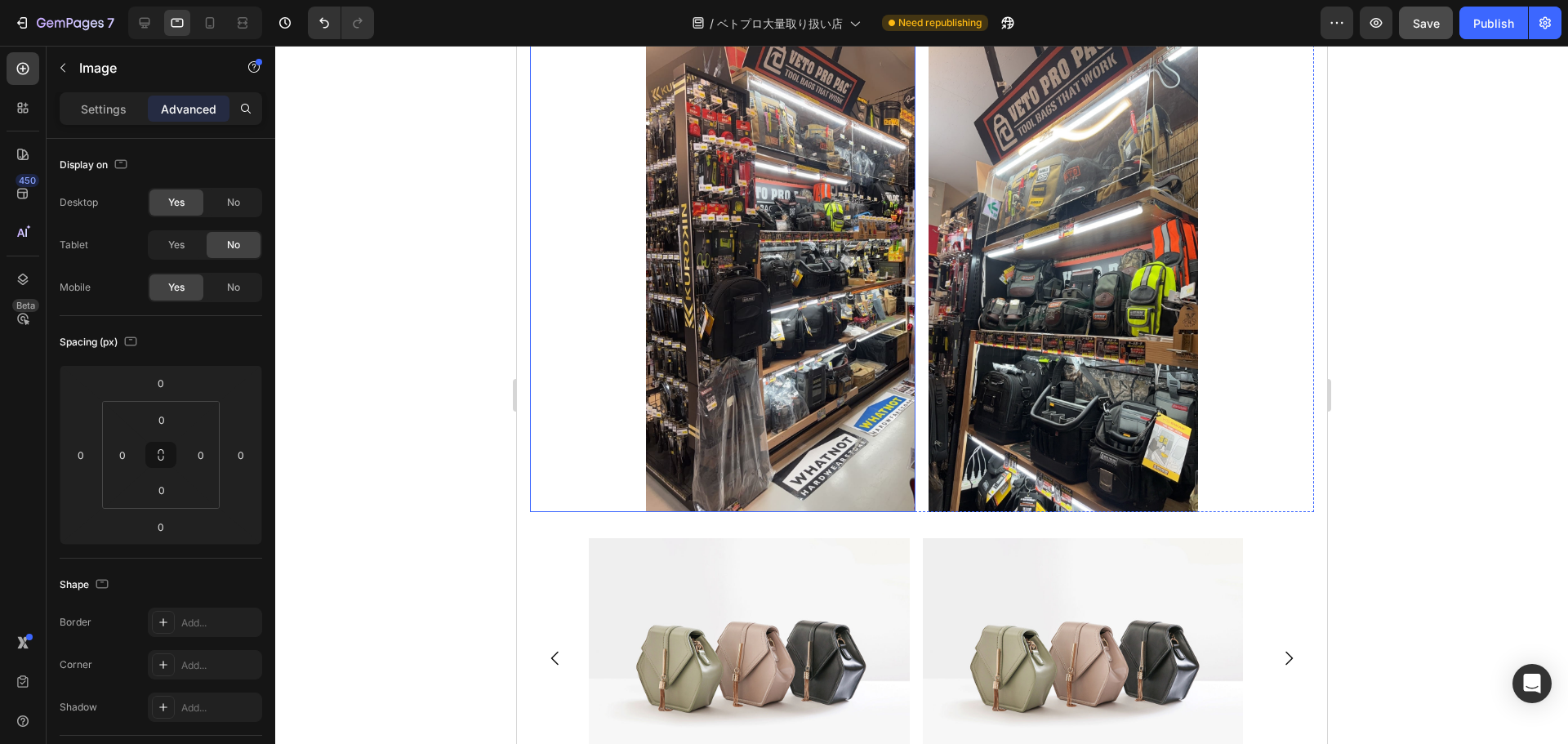
scroll to position [1231, 0]
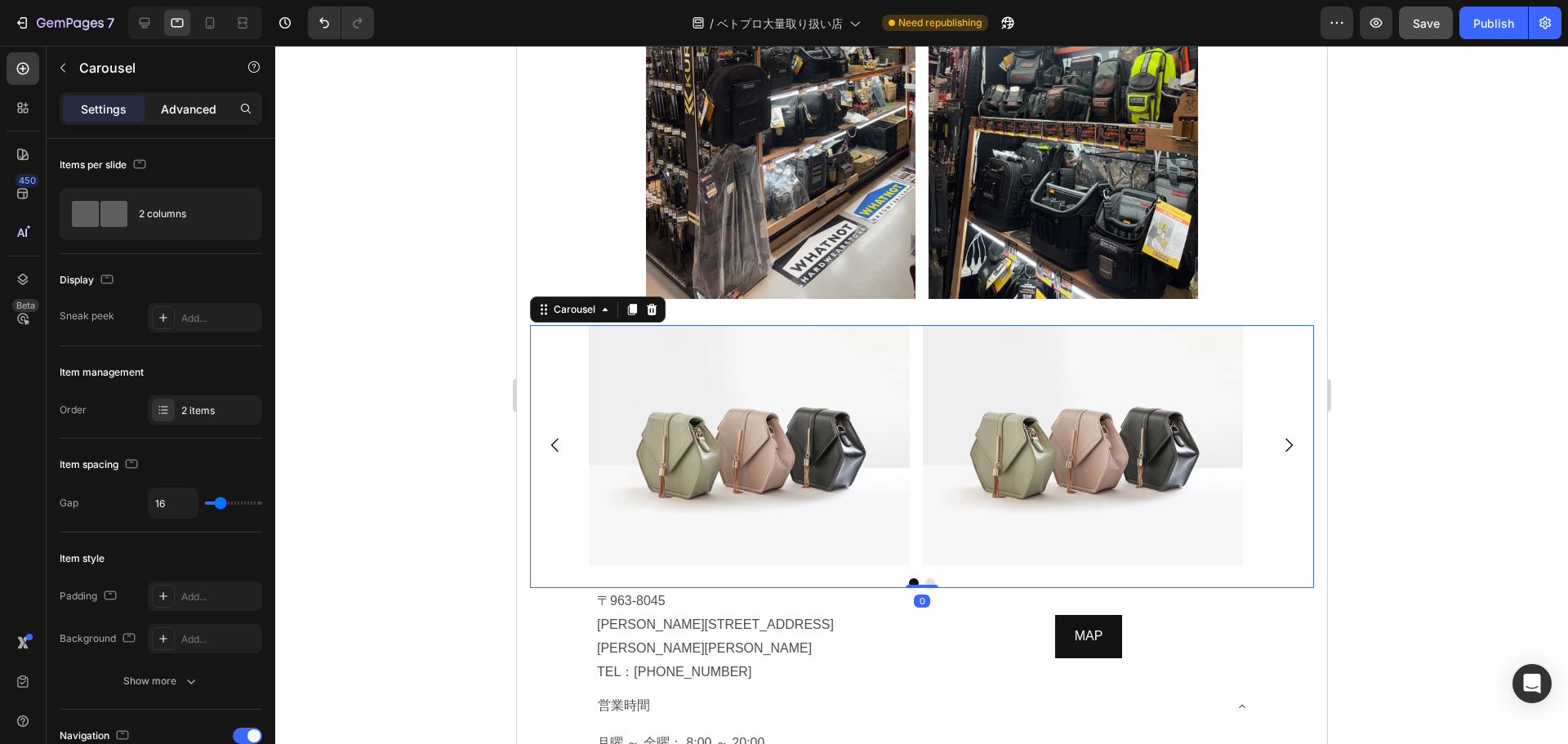
click at [188, 110] on p "Advanced" at bounding box center [188, 109] width 55 height 17
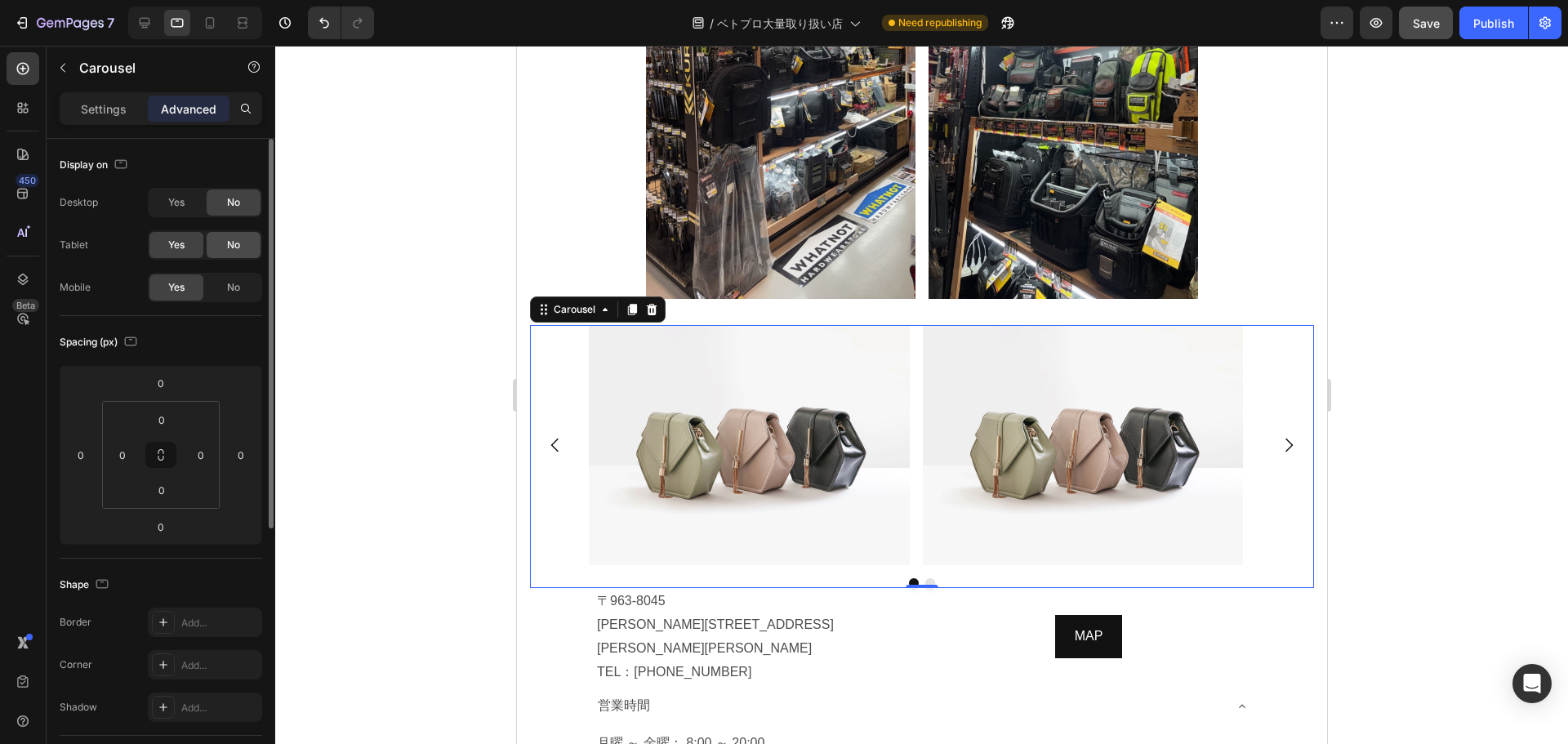
click at [237, 242] on span "No" at bounding box center [232, 244] width 13 height 15
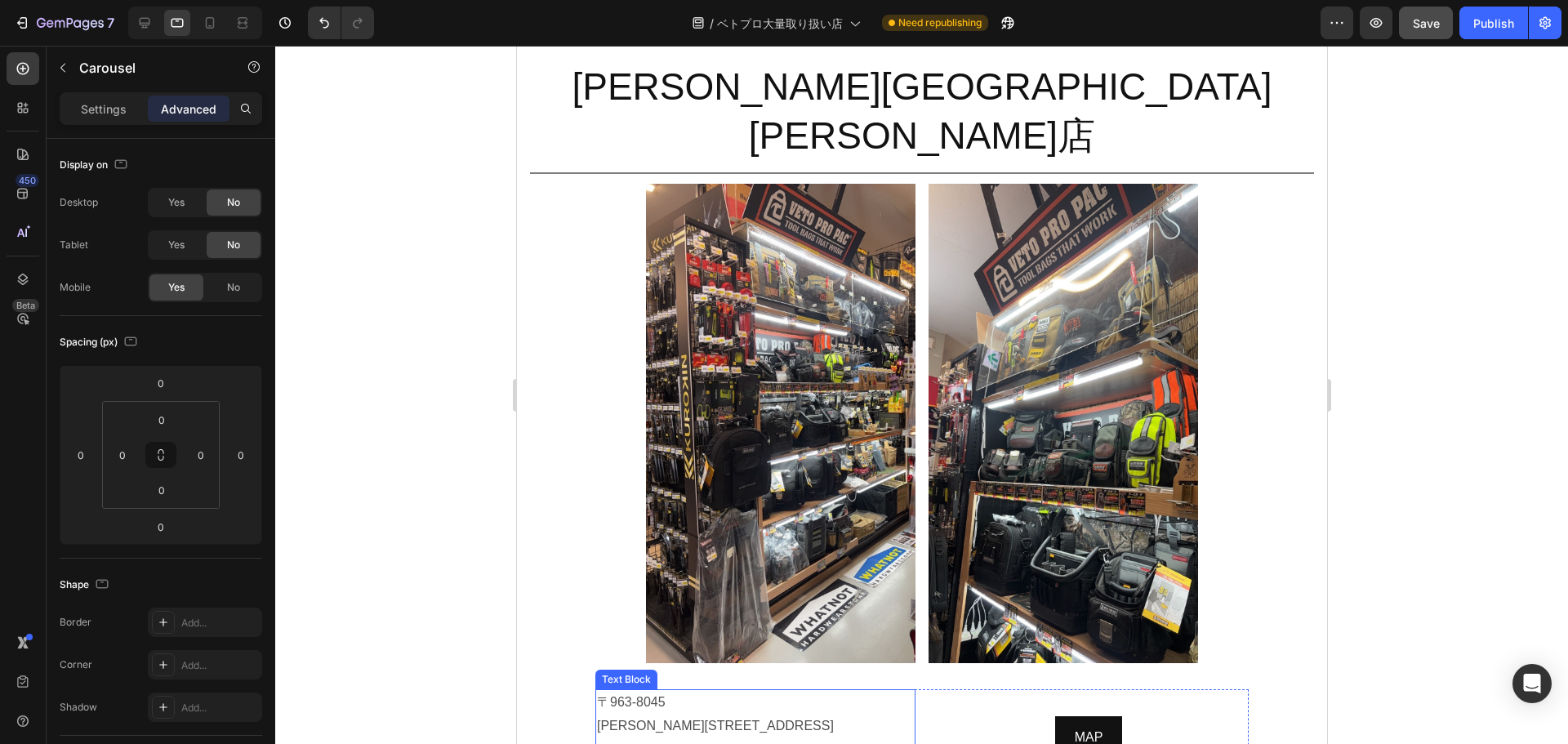
scroll to position [863, 0]
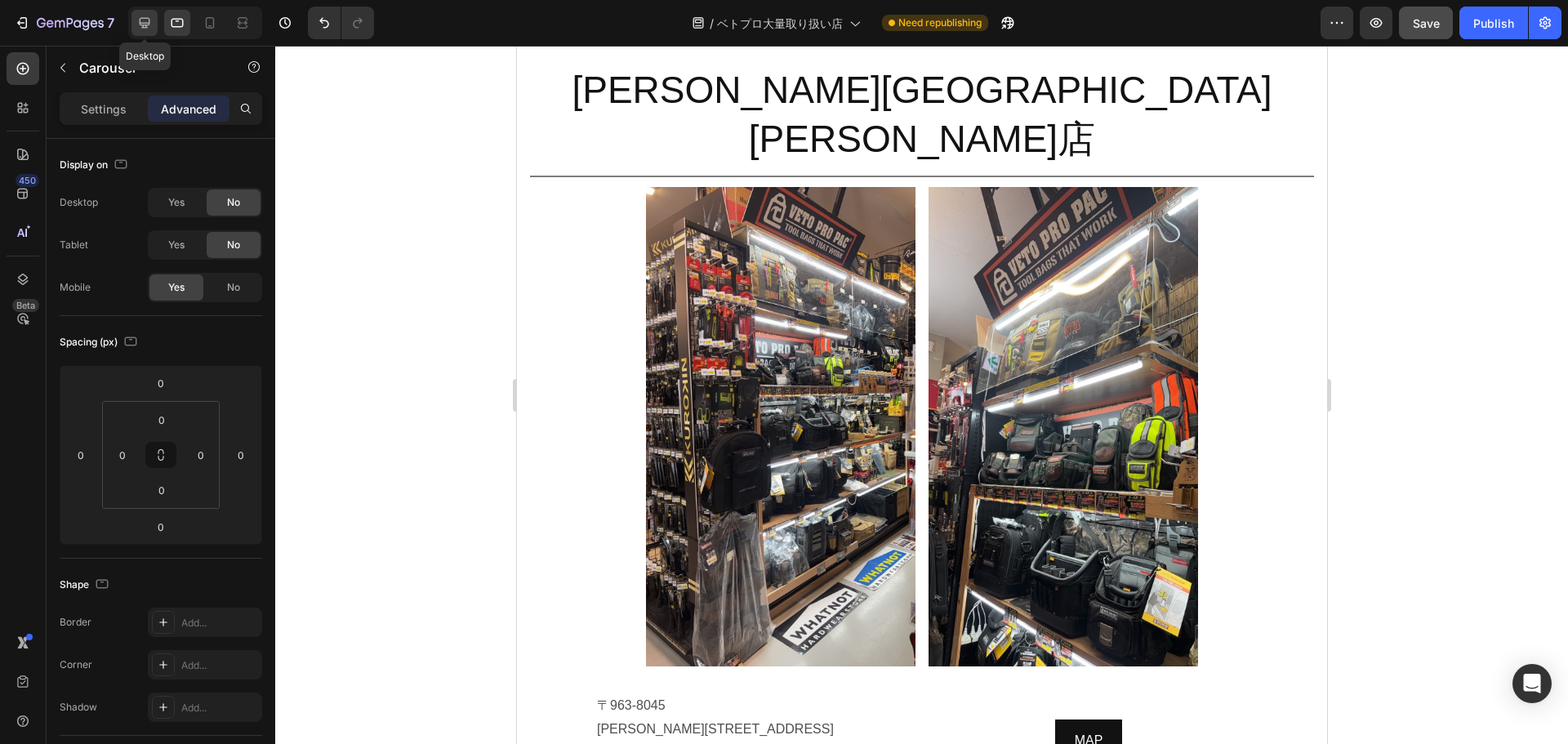
click at [138, 30] on icon at bounding box center [144, 22] width 16 height 16
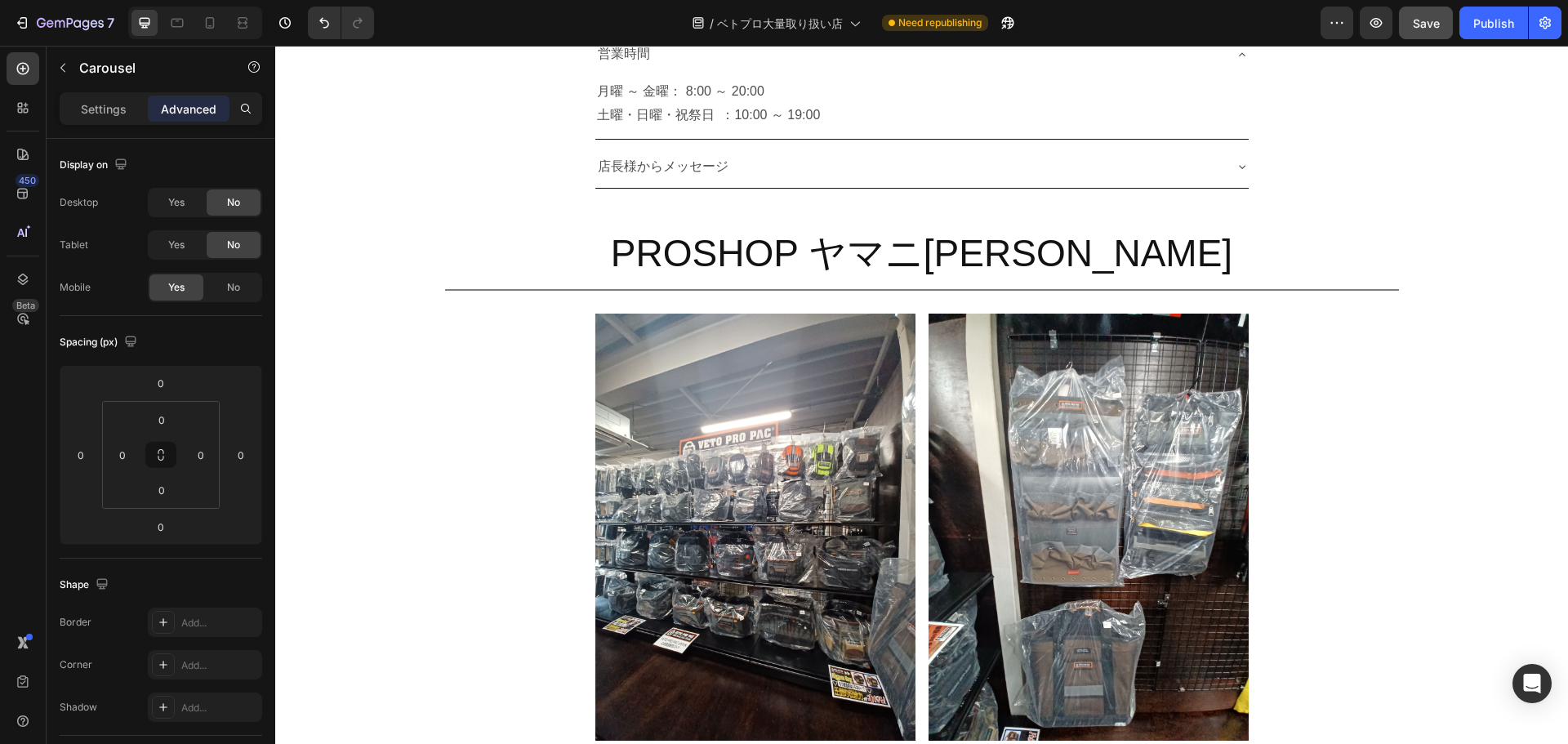
scroll to position [1858, 0]
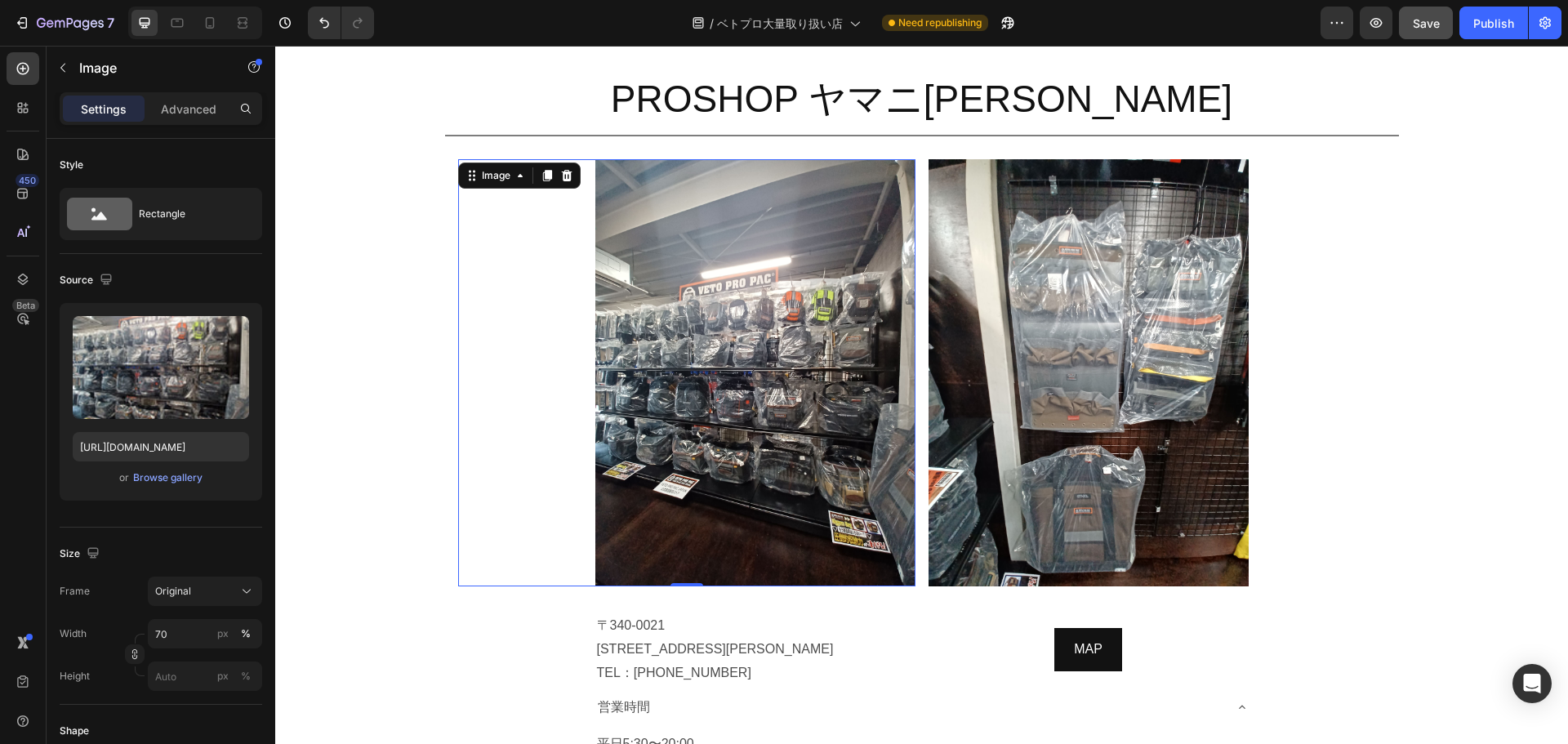
click at [905, 242] on img at bounding box center [755, 372] width 321 height 427
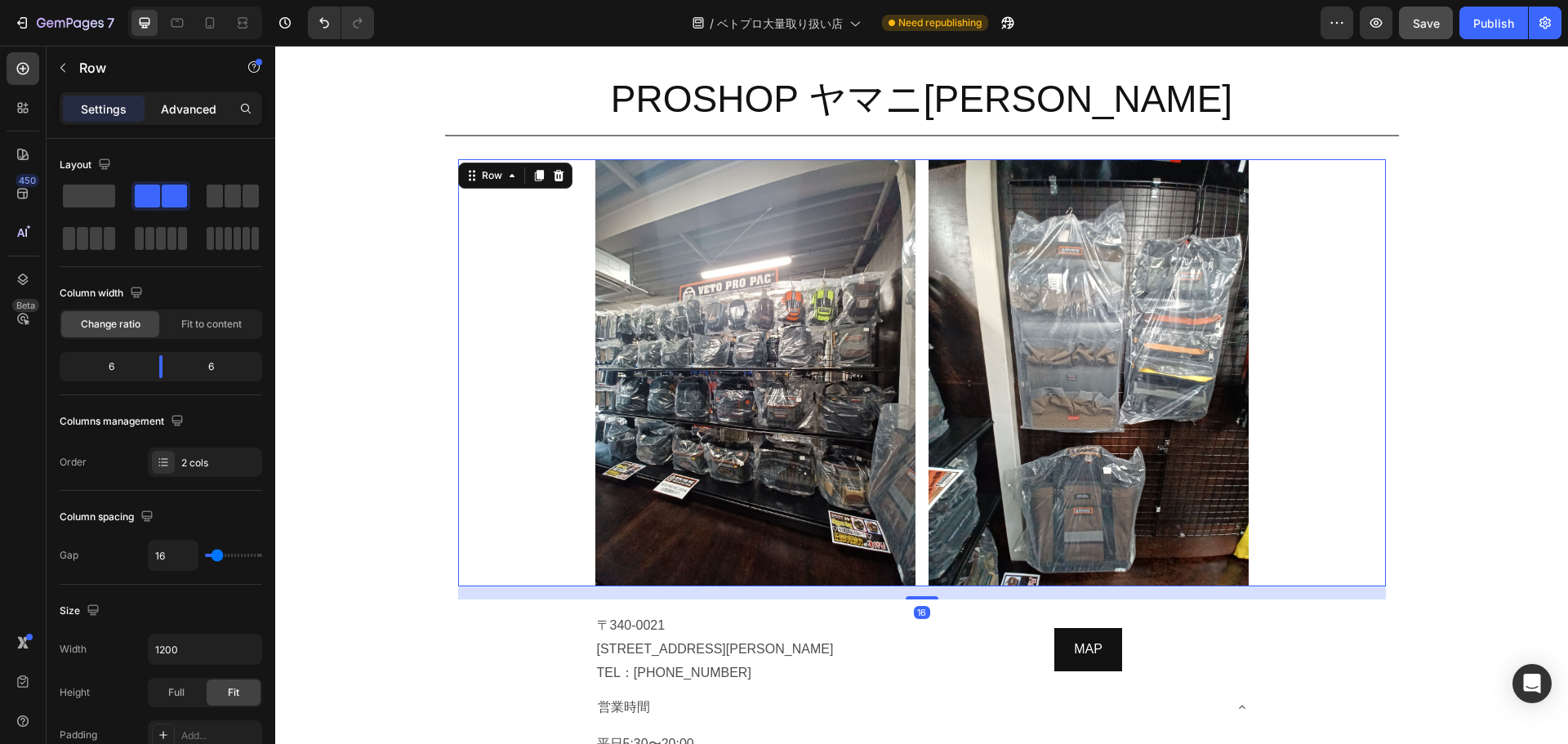
click at [178, 117] on div "Advanced" at bounding box center [189, 108] width 81 height 26
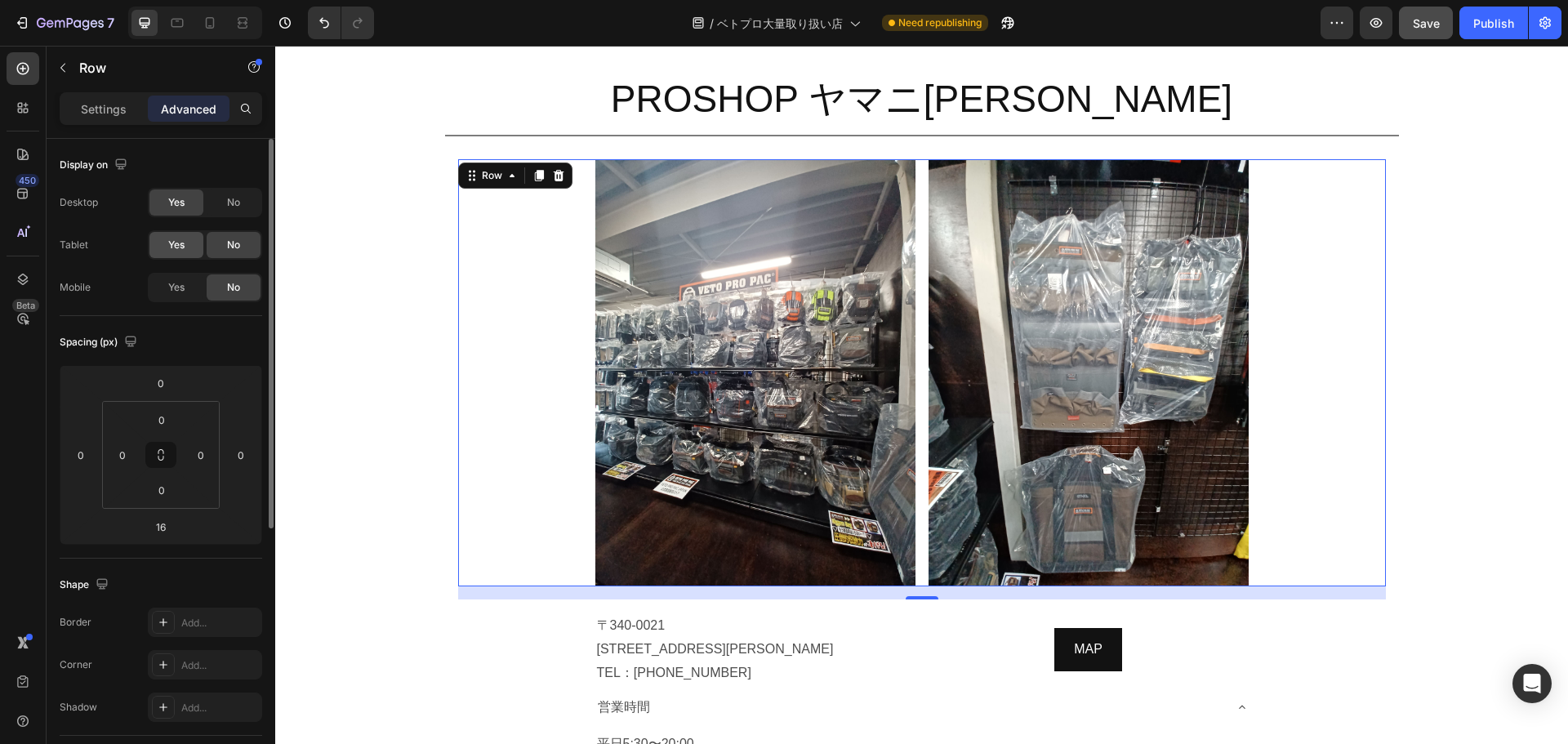
click at [180, 238] on span "Yes" at bounding box center [176, 244] width 16 height 15
click at [177, 23] on icon at bounding box center [177, 22] width 16 height 16
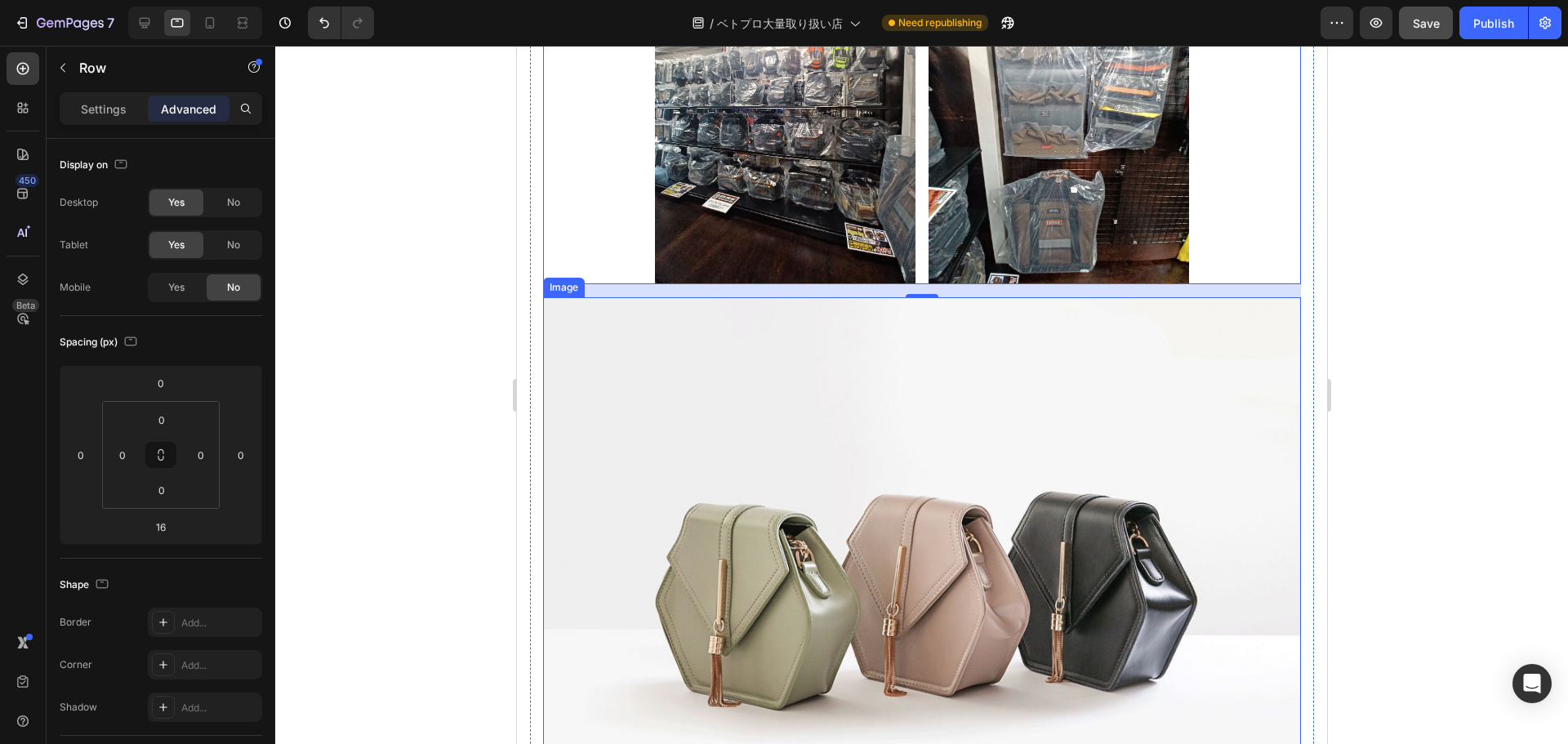
scroll to position [2002, 0]
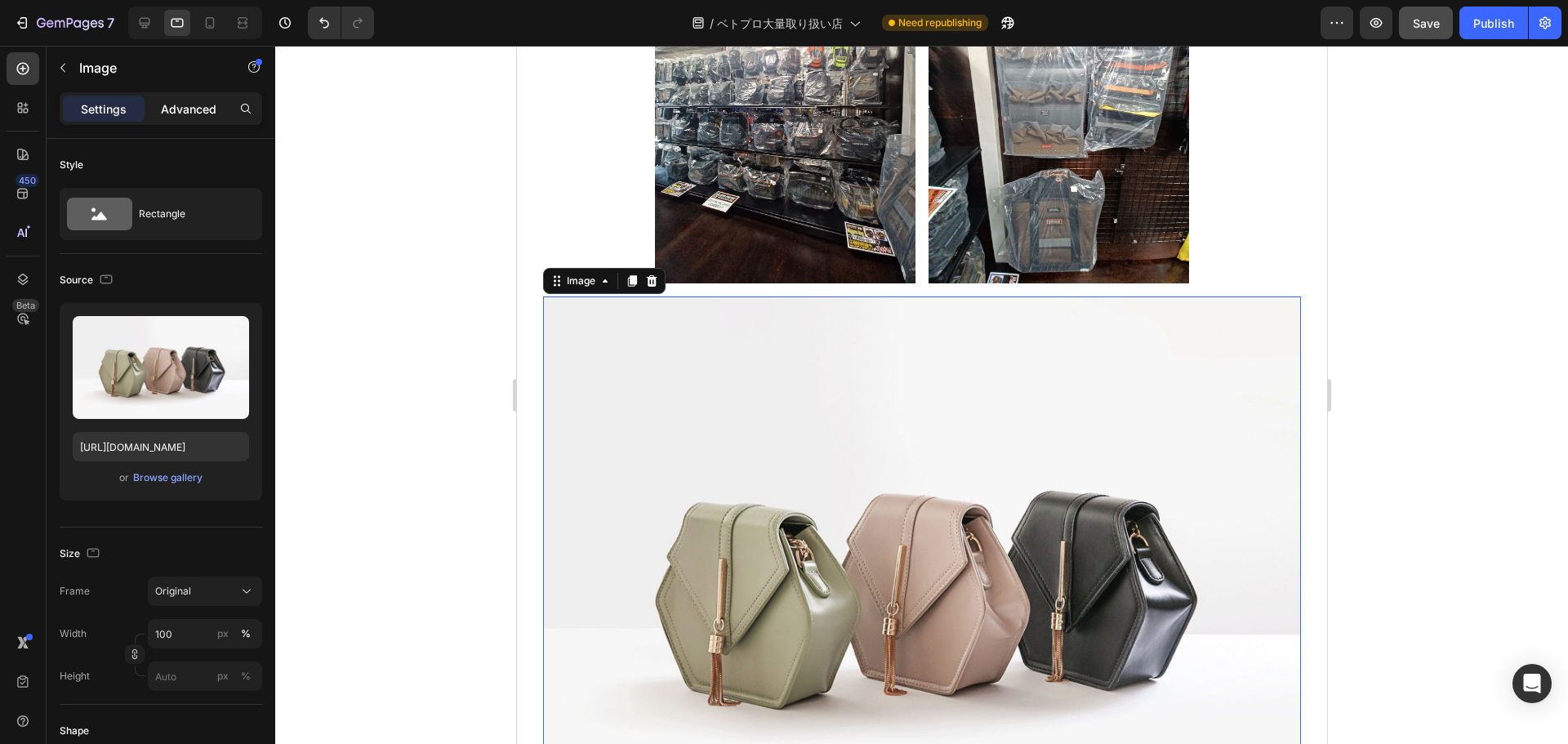
click at [189, 115] on p "Advanced" at bounding box center [188, 109] width 55 height 17
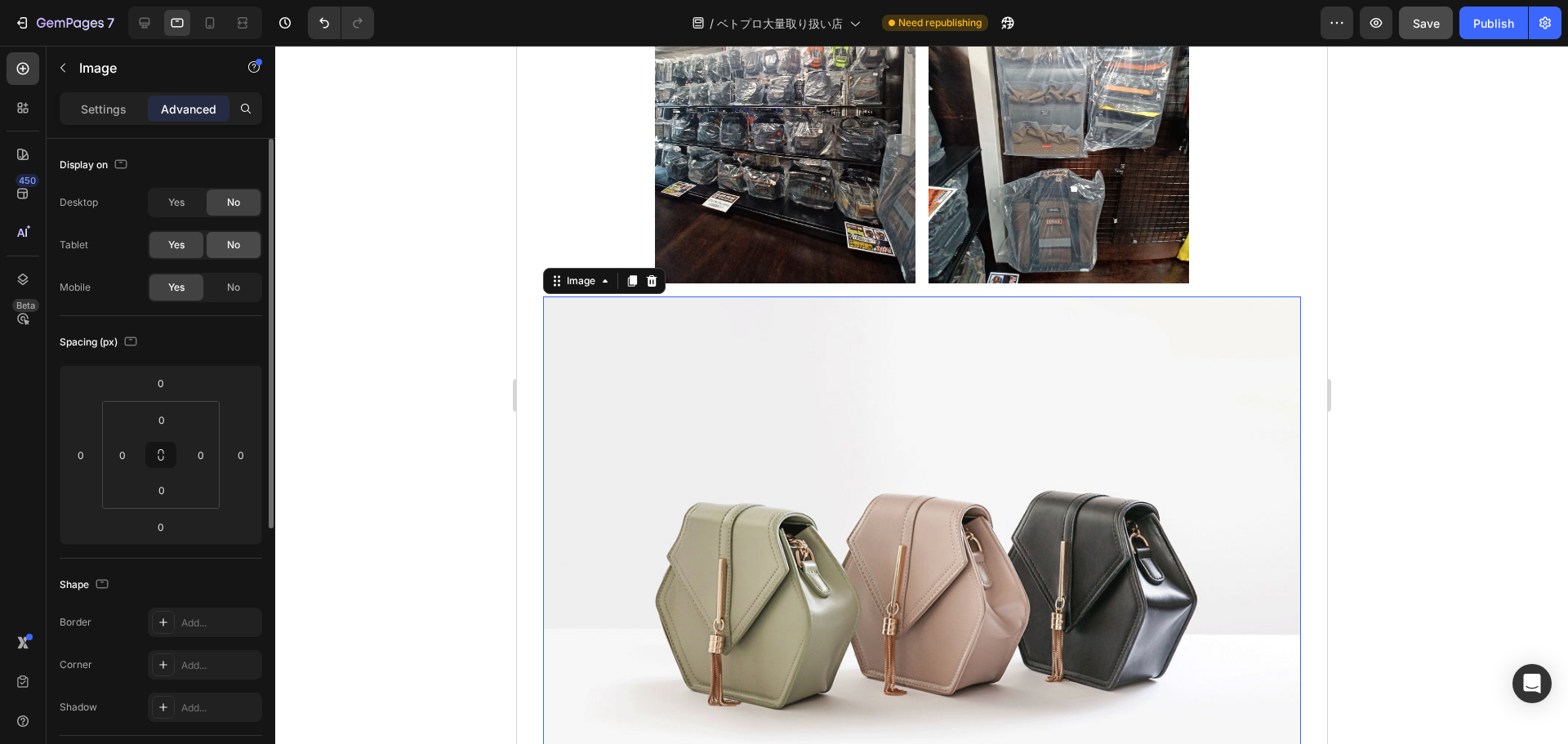
click at [244, 242] on div "No" at bounding box center [233, 244] width 54 height 26
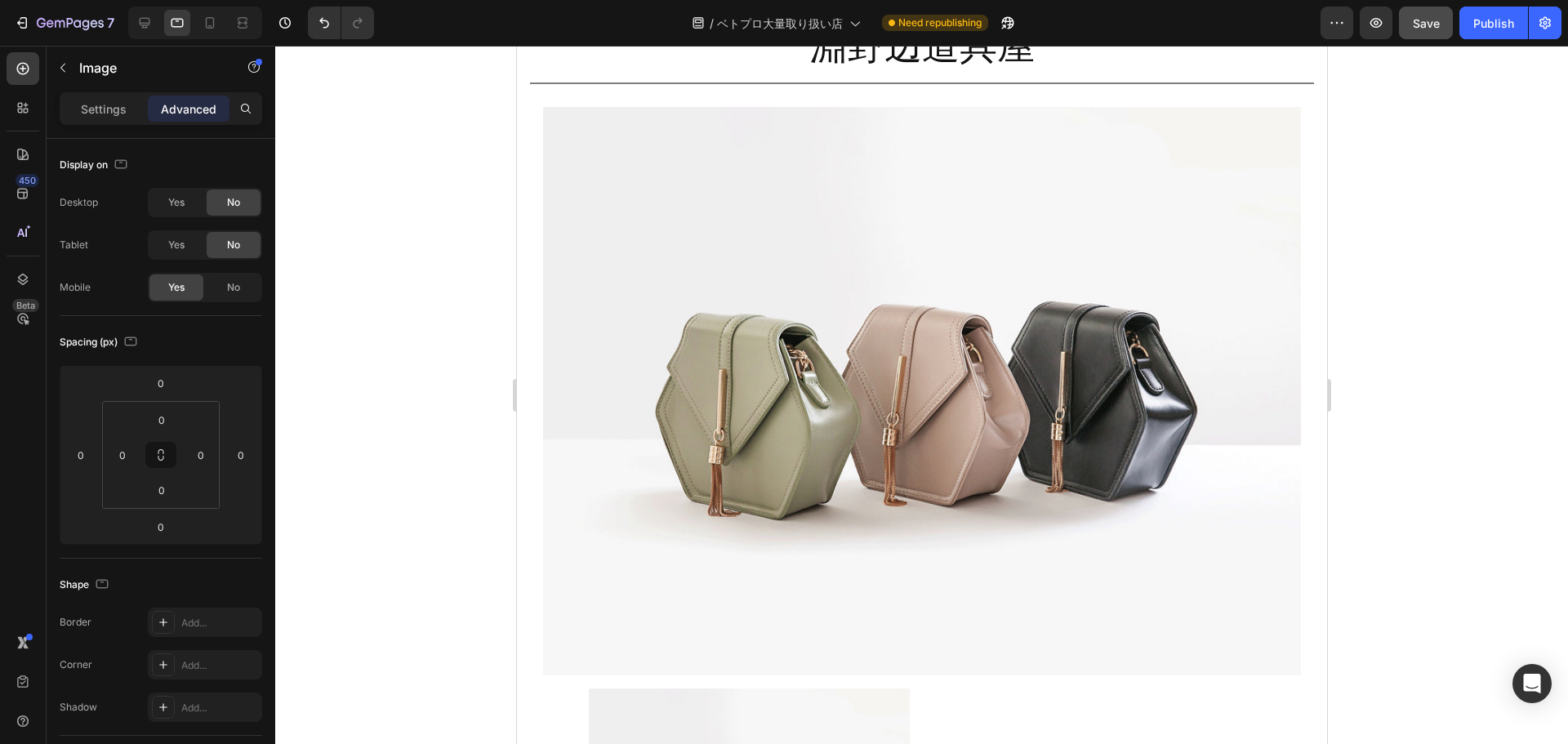
scroll to position [2537, 0]
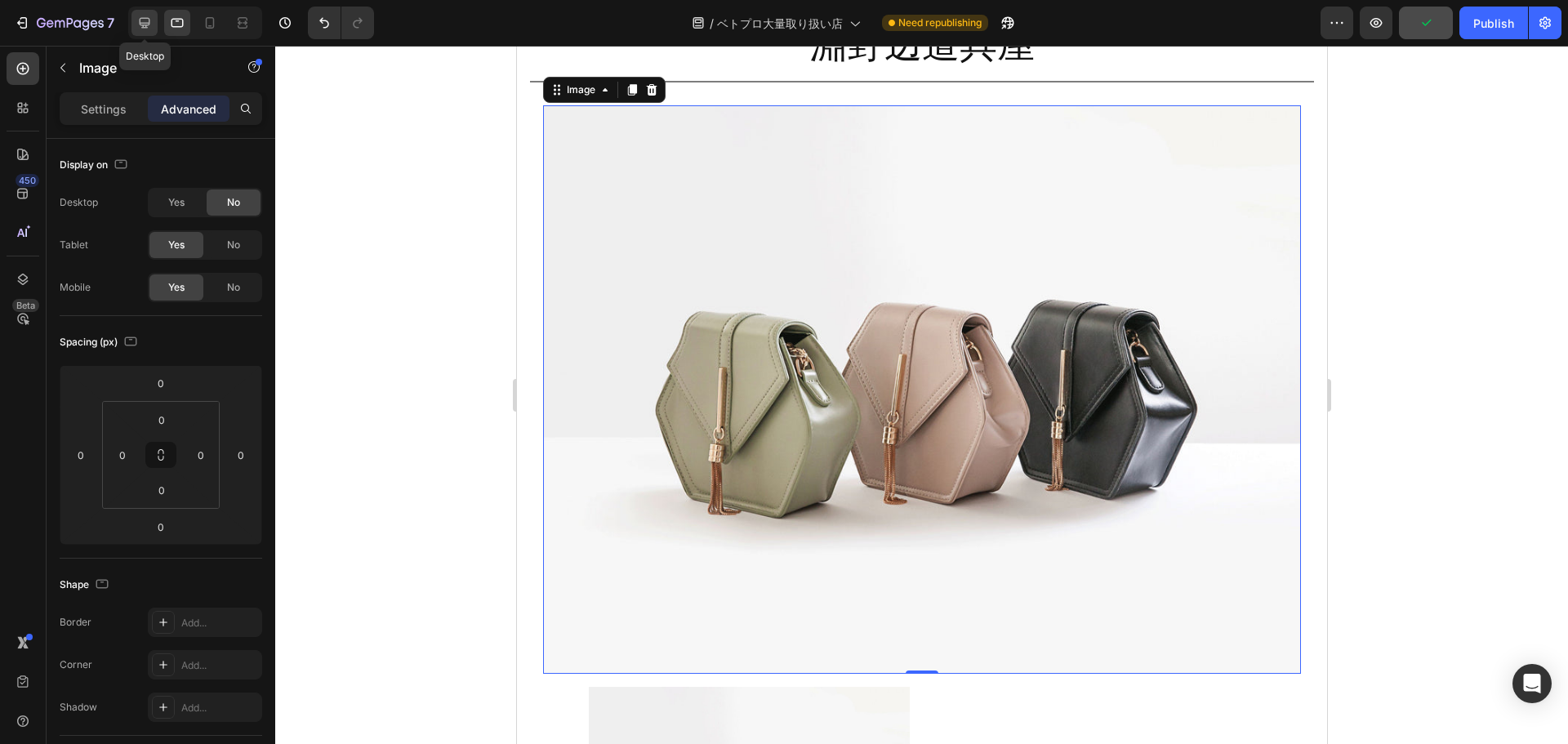
click at [155, 18] on div at bounding box center [144, 22] width 26 height 26
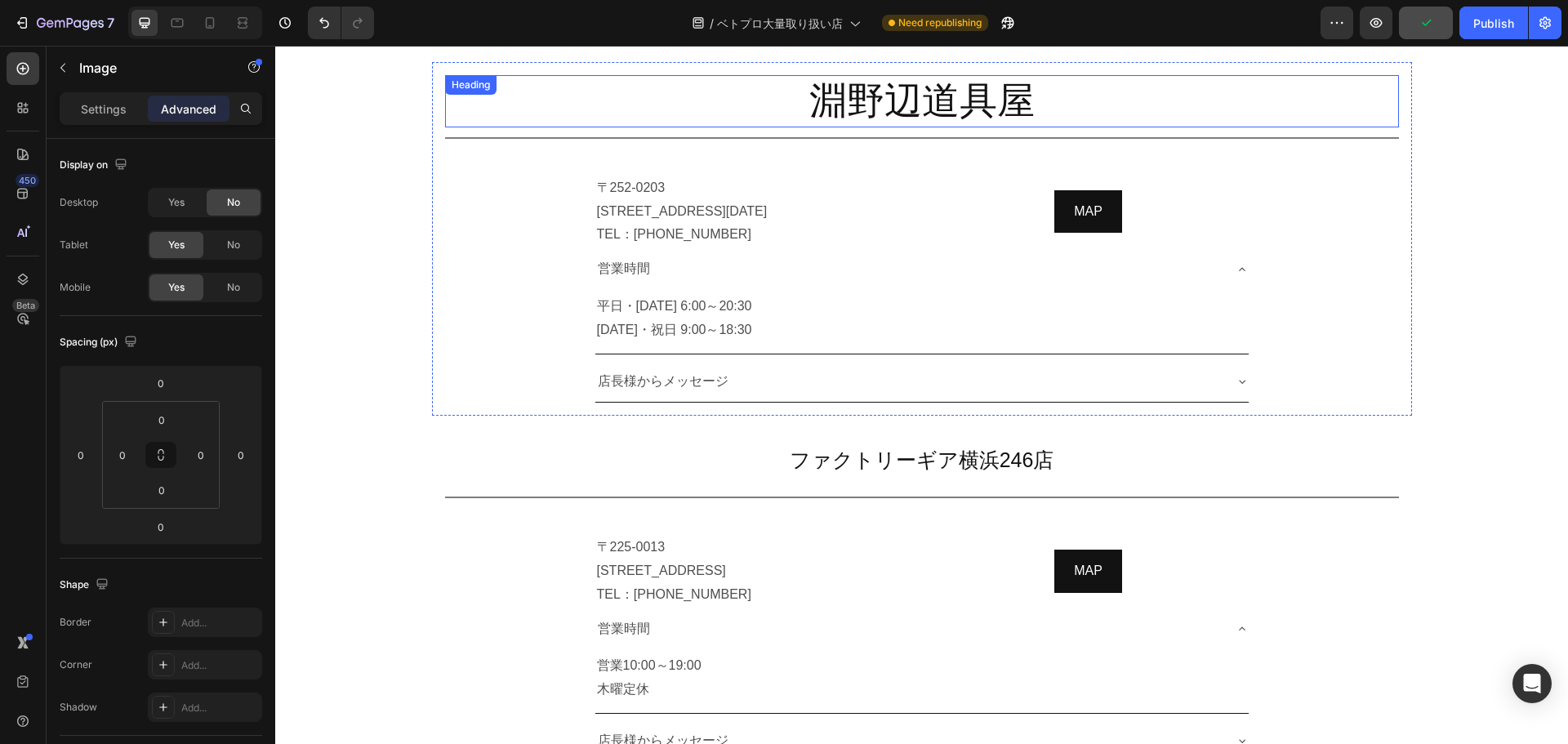
scroll to position [2480, 0]
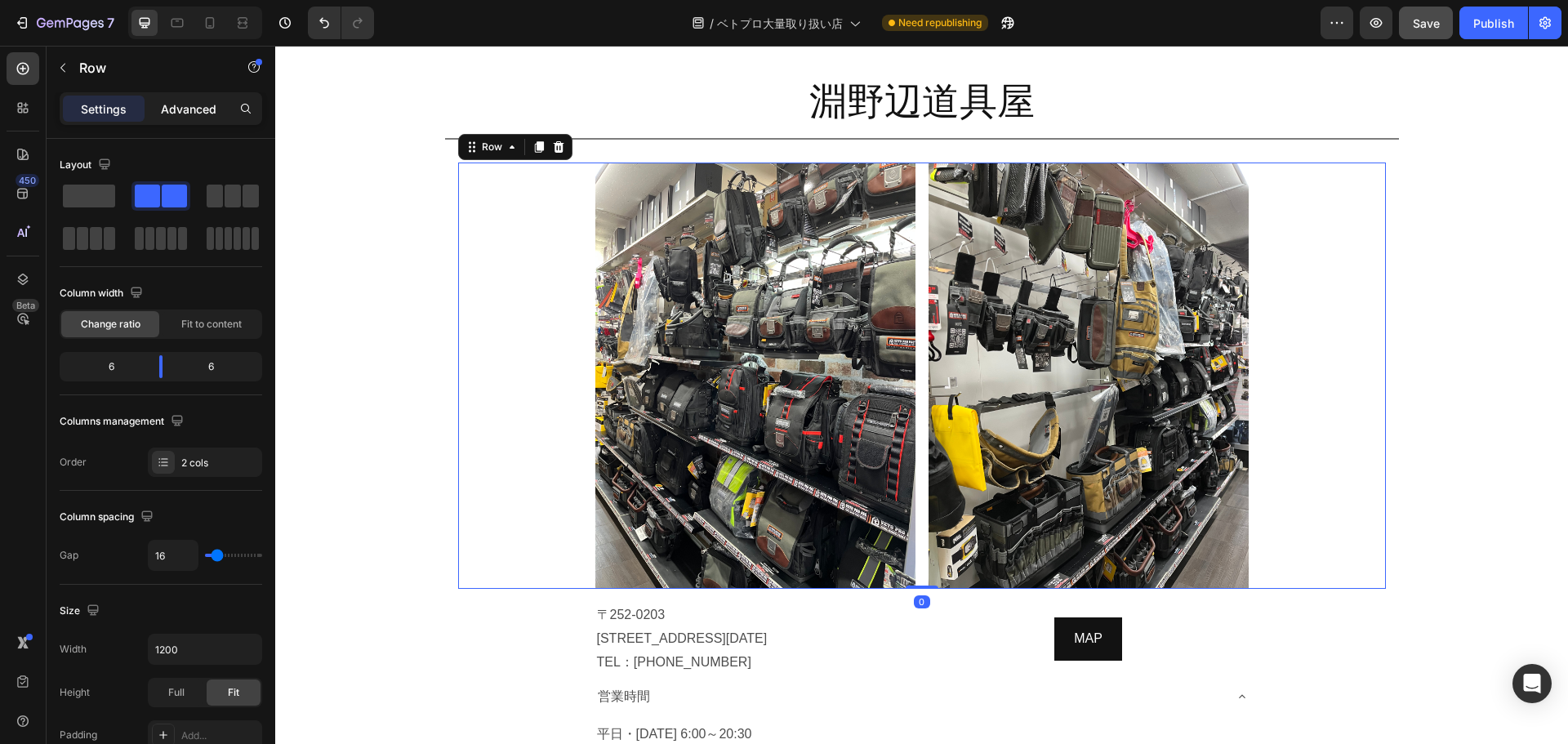
click at [189, 107] on p "Advanced" at bounding box center [188, 109] width 55 height 17
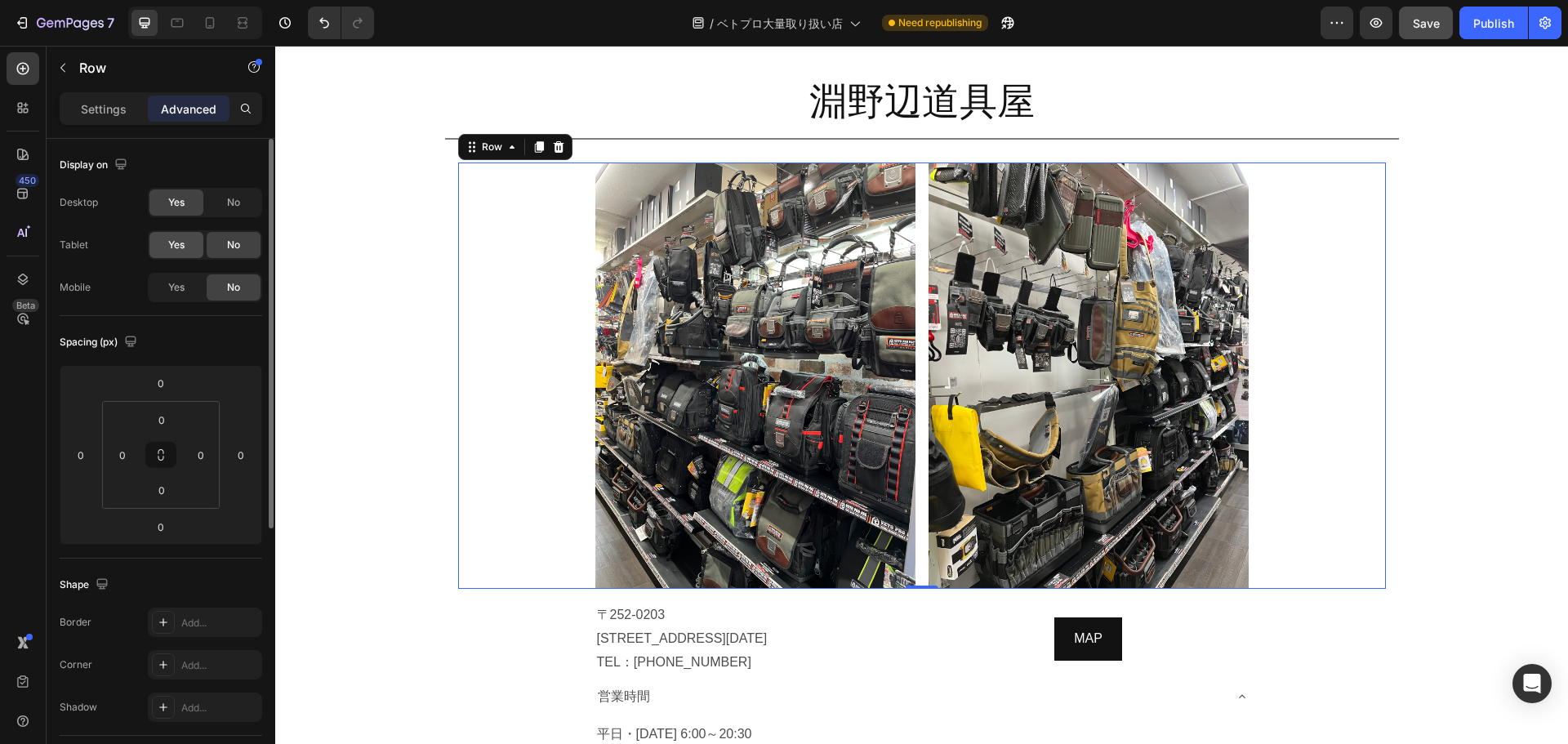
click at [175, 244] on span "Yes" at bounding box center [176, 244] width 16 height 15
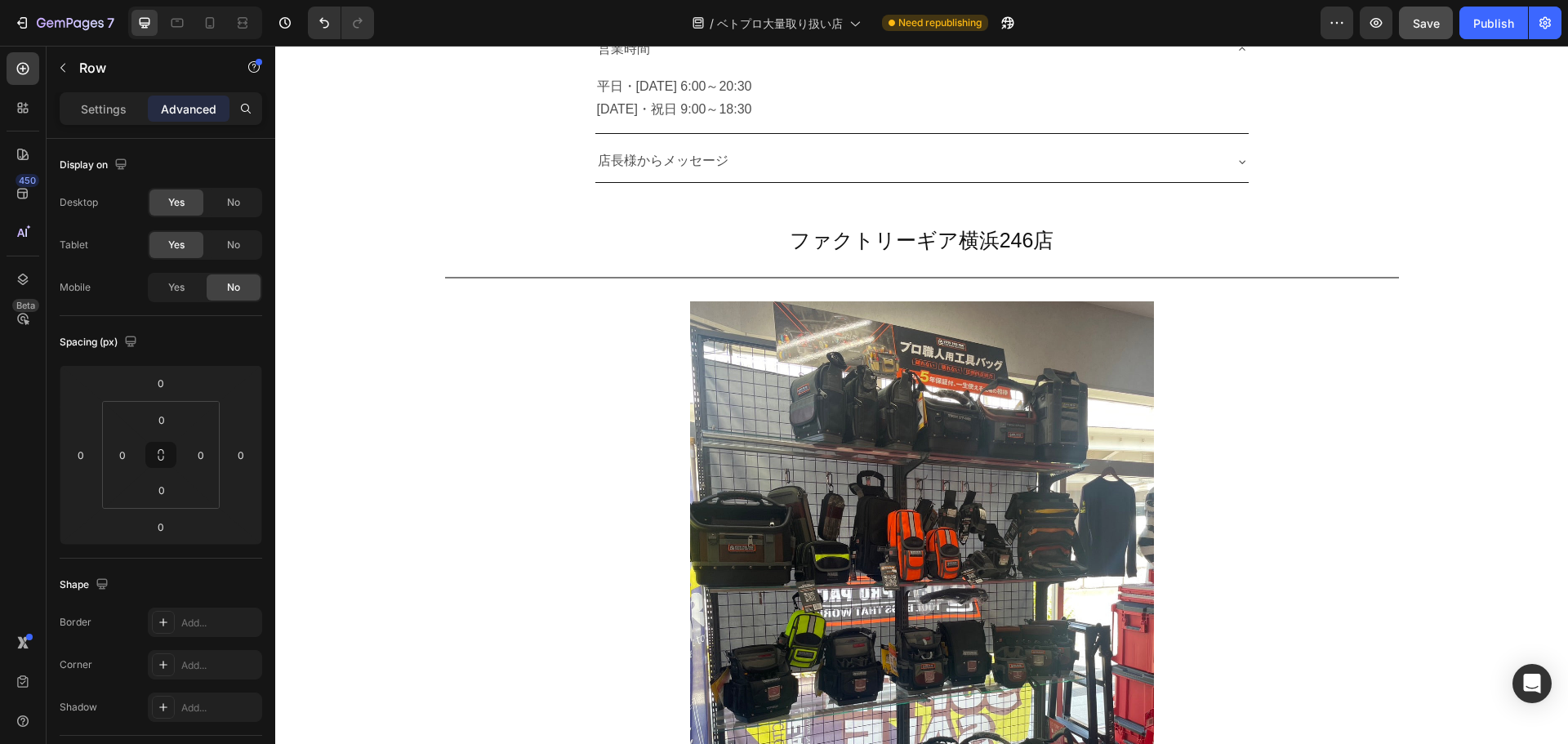
scroll to position [3130, 0]
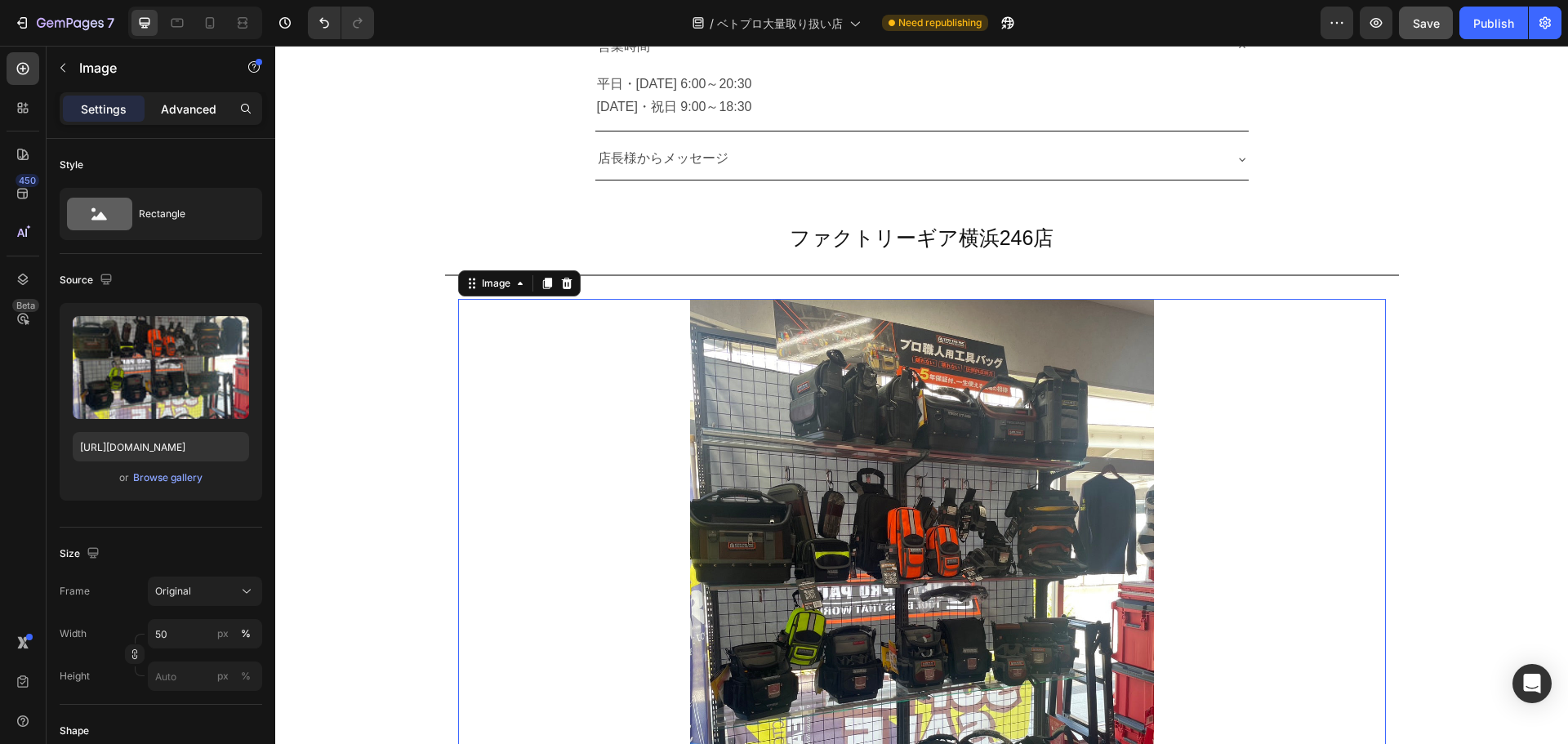
click at [204, 111] on p "Advanced" at bounding box center [188, 109] width 55 height 17
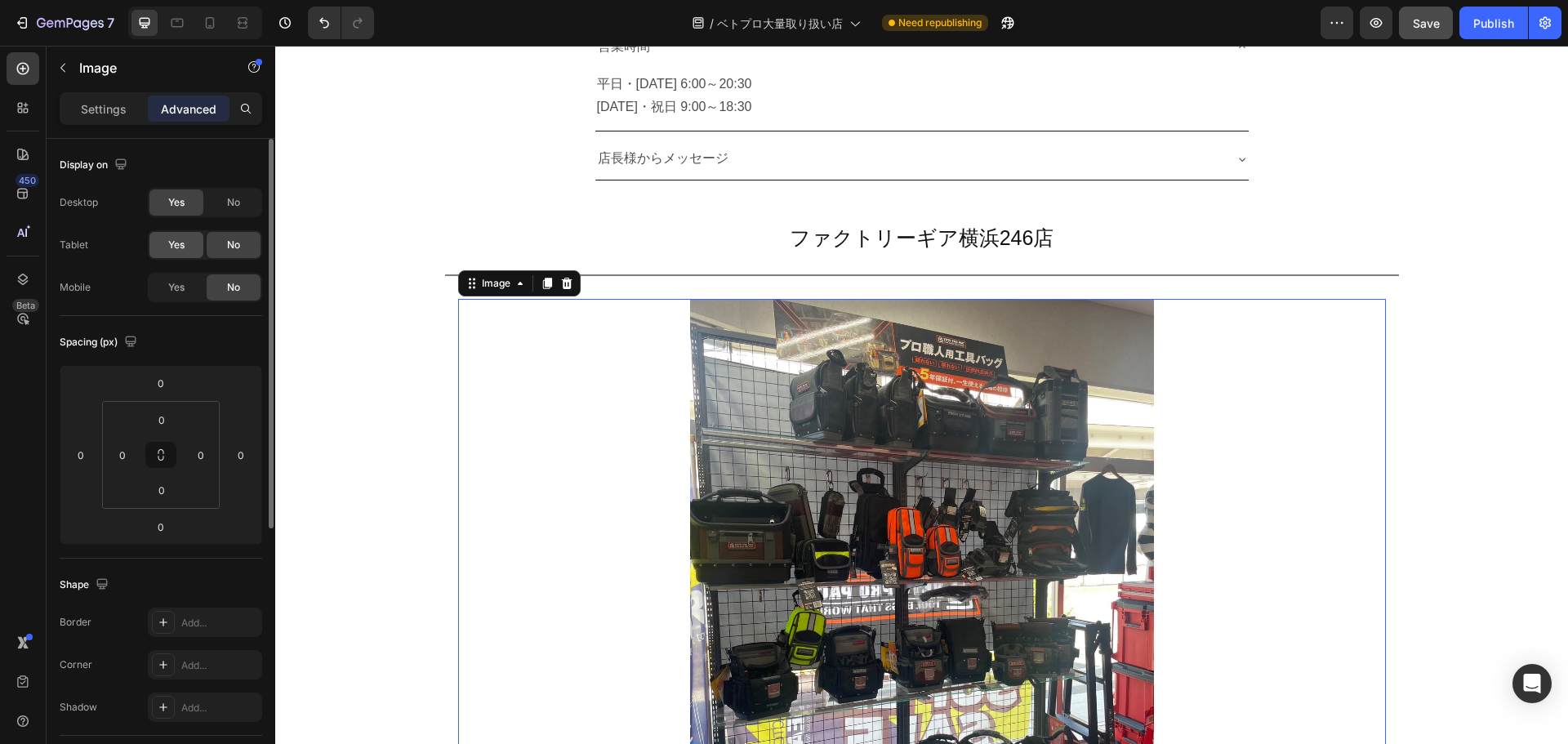
click at [171, 232] on div "Yes" at bounding box center [176, 244] width 54 height 26
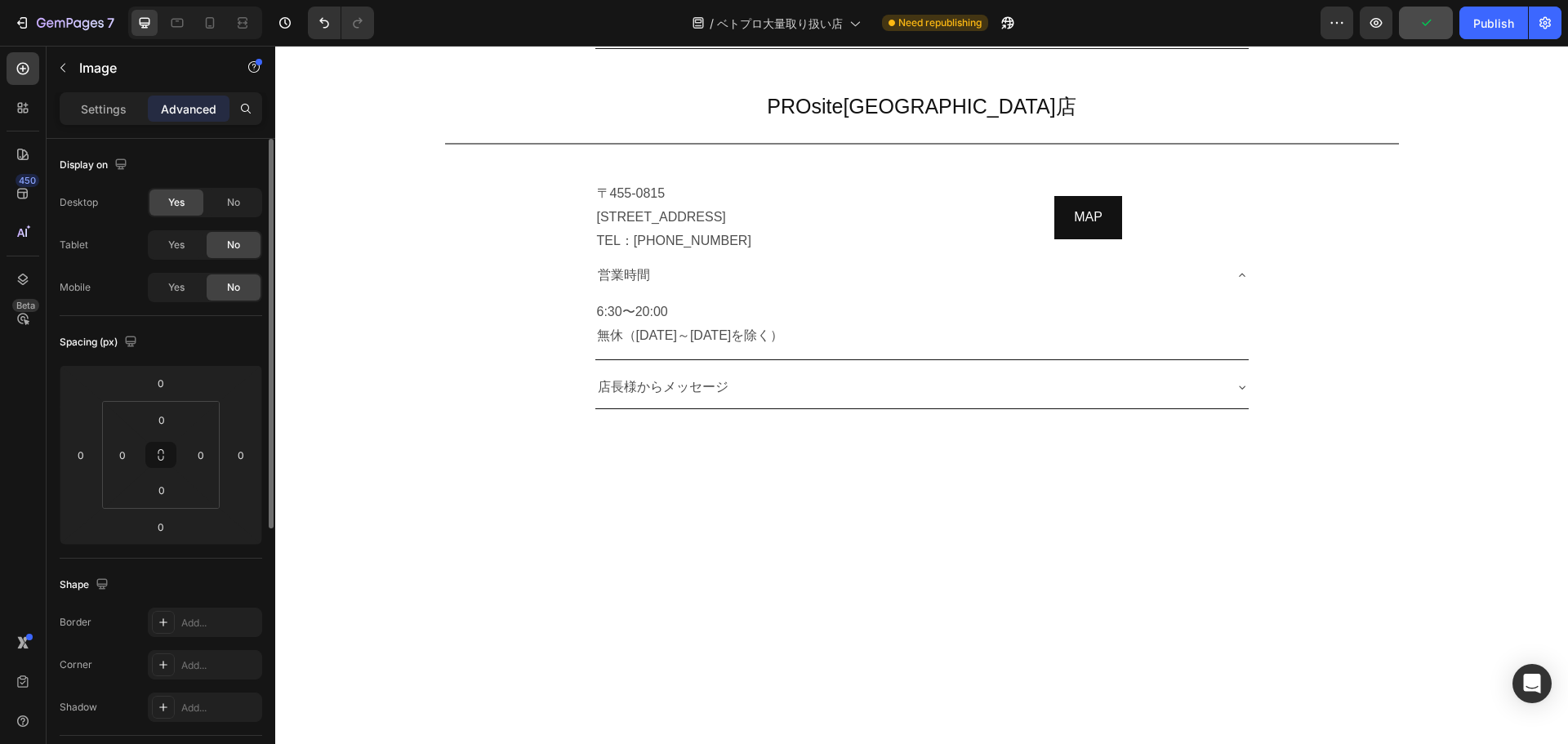
scroll to position [6236, 0]
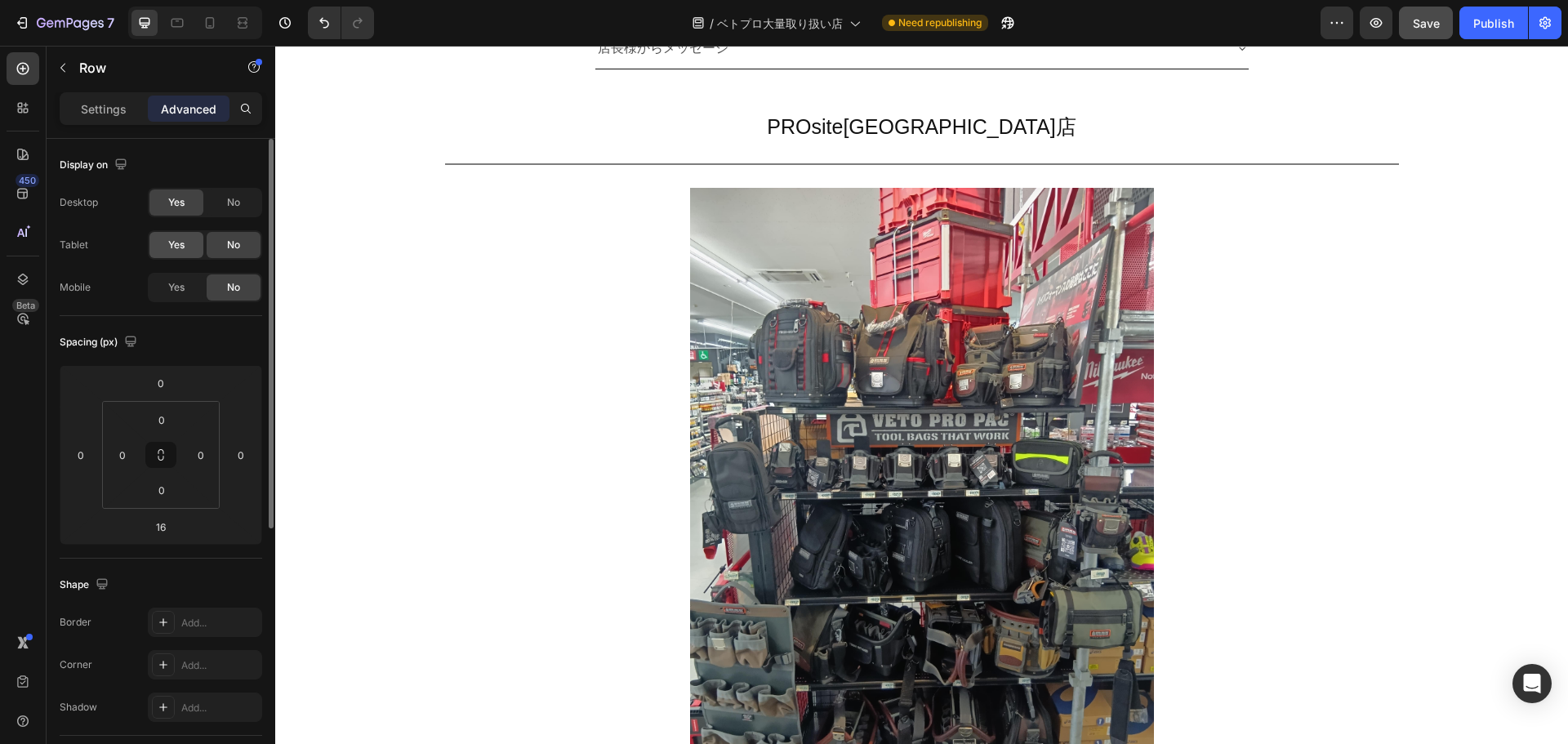
click at [172, 237] on div "Yes" at bounding box center [176, 244] width 54 height 26
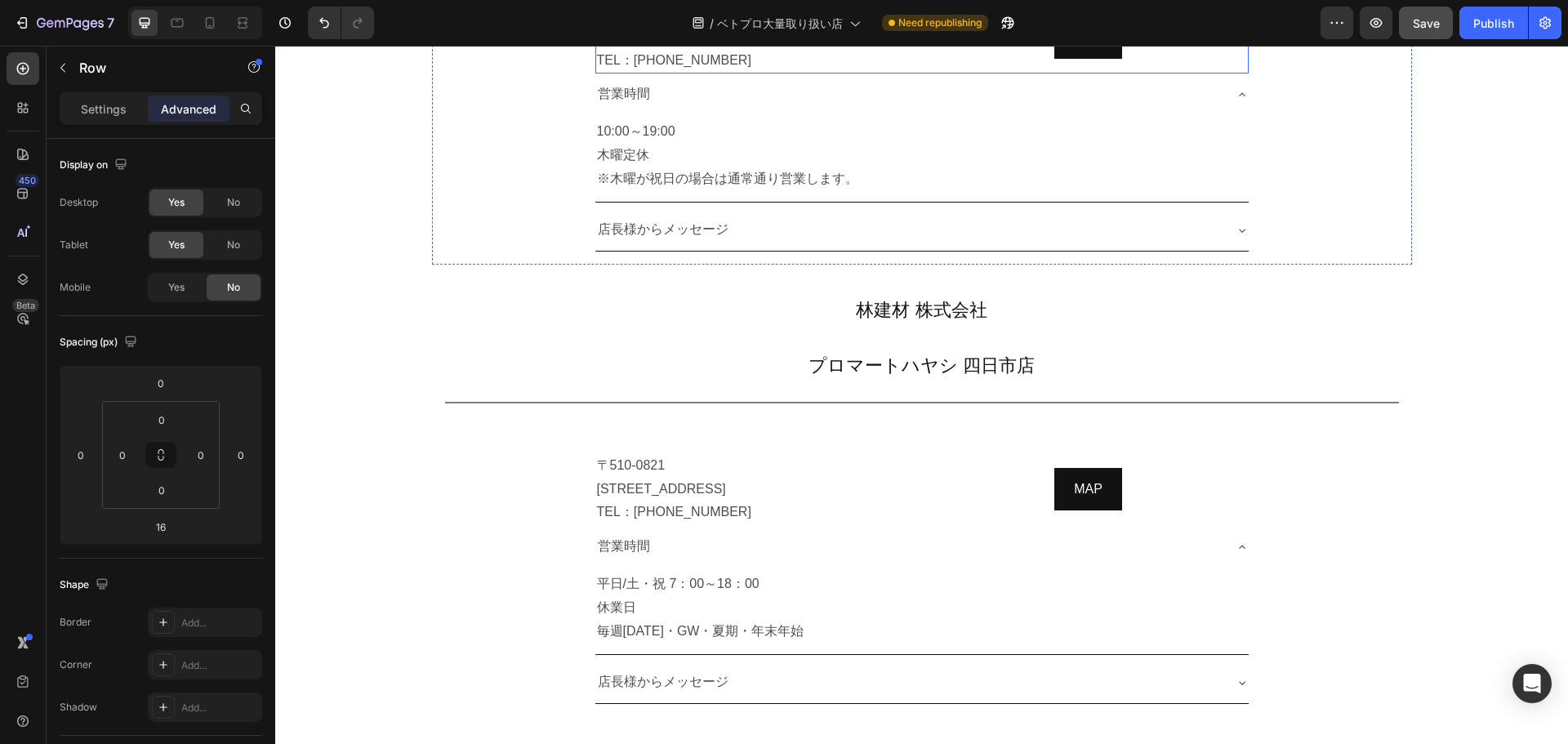
scroll to position [5201, 0]
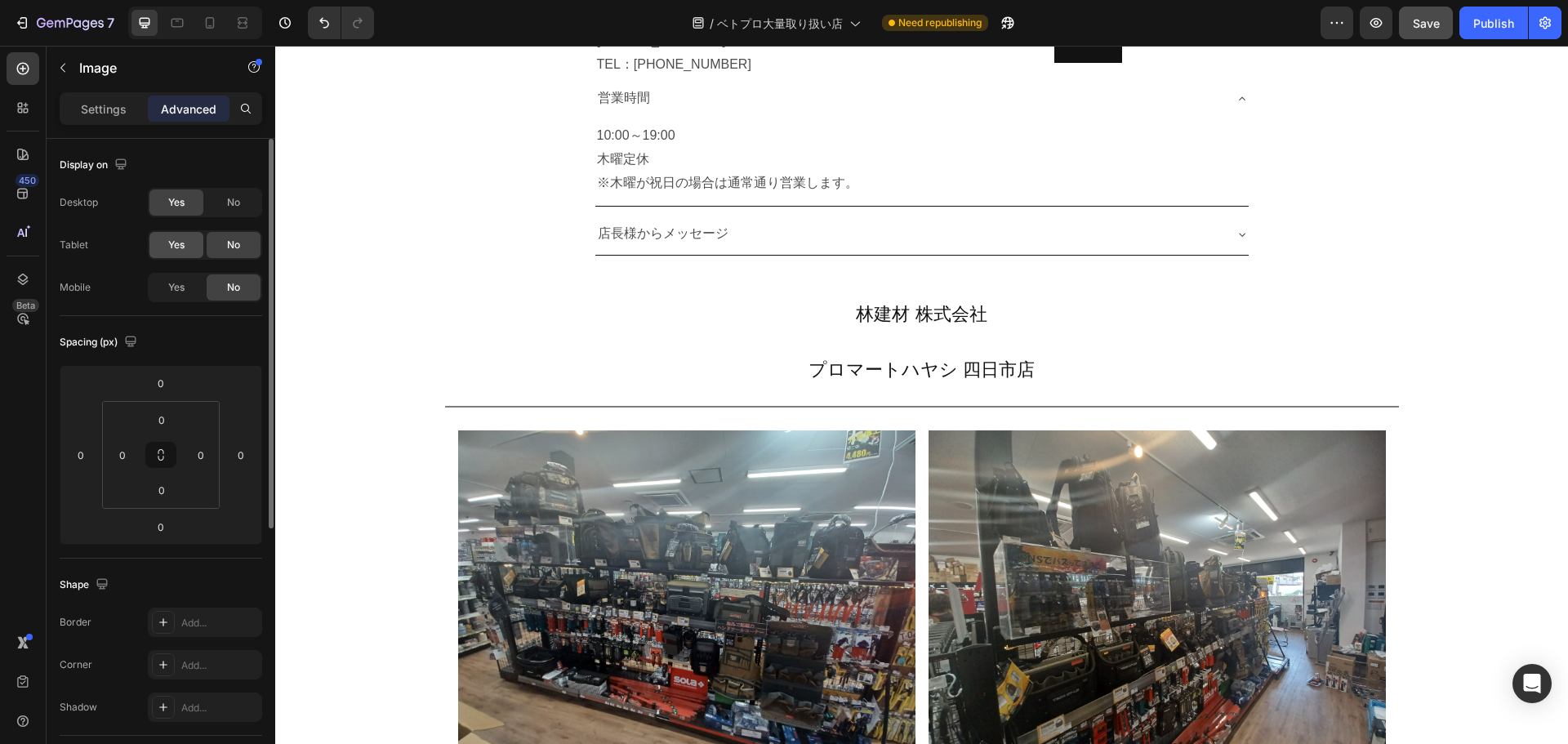
click at [165, 243] on div "Yes" at bounding box center [176, 244] width 54 height 26
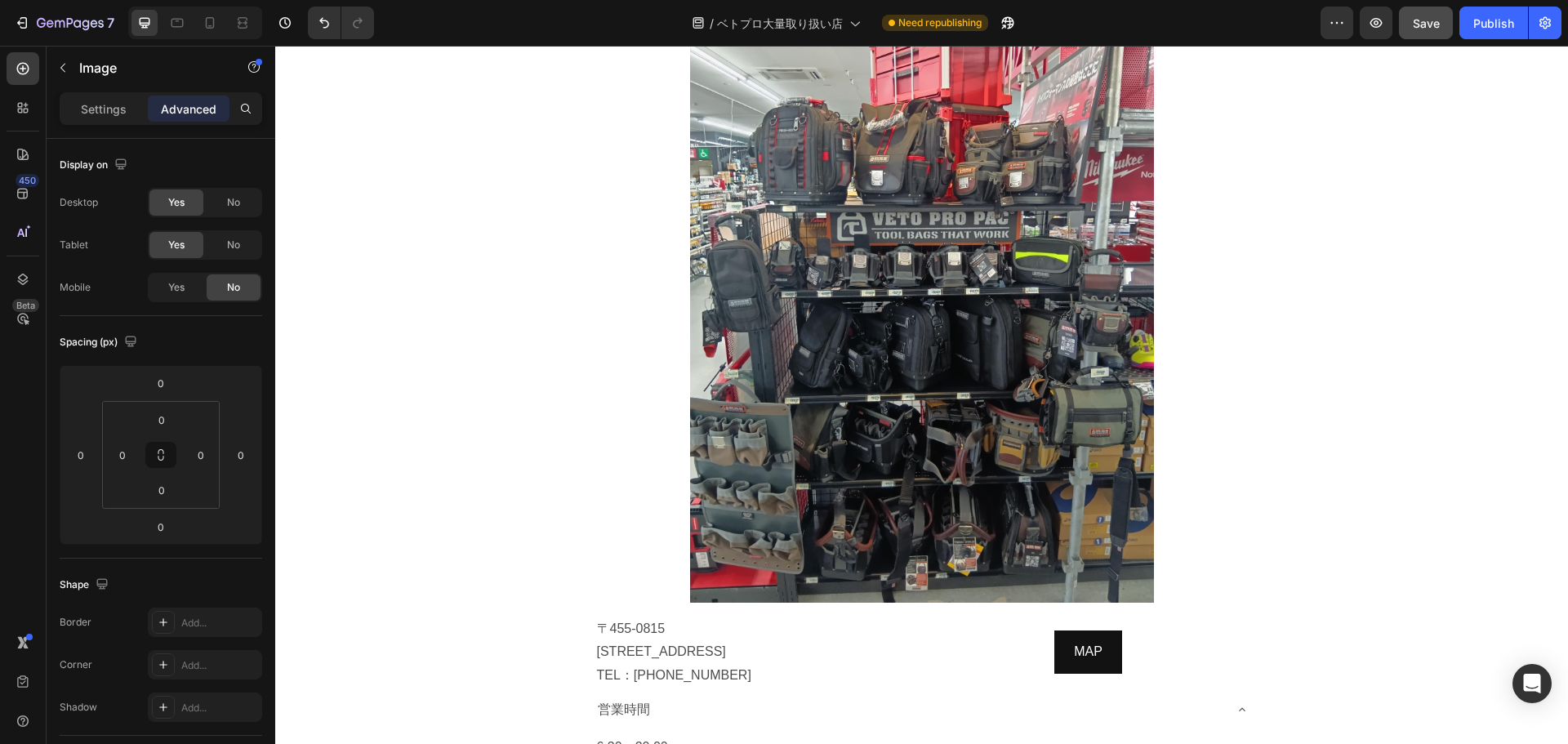
scroll to position [6782, 0]
click at [175, 248] on span "Yes" at bounding box center [176, 244] width 16 height 15
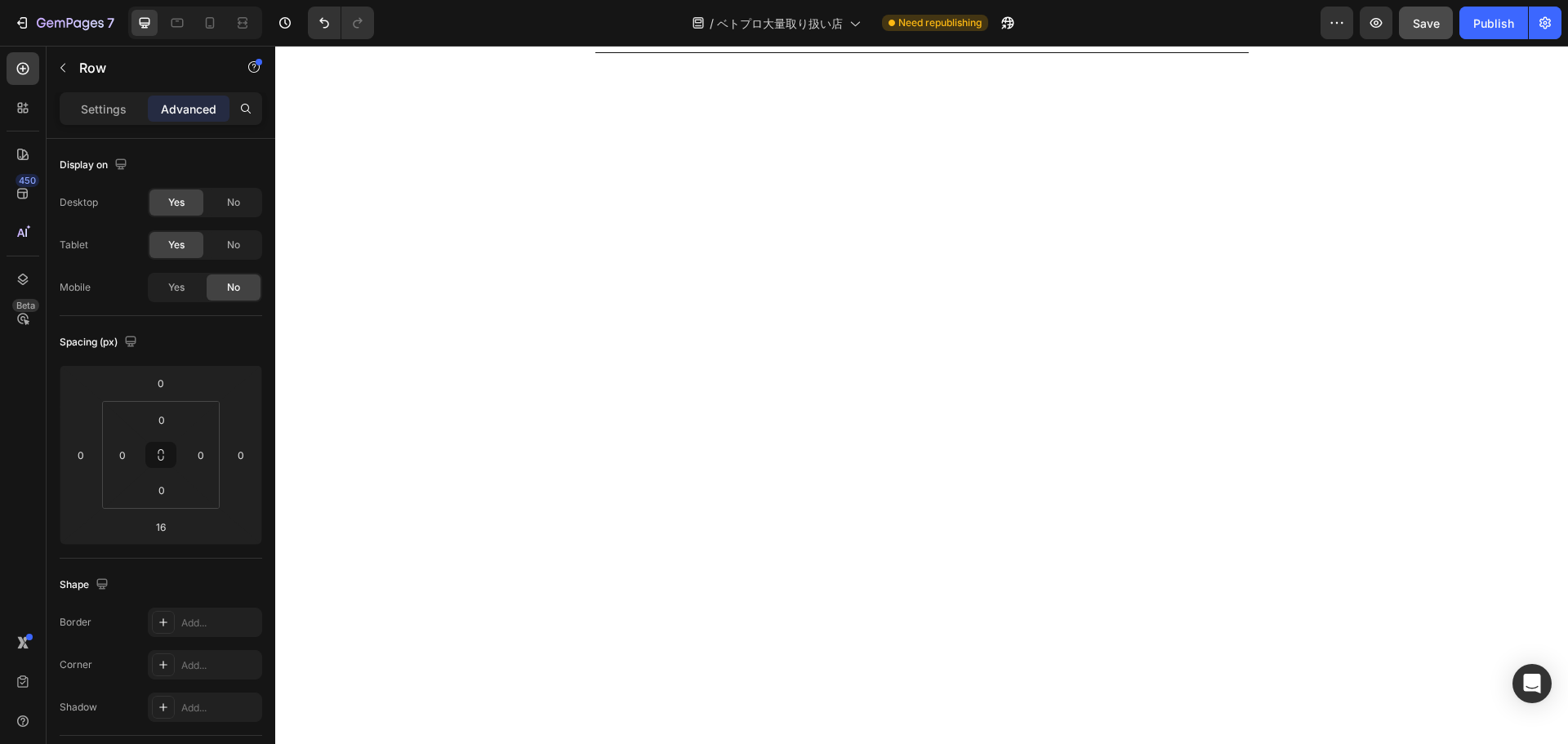
scroll to position [7575, 0]
click at [174, 237] on span "Yes" at bounding box center [176, 244] width 16 height 15
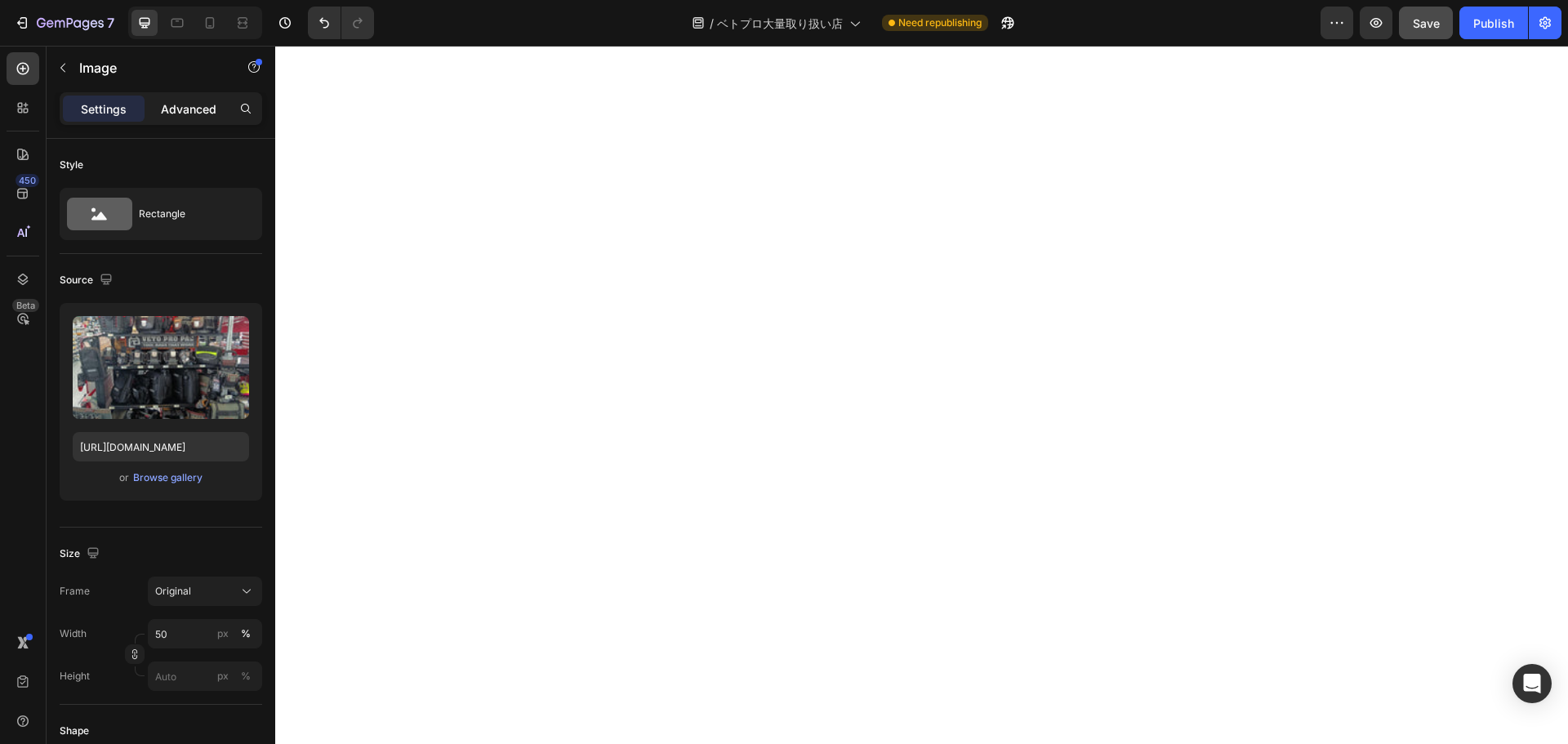
click at [215, 105] on p "Advanced" at bounding box center [188, 109] width 55 height 17
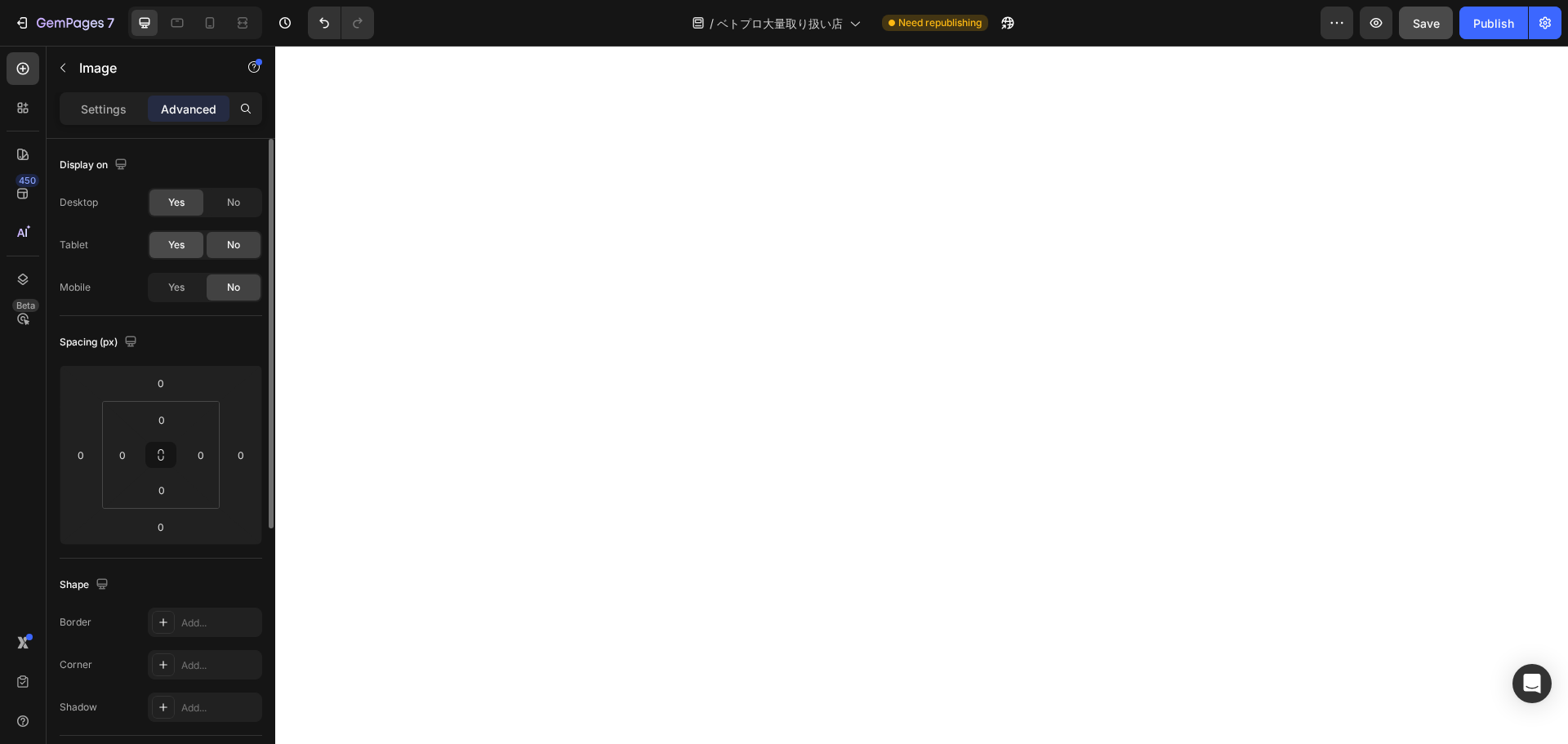
click at [169, 246] on span "Yes" at bounding box center [176, 244] width 16 height 15
click at [171, 242] on span "Yes" at bounding box center [176, 244] width 16 height 15
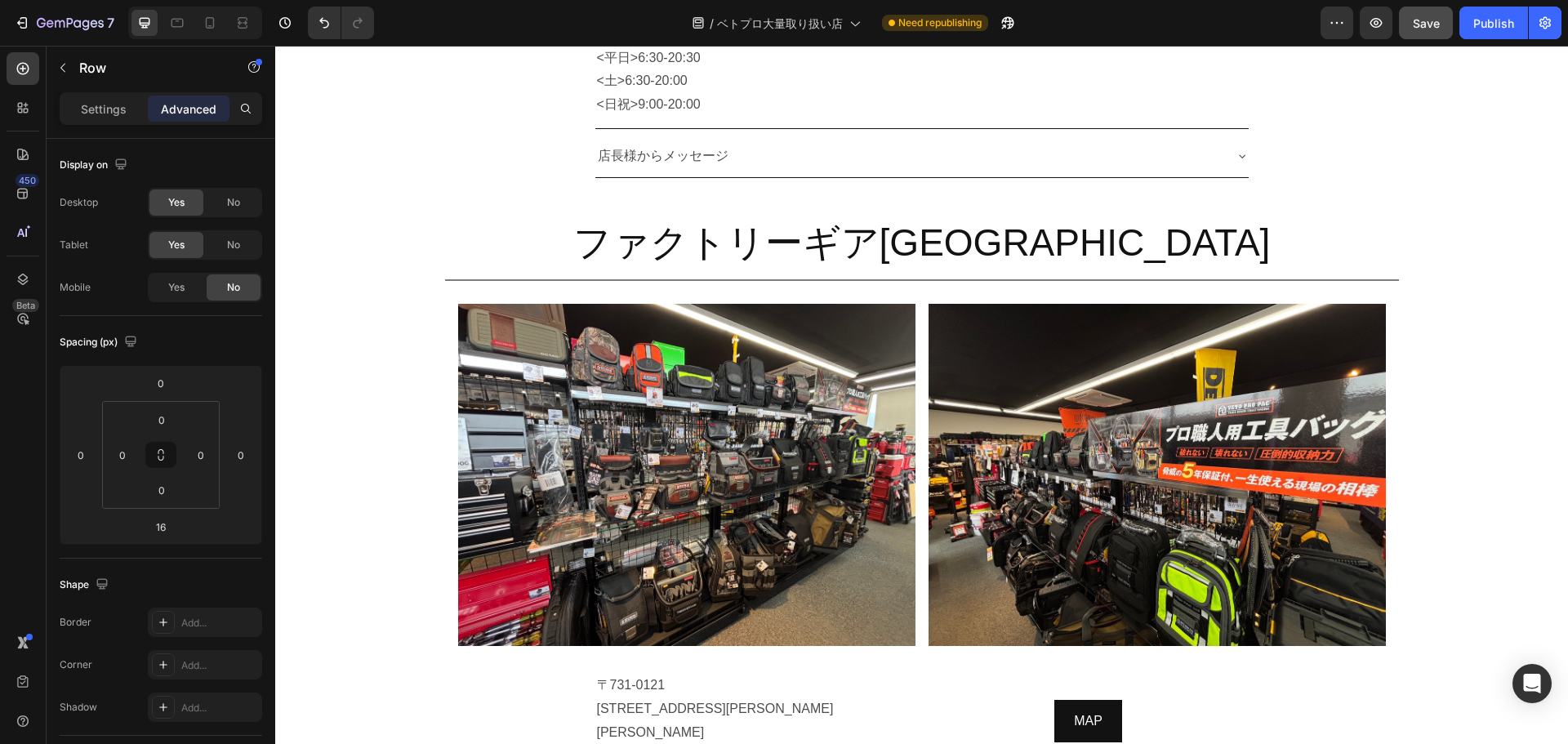
scroll to position [10093, 0]
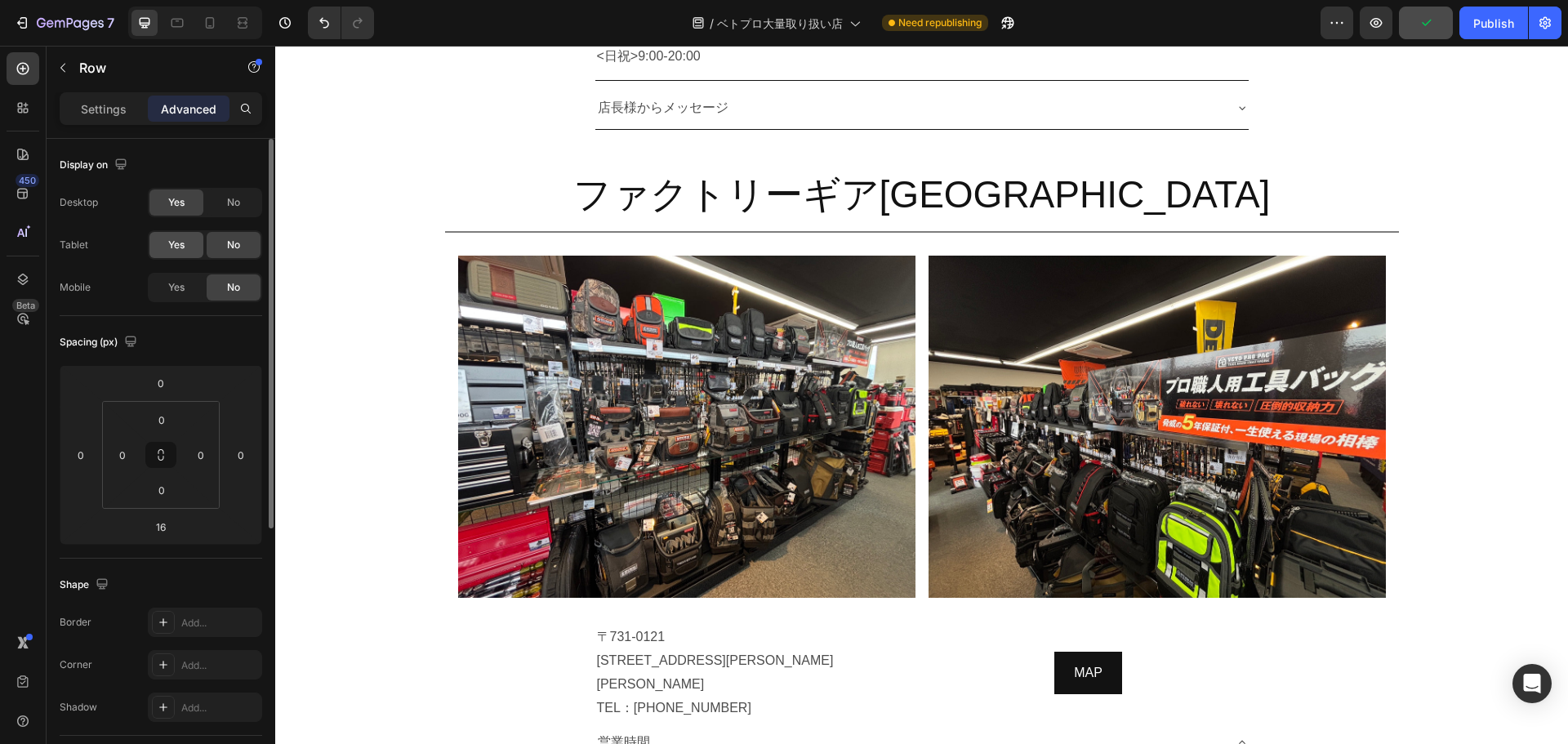
click at [175, 241] on span "Yes" at bounding box center [176, 244] width 16 height 15
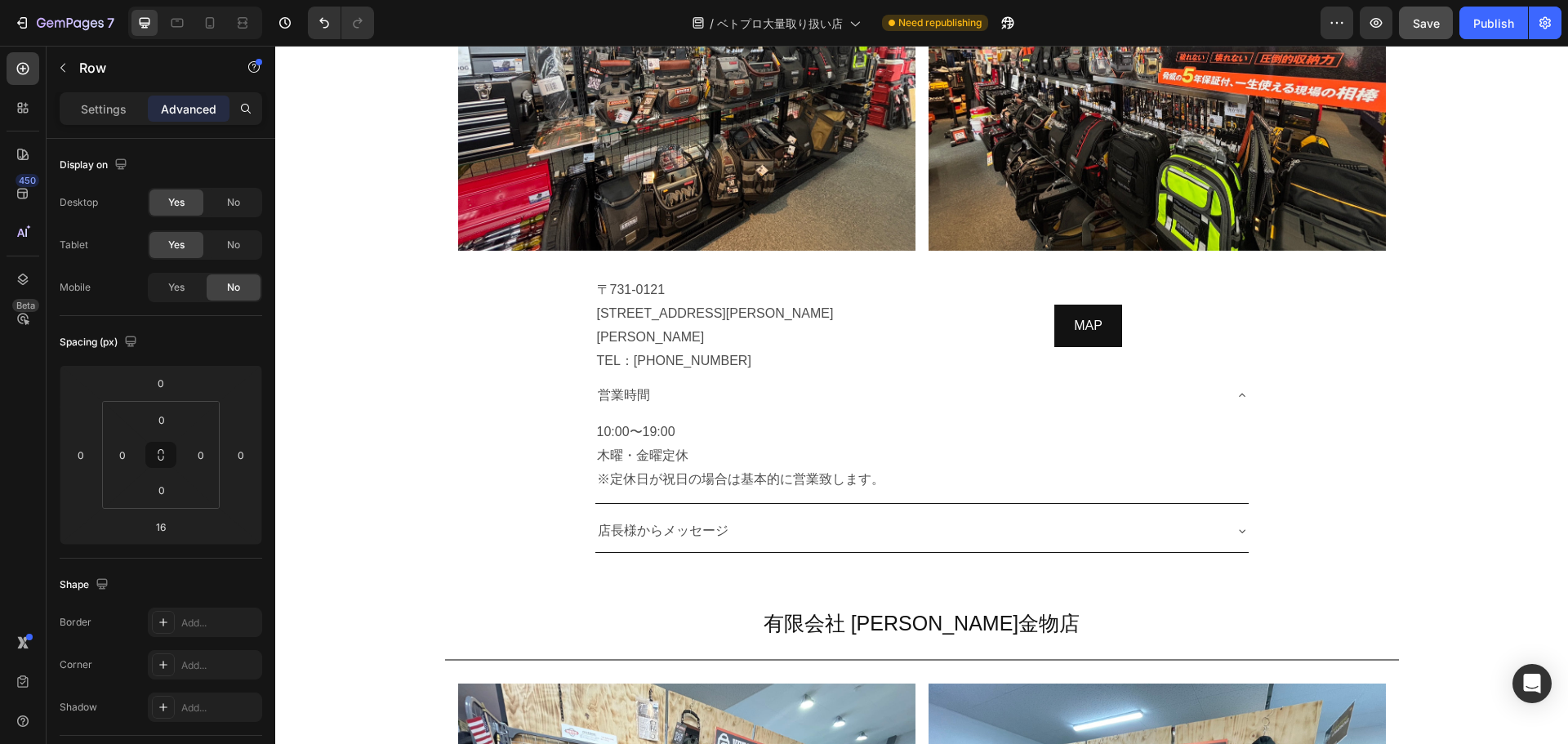
scroll to position [10786, 0]
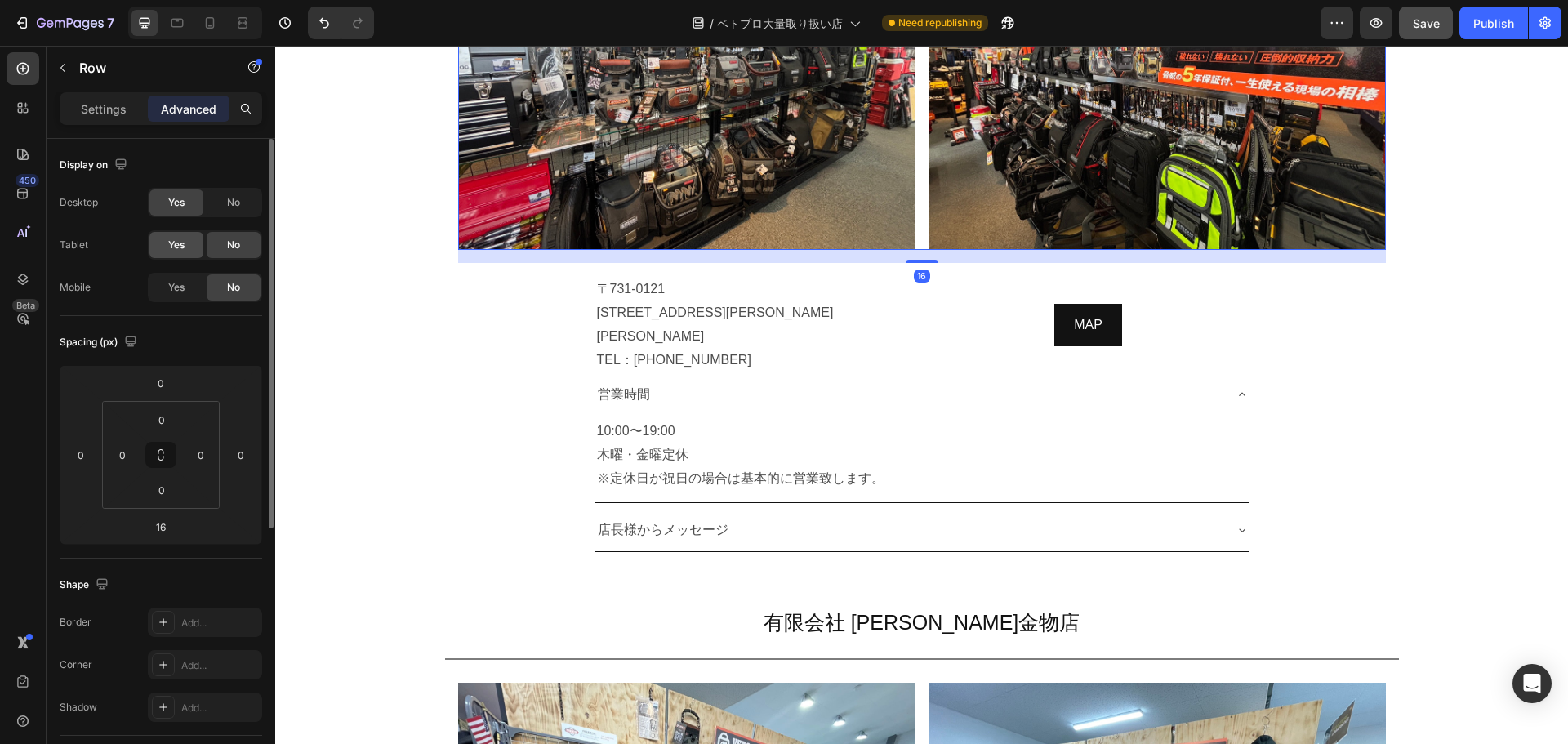
click at [174, 245] on span "Yes" at bounding box center [176, 244] width 16 height 15
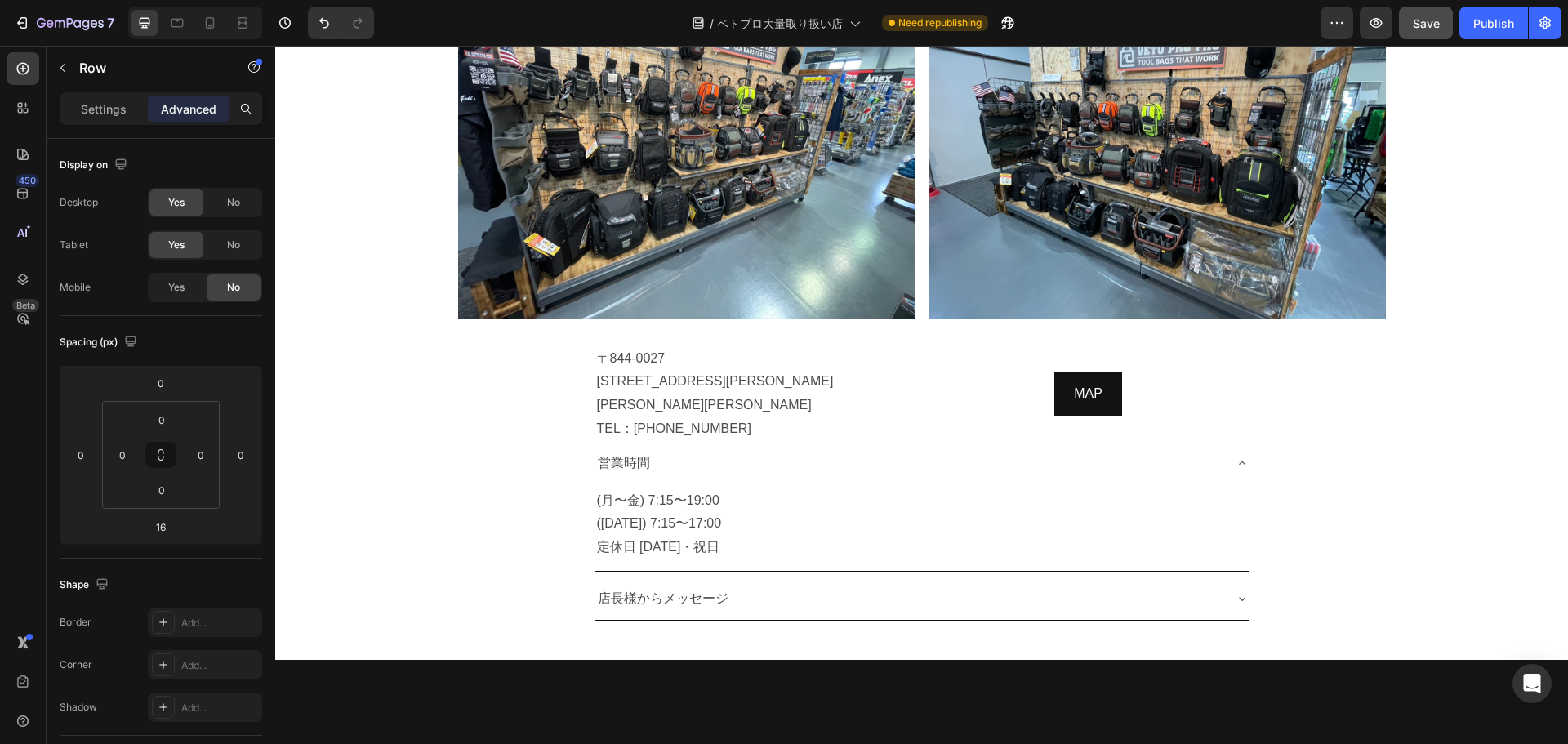
scroll to position [11495, 0]
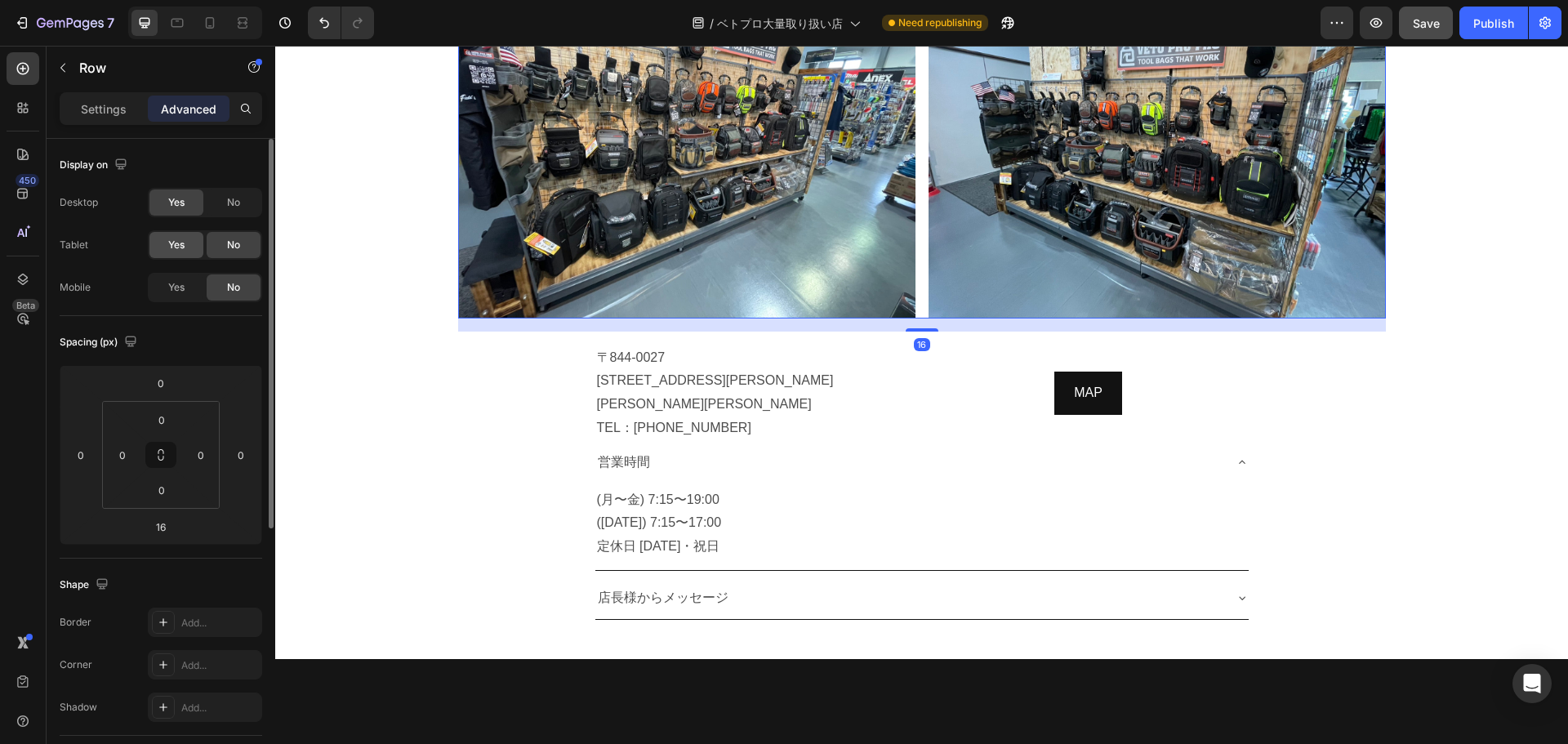
click at [174, 256] on div "Yes" at bounding box center [176, 244] width 54 height 26
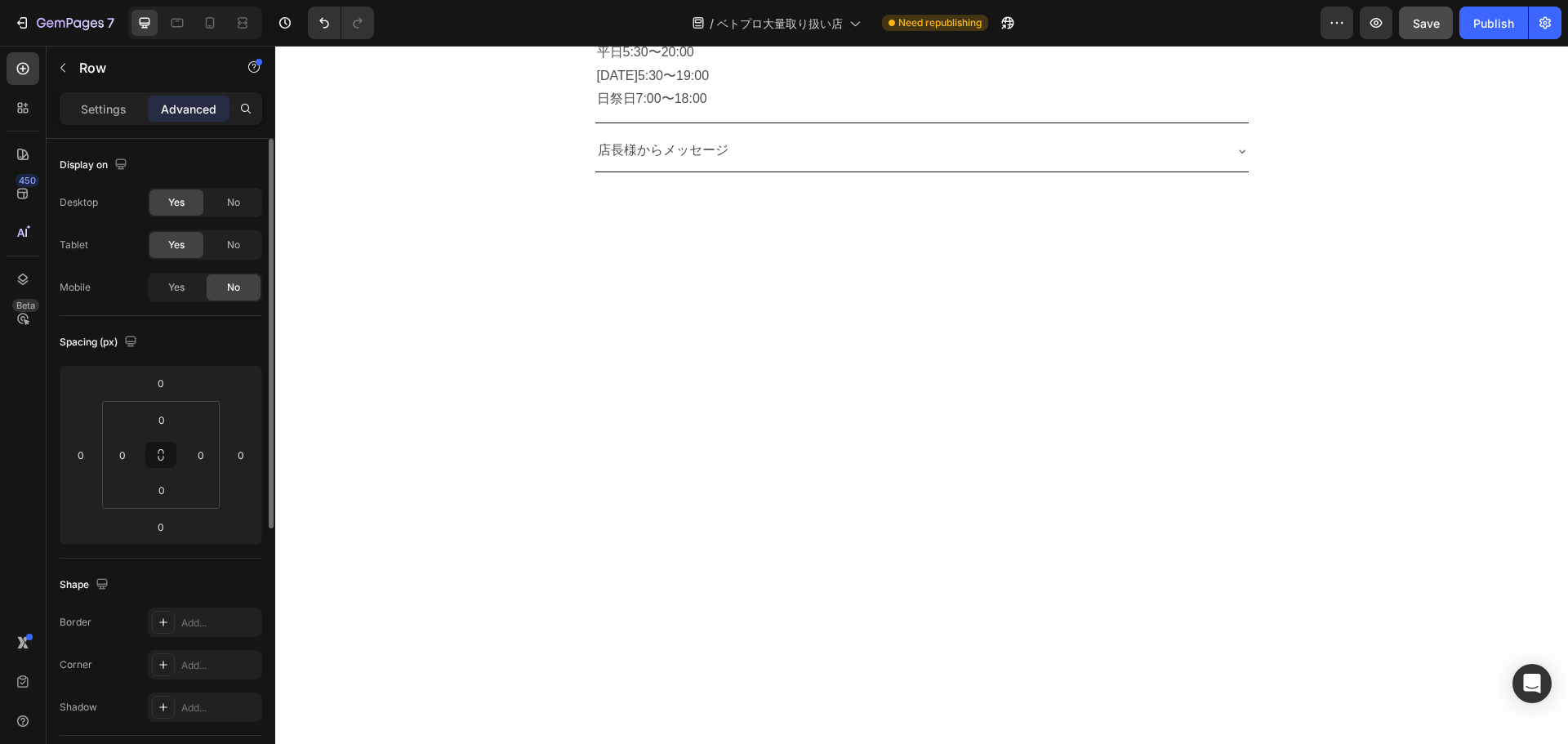
scroll to position [2053, 0]
click at [189, 23] on div at bounding box center [176, 22] width 26 height 26
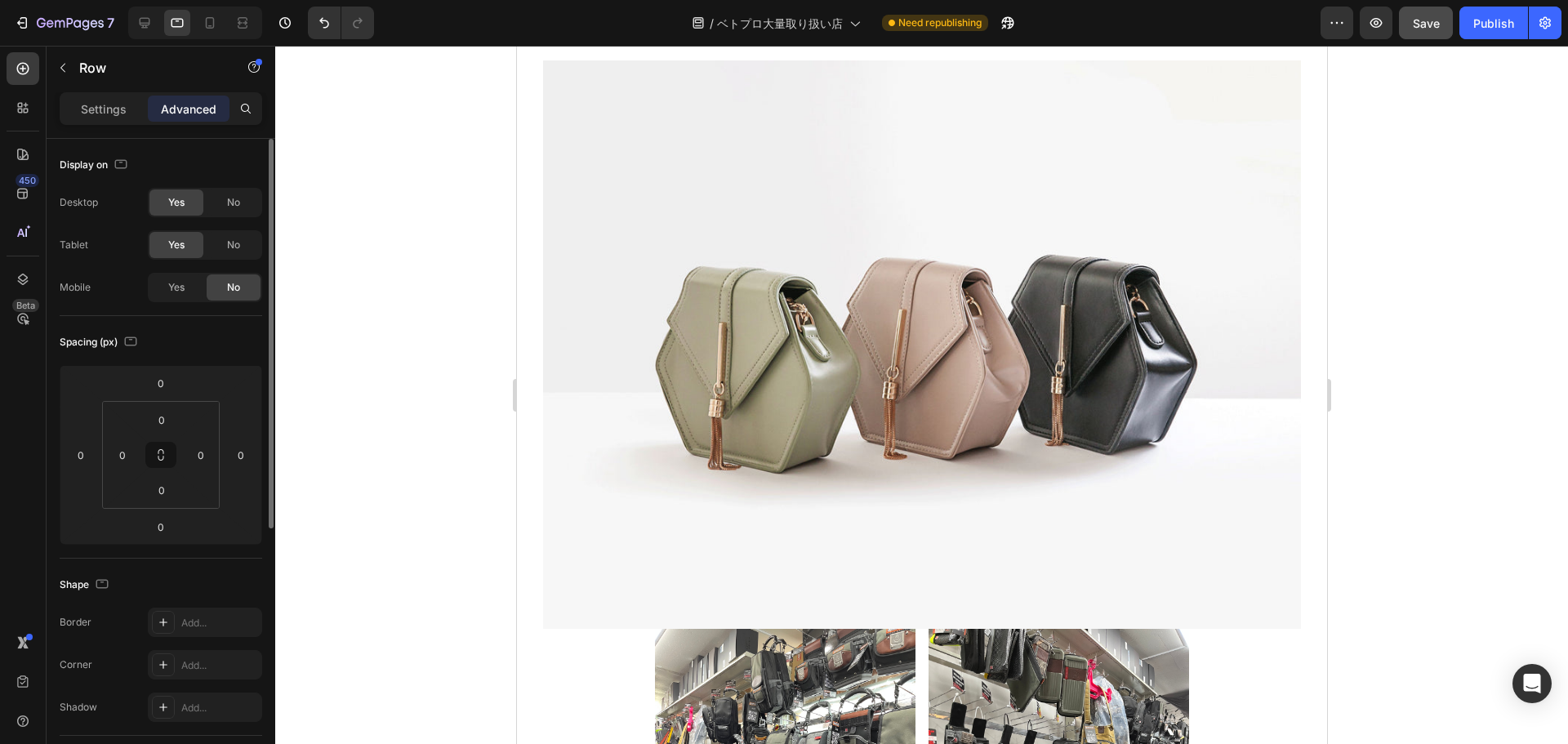
scroll to position [3208, 0]
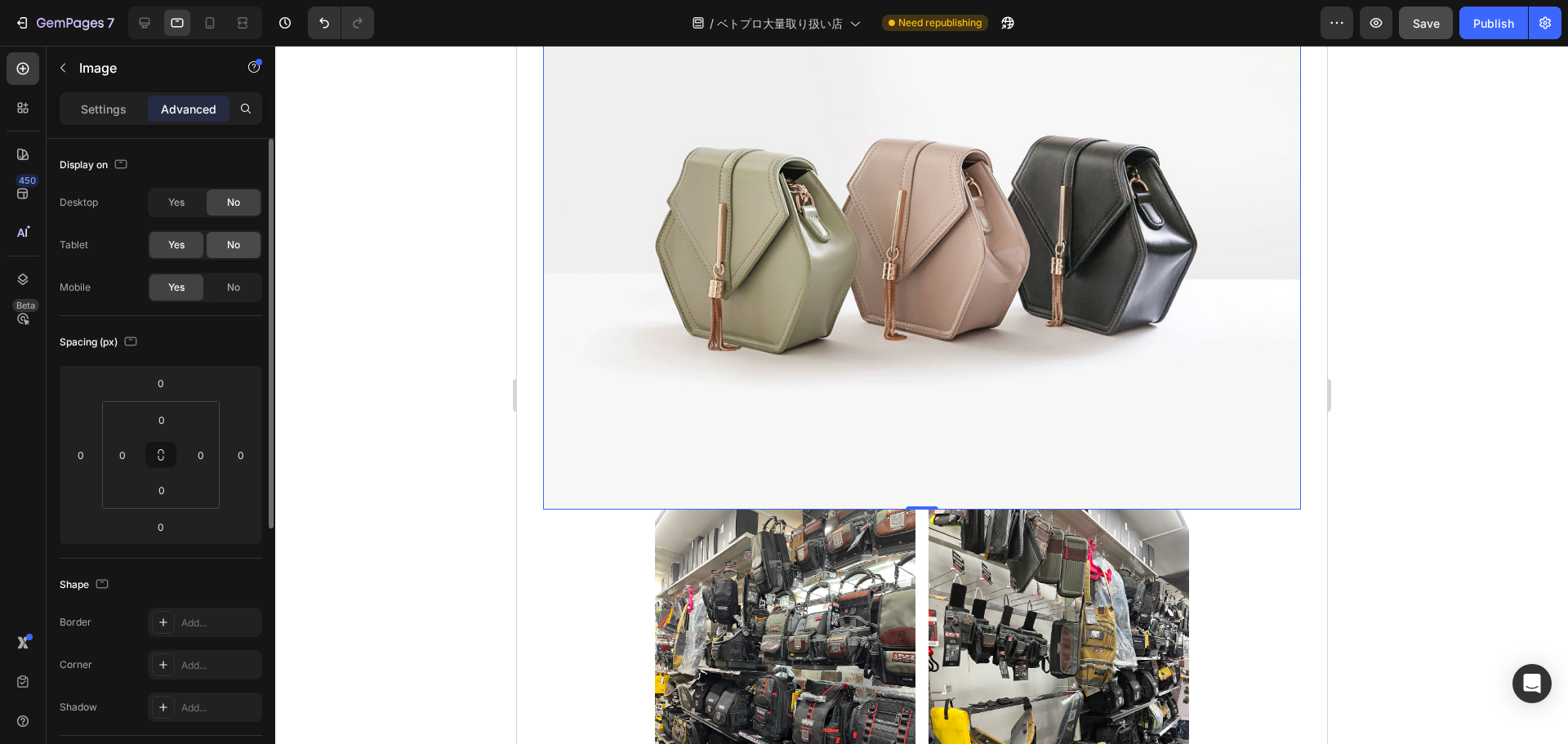
click at [248, 251] on div "No" at bounding box center [233, 244] width 54 height 26
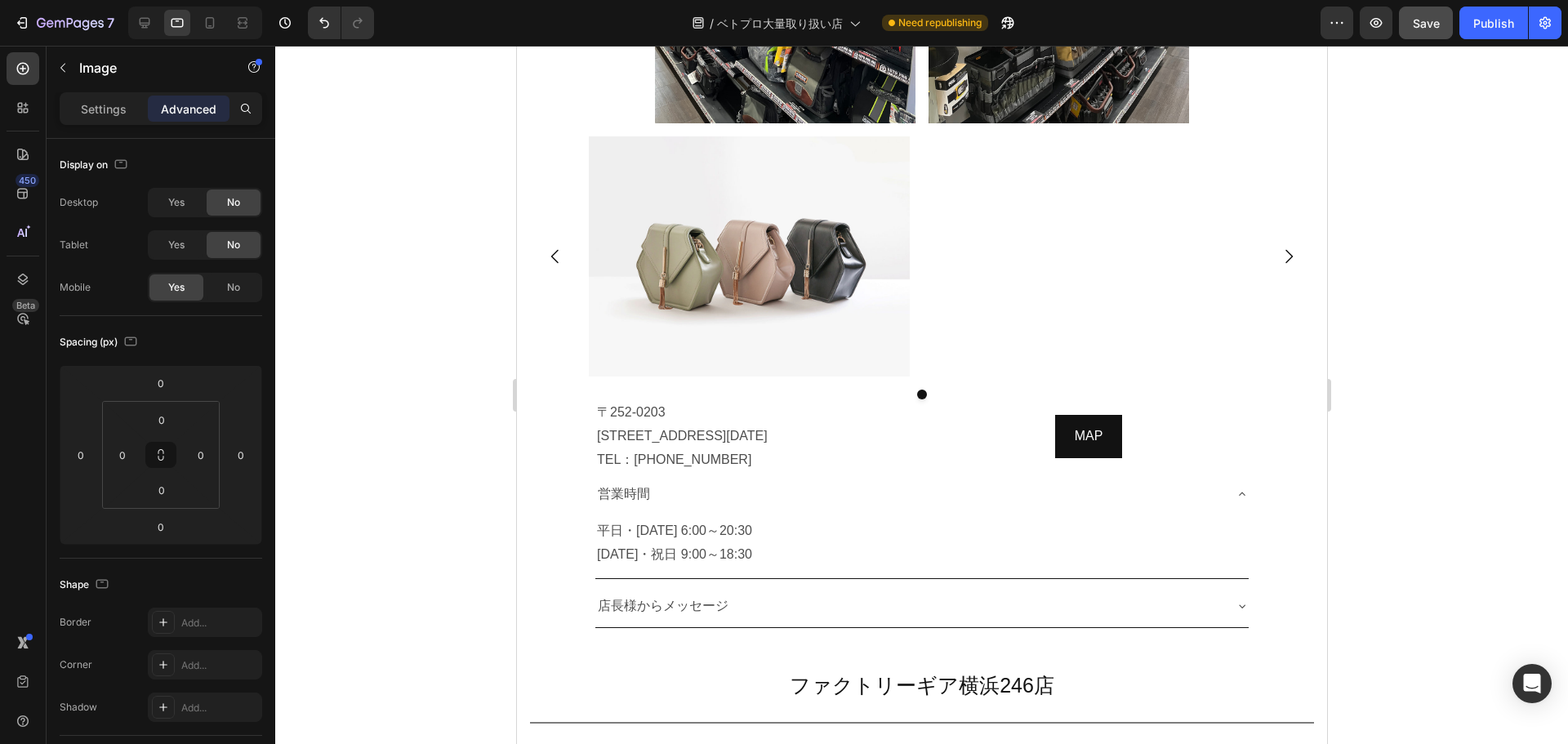
scroll to position [3401, 0]
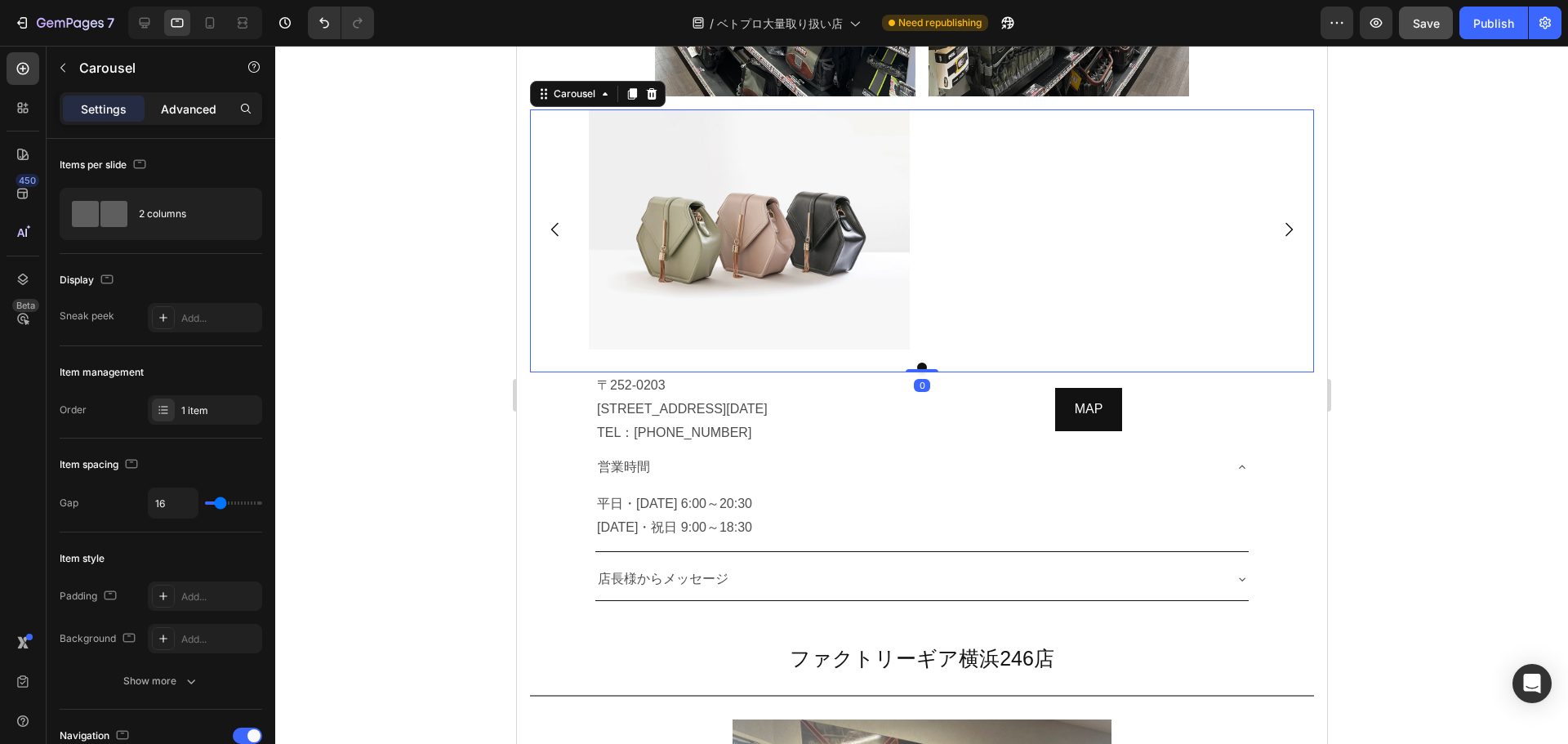
click at [200, 103] on p "Advanced" at bounding box center [188, 109] width 55 height 17
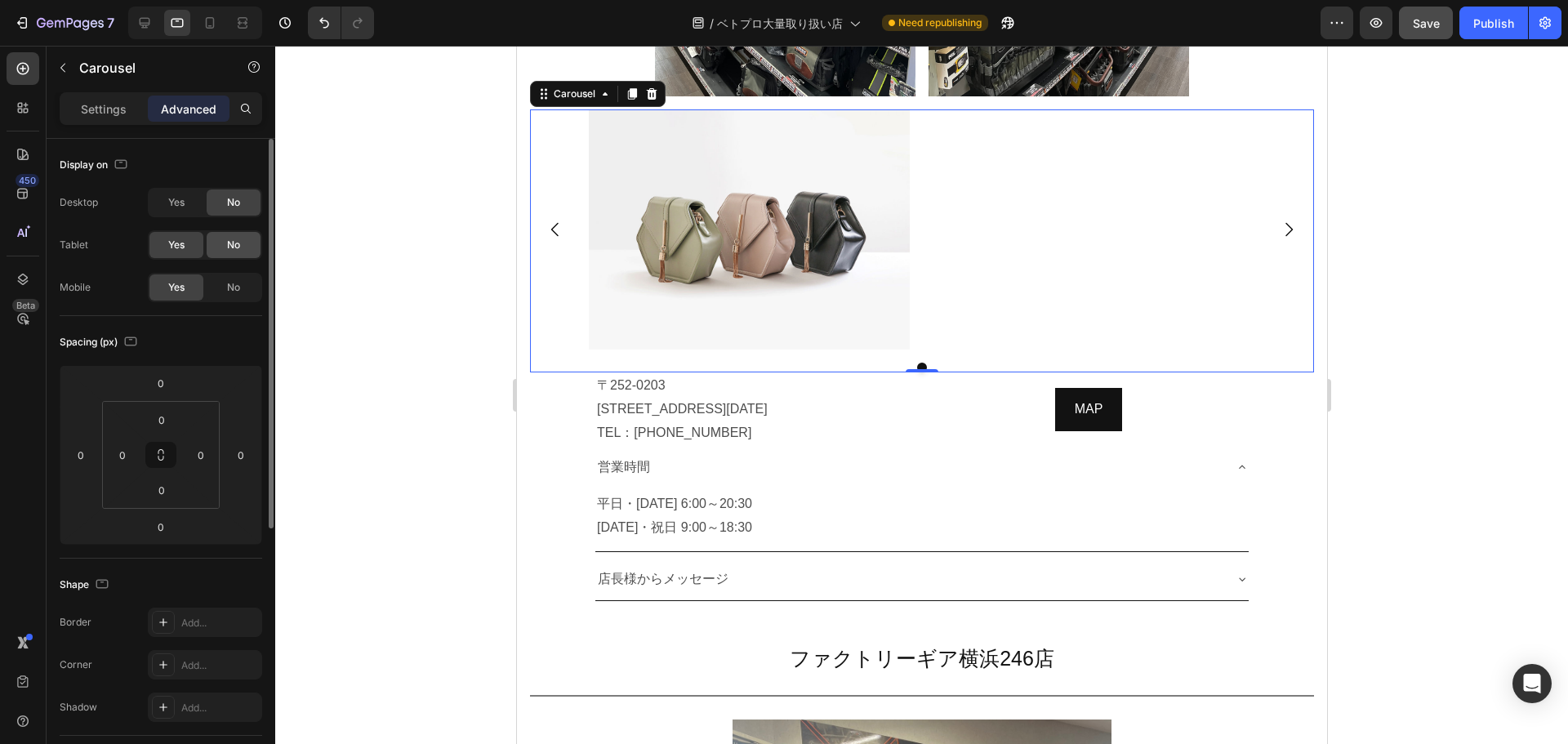
click at [241, 242] on div "No" at bounding box center [233, 244] width 54 height 26
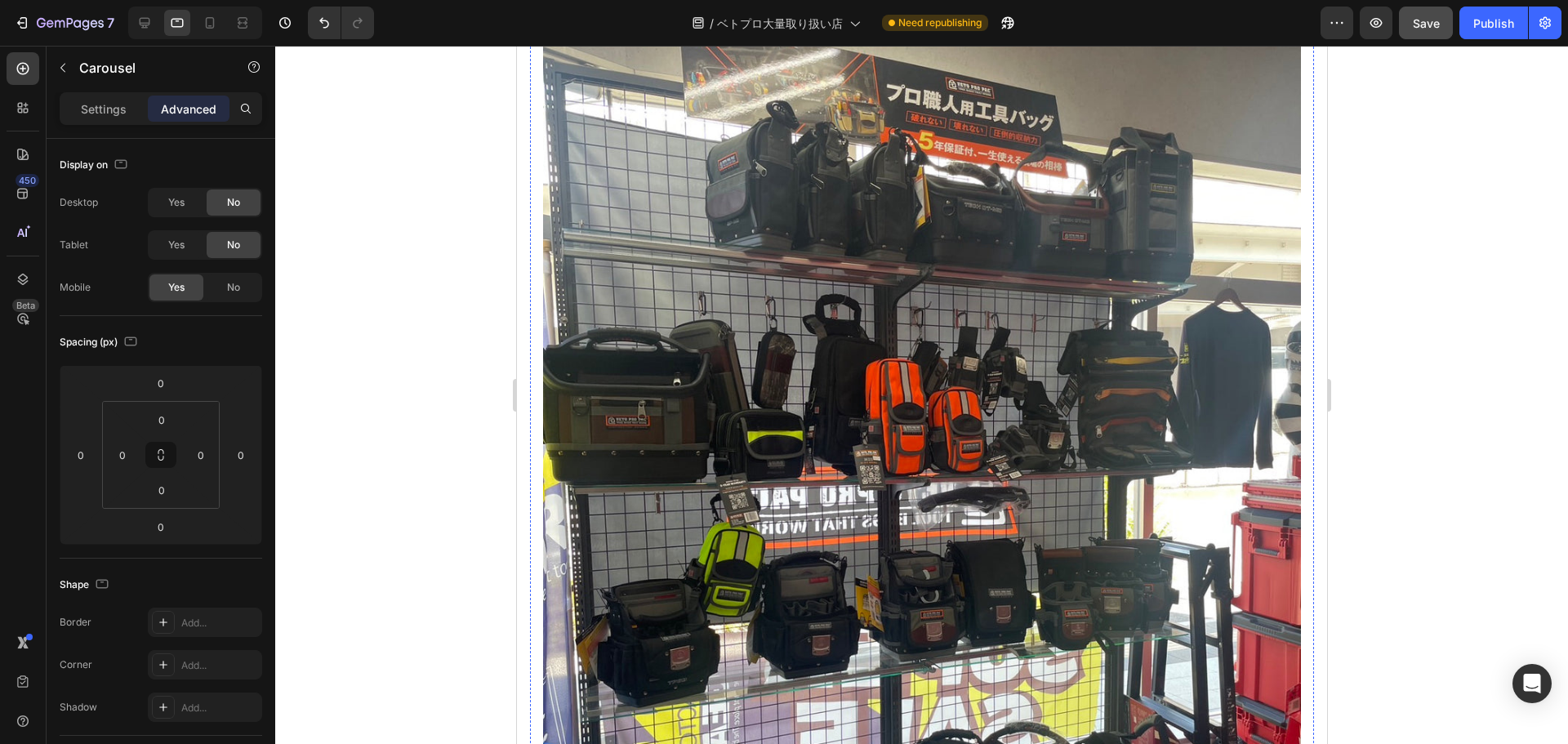
scroll to position [4262, 0]
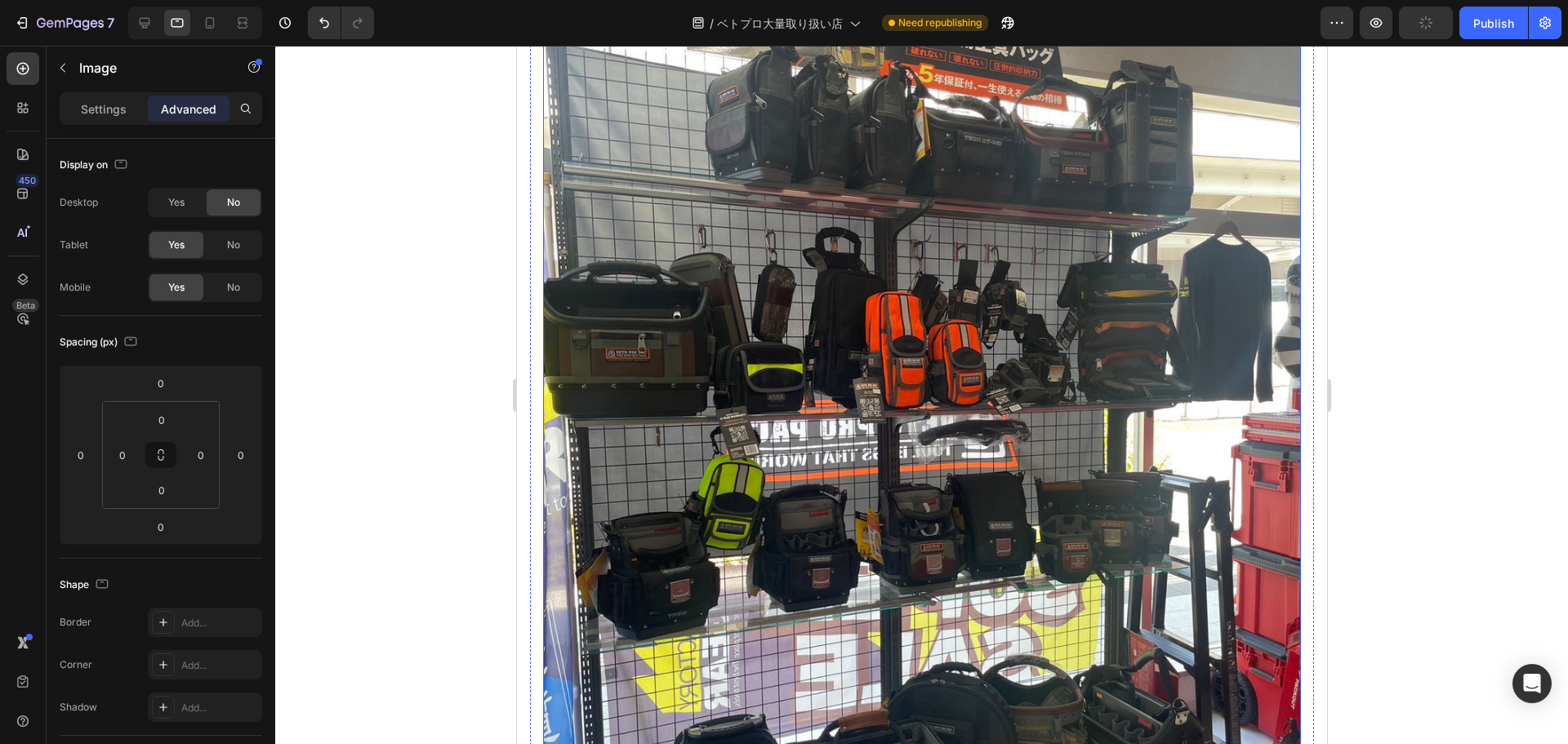
click at [952, 336] on img at bounding box center [921, 455] width 758 height 1010
click at [242, 242] on div "No" at bounding box center [233, 244] width 54 height 26
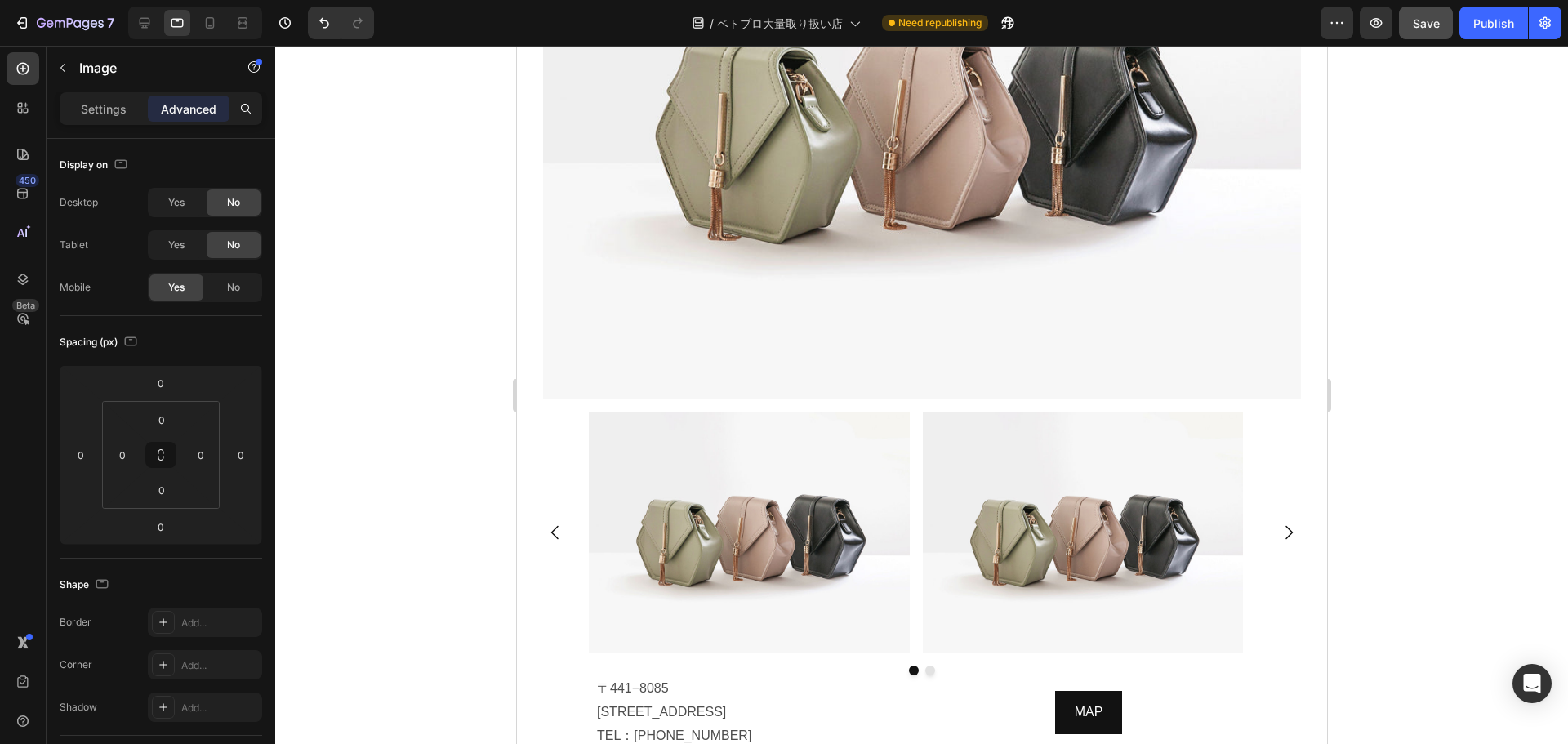
scroll to position [5490, 0]
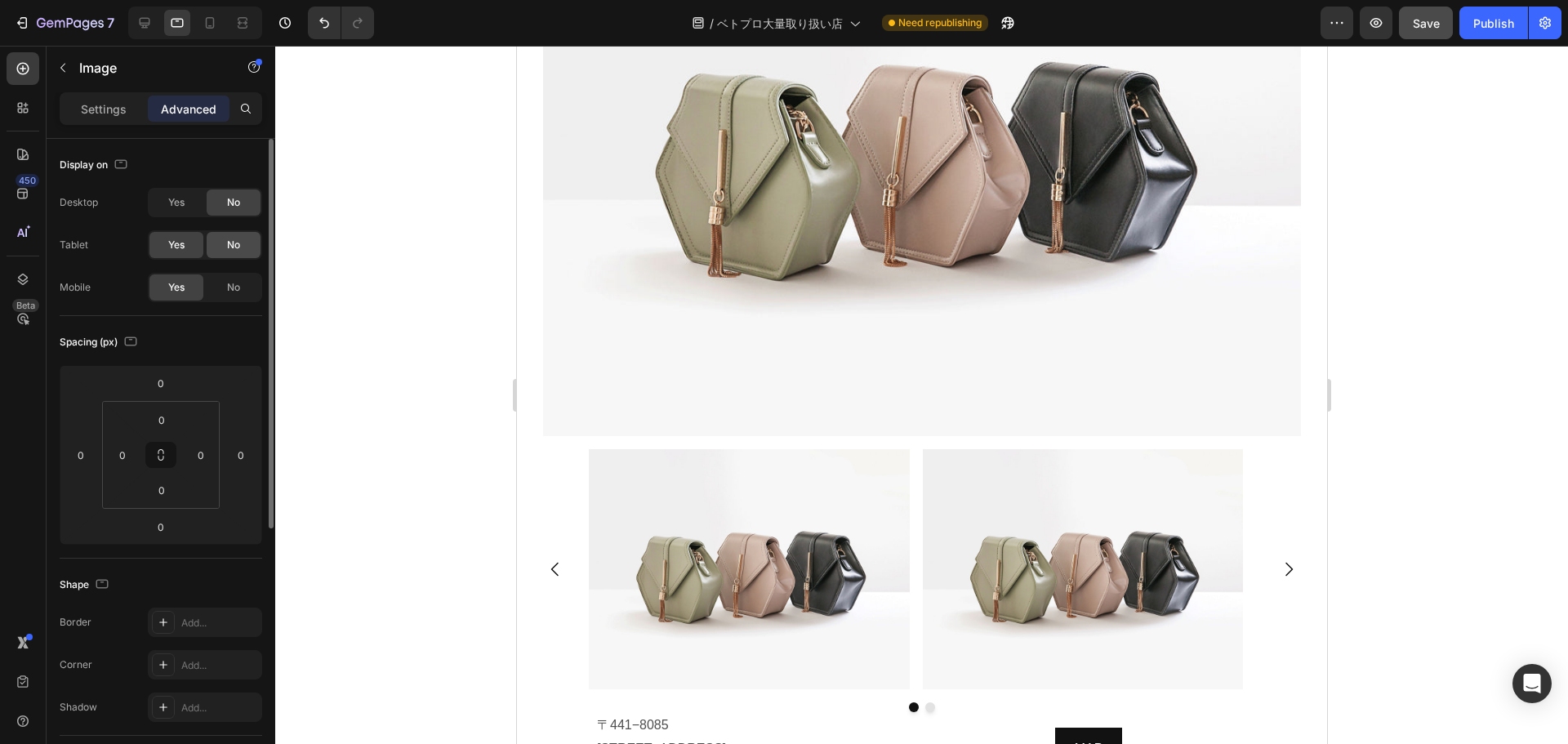
click at [229, 256] on div "No" at bounding box center [233, 244] width 54 height 26
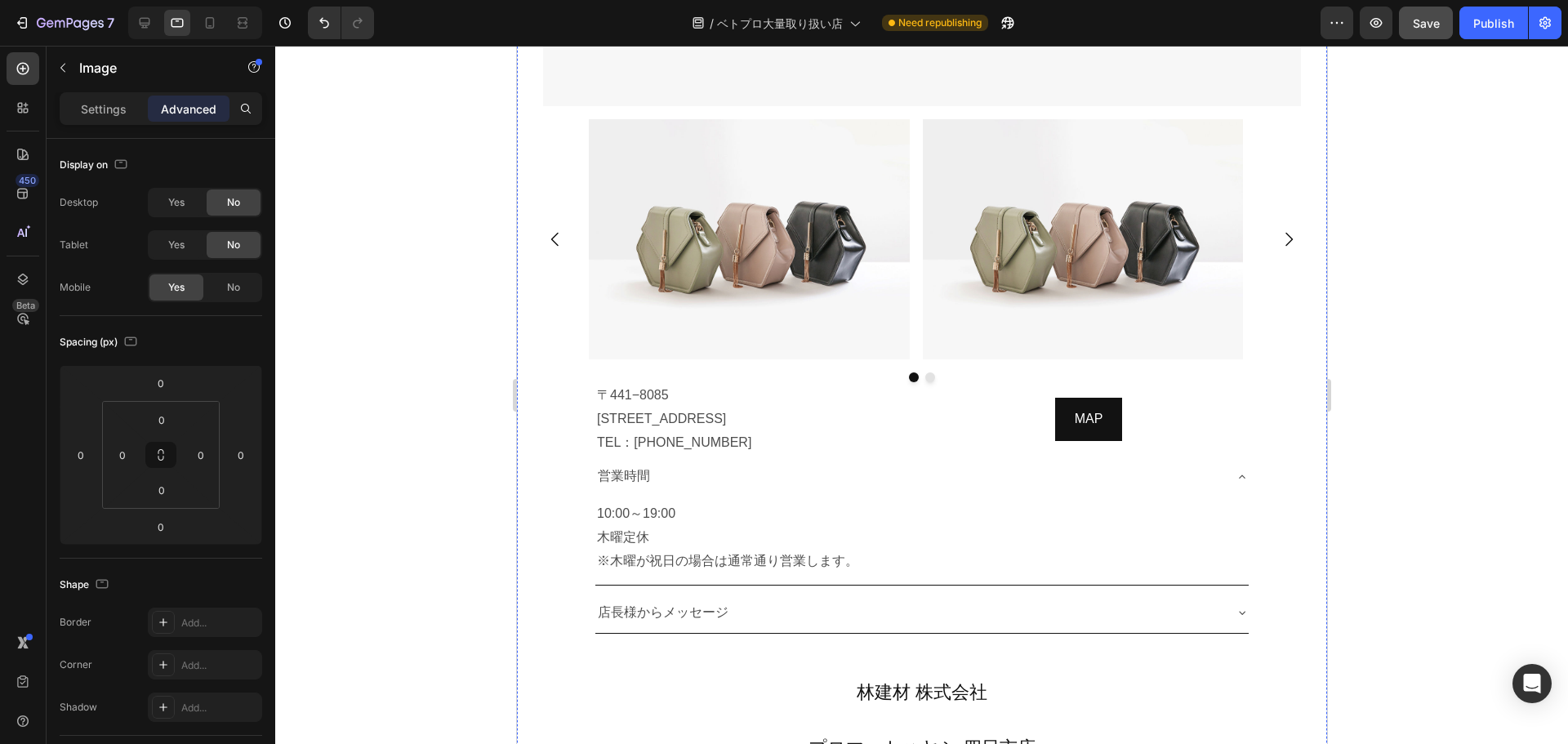
scroll to position [6060, 0]
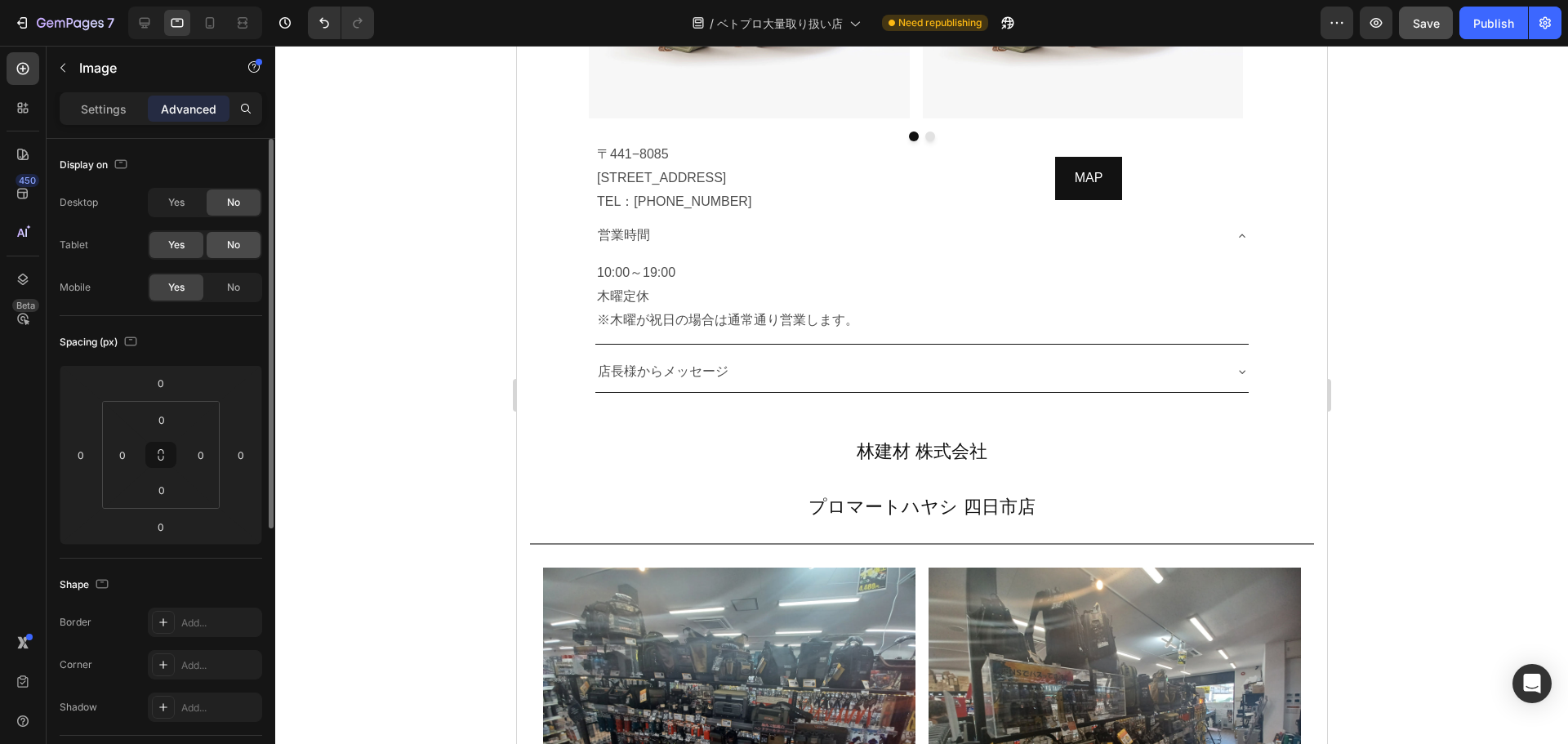
click at [227, 247] on span "No" at bounding box center [232, 244] width 13 height 15
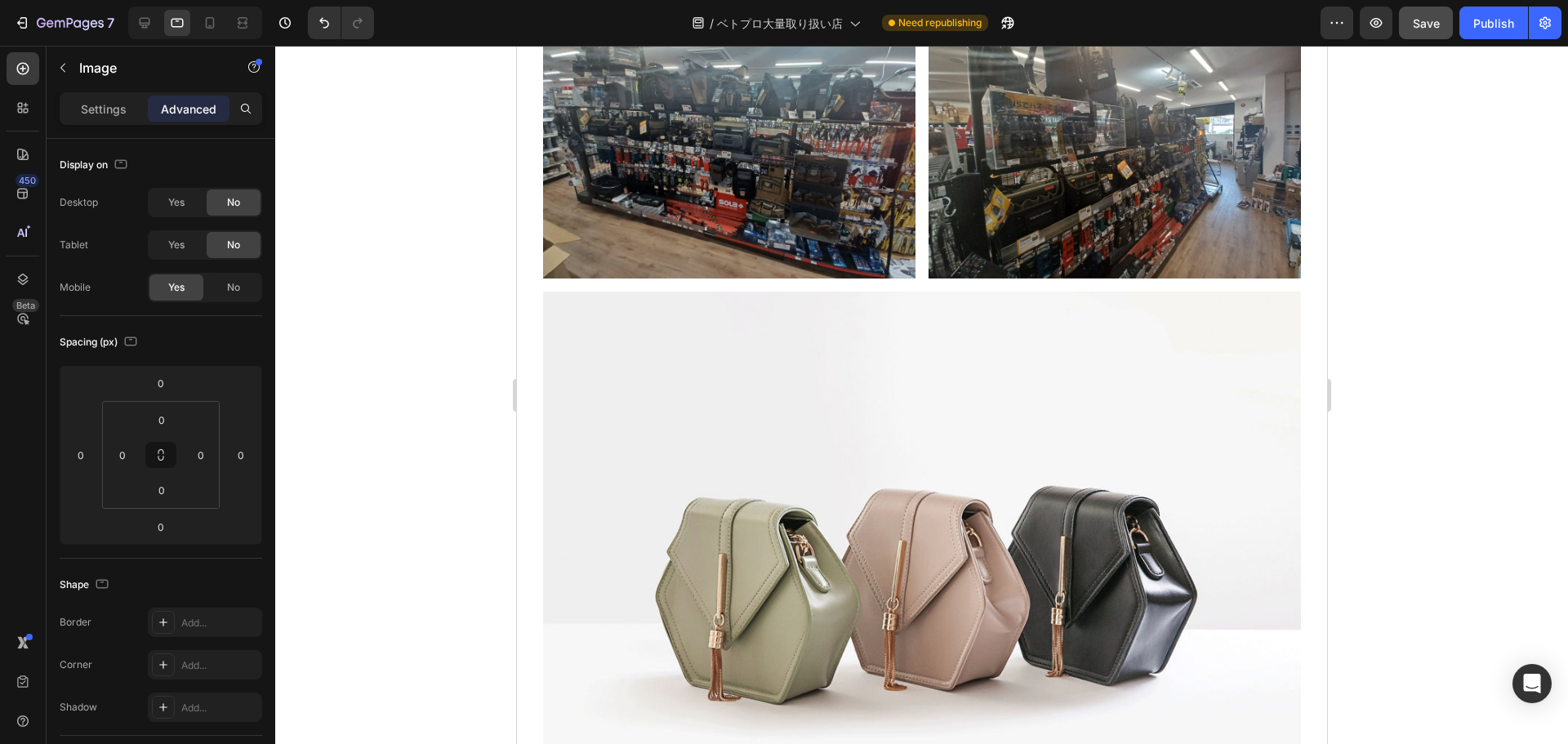
scroll to position [6195, 0]
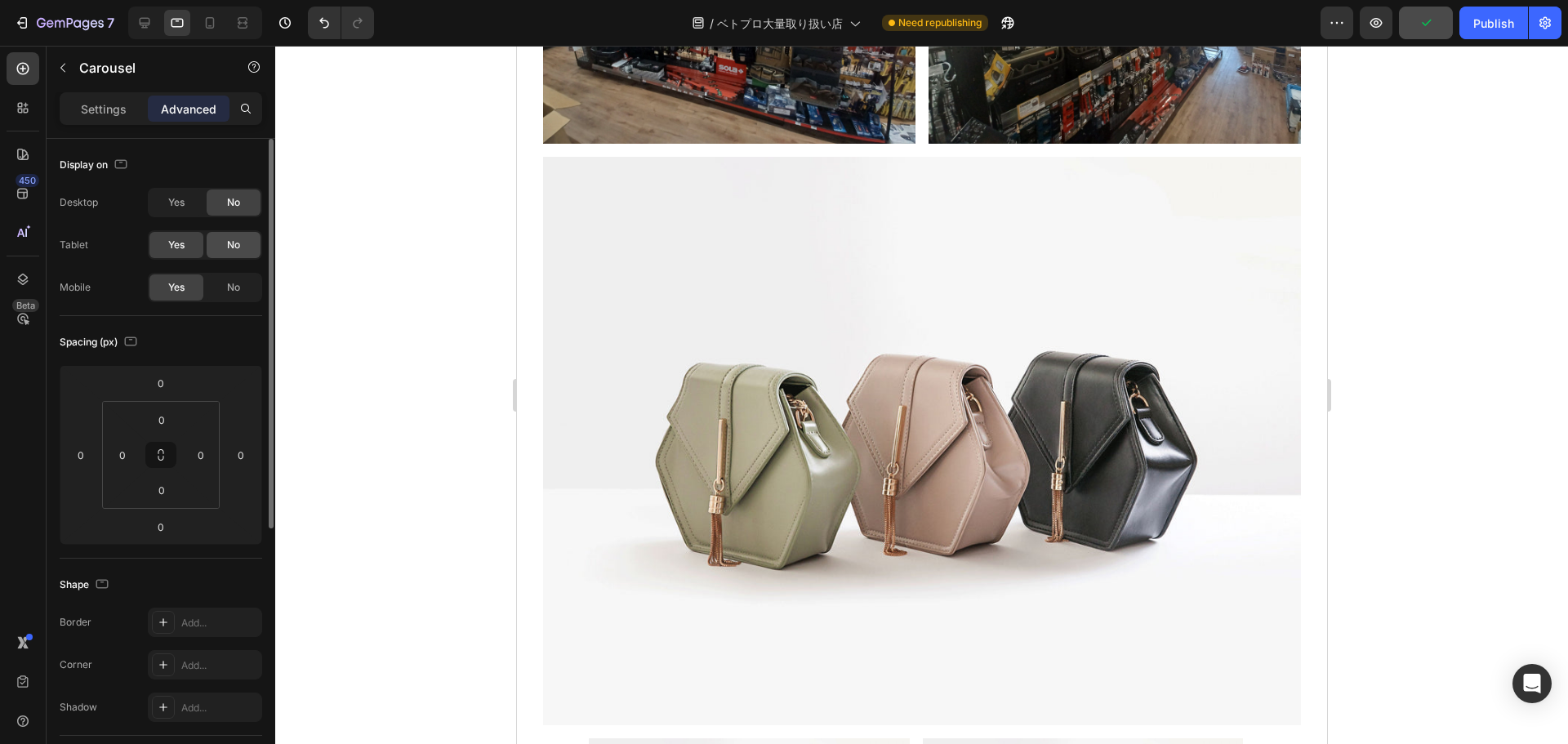
click at [227, 242] on span "No" at bounding box center [232, 244] width 13 height 15
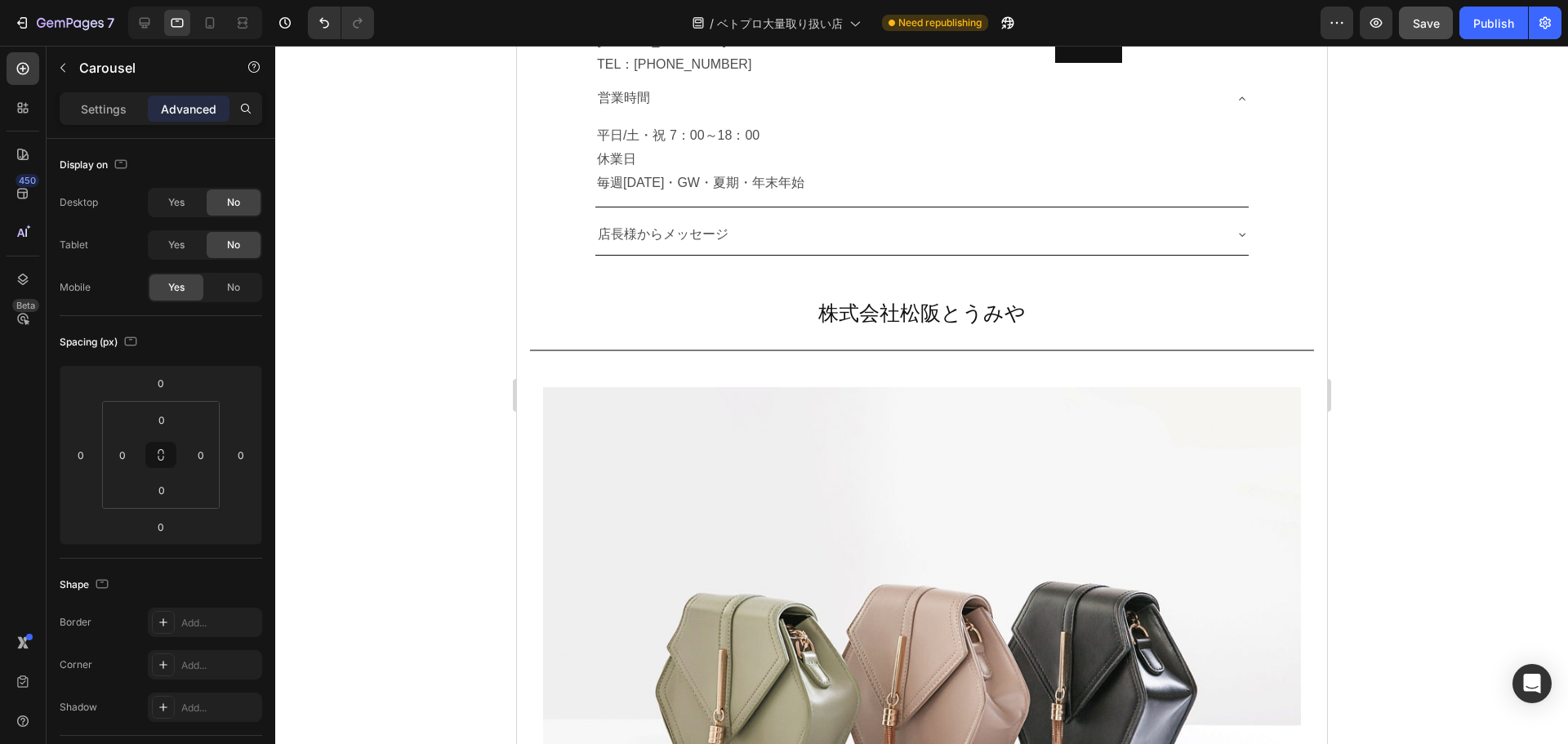
scroll to position [6931, 0]
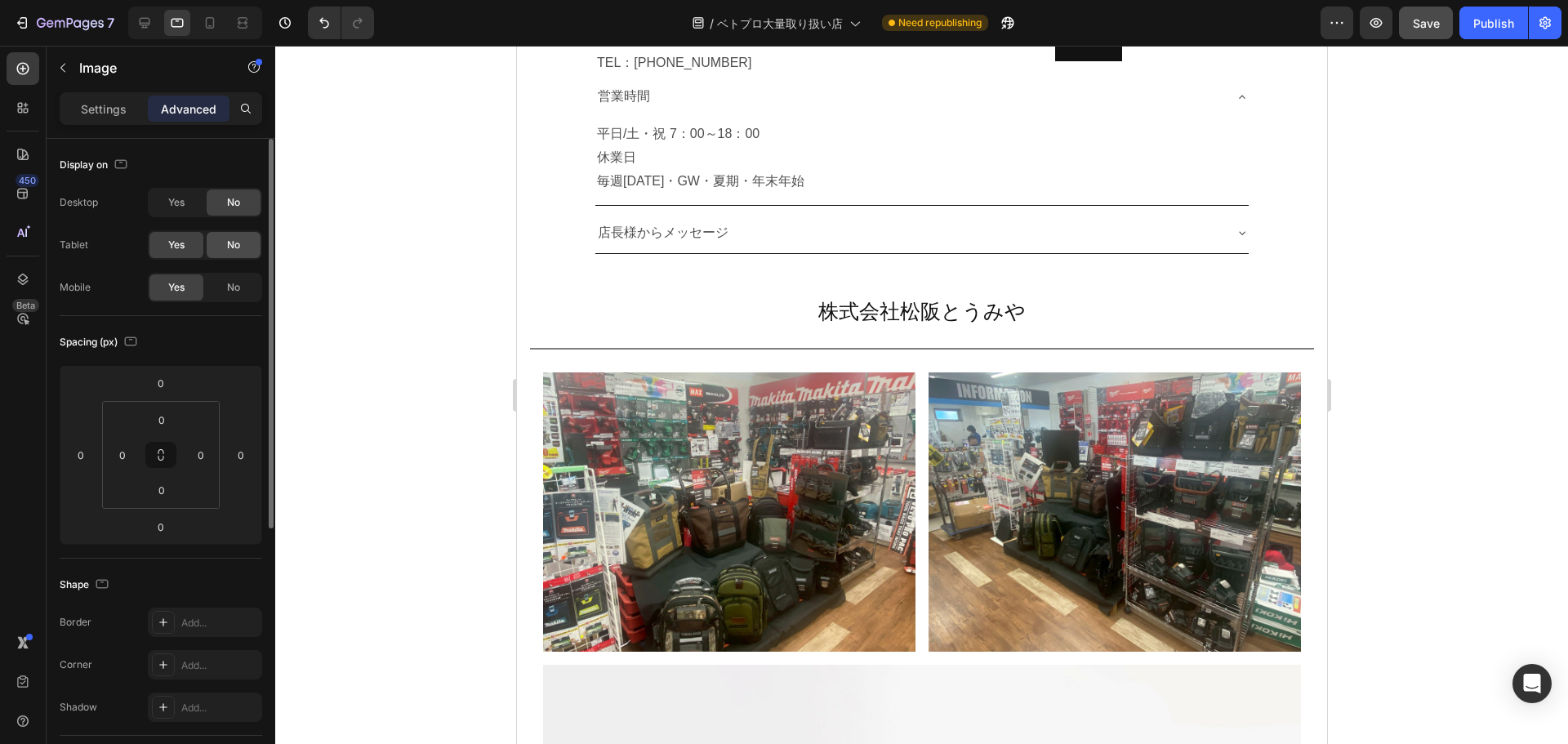
click at [246, 243] on div "No" at bounding box center [233, 244] width 54 height 26
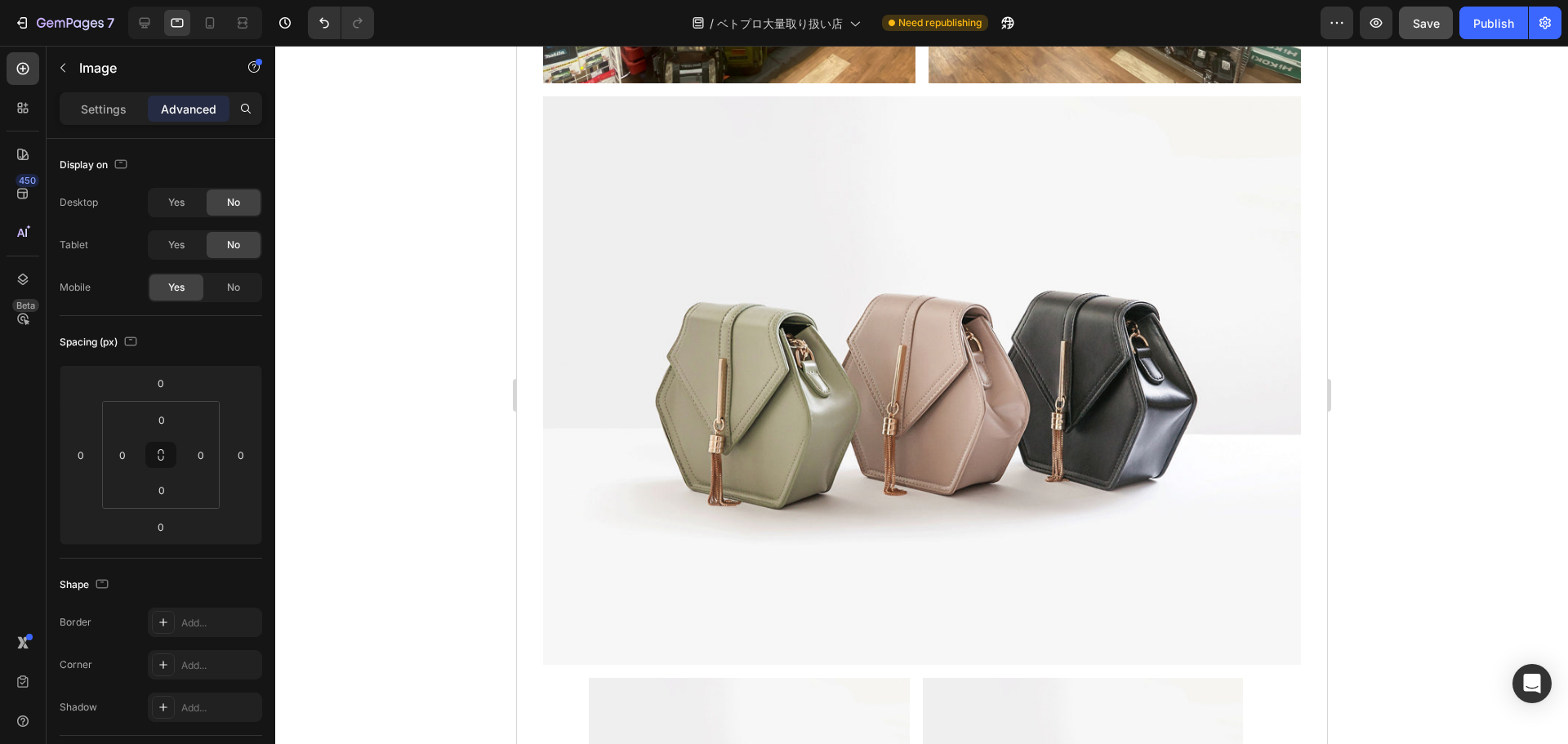
scroll to position [7050, 0]
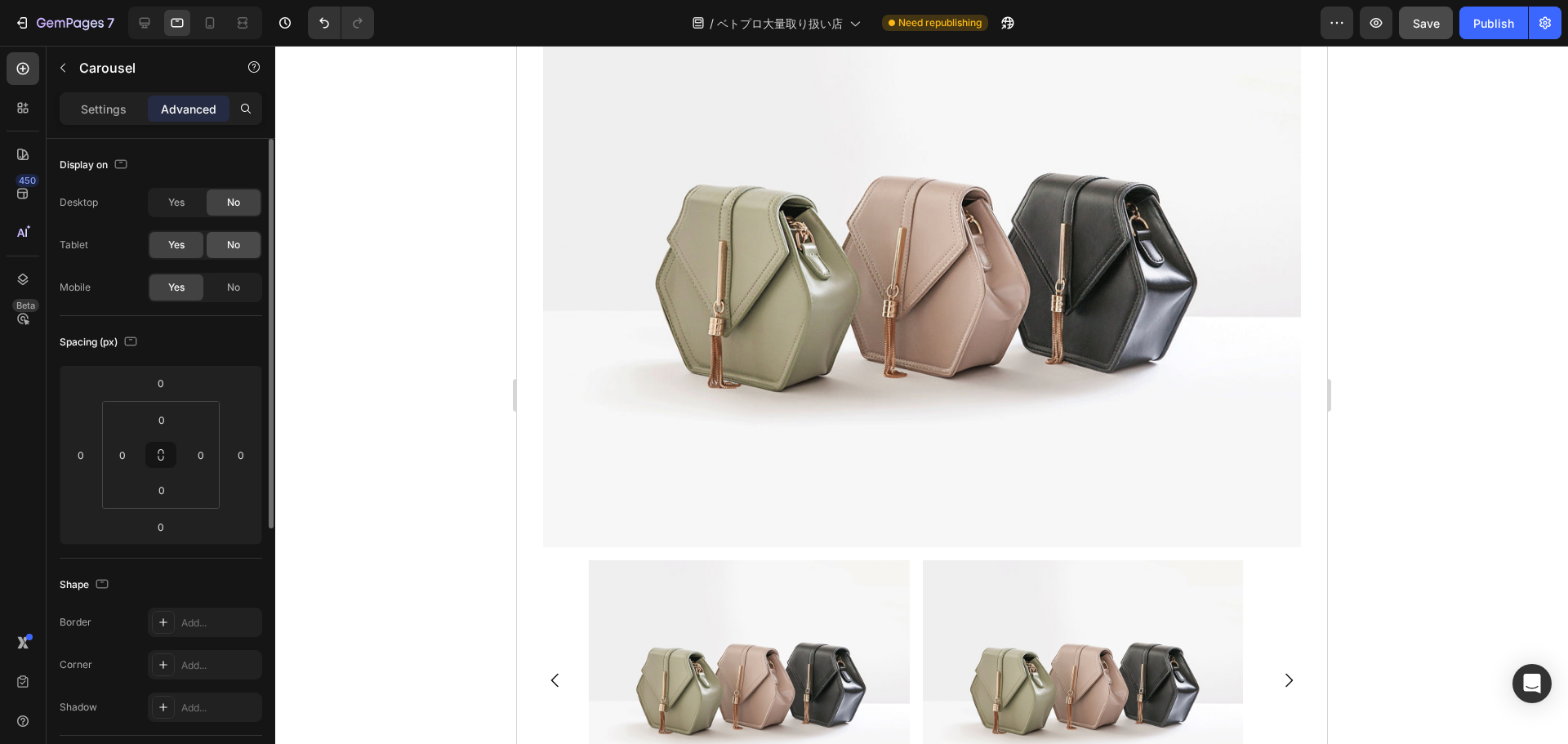
click at [241, 237] on div "No" at bounding box center [233, 244] width 54 height 26
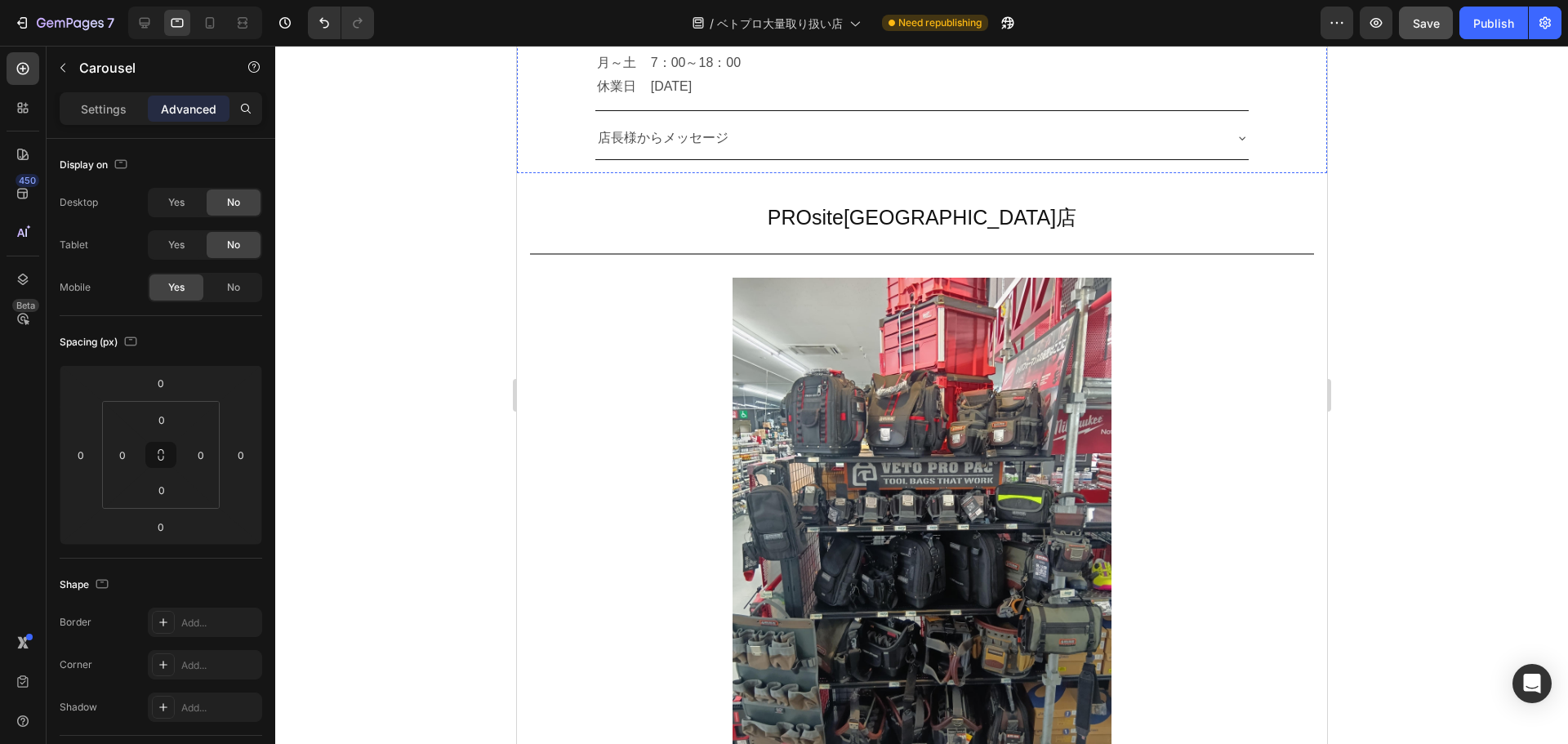
scroll to position [7703, 0]
click at [227, 255] on div "No" at bounding box center [233, 244] width 54 height 26
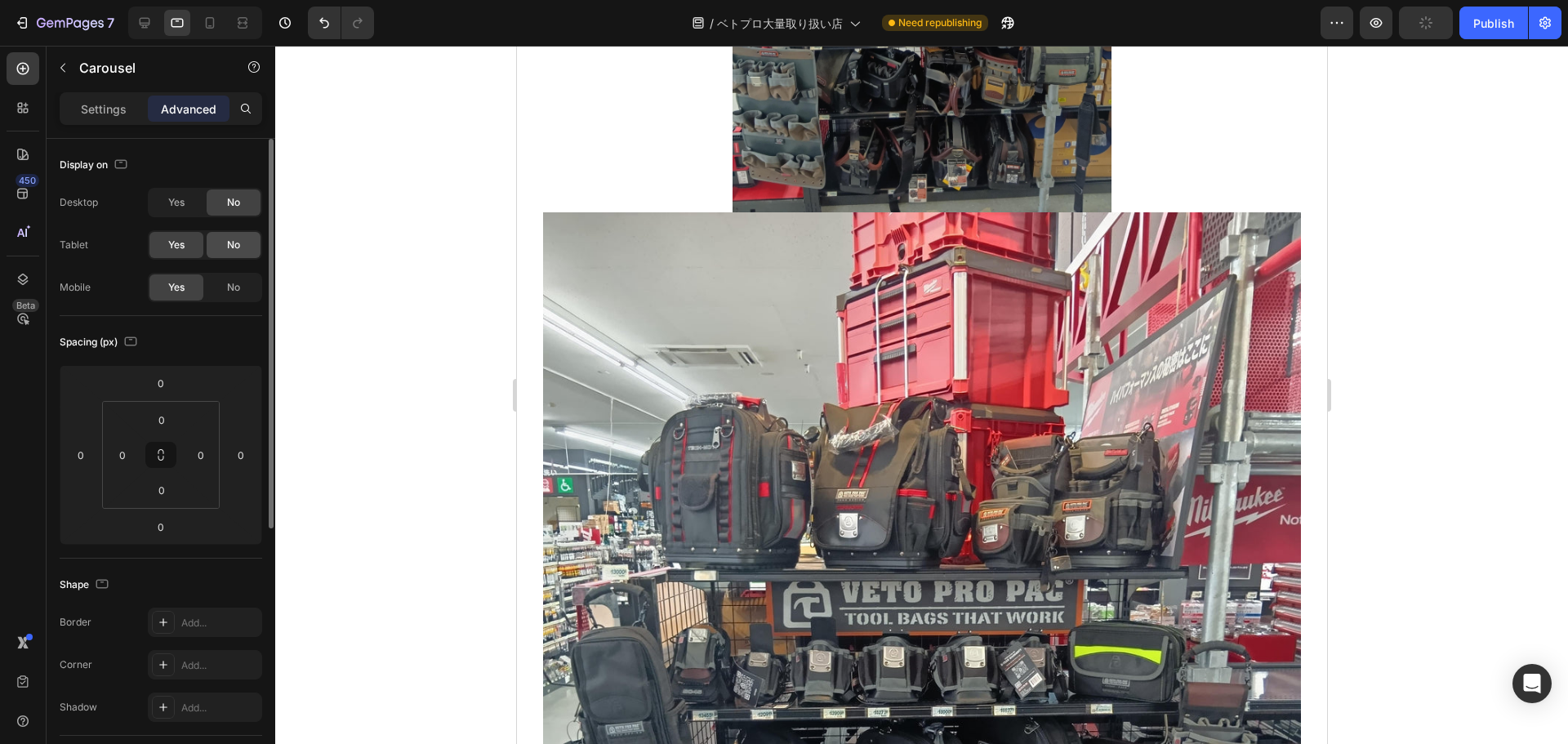
click at [254, 234] on div "No" at bounding box center [233, 244] width 54 height 26
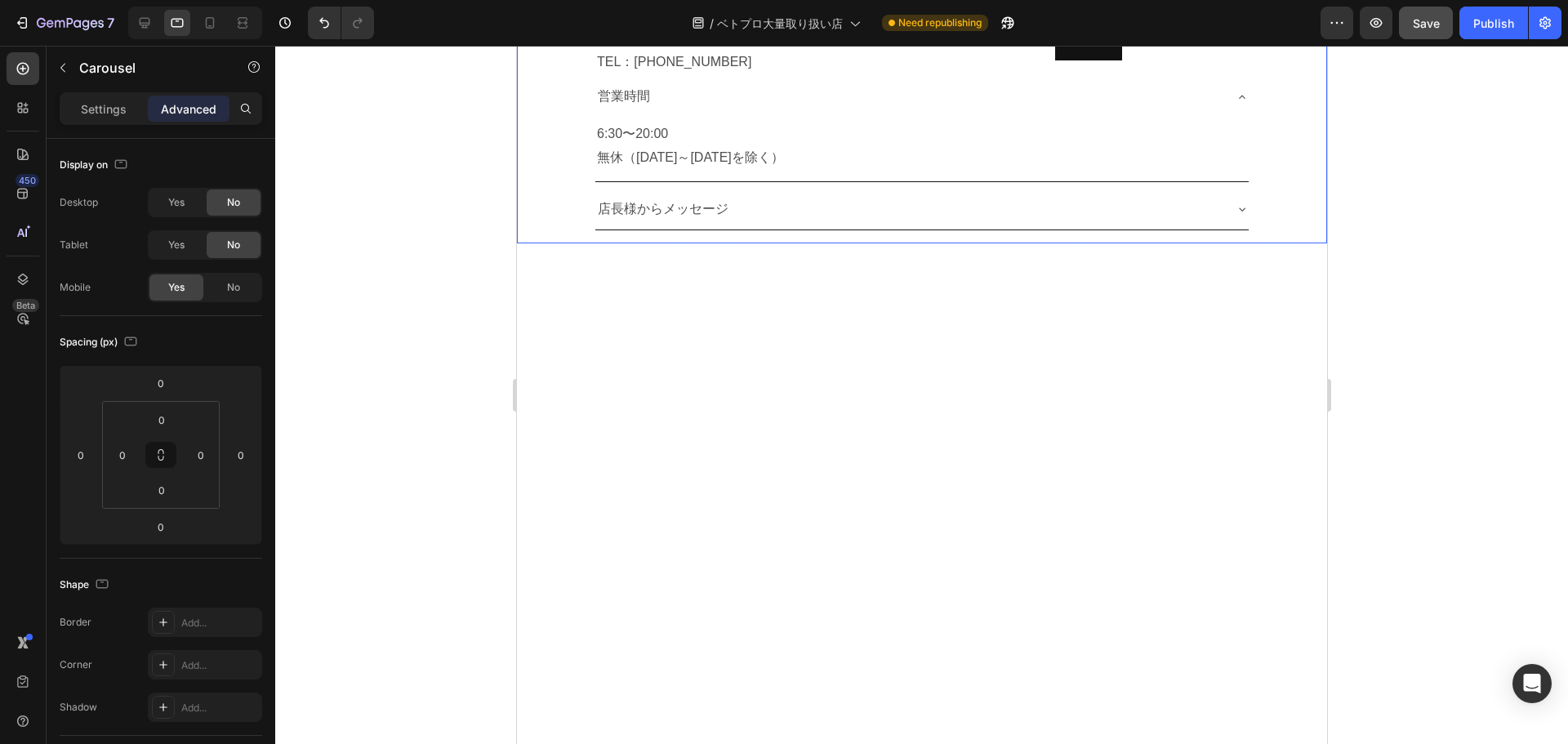
scroll to position [8691, 0]
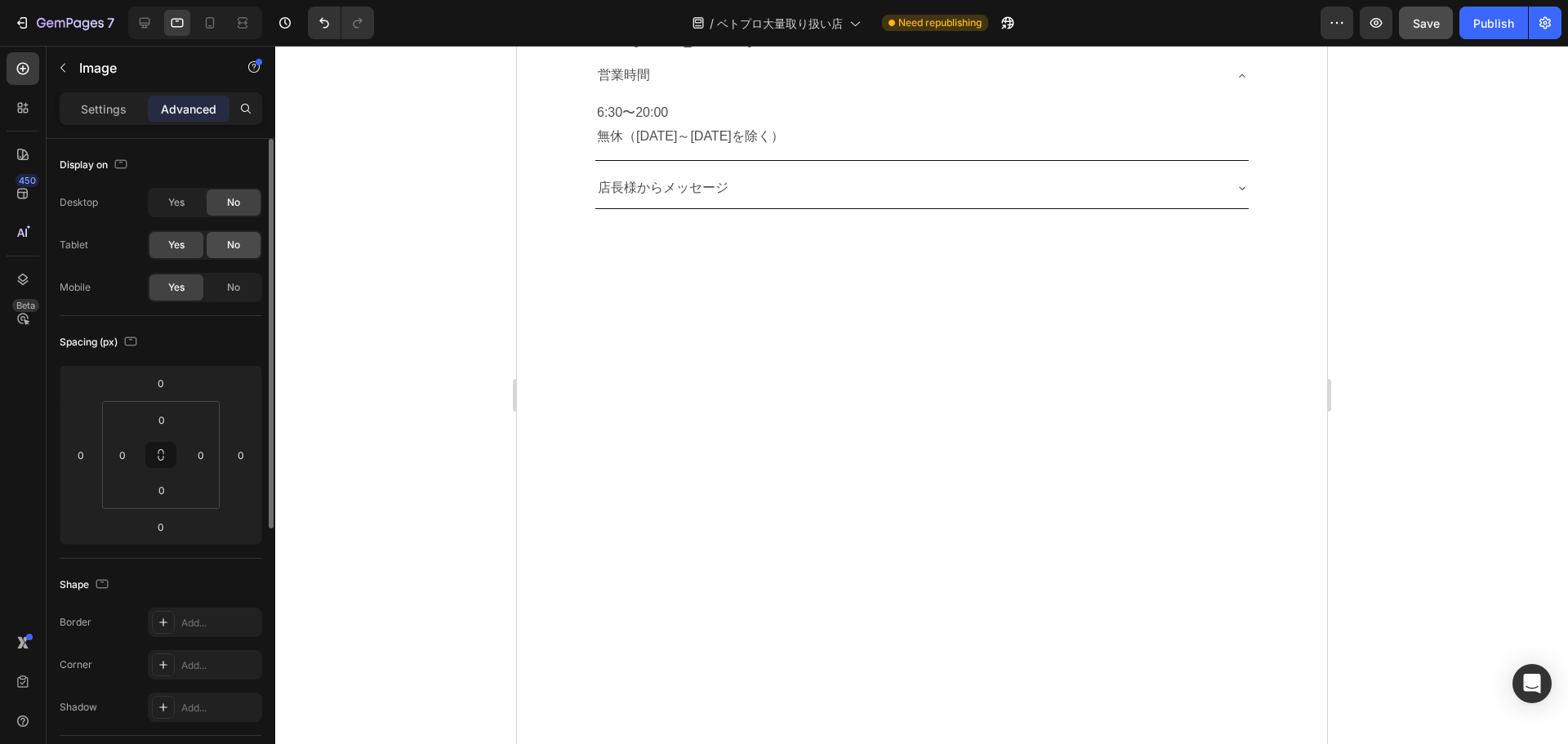
click at [238, 248] on span "No" at bounding box center [232, 244] width 13 height 15
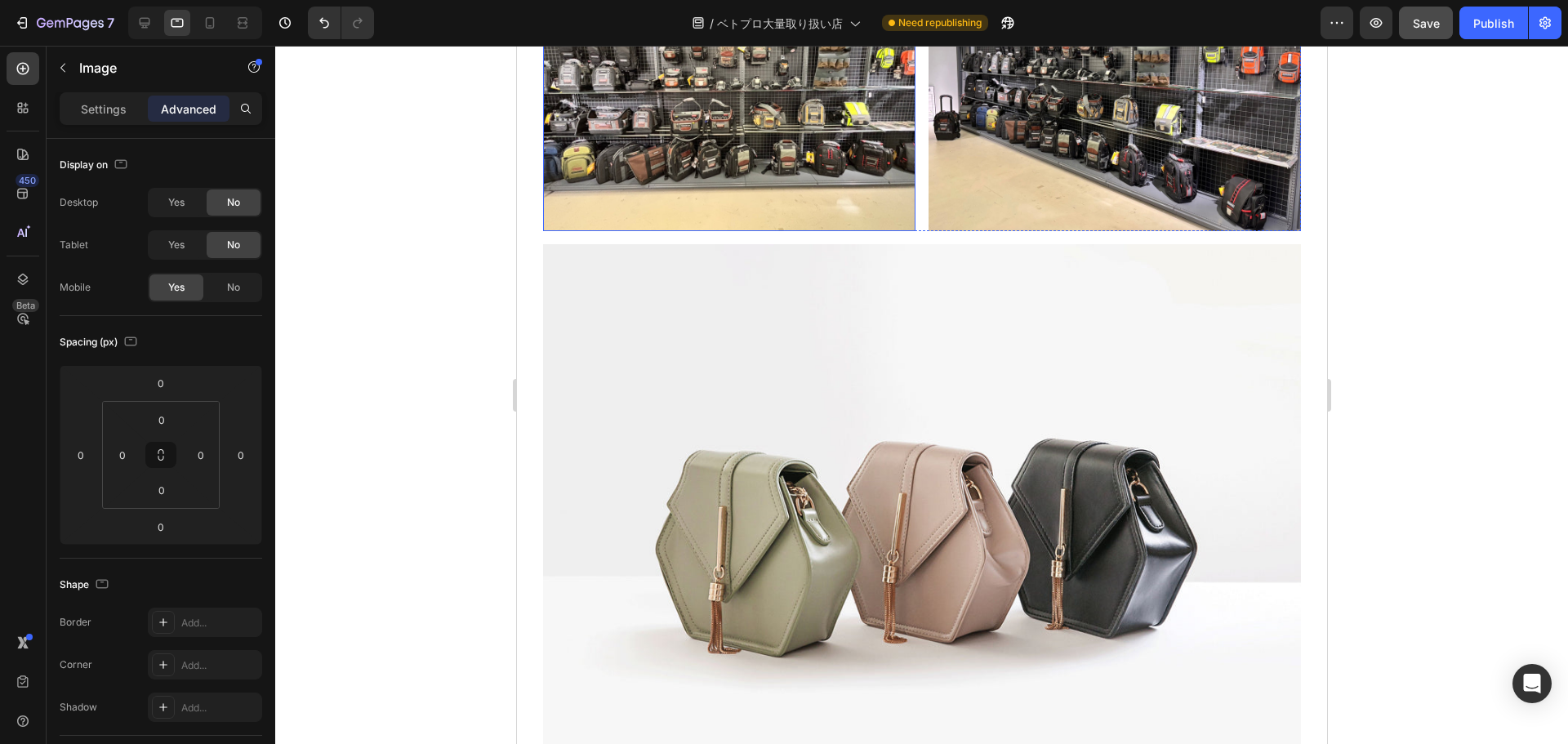
scroll to position [9241, 0]
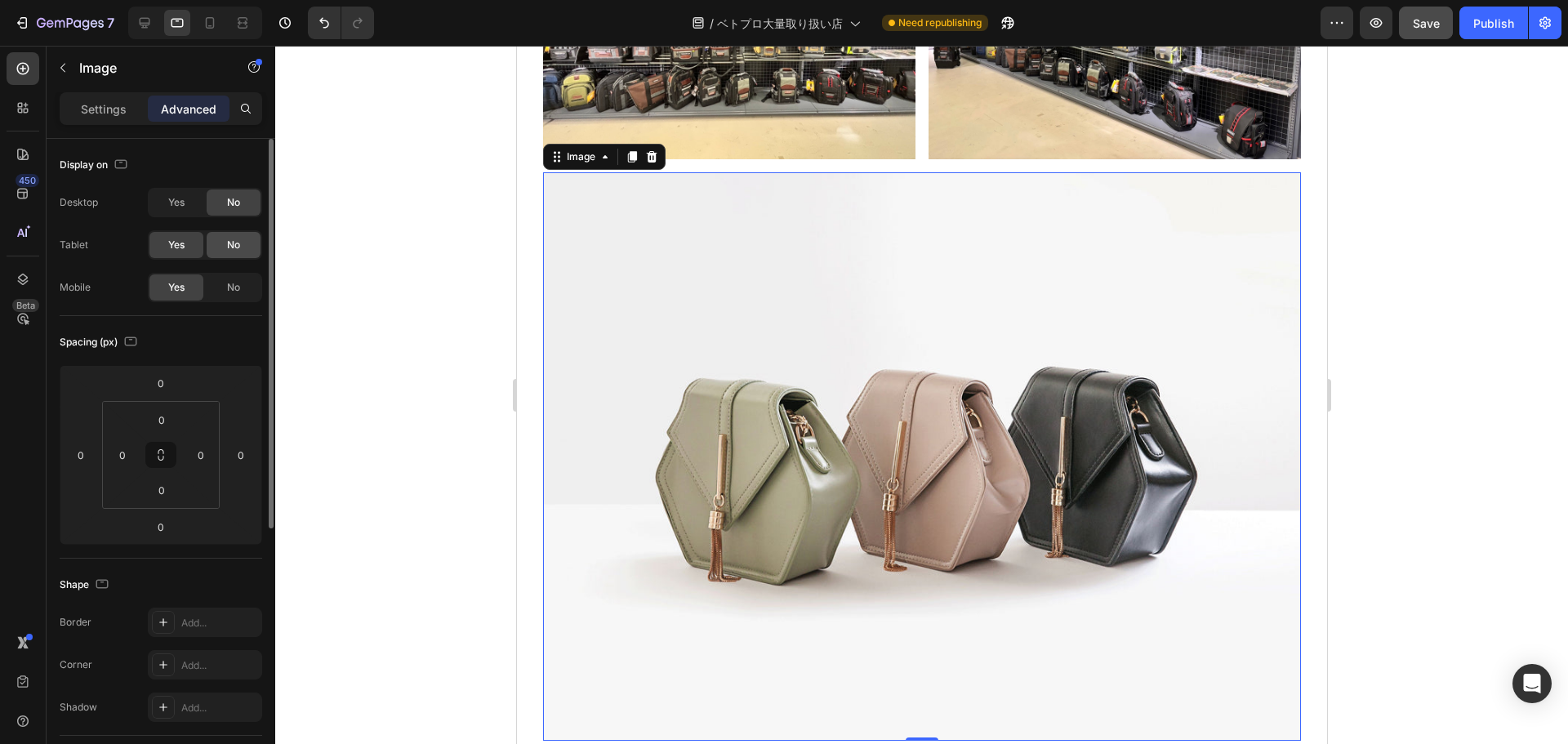
click at [240, 239] on span "No" at bounding box center [232, 244] width 13 height 15
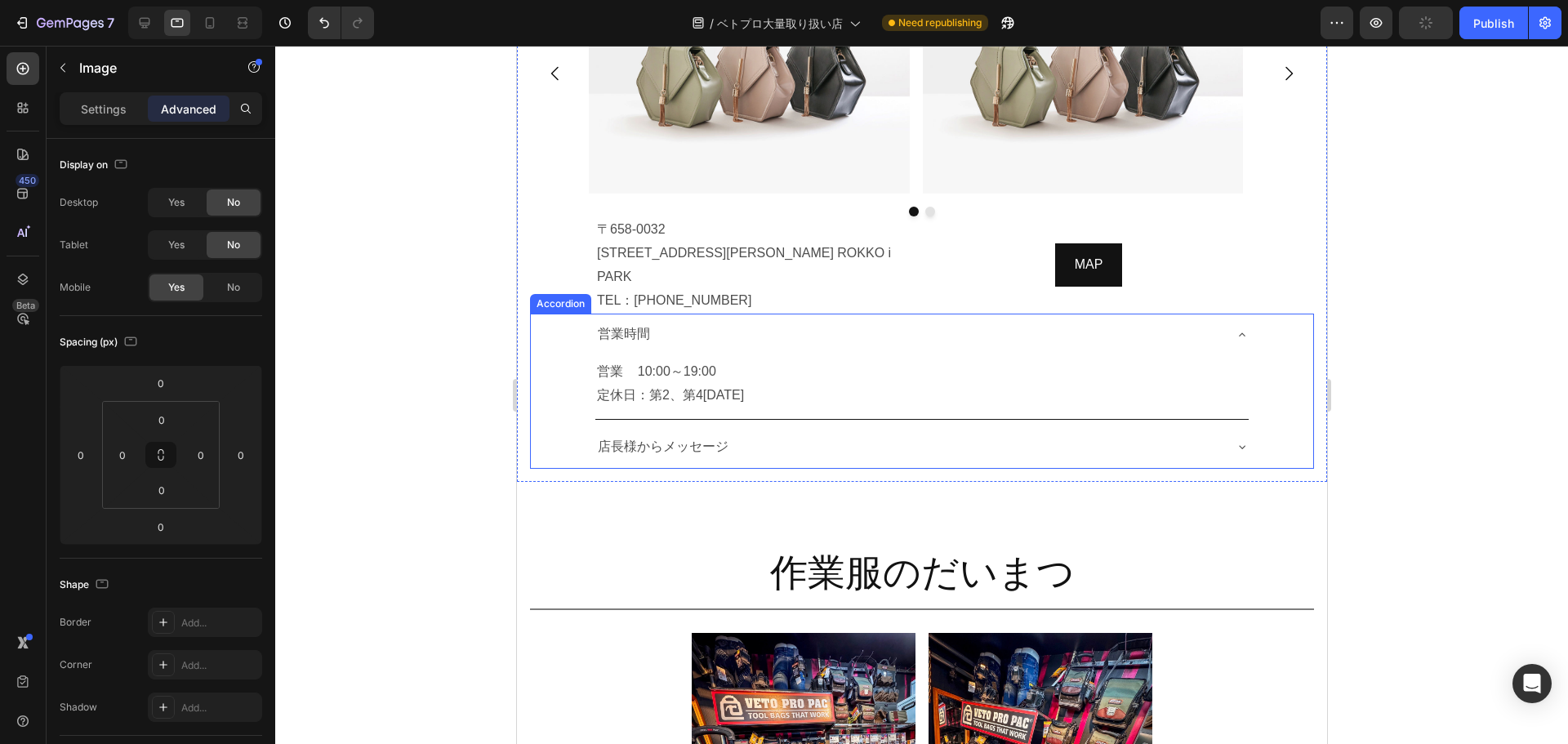
scroll to position [9477, 0]
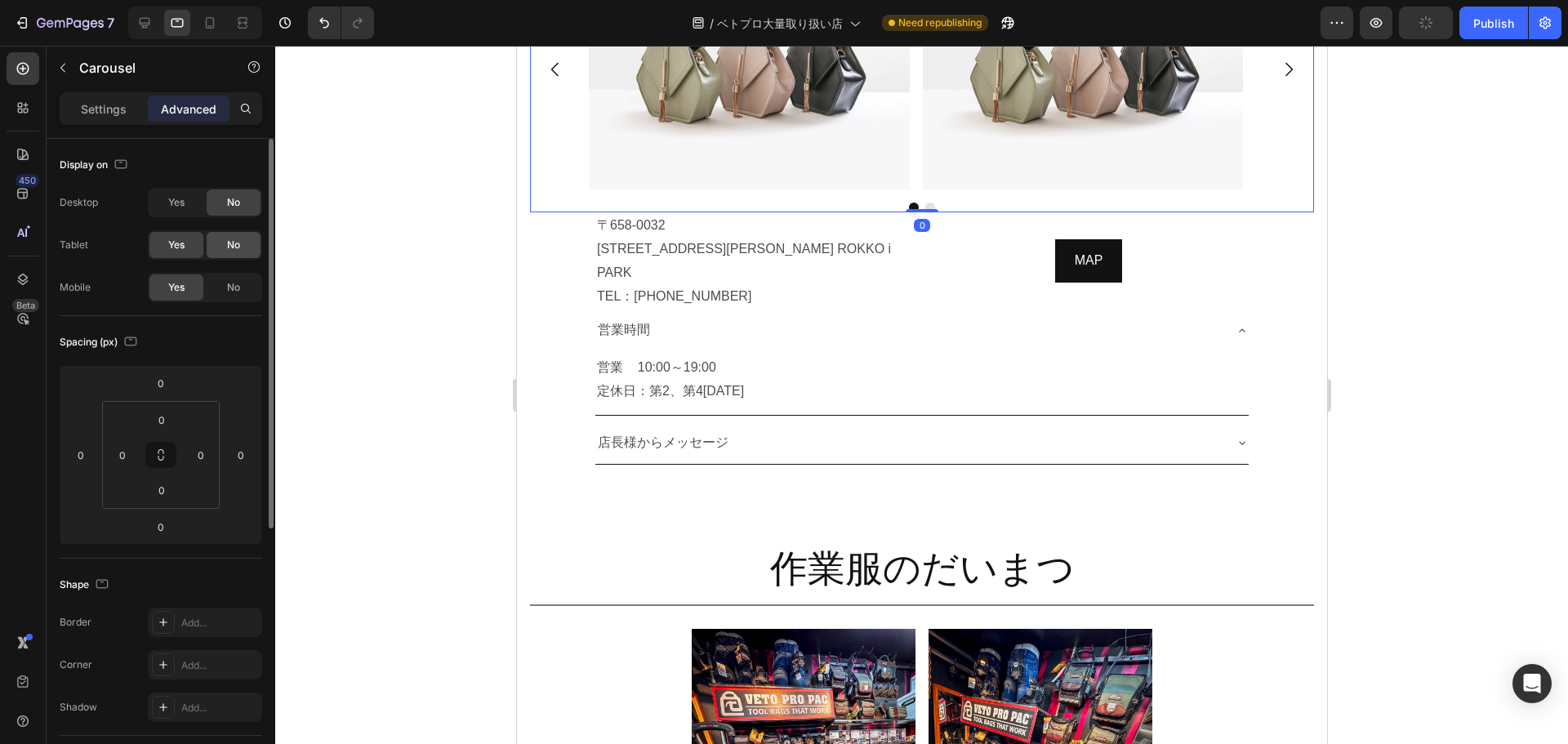
drag, startPoint x: 222, startPoint y: 249, endPoint x: 166, endPoint y: 277, distance: 62.6
click at [222, 249] on div "No" at bounding box center [233, 244] width 54 height 26
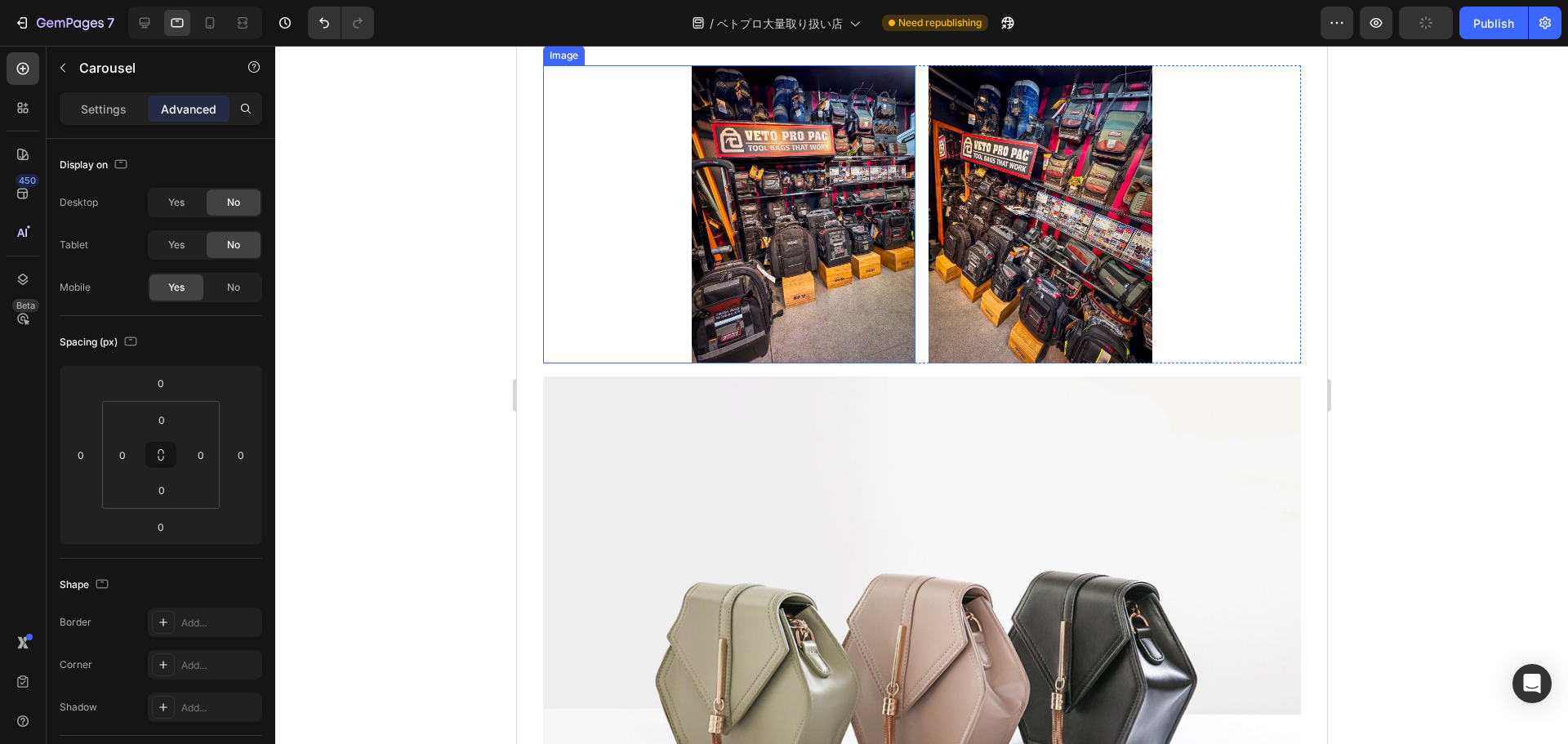
scroll to position [9777, 0]
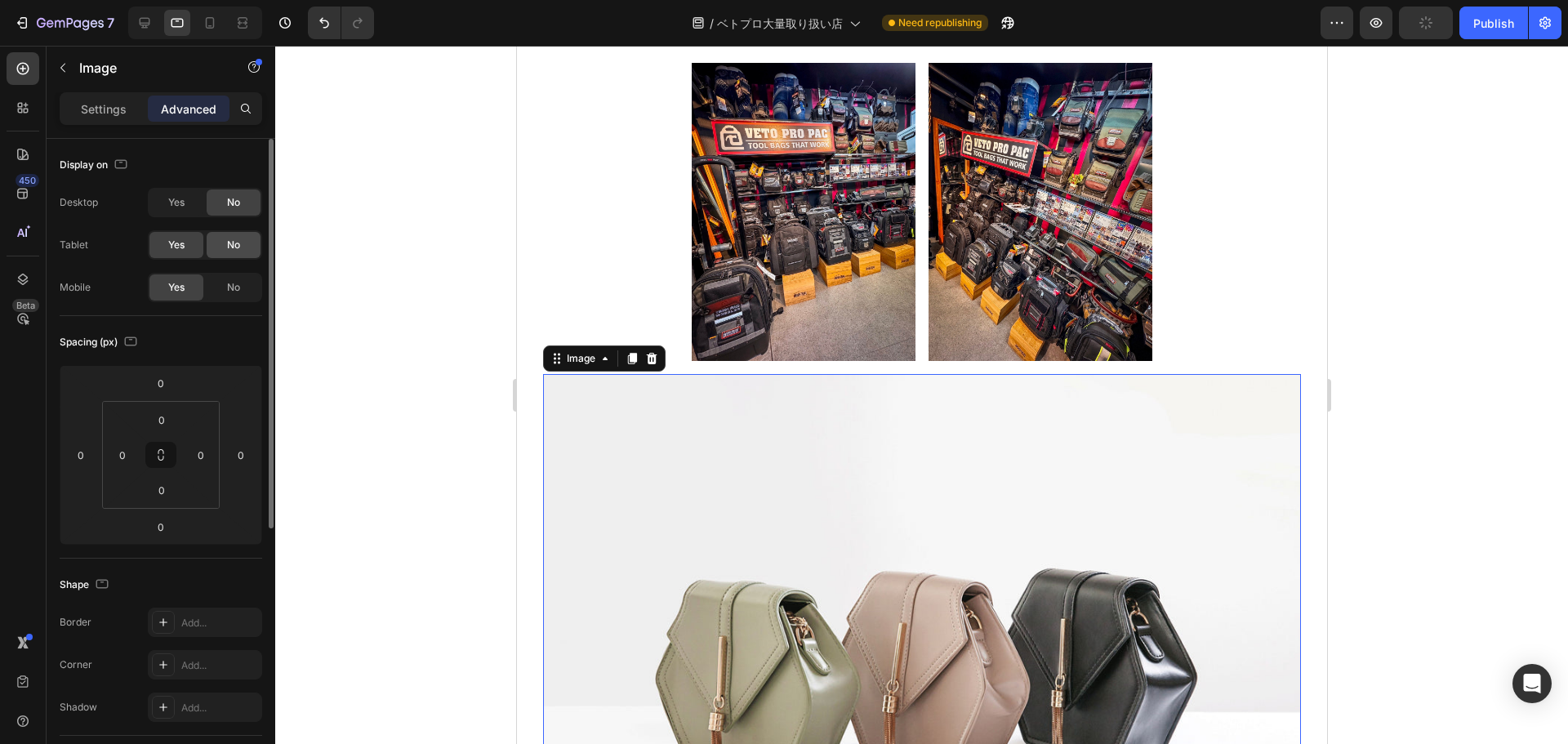
click at [237, 242] on span "No" at bounding box center [232, 244] width 13 height 15
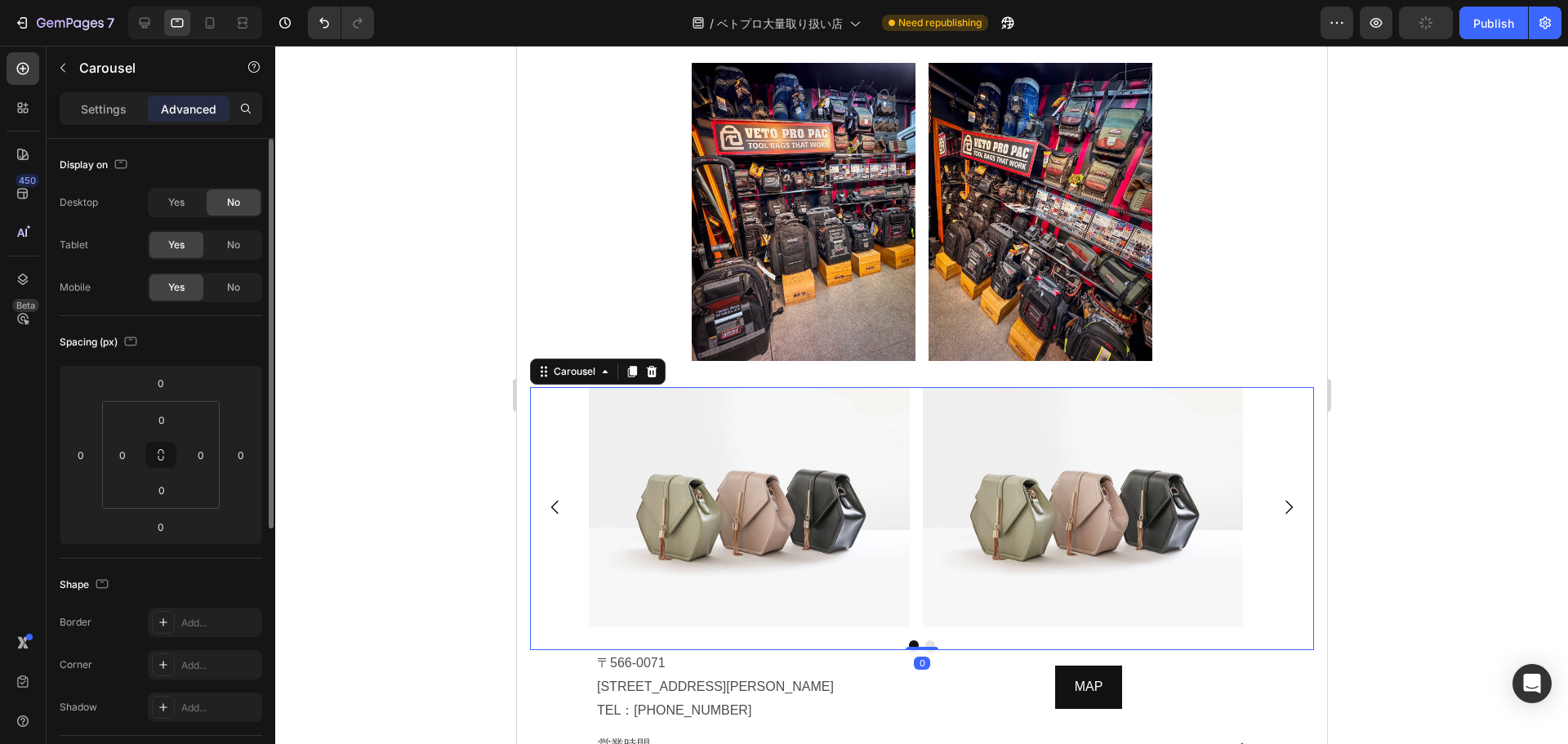
click at [917, 463] on div "Image Image" at bounding box center [921, 508] width 666 height 240
click at [228, 246] on span "No" at bounding box center [232, 244] width 13 height 15
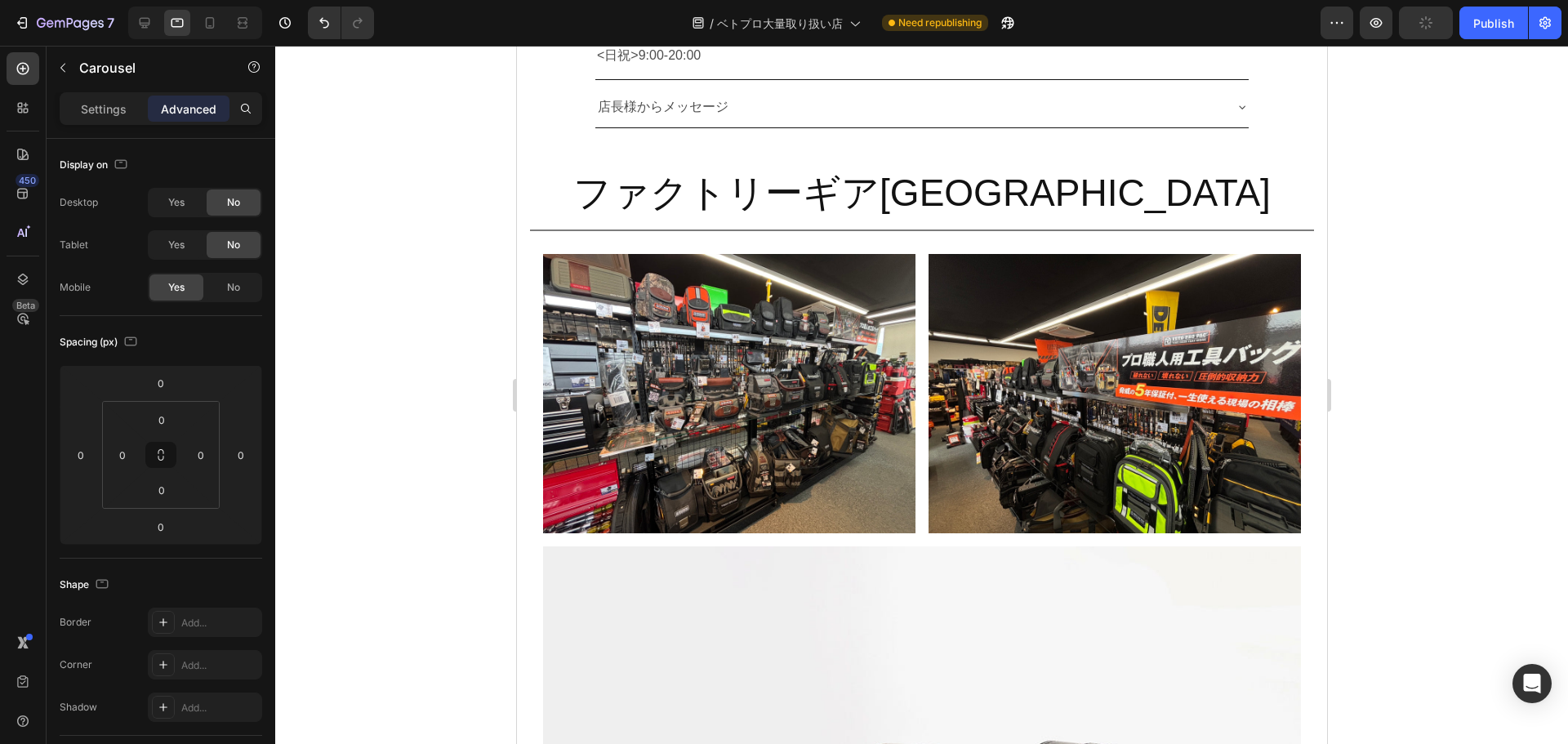
scroll to position [10291, 0]
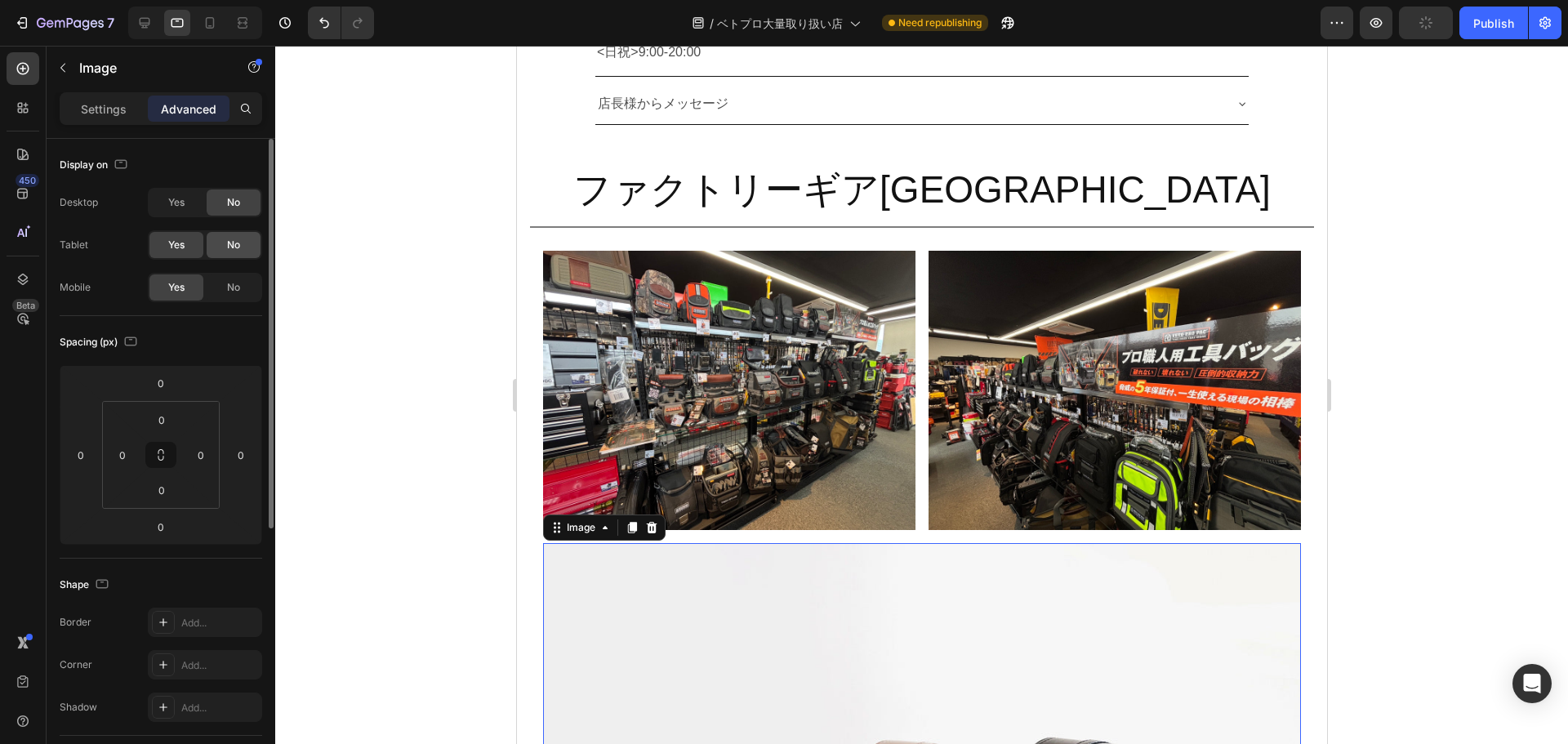
click at [233, 239] on span "No" at bounding box center [232, 244] width 13 height 15
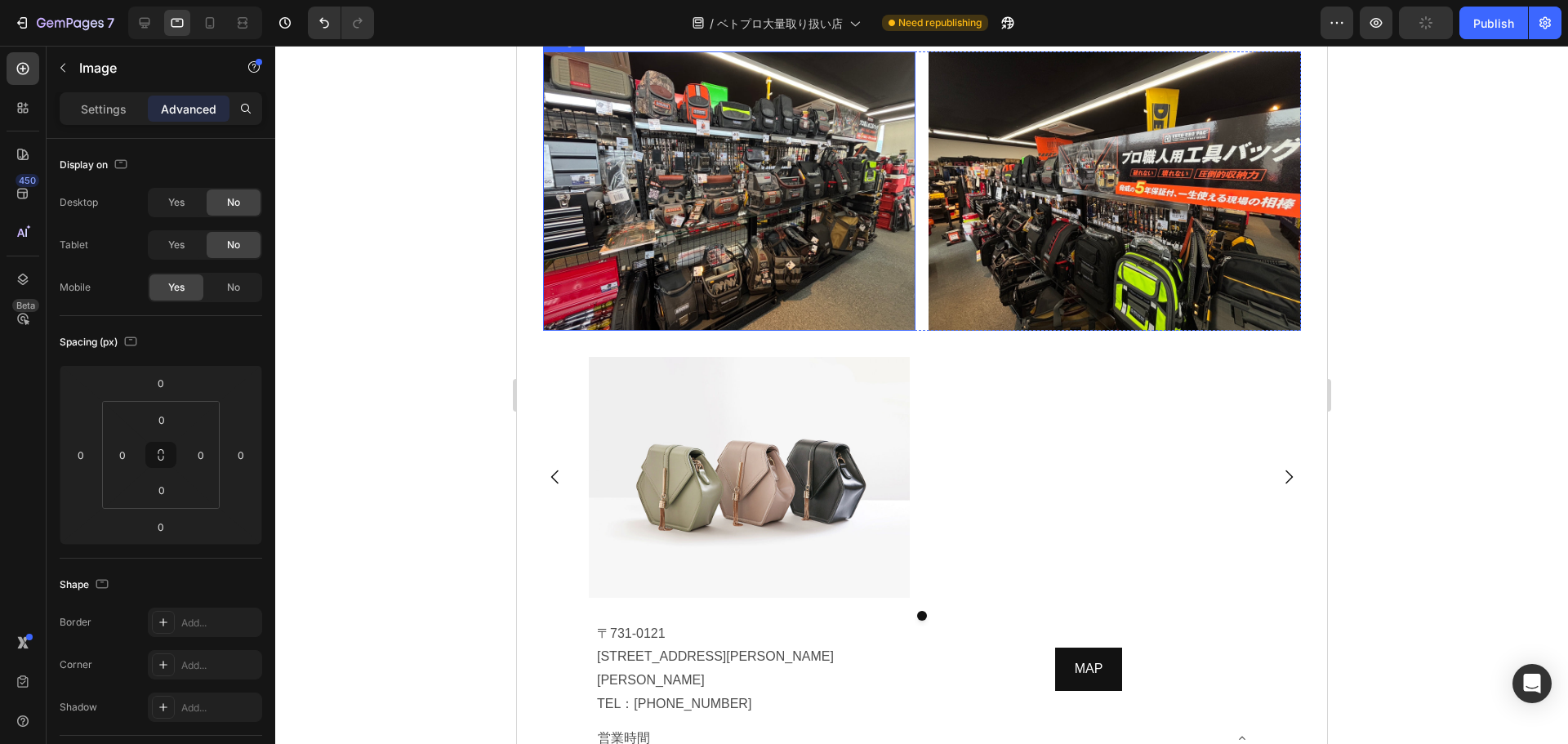
scroll to position [10502, 0]
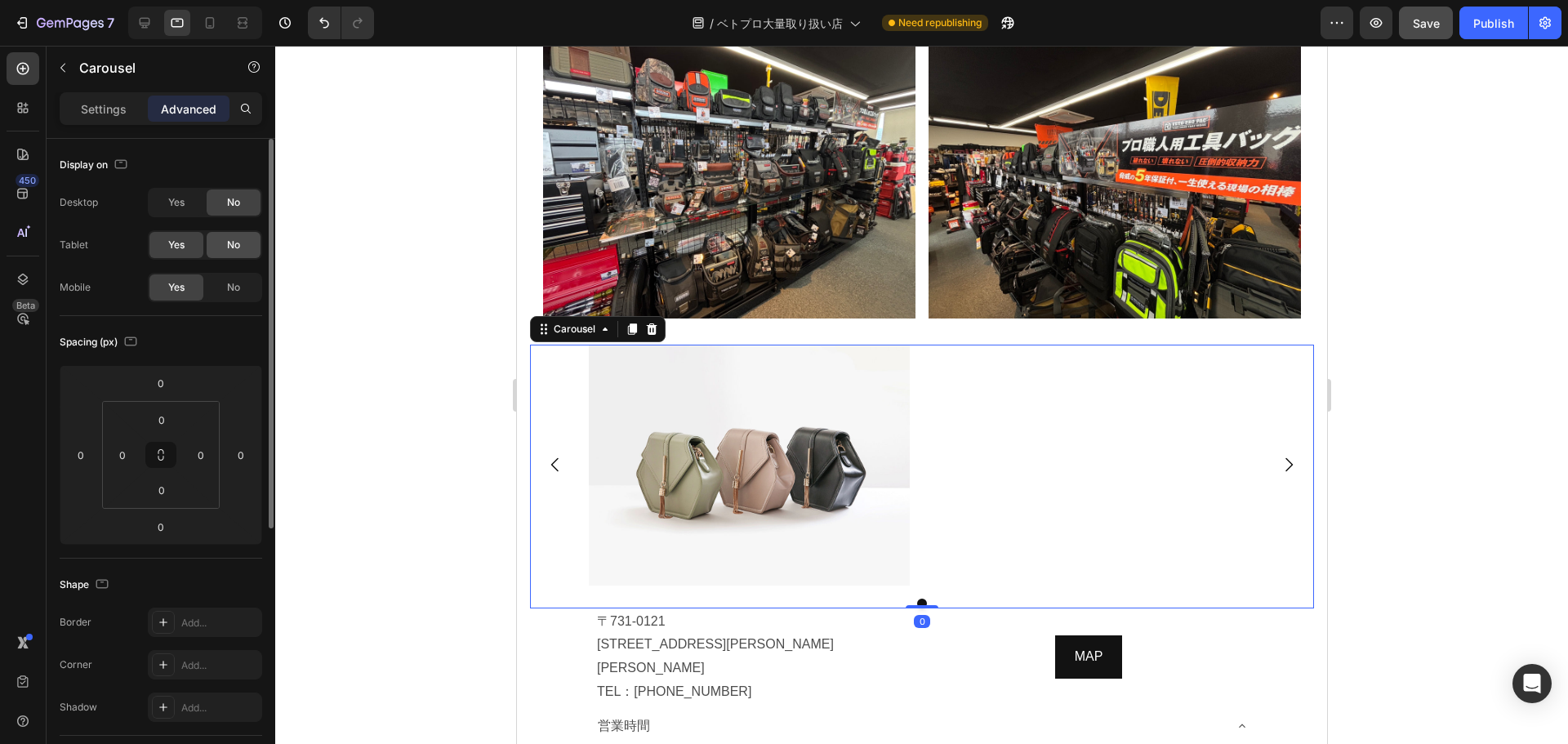
click at [235, 253] on div "No" at bounding box center [233, 244] width 54 height 26
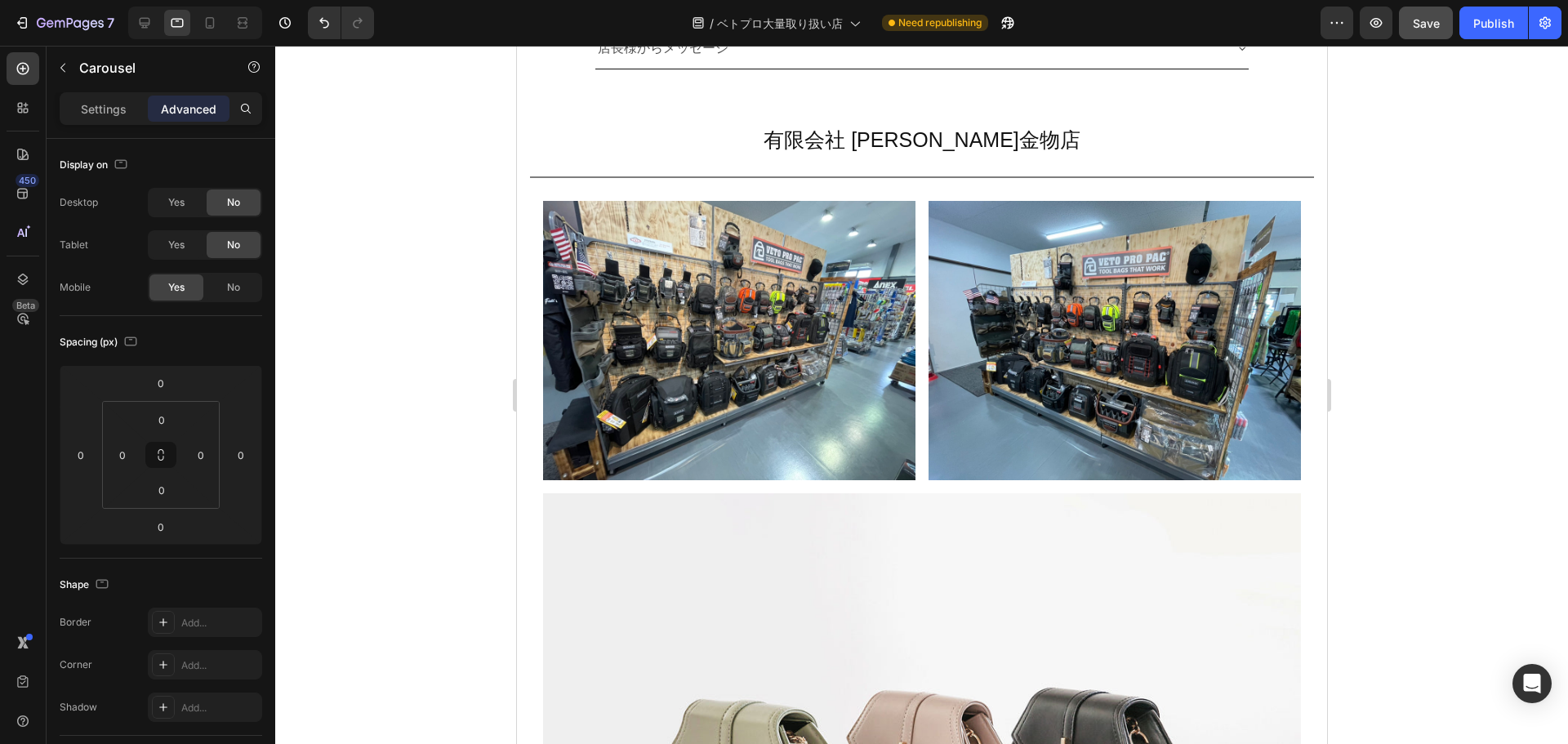
scroll to position [11284, 0]
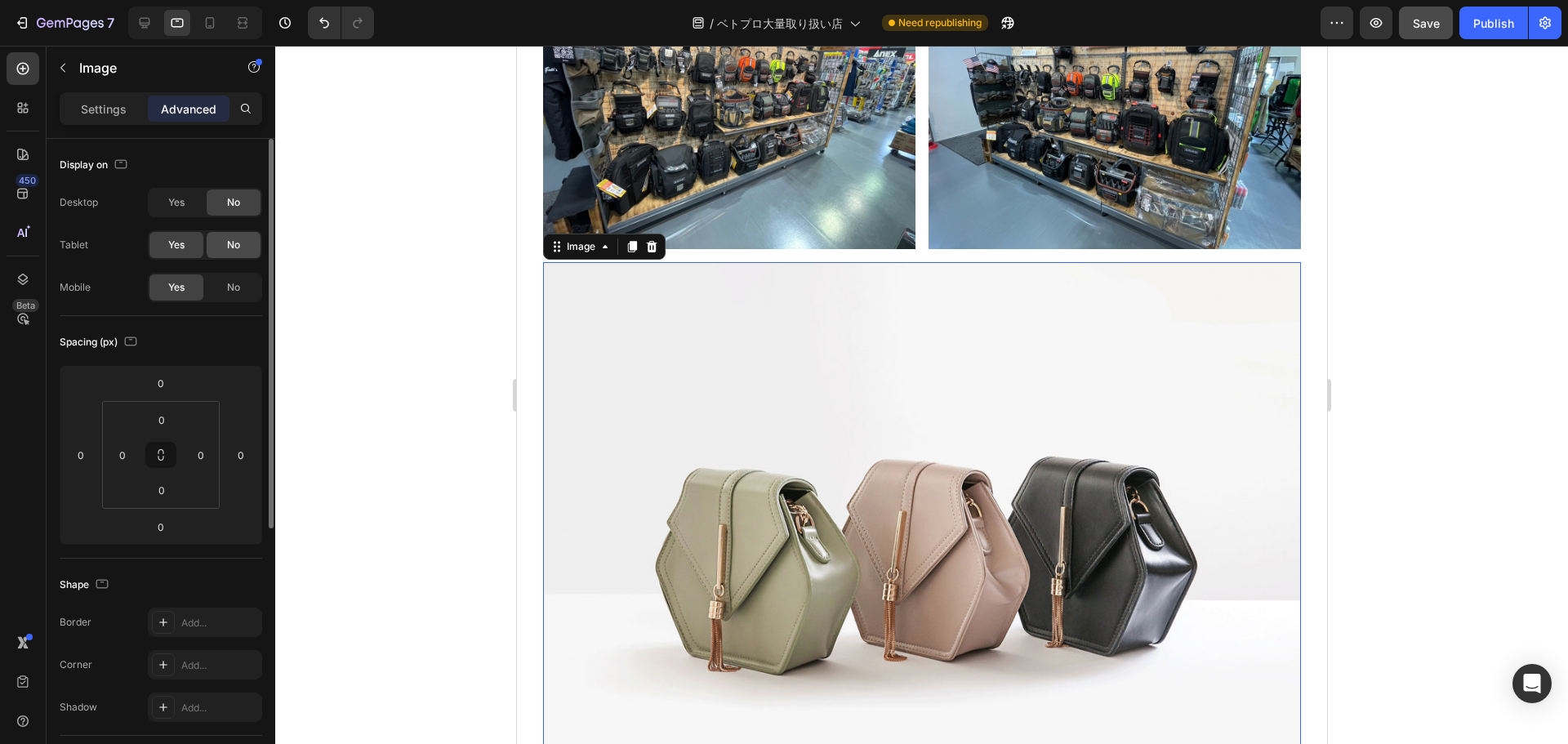
click at [233, 253] on div "No" at bounding box center [233, 244] width 54 height 26
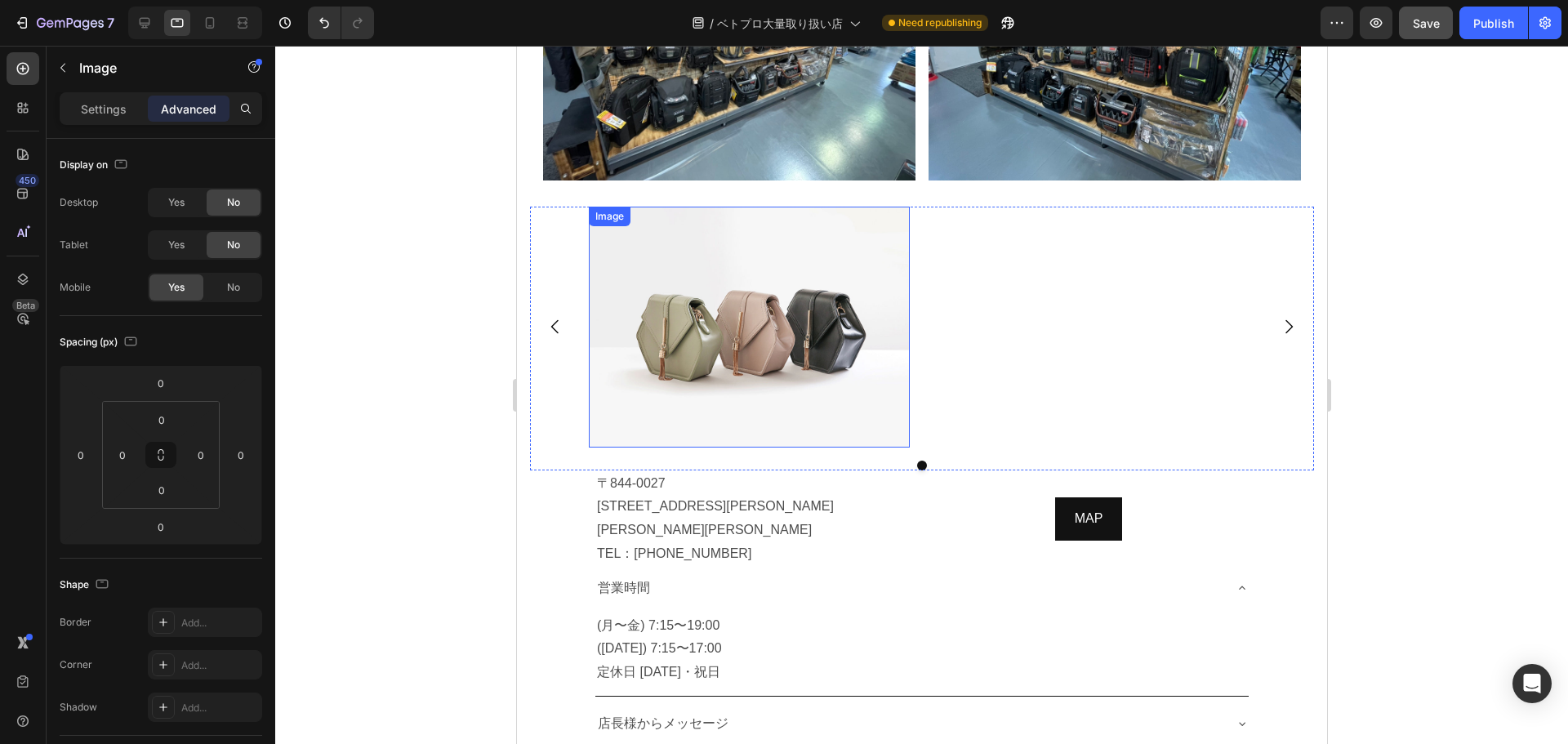
scroll to position [11363, 0]
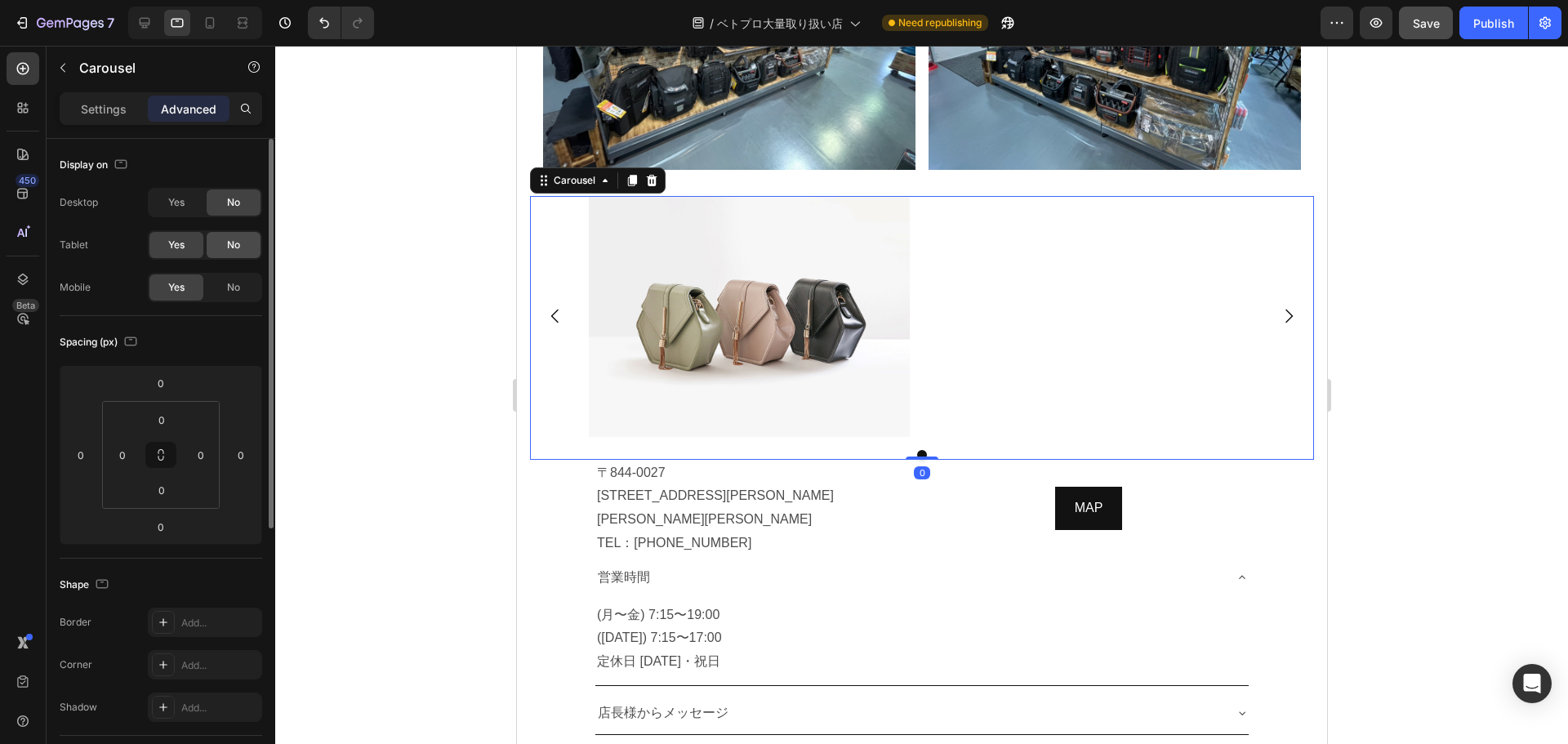
click at [252, 240] on div "No" at bounding box center [233, 244] width 54 height 26
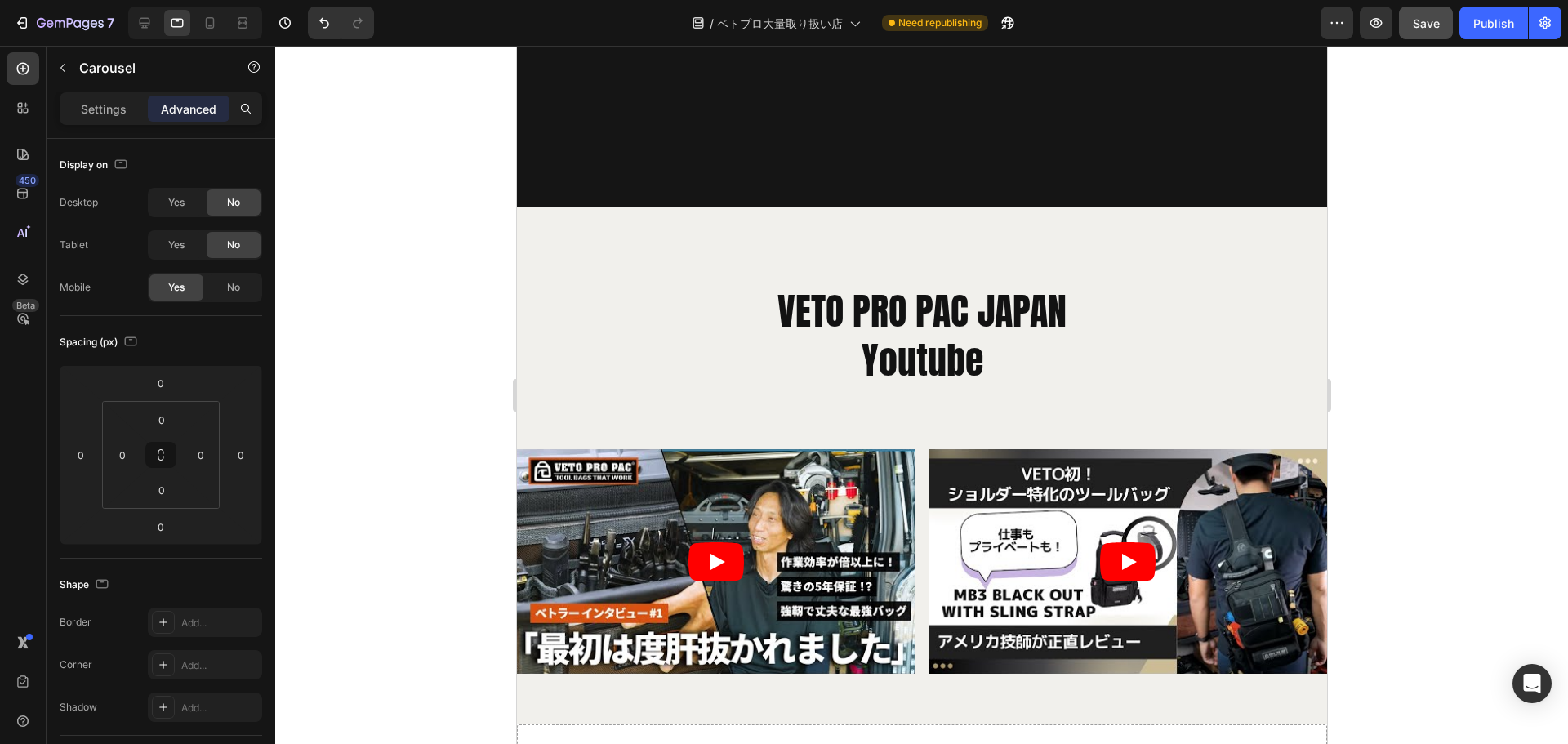
scroll to position [12522, 0]
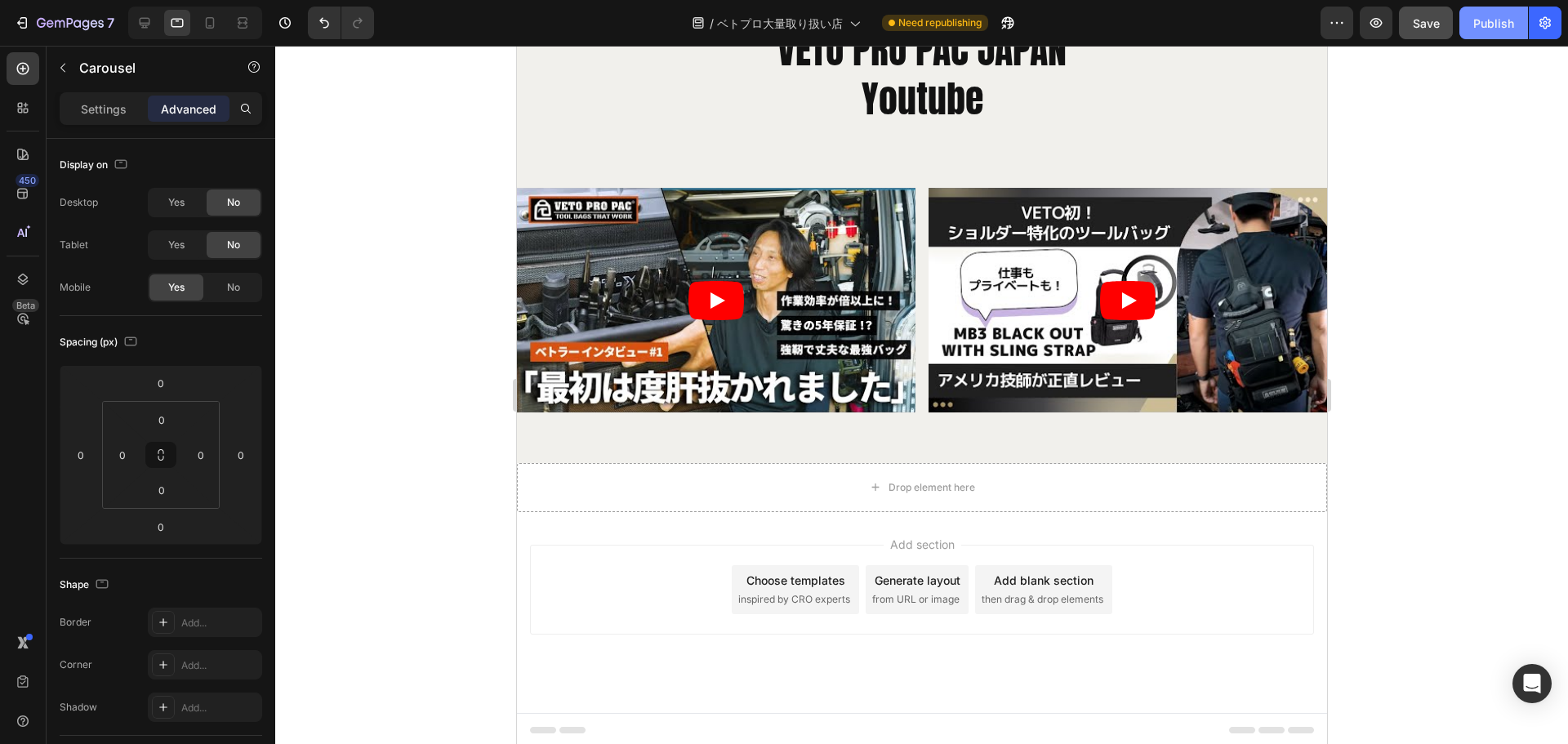
click at [1512, 15] on div "Publish" at bounding box center [1493, 23] width 41 height 17
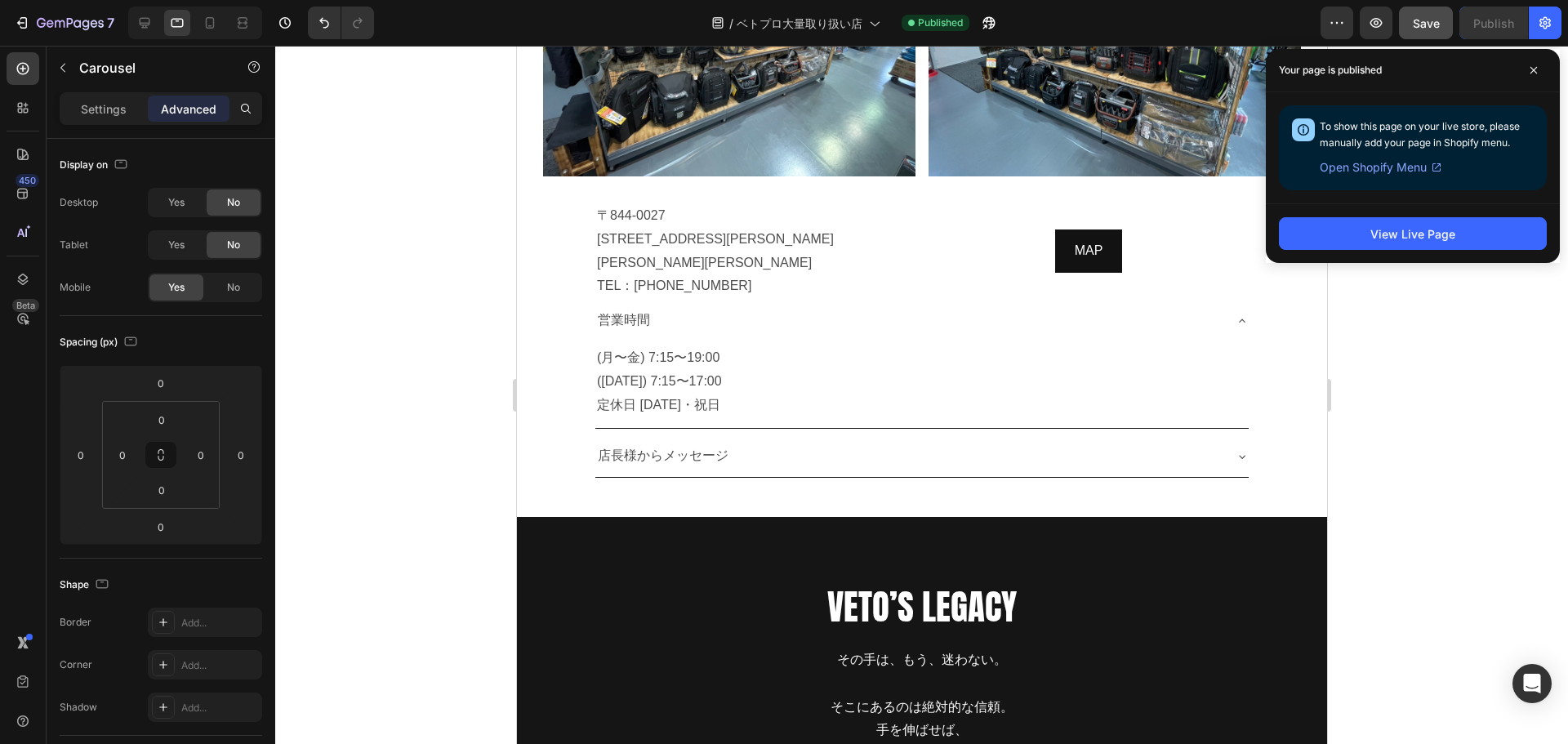
scroll to position [7755, 0]
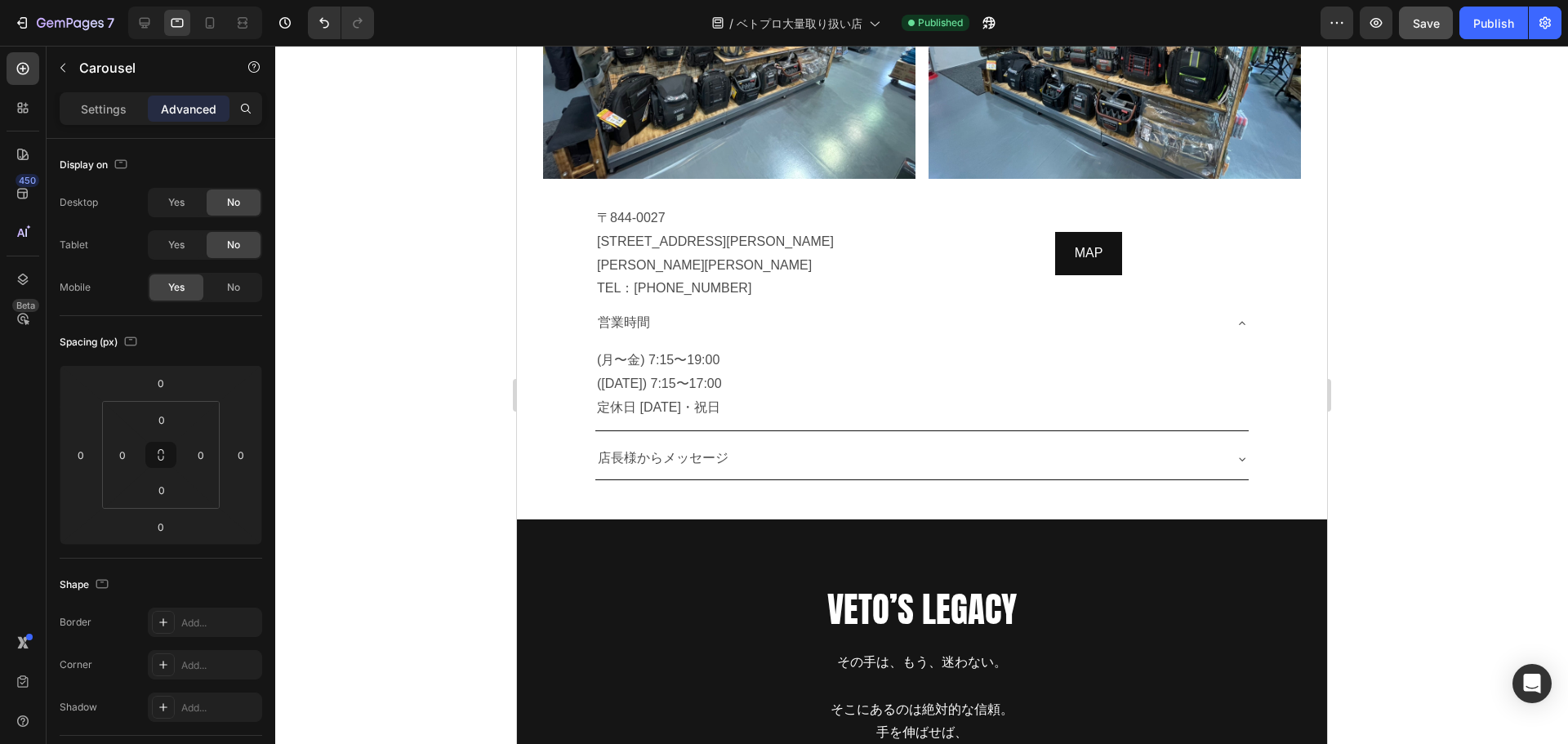
click at [1404, 305] on div at bounding box center [921, 394] width 1293 height 698
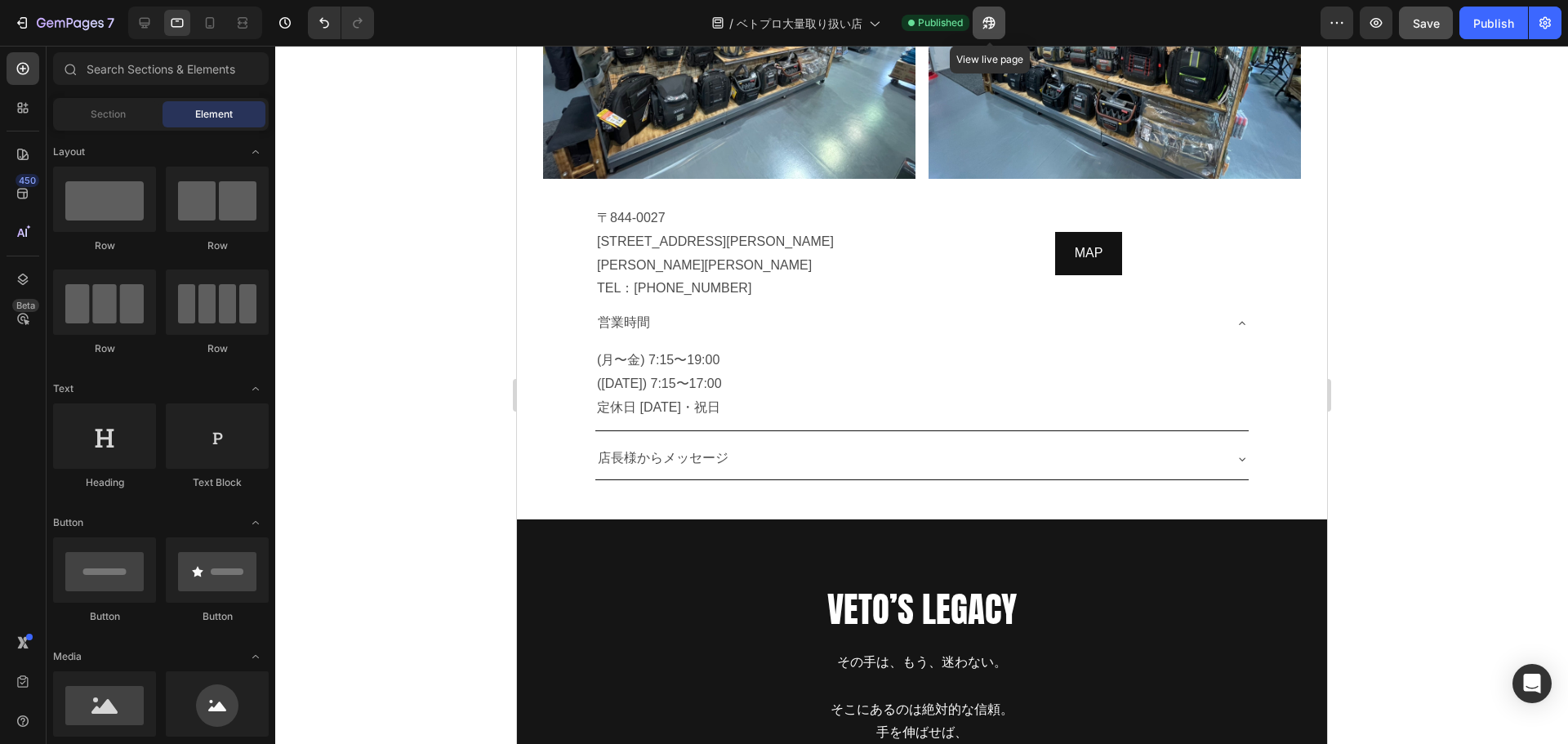
click at [998, 21] on button "button" at bounding box center [989, 23] width 33 height 33
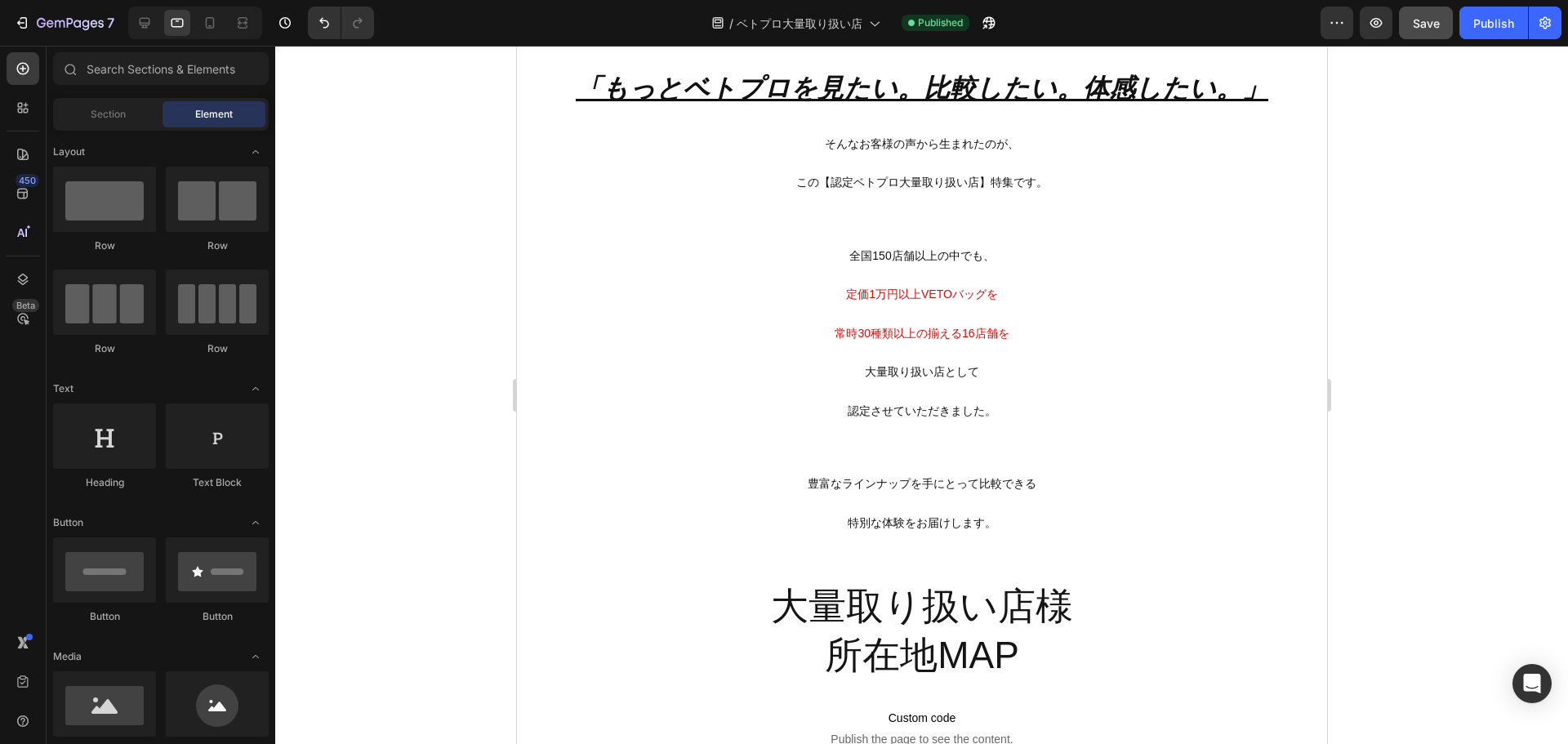
scroll to position [0, 0]
